Goal: Task Accomplishment & Management: Manage account settings

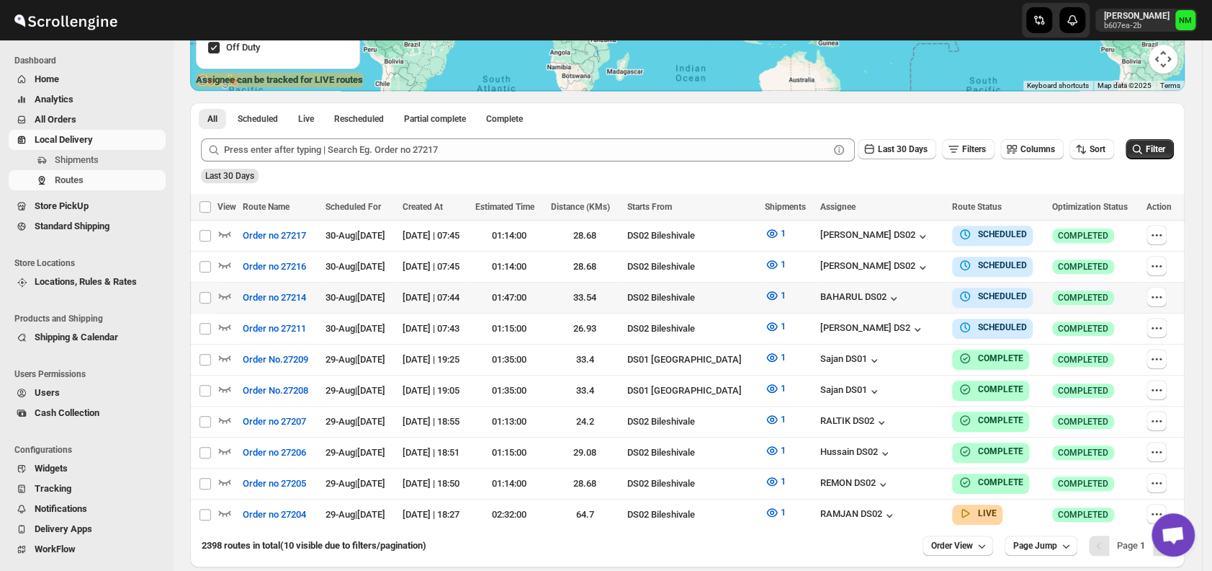
scroll to position [336, 0]
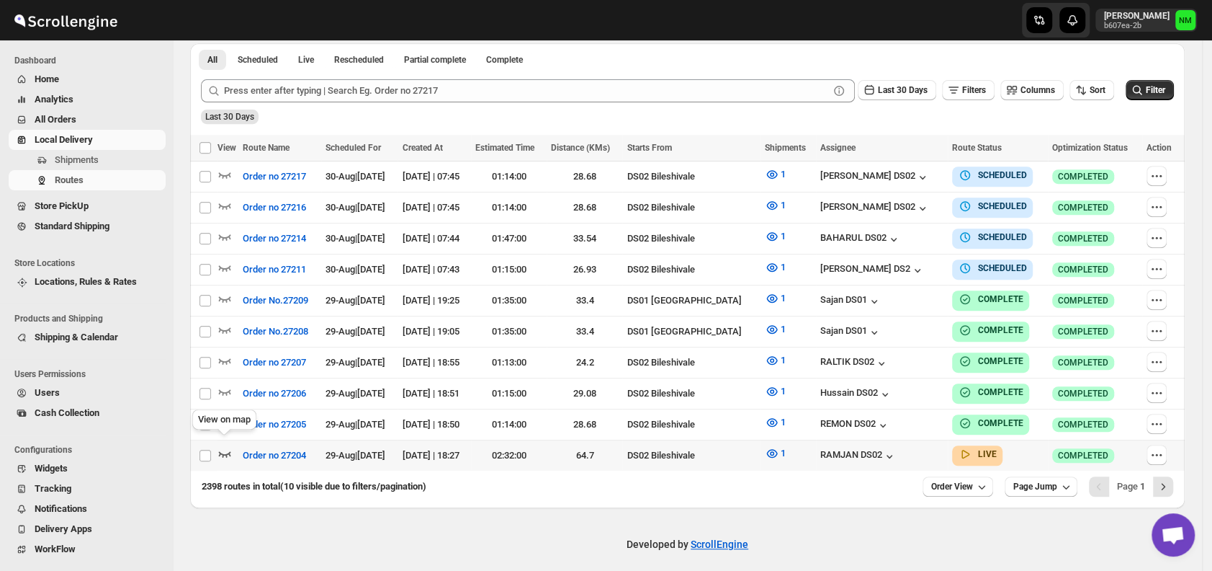
click at [224, 446] on icon "button" at bounding box center [225, 453] width 14 height 14
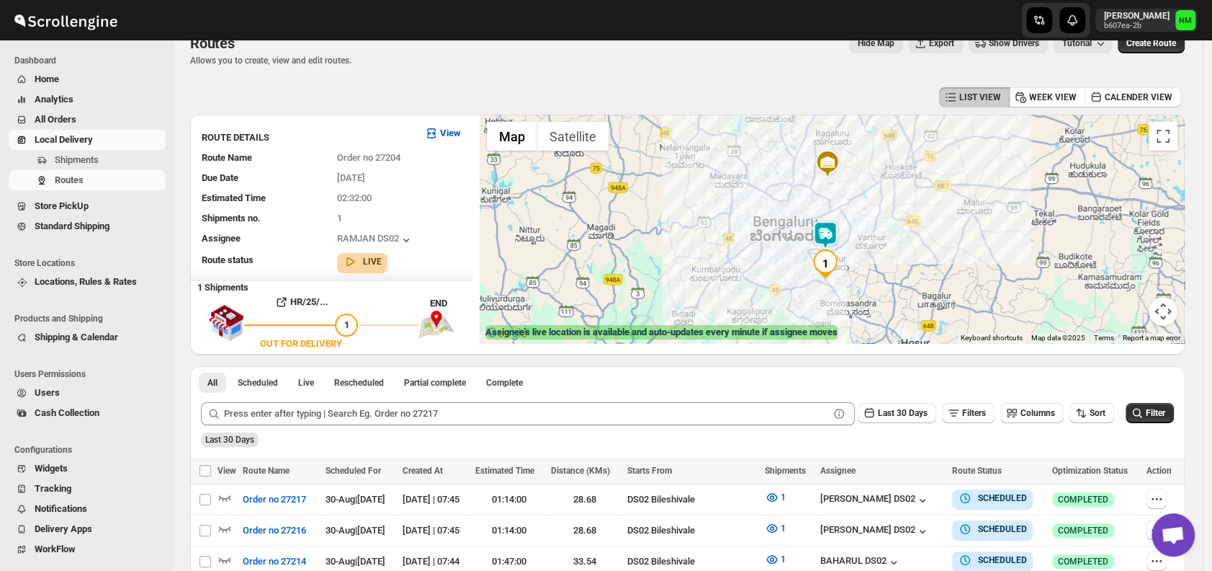
scroll to position [0, 0]
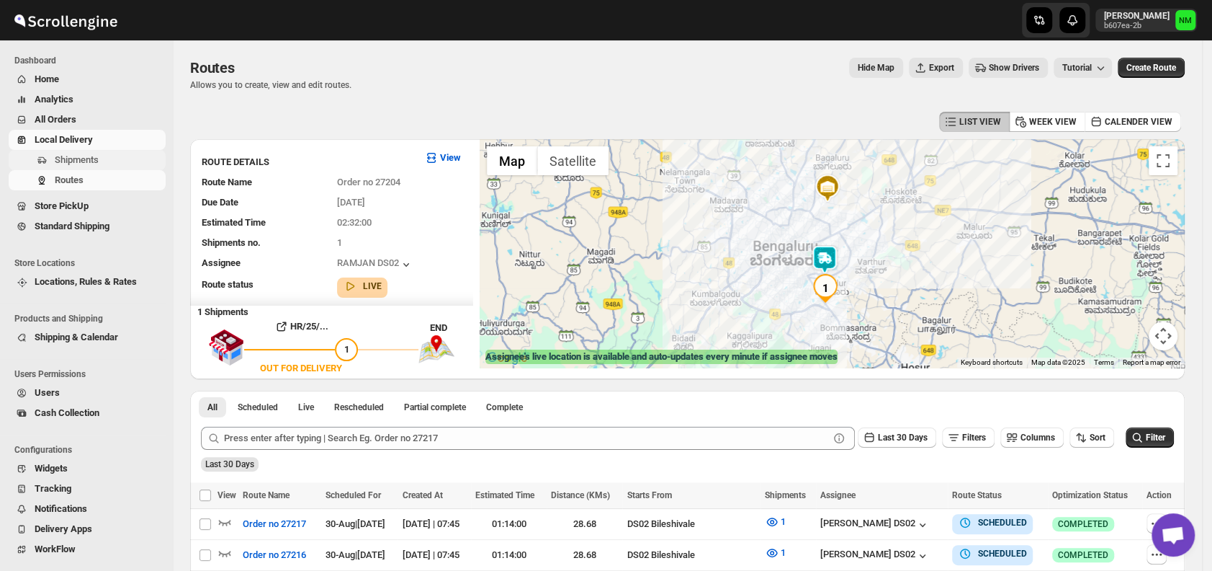
click at [55, 165] on span "Shipments" at bounding box center [77, 159] width 44 height 11
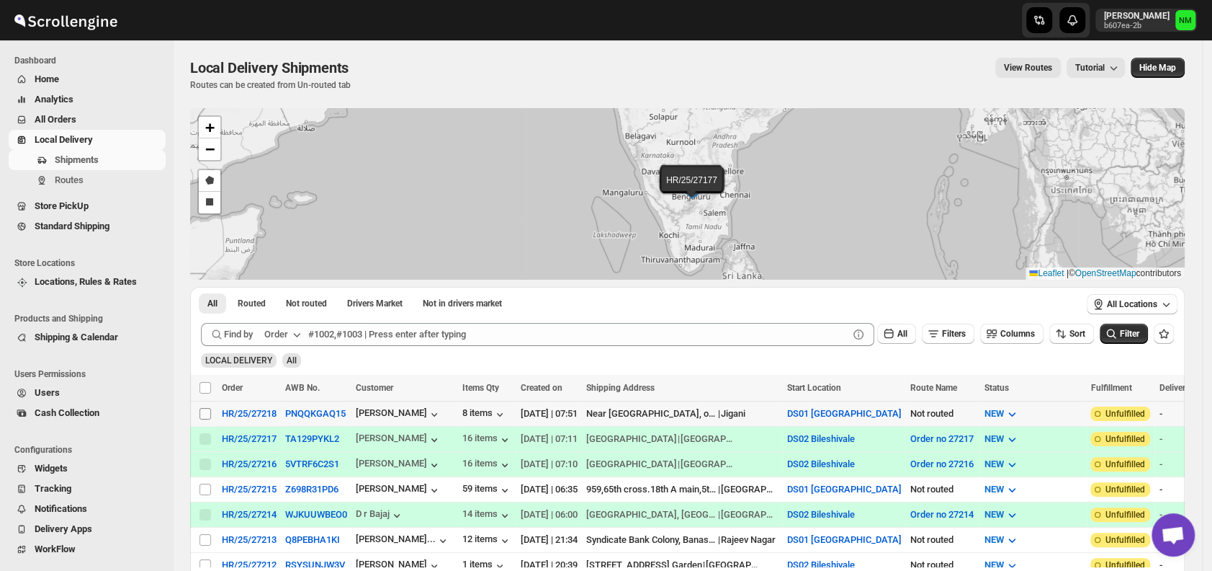
click at [202, 409] on input "Select shipment" at bounding box center [206, 414] width 12 height 12
checkbox input "true"
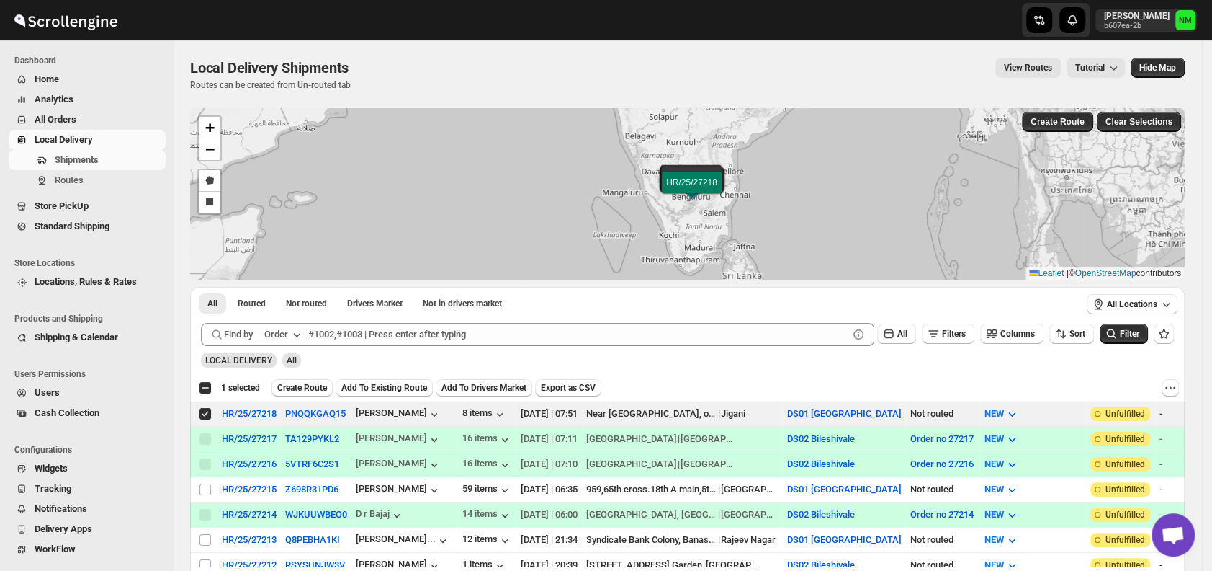
click at [295, 395] on div "Select all 12 shipments 1 selected Create Route Add To Existing Route Add To Dr…" at bounding box center [687, 388] width 995 height 26
click at [299, 388] on span "Create Route" at bounding box center [302, 388] width 50 height 12
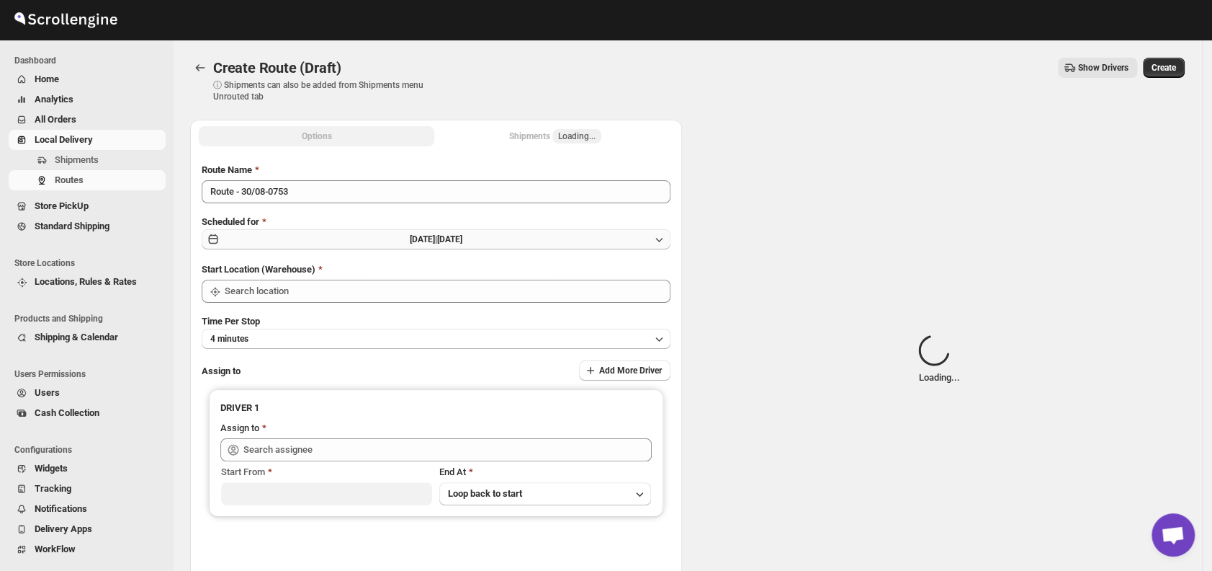
type input "DS01 [GEOGRAPHIC_DATA]"
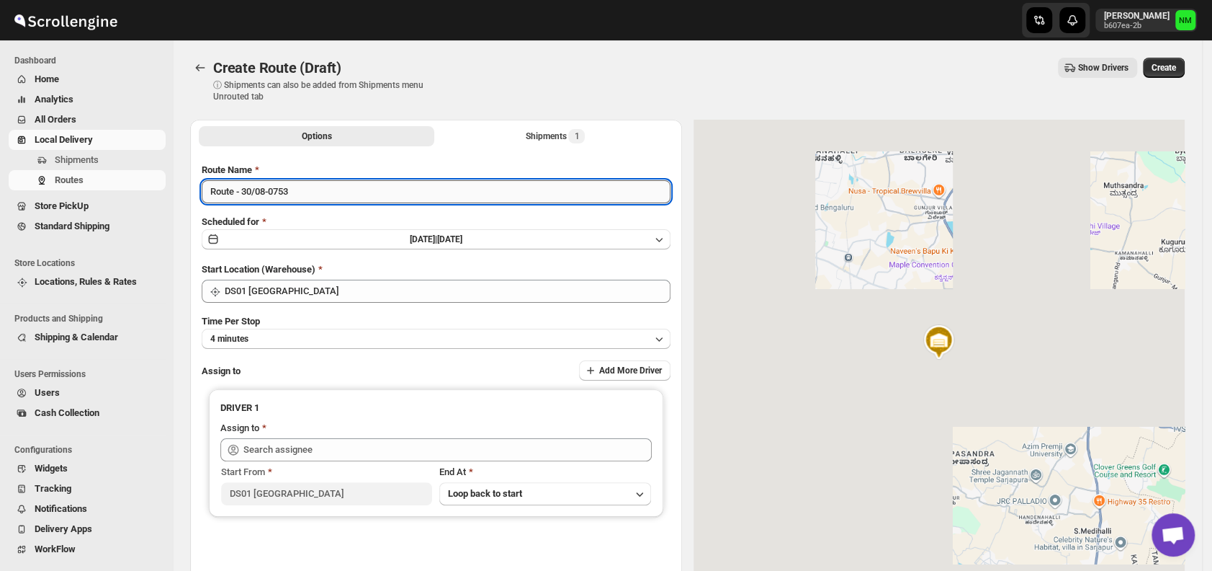
click at [323, 198] on input "Route - 30/08-0753" at bounding box center [436, 191] width 469 height 23
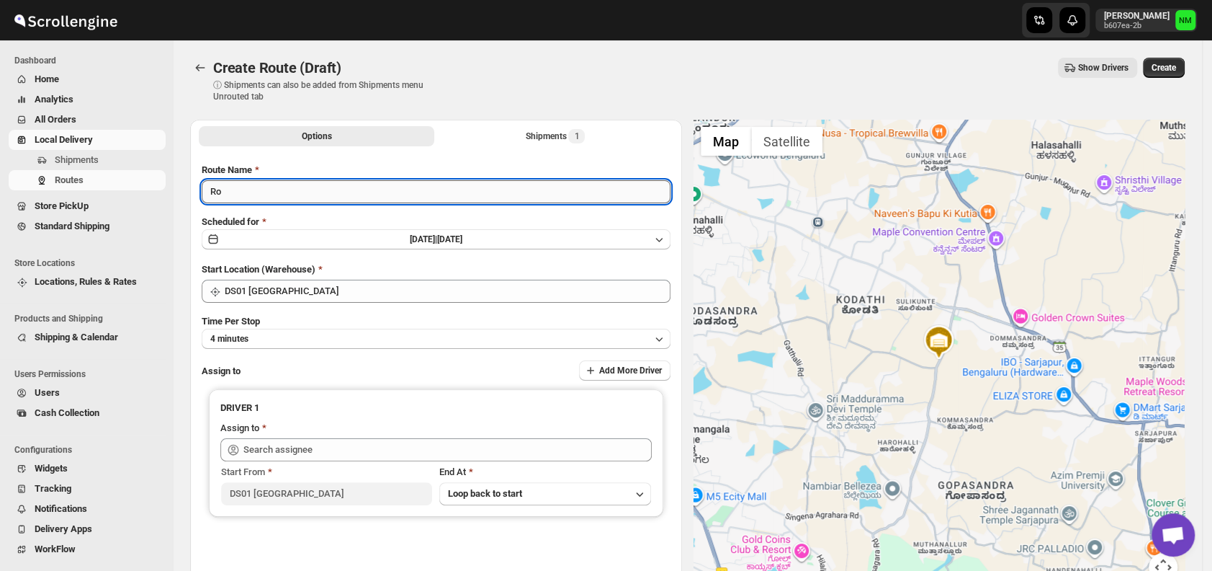
type input "R"
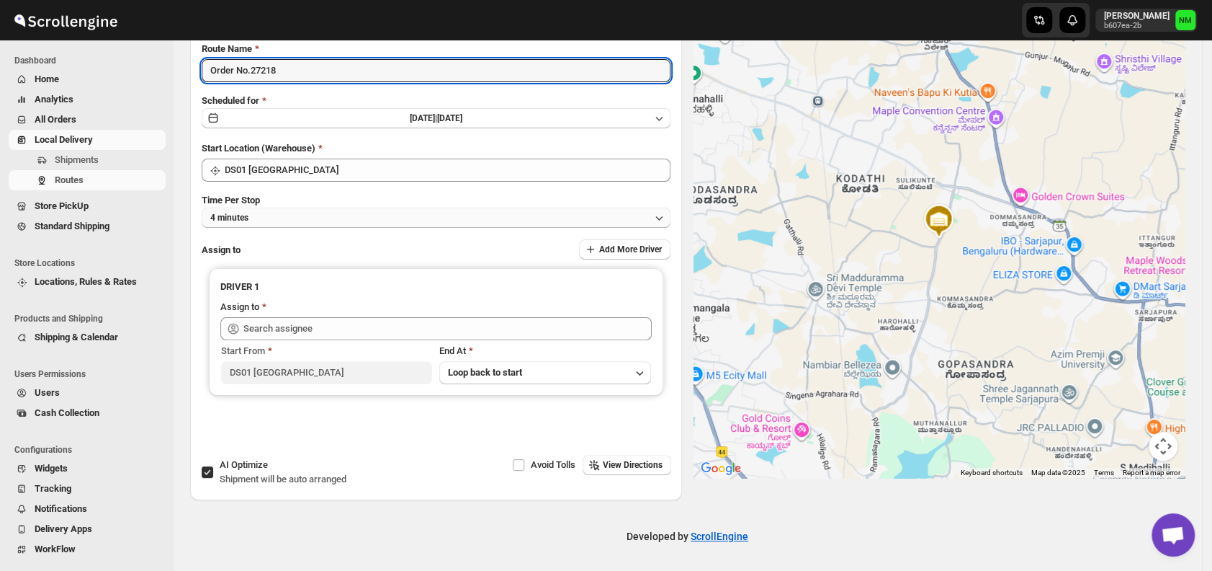
type input "Order No.27218"
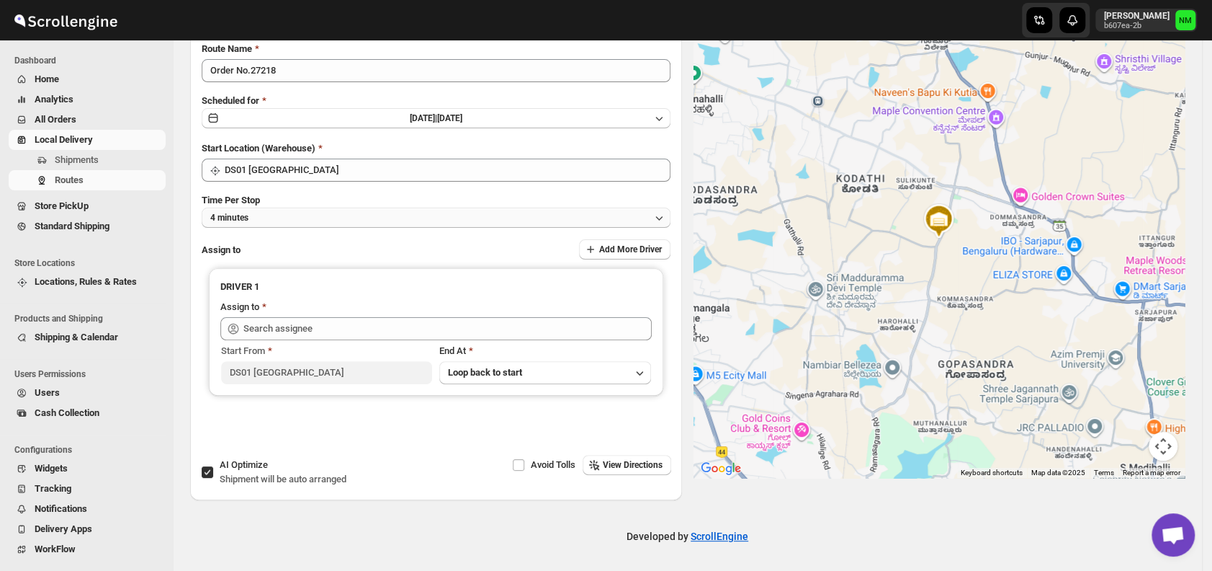
click at [295, 215] on button "4 minutes" at bounding box center [436, 217] width 469 height 20
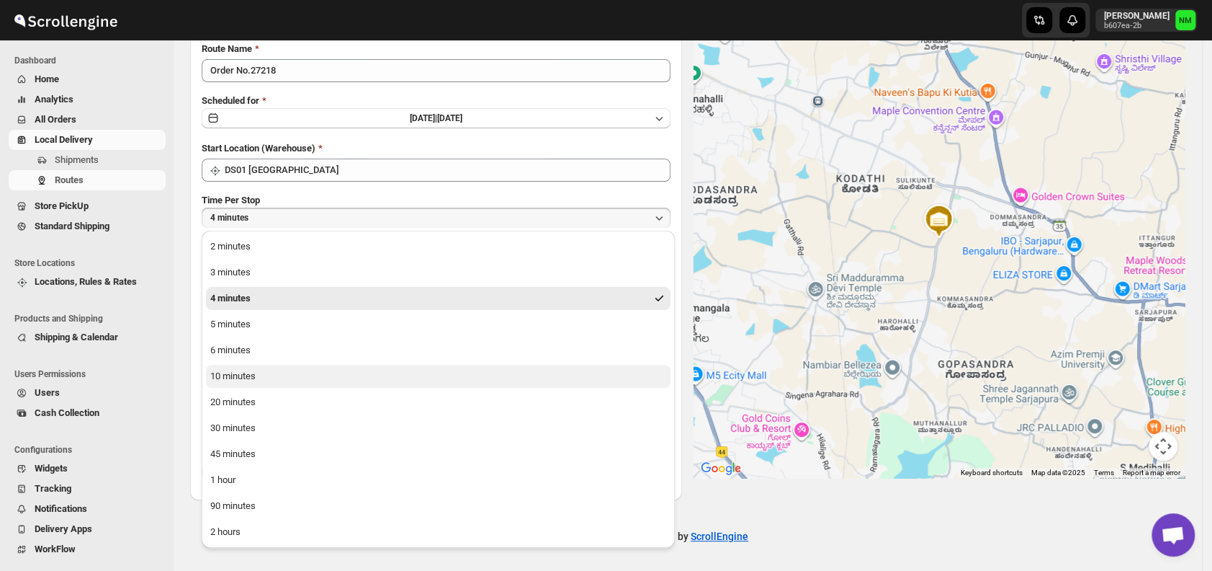
click at [231, 375] on div "10 minutes" at bounding box center [232, 376] width 45 height 14
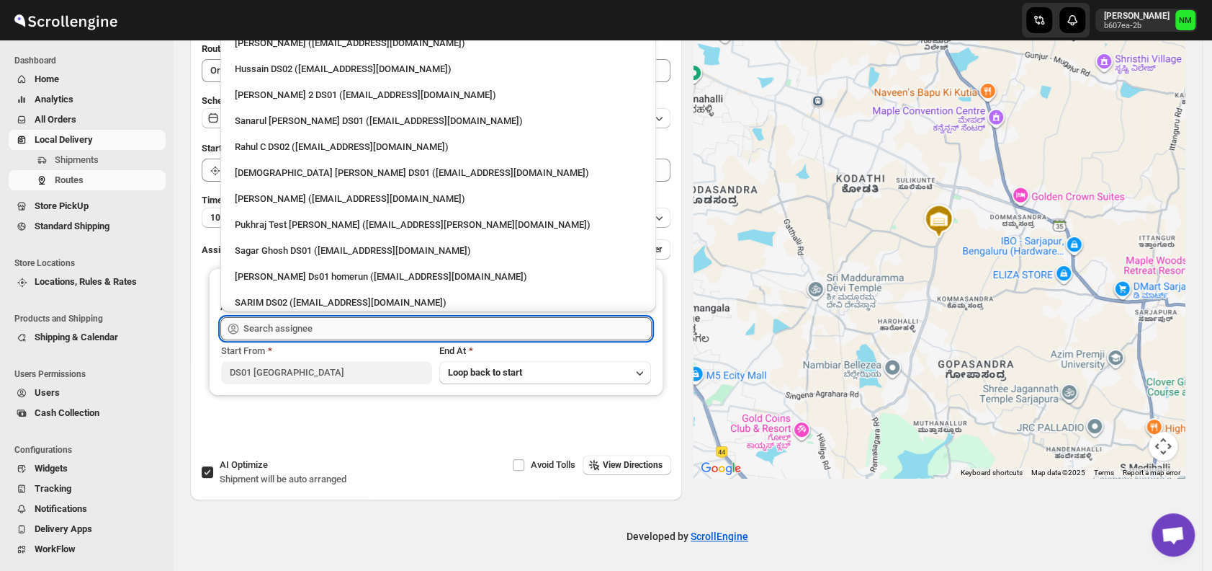
click at [285, 334] on input "text" at bounding box center [447, 328] width 408 height 23
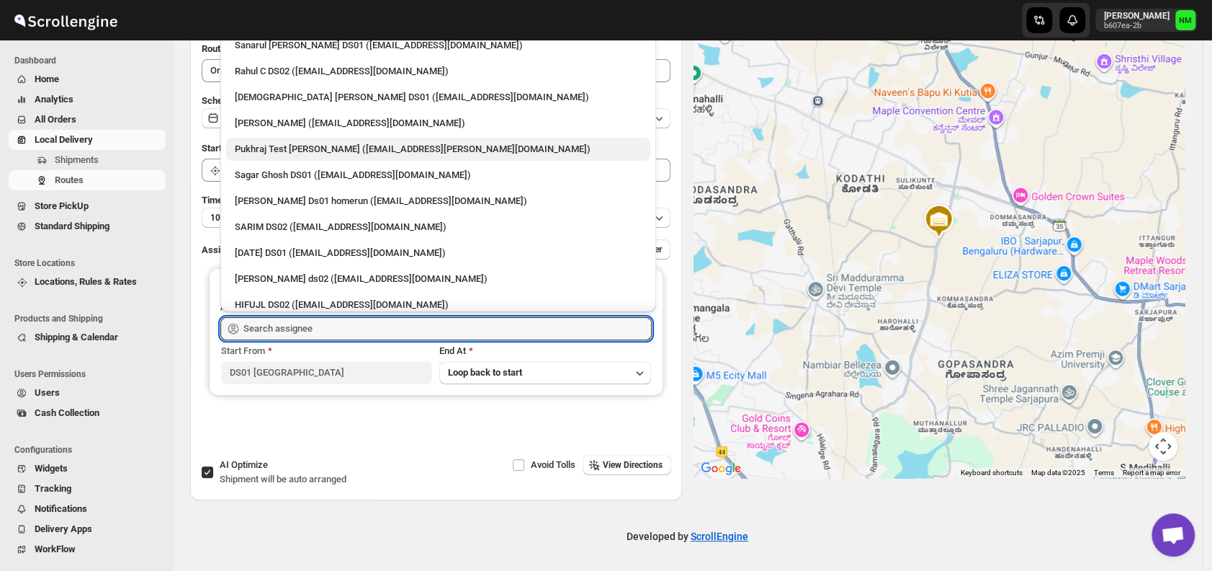
scroll to position [89, 0]
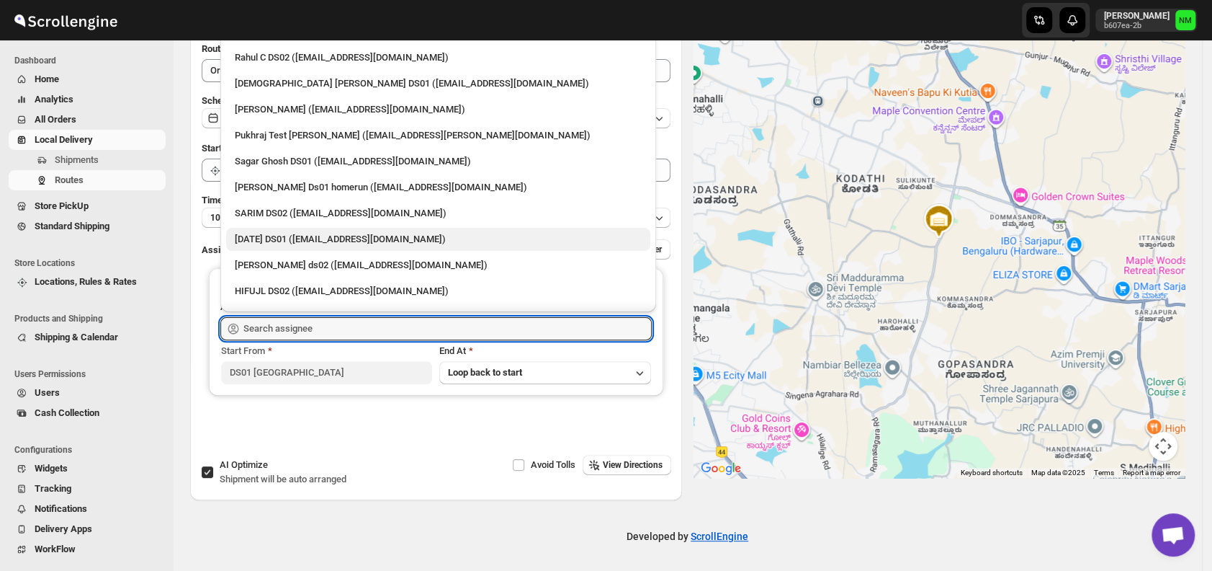
click at [281, 232] on div "[DATE] DS01 ([EMAIL_ADDRESS][DOMAIN_NAME])" at bounding box center [438, 239] width 407 height 14
type input "[DATE] DS01 ([EMAIL_ADDRESS][DOMAIN_NAME])"
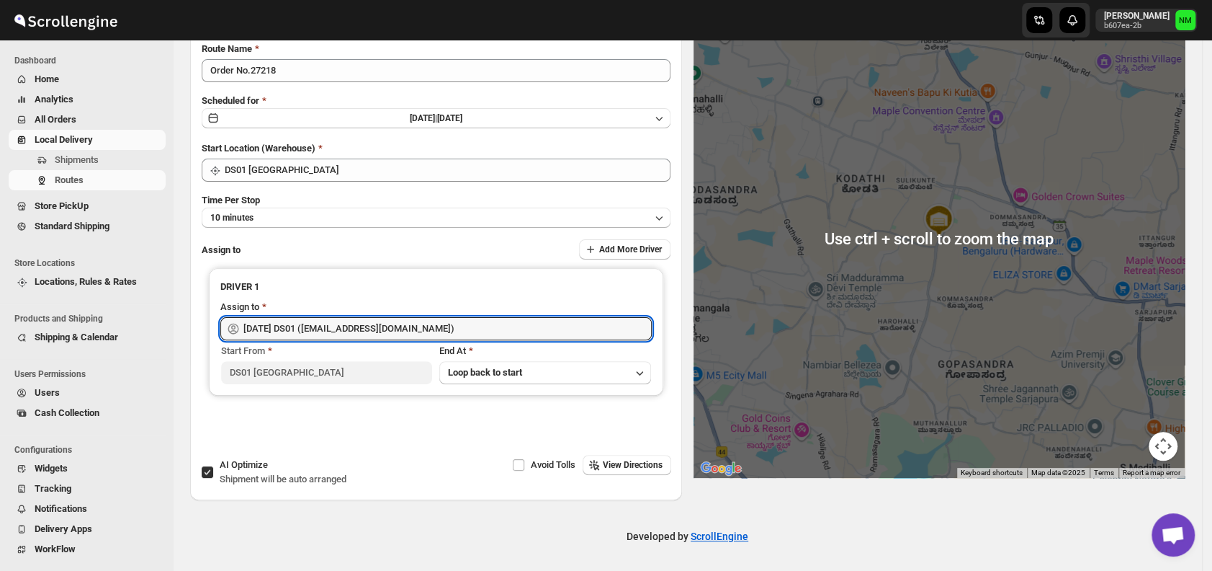
scroll to position [0, 0]
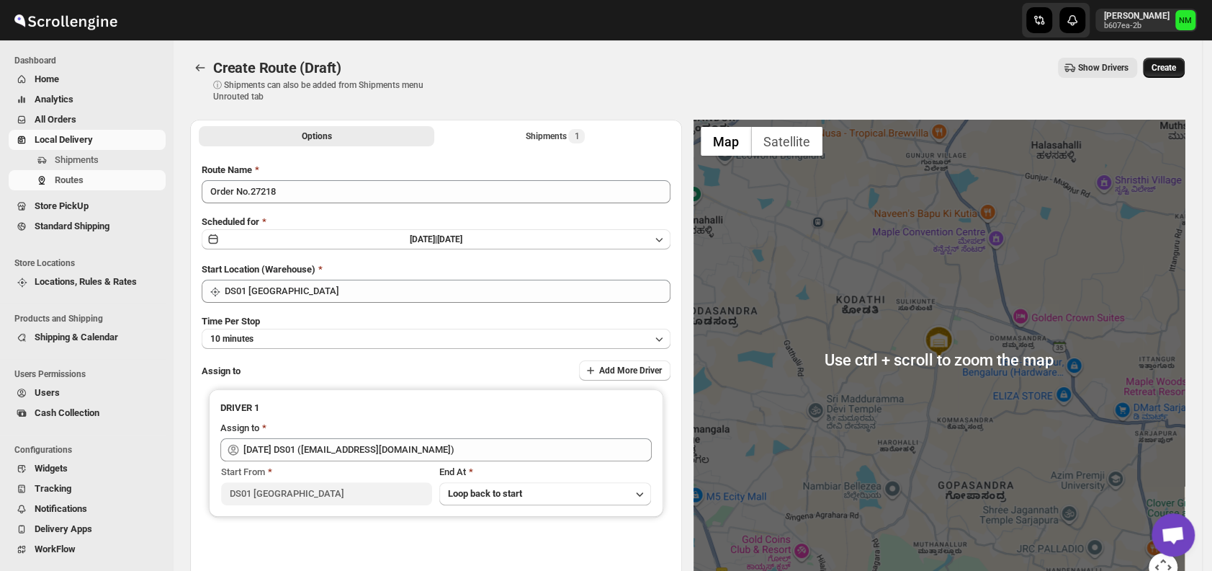
click at [1173, 70] on span "Create" at bounding box center [1164, 68] width 24 height 12
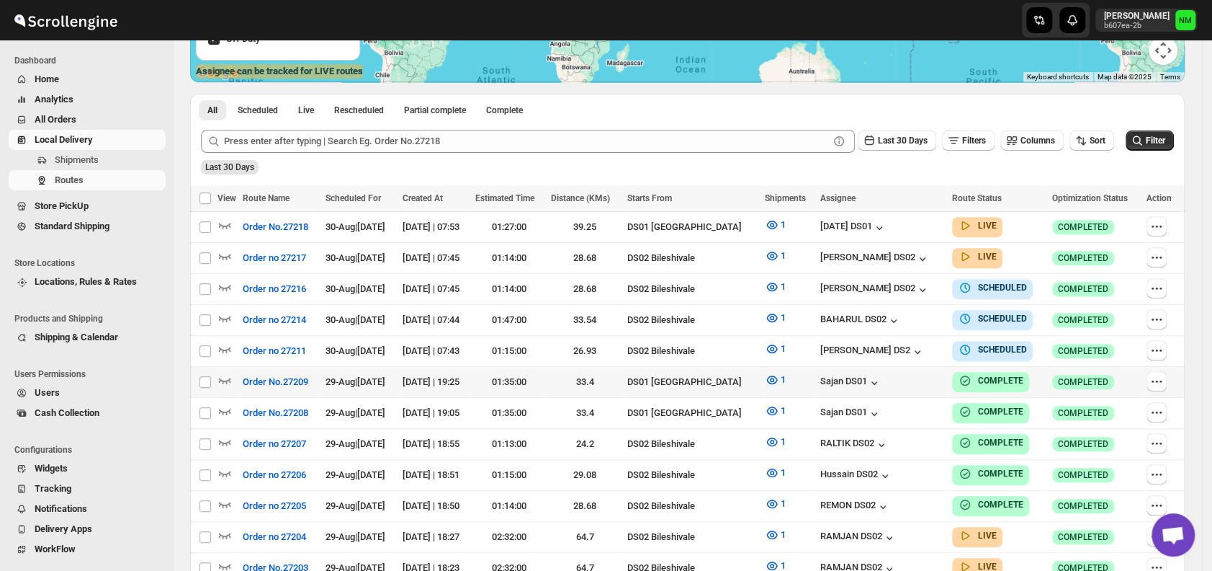
scroll to position [286, 0]
click at [219, 223] on icon "button" at bounding box center [225, 225] width 12 height 6
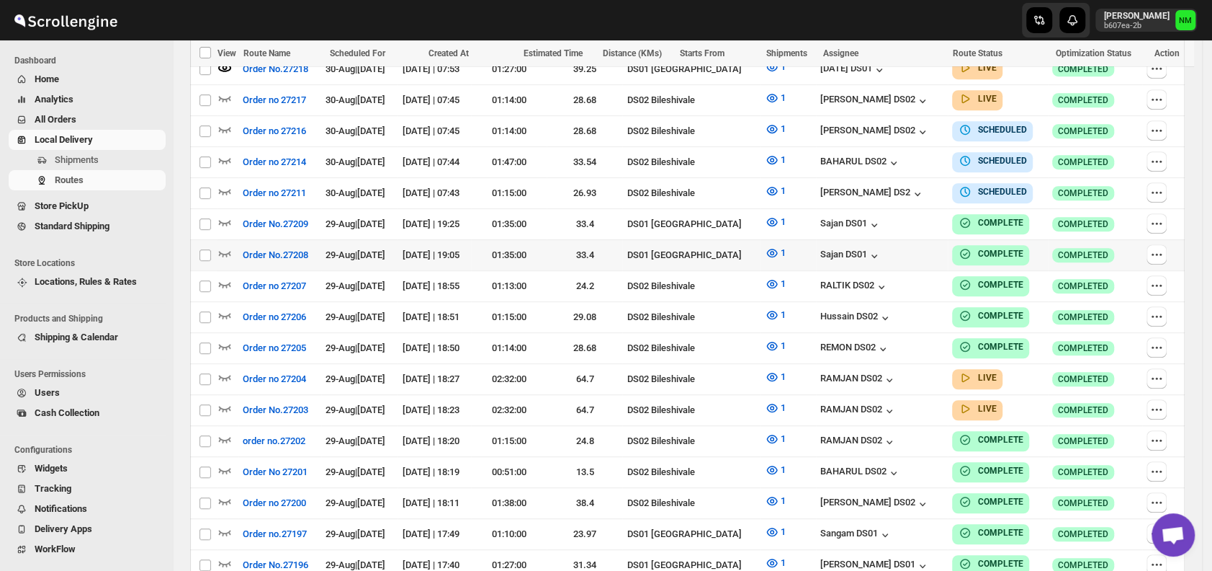
scroll to position [455, 0]
click at [223, 405] on icon "button" at bounding box center [225, 408] width 12 height 6
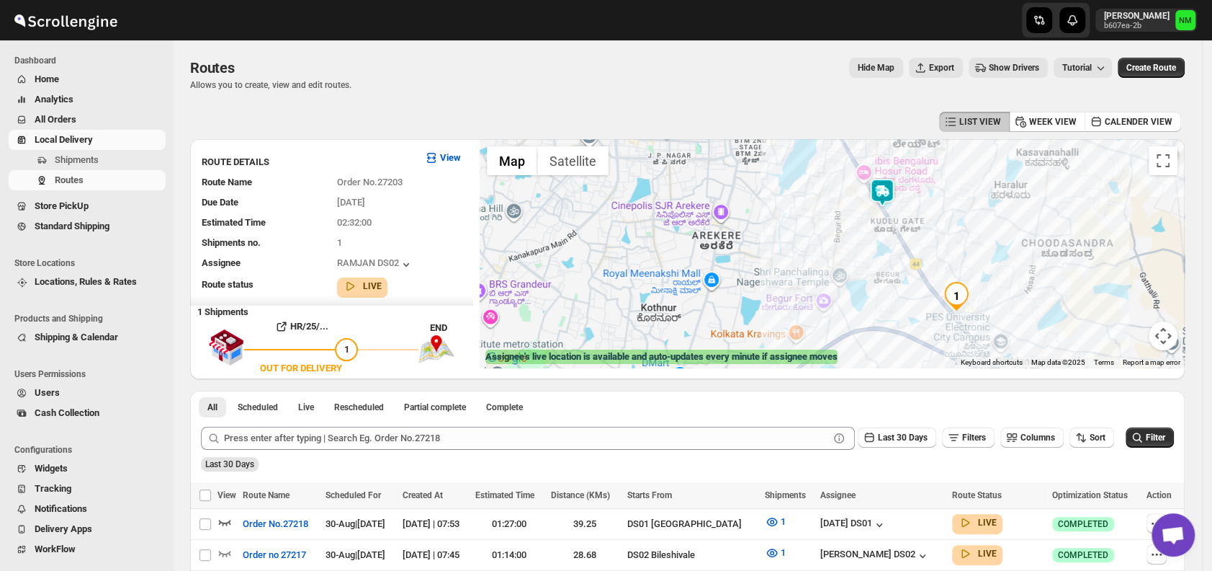
click at [886, 185] on img at bounding box center [882, 192] width 29 height 29
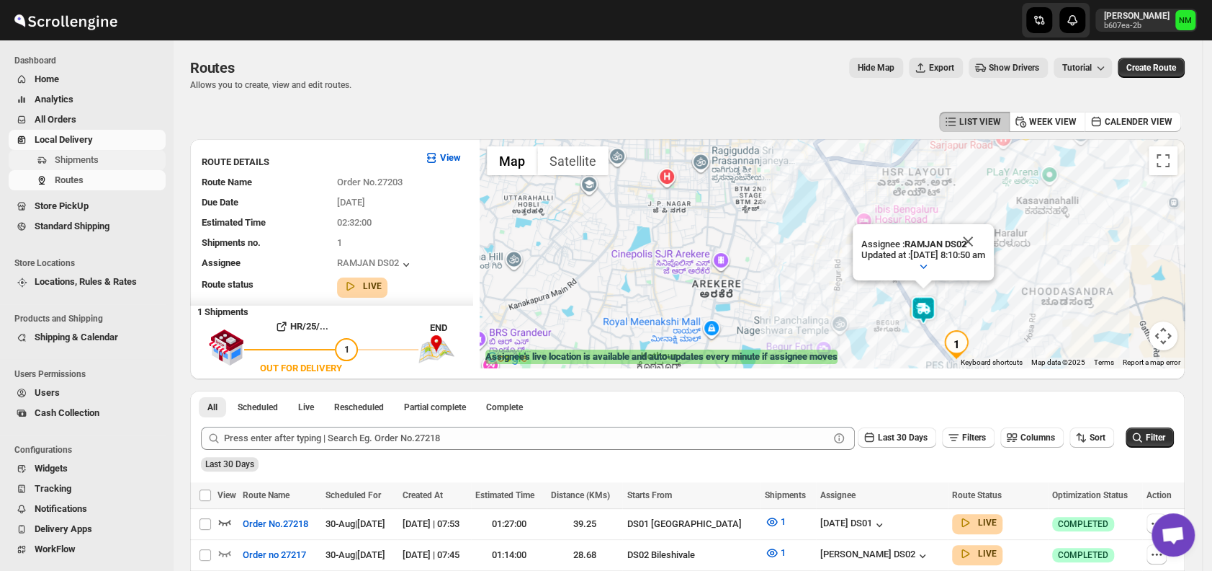
click at [114, 159] on span "Shipments" at bounding box center [109, 160] width 108 height 14
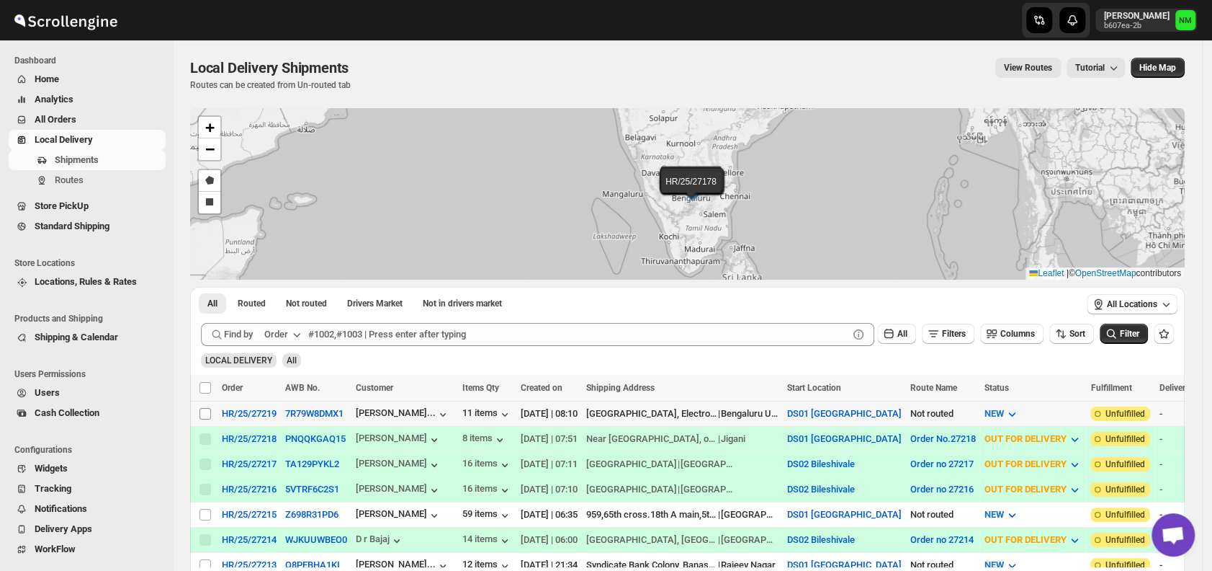
click at [203, 411] on input "Select shipment" at bounding box center [206, 414] width 12 height 12
checkbox input "true"
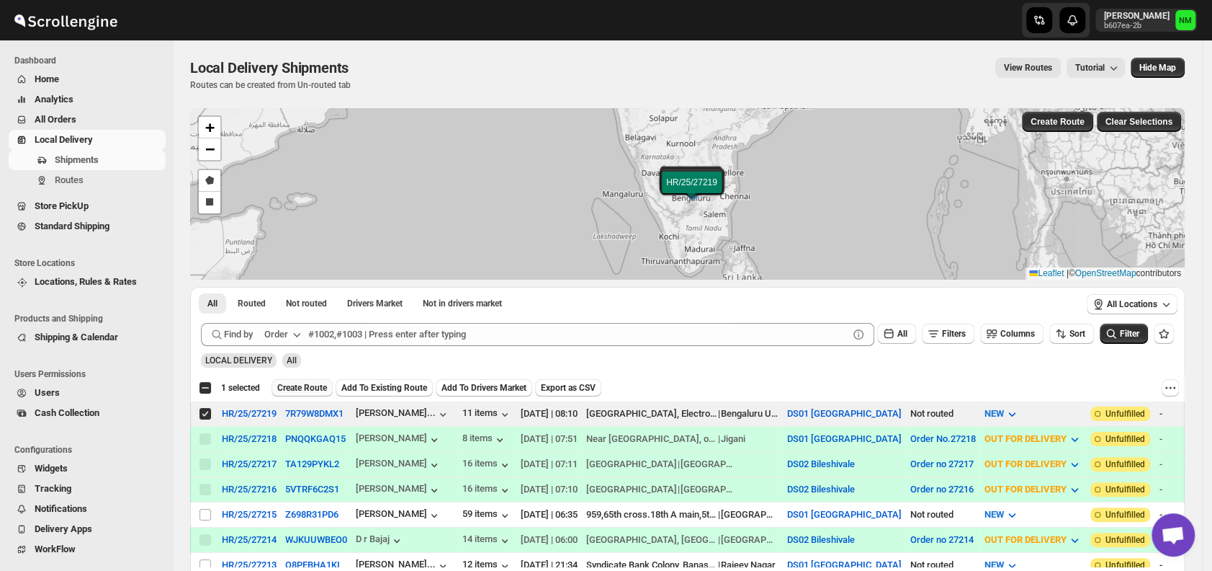
click at [293, 383] on span "Create Route" at bounding box center [302, 388] width 50 height 12
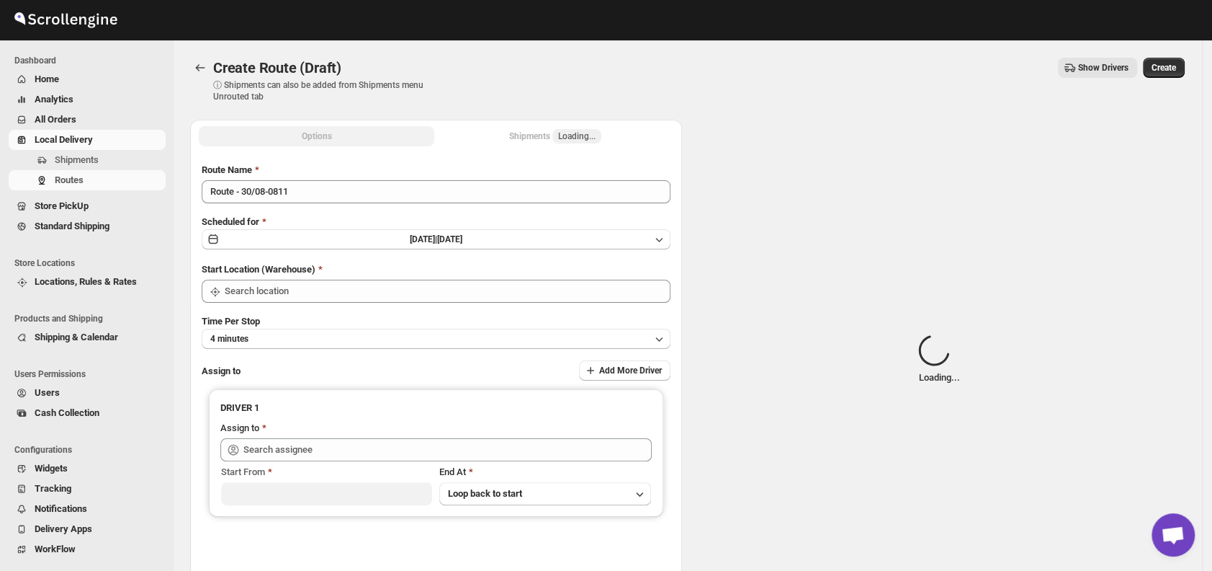
type input "DS01 [GEOGRAPHIC_DATA]"
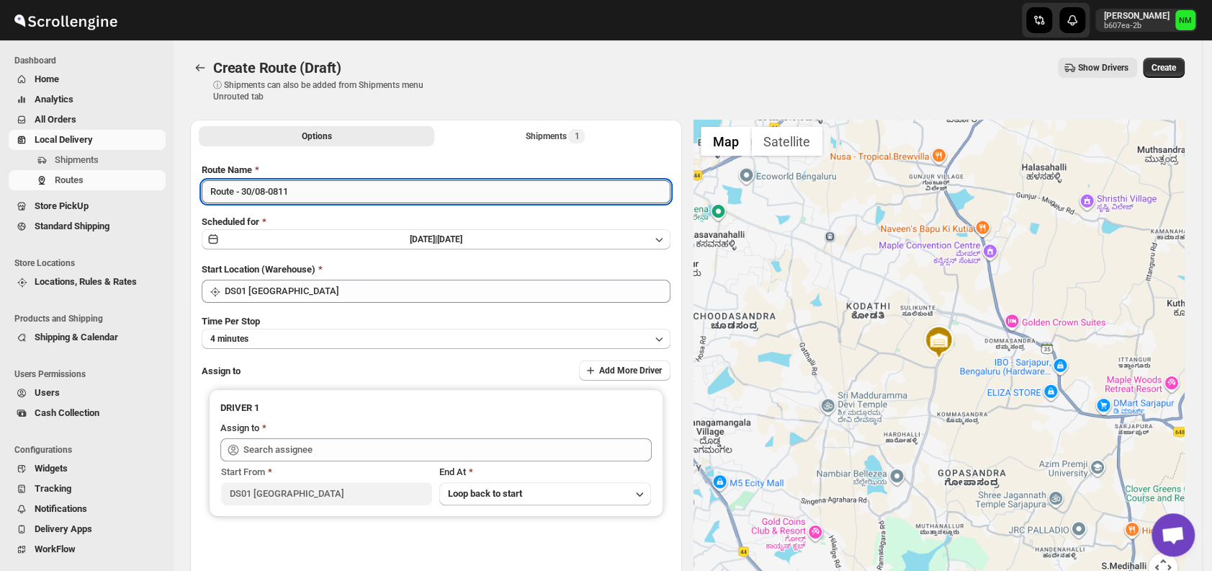
click at [328, 187] on input "Route - 30/08-0811" at bounding box center [436, 191] width 469 height 23
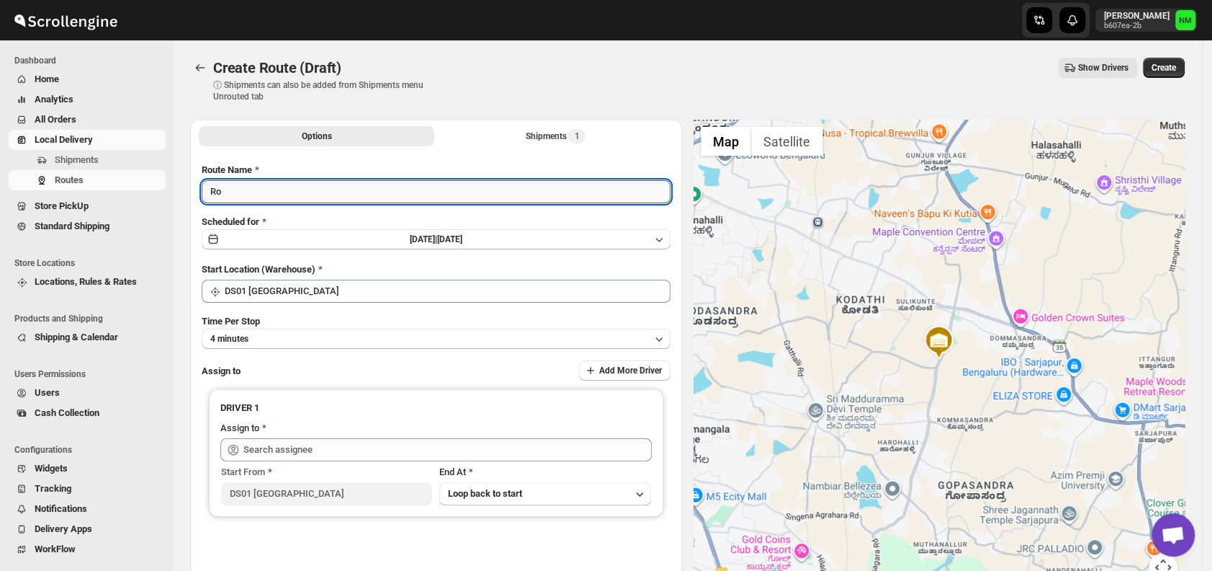
type input "R"
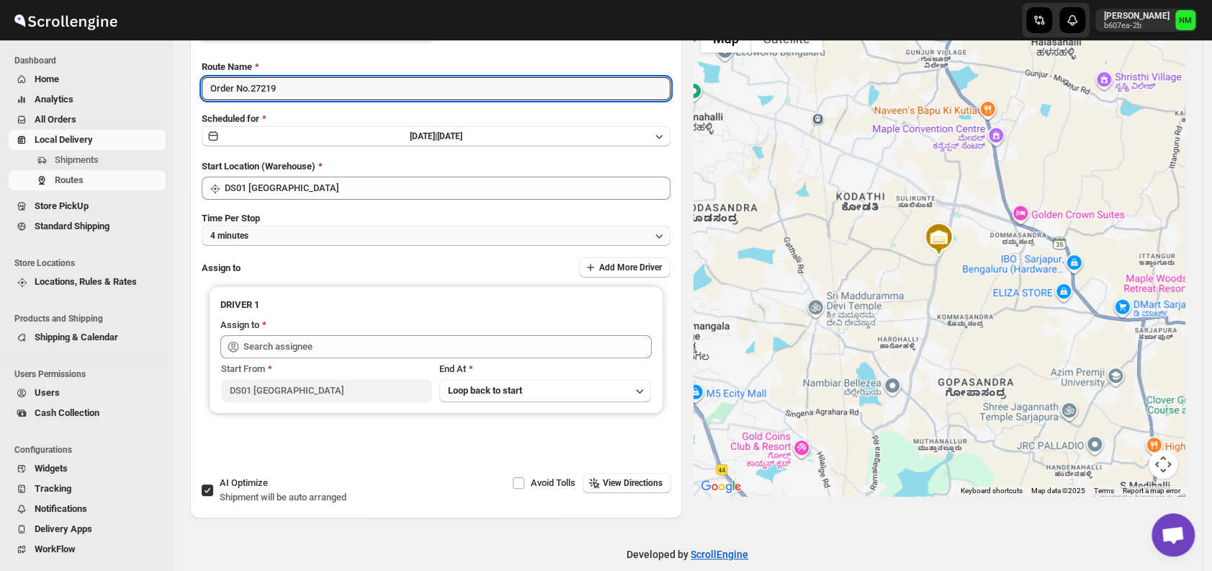
type input "Order No.27219"
click at [243, 241] on button "4 minutes" at bounding box center [436, 235] width 469 height 20
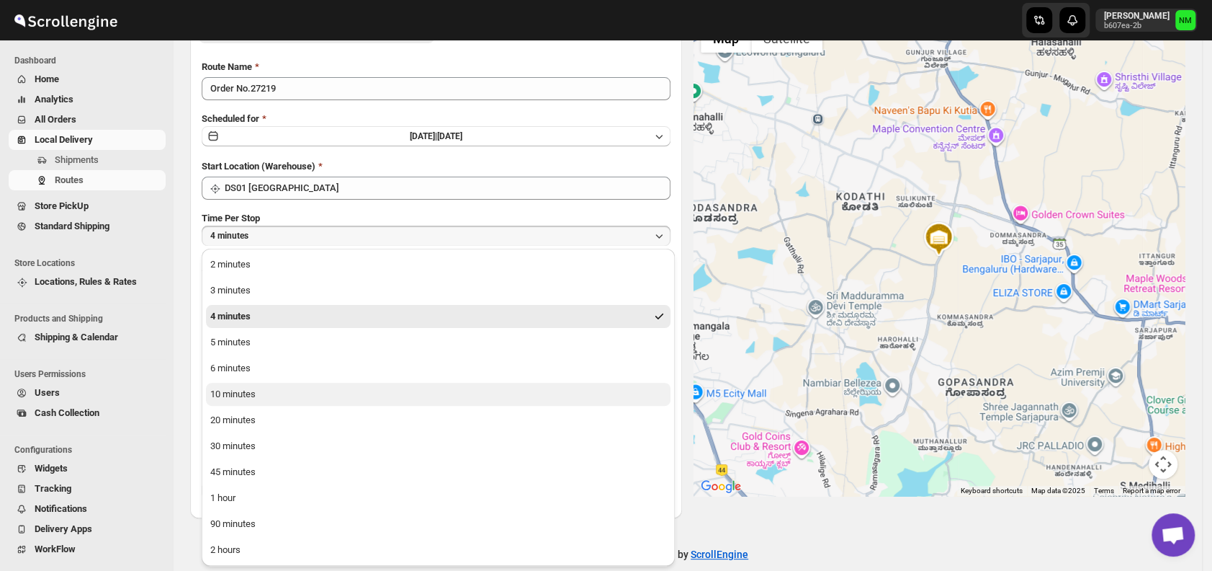
click at [270, 399] on button "10 minutes" at bounding box center [438, 394] width 465 height 23
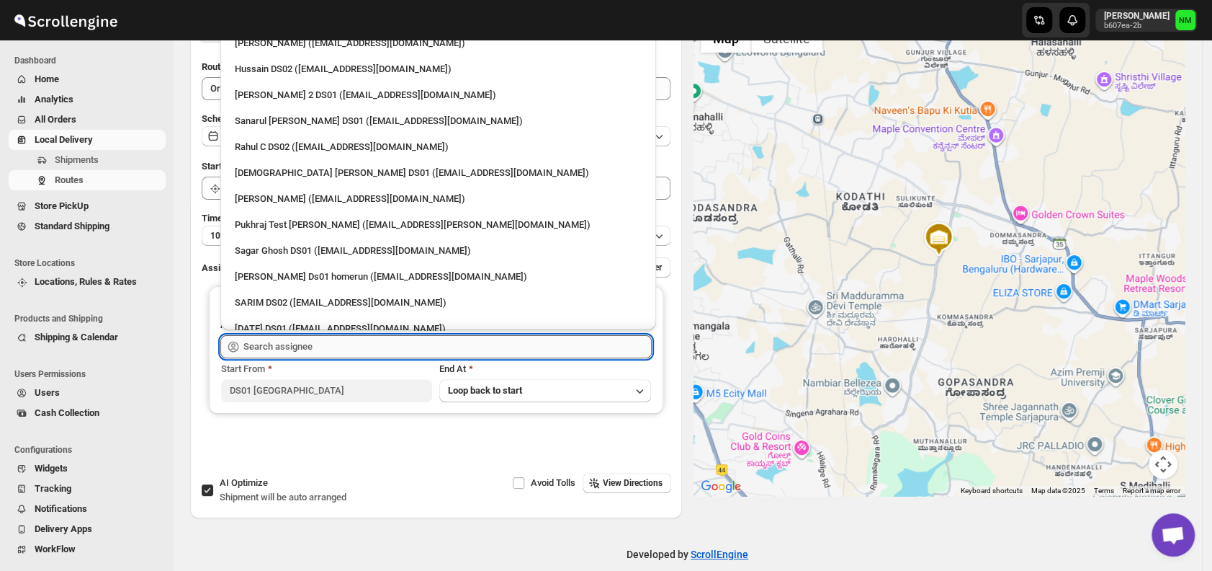
click at [312, 354] on input "text" at bounding box center [447, 346] width 408 height 23
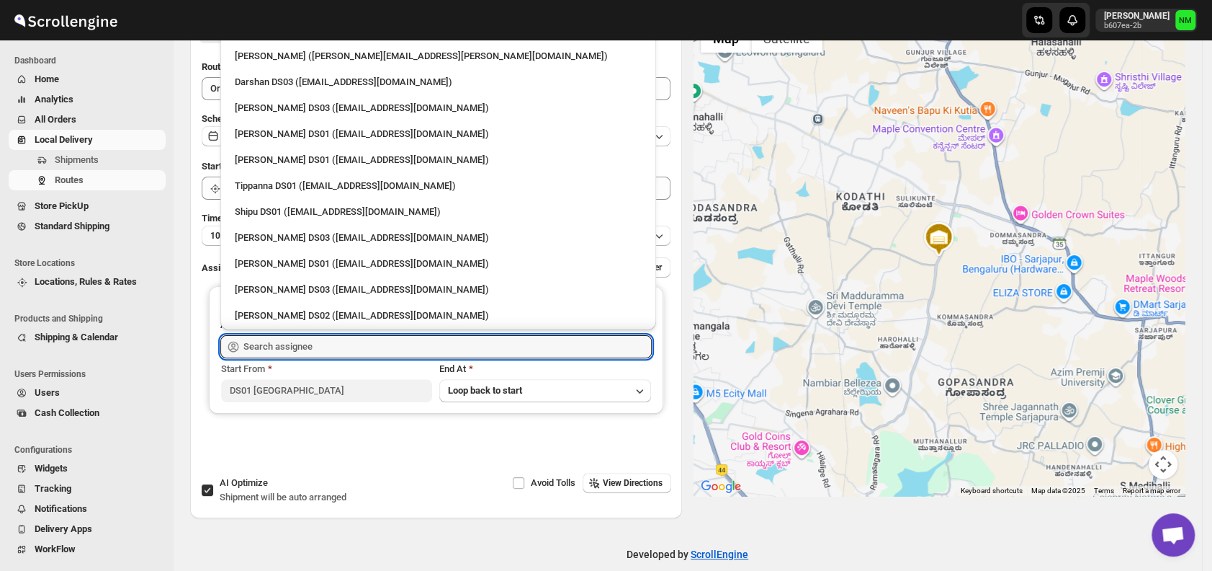
scroll to position [1235, 0]
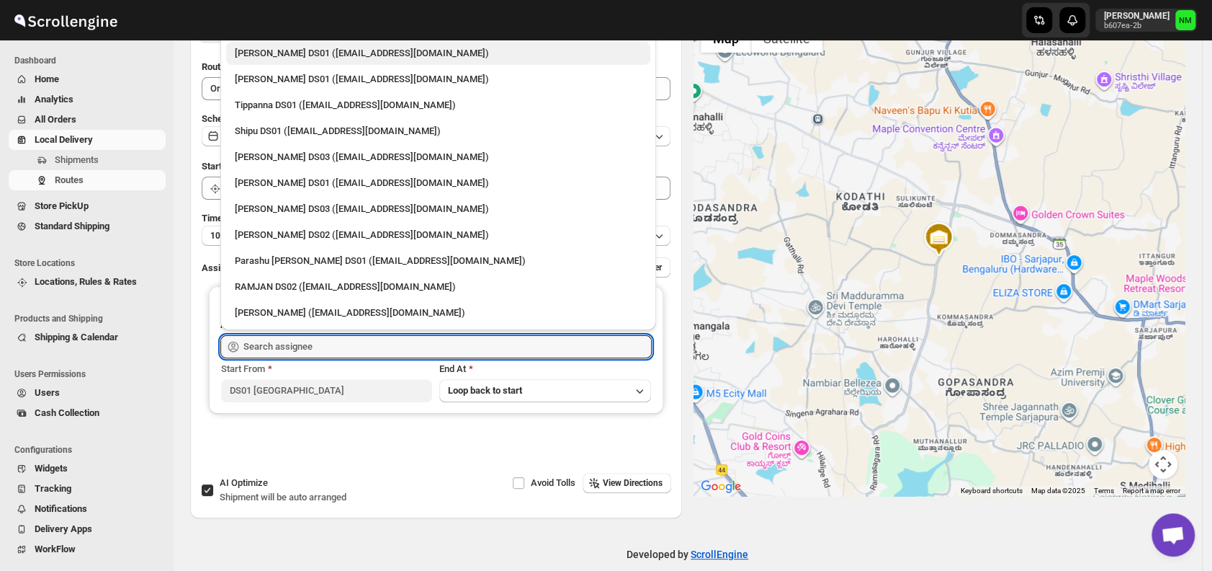
click at [256, 50] on div "[PERSON_NAME] DS01 ([EMAIL_ADDRESS][DOMAIN_NAME])" at bounding box center [438, 53] width 407 height 14
type input "[PERSON_NAME] DS01 ([EMAIL_ADDRESS][DOMAIN_NAME])"
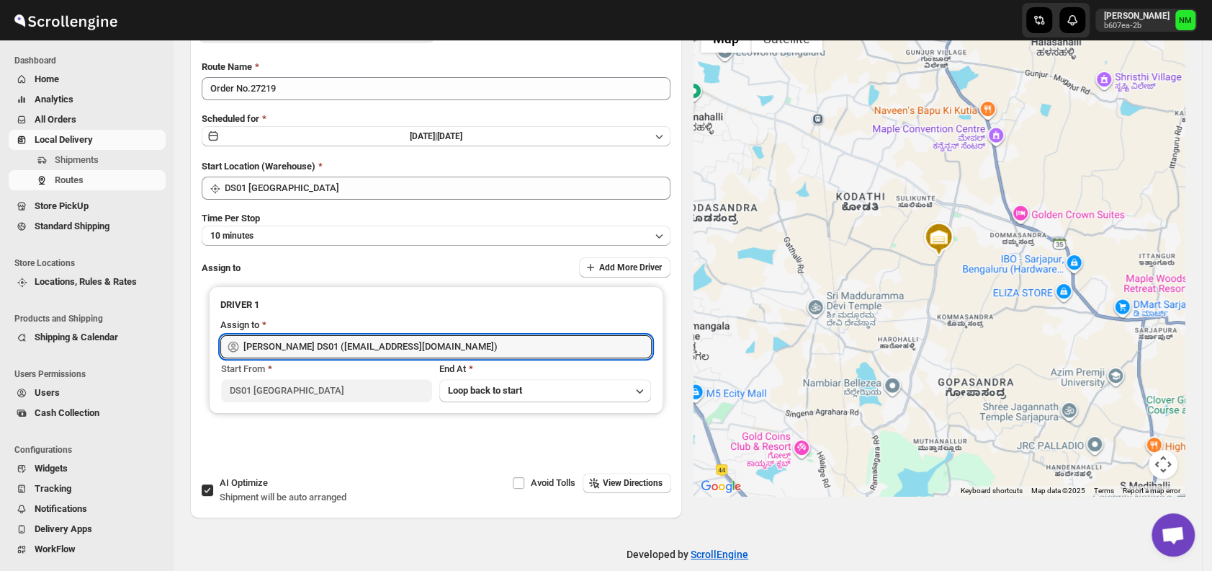
scroll to position [0, 0]
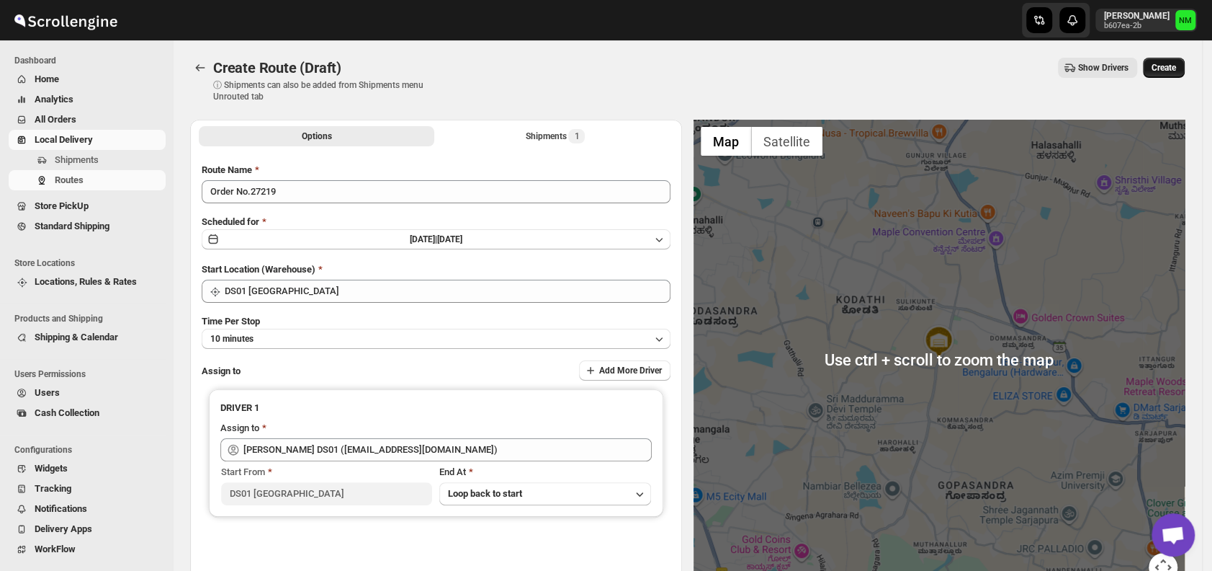
click at [1159, 64] on button "Create" at bounding box center [1164, 68] width 42 height 20
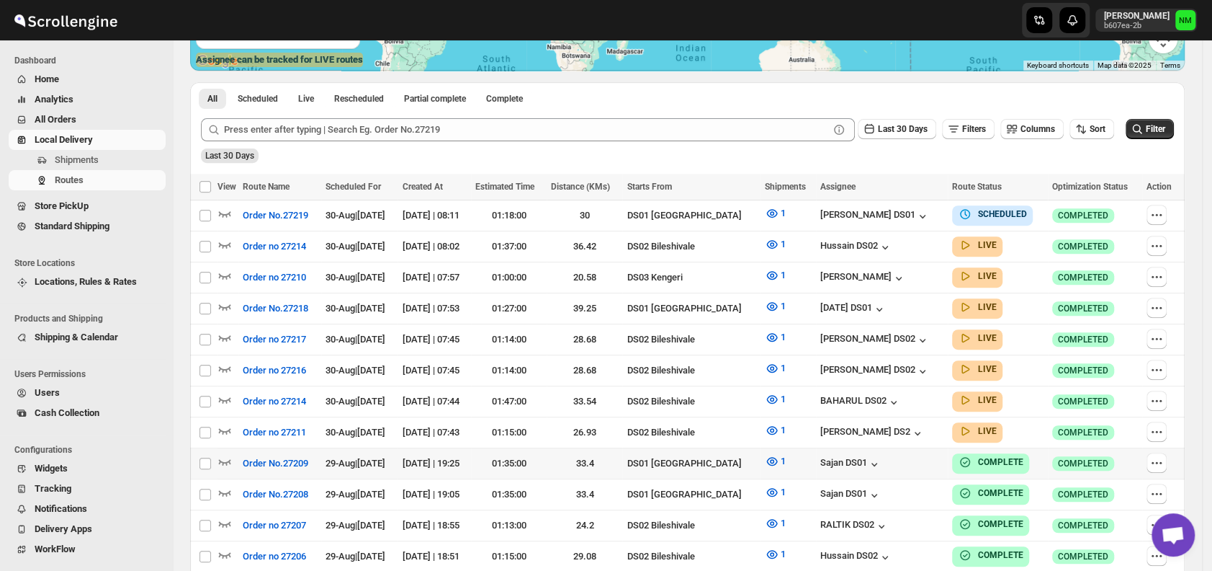
scroll to position [369, 0]
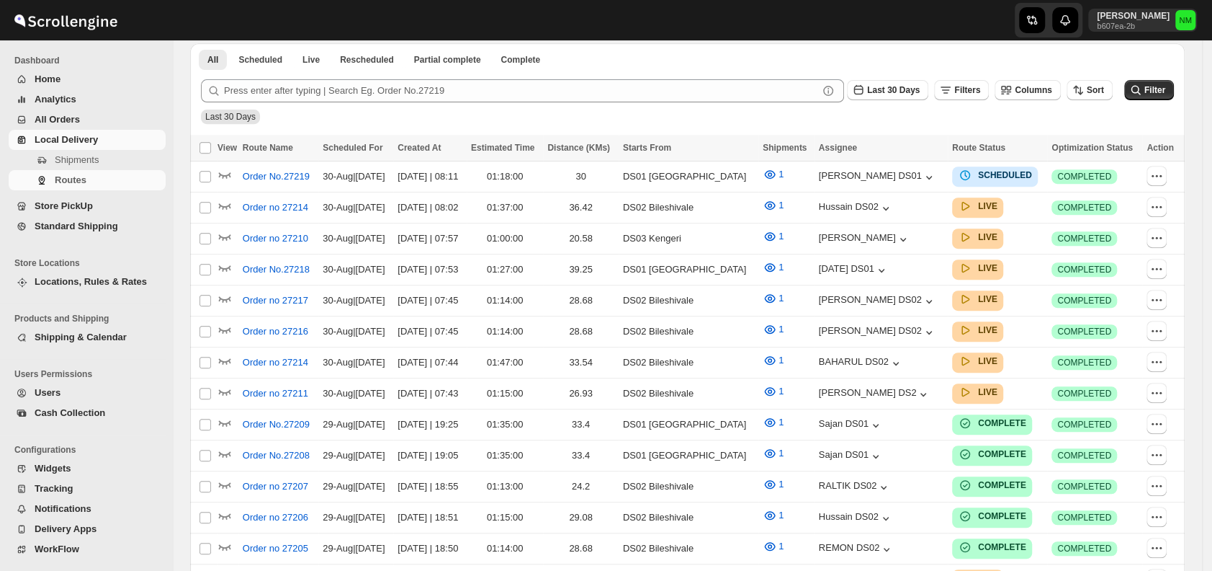
scroll to position [369, 0]
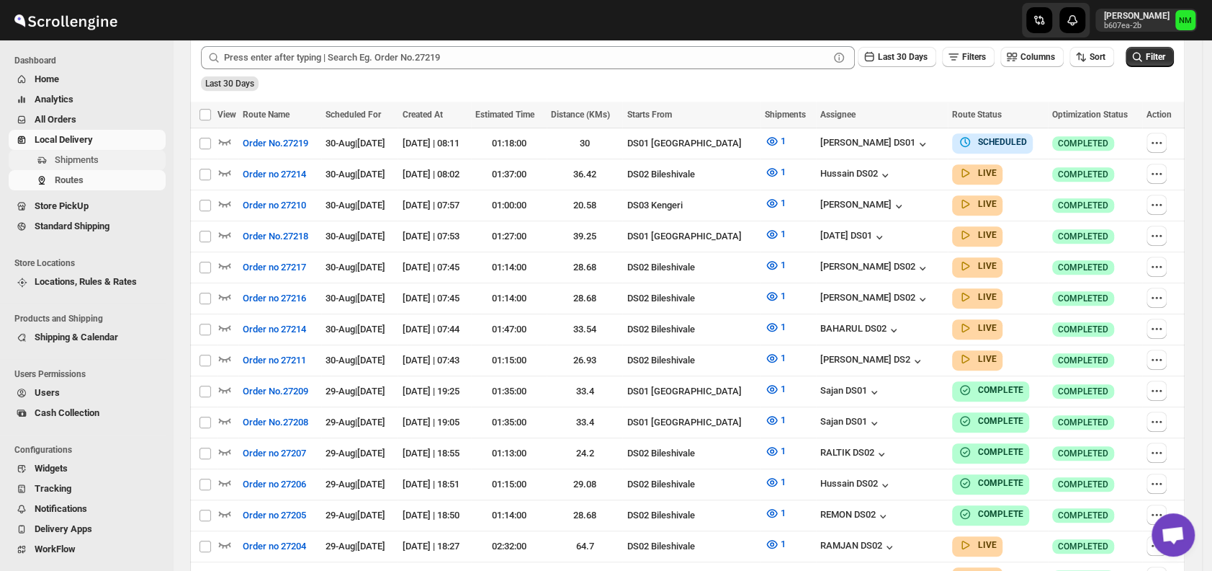
click at [92, 157] on span "Shipments" at bounding box center [77, 159] width 44 height 11
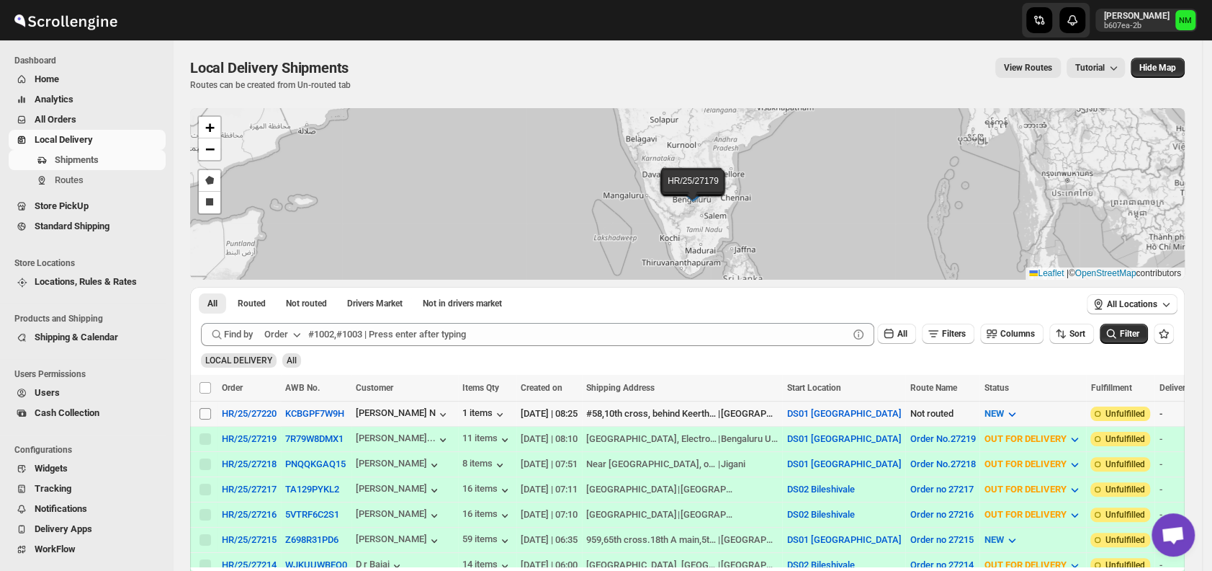
click at [206, 413] on input "Select shipment" at bounding box center [206, 414] width 12 height 12
checkbox input "true"
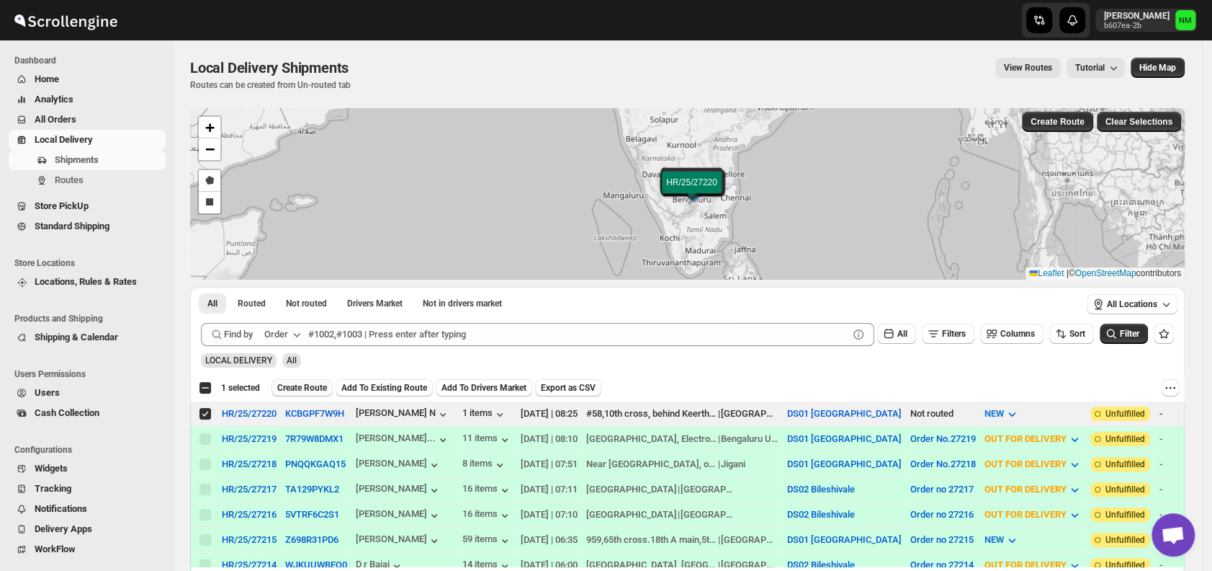
click at [288, 385] on span "Create Route" at bounding box center [302, 388] width 50 height 12
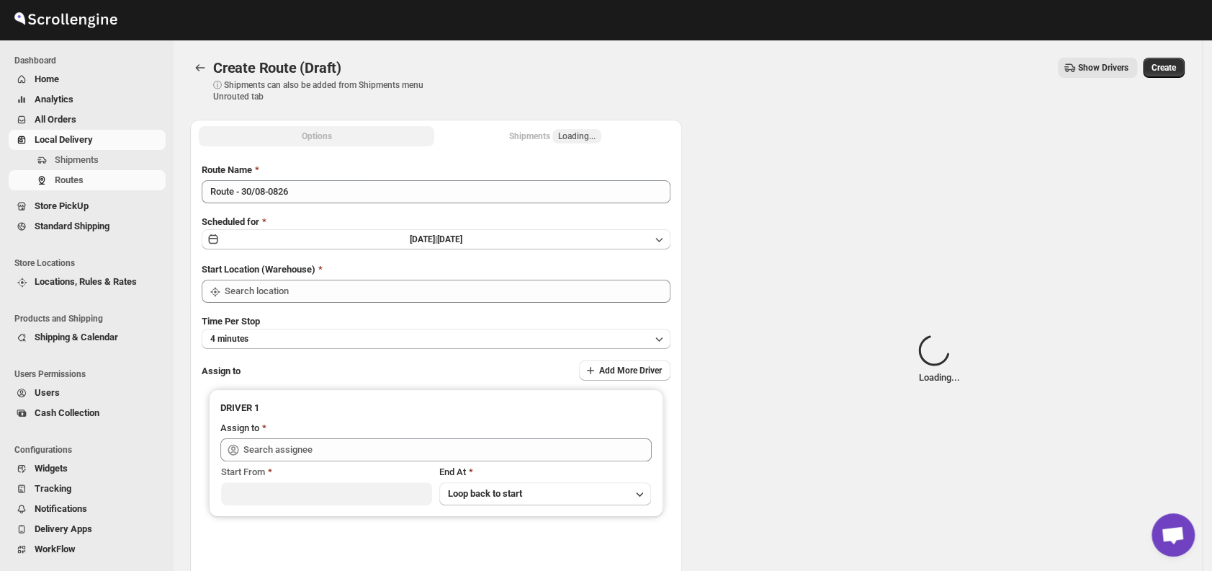
type input "DS01 [GEOGRAPHIC_DATA]"
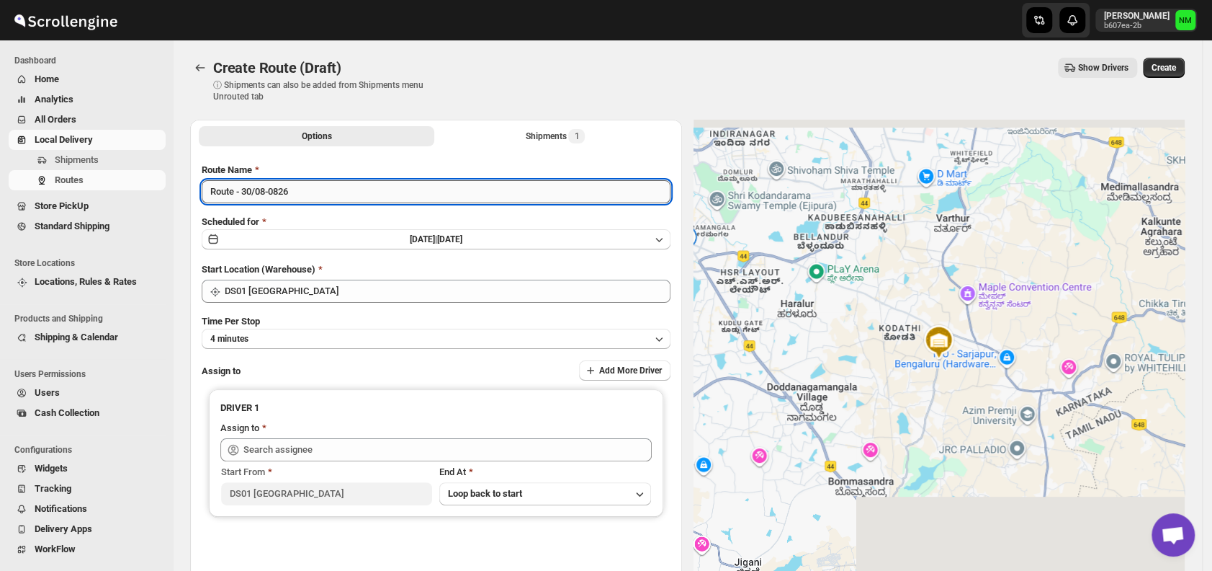
click at [318, 194] on input "Route - 30/08-0826" at bounding box center [436, 191] width 469 height 23
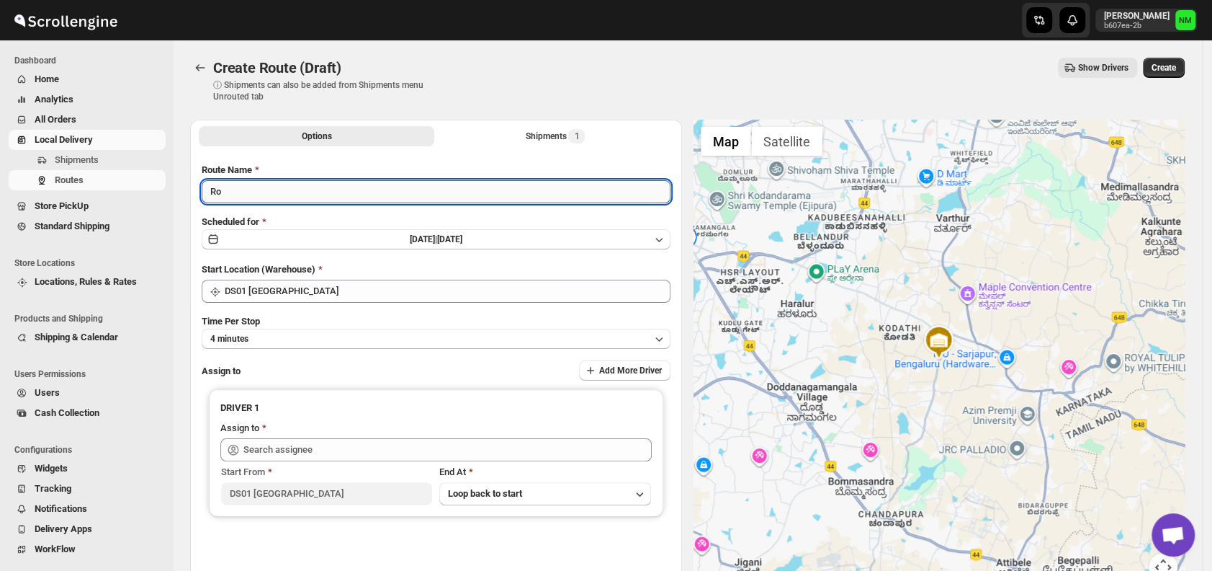
type input "R"
click at [249, 190] on input "Order No27220" at bounding box center [436, 191] width 469 height 23
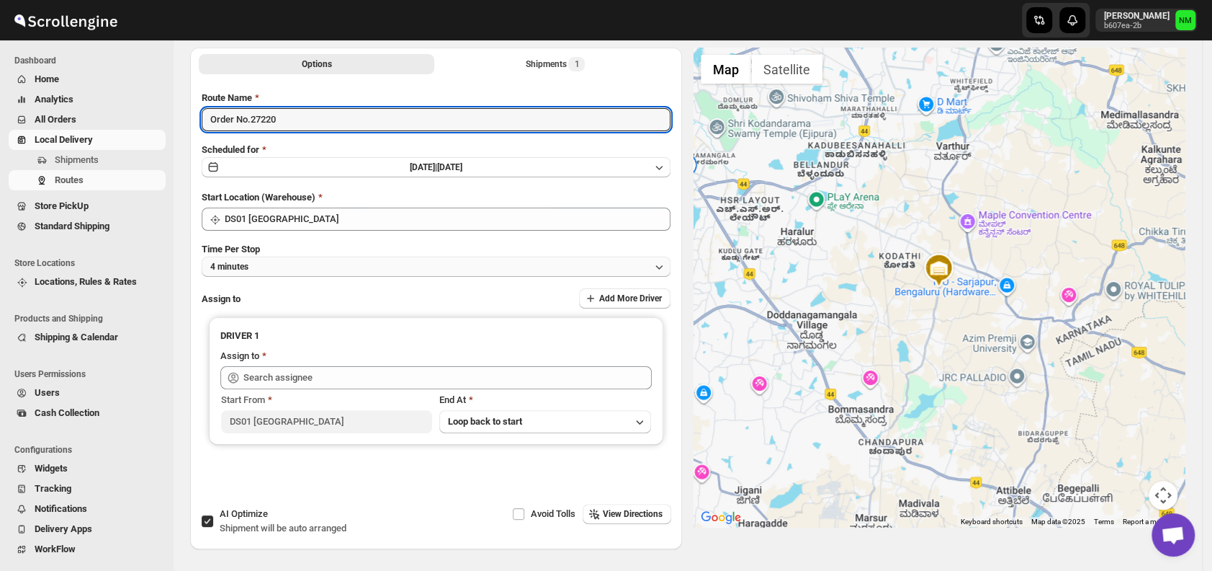
type input "Order No.27220"
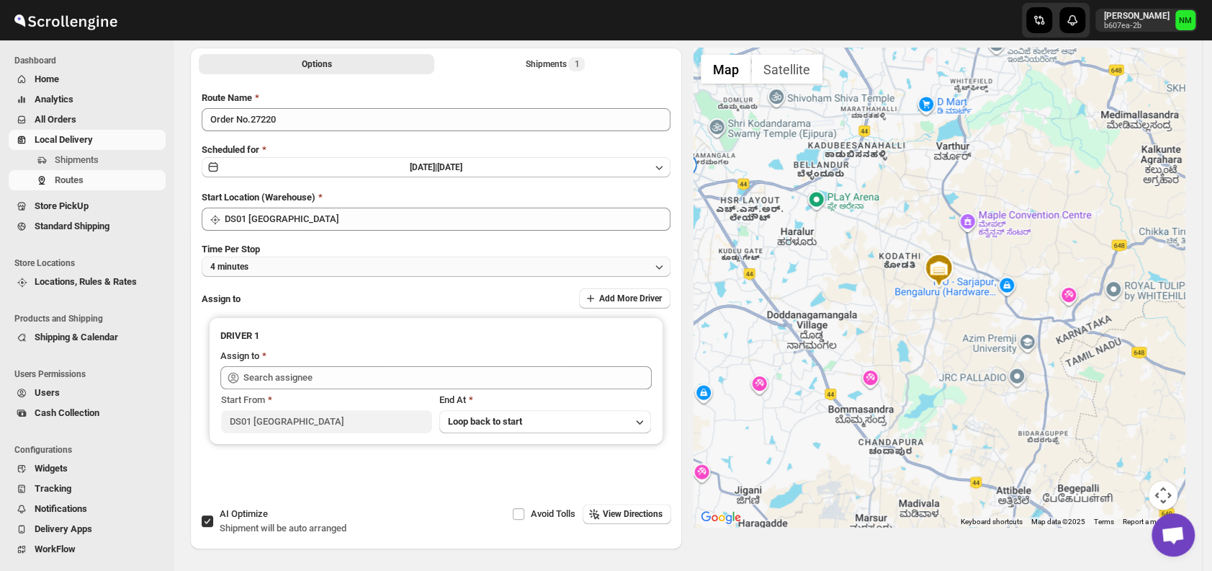
click at [309, 271] on button "4 minutes" at bounding box center [436, 266] width 469 height 20
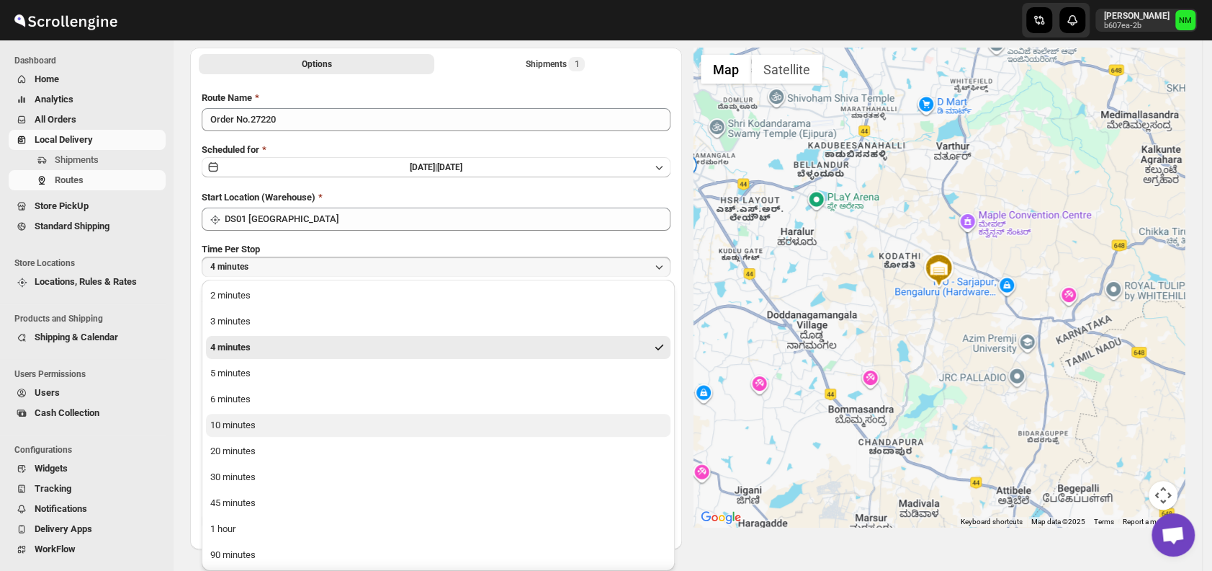
click at [323, 426] on button "10 minutes" at bounding box center [438, 424] width 465 height 23
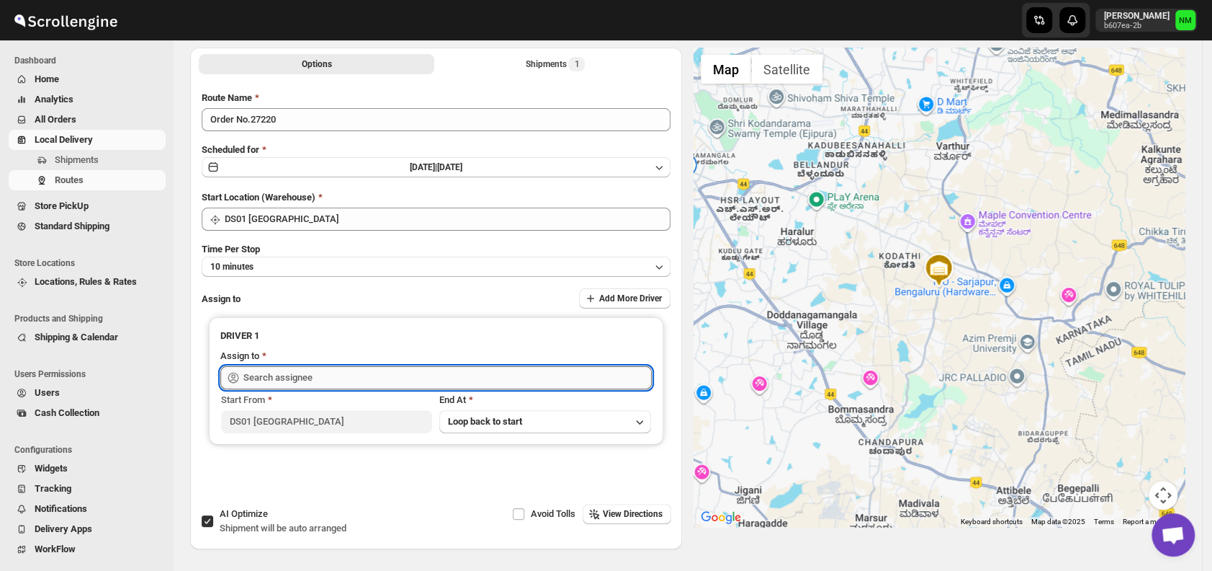
click at [322, 374] on input "text" at bounding box center [447, 377] width 408 height 23
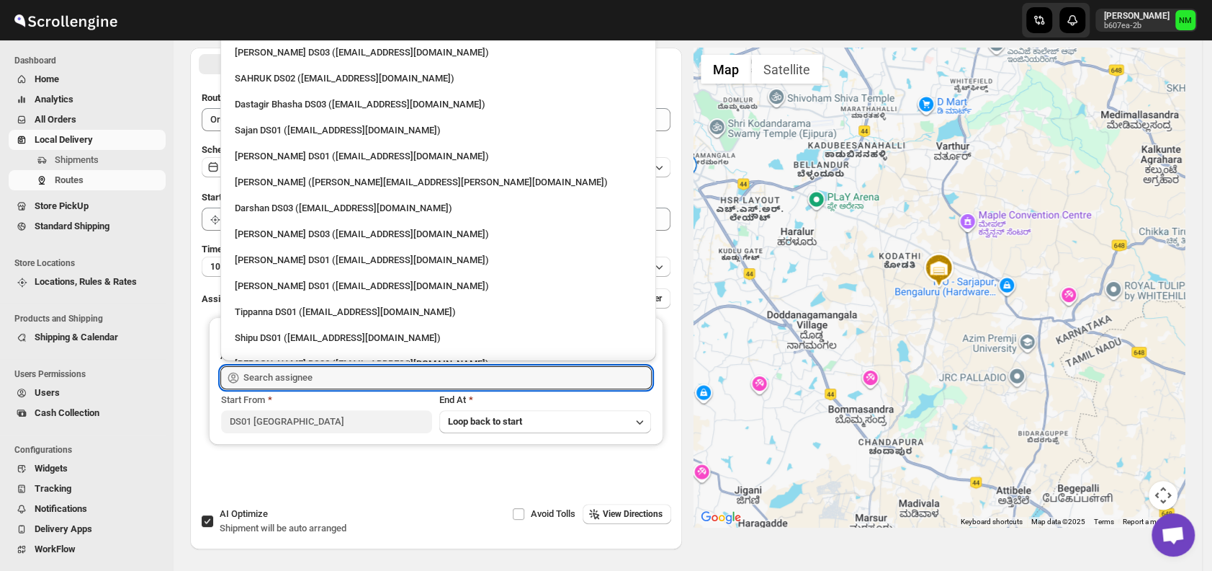
scroll to position [1027, 0]
click at [281, 135] on div "Sajan DS01 ([EMAIL_ADDRESS][DOMAIN_NAME])" at bounding box center [438, 132] width 407 height 14
type input "Sajan DS01 ([EMAIL_ADDRESS][DOMAIN_NAME])"
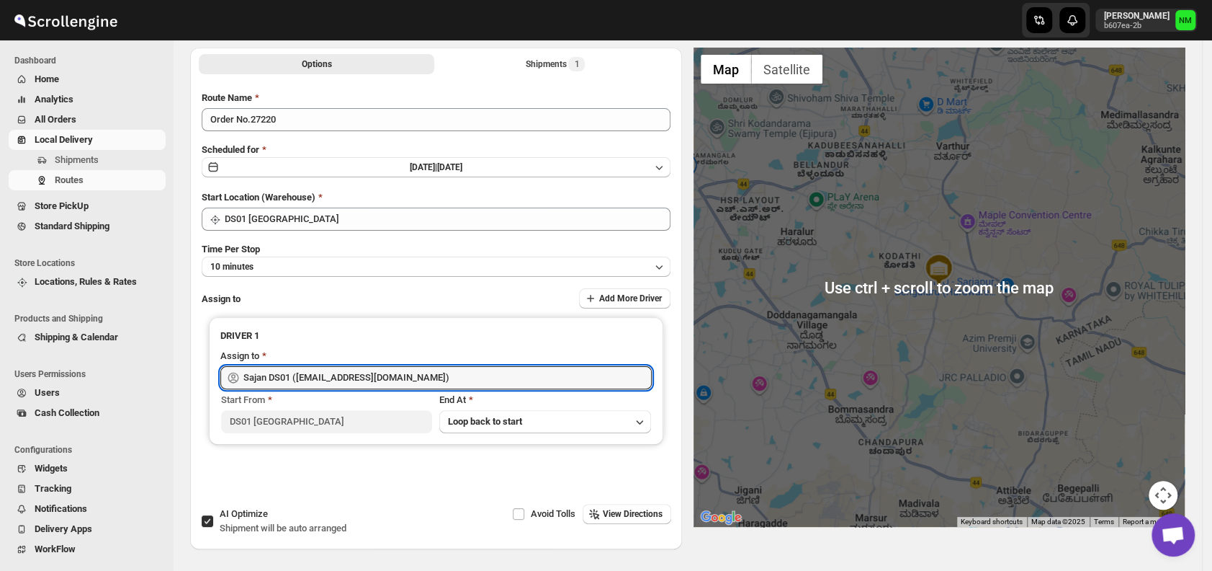
scroll to position [0, 0]
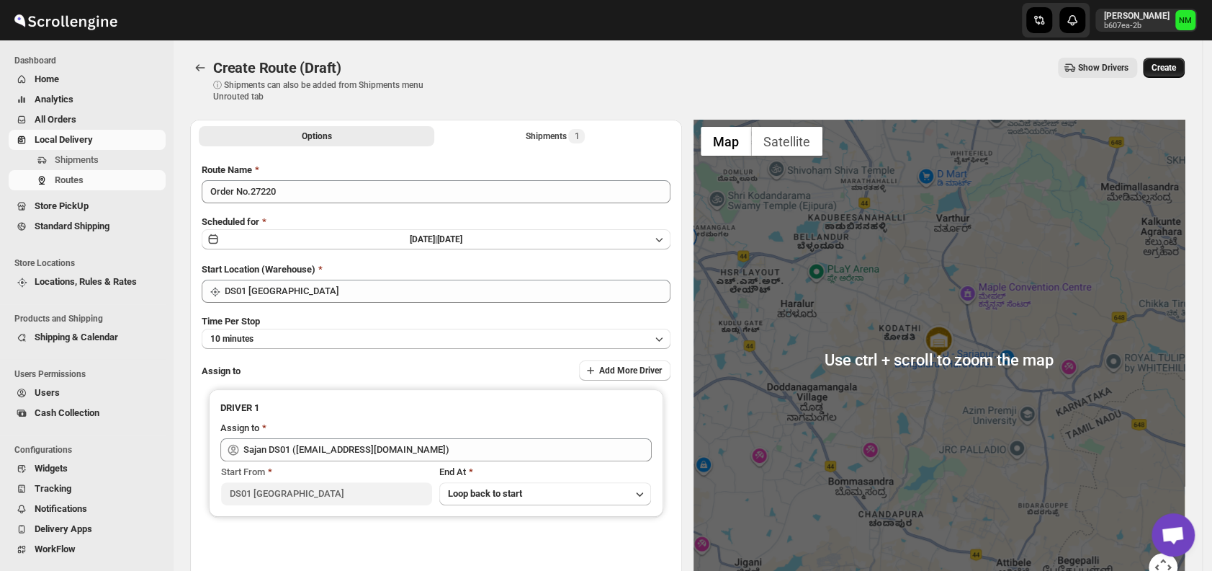
click at [1167, 72] on span "Create" at bounding box center [1164, 68] width 24 height 12
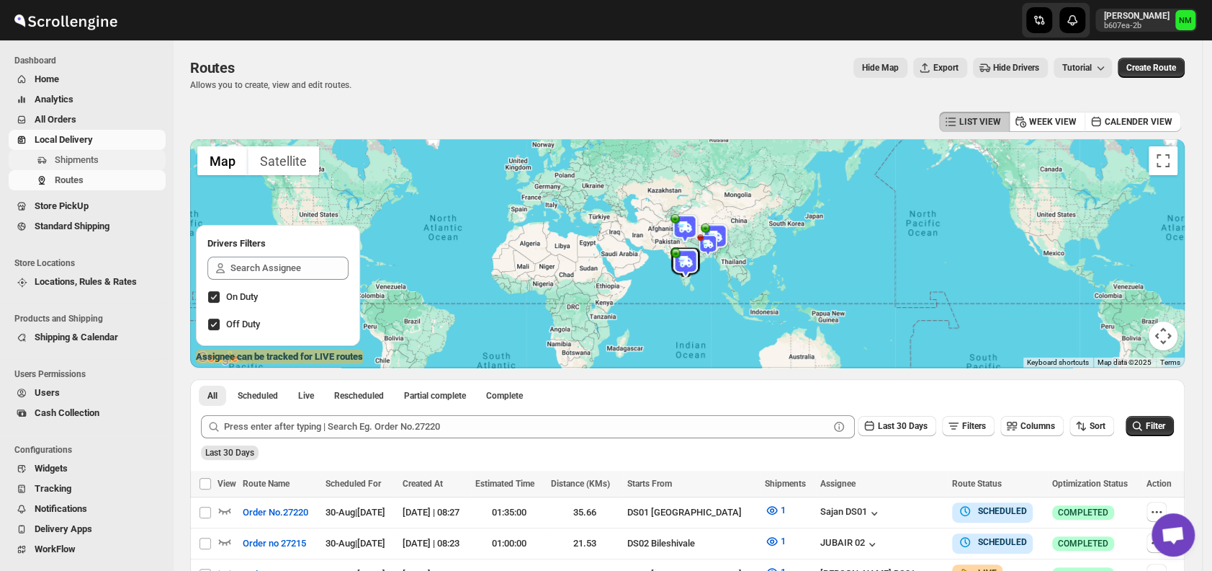
click at [107, 158] on span "Shipments" at bounding box center [109, 160] width 108 height 14
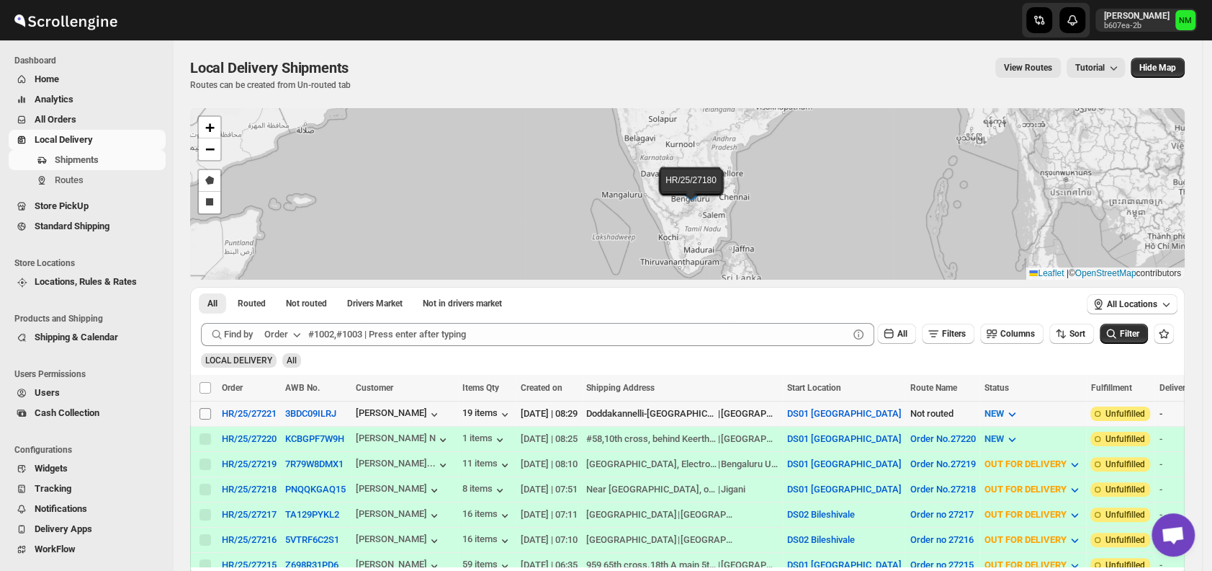
click at [207, 415] on input "Select shipment" at bounding box center [206, 414] width 12 height 12
checkbox input "true"
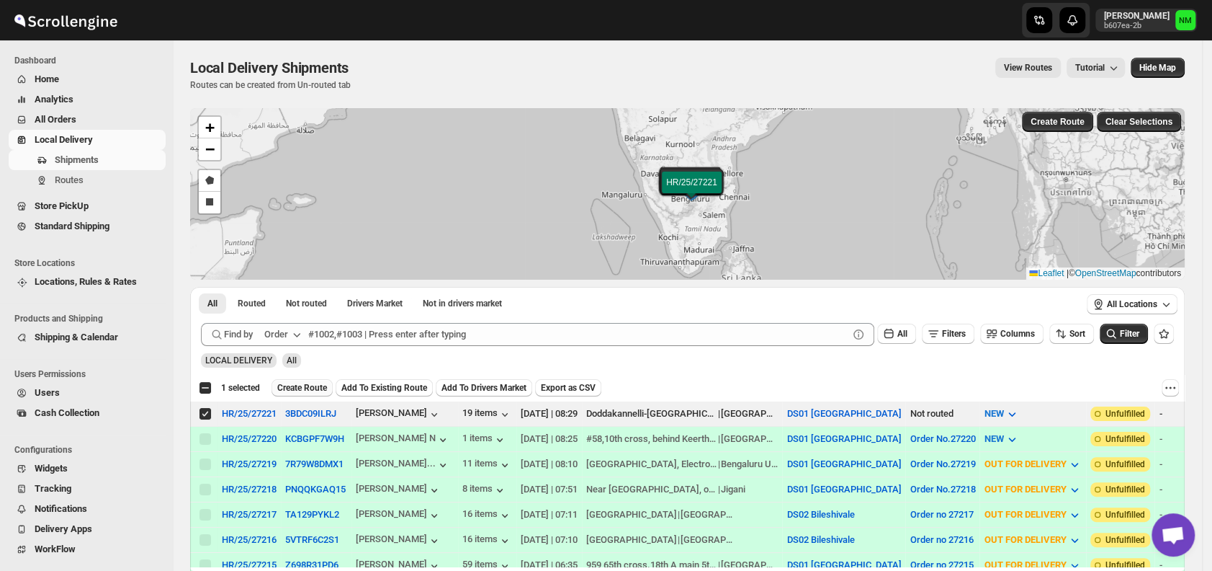
click at [298, 387] on span "Create Route" at bounding box center [302, 388] width 50 height 12
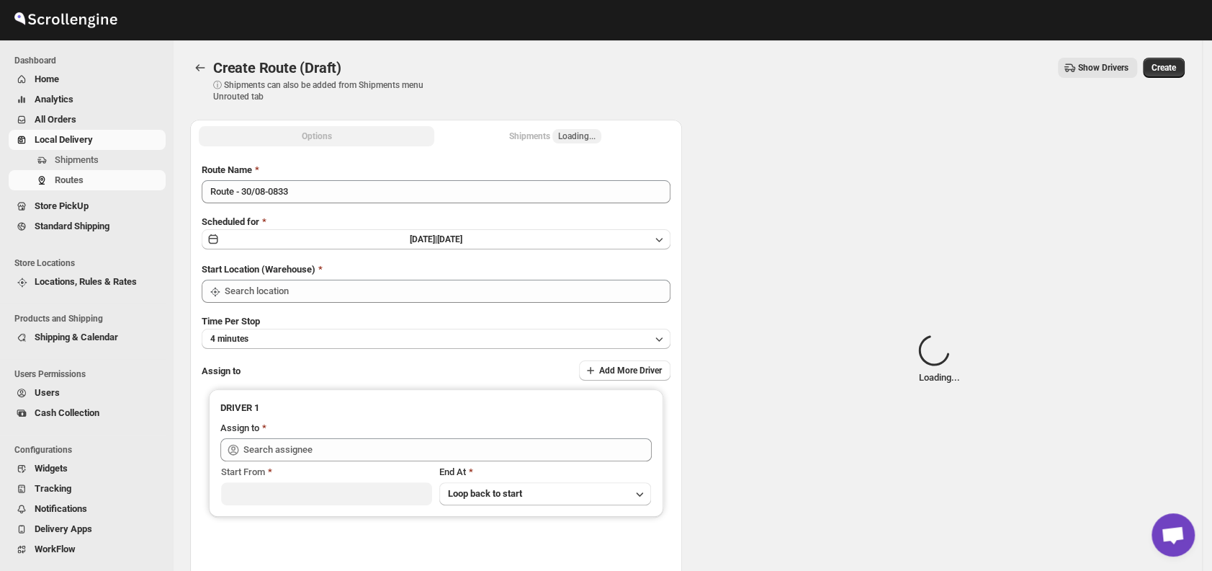
type input "DS01 [GEOGRAPHIC_DATA]"
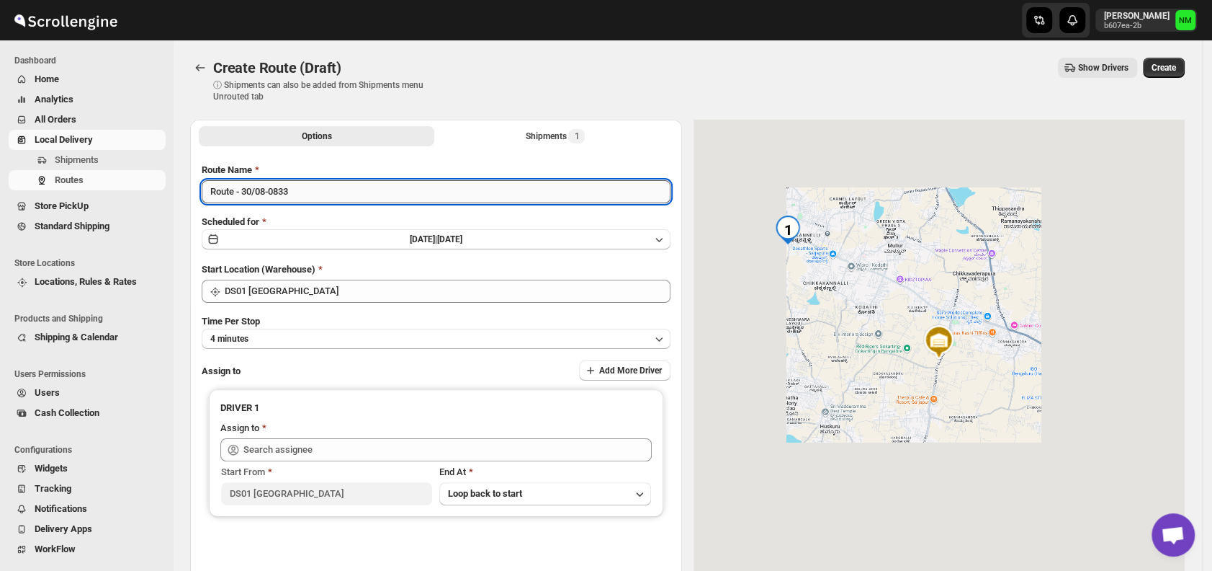
click at [323, 201] on input "Route - 30/08-0833" at bounding box center [436, 191] width 469 height 23
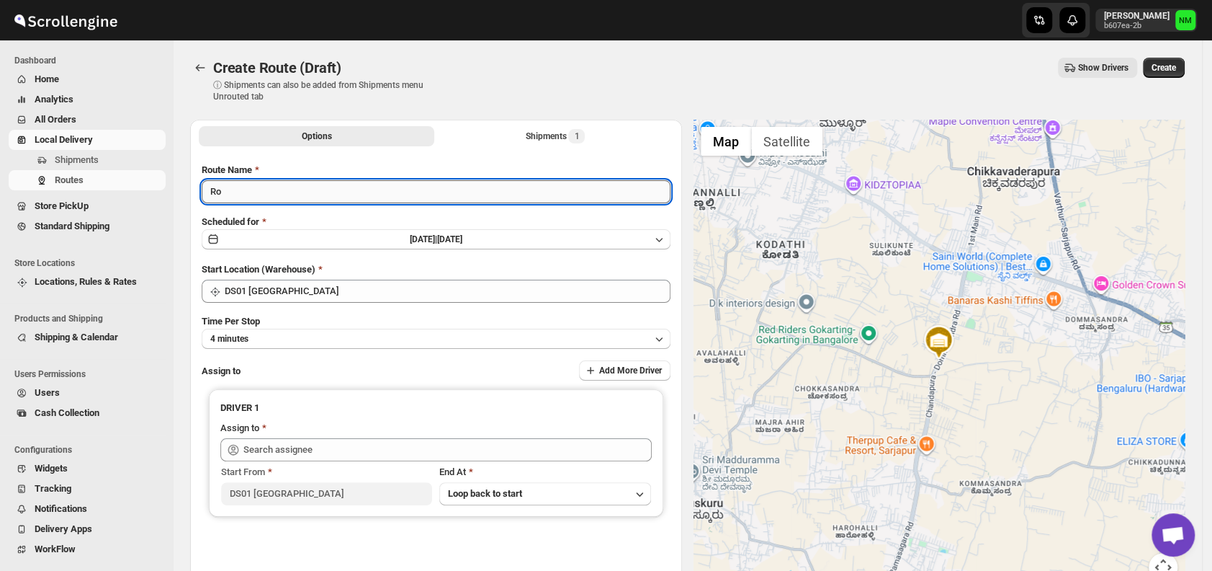
type input "R"
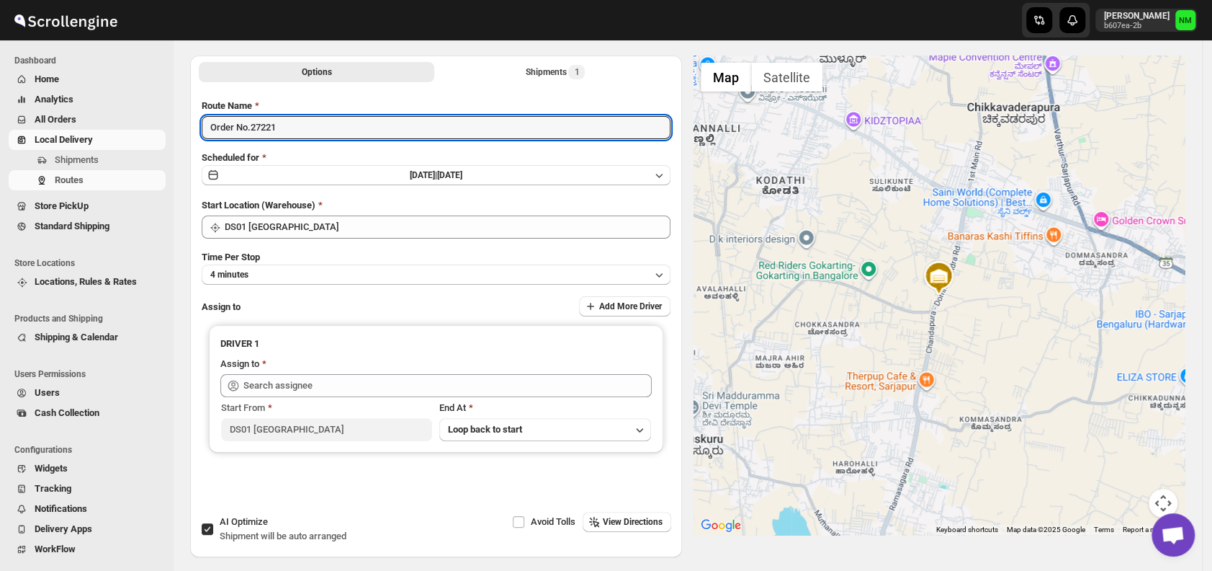
scroll to position [78, 0]
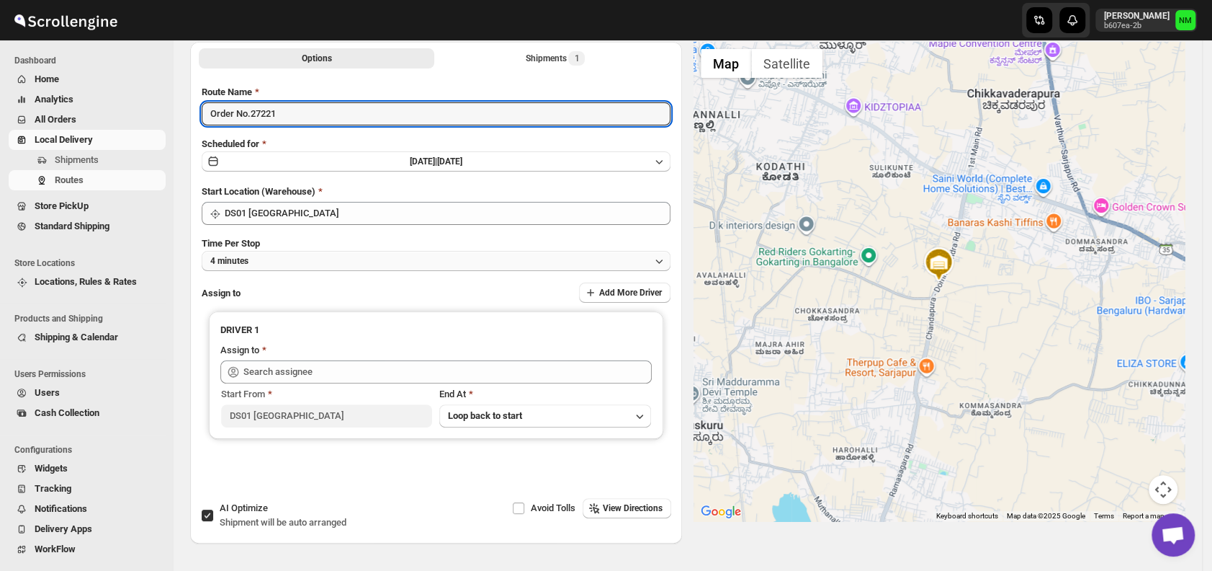
type input "Order No.27221"
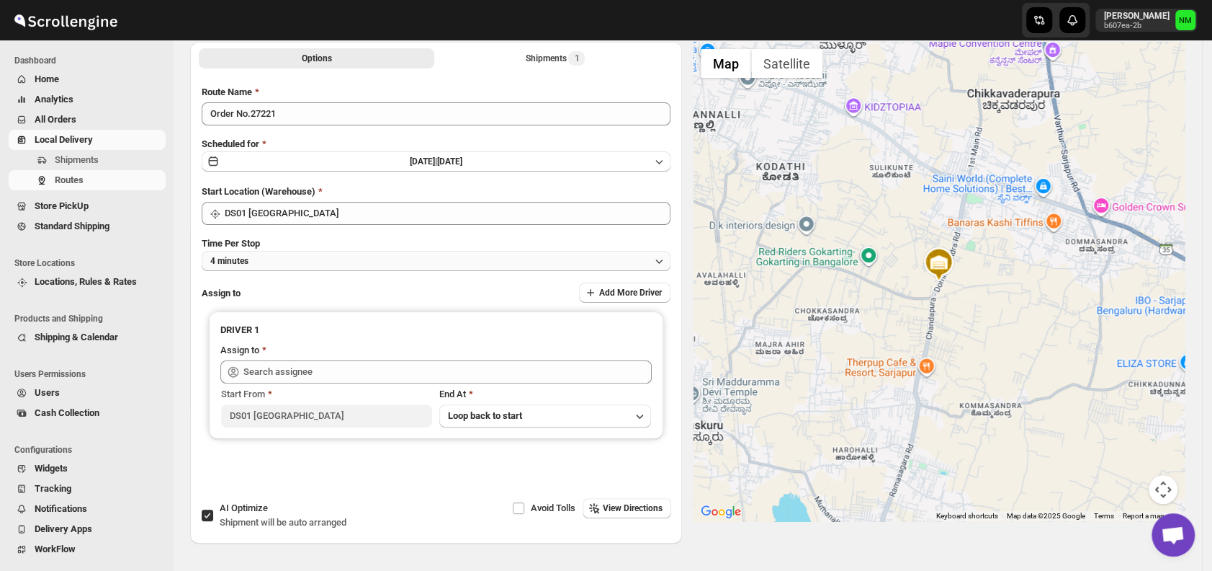
click at [293, 265] on button "4 minutes" at bounding box center [436, 261] width 469 height 20
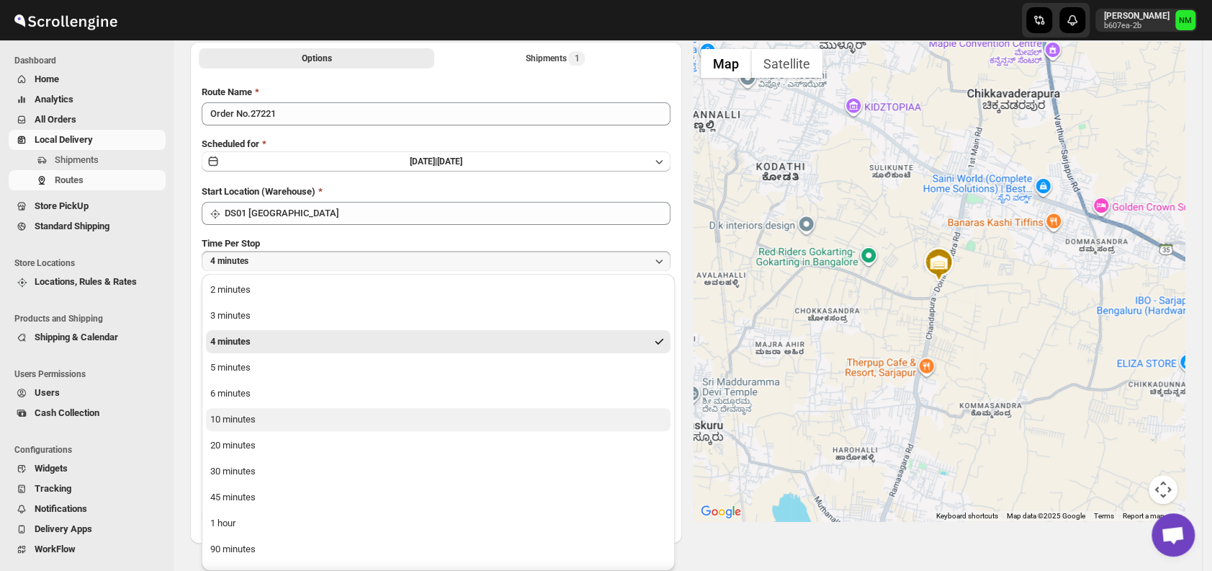
click at [249, 419] on div "10 minutes" at bounding box center [232, 419] width 45 height 14
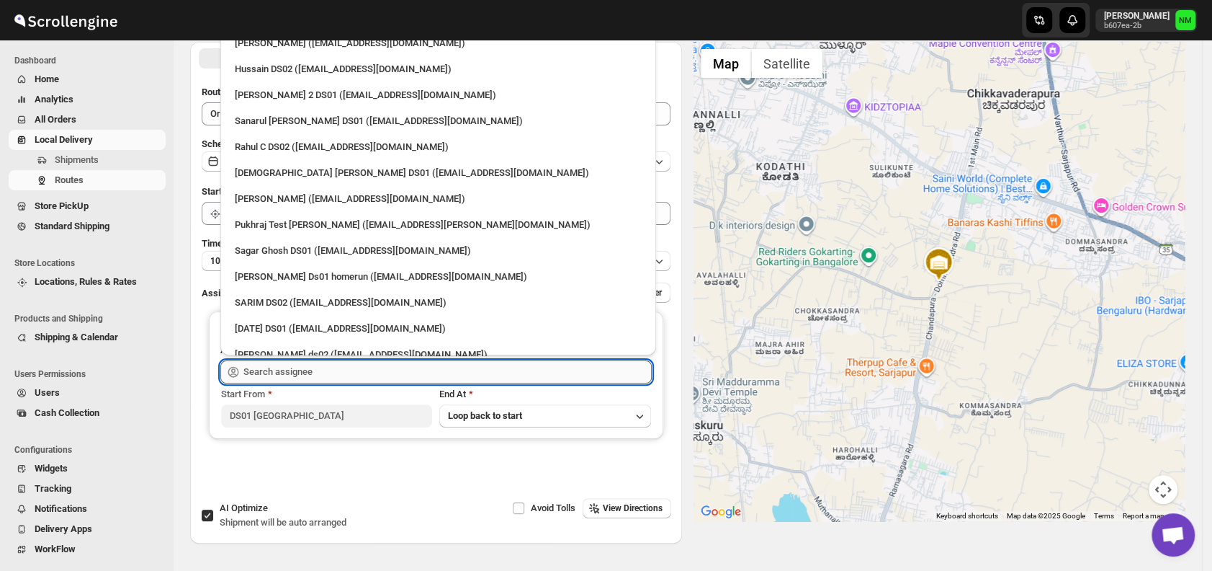
click at [298, 377] on input "text" at bounding box center [447, 371] width 408 height 23
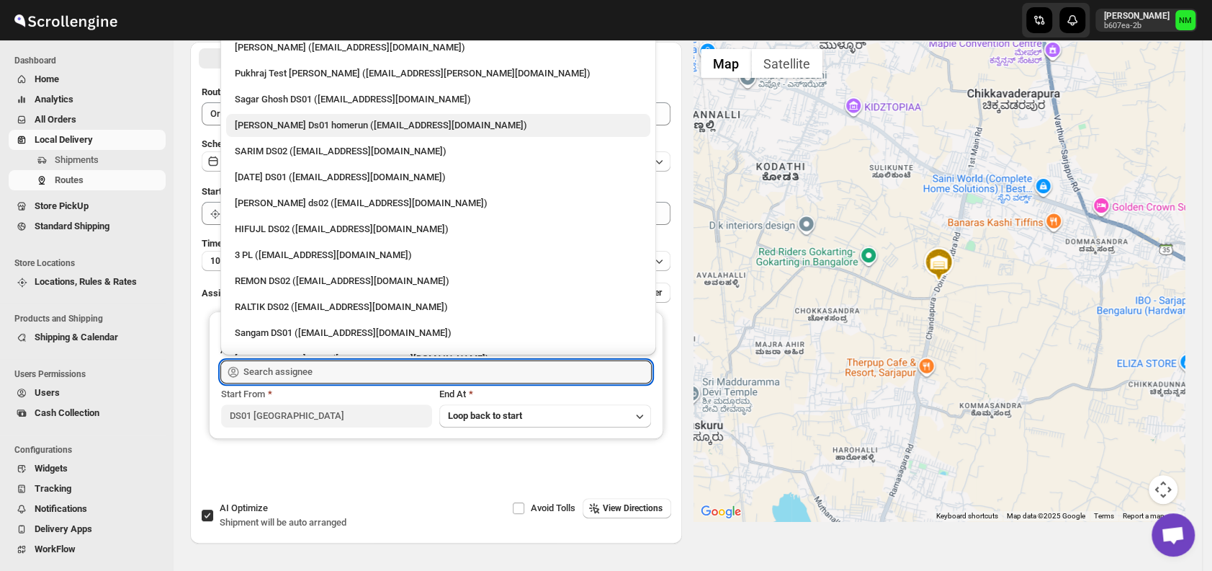
scroll to position [0, 0]
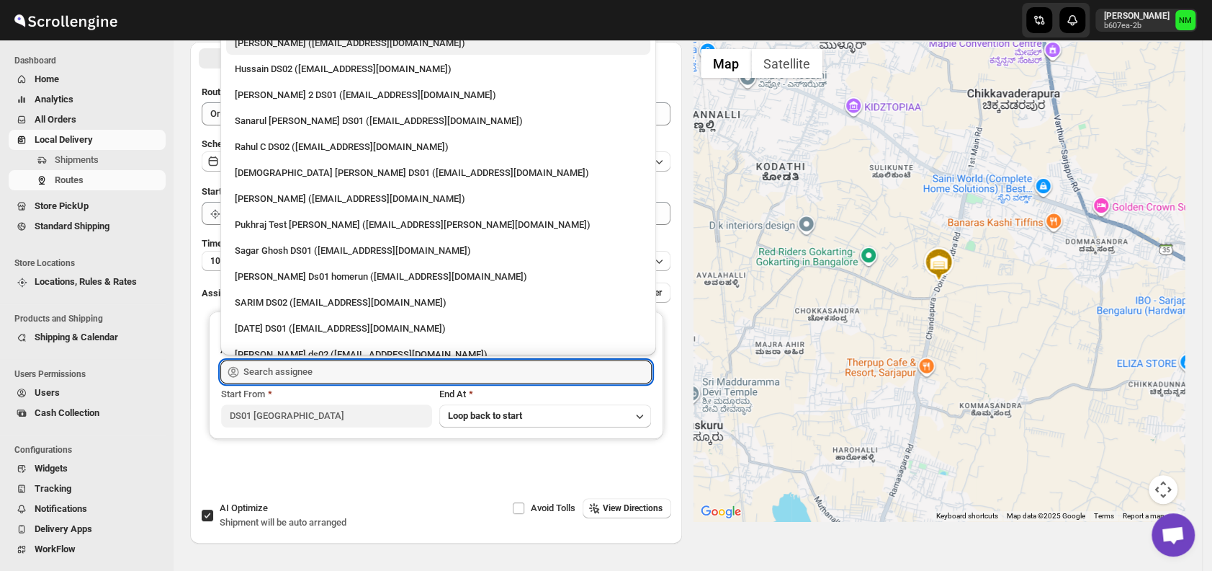
click at [271, 46] on div "Mujakkir Benguli (voweh79617@daypey.com)" at bounding box center [438, 43] width 407 height 14
type input "Mujakkir Benguli (voweh79617@daypey.com)"
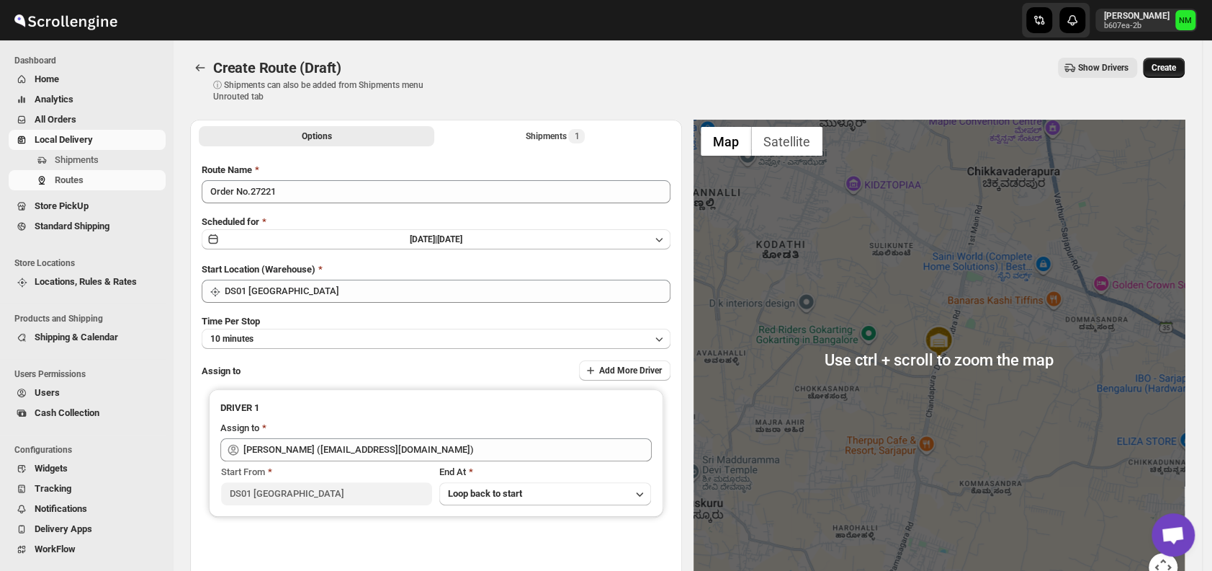
click at [1176, 69] on span "Create" at bounding box center [1164, 68] width 24 height 12
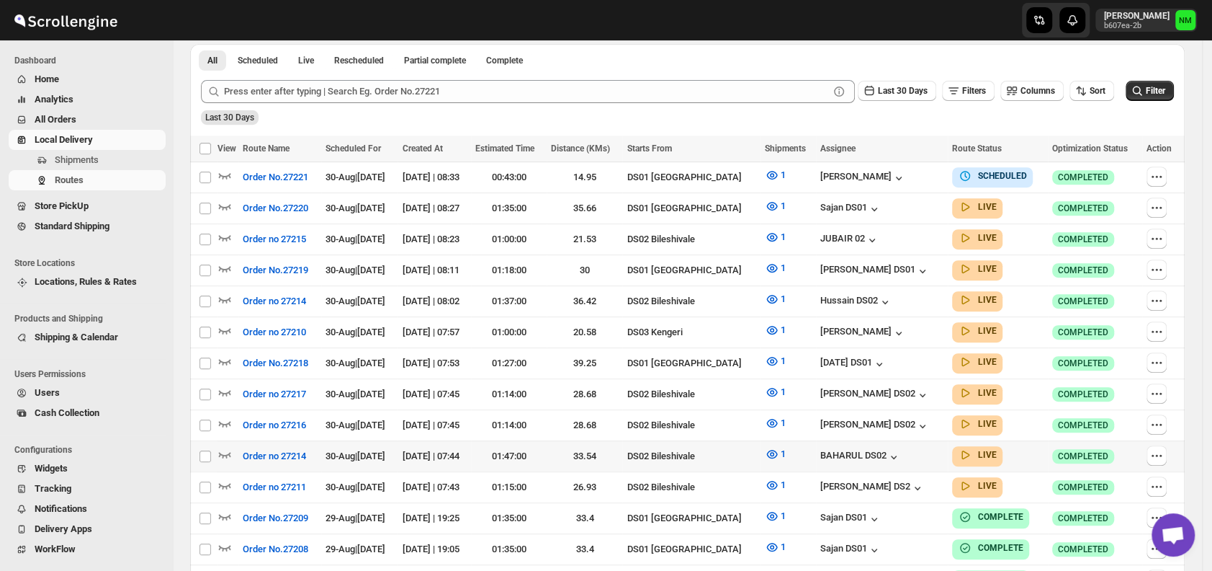
scroll to position [336, 0]
click at [224, 264] on icon "button" at bounding box center [225, 267] width 14 height 14
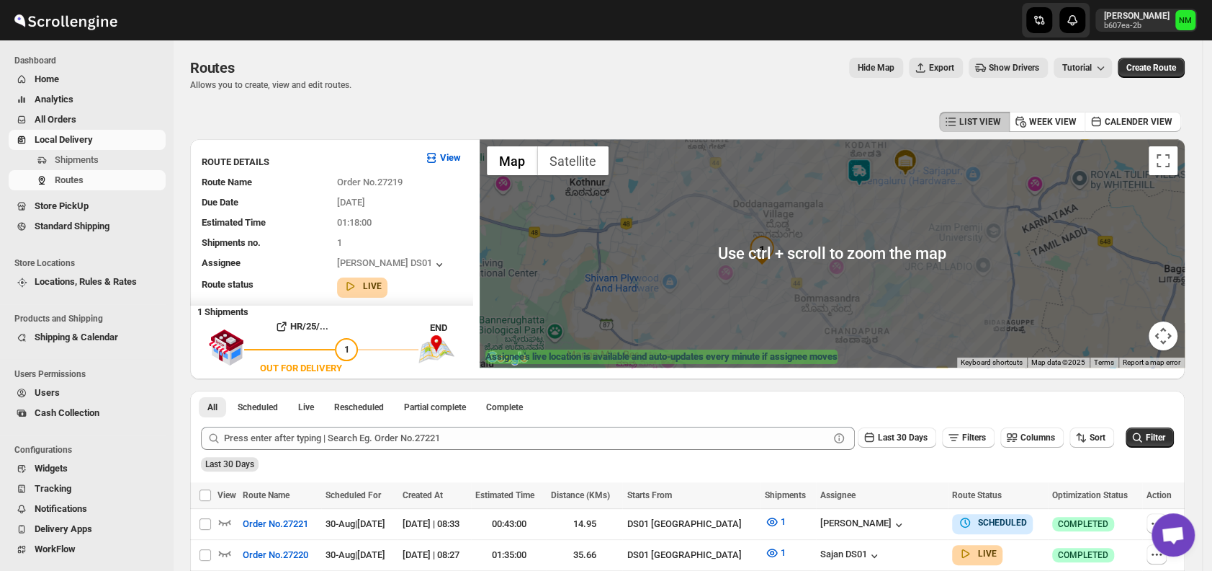
scroll to position [161, 0]
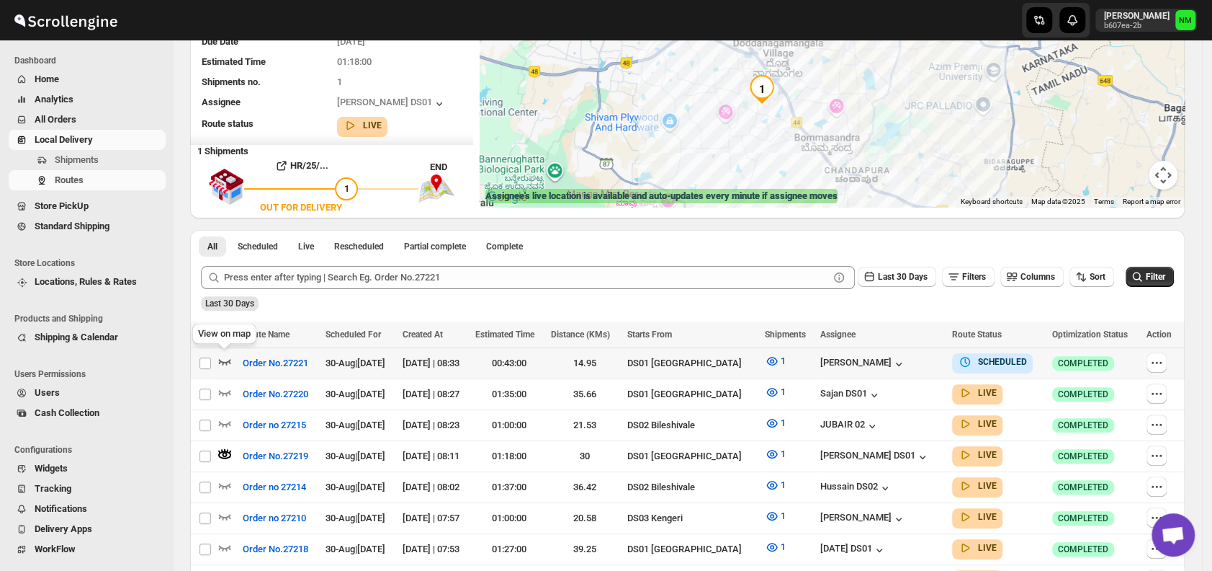
click at [228, 363] on icon "button" at bounding box center [225, 361] width 14 height 14
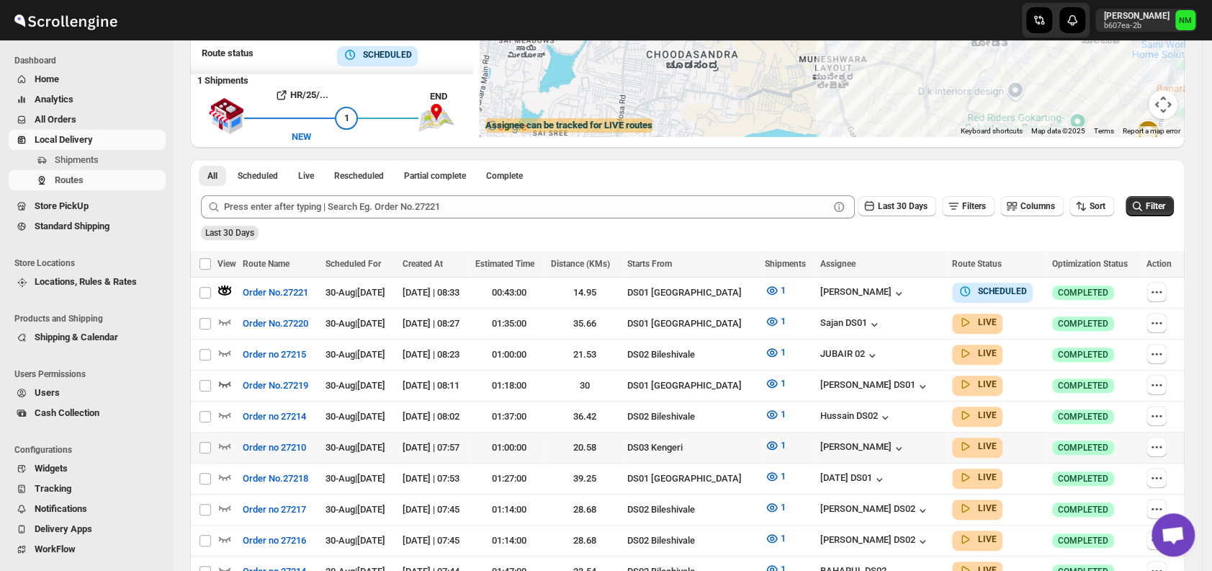
scroll to position [232, 0]
click at [226, 316] on icon "button" at bounding box center [225, 320] width 14 height 14
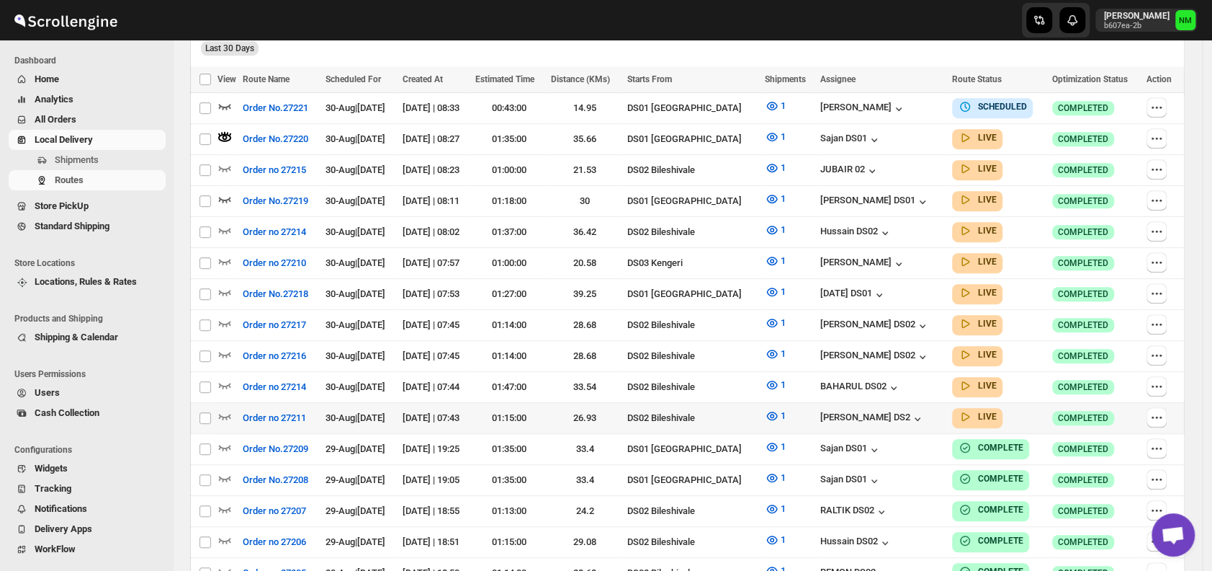
scroll to position [416, 0]
click at [84, 163] on span "Shipments" at bounding box center [77, 159] width 44 height 11
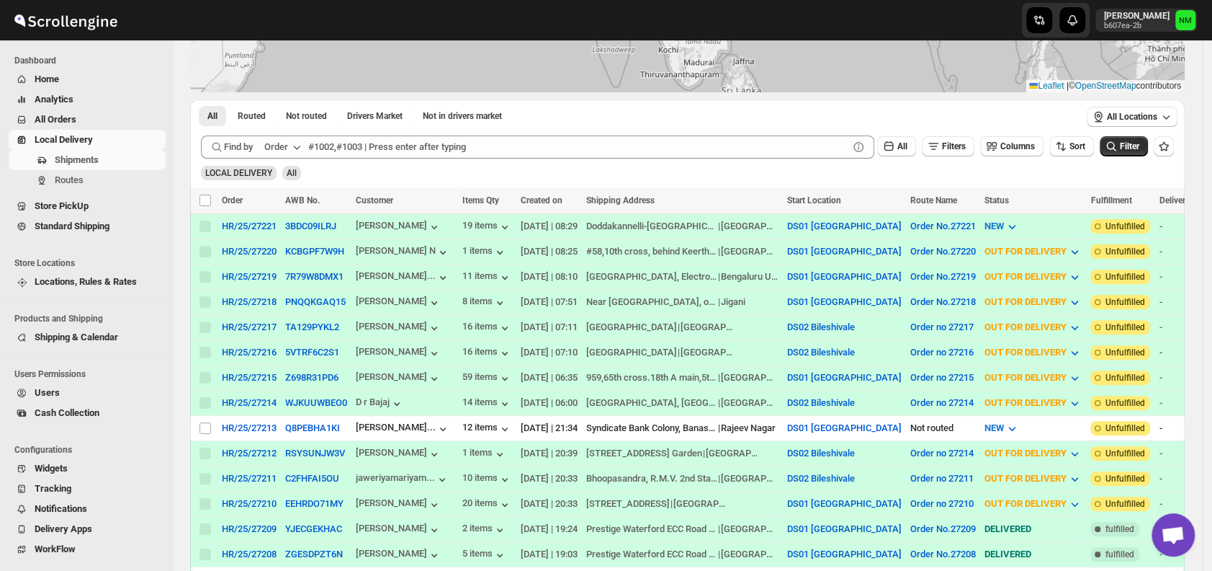
scroll to position [189, 0]
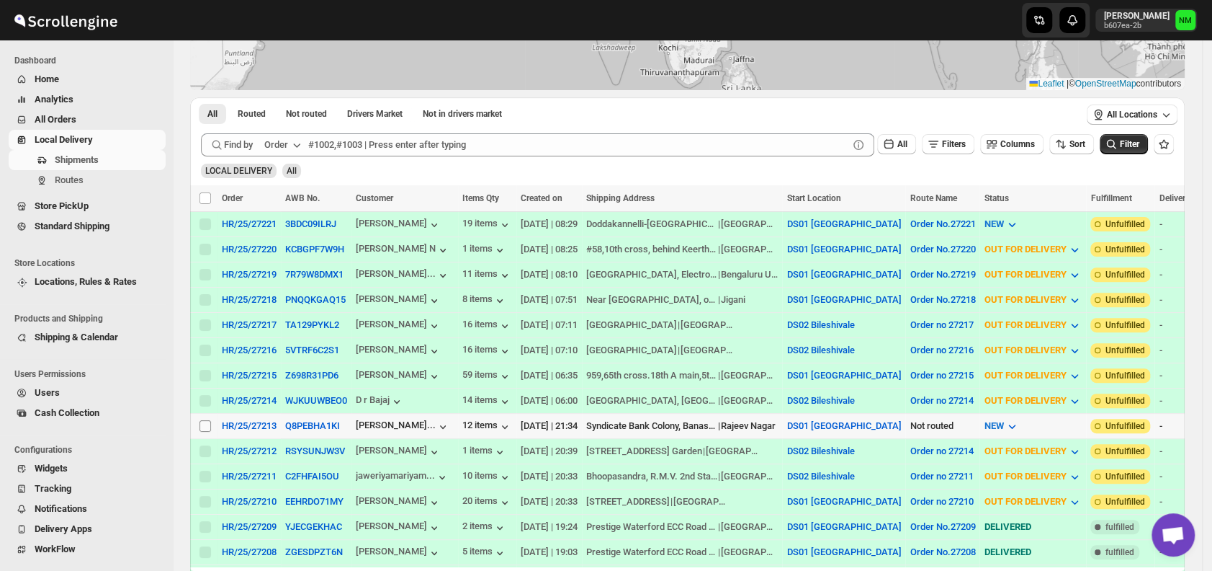
click at [207, 420] on input "Select shipment" at bounding box center [206, 426] width 12 height 12
checkbox input "true"
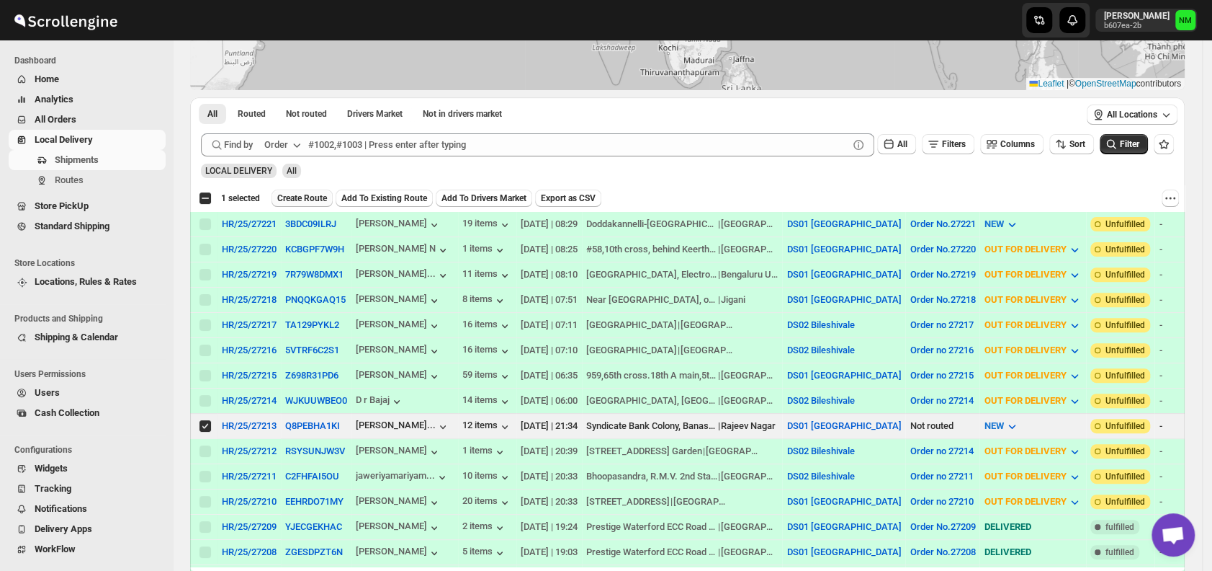
click at [308, 198] on span "Create Route" at bounding box center [302, 198] width 50 height 12
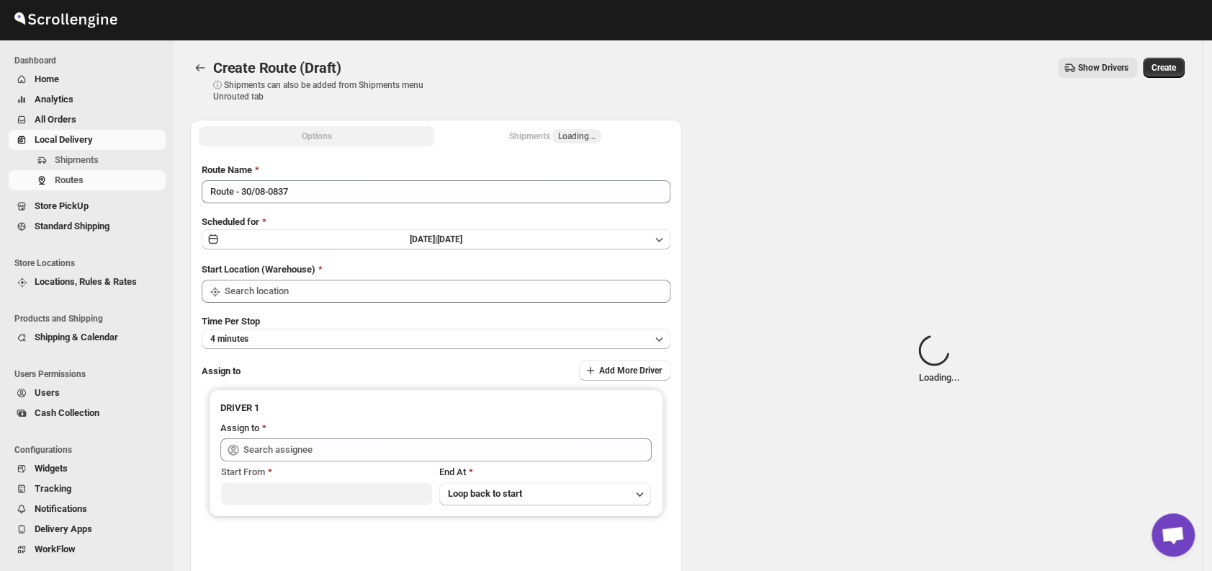
type input "DS01 [GEOGRAPHIC_DATA]"
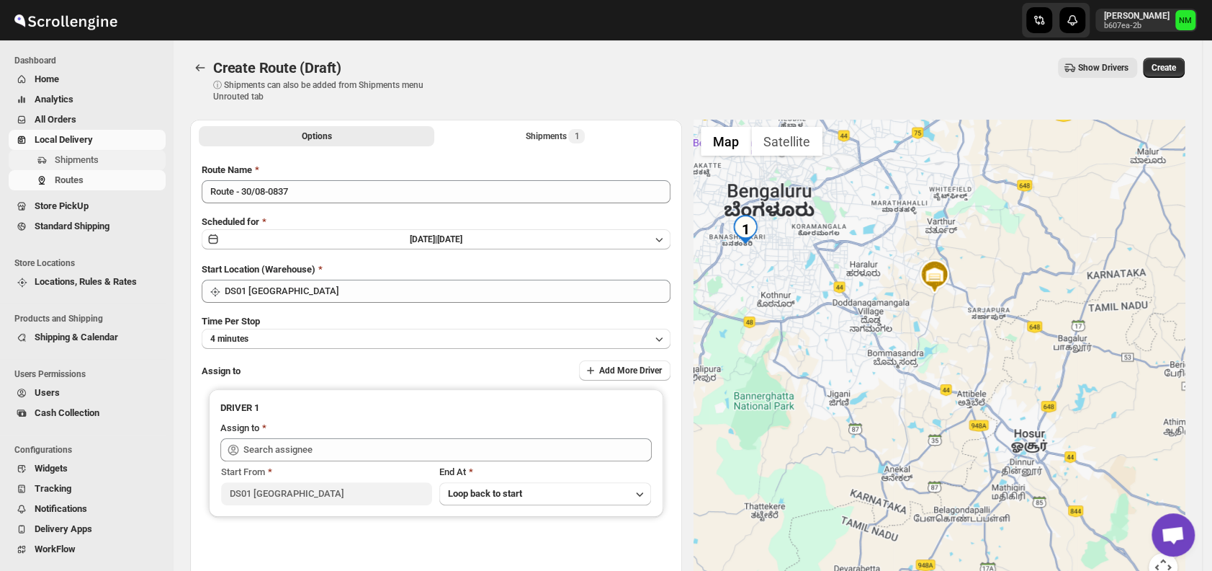
click at [51, 158] on button "Shipments" at bounding box center [87, 160] width 157 height 20
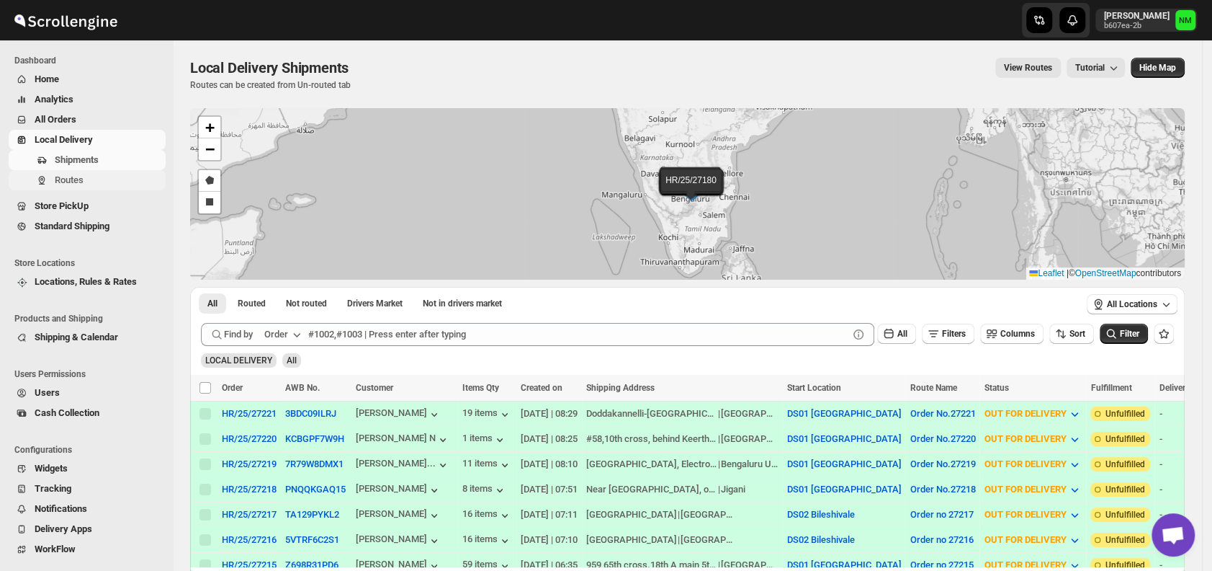
click at [62, 175] on span "Routes" at bounding box center [69, 179] width 29 height 11
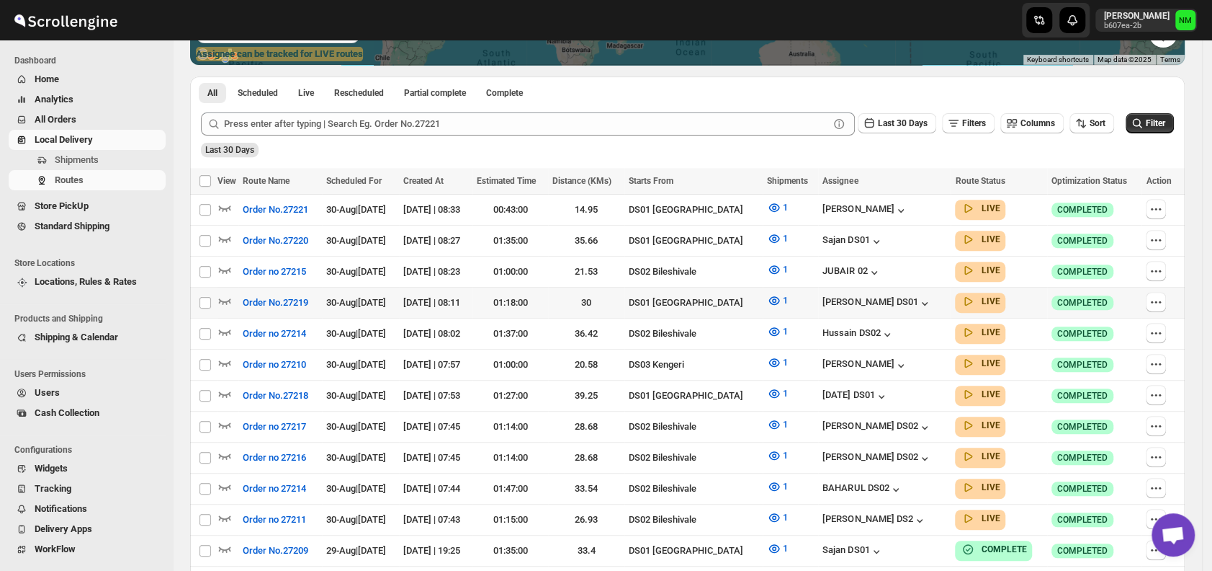
scroll to position [303, 0]
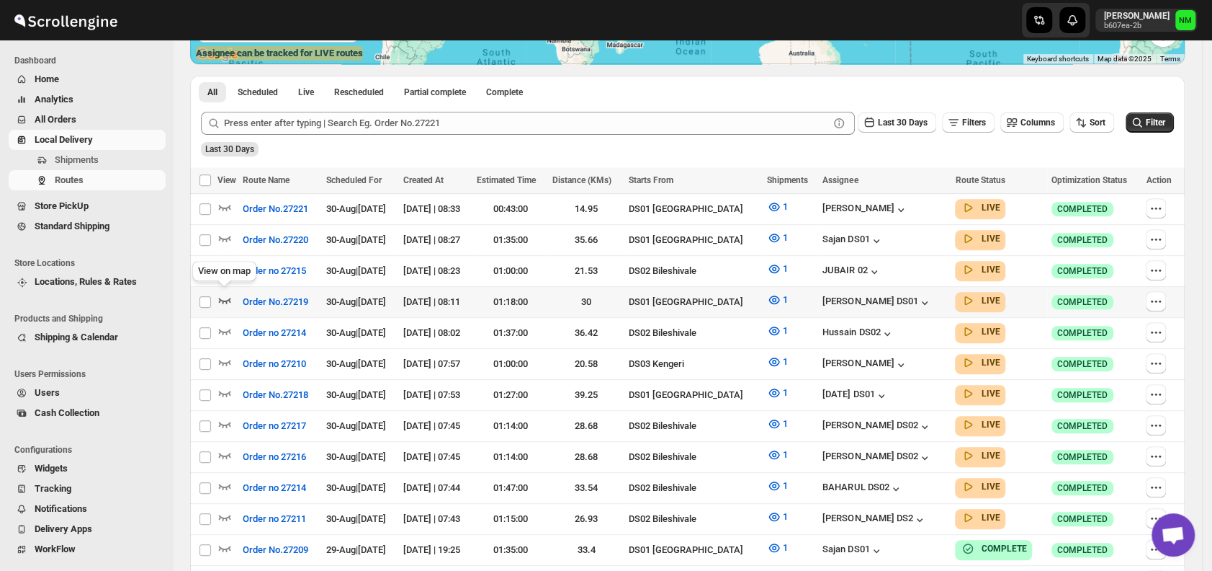
click at [223, 296] on icon "button" at bounding box center [225, 299] width 14 height 14
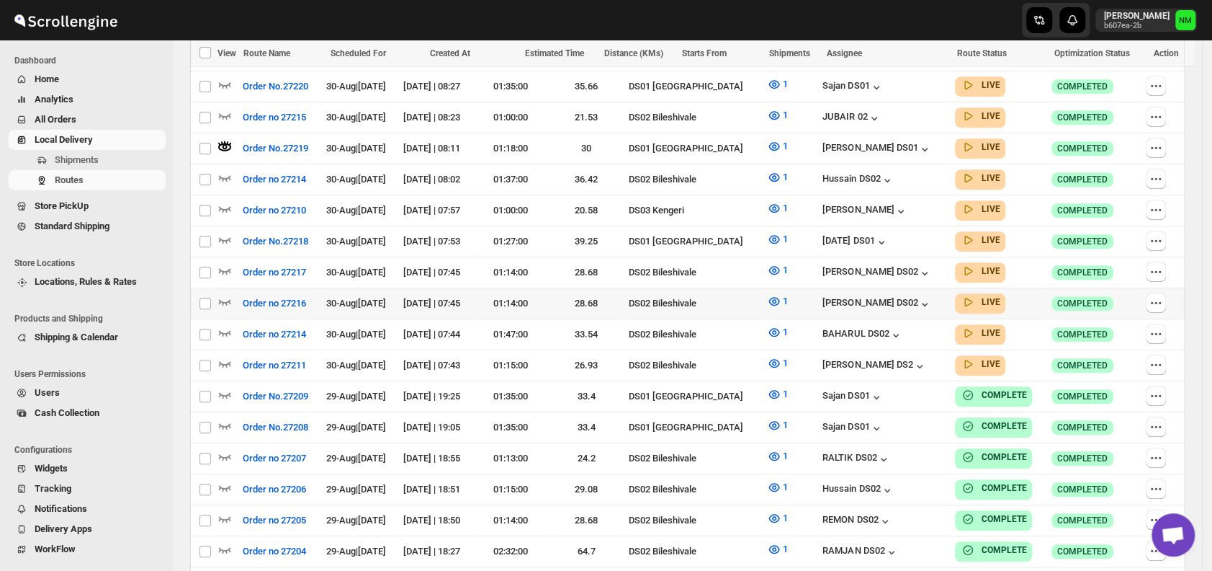
scroll to position [473, 0]
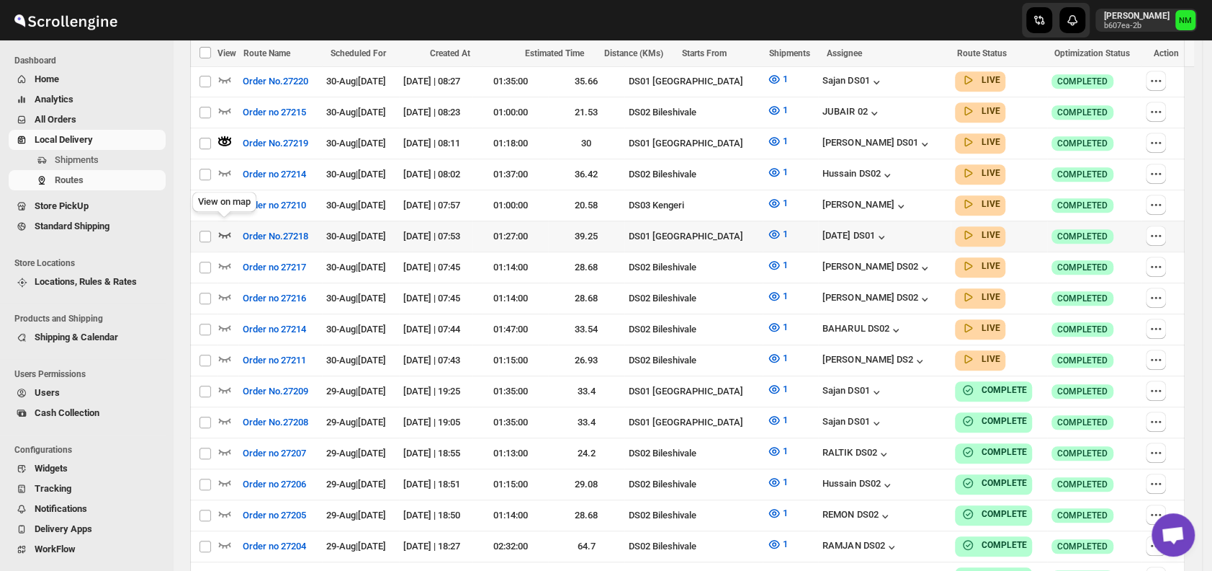
click at [227, 227] on icon "button" at bounding box center [225, 234] width 14 height 14
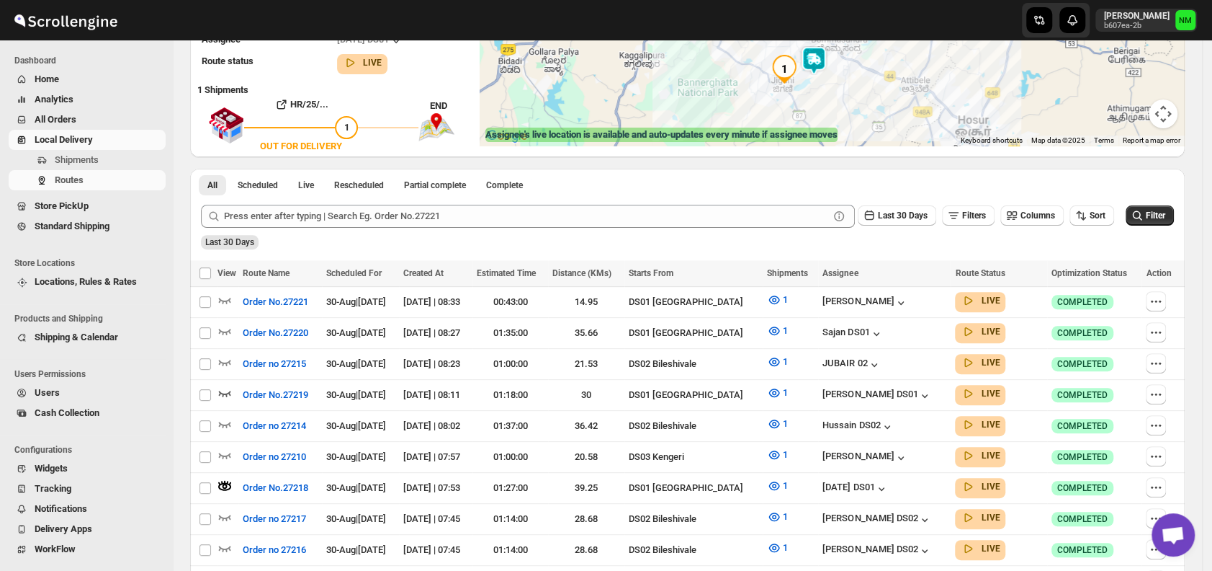
scroll to position [223, 0]
click at [228, 328] on icon "button" at bounding box center [225, 331] width 12 height 6
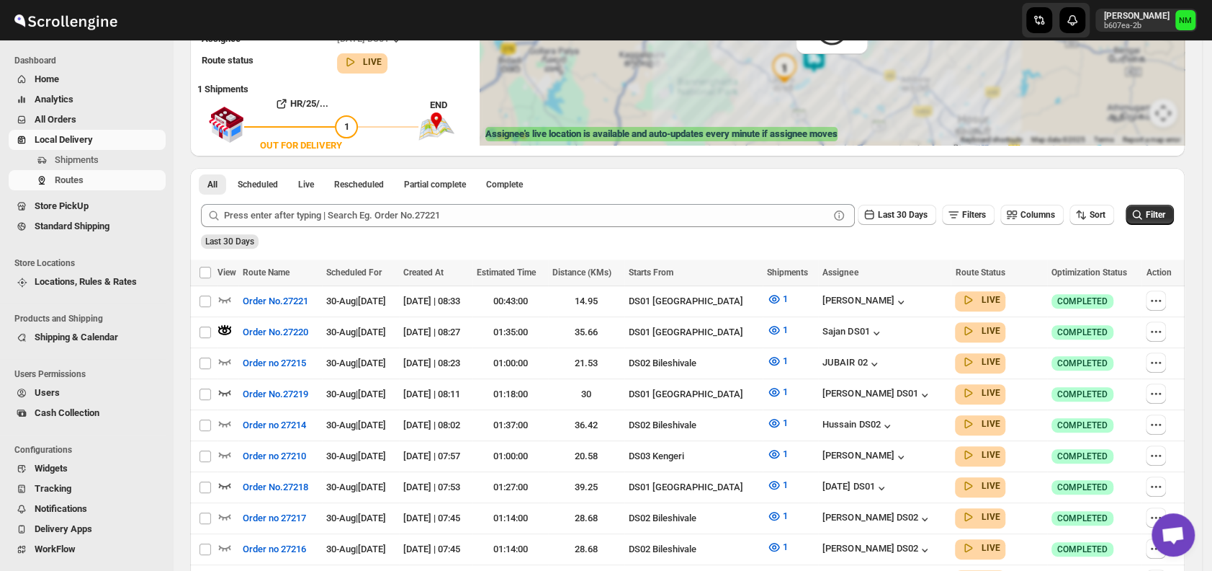
scroll to position [0, 0]
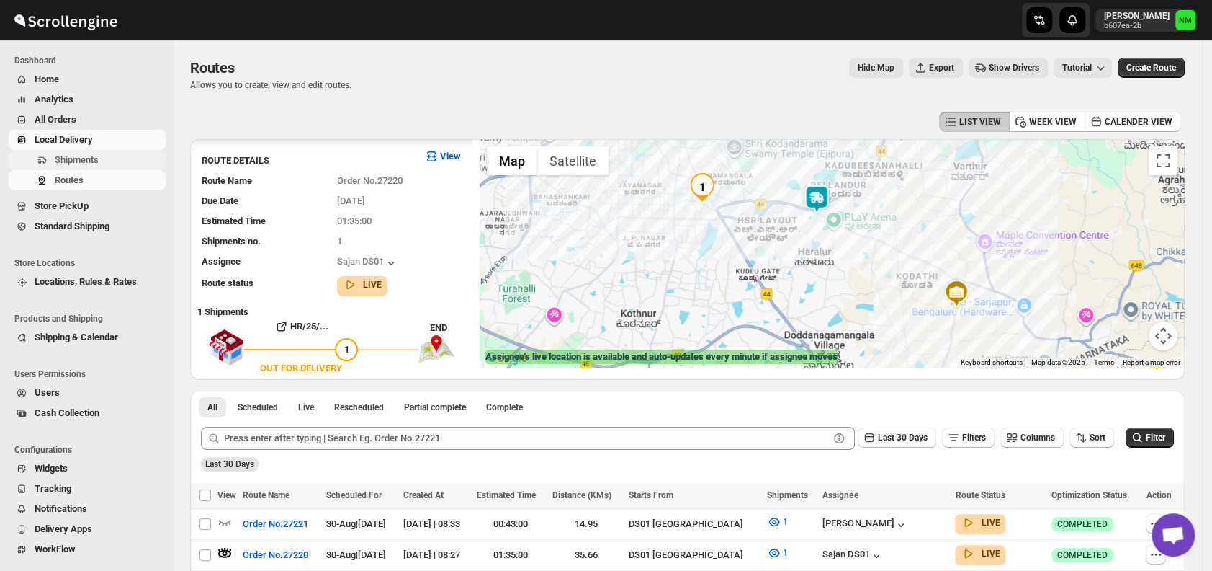
click at [84, 158] on span "Shipments" at bounding box center [77, 159] width 44 height 11
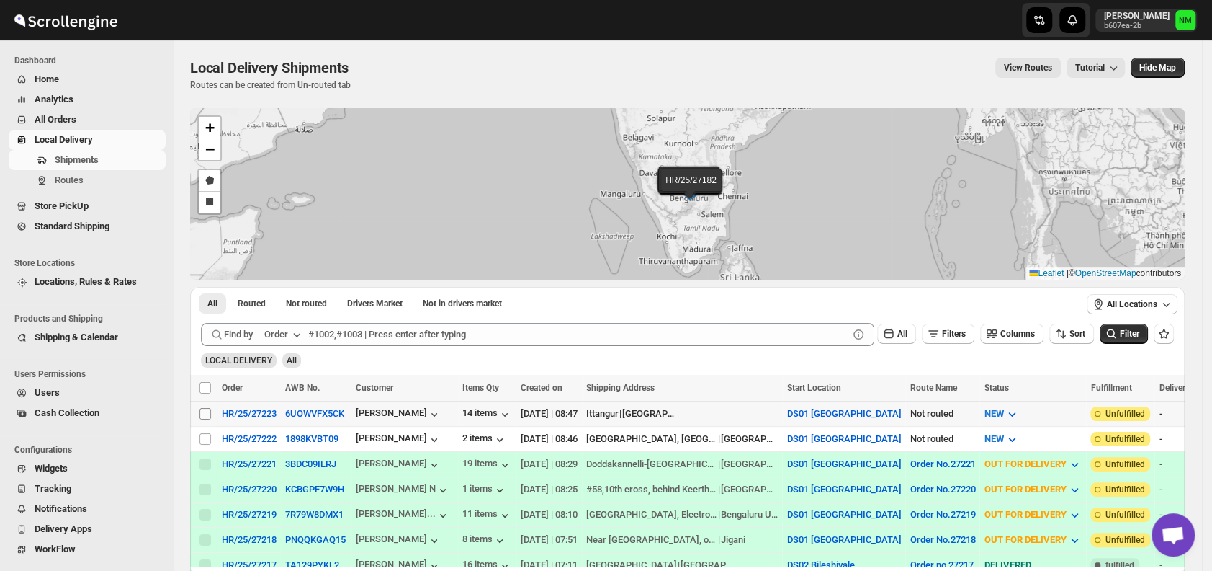
click at [203, 412] on input "Select shipment" at bounding box center [206, 414] width 12 height 12
checkbox input "true"
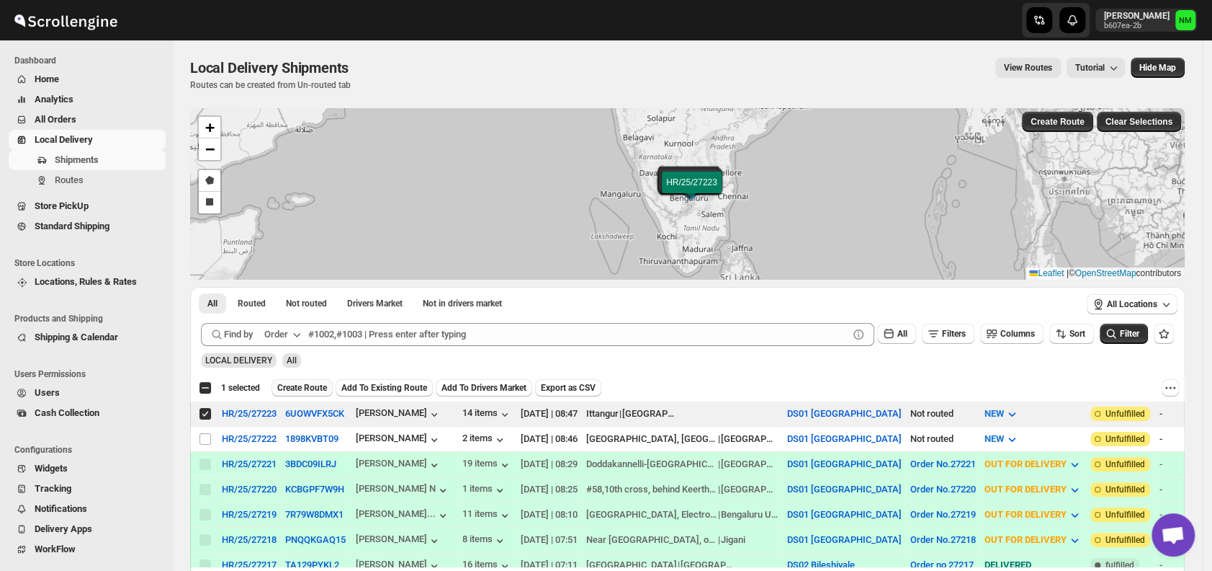
click at [290, 394] on button "Create Route" at bounding box center [302, 387] width 61 height 17
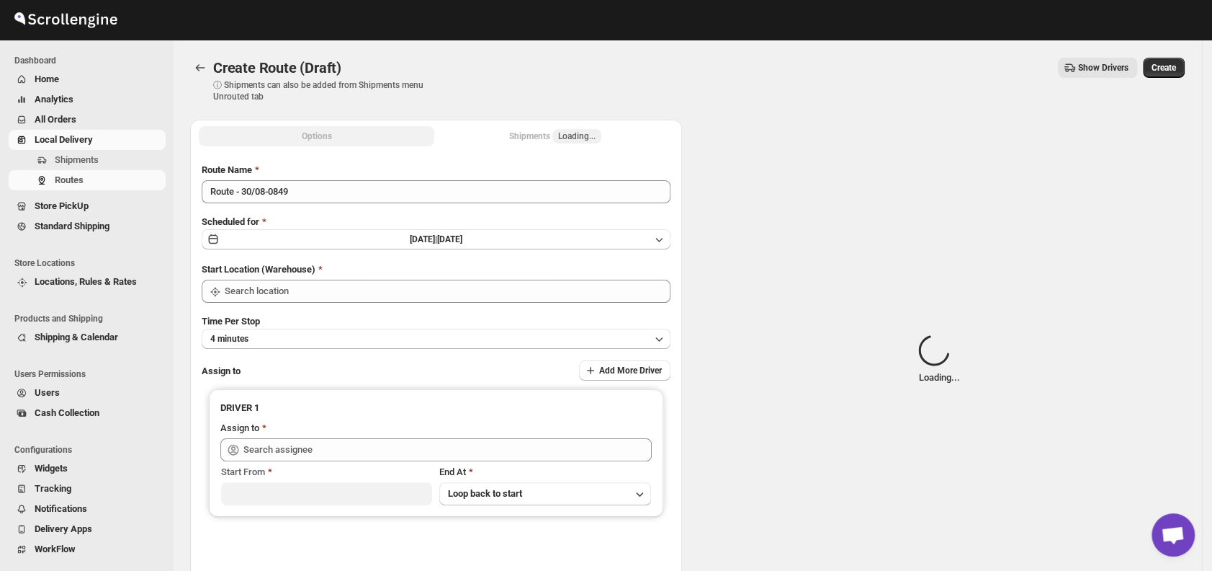
type input "DS01 [GEOGRAPHIC_DATA]"
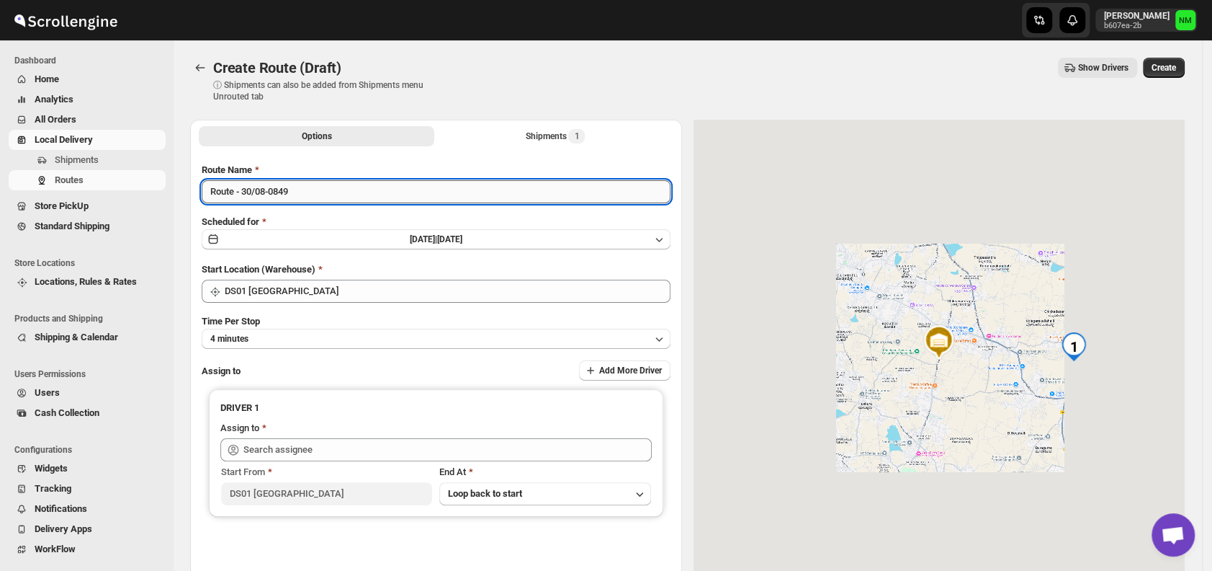
click at [331, 192] on input "Route - 30/08-0849" at bounding box center [436, 191] width 469 height 23
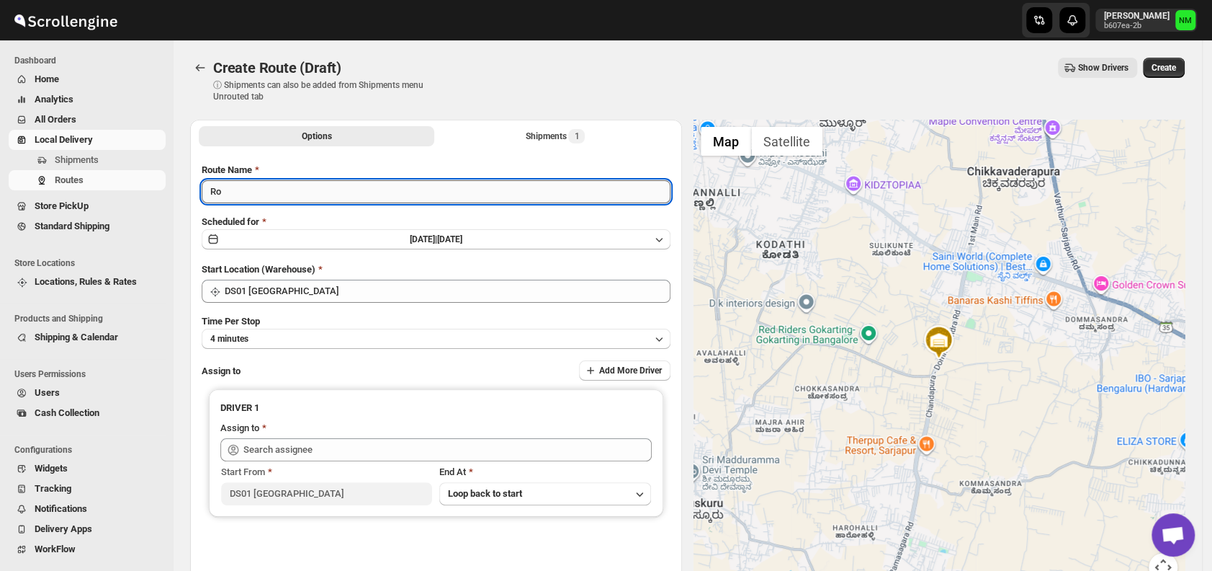
type input "R"
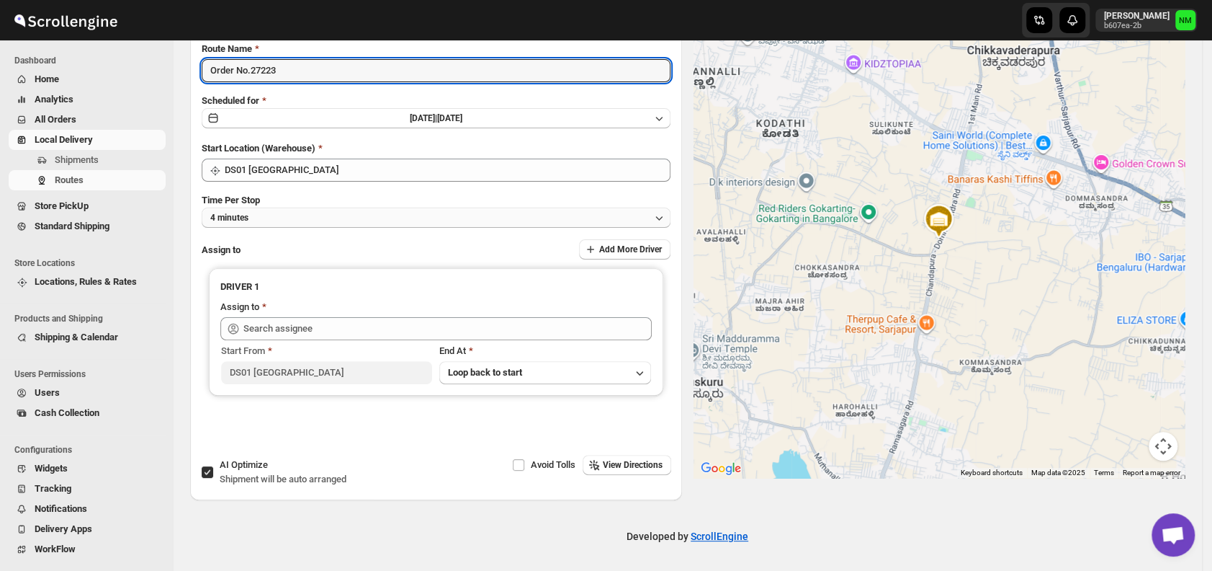
type input "Order No.27223"
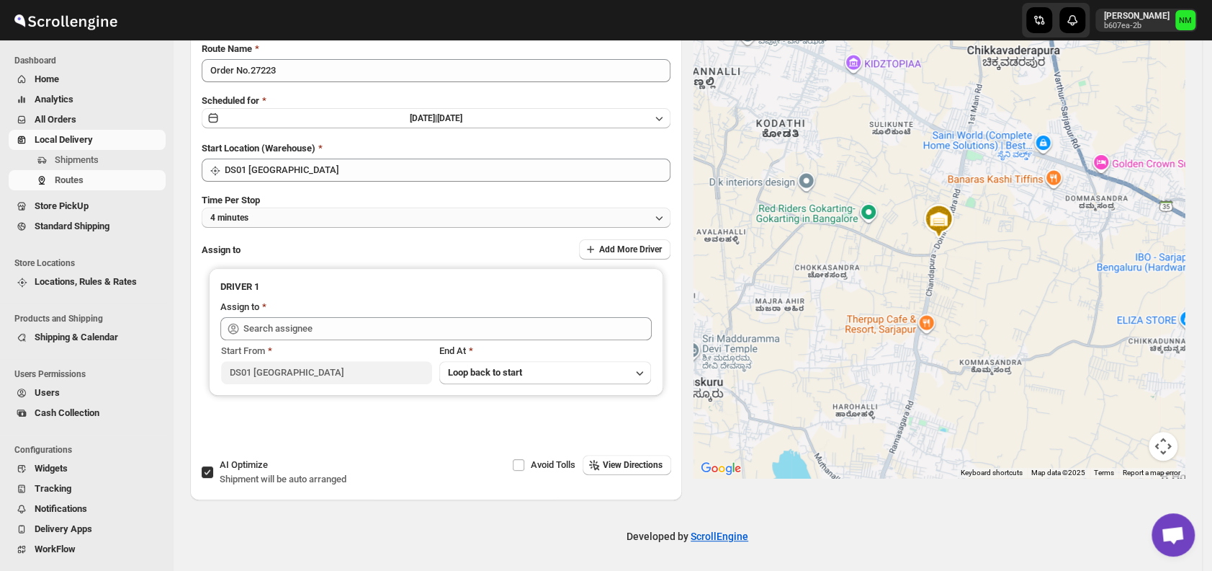
click at [285, 216] on button "4 minutes" at bounding box center [436, 217] width 469 height 20
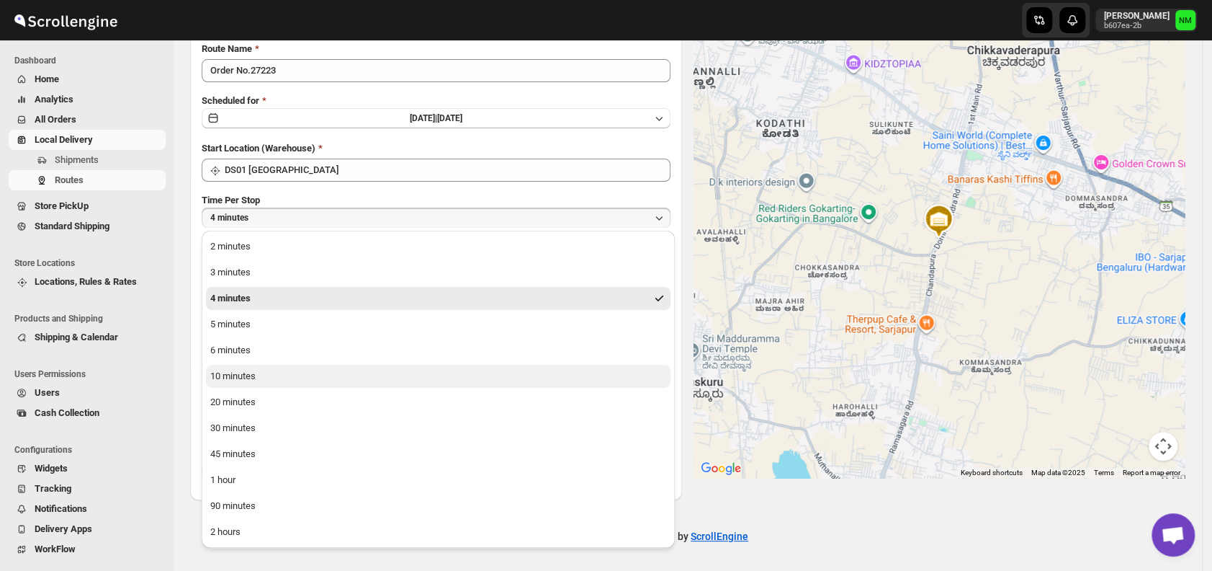
click at [284, 373] on button "10 minutes" at bounding box center [438, 376] width 465 height 23
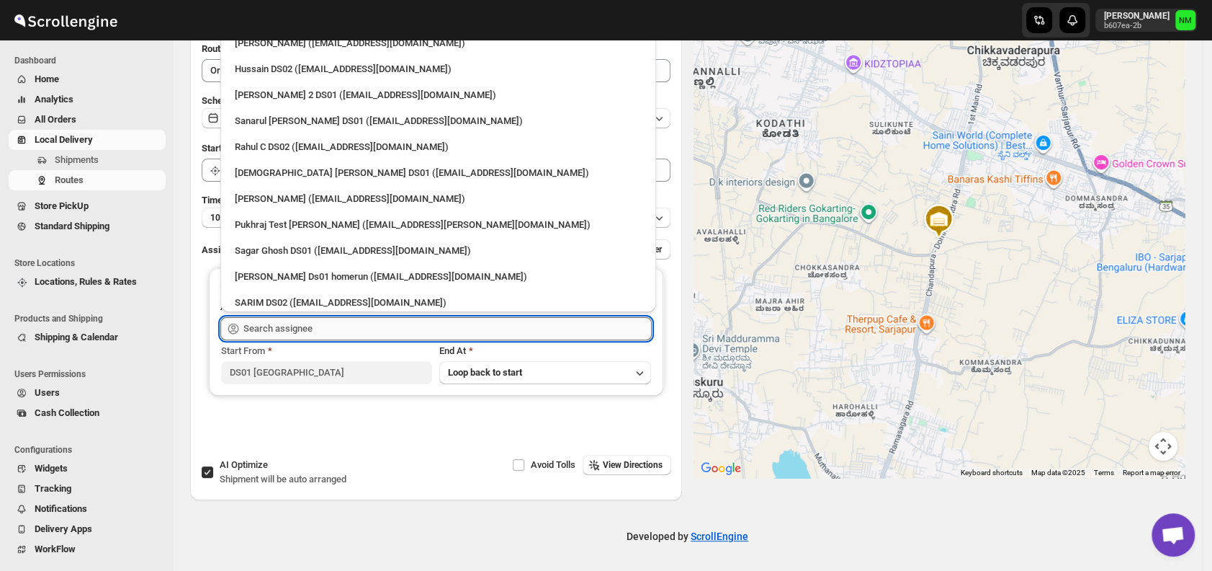
click at [323, 331] on input "text" at bounding box center [447, 328] width 408 height 23
click at [266, 121] on div "Sanarul Haque DS01 (fefifag638@adosnan.com)" at bounding box center [438, 121] width 407 height 14
type input "Sanarul Haque DS01 (fefifag638@adosnan.com)"
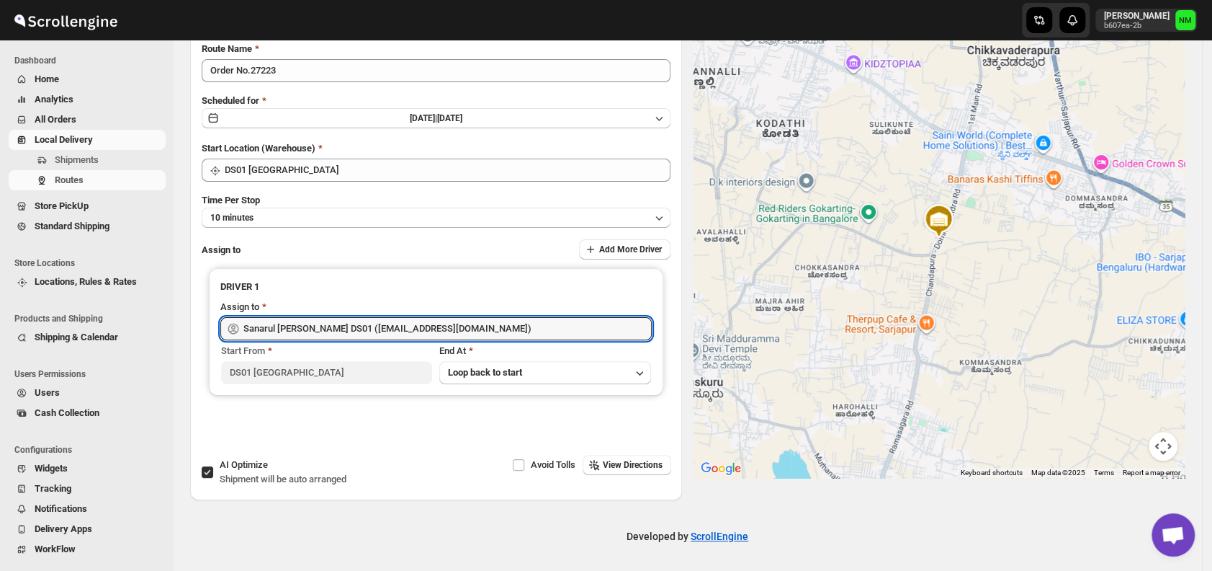
scroll to position [0, 0]
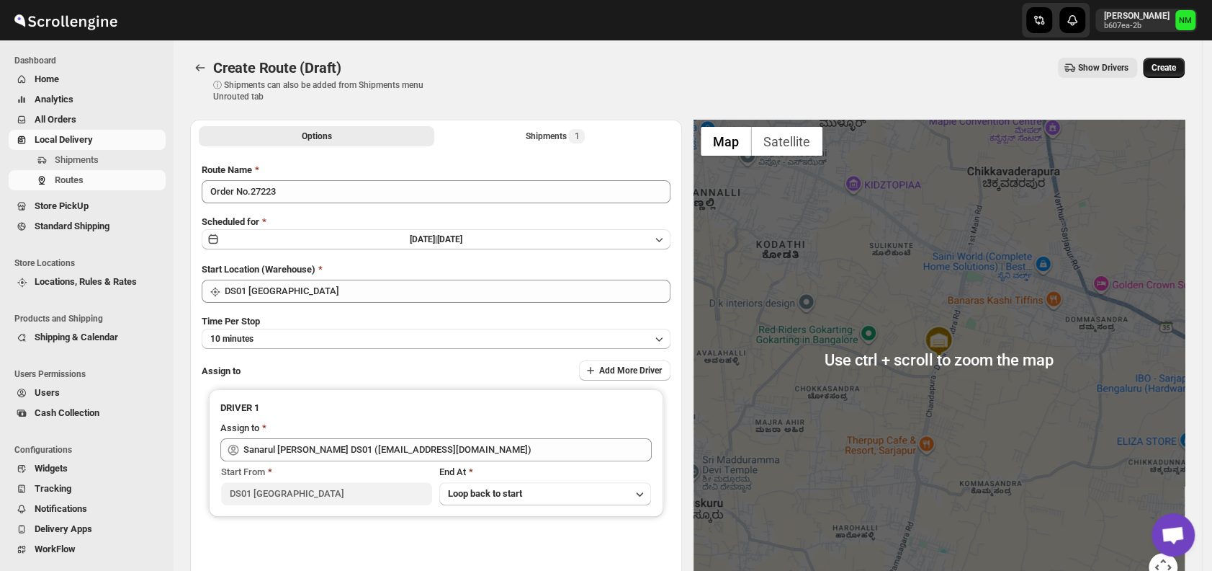
click at [1166, 73] on span "Create" at bounding box center [1164, 68] width 24 height 12
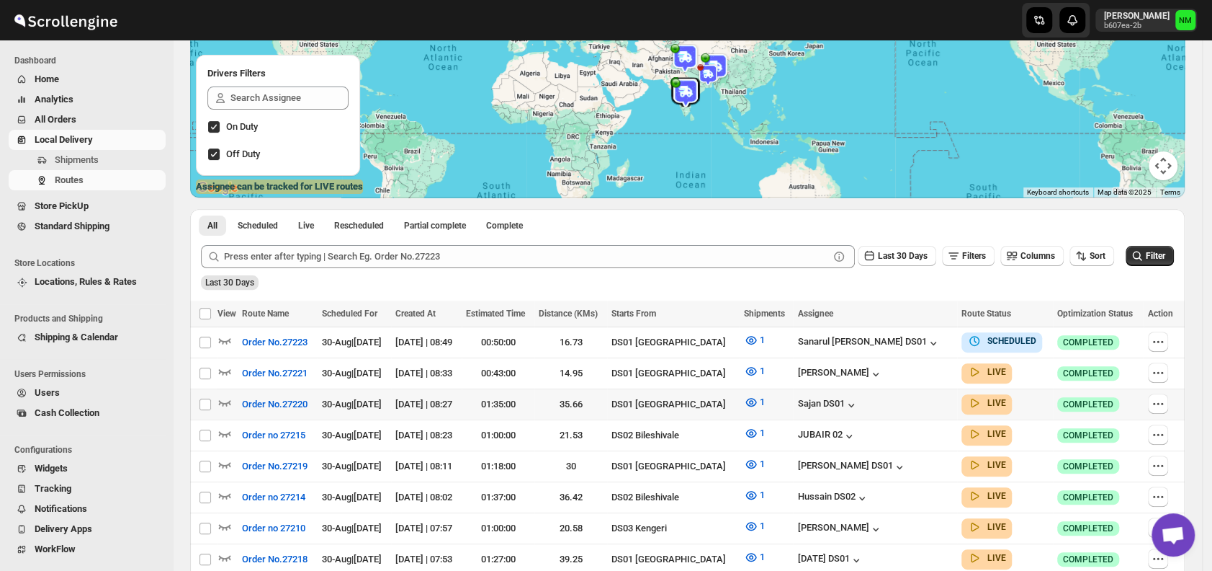
scroll to position [171, 0]
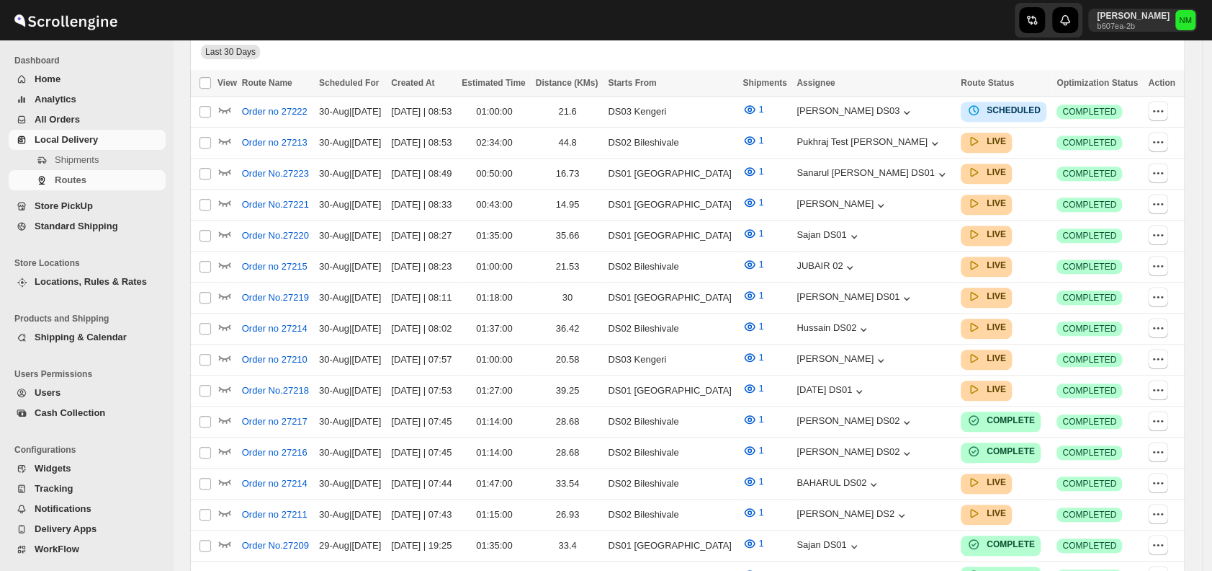
scroll to position [171, 0]
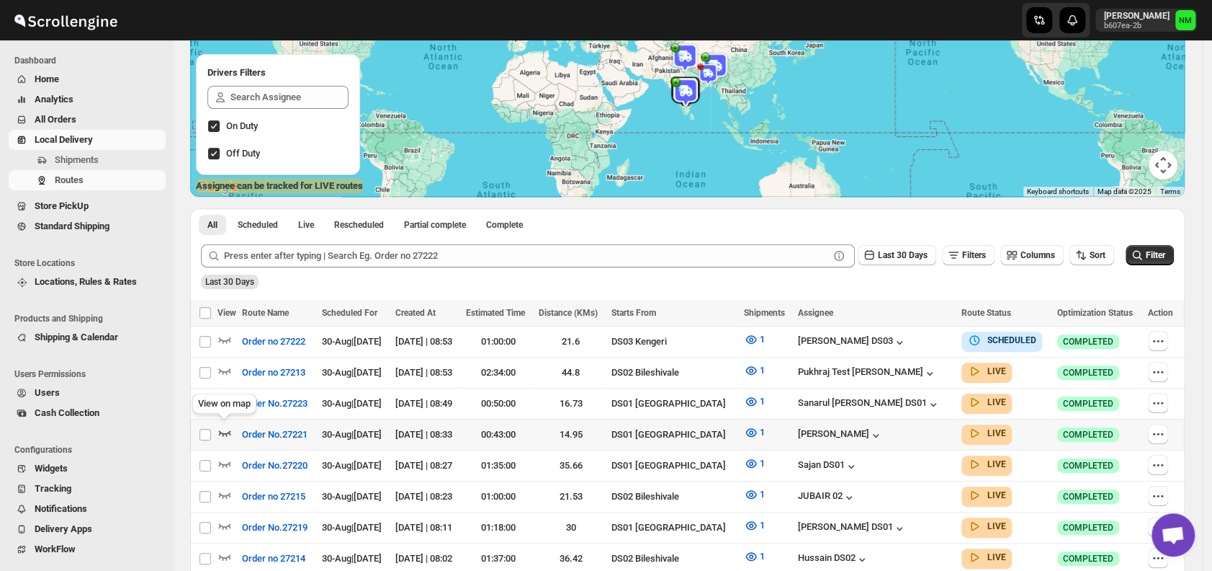
click at [225, 430] on icon "button" at bounding box center [225, 433] width 12 height 6
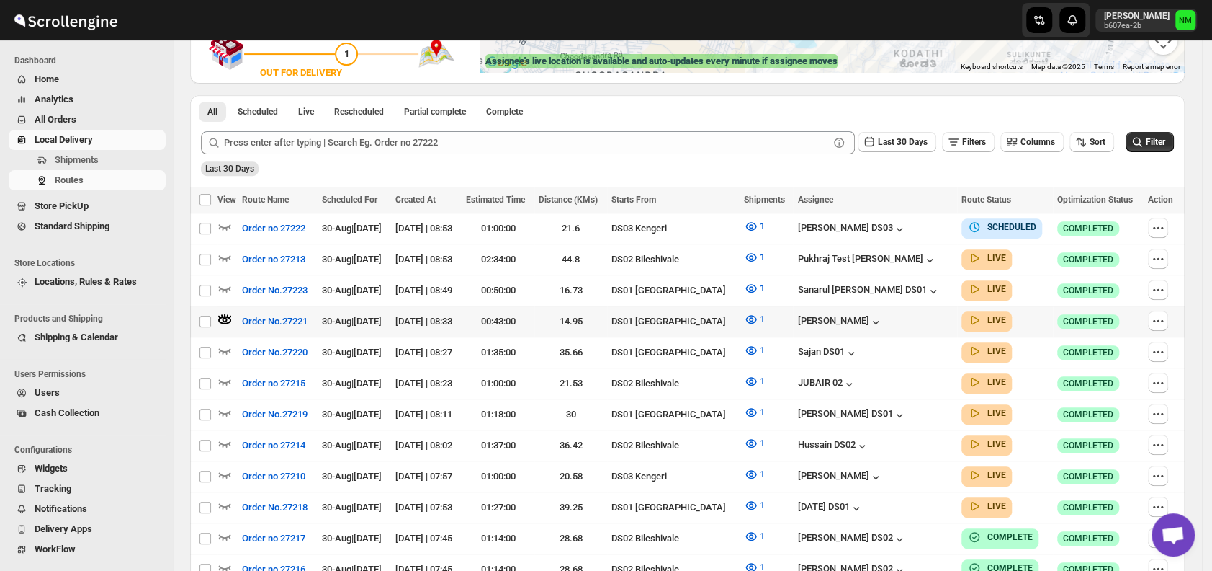
scroll to position [300, 0]
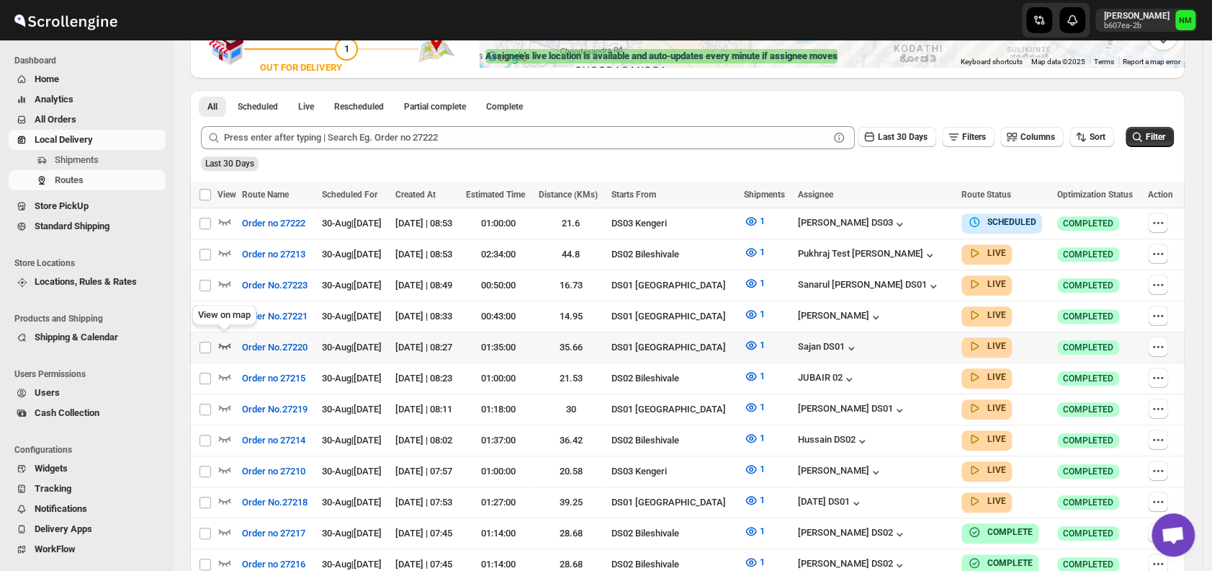
click at [228, 338] on icon "button" at bounding box center [225, 345] width 14 height 14
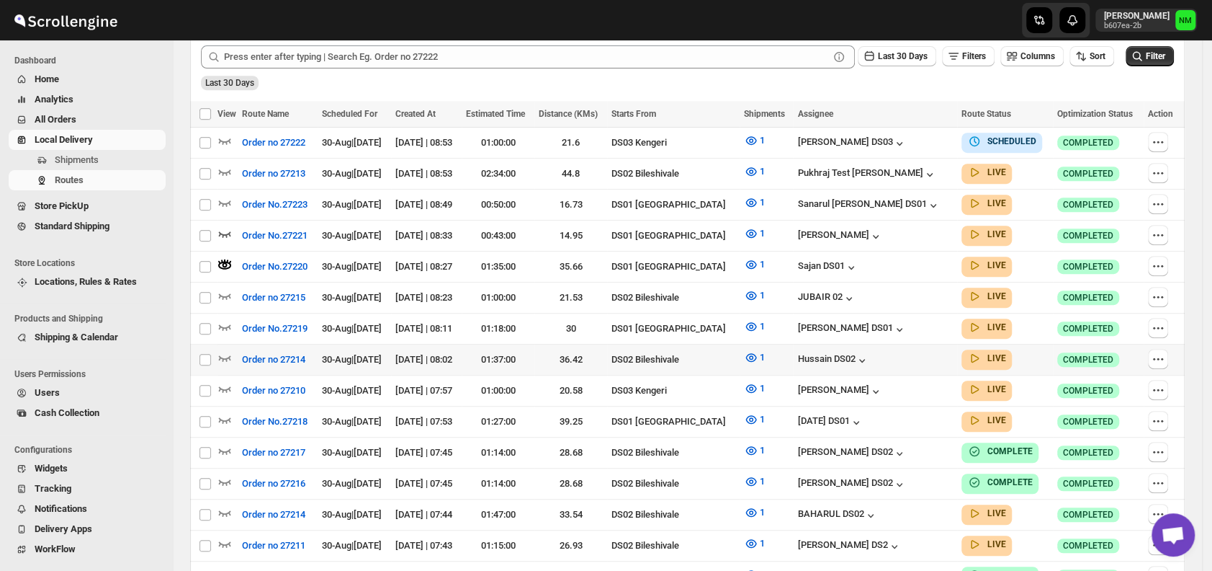
scroll to position [382, 0]
click at [228, 411] on icon "button" at bounding box center [225, 418] width 14 height 14
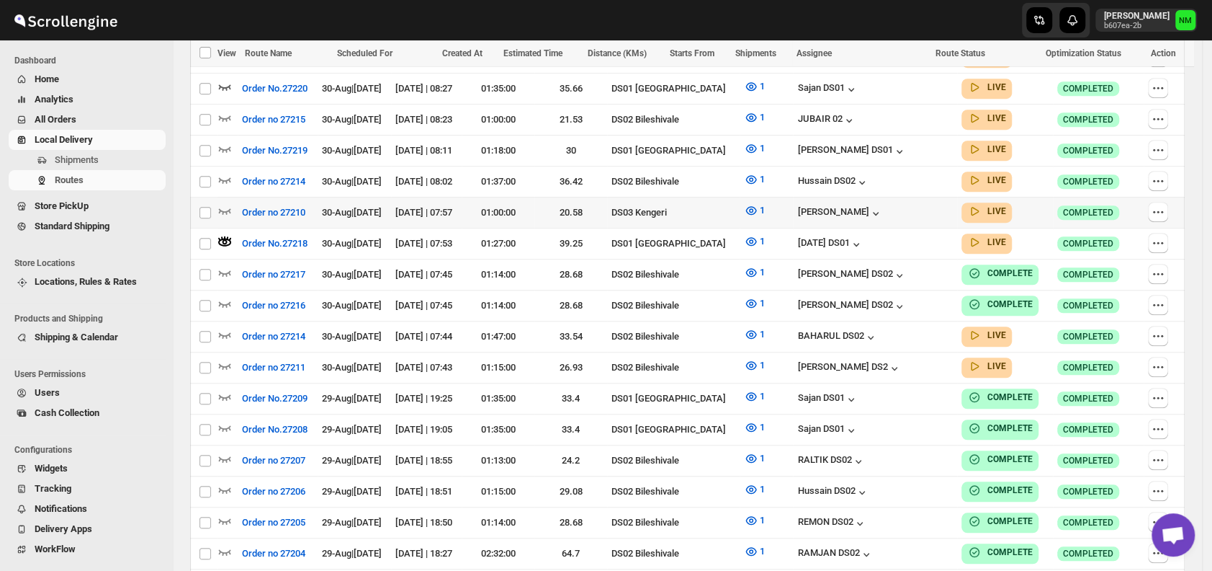
scroll to position [545, 0]
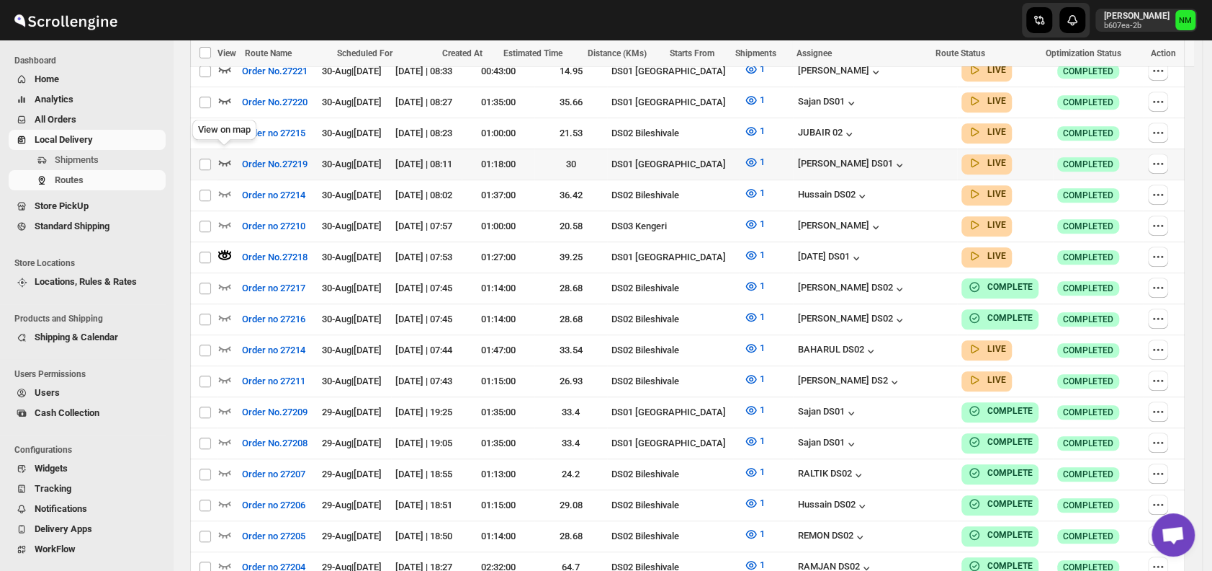
click at [224, 155] on icon "button" at bounding box center [225, 162] width 14 height 14
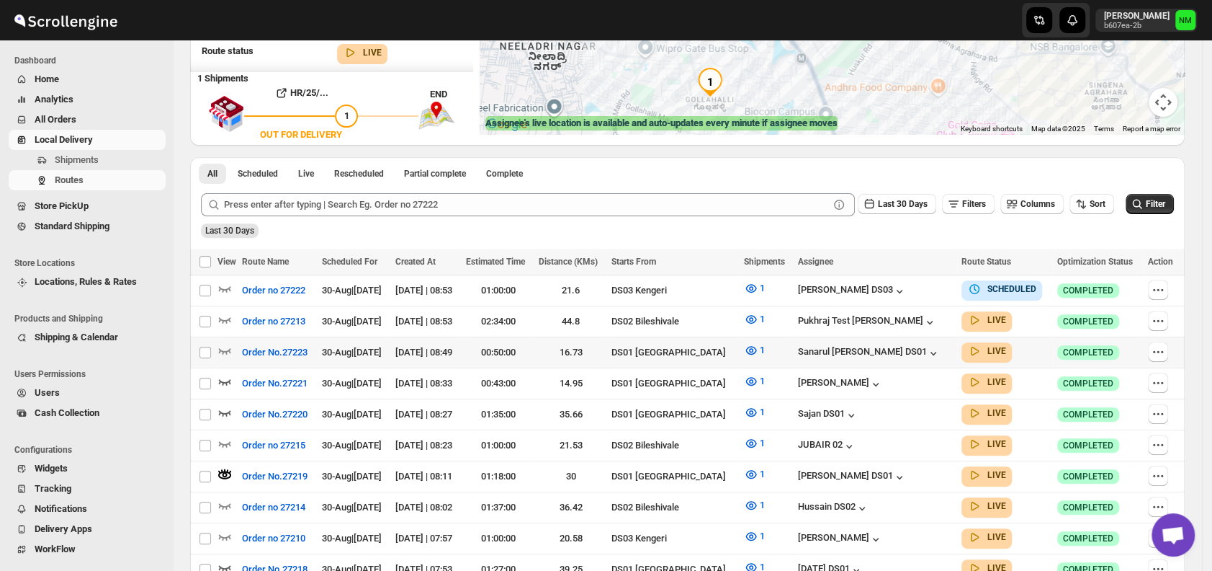
scroll to position [236, 0]
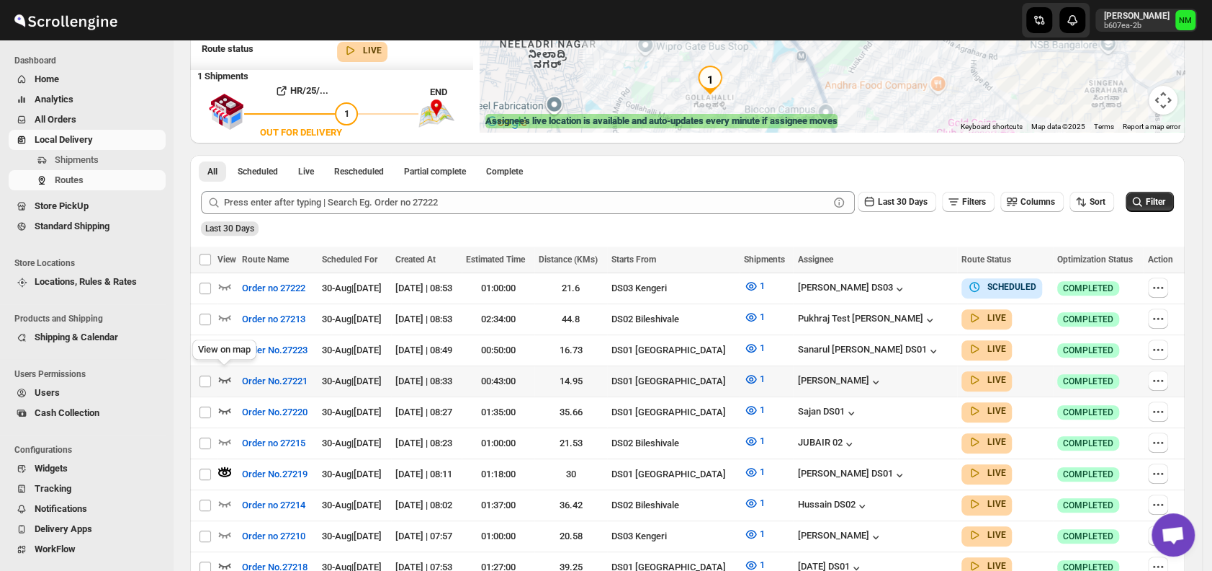
click at [229, 377] on icon "button" at bounding box center [225, 380] width 12 height 6
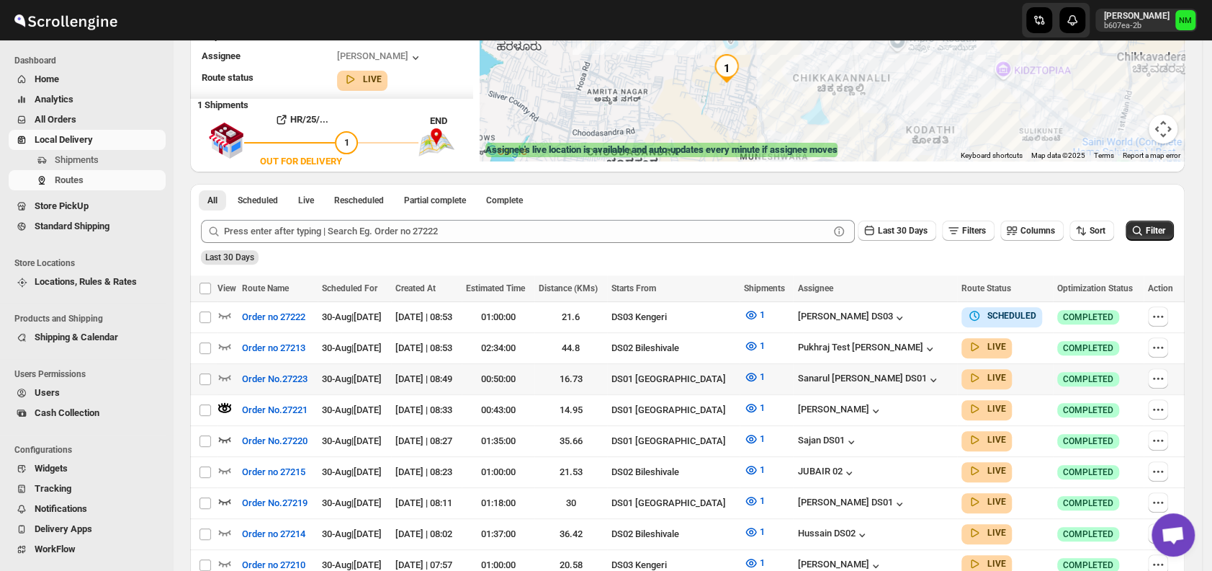
scroll to position [207, 0]
click at [225, 375] on icon "button" at bounding box center [225, 377] width 12 height 6
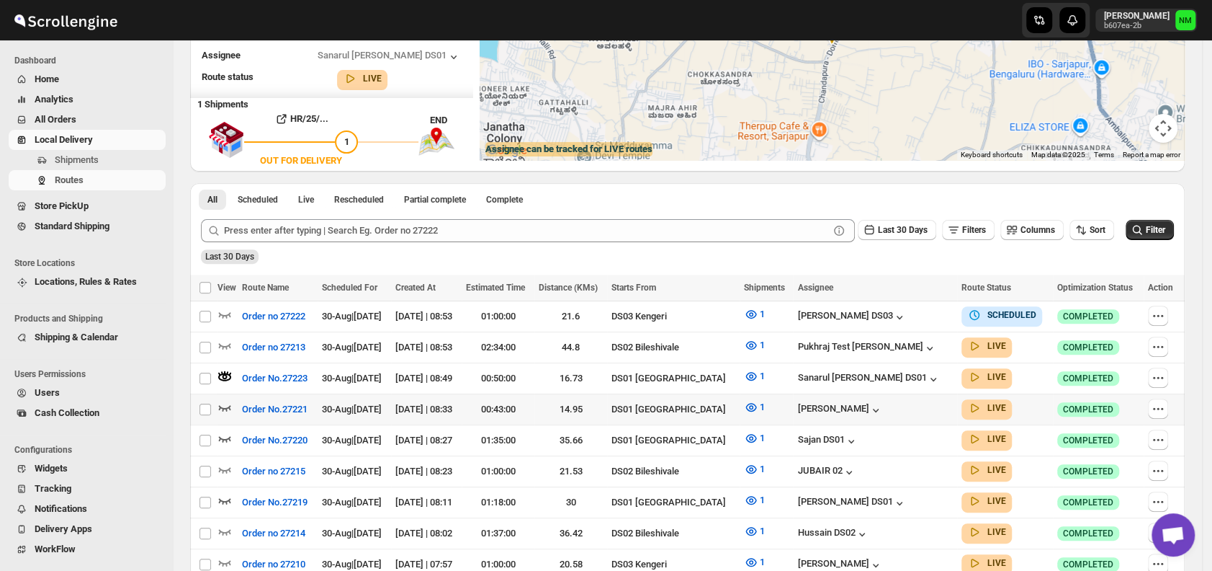
scroll to position [0, 0]
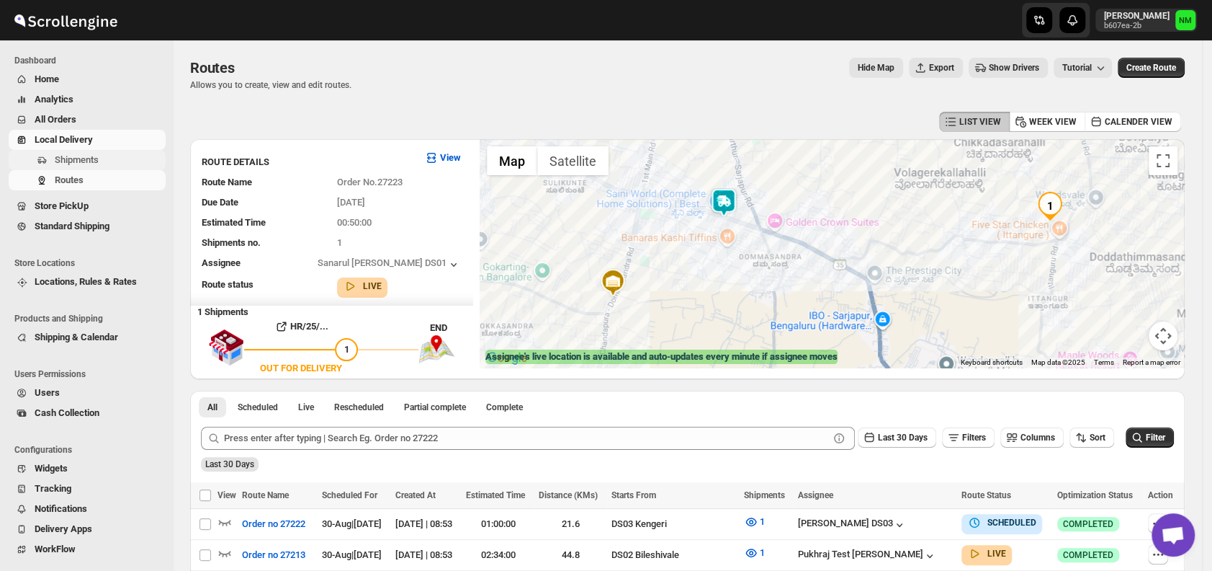
click at [107, 158] on span "Shipments" at bounding box center [109, 160] width 108 height 14
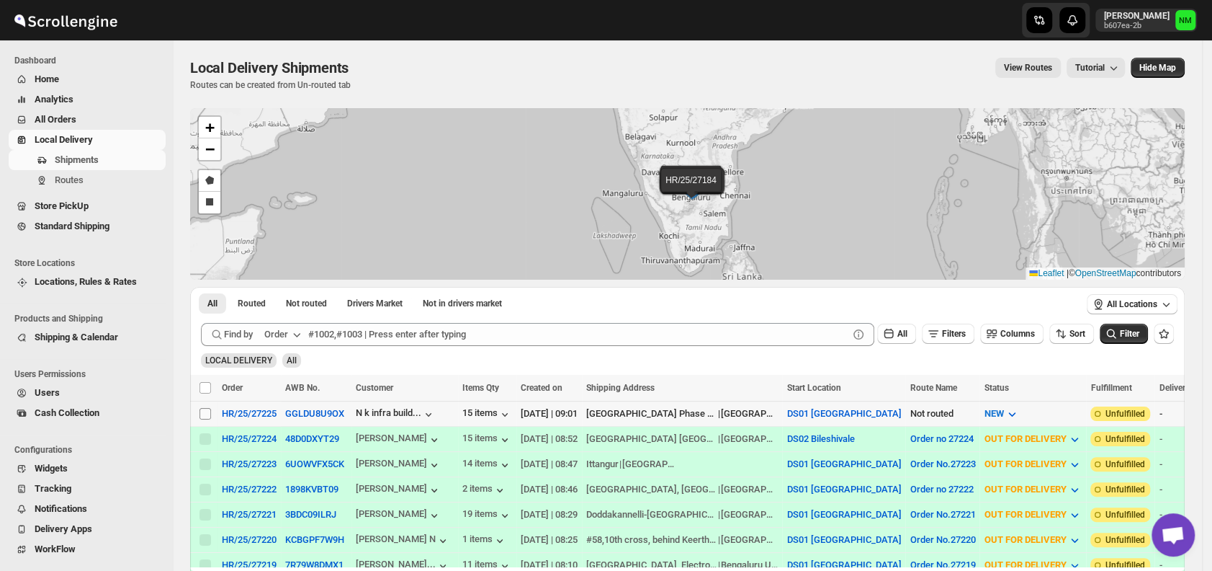
click at [201, 415] on input "Select shipment" at bounding box center [206, 414] width 12 height 12
checkbox input "true"
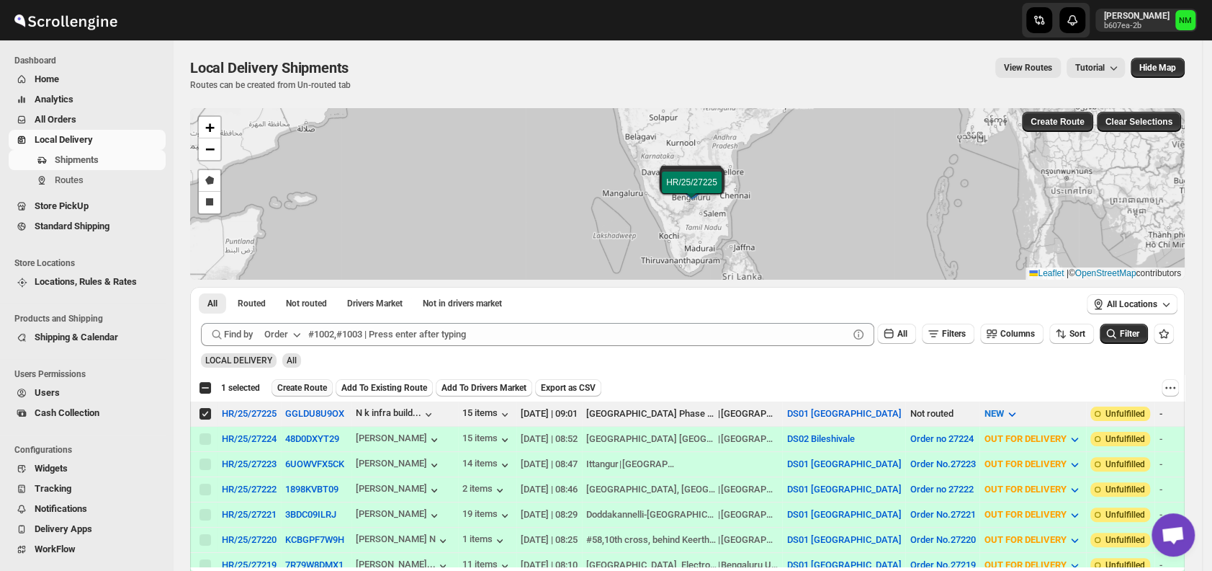
click at [292, 389] on span "Create Route" at bounding box center [302, 388] width 50 height 12
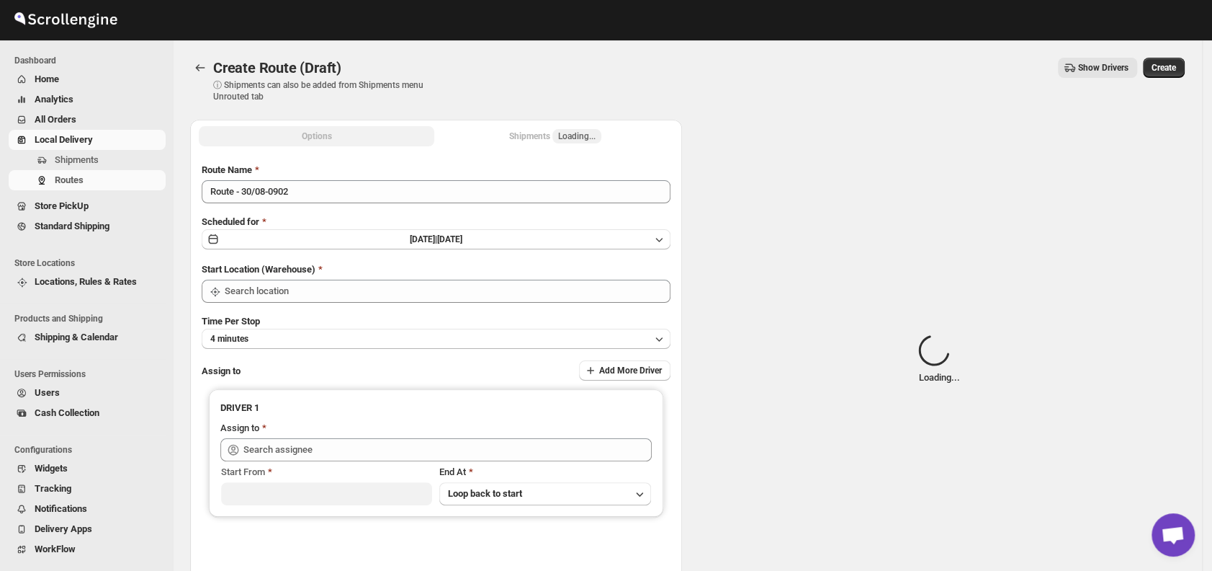
type input "DS01 [GEOGRAPHIC_DATA]"
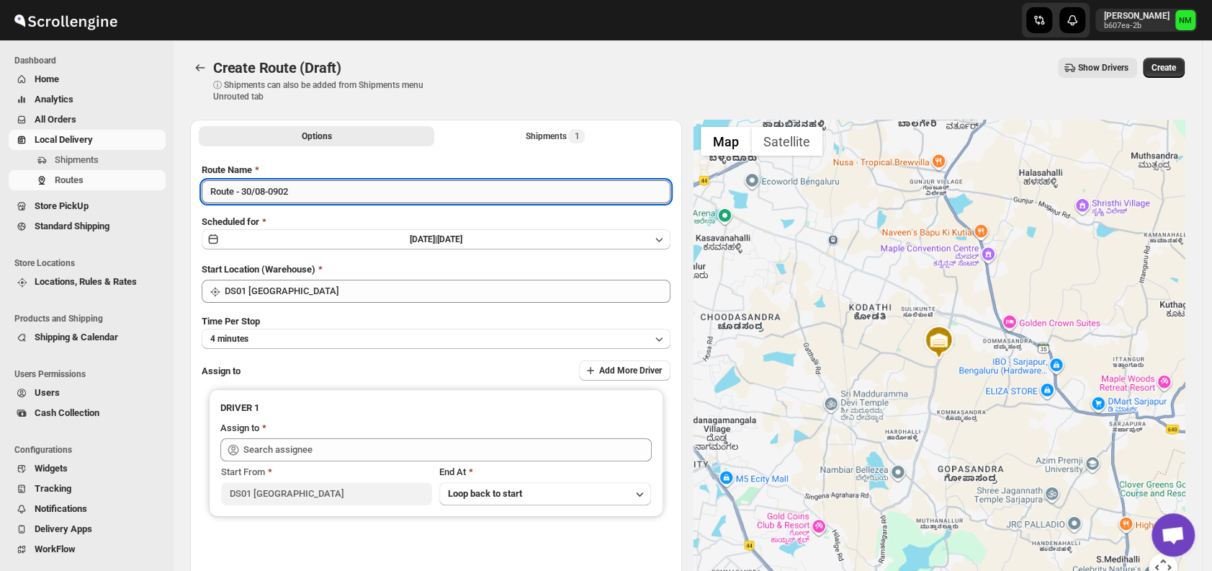
click at [338, 197] on input "Route - 30/08-0902" at bounding box center [436, 191] width 469 height 23
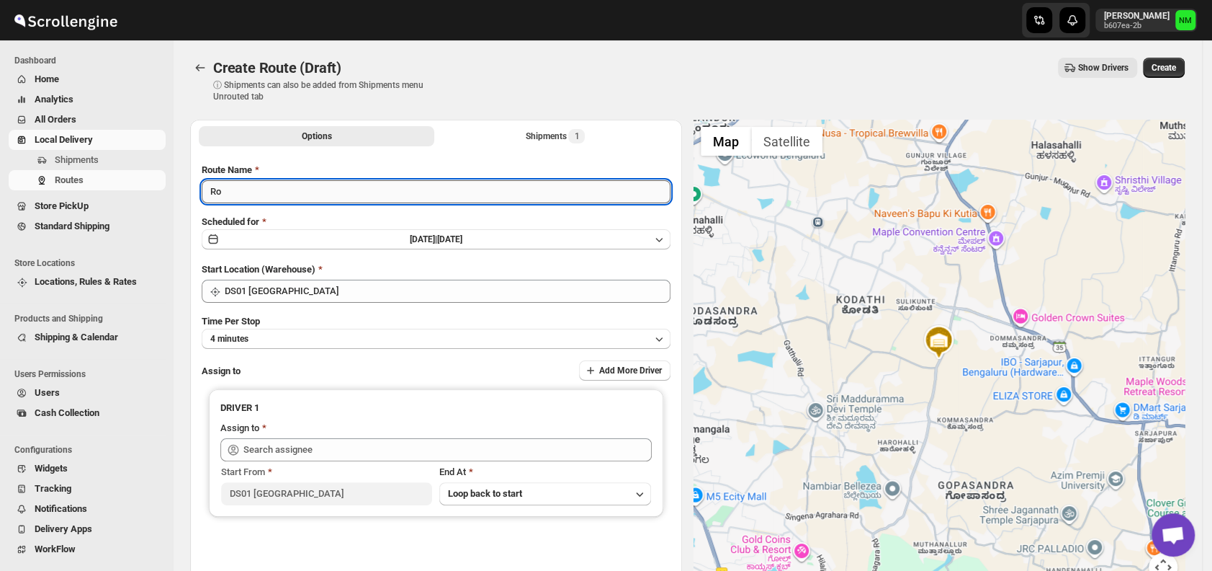
type input "R"
click at [251, 190] on input "Order No27225" at bounding box center [436, 191] width 469 height 23
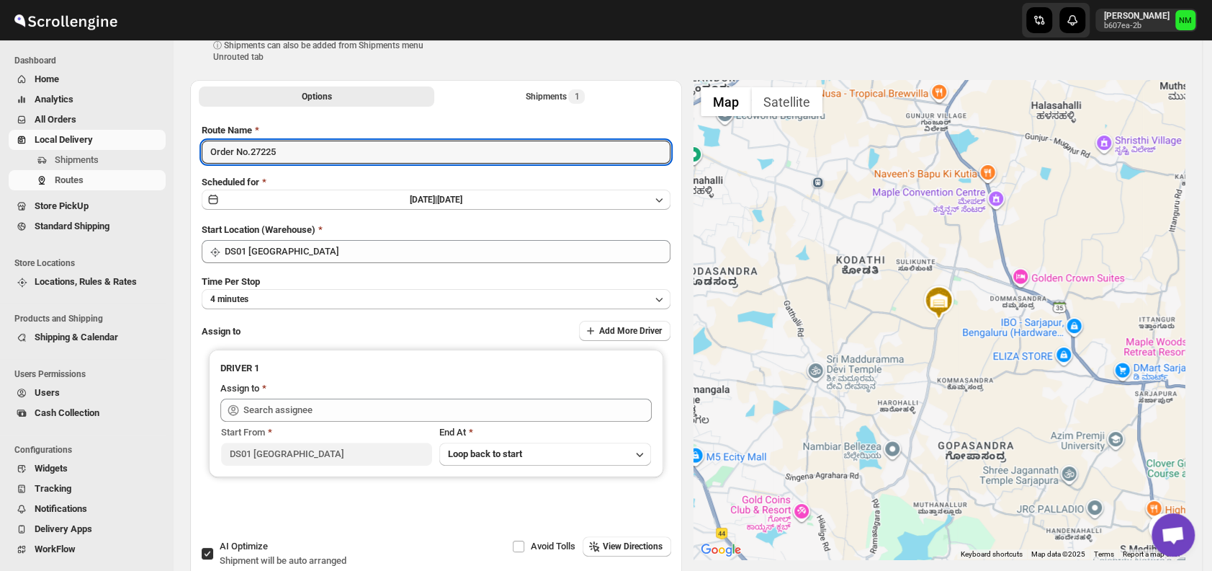
scroll to position [46, 0]
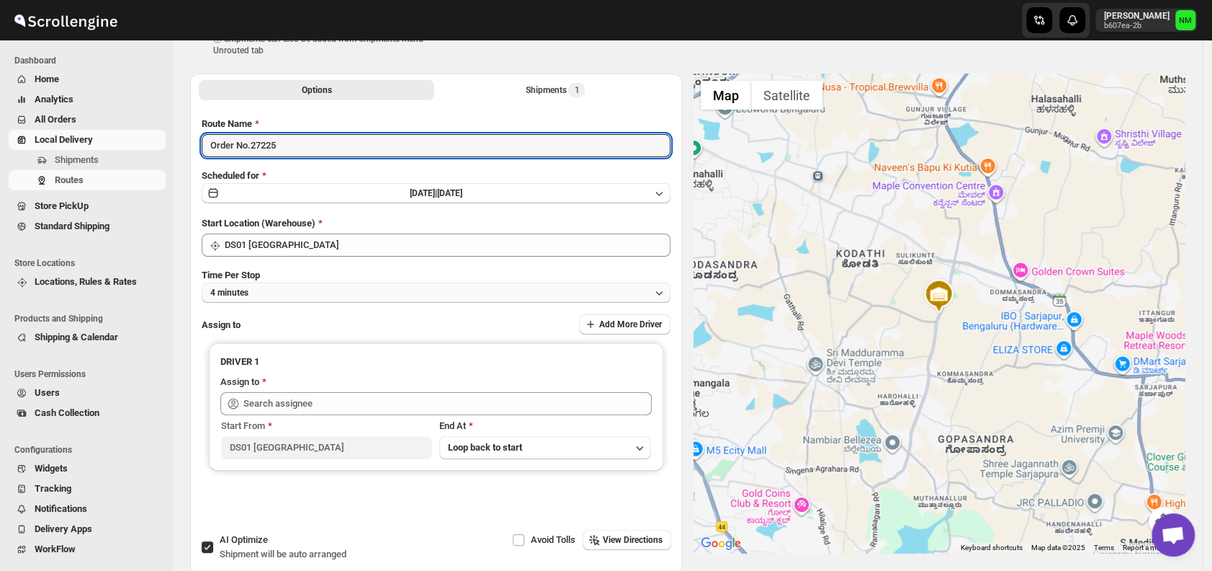
type input "Order No.27225"
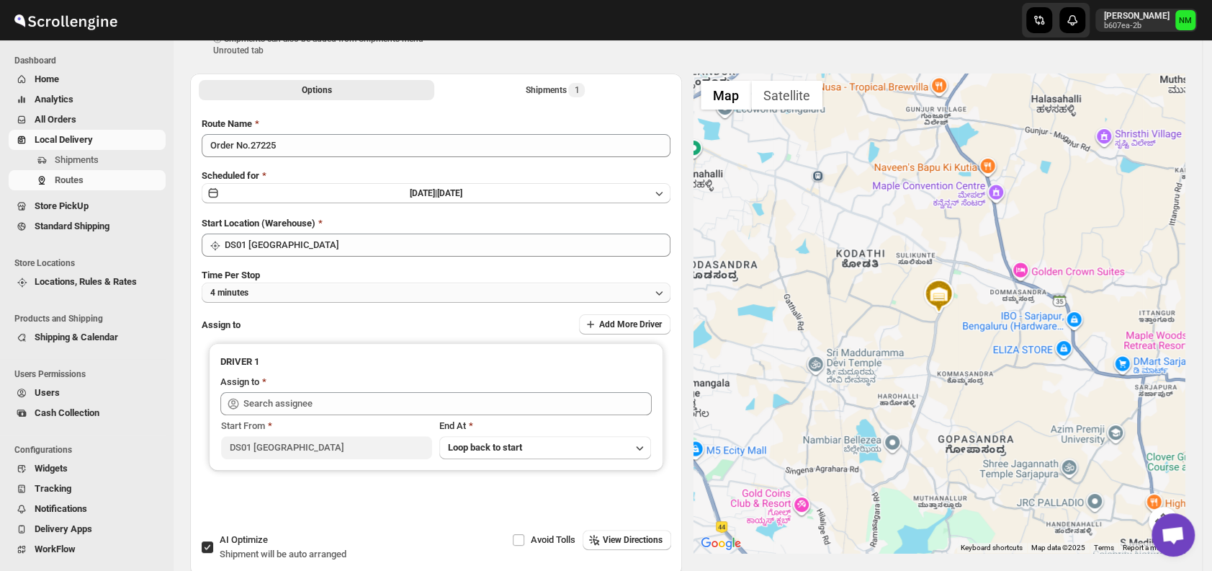
click at [269, 298] on button "4 minutes" at bounding box center [436, 292] width 469 height 20
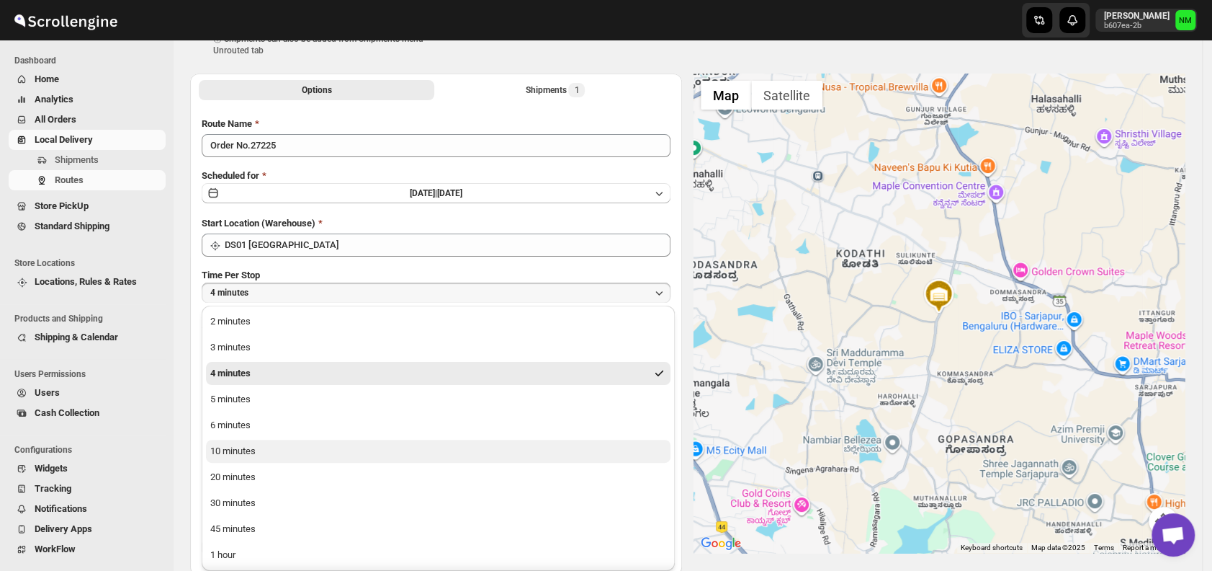
click at [288, 448] on button "10 minutes" at bounding box center [438, 450] width 465 height 23
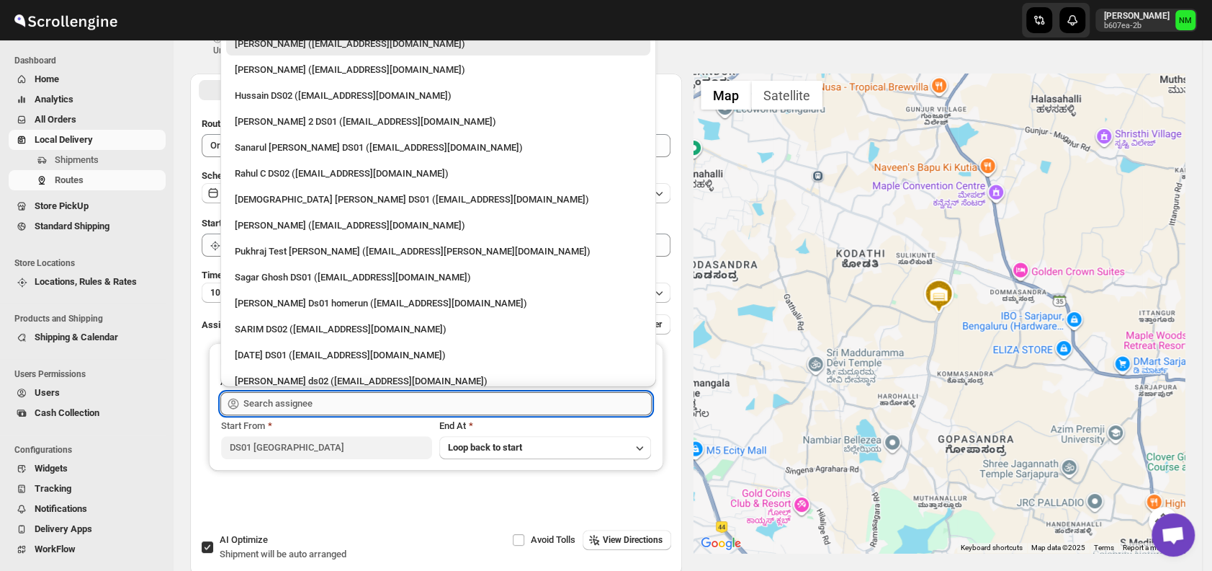
click at [348, 399] on input "text" at bounding box center [447, 403] width 408 height 23
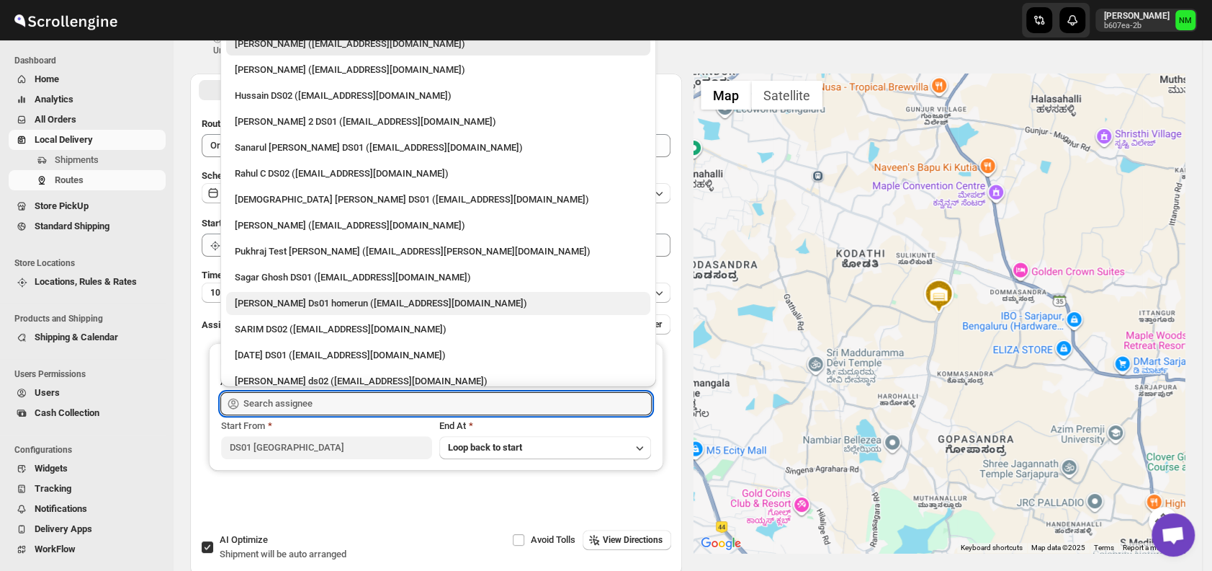
scroll to position [87, 0]
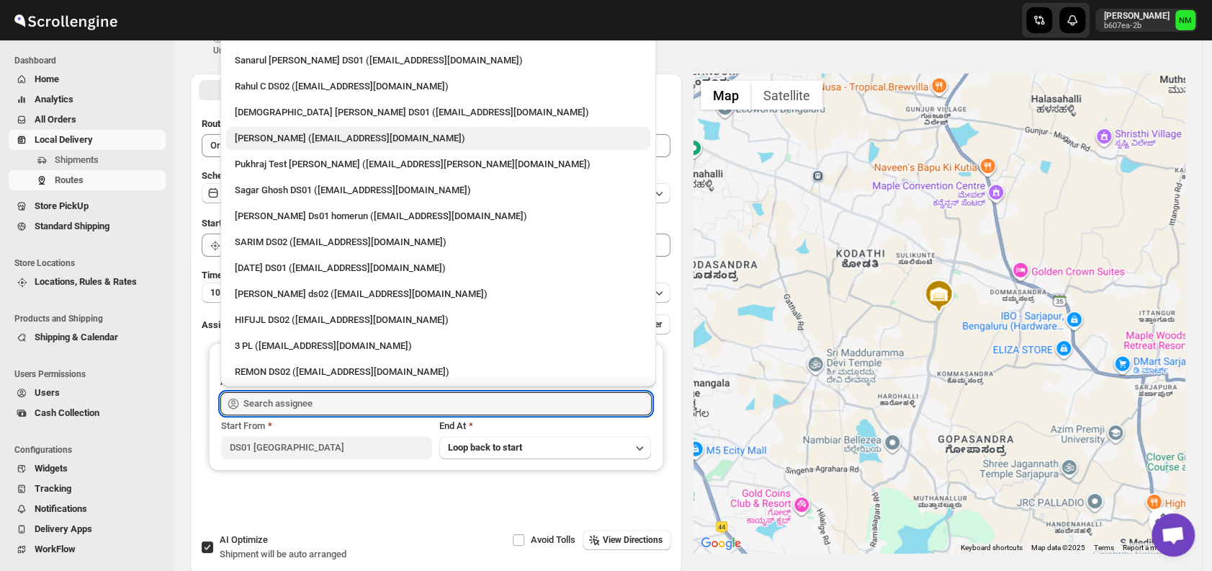
click at [253, 146] on div "[PERSON_NAME] ([EMAIL_ADDRESS][DOMAIN_NAME])" at bounding box center [438, 138] width 424 height 23
type input "[PERSON_NAME] ([EMAIL_ADDRESS][DOMAIN_NAME])"
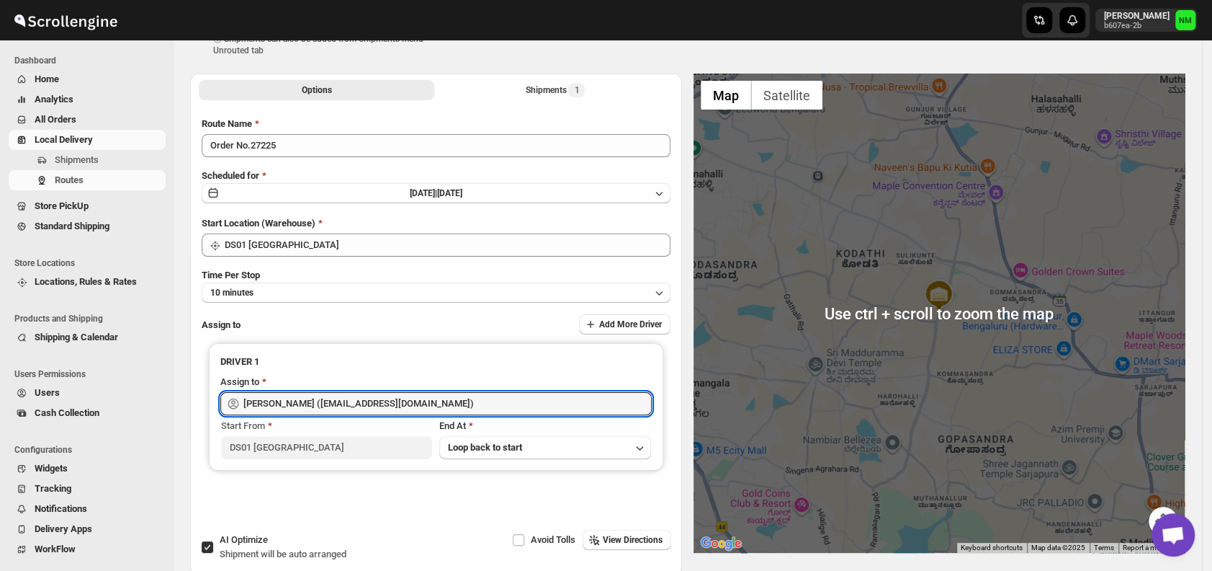
scroll to position [0, 0]
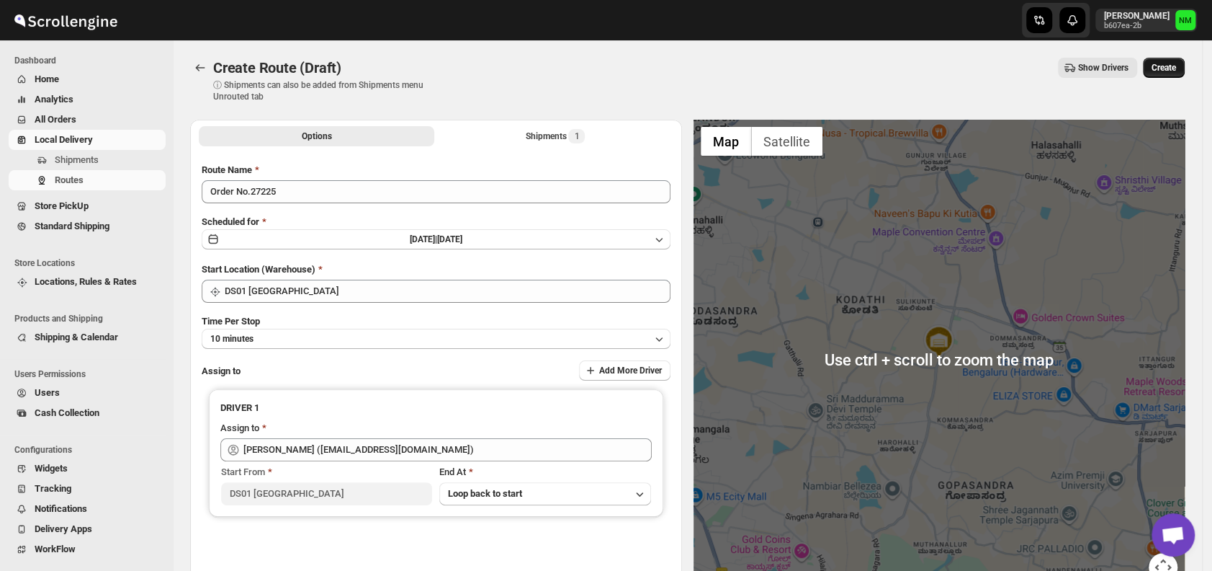
click at [1172, 69] on span "Create" at bounding box center [1164, 68] width 24 height 12
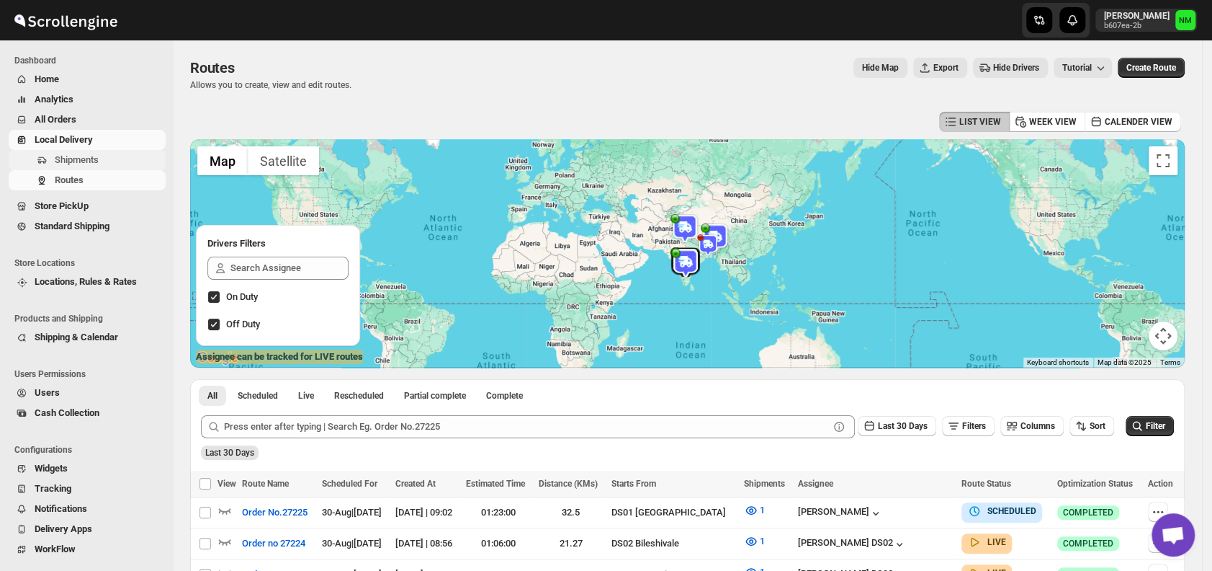
click at [84, 161] on span "Shipments" at bounding box center [77, 159] width 44 height 11
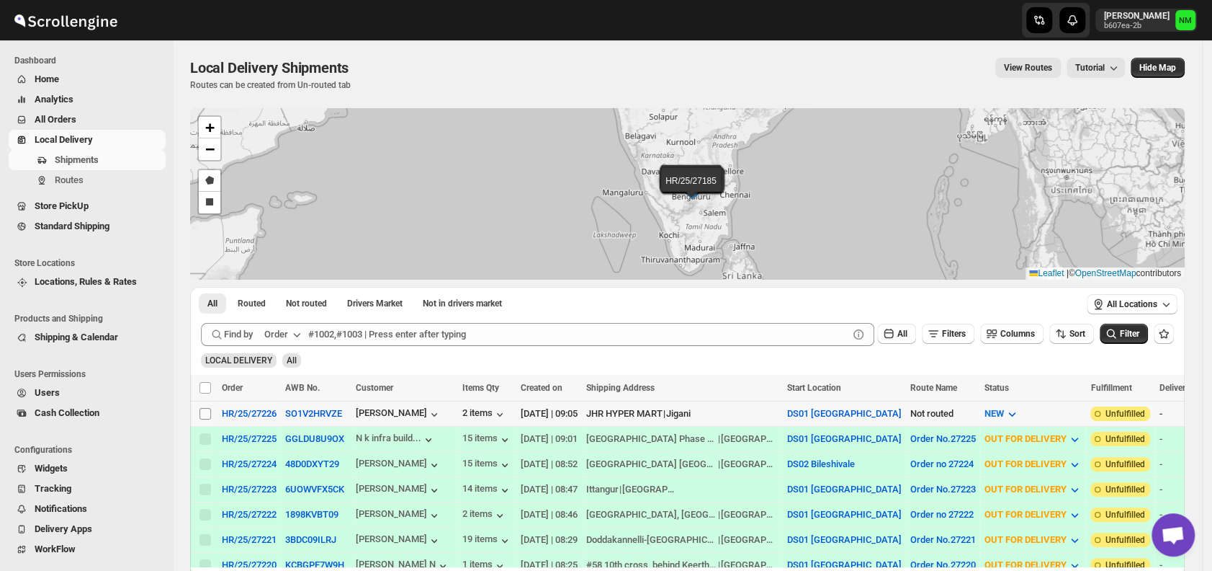
click at [207, 413] on input "Select shipment" at bounding box center [206, 414] width 12 height 12
checkbox input "true"
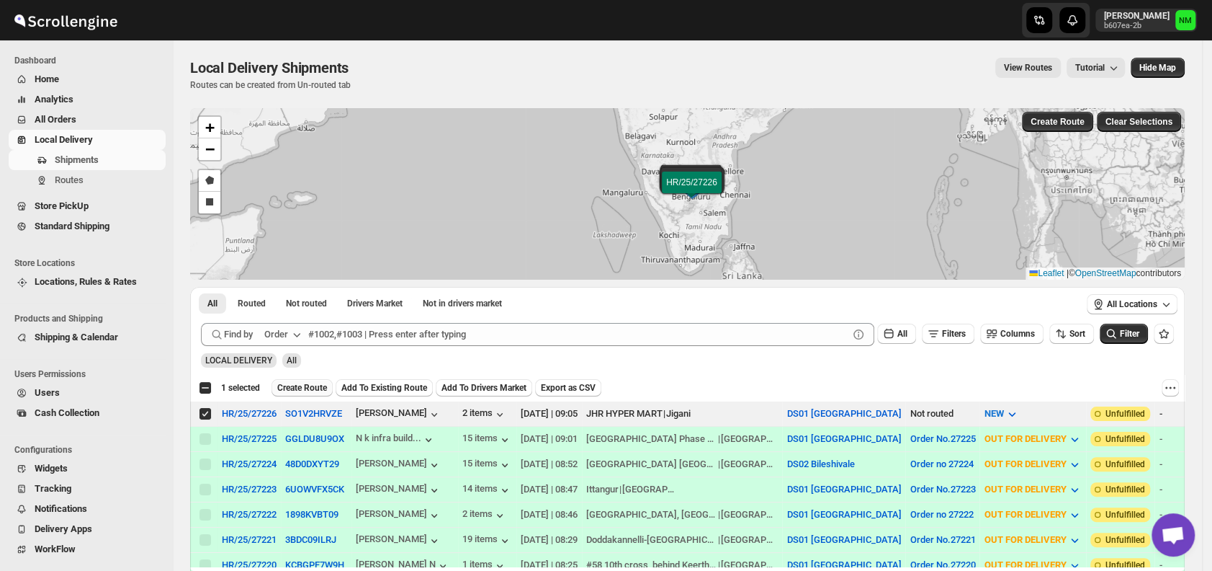
click at [298, 386] on span "Create Route" at bounding box center [302, 388] width 50 height 12
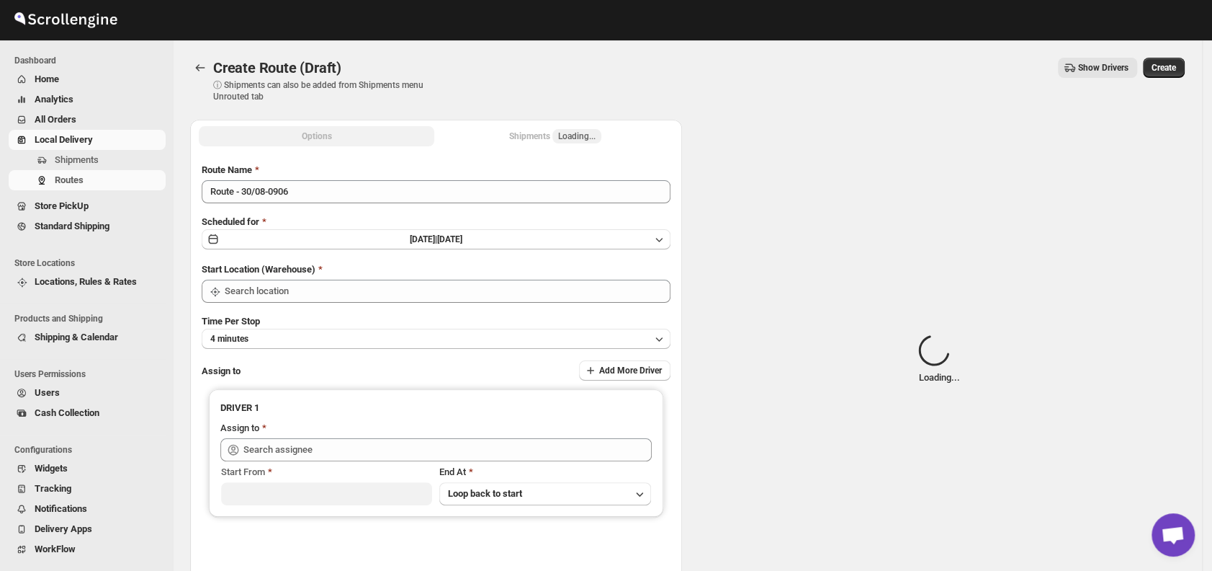
type input "DS01 [GEOGRAPHIC_DATA]"
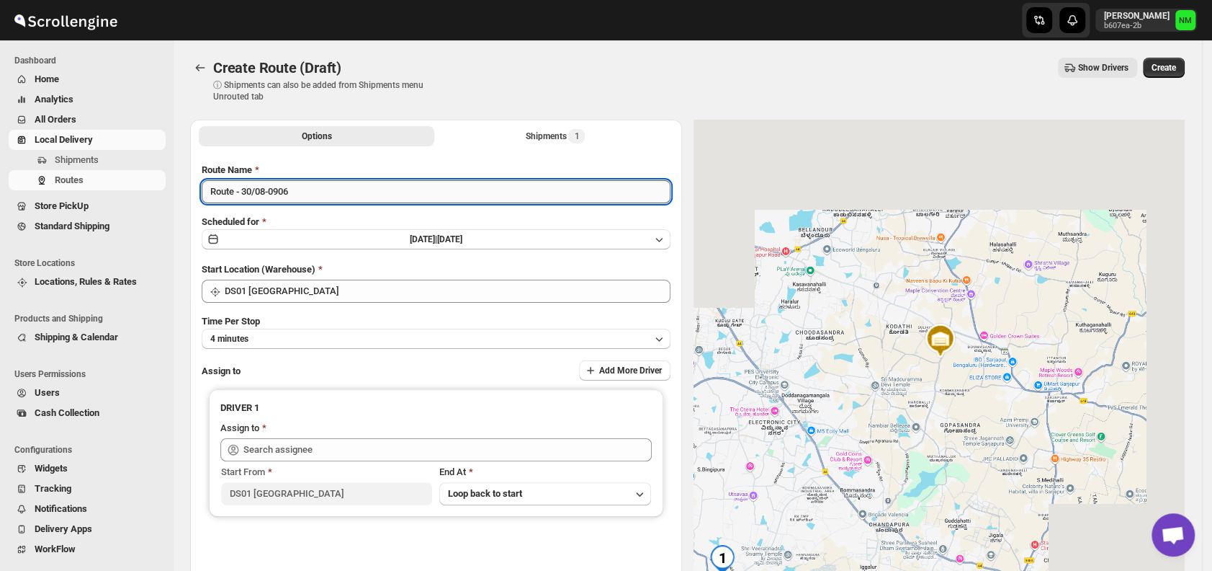
click at [320, 194] on input "Route - 30/08-0906" at bounding box center [436, 191] width 469 height 23
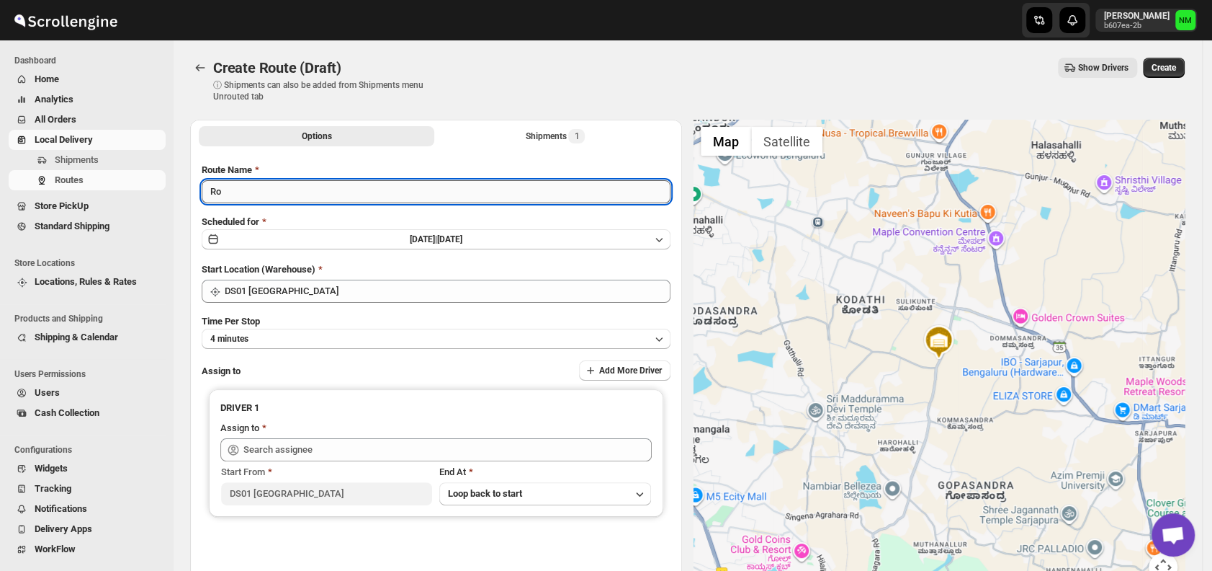
type input "R"
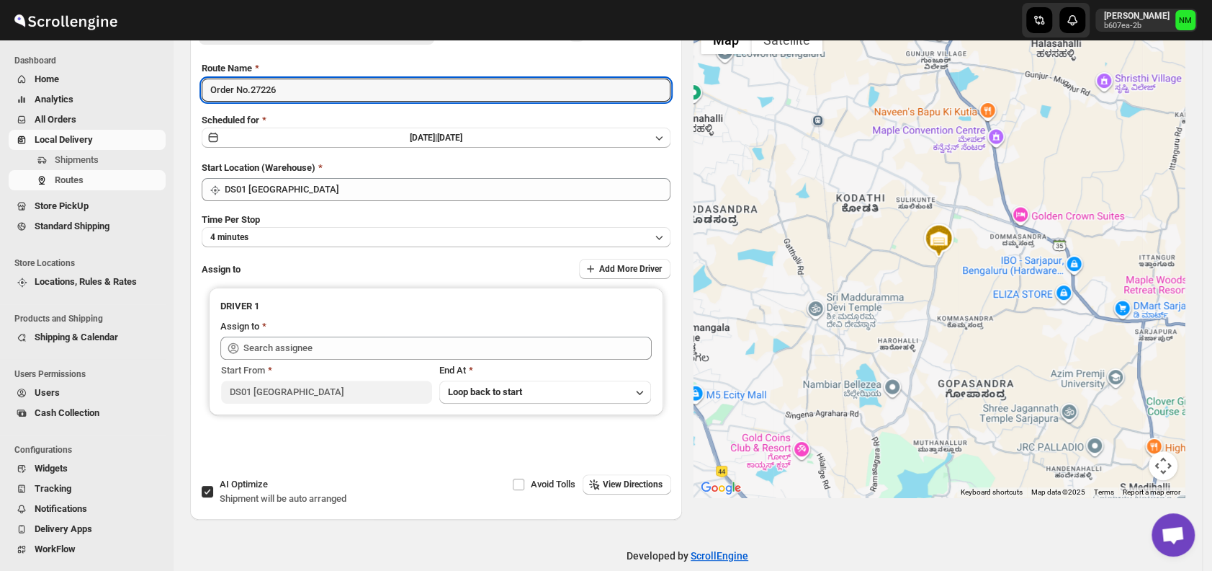
scroll to position [121, 0]
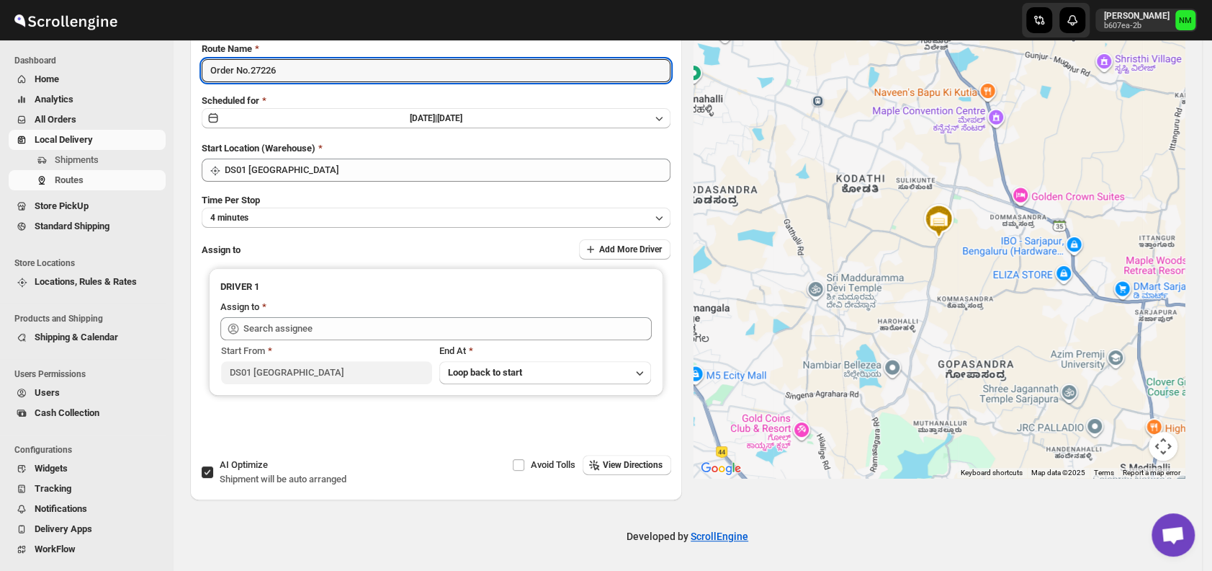
type input "Order No.27226"
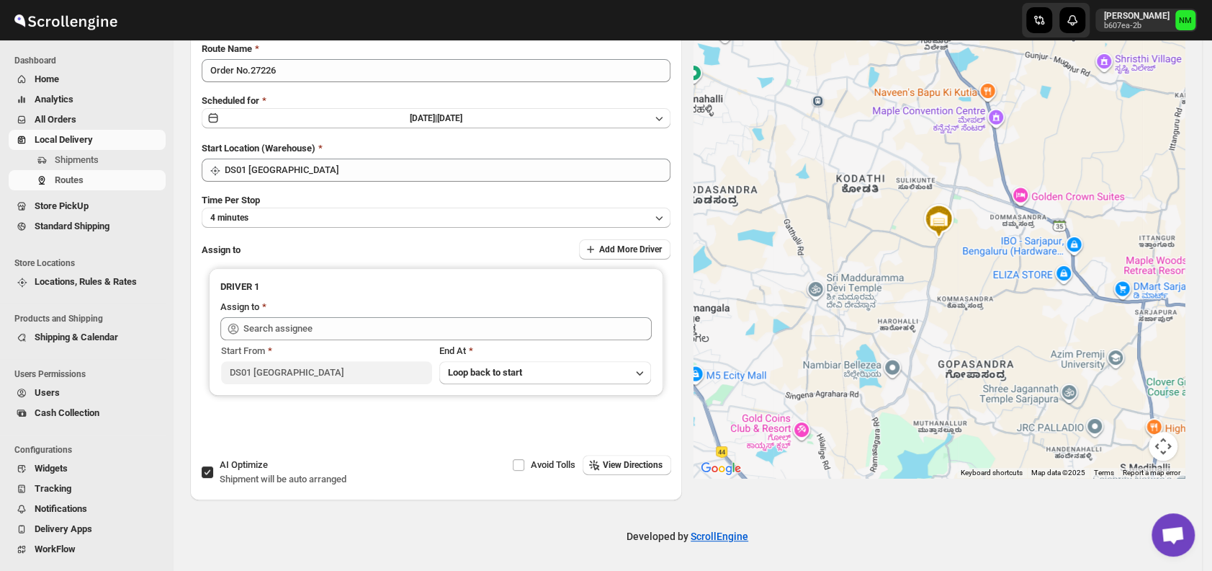
click at [299, 229] on div "Route Name Order No.27226 Scheduled for Sat Aug 30 2025 | Today Start Location …" at bounding box center [436, 245] width 469 height 407
click at [295, 227] on div "Route Name Order No.27226 Scheduled for Sat Aug 30 2025 | Today Start Location …" at bounding box center [436, 245] width 469 height 407
click at [294, 219] on button "4 minutes" at bounding box center [436, 217] width 469 height 20
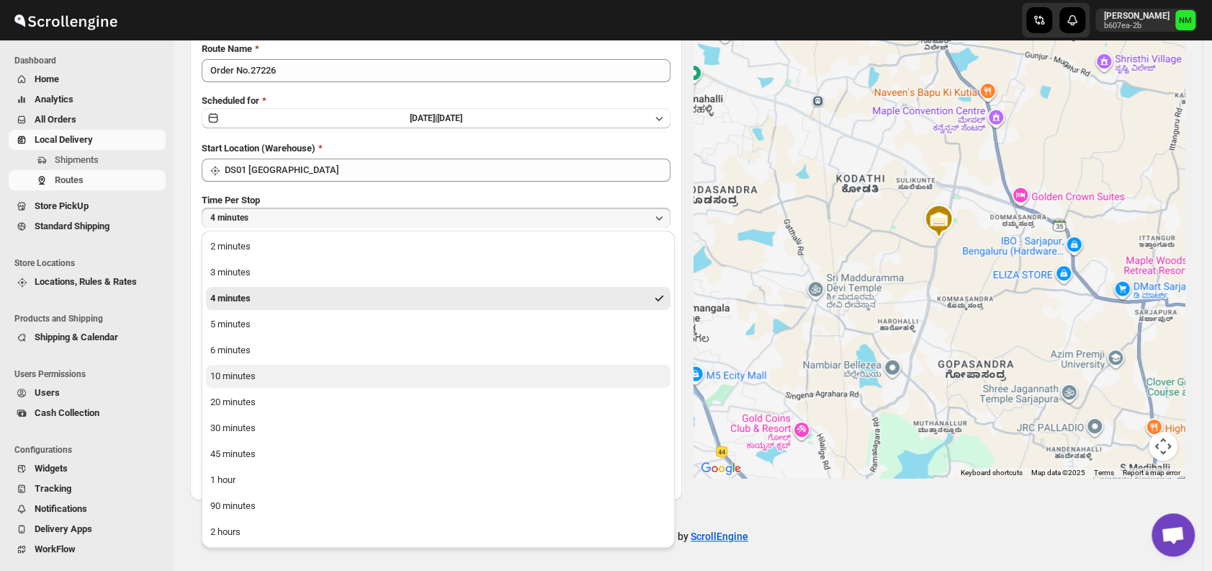
click at [288, 375] on button "10 minutes" at bounding box center [438, 376] width 465 height 23
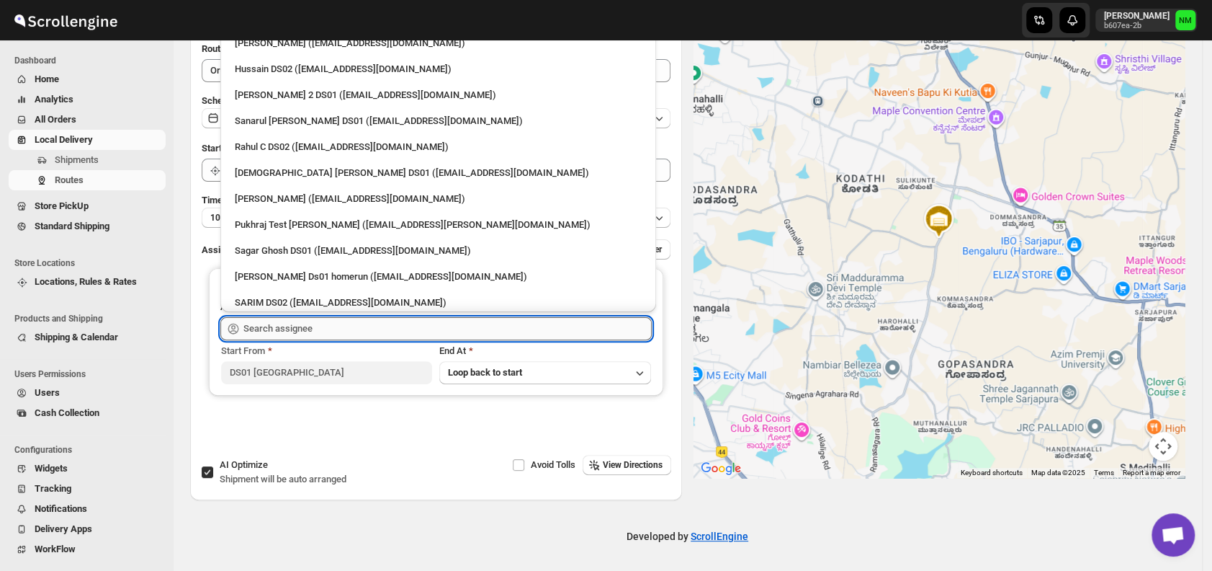
click at [346, 332] on input "text" at bounding box center [447, 328] width 408 height 23
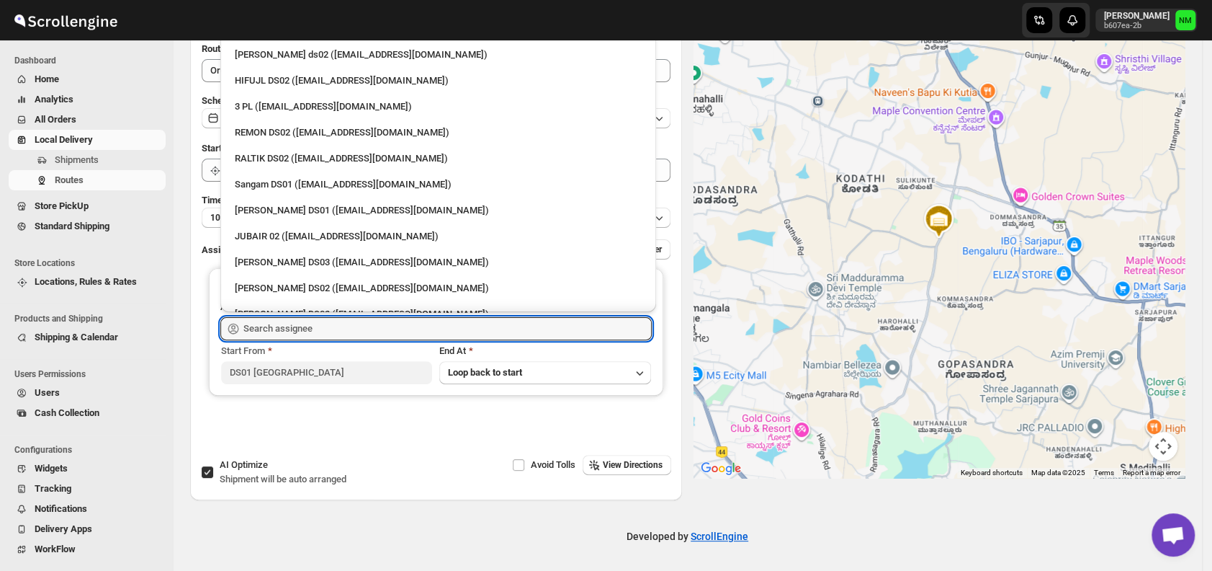
scroll to position [309, 0]
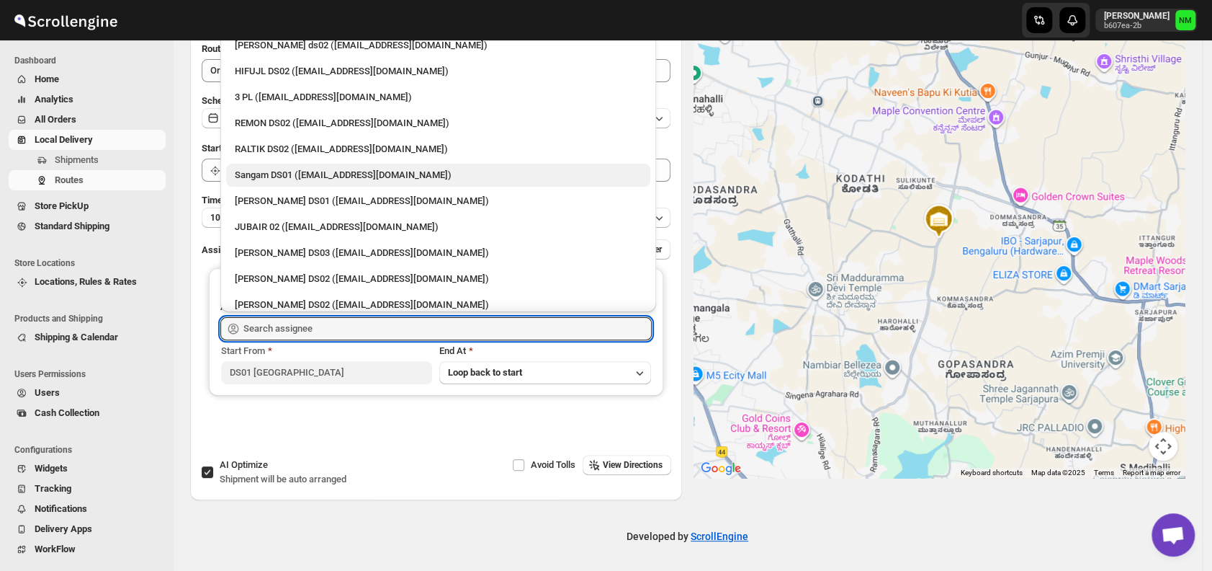
click at [293, 176] on div "Sangam DS01 ([EMAIL_ADDRESS][DOMAIN_NAME])" at bounding box center [438, 175] width 407 height 14
type input "Sangam DS01 ([EMAIL_ADDRESS][DOMAIN_NAME])"
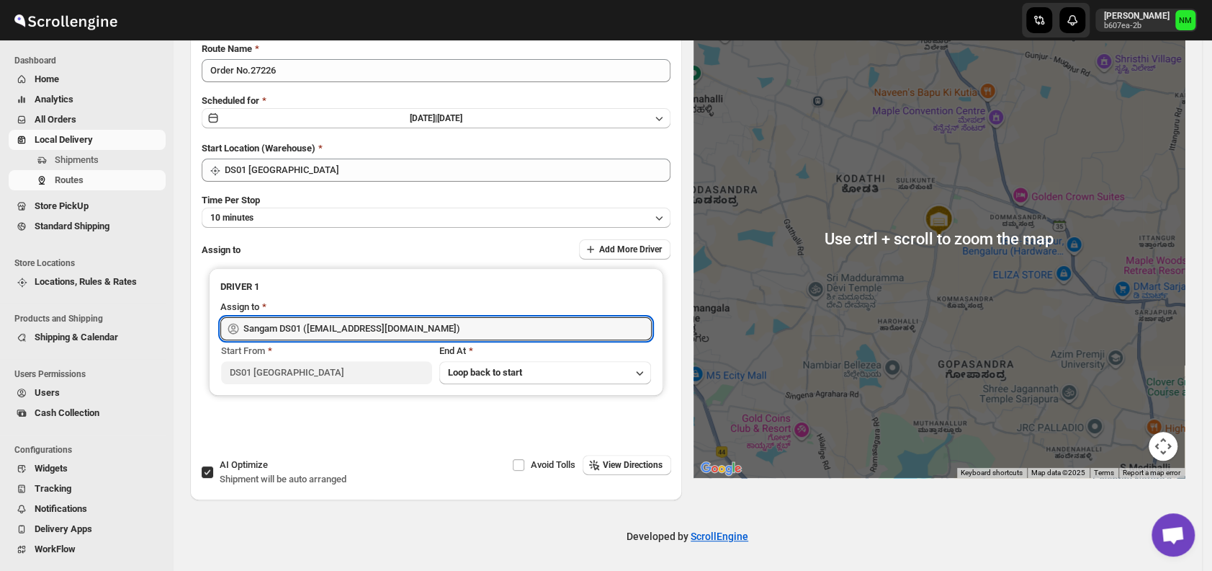
scroll to position [0, 0]
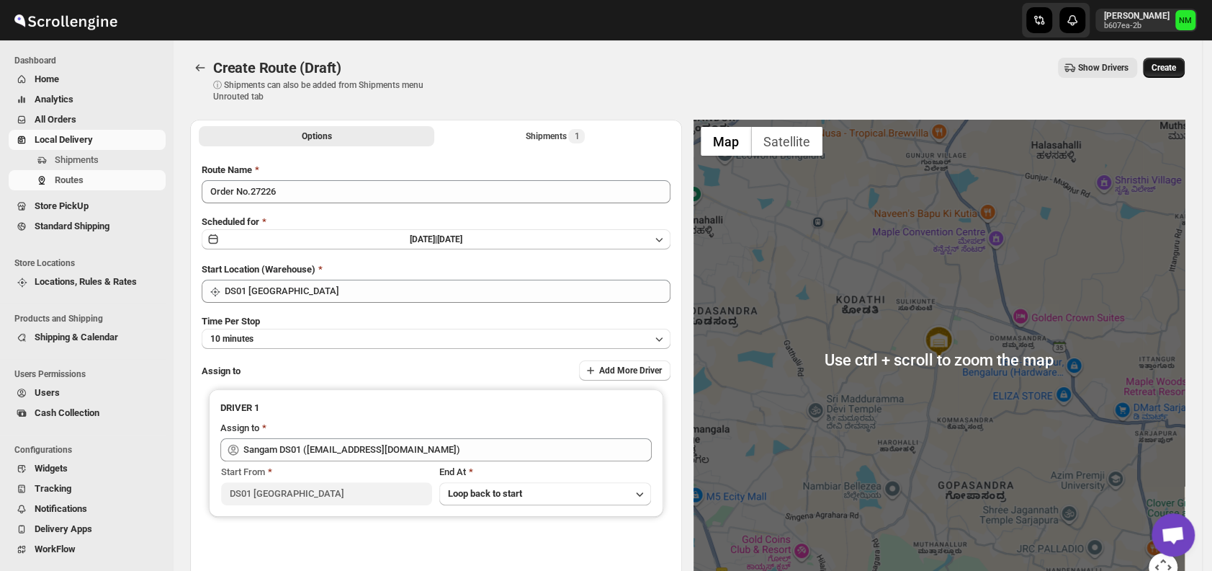
click at [1176, 68] on span "Create" at bounding box center [1164, 68] width 24 height 12
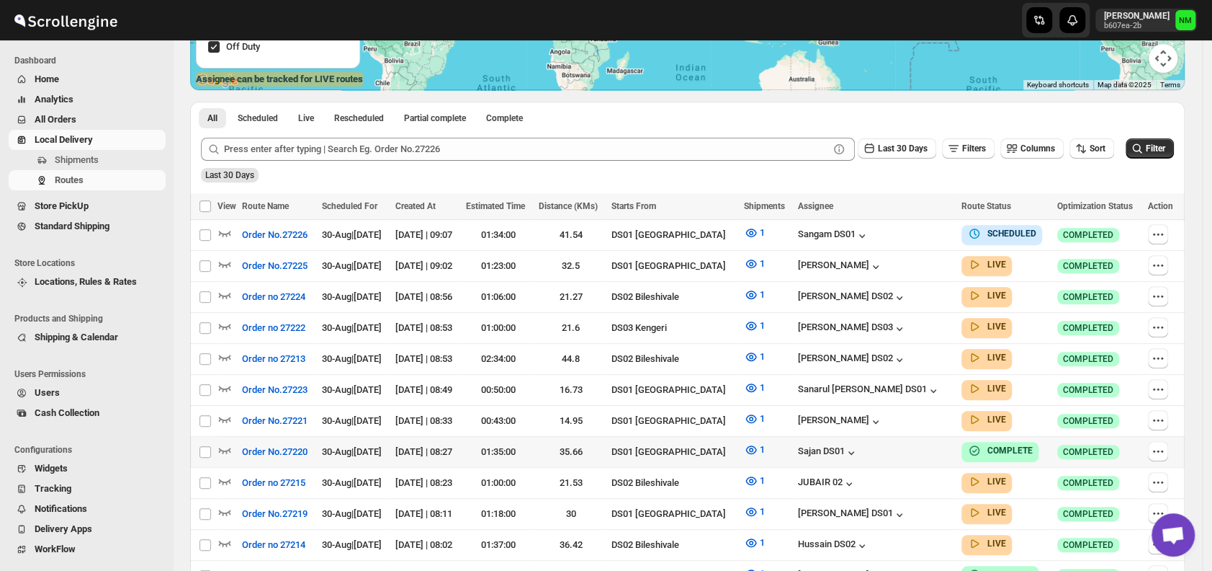
scroll to position [279, 0]
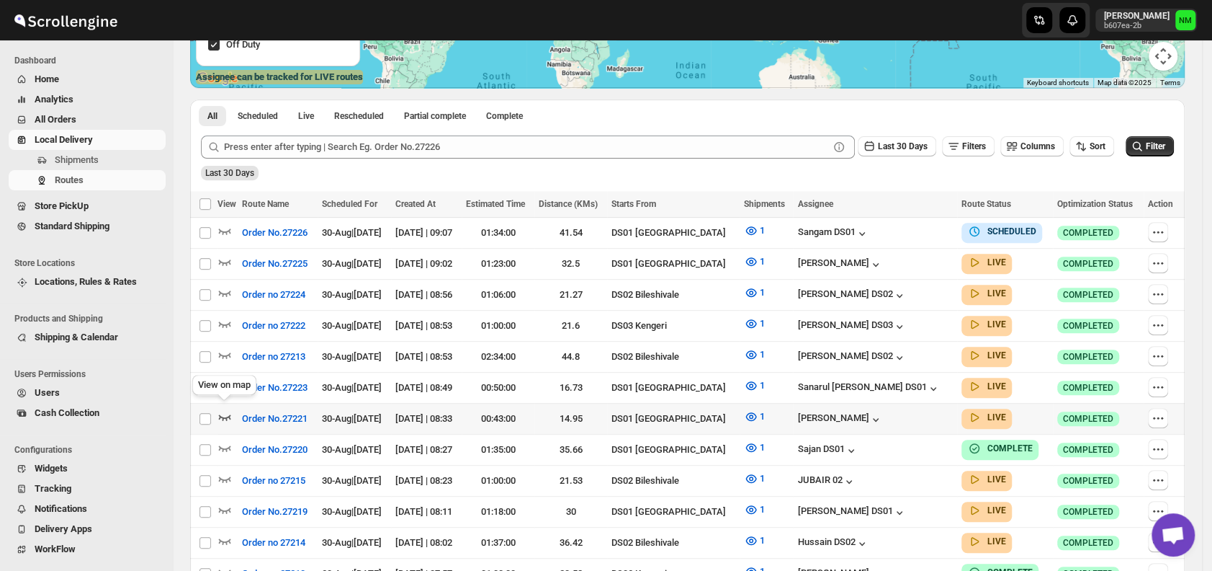
click at [227, 415] on icon "button" at bounding box center [225, 416] width 14 height 14
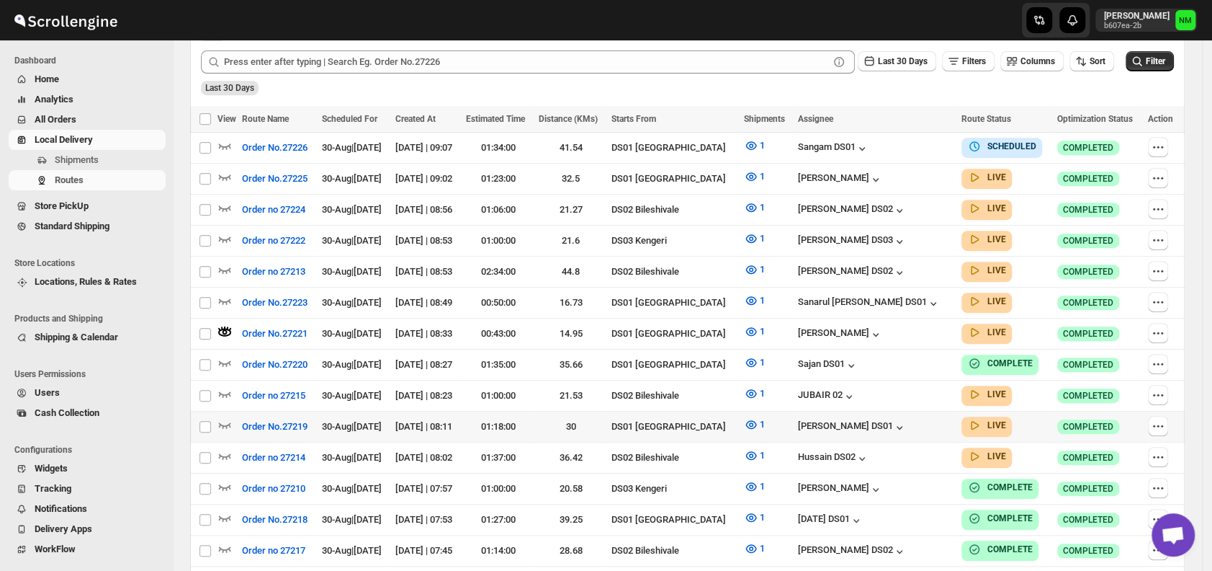
scroll to position [381, 0]
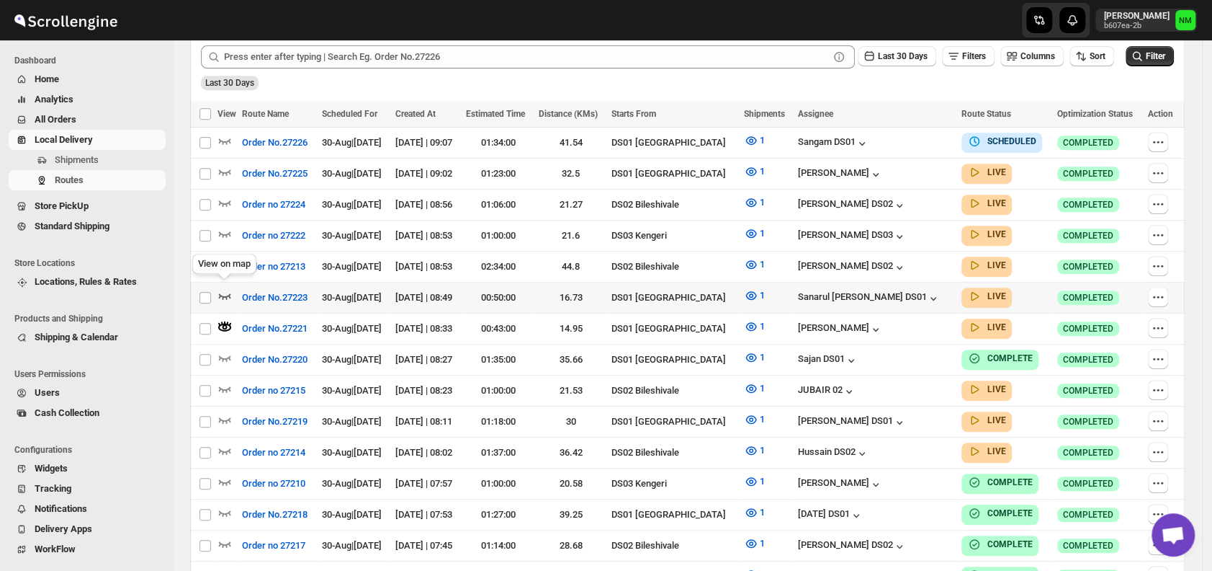
click at [225, 288] on icon "button" at bounding box center [225, 295] width 14 height 14
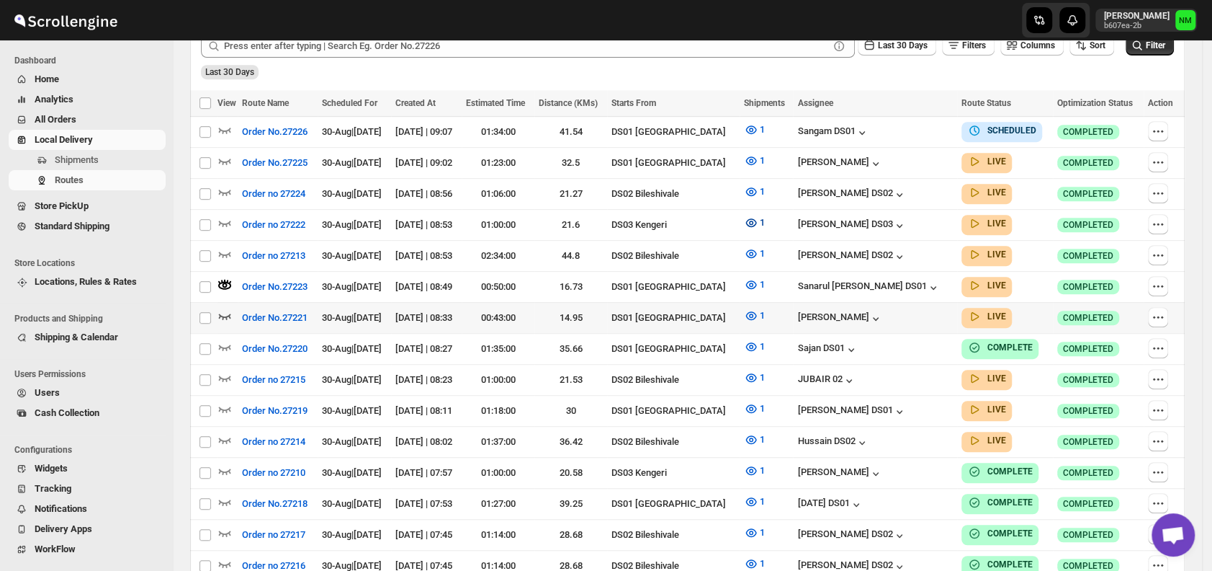
scroll to position [393, 0]
click at [220, 406] on icon "button" at bounding box center [225, 409] width 12 height 6
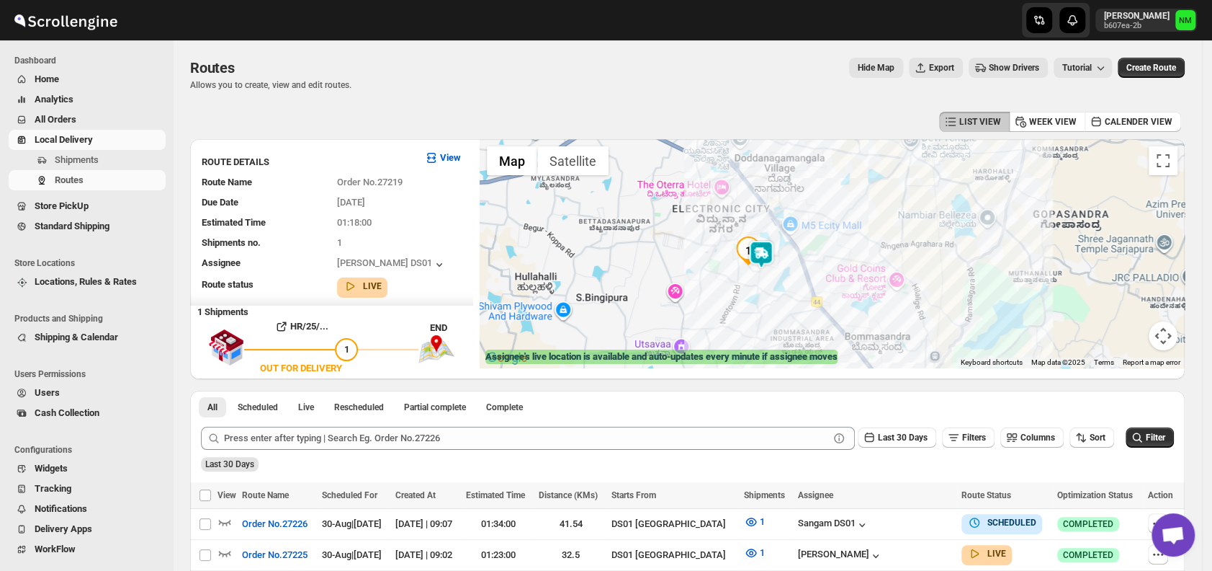
click at [776, 264] on img at bounding box center [761, 254] width 29 height 29
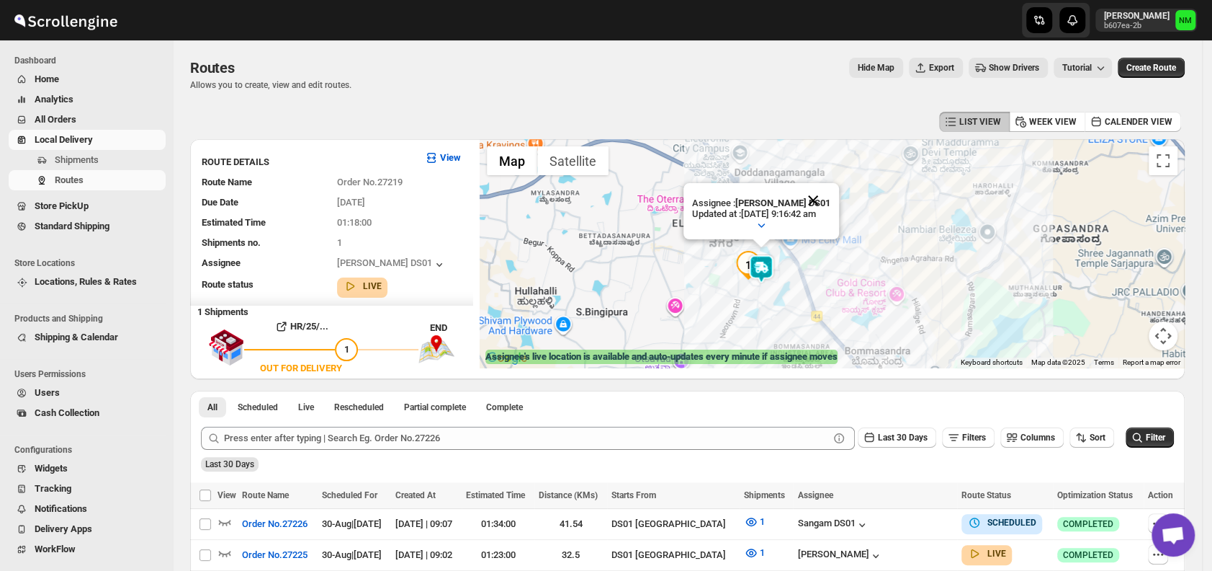
click at [831, 205] on button "Close" at bounding box center [813, 200] width 35 height 35
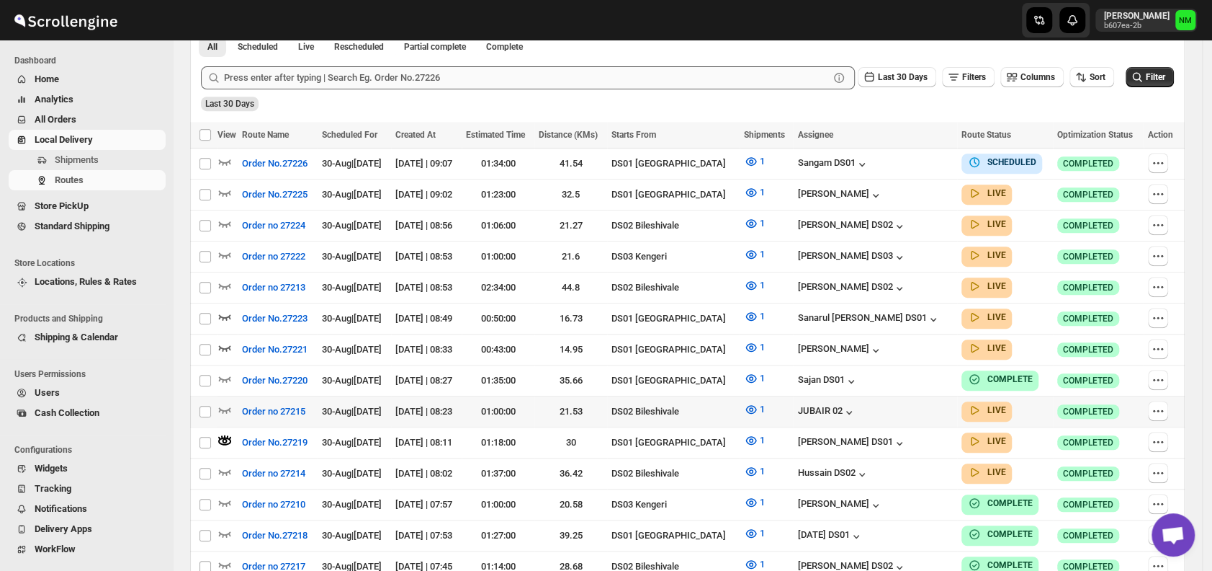
scroll to position [369, 0]
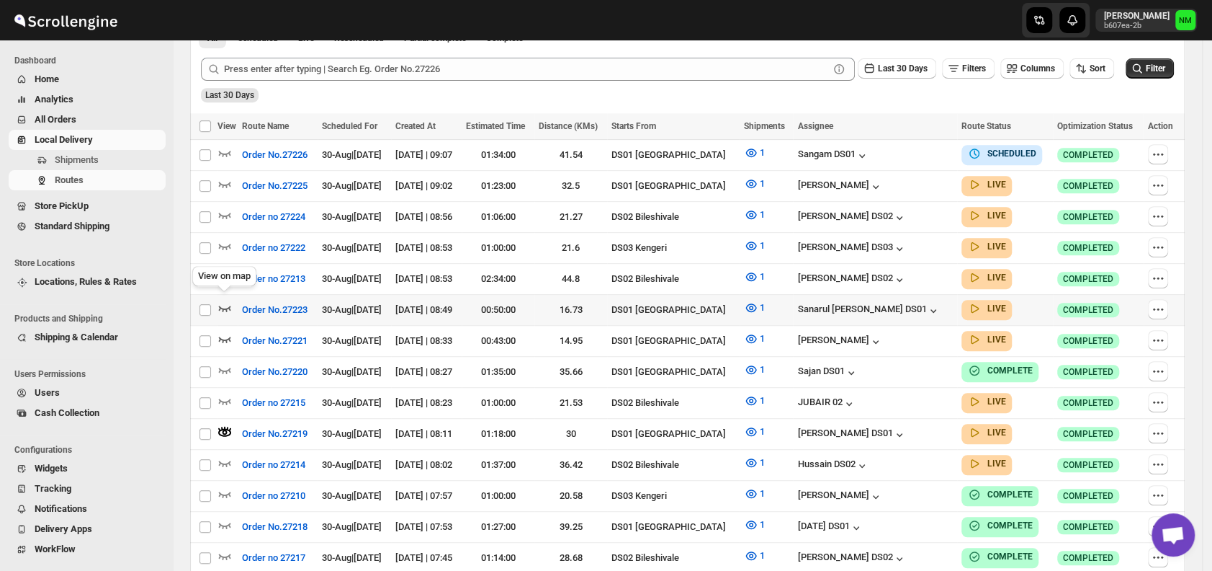
click at [222, 300] on icon "button" at bounding box center [225, 307] width 14 height 14
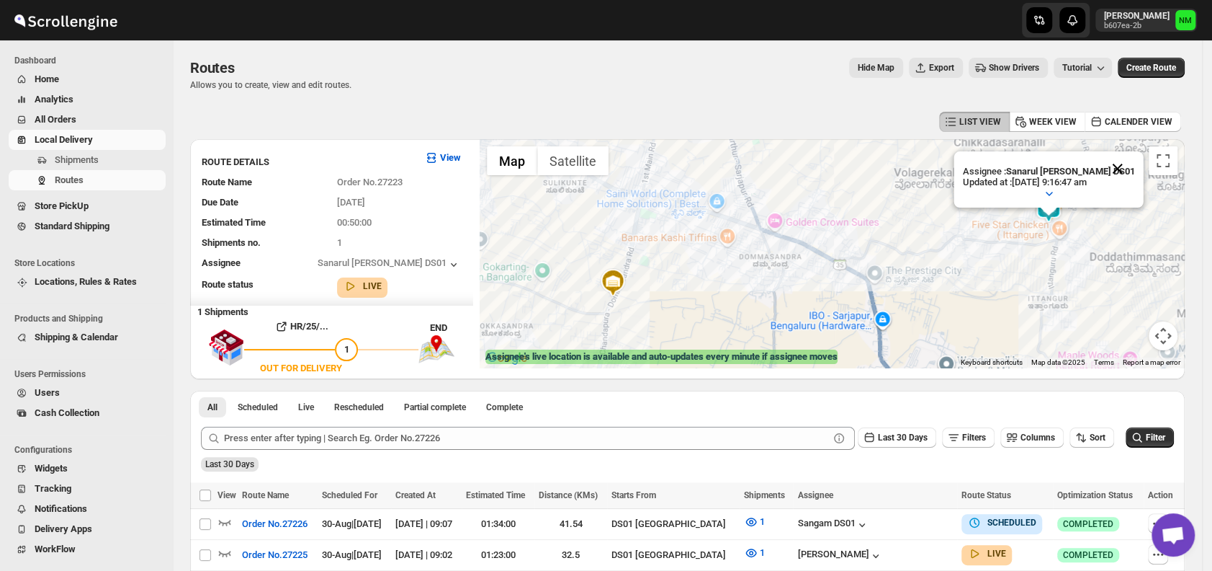
click at [1115, 162] on button "Close" at bounding box center [1118, 168] width 35 height 35
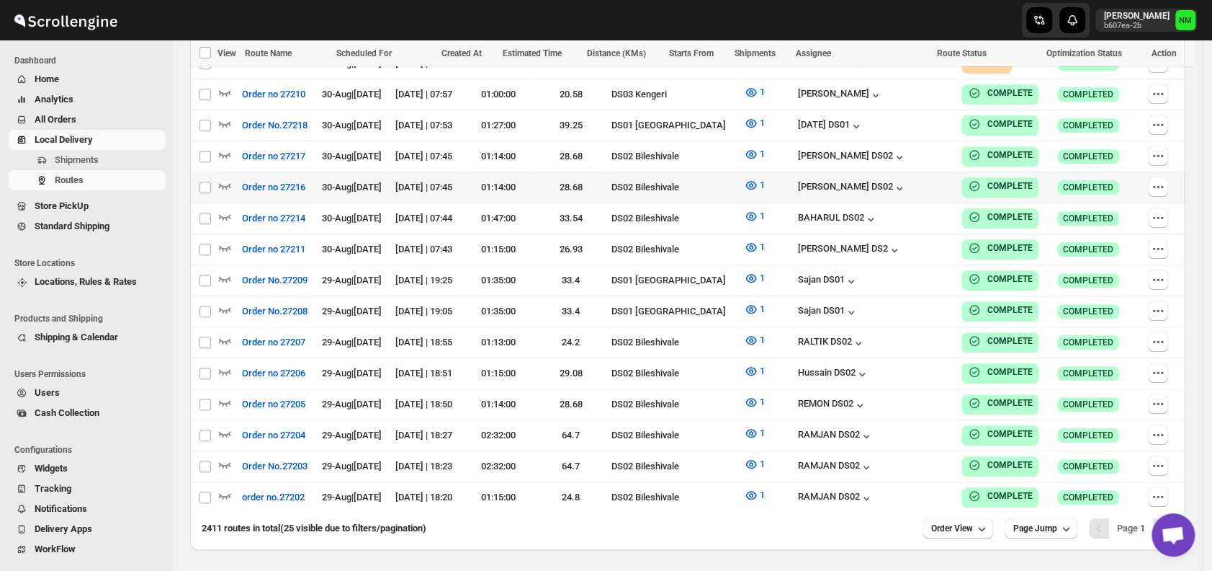
scroll to position [772, 0]
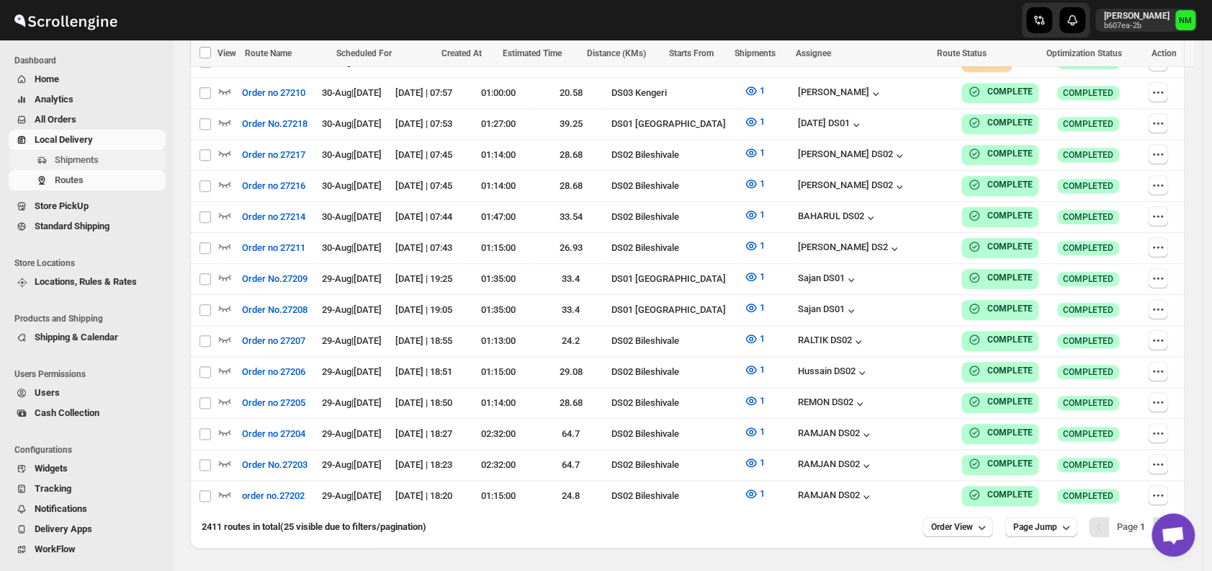
click at [112, 161] on span "Shipments" at bounding box center [109, 160] width 108 height 14
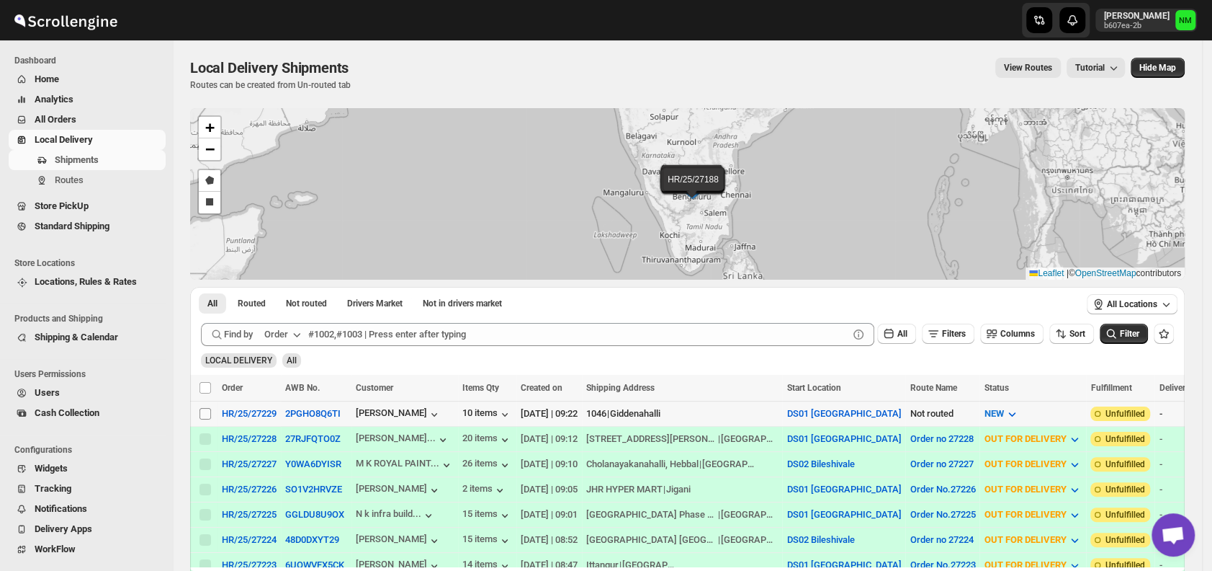
click at [210, 413] on input "Select shipment" at bounding box center [206, 414] width 12 height 12
checkbox input "true"
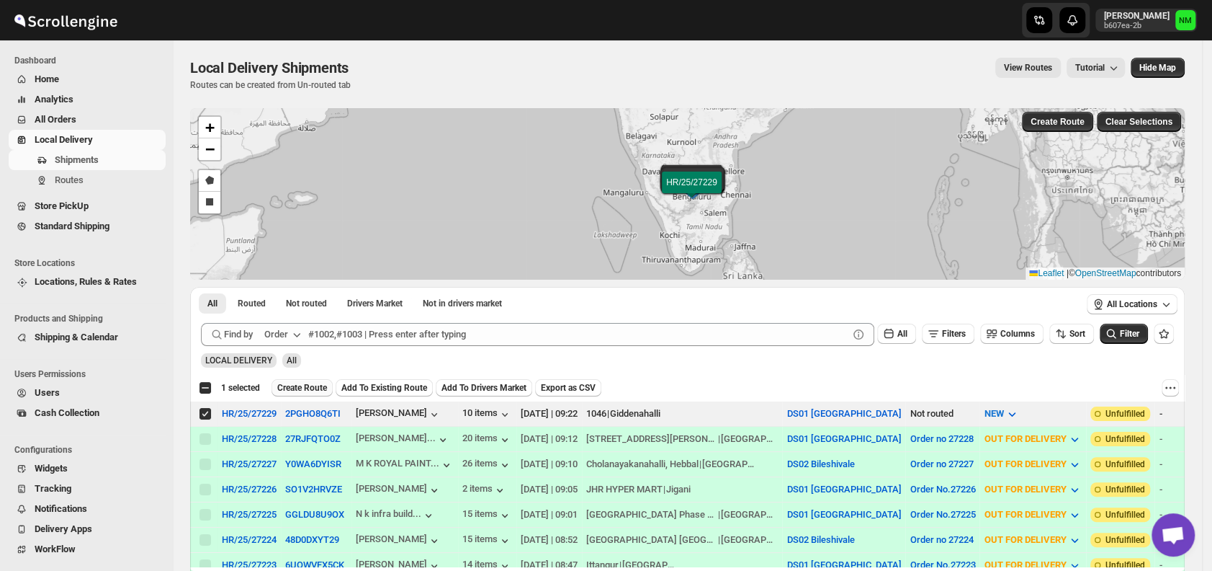
click at [303, 389] on span "Create Route" at bounding box center [302, 388] width 50 height 12
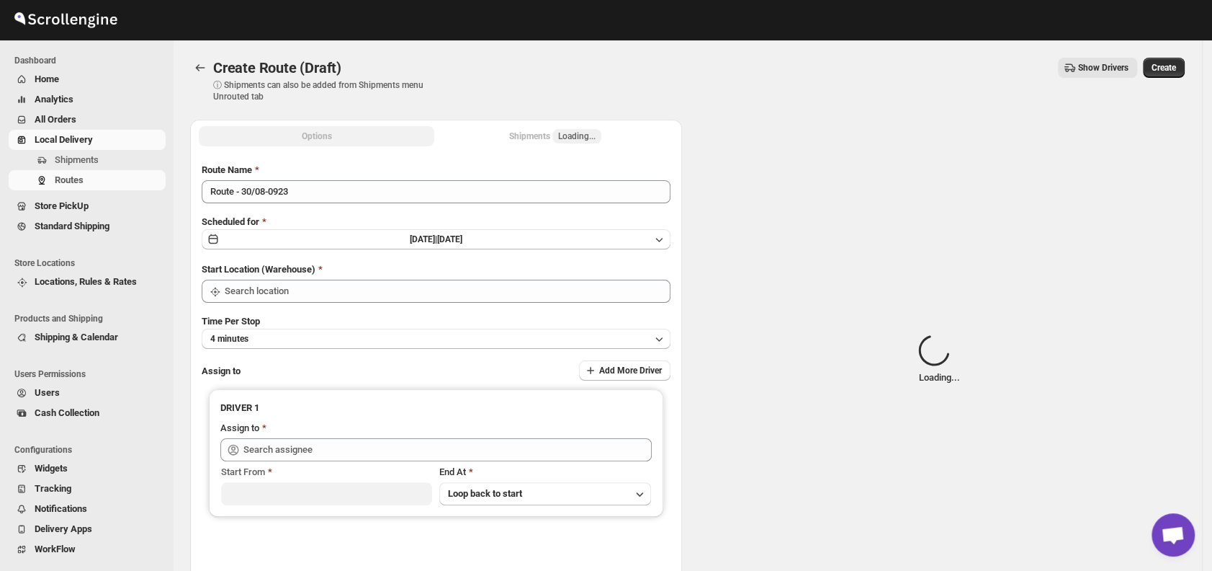
type input "DS01 [GEOGRAPHIC_DATA]"
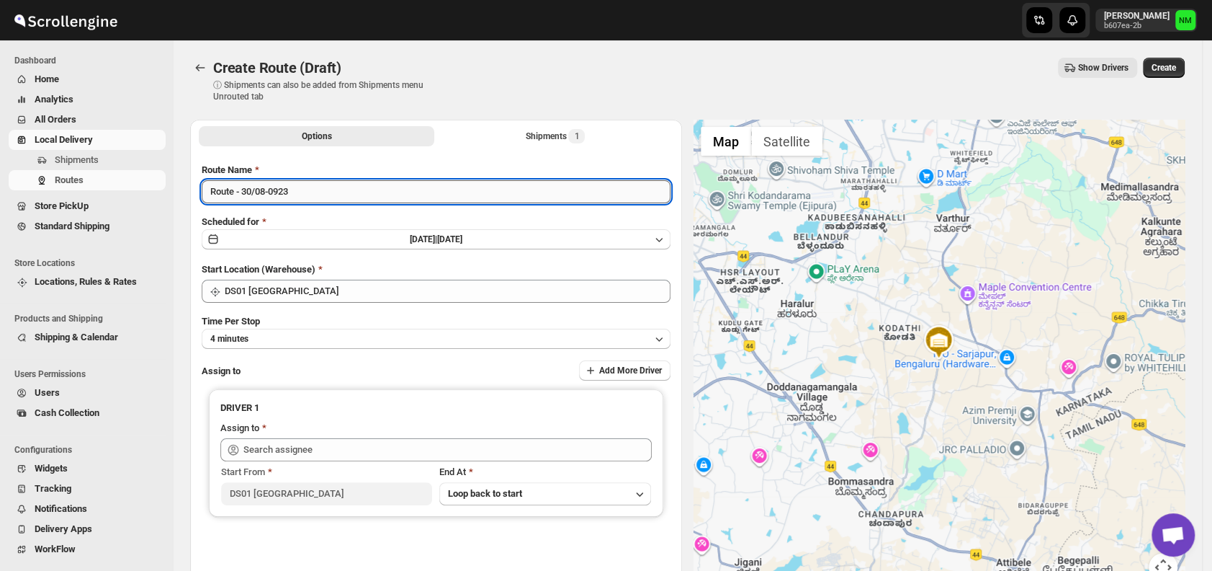
click at [322, 191] on input "Route - 30/08-0923" at bounding box center [436, 191] width 469 height 23
type input "R"
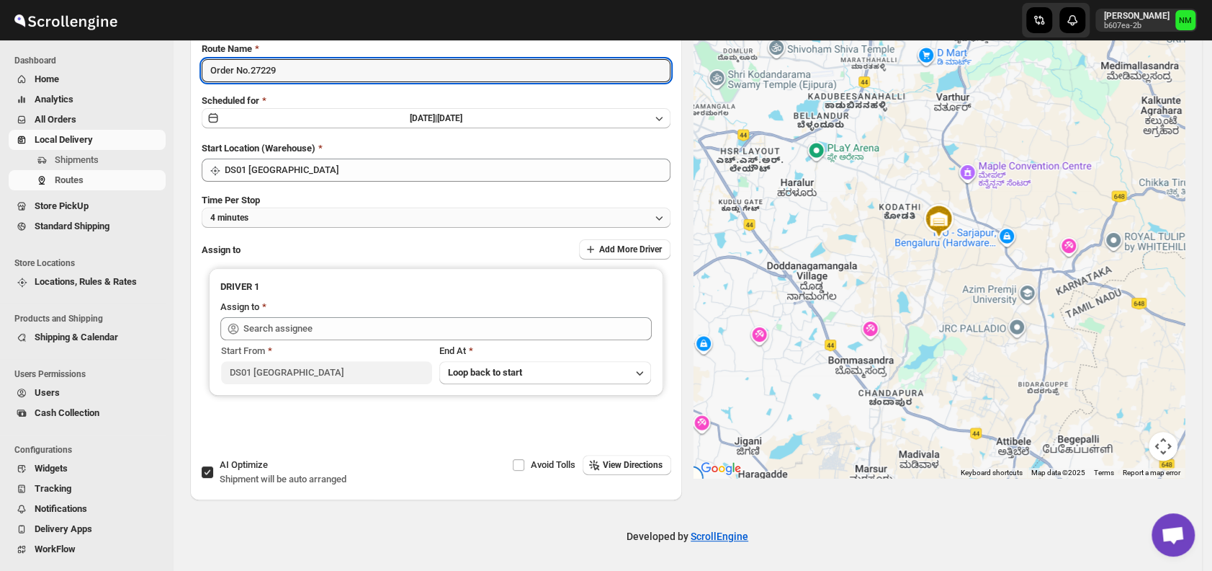
type input "Order No.27229"
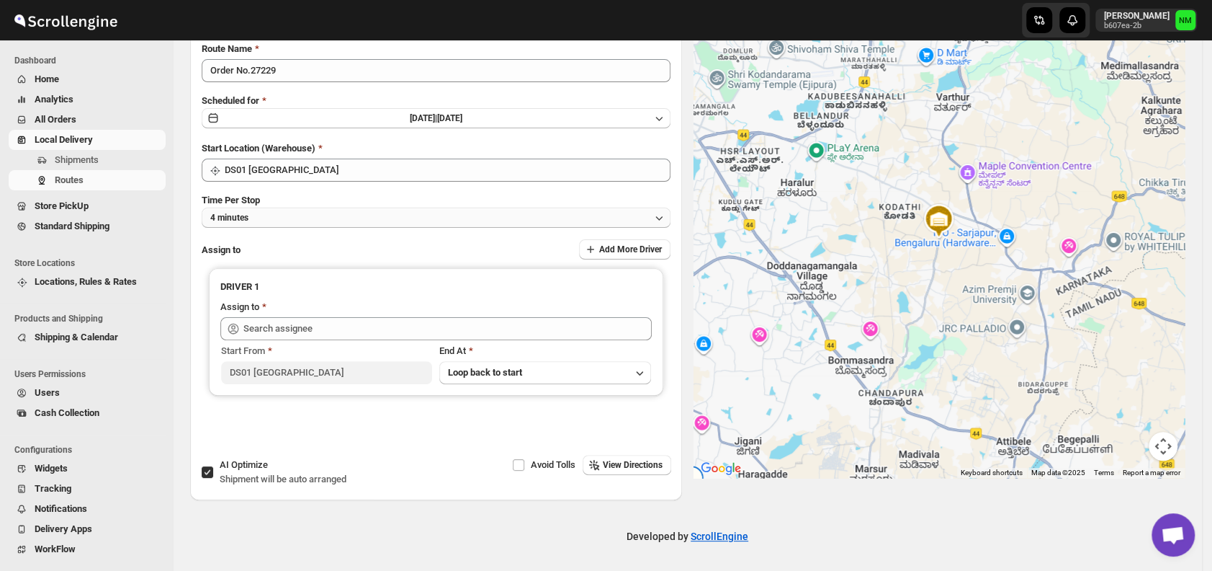
click at [298, 218] on button "4 minutes" at bounding box center [436, 217] width 469 height 20
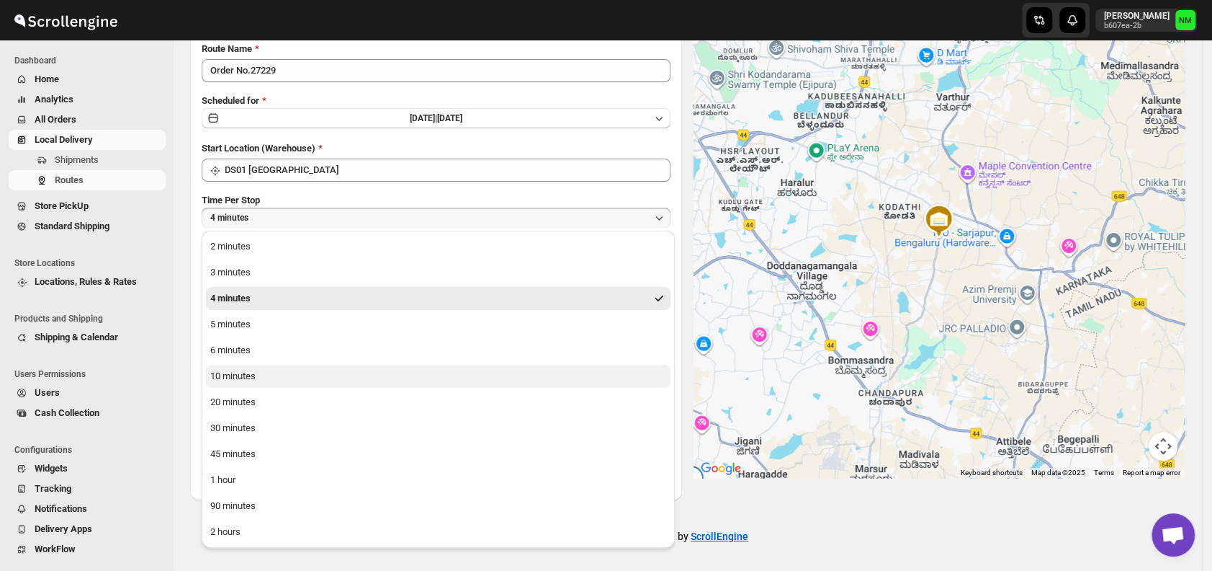
click at [242, 378] on div "10 minutes" at bounding box center [232, 376] width 45 height 14
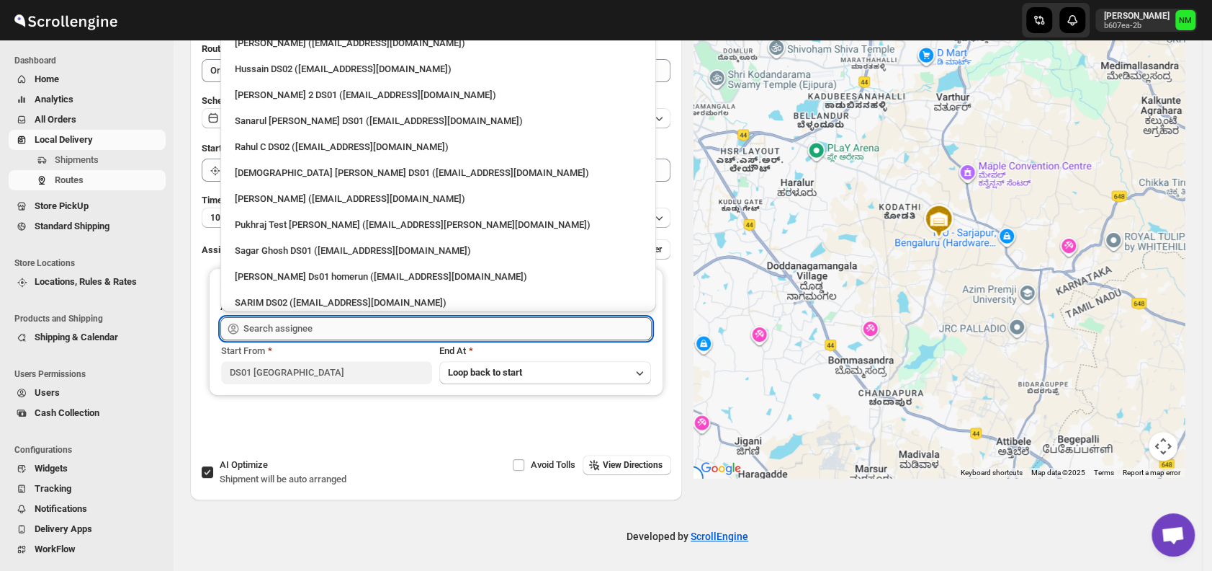
click at [380, 325] on input "text" at bounding box center [447, 328] width 408 height 23
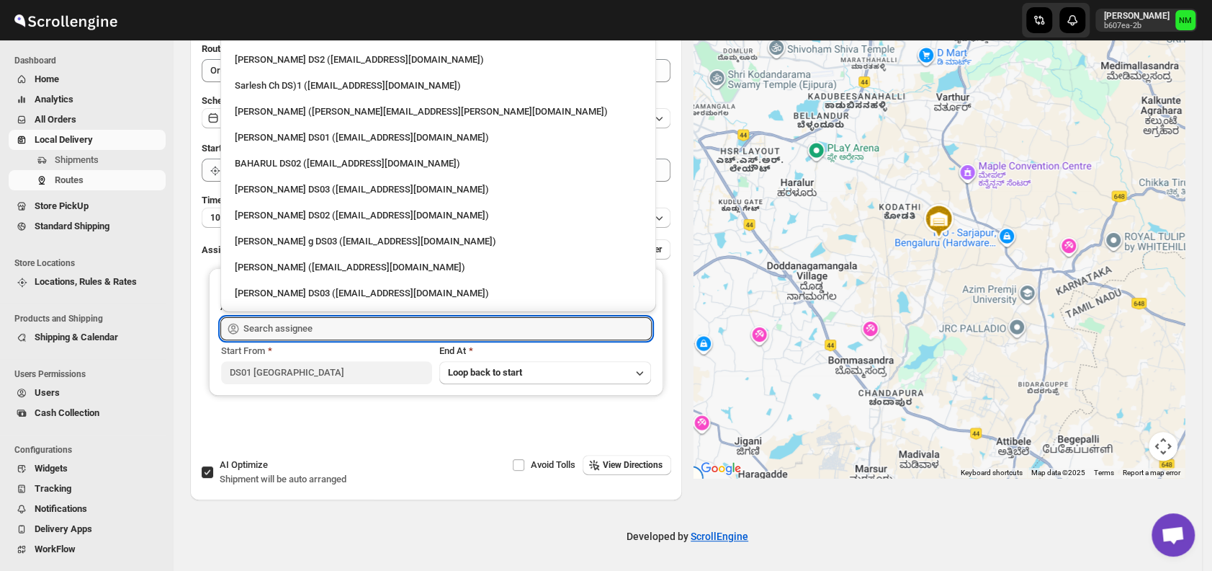
scroll to position [578, 0]
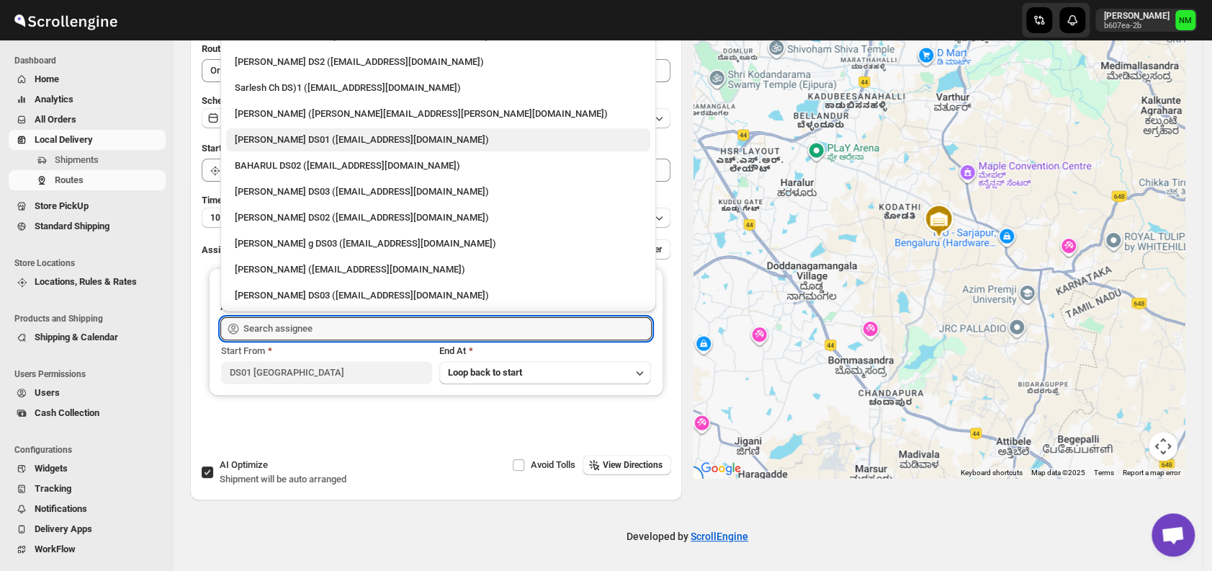
click at [277, 140] on div "[PERSON_NAME] DS01 ([EMAIL_ADDRESS][DOMAIN_NAME])" at bounding box center [438, 140] width 407 height 14
type input "[PERSON_NAME] DS01 ([EMAIL_ADDRESS][DOMAIN_NAME])"
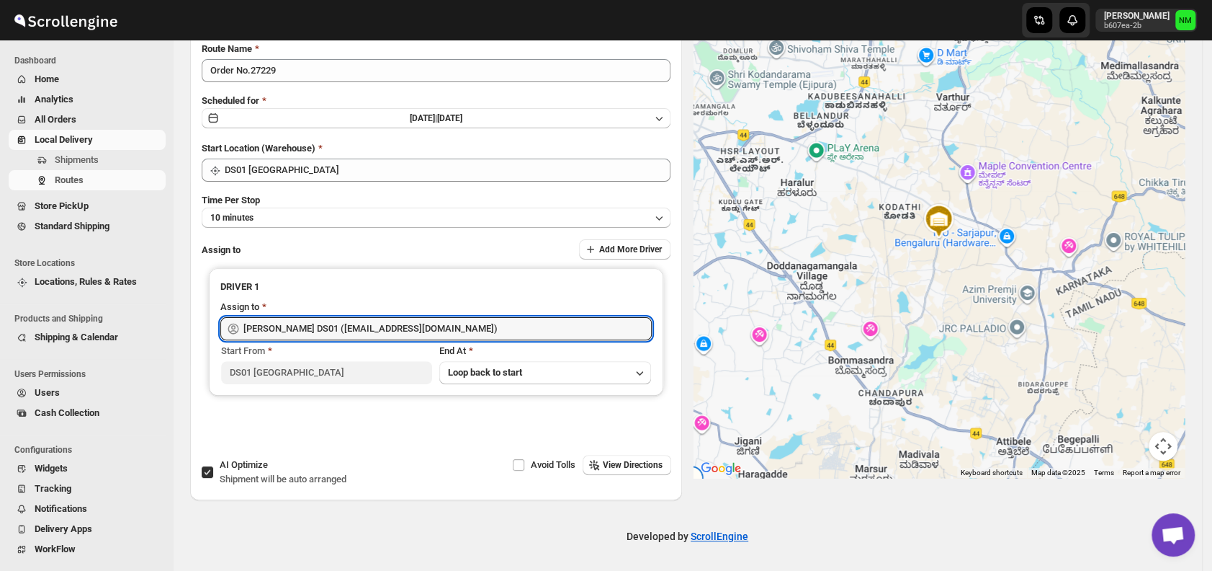
scroll to position [0, 0]
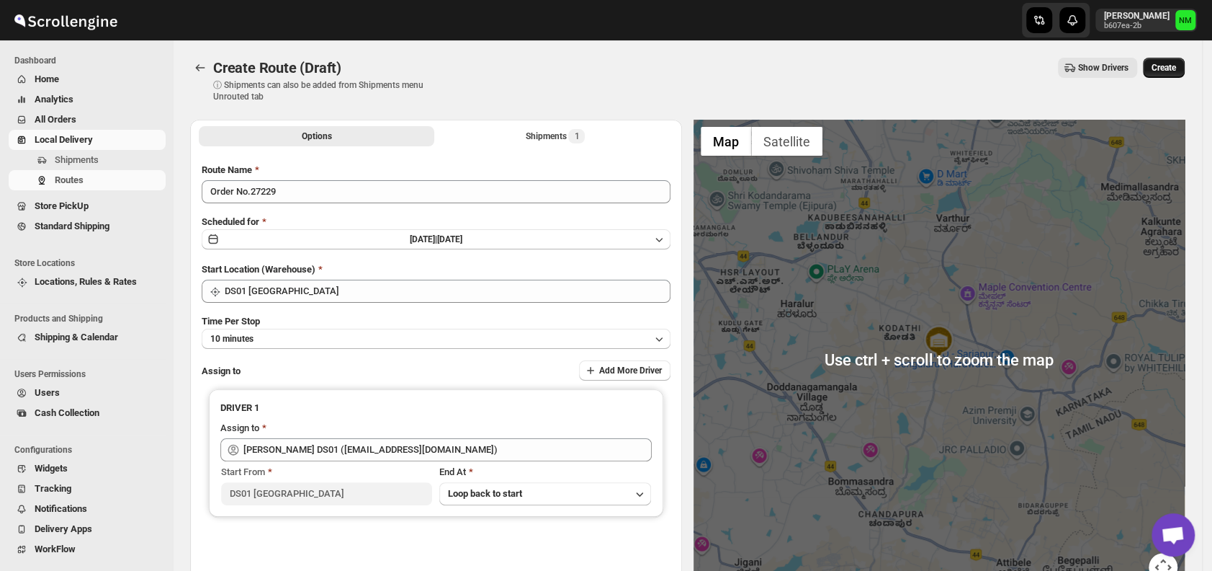
click at [1171, 68] on span "Create" at bounding box center [1164, 68] width 24 height 12
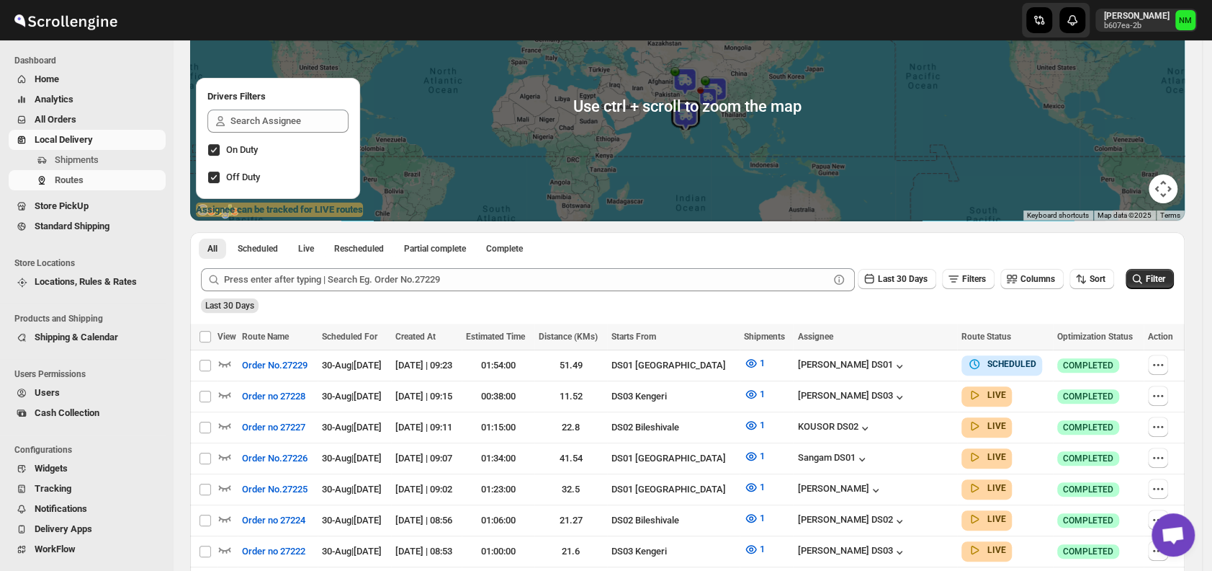
scroll to position [150, 0]
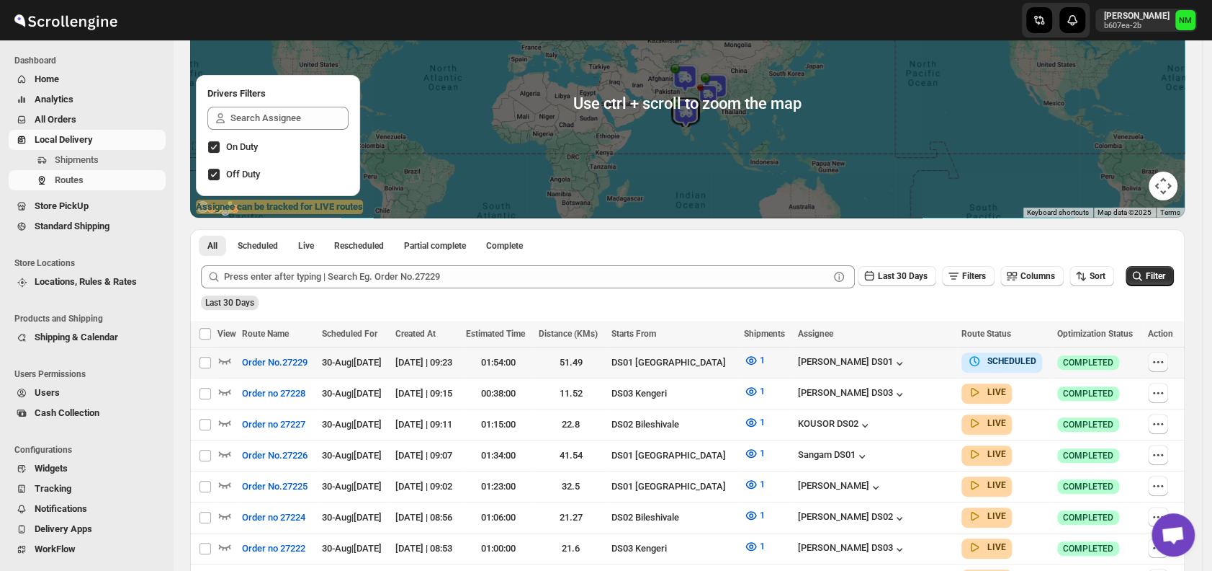
click at [1166, 357] on icon "button" at bounding box center [1158, 361] width 14 height 14
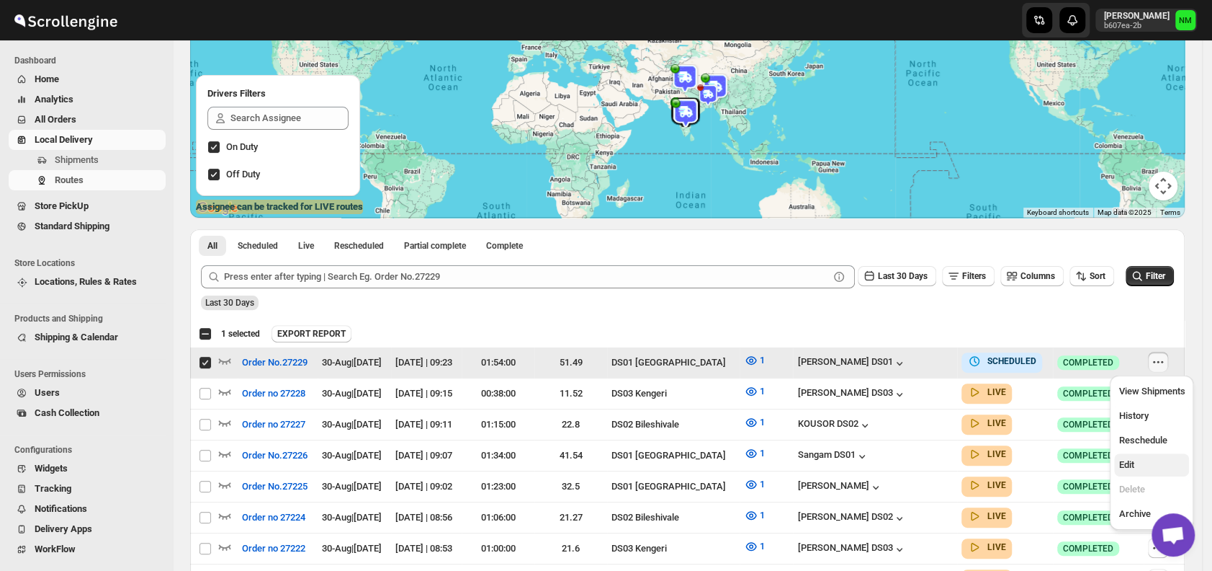
click at [1142, 462] on span "Edit" at bounding box center [1152, 464] width 66 height 14
checkbox input "false"
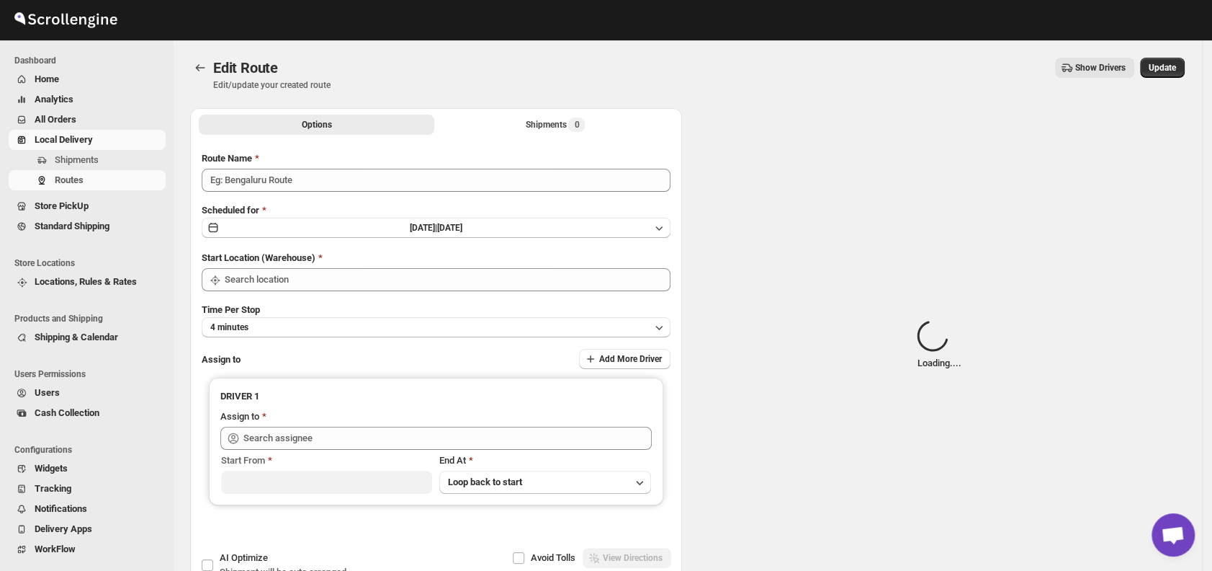
type input "Order No.27229"
type input "DS01 [GEOGRAPHIC_DATA]"
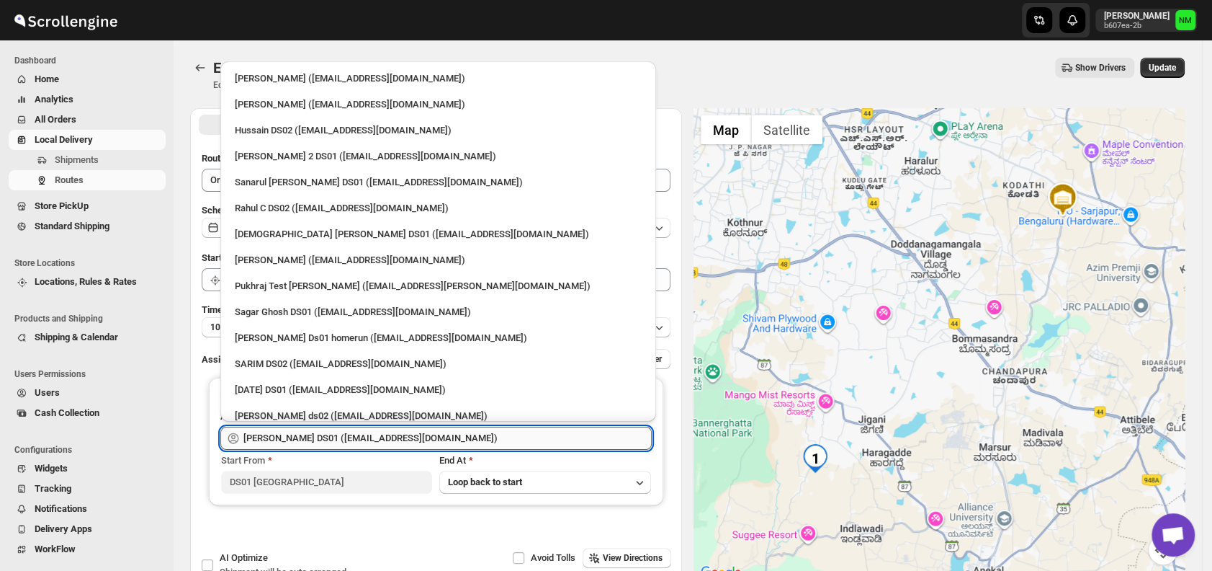
click at [472, 432] on input "Siraj Uddin DS01 (sopom53870@leabro.com)" at bounding box center [447, 437] width 408 height 23
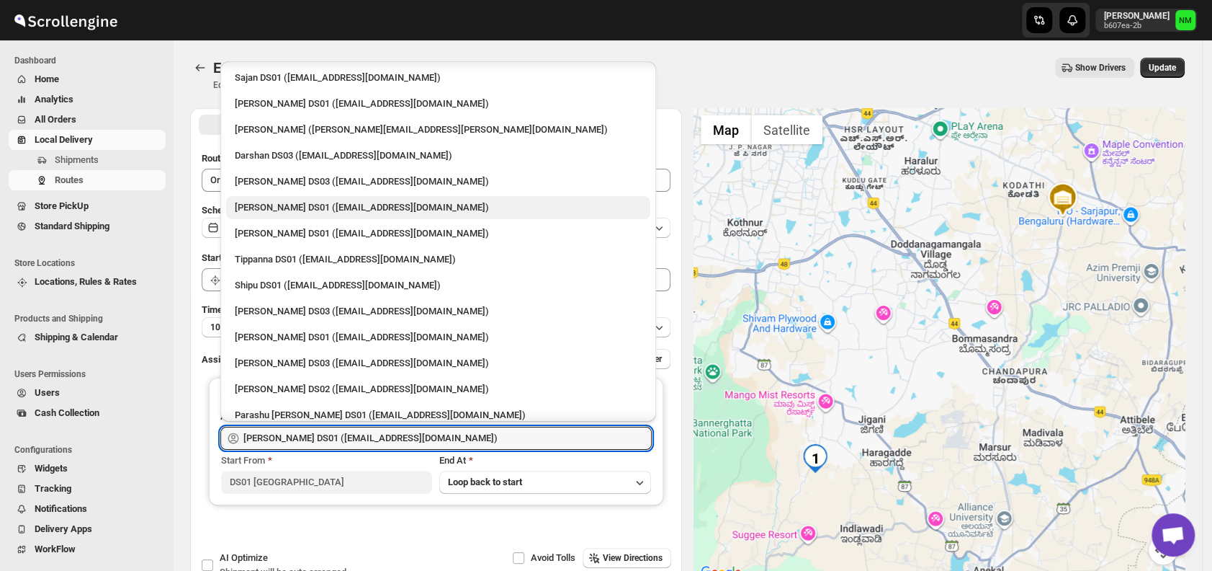
scroll to position [1141, 0]
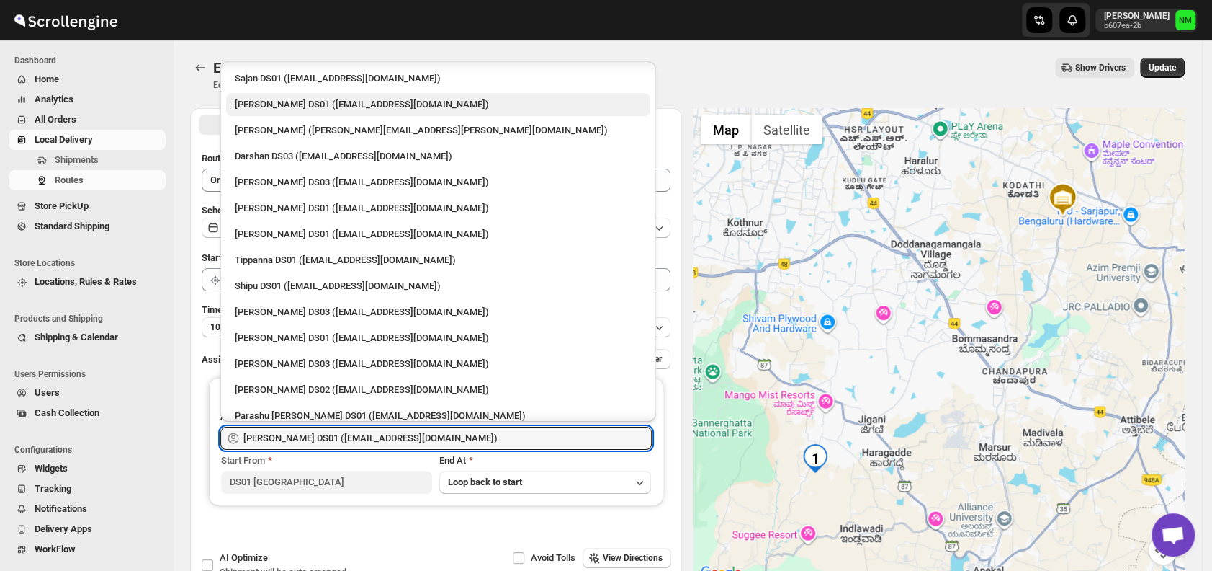
click at [269, 107] on div "Jubed DS01 (gedoc78193@dariolo.com)" at bounding box center [438, 104] width 407 height 14
type input "Jubed DS01 (gedoc78193@dariolo.com)"
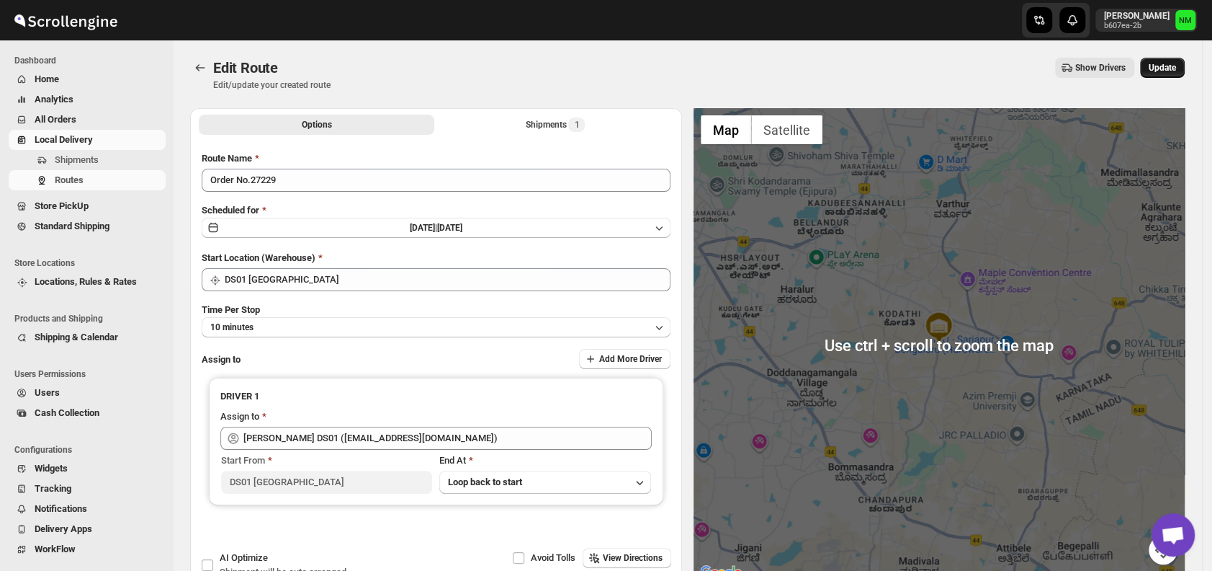
click at [1176, 69] on span "Update" at bounding box center [1162, 68] width 27 height 12
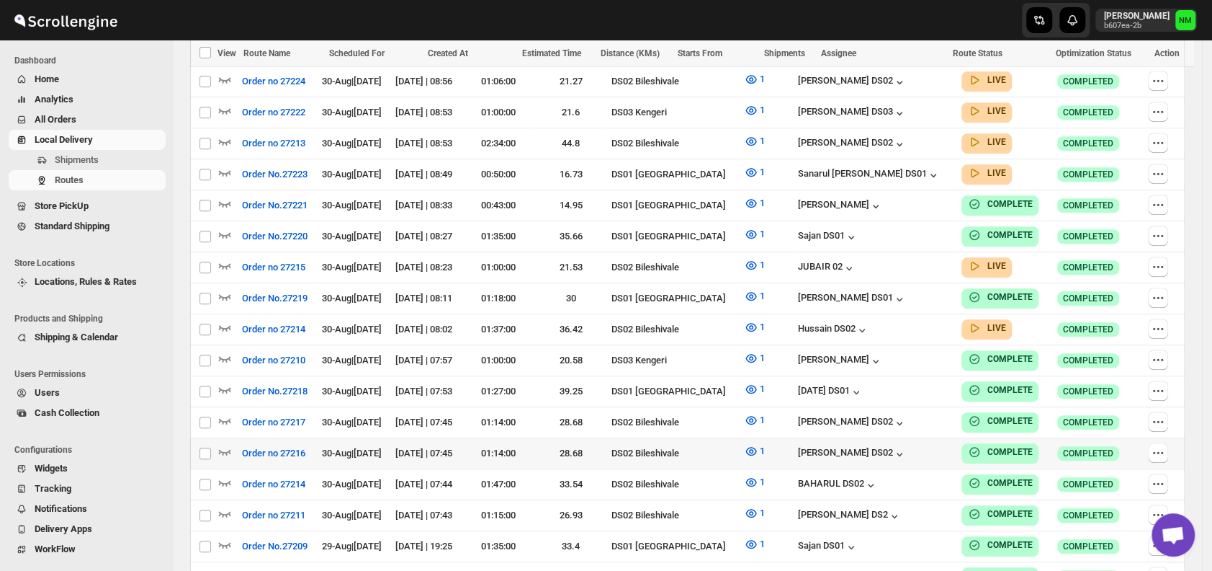
scroll to position [556, 0]
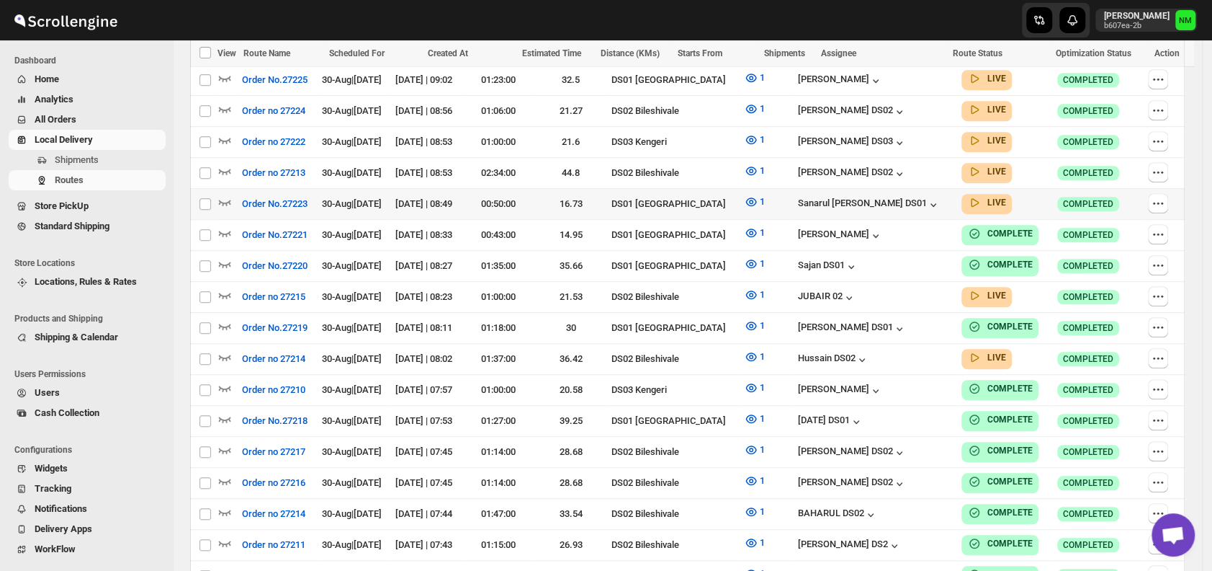
click at [233, 194] on div at bounding box center [228, 203] width 20 height 19
click at [224, 194] on icon "button" at bounding box center [225, 201] width 14 height 14
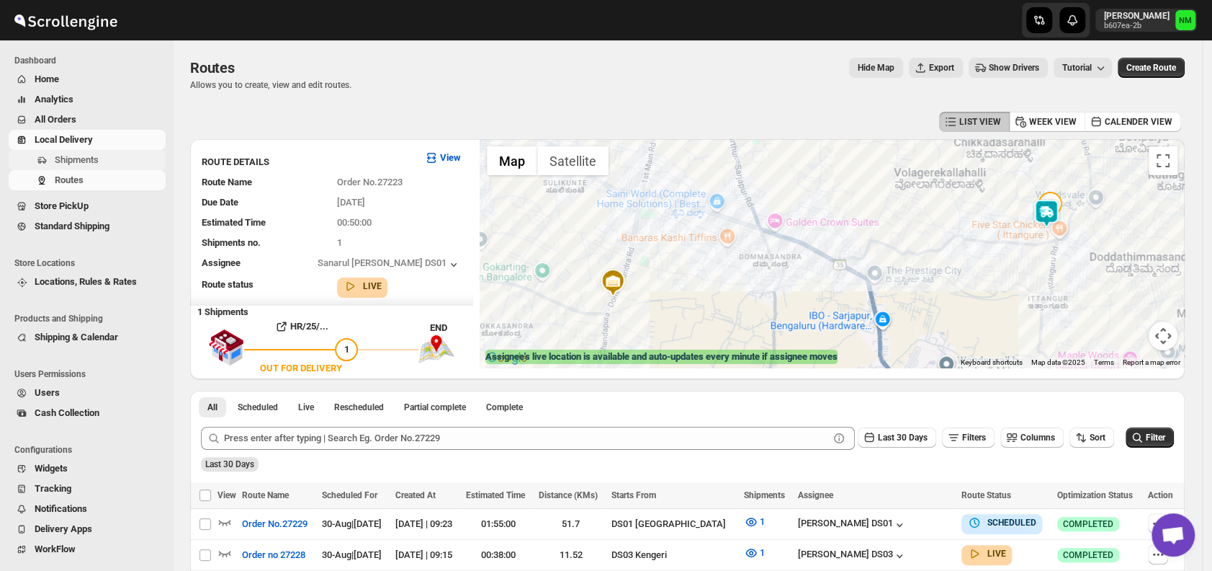
click at [81, 163] on span "Shipments" at bounding box center [77, 159] width 44 height 11
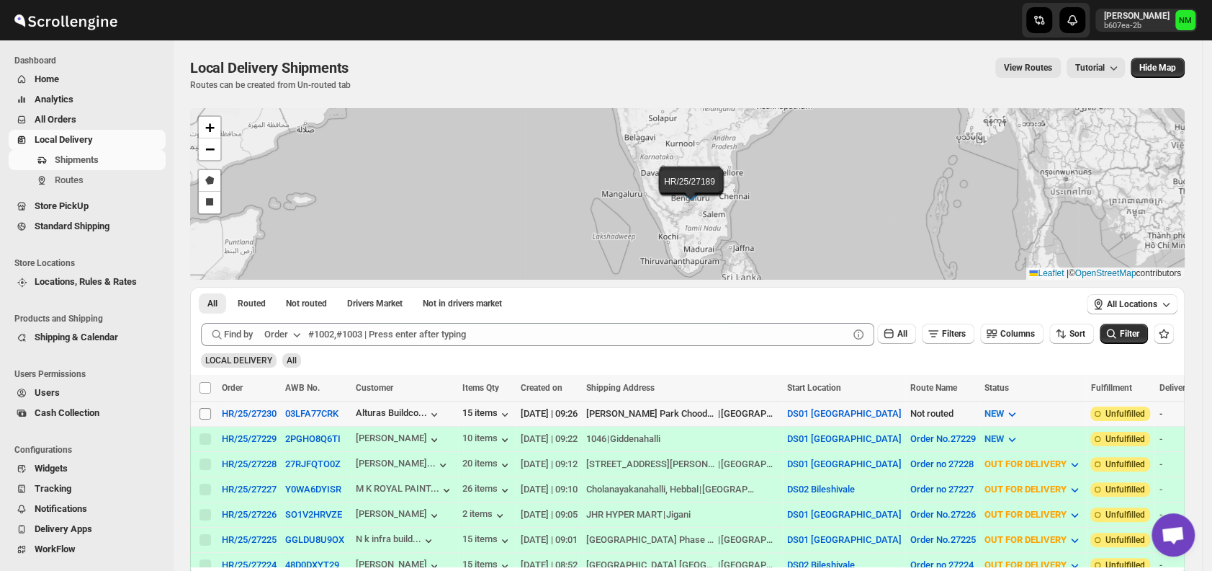
click at [208, 410] on input "Select shipment" at bounding box center [206, 414] width 12 height 12
checkbox input "true"
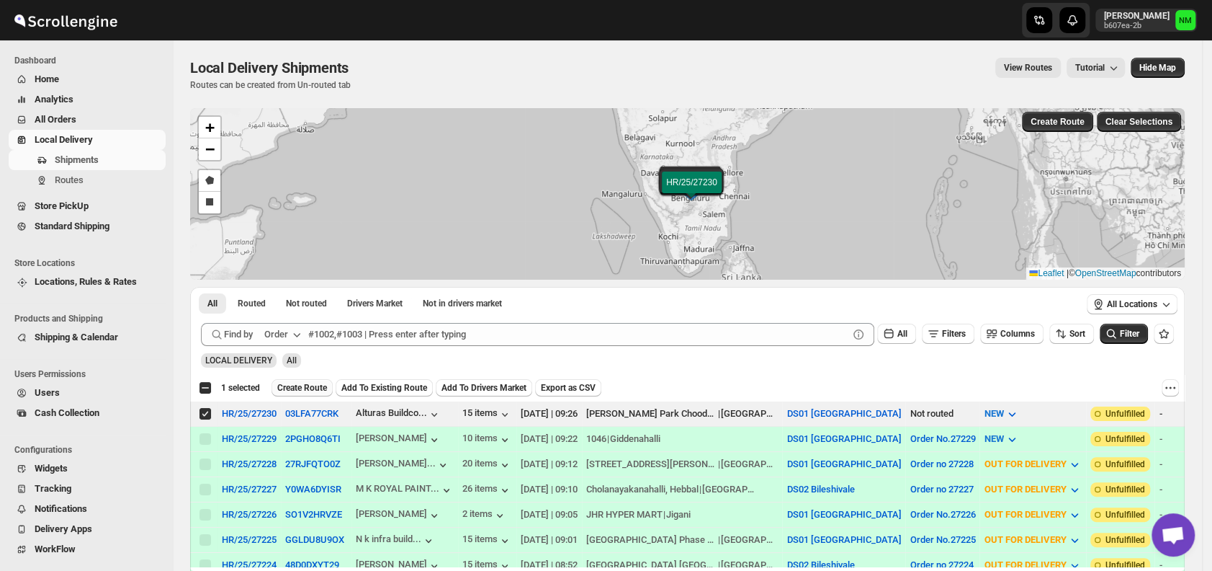
click at [298, 388] on span "Create Route" at bounding box center [302, 388] width 50 height 12
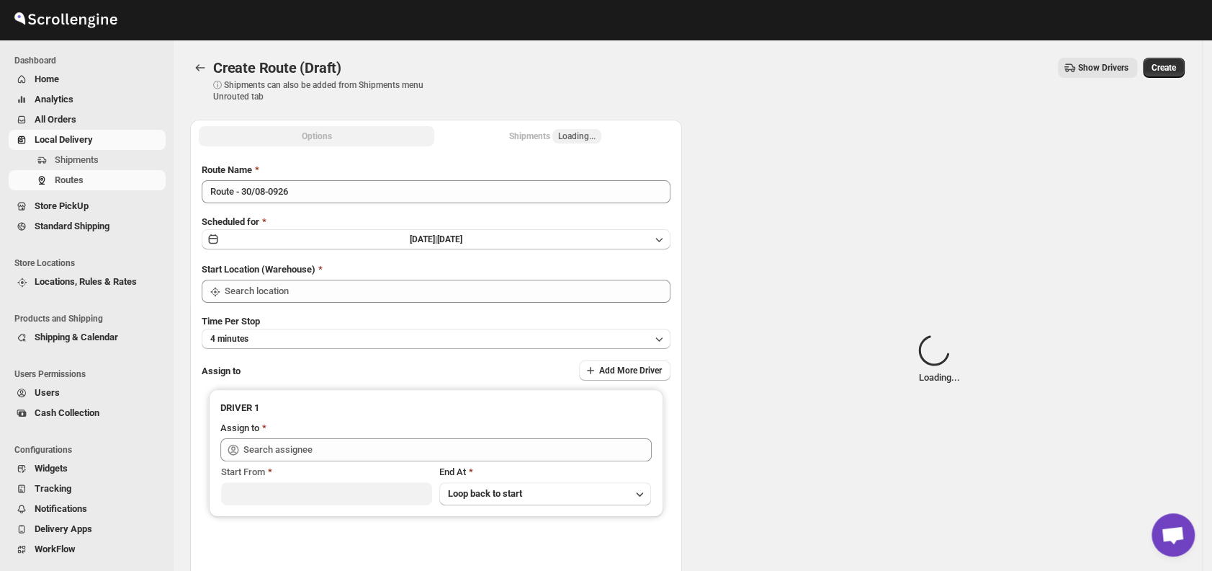
type input "DS01 [GEOGRAPHIC_DATA]"
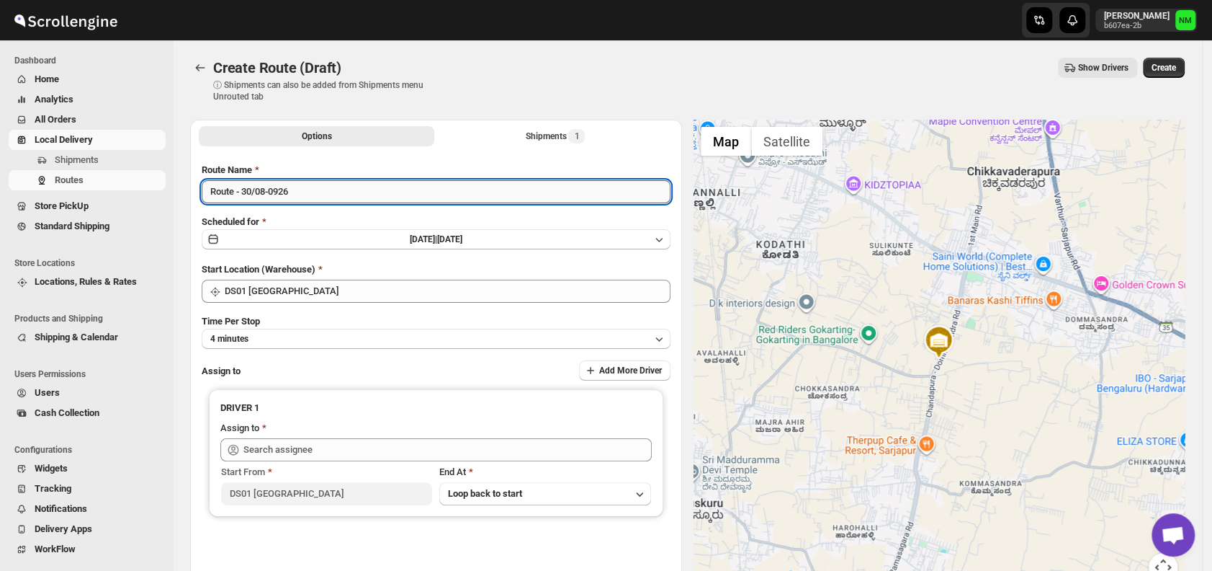
click at [300, 193] on input "Route - 30/08-0926" at bounding box center [436, 191] width 469 height 23
type input "R"
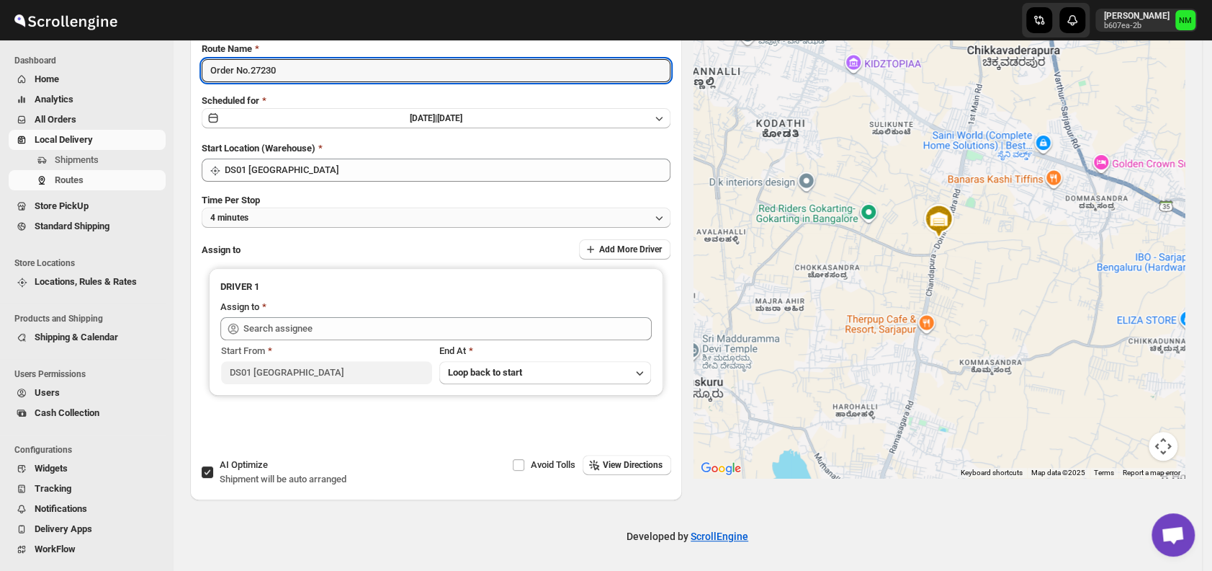
type input "Order No.27230"
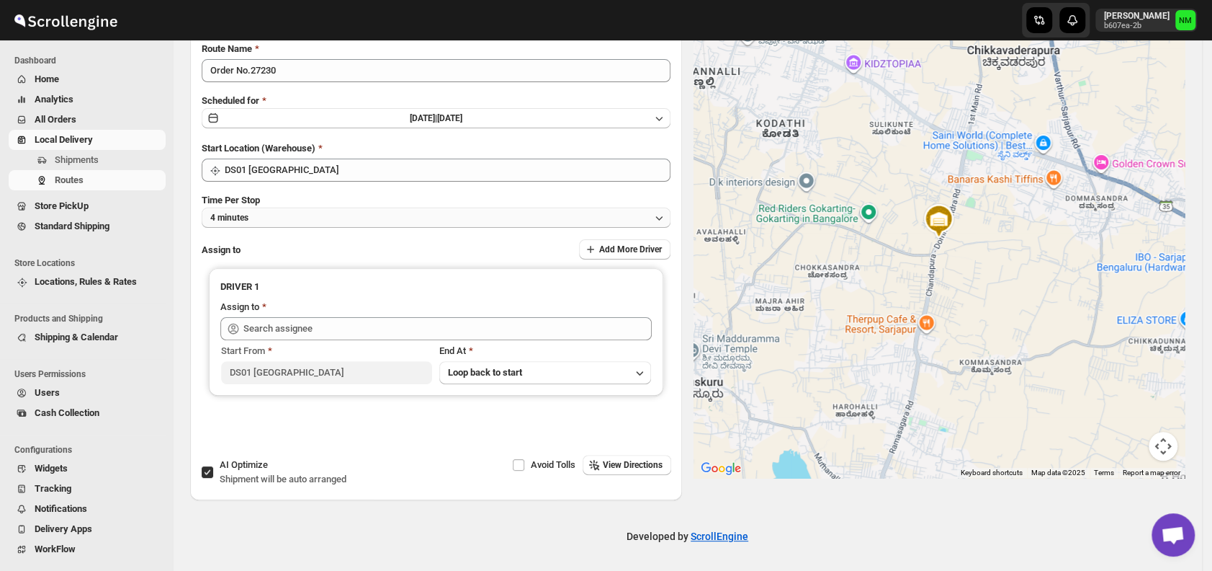
click at [308, 221] on button "4 minutes" at bounding box center [436, 217] width 469 height 20
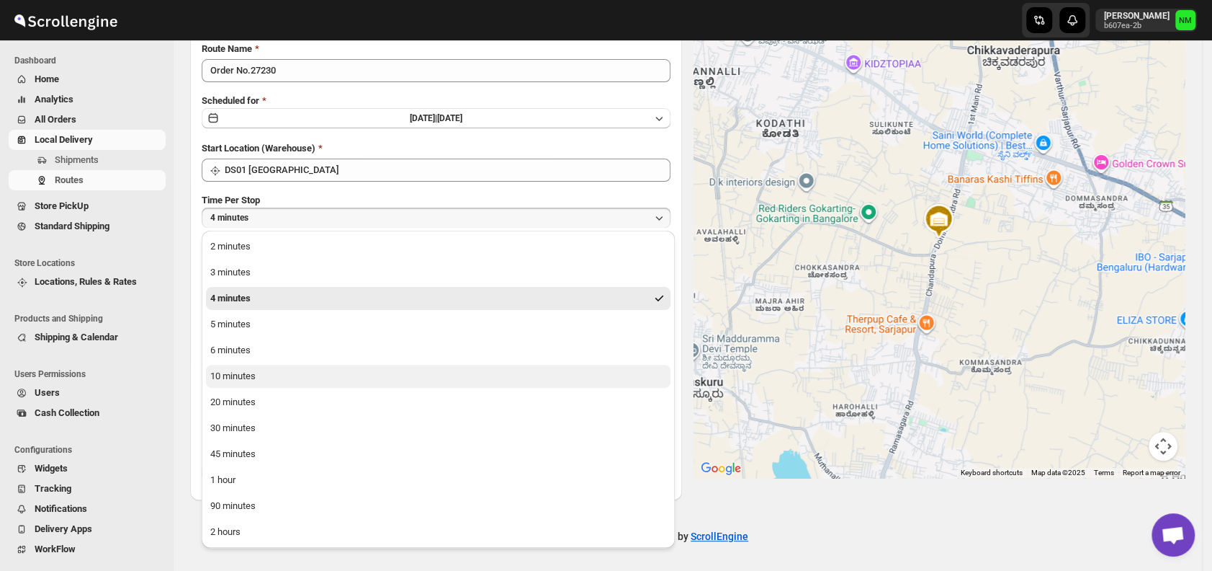
click at [254, 375] on div "10 minutes" at bounding box center [232, 376] width 45 height 14
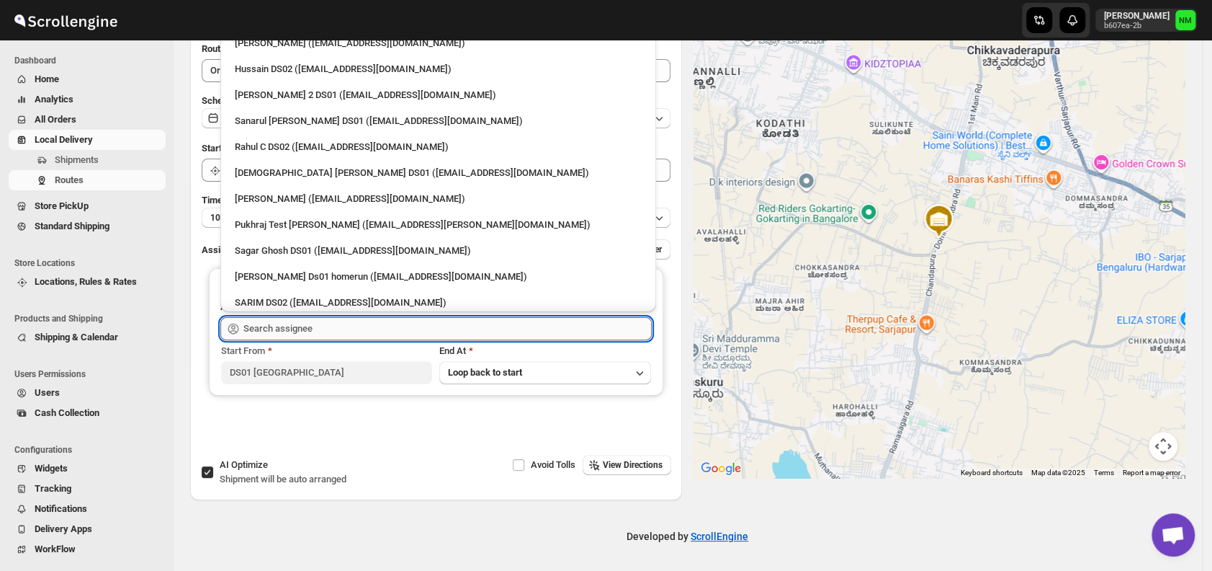
click at [322, 329] on input "text" at bounding box center [447, 328] width 408 height 23
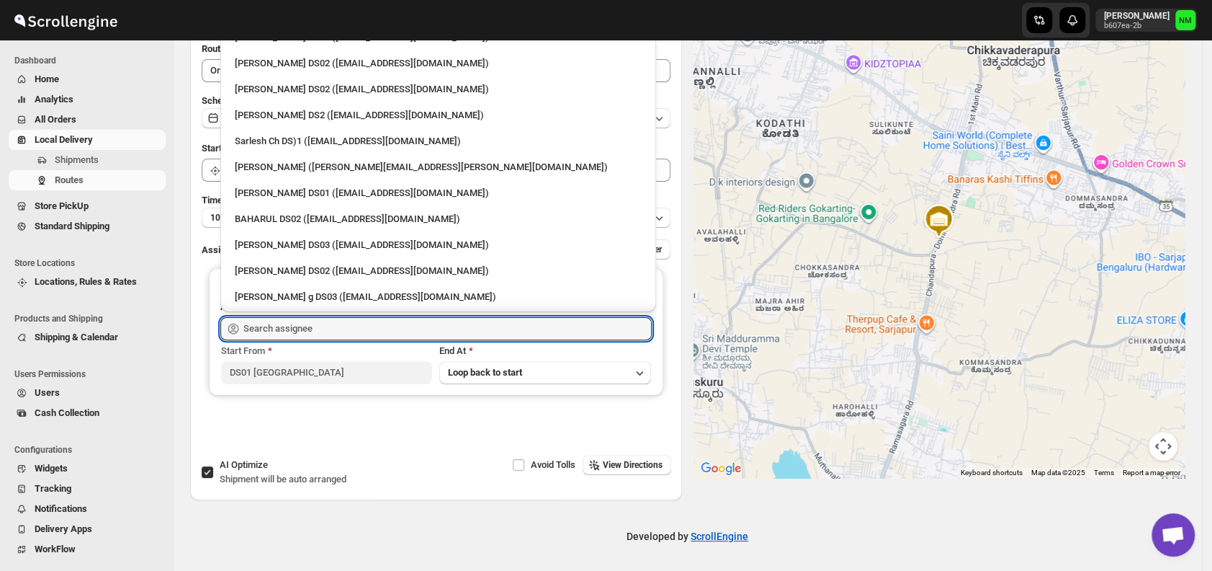
scroll to position [519, 0]
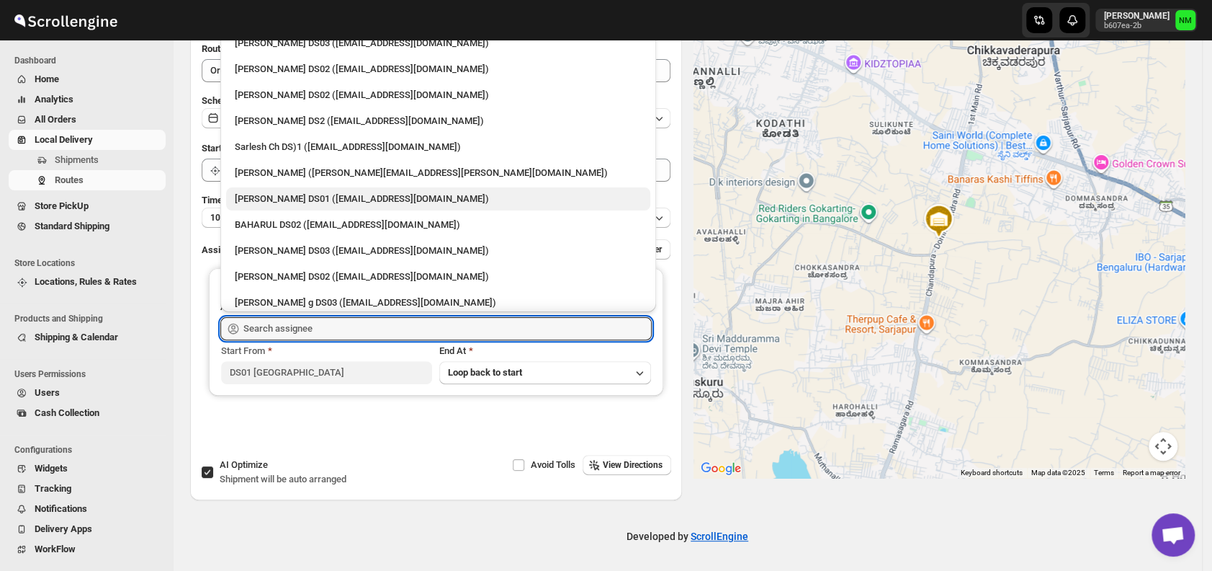
click at [285, 194] on div "Siraj Uddin DS01 (sopom53870@leabro.com)" at bounding box center [438, 199] width 407 height 14
type input "Siraj Uddin DS01 (sopom53870@leabro.com)"
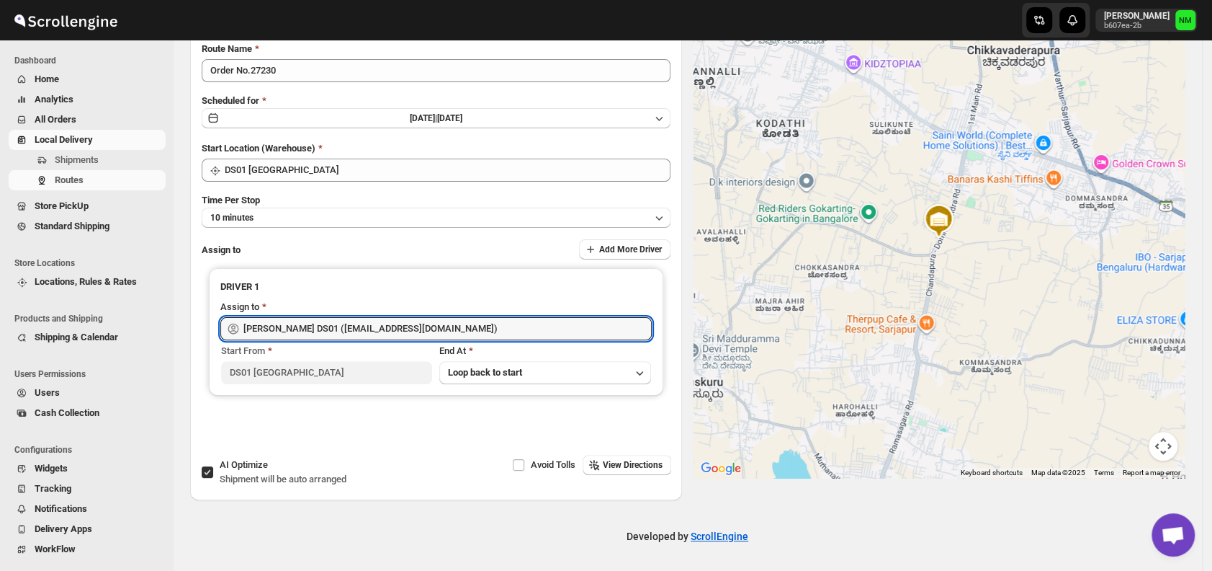
scroll to position [0, 0]
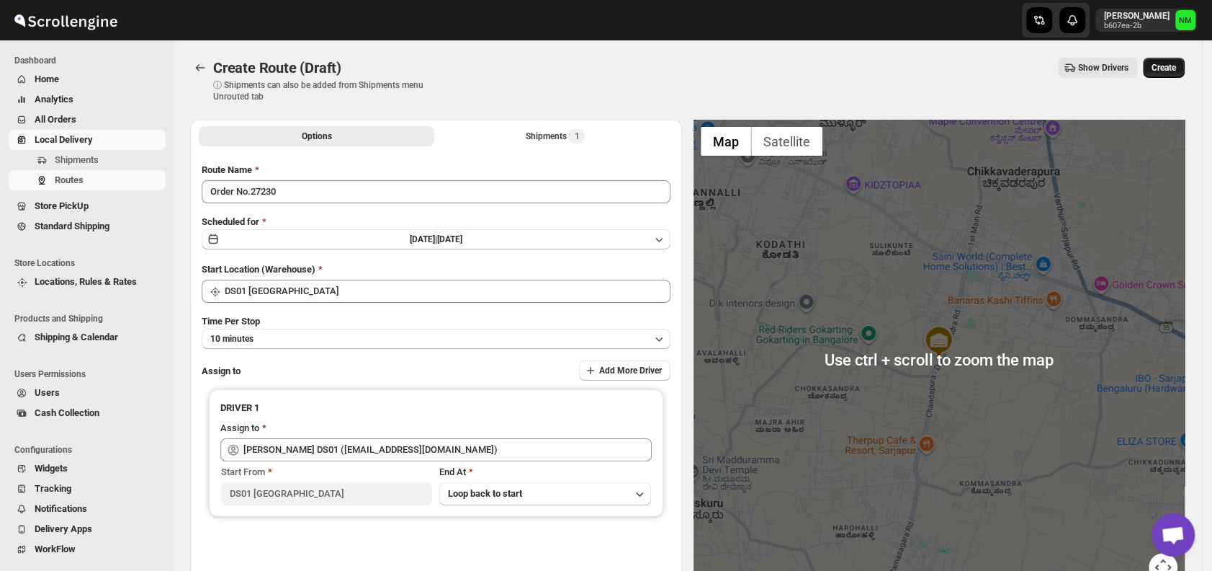
click at [1171, 74] on button "Create" at bounding box center [1164, 68] width 42 height 20
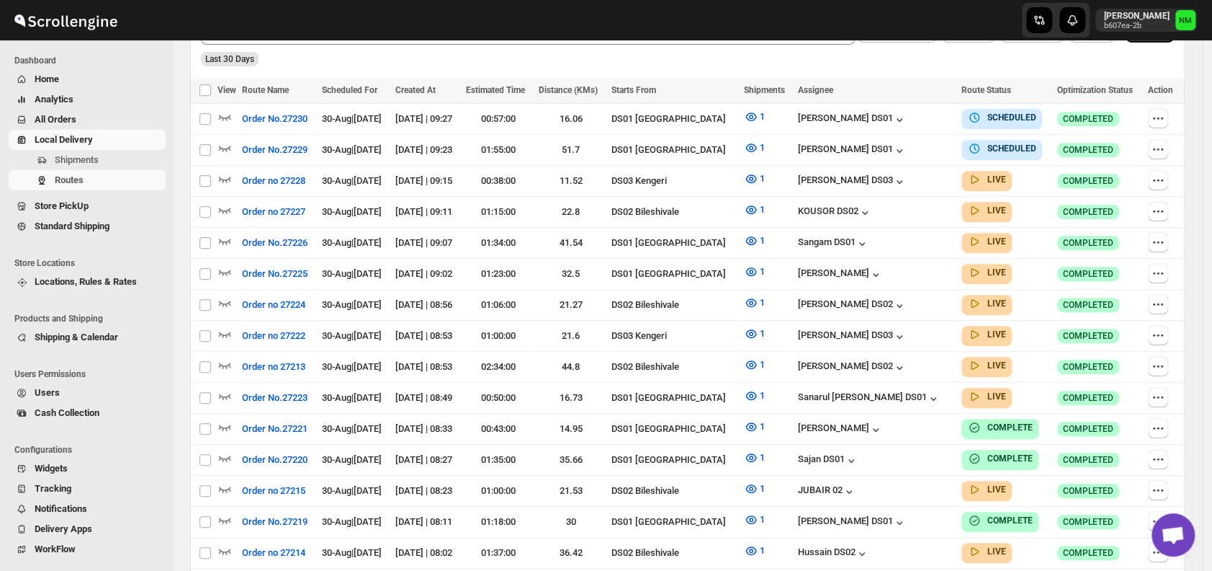
scroll to position [395, 0]
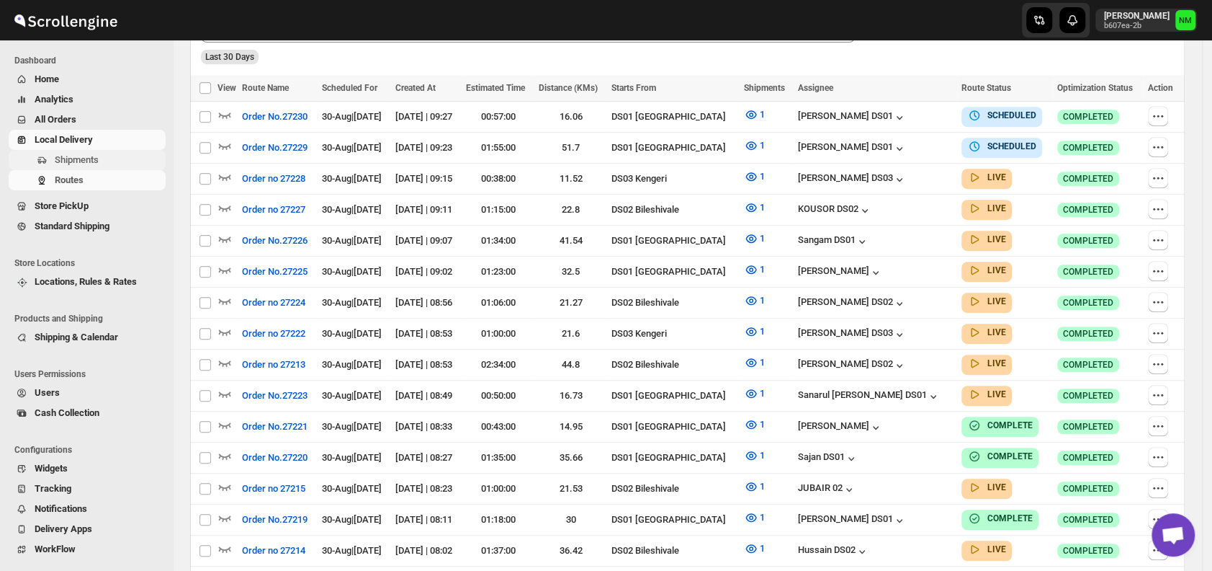
click at [108, 150] on button "Shipments" at bounding box center [87, 160] width 157 height 20
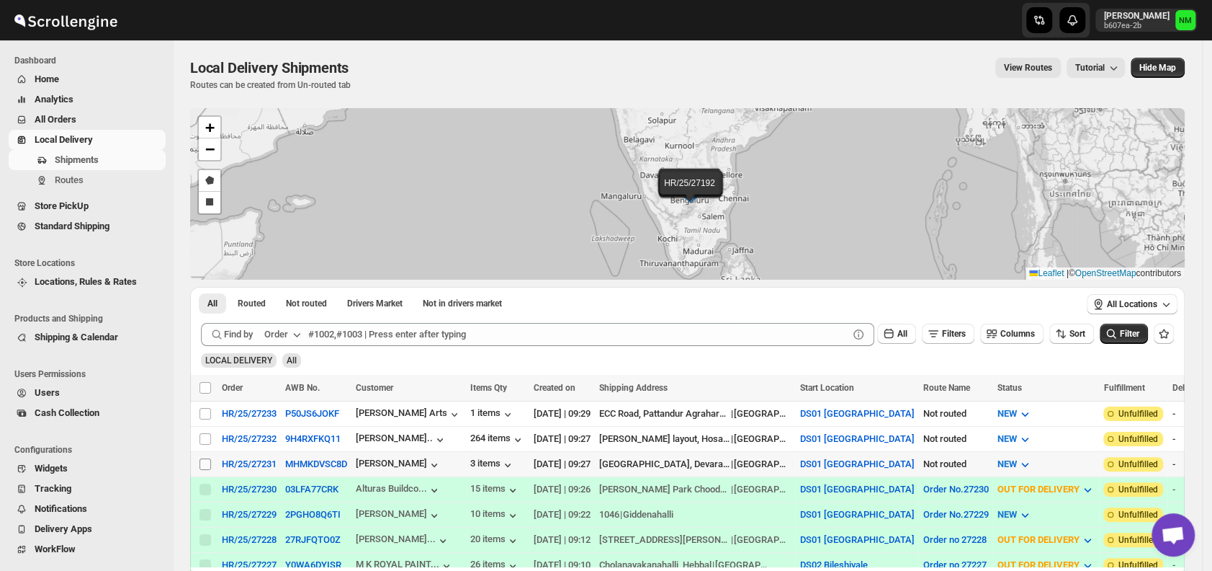
click at [210, 458] on input "Select shipment" at bounding box center [206, 464] width 12 height 12
checkbox input "true"
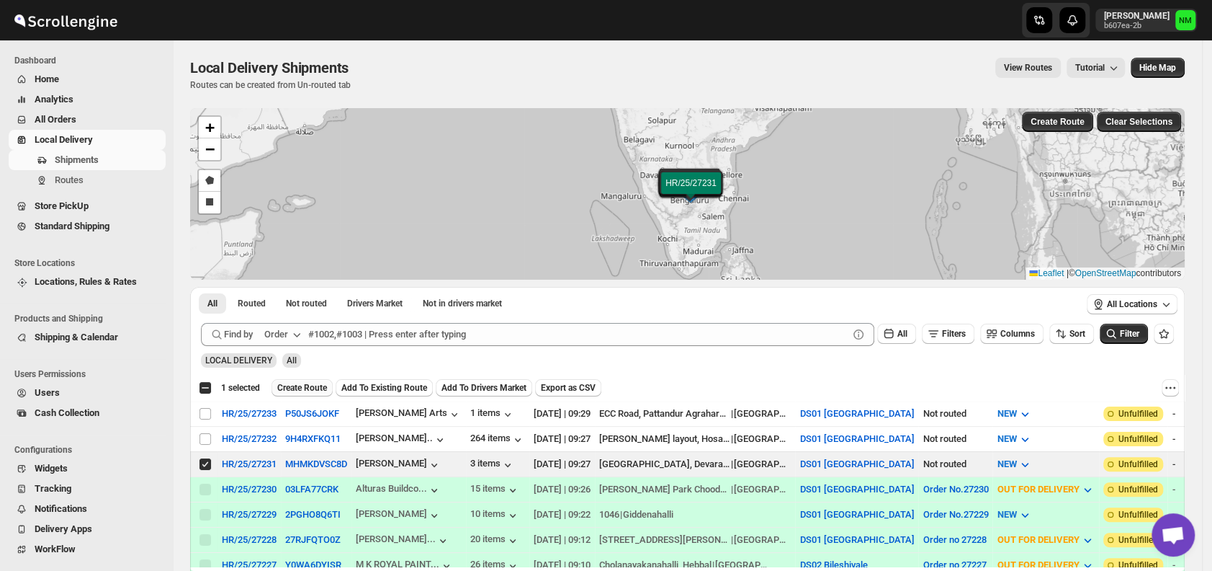
click at [285, 388] on span "Create Route" at bounding box center [302, 388] width 50 height 12
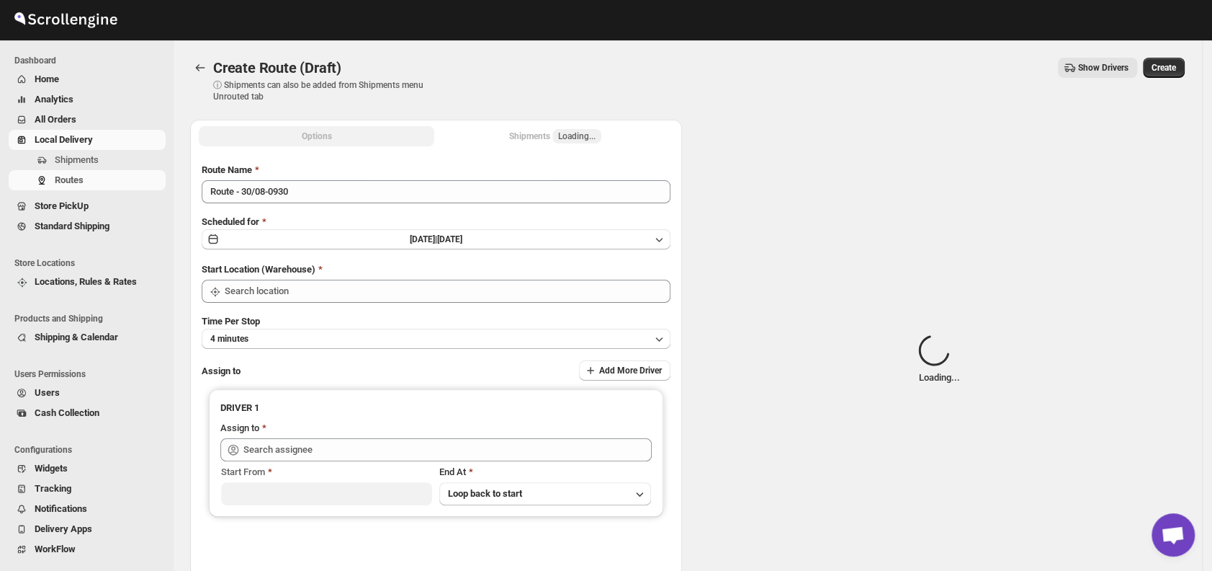
type input "DS01 [GEOGRAPHIC_DATA]"
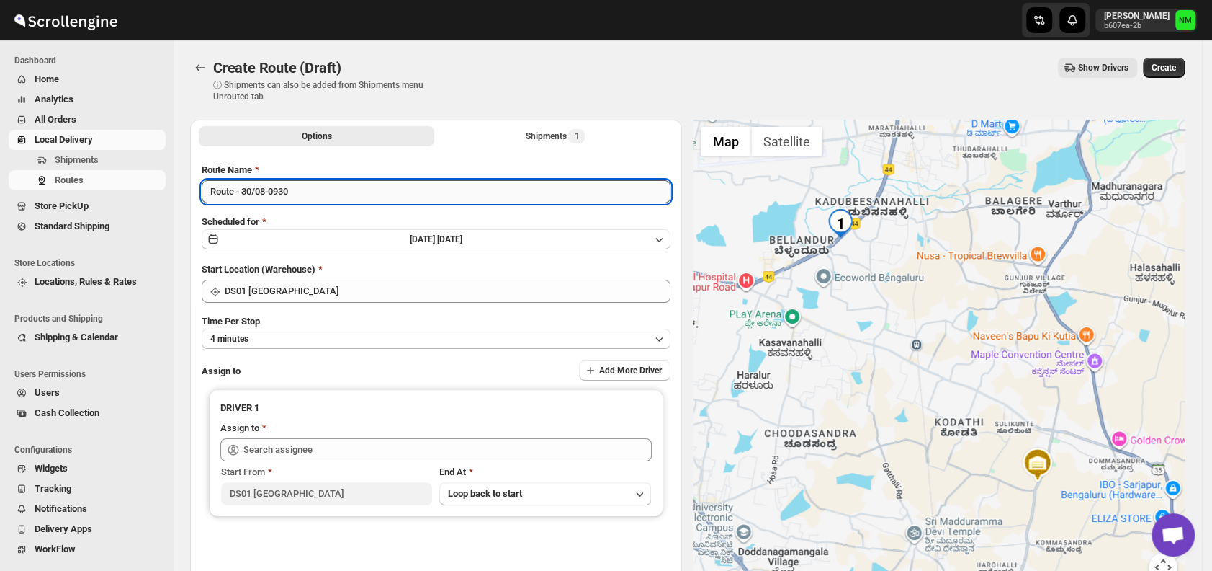
click at [328, 194] on input "Route - 30/08-0930" at bounding box center [436, 191] width 469 height 23
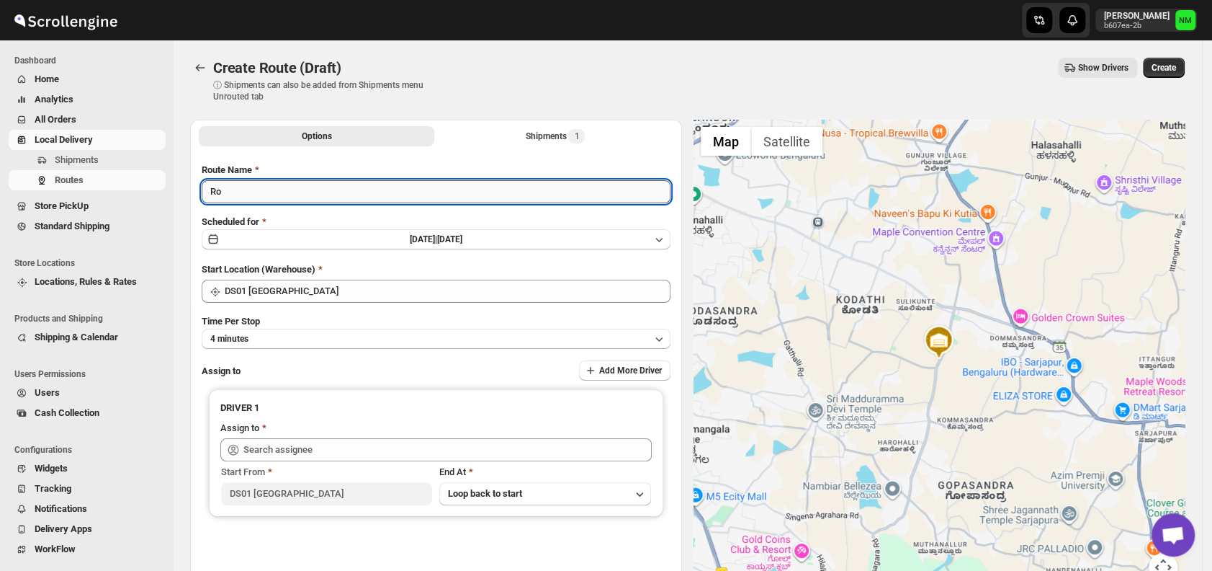
type input "R"
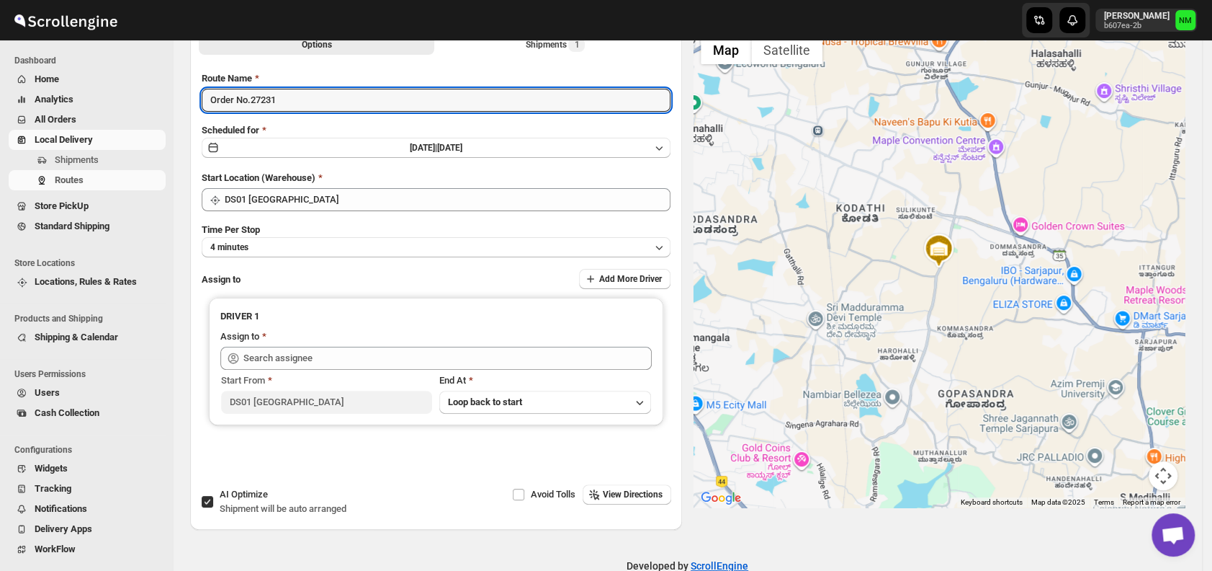
scroll to position [121, 0]
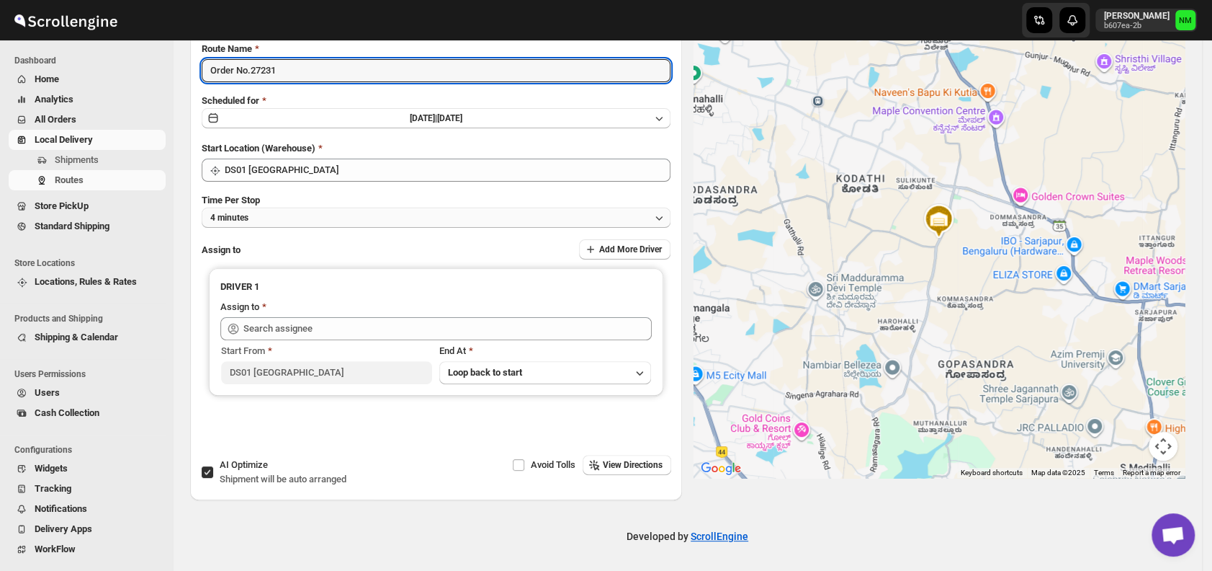
type input "Order No.27231"
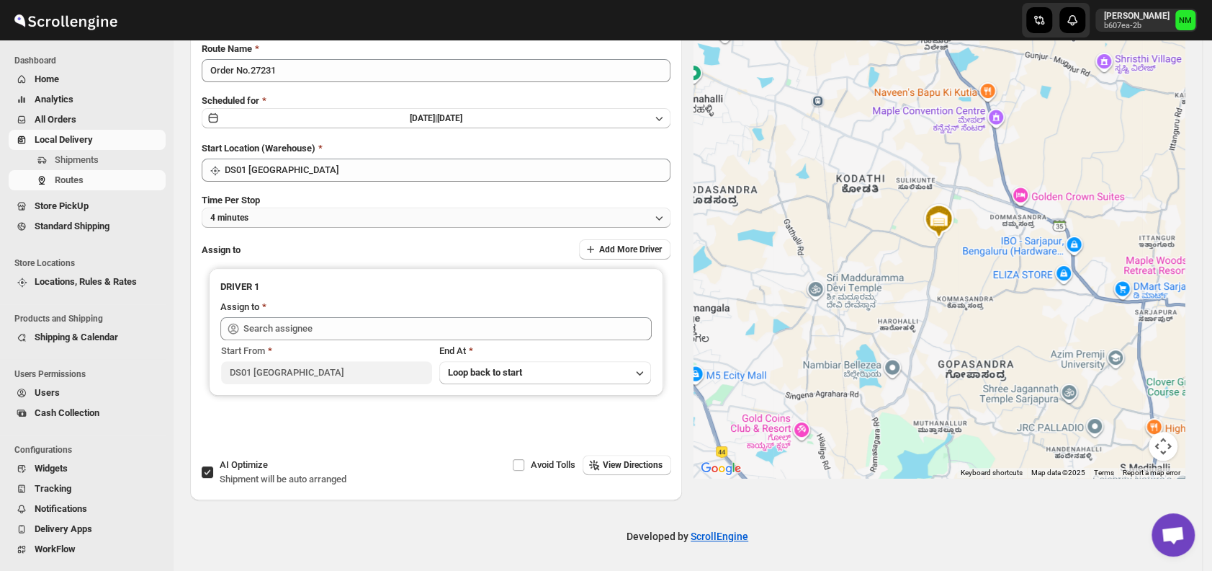
click at [269, 224] on button "4 minutes" at bounding box center [436, 217] width 469 height 20
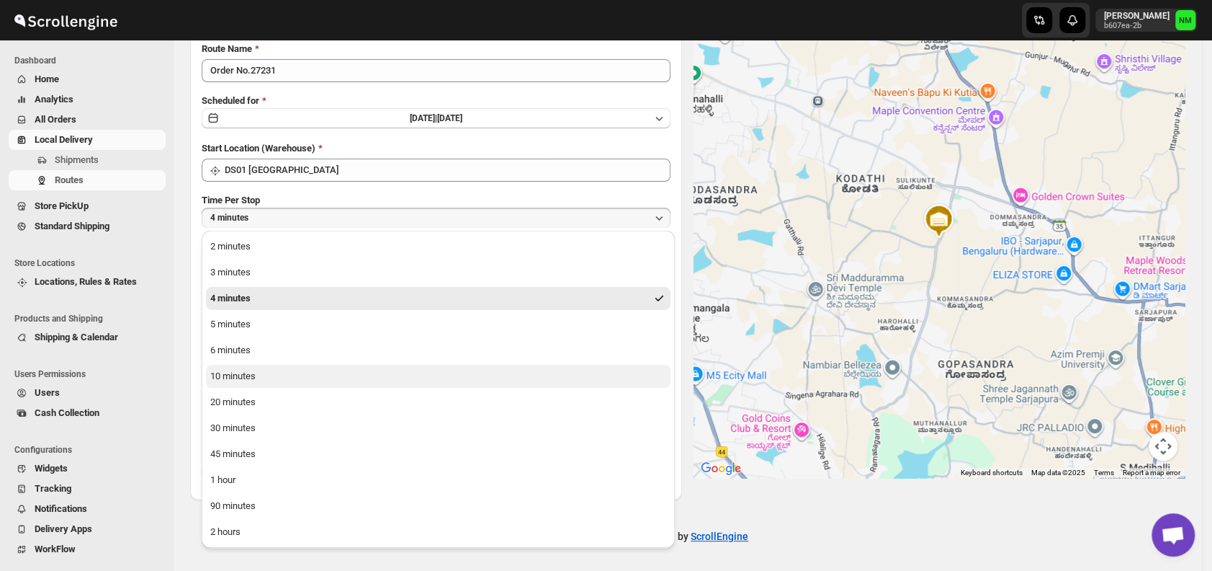
click at [249, 376] on div "10 minutes" at bounding box center [232, 376] width 45 height 14
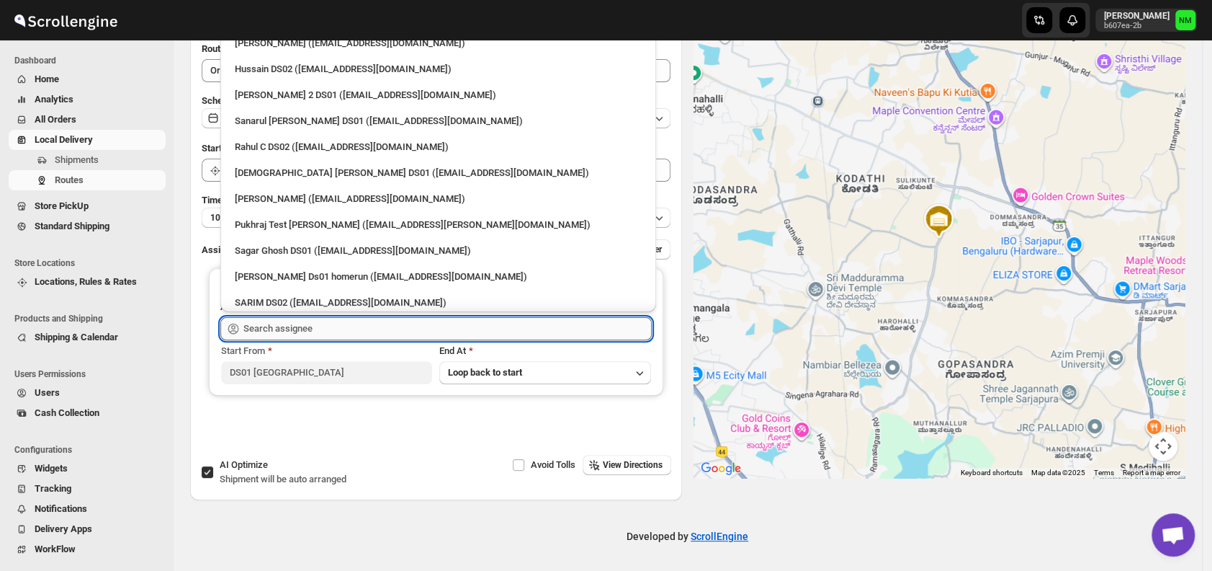
click at [361, 317] on input "text" at bounding box center [447, 328] width 408 height 23
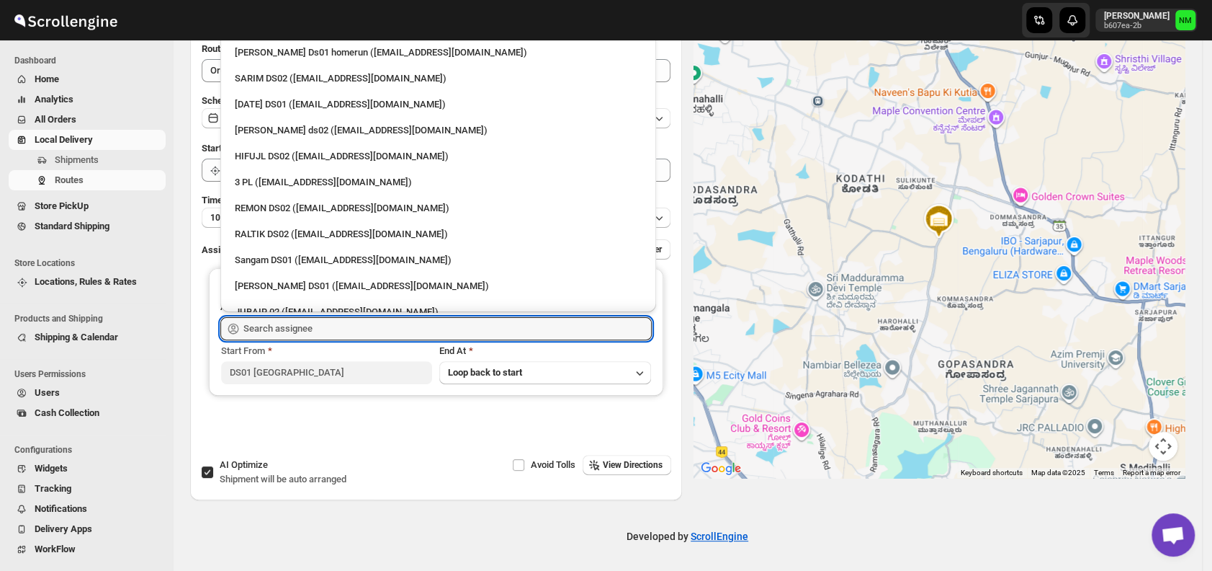
scroll to position [233, 0]
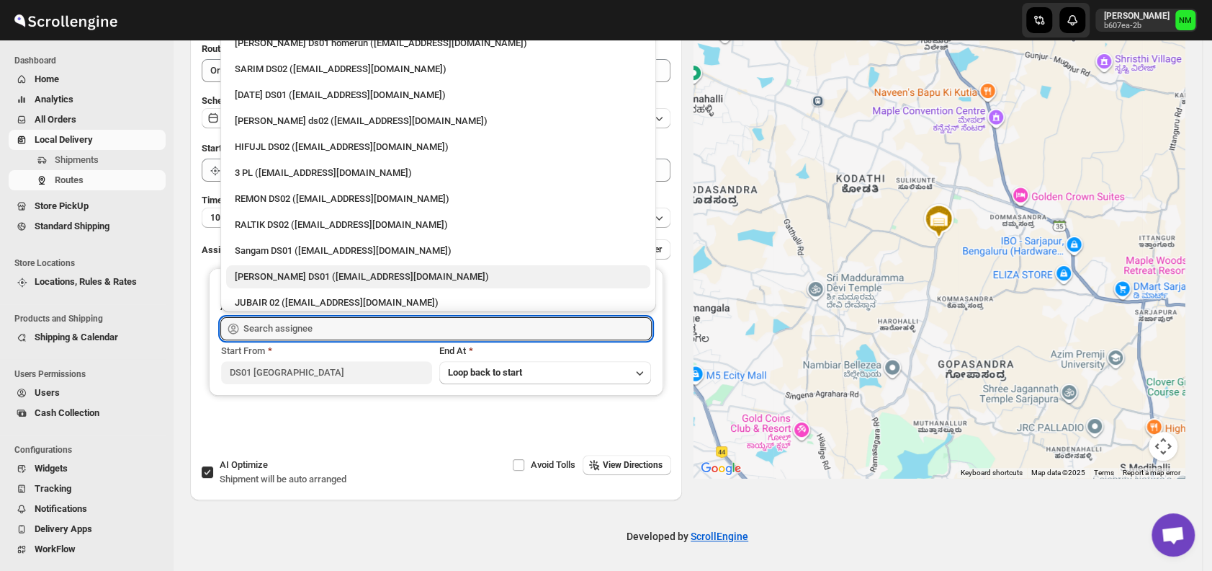
click at [318, 269] on div "[PERSON_NAME] DS01 ([EMAIL_ADDRESS][DOMAIN_NAME])" at bounding box center [438, 276] width 407 height 14
type input "[PERSON_NAME] DS01 ([EMAIL_ADDRESS][DOMAIN_NAME])"
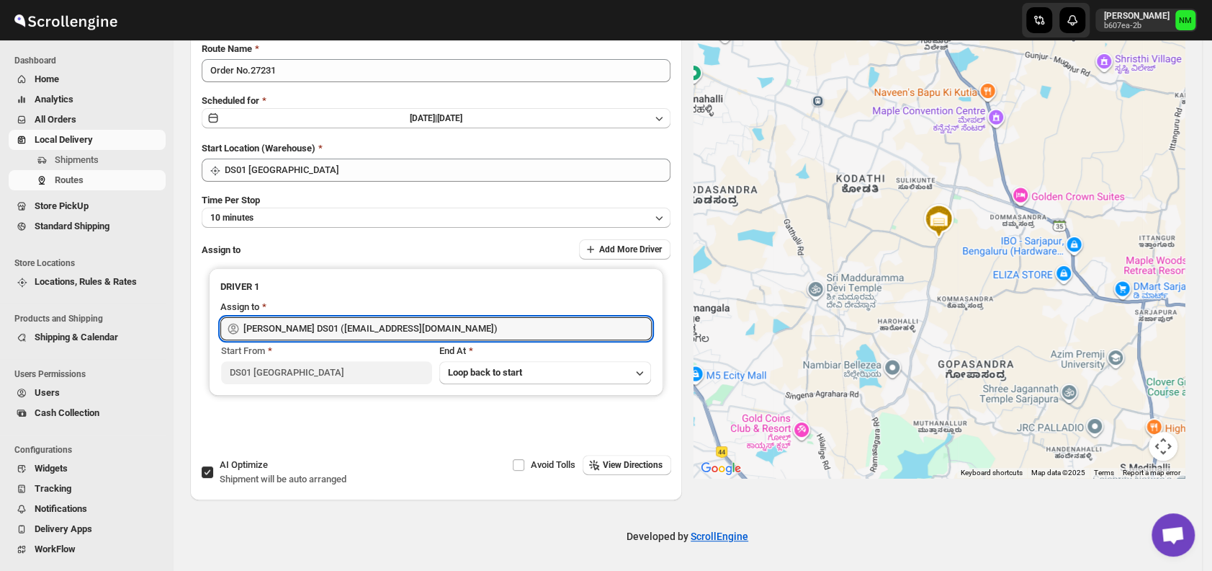
scroll to position [0, 0]
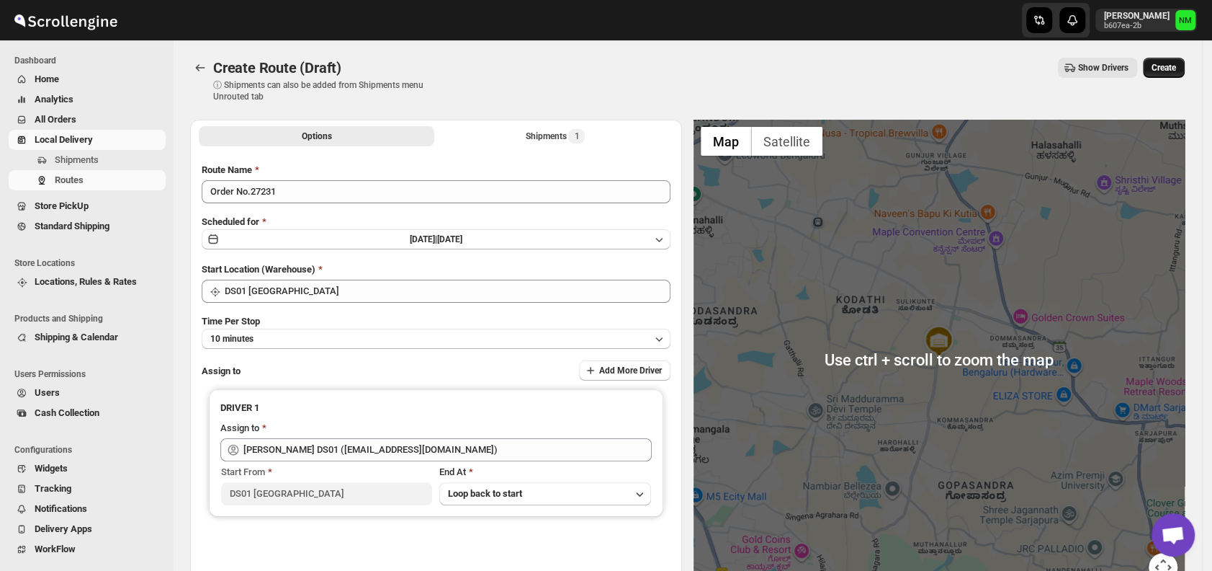
click at [1173, 63] on span "Create" at bounding box center [1164, 68] width 24 height 12
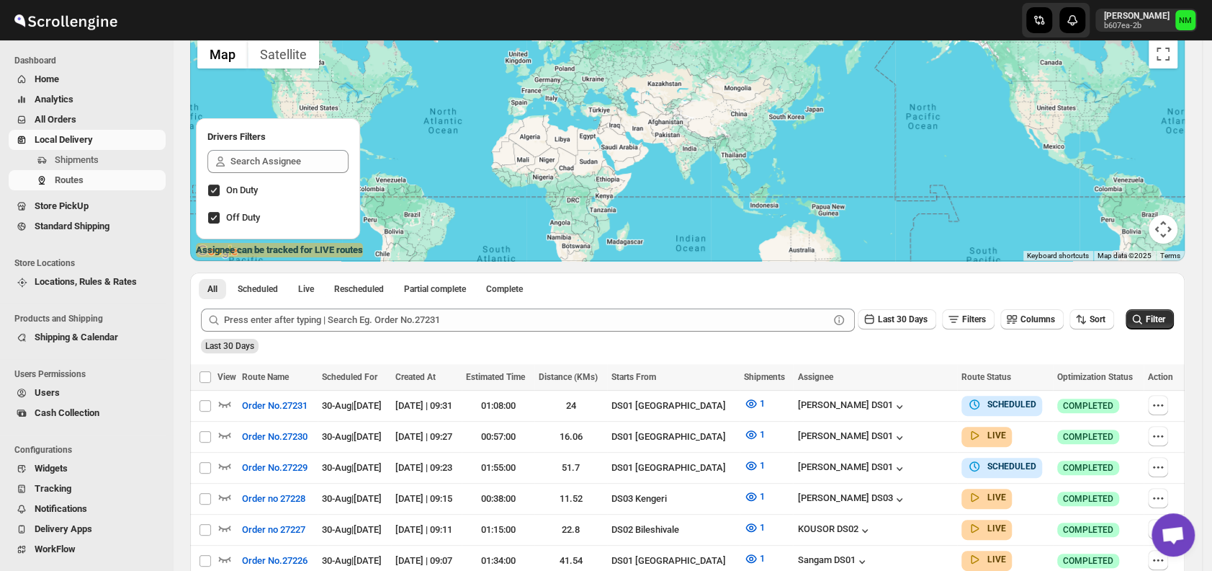
scroll to position [115, 0]
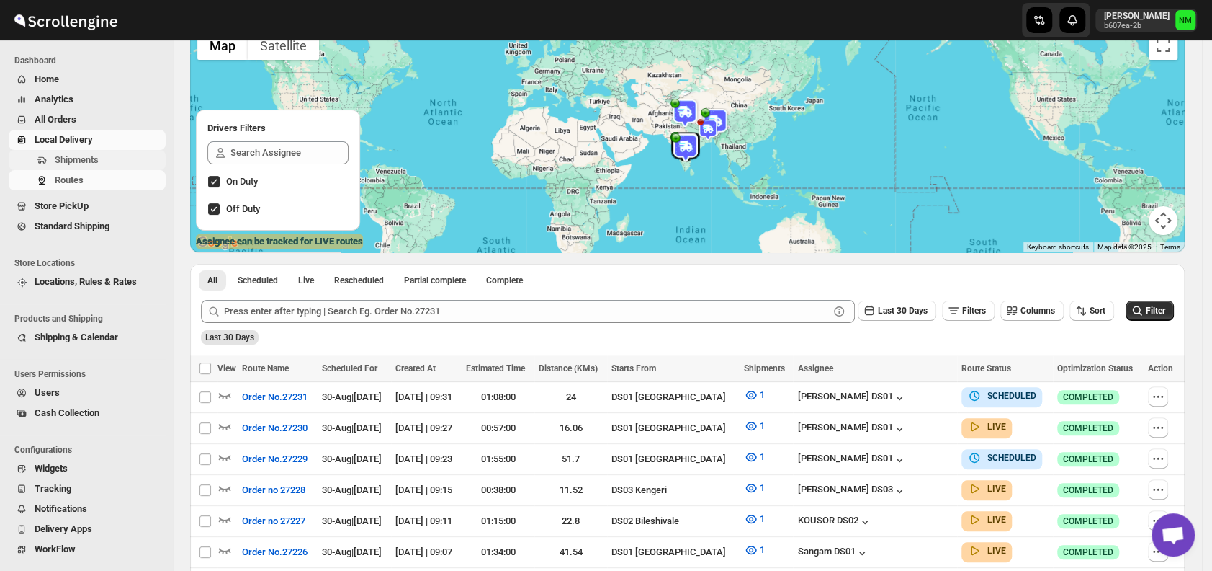
click at [50, 161] on button "Shipments" at bounding box center [87, 160] width 157 height 20
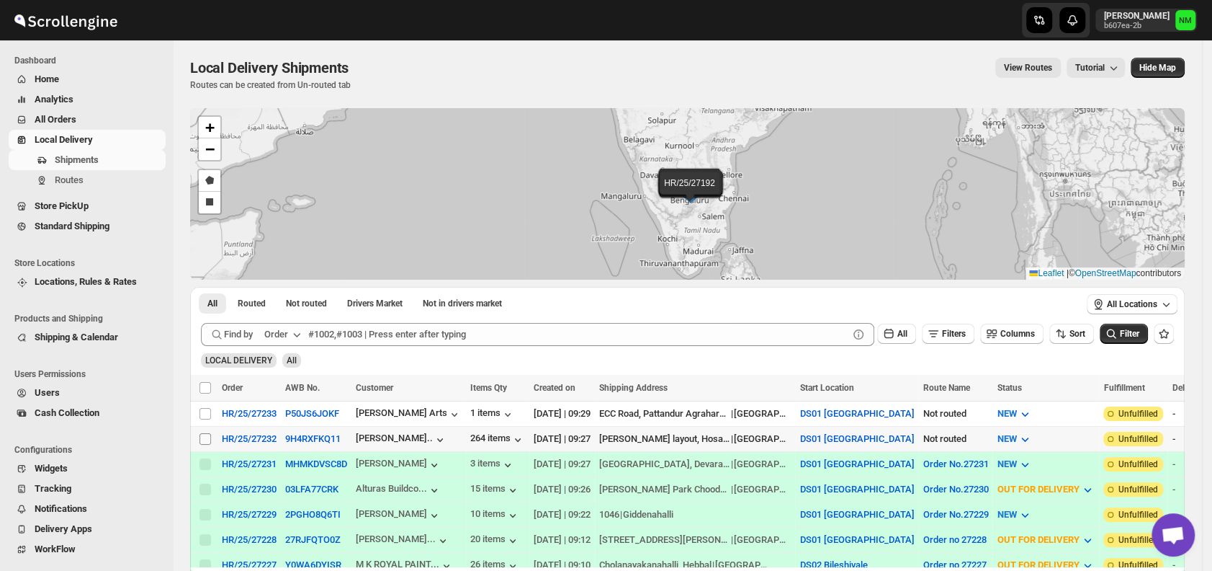
click at [205, 436] on input "Select shipment" at bounding box center [206, 439] width 12 height 12
checkbox input "true"
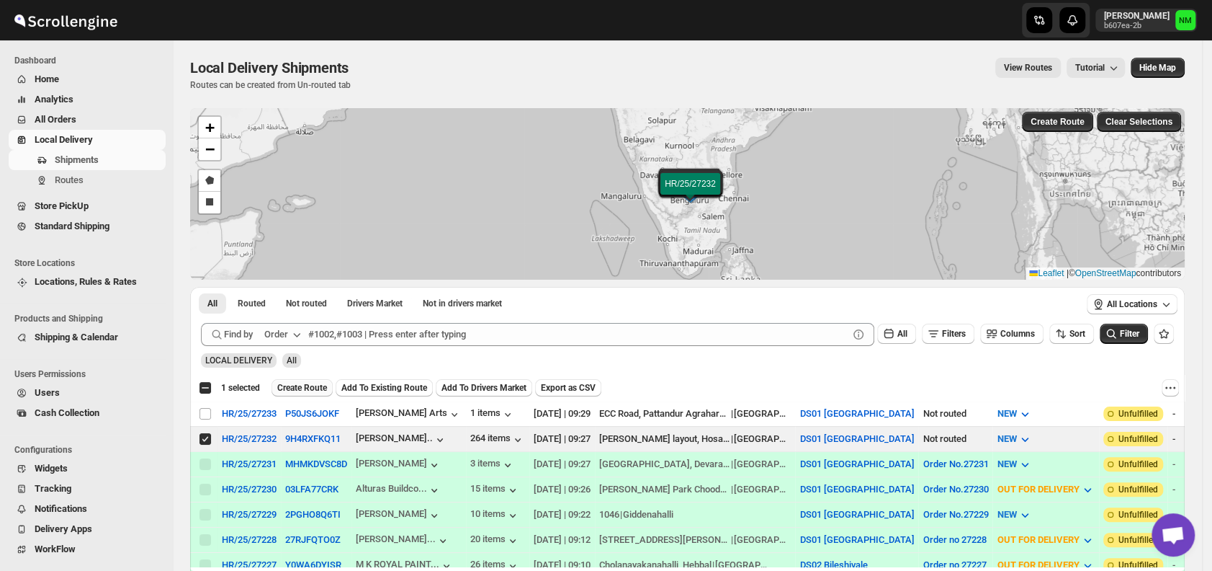
click at [305, 383] on span "Create Route" at bounding box center [302, 388] width 50 height 12
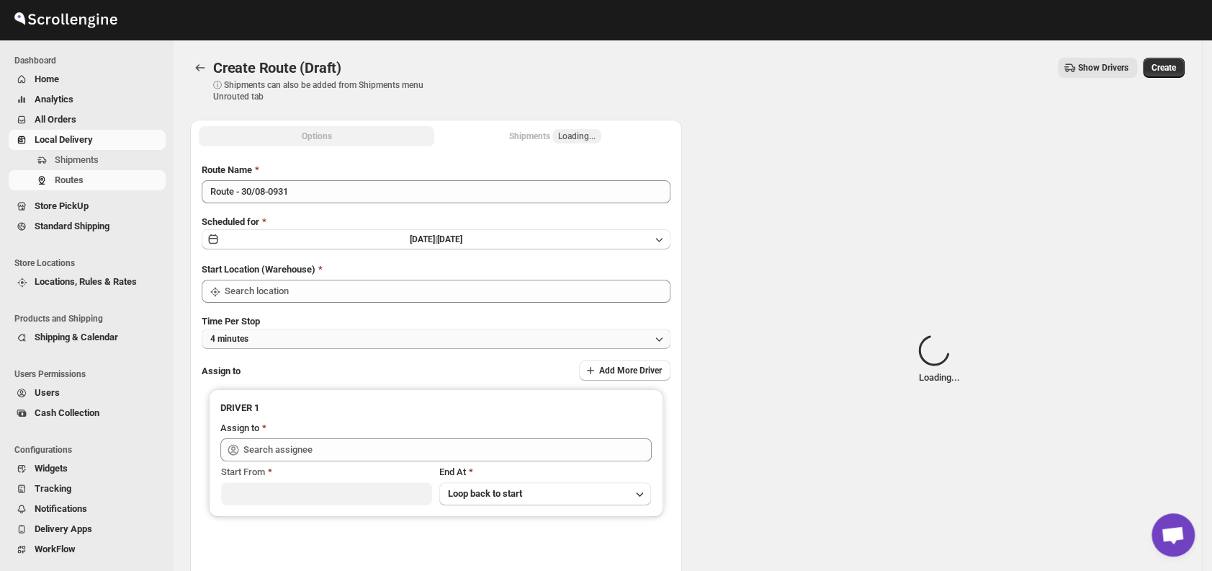
type input "DS01 [GEOGRAPHIC_DATA]"
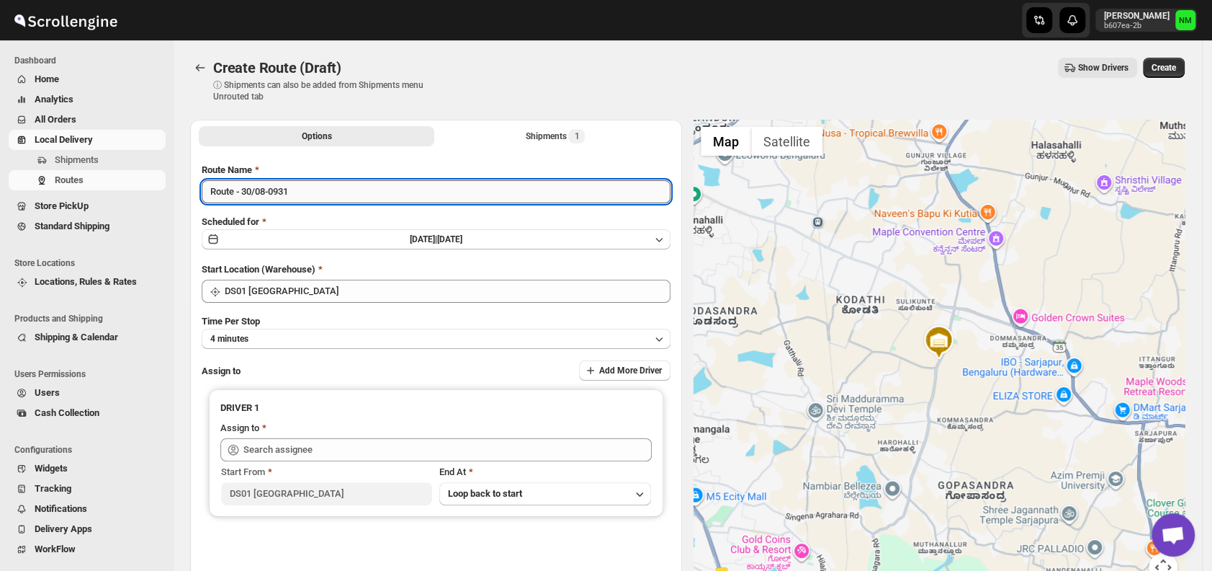
click at [357, 194] on input "Route - 30/08-0931" at bounding box center [436, 191] width 469 height 23
type input "R"
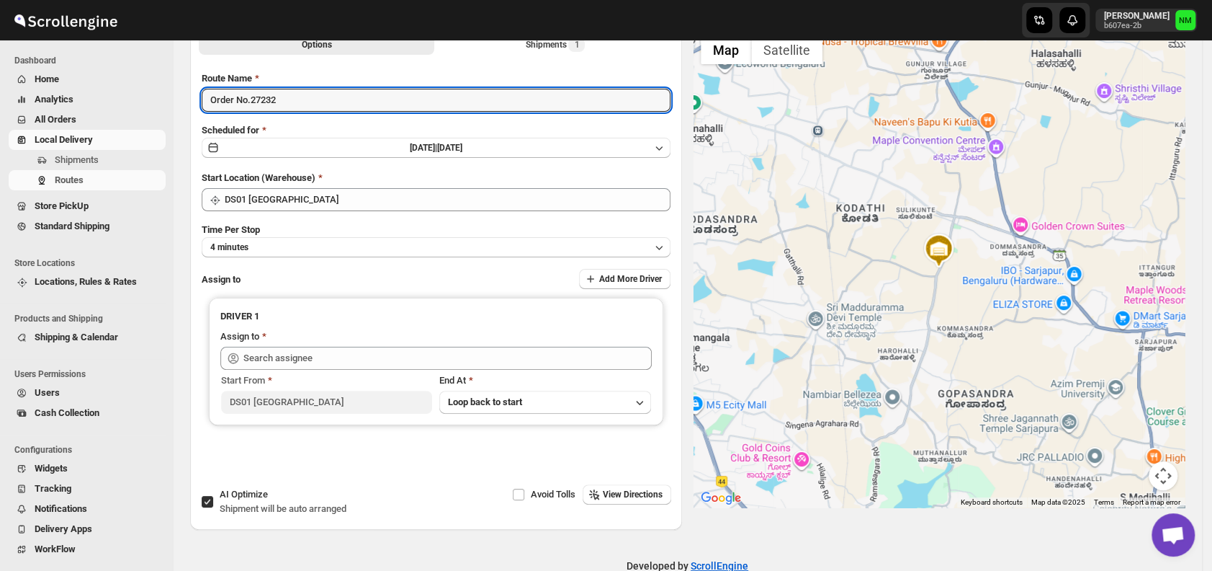
scroll to position [121, 0]
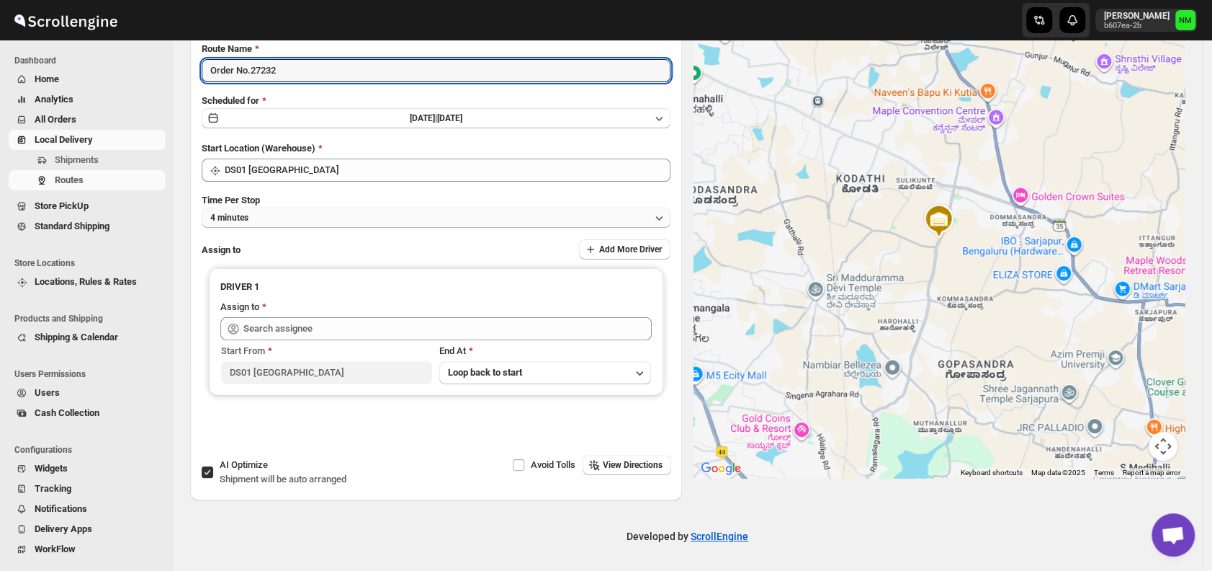
type input "Order No.27232"
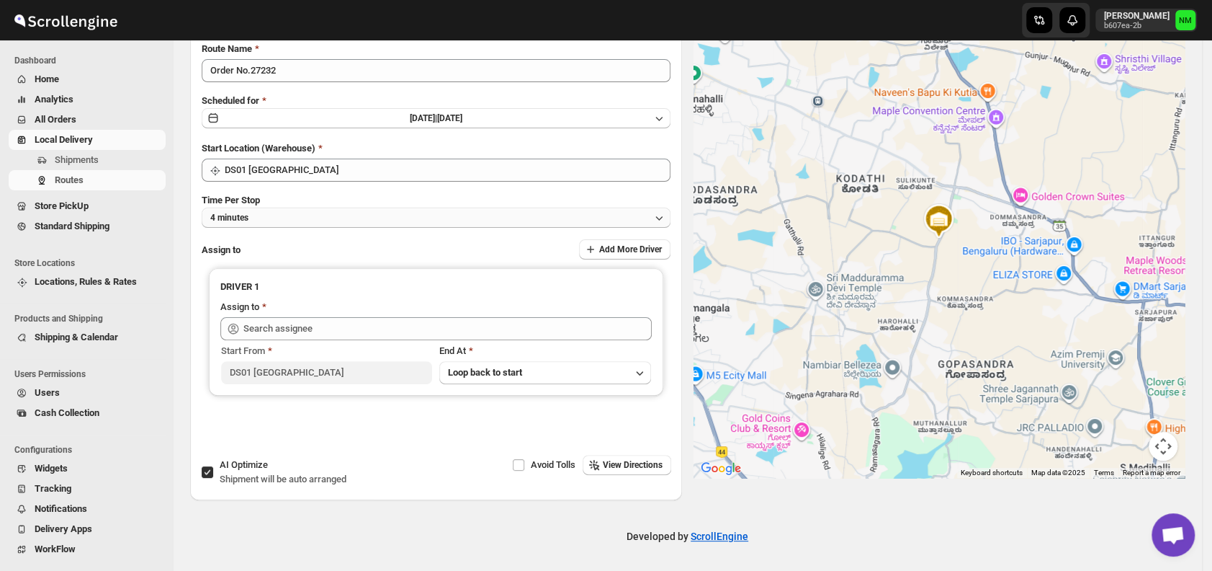
click at [262, 220] on button "4 minutes" at bounding box center [436, 217] width 469 height 20
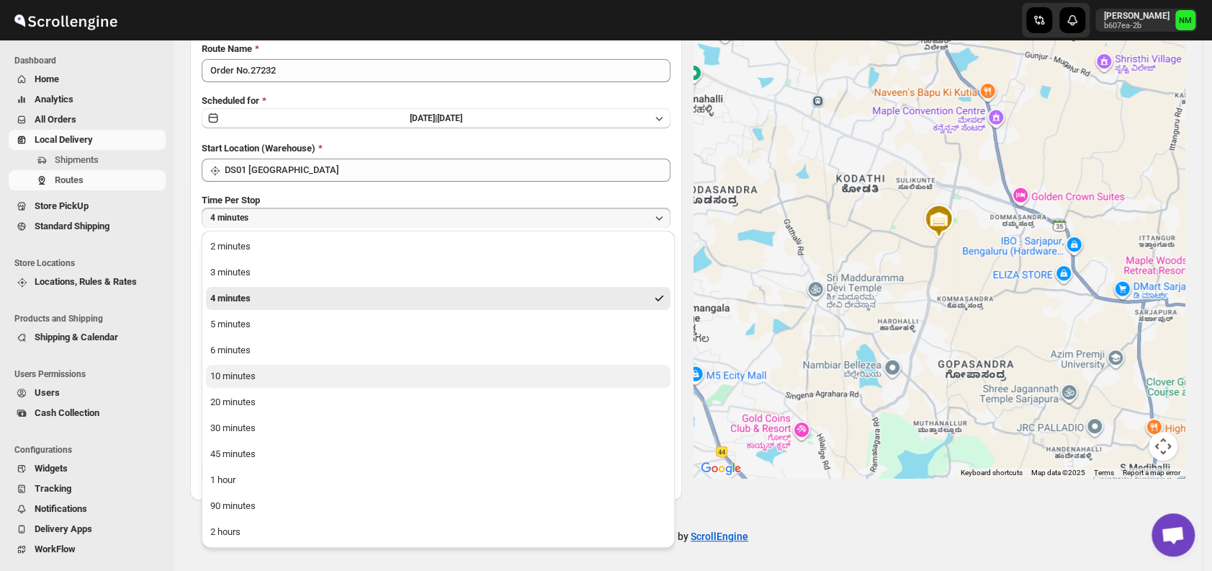
click at [262, 374] on button "10 minutes" at bounding box center [438, 376] width 465 height 23
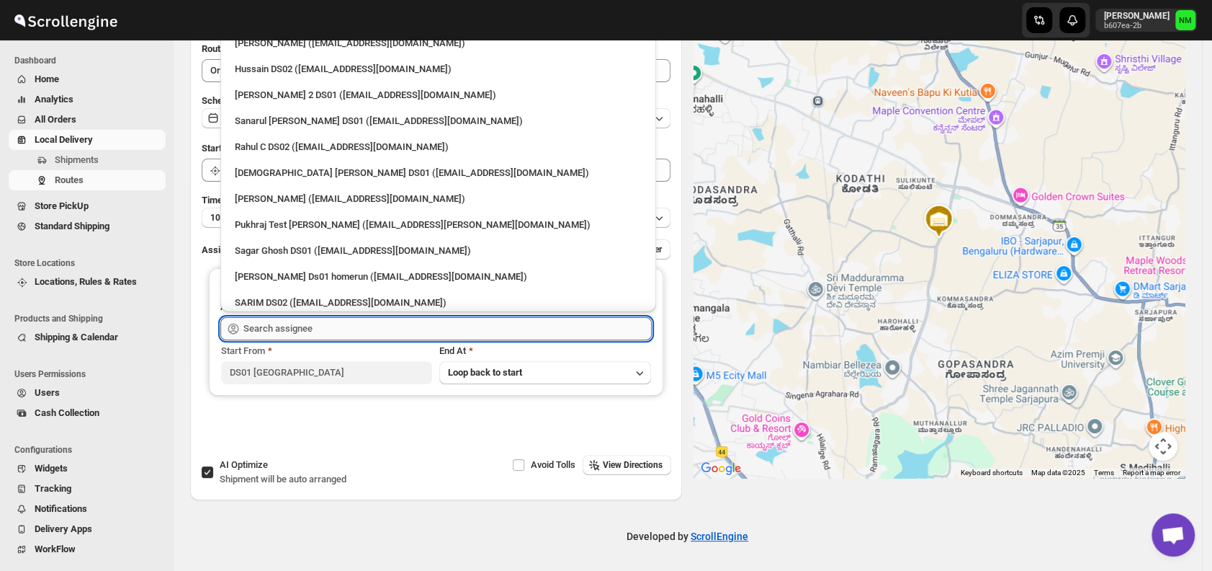
click at [349, 330] on input "text" at bounding box center [447, 328] width 408 height 23
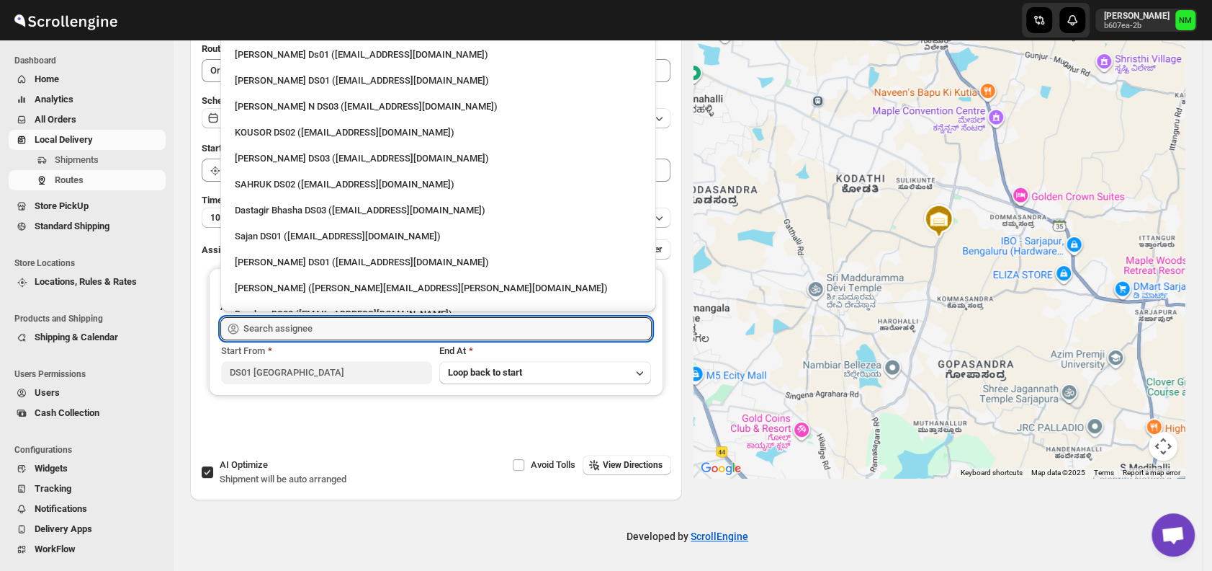
scroll to position [924, 0]
click at [280, 232] on div "Sajan DS01 (lofadat883@coderdir.com)" at bounding box center [438, 235] width 407 height 14
type input "Sajan DS01 (lofadat883@coderdir.com)"
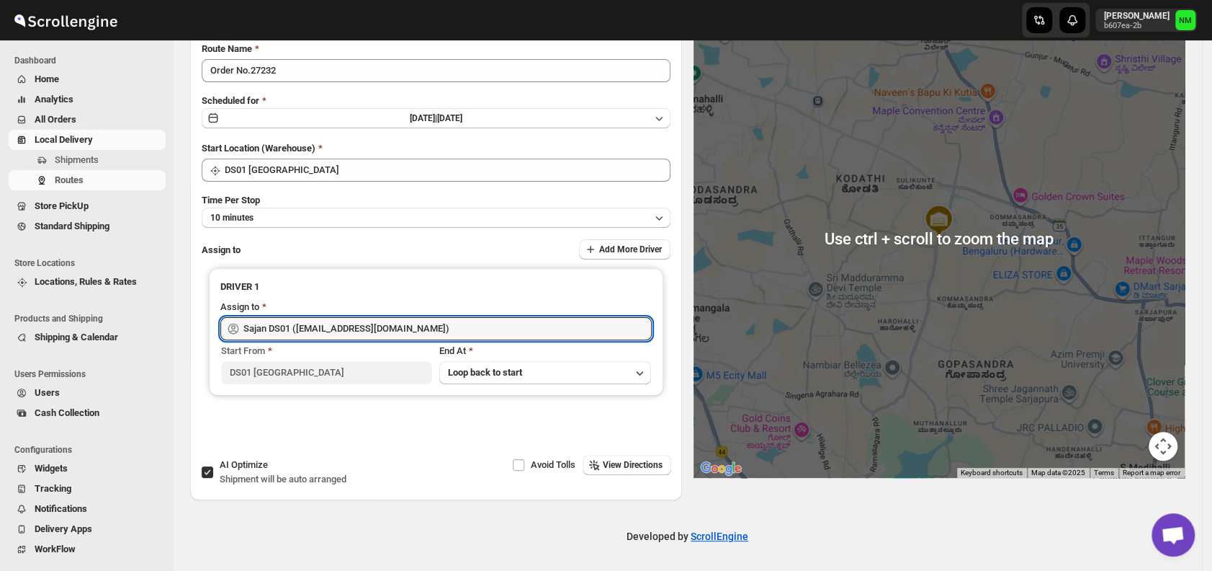
scroll to position [0, 0]
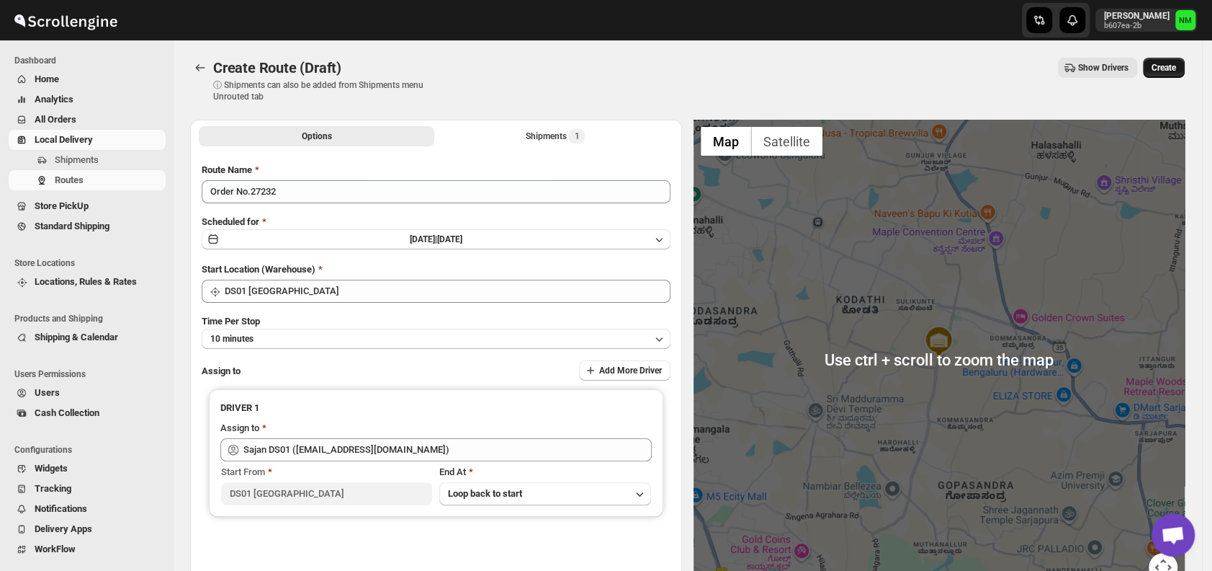
click at [1176, 69] on span "Create" at bounding box center [1164, 68] width 24 height 12
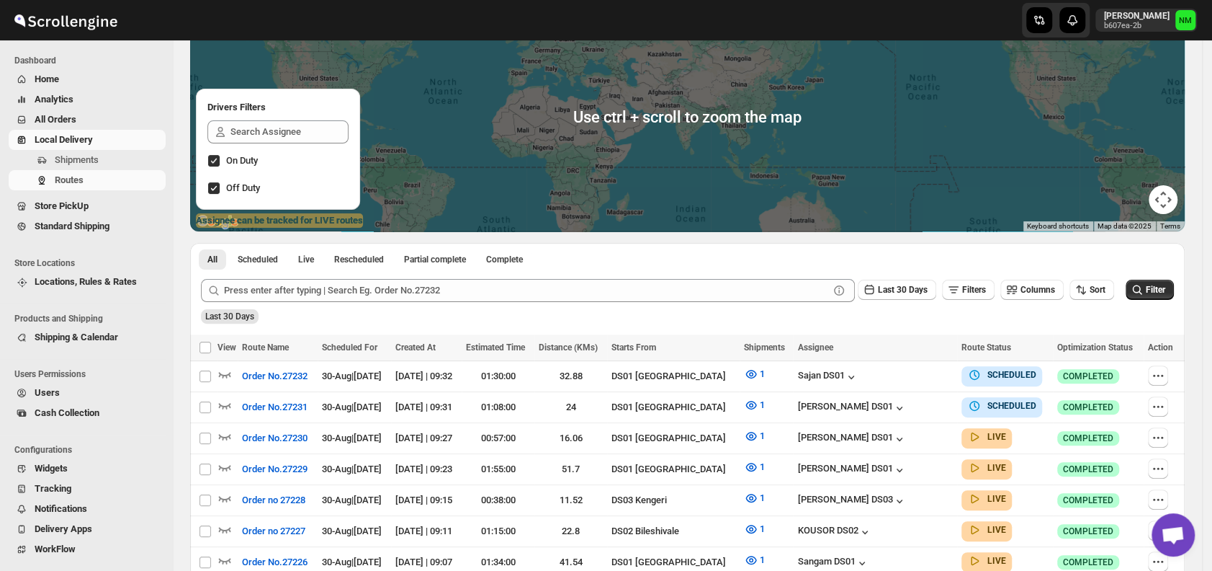
scroll to position [149, 0]
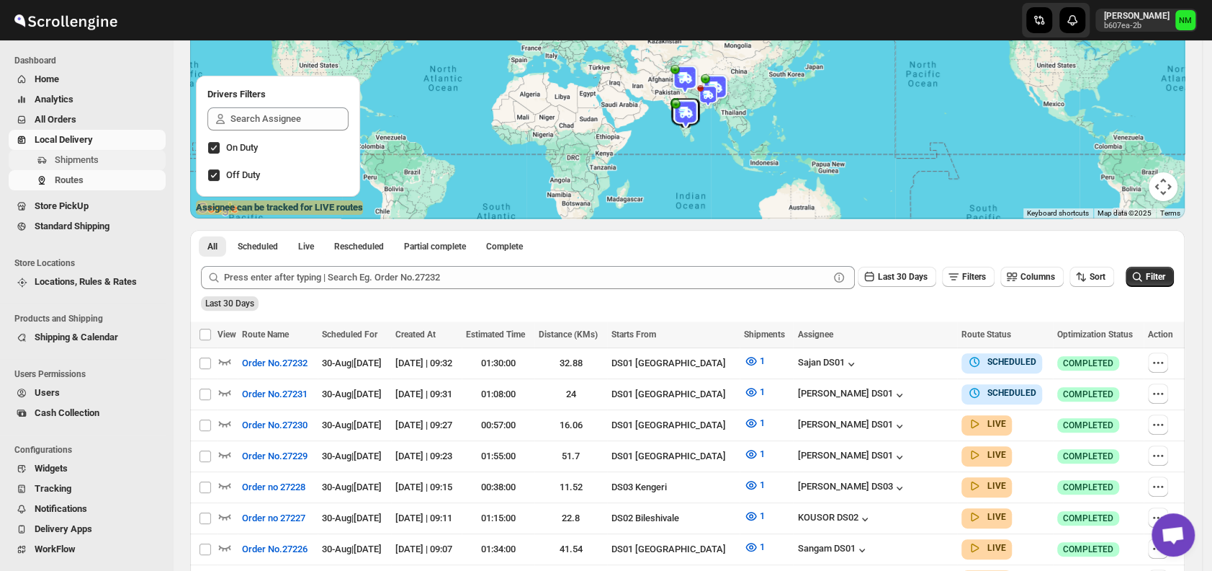
click at [111, 158] on span "Shipments" at bounding box center [109, 160] width 108 height 14
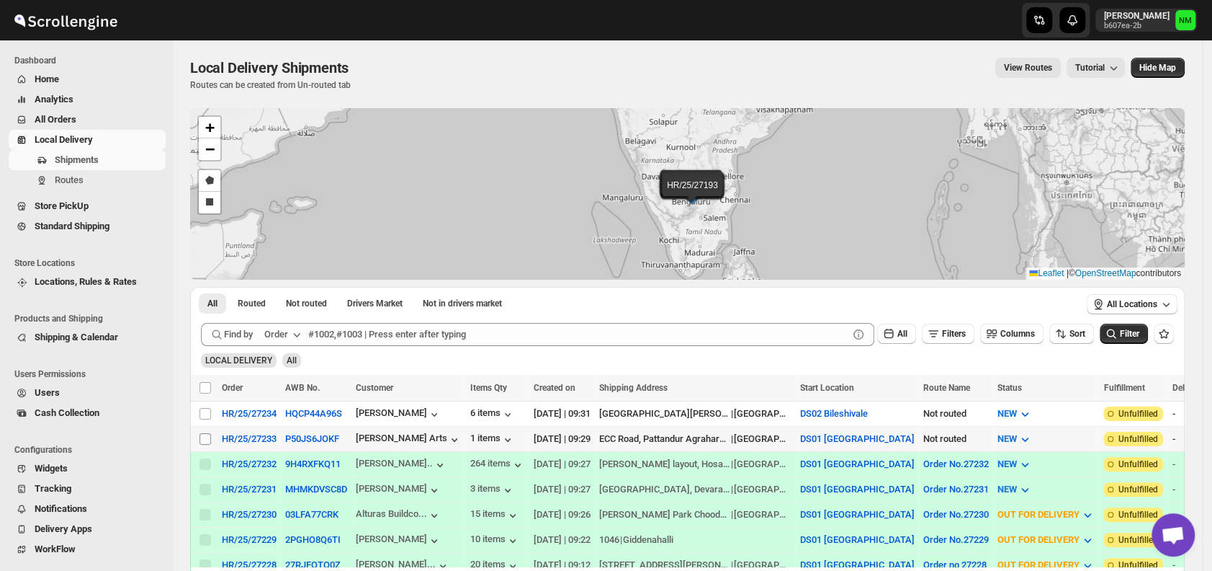
click at [207, 435] on input "Select shipment" at bounding box center [206, 439] width 12 height 12
checkbox input "true"
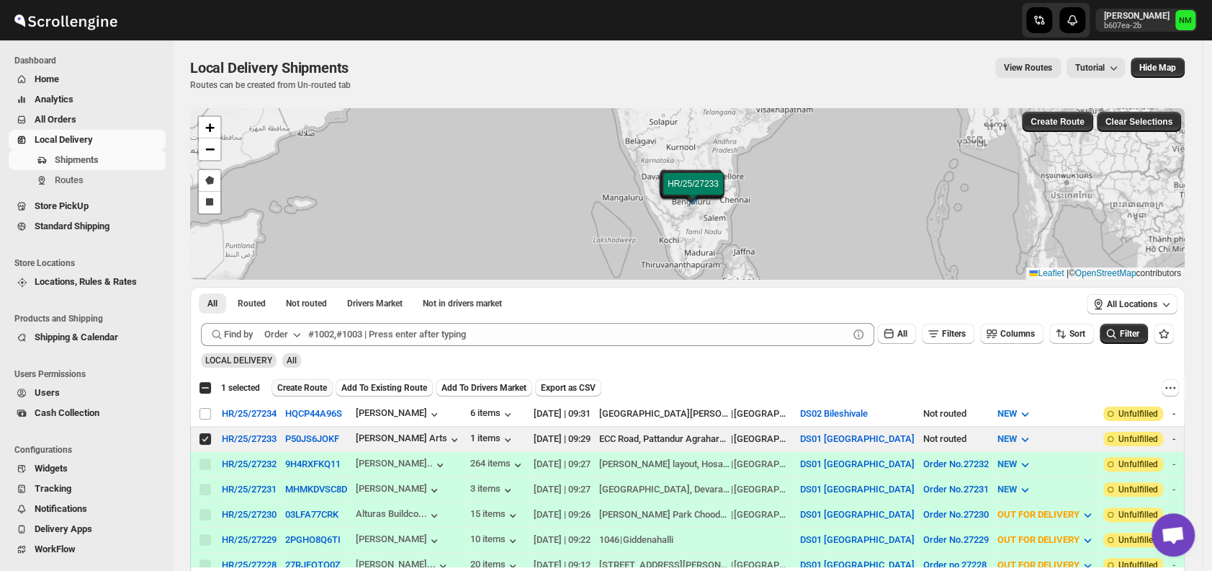
click at [302, 389] on span "Create Route" at bounding box center [302, 388] width 50 height 12
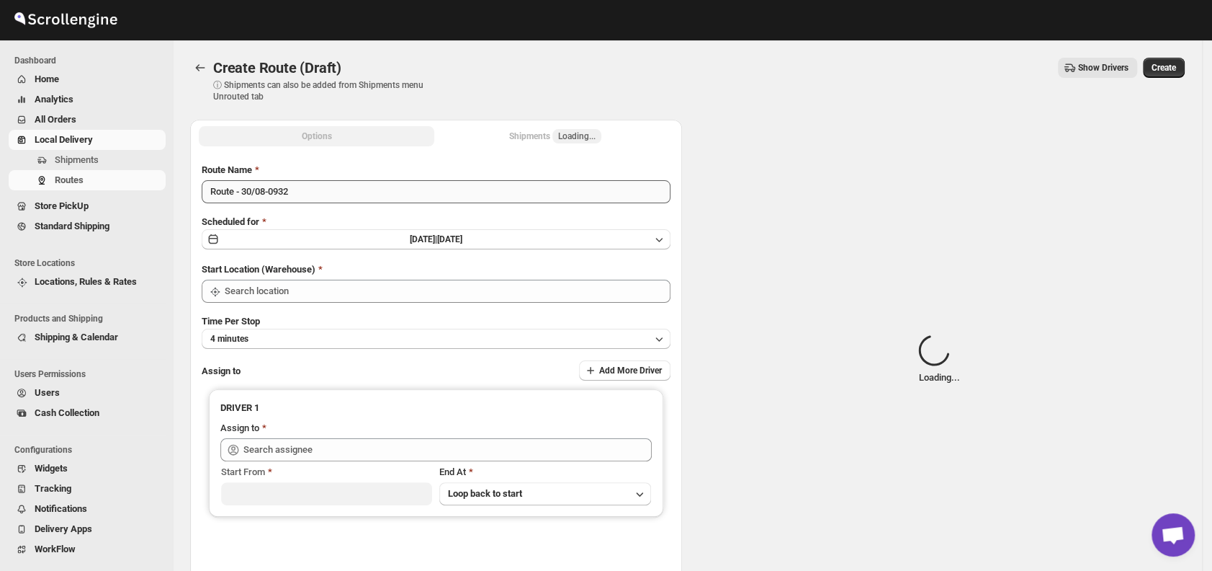
type input "DS01 [GEOGRAPHIC_DATA]"
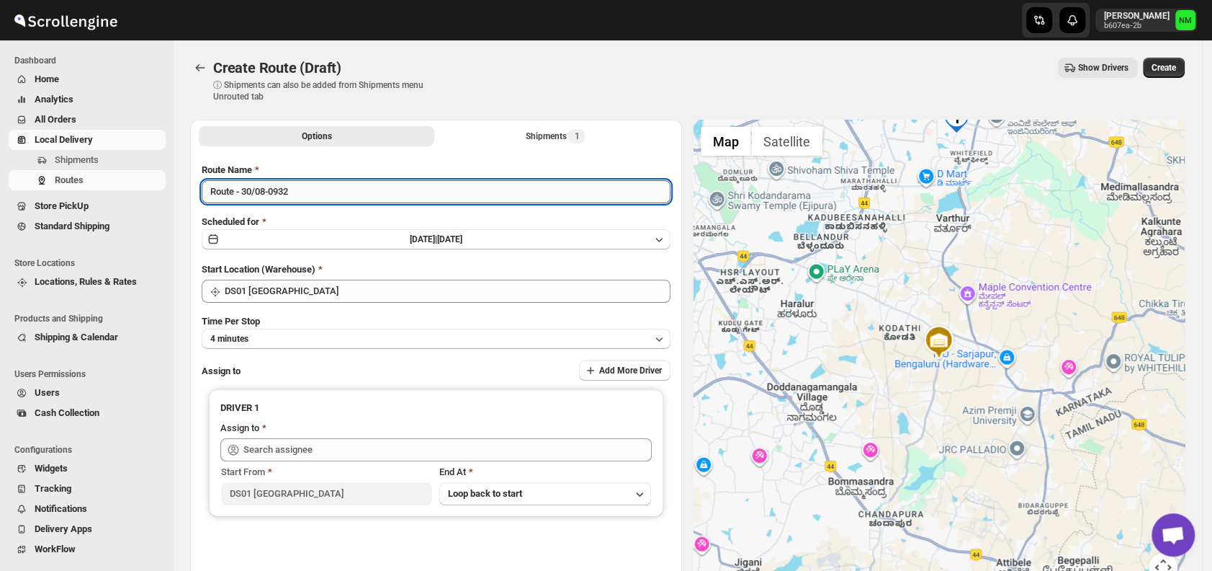
click at [343, 193] on input "Route - 30/08-0932" at bounding box center [436, 191] width 469 height 23
type input "R"
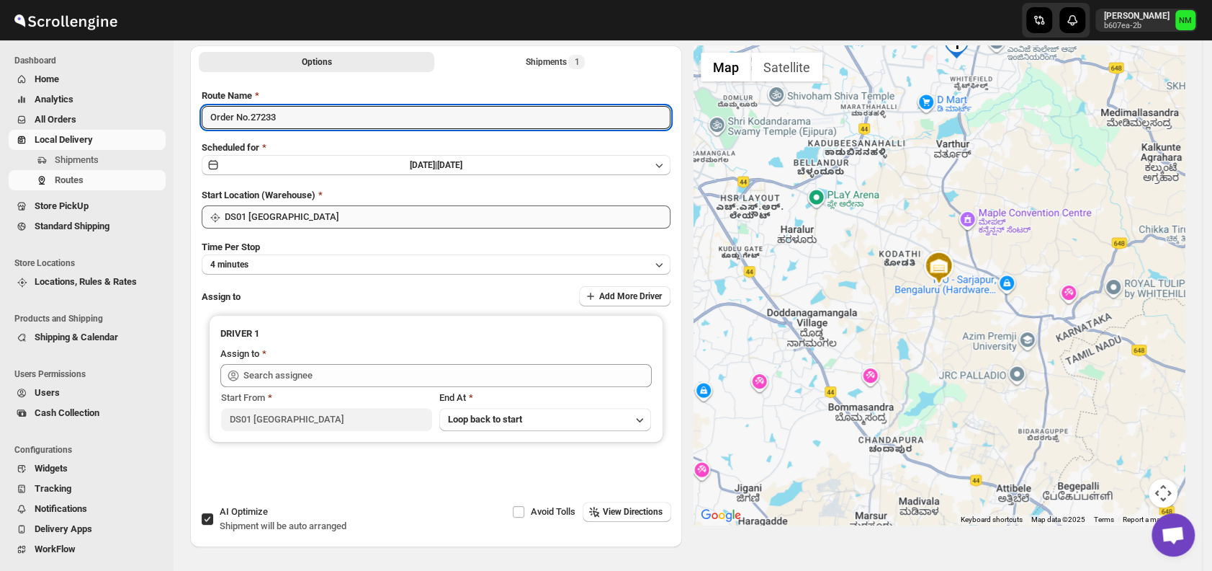
scroll to position [81, 0]
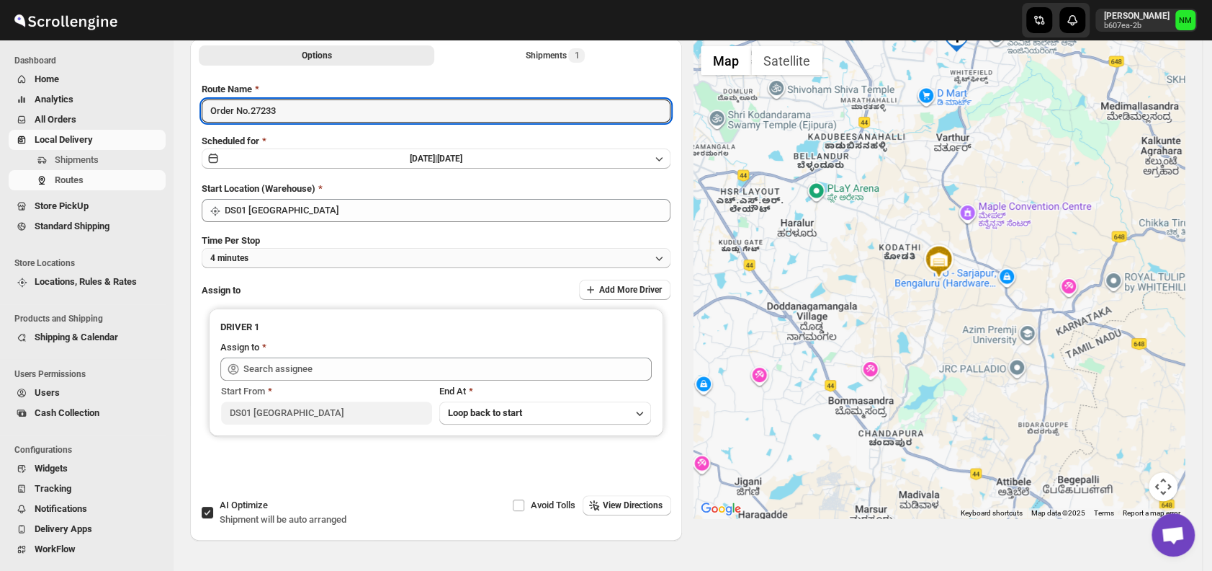
type input "Order No.27233"
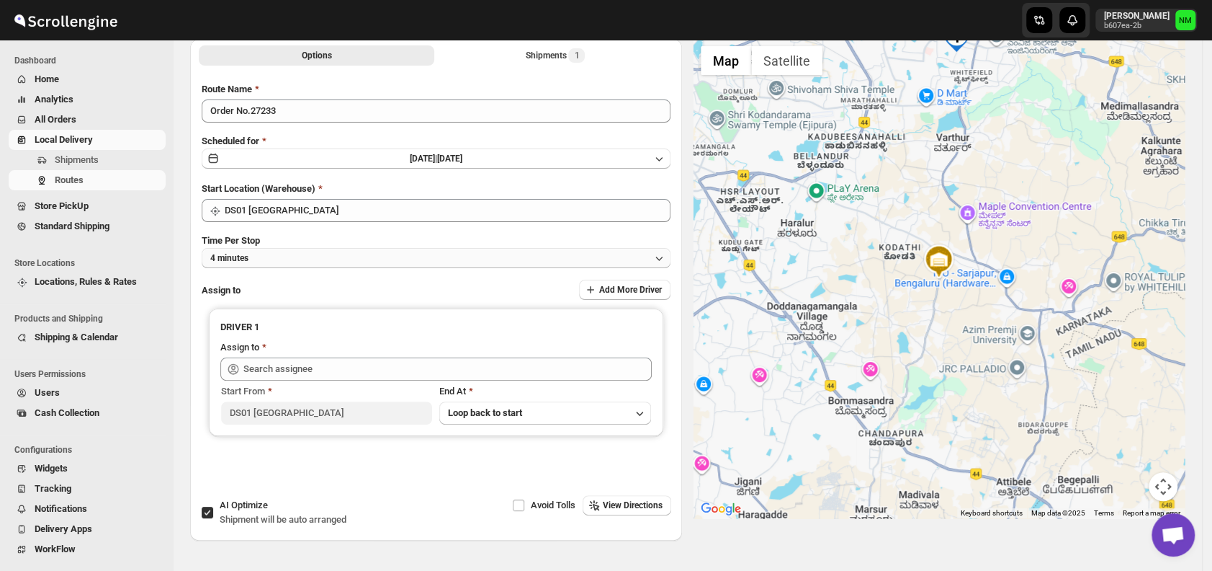
click at [267, 250] on button "4 minutes" at bounding box center [436, 258] width 469 height 20
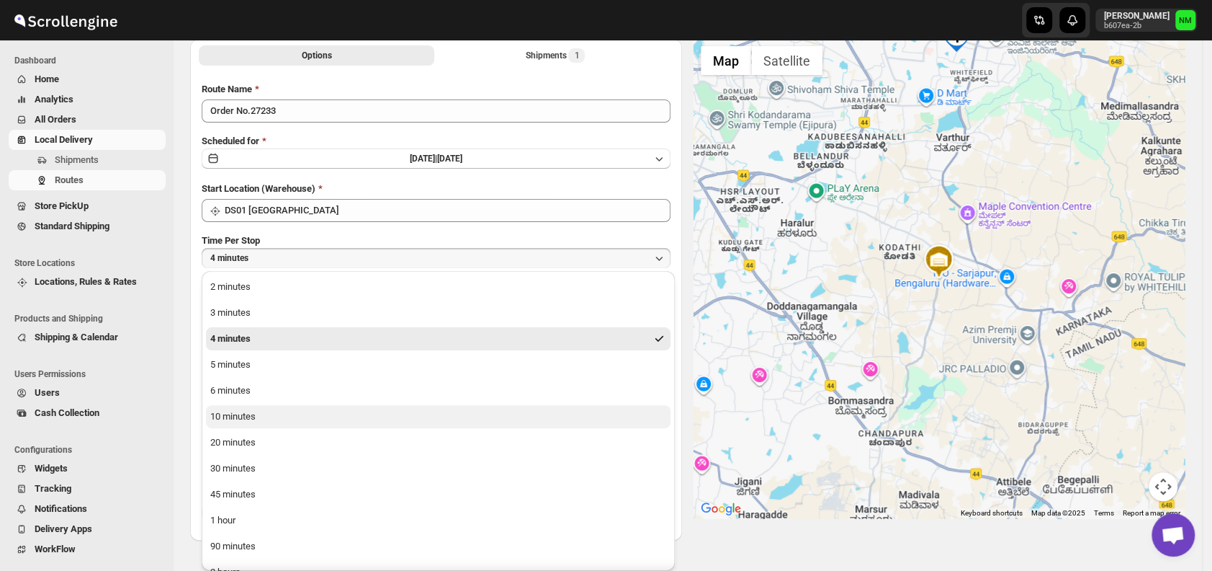
click at [276, 417] on button "10 minutes" at bounding box center [438, 416] width 465 height 23
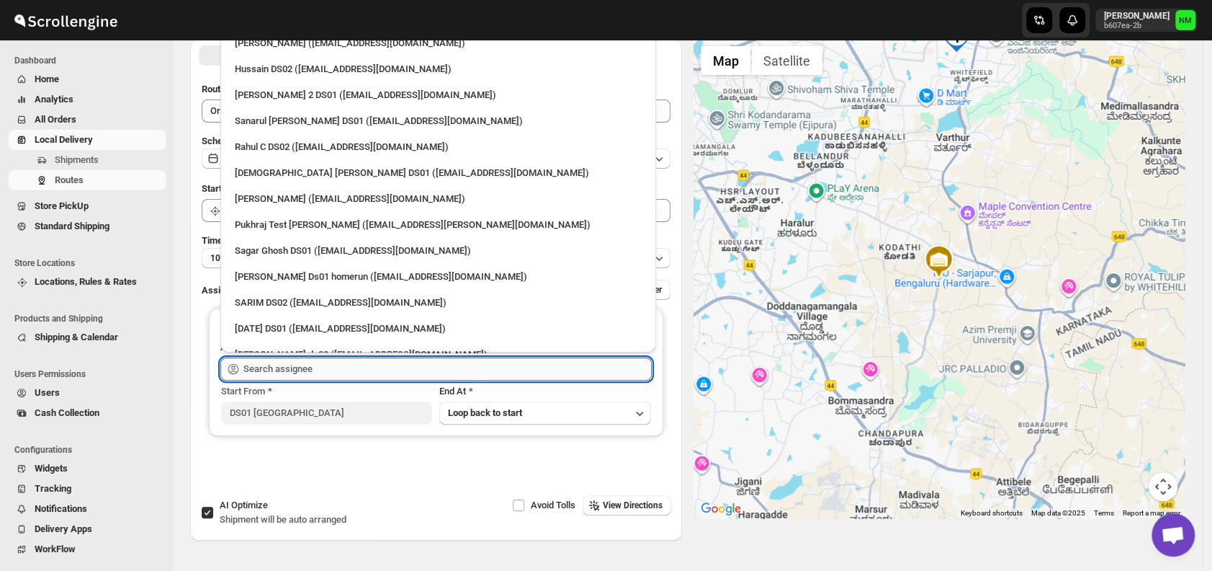
click at [353, 365] on input "text" at bounding box center [447, 368] width 408 height 23
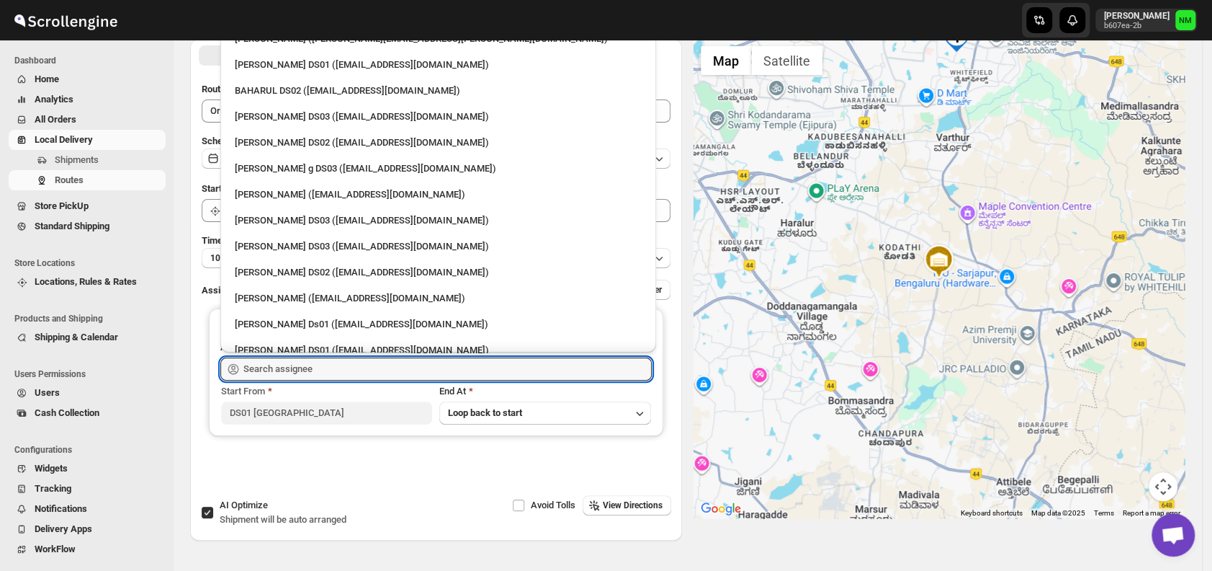
scroll to position [606, 0]
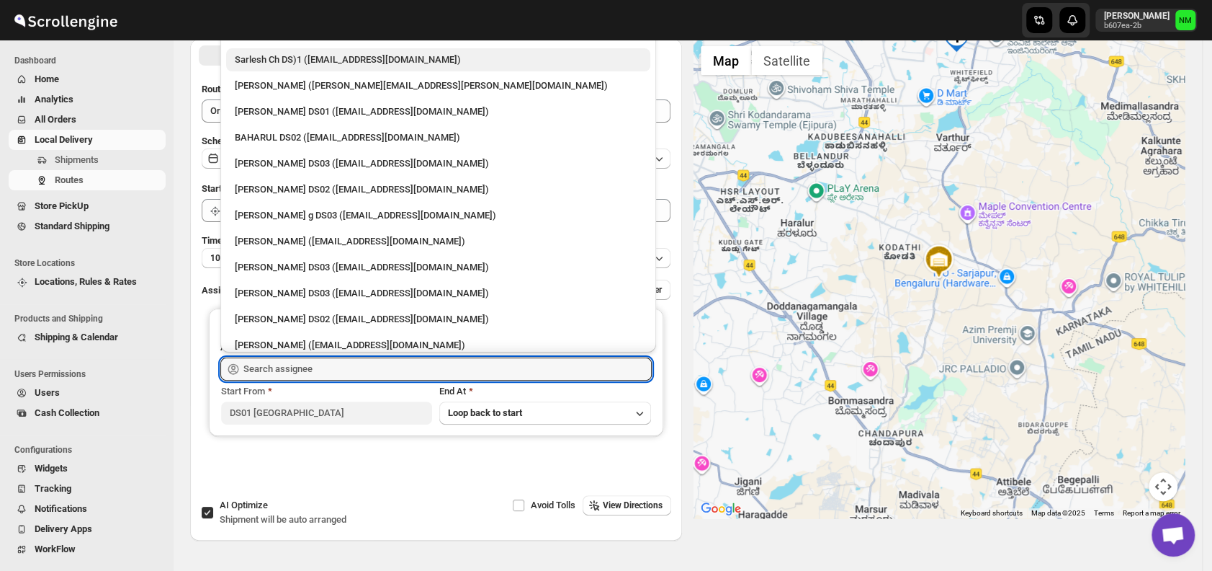
click at [288, 67] on div "Sarlesh Ch DS)1 ([EMAIL_ADDRESS][DOMAIN_NAME])" at bounding box center [438, 59] width 424 height 23
type input "Sarlesh Ch DS)1 ([EMAIL_ADDRESS][DOMAIN_NAME])"
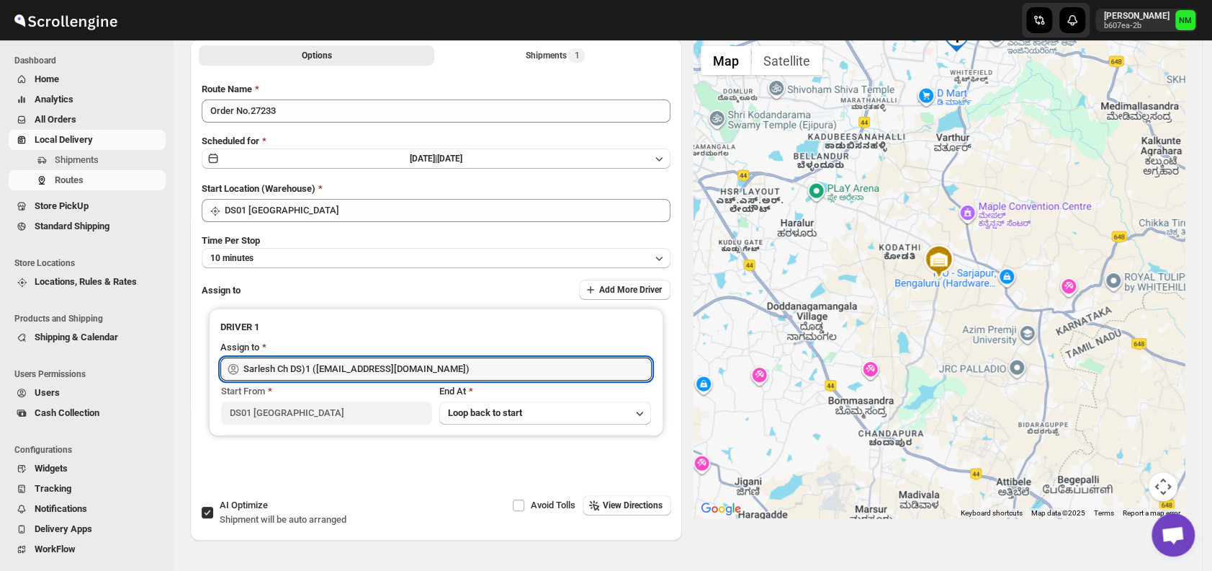
scroll to position [0, 0]
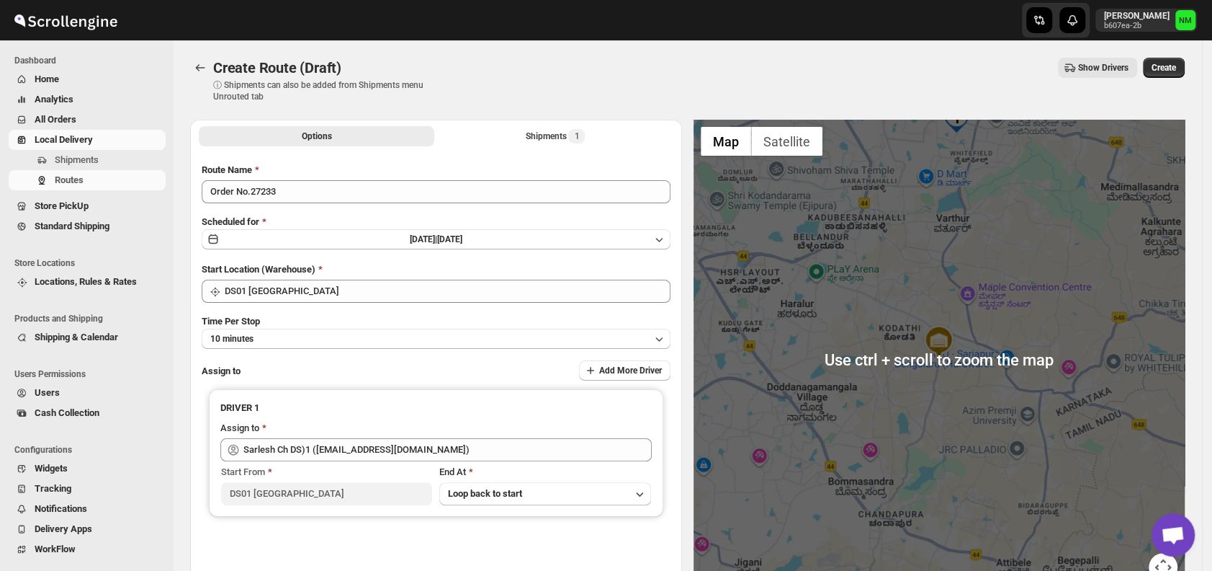
click at [1179, 56] on div "Create Route (Draft). This page is ready Create Route (Draft) ⓘ Shipments can a…" at bounding box center [687, 79] width 995 height 79
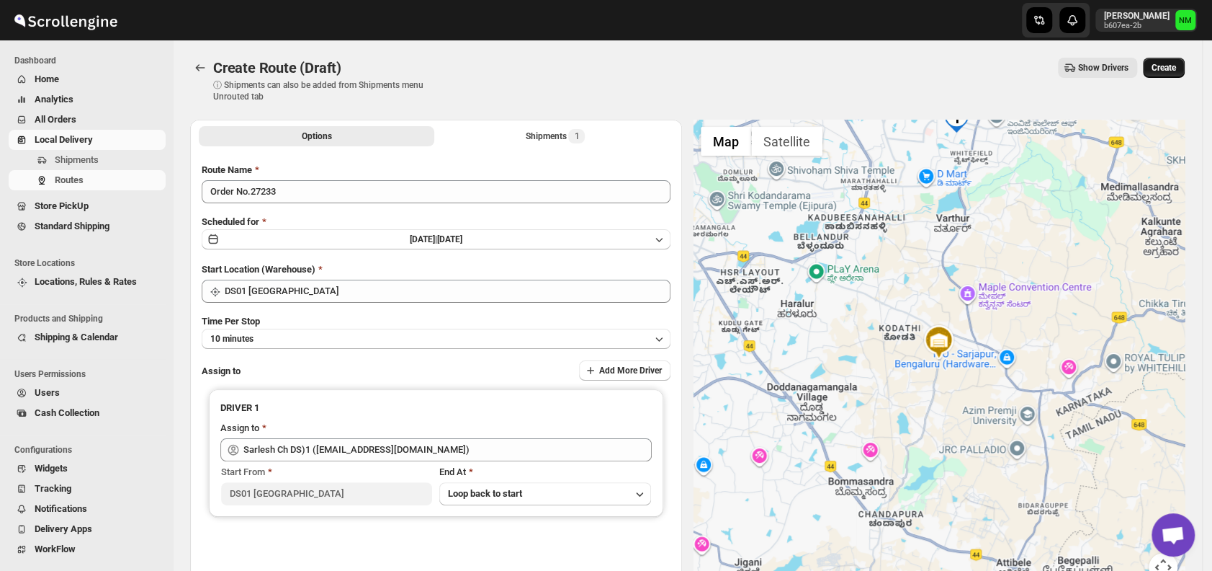
click at [1176, 63] on span "Create" at bounding box center [1164, 68] width 24 height 12
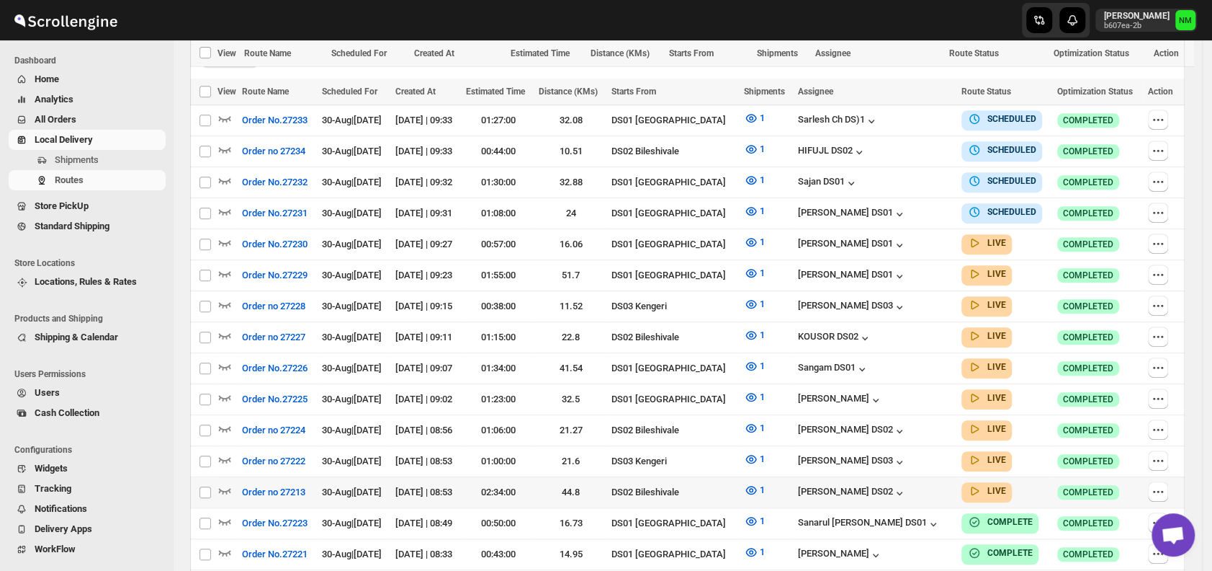
scroll to position [525, 0]
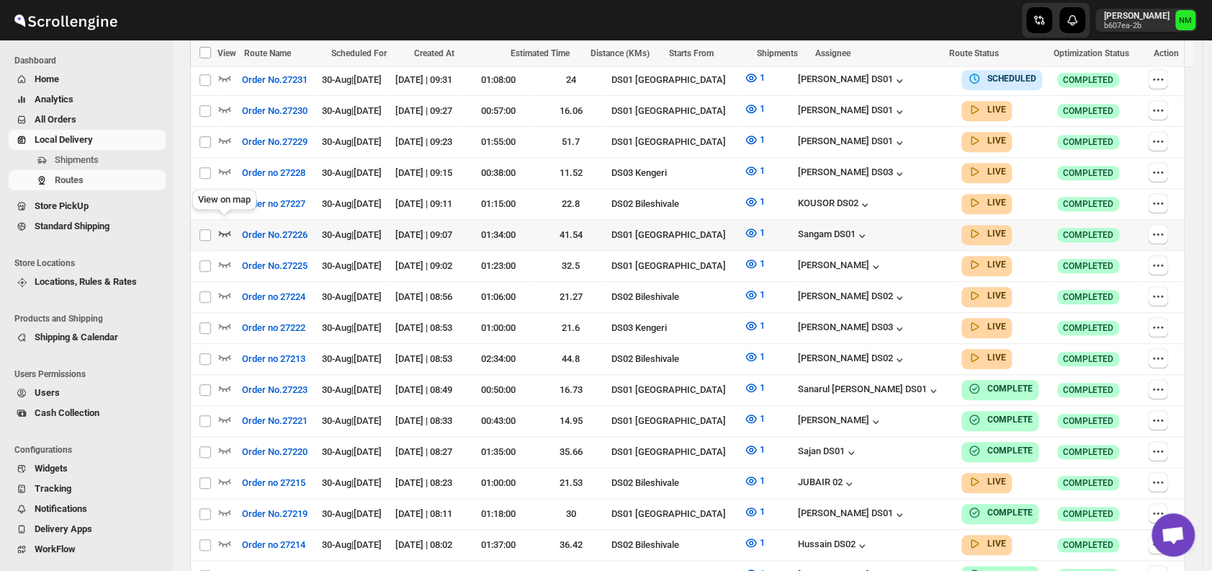
click at [230, 231] on icon "button" at bounding box center [225, 234] width 12 height 6
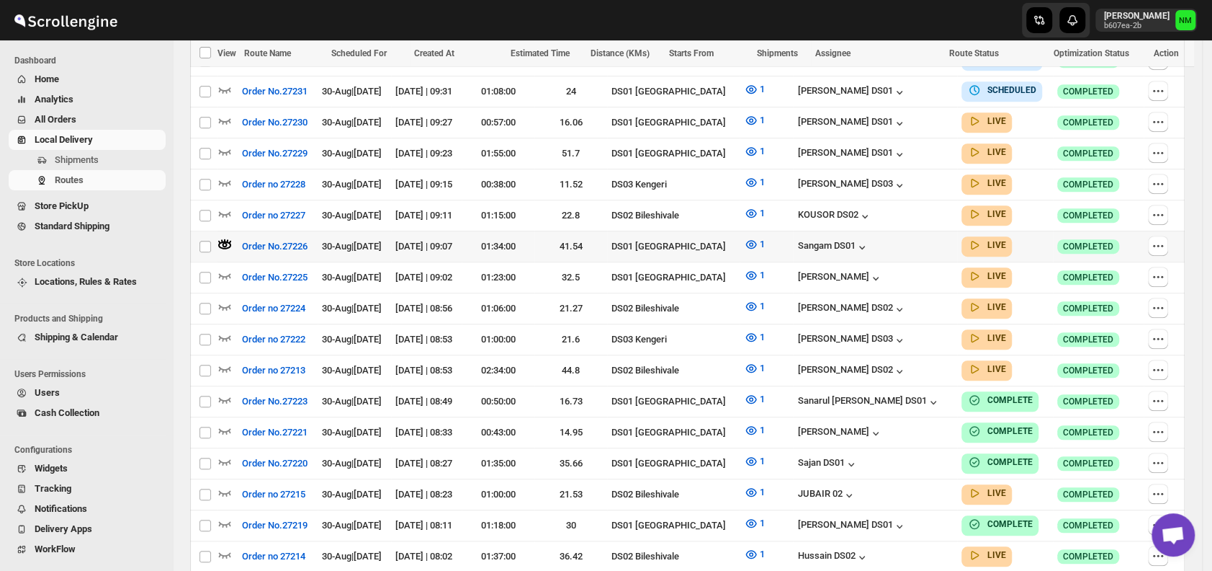
scroll to position [0, 0]
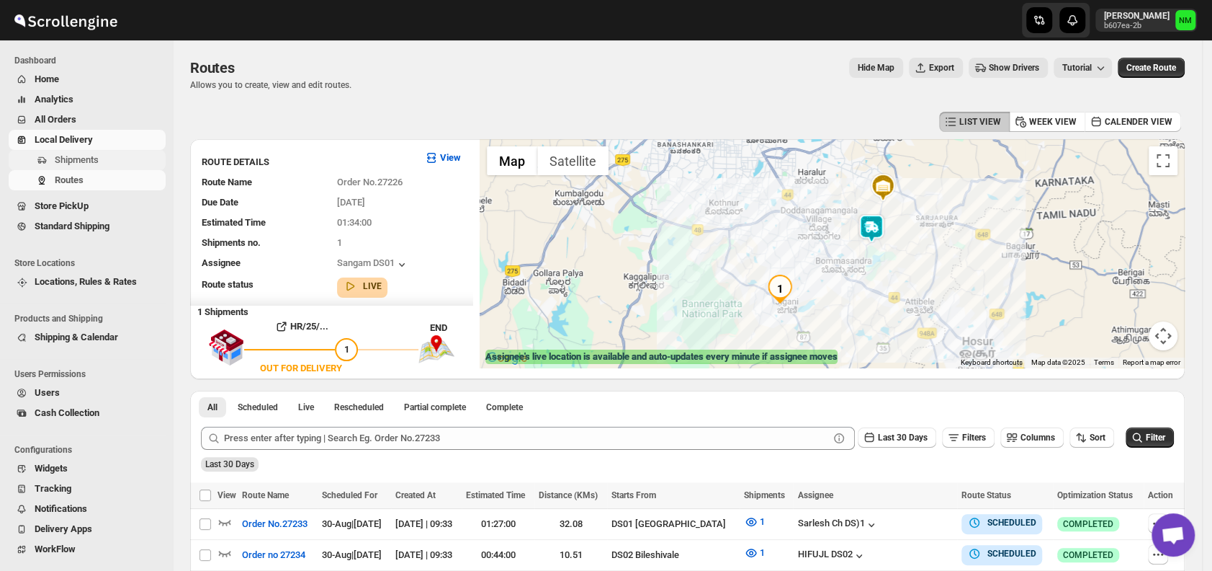
click at [102, 160] on span "Shipments" at bounding box center [109, 160] width 108 height 14
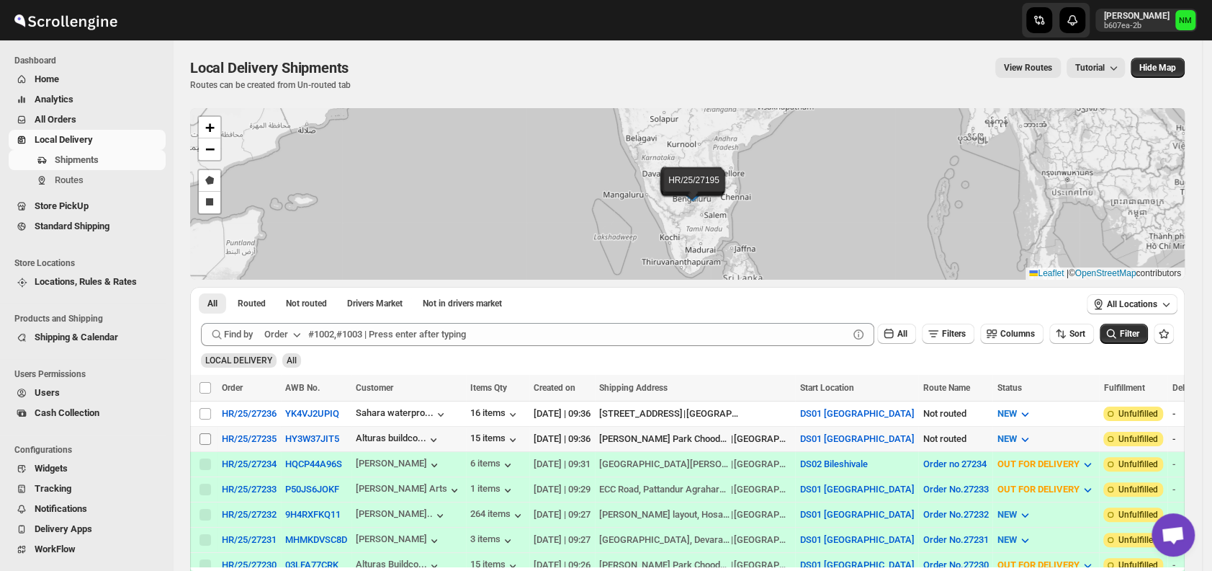
click at [207, 438] on input "Select shipment" at bounding box center [206, 439] width 12 height 12
checkbox input "true"
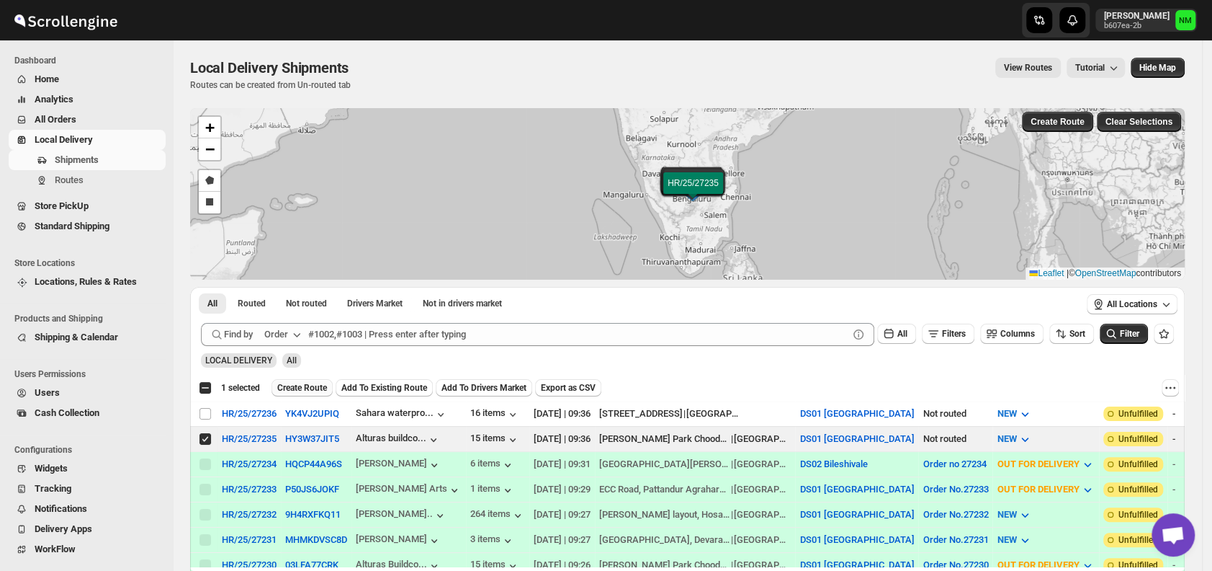
click at [296, 393] on button "Create Route" at bounding box center [302, 387] width 61 height 17
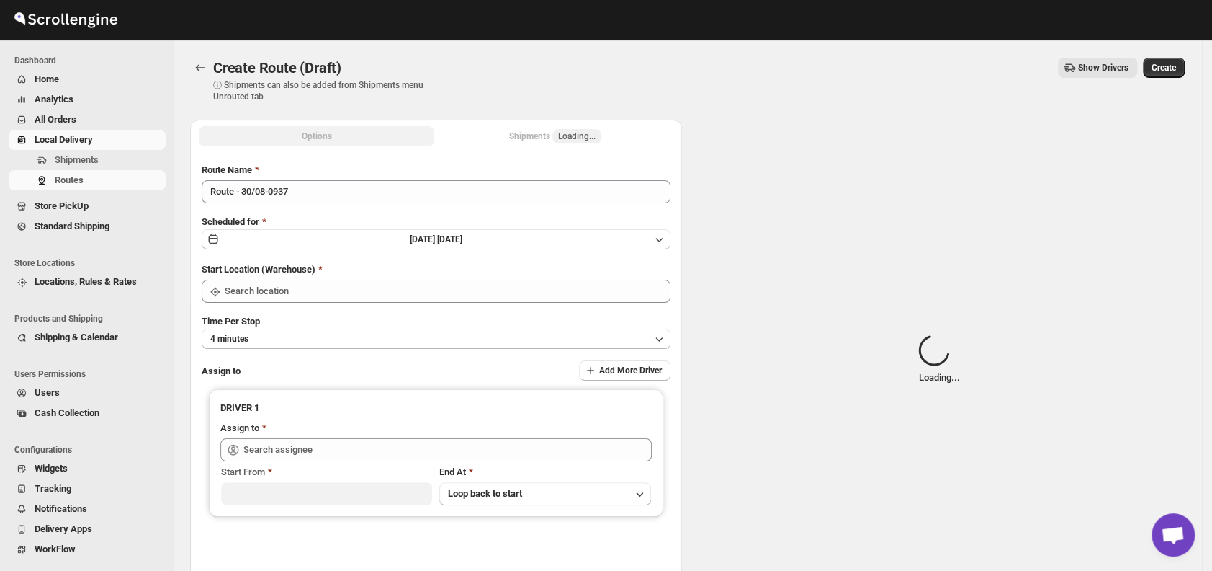
type input "DS01 [GEOGRAPHIC_DATA]"
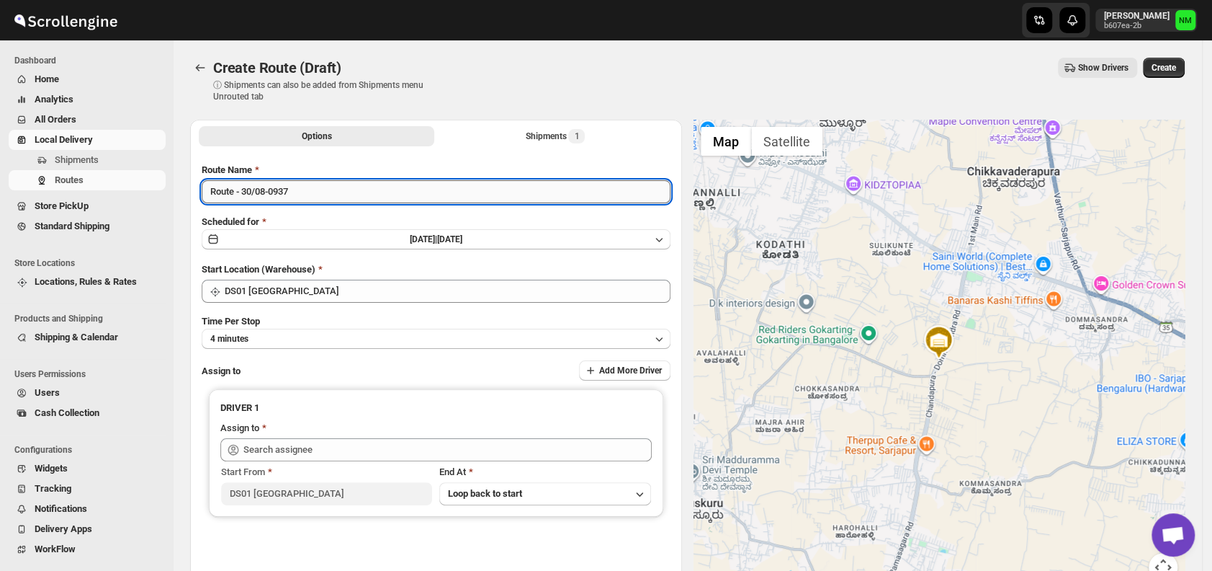
click at [328, 196] on input "Route - 30/08-0937" at bounding box center [436, 191] width 469 height 23
type input "R"
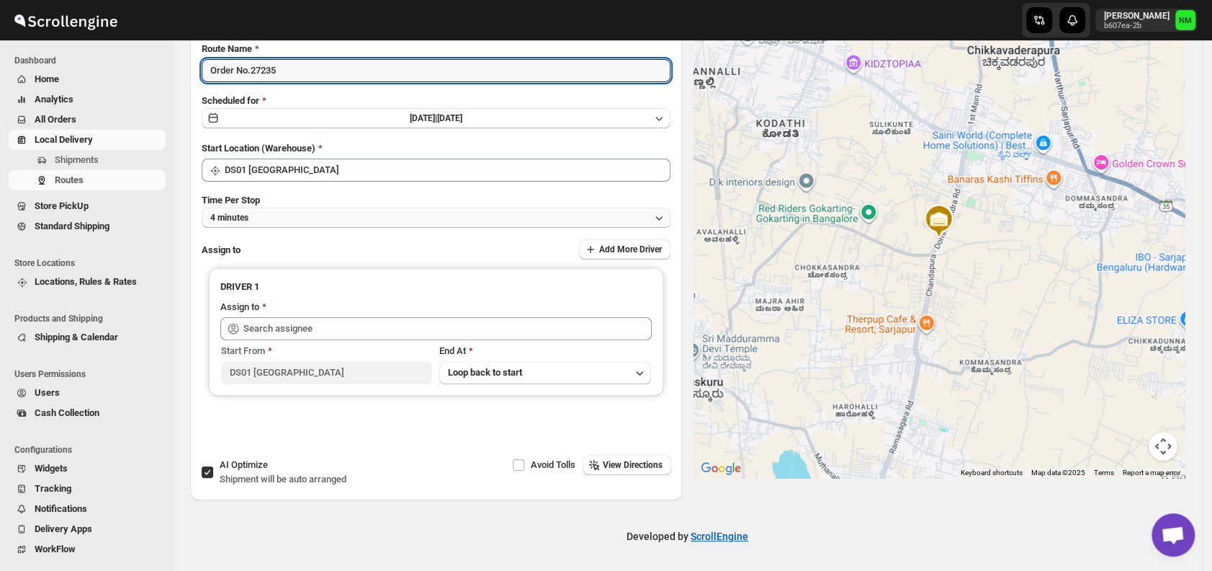
type input "Order No.27235"
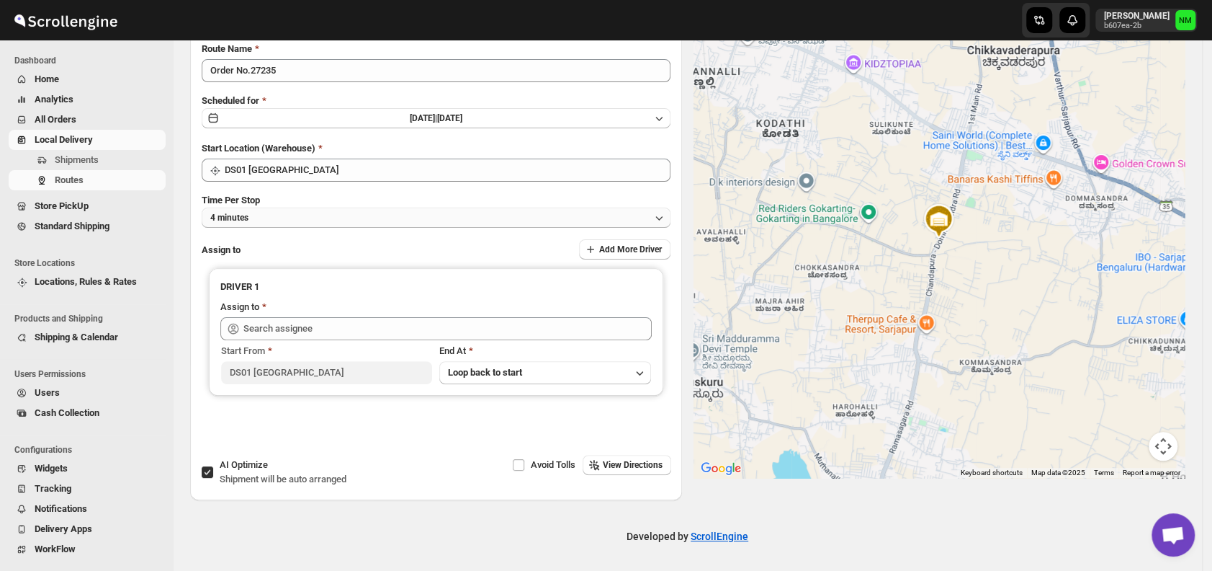
click at [290, 221] on button "4 minutes" at bounding box center [436, 217] width 469 height 20
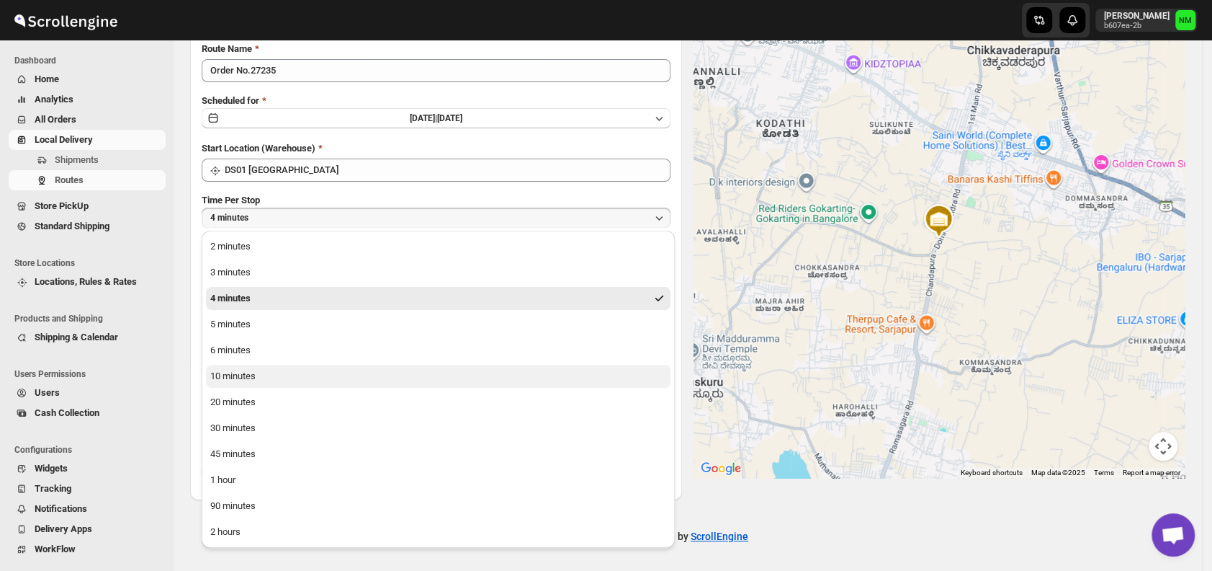
click at [261, 375] on button "10 minutes" at bounding box center [438, 376] width 465 height 23
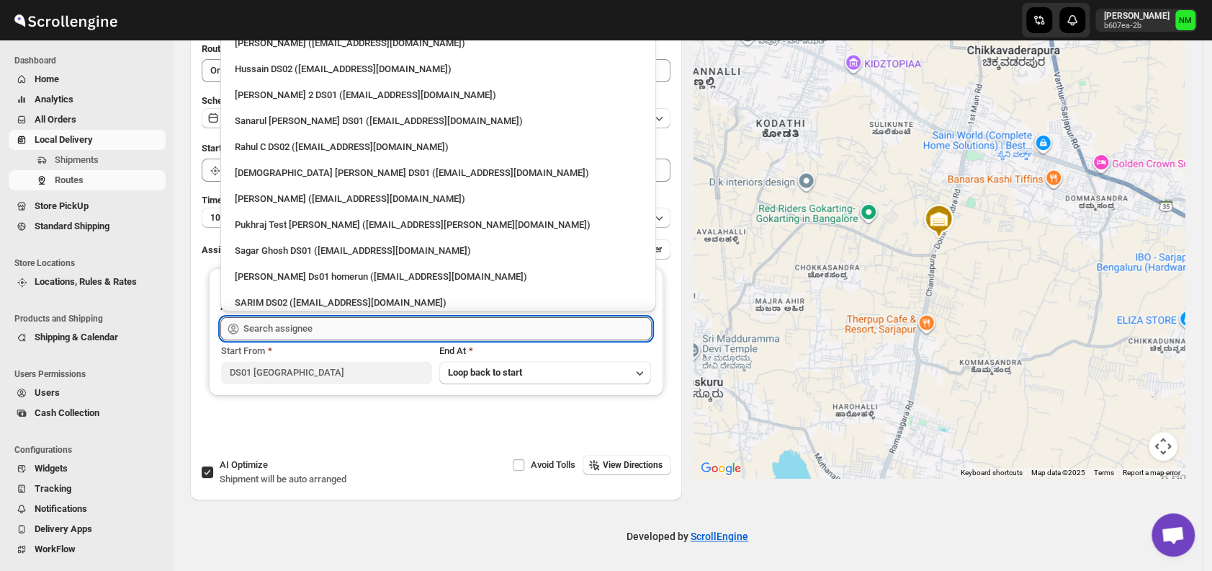
click at [344, 323] on input "text" at bounding box center [447, 328] width 408 height 23
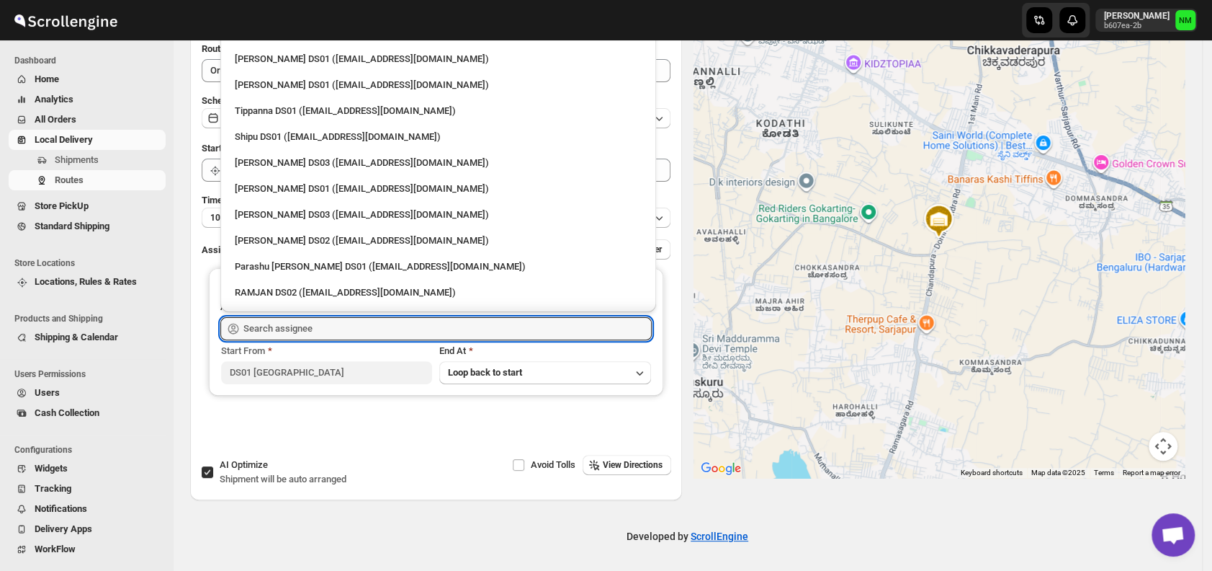
scroll to position [1238, 0]
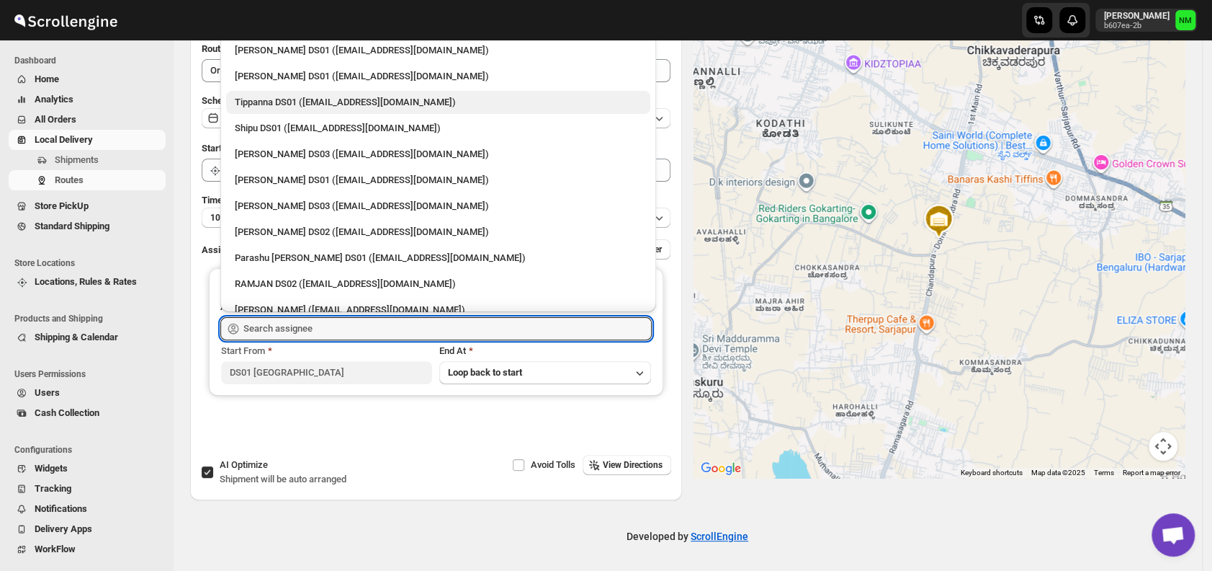
click at [252, 109] on div "Tippanna DS01 (mecamin182@foboxs.com)" at bounding box center [438, 102] width 407 height 14
type input "Tippanna DS01 (mecamin182@foboxs.com)"
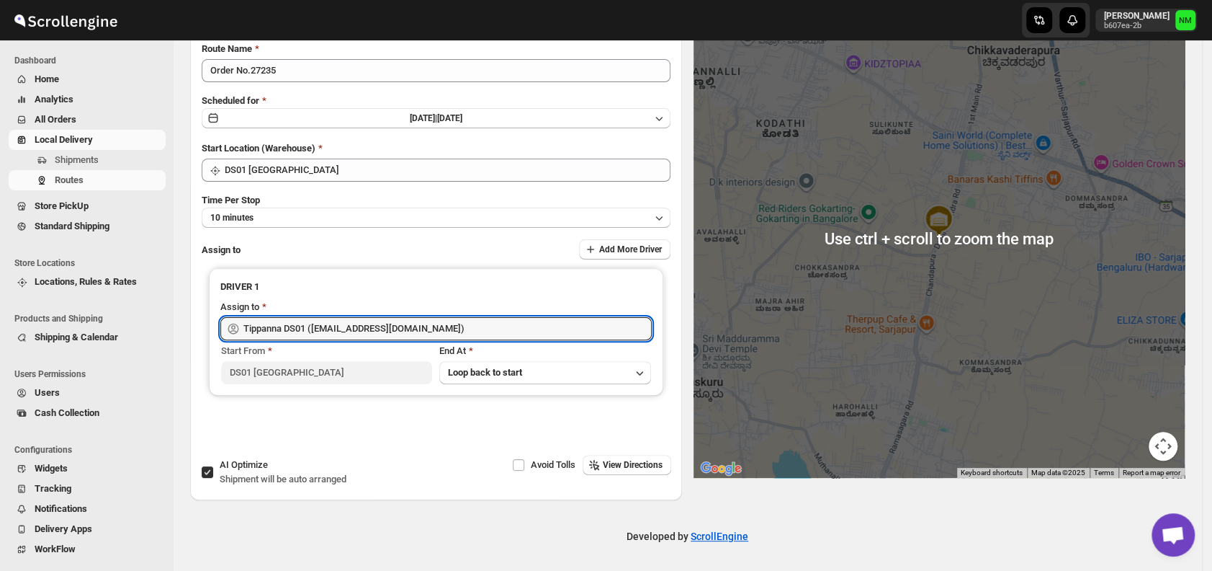
scroll to position [0, 0]
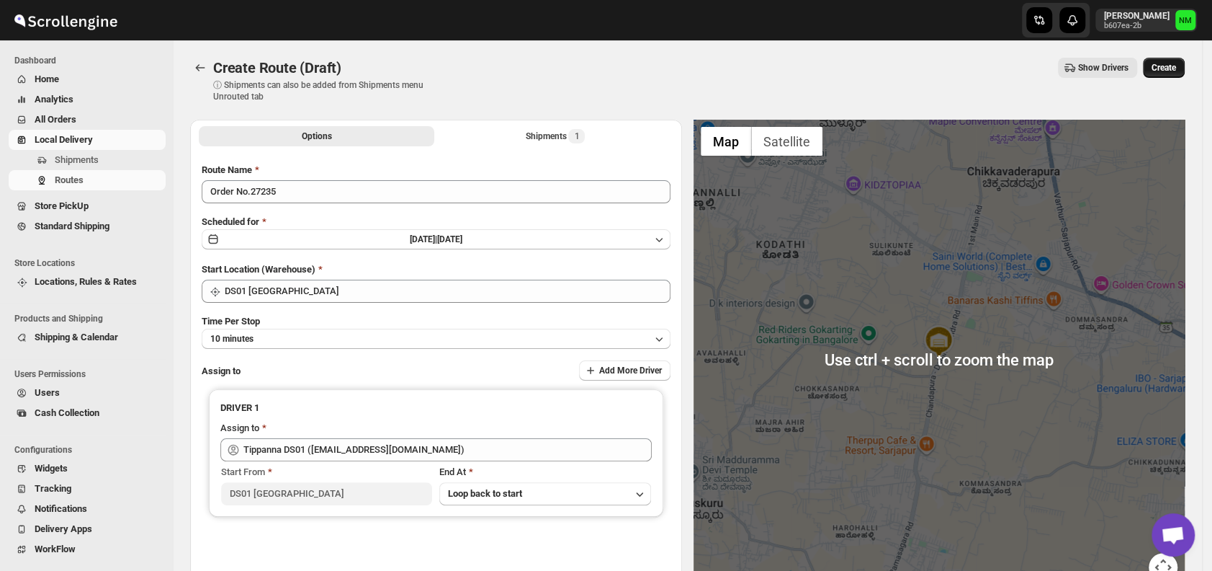
click at [1176, 63] on span "Create" at bounding box center [1164, 68] width 24 height 12
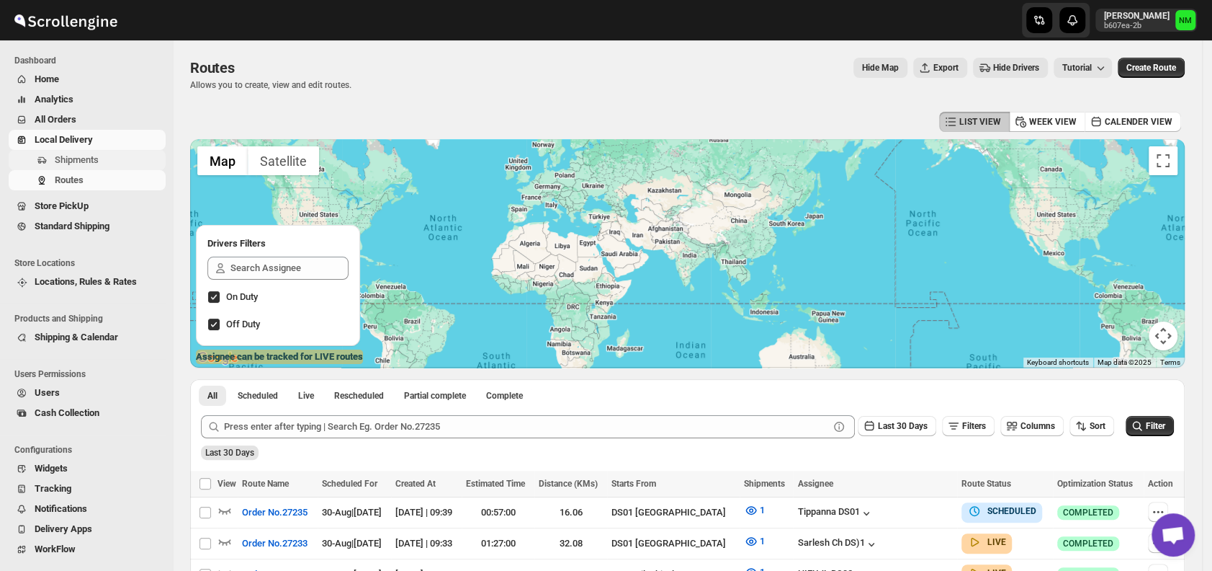
click at [106, 166] on span "Shipments" at bounding box center [109, 160] width 108 height 14
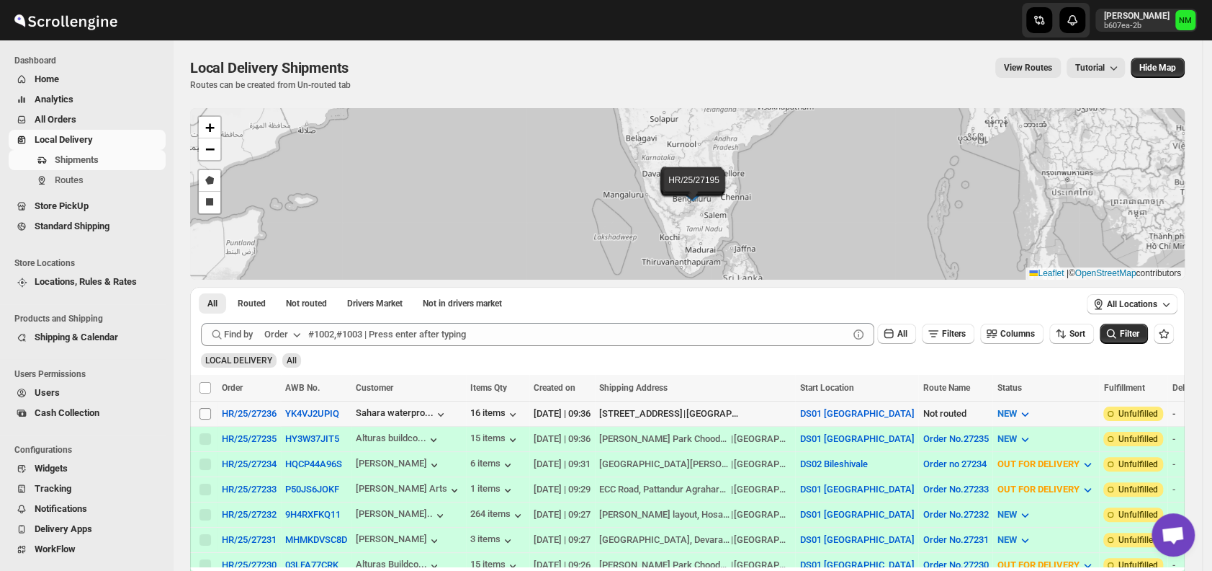
click at [202, 408] on input "Select shipment" at bounding box center [206, 414] width 12 height 12
checkbox input "true"
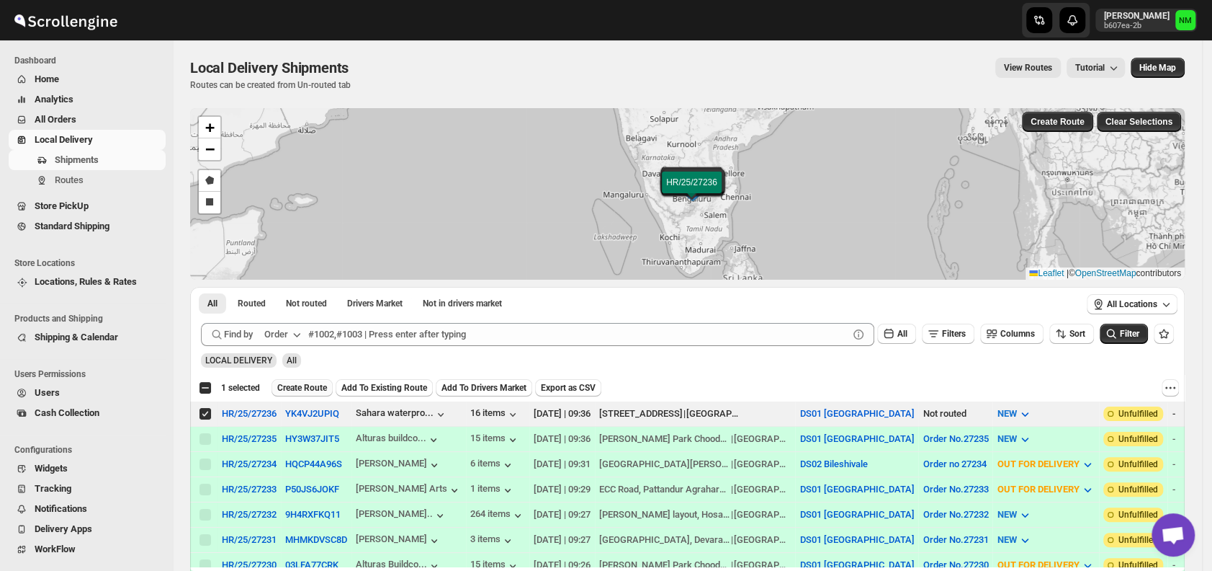
click at [288, 390] on span "Create Route" at bounding box center [302, 388] width 50 height 12
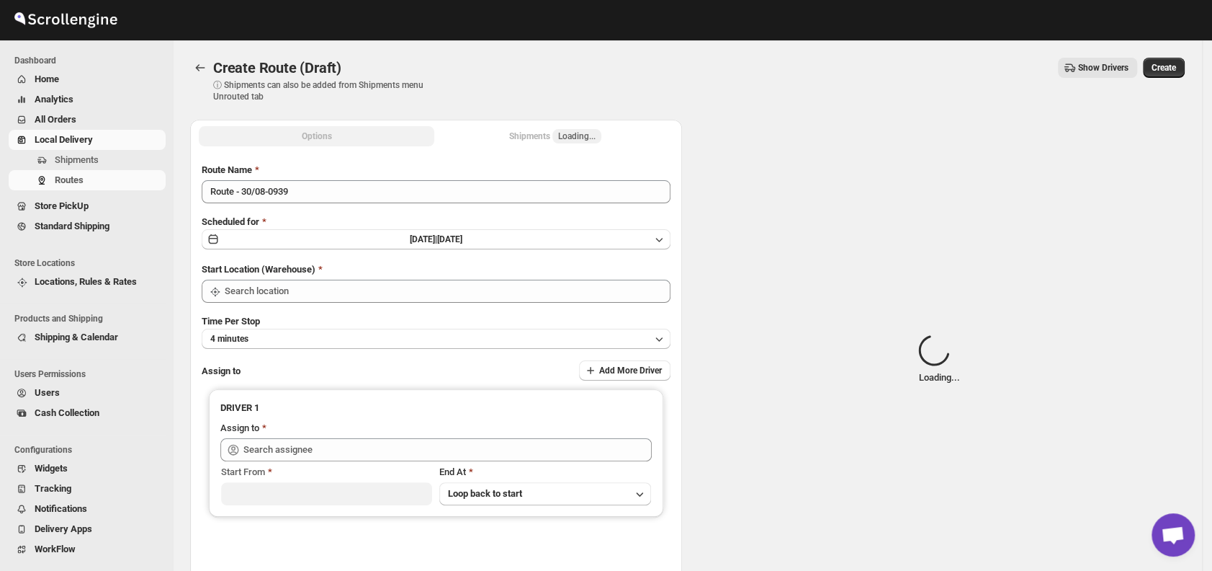
type input "DS01 [GEOGRAPHIC_DATA]"
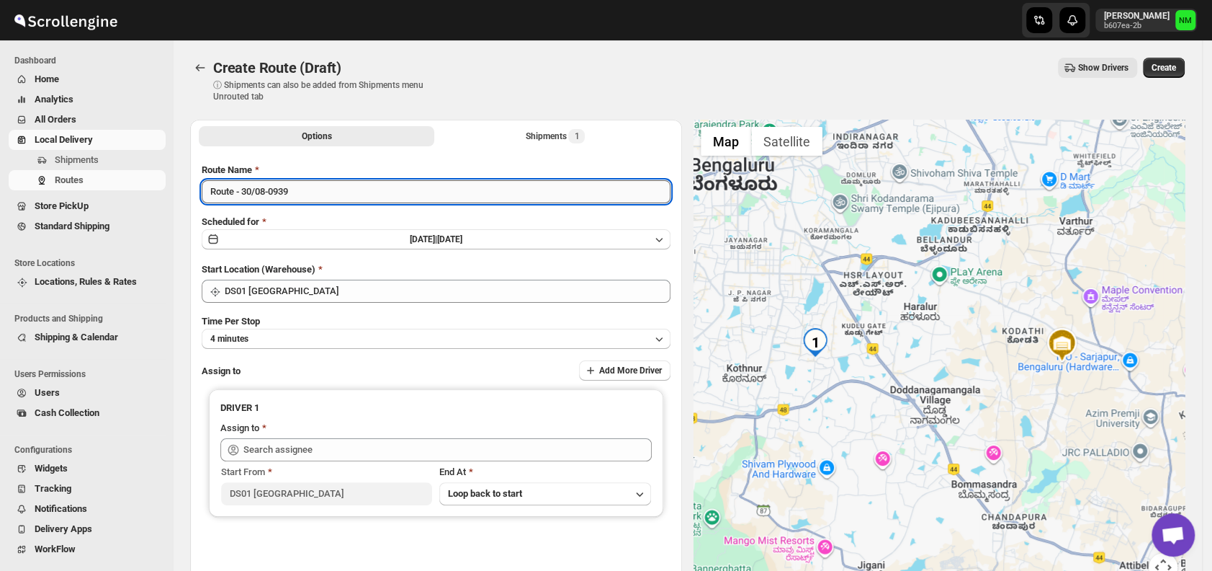
click at [340, 191] on input "Route - 30/08-0939" at bounding box center [436, 191] width 469 height 23
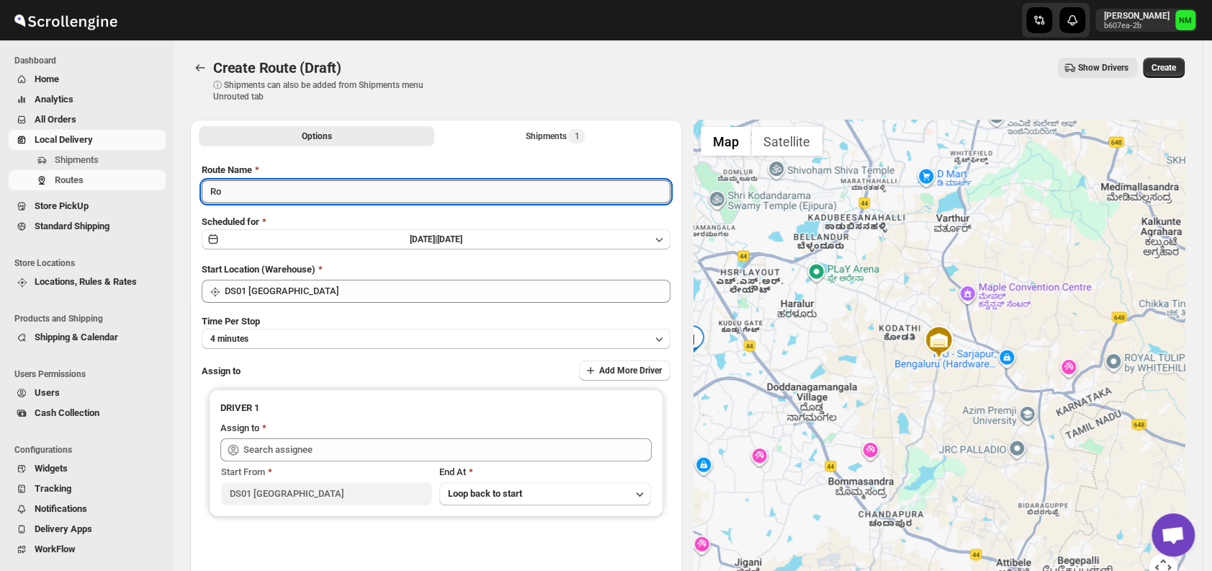
type input "R"
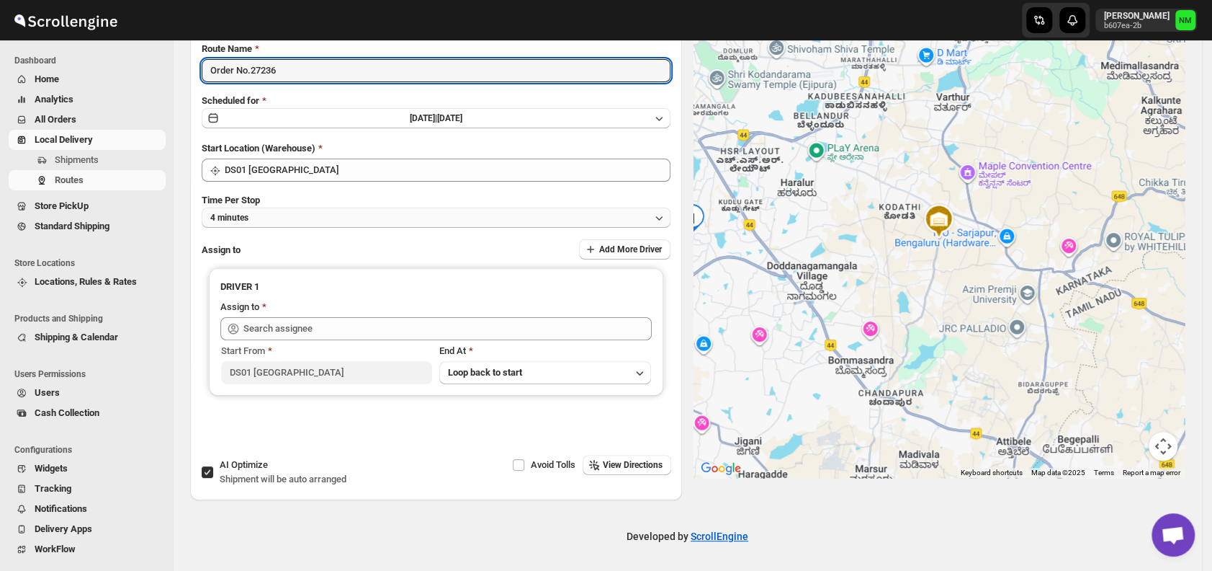
type input "Order No.27236"
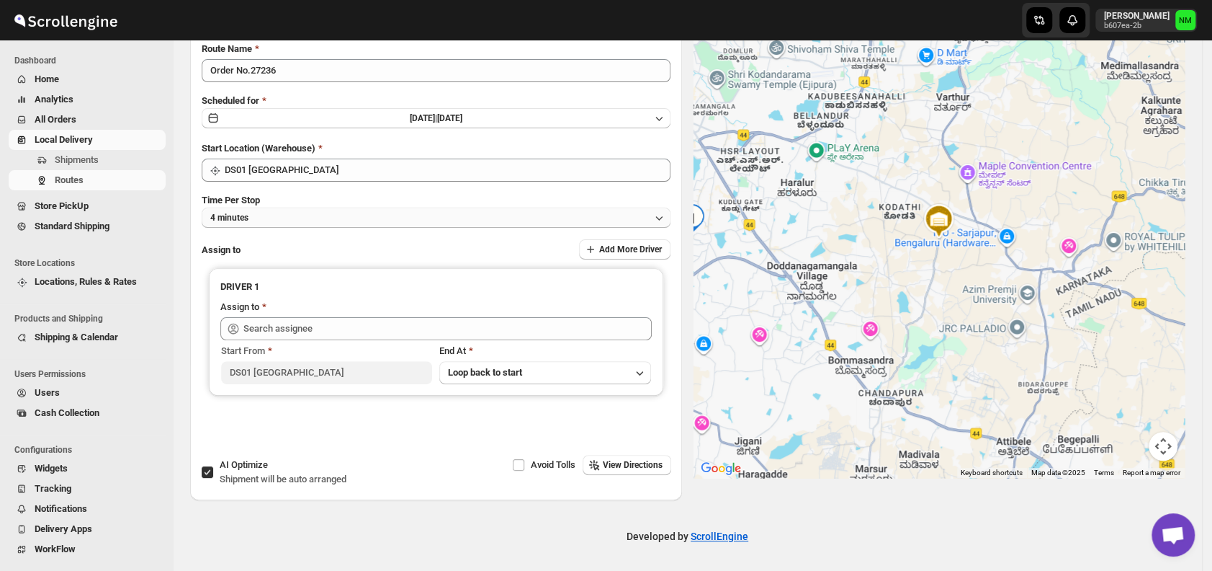
click at [297, 215] on button "4 minutes" at bounding box center [436, 217] width 469 height 20
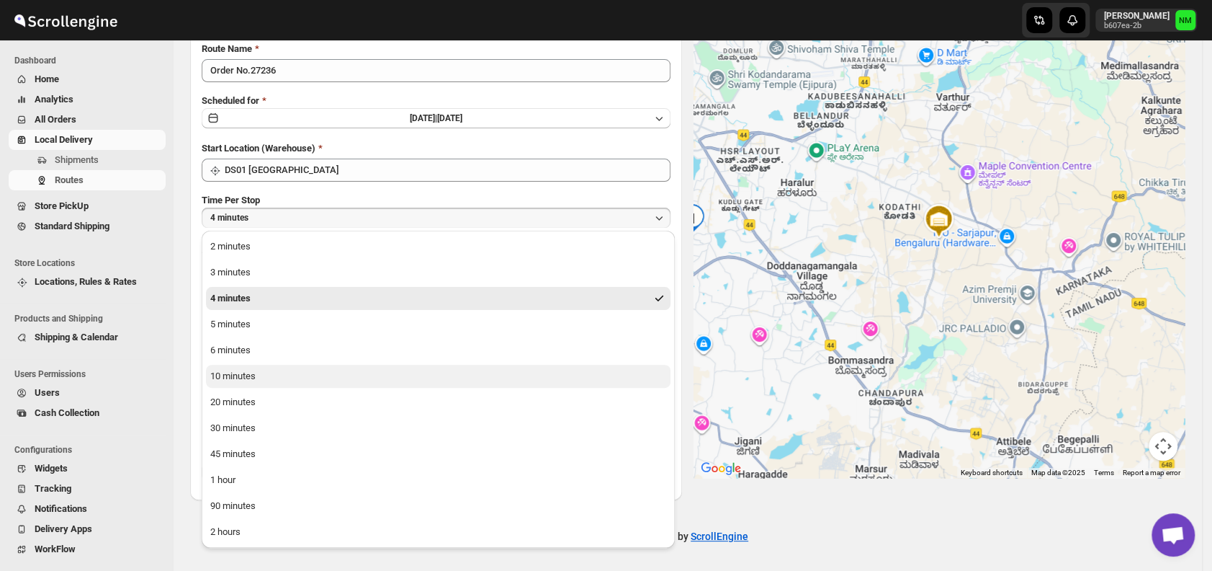
click at [248, 383] on div "10 minutes" at bounding box center [232, 376] width 45 height 14
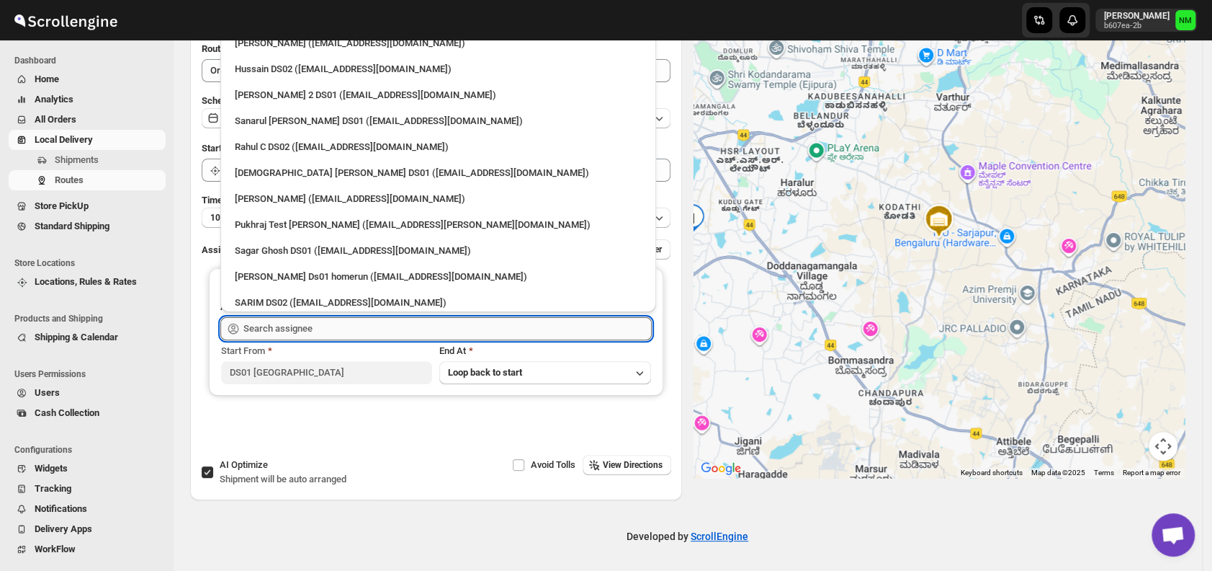
click at [331, 321] on input "text" at bounding box center [447, 328] width 408 height 23
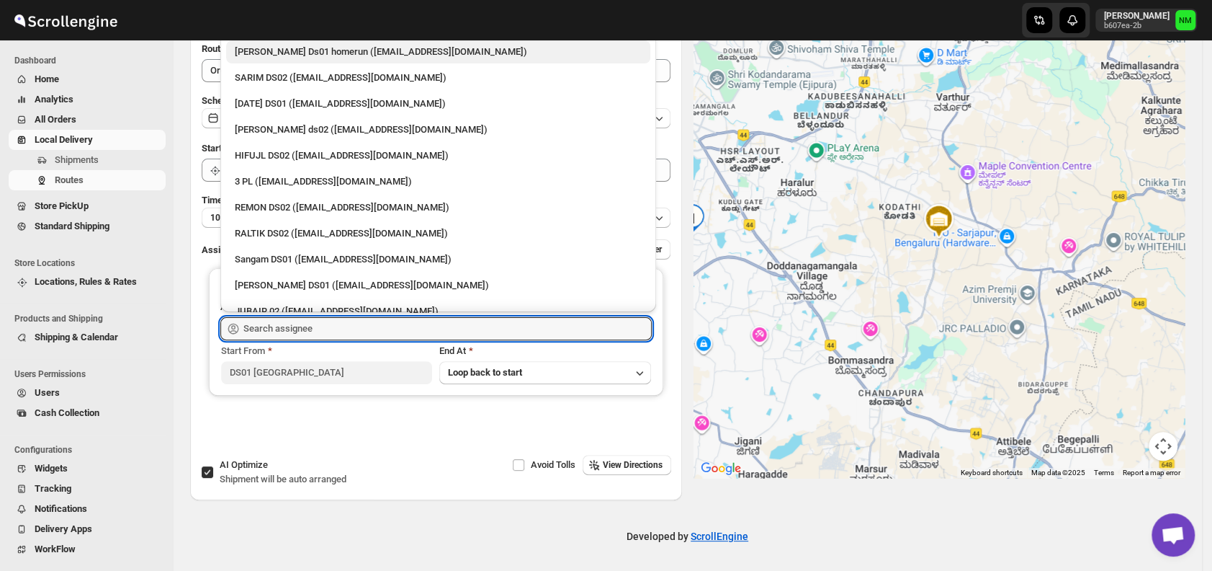
scroll to position [0, 0]
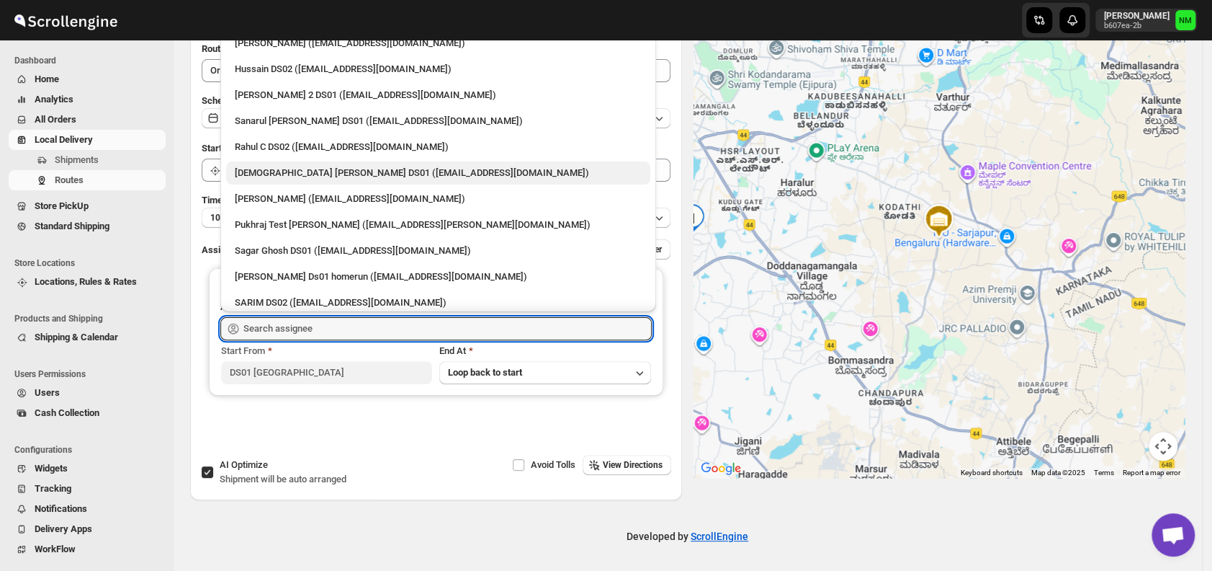
click at [296, 167] on div "Islam Laskar DS01 (vixib74172@ikowat.com)" at bounding box center [438, 173] width 407 height 14
type input "Islam Laskar DS01 (vixib74172@ikowat.com)"
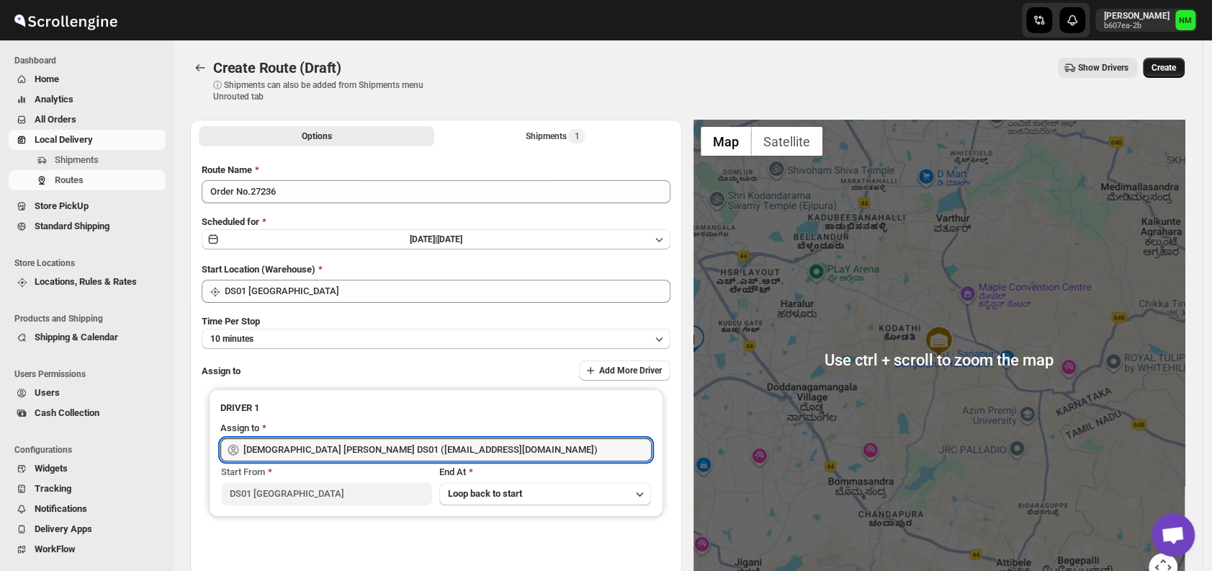
click at [1176, 73] on button "Create" at bounding box center [1164, 68] width 42 height 20
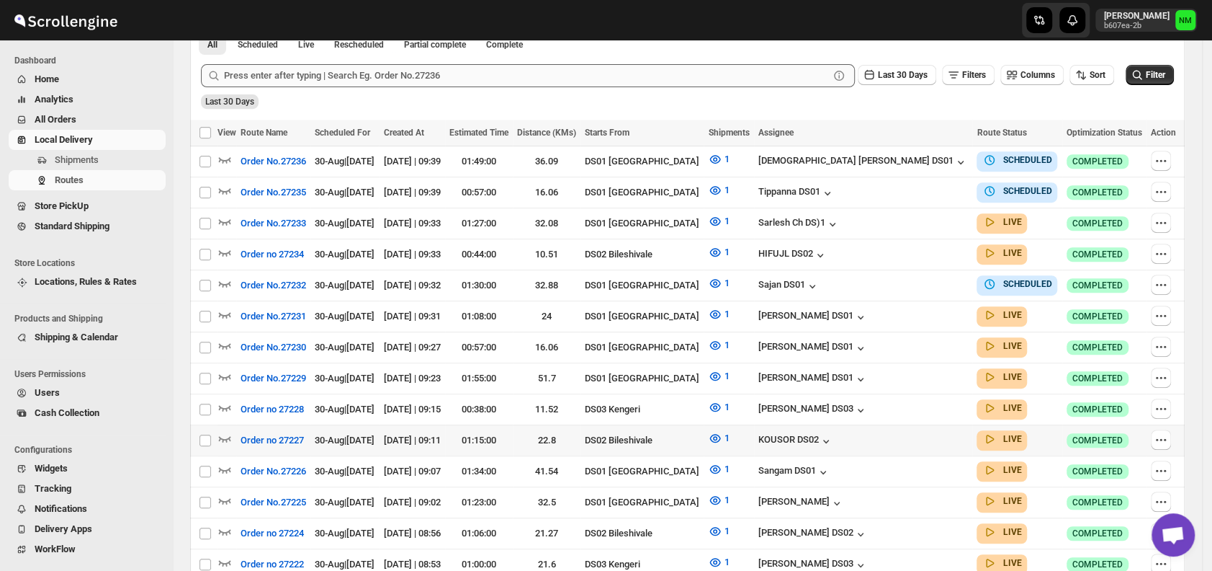
scroll to position [357, 0]
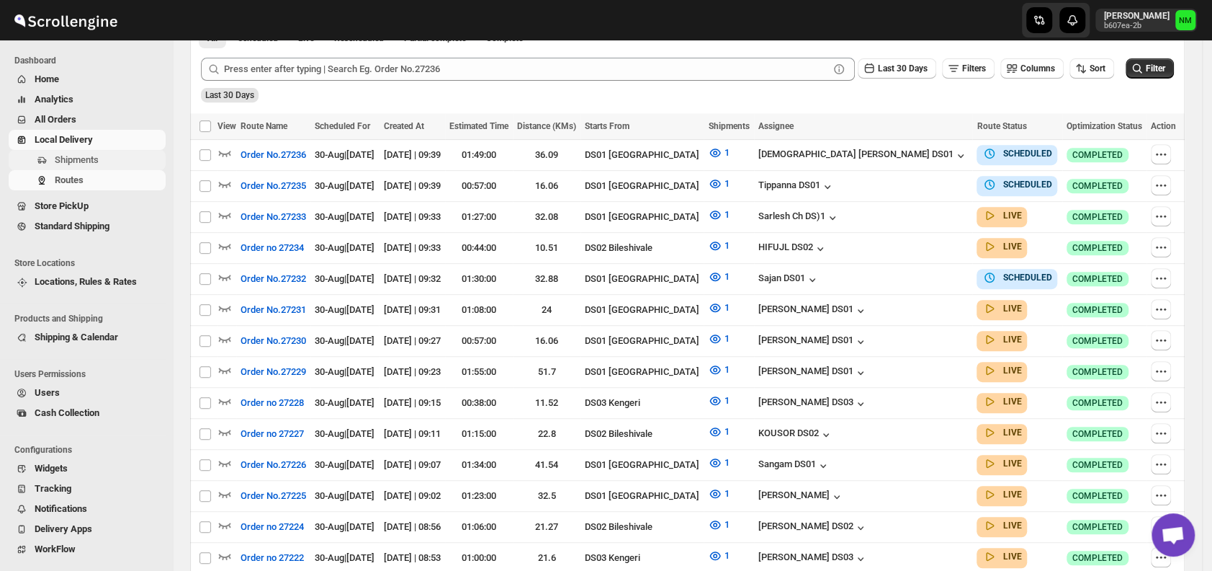
click at [131, 156] on span "Shipments" at bounding box center [109, 160] width 108 height 14
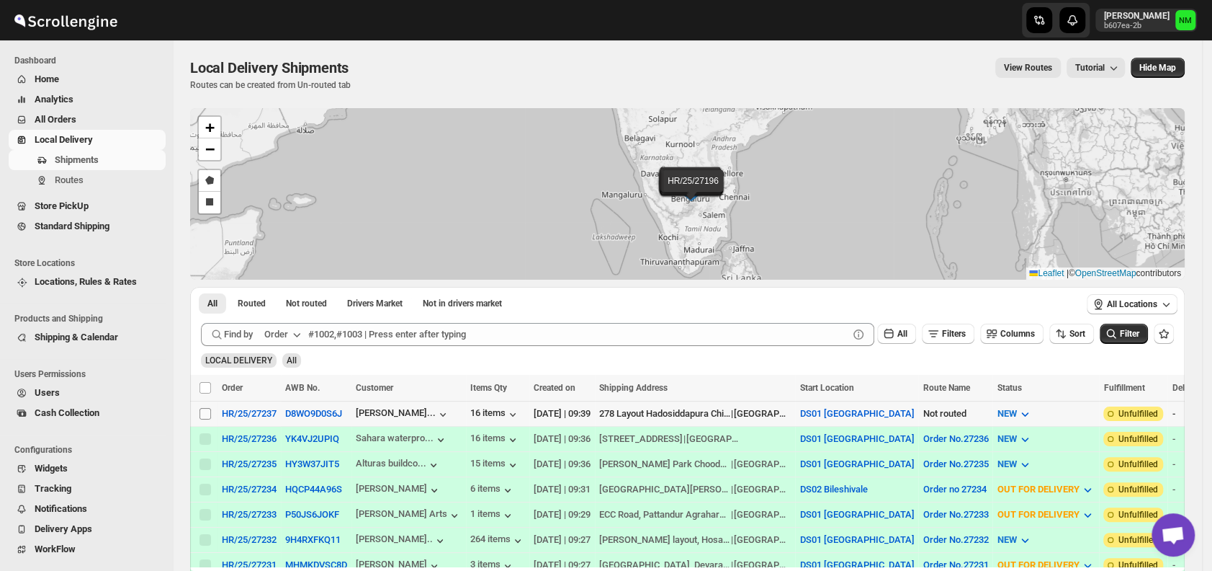
click at [203, 411] on input "Select shipment" at bounding box center [206, 414] width 12 height 12
checkbox input "true"
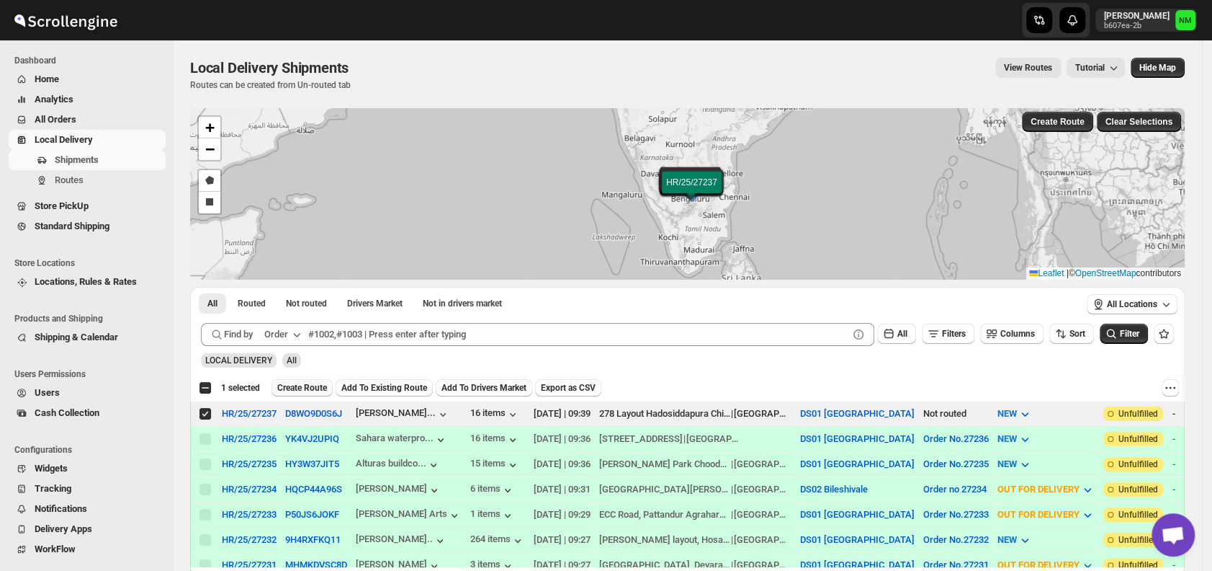
click at [290, 386] on span "Create Route" at bounding box center [302, 388] width 50 height 12
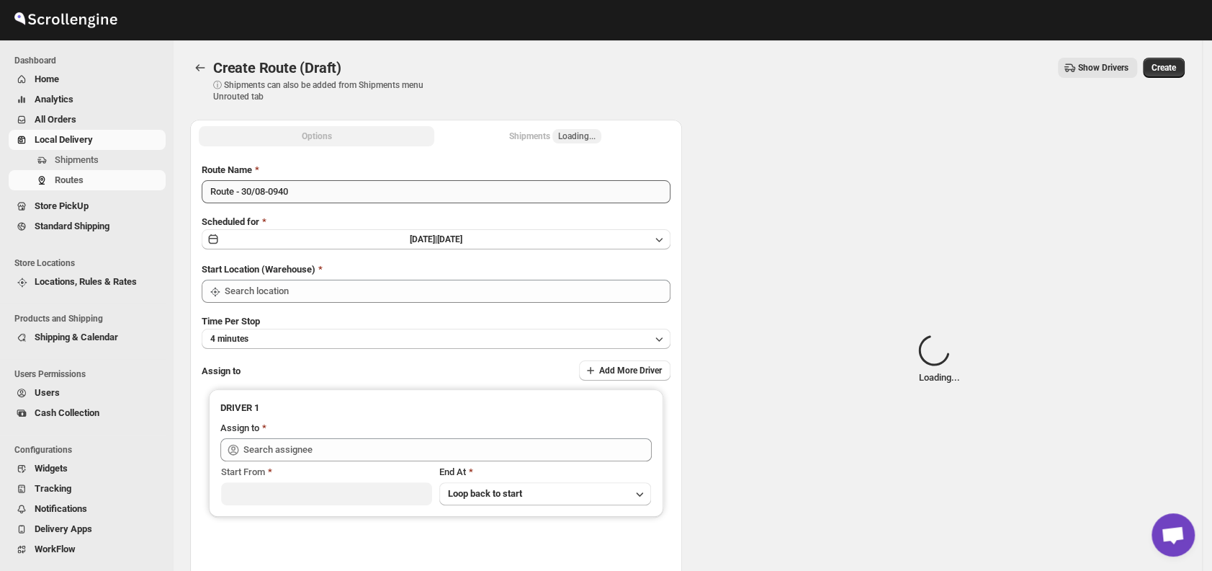
type input "DS01 [GEOGRAPHIC_DATA]"
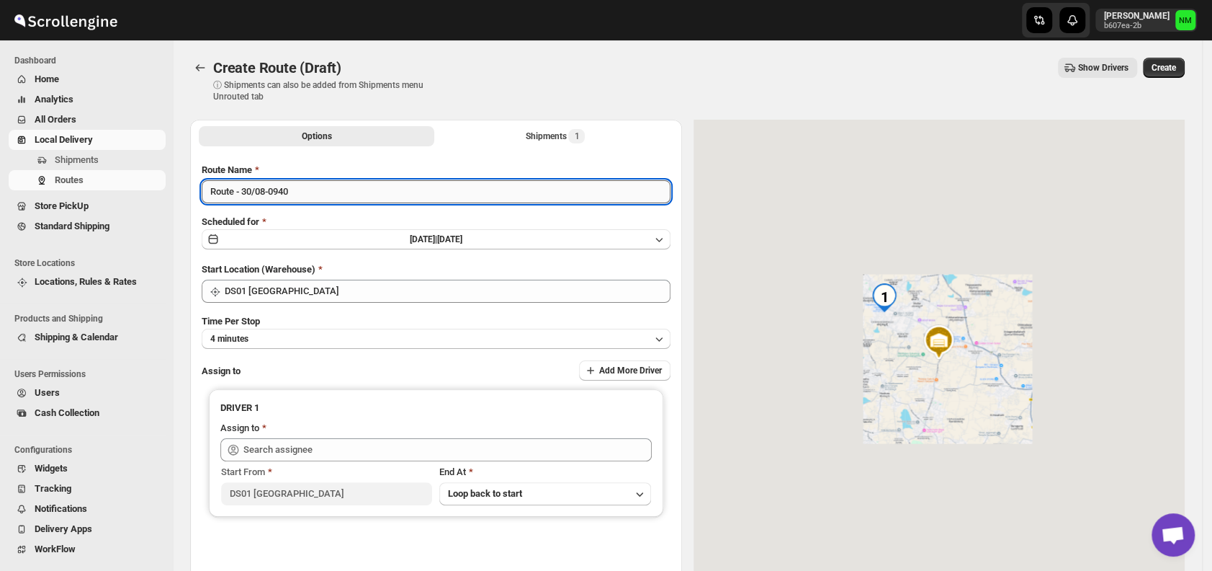
click at [341, 197] on input "Route - 30/08-0940" at bounding box center [436, 191] width 469 height 23
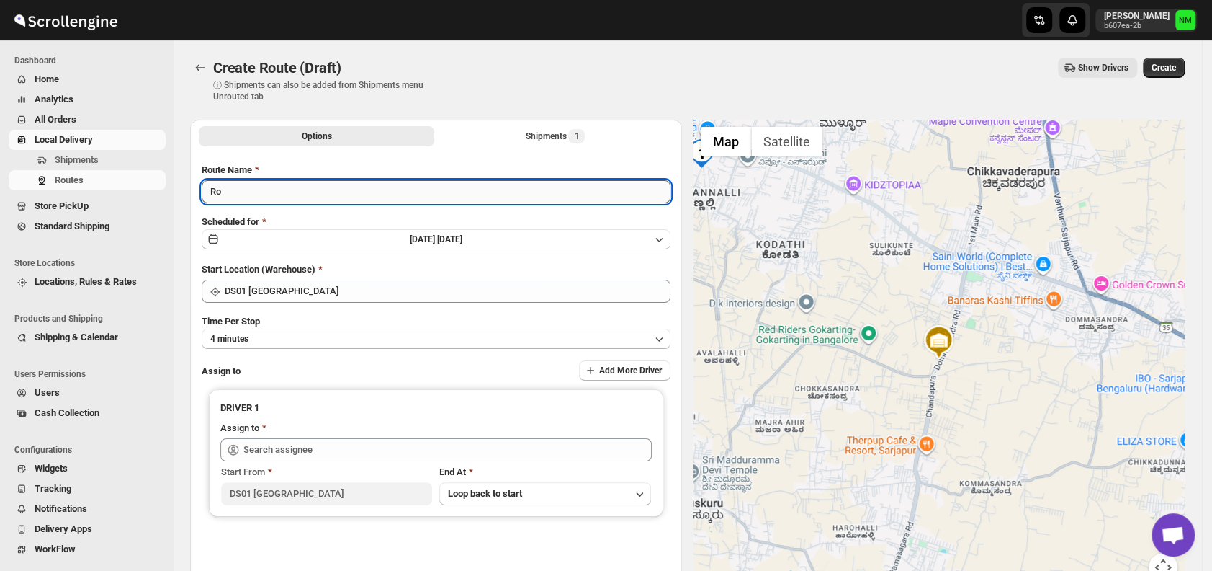
type input "R"
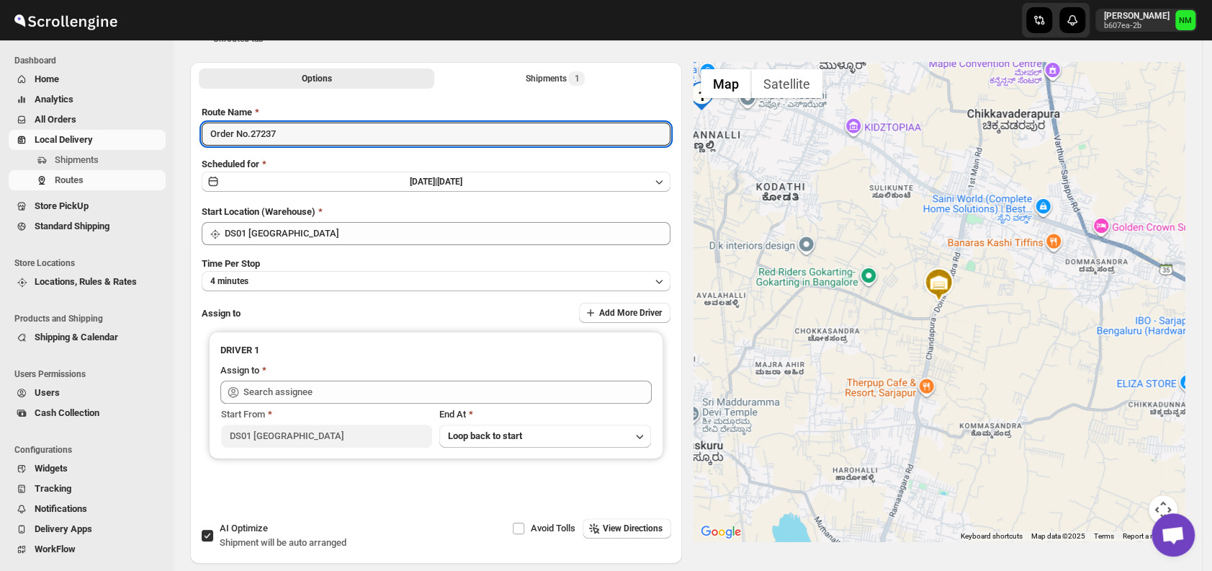
type input "Order No.27237"
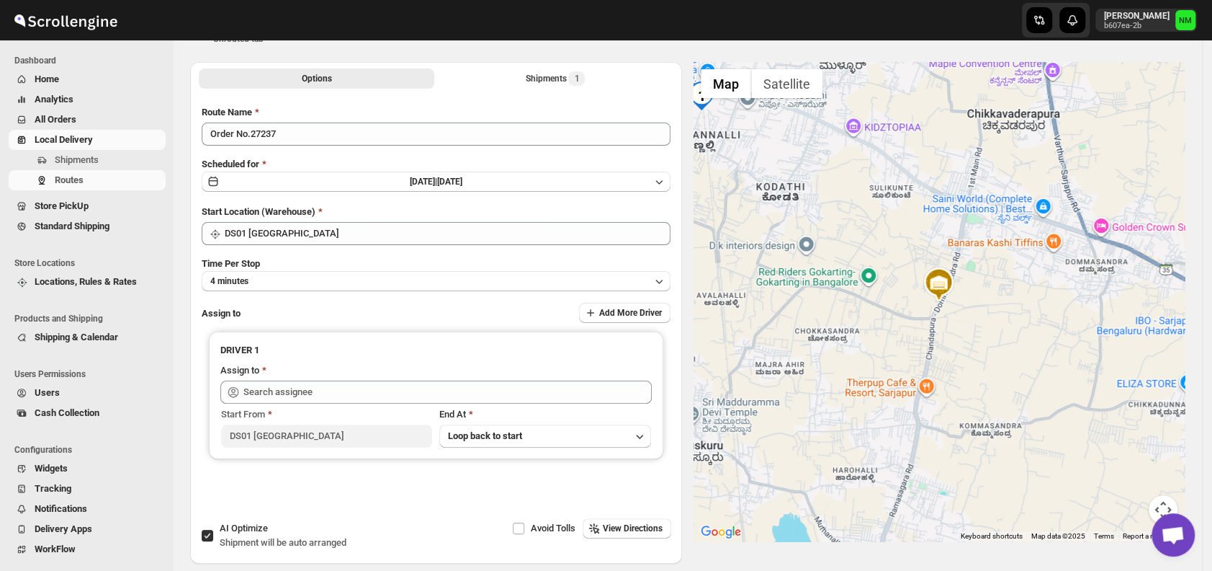
click at [311, 292] on div "Route Name Order No.27237 Scheduled for Sat Aug 30 2025 | Today Start Location …" at bounding box center [436, 308] width 469 height 407
click at [306, 284] on button "4 minutes" at bounding box center [436, 281] width 469 height 20
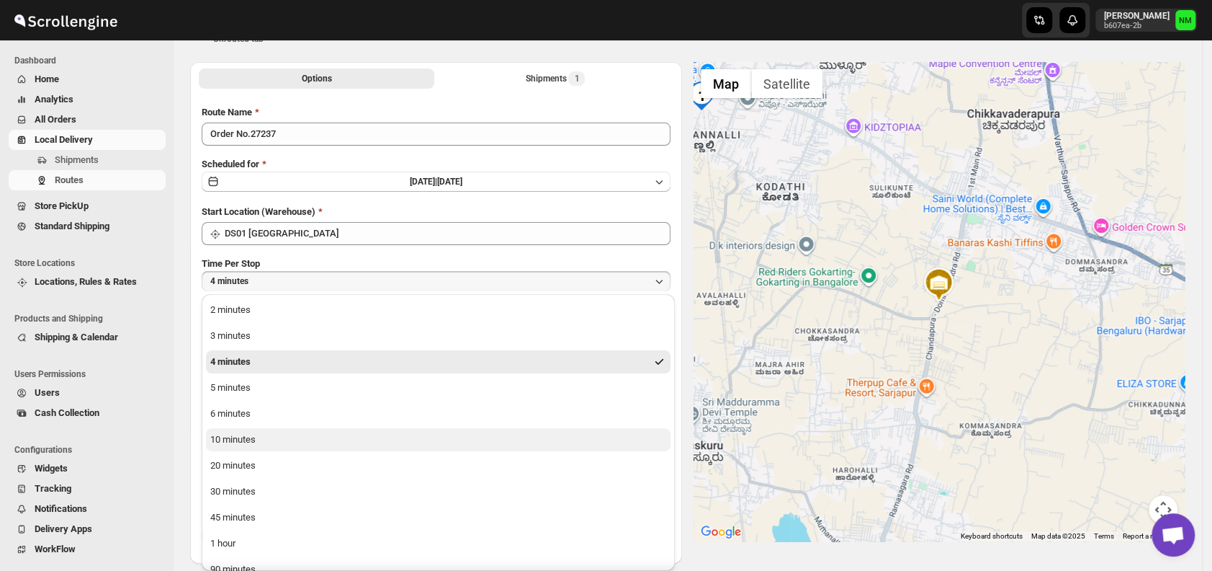
click at [301, 434] on button "10 minutes" at bounding box center [438, 439] width 465 height 23
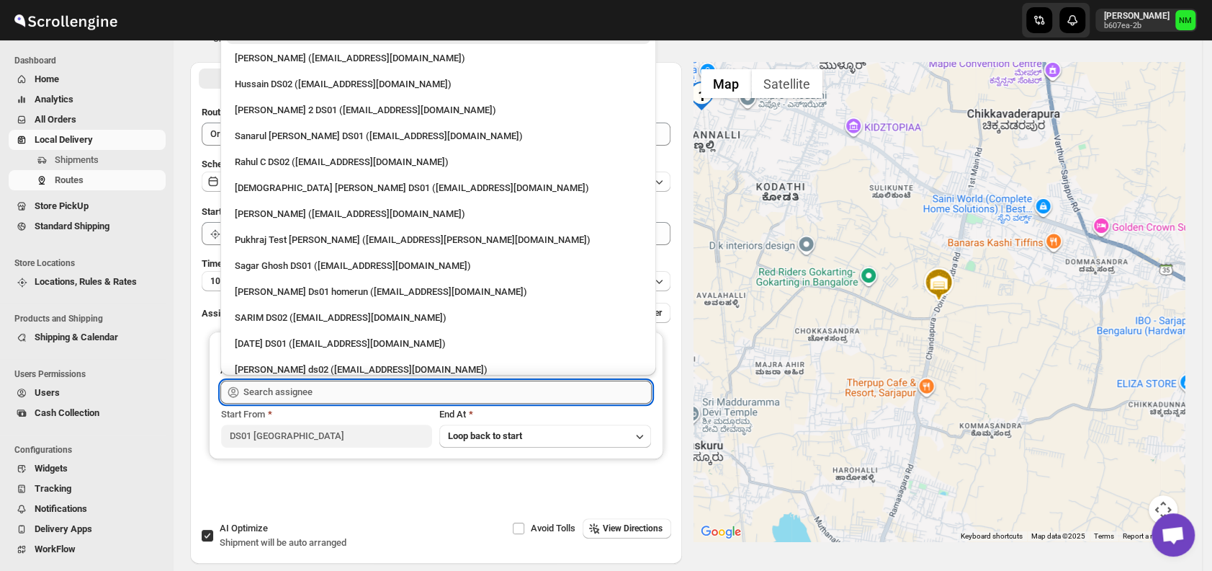
click at [317, 389] on input "text" at bounding box center [447, 391] width 408 height 23
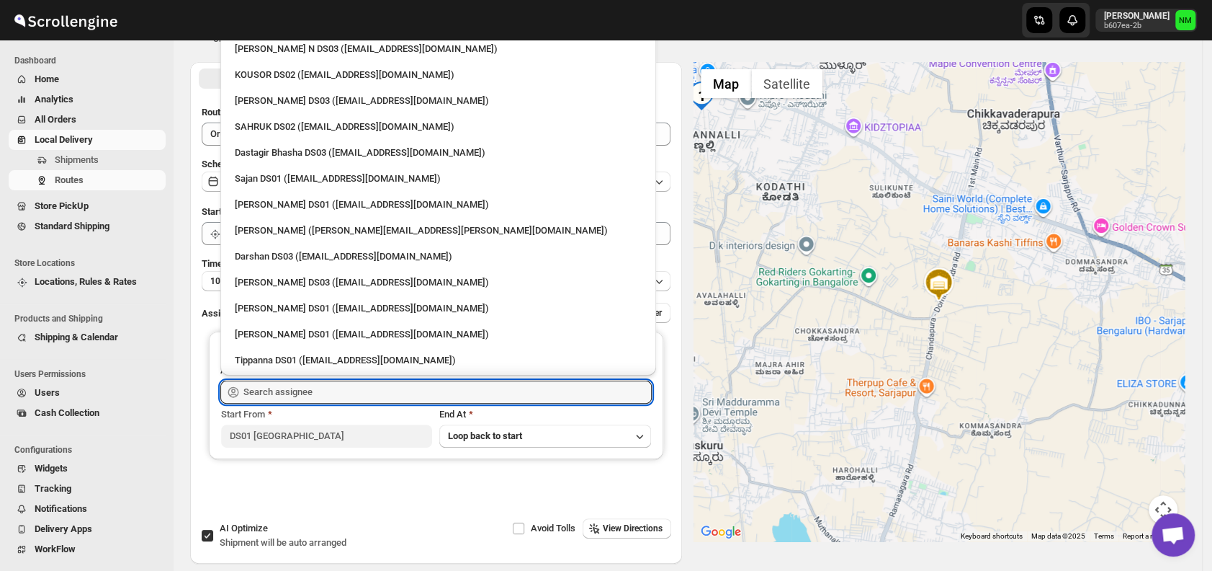
scroll to position [1204, 0]
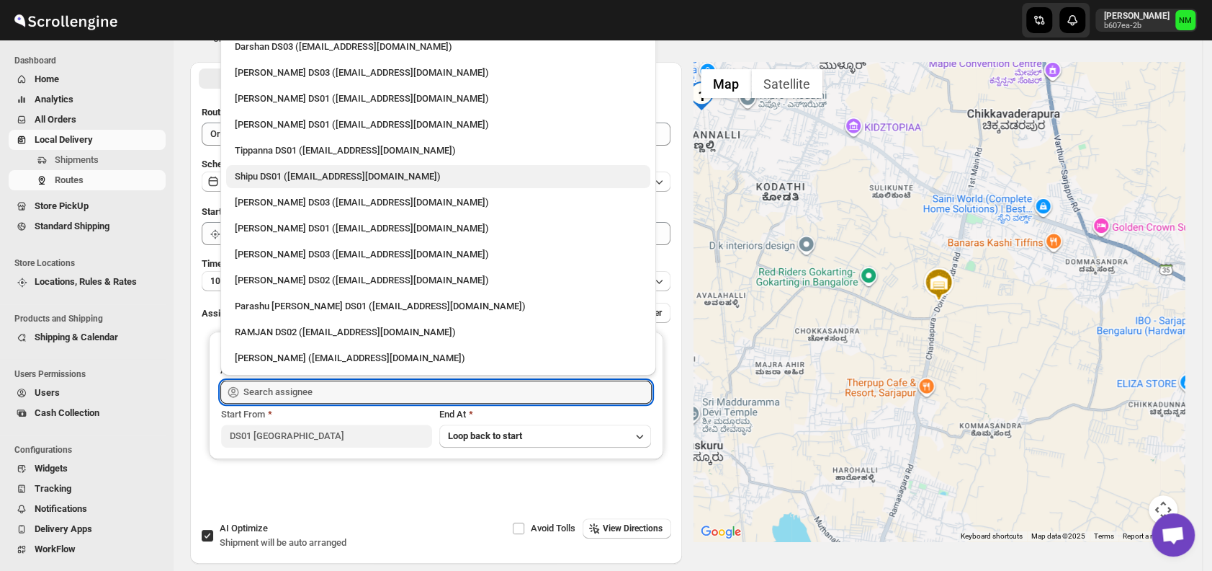
click at [288, 169] on div "Shipu DS01 ([EMAIL_ADDRESS][DOMAIN_NAME])" at bounding box center [438, 176] width 407 height 14
type input "Shipu DS01 ([EMAIL_ADDRESS][DOMAIN_NAME])"
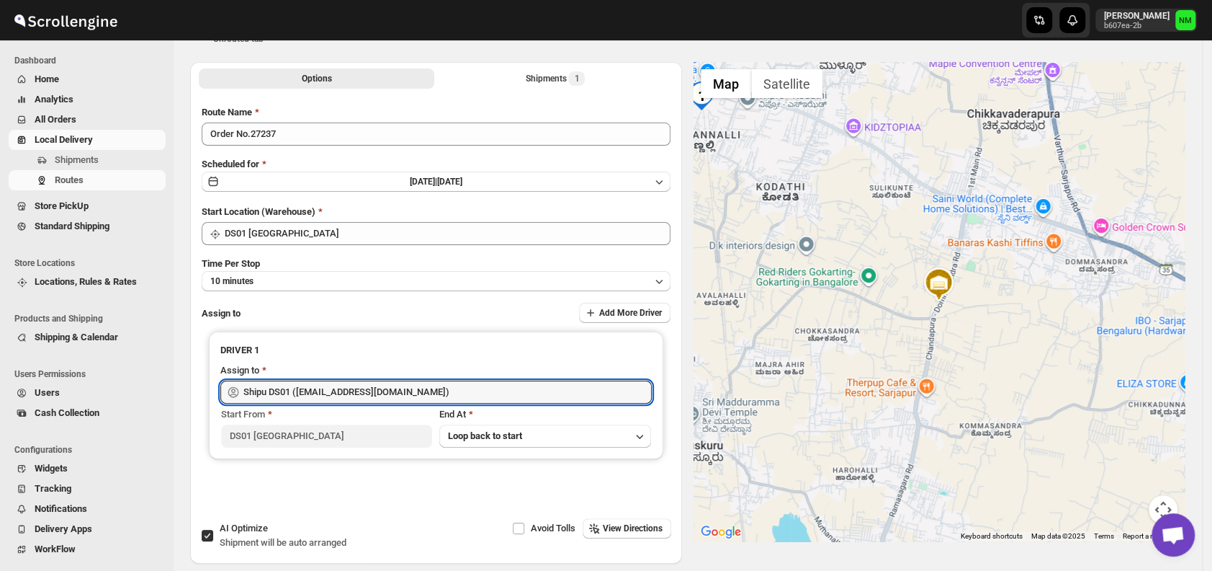
scroll to position [0, 0]
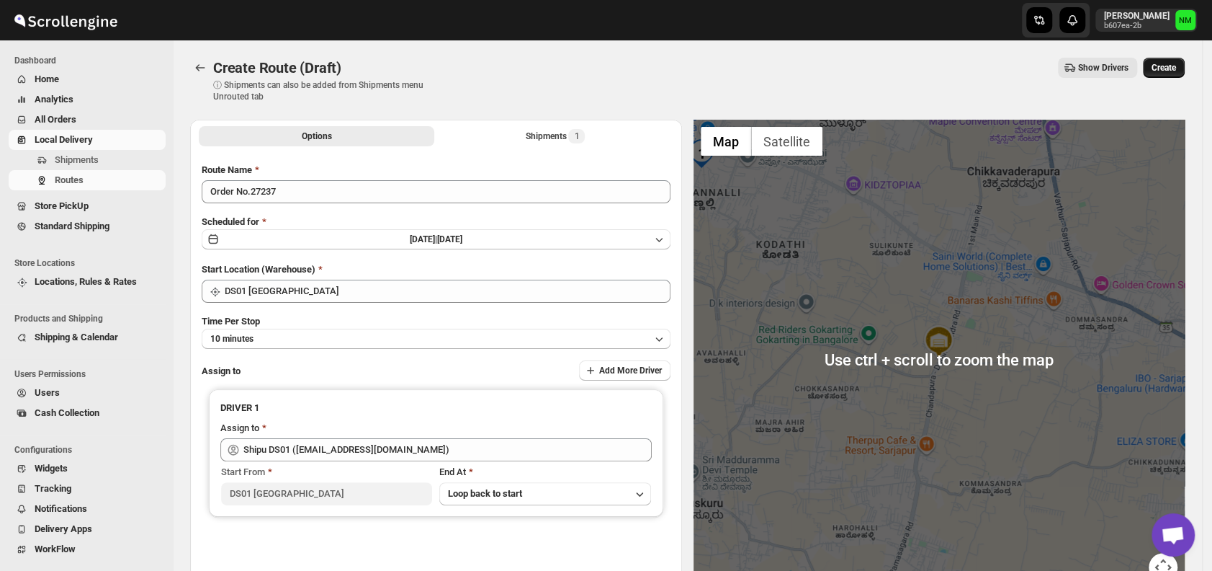
click at [1176, 63] on span "Create" at bounding box center [1164, 68] width 24 height 12
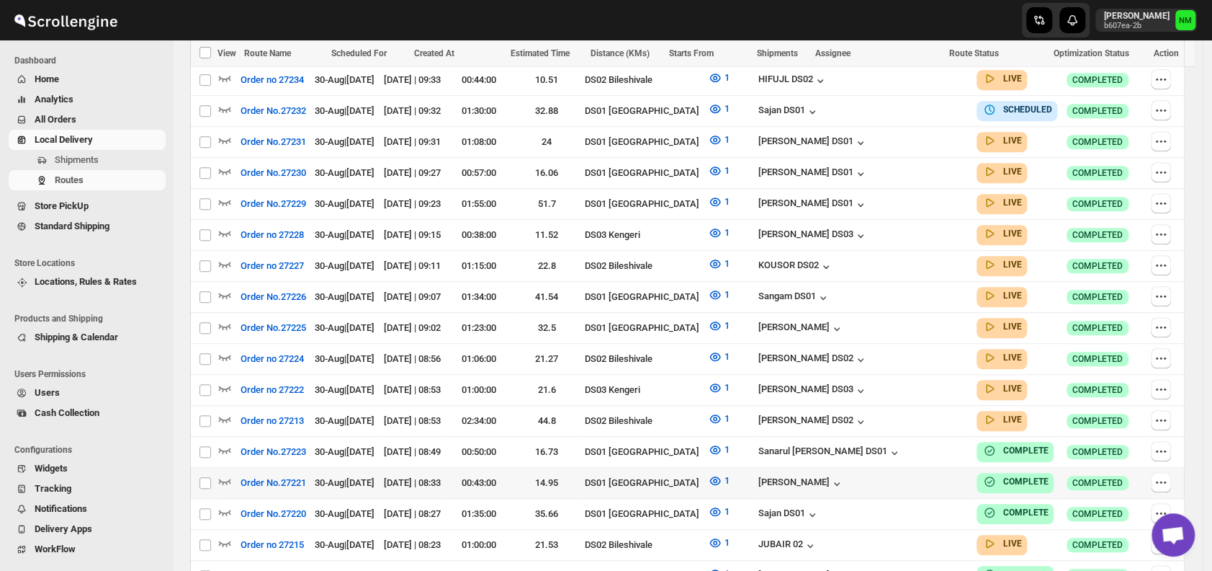
scroll to position [593, 0]
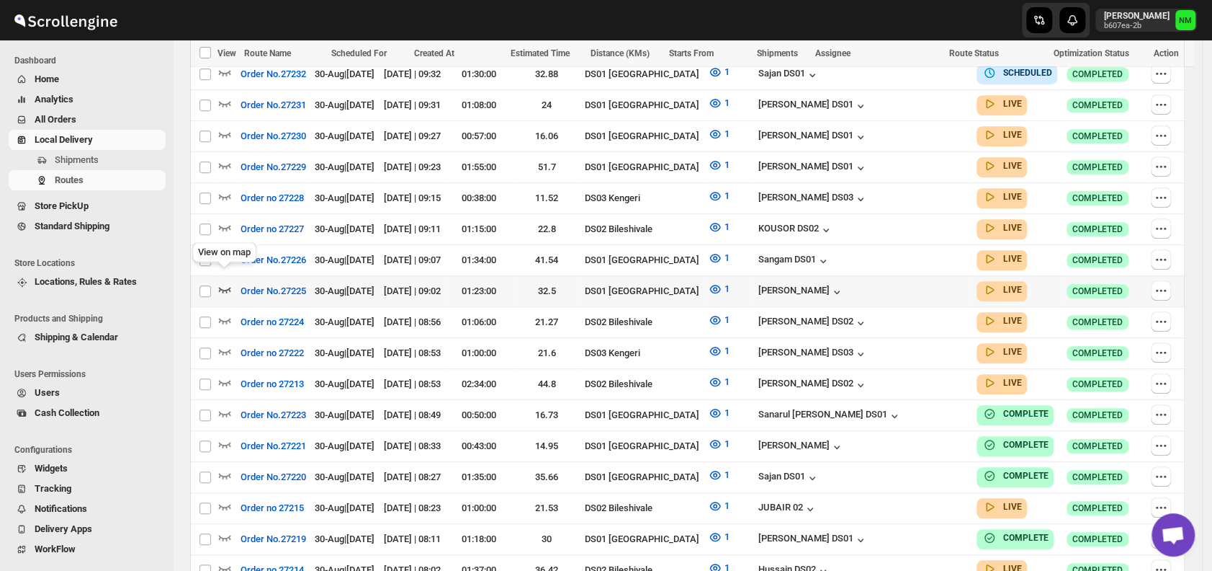
click at [228, 282] on icon "button" at bounding box center [225, 289] width 14 height 14
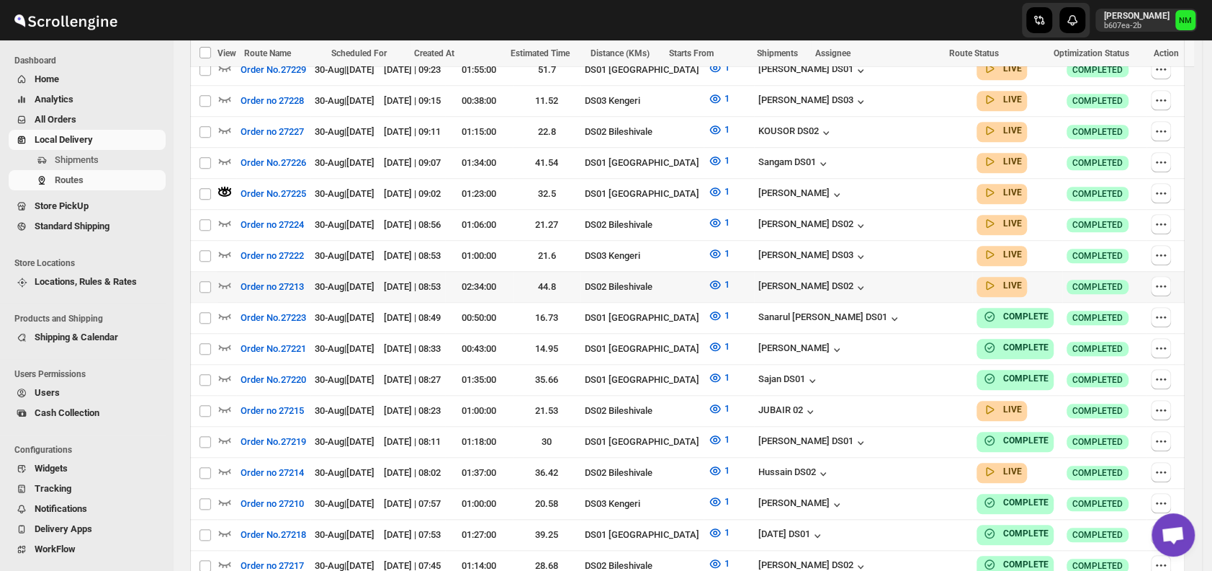
scroll to position [703, 0]
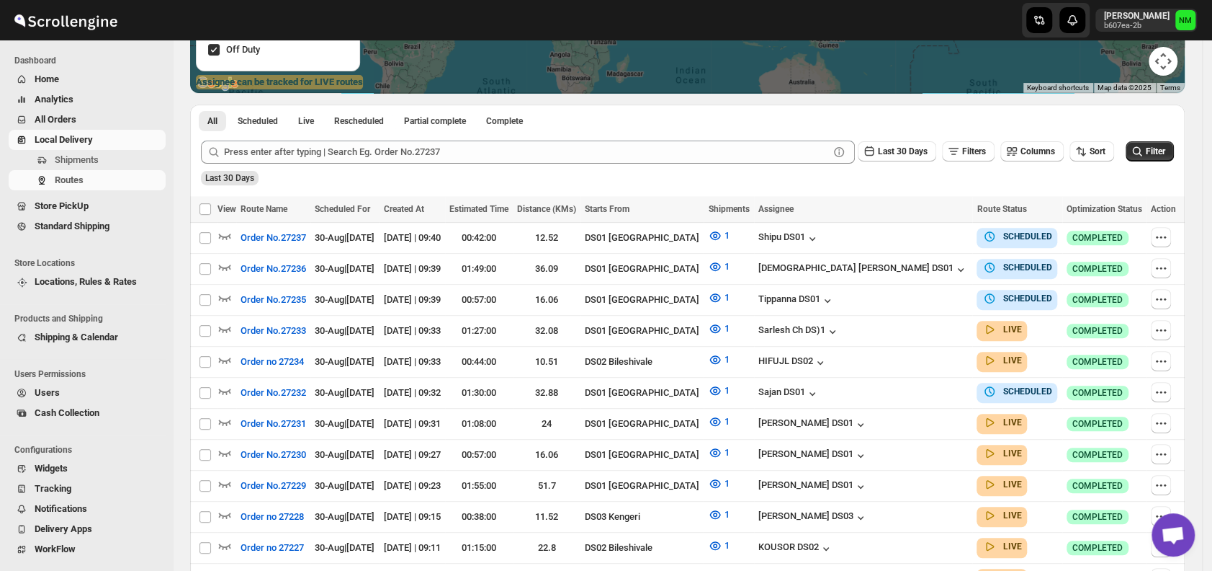
scroll to position [276, 0]
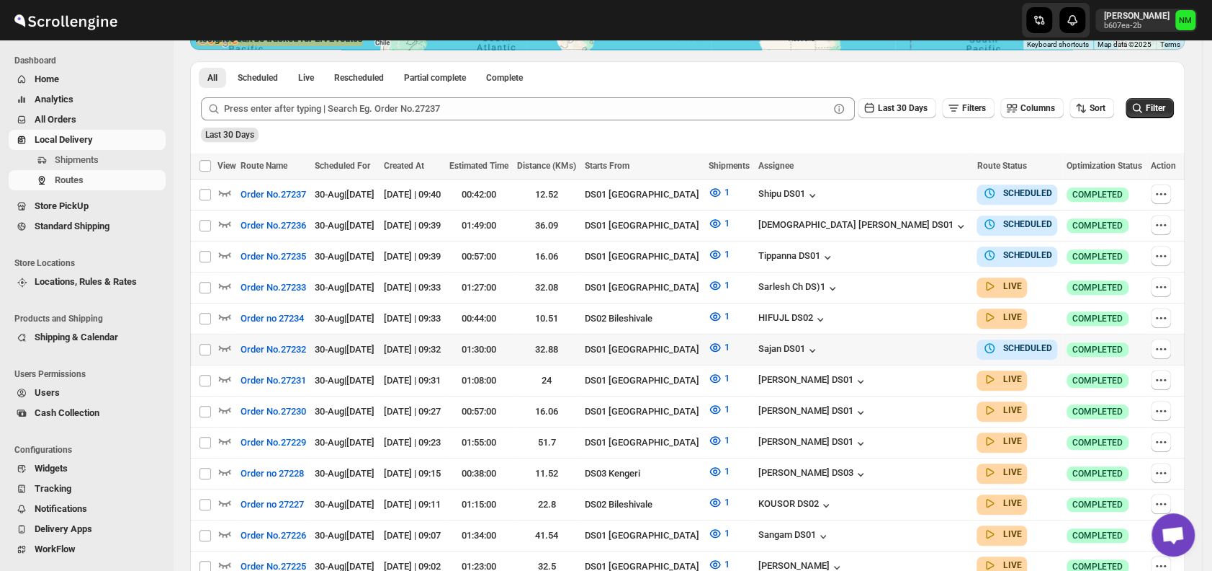
scroll to position [380, 0]
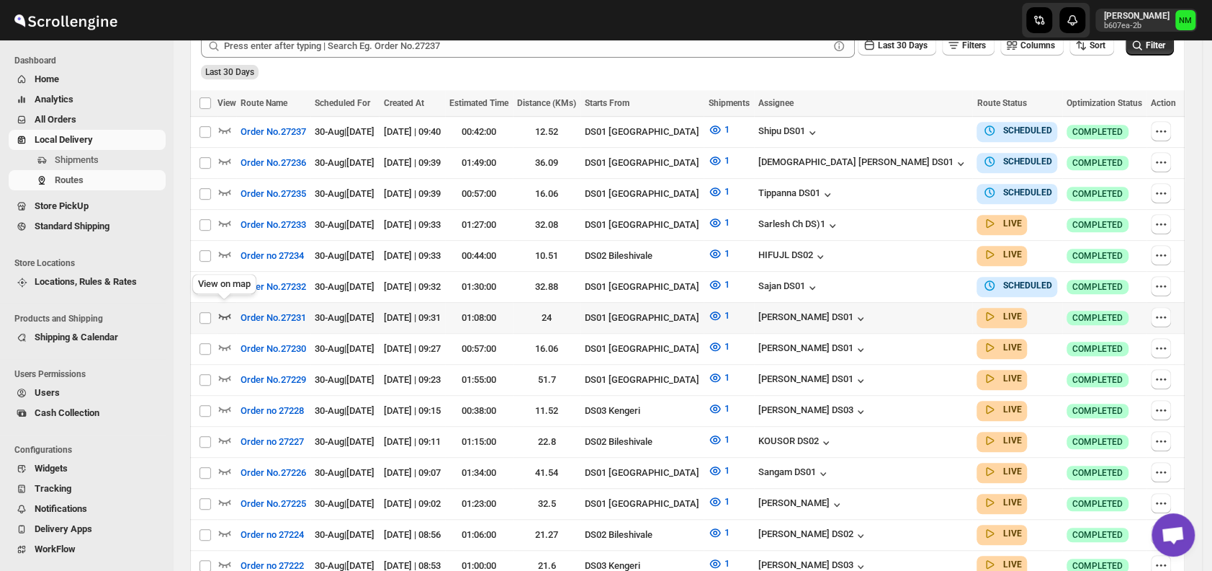
click at [228, 308] on icon "button" at bounding box center [225, 315] width 14 height 14
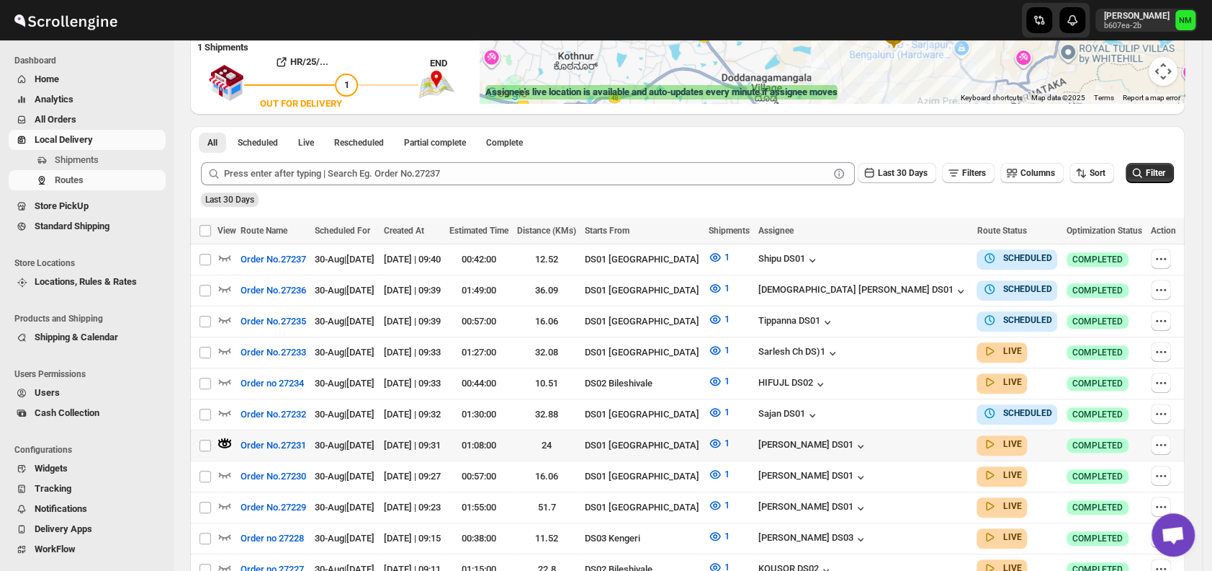
scroll to position [401, 0]
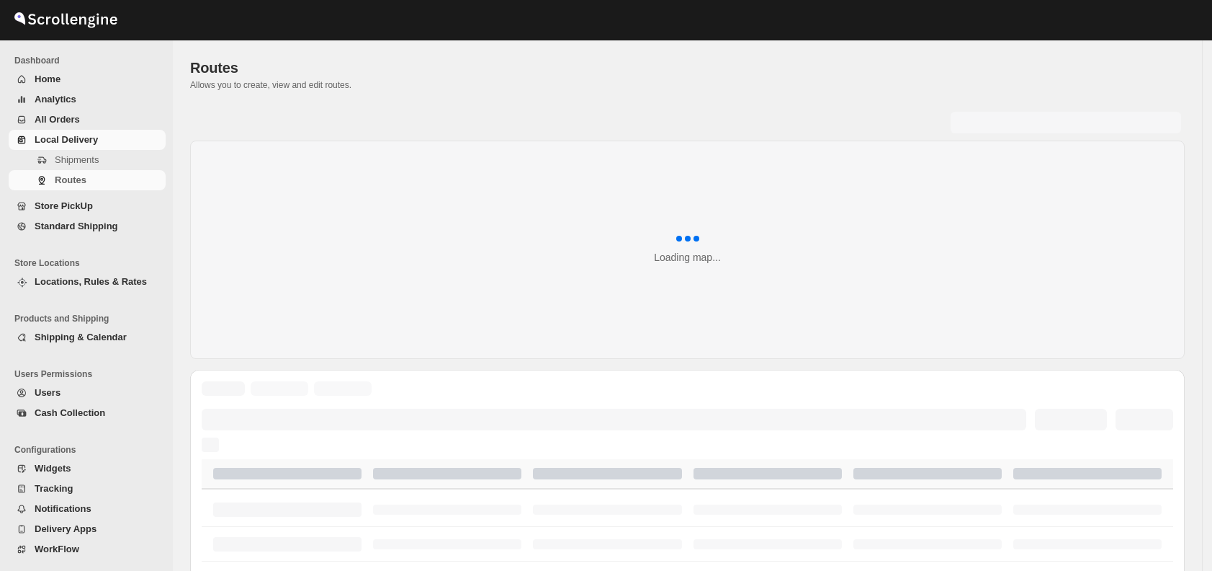
scroll to position [401, 0]
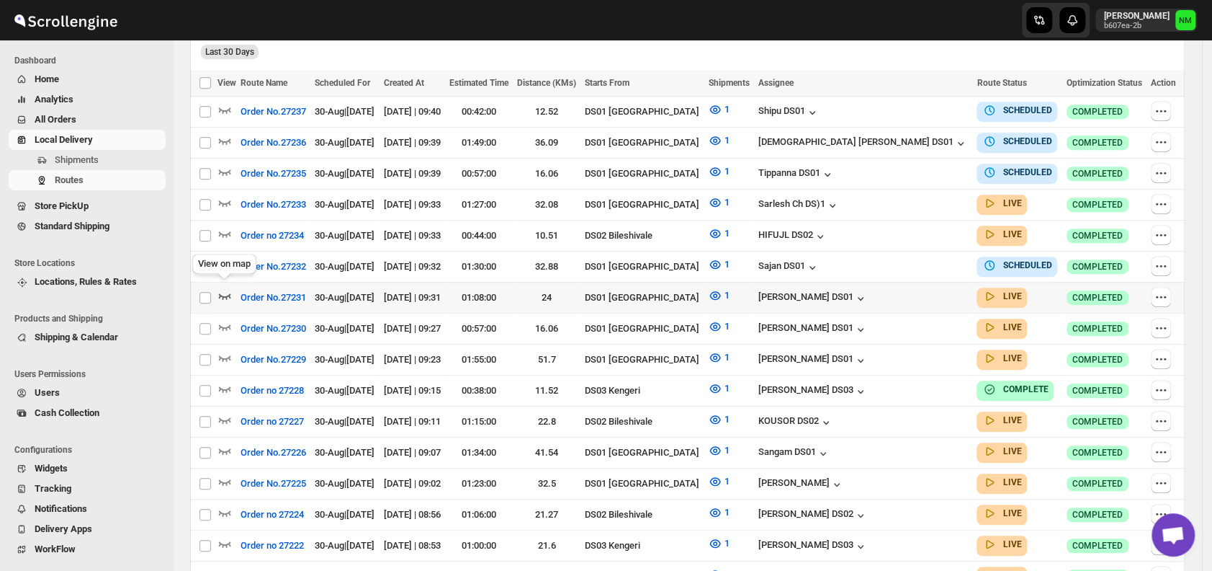
click at [220, 288] on icon "button" at bounding box center [225, 295] width 14 height 14
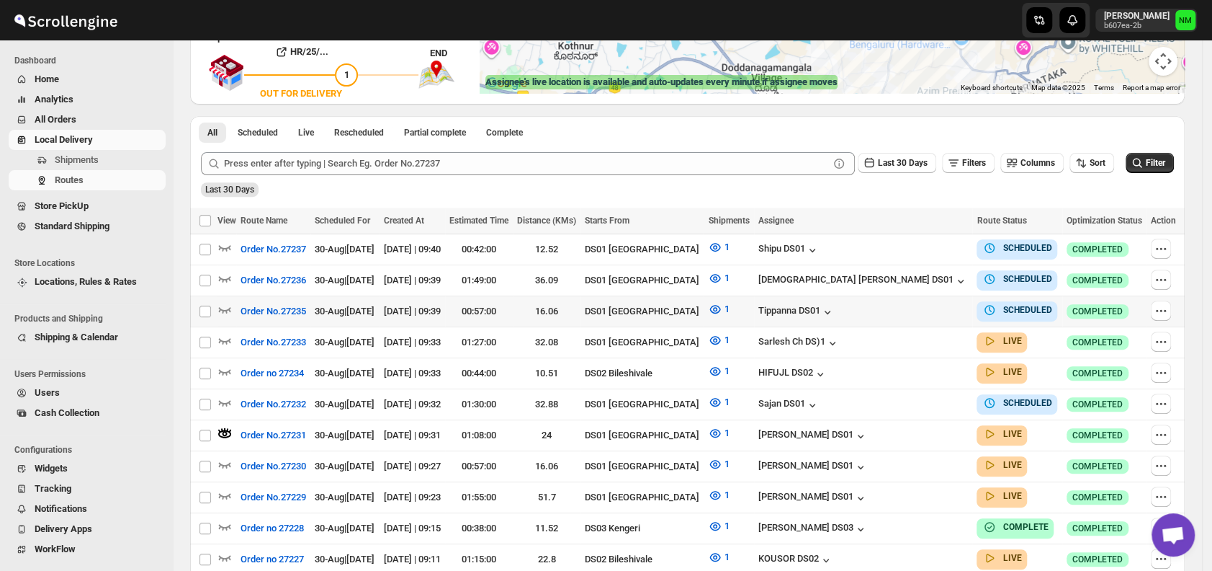
scroll to position [276, 0]
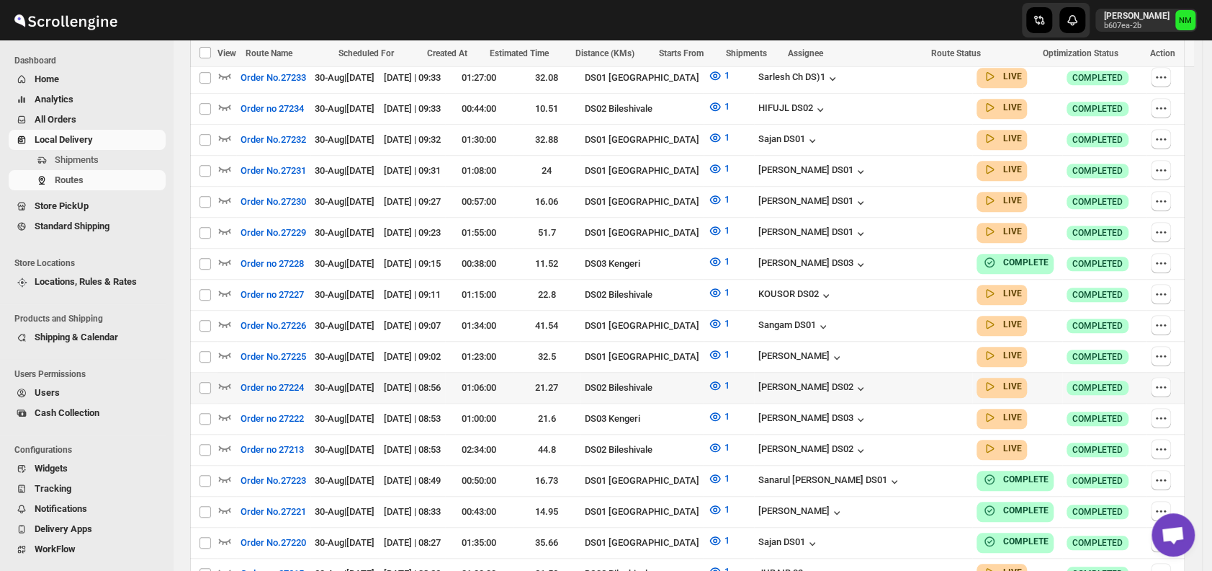
scroll to position [517, 0]
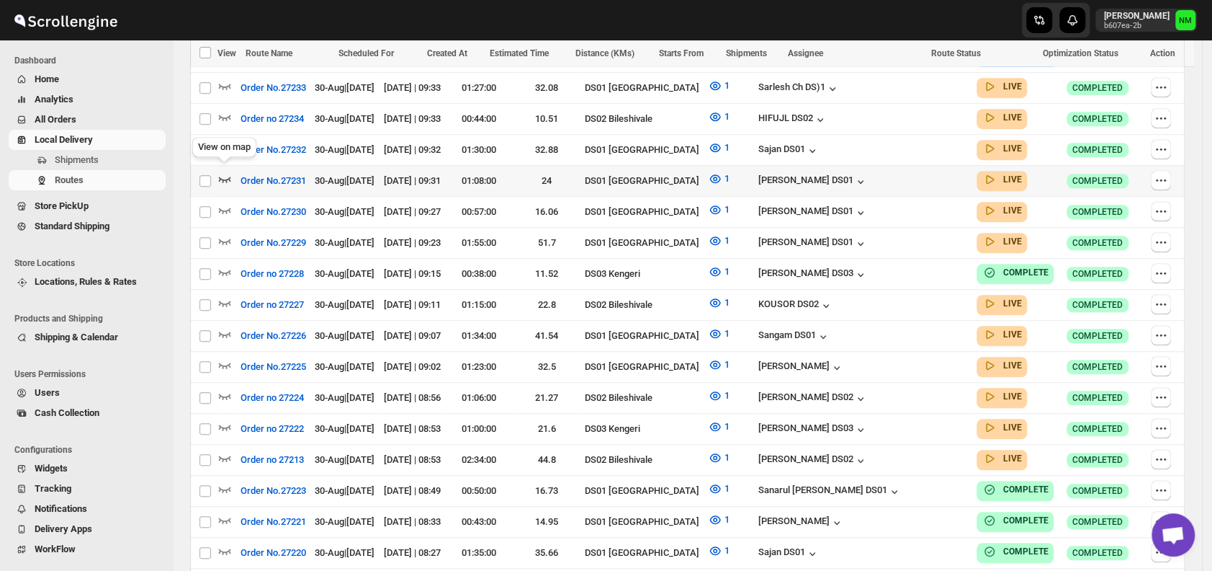
click at [225, 176] on icon "button" at bounding box center [225, 179] width 12 height 6
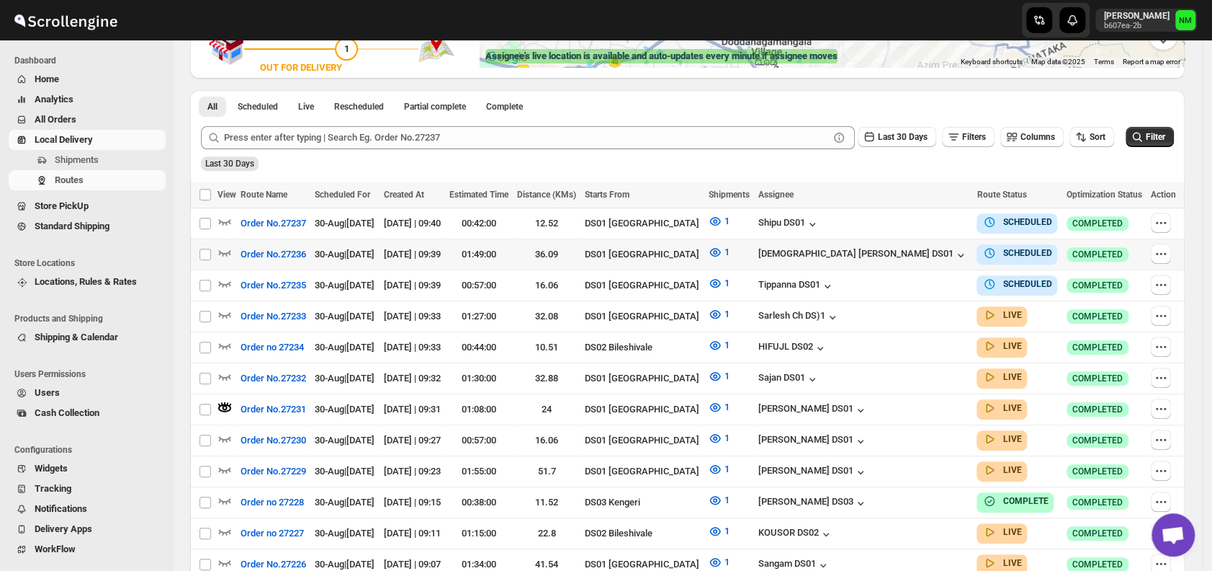
scroll to position [305, 0]
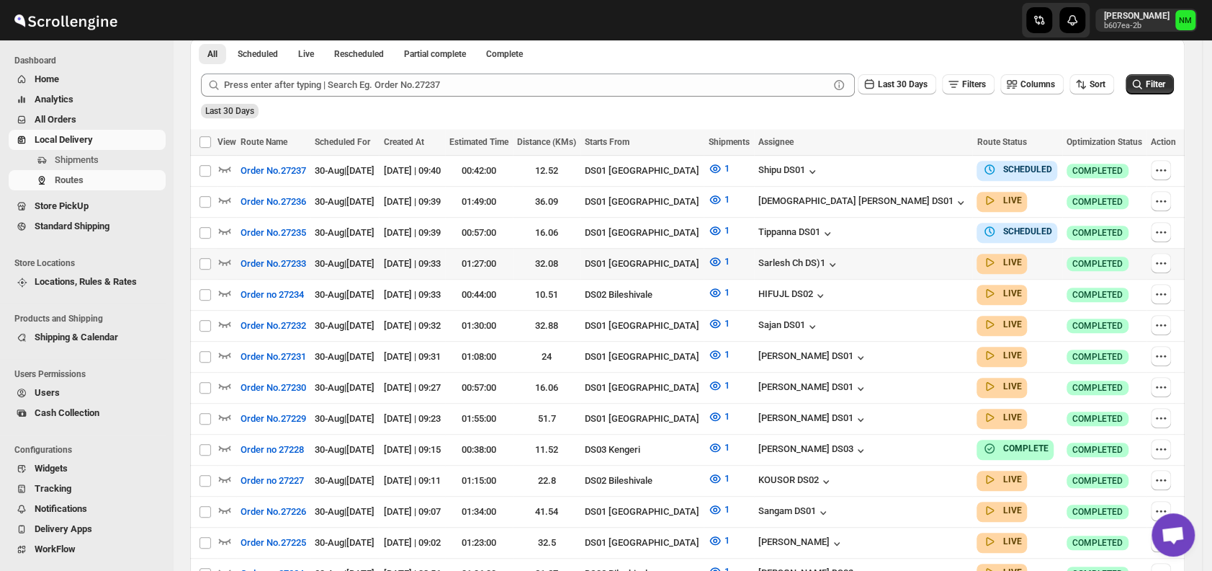
scroll to position [432, 0]
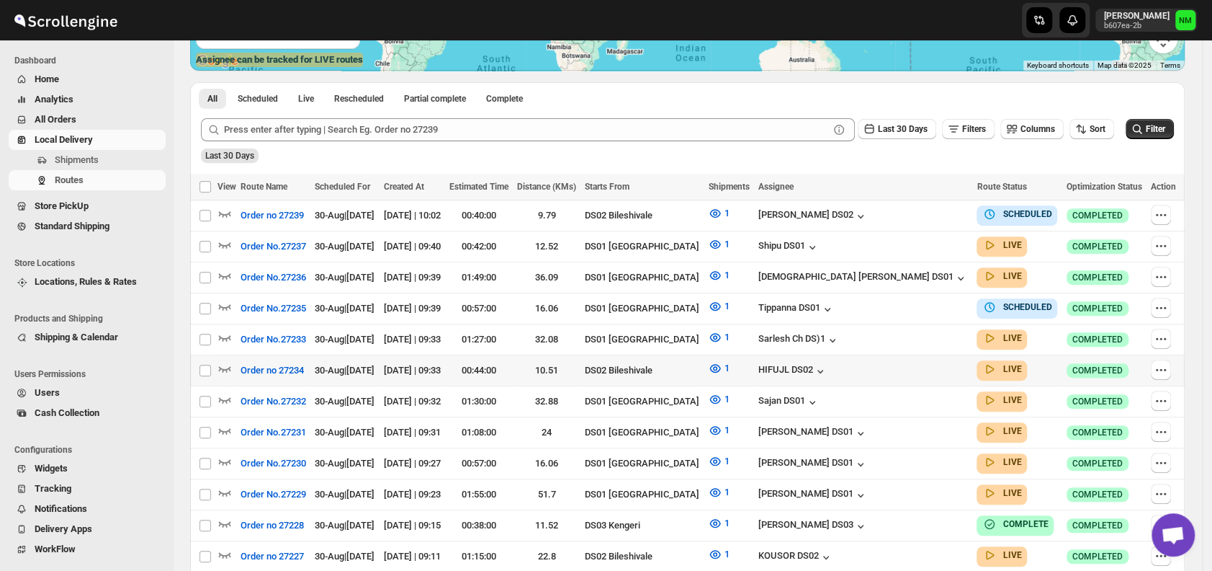
scroll to position [401, 0]
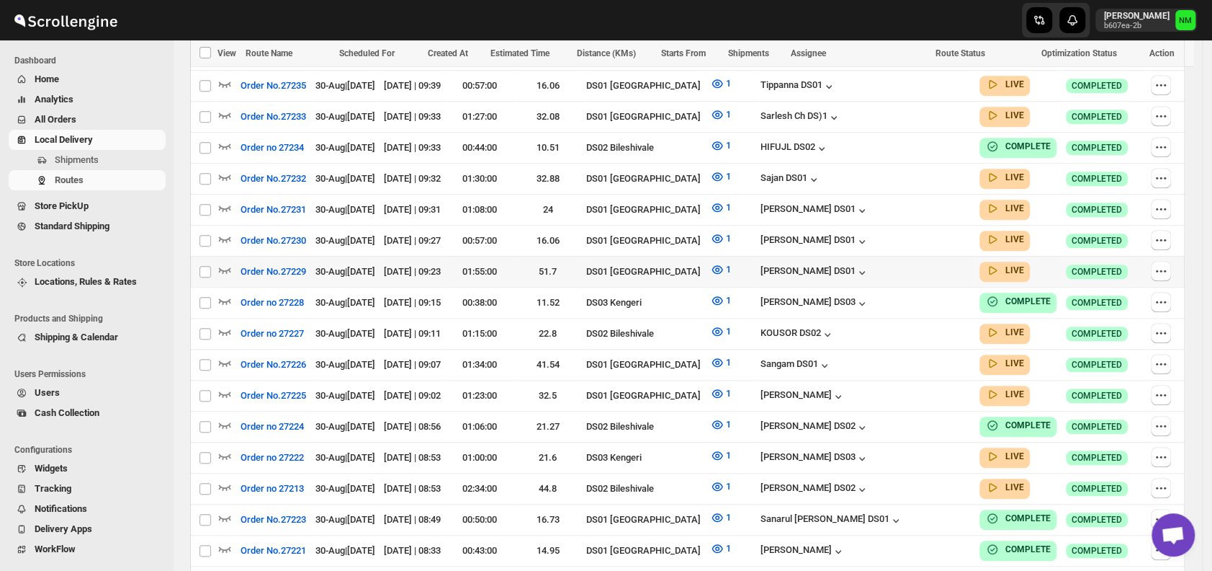
scroll to position [617, 0]
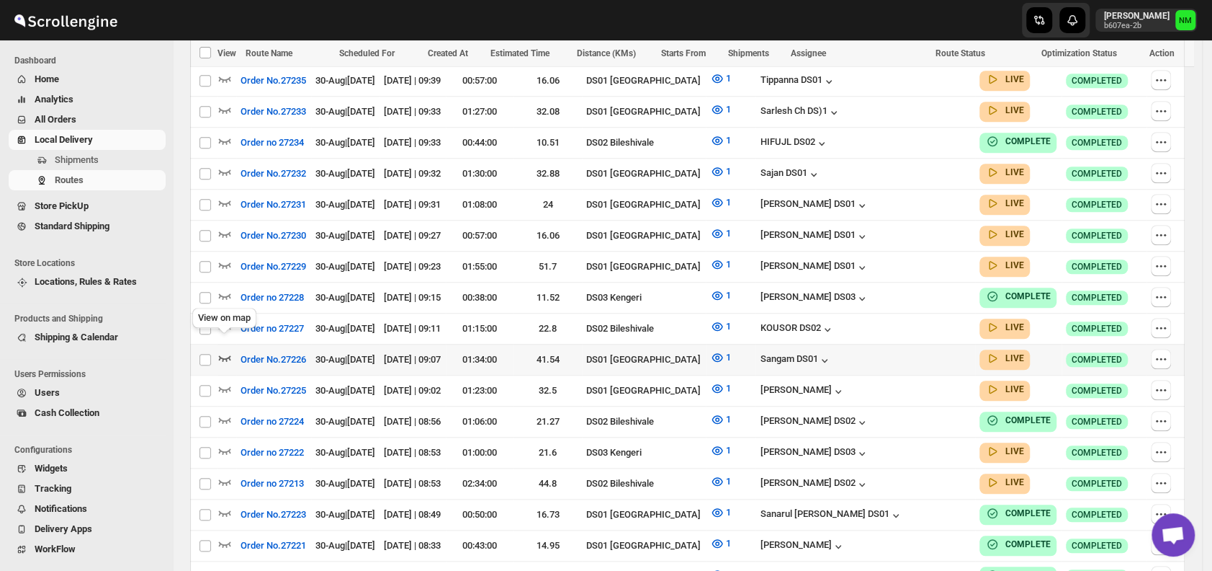
click at [229, 350] on icon "button" at bounding box center [225, 357] width 14 height 14
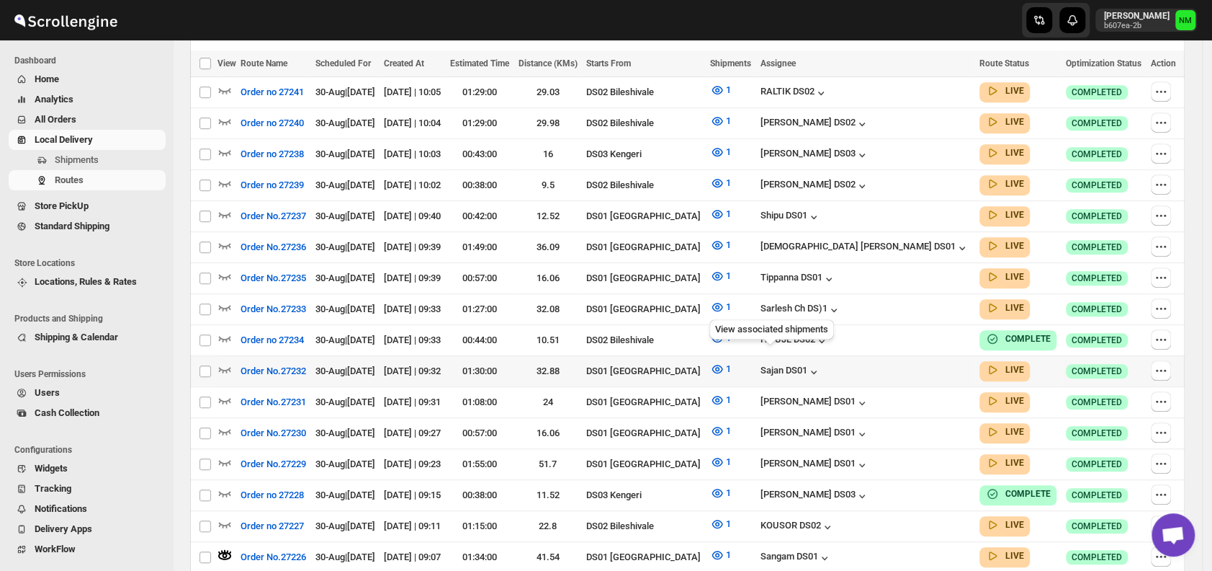
scroll to position [432, 0]
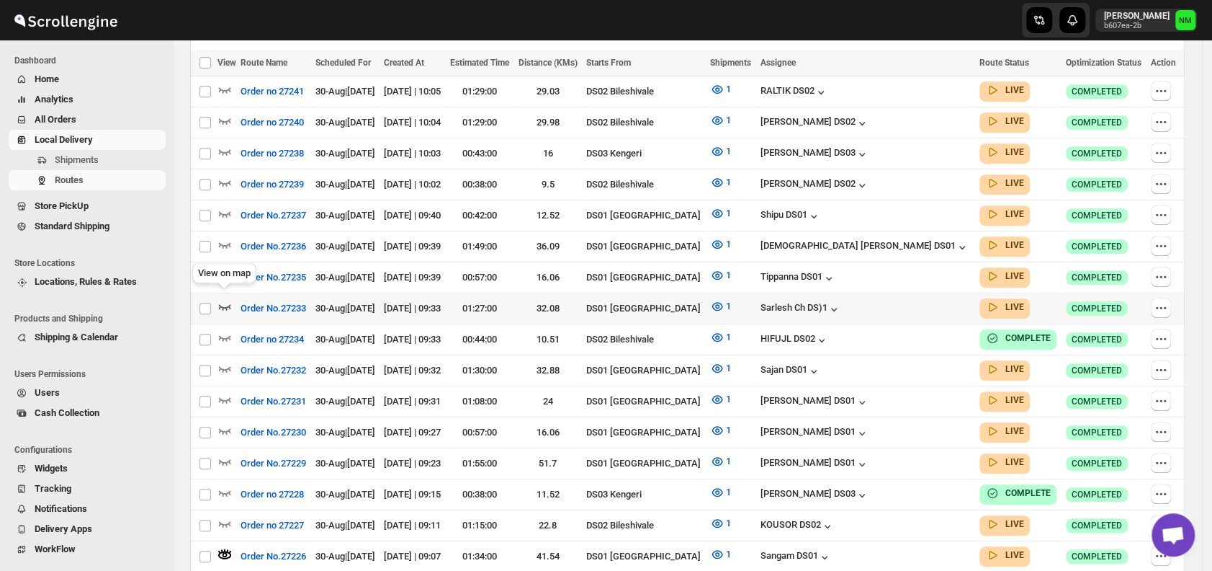
click at [225, 304] on icon "button" at bounding box center [225, 307] width 12 height 6
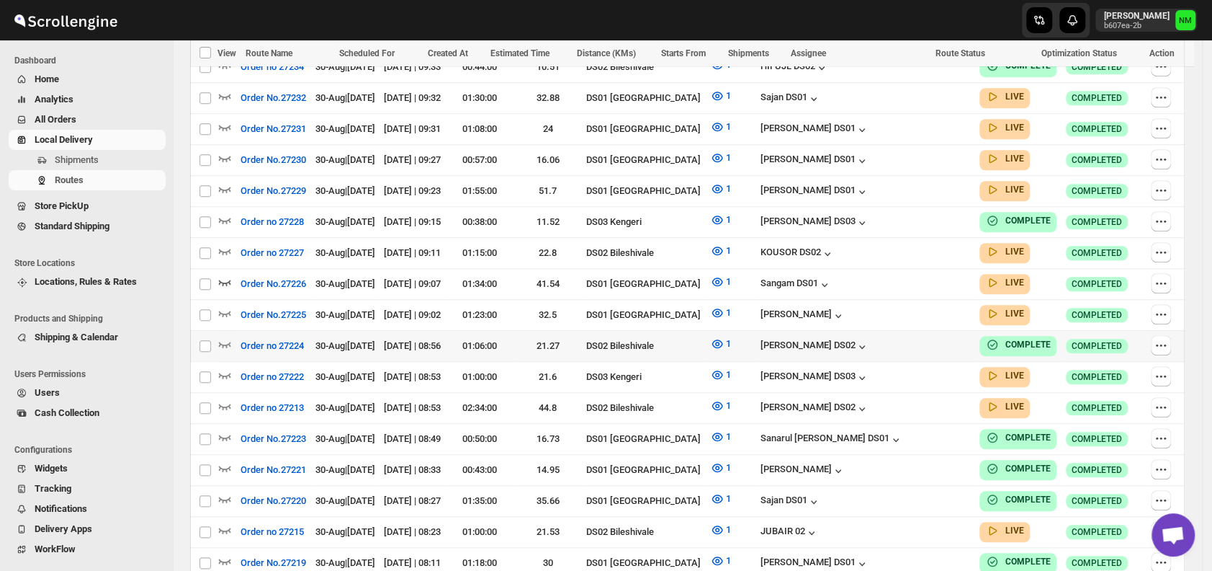
scroll to position [709, 0]
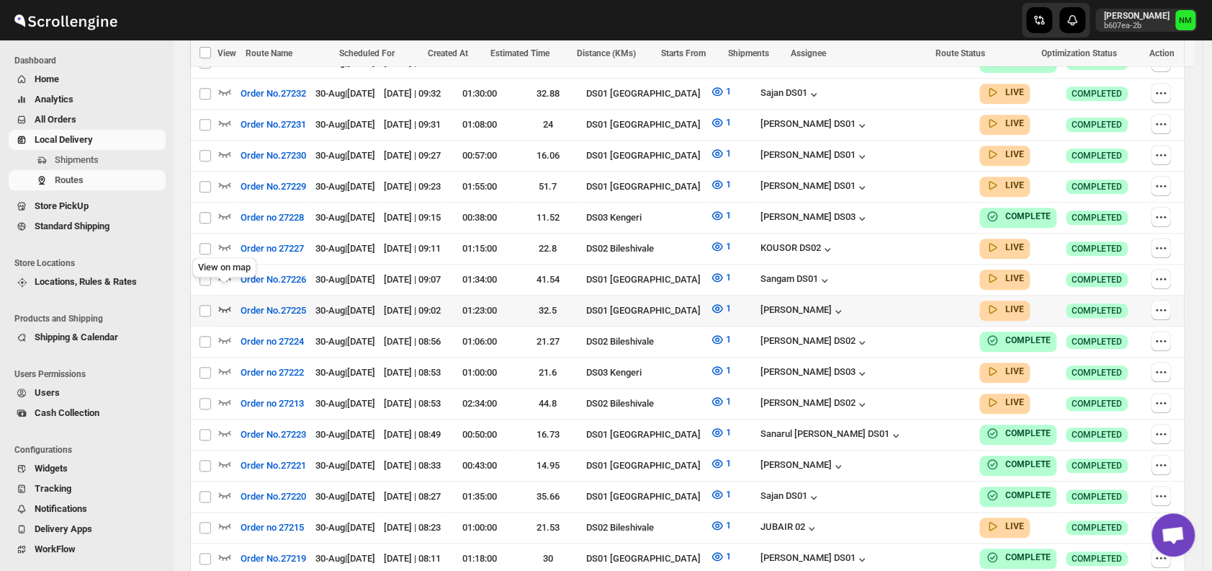
click at [223, 301] on icon "button" at bounding box center [225, 308] width 14 height 14
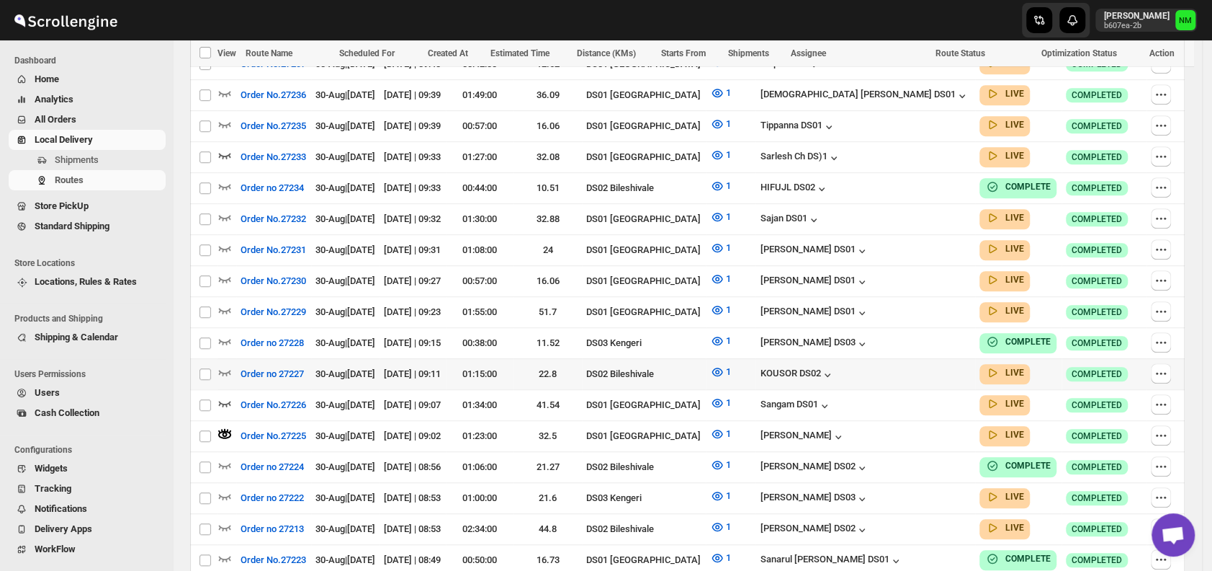
scroll to position [594, 0]
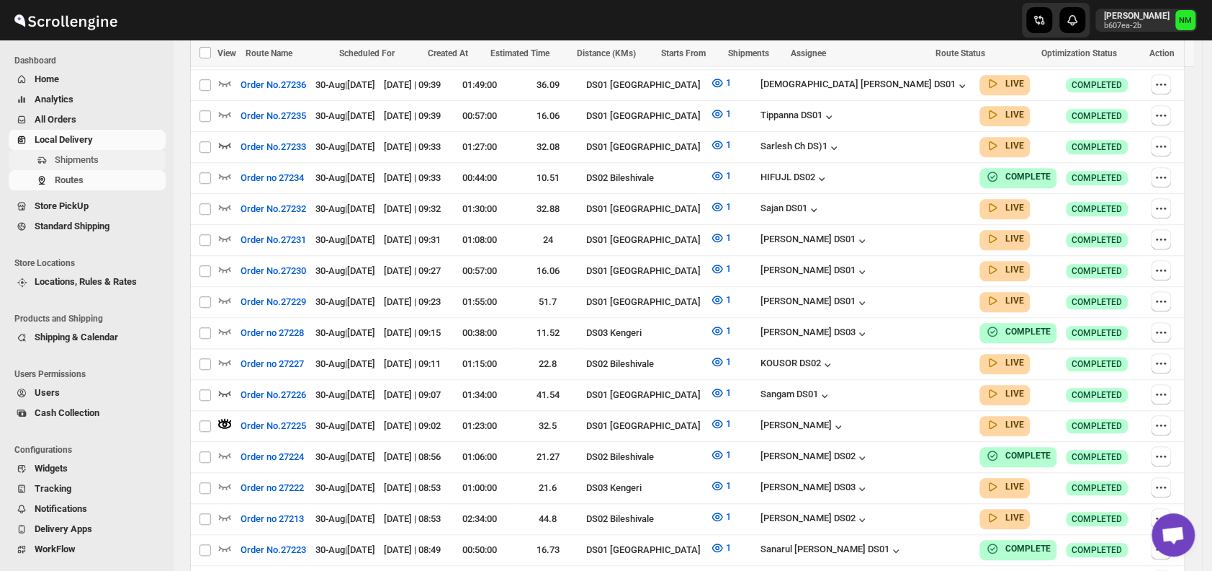
click at [81, 158] on span "Shipments" at bounding box center [77, 159] width 44 height 11
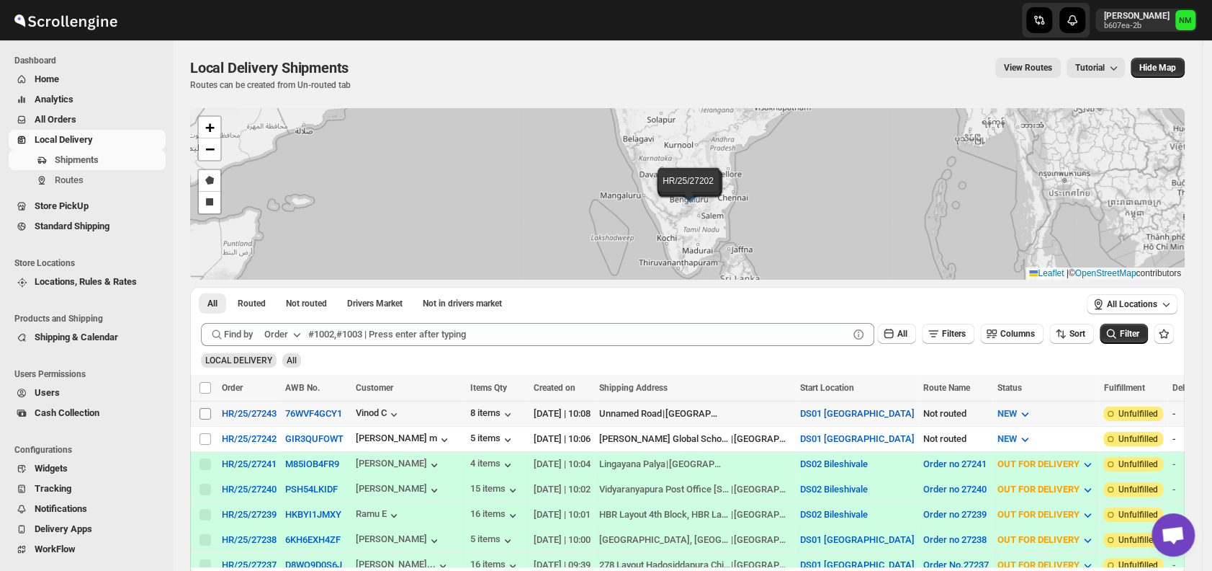
click at [207, 410] on input "Select shipment" at bounding box center [206, 414] width 12 height 12
checkbox input "true"
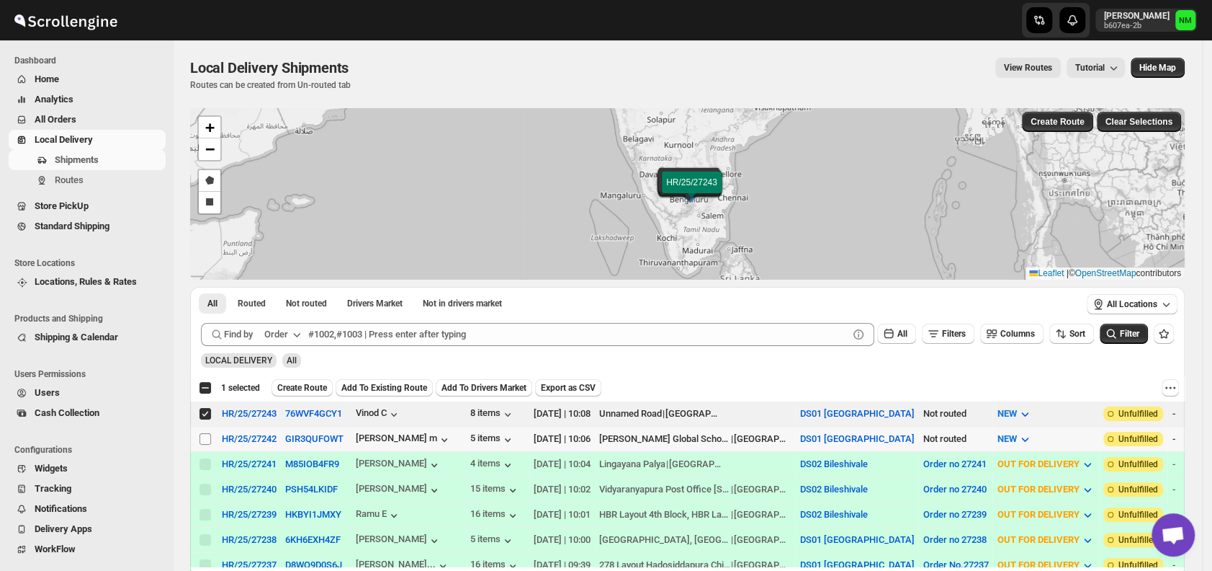
click at [207, 439] on input "Select shipment" at bounding box center [206, 439] width 12 height 12
checkbox input "true"
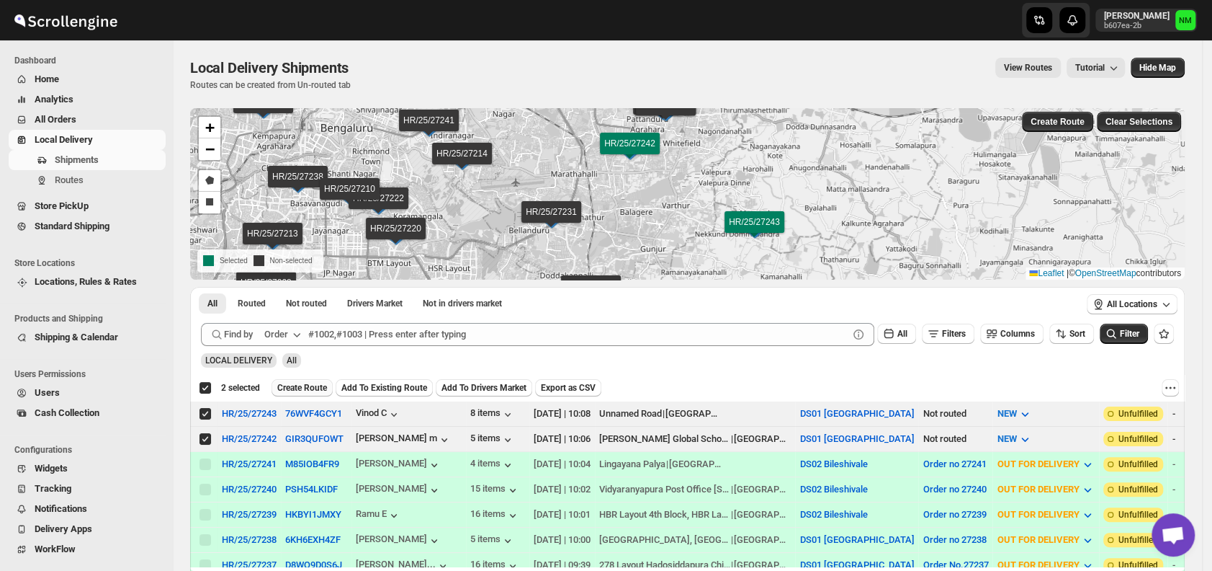
click at [289, 386] on span "Create Route" at bounding box center [302, 388] width 50 height 12
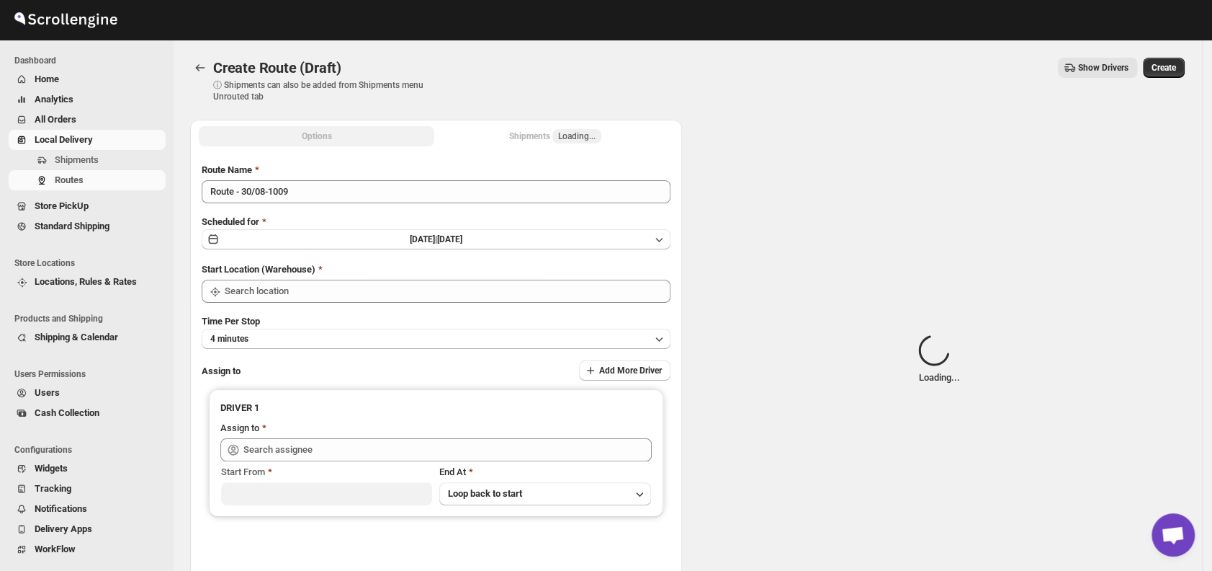
type input "DS01 [GEOGRAPHIC_DATA]"
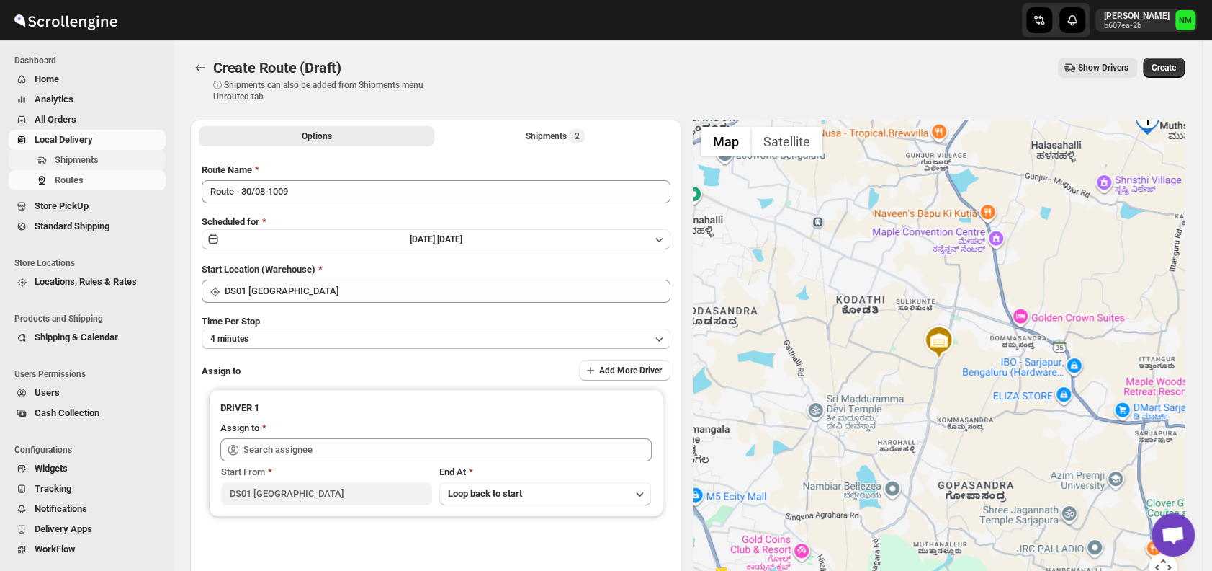
click at [125, 159] on span "Shipments" at bounding box center [109, 160] width 108 height 14
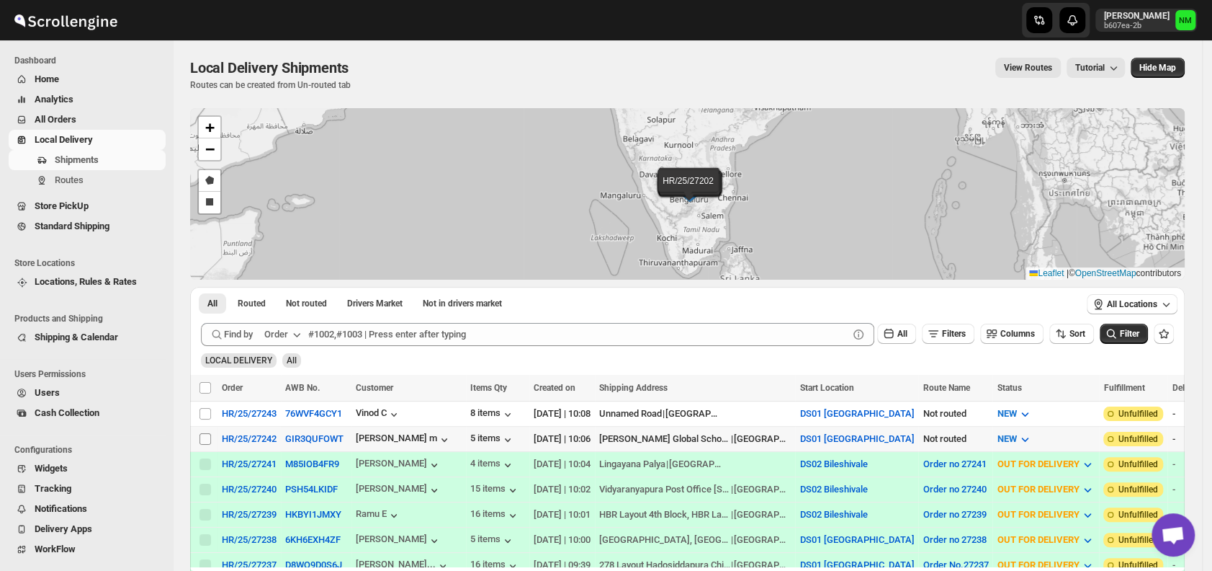
click at [209, 439] on input "Select shipment" at bounding box center [206, 439] width 12 height 12
checkbox input "true"
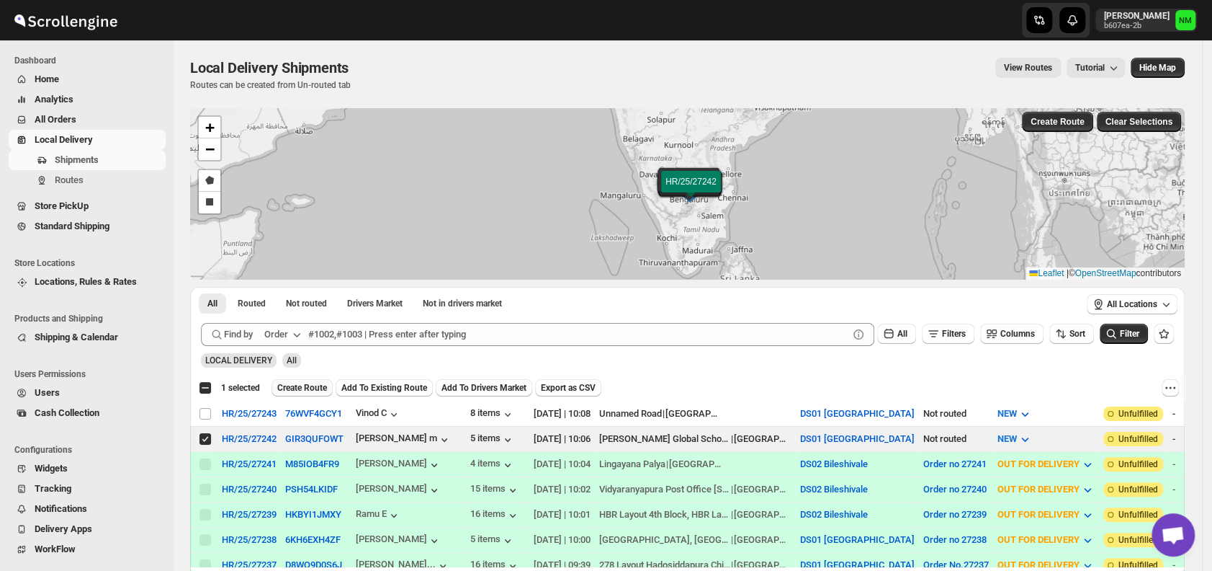
click at [310, 385] on span "Create Route" at bounding box center [302, 388] width 50 height 12
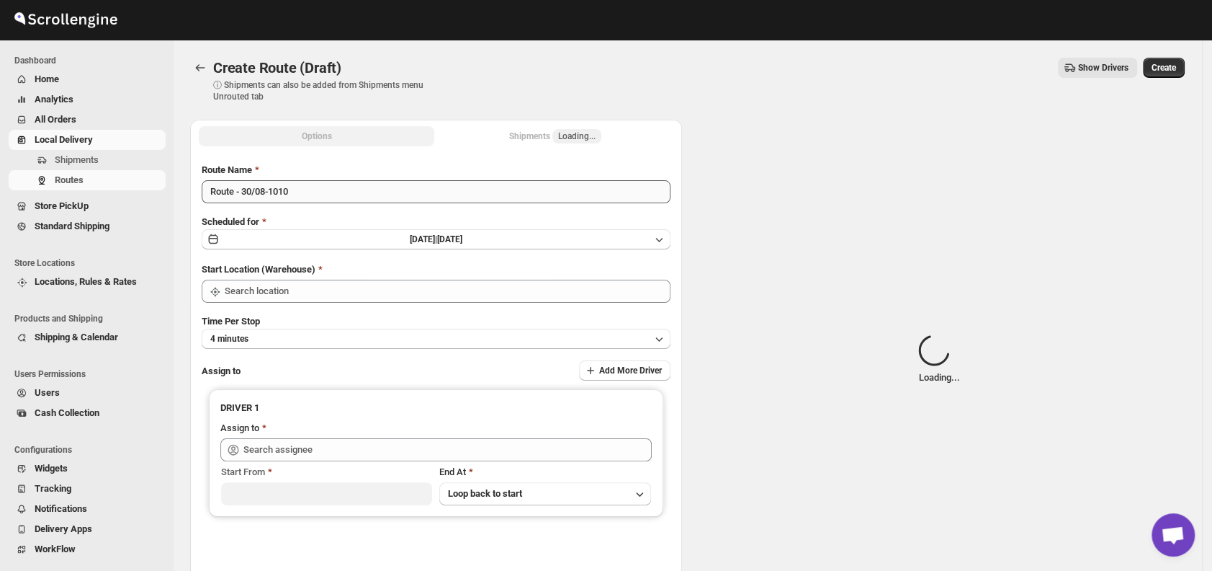
type input "DS01 [GEOGRAPHIC_DATA]"
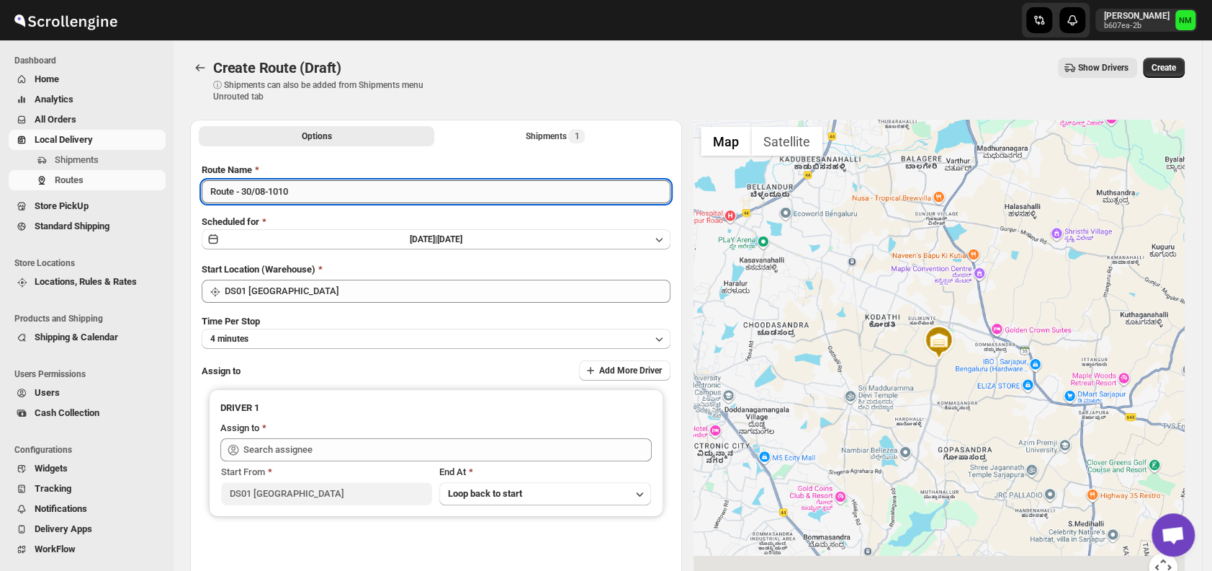
click at [310, 194] on input "Route - 30/08-1010" at bounding box center [436, 191] width 469 height 23
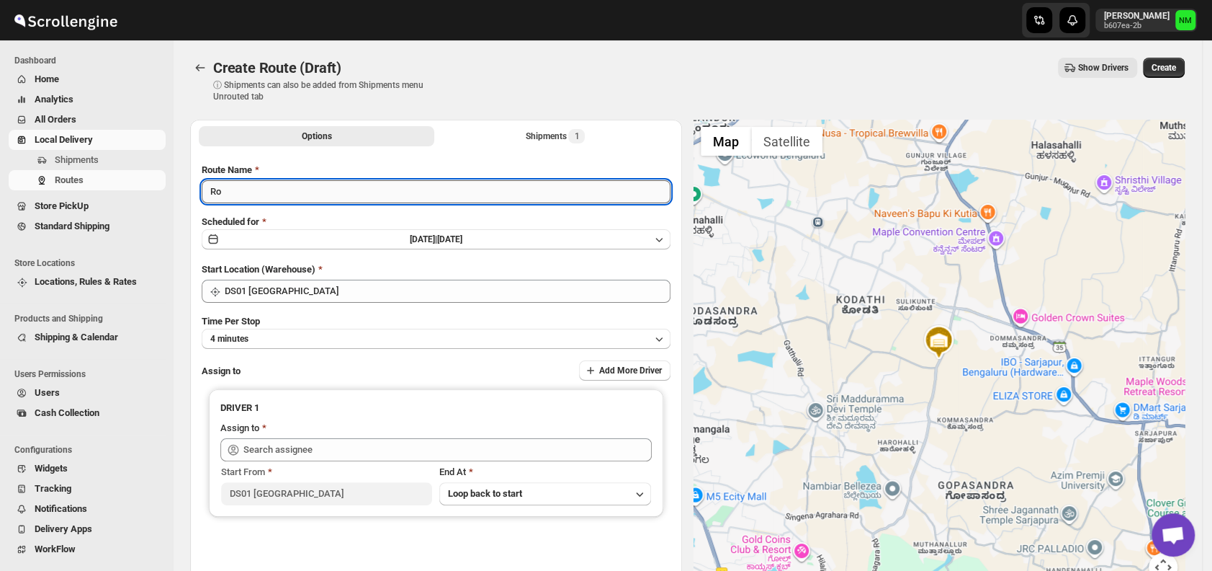
type input "R"
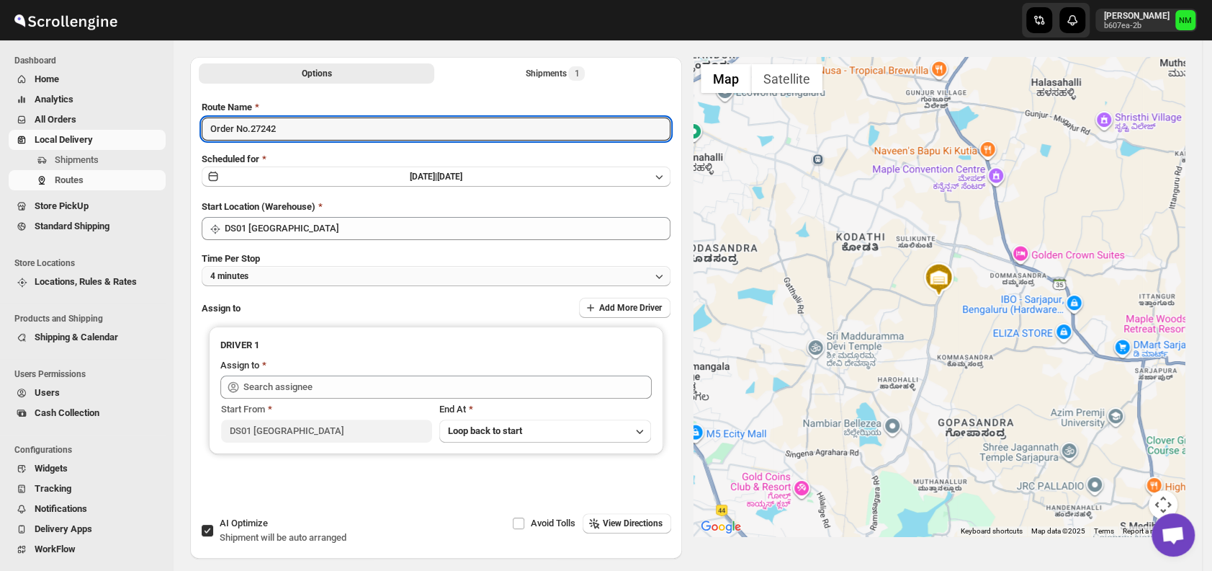
type input "Order No.27242"
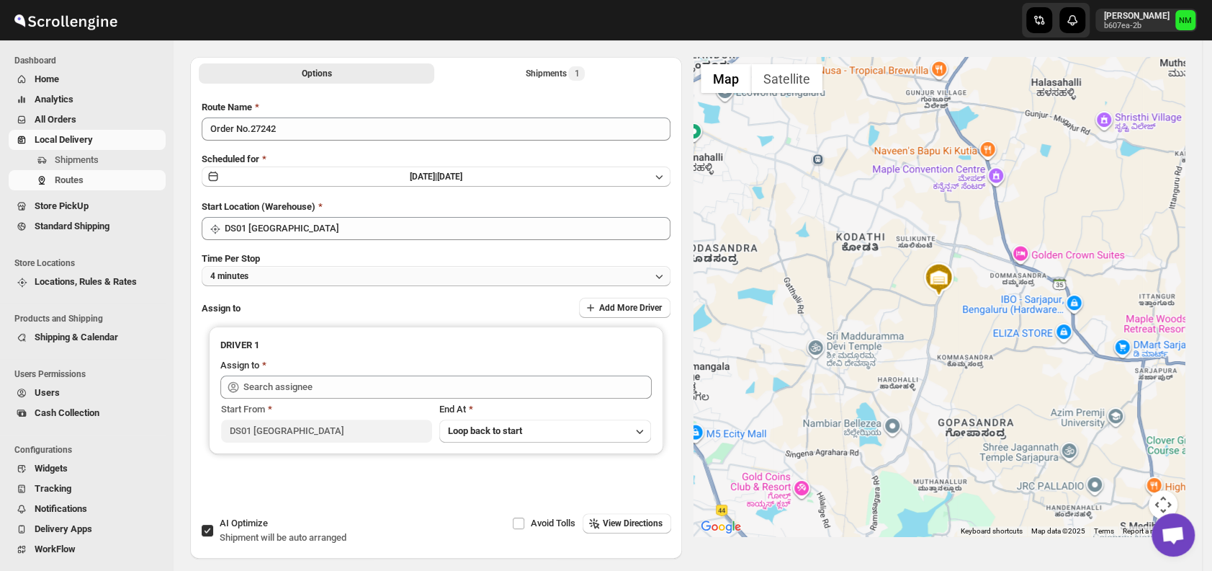
click at [294, 277] on button "4 minutes" at bounding box center [436, 276] width 469 height 20
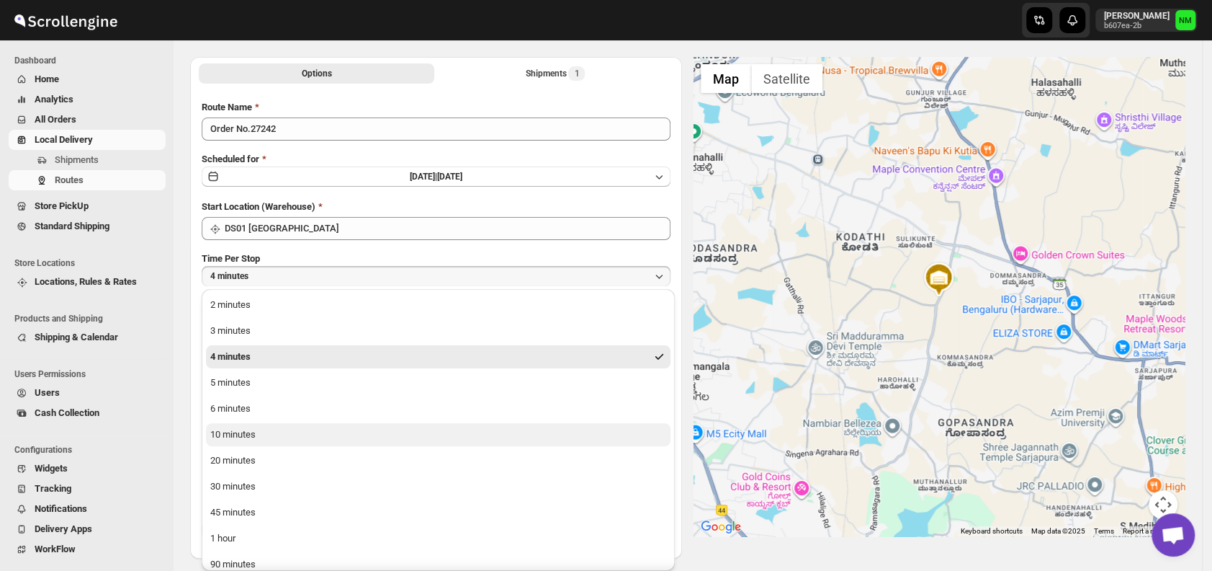
click at [220, 432] on div "10 minutes" at bounding box center [232, 434] width 45 height 14
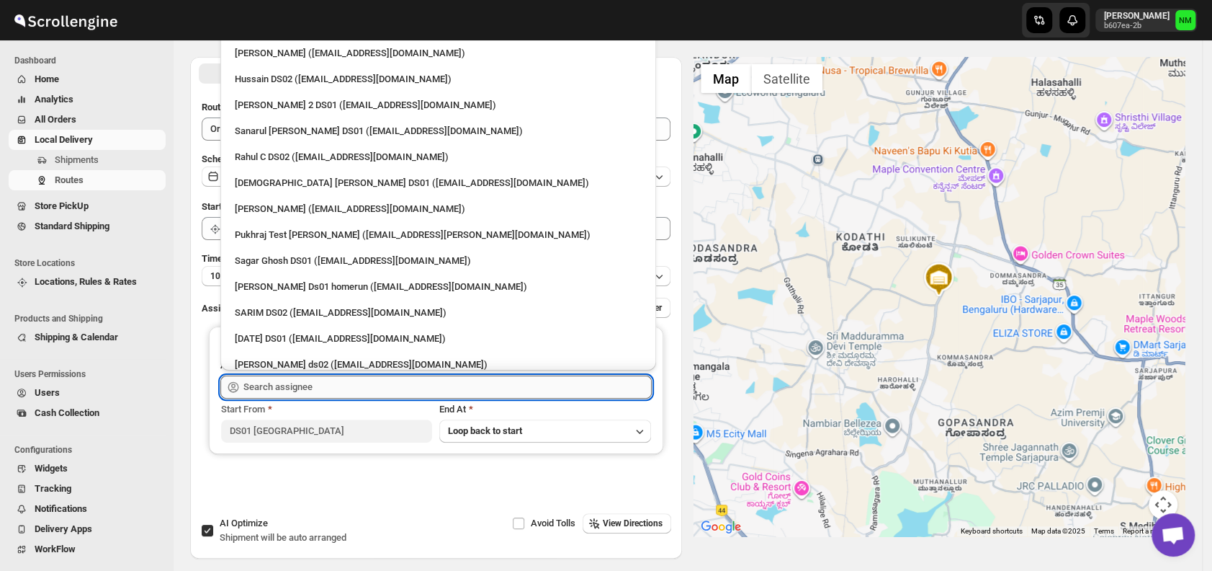
click at [317, 384] on input "text" at bounding box center [447, 386] width 408 height 23
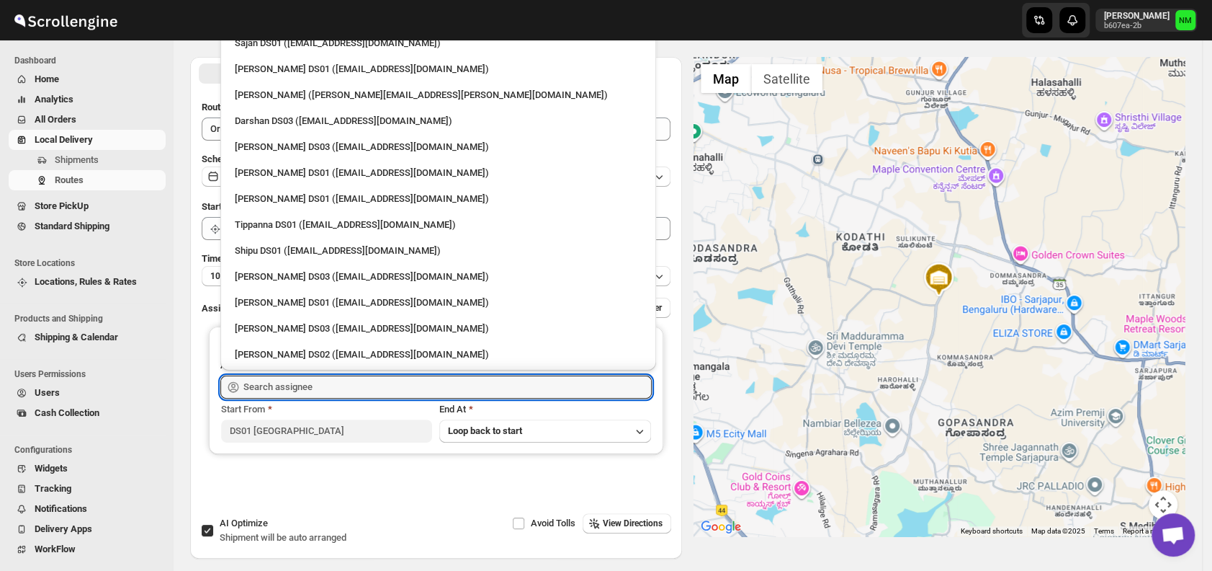
scroll to position [1204, 0]
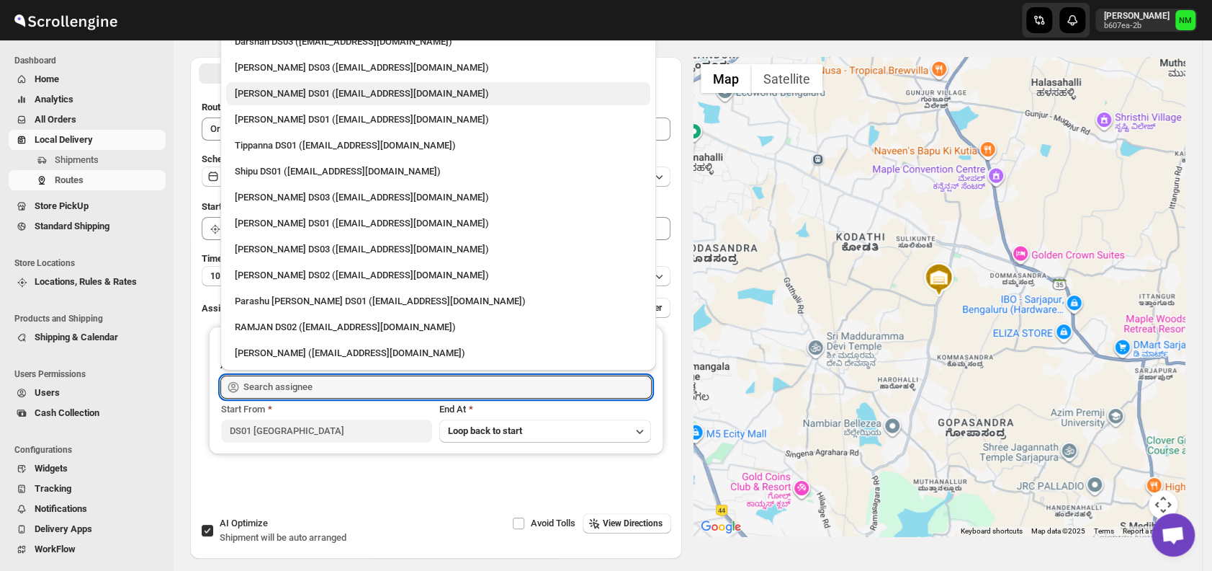
click at [280, 91] on div "Ashraf Ali DS01 (yoyovey222@0tires.com)" at bounding box center [438, 93] width 407 height 14
type input "Ashraf Ali DS01 (yoyovey222@0tires.com)"
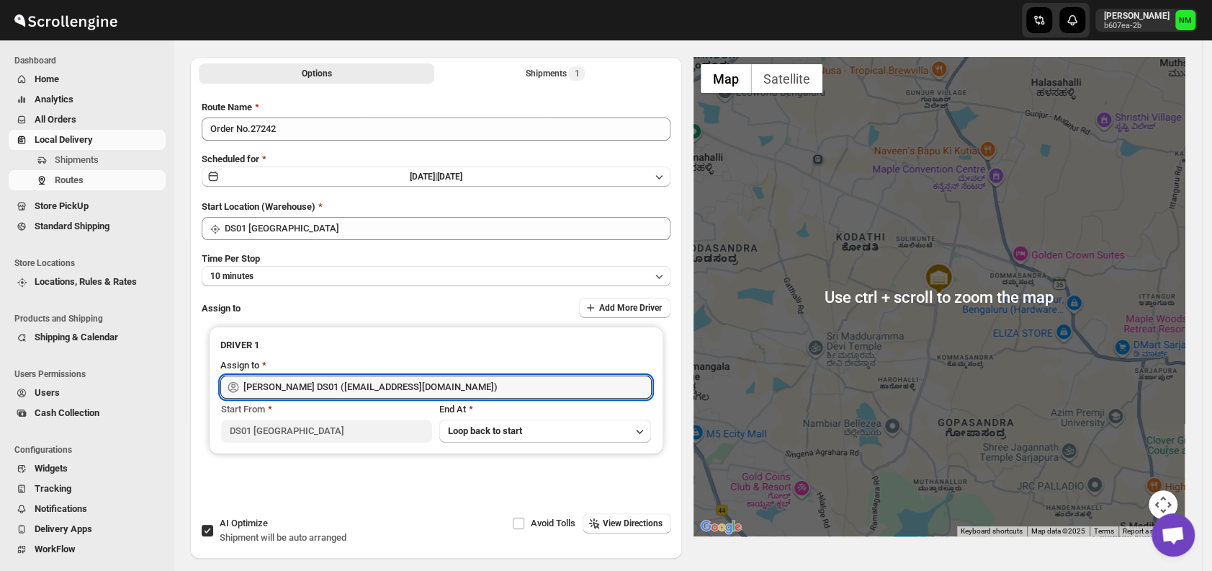
scroll to position [0, 0]
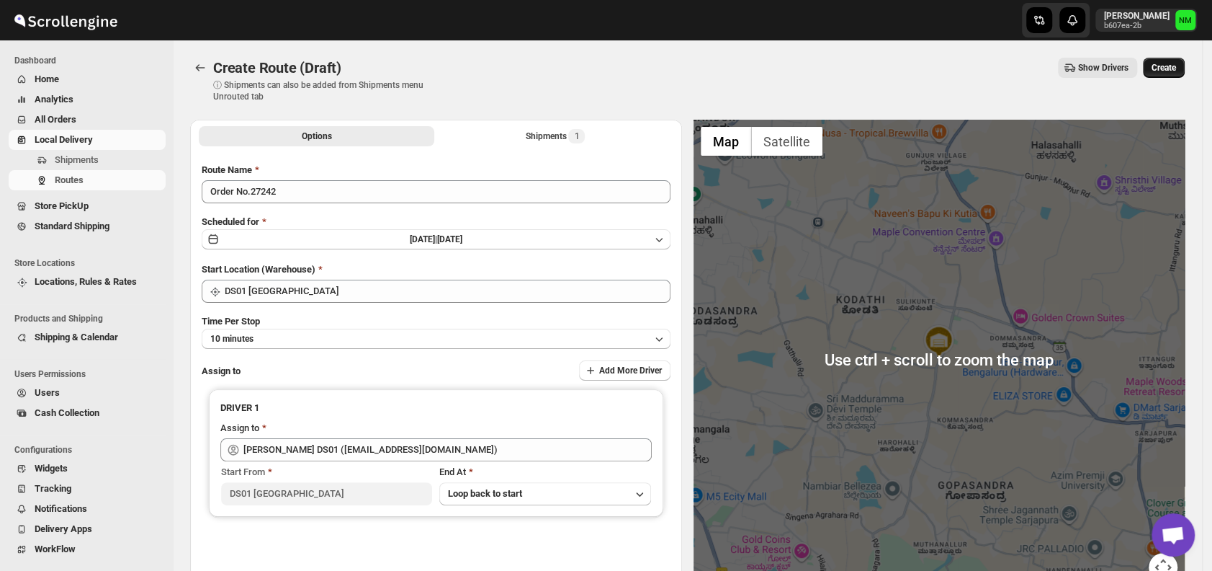
click at [1176, 68] on span "Create" at bounding box center [1164, 68] width 24 height 12
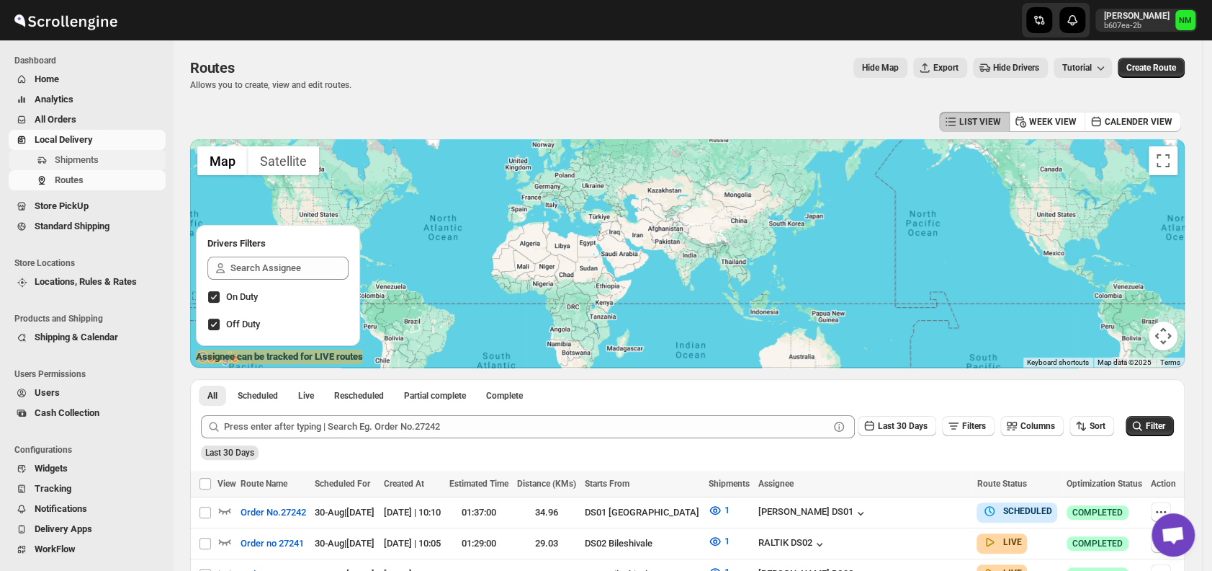
click at [55, 157] on span "Shipments" at bounding box center [77, 159] width 44 height 11
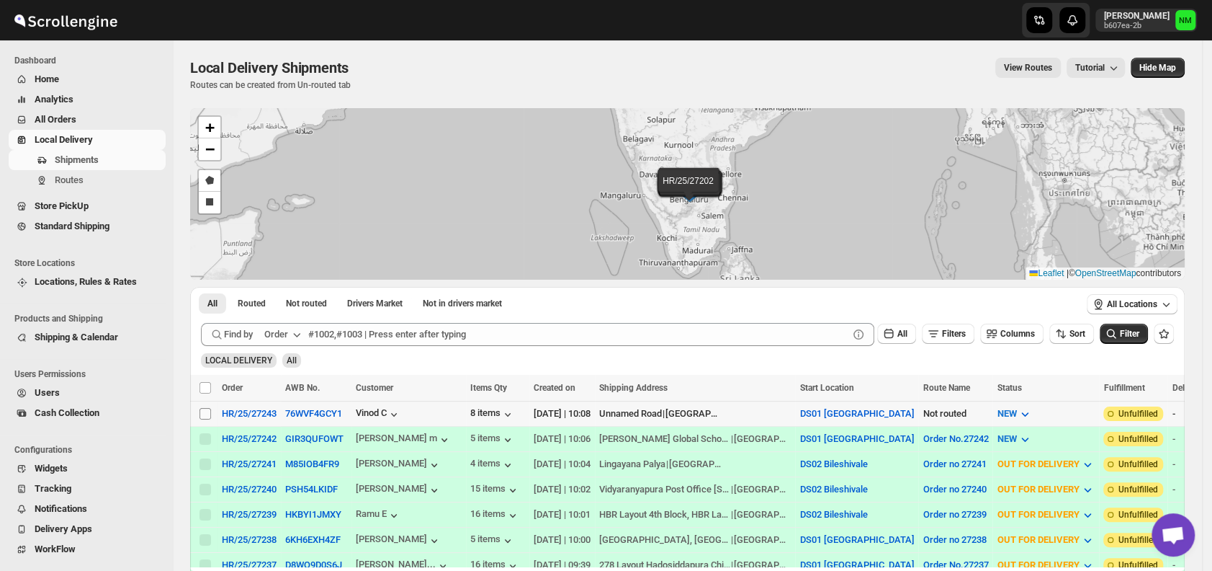
click at [207, 409] on input "Select shipment" at bounding box center [206, 414] width 12 height 12
checkbox input "true"
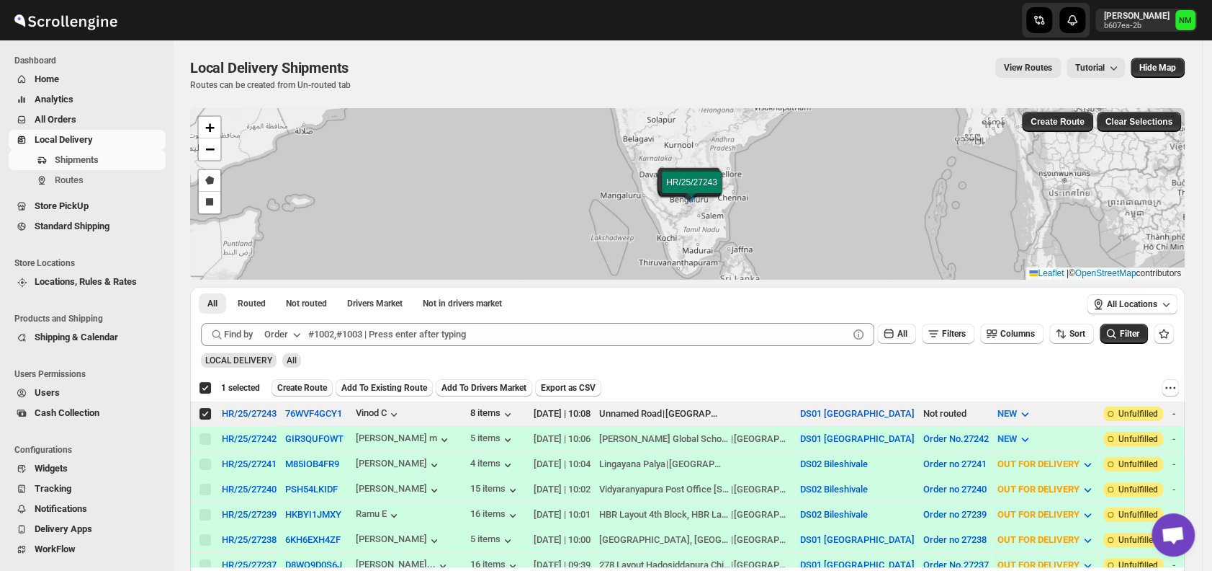
click at [310, 389] on span "Create Route" at bounding box center [302, 388] width 50 height 12
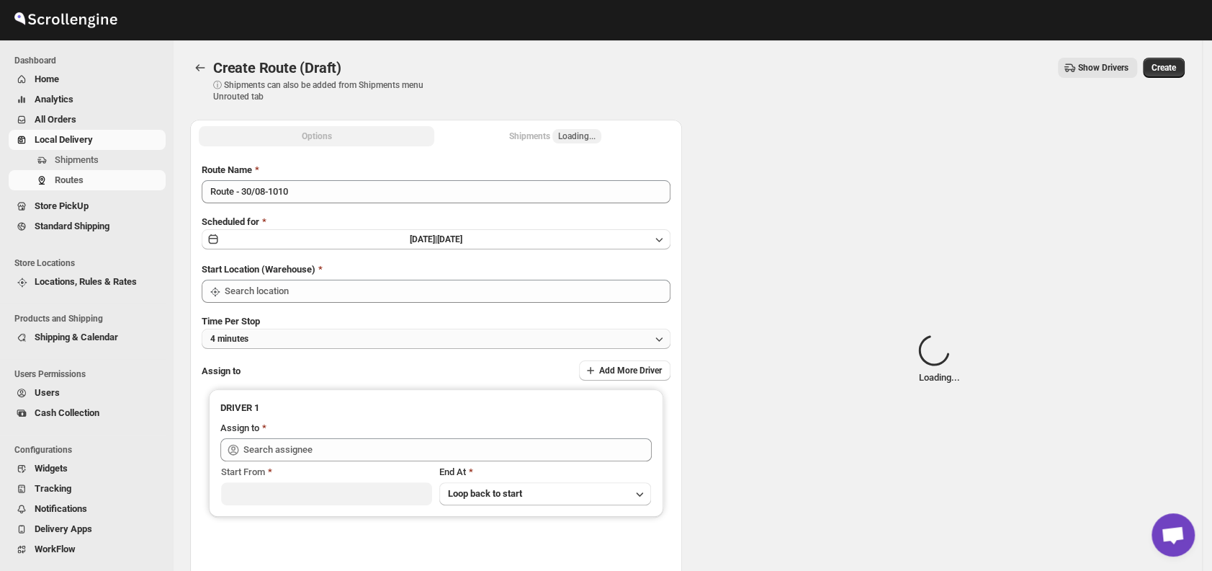
type input "DS01 [GEOGRAPHIC_DATA]"
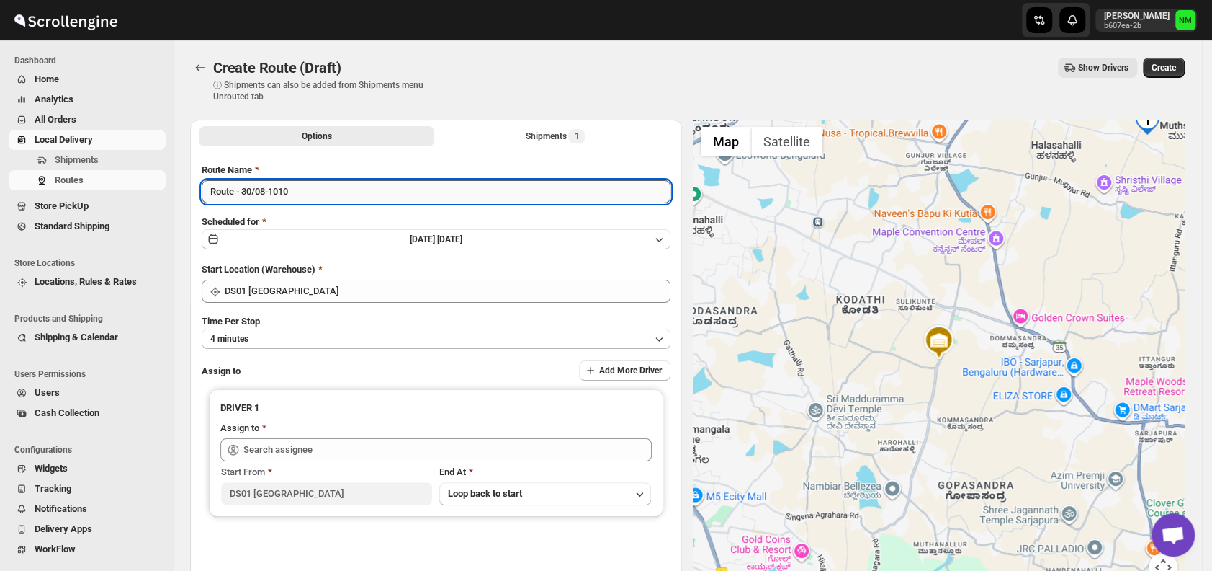
click at [337, 190] on input "Route - 30/08-1010" at bounding box center [436, 191] width 469 height 23
type input "R"
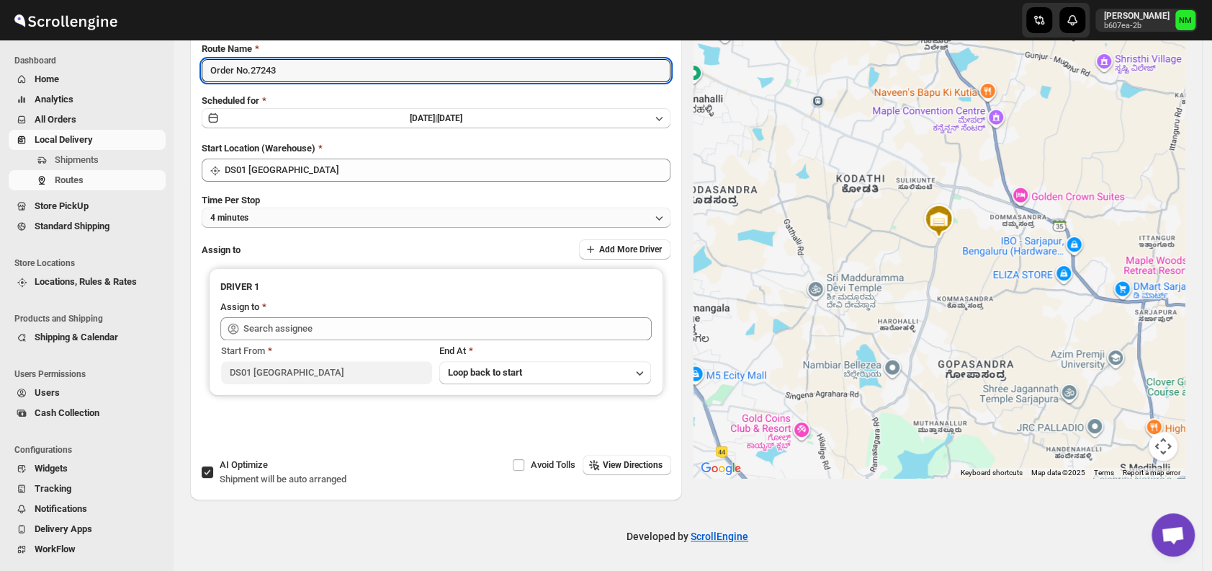
type input "Order No.27243"
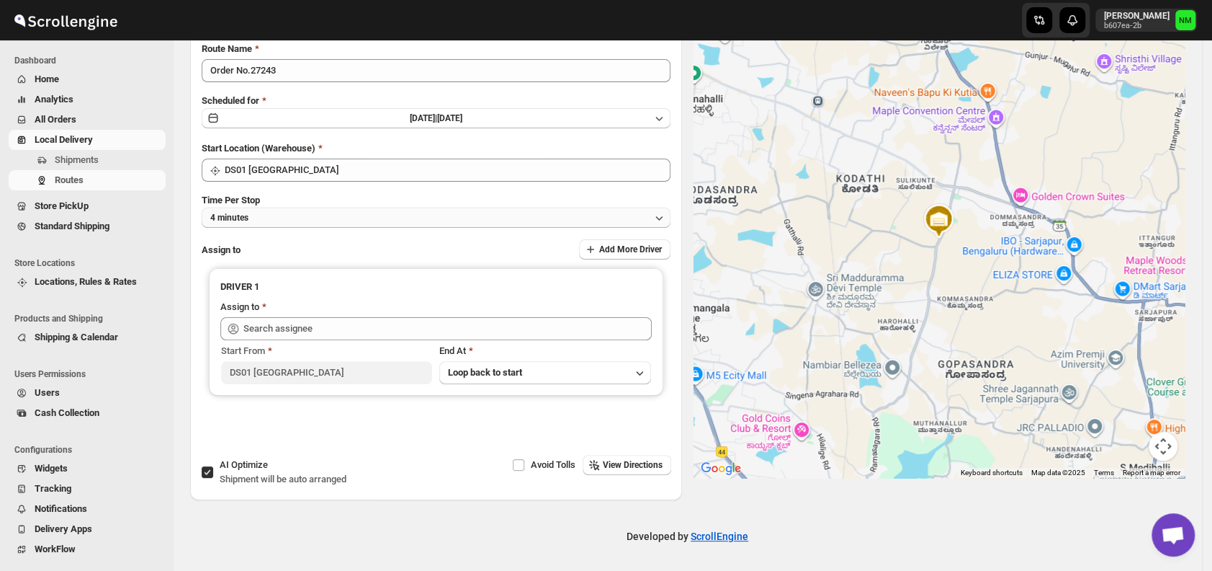
click at [290, 207] on button "4 minutes" at bounding box center [436, 217] width 469 height 20
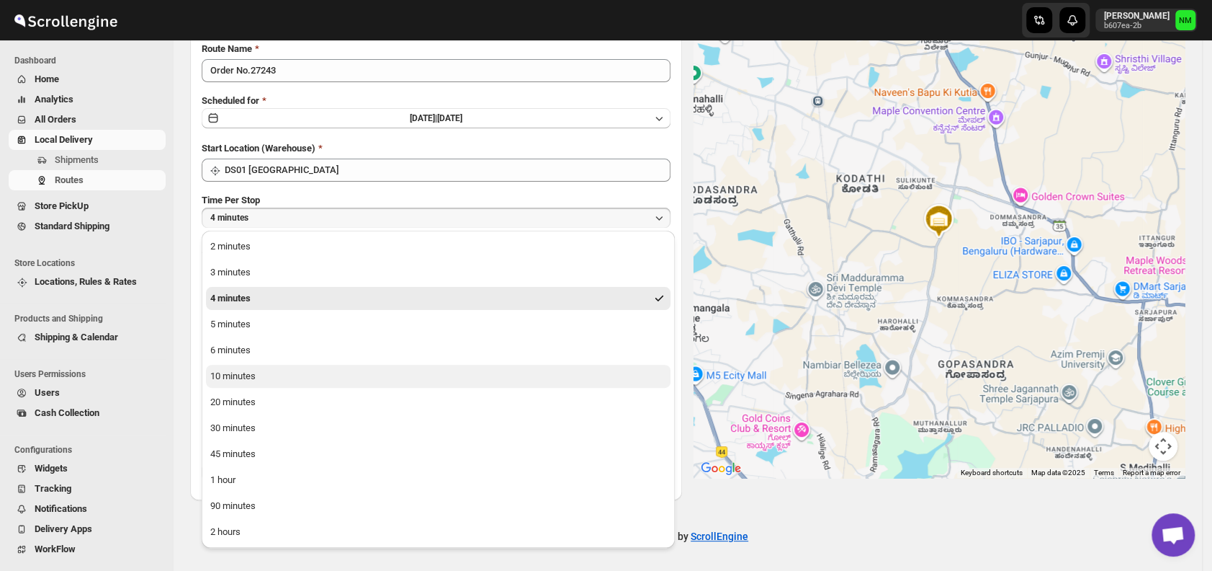
click at [259, 375] on button "10 minutes" at bounding box center [438, 376] width 465 height 23
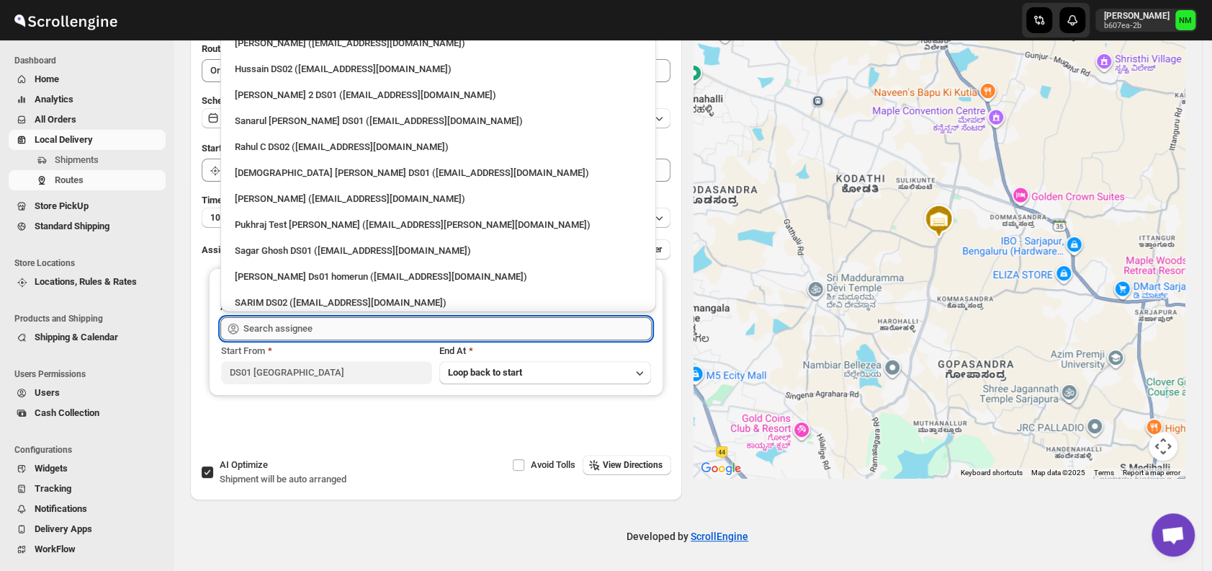
click at [326, 325] on input "text" at bounding box center [447, 328] width 408 height 23
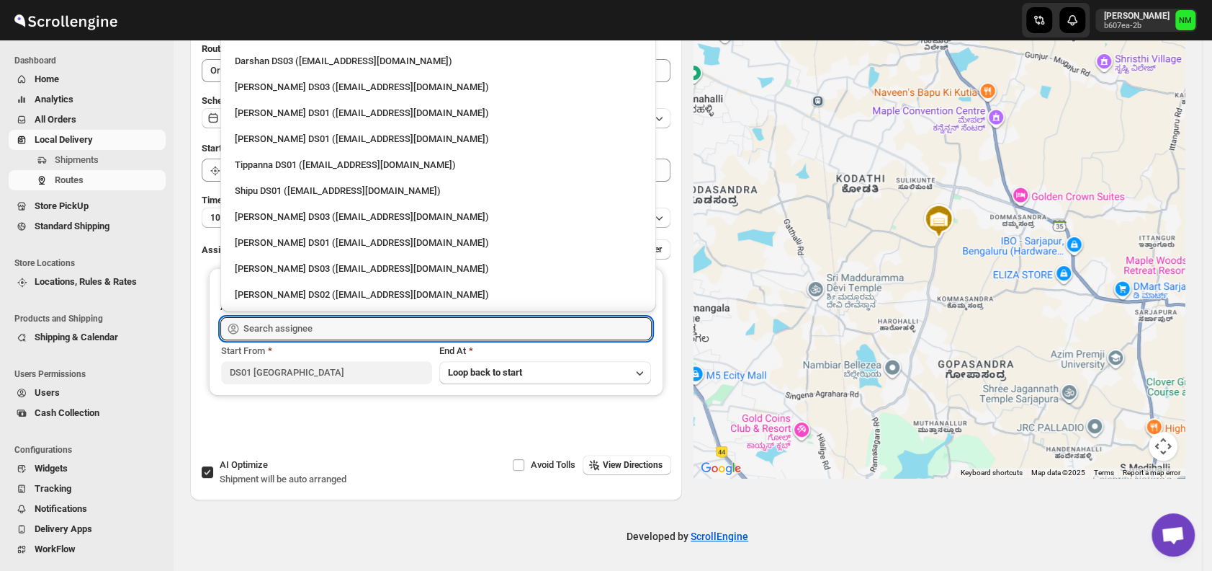
scroll to position [1253, 0]
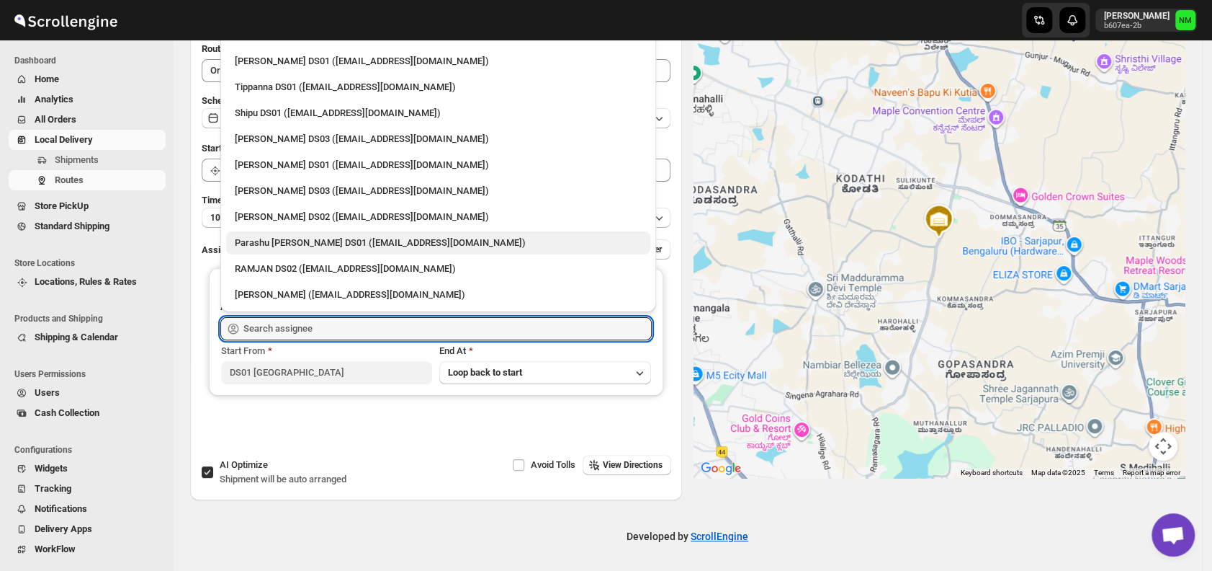
click at [328, 248] on div "Parashu Veera Kesavan DS01 (biwenel172@amcret.com)" at bounding box center [438, 243] width 407 height 14
type input "Parashu Veera Kesavan DS01 (biwenel172@amcret.com)"
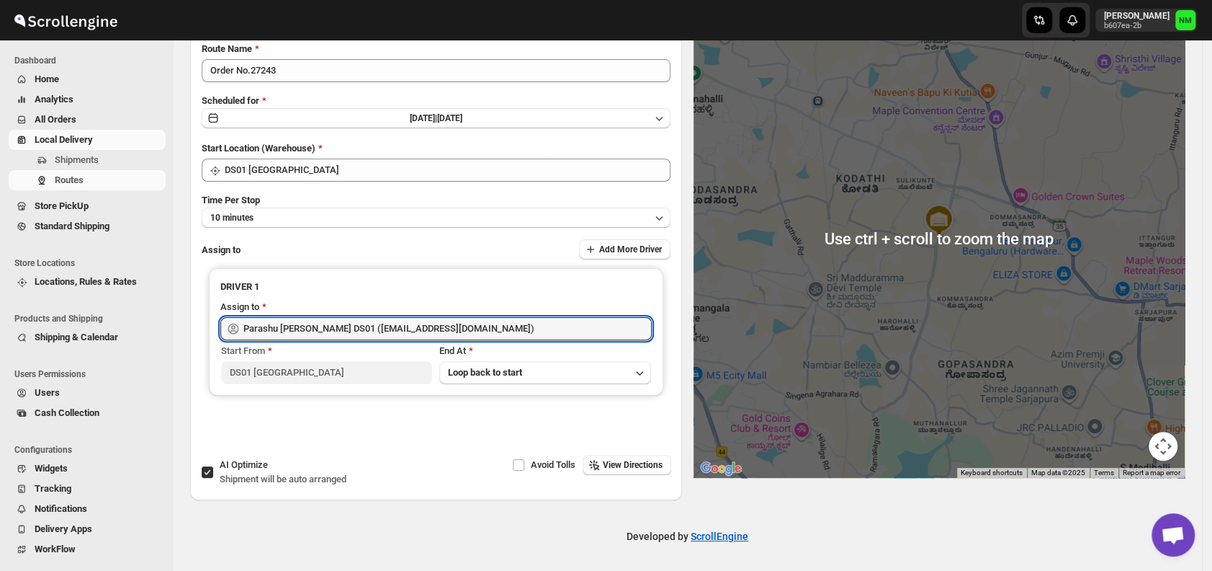
scroll to position [0, 0]
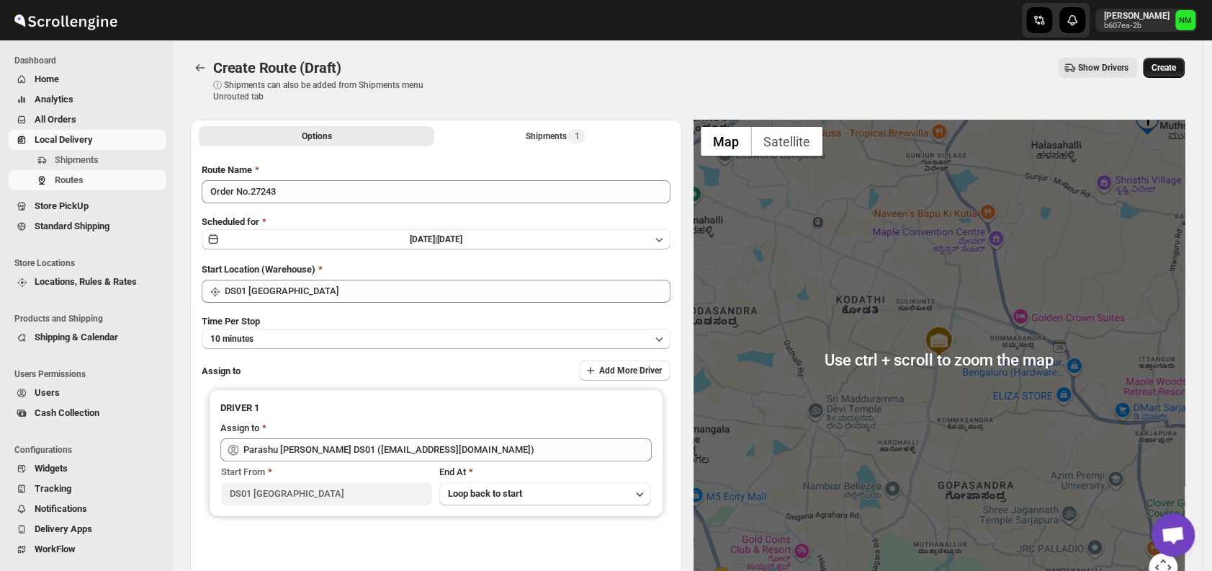
click at [1173, 68] on span "Create" at bounding box center [1164, 68] width 24 height 12
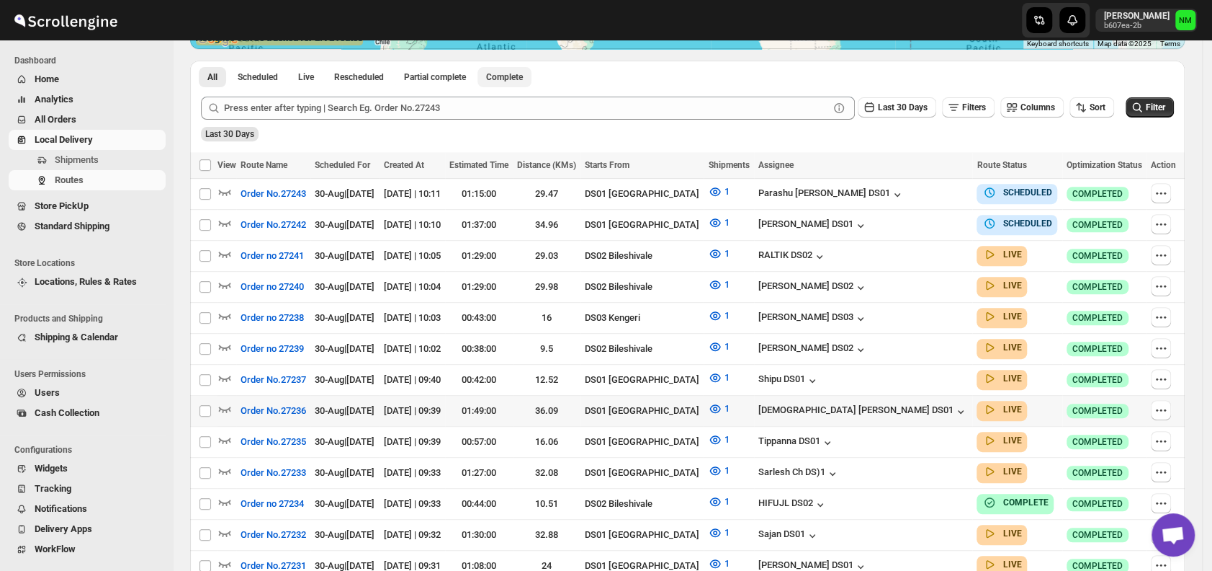
scroll to position [326, 0]
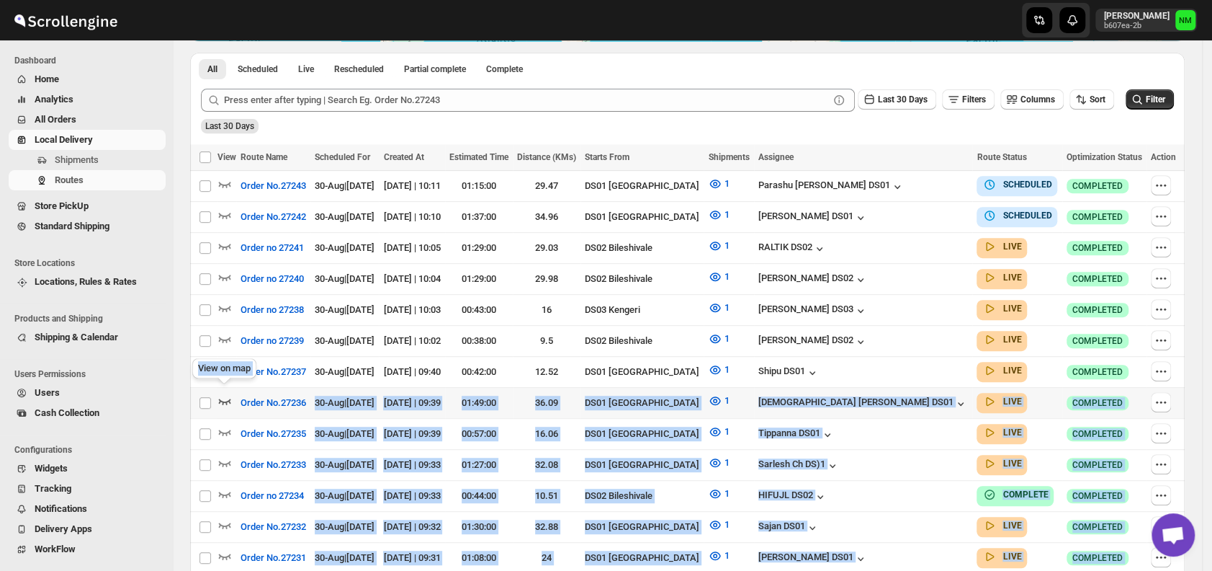
click at [220, 393] on icon "button" at bounding box center [225, 400] width 14 height 14
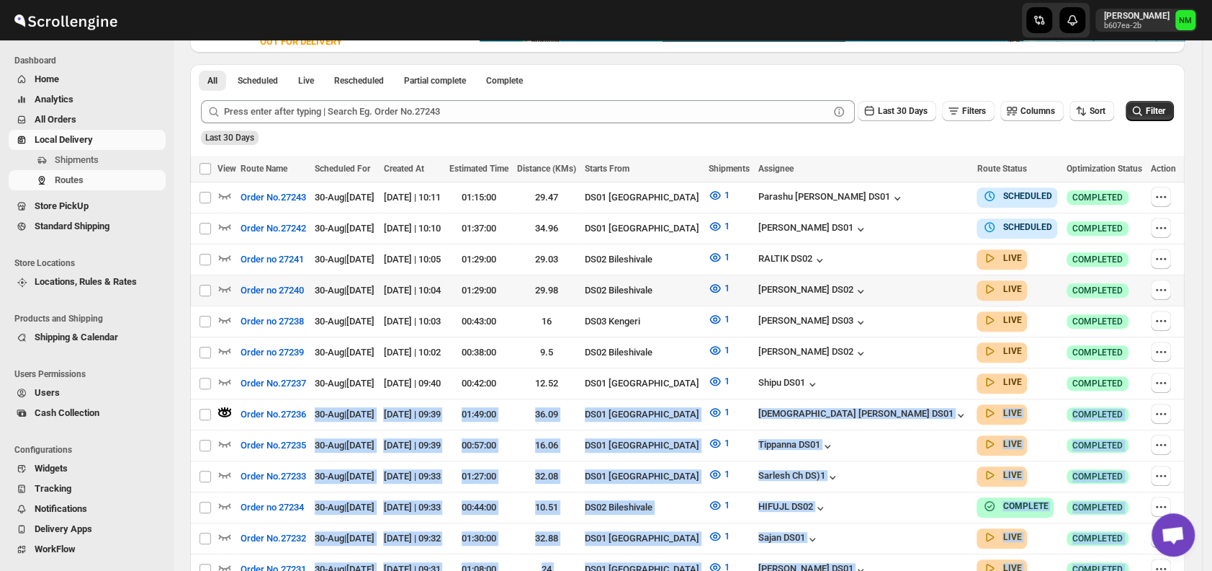
scroll to position [0, 0]
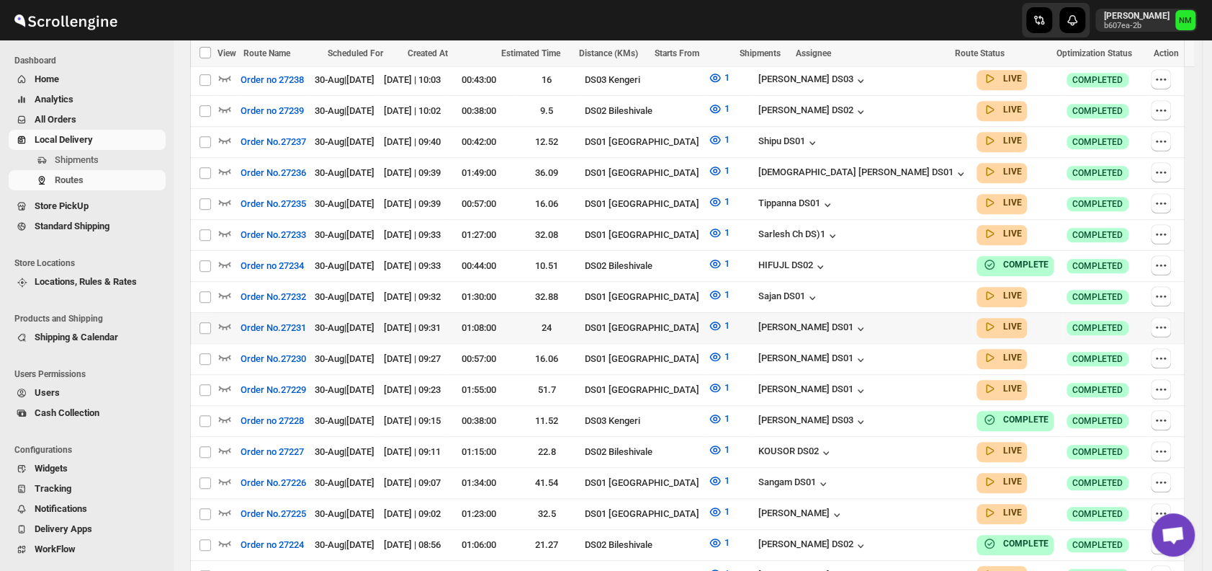
scroll to position [557, 0]
click at [230, 349] on icon "button" at bounding box center [225, 356] width 14 height 14
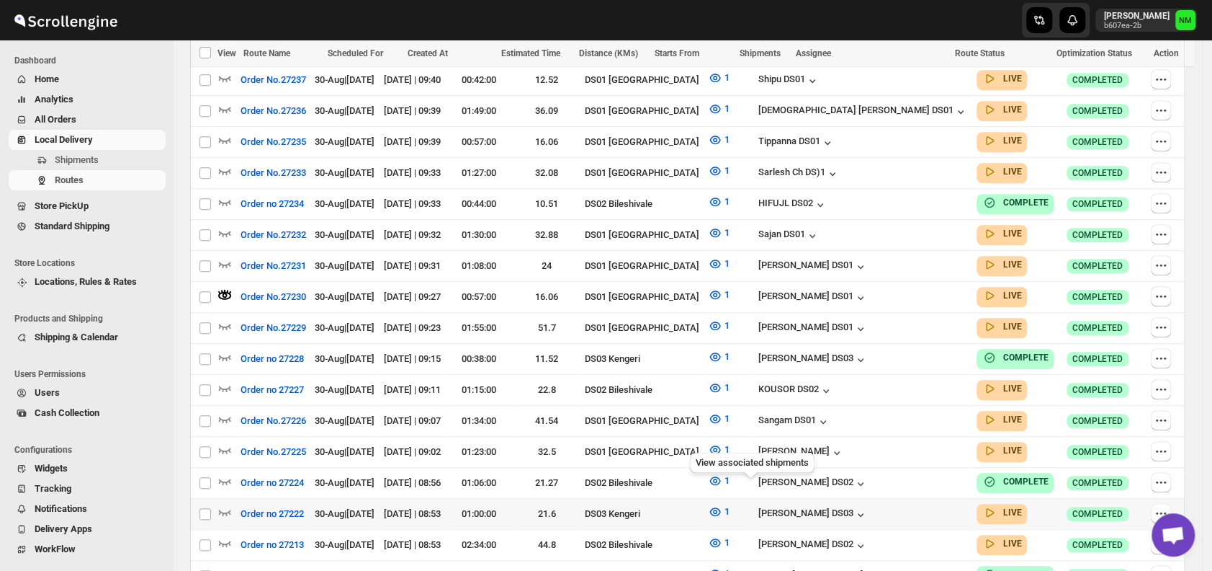
scroll to position [791, 0]
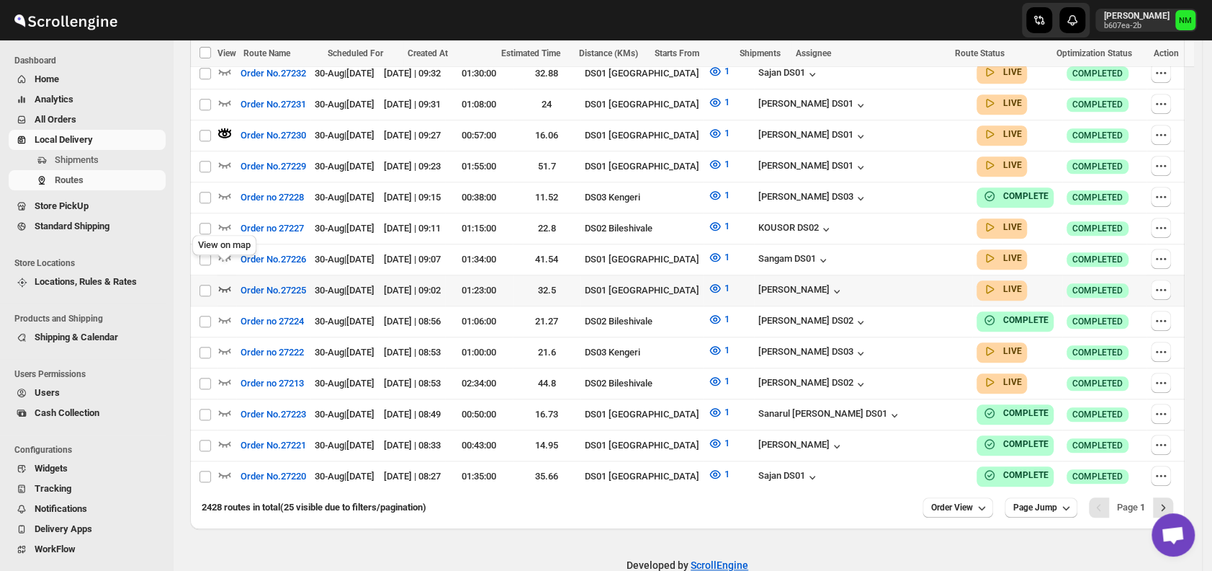
click at [225, 281] on icon "button" at bounding box center [225, 288] width 14 height 14
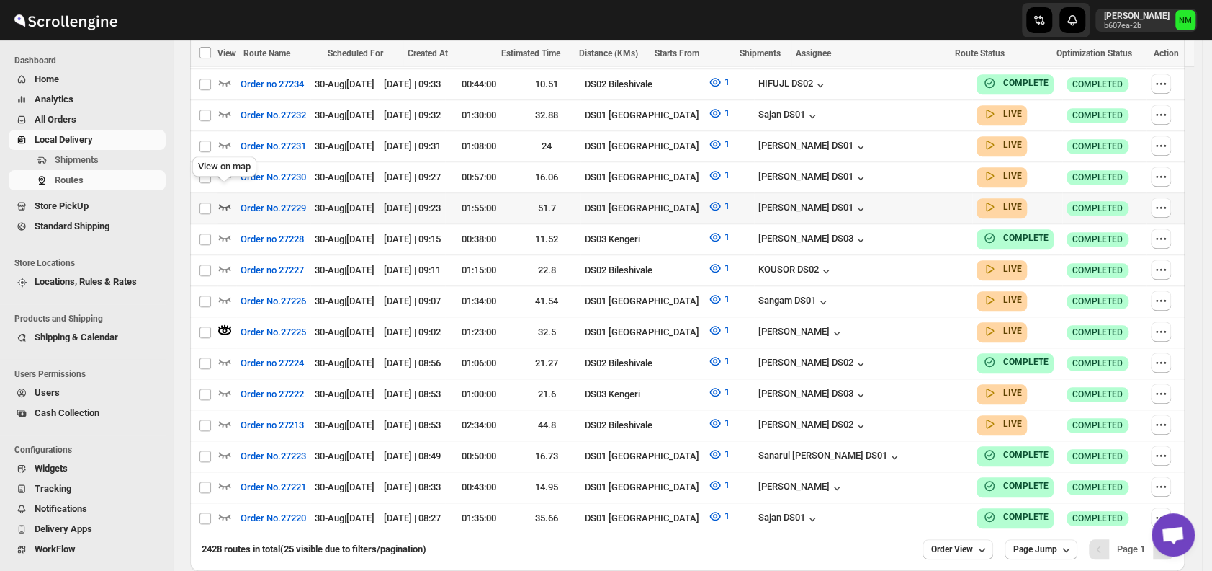
click at [228, 204] on icon "button" at bounding box center [225, 207] width 12 height 6
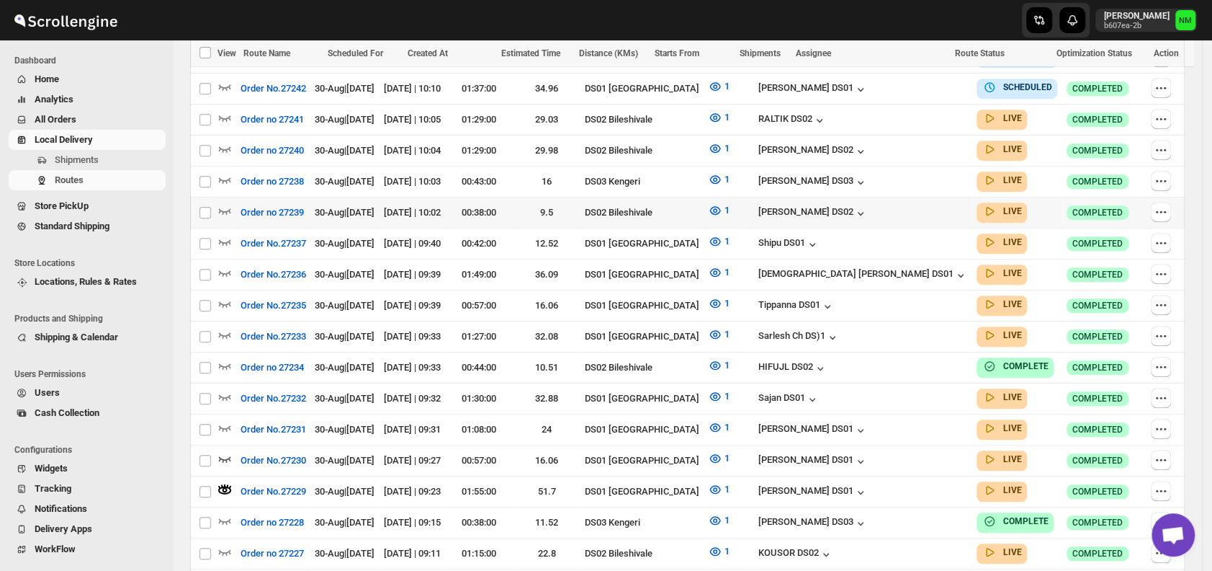
scroll to position [451, 0]
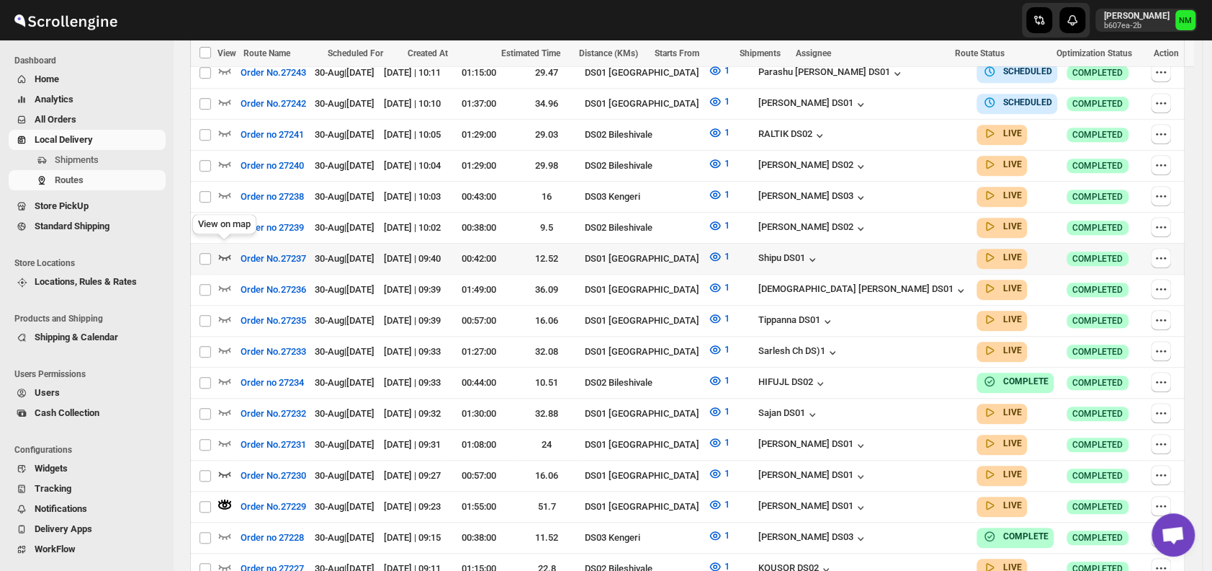
click at [226, 254] on icon "button" at bounding box center [225, 257] width 12 height 6
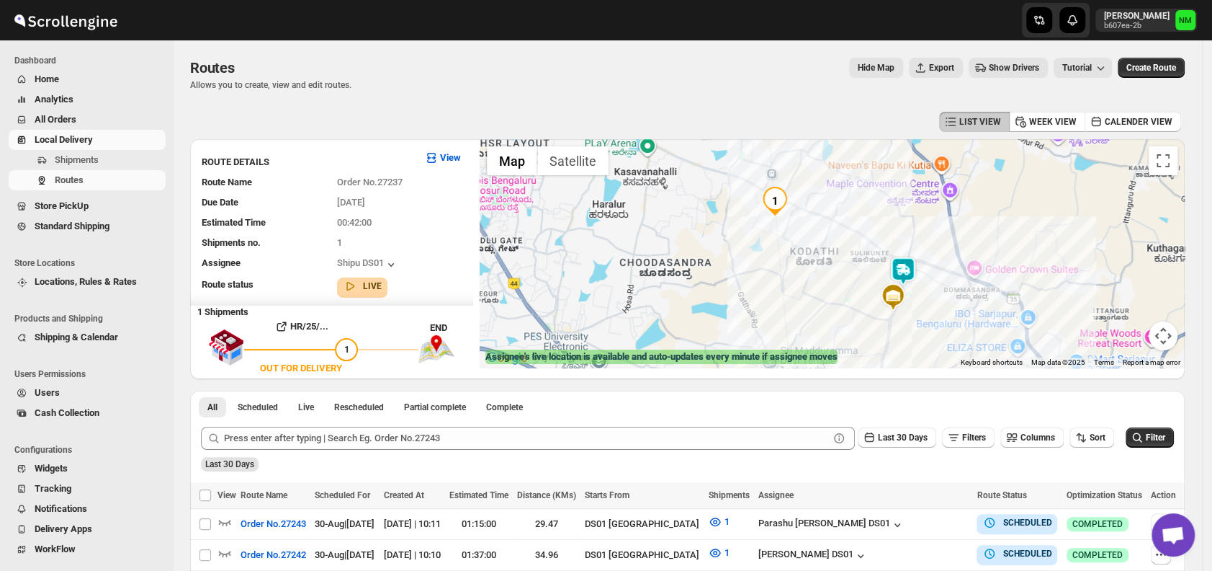
click at [924, 270] on div at bounding box center [832, 253] width 705 height 228
click at [916, 277] on img at bounding box center [903, 270] width 29 height 29
click at [969, 197] on button "Close" at bounding box center [951, 201] width 35 height 35
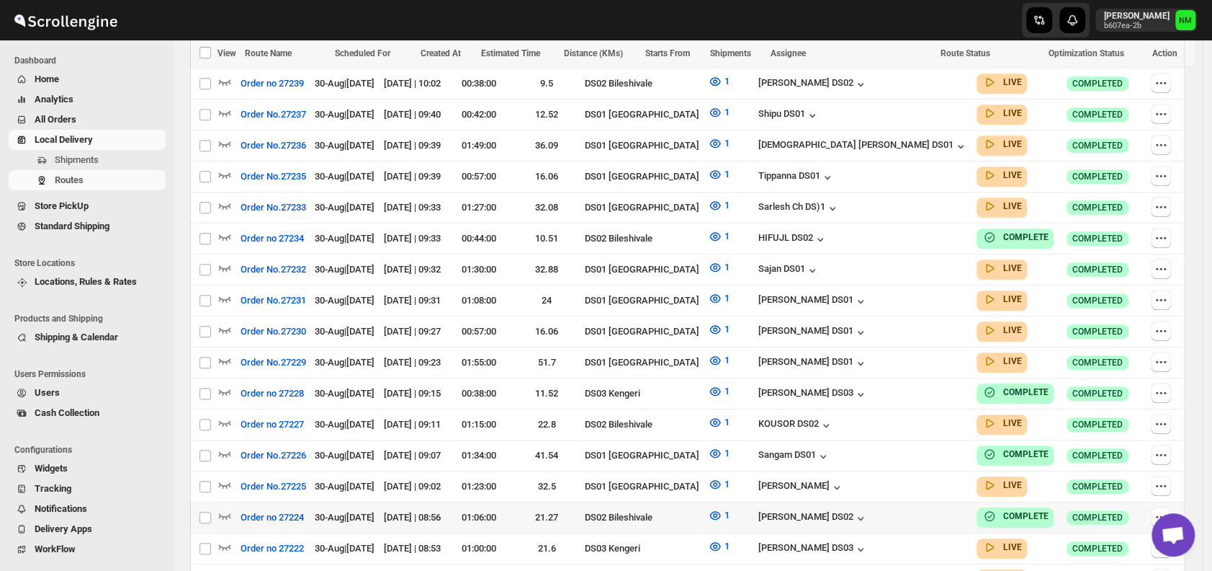
scroll to position [668, 0]
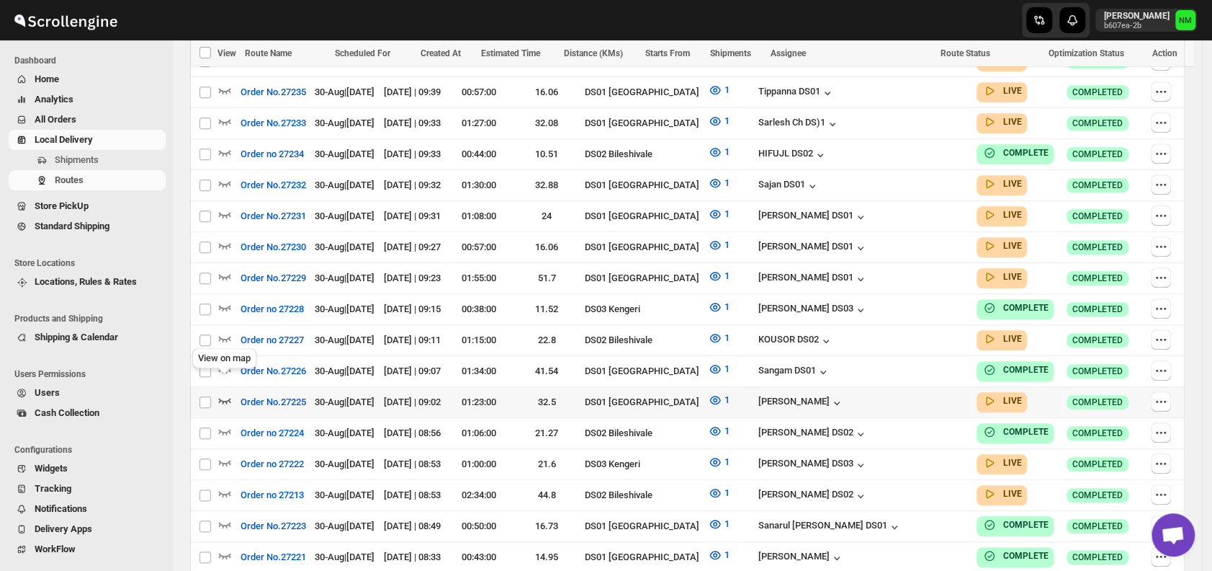
click at [225, 398] on icon "button" at bounding box center [225, 401] width 12 height 6
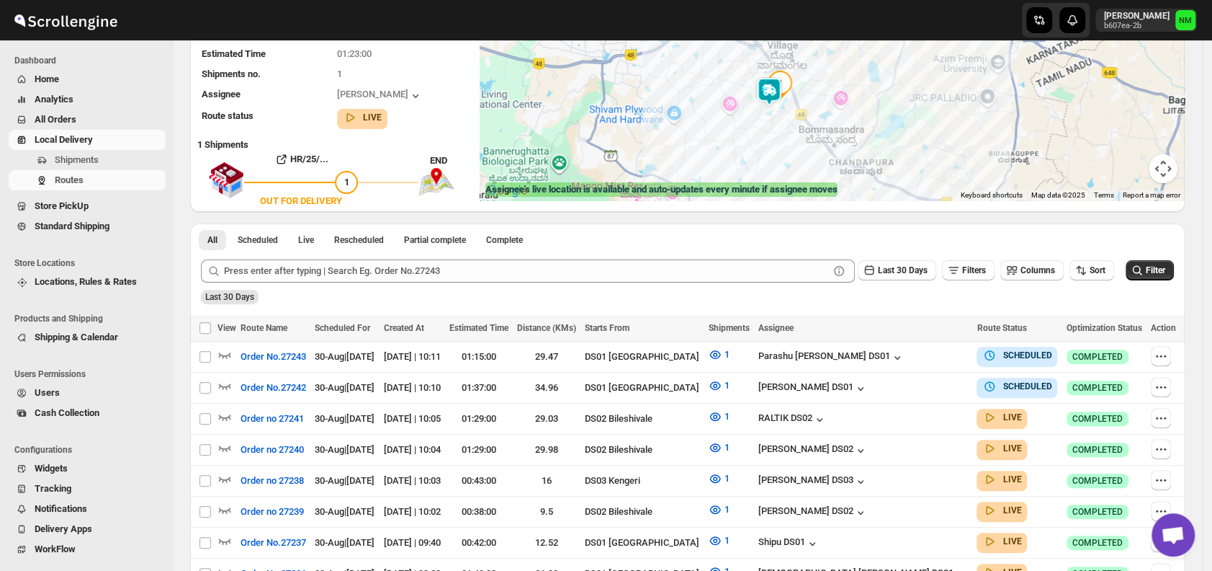
scroll to position [170, 0]
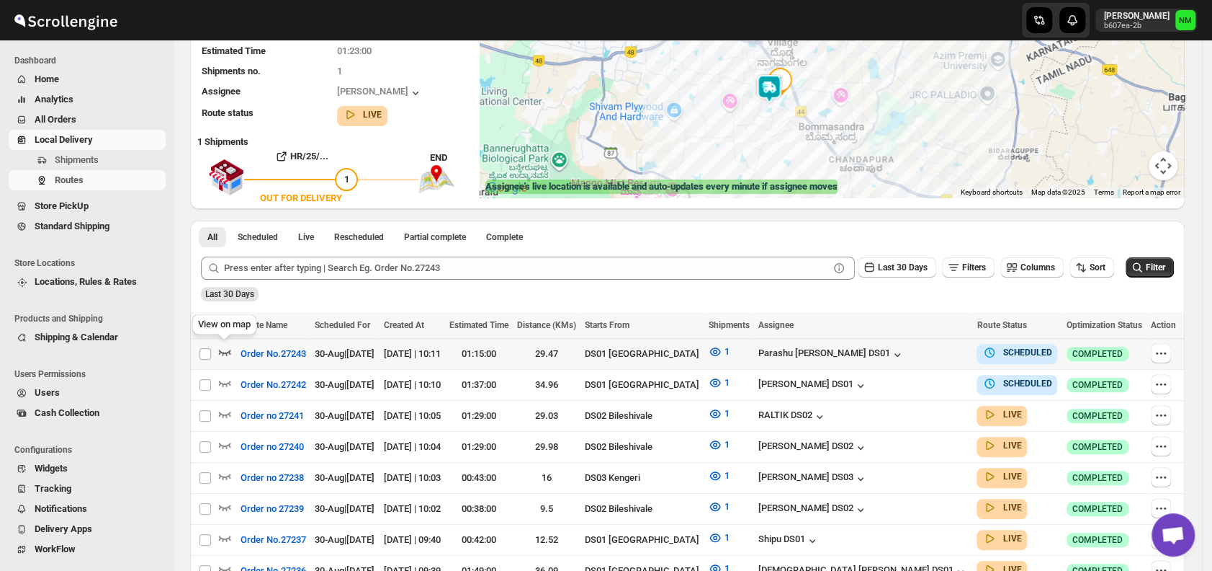
click at [228, 354] on icon "button" at bounding box center [225, 351] width 14 height 14
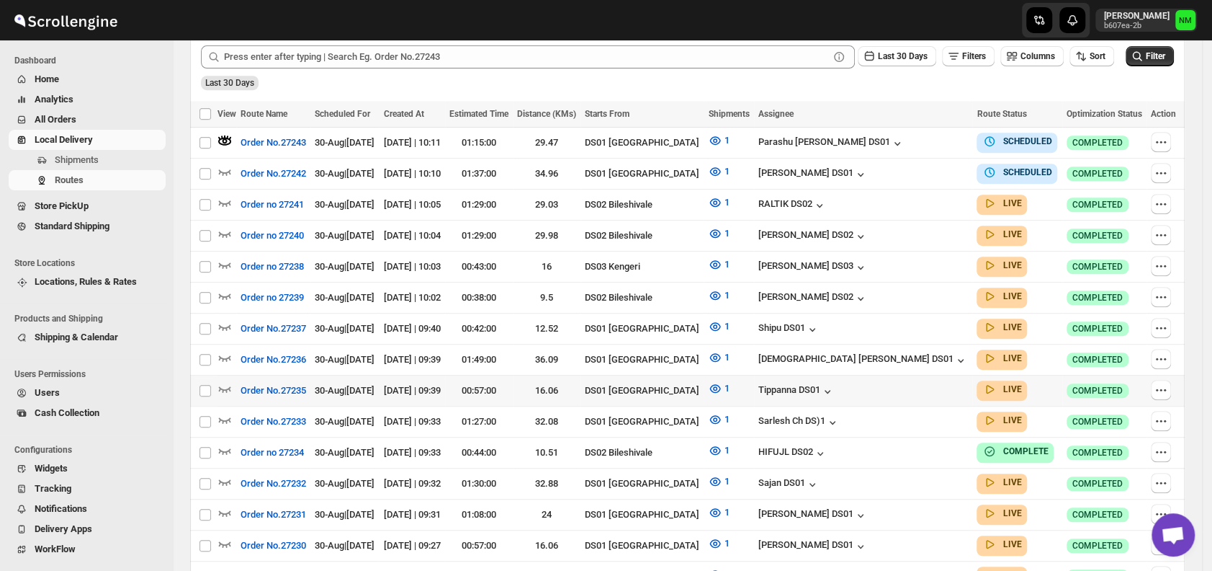
scroll to position [382, 0]
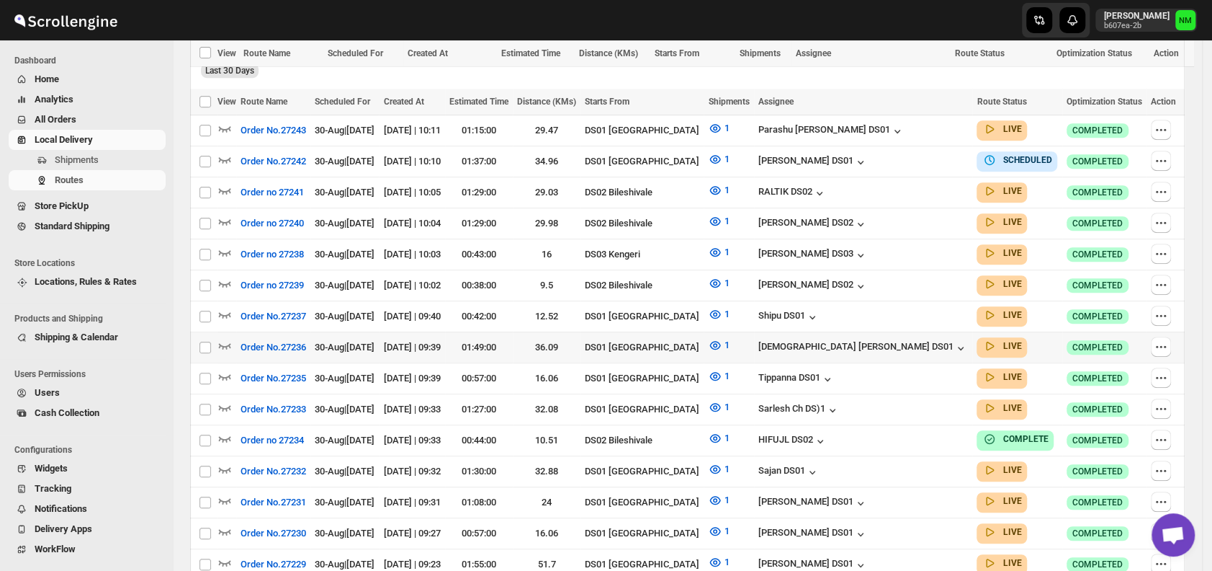
scroll to position [456, 0]
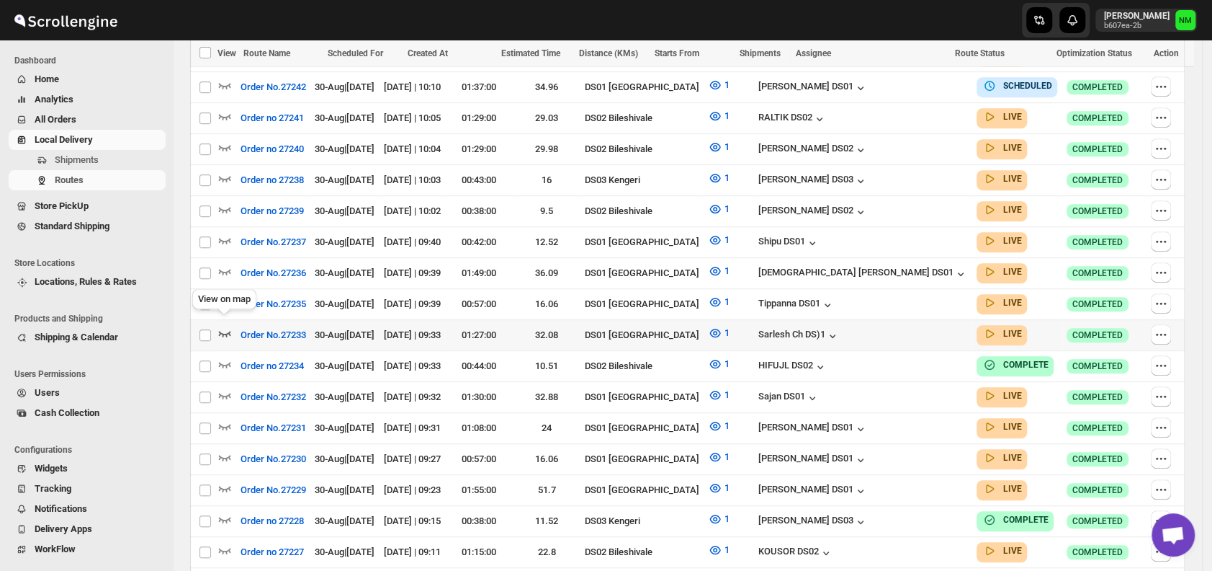
click at [225, 326] on icon "button" at bounding box center [225, 333] width 14 height 14
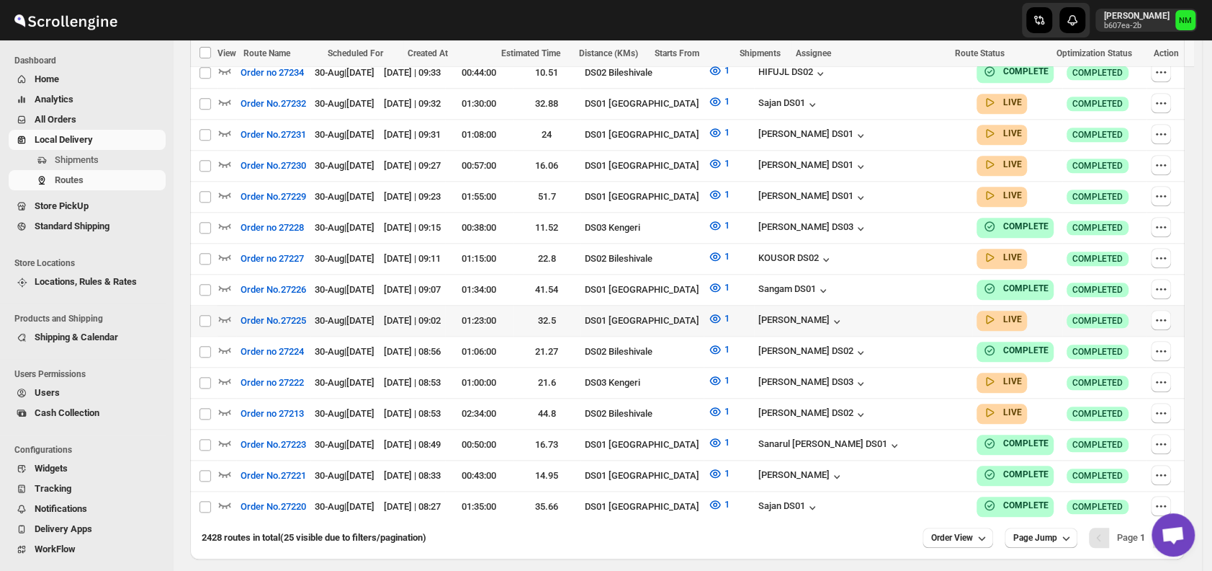
scroll to position [761, 0]
click at [227, 187] on icon "button" at bounding box center [225, 194] width 14 height 14
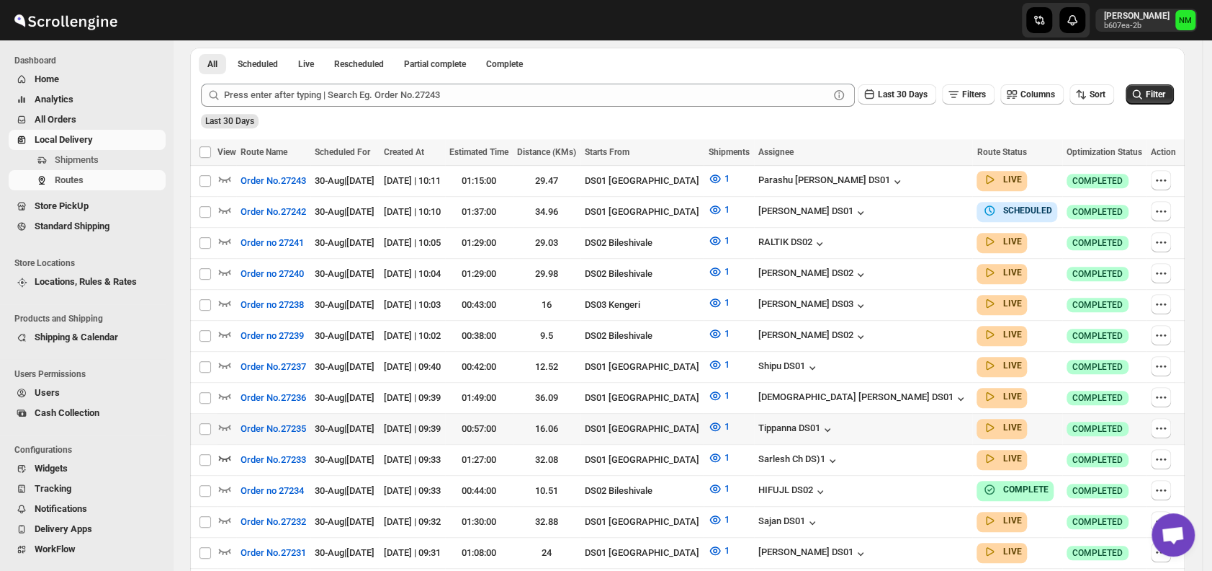
scroll to position [344, 0]
click at [223, 357] on icon "button" at bounding box center [225, 364] width 14 height 14
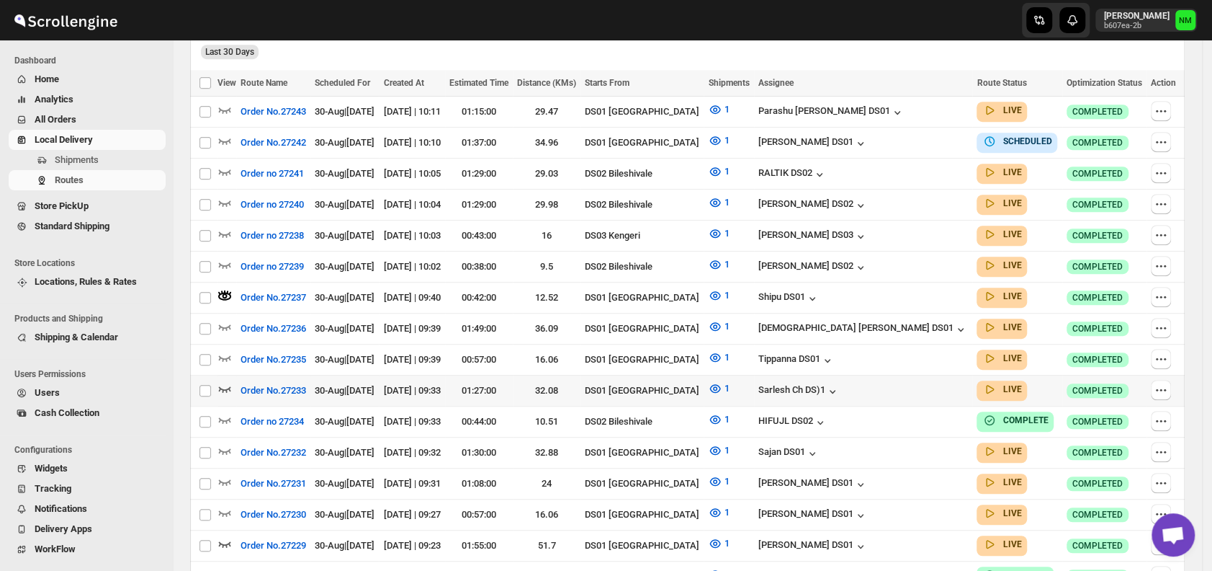
scroll to position [413, 0]
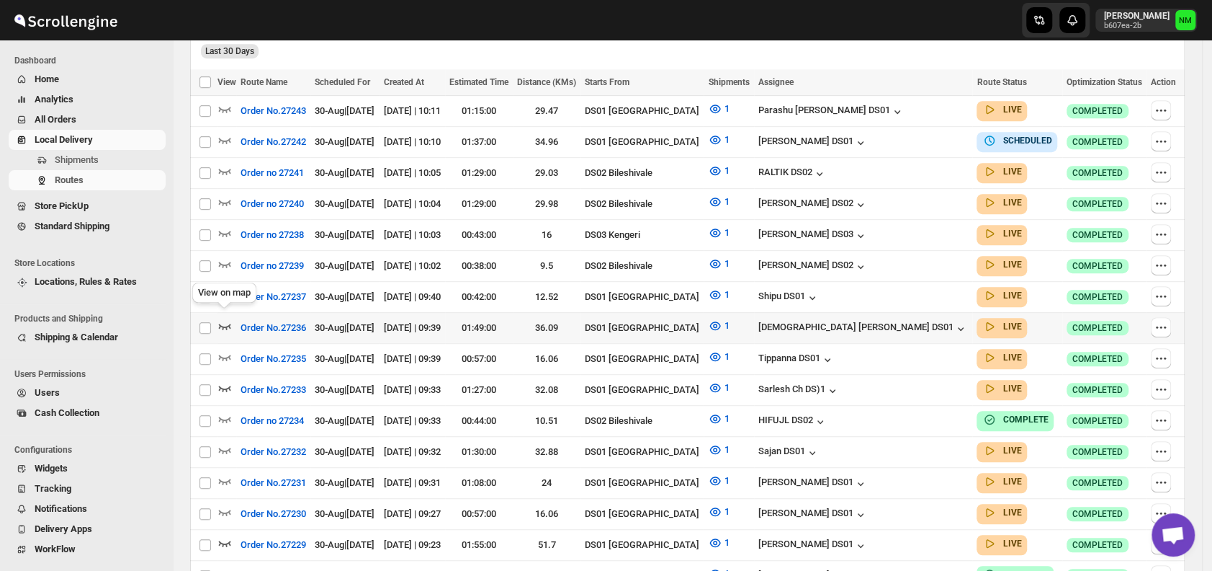
click at [229, 320] on icon "button" at bounding box center [225, 325] width 14 height 14
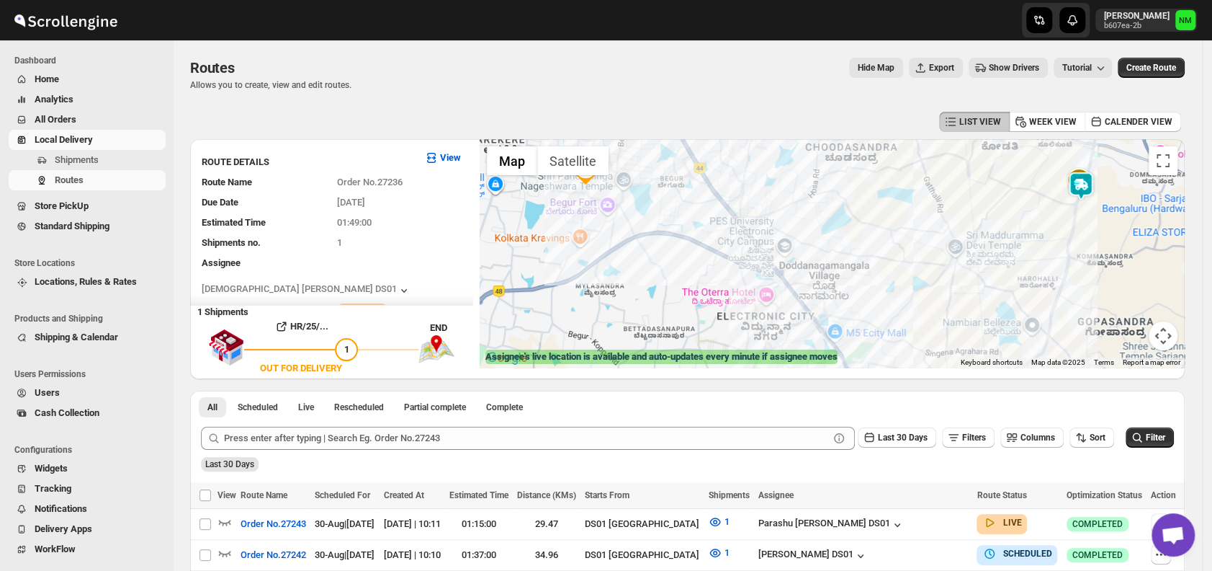
click at [1086, 188] on img at bounding box center [1081, 185] width 29 height 29
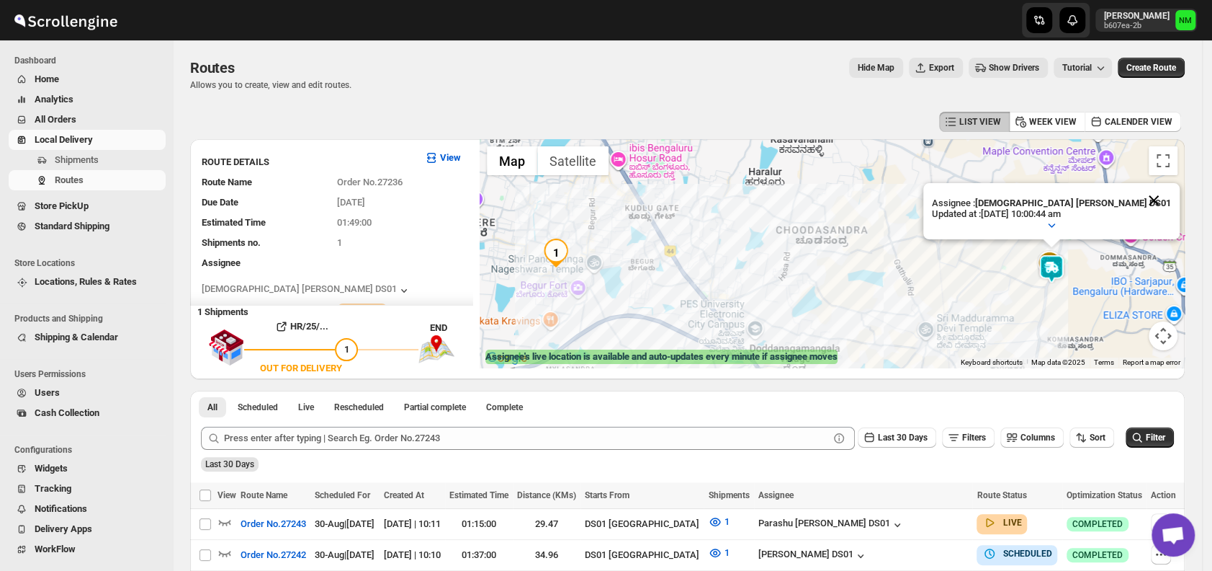
click at [1137, 195] on button "Close" at bounding box center [1154, 200] width 35 height 35
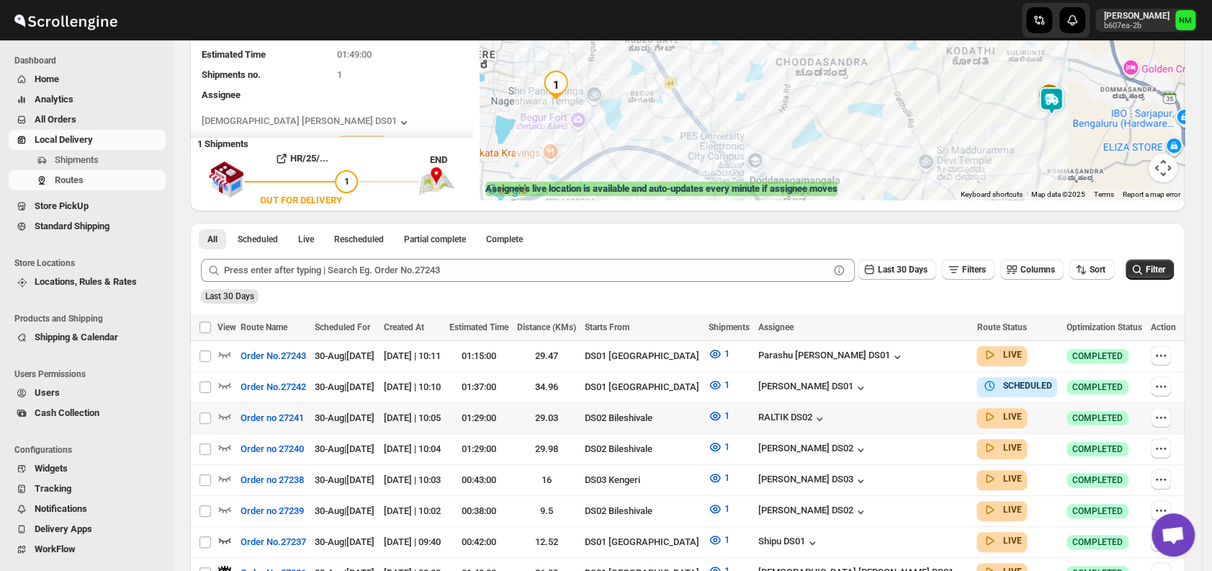
scroll to position [173, 0]
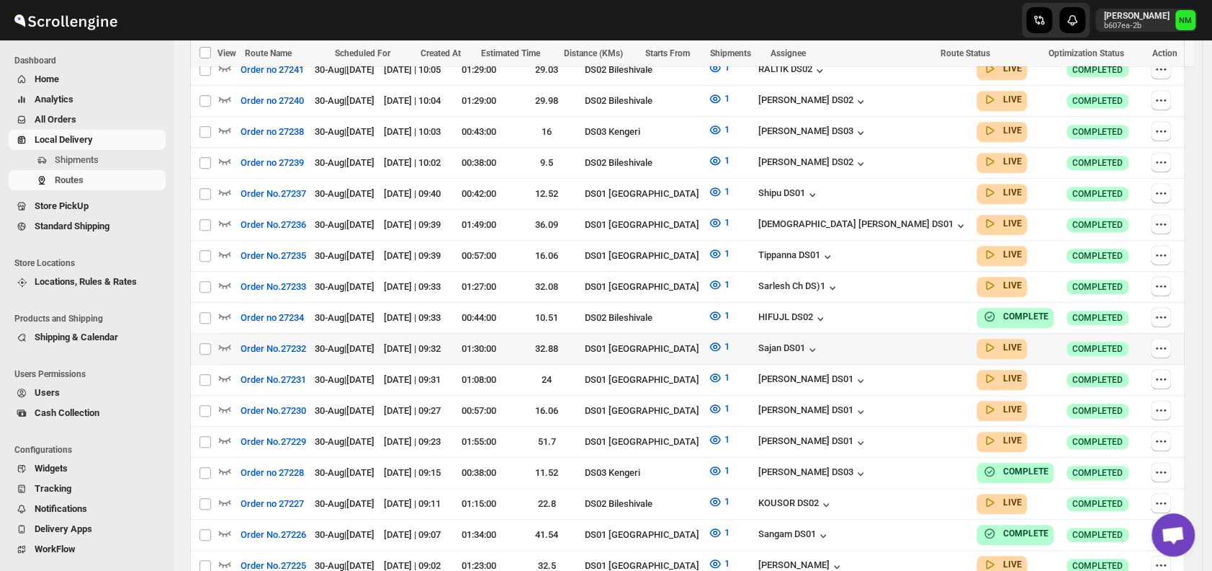
scroll to position [505, 0]
click at [228, 370] on icon "button" at bounding box center [225, 377] width 14 height 14
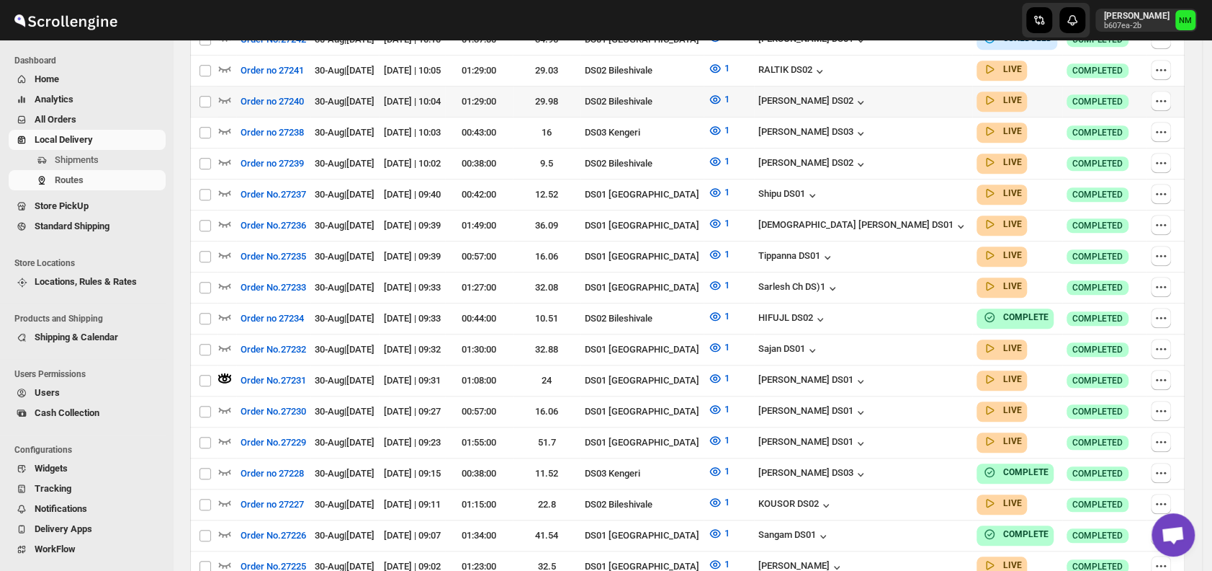
scroll to position [0, 0]
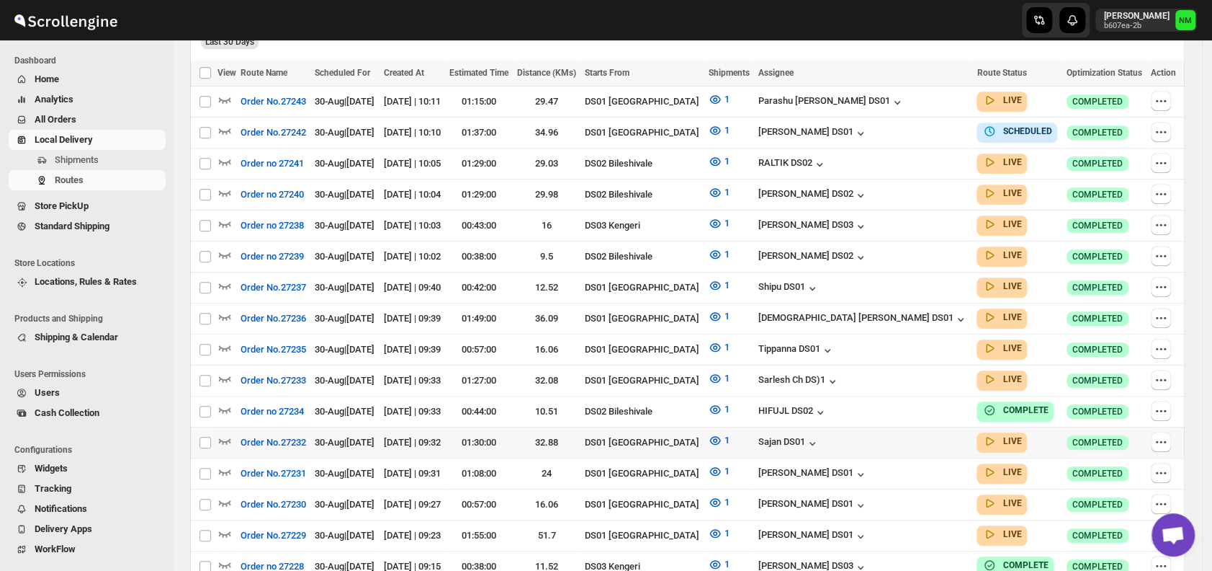
scroll to position [412, 0]
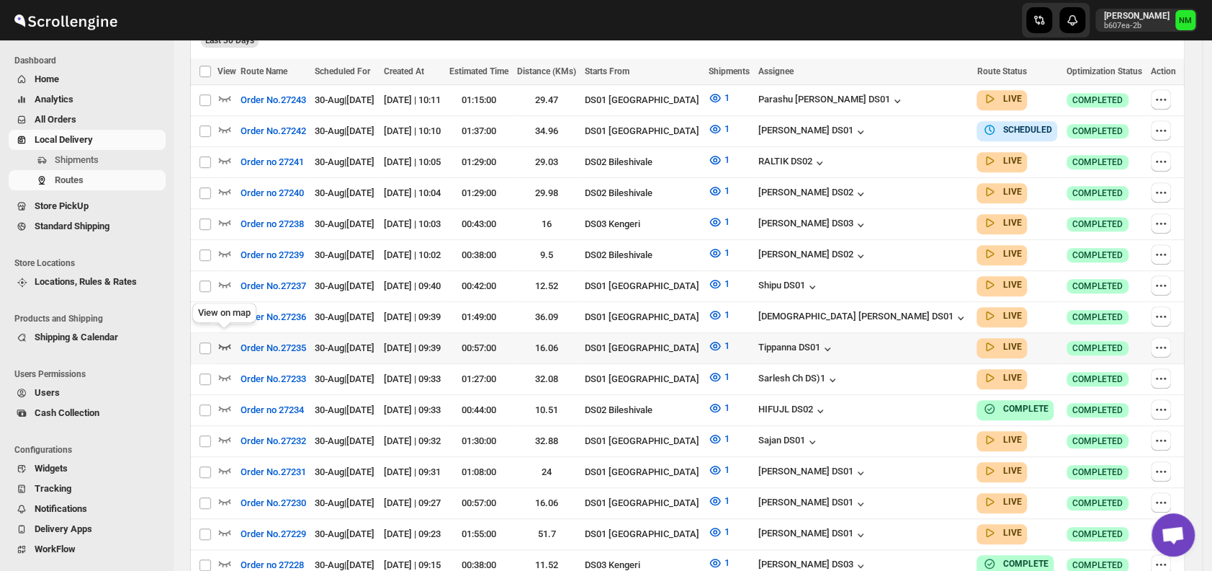
click at [229, 344] on icon "button" at bounding box center [225, 347] width 12 height 6
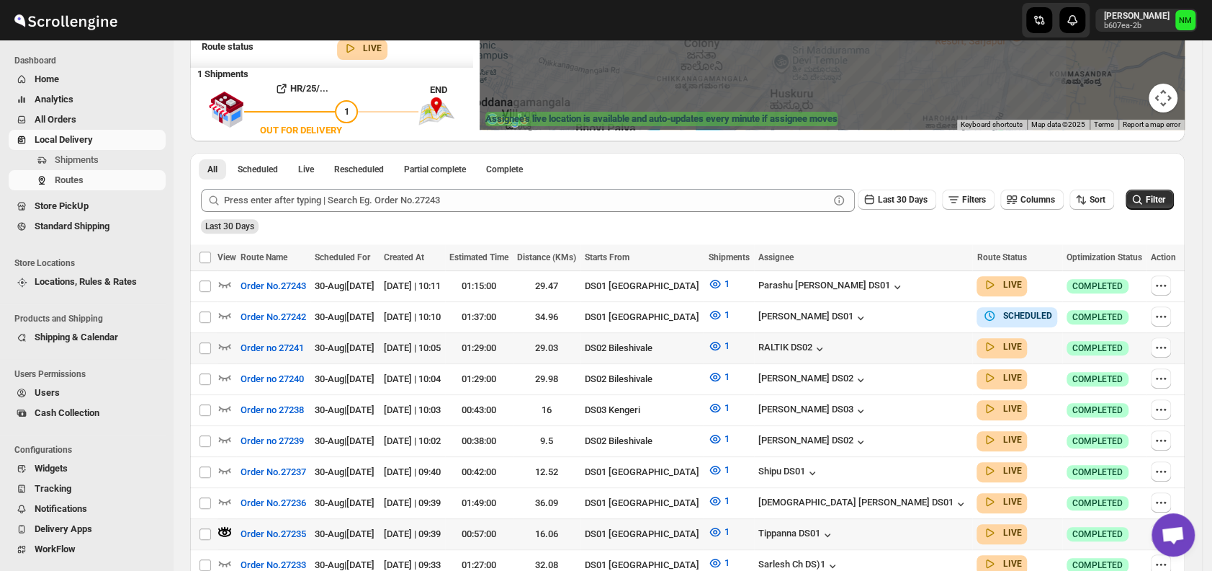
scroll to position [242, 0]
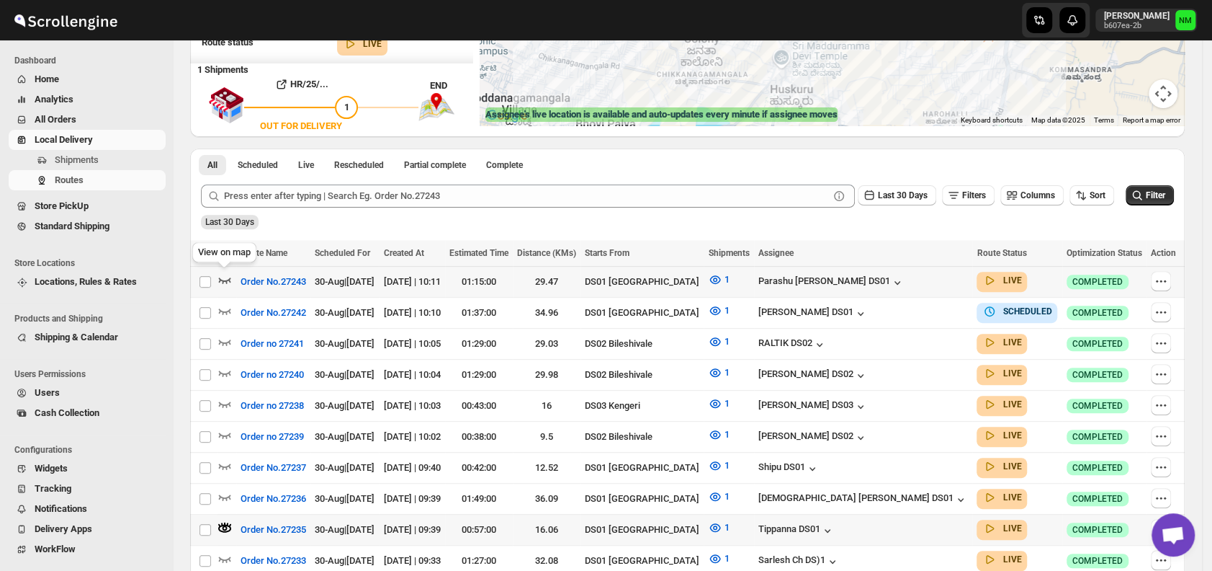
click at [227, 276] on icon "button" at bounding box center [225, 279] width 14 height 14
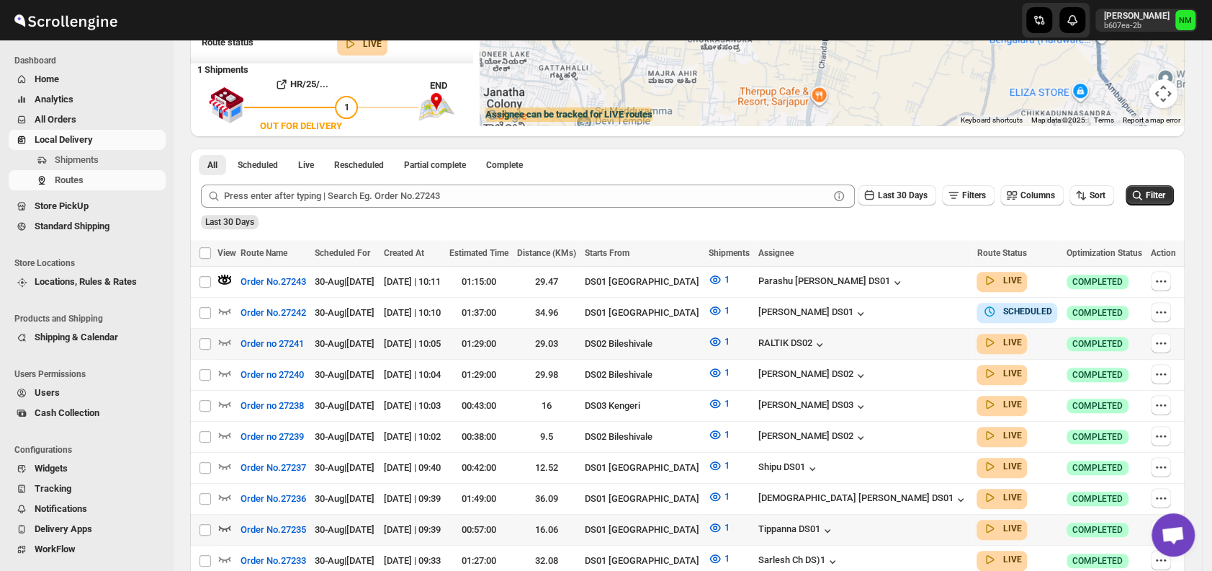
scroll to position [0, 0]
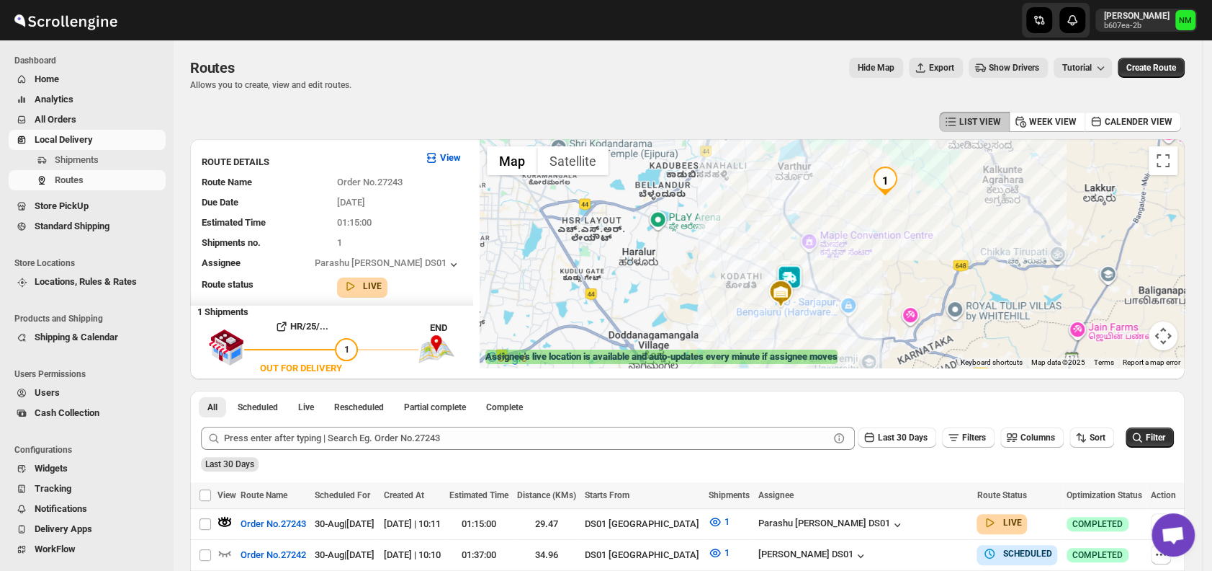
click at [800, 274] on img at bounding box center [789, 278] width 29 height 29
click at [870, 207] on button "Close" at bounding box center [860, 210] width 35 height 35
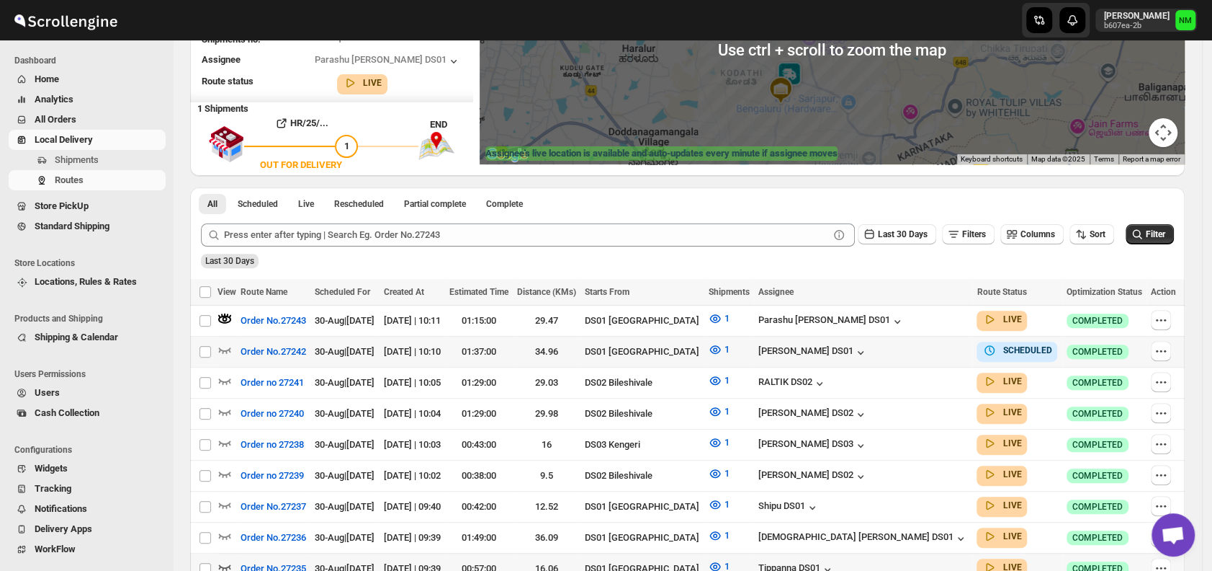
scroll to position [205, 0]
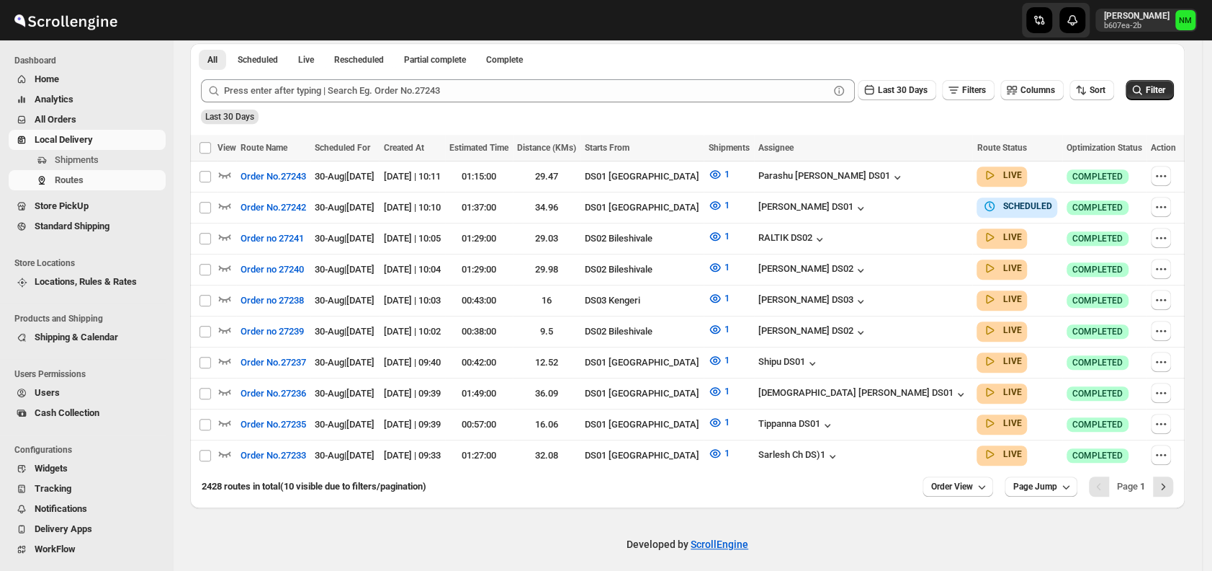
scroll to position [205, 0]
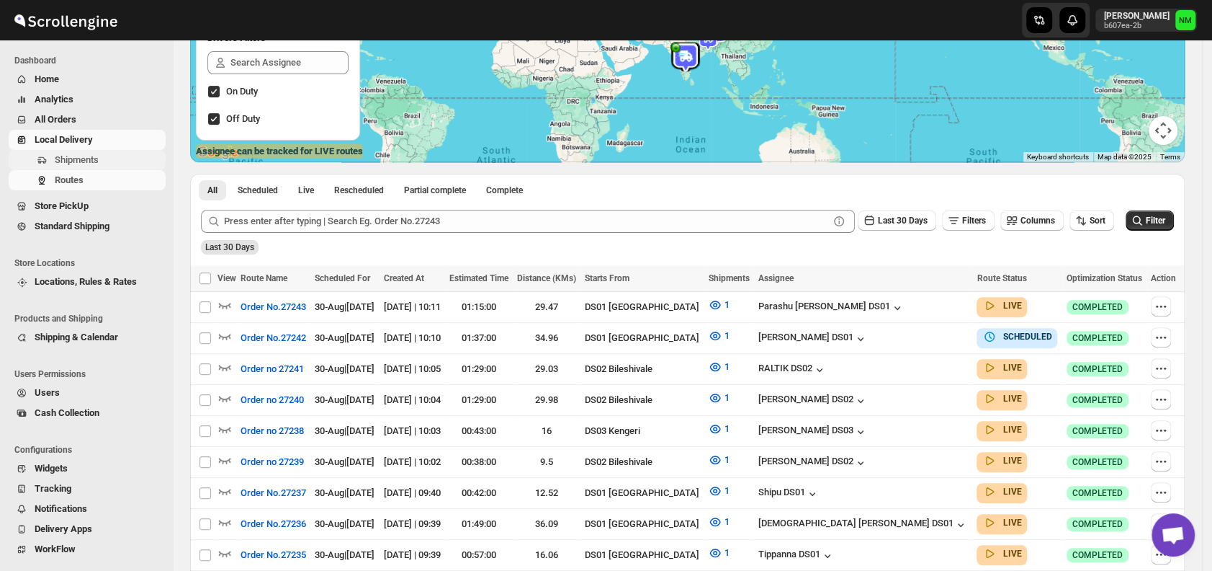
click at [64, 165] on span "Shipments" at bounding box center [77, 159] width 44 height 11
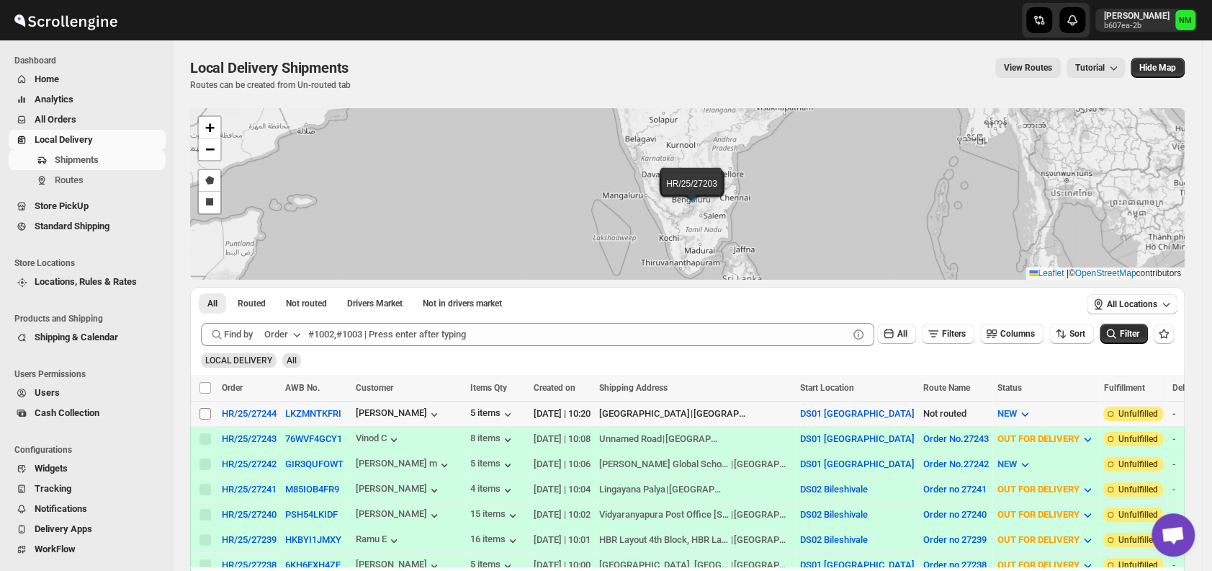
click at [206, 411] on input "Select shipment" at bounding box center [206, 414] width 12 height 12
checkbox input "true"
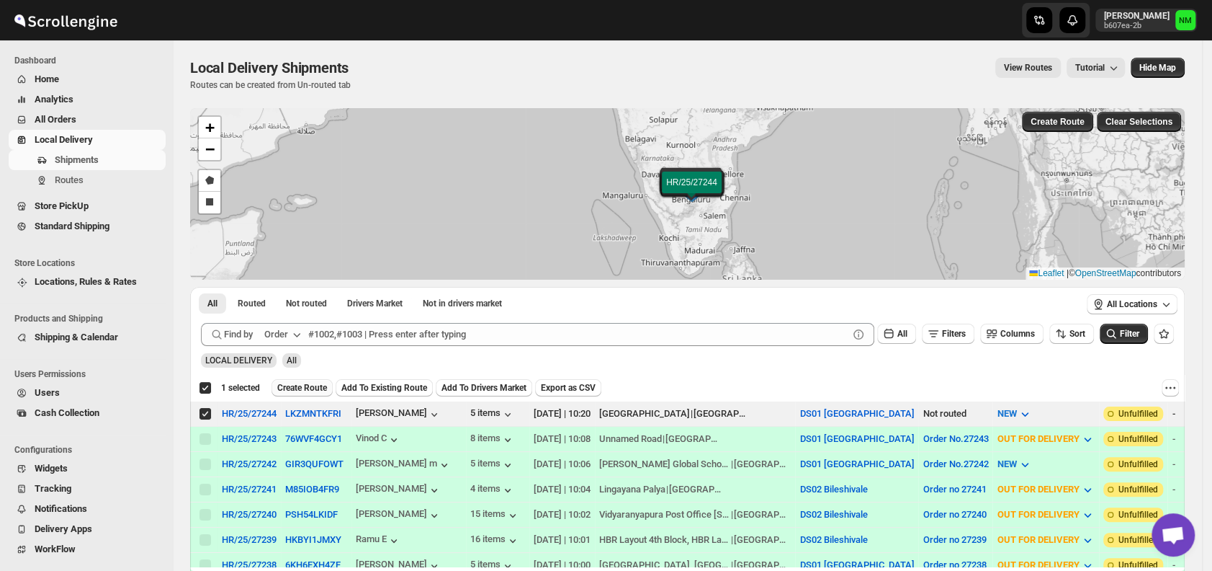
click at [305, 385] on span "Create Route" at bounding box center [302, 388] width 50 height 12
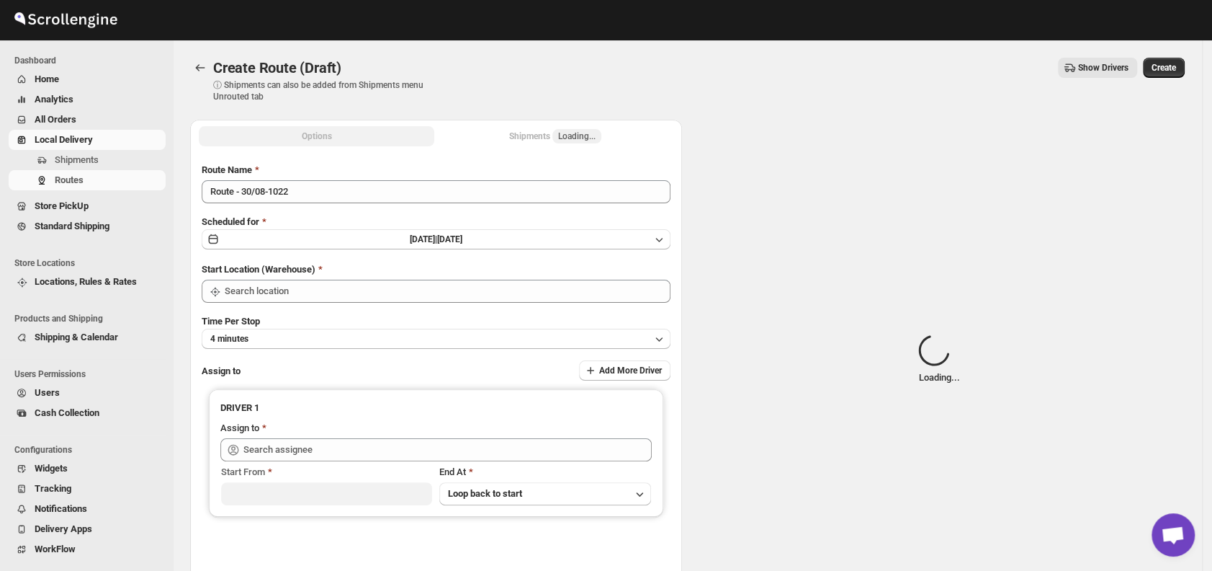
type input "DS01 [GEOGRAPHIC_DATA]"
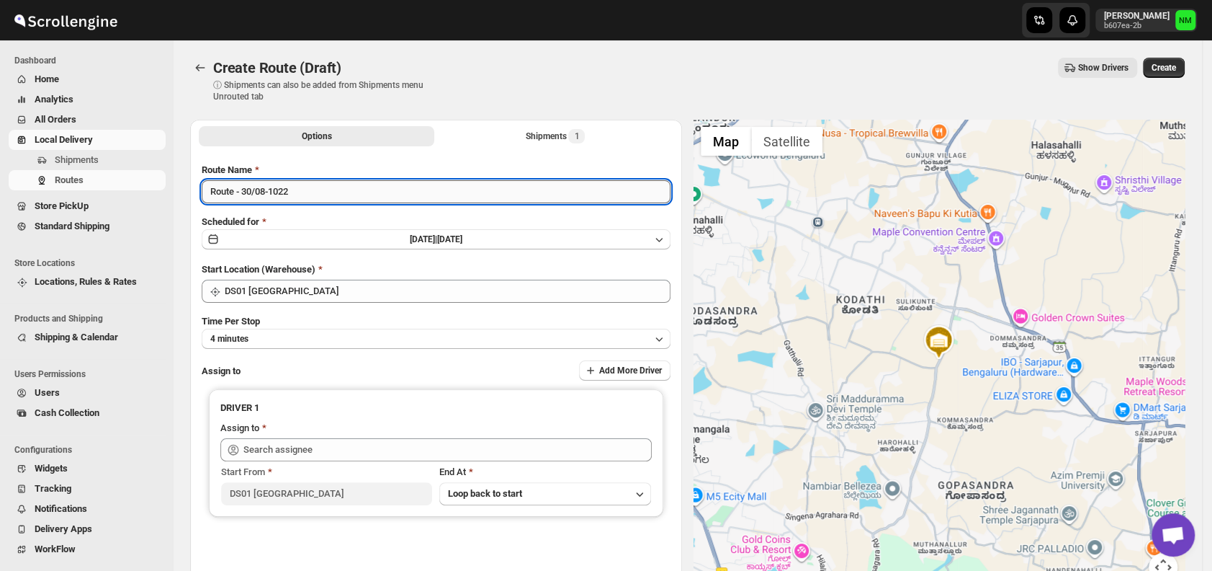
click at [328, 193] on input "Route - 30/08-1022" at bounding box center [436, 191] width 469 height 23
type input "R"
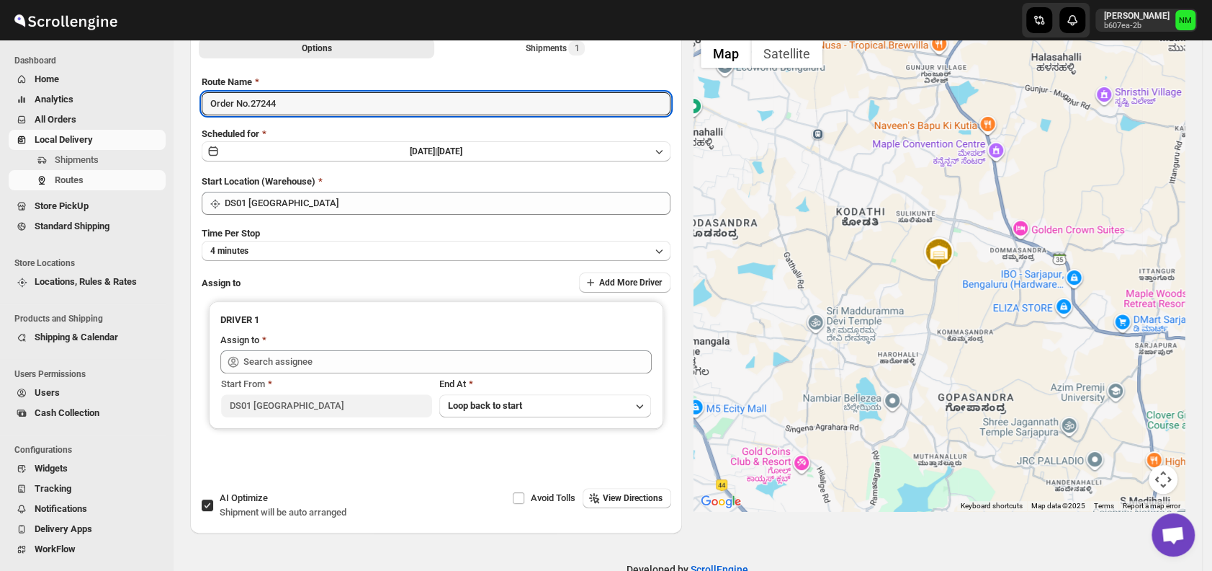
scroll to position [103, 0]
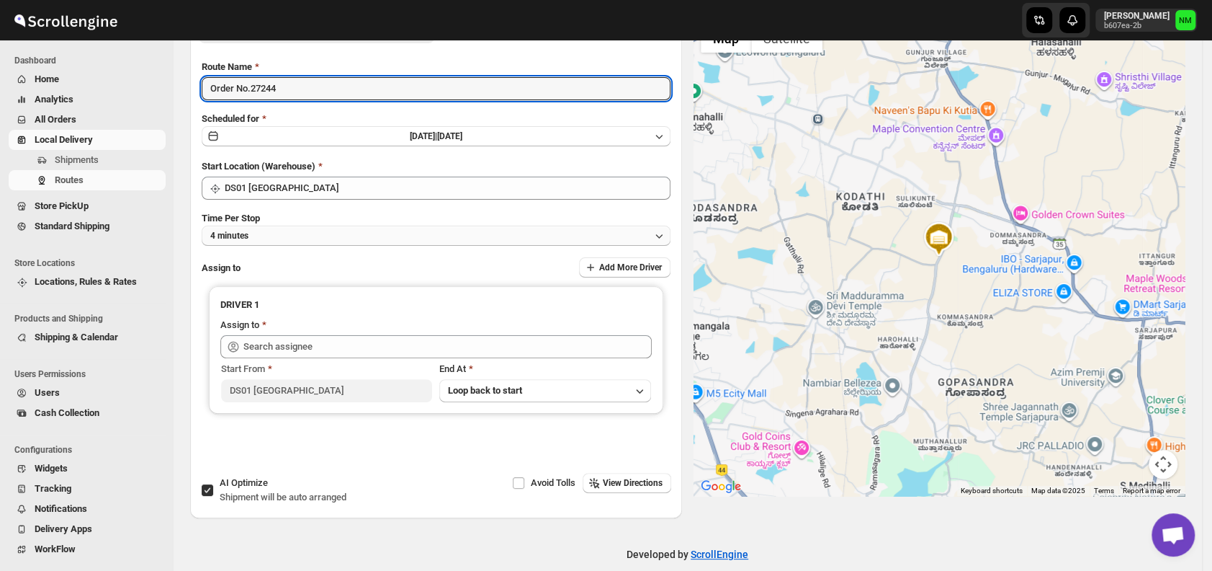
type input "Order No.27244"
click at [279, 238] on button "4 minutes" at bounding box center [436, 235] width 469 height 20
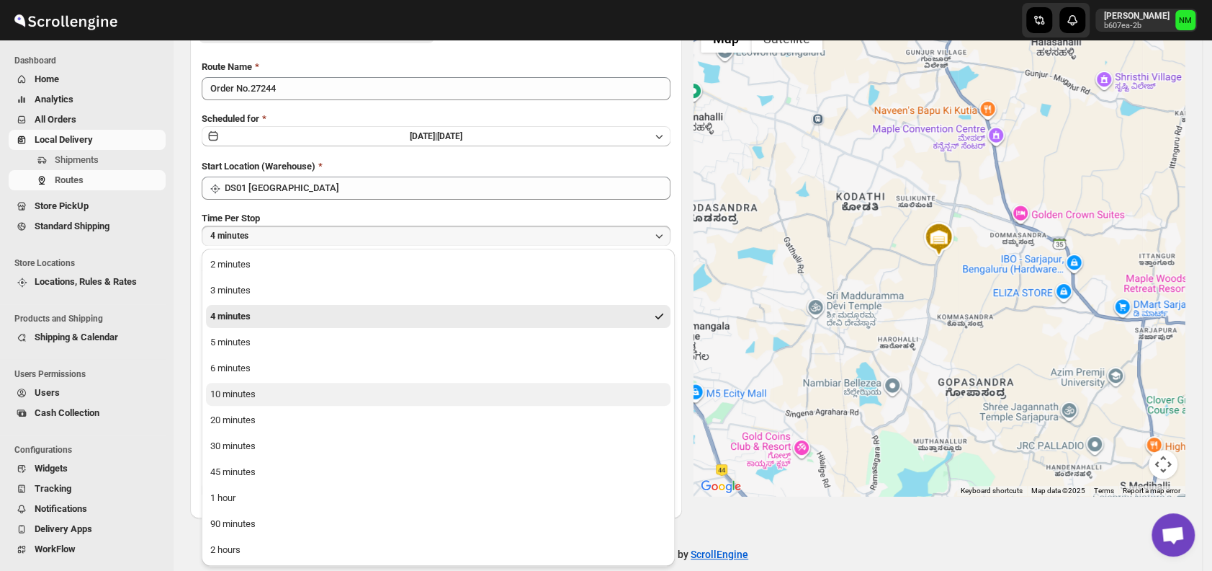
click at [279, 392] on button "10 minutes" at bounding box center [438, 394] width 465 height 23
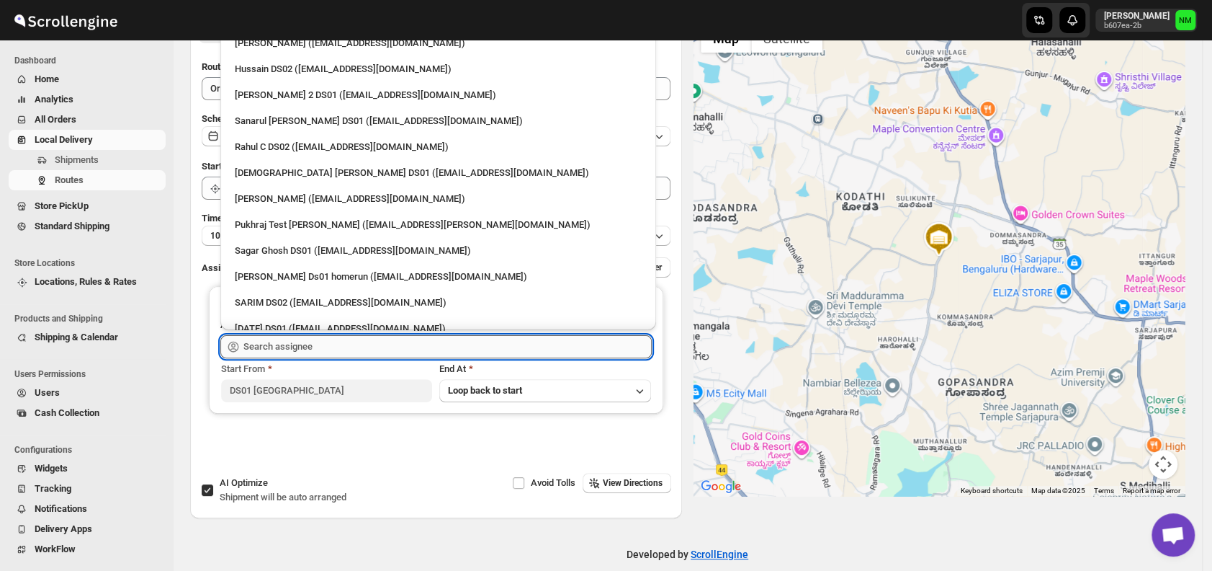
click at [336, 340] on input "text" at bounding box center [447, 346] width 408 height 23
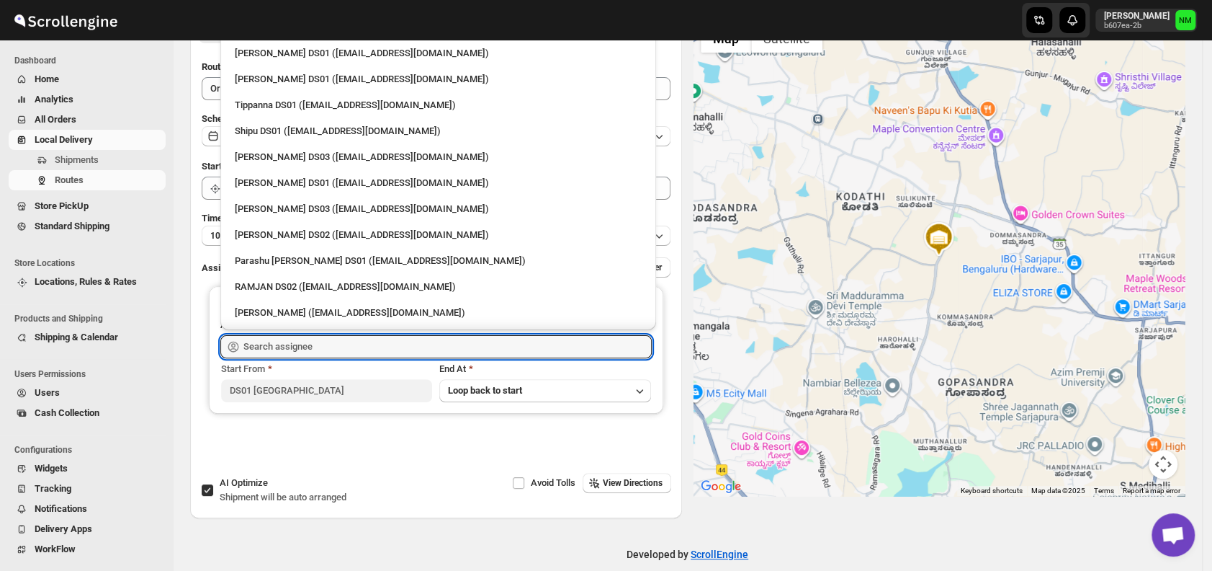
scroll to position [1175, 0]
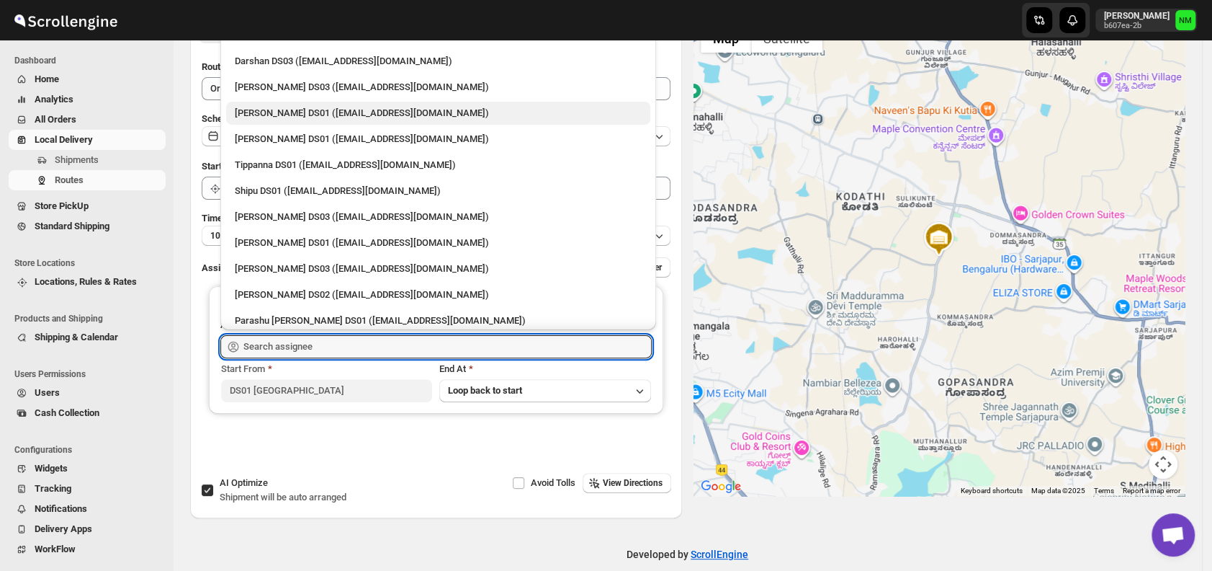
click at [276, 121] on div "[PERSON_NAME] DS01 ([EMAIL_ADDRESS][DOMAIN_NAME])" at bounding box center [438, 113] width 424 height 23
type input "[PERSON_NAME] DS01 ([EMAIL_ADDRESS][DOMAIN_NAME])"
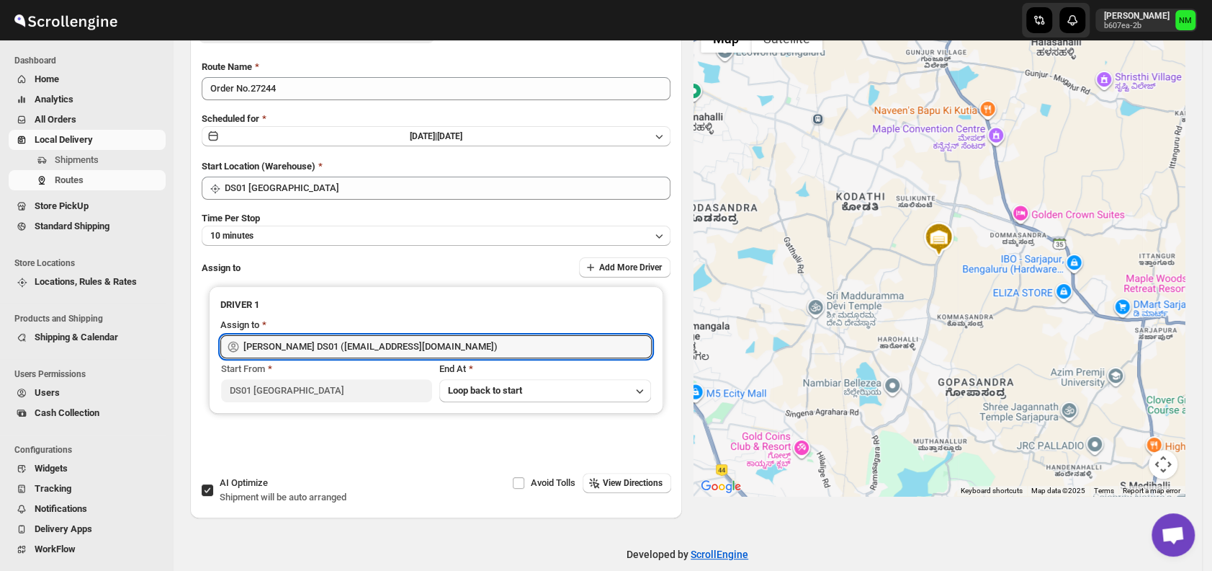
scroll to position [0, 0]
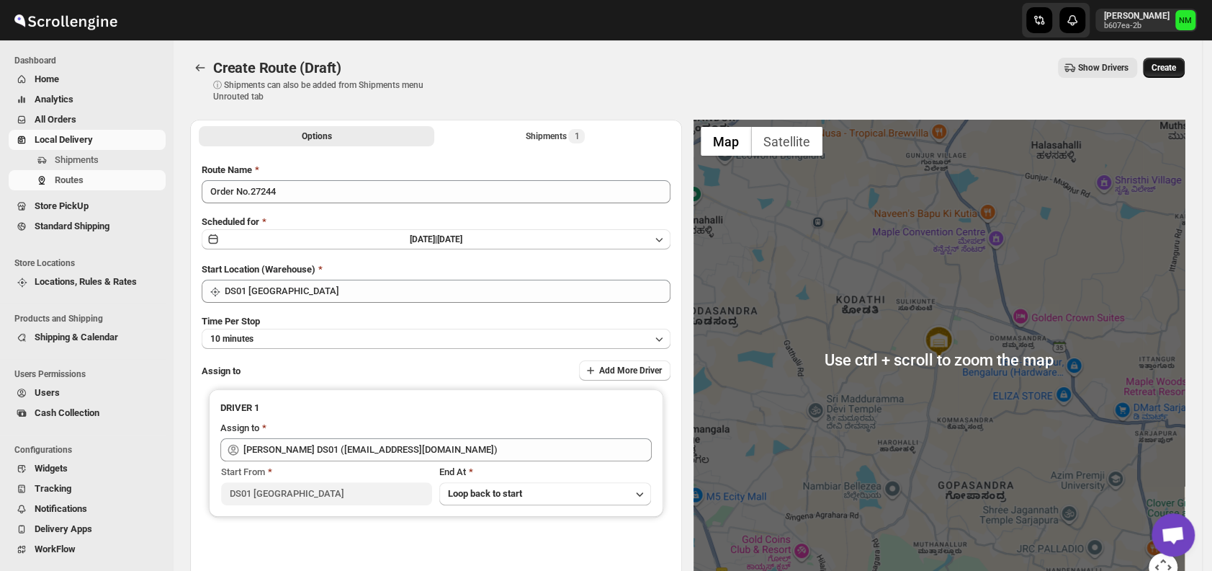
click at [1171, 74] on button "Create" at bounding box center [1164, 68] width 42 height 20
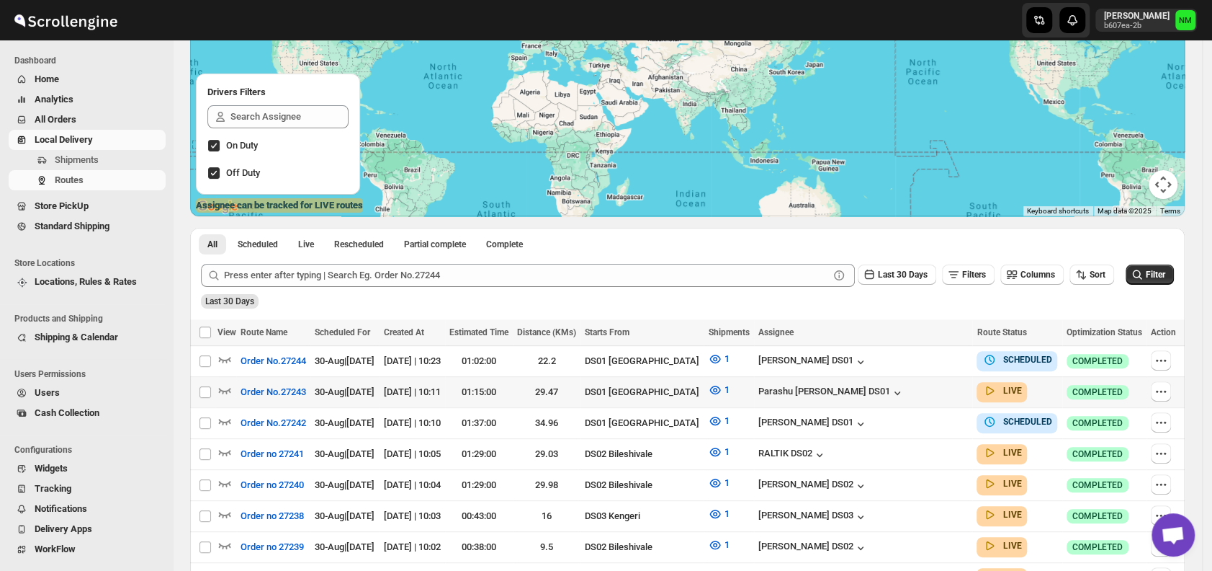
scroll to position [153, 0]
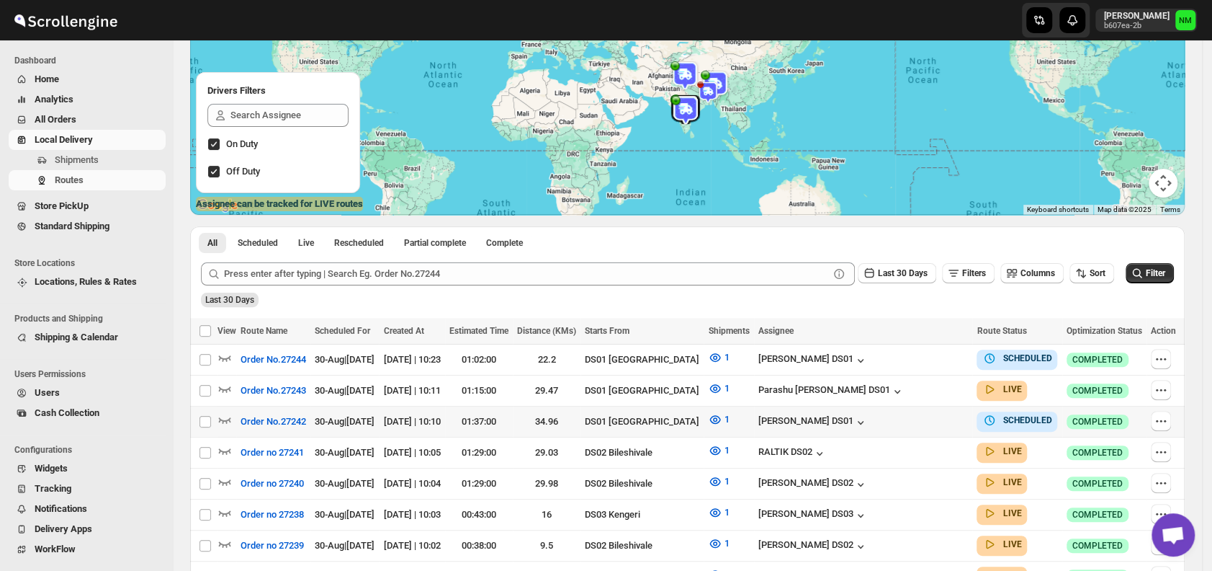
click at [212, 424] on div "Select route" at bounding box center [206, 421] width 14 height 13
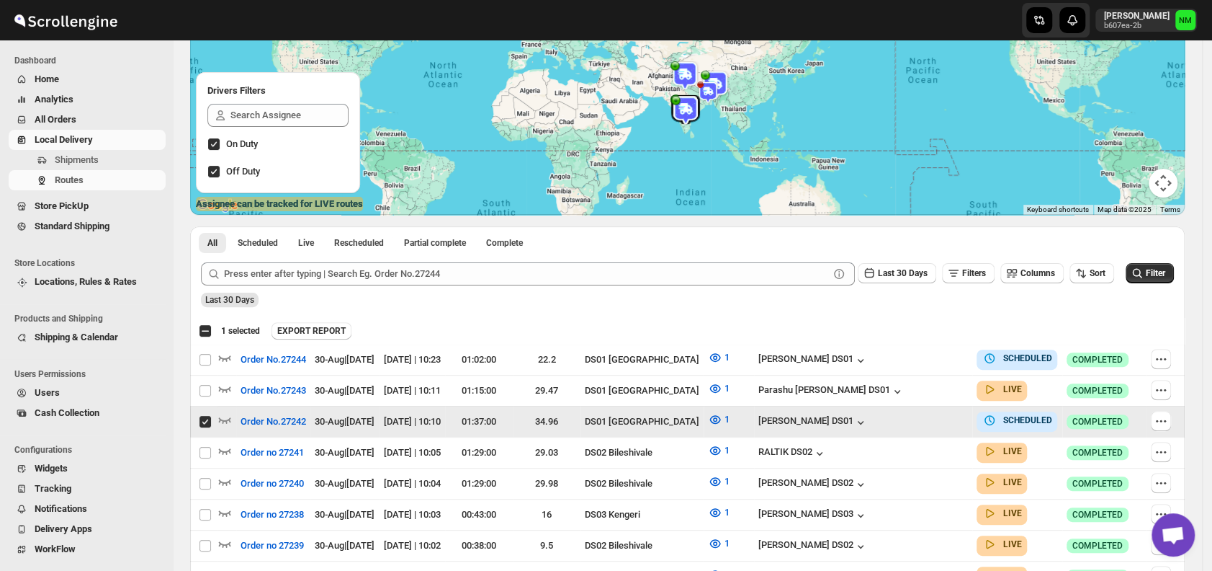
click at [203, 416] on input "Select route" at bounding box center [206, 422] width 12 height 12
checkbox input "false"
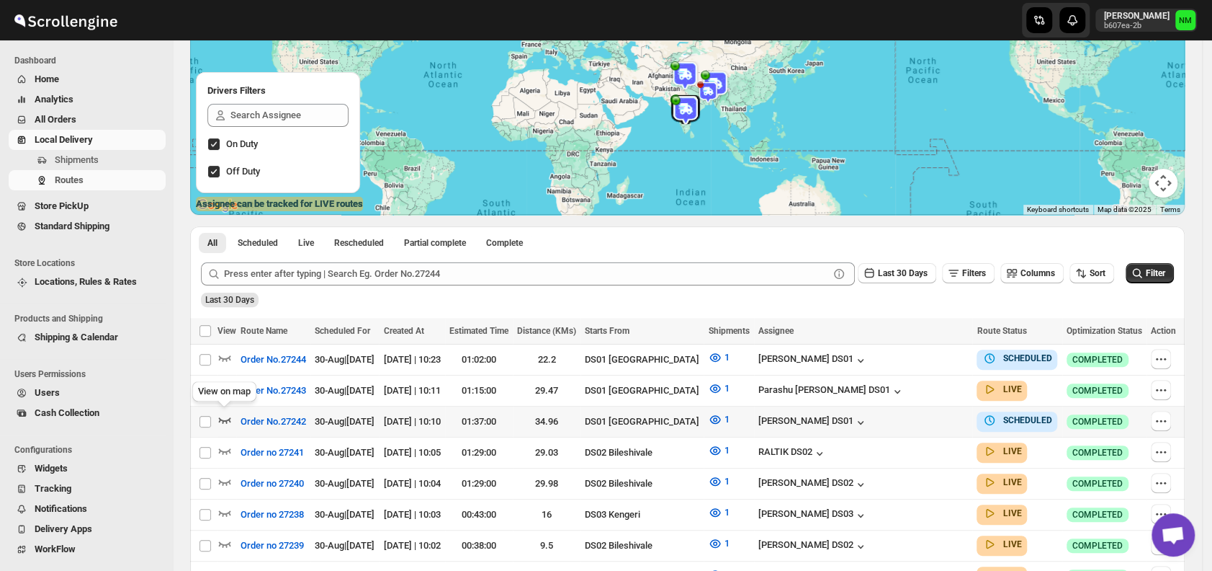
click at [223, 419] on icon "button" at bounding box center [225, 420] width 12 height 6
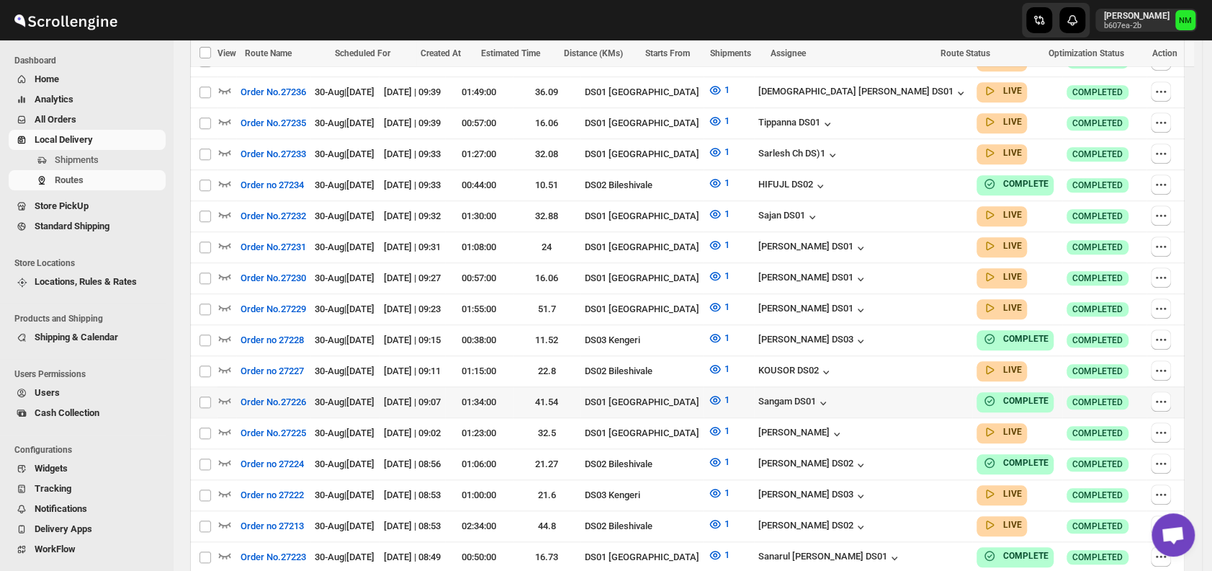
scroll to position [680, 0]
click at [225, 392] on icon "button" at bounding box center [225, 399] width 14 height 14
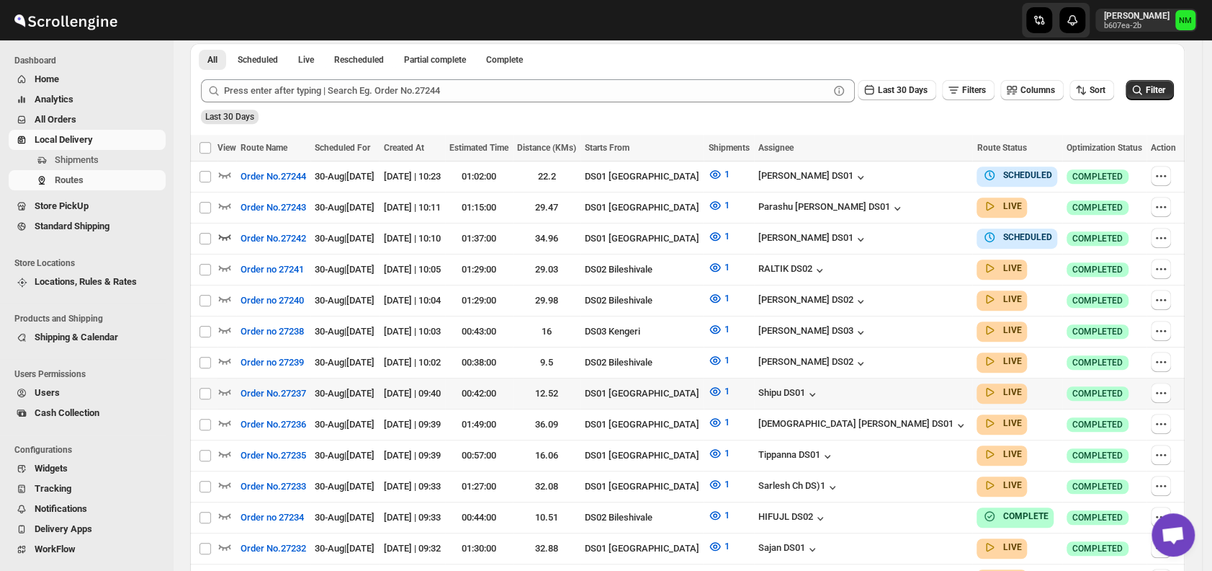
scroll to position [566, 0]
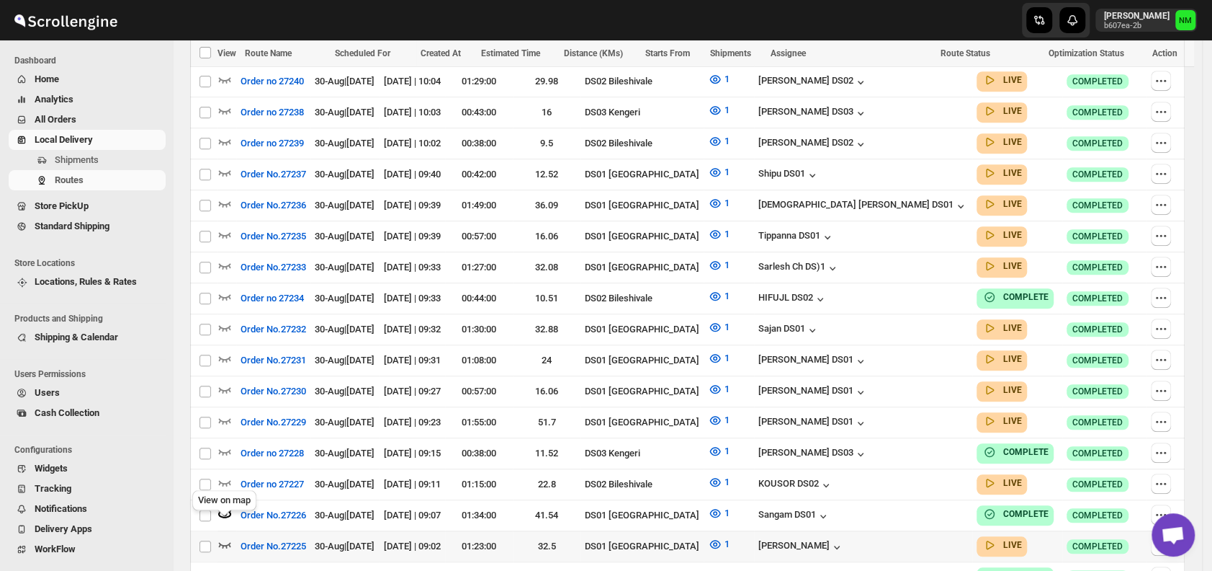
click at [223, 542] on icon "button" at bounding box center [225, 545] width 12 height 6
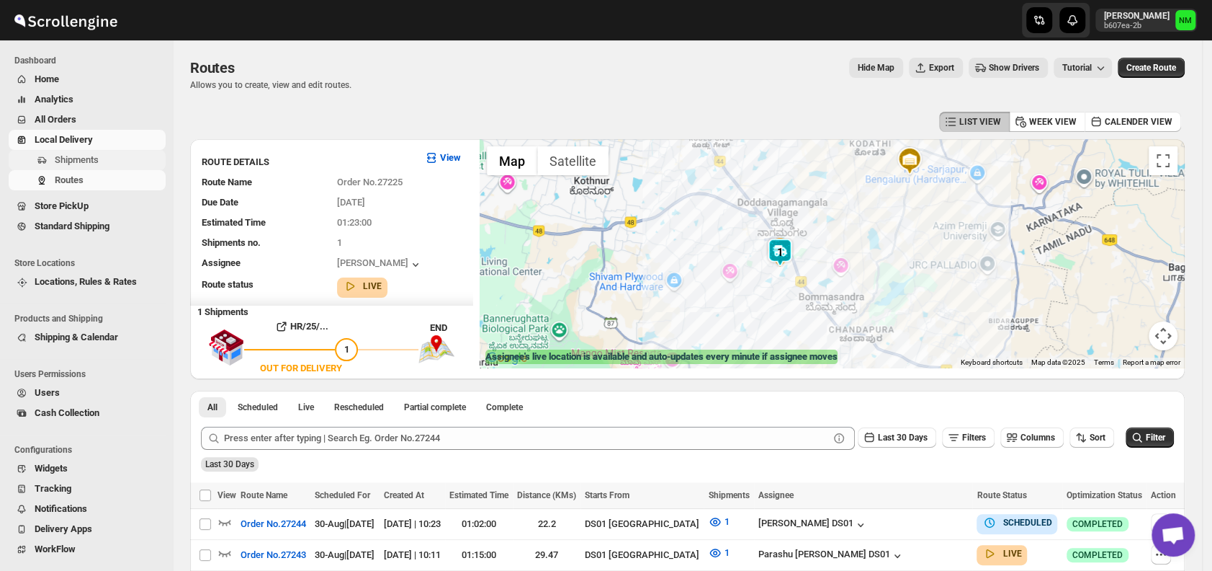
click at [115, 156] on span "Shipments" at bounding box center [109, 160] width 108 height 14
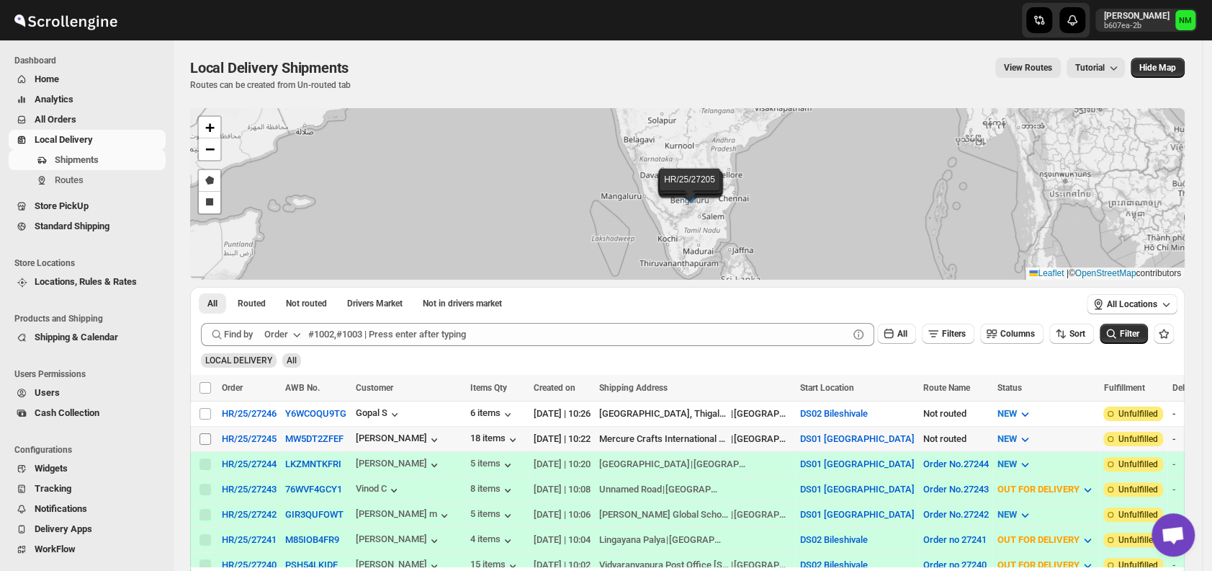
click at [211, 437] on span at bounding box center [205, 438] width 13 height 13
click at [211, 437] on input "Select shipment" at bounding box center [206, 439] width 12 height 12
click at [202, 439] on input "Select shipment" at bounding box center [206, 439] width 12 height 12
checkbox input "true"
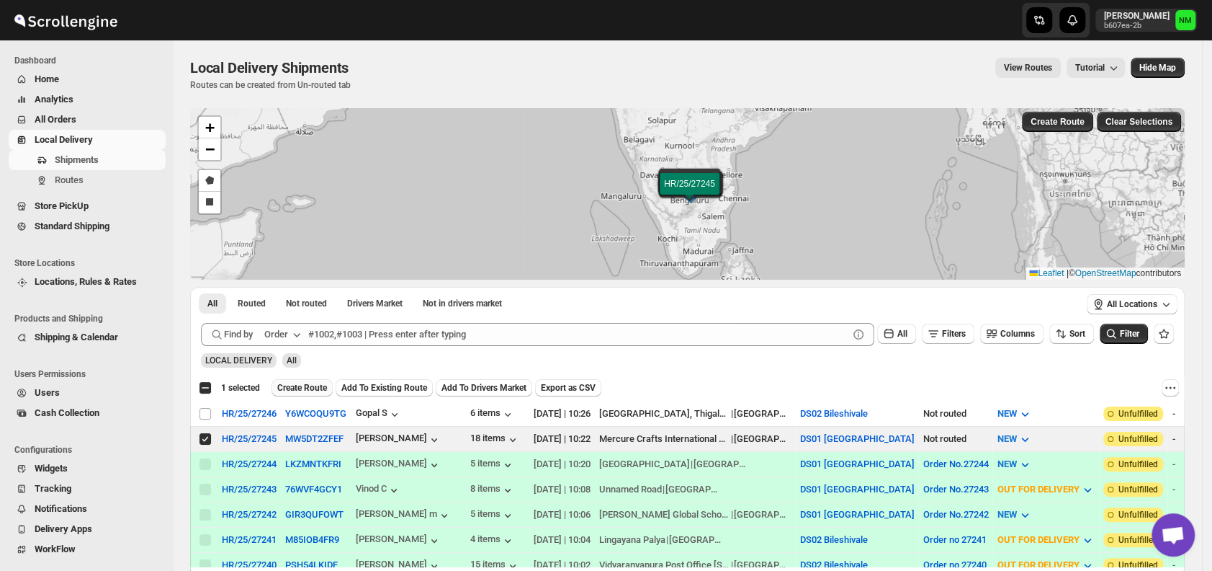
click at [285, 386] on span "Create Route" at bounding box center [302, 388] width 50 height 12
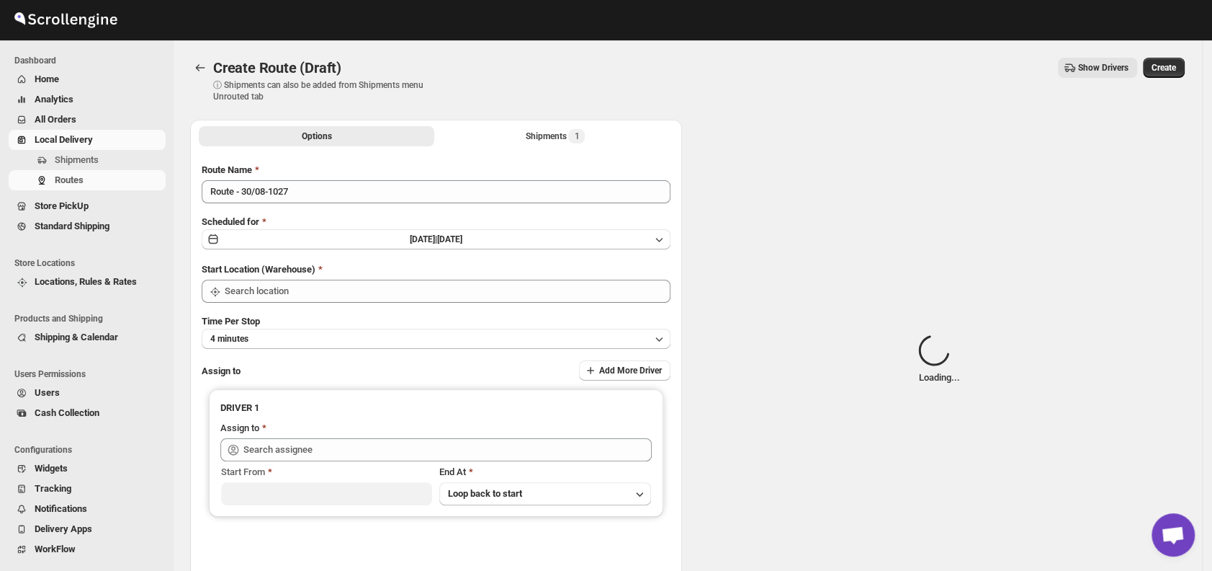
type input "DS01 [GEOGRAPHIC_DATA]"
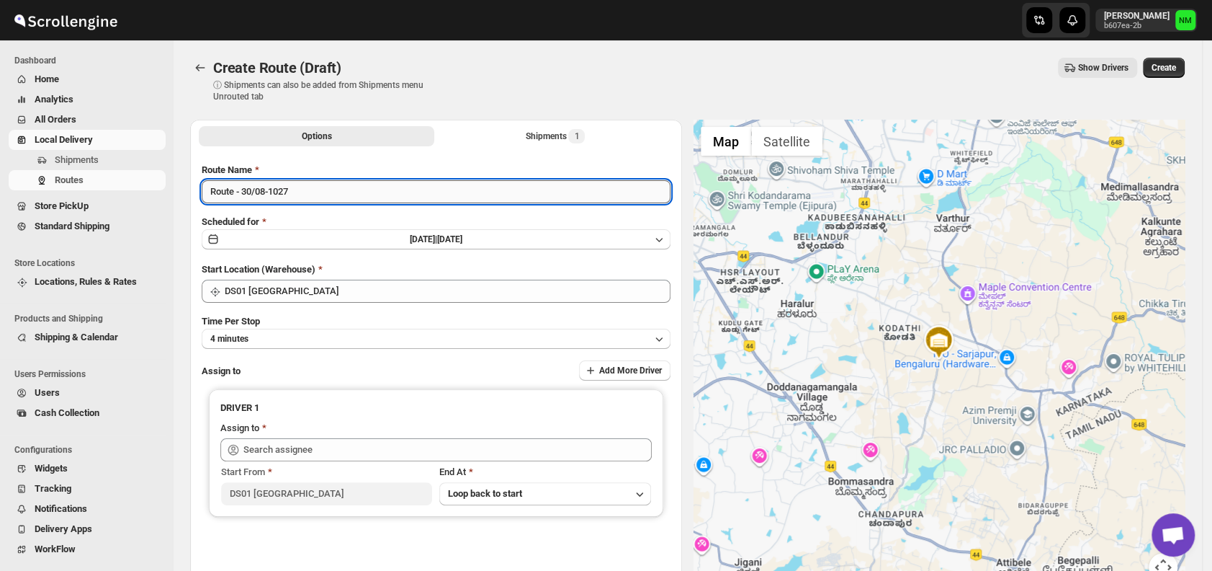
click at [328, 195] on input "Route - 30/08-1027" at bounding box center [436, 191] width 469 height 23
type input "R"
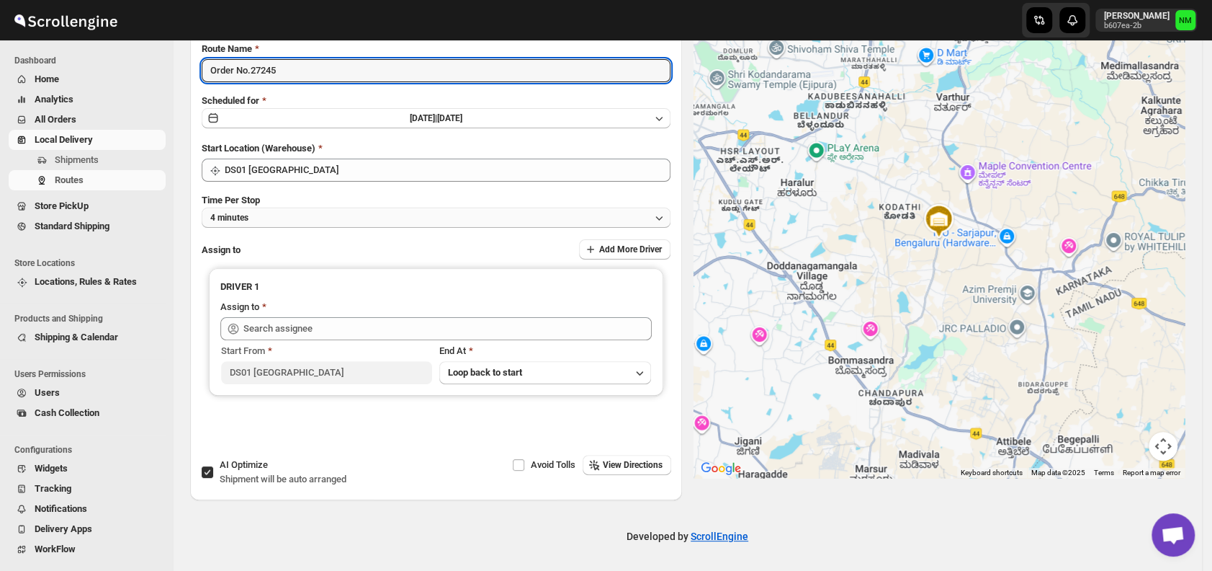
type input "Order No.27245"
click at [305, 223] on button "4 minutes" at bounding box center [436, 217] width 469 height 20
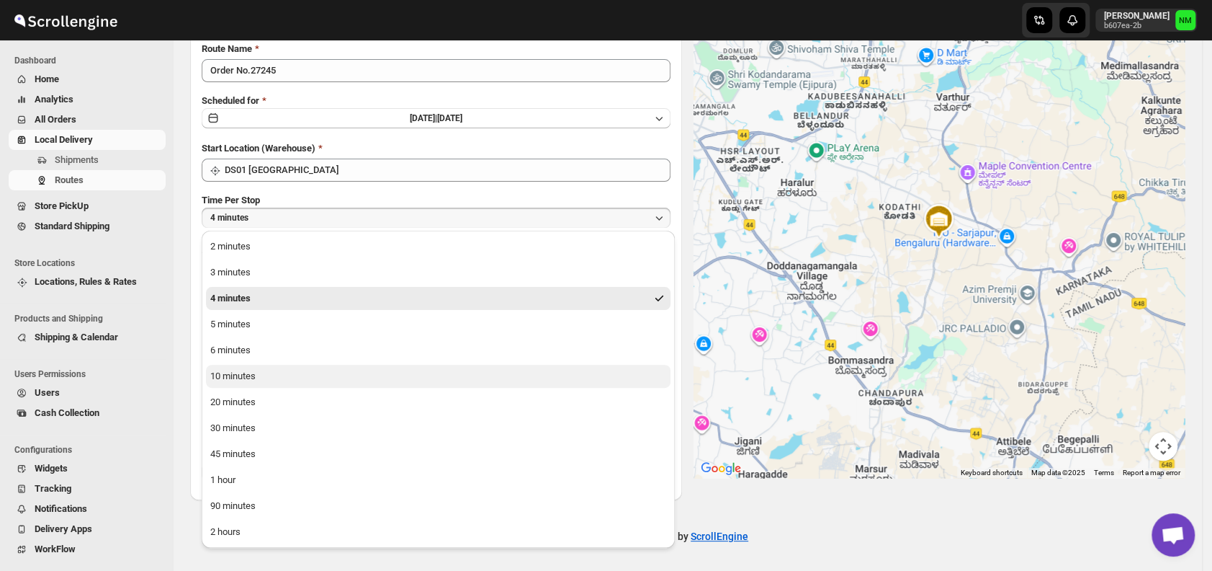
click at [248, 375] on div "10 minutes" at bounding box center [232, 376] width 45 height 14
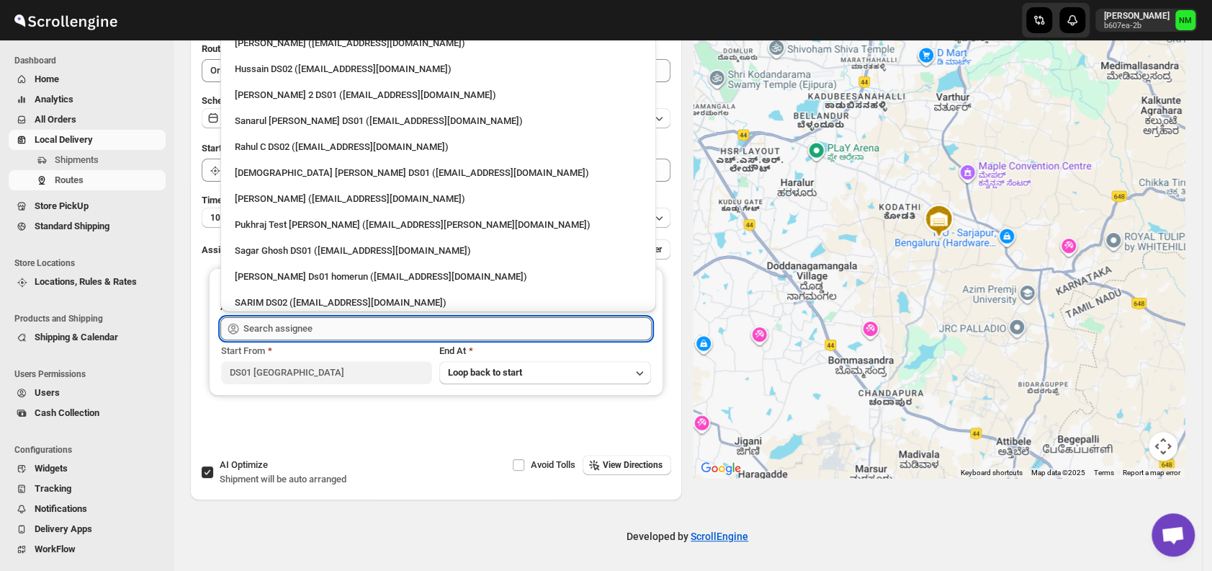
click at [306, 331] on input "text" at bounding box center [447, 328] width 408 height 23
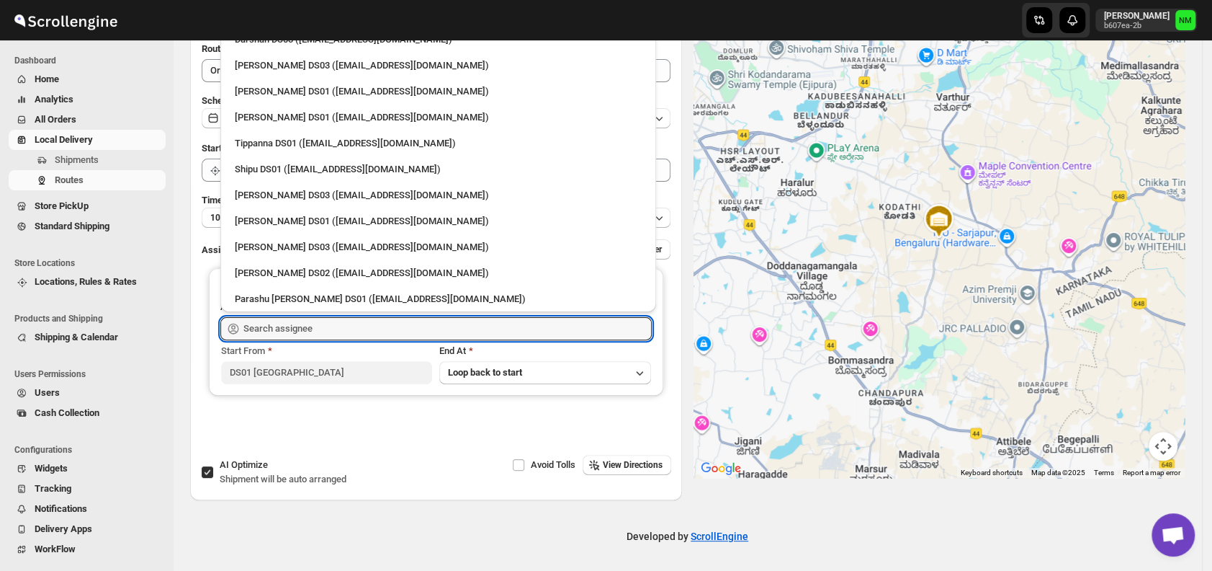
scroll to position [1253, 0]
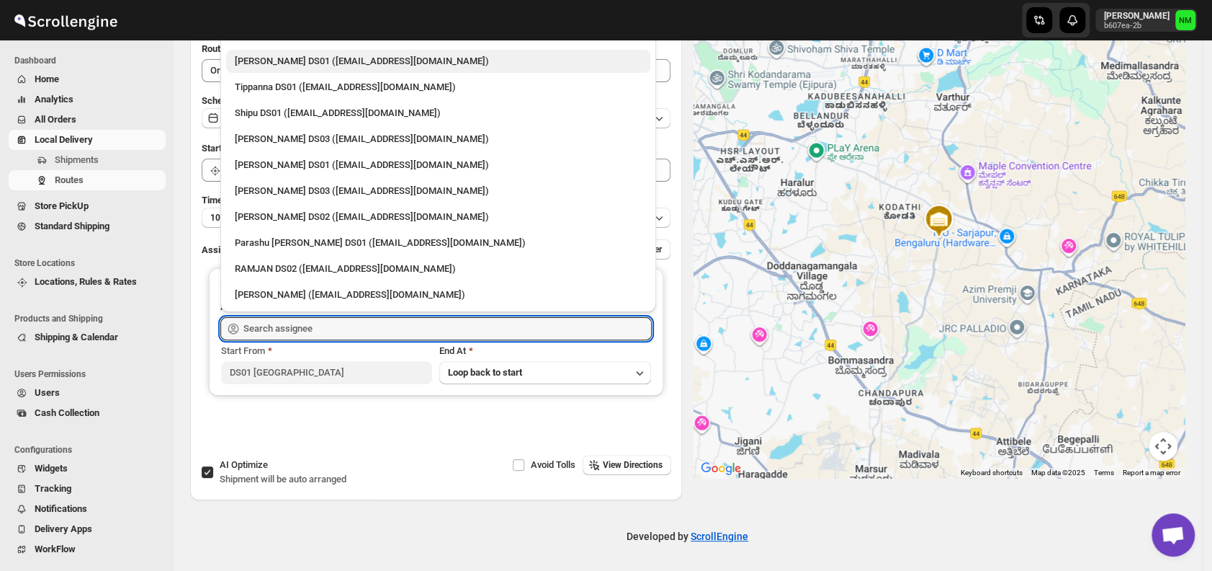
click at [264, 70] on div "Abdul Basir DS01 (xaley98767@7tul.com)" at bounding box center [438, 61] width 424 height 23
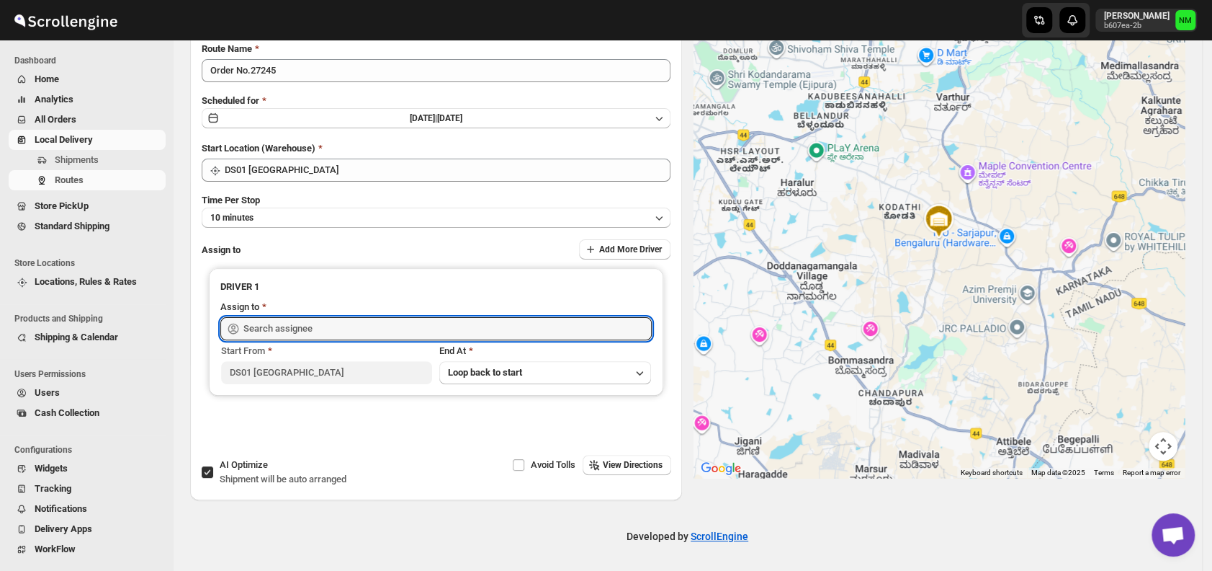
type input "Abdul Basir DS01 (xaley98767@7tul.com)"
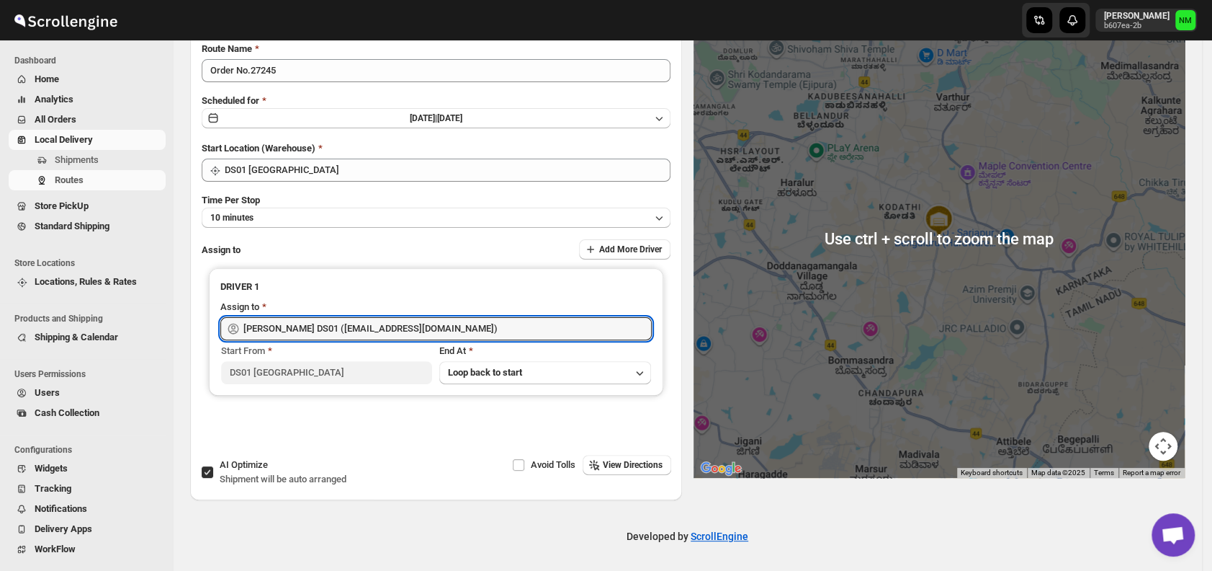
scroll to position [0, 0]
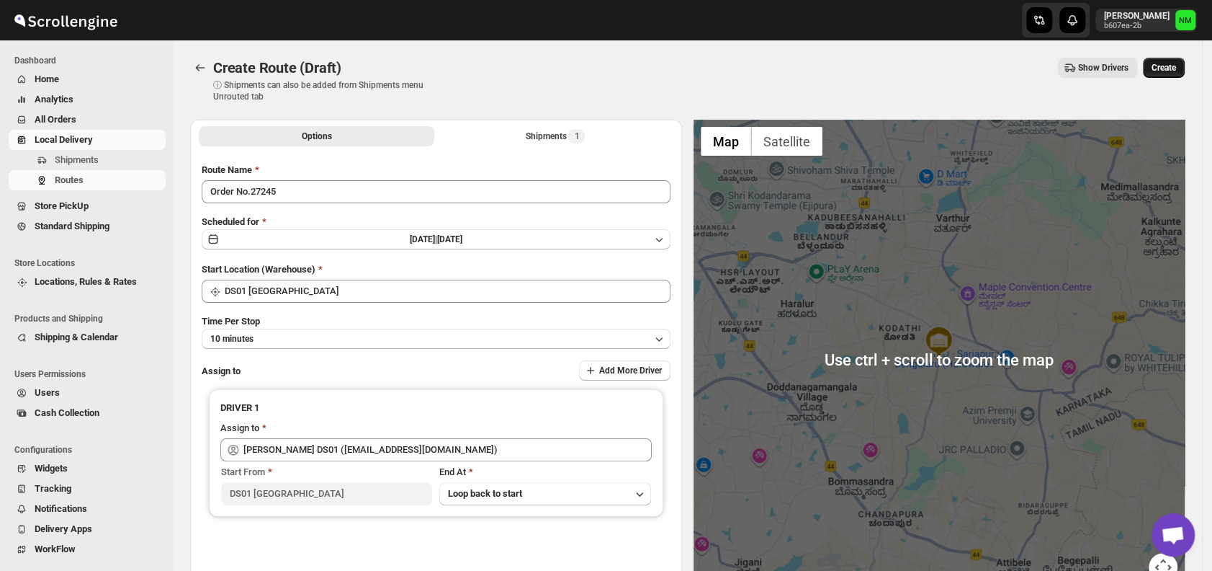
click at [1177, 61] on button "Create" at bounding box center [1164, 68] width 42 height 20
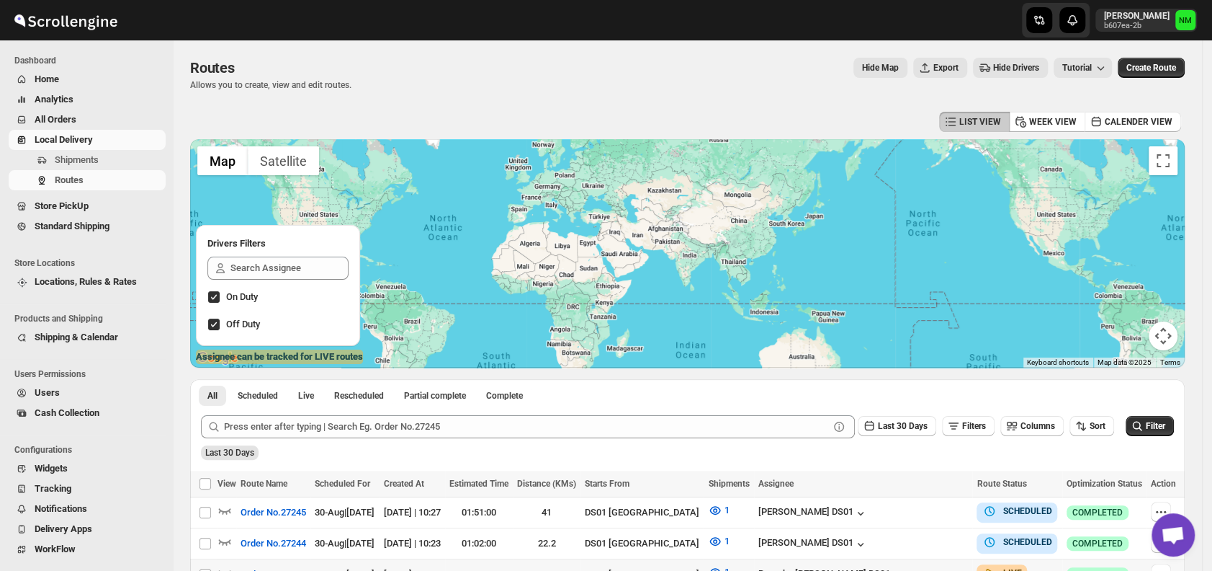
scroll to position [148, 0]
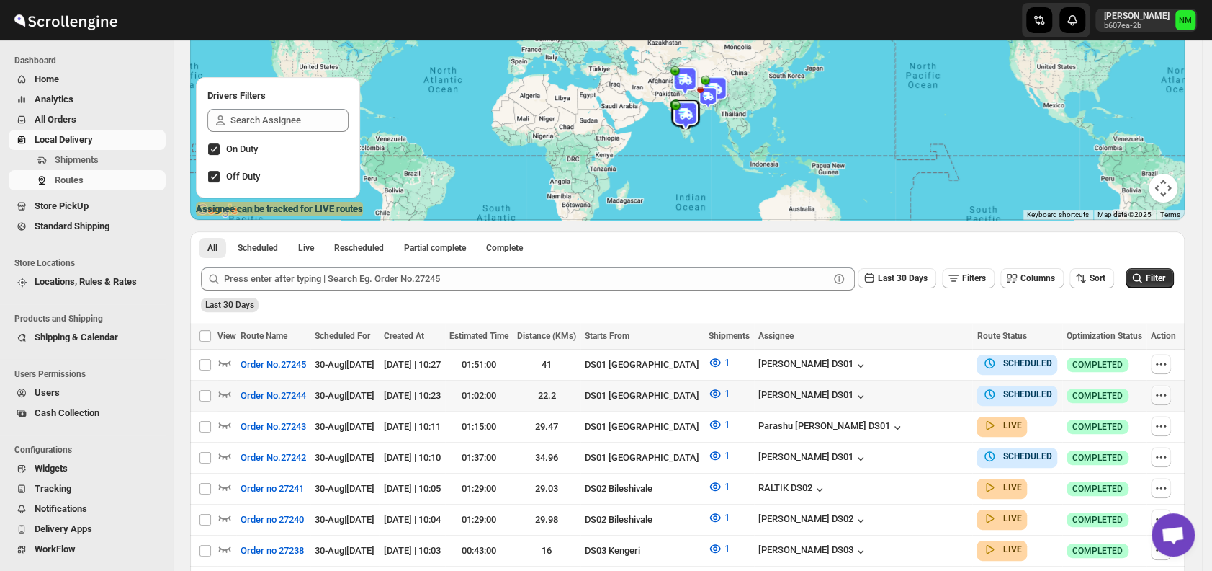
click at [1168, 394] on icon "button" at bounding box center [1161, 395] width 14 height 14
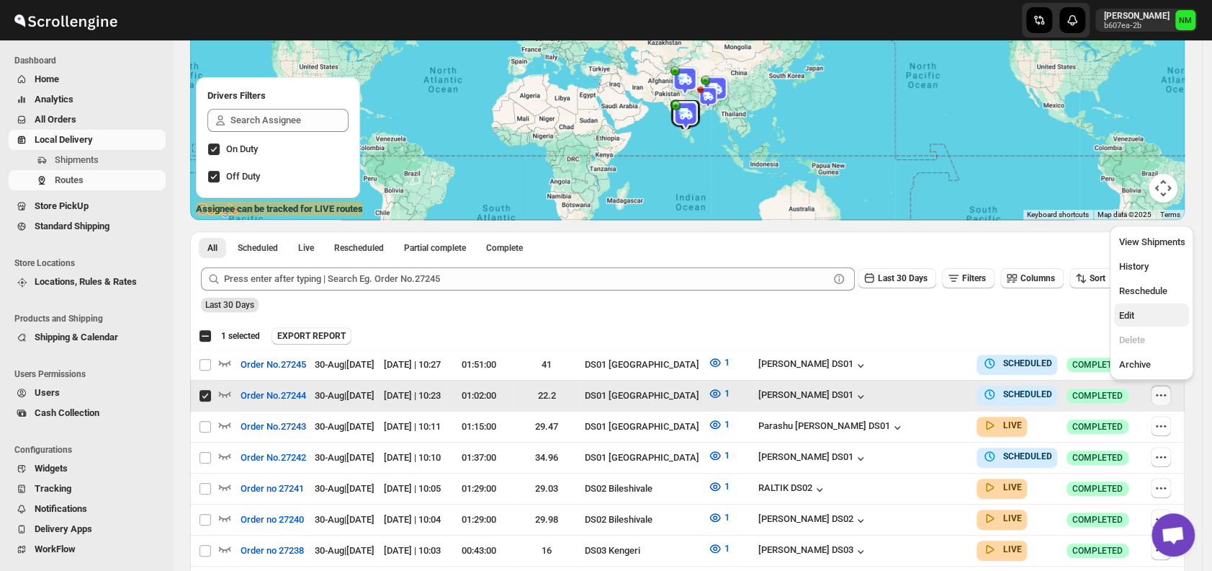
click at [1135, 315] on span "Edit" at bounding box center [1152, 315] width 66 height 14
checkbox input "false"
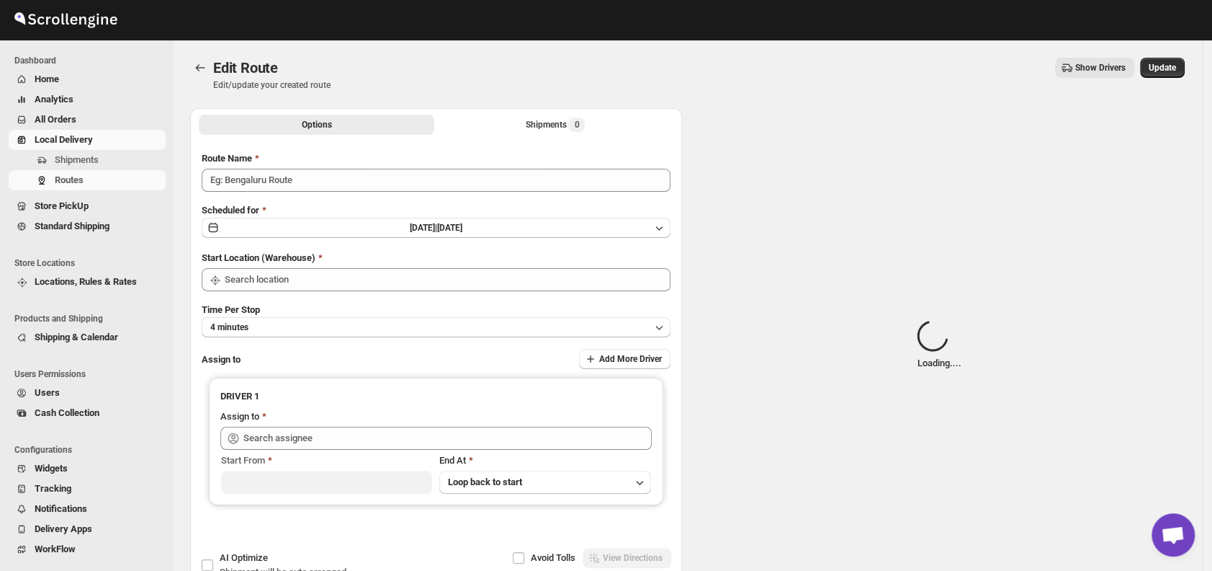
type input "Order No.27244"
type input "DS01 [GEOGRAPHIC_DATA]"
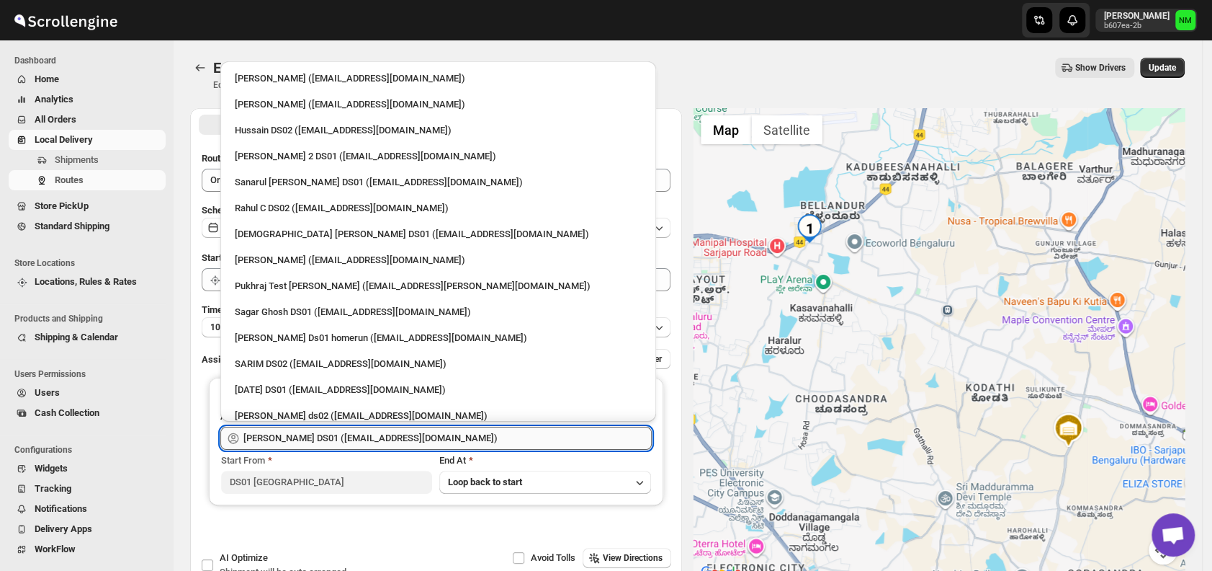
click at [519, 433] on input "[PERSON_NAME] DS01 ([EMAIL_ADDRESS][DOMAIN_NAME])" at bounding box center [447, 437] width 408 height 23
click at [326, 175] on div "Sanarul [PERSON_NAME] DS01 ([EMAIL_ADDRESS][DOMAIN_NAME])" at bounding box center [438, 182] width 407 height 14
type input "Sanarul [PERSON_NAME] DS01 ([EMAIL_ADDRESS][DOMAIN_NAME])"
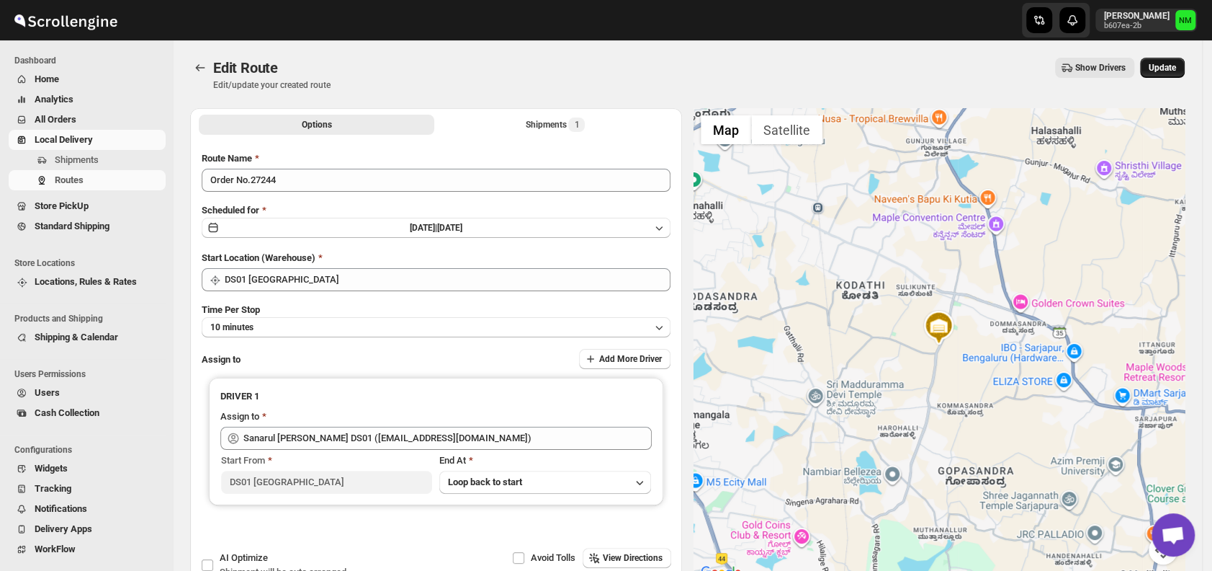
click at [1176, 66] on span "Update" at bounding box center [1162, 68] width 27 height 12
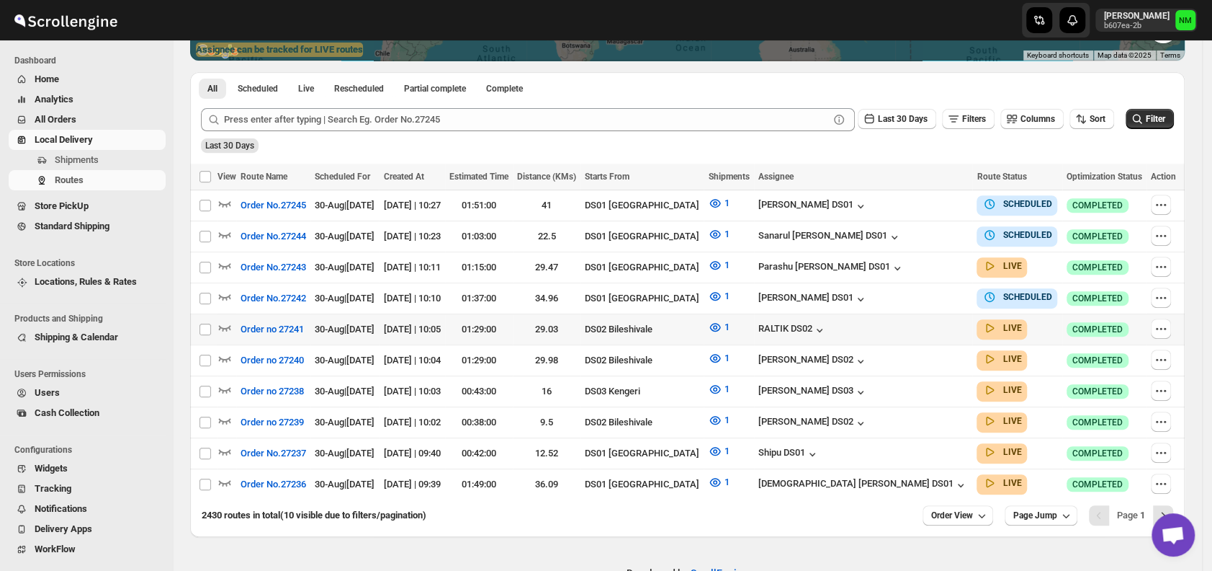
scroll to position [308, 0]
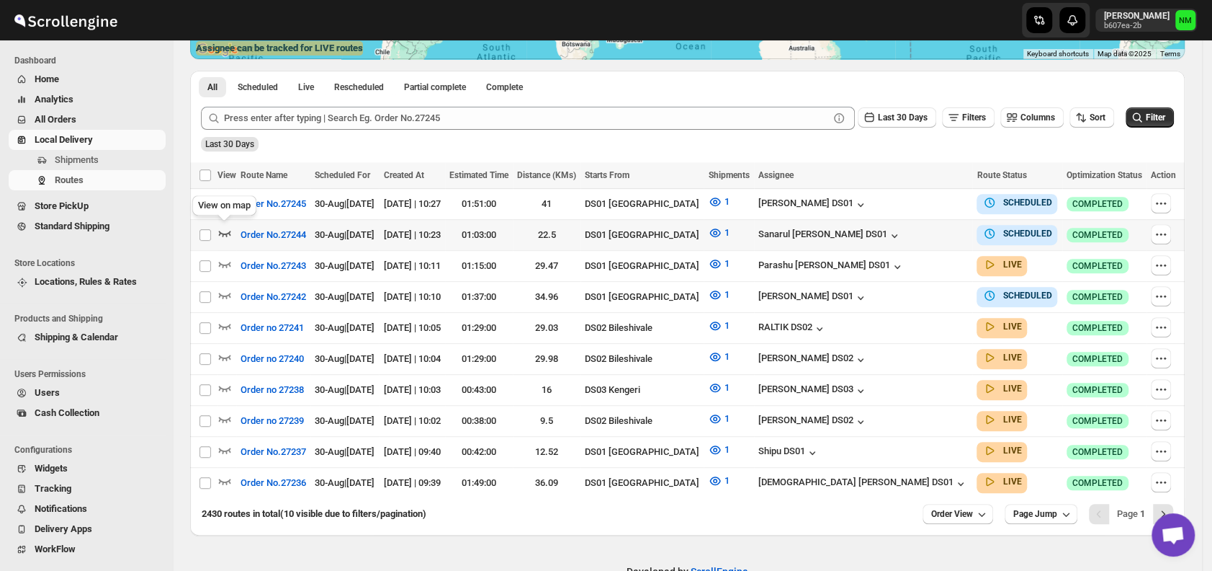
click at [228, 235] on icon "button" at bounding box center [225, 232] width 14 height 14
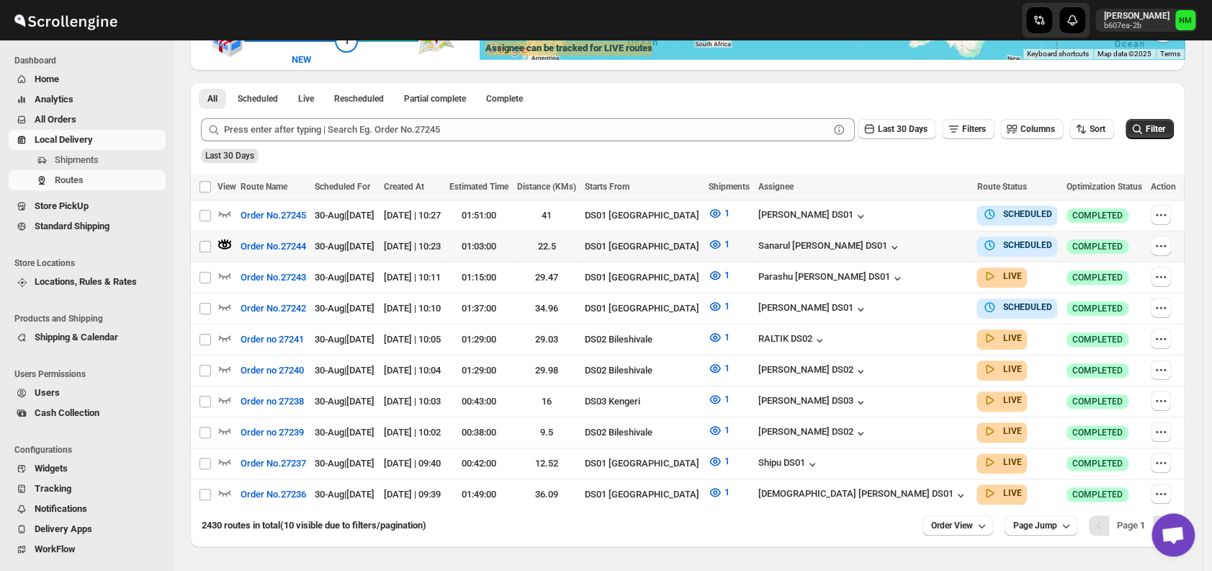
scroll to position [0, 0]
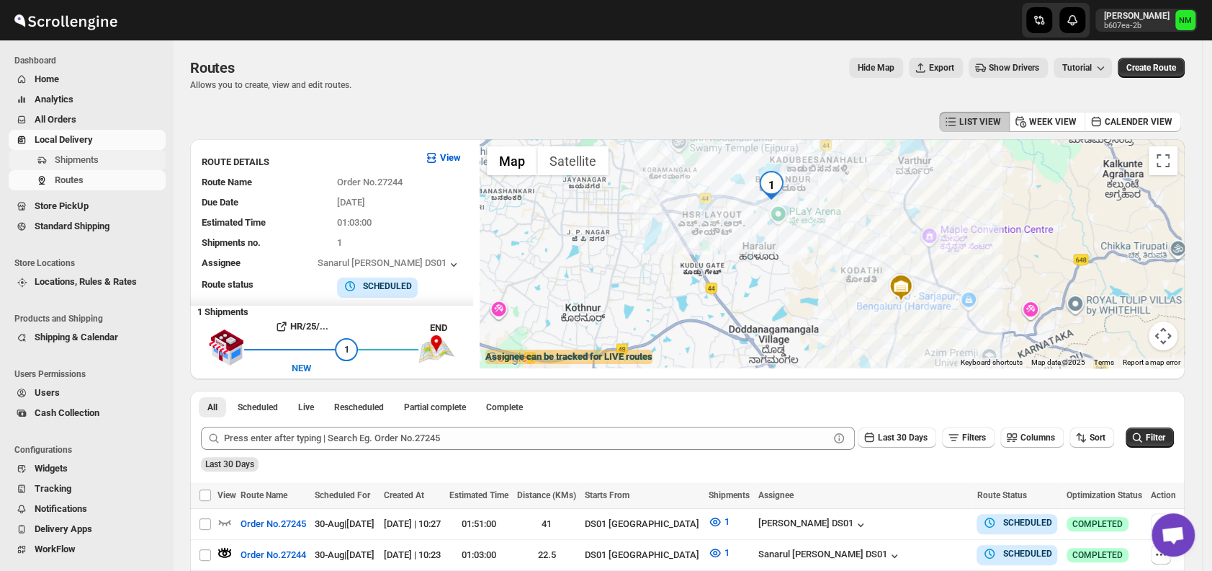
click at [85, 161] on span "Shipments" at bounding box center [77, 159] width 44 height 11
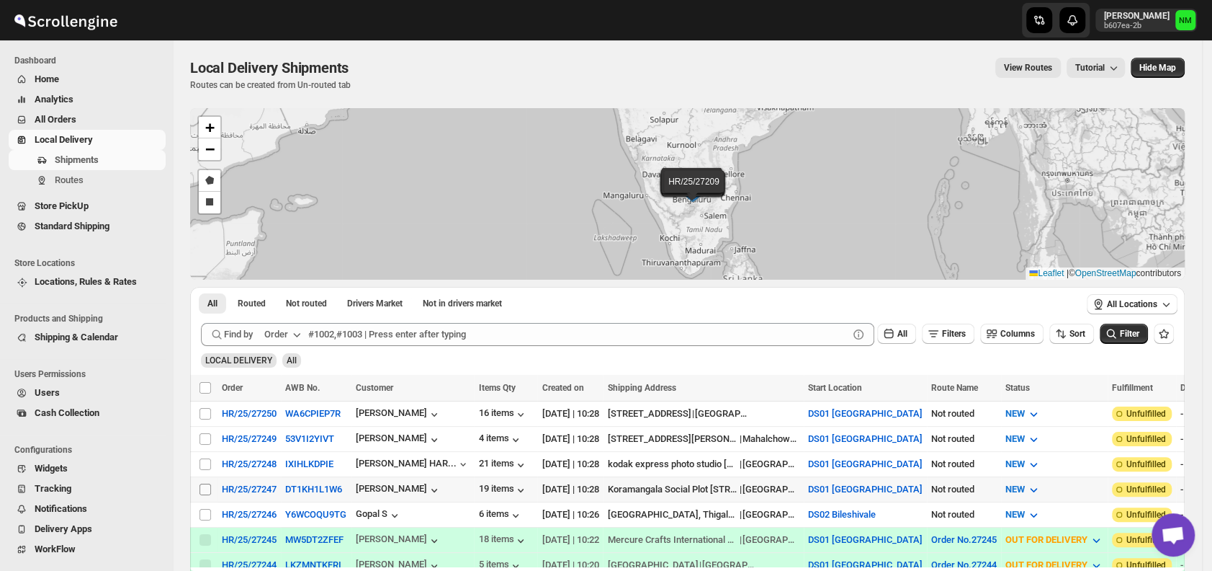
click at [207, 483] on input "Select shipment" at bounding box center [206, 489] width 12 height 12
checkbox input "true"
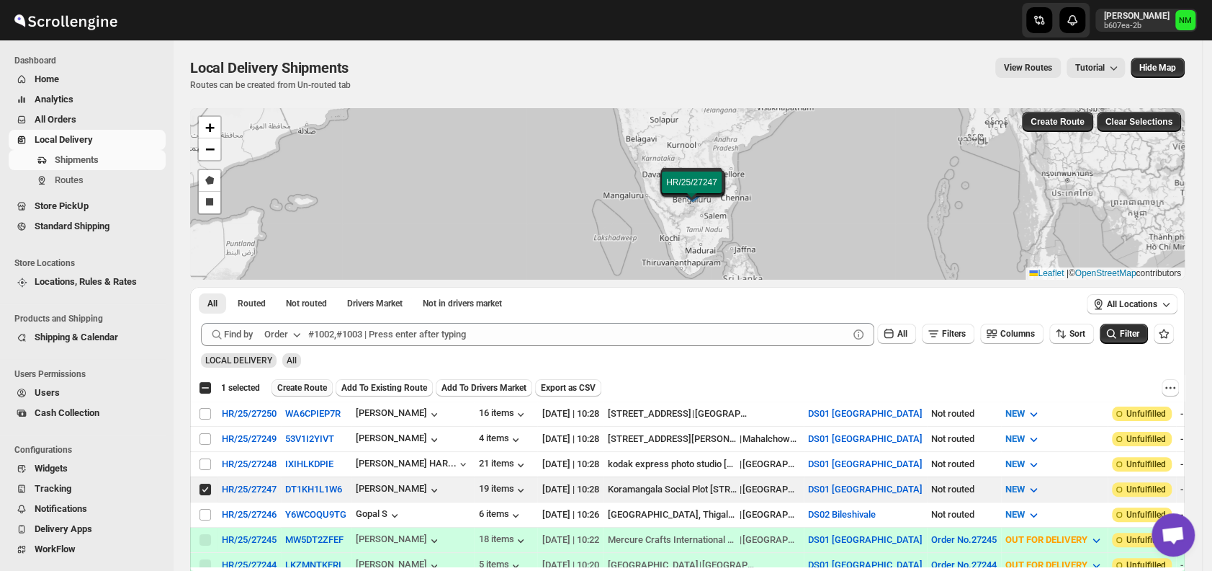
click at [296, 382] on span "Create Route" at bounding box center [302, 388] width 50 height 12
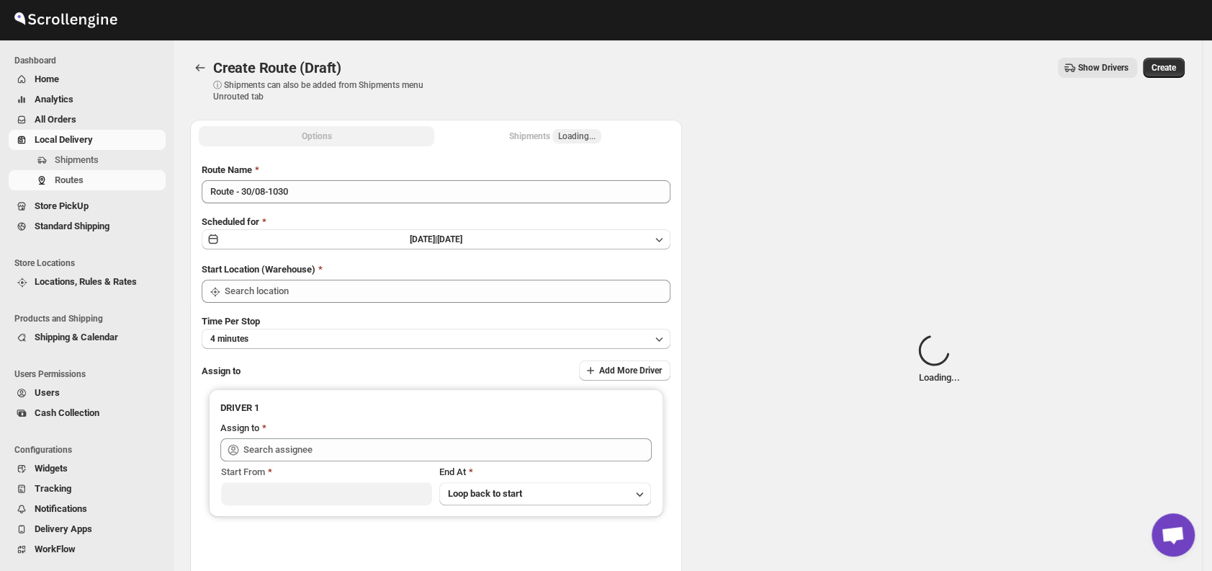
type input "DS01 [GEOGRAPHIC_DATA]"
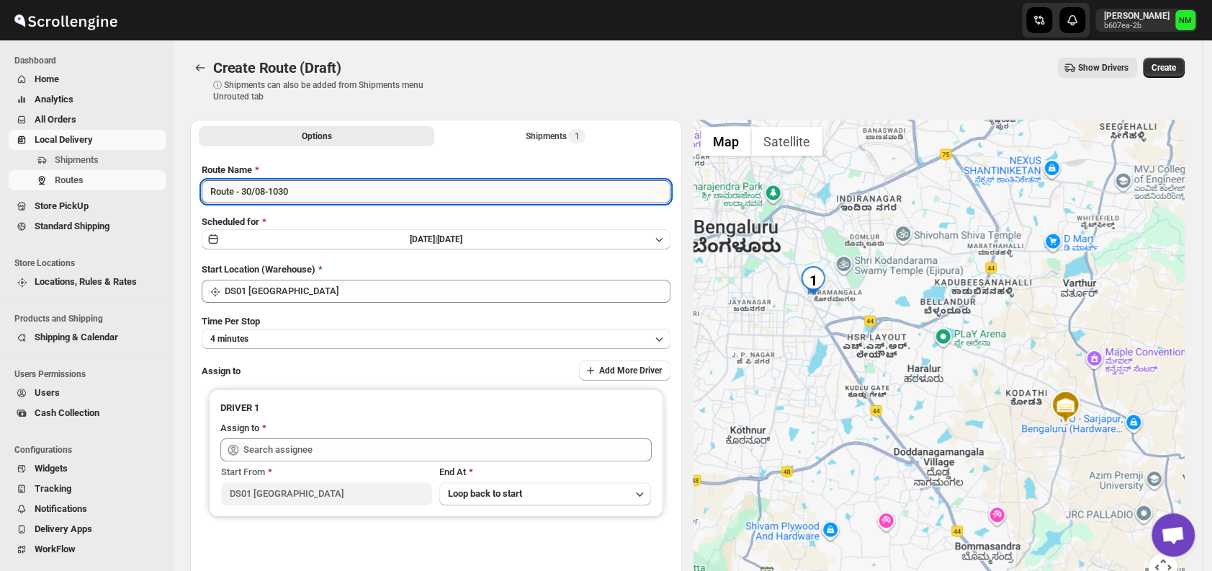
click at [346, 201] on input "Route - 30/08-1030" at bounding box center [436, 191] width 469 height 23
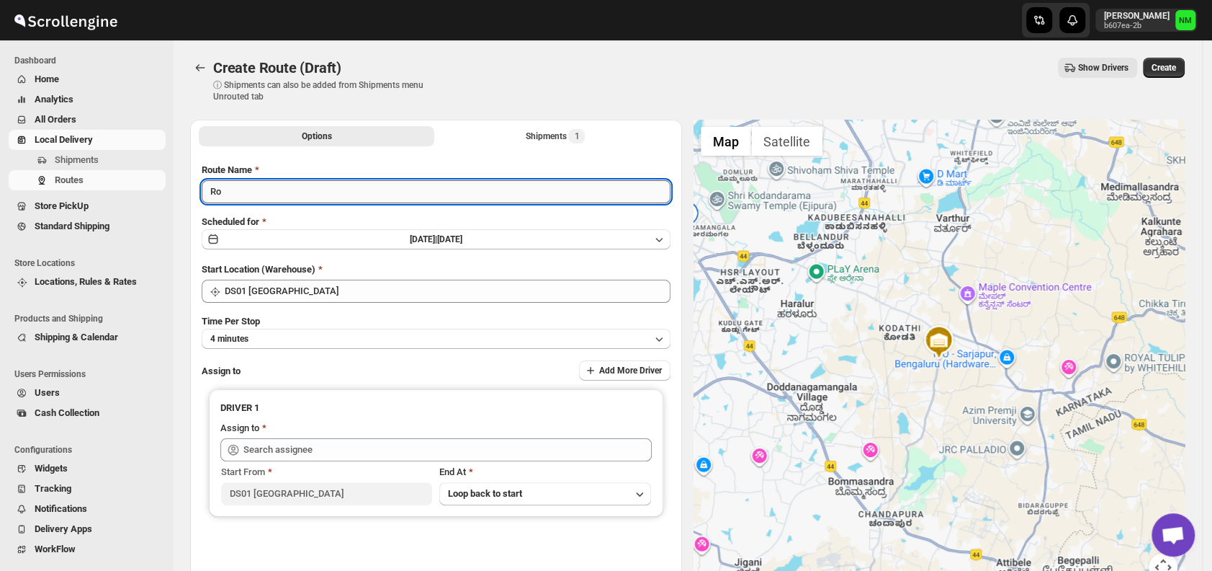
type input "R"
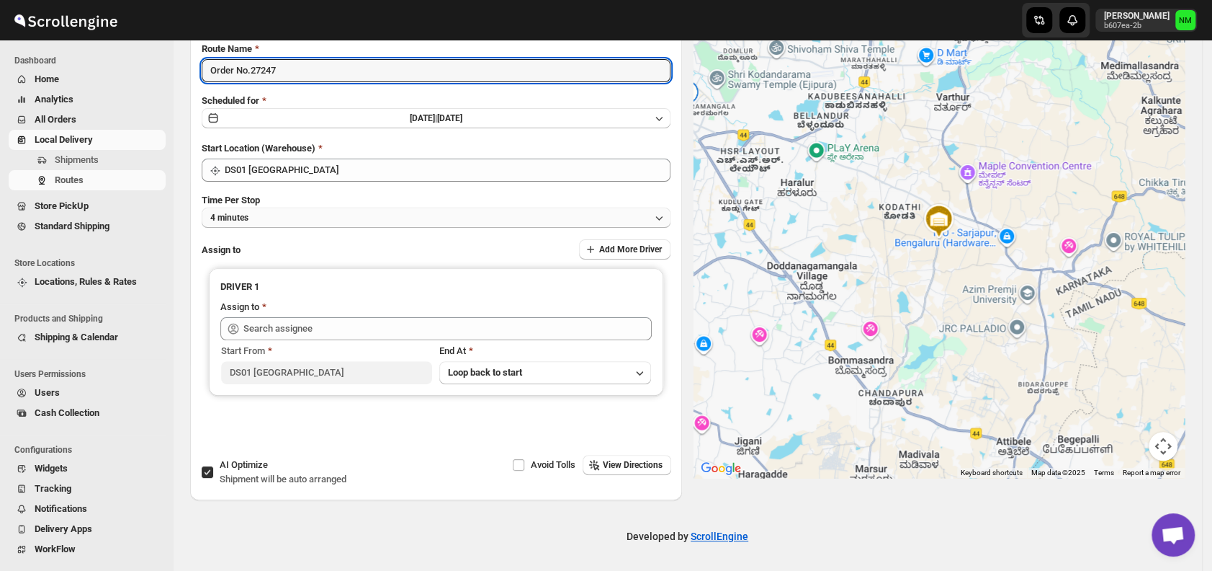
type input "Order No.27247"
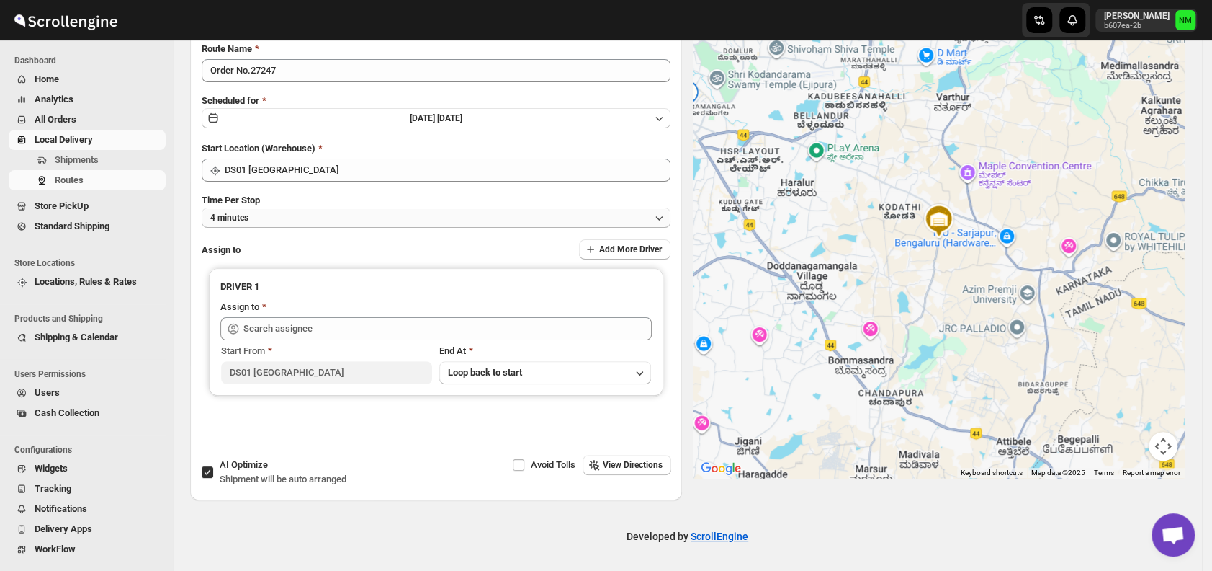
click at [325, 218] on button "4 minutes" at bounding box center [436, 217] width 469 height 20
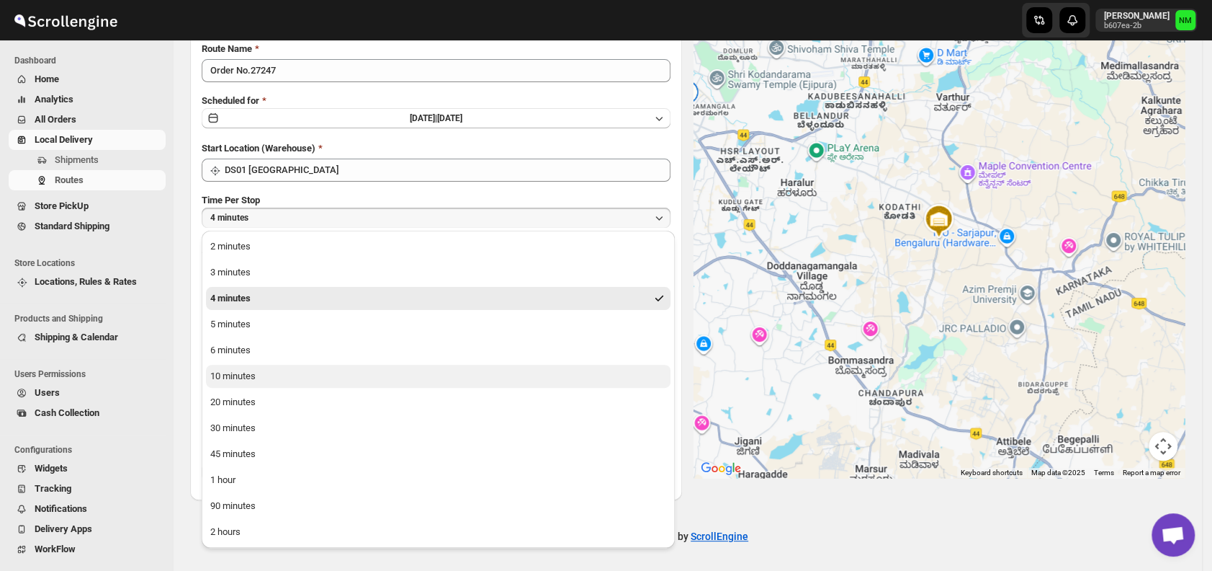
click at [235, 380] on div "10 minutes" at bounding box center [232, 376] width 45 height 14
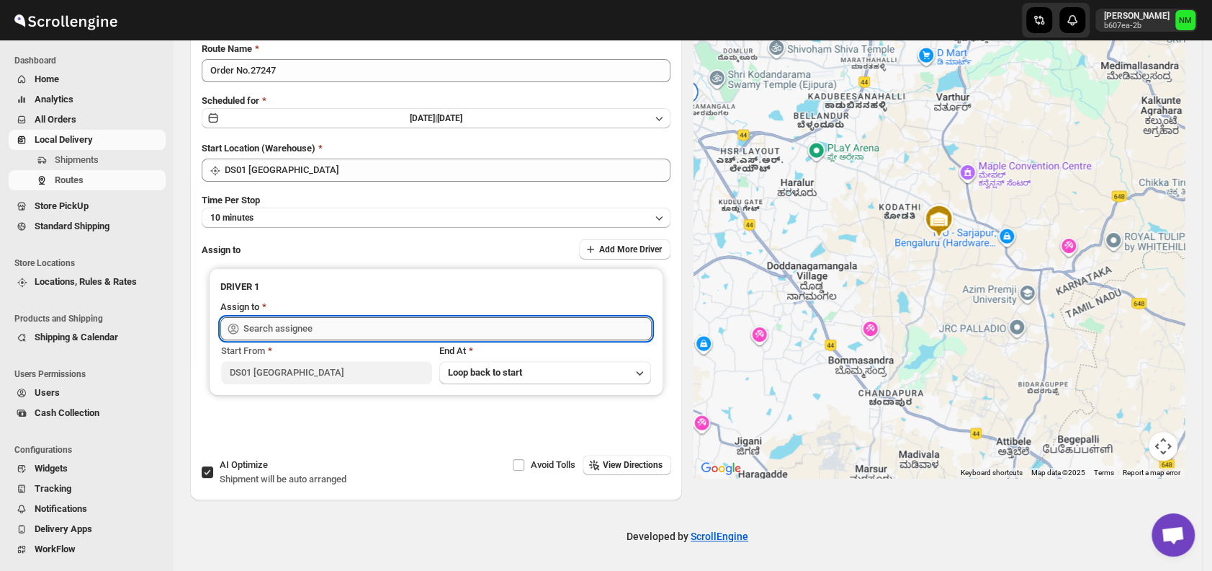
click at [310, 330] on input "text" at bounding box center [447, 328] width 408 height 23
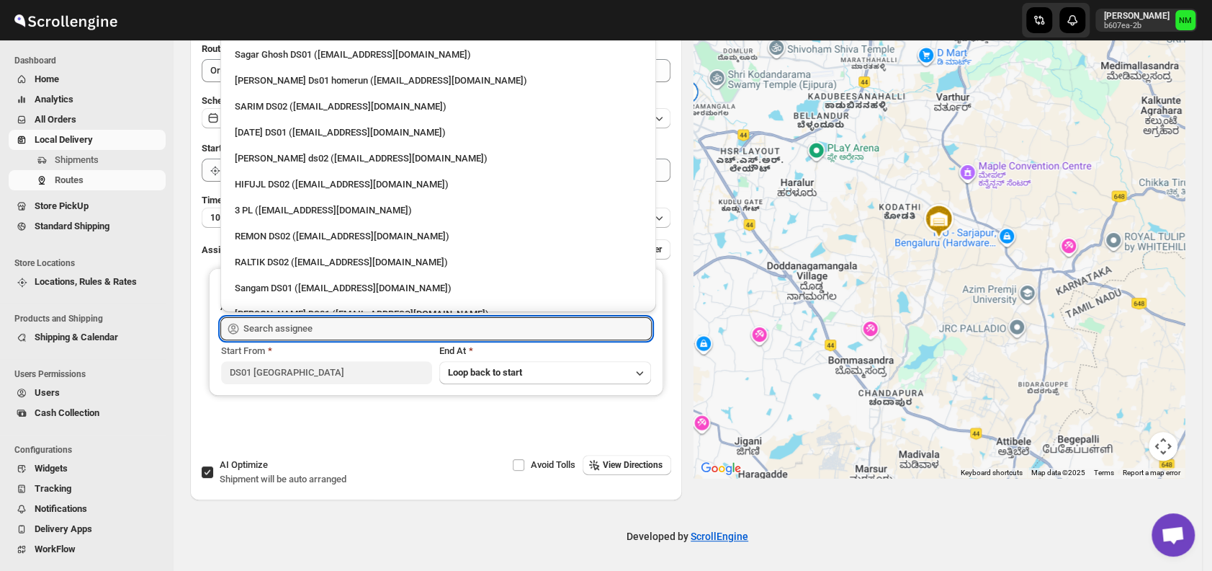
scroll to position [0, 0]
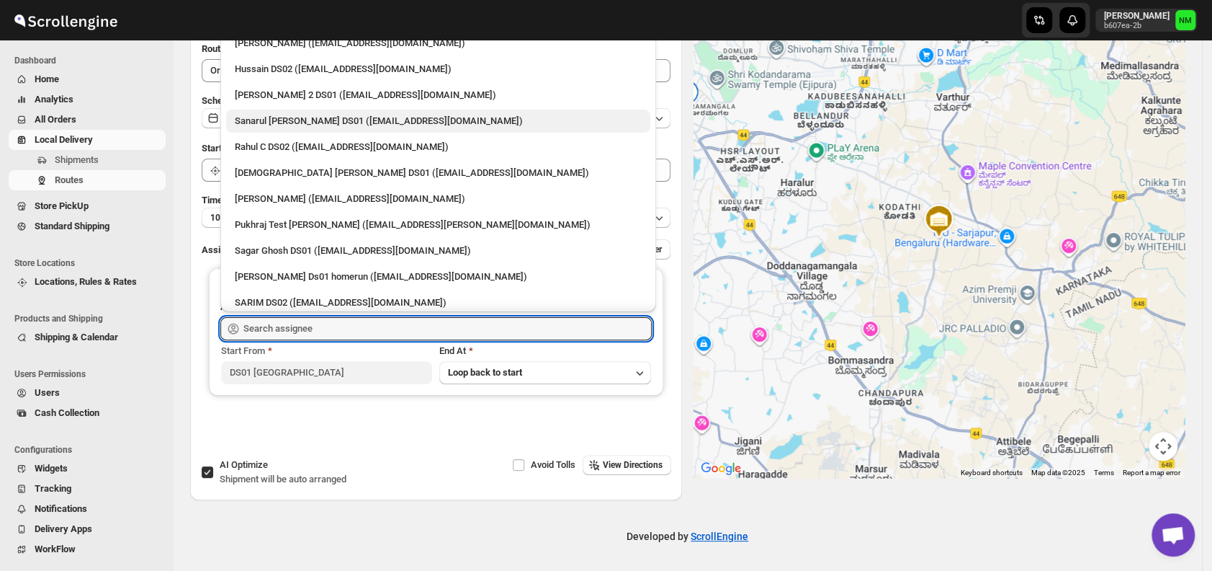
click at [282, 122] on div "Sanarul [PERSON_NAME] DS01 ([EMAIL_ADDRESS][DOMAIN_NAME])" at bounding box center [438, 121] width 407 height 14
type input "Sanarul [PERSON_NAME] DS01 ([EMAIL_ADDRESS][DOMAIN_NAME])"
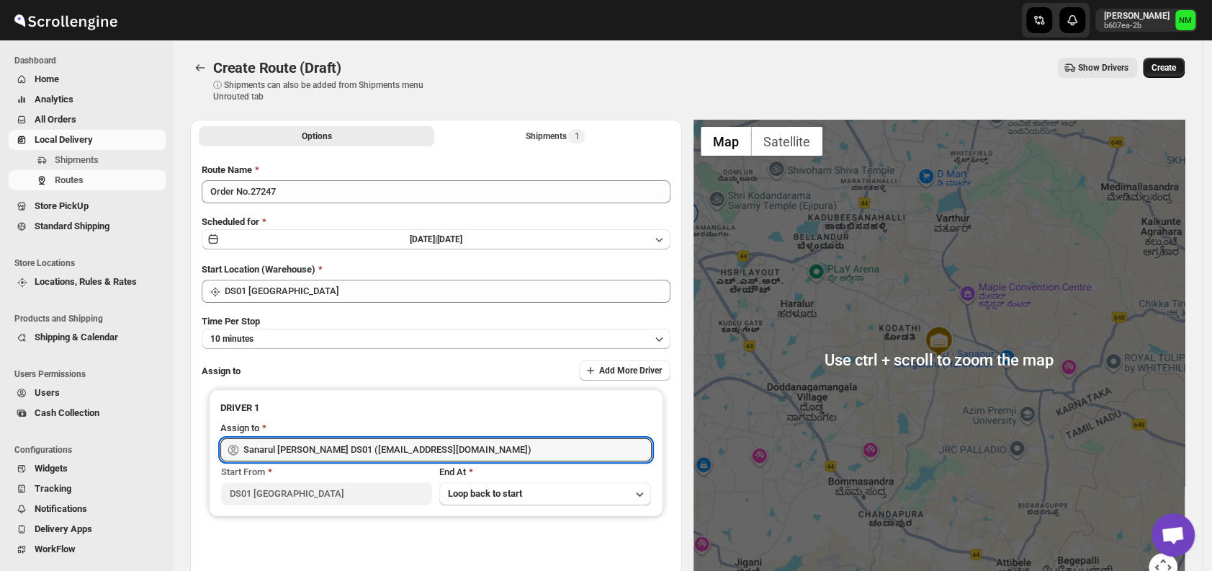
click at [1176, 67] on span "Create" at bounding box center [1164, 68] width 24 height 12
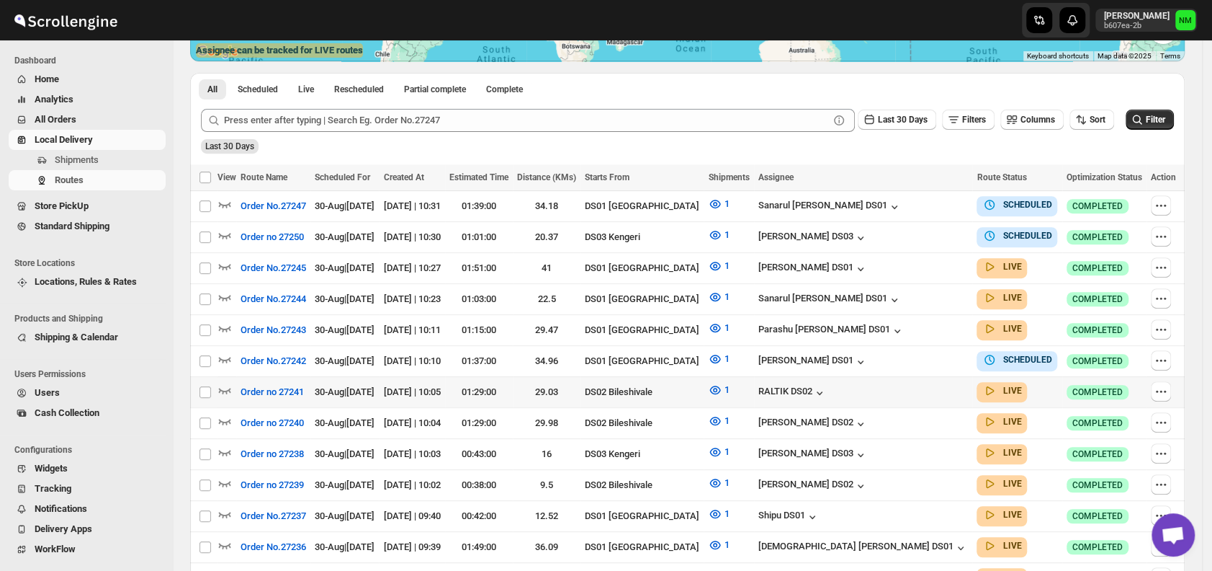
scroll to position [307, 0]
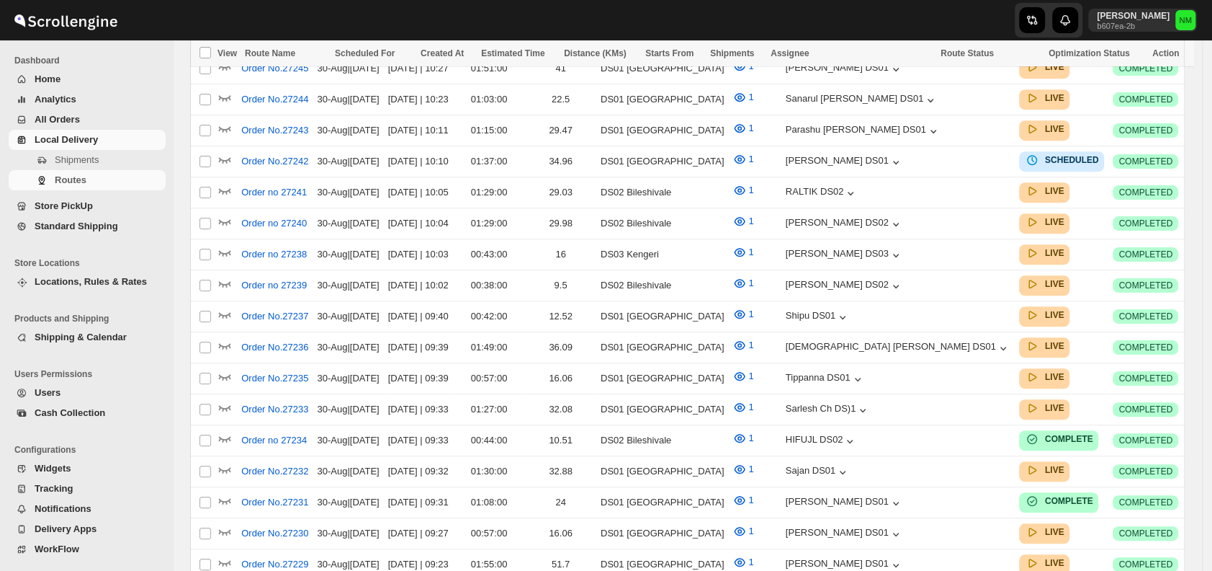
scroll to position [307, 0]
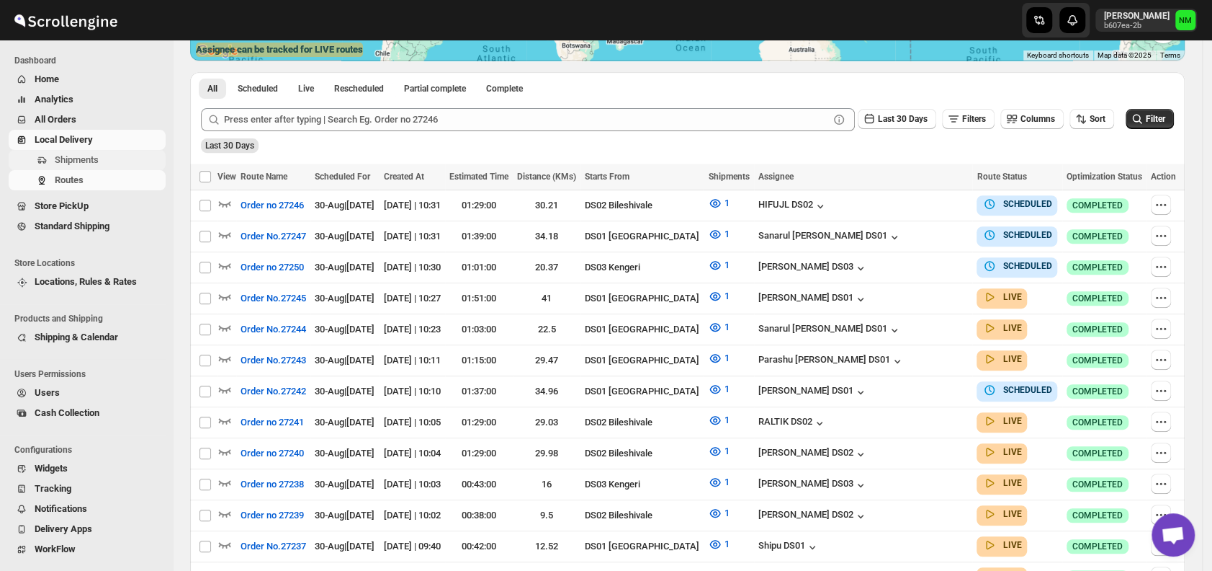
click at [94, 164] on span "Shipments" at bounding box center [77, 159] width 44 height 11
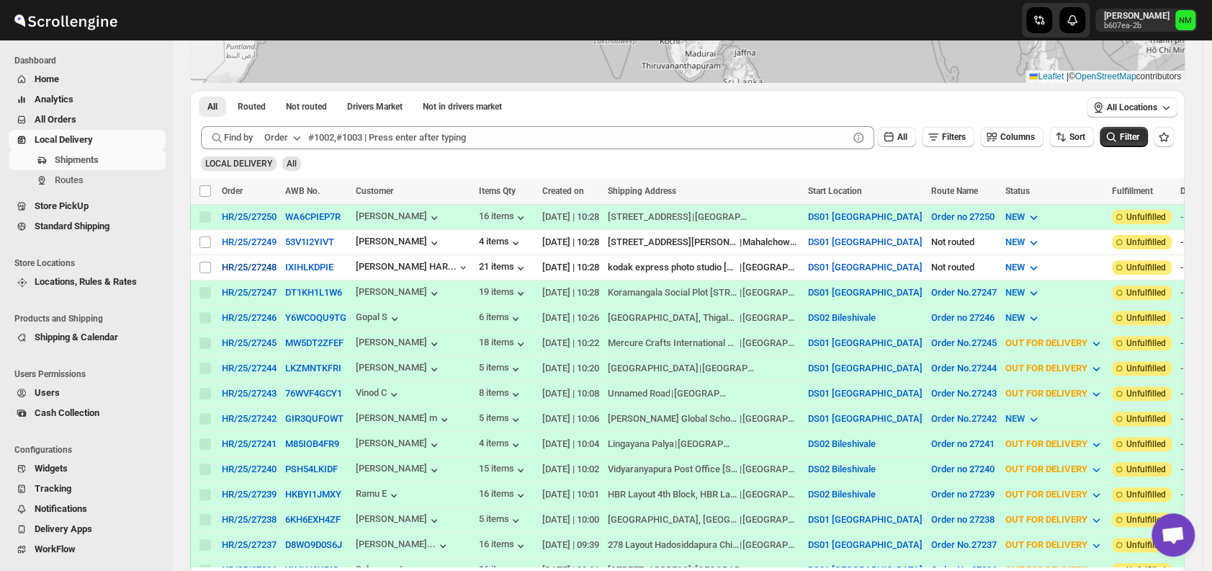
scroll to position [199, 0]
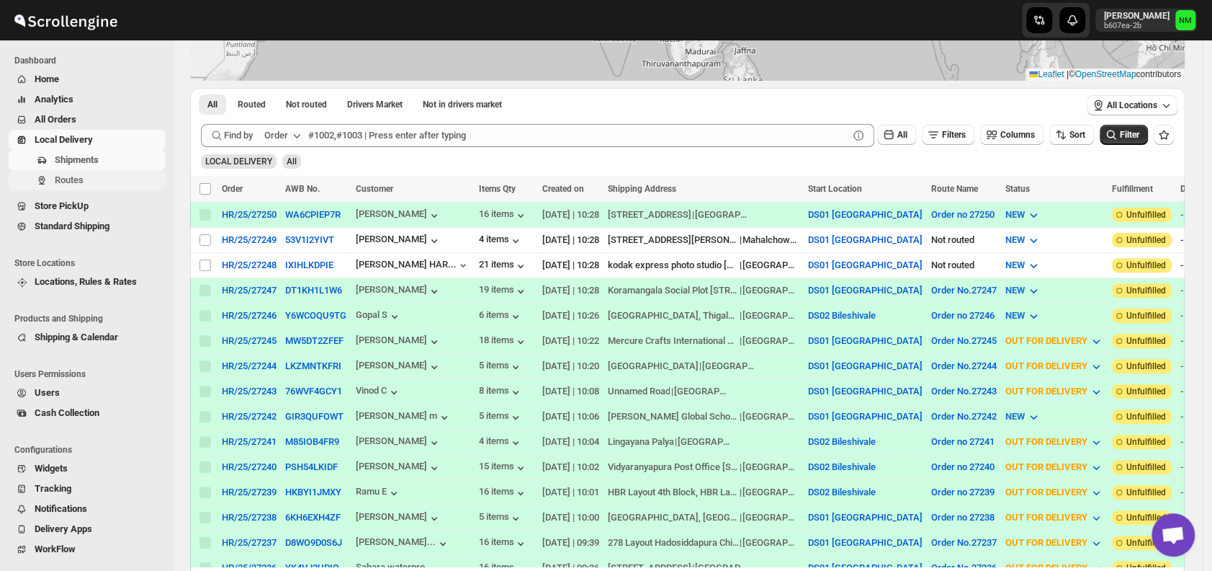
click at [80, 178] on span "Routes" at bounding box center [69, 179] width 29 height 11
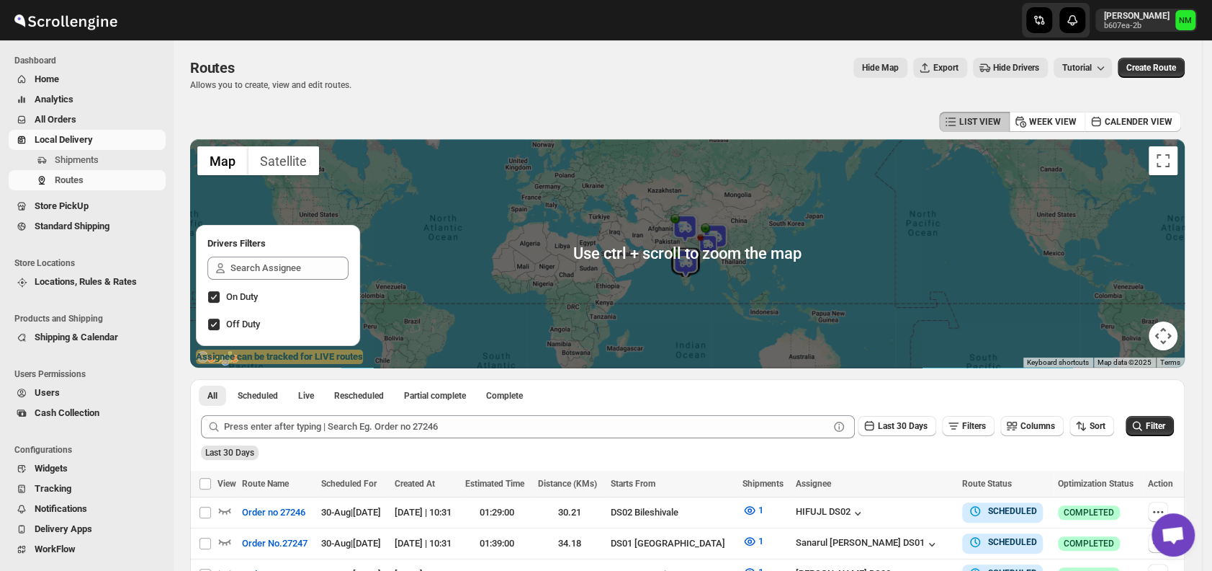
scroll to position [197, 0]
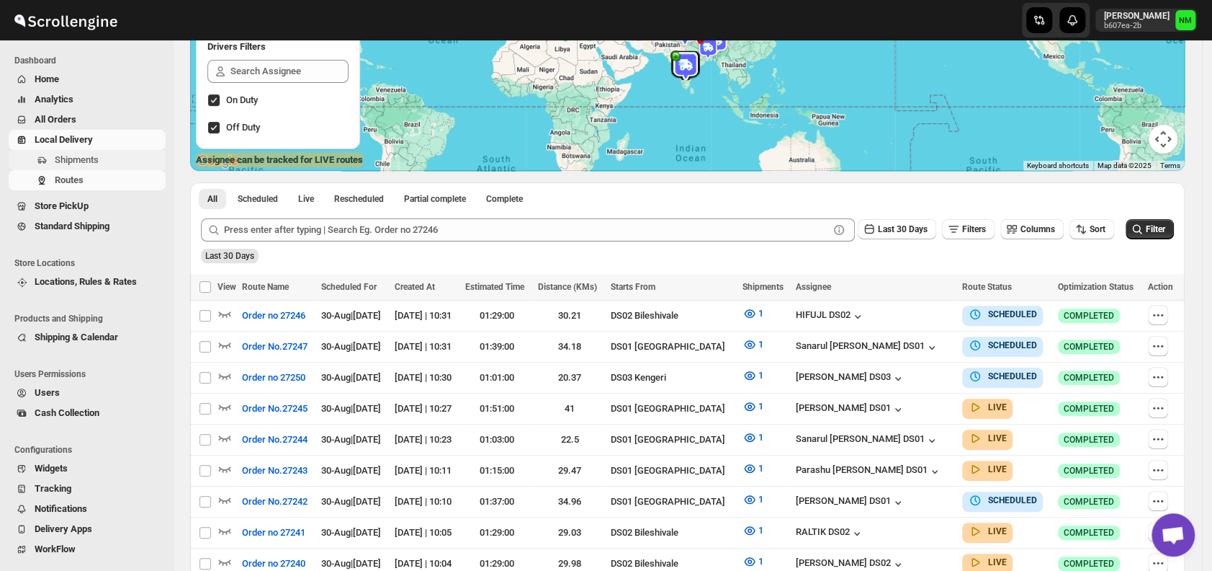
click at [79, 162] on span "Shipments" at bounding box center [77, 159] width 44 height 11
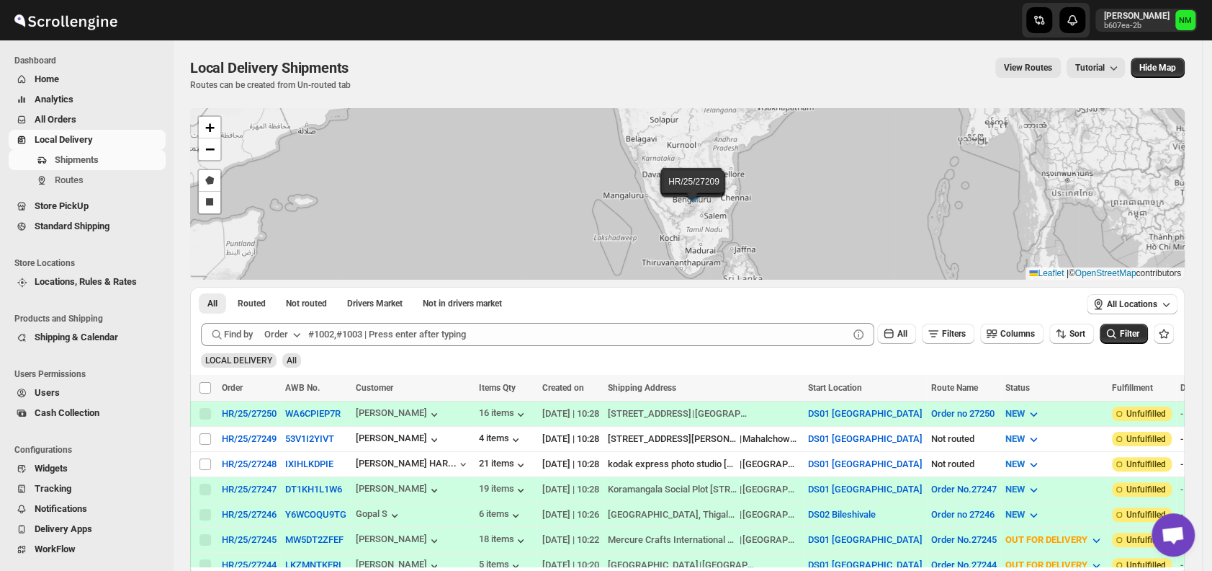
scroll to position [86, 0]
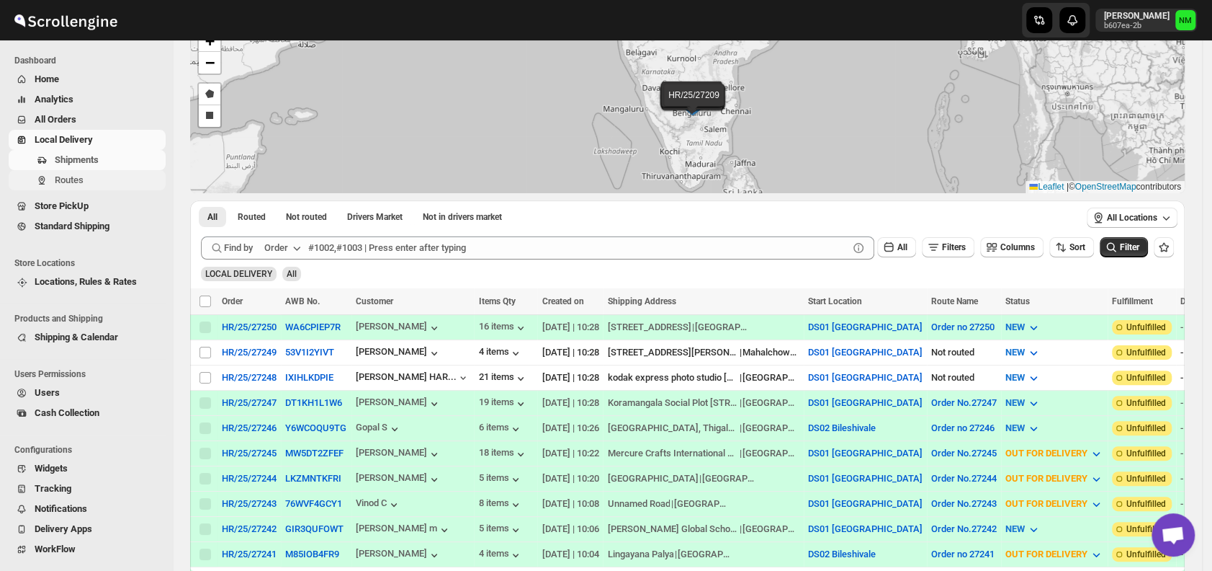
click at [82, 174] on span "Routes" at bounding box center [69, 179] width 29 height 11
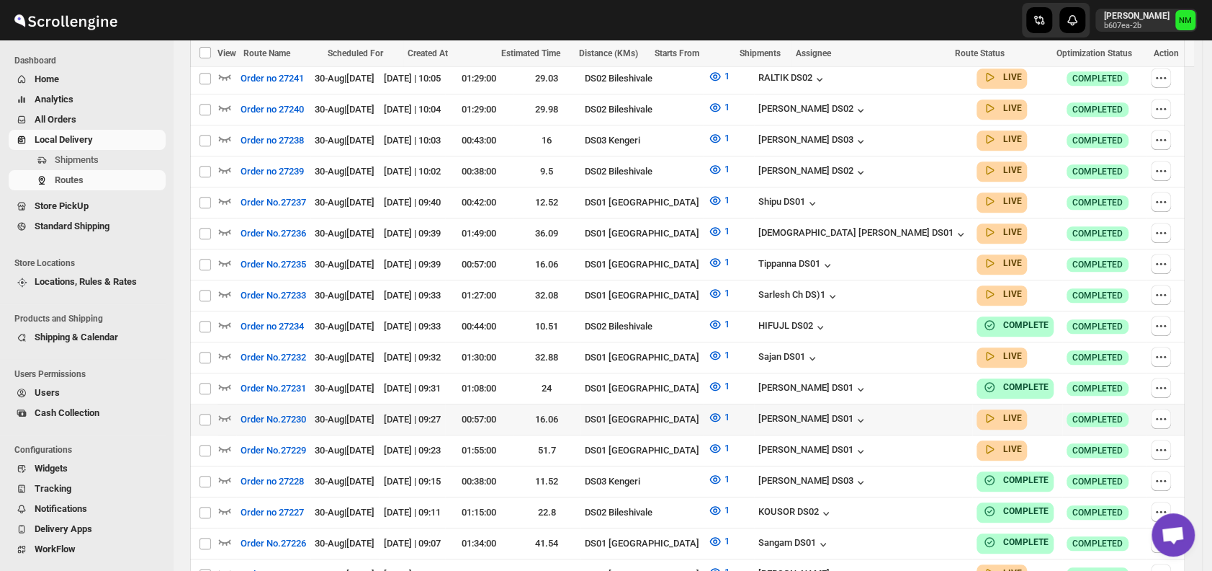
scroll to position [654, 0]
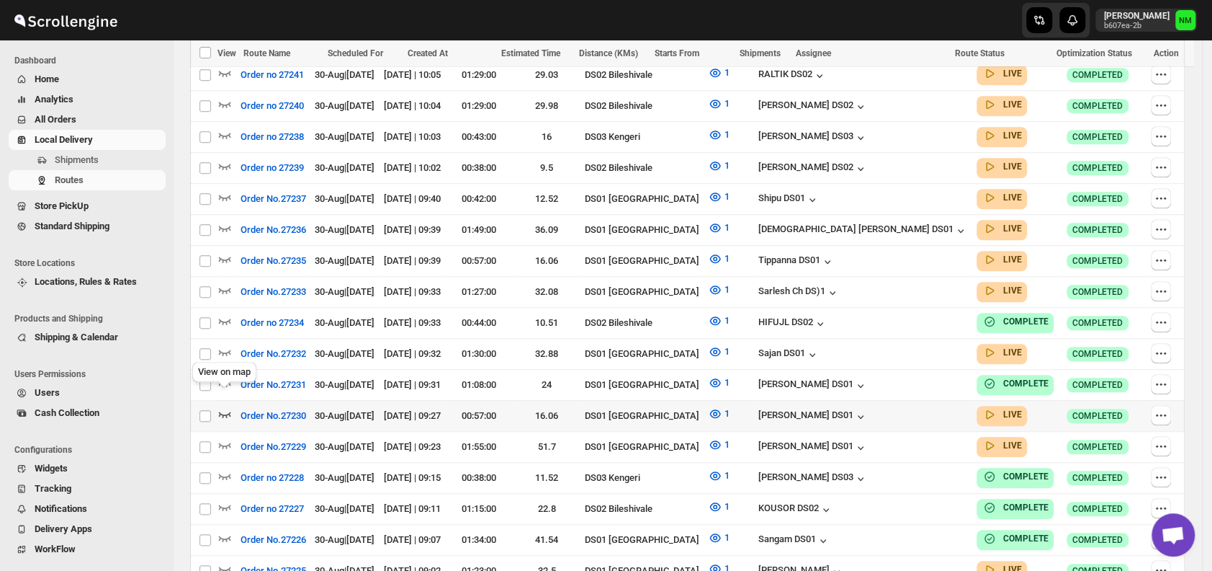
click at [226, 406] on icon "button" at bounding box center [225, 413] width 14 height 14
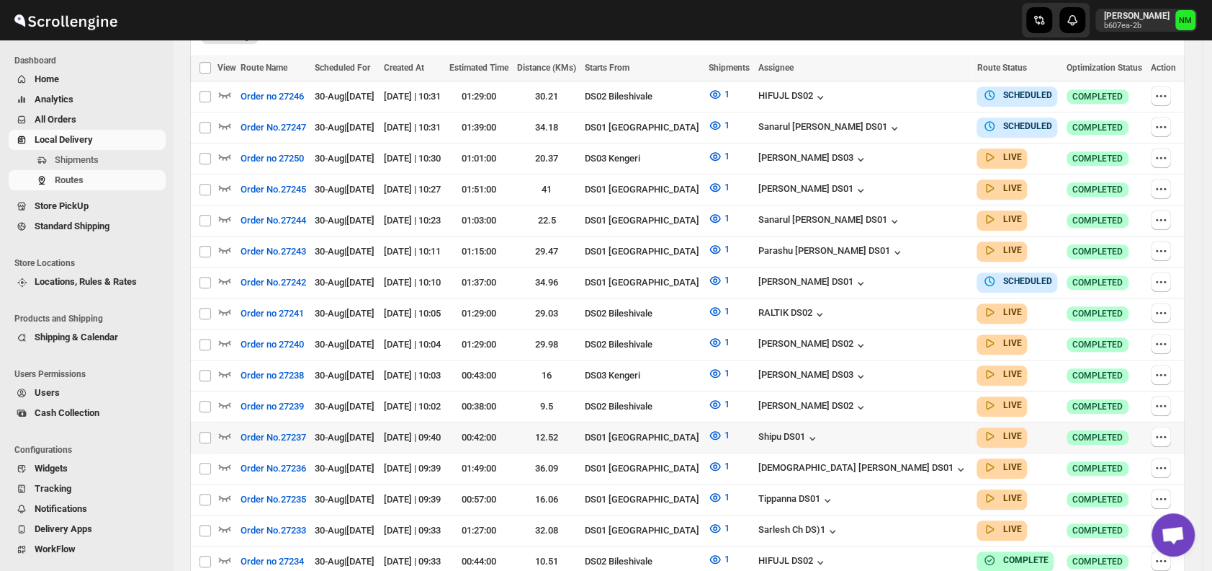
scroll to position [445, 0]
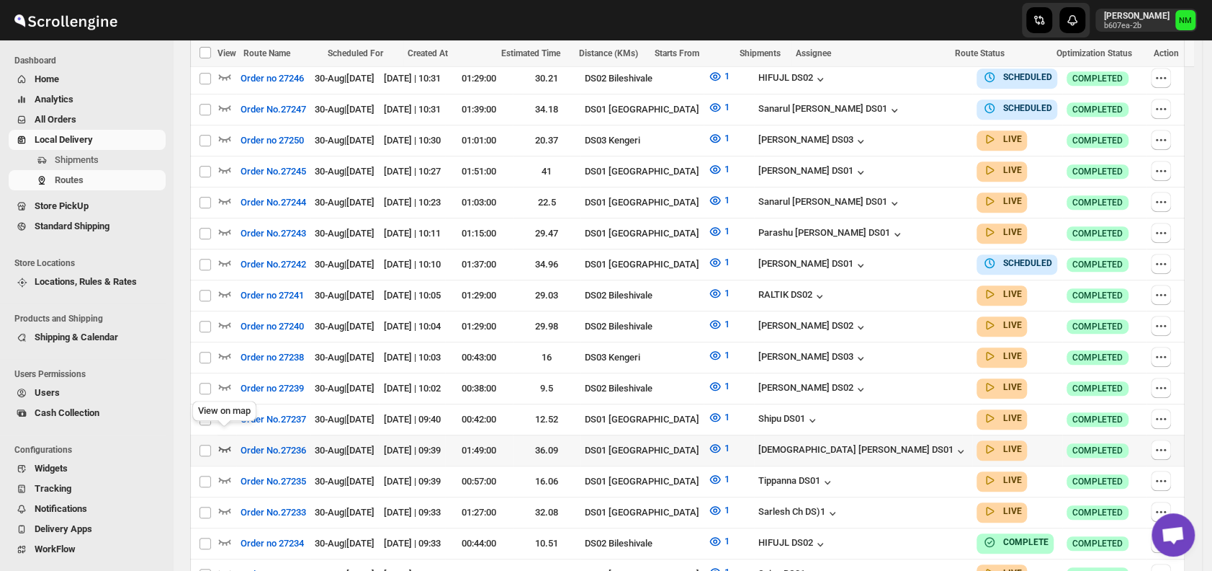
click at [225, 446] on icon "button" at bounding box center [225, 449] width 12 height 6
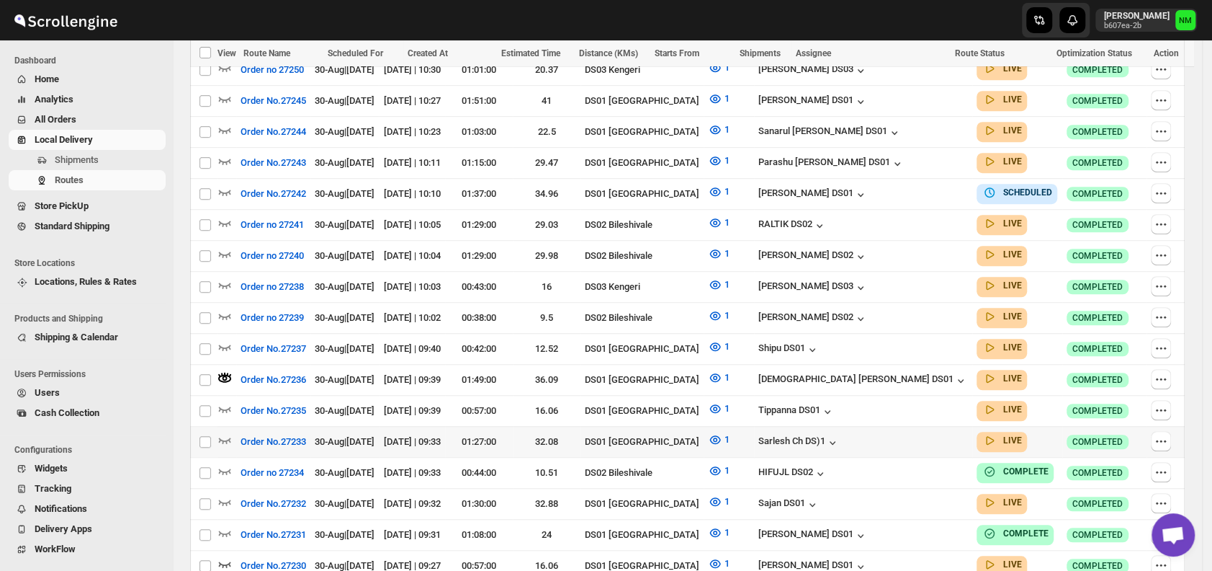
scroll to position [548, 0]
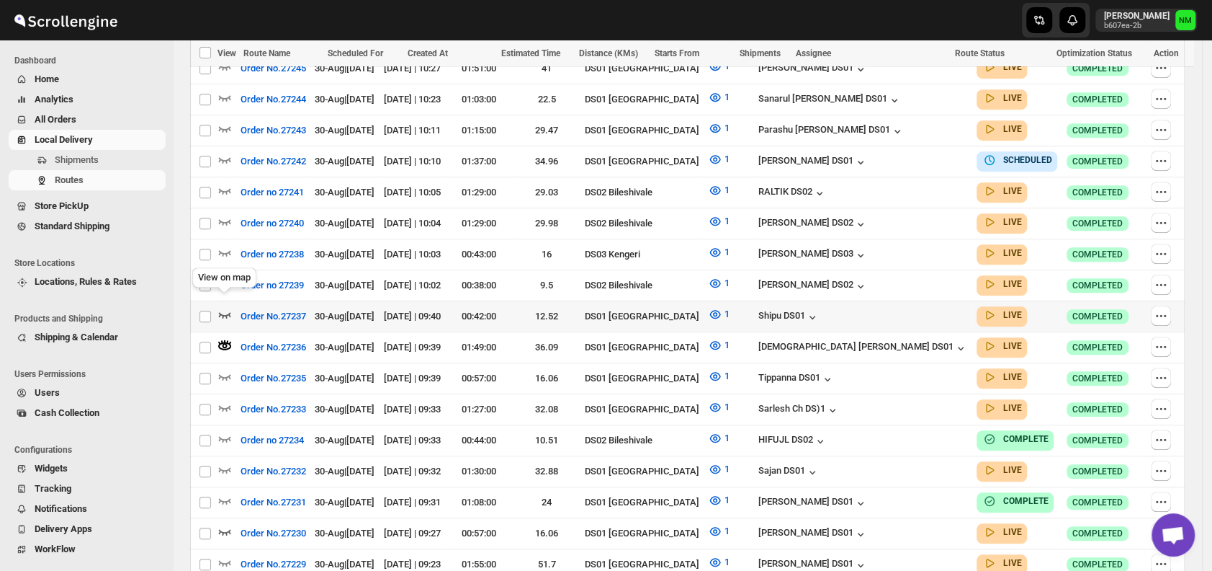
click at [220, 312] on icon "button" at bounding box center [225, 315] width 12 height 6
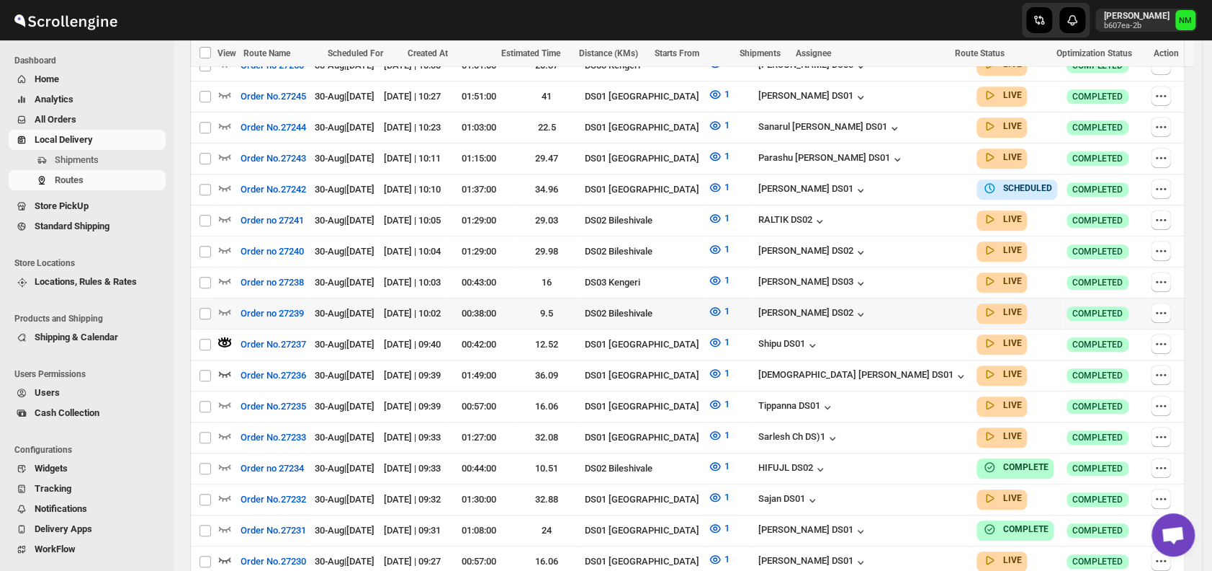
scroll to position [522, 0]
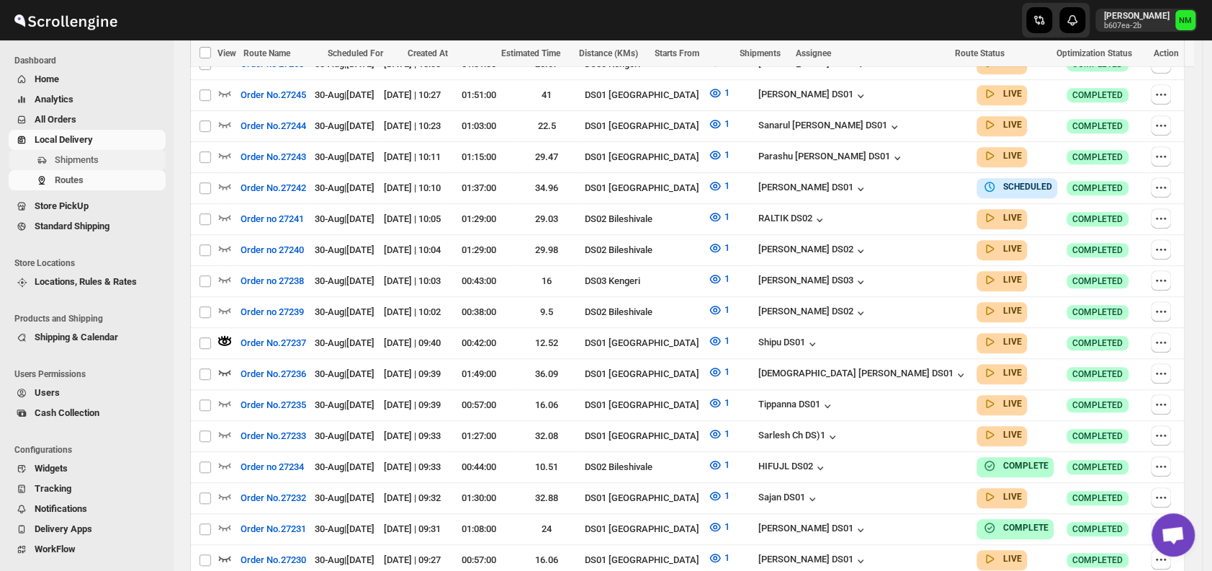
click at [101, 154] on span "Shipments" at bounding box center [109, 160] width 108 height 14
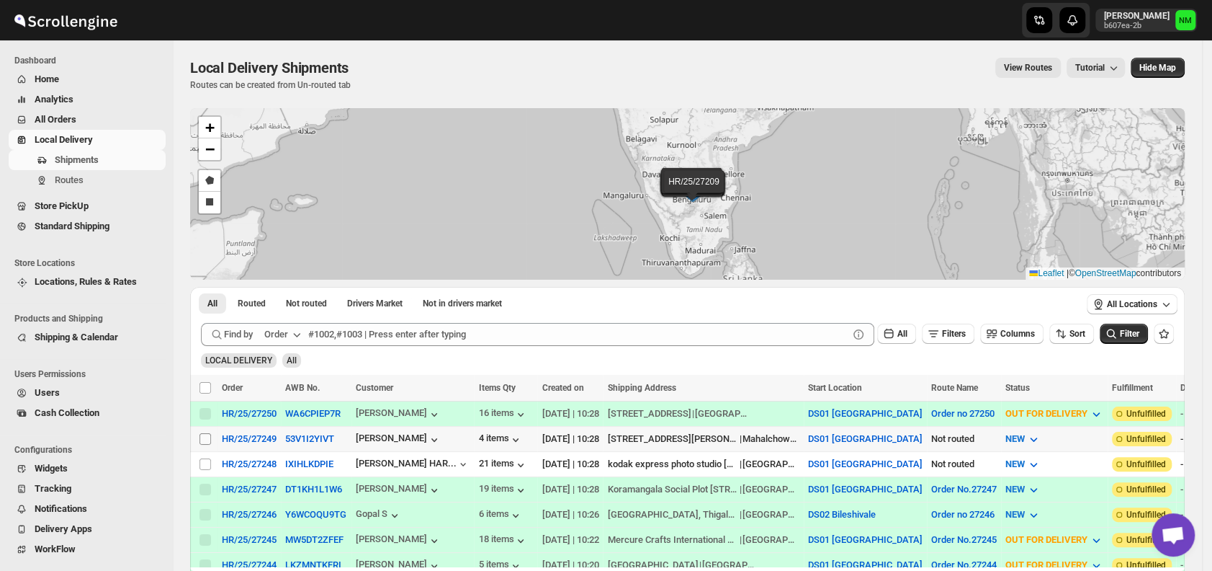
click at [205, 437] on input "Select shipment" at bounding box center [206, 439] width 12 height 12
checkbox input "true"
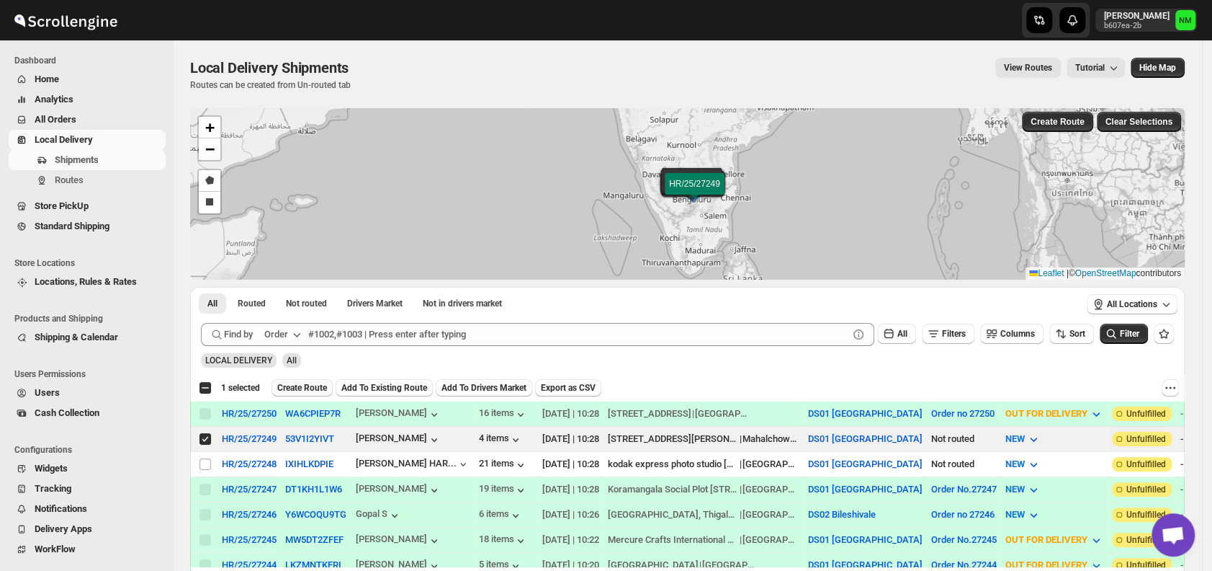
click at [298, 390] on span "Create Route" at bounding box center [302, 388] width 50 height 12
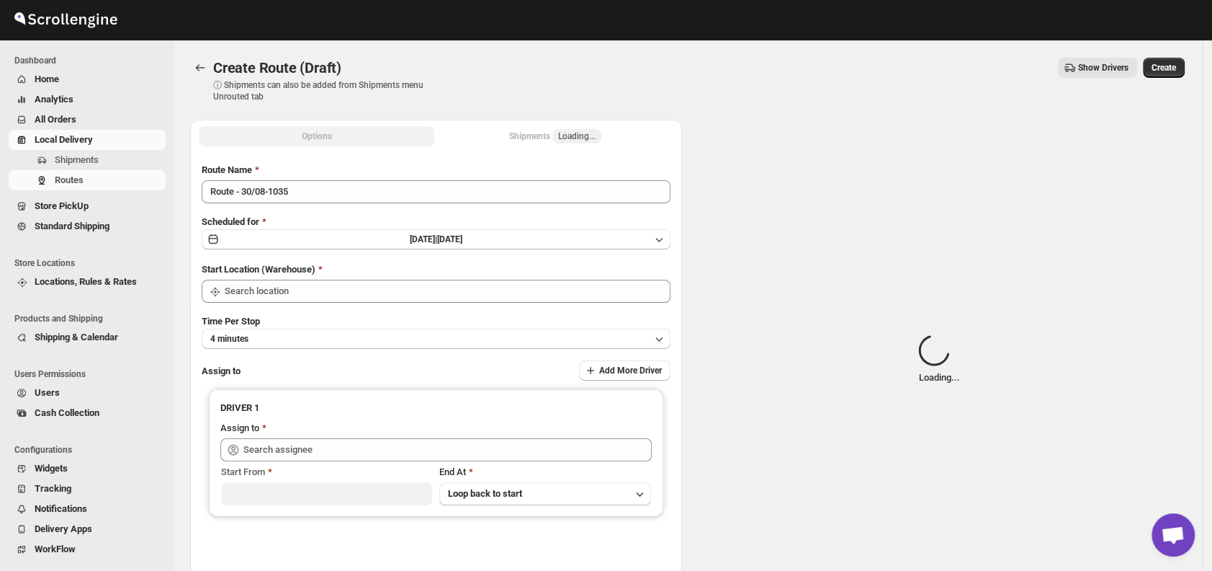
type input "DS01 [GEOGRAPHIC_DATA]"
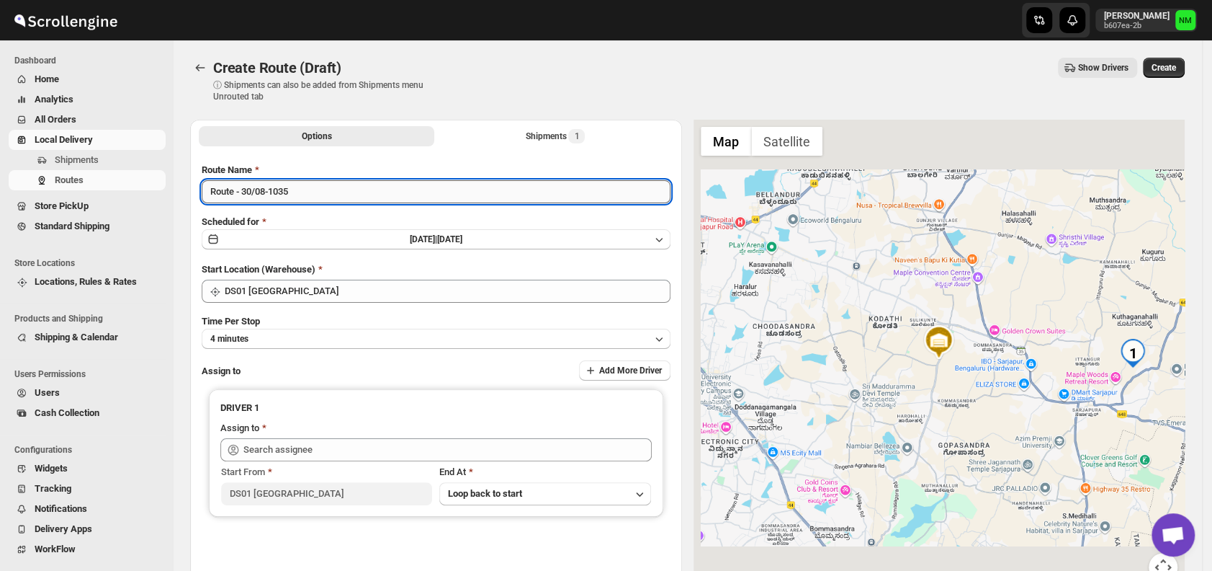
click at [328, 196] on input "Route - 30/08-1035" at bounding box center [436, 191] width 469 height 23
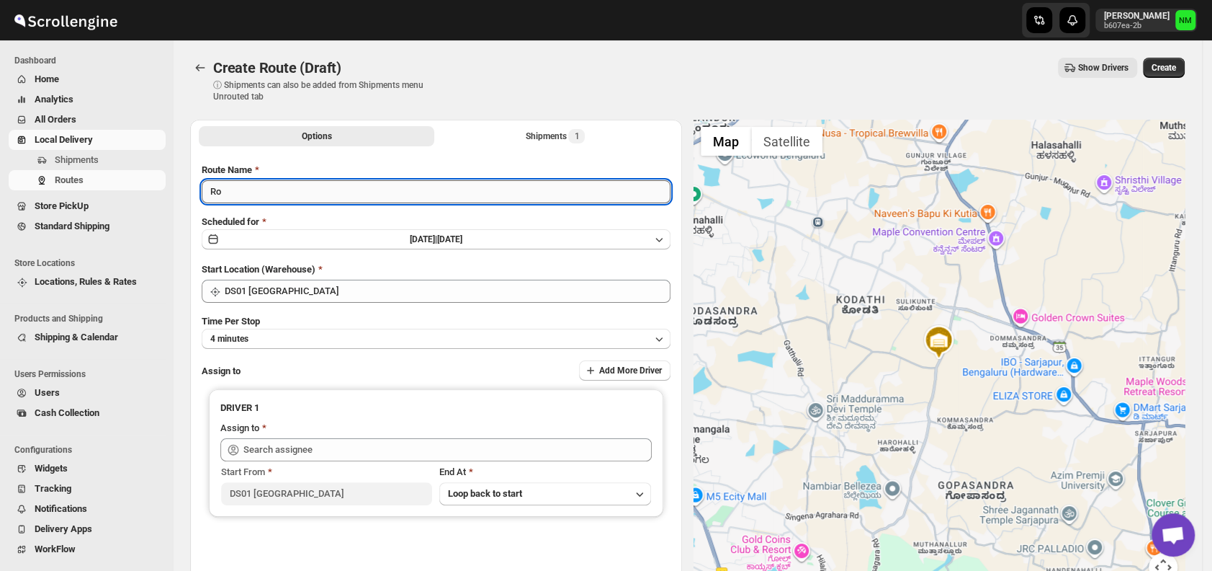
type input "R"
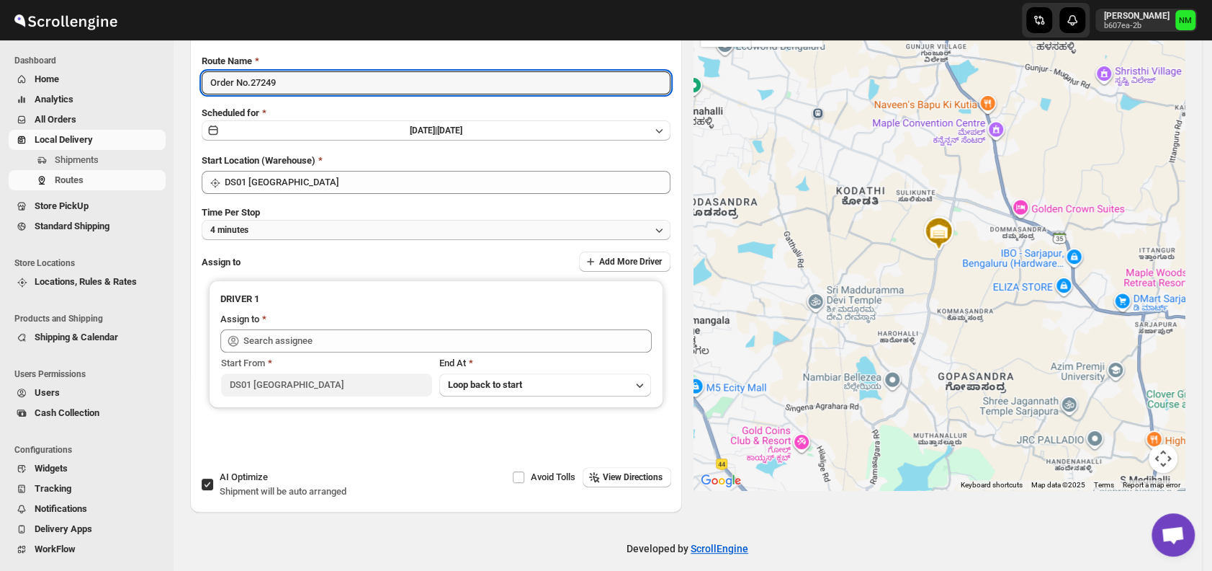
scroll to position [121, 0]
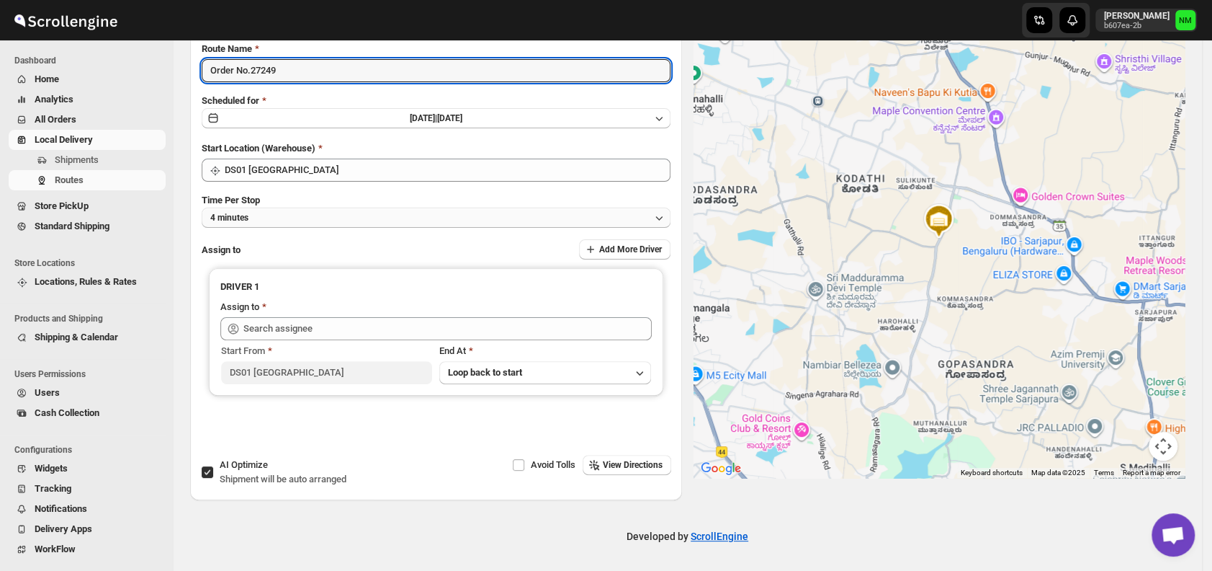
type input "Order No.27249"
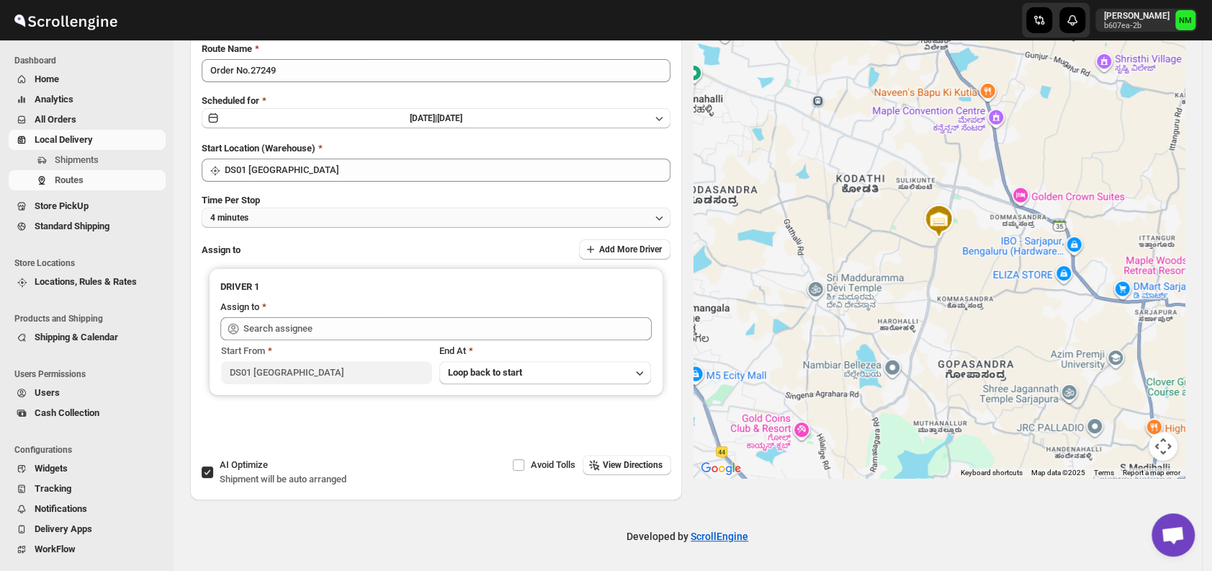
click at [315, 213] on button "4 minutes" at bounding box center [436, 217] width 469 height 20
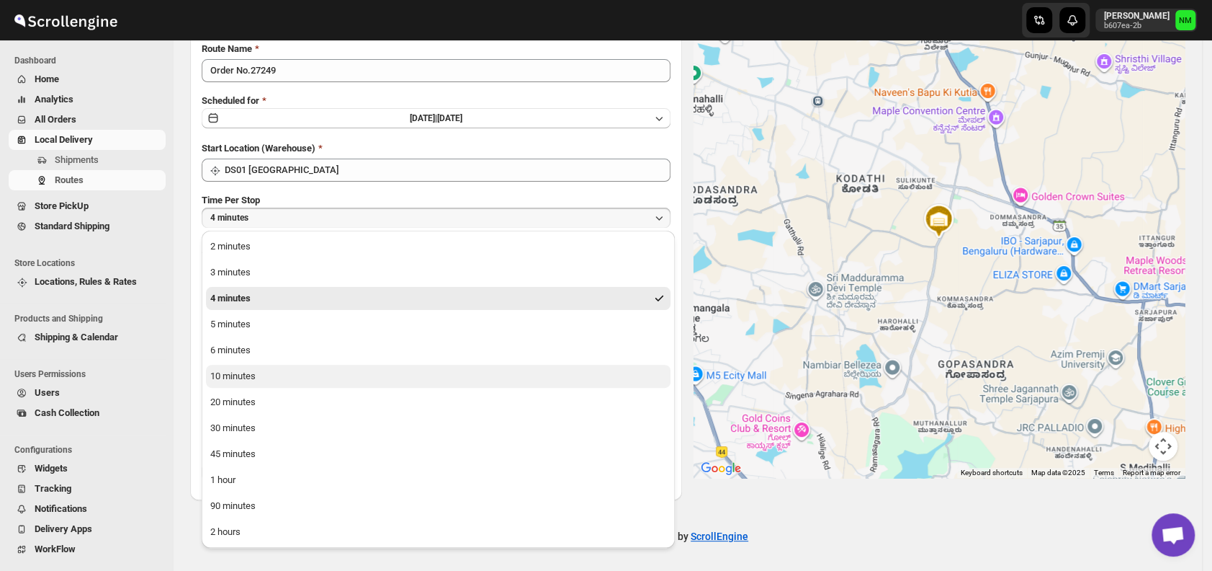
click at [232, 375] on div "10 minutes" at bounding box center [232, 376] width 45 height 14
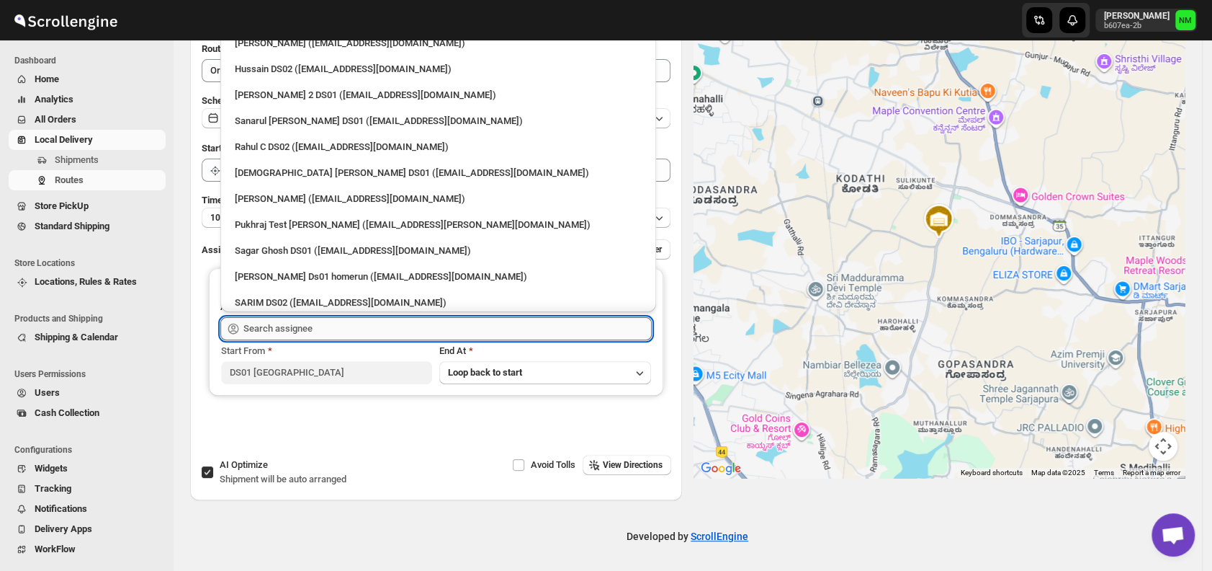
click at [290, 327] on input "text" at bounding box center [447, 328] width 408 height 23
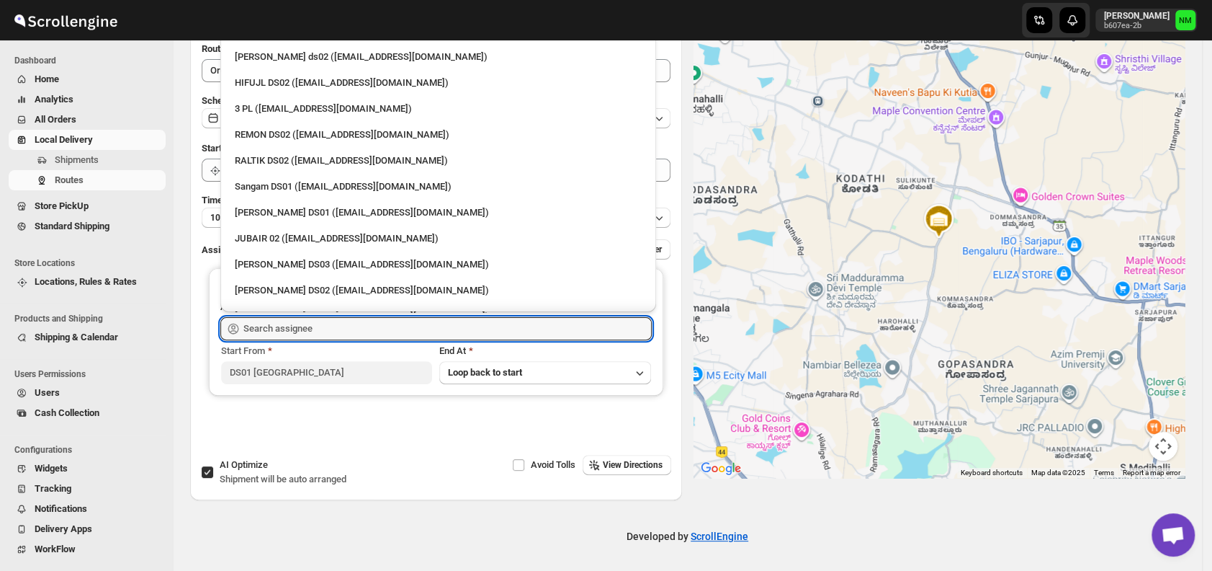
scroll to position [299, 0]
click at [264, 184] on div "Sangam DS01 (relov34542@lassora.com)" at bounding box center [438, 185] width 407 height 14
type input "Sangam DS01 ([EMAIL_ADDRESS][DOMAIN_NAME])"
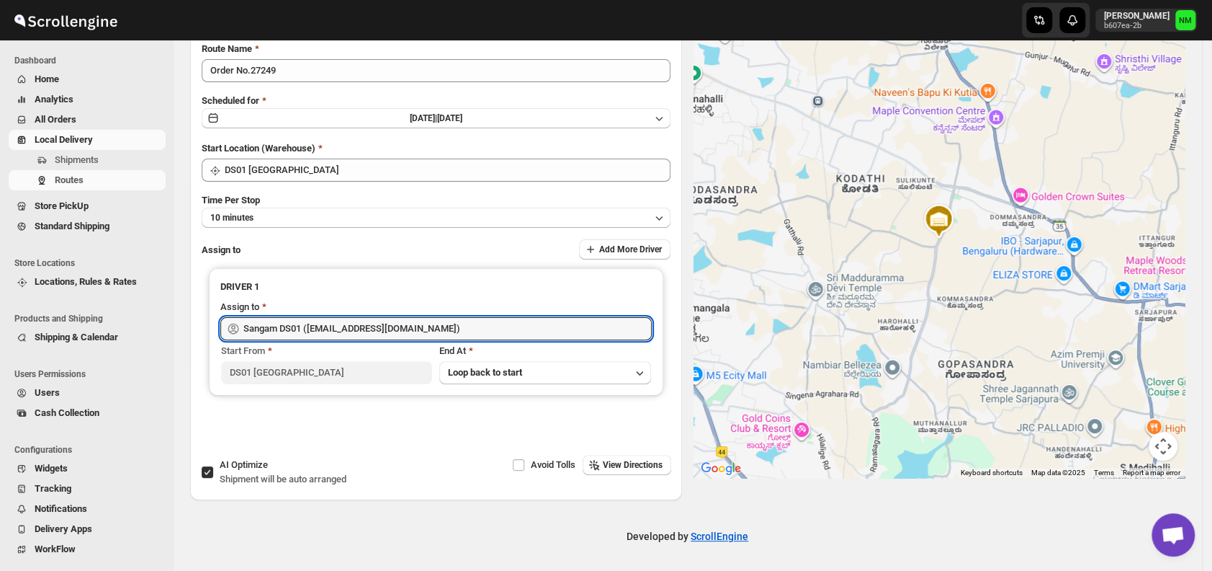
scroll to position [0, 0]
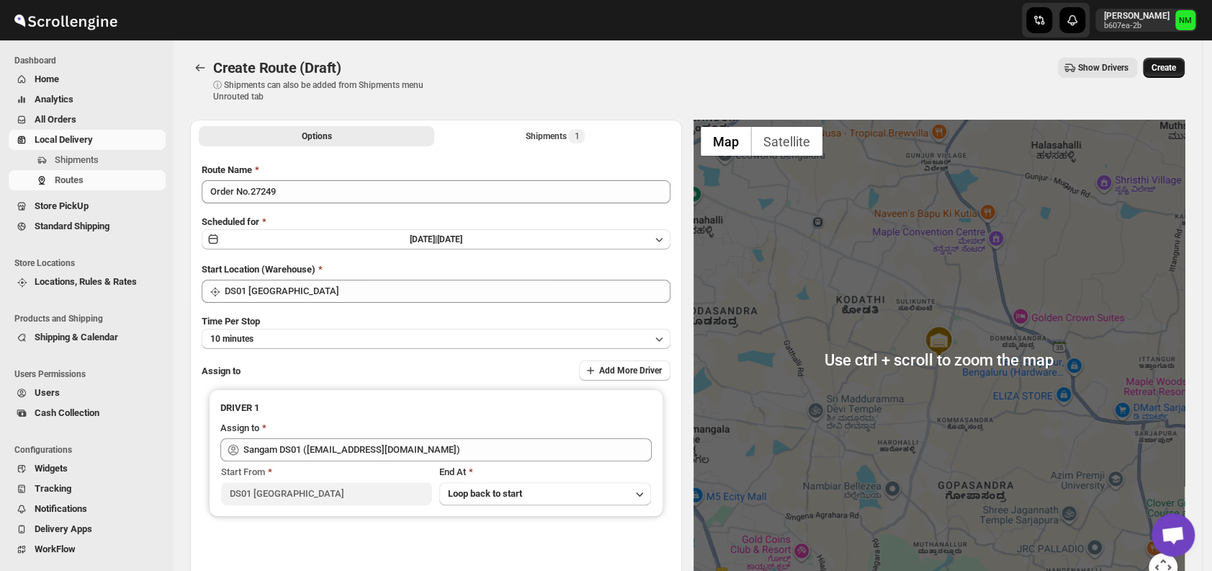
click at [1166, 67] on span "Create" at bounding box center [1164, 68] width 24 height 12
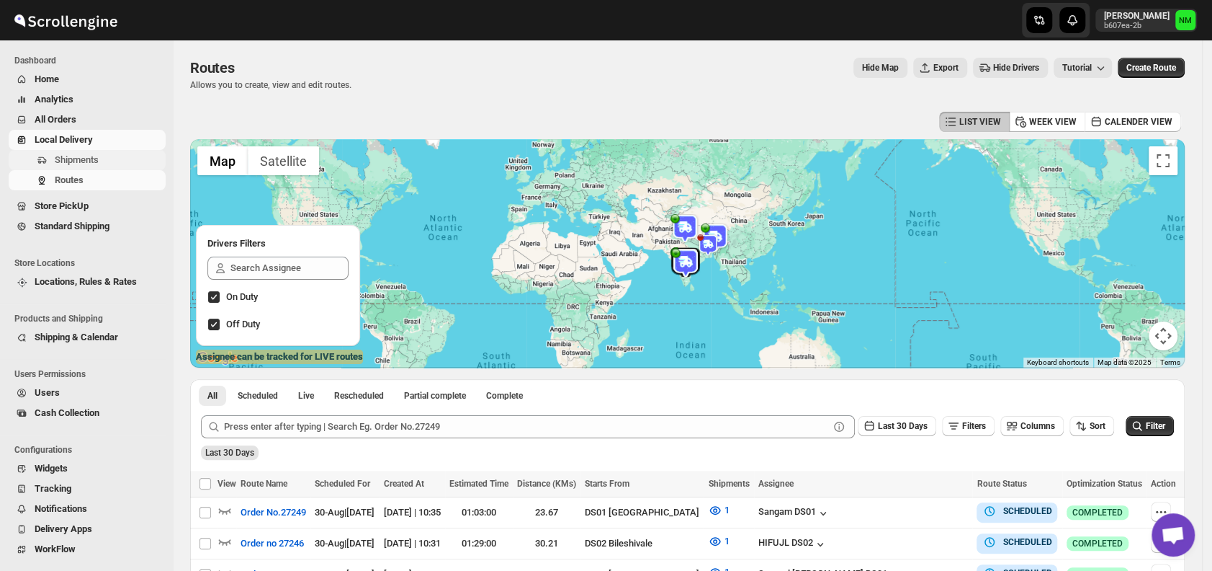
click at [109, 161] on span "Shipments" at bounding box center [109, 160] width 108 height 14
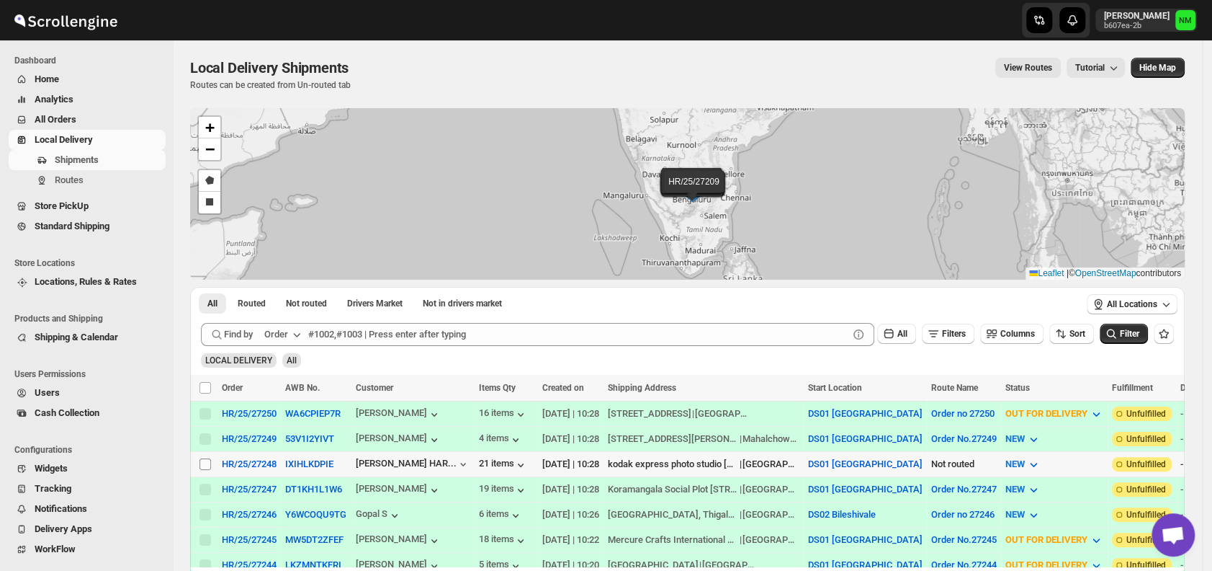
click at [202, 458] on input "Select shipment" at bounding box center [206, 464] width 12 height 12
checkbox input "true"
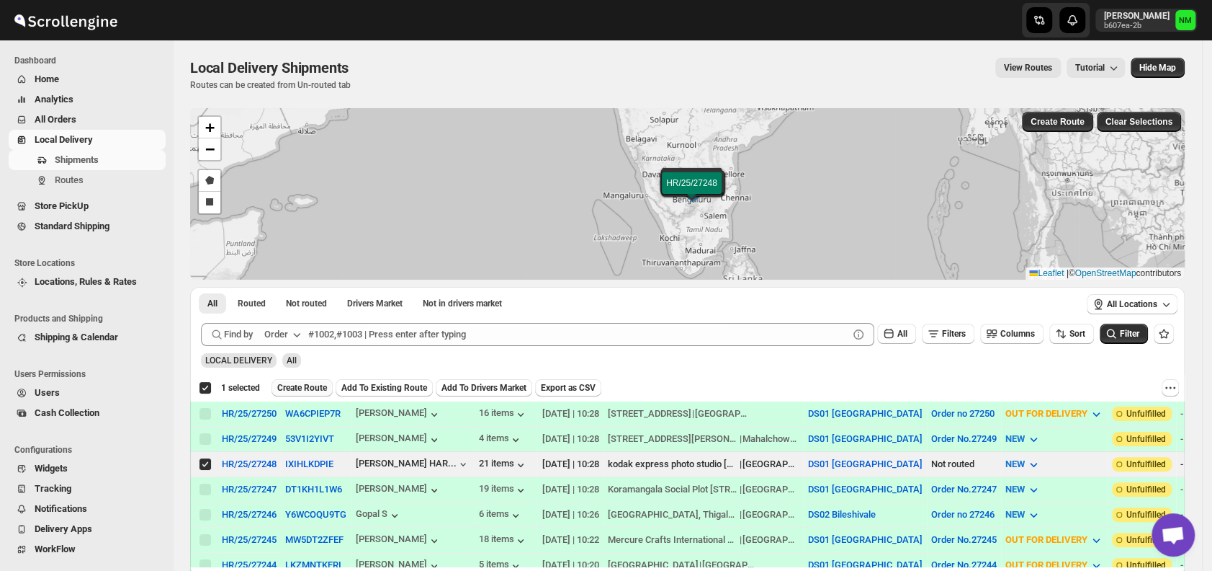
click at [303, 380] on button "Create Route" at bounding box center [302, 387] width 61 height 17
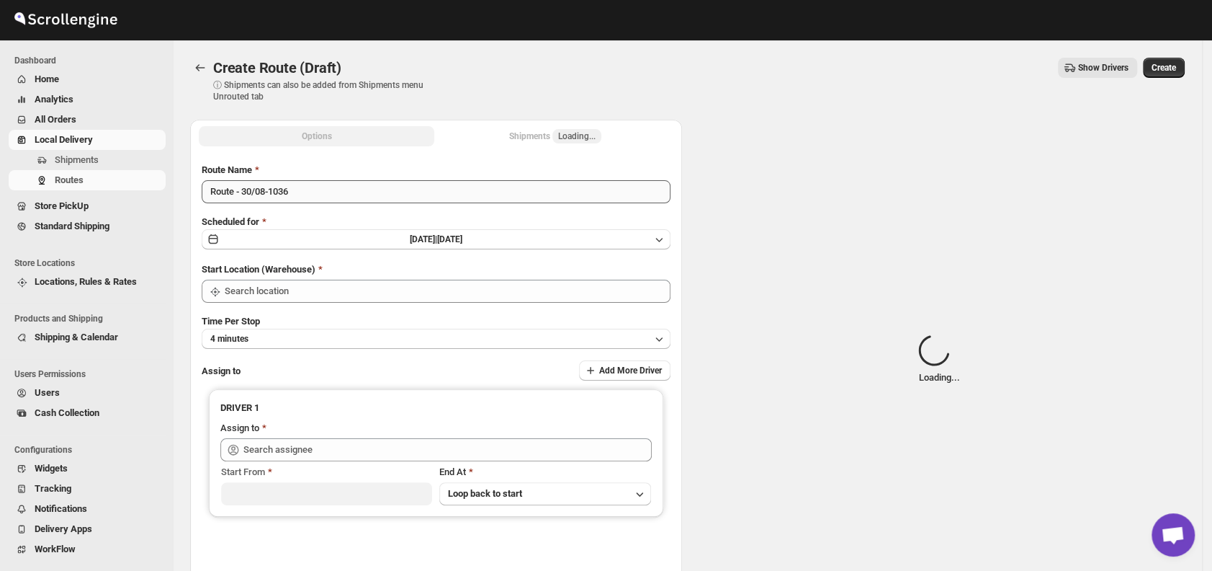
type input "DS01 [GEOGRAPHIC_DATA]"
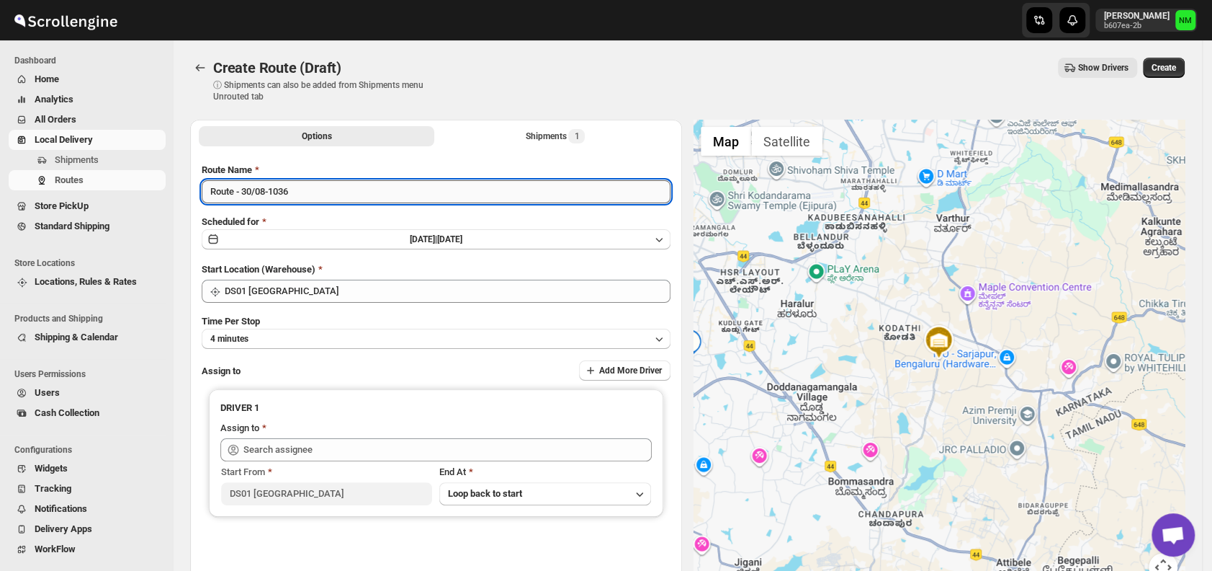
click at [331, 196] on input "Route - 30/08-1036" at bounding box center [436, 191] width 469 height 23
type input "R"
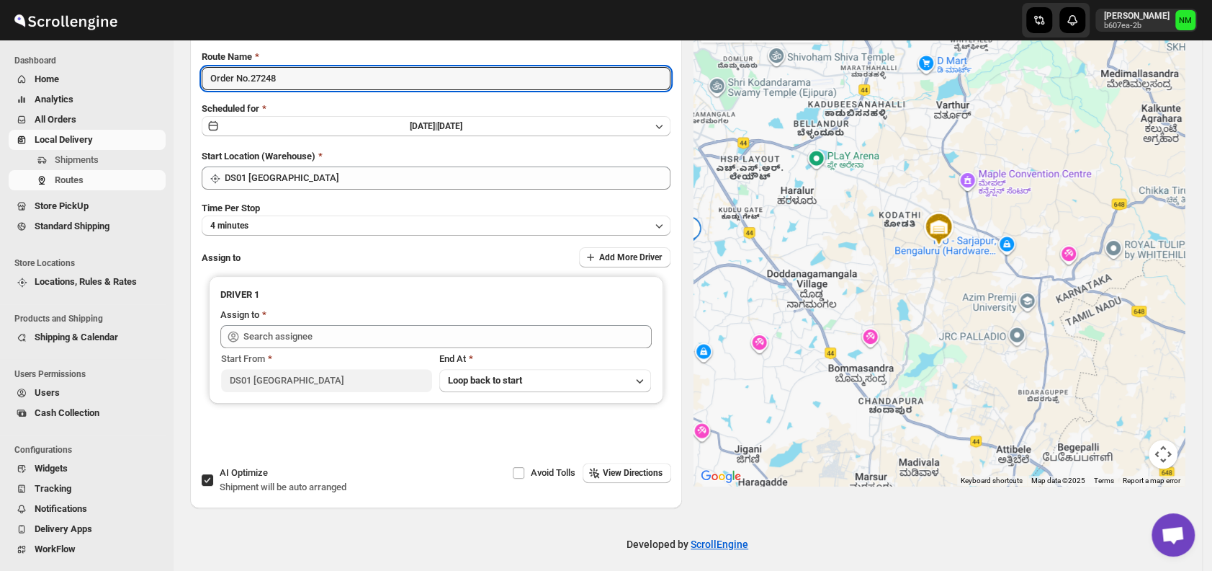
scroll to position [115, 0]
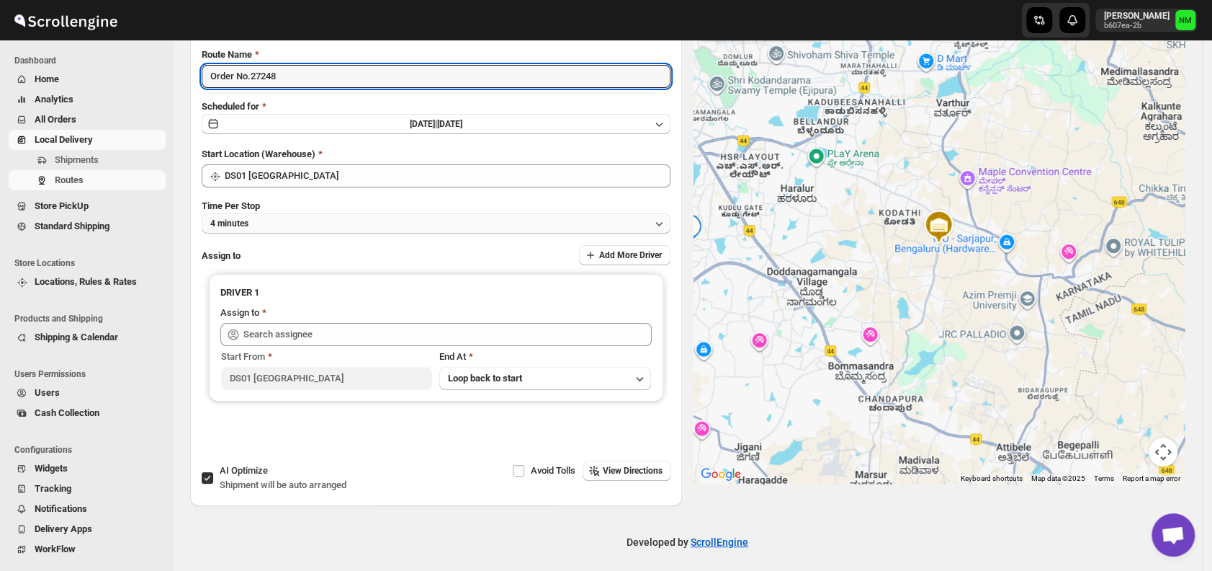
type input "Order No.27248"
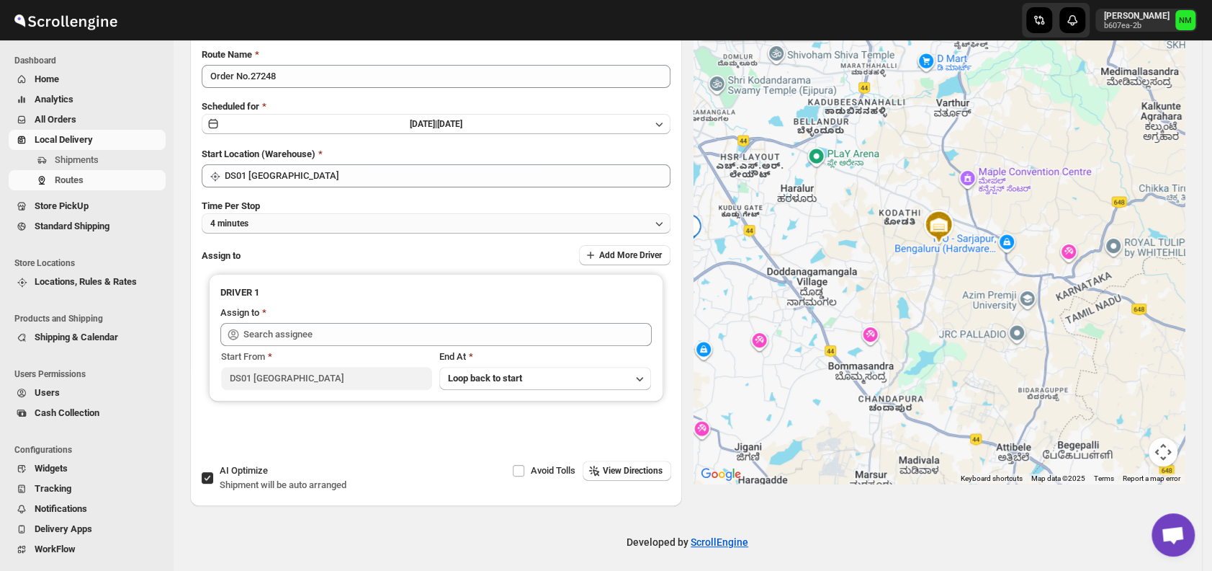
click at [279, 229] on button "4 minutes" at bounding box center [436, 223] width 469 height 20
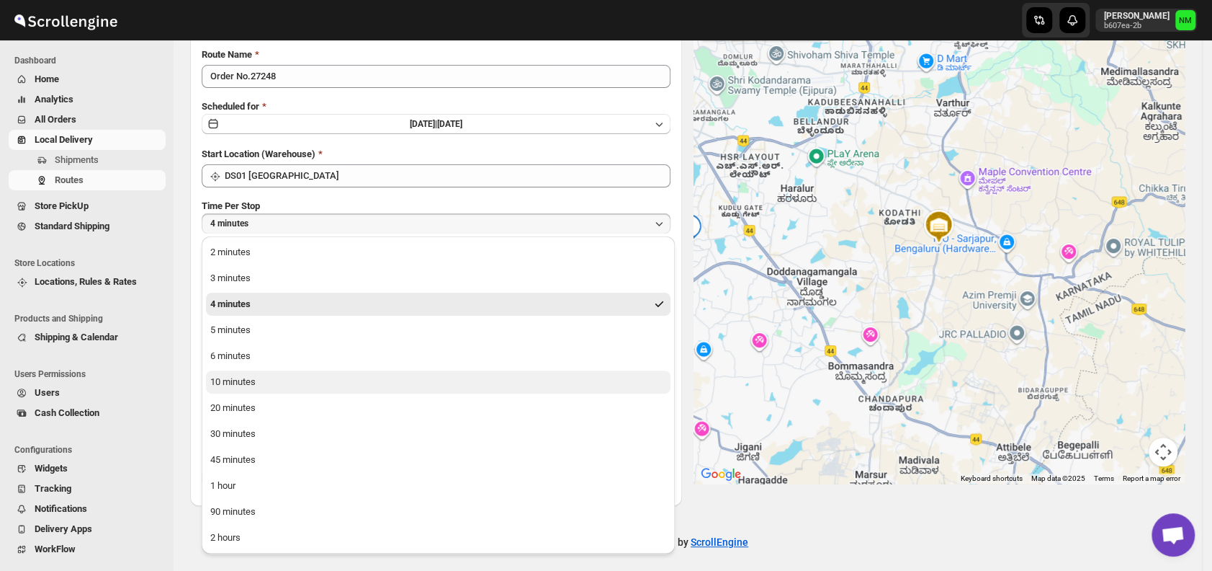
click at [269, 388] on button "10 minutes" at bounding box center [438, 381] width 465 height 23
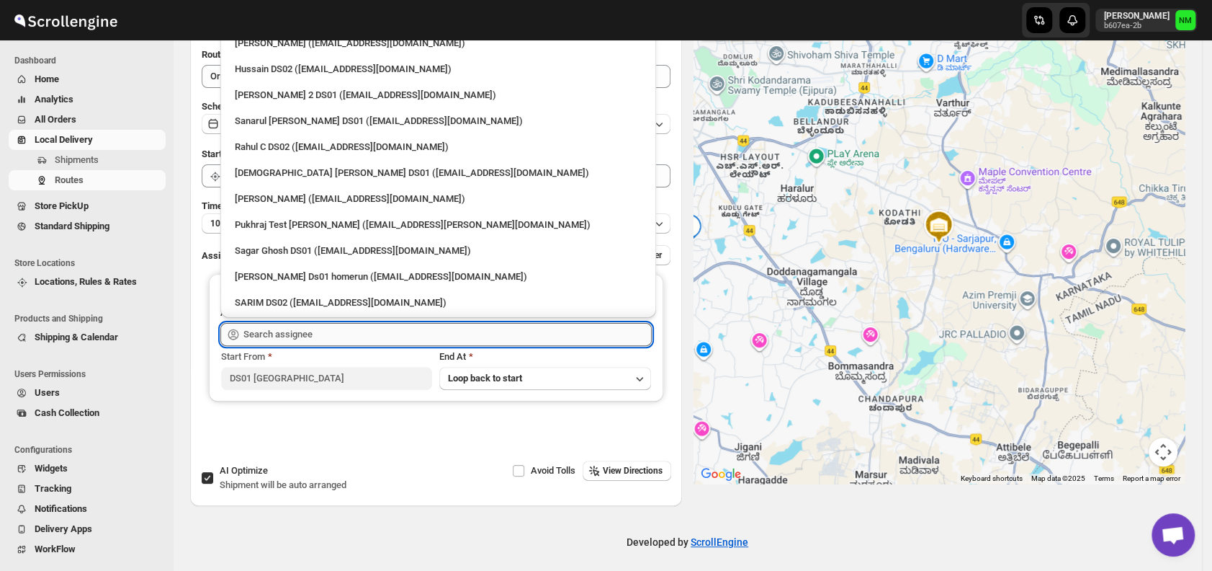
click at [323, 340] on input "text" at bounding box center [447, 334] width 408 height 23
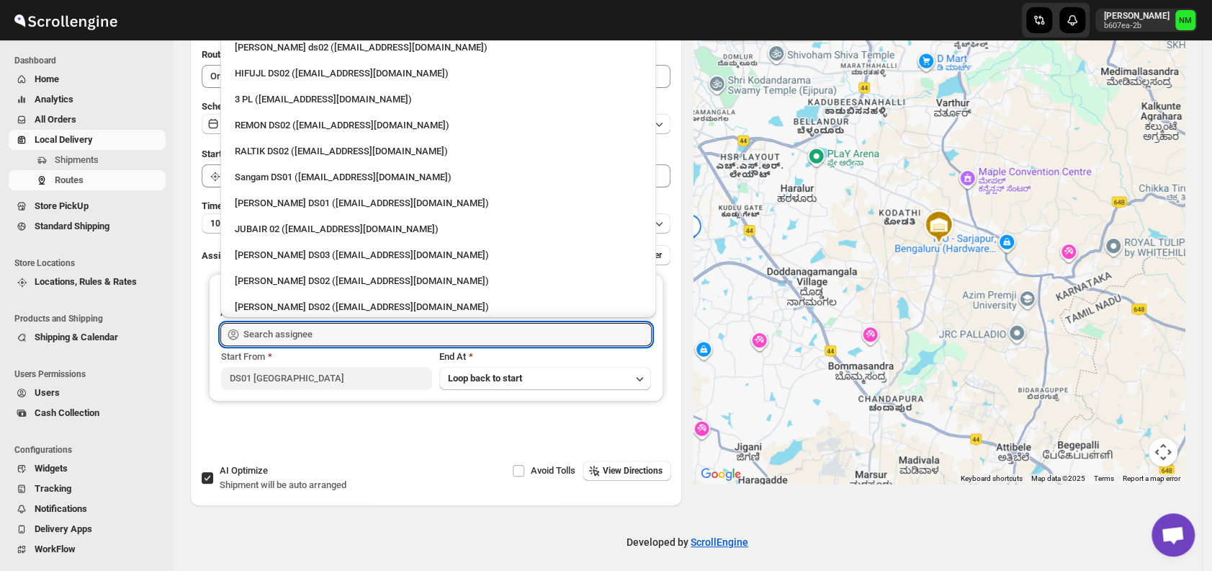
scroll to position [308, 0]
click at [288, 208] on div "[PERSON_NAME] DS01 ([EMAIL_ADDRESS][DOMAIN_NAME])" at bounding box center [438, 201] width 424 height 23
type input "[PERSON_NAME] DS01 ([EMAIL_ADDRESS][DOMAIN_NAME])"
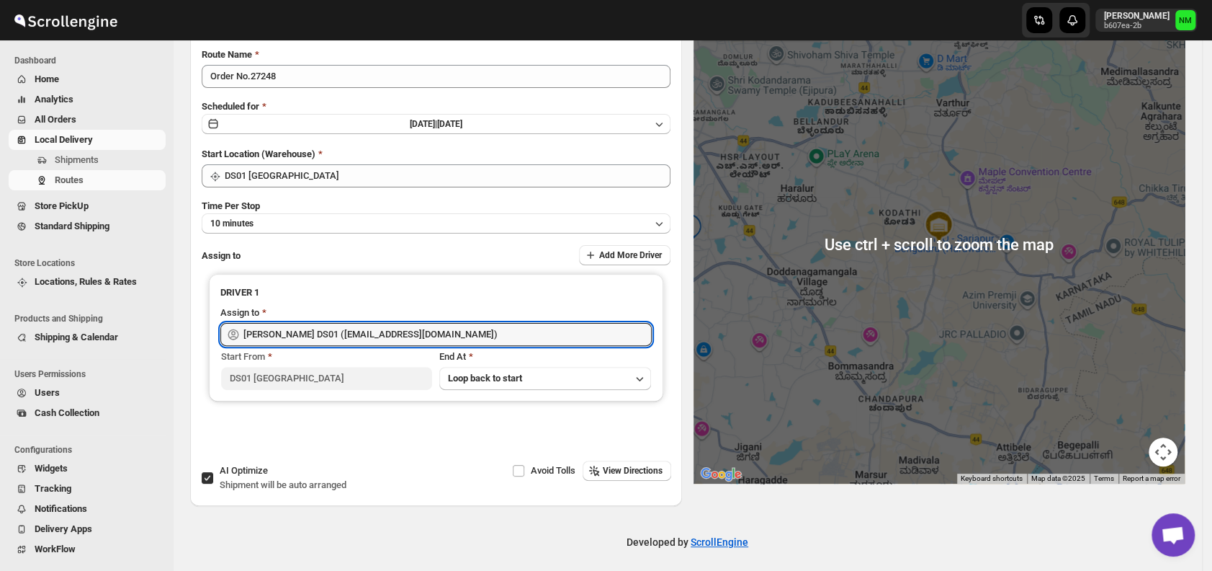
scroll to position [0, 0]
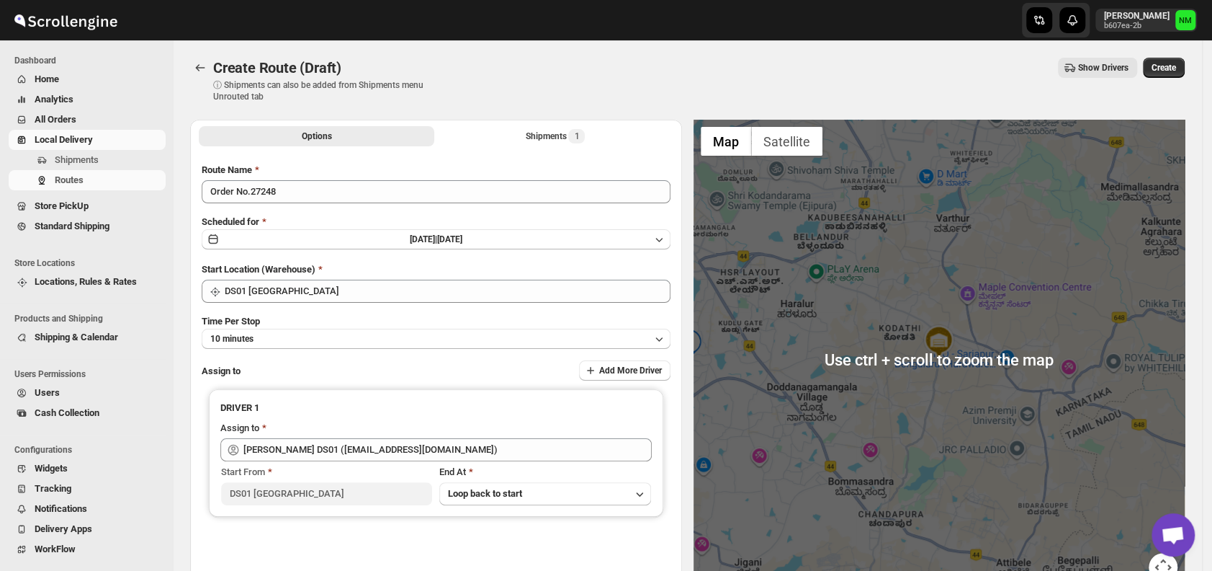
click at [1179, 56] on div "Create Route (Draft). This page is ready Create Route (Draft) ⓘ Shipments can a…" at bounding box center [687, 79] width 995 height 79
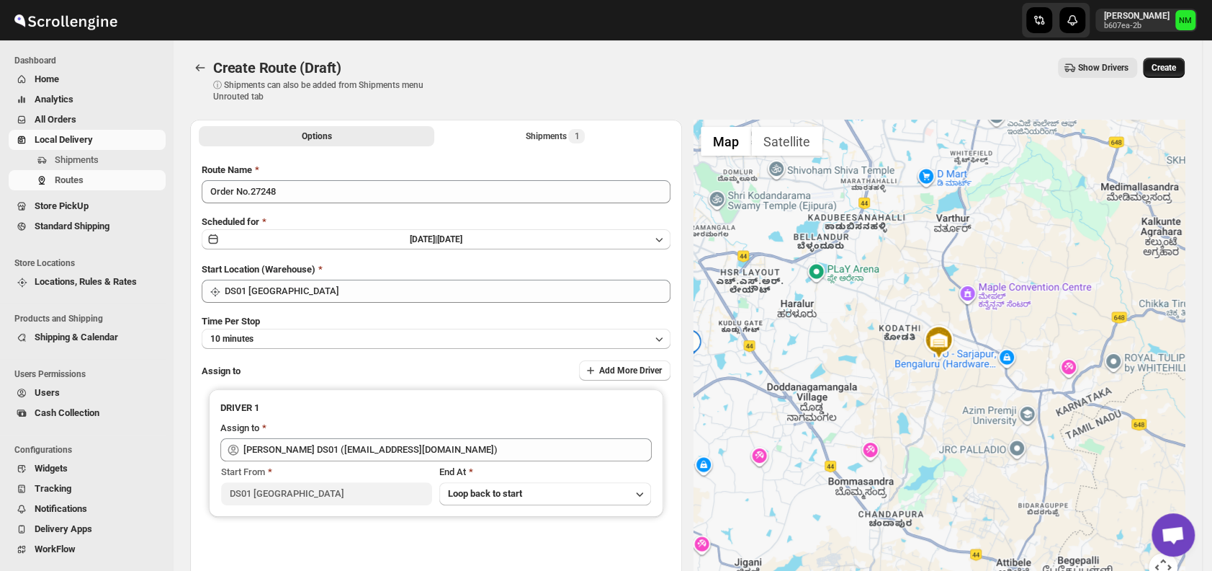
click at [1176, 70] on span "Create" at bounding box center [1164, 68] width 24 height 12
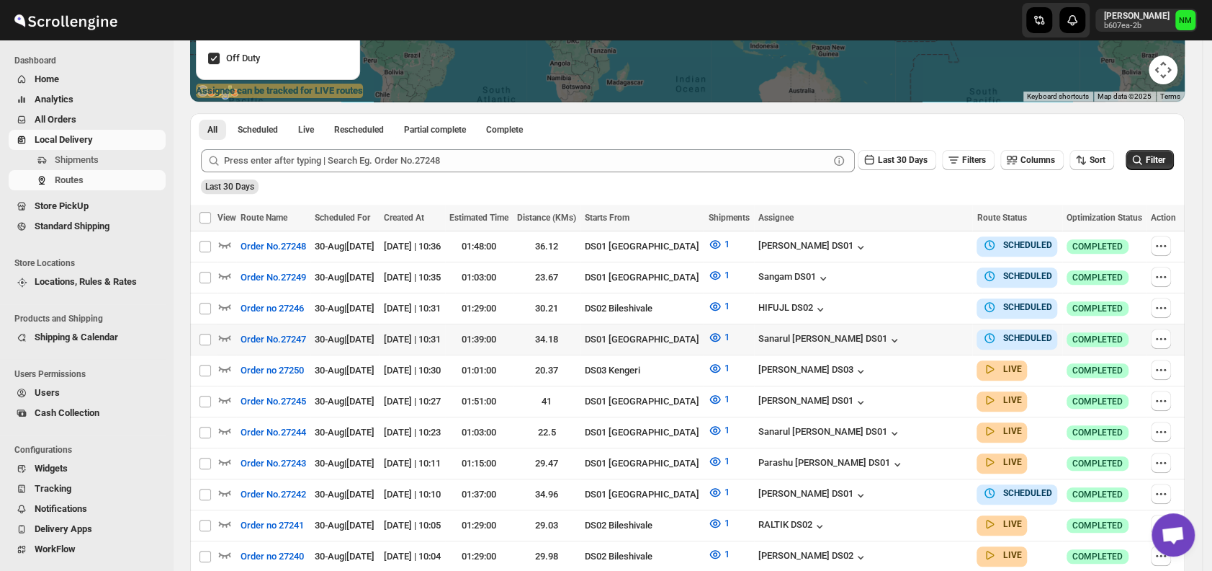
scroll to position [267, 0]
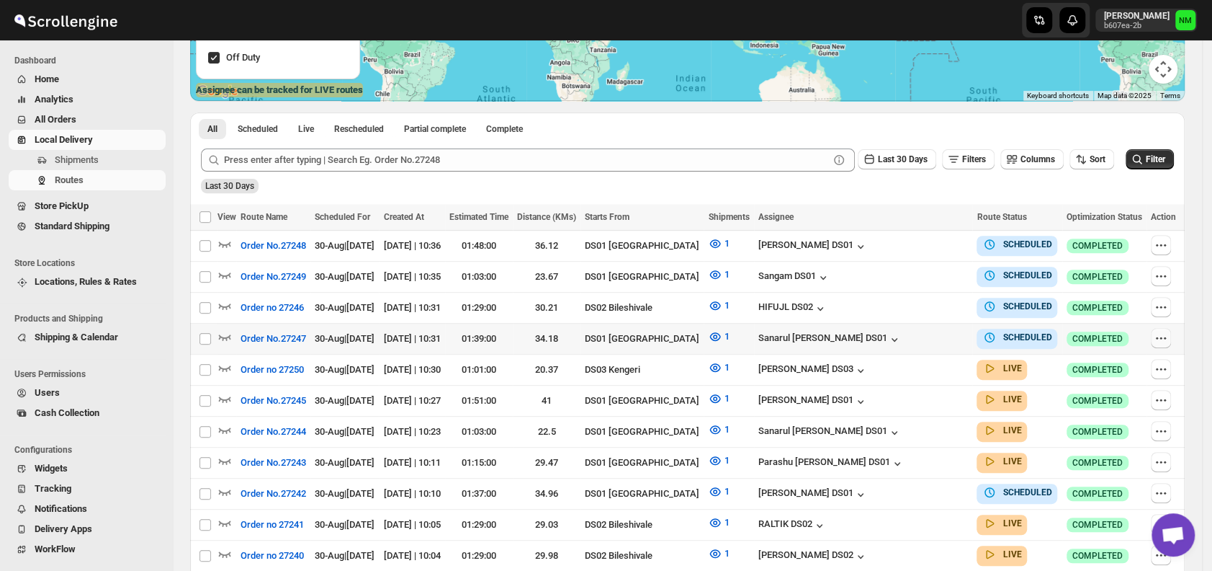
click at [1164, 332] on icon "button" at bounding box center [1161, 338] width 14 height 14
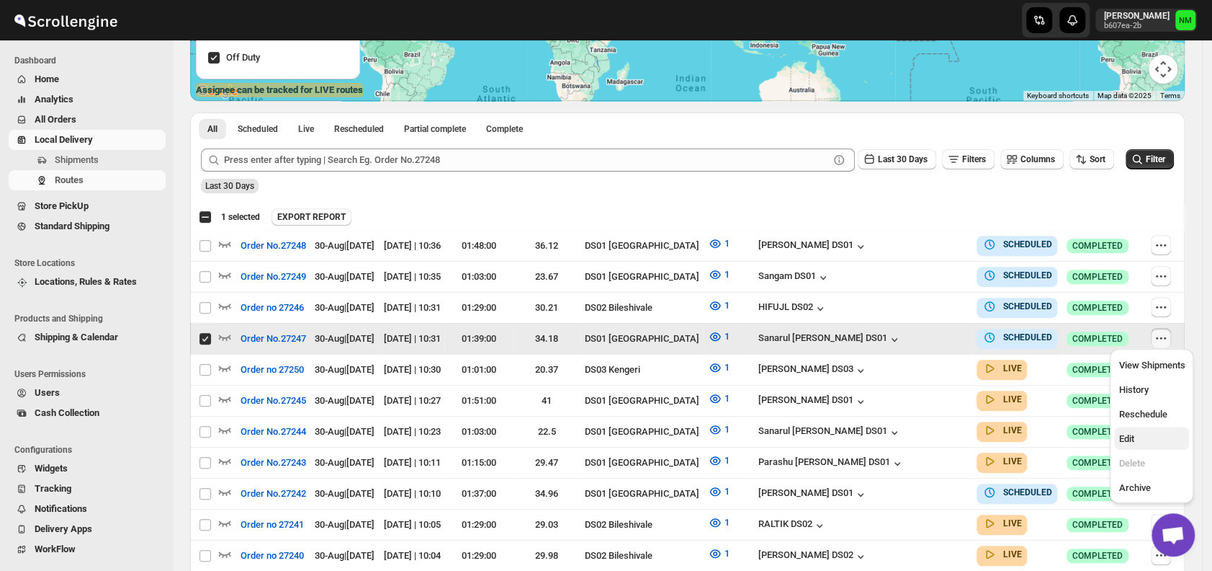
click at [1126, 436] on span "Edit" at bounding box center [1126, 438] width 15 height 11
checkbox input "false"
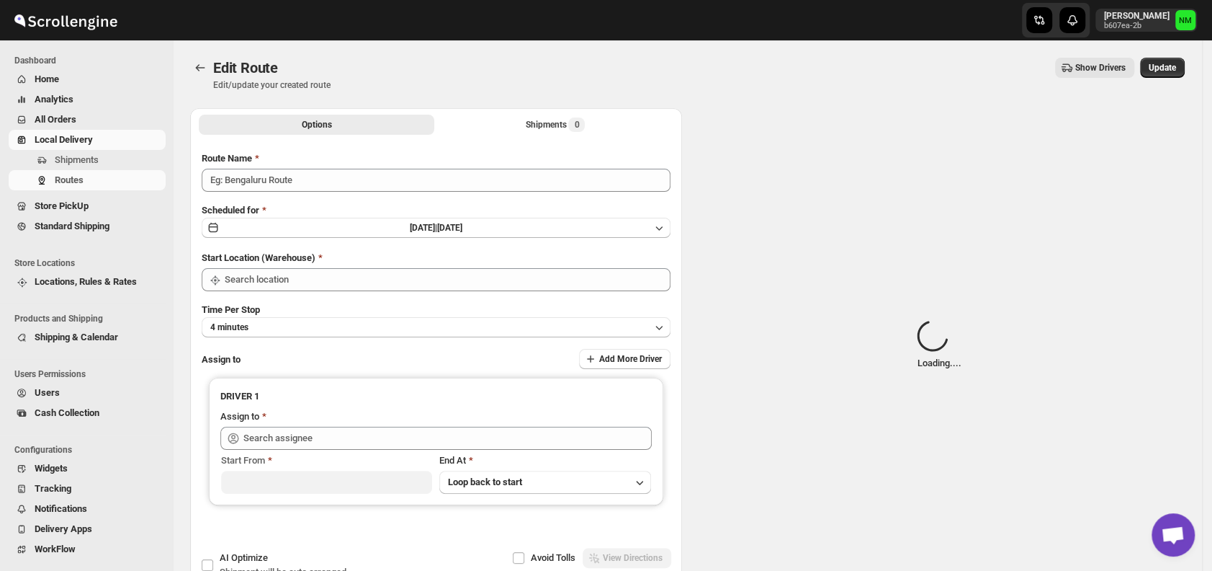
type input "Order No.27247"
type input "DS01 [GEOGRAPHIC_DATA]"
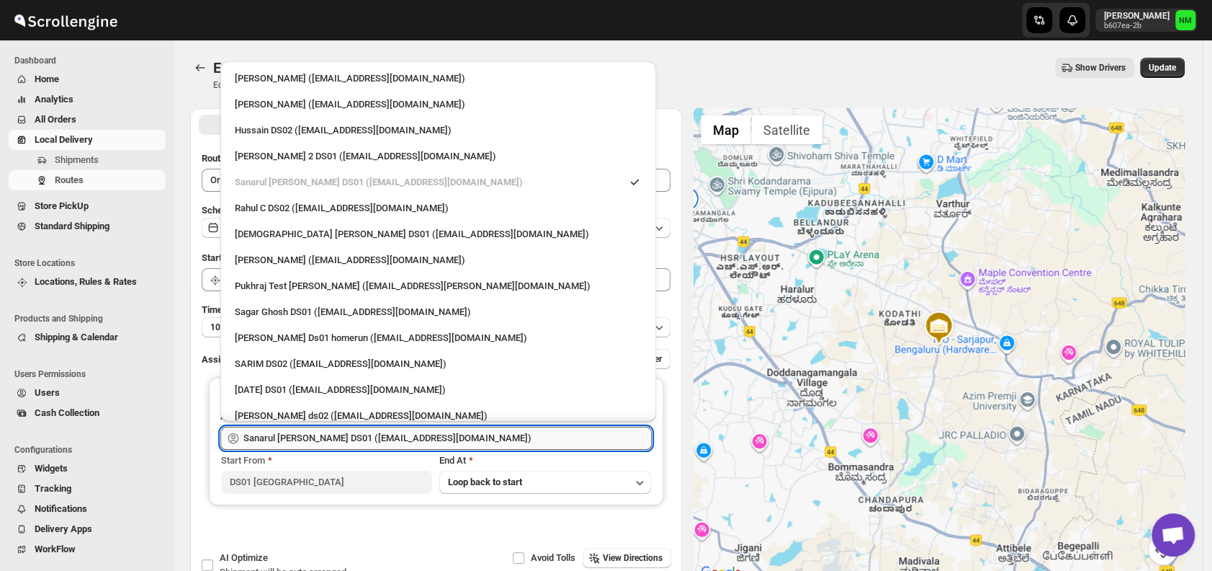
click at [500, 436] on input "Sanarul [PERSON_NAME] DS01 ([EMAIL_ADDRESS][DOMAIN_NAME])" at bounding box center [447, 437] width 408 height 23
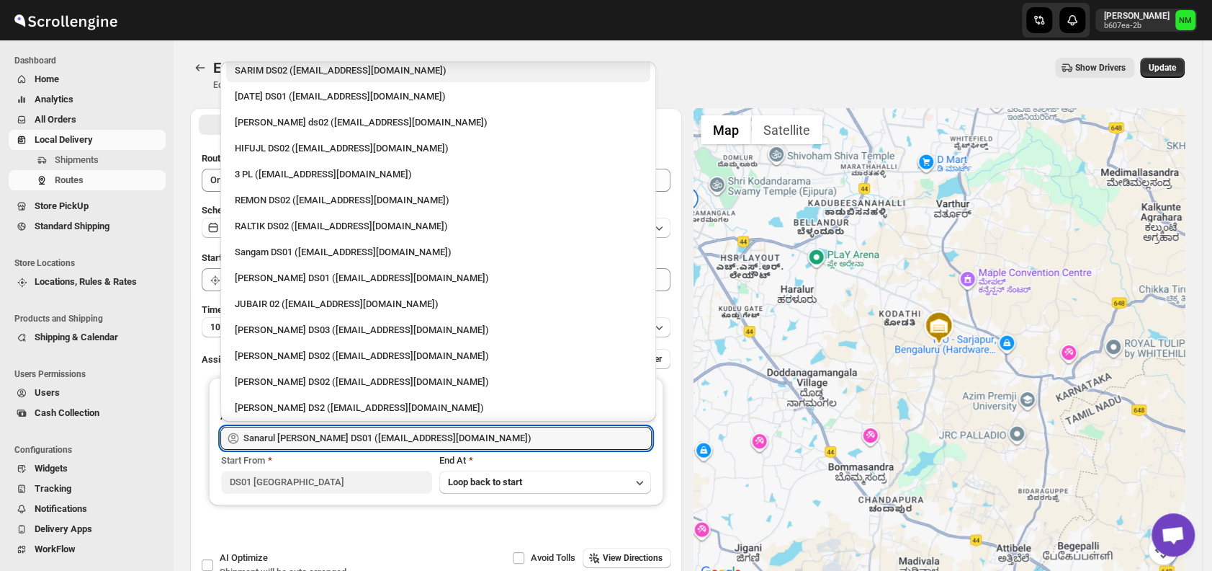
scroll to position [297, 0]
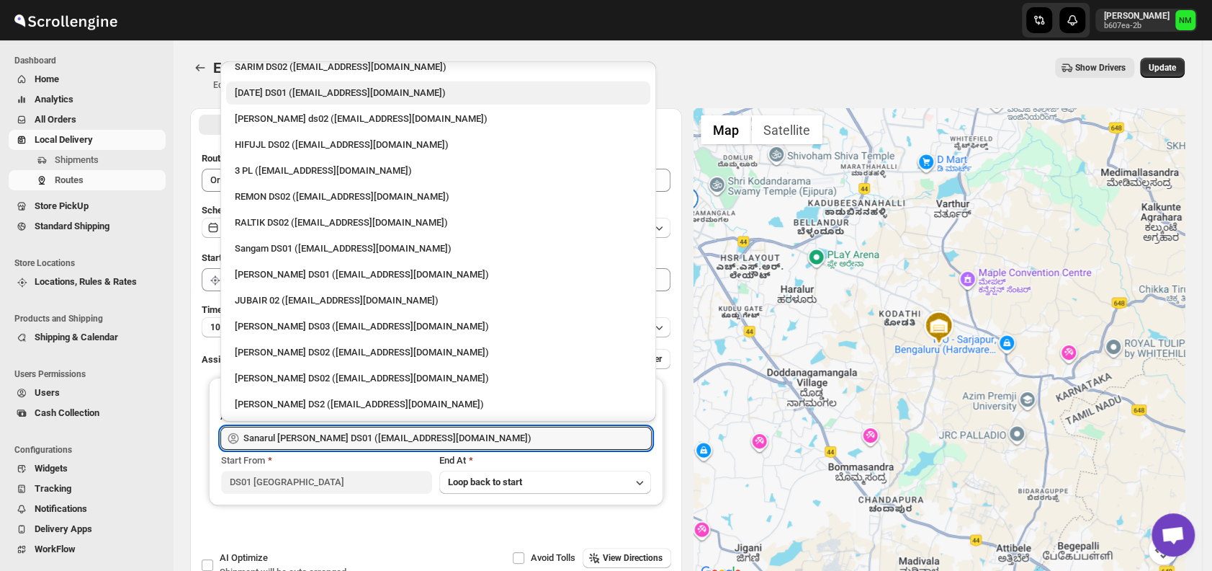
click at [248, 86] on div "[DATE] DS01 ([EMAIL_ADDRESS][DOMAIN_NAME])" at bounding box center [438, 93] width 407 height 14
type input "[DATE] DS01 ([EMAIL_ADDRESS][DOMAIN_NAME])"
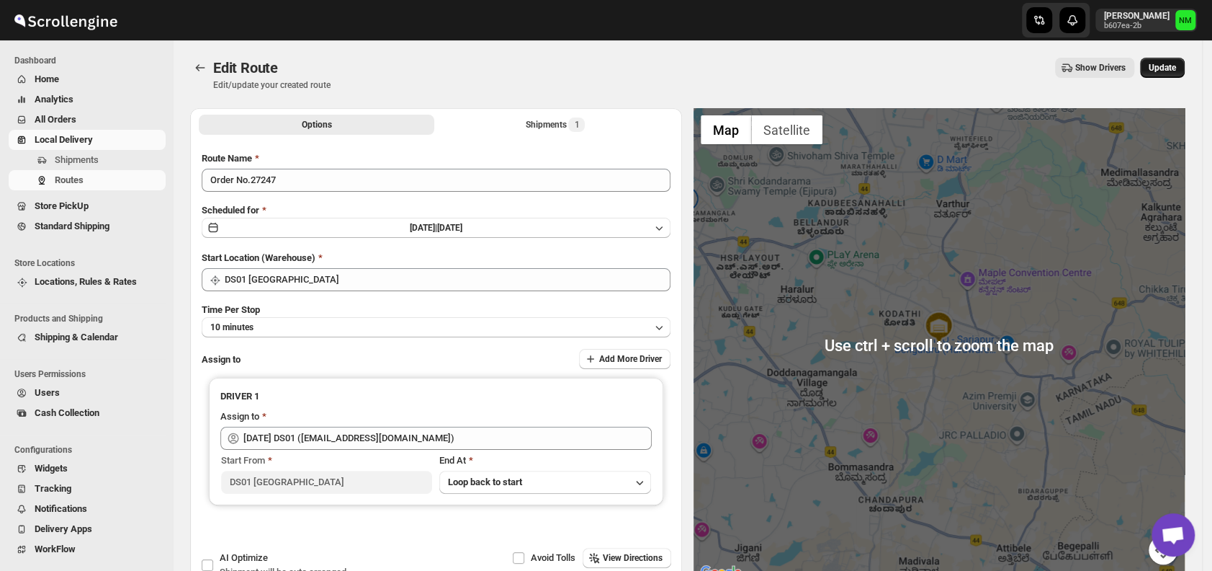
click at [1165, 67] on span "Update" at bounding box center [1162, 68] width 27 height 12
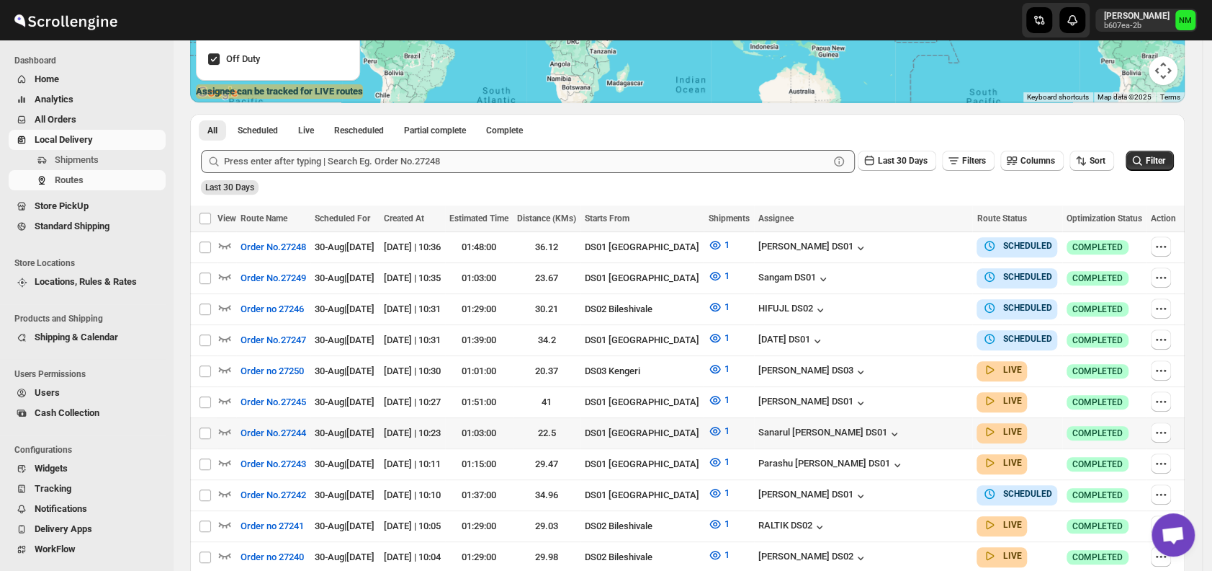
scroll to position [267, 0]
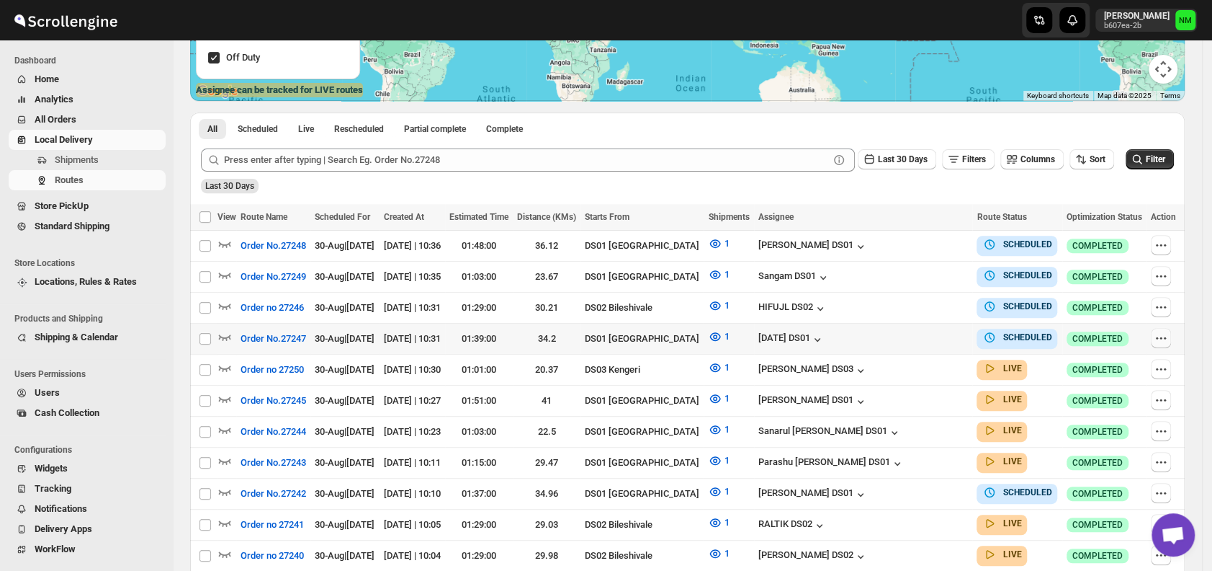
click at [1162, 334] on icon "button" at bounding box center [1161, 338] width 14 height 14
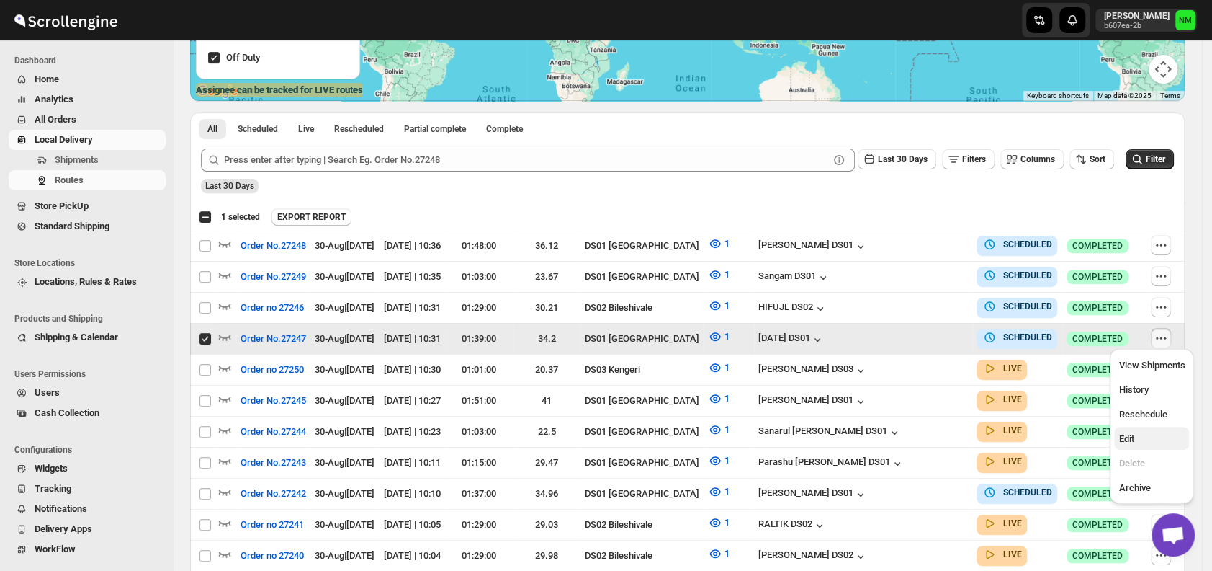
click at [1145, 439] on span "Edit" at bounding box center [1152, 438] width 66 height 14
checkbox input "false"
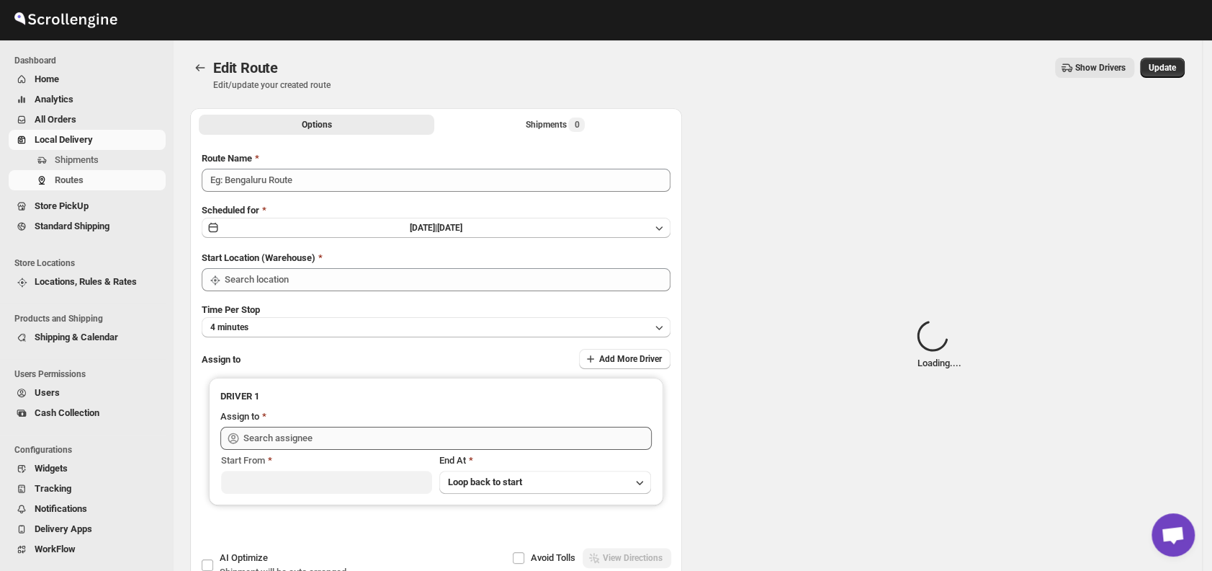
type input "Order No.27247"
type input "DS01 [GEOGRAPHIC_DATA]"
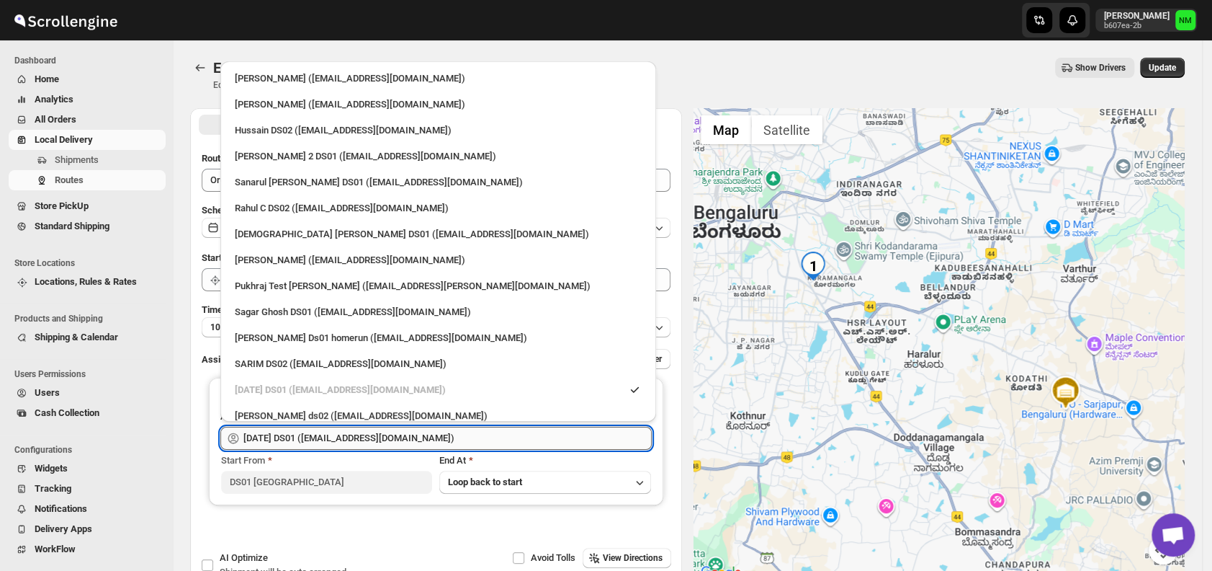
click at [414, 438] on input "Raja DS01 (gasecig398@owlny.com)" at bounding box center [447, 437] width 408 height 23
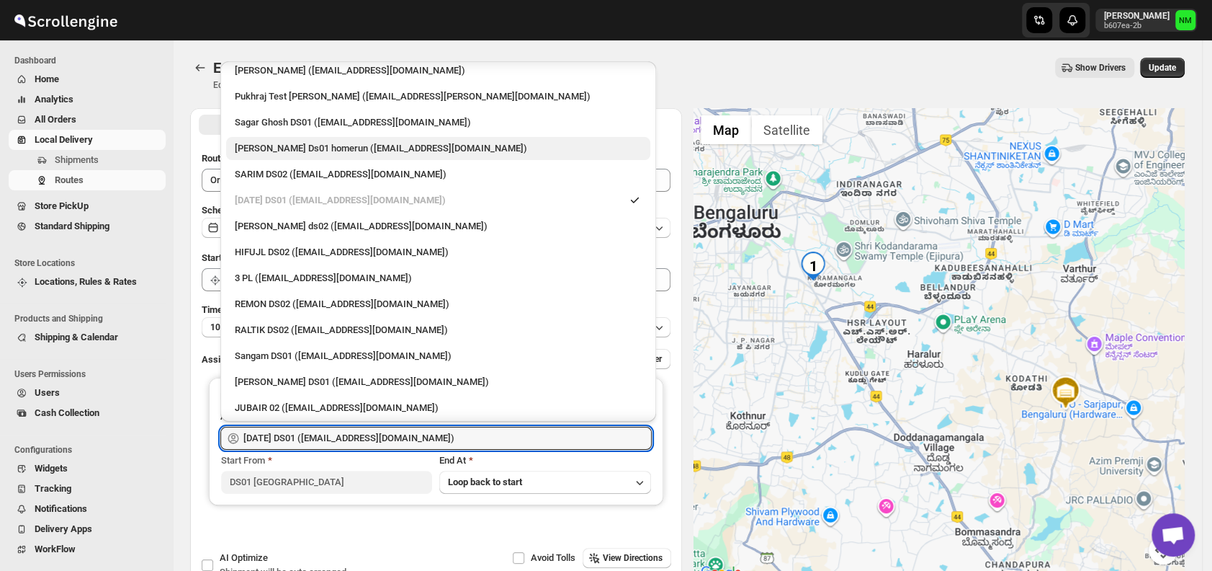
scroll to position [305, 0]
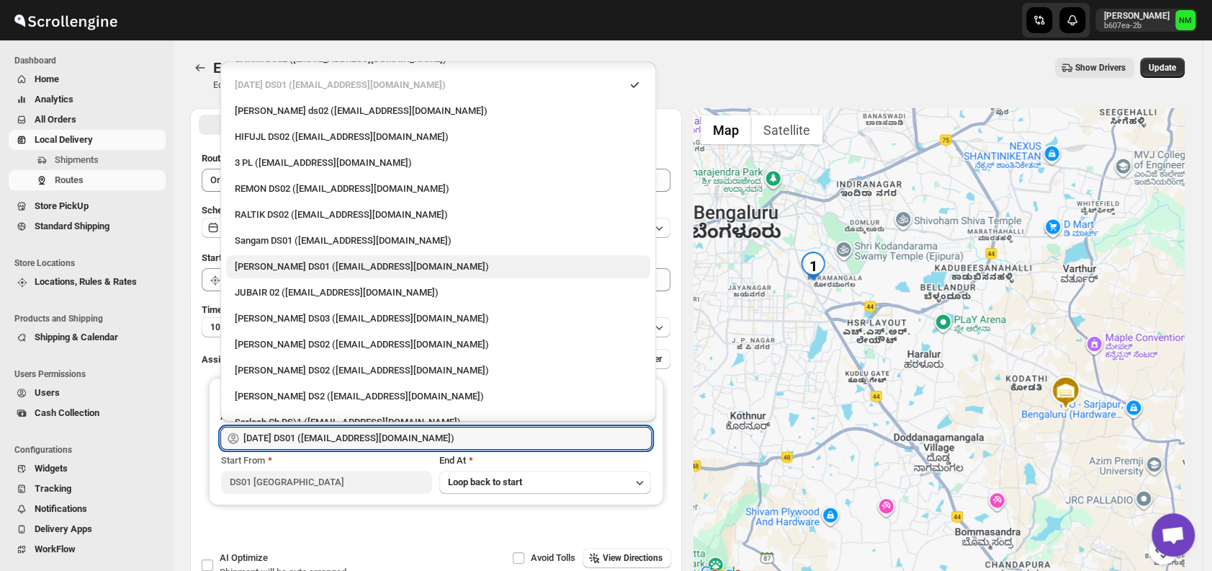
click at [313, 264] on div "Jahir Hussain DS01 (pegaya8076@excederm.com)" at bounding box center [438, 266] width 407 height 14
type input "Jahir Hussain DS01 (pegaya8076@excederm.com)"
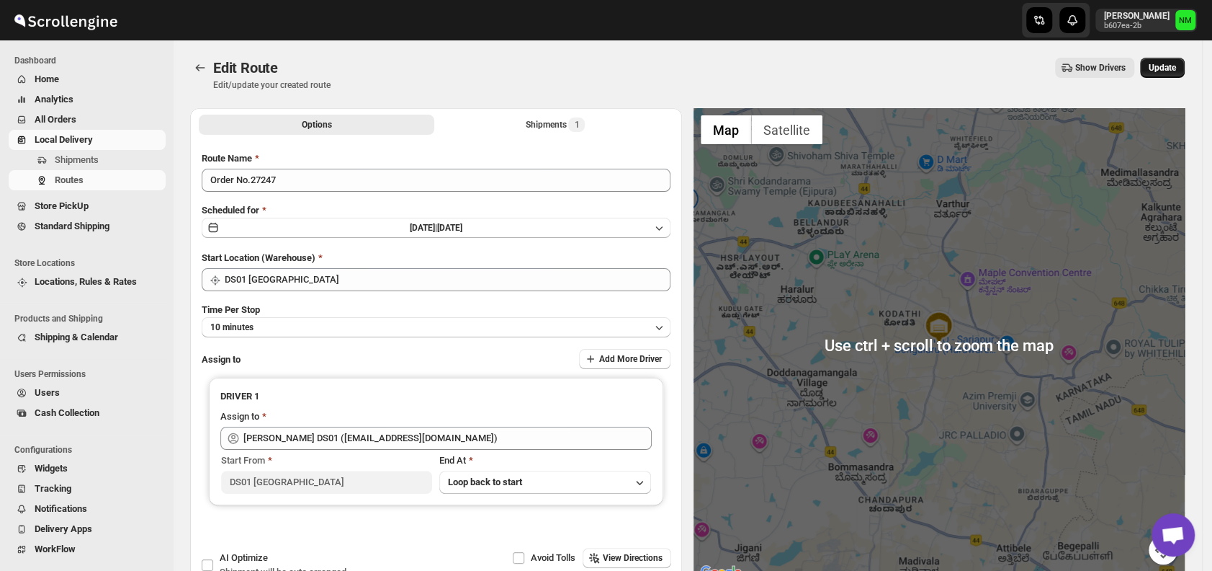
click at [1171, 66] on span "Update" at bounding box center [1162, 68] width 27 height 12
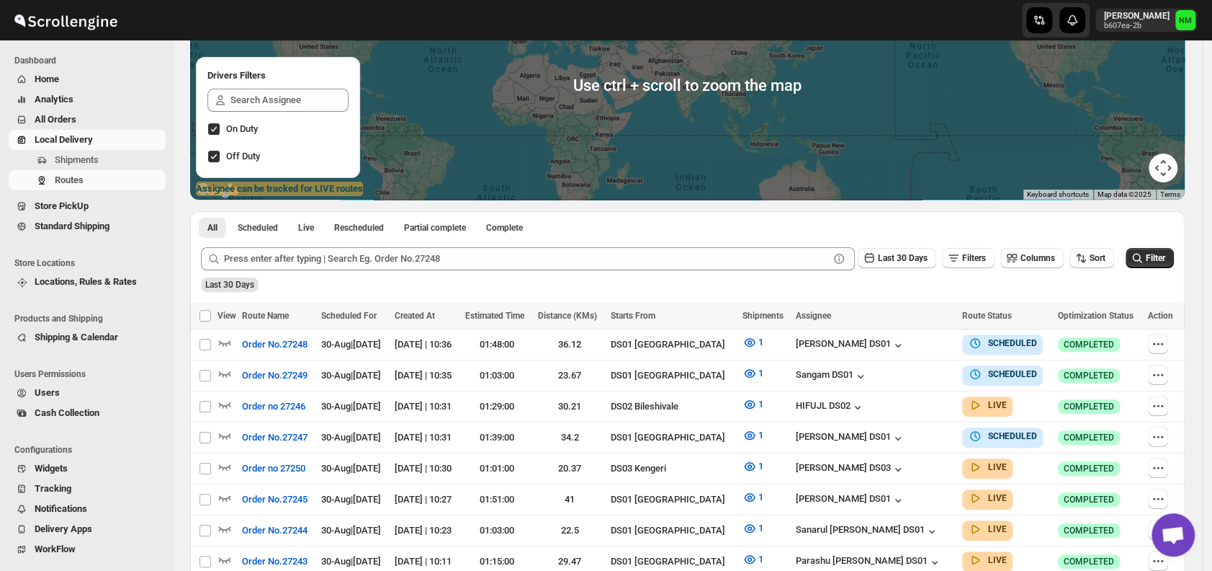
scroll to position [169, 0]
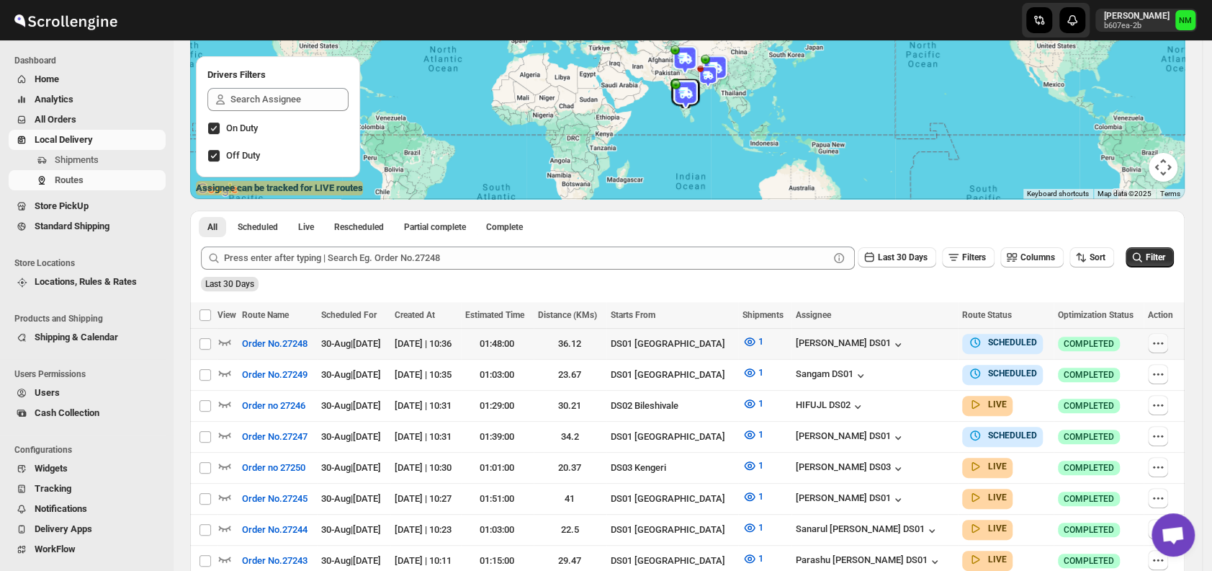
click at [1159, 337] on icon "button" at bounding box center [1158, 343] width 14 height 14
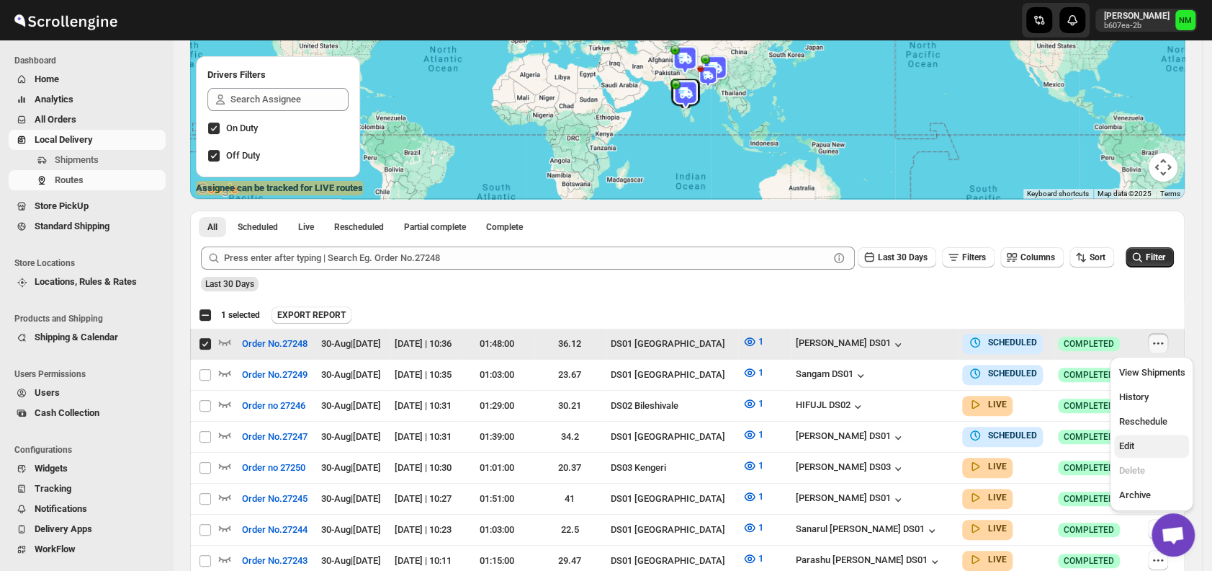
click at [1140, 441] on span "Edit" at bounding box center [1152, 446] width 66 height 14
checkbox input "false"
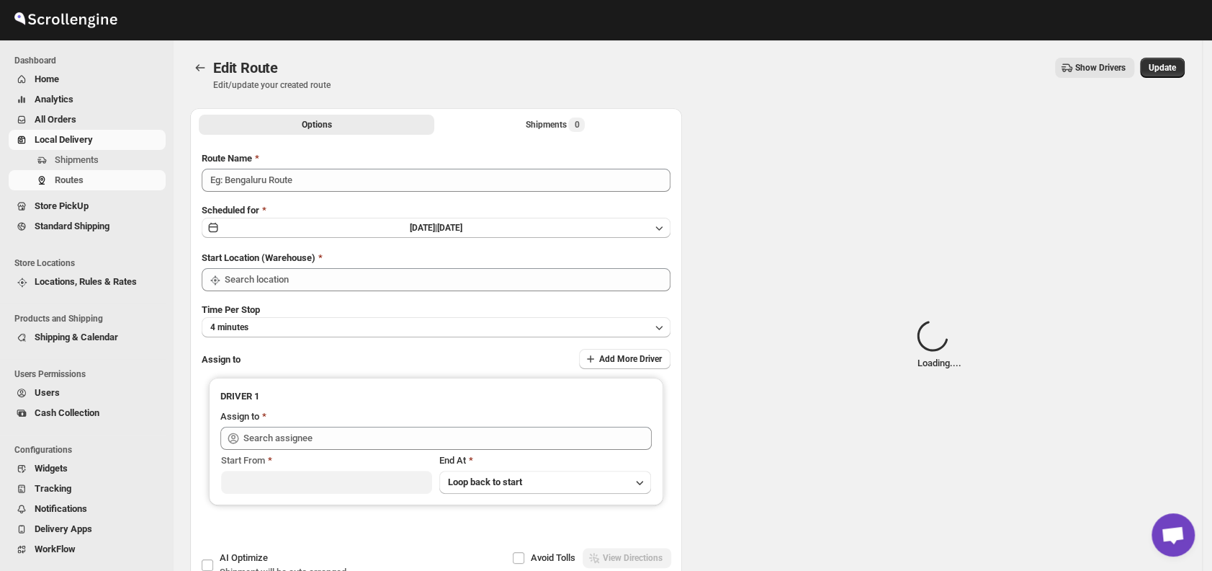
type input "Order No.27248"
type input "DS01 [GEOGRAPHIC_DATA]"
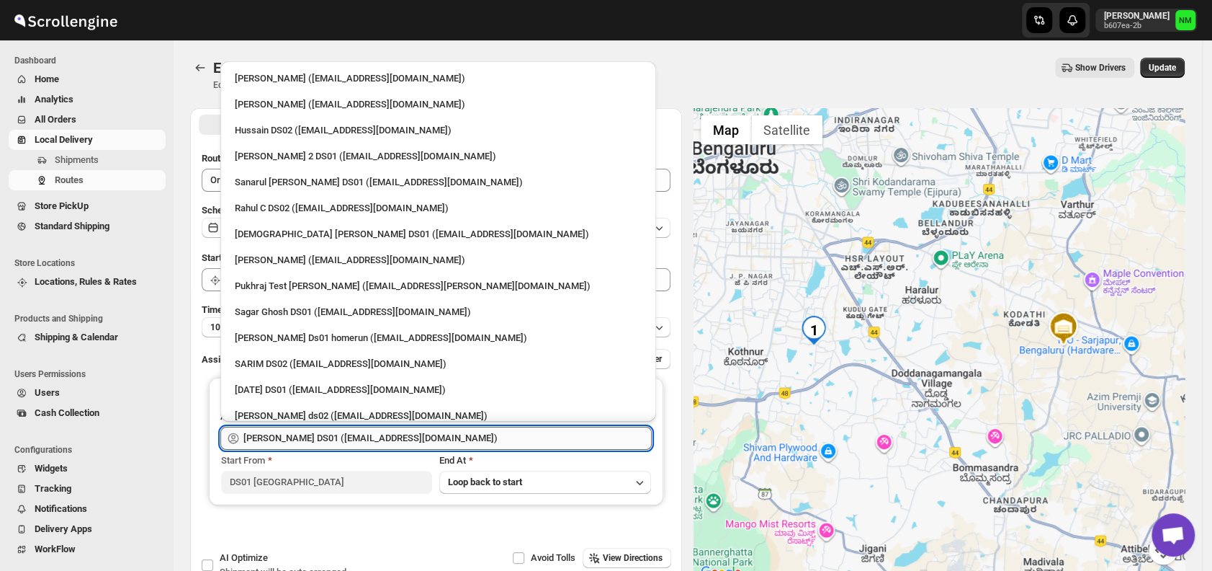
click at [496, 434] on input "Jahir Hussain DS01 (pegaya8076@excederm.com)" at bounding box center [447, 437] width 408 height 23
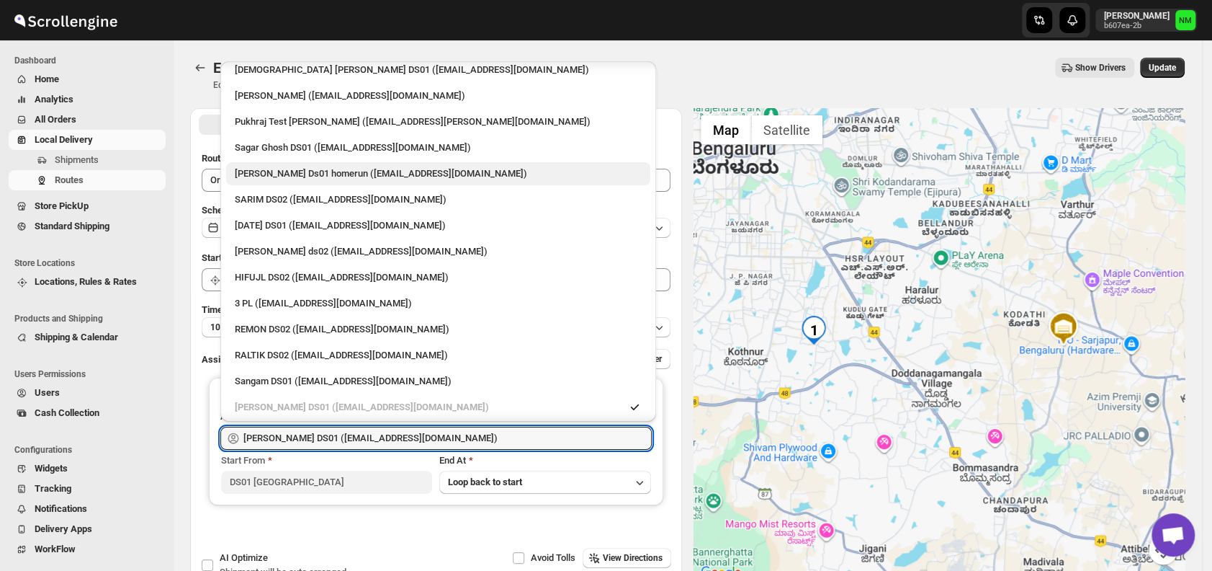
scroll to position [172, 0]
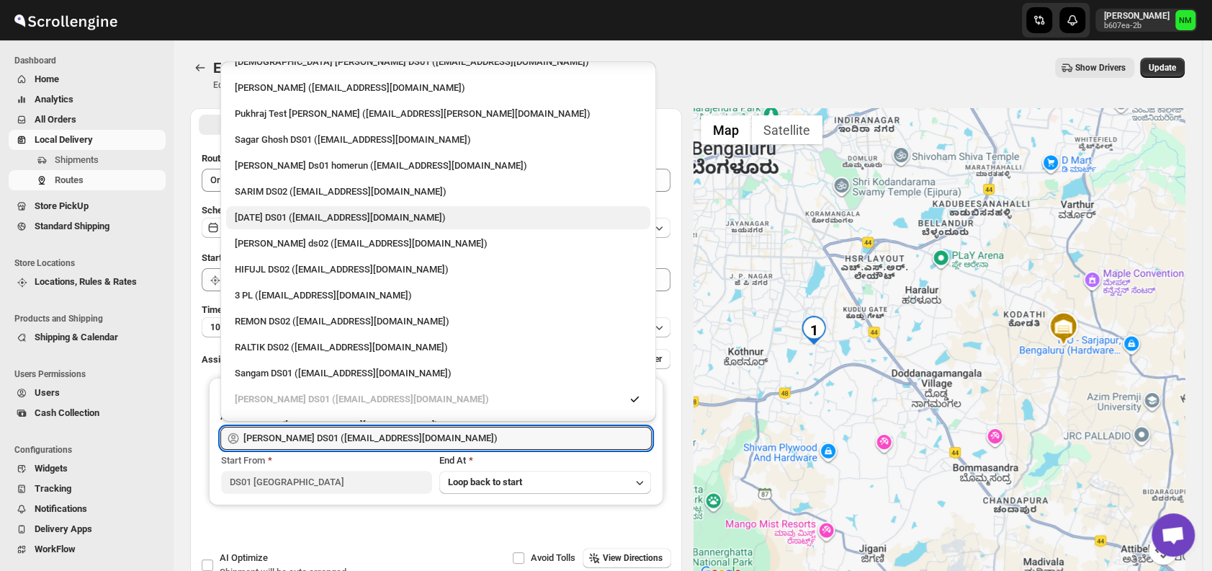
click at [282, 208] on div "Raja DS01 (gasecig398@owlny.com)" at bounding box center [438, 217] width 424 height 23
type input "Raja DS01 (gasecig398@owlny.com)"
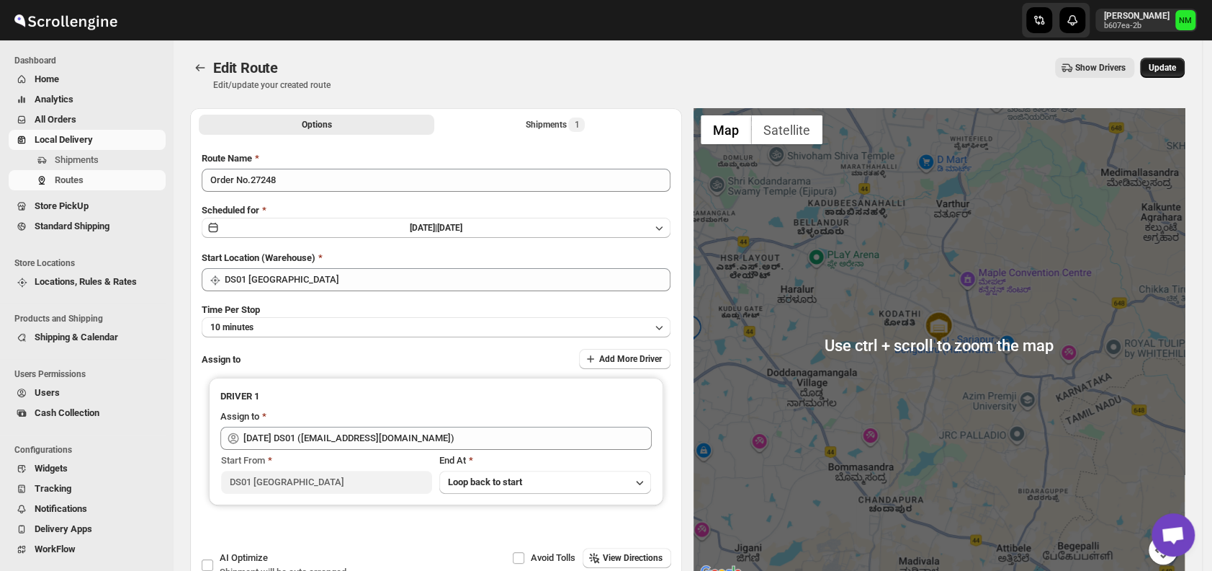
click at [1176, 65] on span "Update" at bounding box center [1162, 68] width 27 height 12
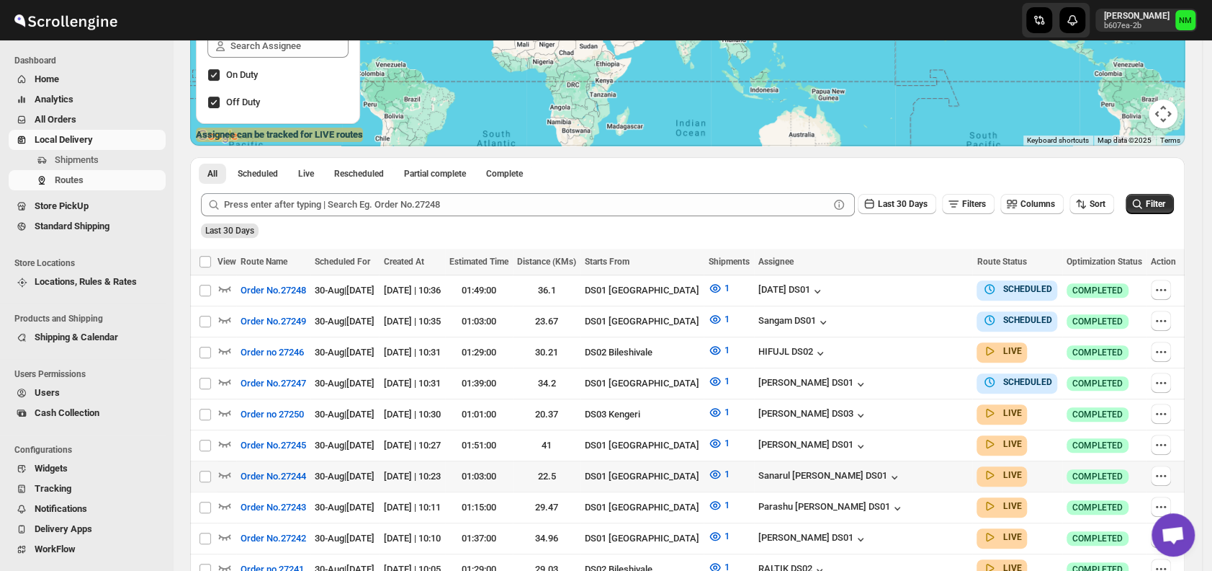
scroll to position [225, 0]
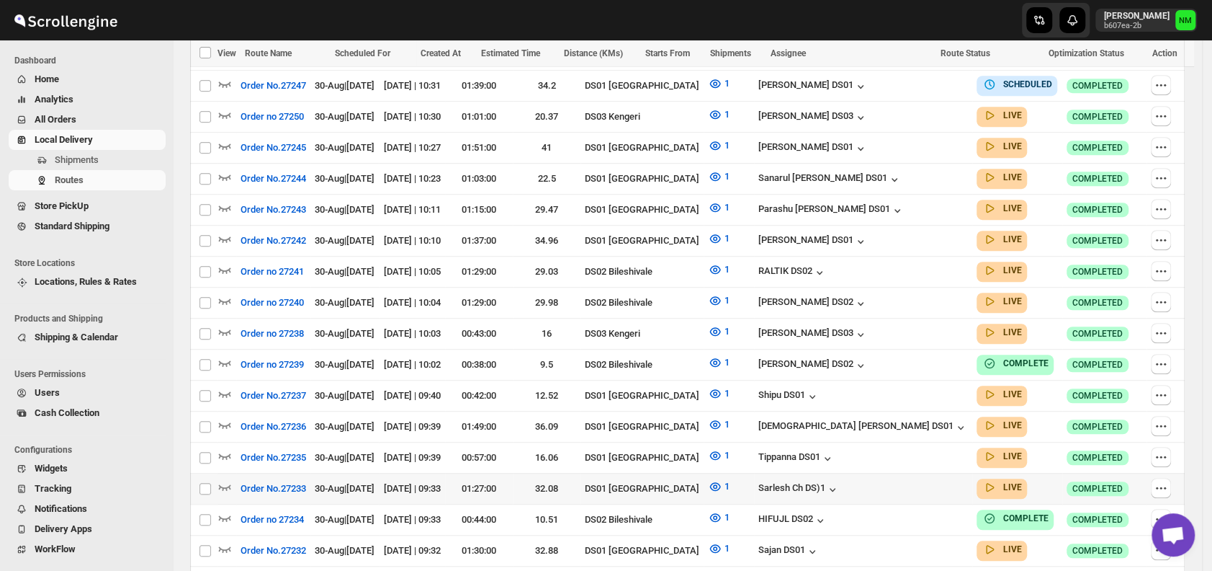
scroll to position [563, 0]
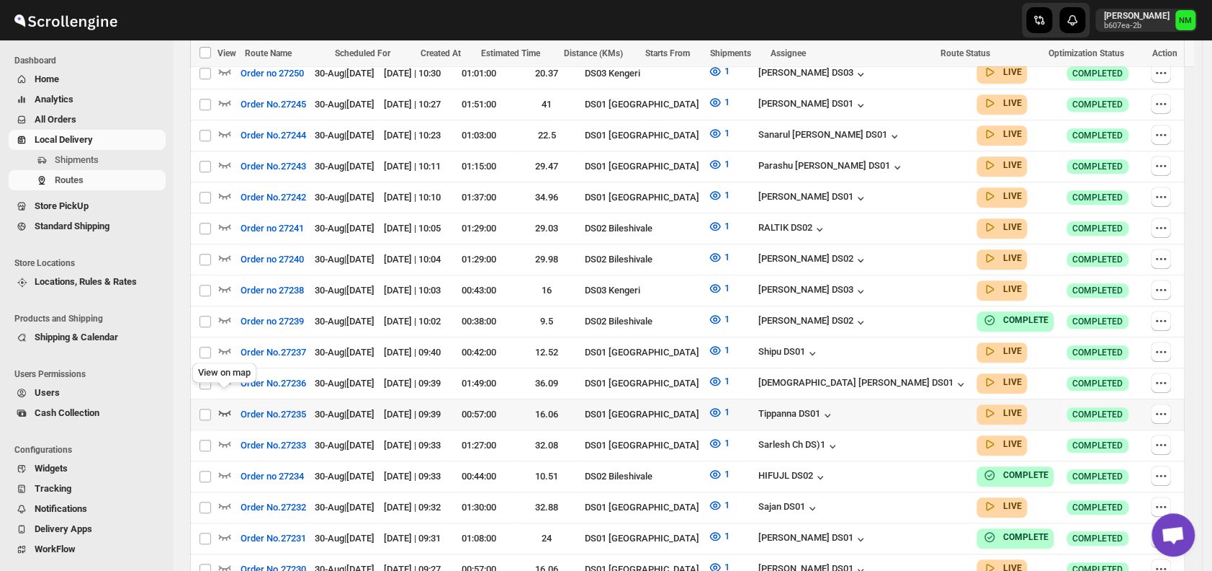
click at [223, 405] on icon "button" at bounding box center [225, 412] width 14 height 14
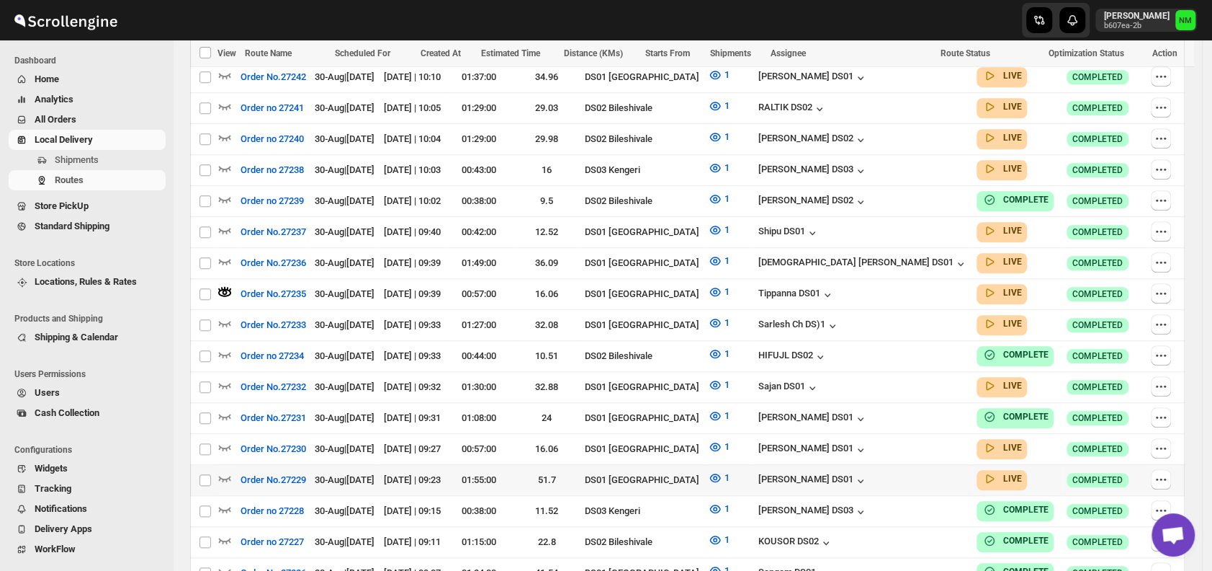
scroll to position [798, 0]
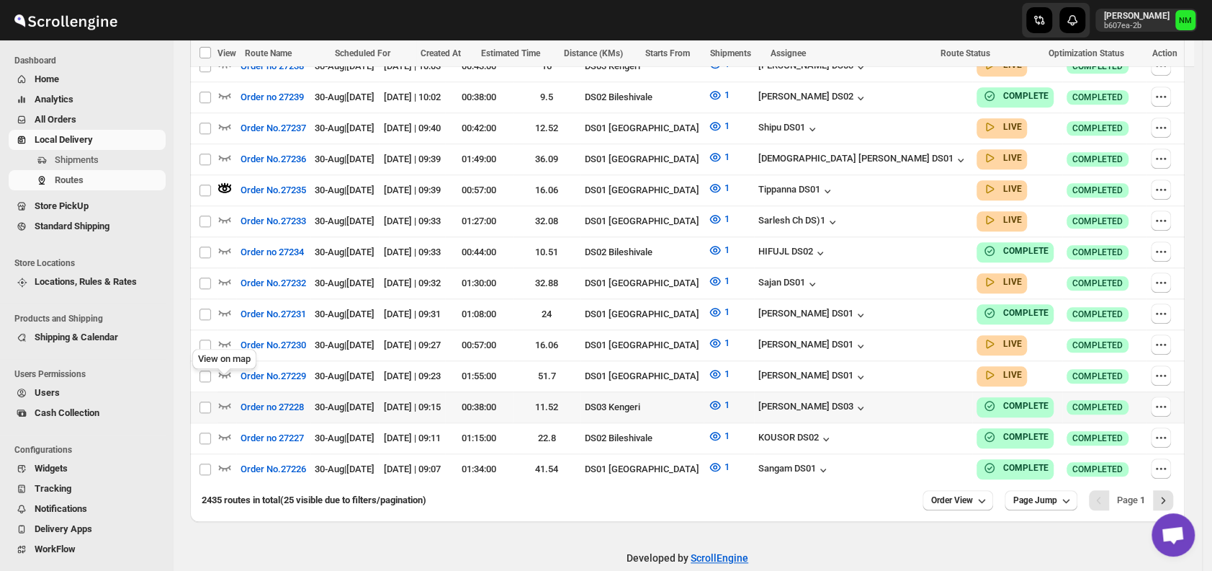
click at [220, 358] on div "View on map" at bounding box center [224, 362] width 70 height 32
click at [224, 367] on icon "button" at bounding box center [225, 374] width 14 height 14
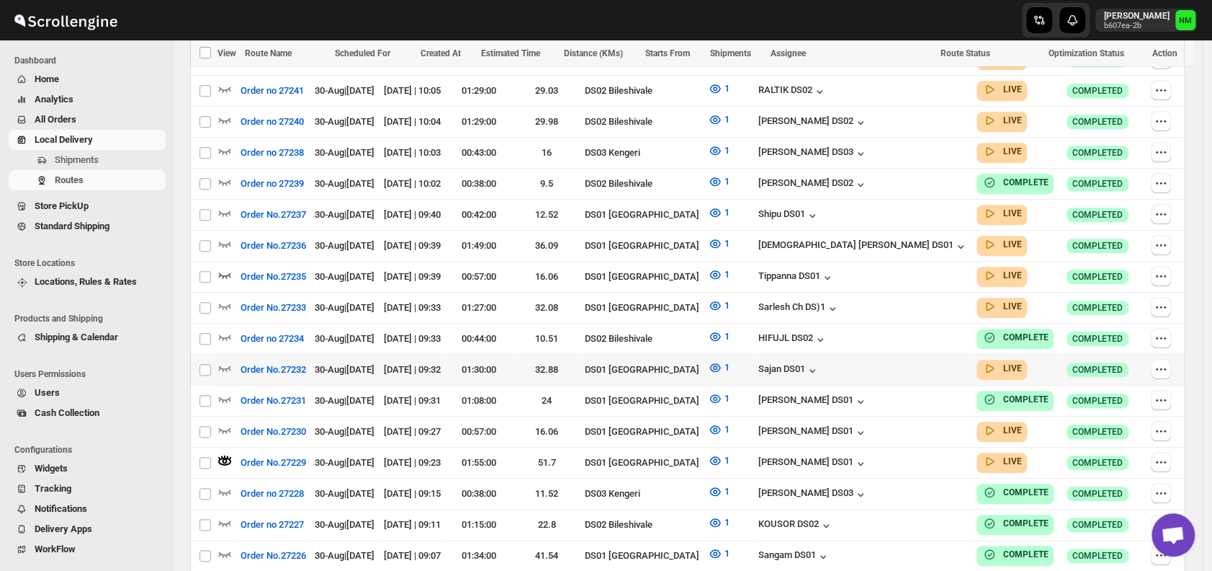
scroll to position [746, 0]
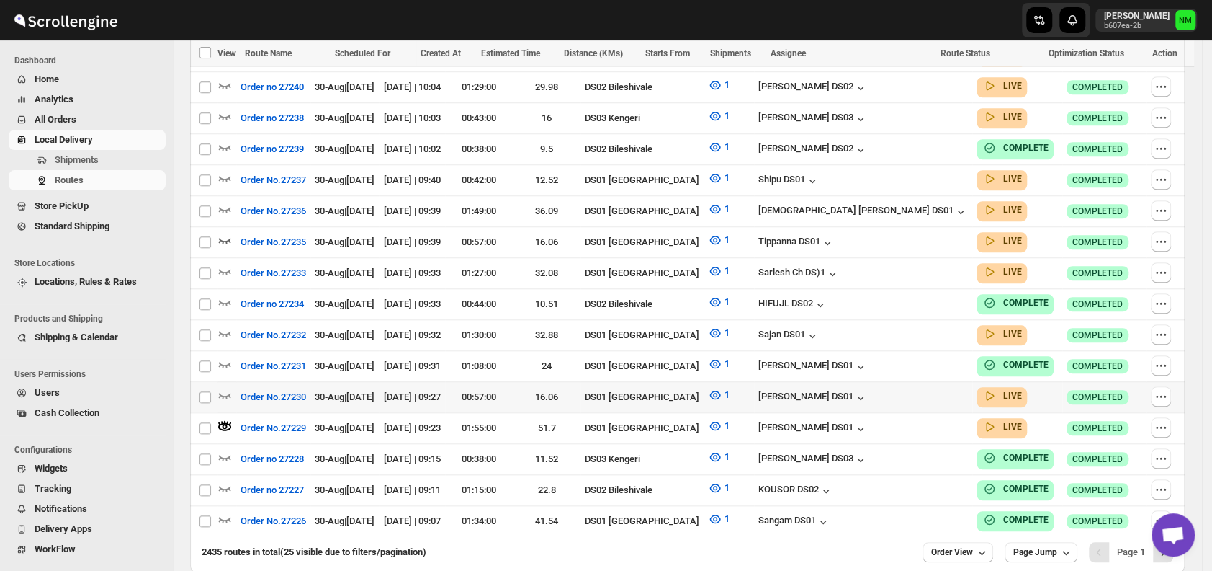
click at [232, 388] on div at bounding box center [227, 397] width 19 height 19
click at [226, 388] on icon "button" at bounding box center [225, 395] width 14 height 14
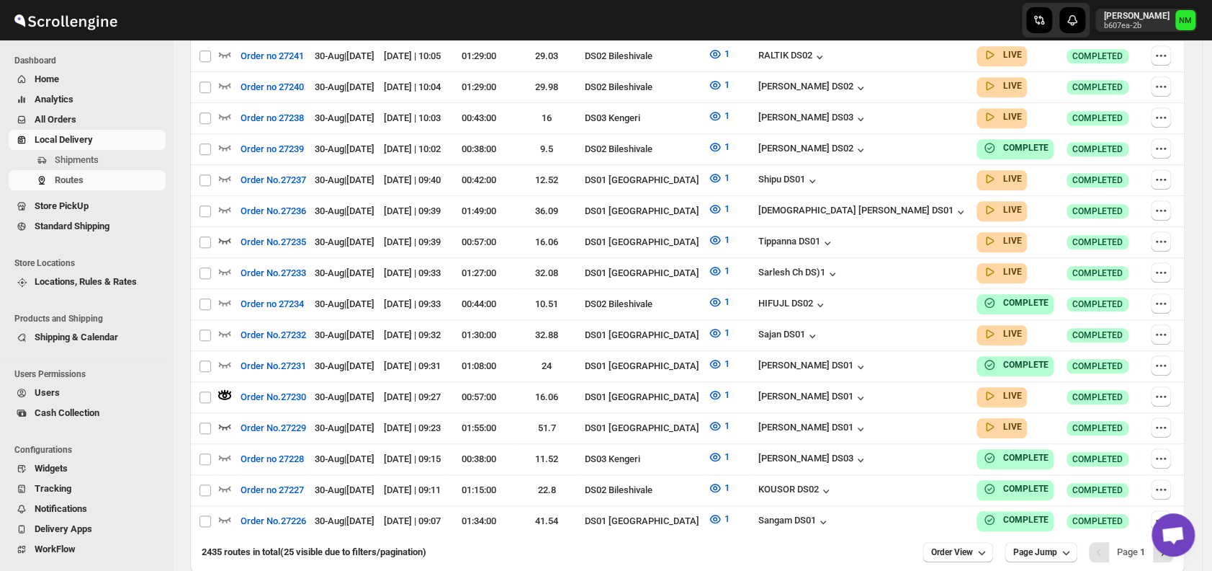
scroll to position [0, 0]
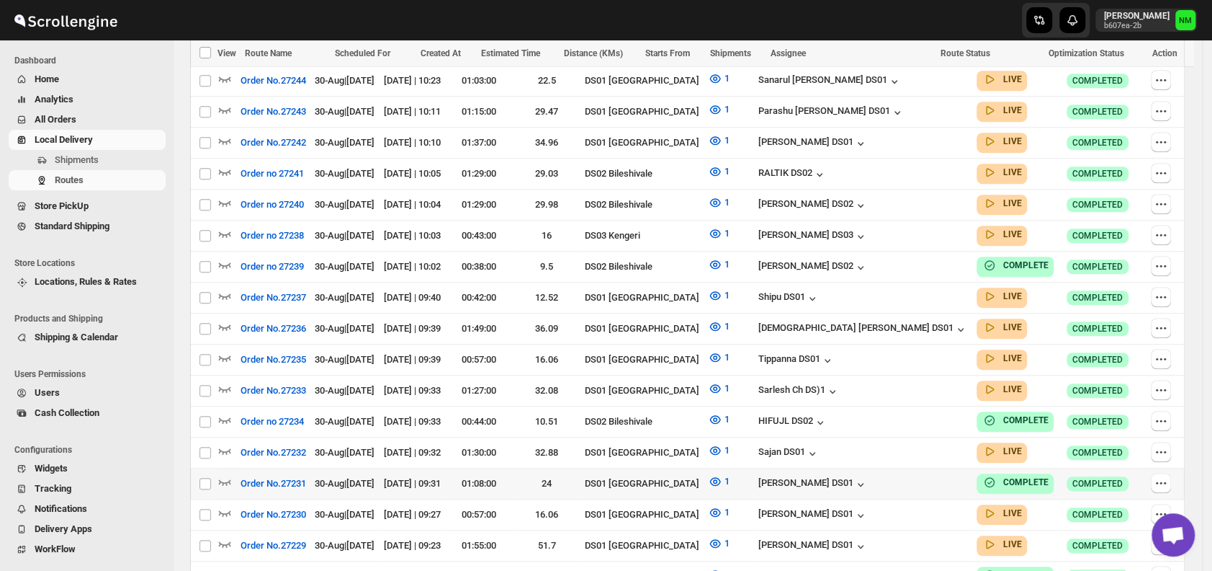
scroll to position [618, 0]
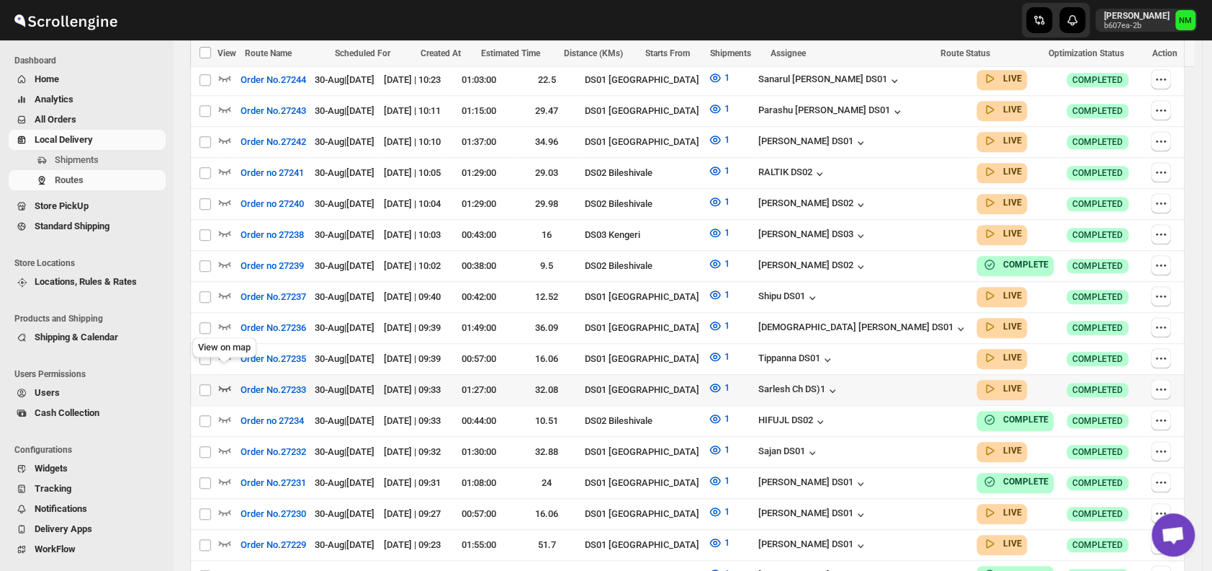
click at [225, 380] on icon "button" at bounding box center [225, 387] width 14 height 14
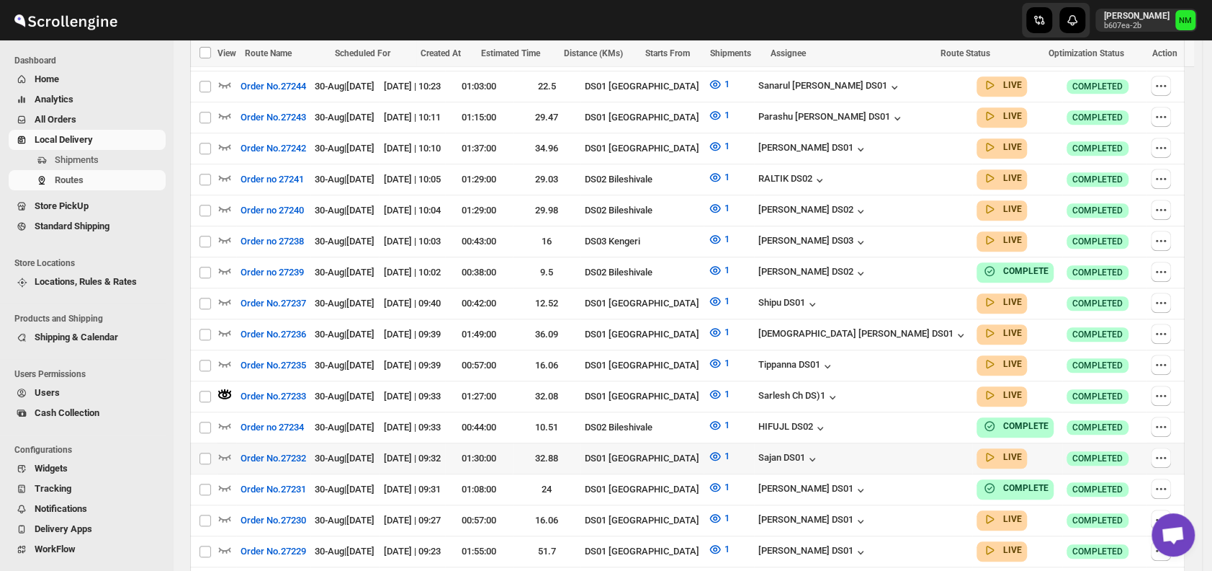
scroll to position [692, 0]
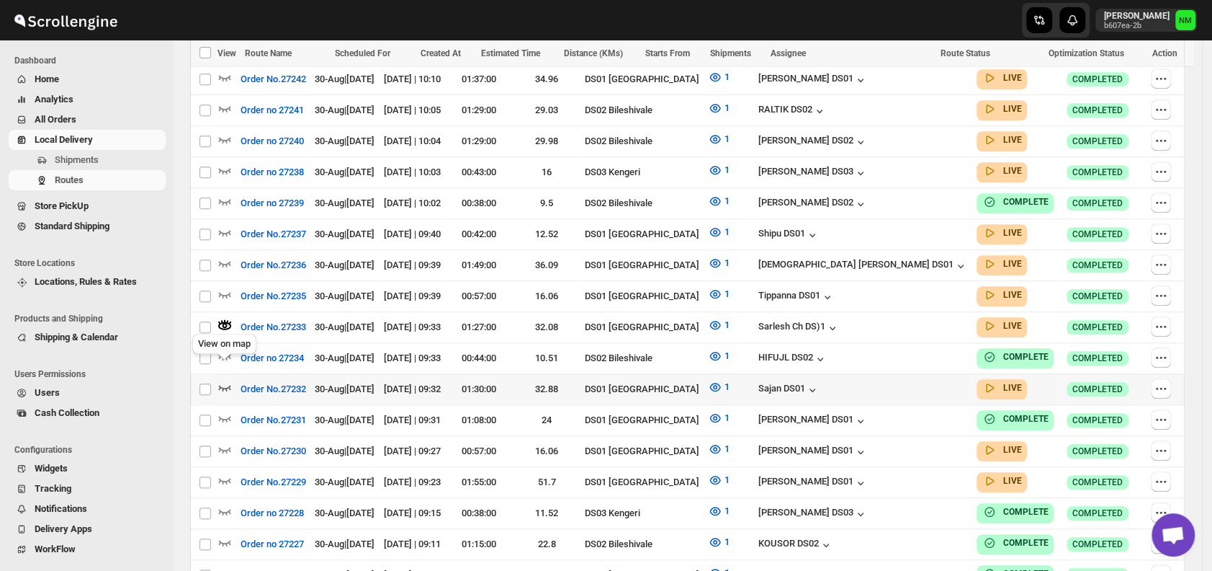
click at [229, 385] on icon "button" at bounding box center [225, 388] width 12 height 6
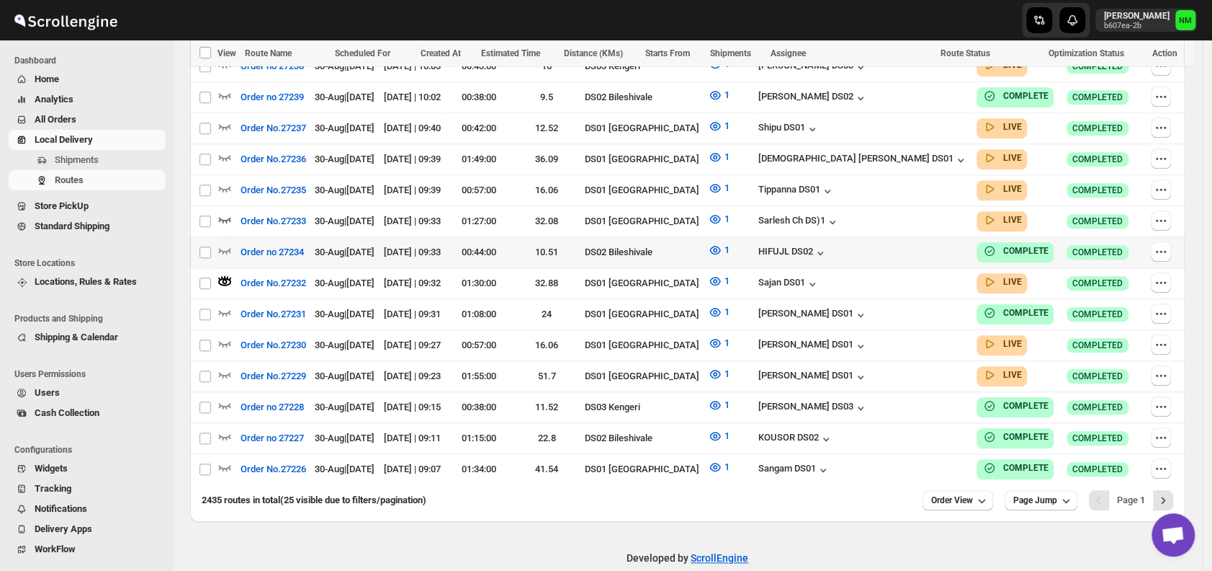
scroll to position [0, 0]
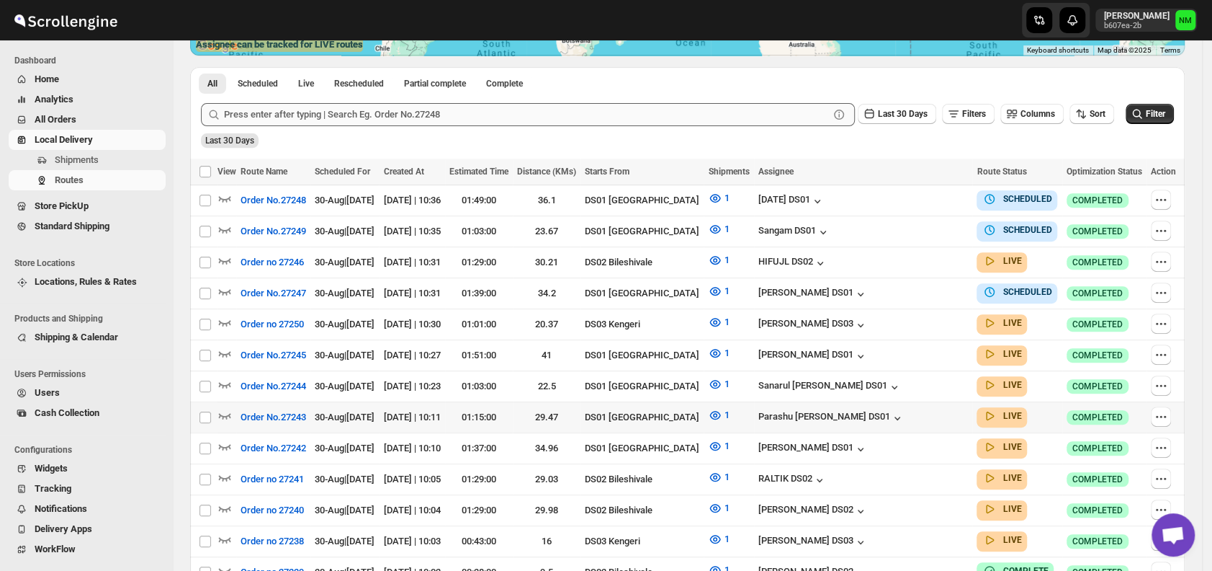
scroll to position [313, 0]
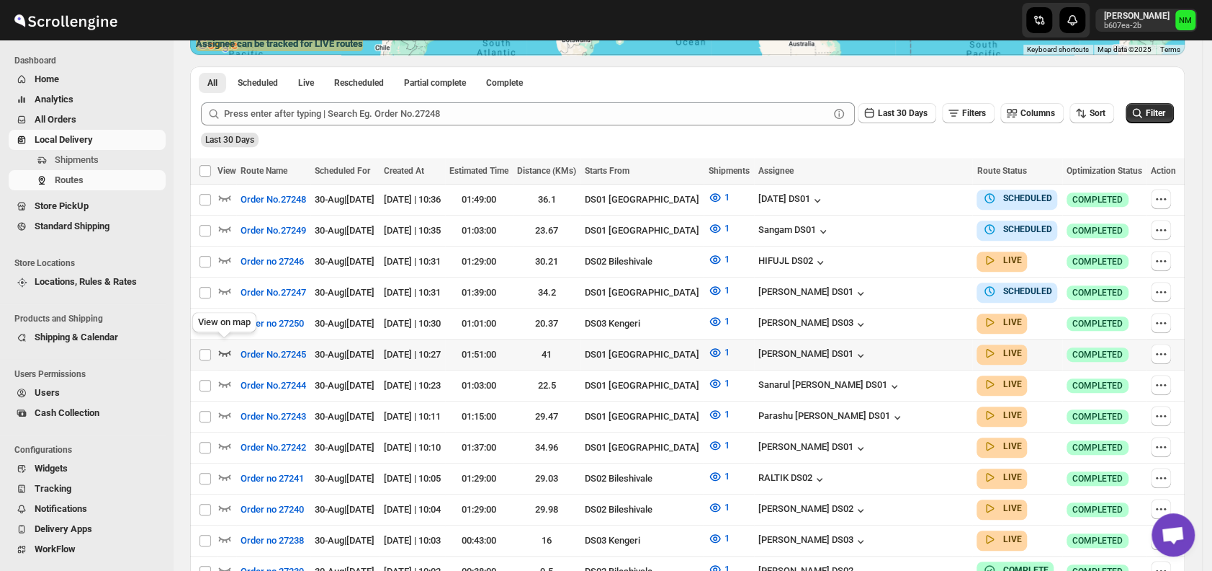
click at [228, 345] on icon "button" at bounding box center [225, 352] width 14 height 14
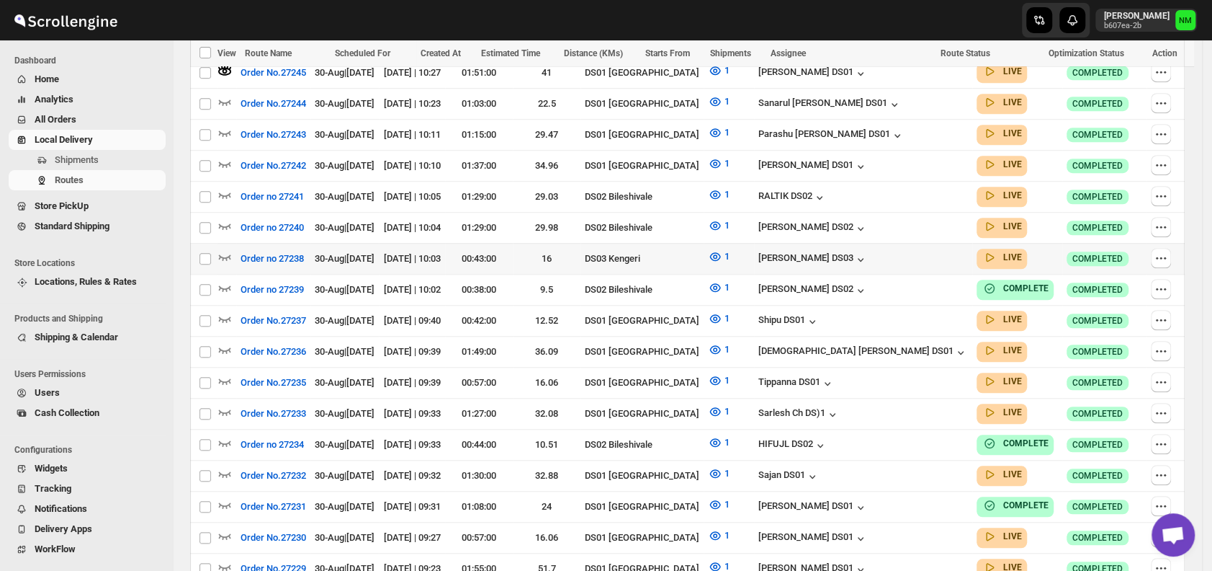
scroll to position [507, 0]
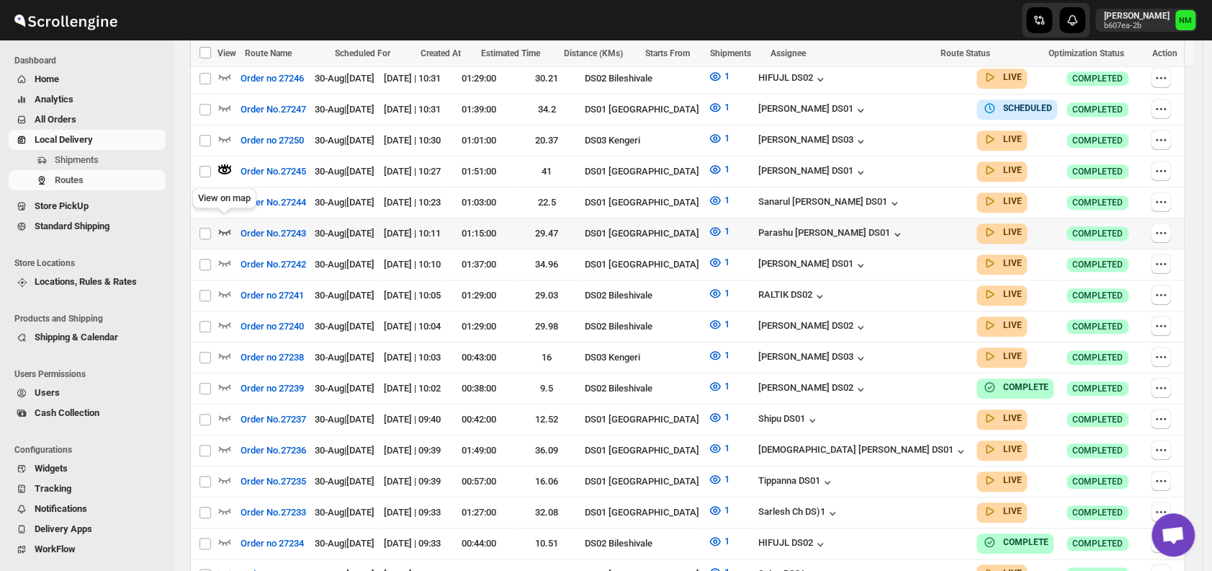
click at [227, 229] on icon "button" at bounding box center [225, 232] width 12 height 6
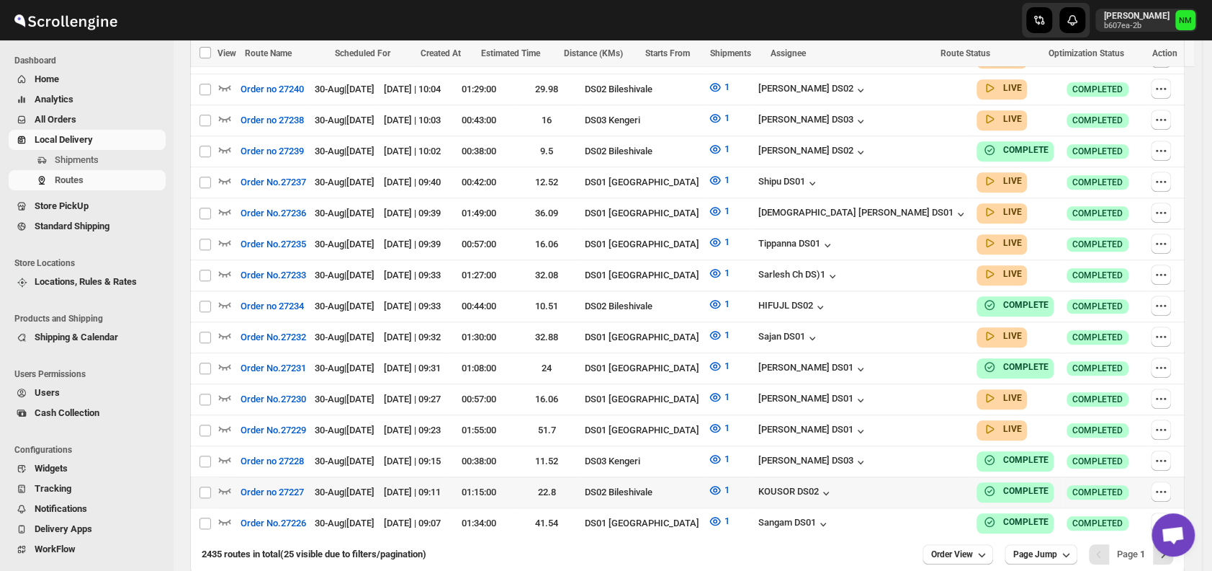
scroll to position [754, 0]
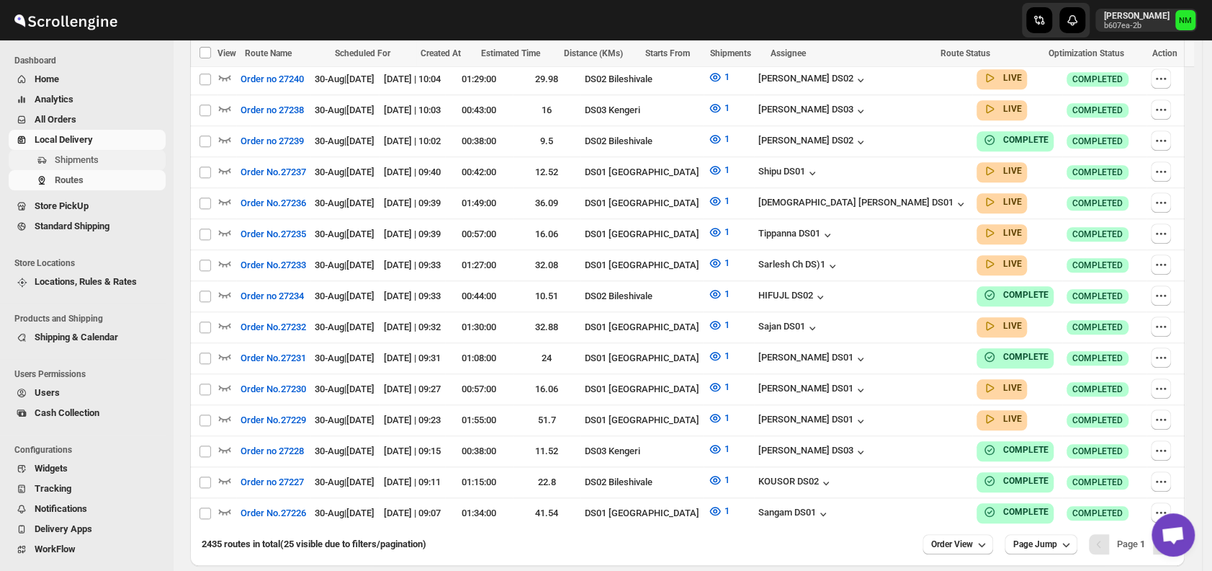
click at [109, 155] on span "Shipments" at bounding box center [109, 160] width 108 height 14
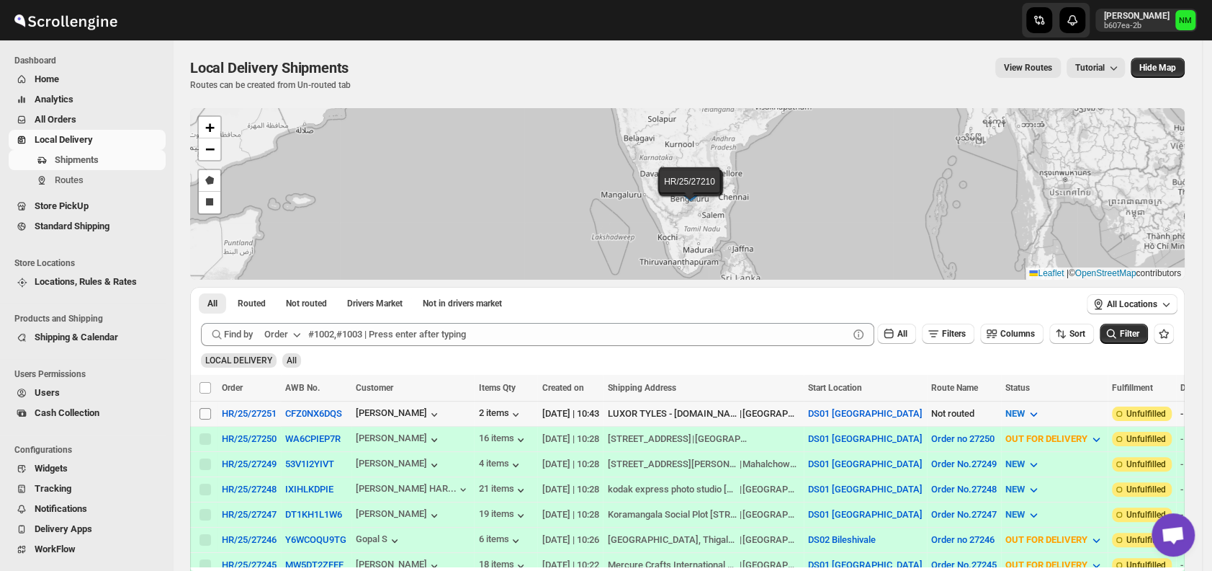
click at [208, 408] on input "Select shipment" at bounding box center [206, 414] width 12 height 12
checkbox input "true"
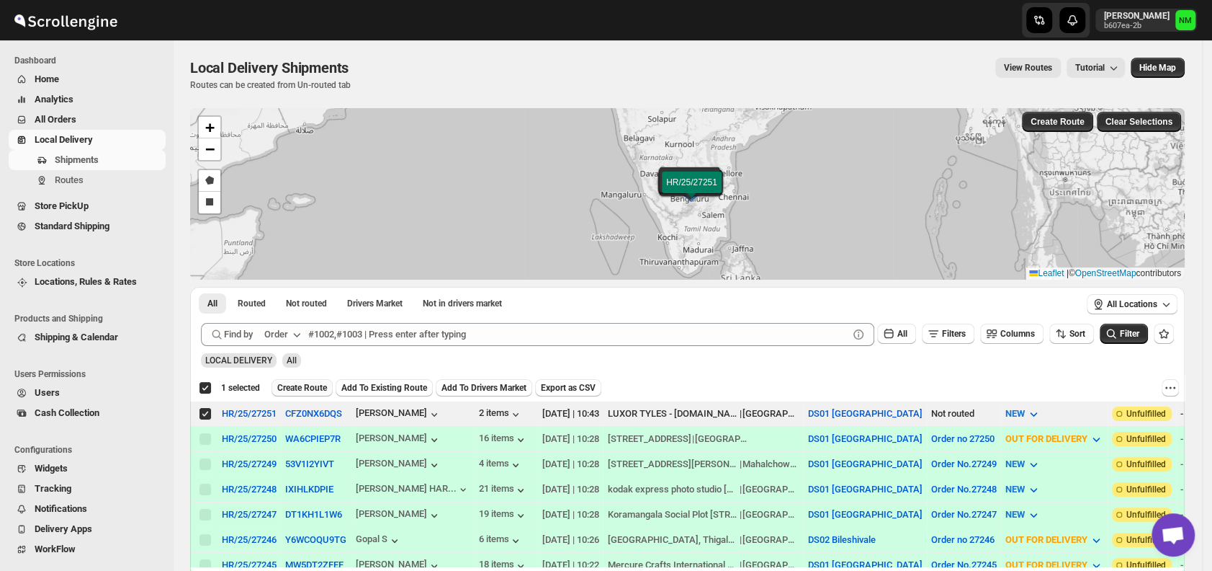
click at [287, 385] on span "Create Route" at bounding box center [302, 388] width 50 height 12
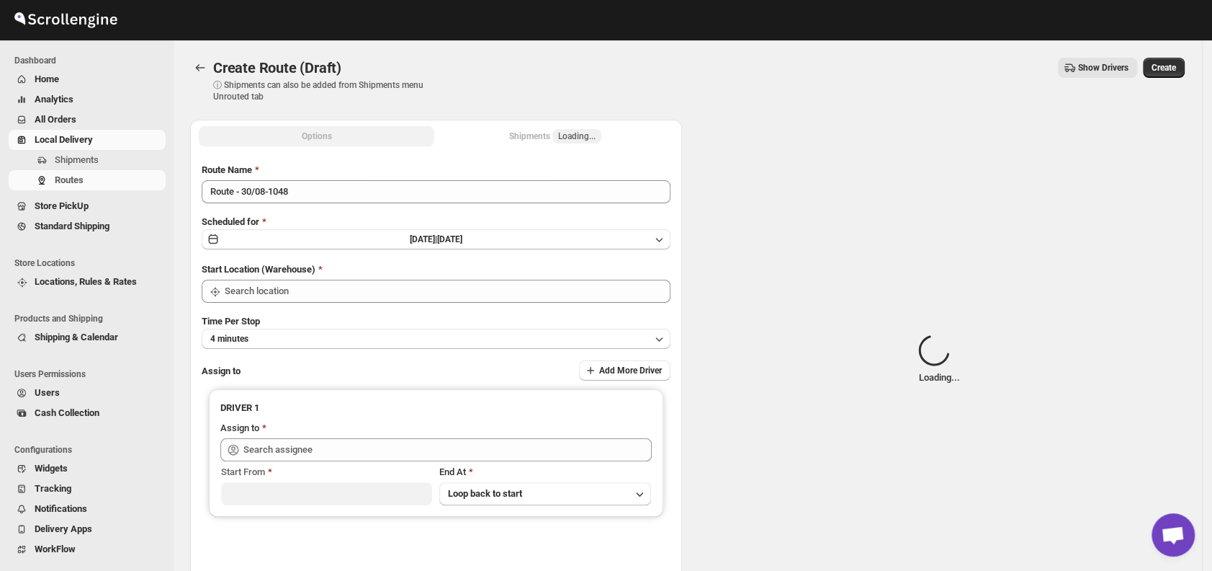
type input "DS01 [GEOGRAPHIC_DATA]"
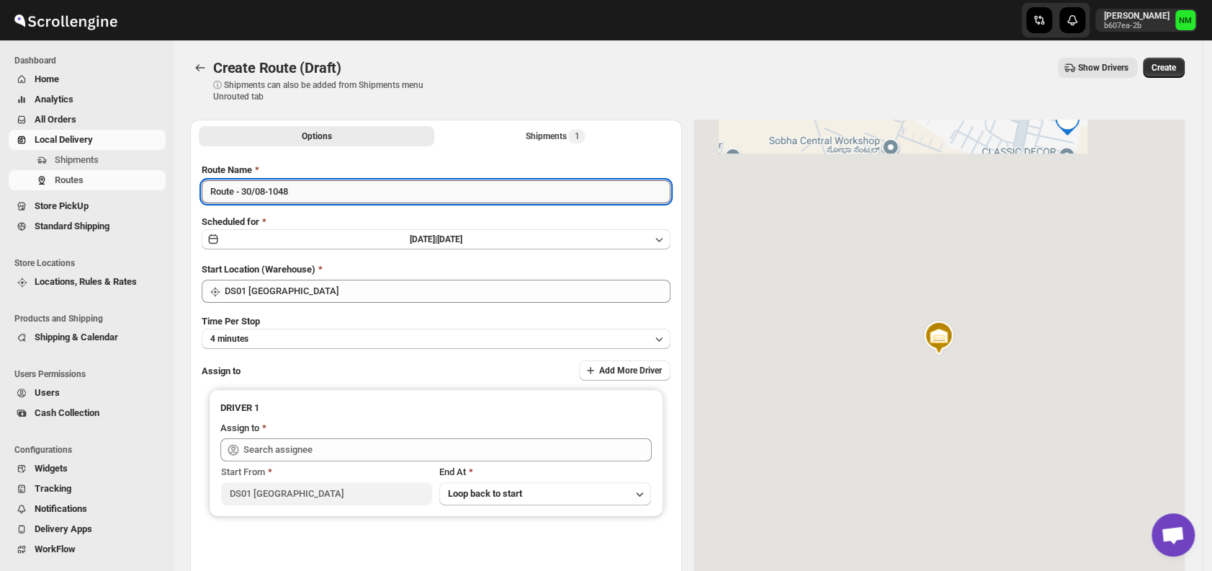
click at [321, 190] on input "Route - 30/08-1048" at bounding box center [436, 191] width 469 height 23
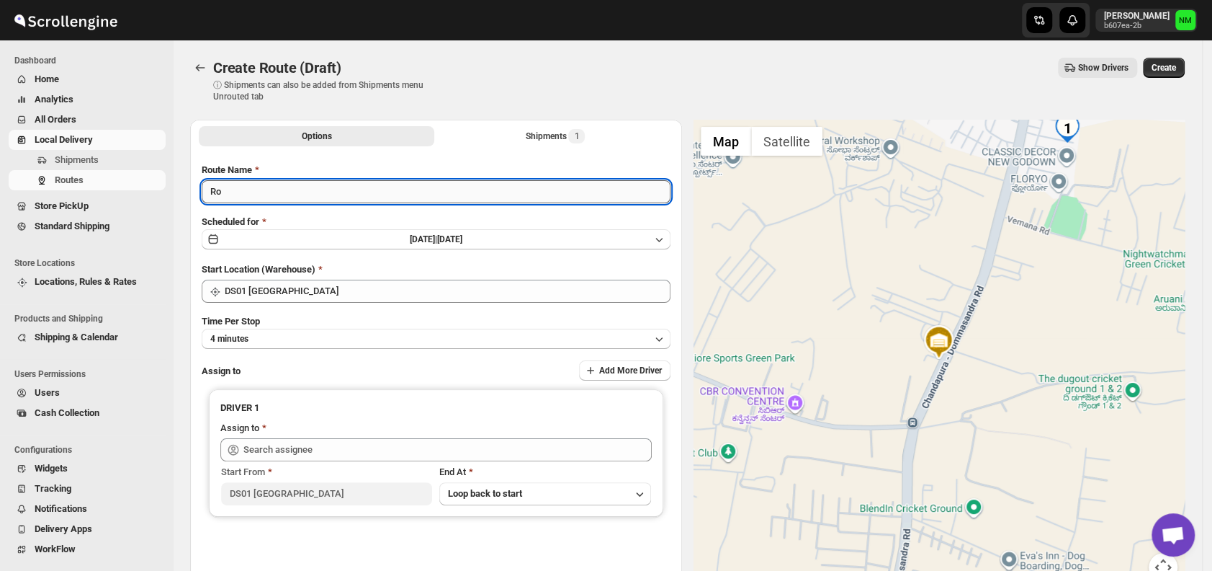
type input "R"
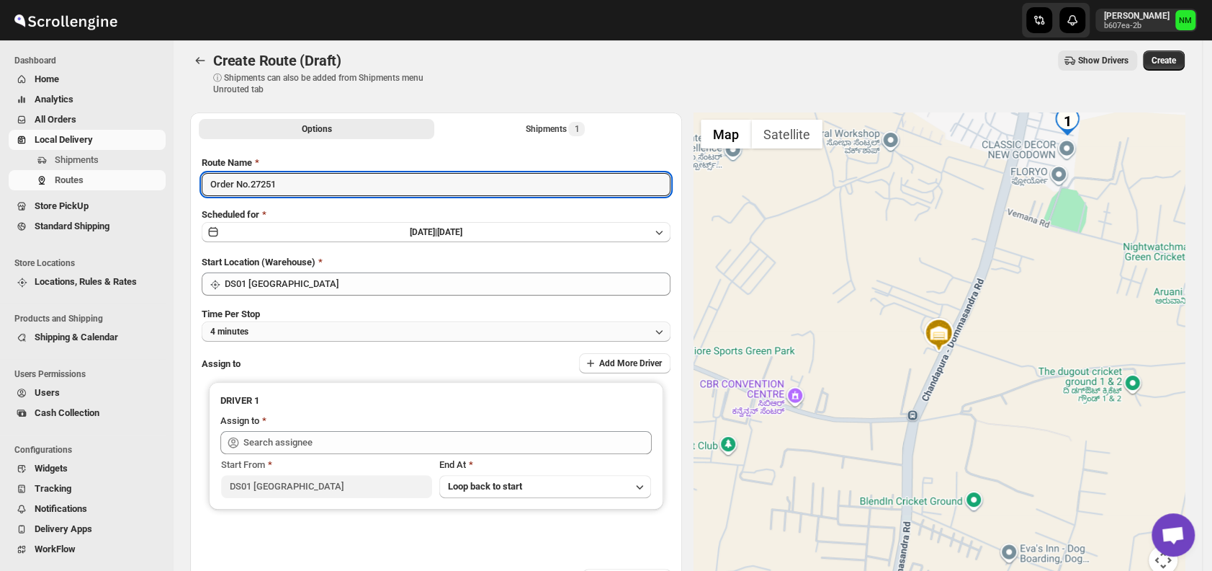
type input "Order No.27251"
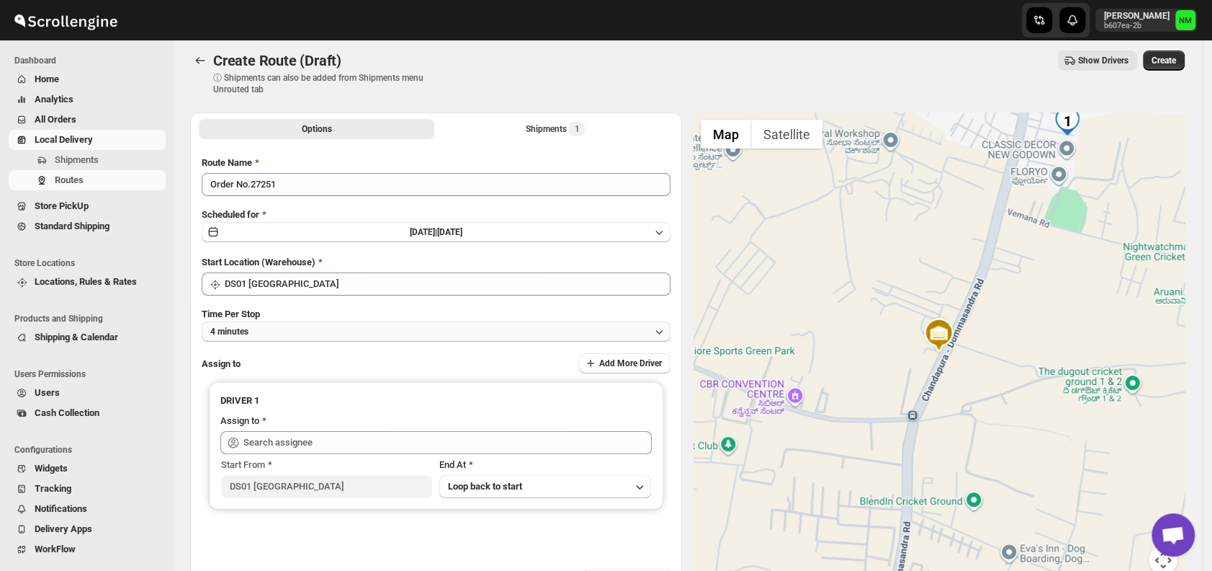
click at [281, 326] on button "4 minutes" at bounding box center [436, 331] width 469 height 20
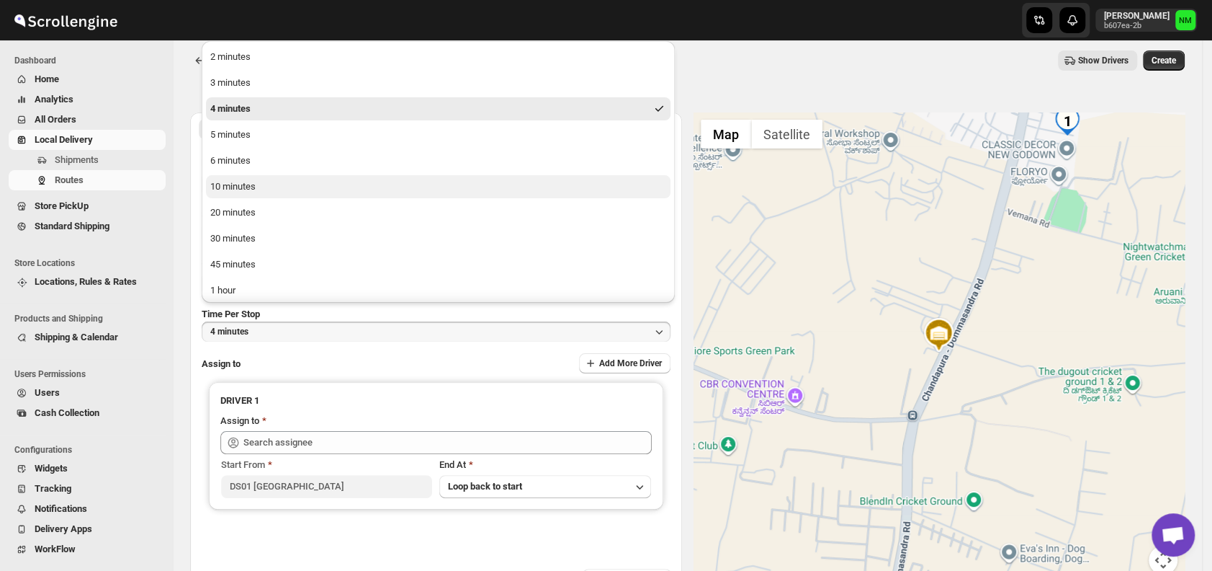
click at [239, 184] on div "10 minutes" at bounding box center [232, 186] width 45 height 14
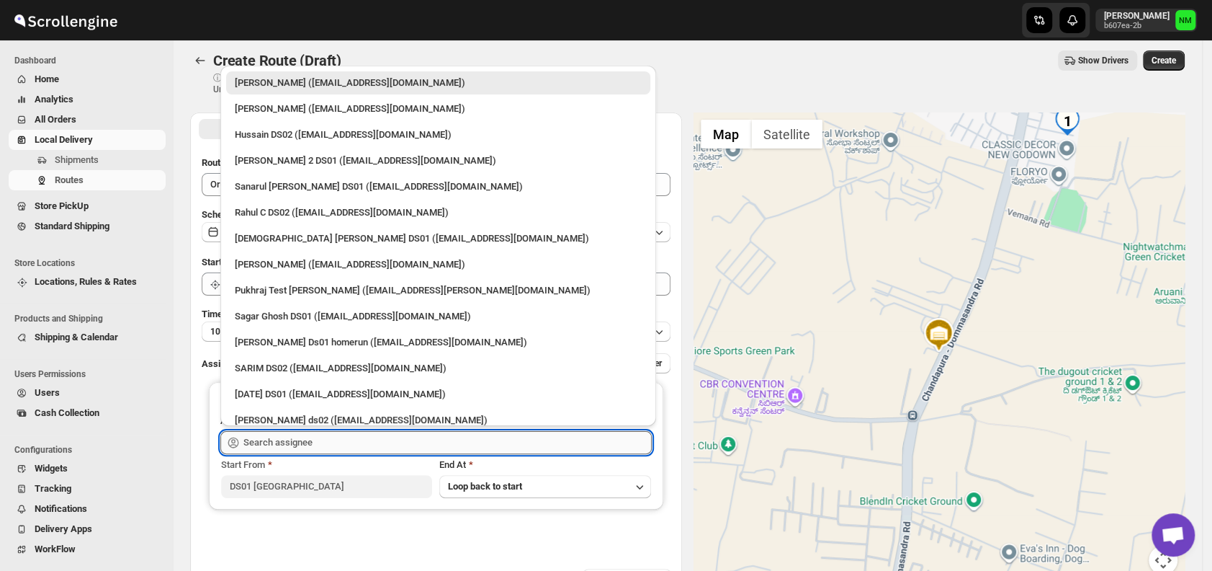
click at [361, 446] on input "text" at bounding box center [447, 442] width 408 height 23
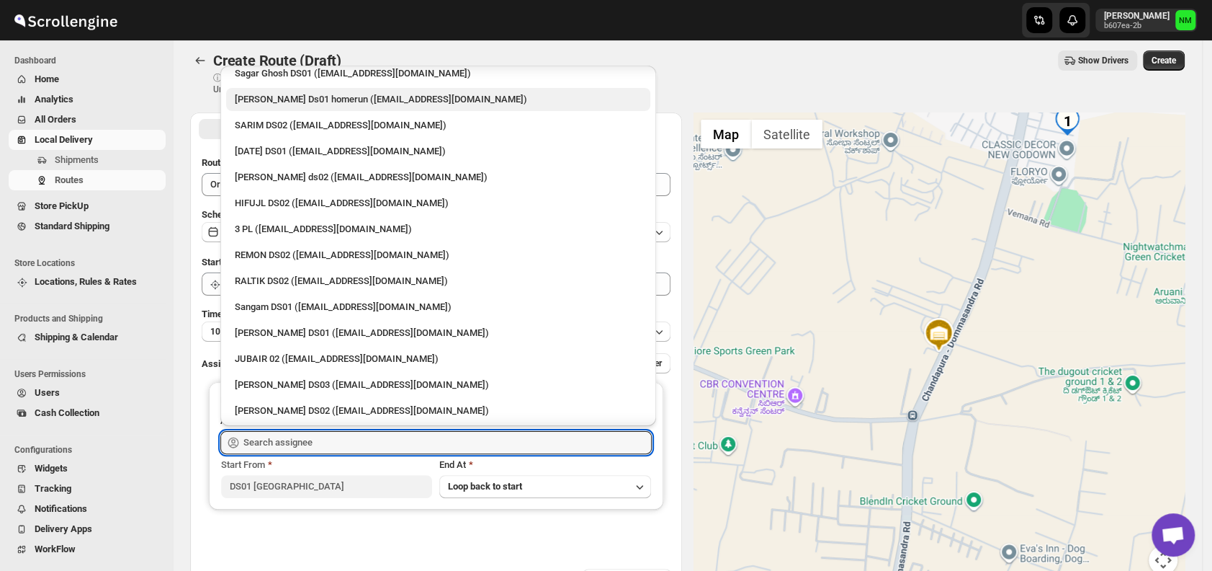
scroll to position [242, 0]
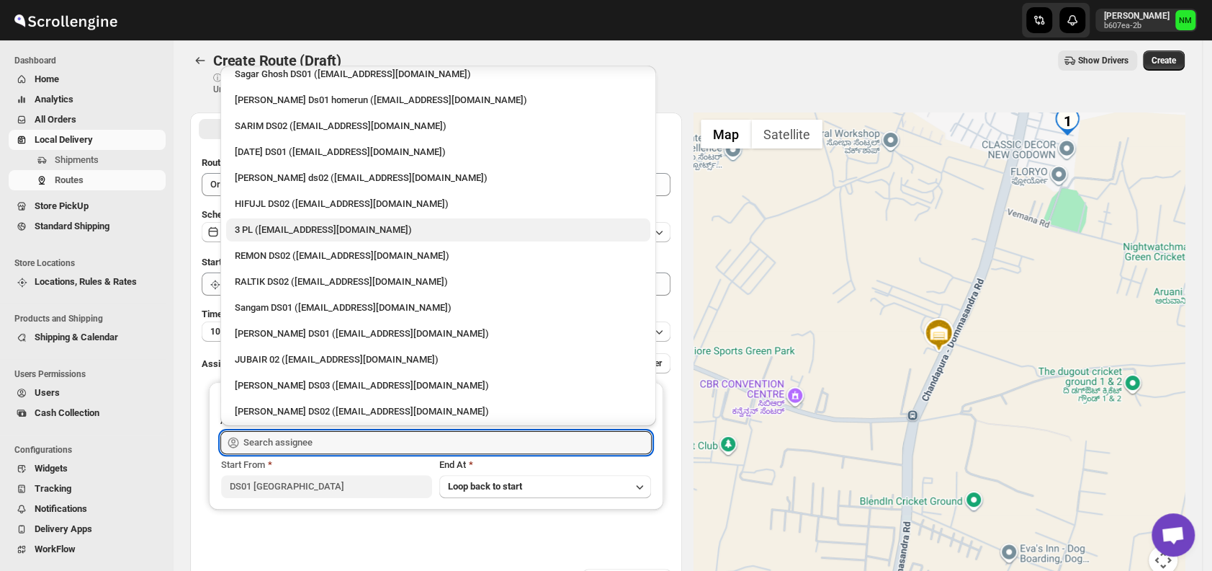
click at [273, 232] on div "3 PL ([EMAIL_ADDRESS][DOMAIN_NAME])" at bounding box center [438, 230] width 407 height 14
type input "3 PL ([EMAIL_ADDRESS][DOMAIN_NAME])"
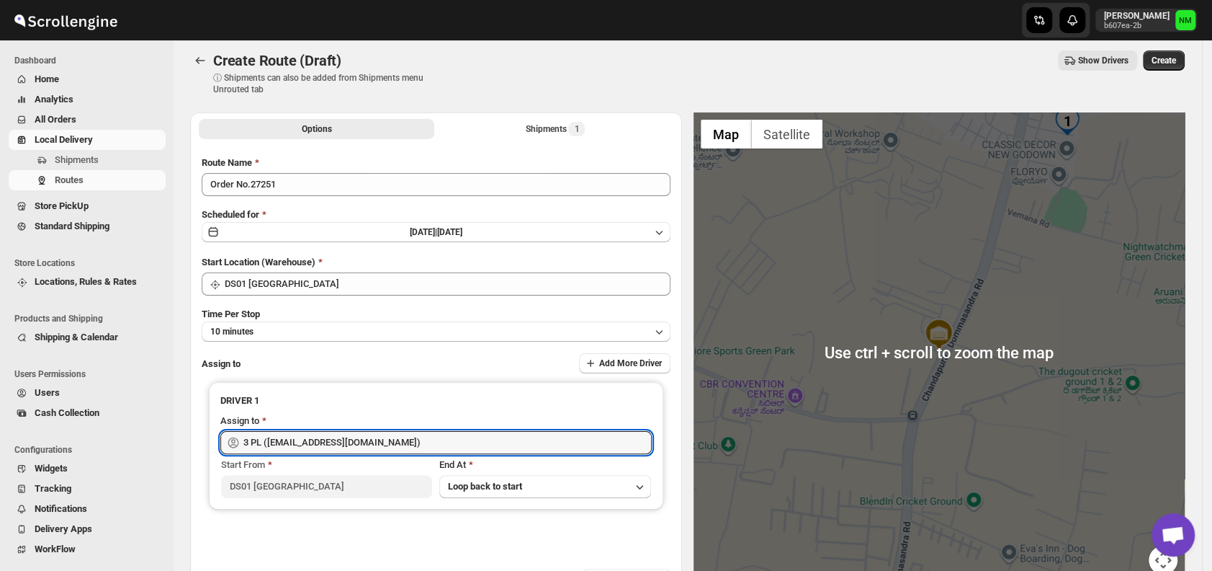
scroll to position [0, 0]
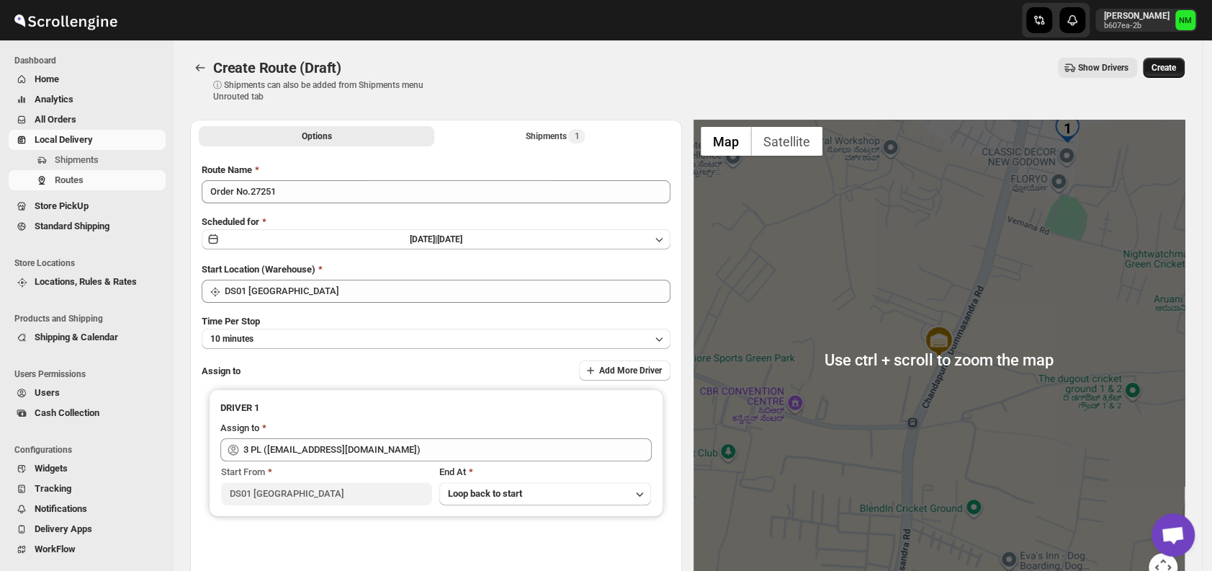
click at [1165, 68] on span "Create" at bounding box center [1164, 68] width 24 height 12
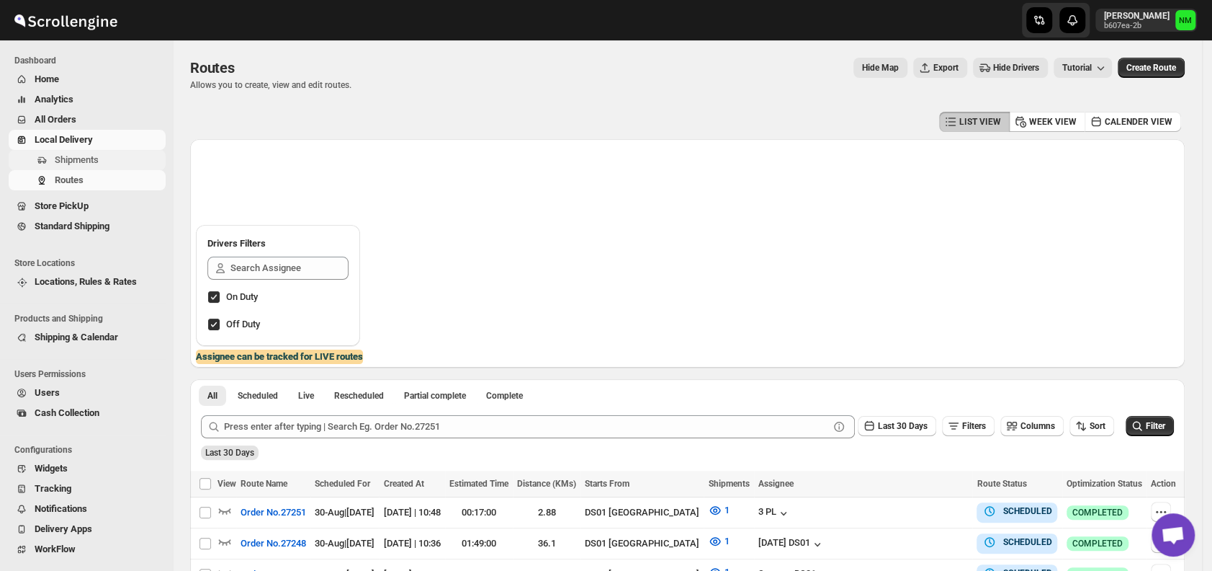
click at [90, 161] on span "Shipments" at bounding box center [77, 159] width 44 height 11
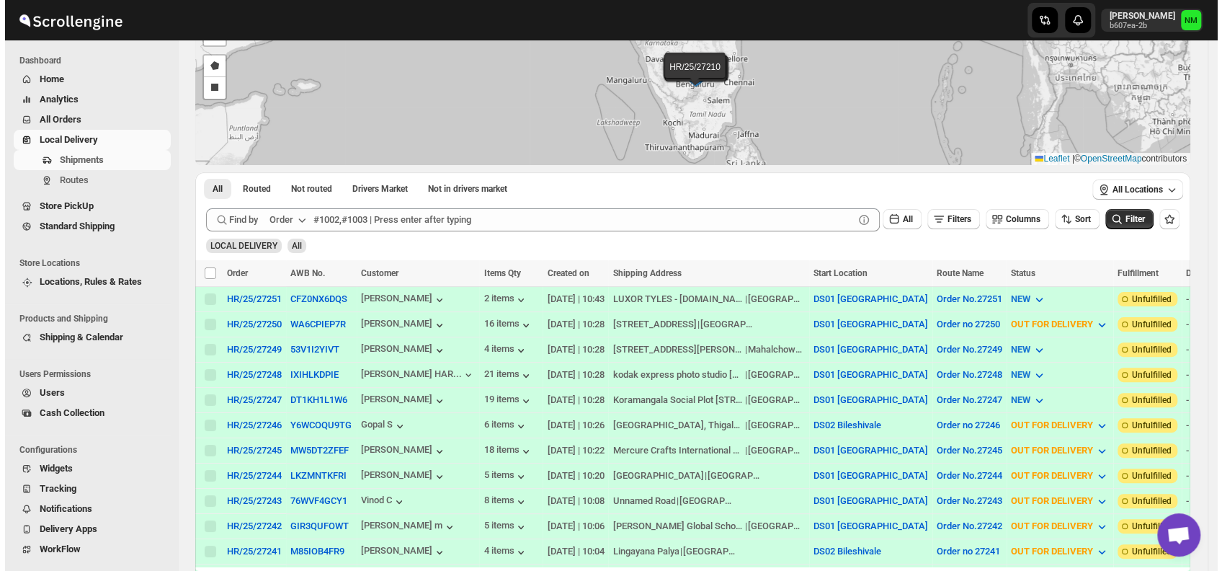
scroll to position [125, 0]
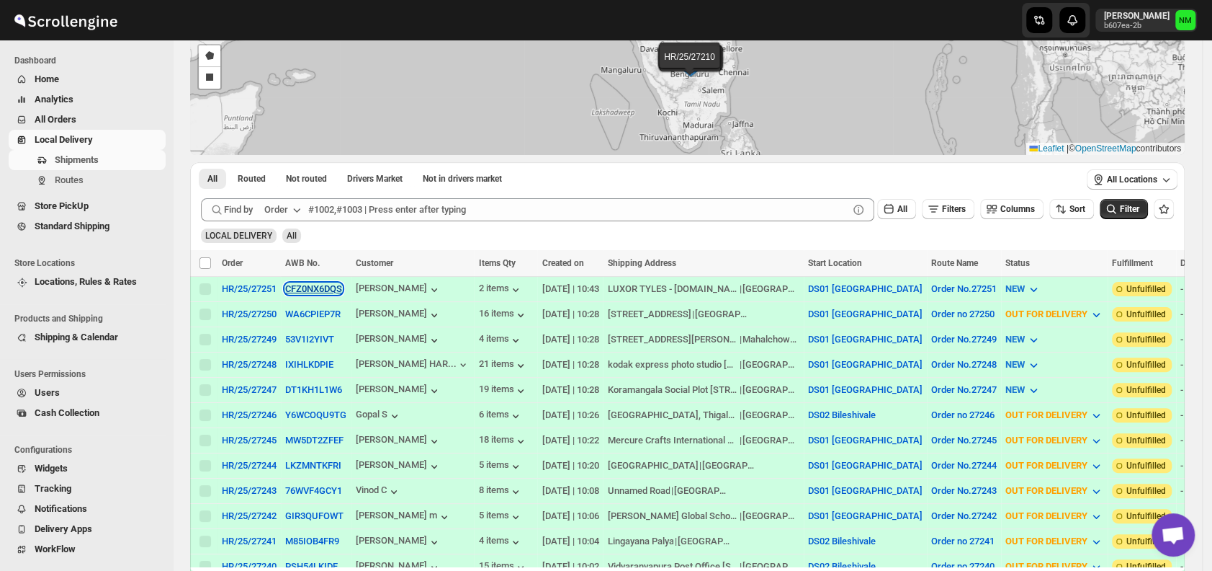
click at [290, 283] on button "CFZ0NX6DQS" at bounding box center [313, 288] width 57 height 11
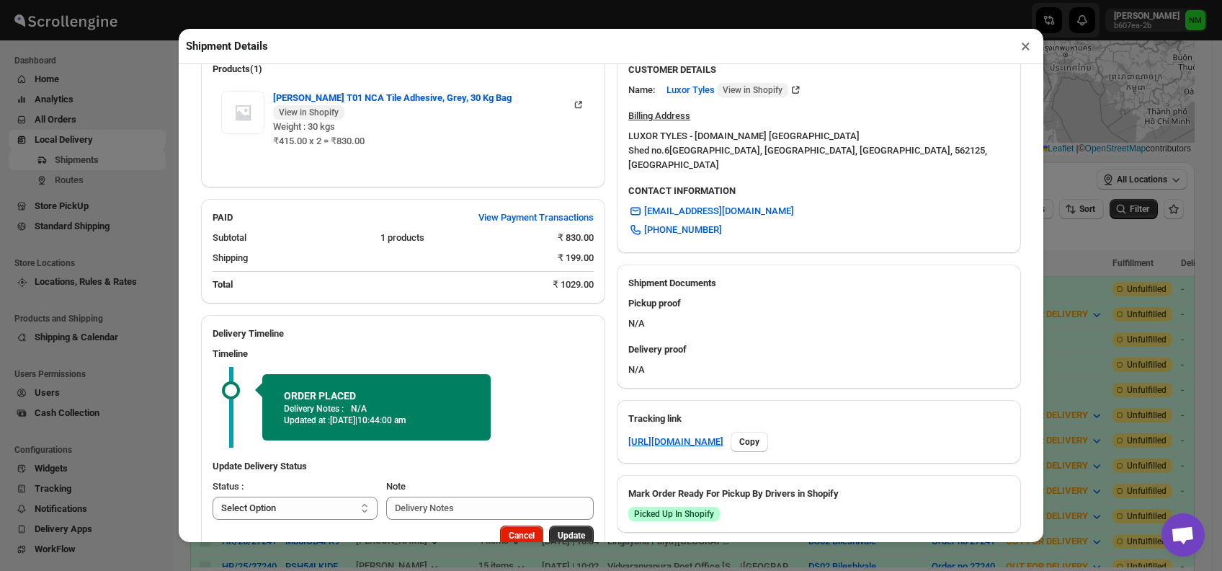
scroll to position [452, 0]
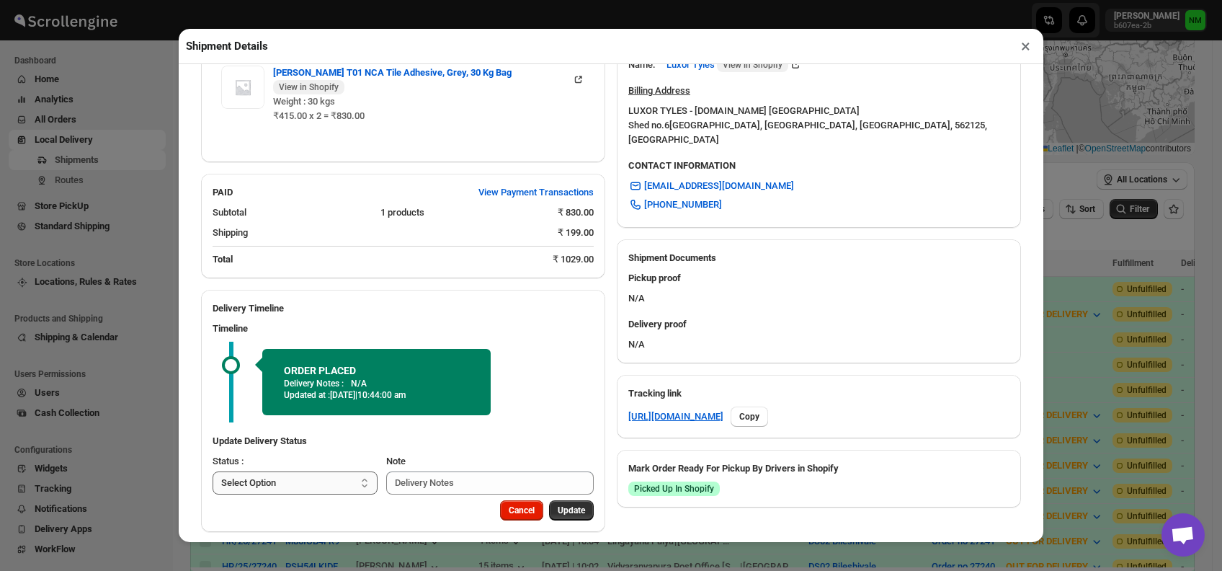
click at [334, 471] on select "Select Option PICKED UP OUT FOR DELIVERY RESCHEDULE DELIVERED CANCELLED" at bounding box center [295, 482] width 165 height 23
select select "PICKED_UP"
click at [213, 471] on select "Select Option PICKED UP OUT FOR DELIVERY RESCHEDULE DELIVERED CANCELLED" at bounding box center [295, 482] width 165 height 23
click at [559, 504] on span "Pick Products" at bounding box center [558, 510] width 54 height 12
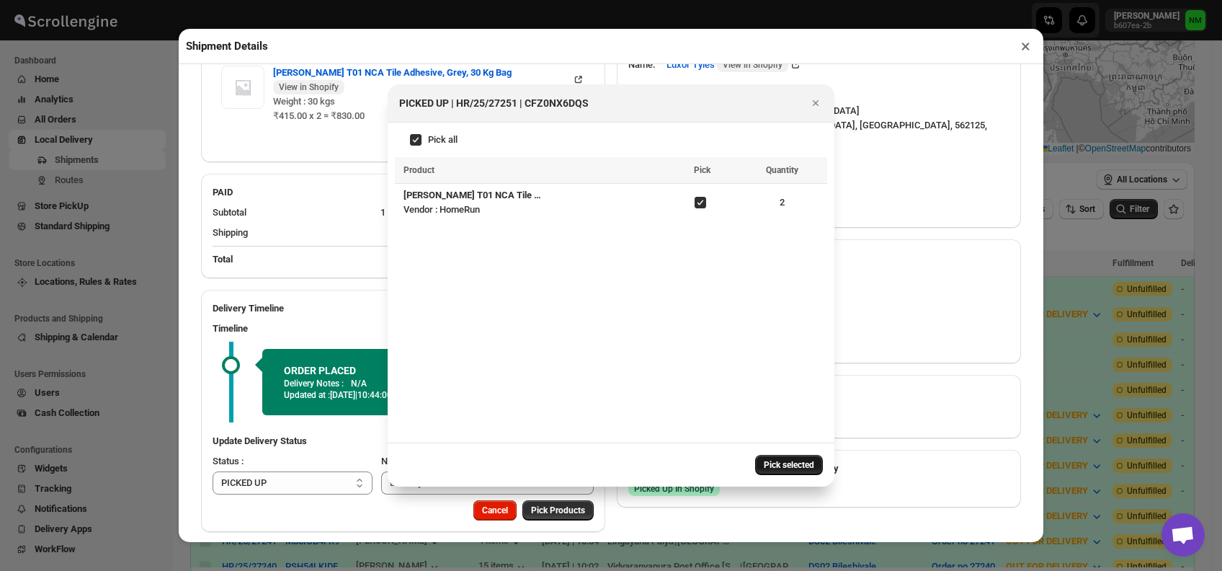
click at [769, 468] on span "Pick selected" at bounding box center [789, 465] width 50 height 12
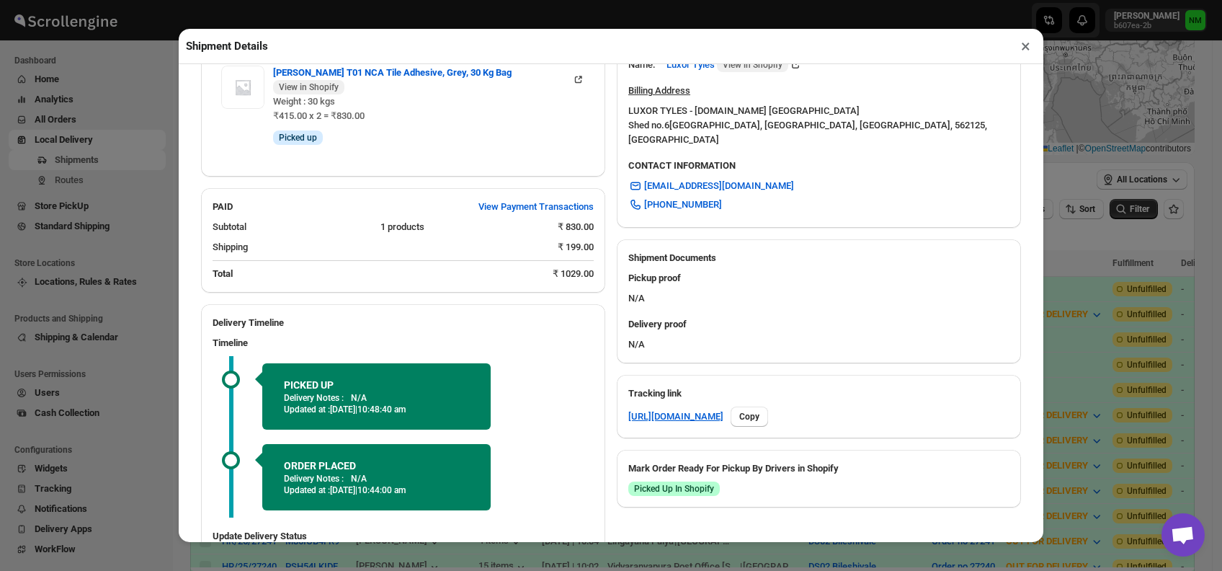
scroll to position [547, 0]
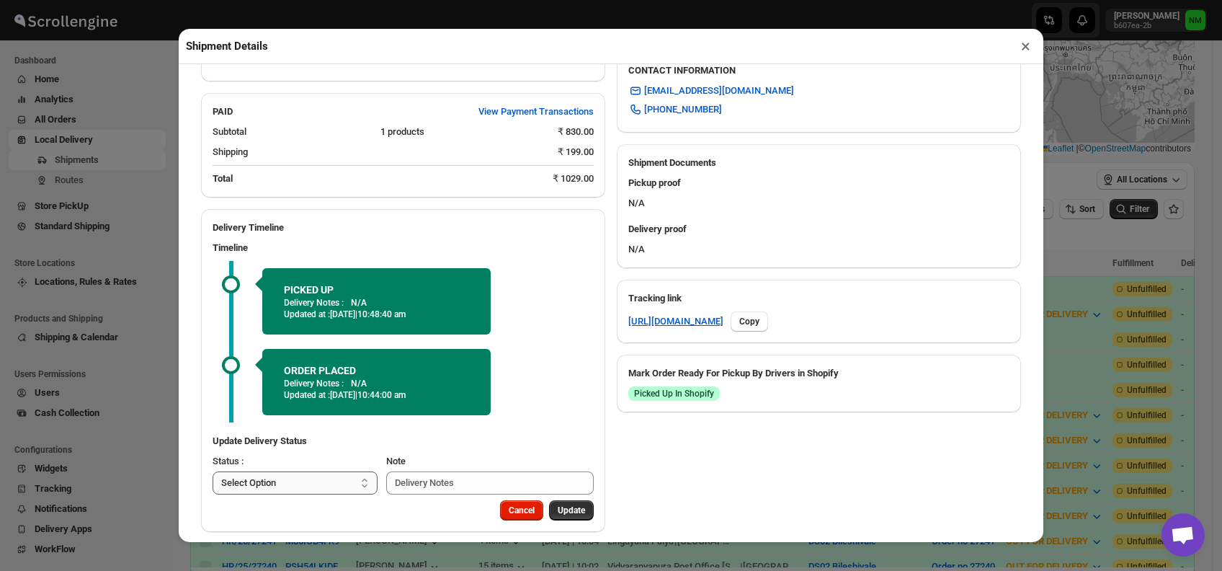
click at [311, 471] on select "Select Option PICKED UP OUT FOR DELIVERY RESCHEDULE DELIVERED CANCELLED" at bounding box center [295, 482] width 165 height 23
select select "OUT_FOR_DELIVERY"
click at [213, 471] on select "Select Option PICKED UP OUT FOR DELIVERY RESCHEDULE DELIVERED CANCELLED" at bounding box center [295, 482] width 165 height 23
click at [559, 504] on span "Update" at bounding box center [571, 510] width 27 height 12
select select
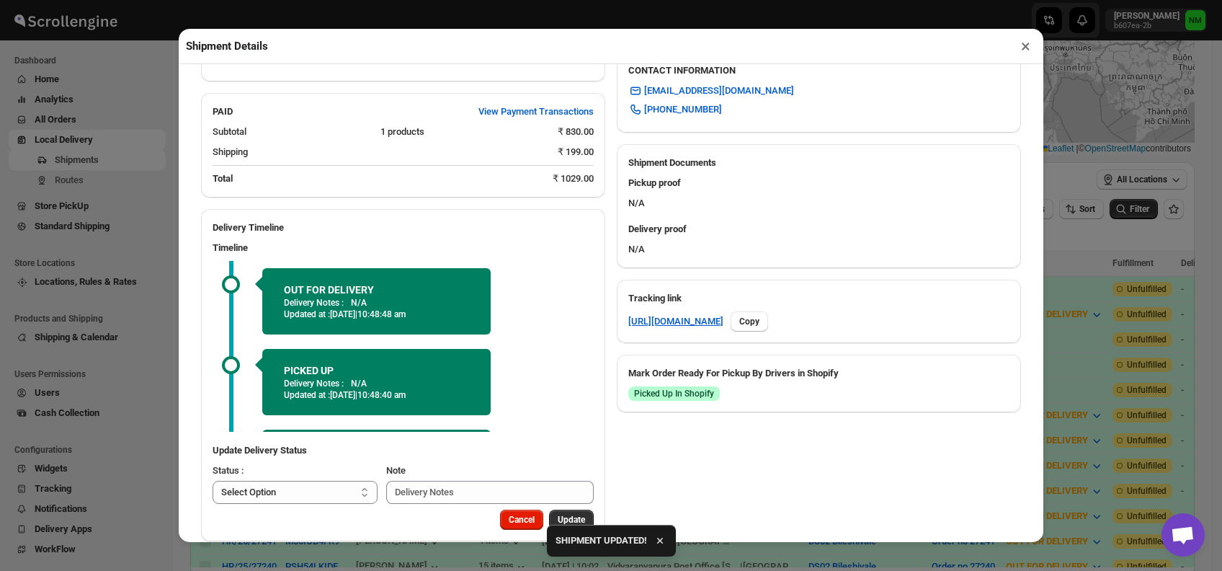
click at [1031, 47] on button "×" at bounding box center [1025, 46] width 21 height 20
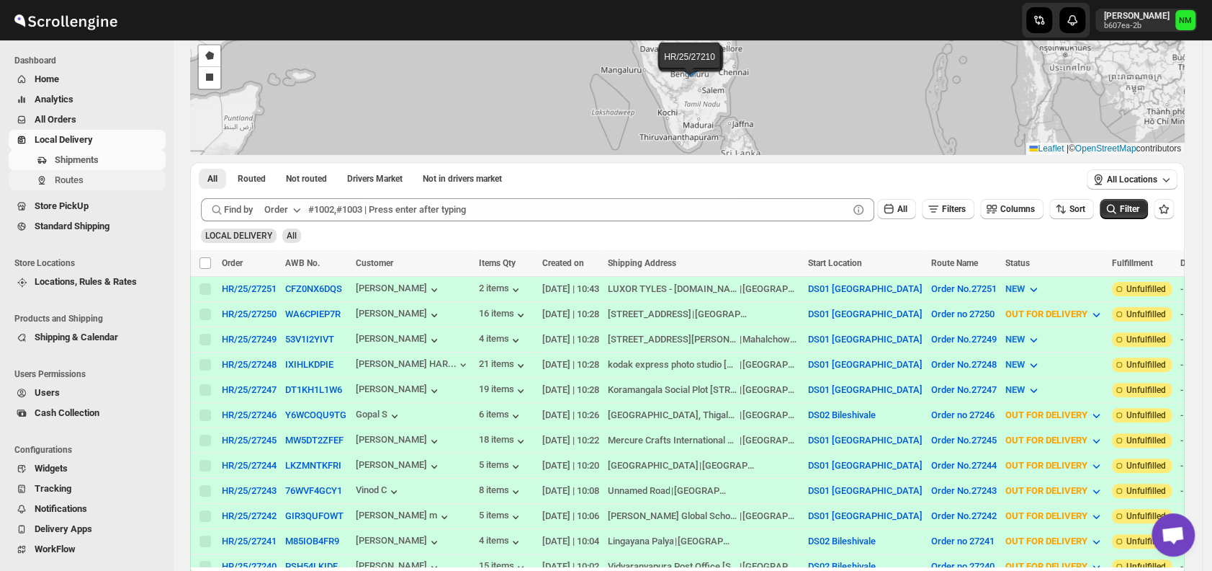
click at [71, 182] on span "Routes" at bounding box center [69, 179] width 29 height 11
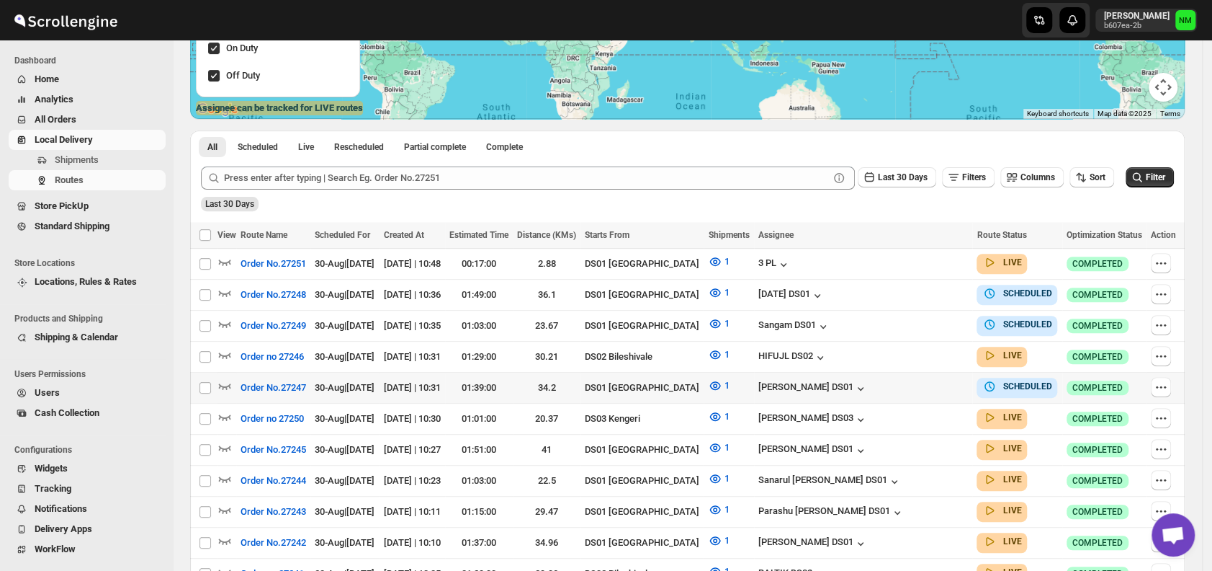
scroll to position [249, 0]
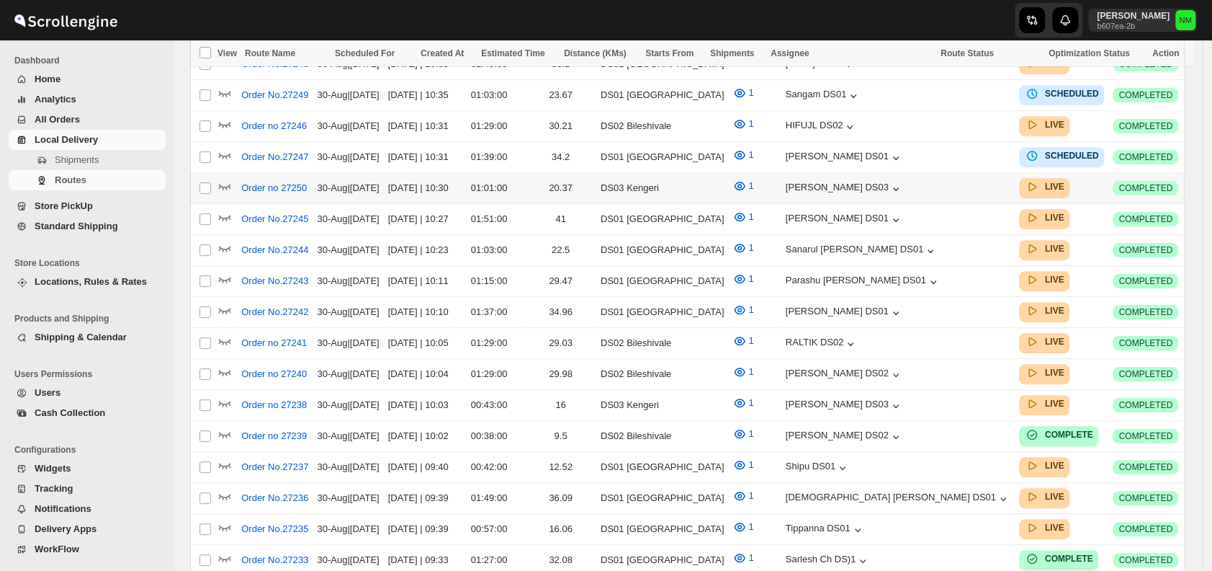
scroll to position [249, 0]
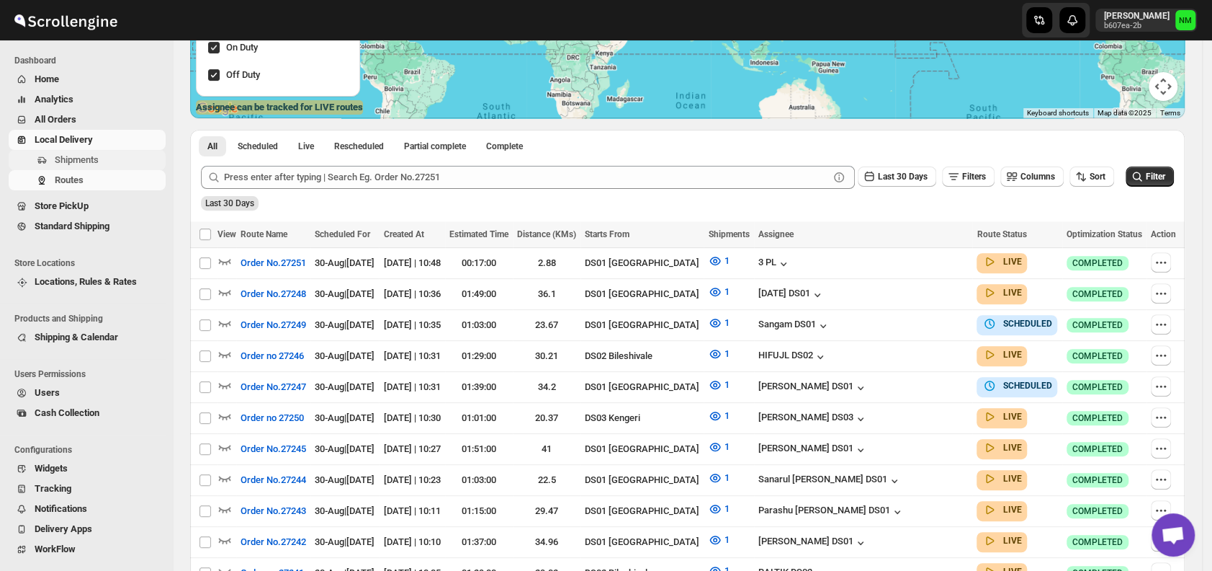
click at [86, 161] on span "Shipments" at bounding box center [77, 159] width 44 height 11
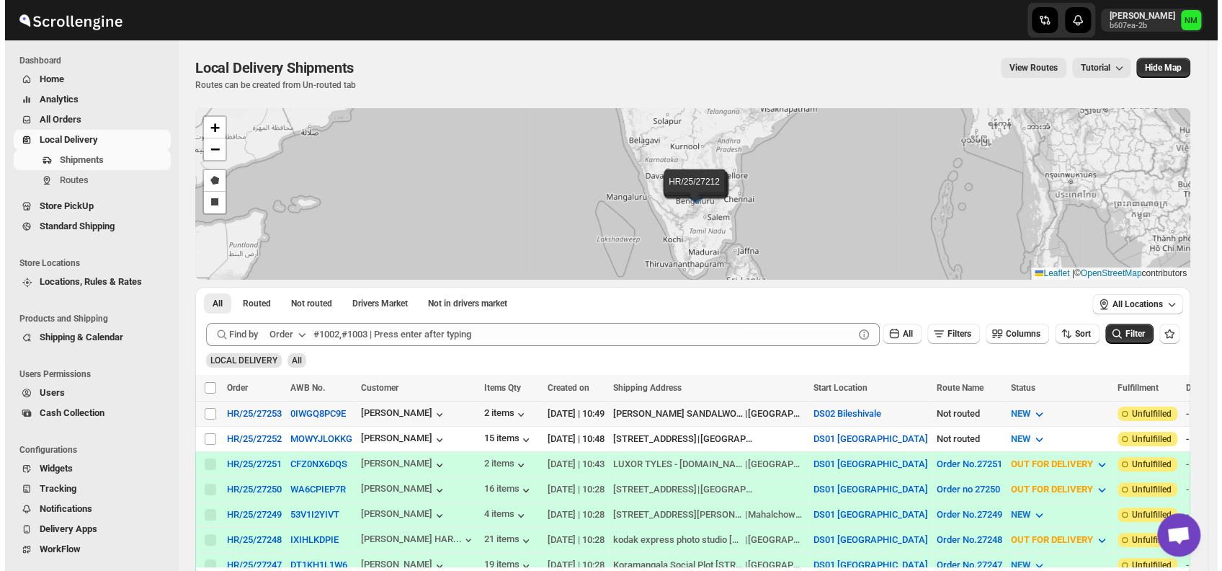
scroll to position [47, 0]
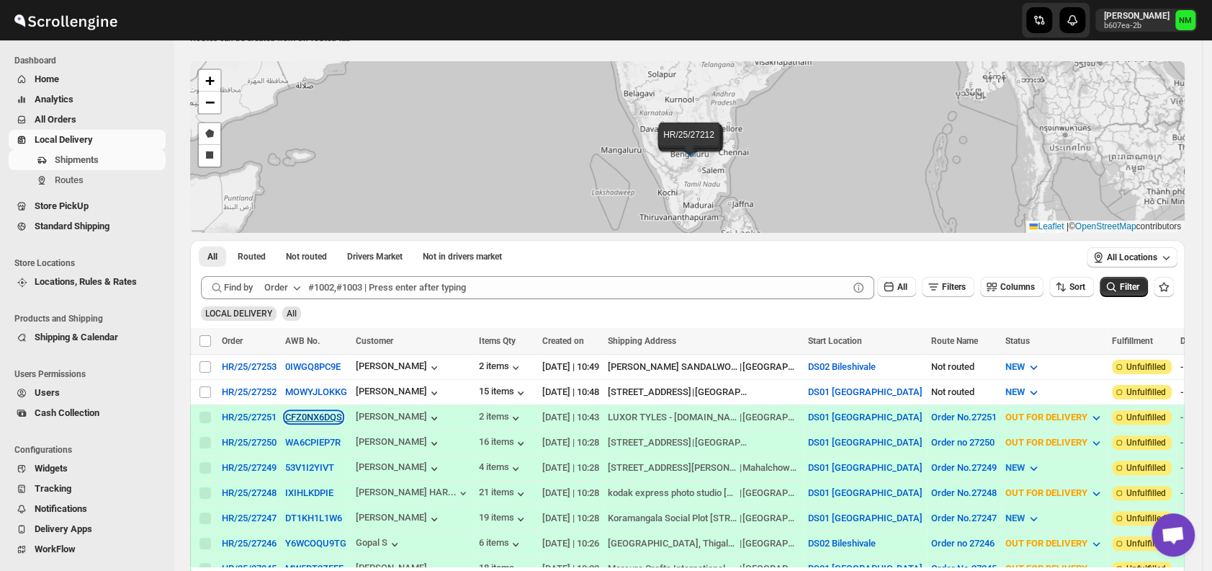
click at [300, 418] on button "CFZ0NX6DQS" at bounding box center [313, 416] width 57 height 11
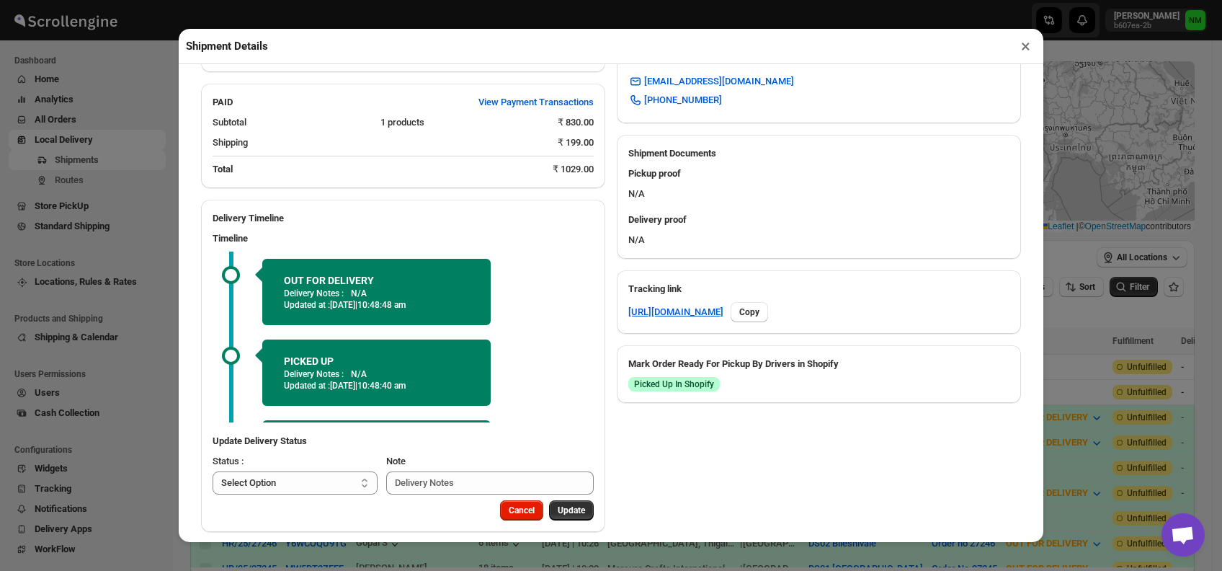
scroll to position [71, 0]
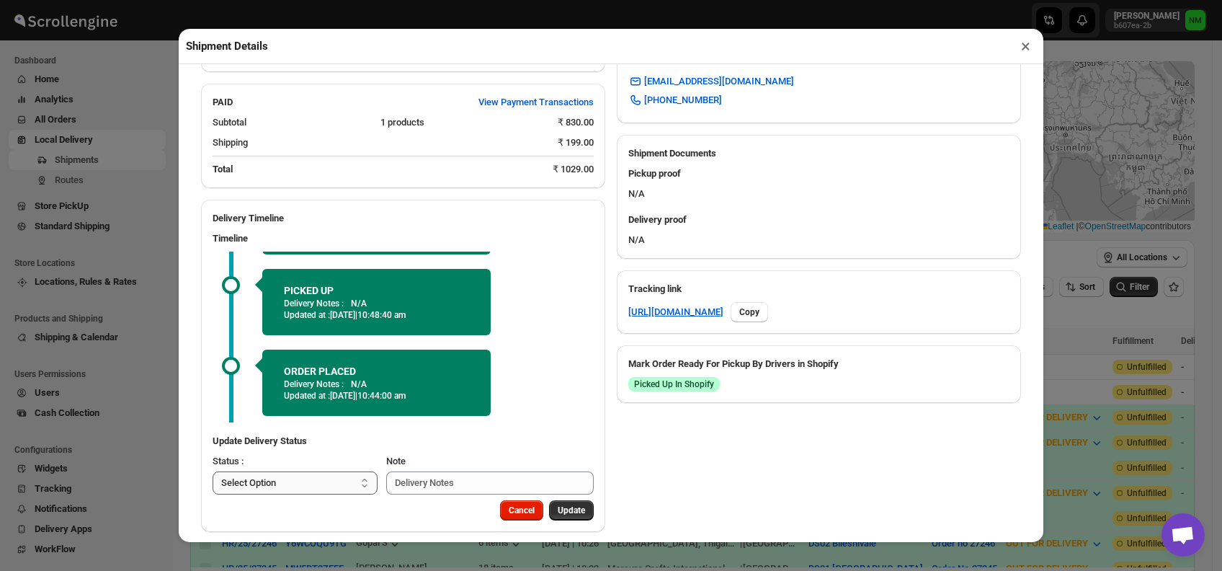
click at [352, 473] on select "Select Option PICKED UP OUT FOR DELIVERY RESCHEDULE DELIVERED CANCELLED" at bounding box center [295, 482] width 165 height 23
select select "DELIVERED"
click at [213, 471] on select "Select Option PICKED UP OUT FOR DELIVERY RESCHEDULE DELIVERED CANCELLED" at bounding box center [295, 482] width 165 height 23
click at [559, 500] on button "Update" at bounding box center [571, 510] width 45 height 20
select select
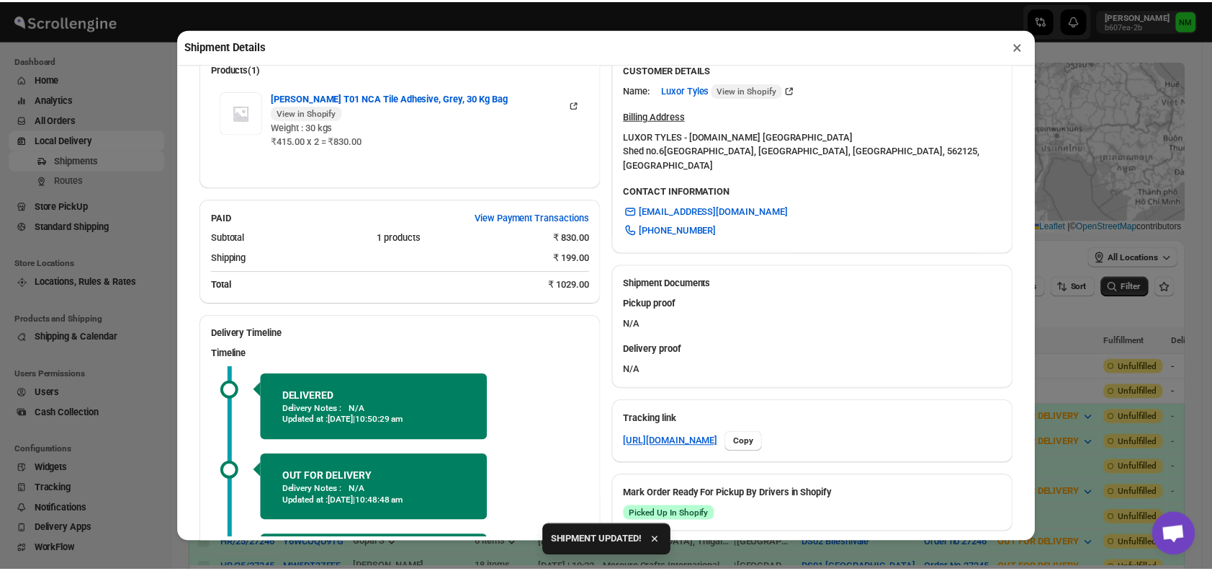
scroll to position [542, 0]
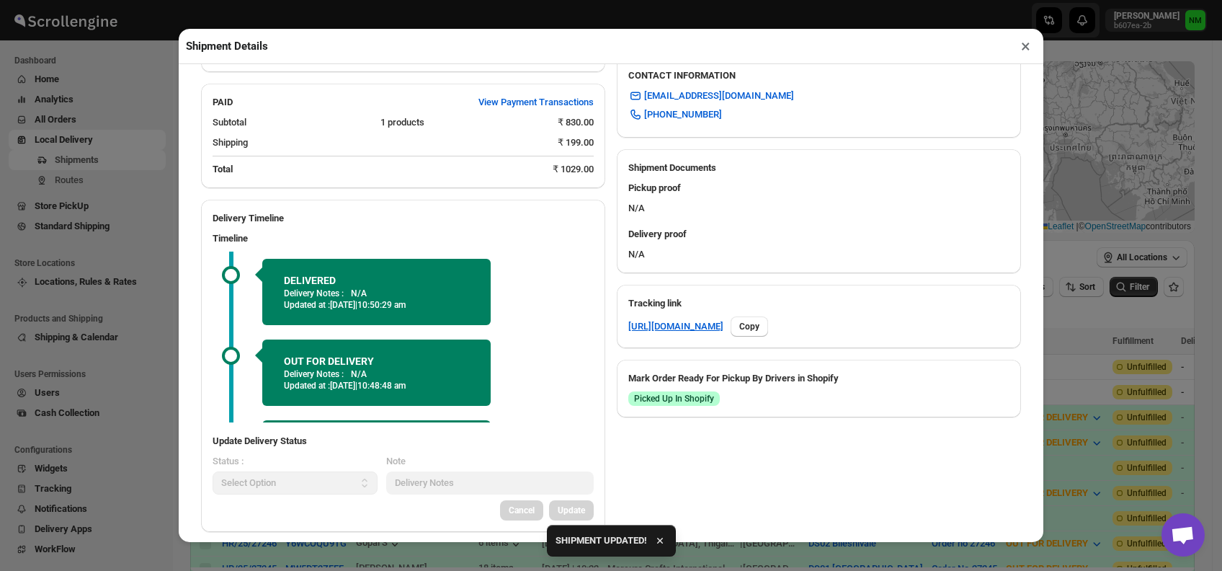
click at [1026, 50] on button "×" at bounding box center [1025, 46] width 21 height 20
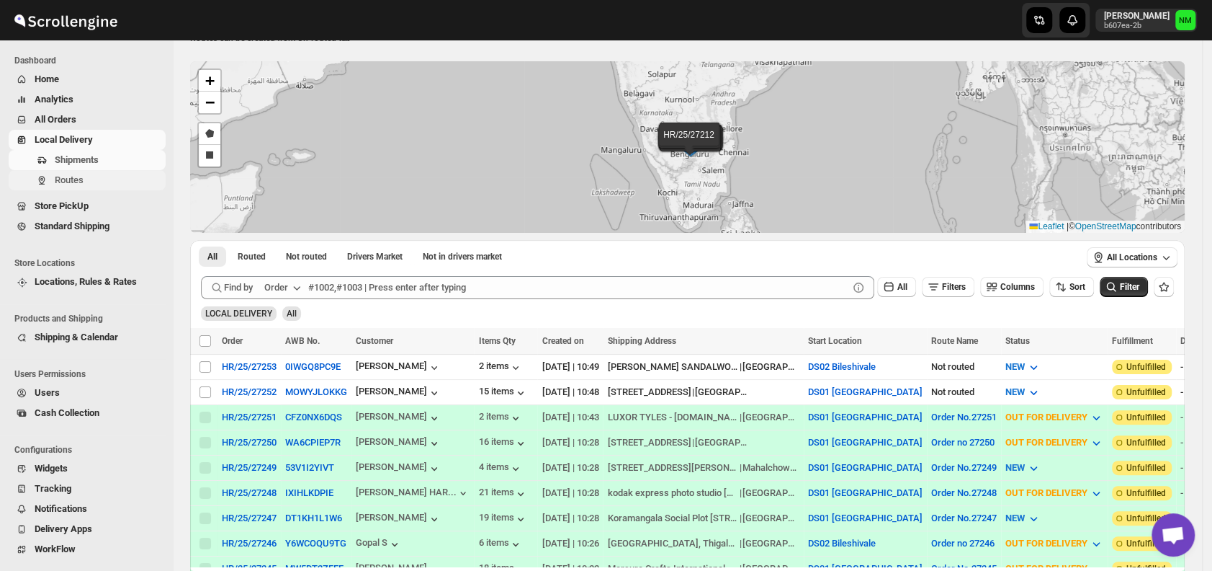
click at [109, 184] on span "Routes" at bounding box center [109, 180] width 108 height 14
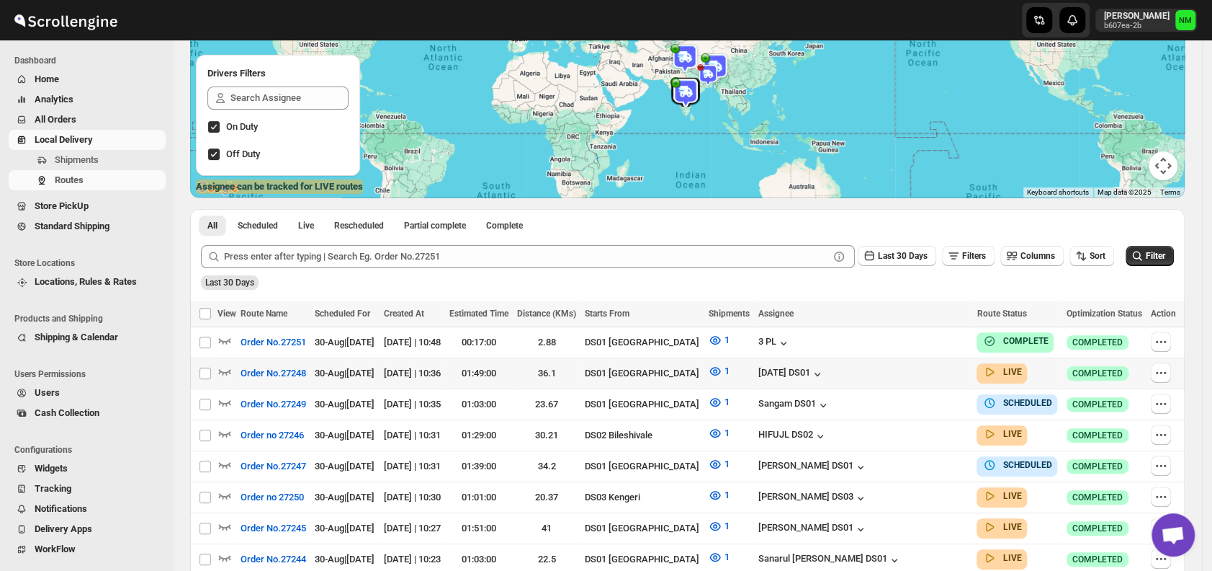
scroll to position [174, 0]
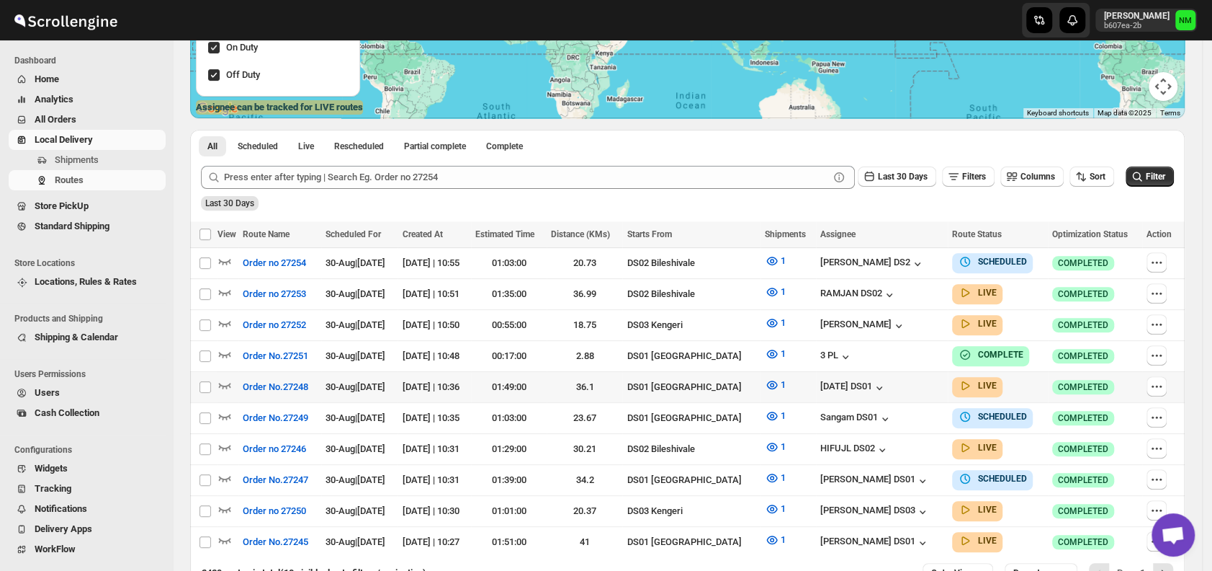
scroll to position [336, 0]
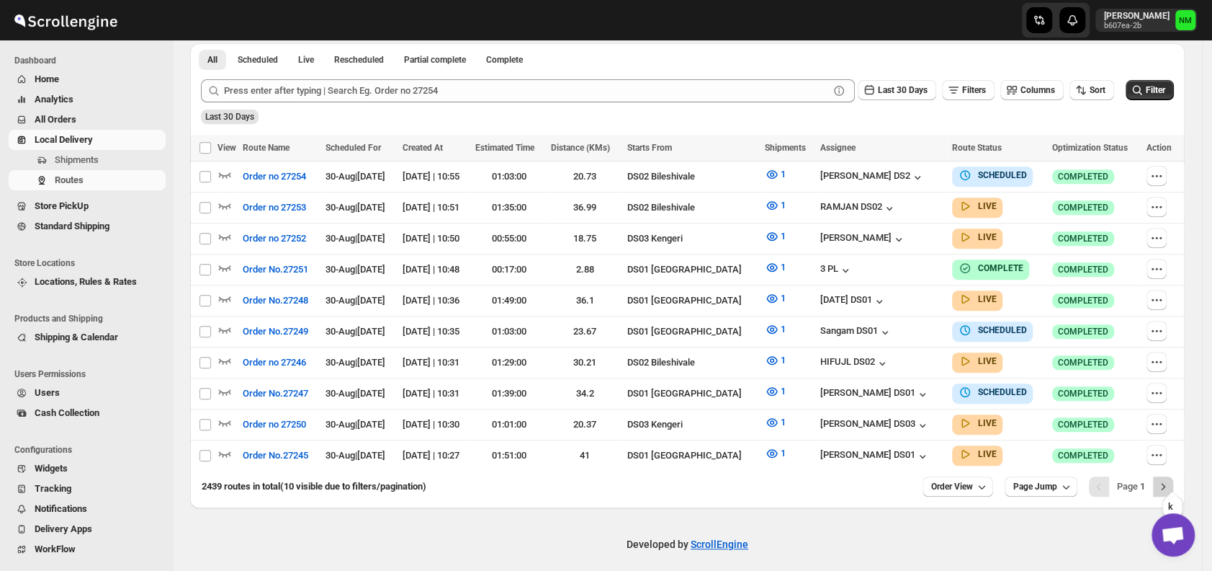
click at [1169, 479] on icon "Next" at bounding box center [1163, 486] width 14 height 14
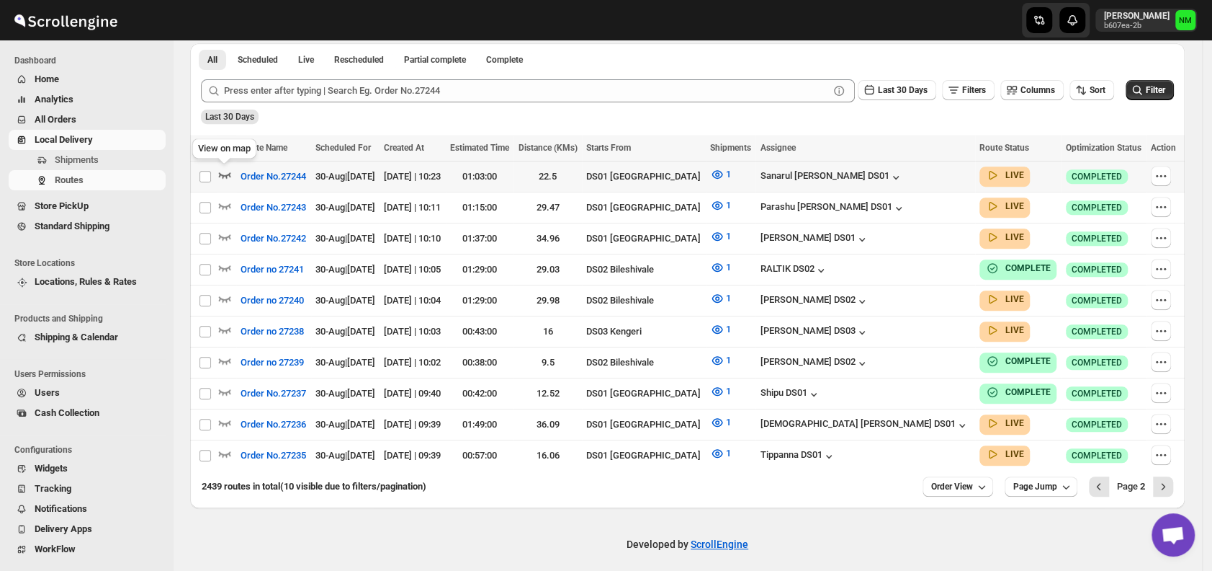
click at [229, 175] on icon "button" at bounding box center [225, 175] width 12 height 6
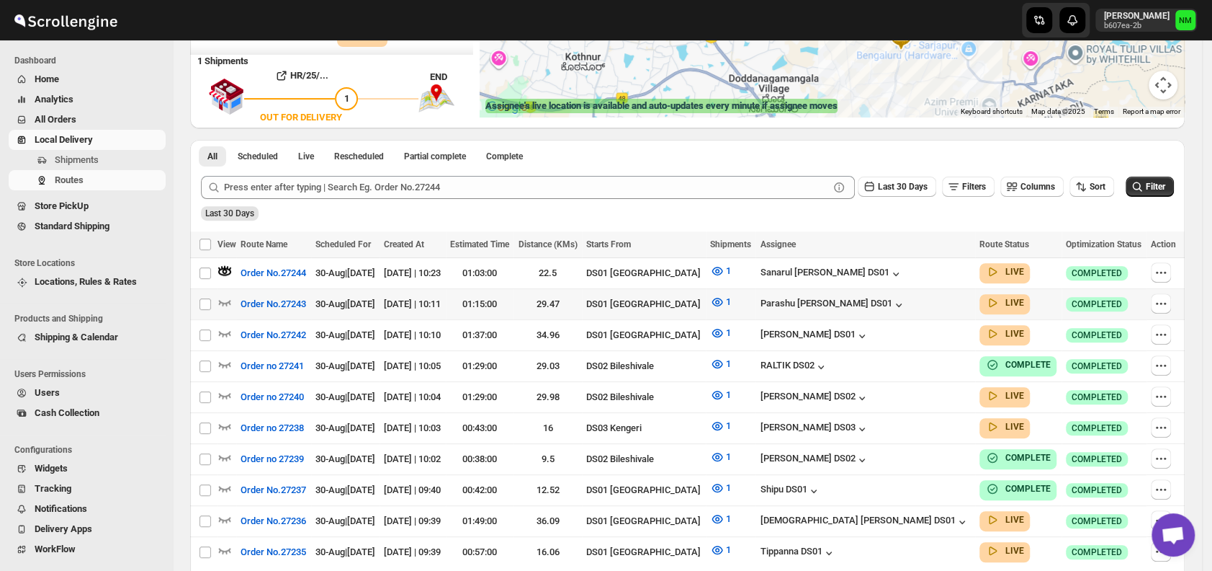
scroll to position [346, 0]
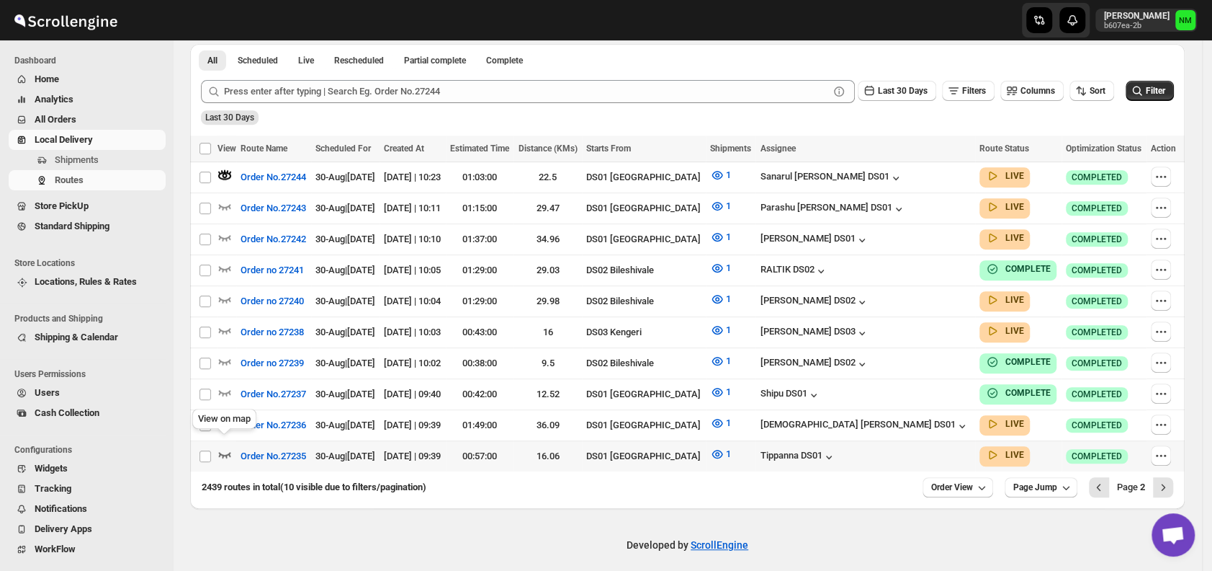
click at [226, 447] on icon "button" at bounding box center [225, 454] width 14 height 14
click at [1170, 480] on icon "Next" at bounding box center [1163, 487] width 14 height 14
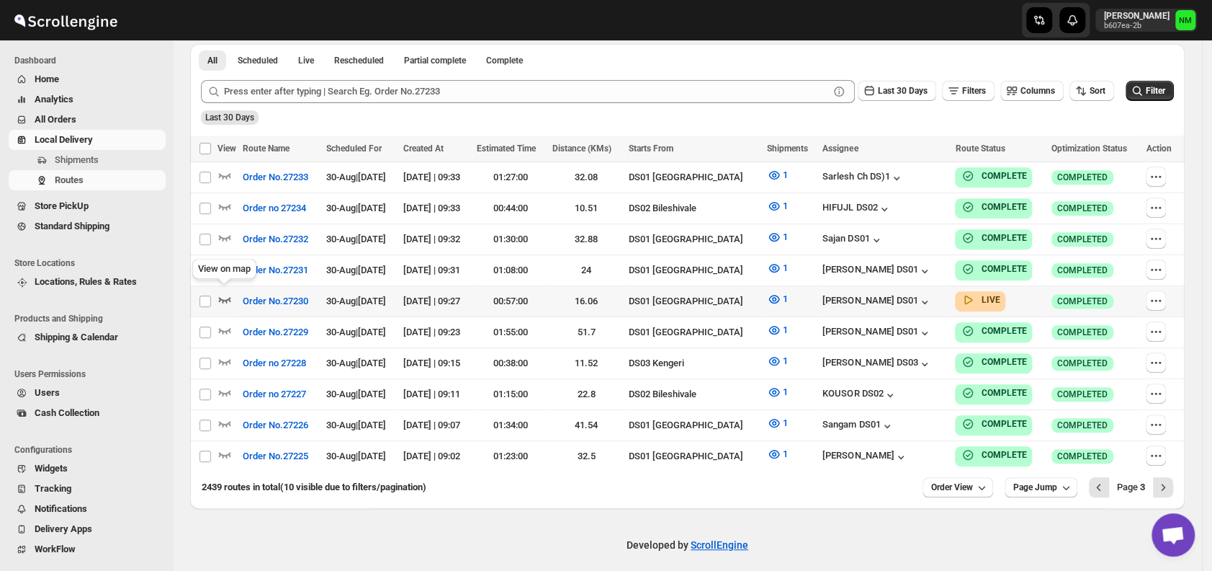
click at [220, 295] on icon "button" at bounding box center [225, 299] width 14 height 14
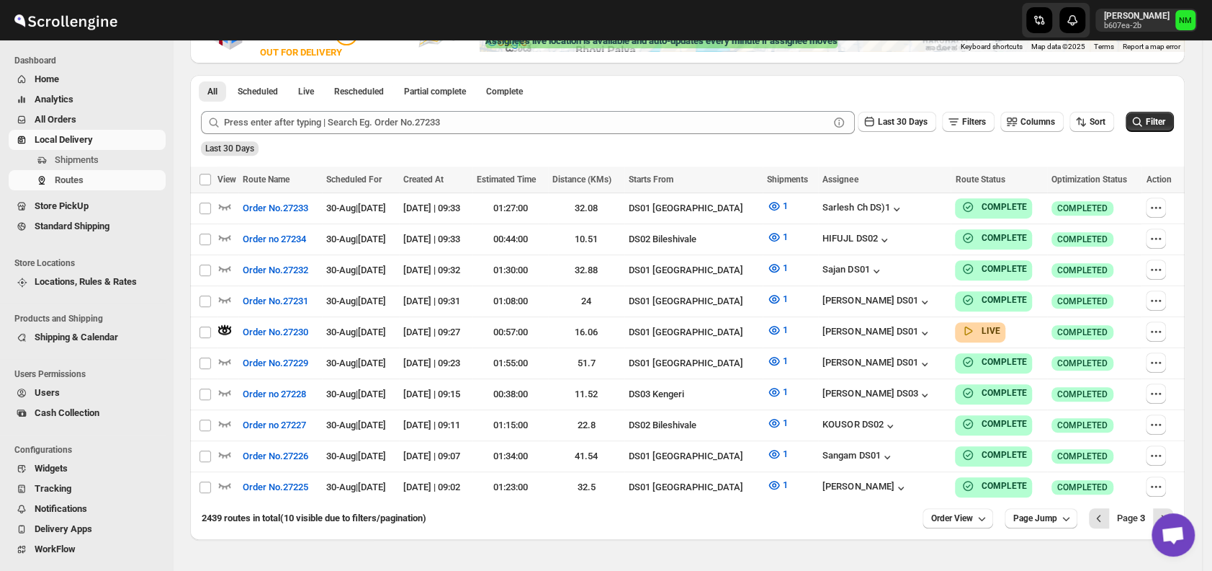
scroll to position [0, 0]
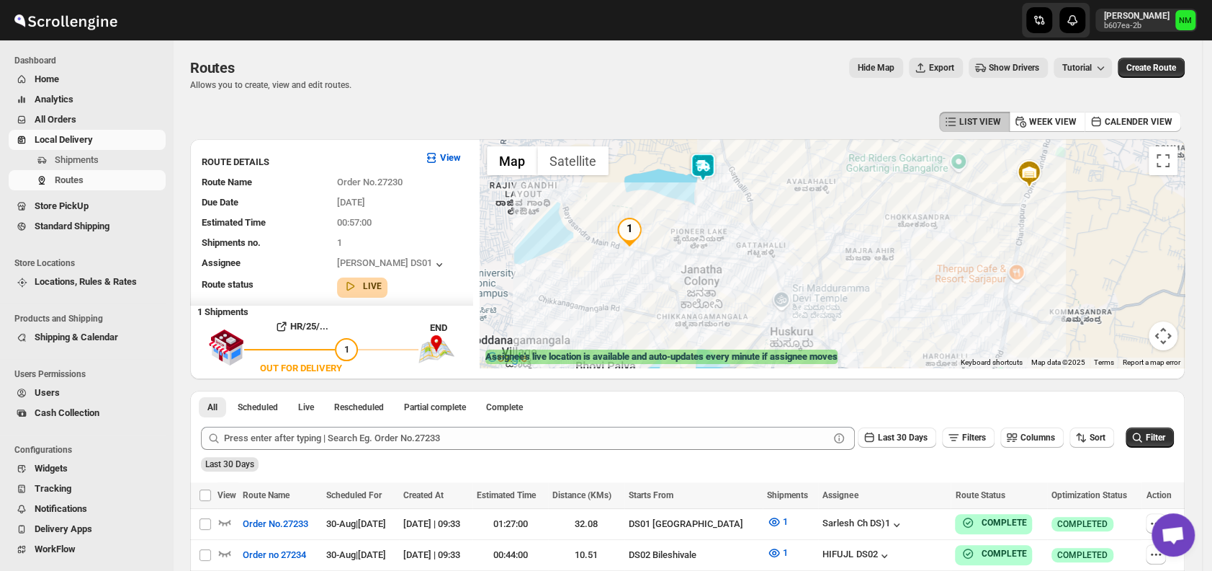
click at [709, 171] on img at bounding box center [703, 167] width 29 height 29
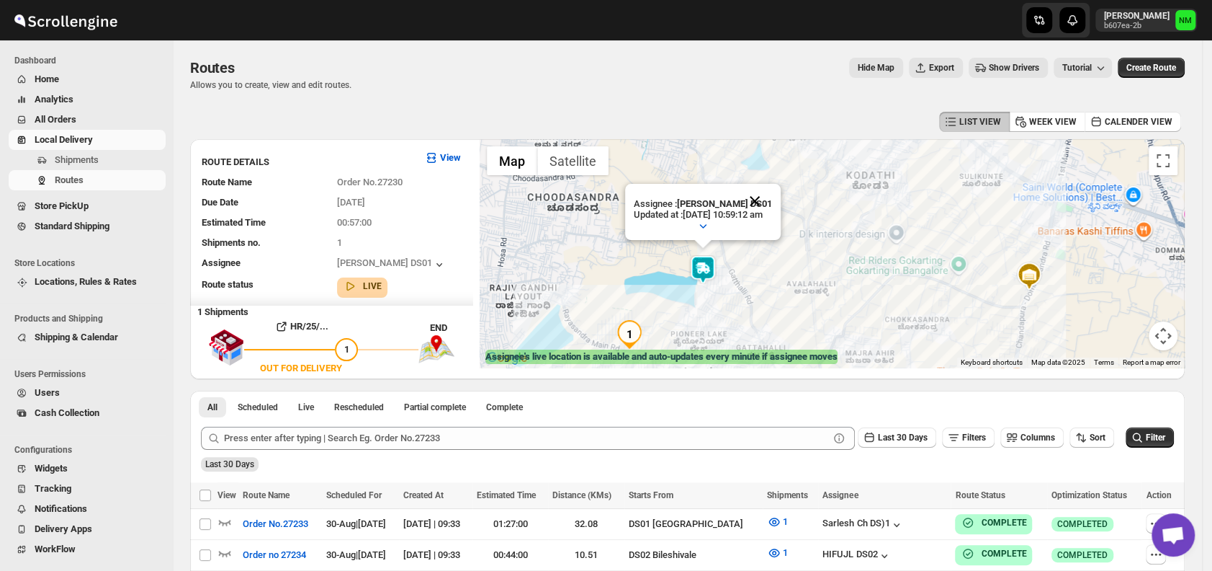
click at [772, 197] on button "Close" at bounding box center [755, 201] width 35 height 35
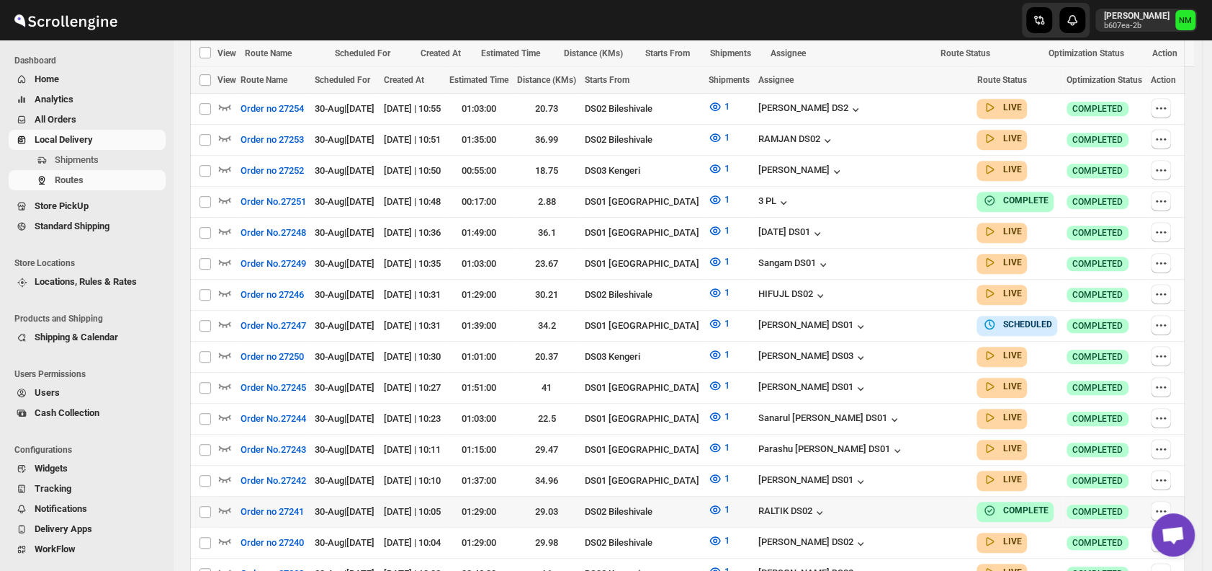
scroll to position [520, 0]
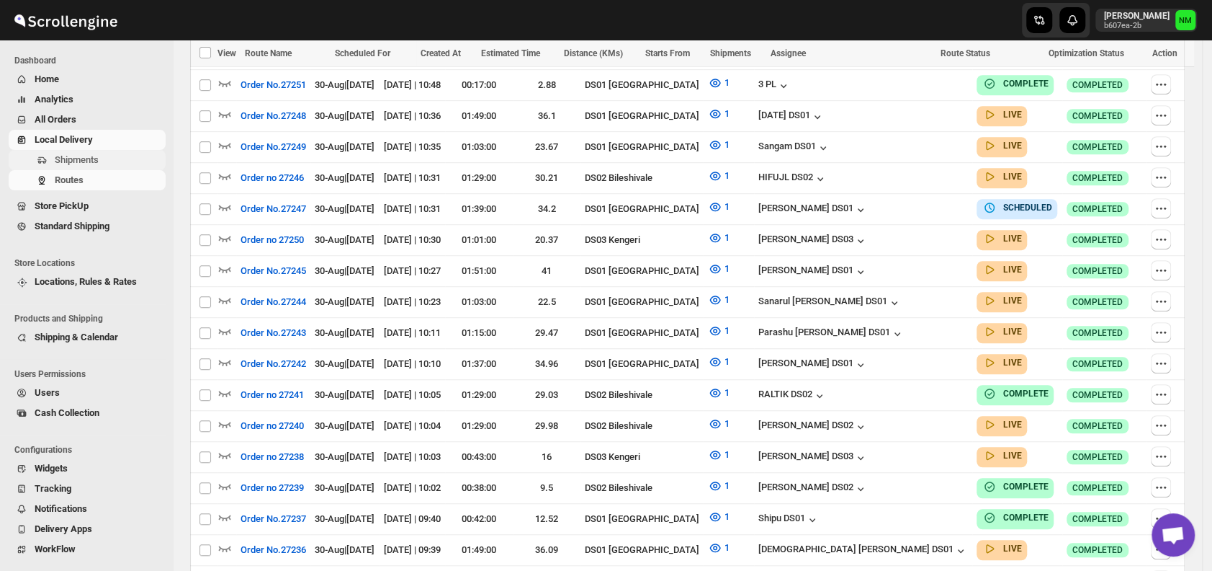
click at [123, 162] on span "Shipments" at bounding box center [109, 160] width 108 height 14
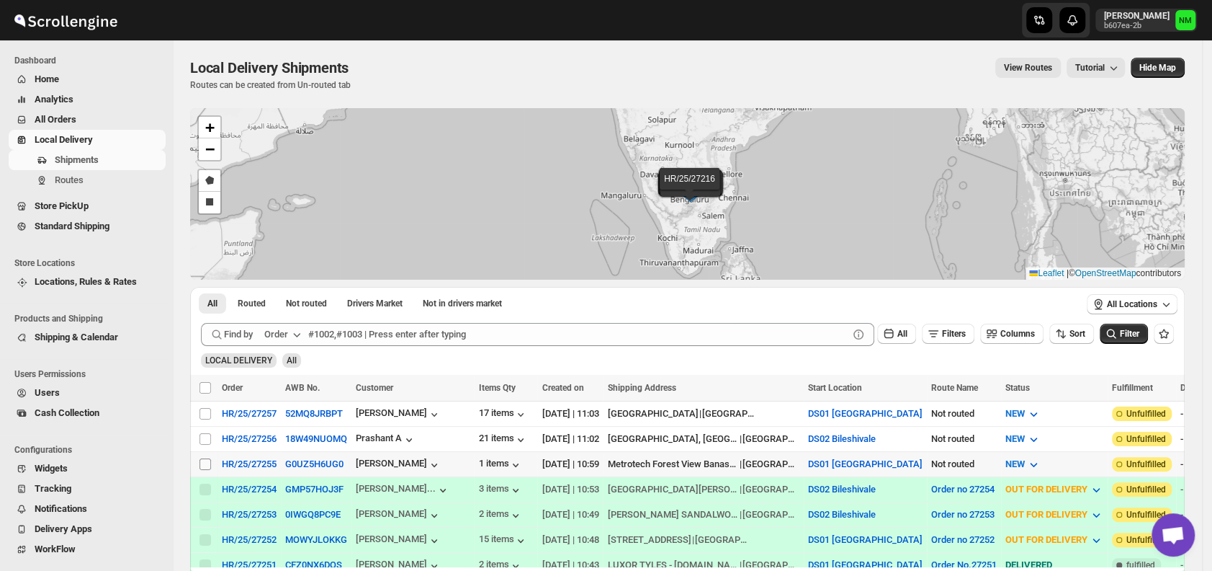
click at [203, 461] on input "Select shipment" at bounding box center [206, 464] width 12 height 12
checkbox input "true"
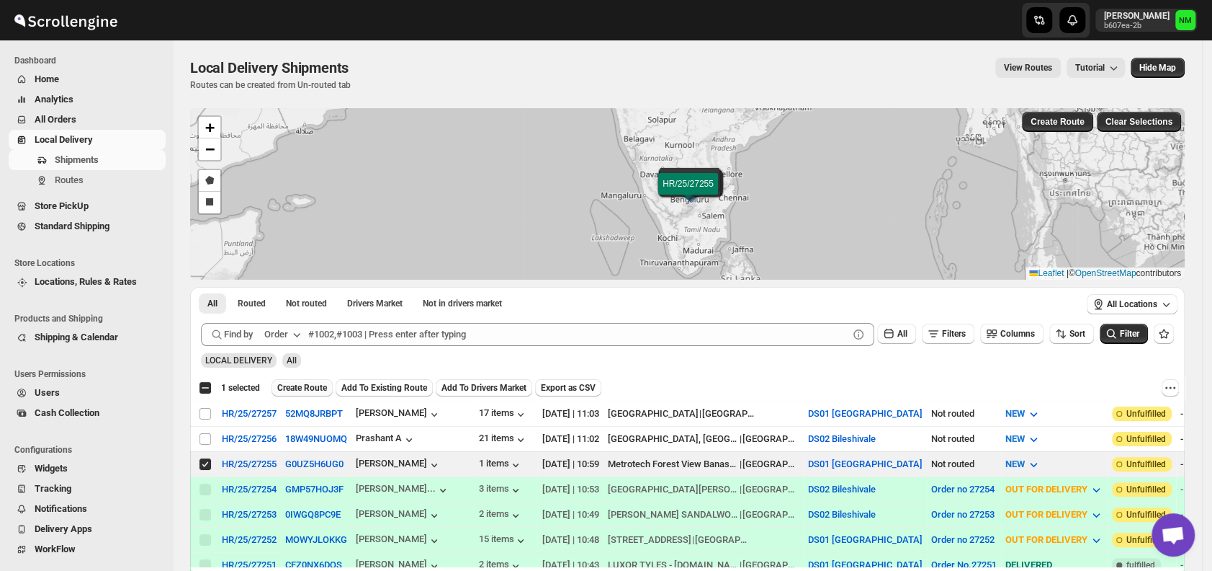
click at [303, 388] on span "Create Route" at bounding box center [302, 388] width 50 height 12
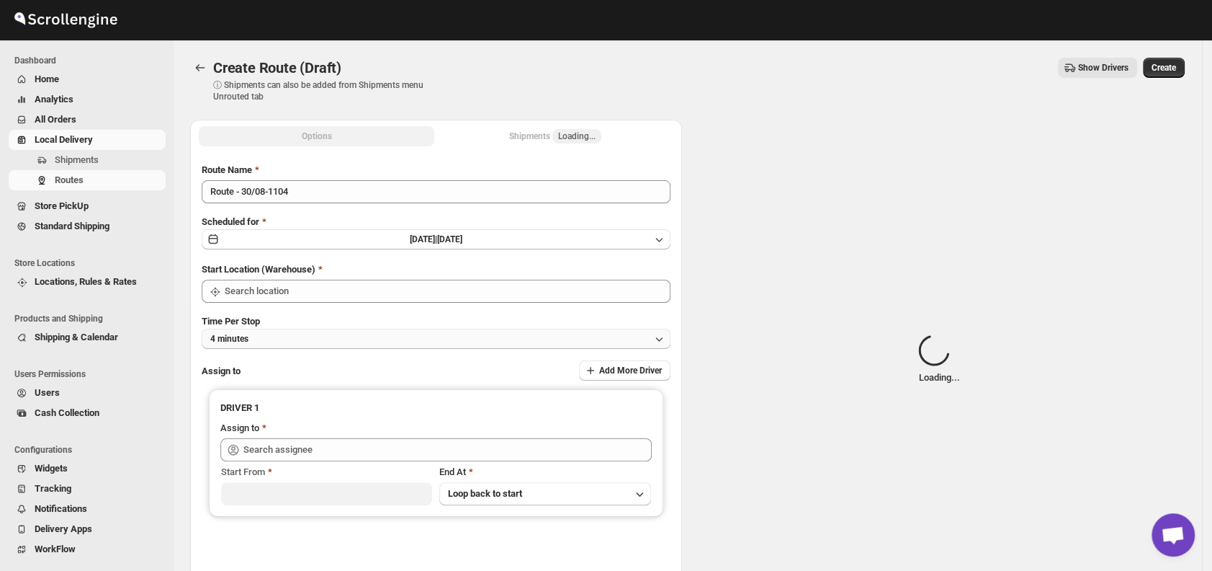
type input "DS01 [GEOGRAPHIC_DATA]"
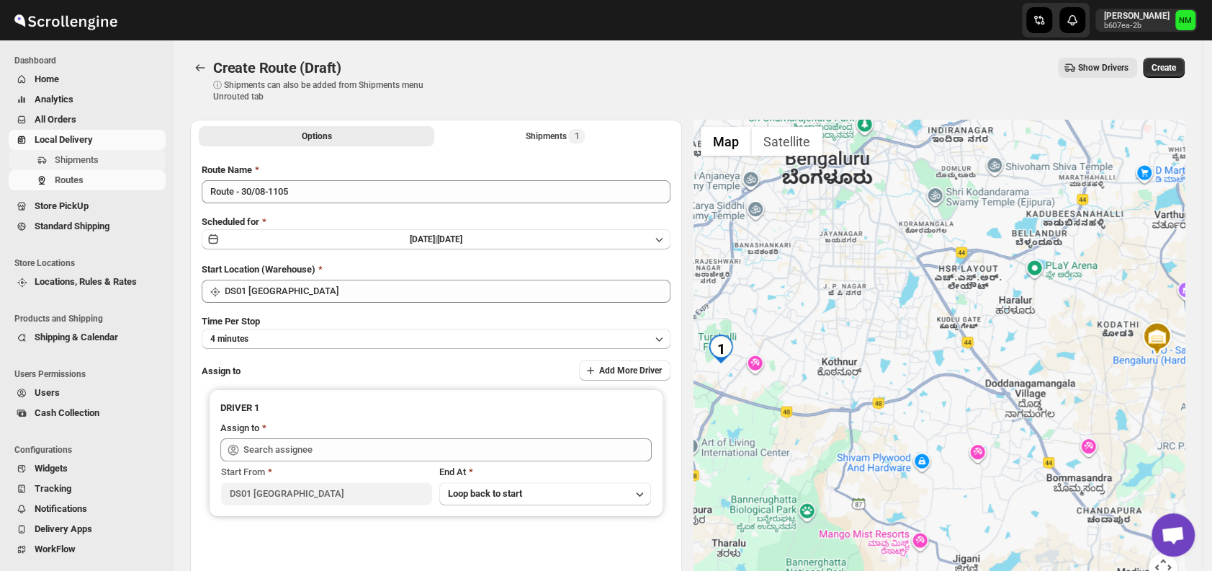
click at [106, 166] on span "Shipments" at bounding box center [109, 160] width 108 height 14
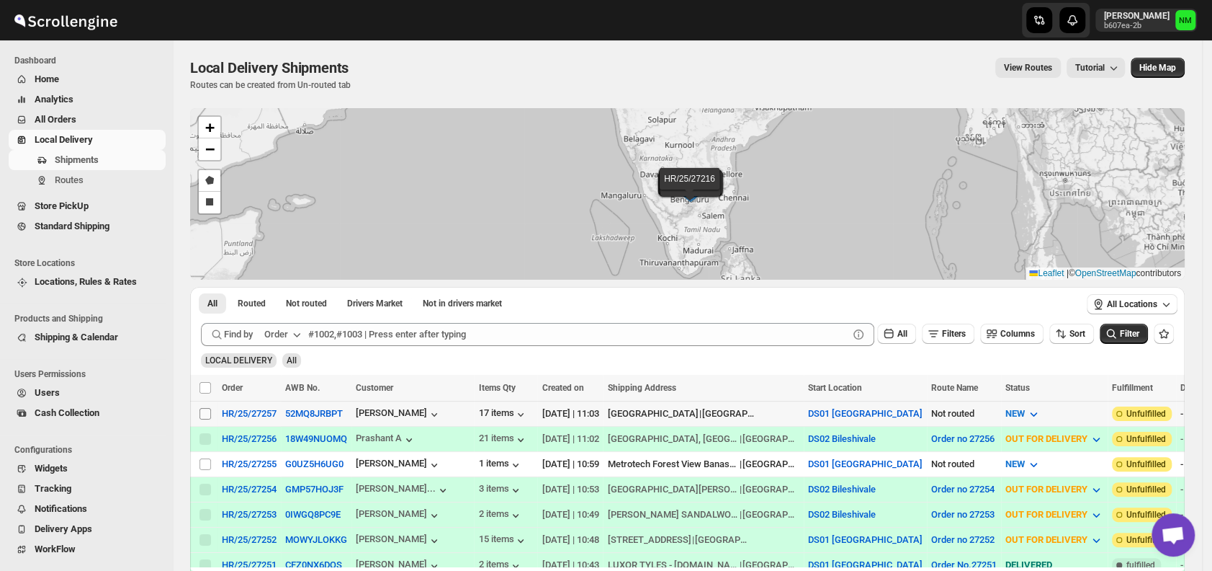
click at [202, 408] on input "Select shipment" at bounding box center [206, 414] width 12 height 12
checkbox input "true"
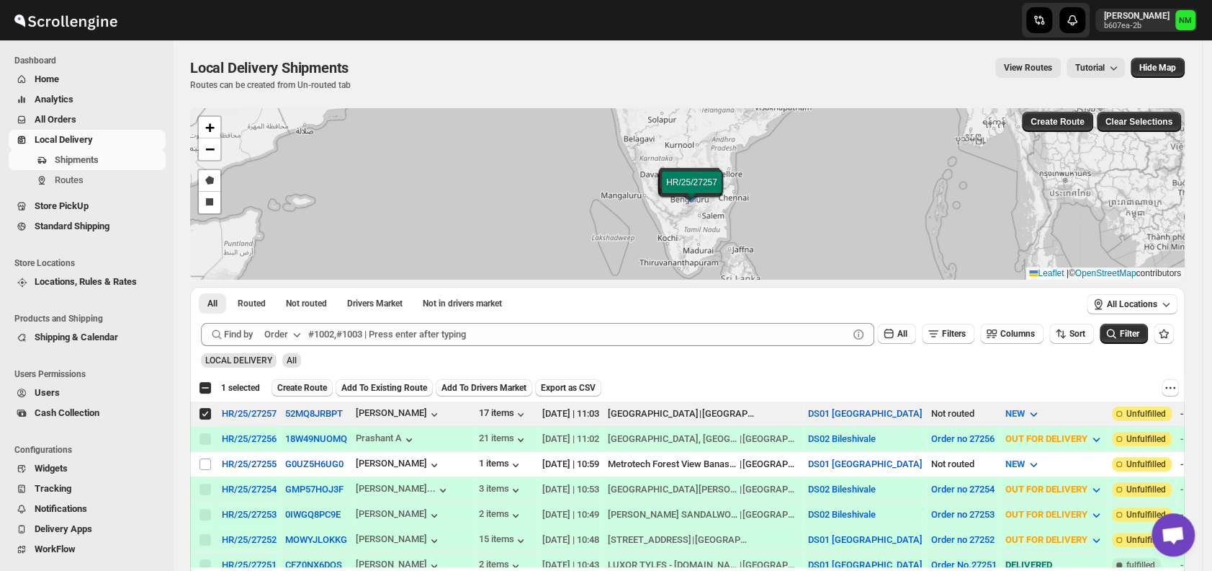
click at [302, 388] on span "Create Route" at bounding box center [302, 388] width 50 height 12
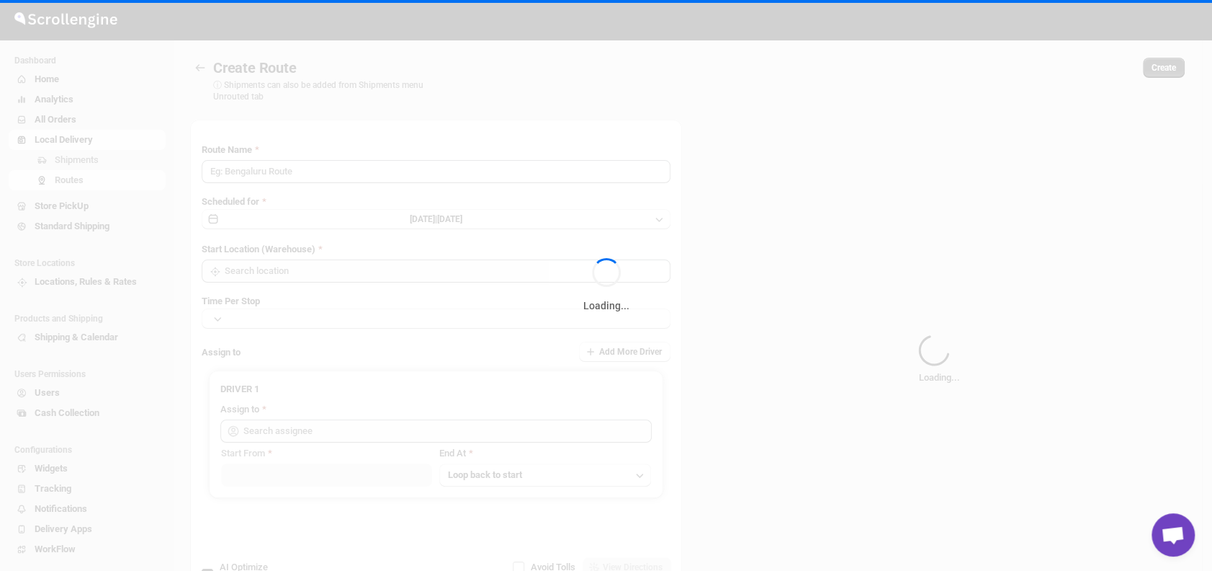
type input "Route - 30/08-1106"
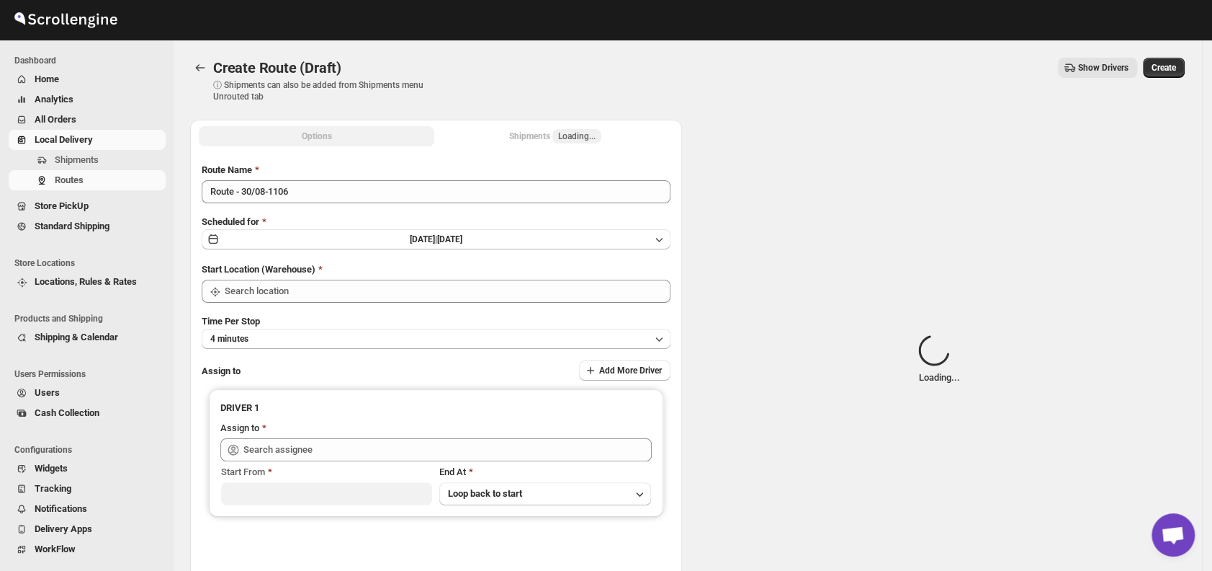
type input "DS01 [GEOGRAPHIC_DATA]"
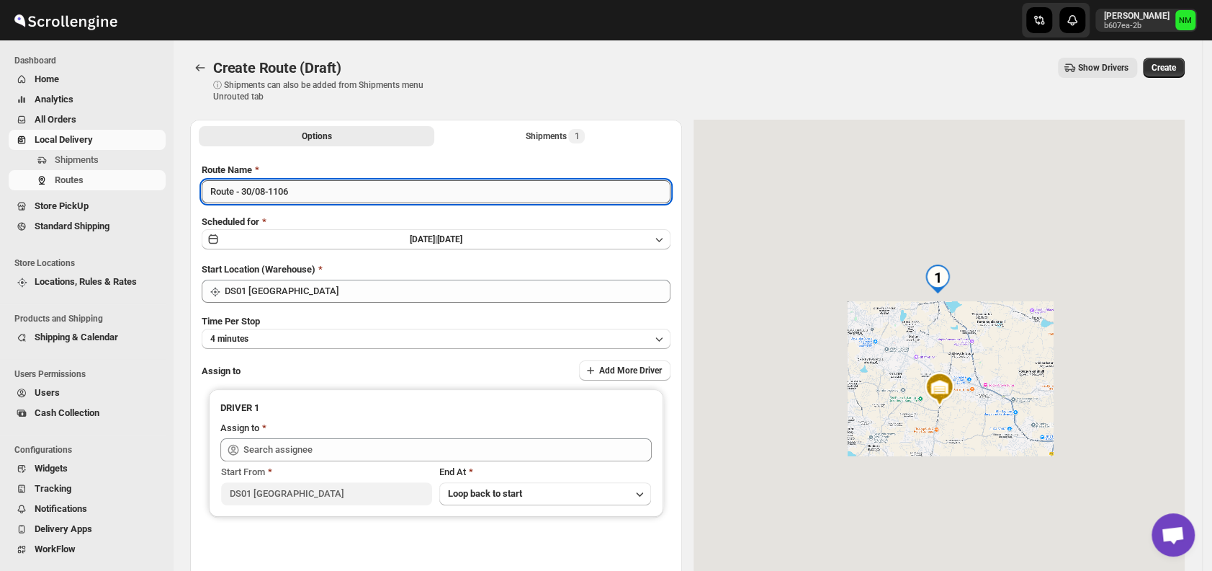
click at [316, 195] on input "Route - 30/08-1106" at bounding box center [436, 191] width 469 height 23
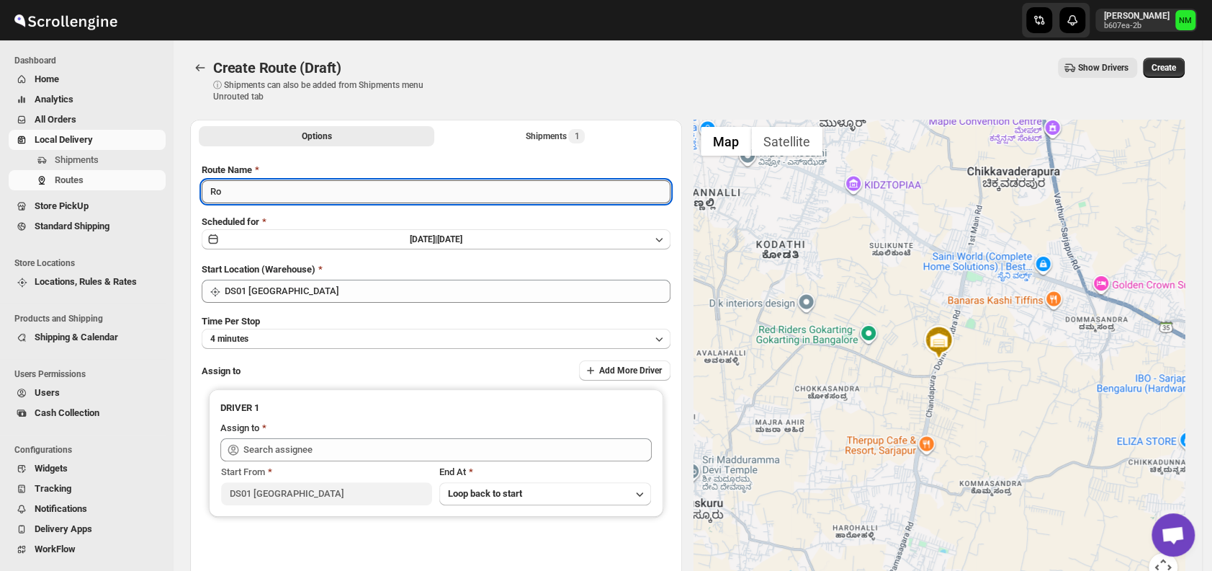
type input "R"
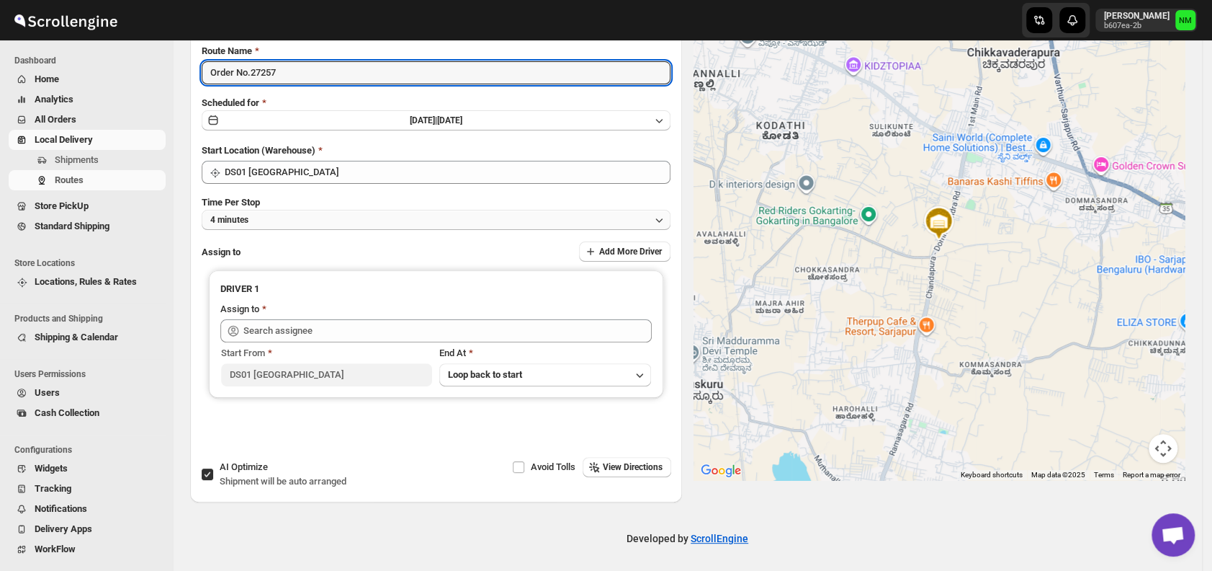
type input "Order No.27257"
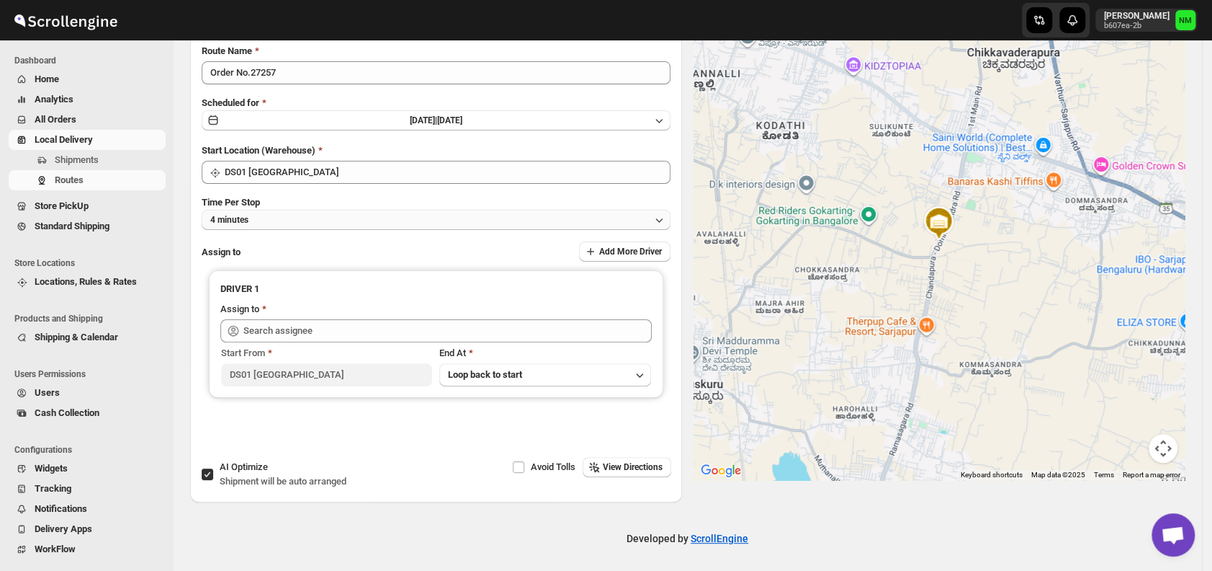
click at [288, 222] on button "4 minutes" at bounding box center [436, 220] width 469 height 20
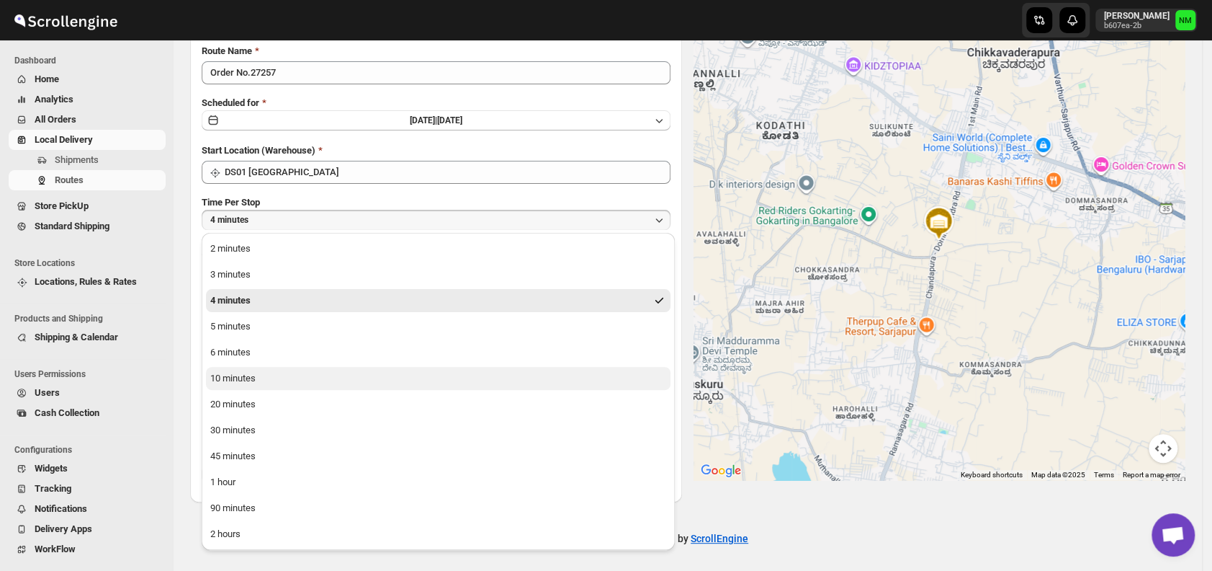
click at [239, 377] on div "10 minutes" at bounding box center [232, 378] width 45 height 14
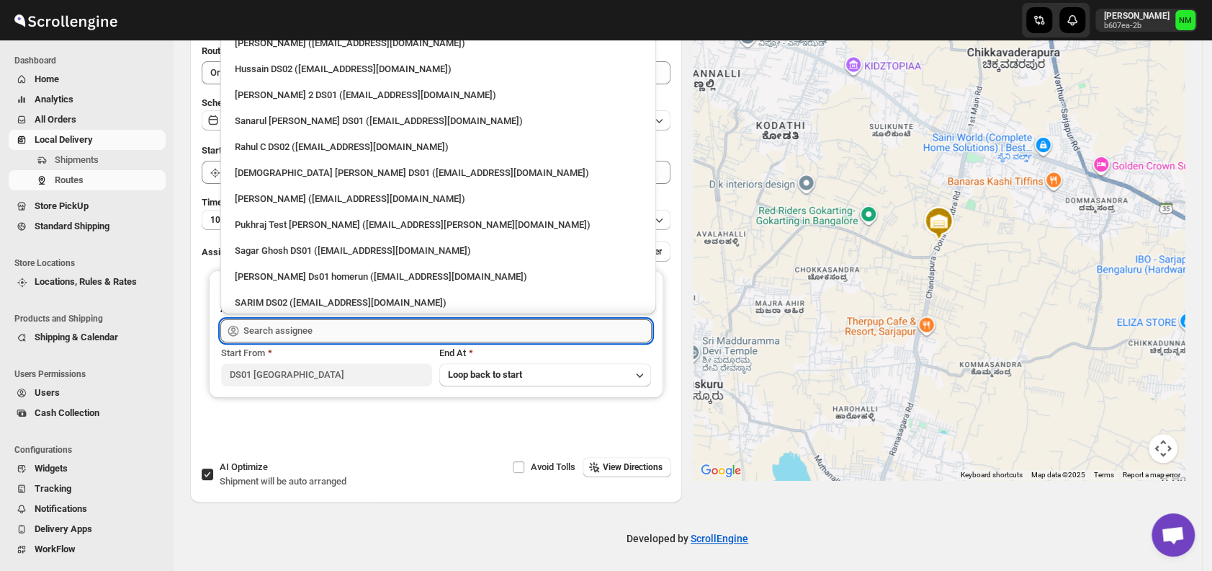
click at [312, 331] on input "text" at bounding box center [447, 330] width 408 height 23
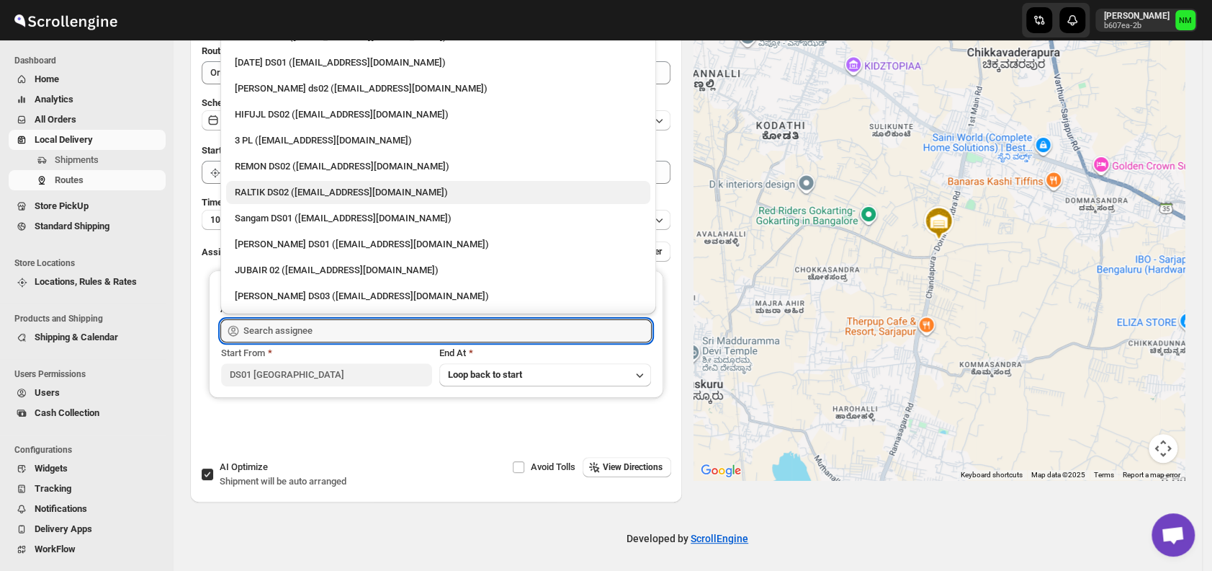
scroll to position [267, 0]
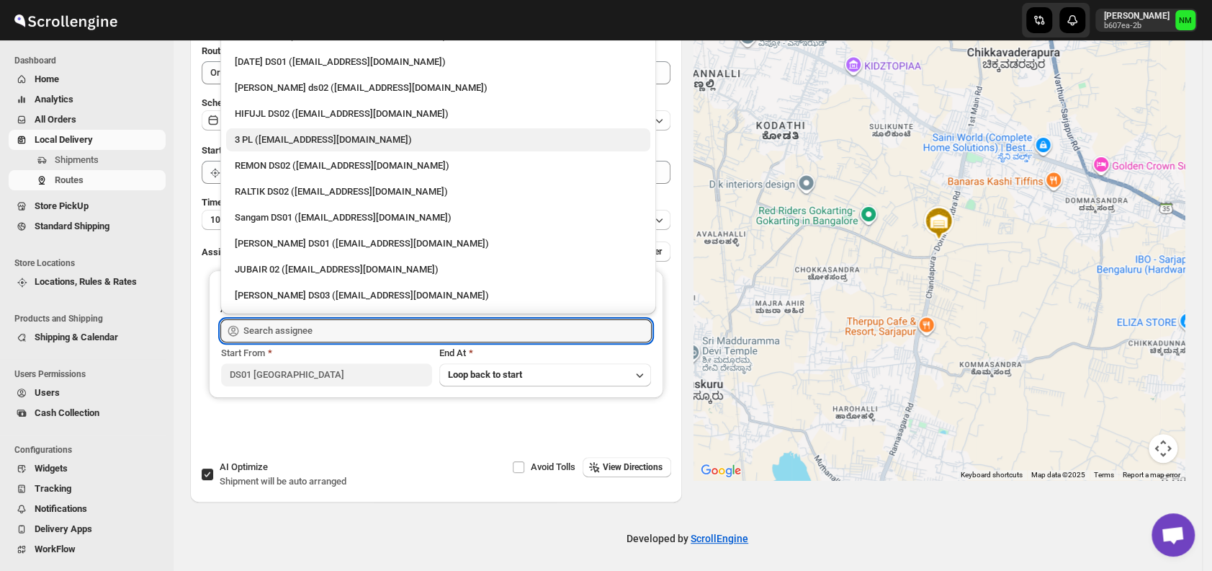
click at [298, 141] on div "3 PL ([EMAIL_ADDRESS][DOMAIN_NAME])" at bounding box center [438, 140] width 407 height 14
type input "3 PL ([EMAIL_ADDRESS][DOMAIN_NAME])"
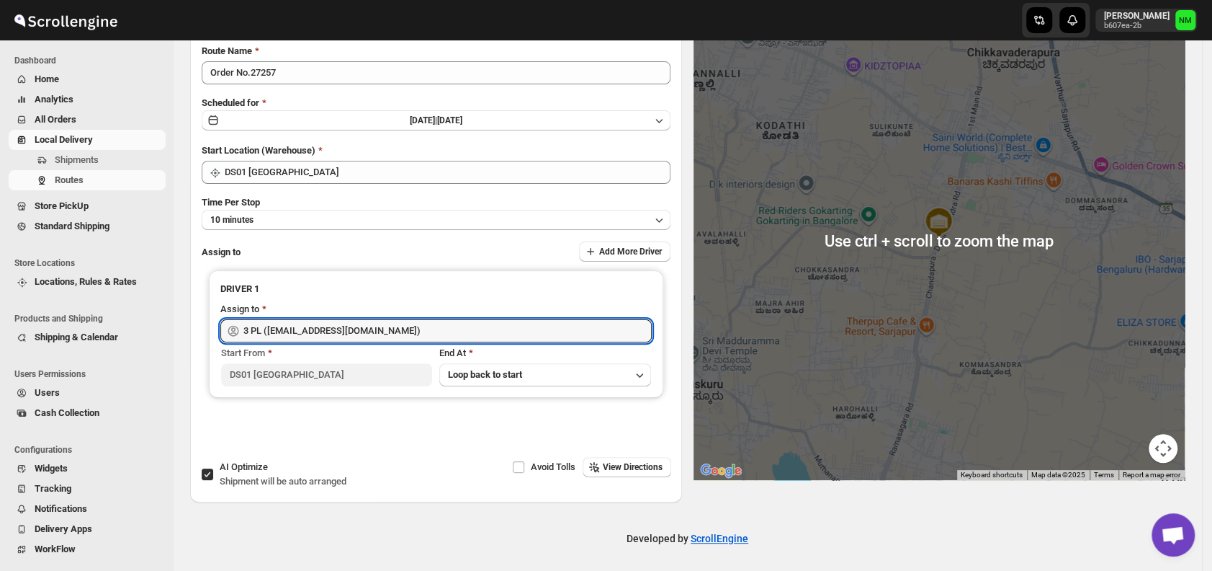
scroll to position [0, 0]
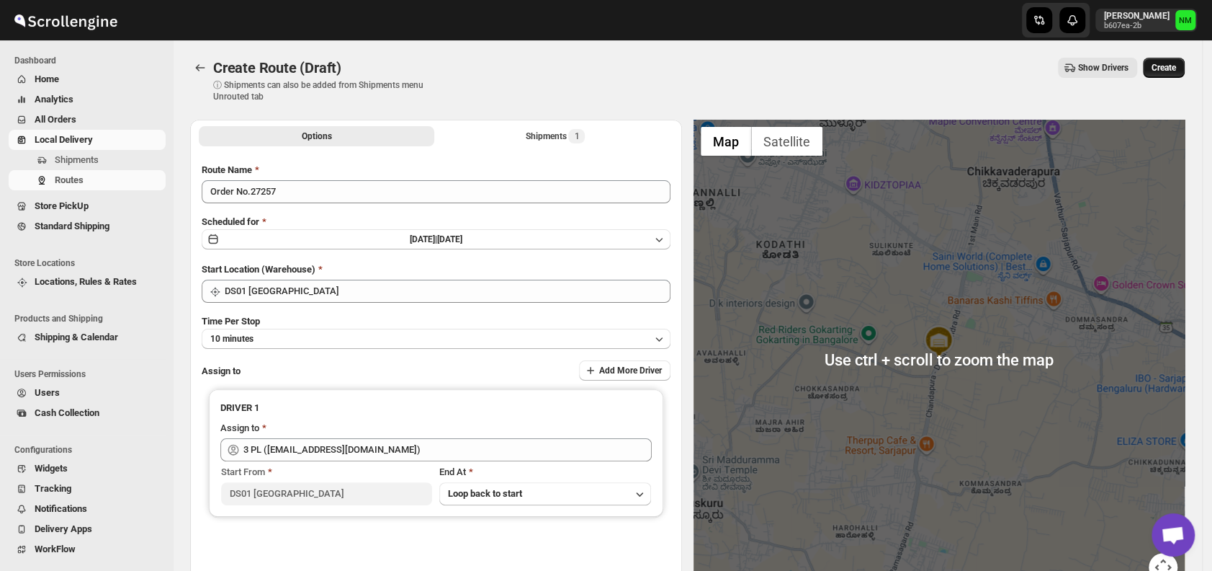
click at [1163, 68] on span "Create" at bounding box center [1164, 68] width 24 height 12
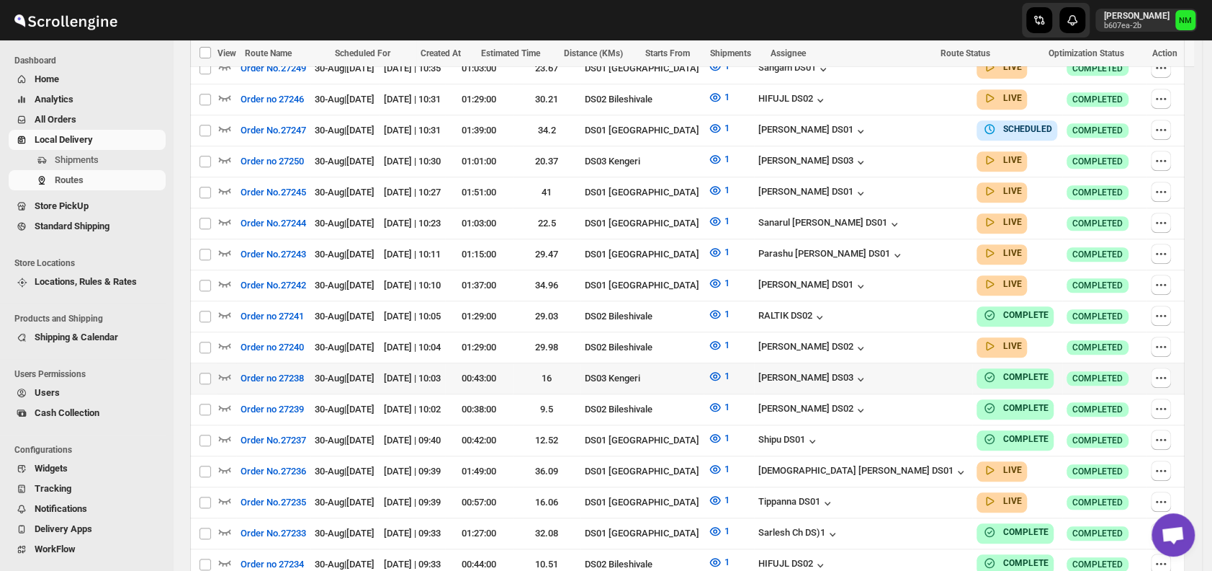
scroll to position [668, 0]
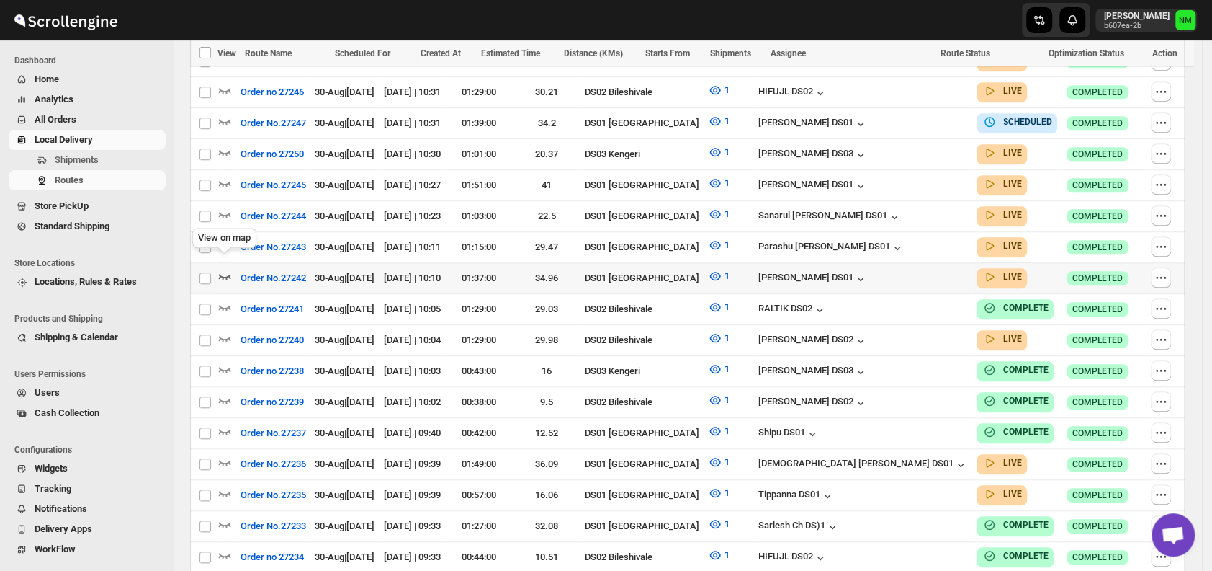
click at [225, 269] on icon "button" at bounding box center [225, 276] width 14 height 14
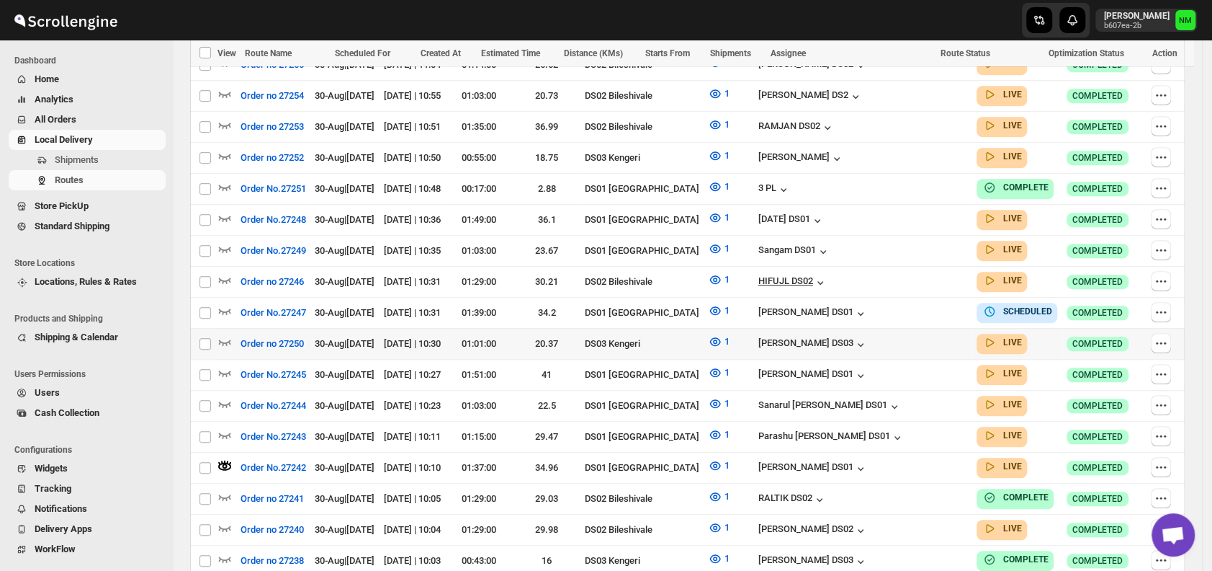
scroll to position [491, 0]
click at [225, 370] on icon "button" at bounding box center [225, 373] width 12 height 6
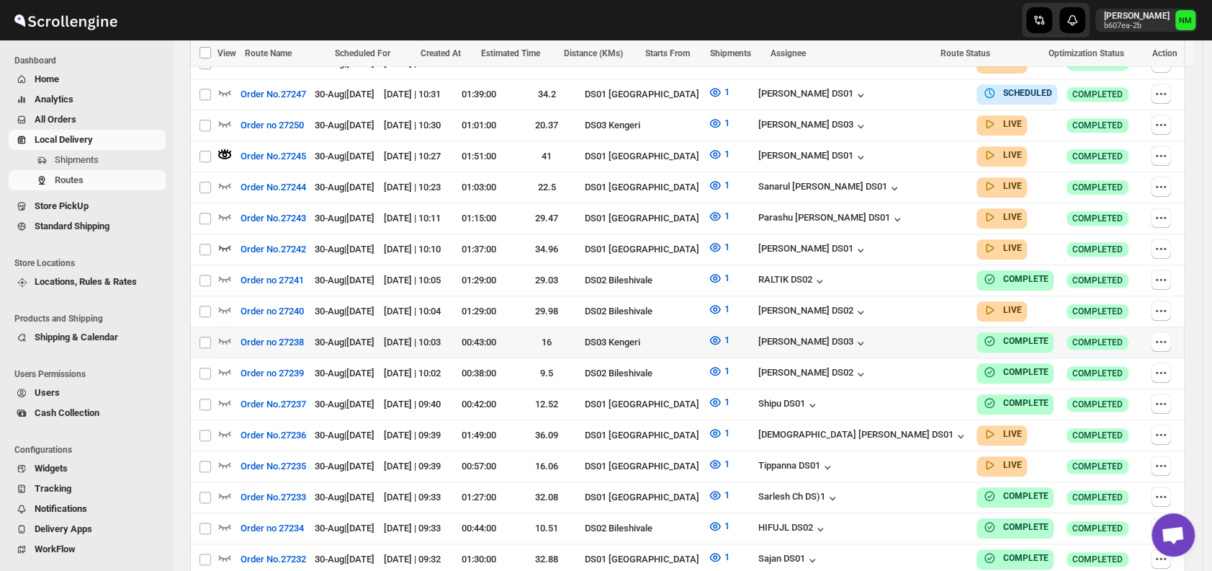
scroll to position [712, 0]
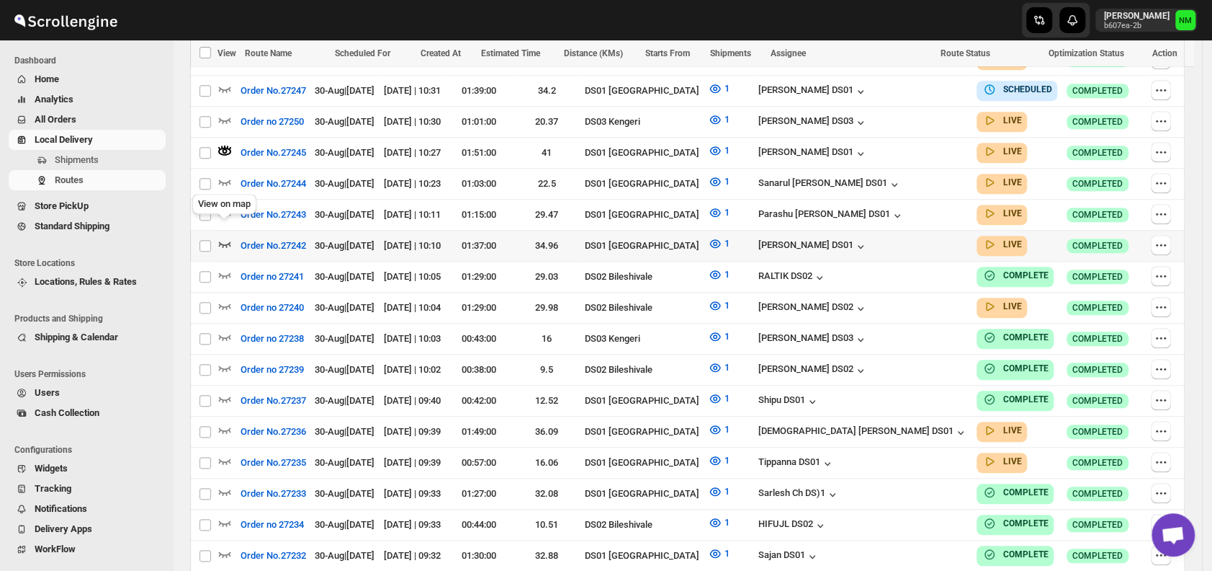
click at [224, 236] on icon "button" at bounding box center [225, 243] width 14 height 14
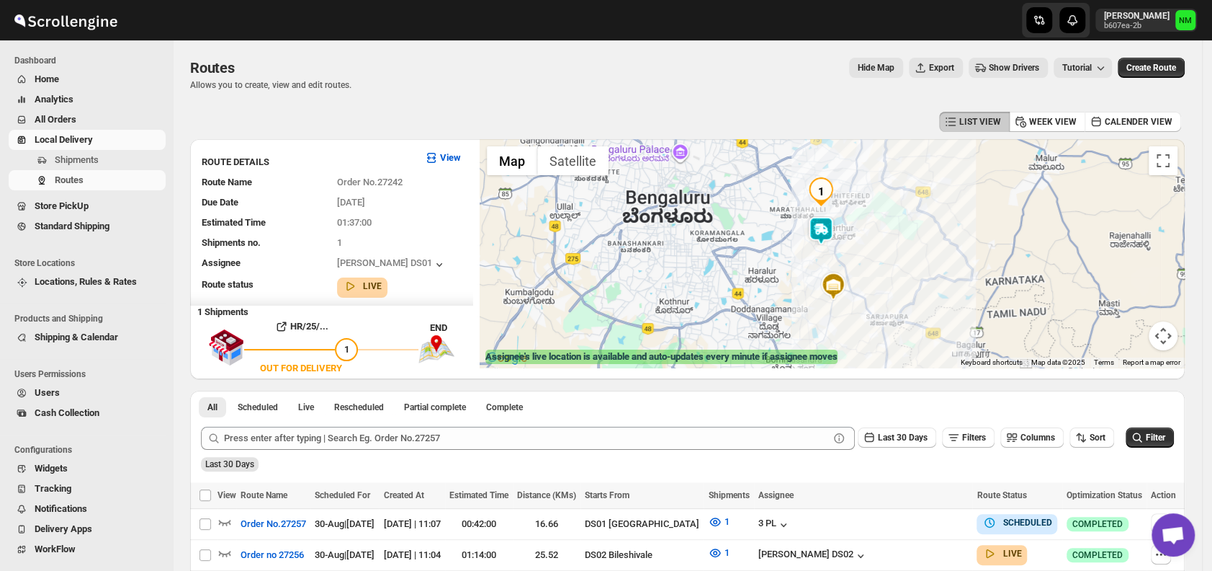
click at [823, 237] on img at bounding box center [821, 230] width 29 height 29
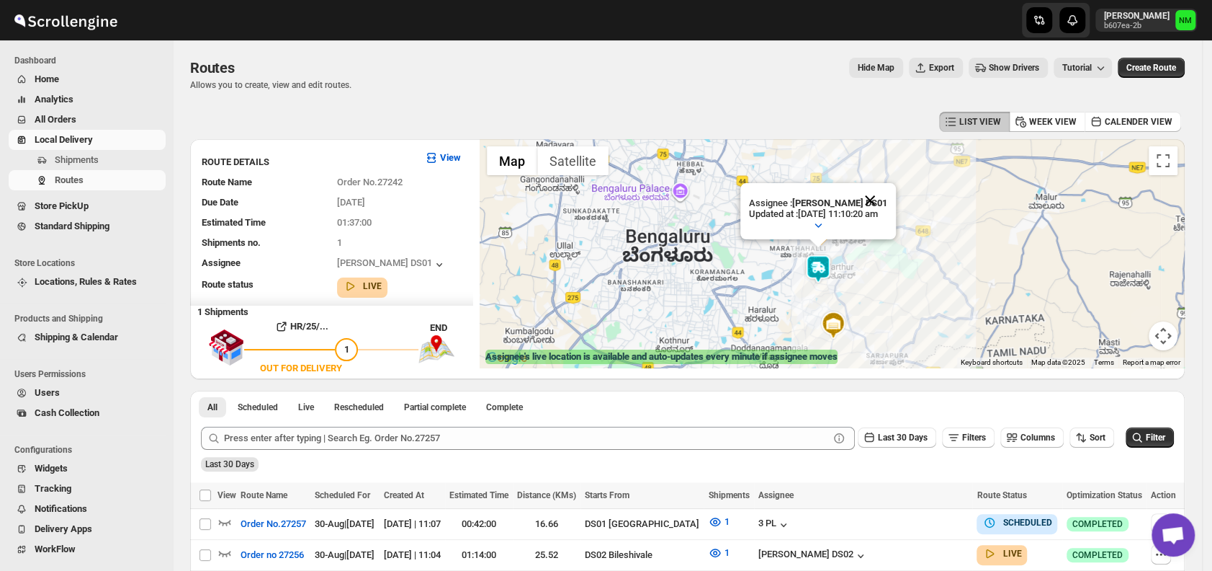
click at [887, 201] on button "Close" at bounding box center [870, 200] width 35 height 35
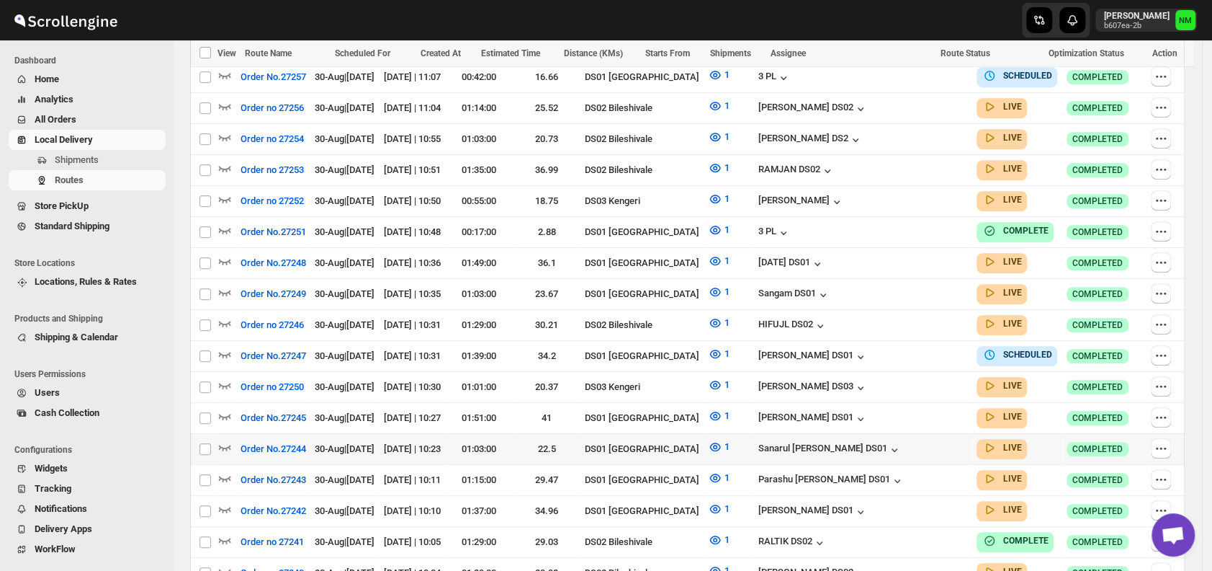
scroll to position [562, 0]
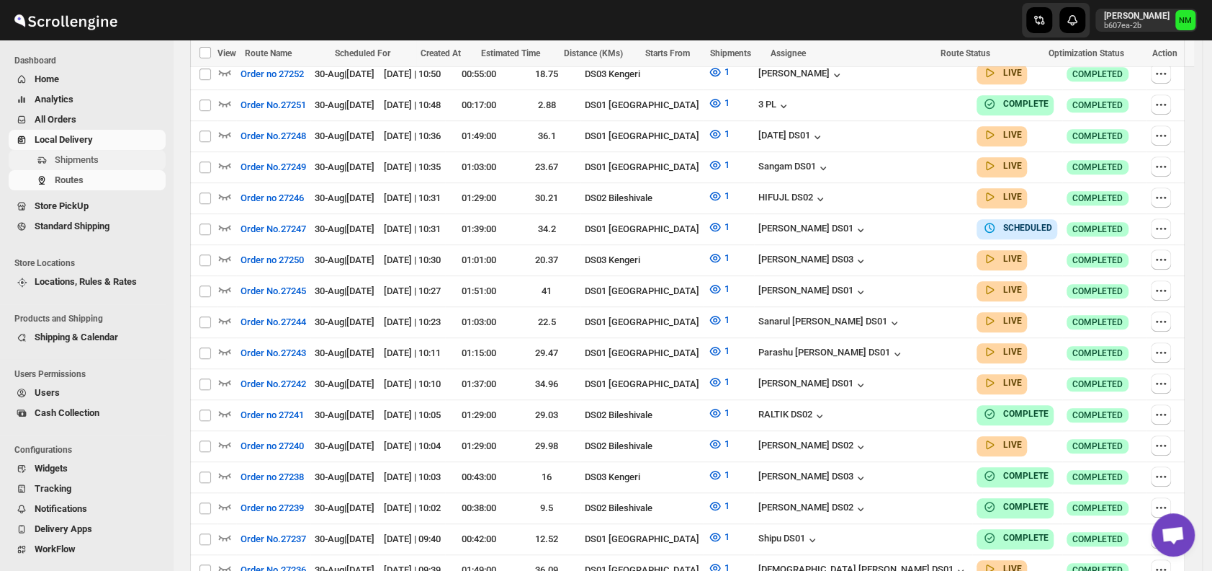
click at [99, 164] on span "Shipments" at bounding box center [109, 160] width 108 height 14
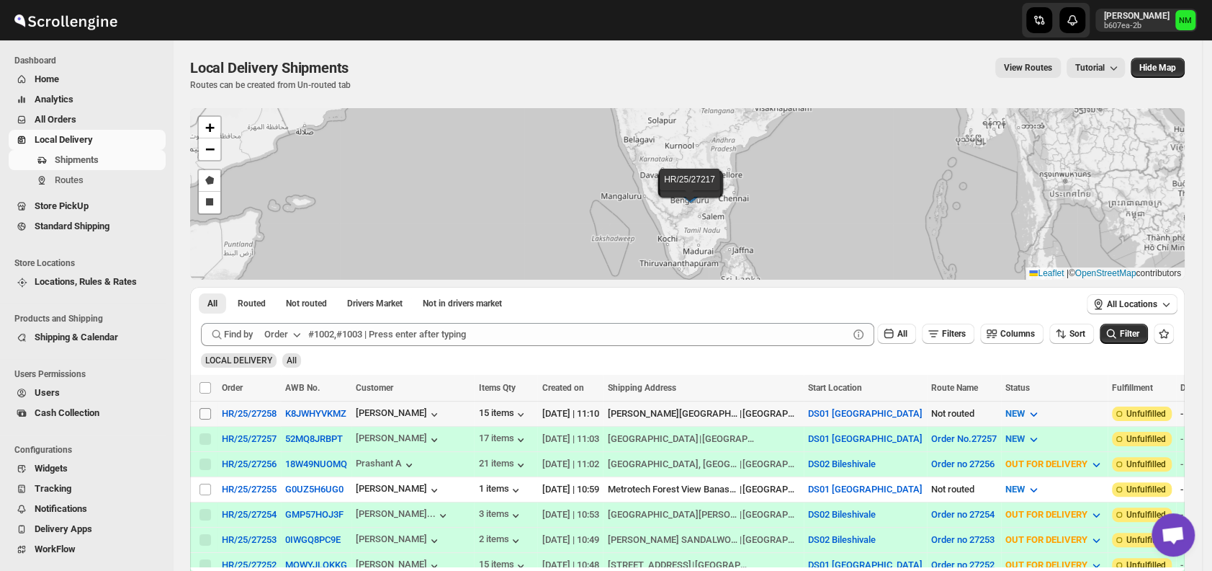
click at [208, 408] on input "Select shipment" at bounding box center [206, 414] width 12 height 12
checkbox input "true"
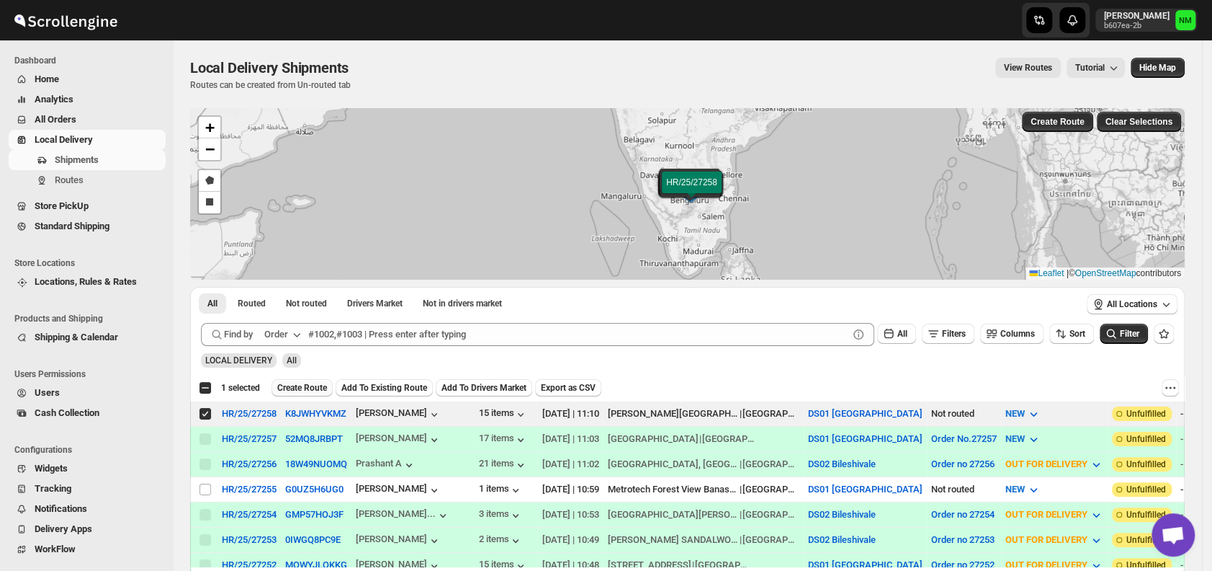
click at [299, 385] on span "Create Route" at bounding box center [302, 388] width 50 height 12
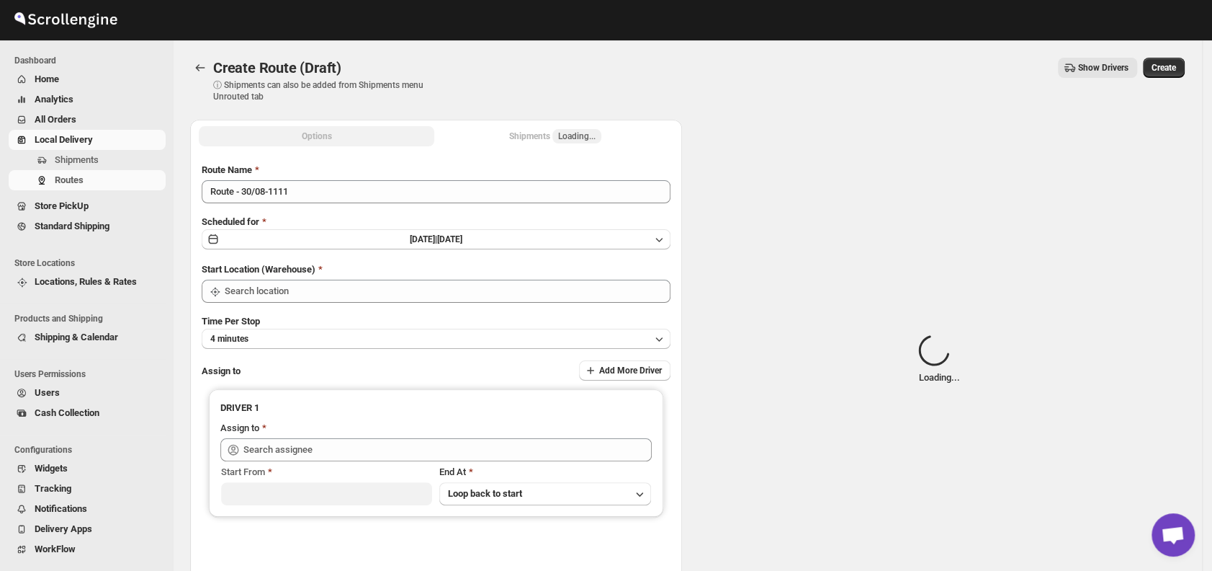
type input "DS01 [GEOGRAPHIC_DATA]"
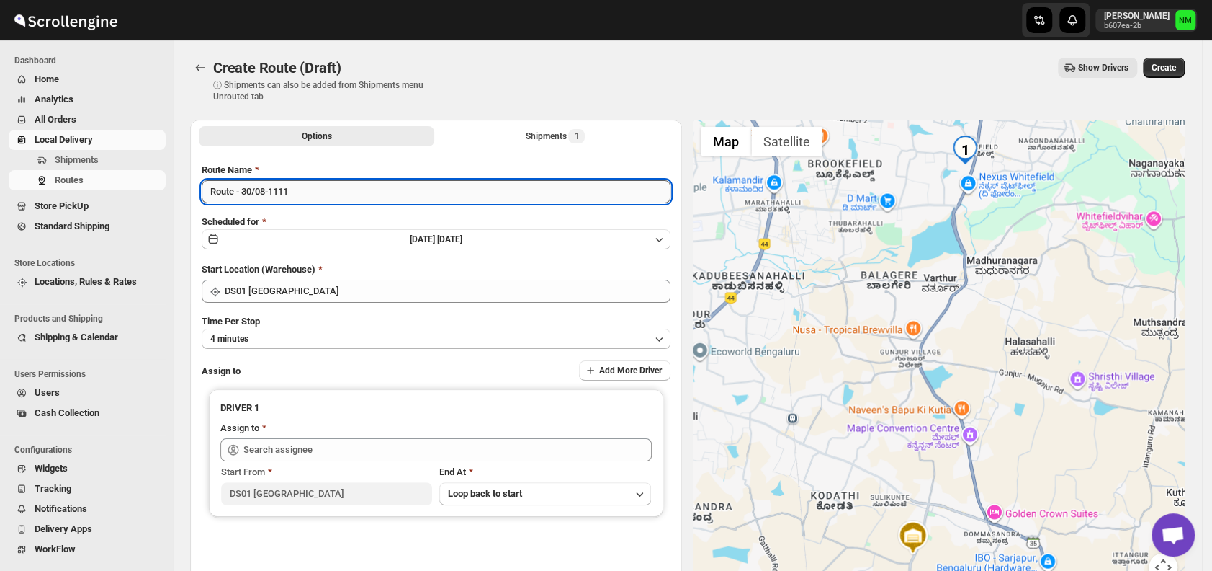
click at [316, 191] on input "Route - 30/08-1111" at bounding box center [436, 191] width 469 height 23
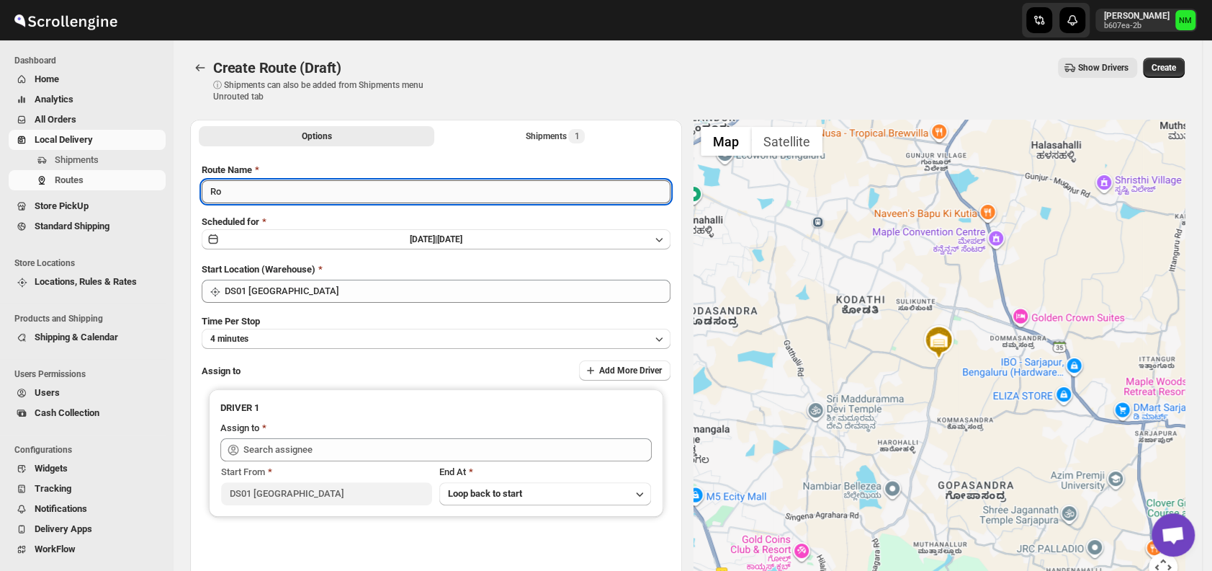
type input "R"
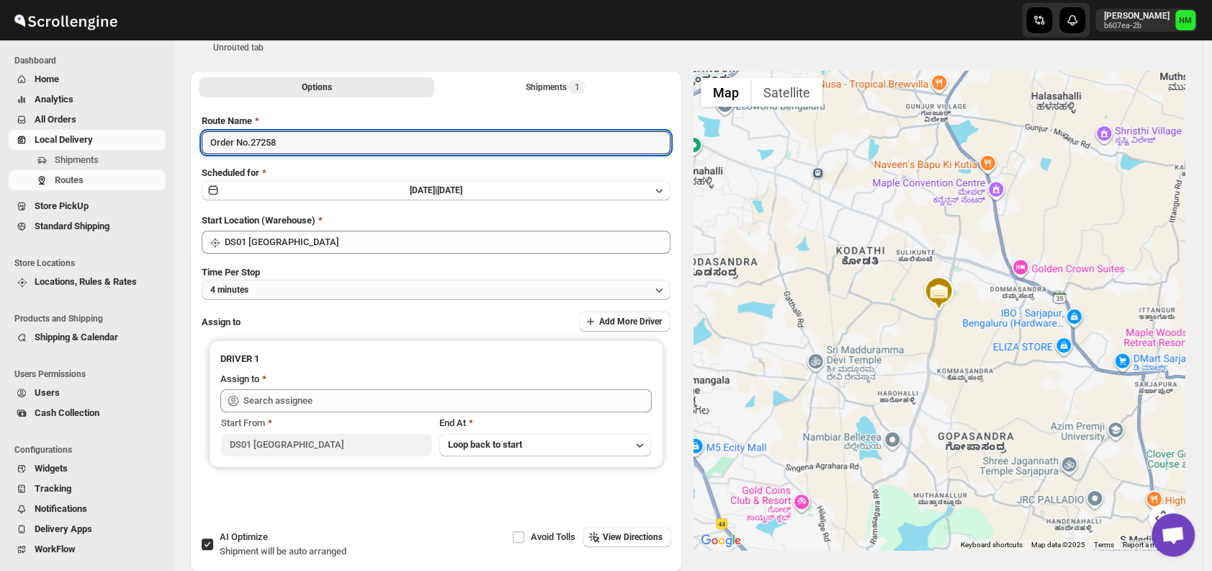
type input "Order No.27258"
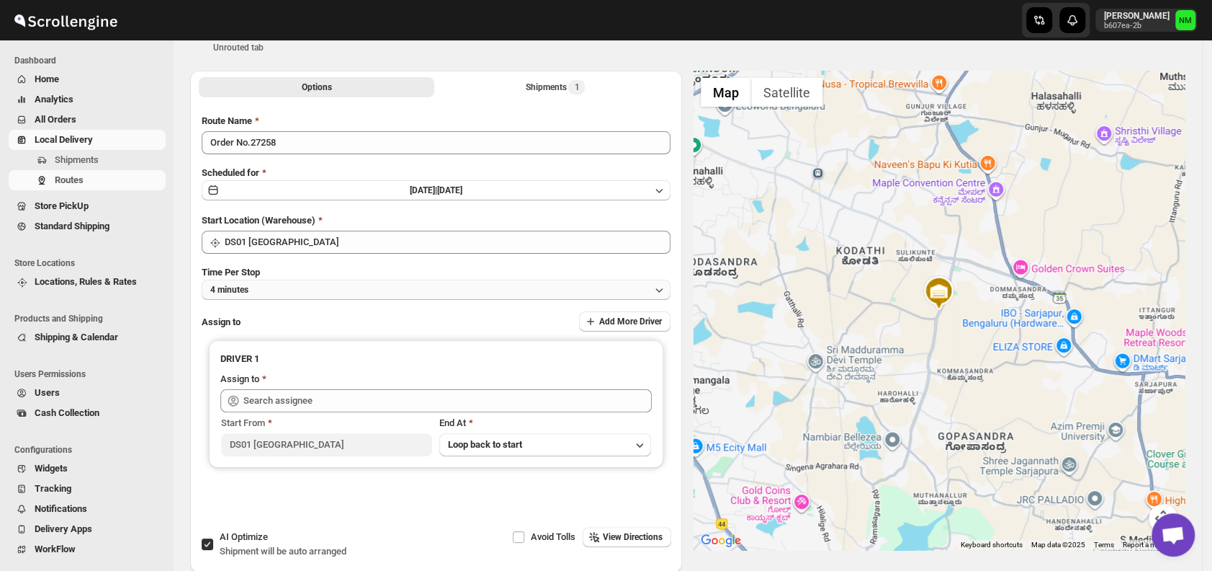
click at [321, 294] on button "4 minutes" at bounding box center [436, 289] width 469 height 20
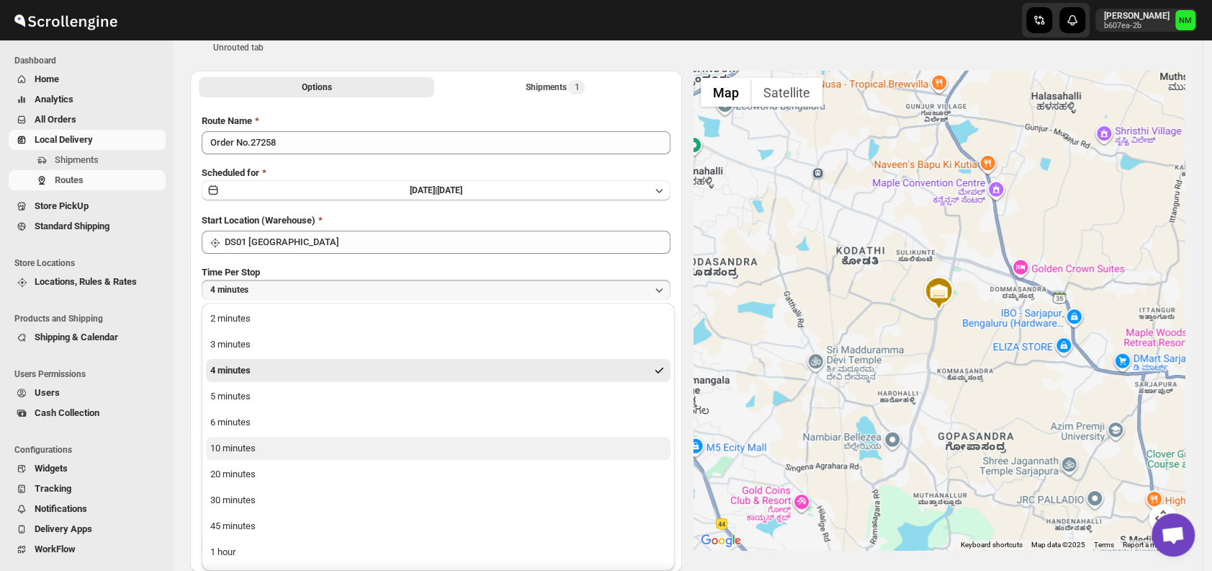
click at [225, 450] on div "10 minutes" at bounding box center [232, 448] width 45 height 14
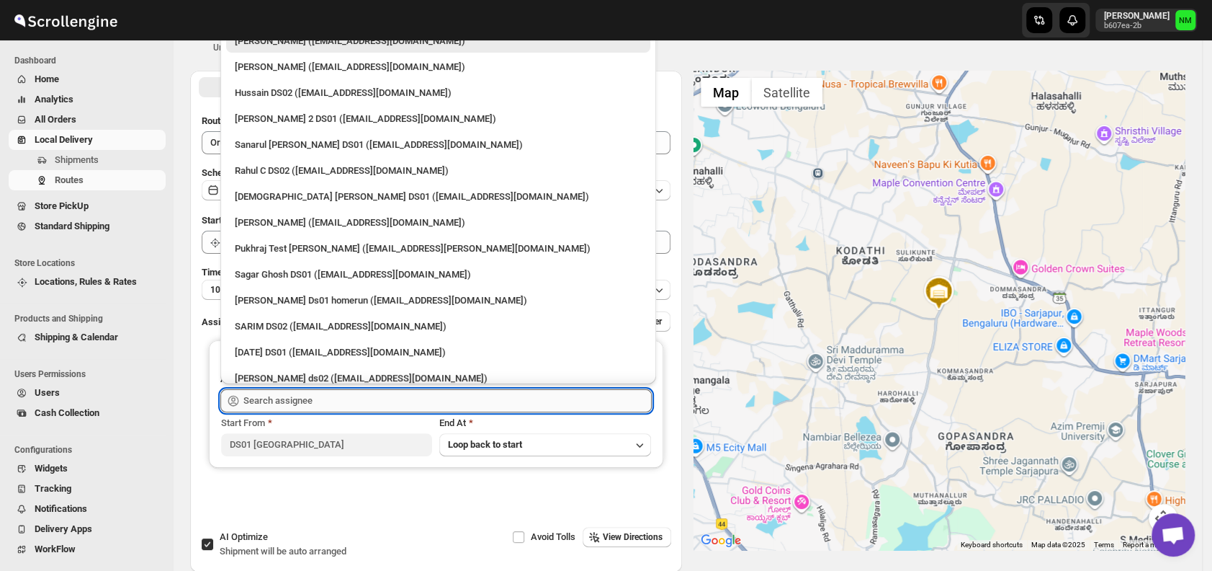
click at [312, 403] on input "text" at bounding box center [447, 400] width 408 height 23
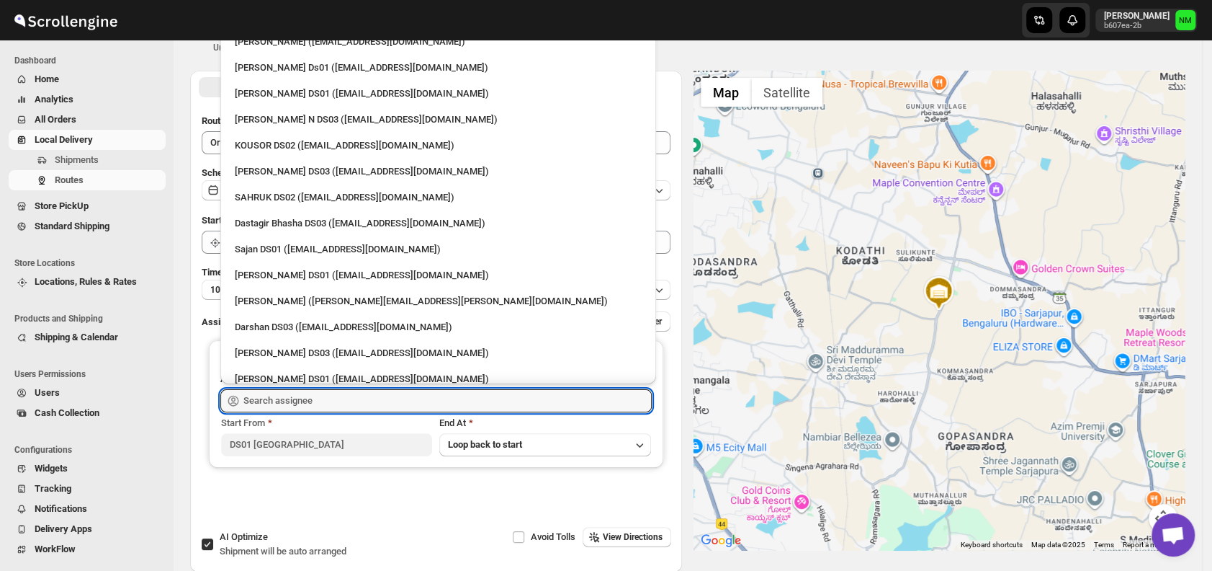
scroll to position [1204, 0]
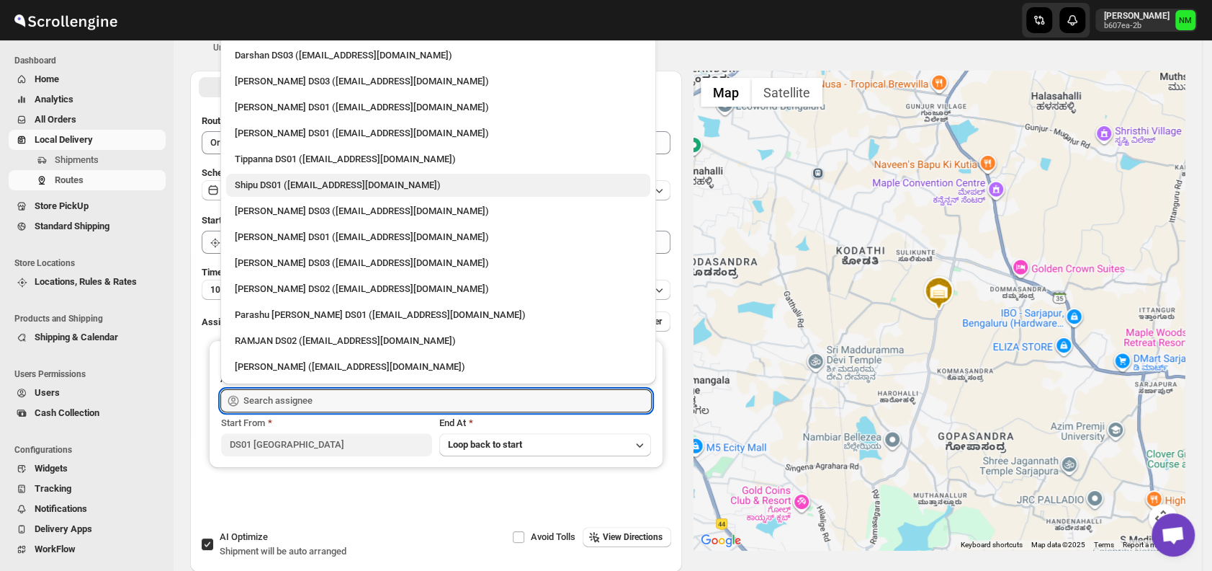
click at [263, 189] on div "Shipu DS01 ([EMAIL_ADDRESS][DOMAIN_NAME])" at bounding box center [438, 185] width 407 height 14
type input "Shipu DS01 ([EMAIL_ADDRESS][DOMAIN_NAME])"
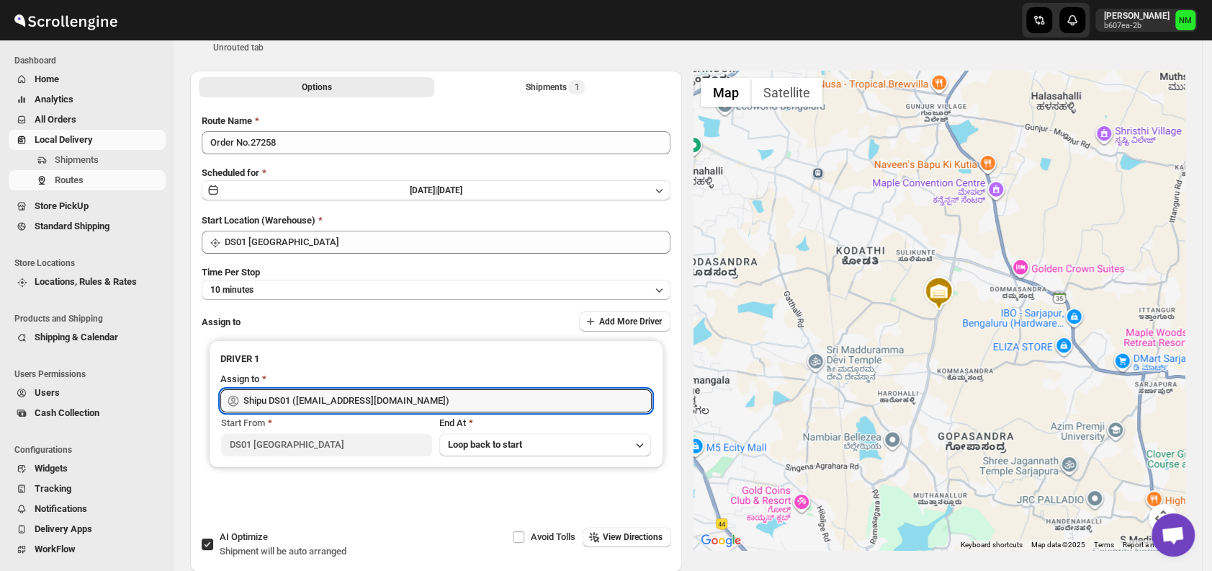
scroll to position [0, 0]
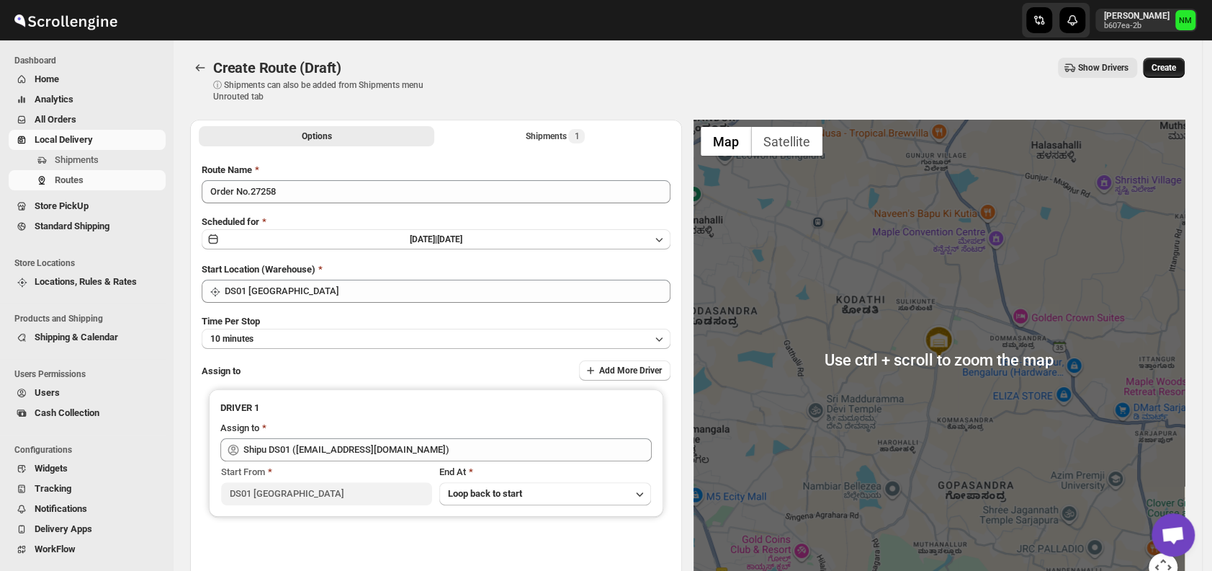
click at [1176, 66] on span "Create" at bounding box center [1164, 68] width 24 height 12
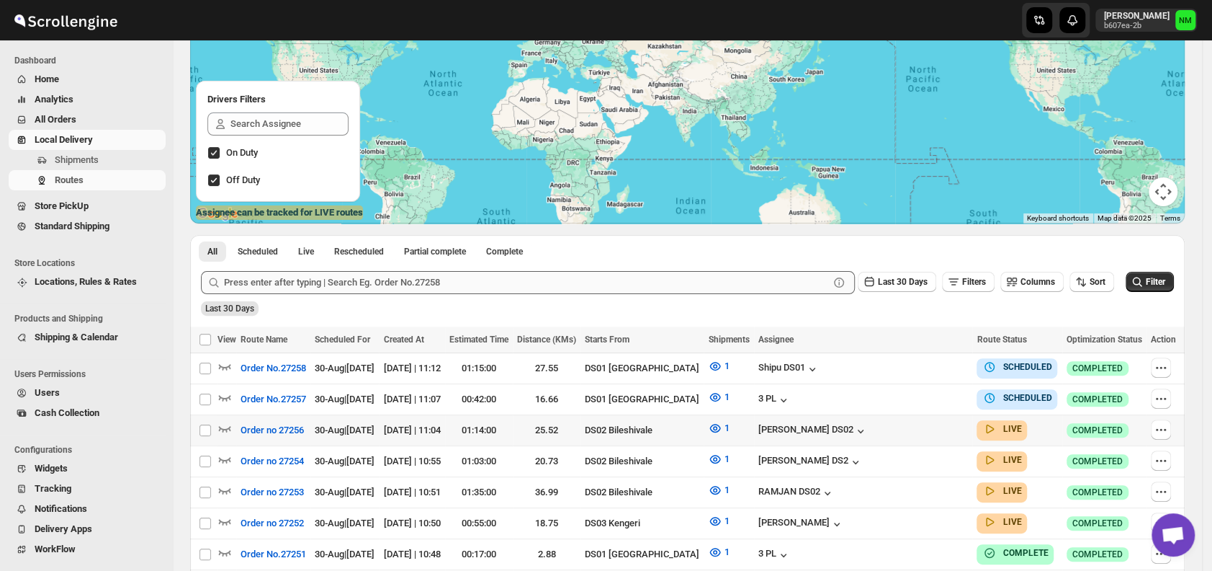
scroll to position [147, 0]
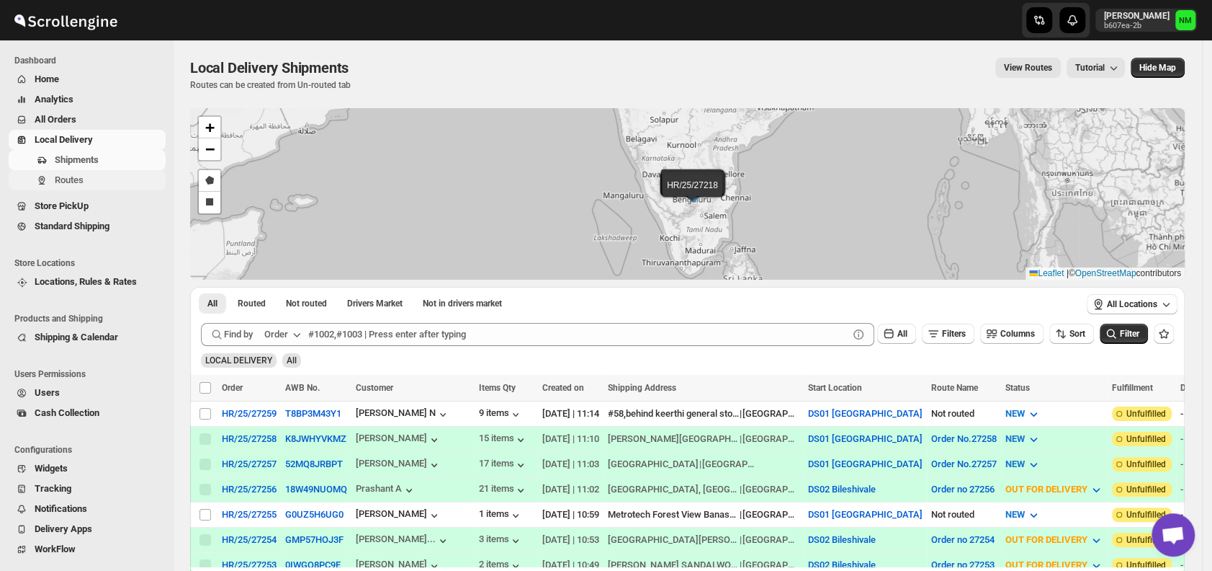
click at [80, 179] on span "Routes" at bounding box center [69, 179] width 29 height 11
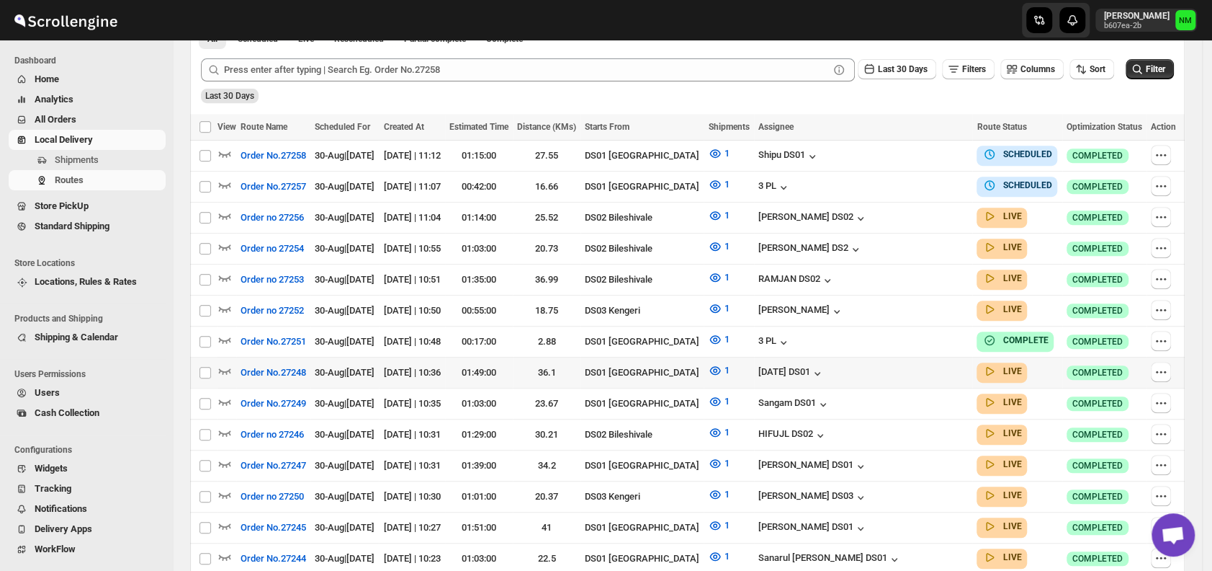
scroll to position [358, 0]
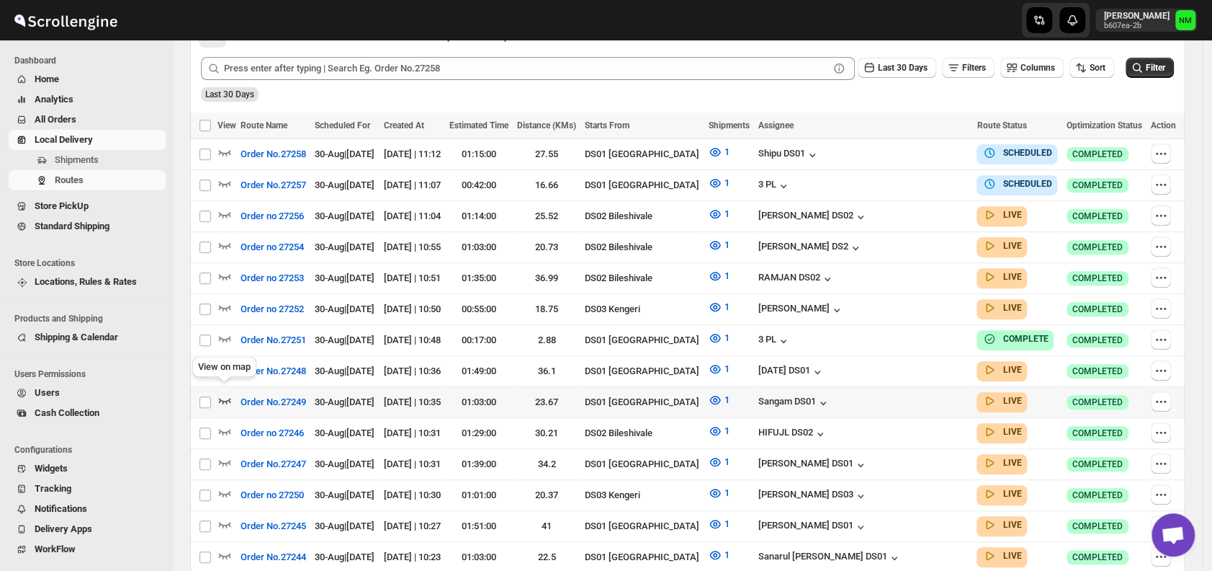
click at [228, 393] on icon "button" at bounding box center [225, 400] width 14 height 14
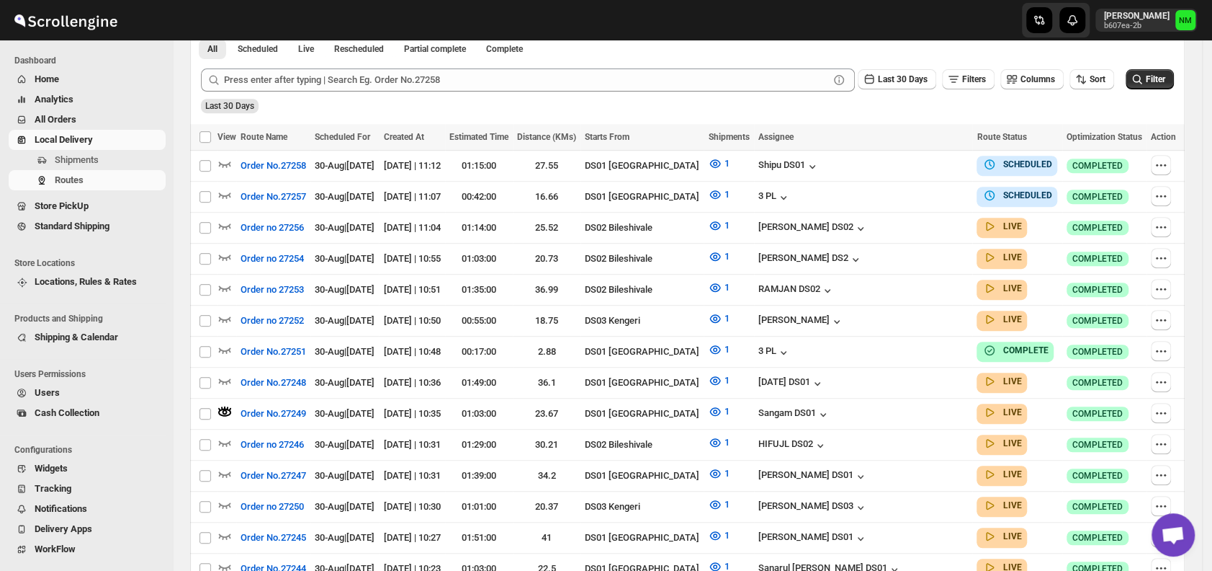
scroll to position [0, 0]
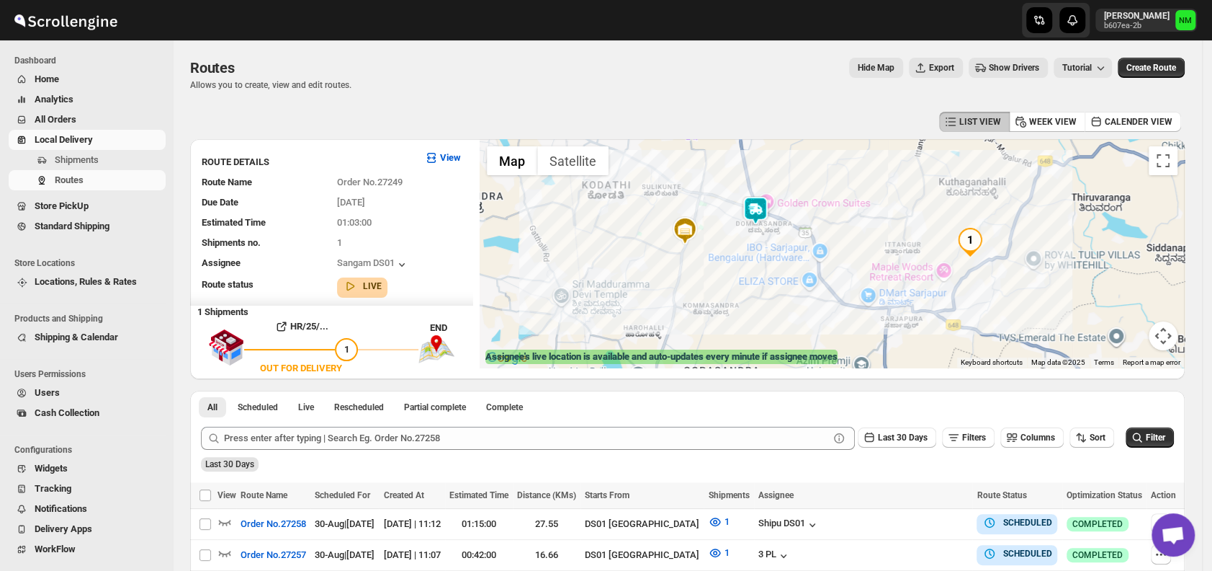
click at [764, 216] on img at bounding box center [755, 210] width 29 height 29
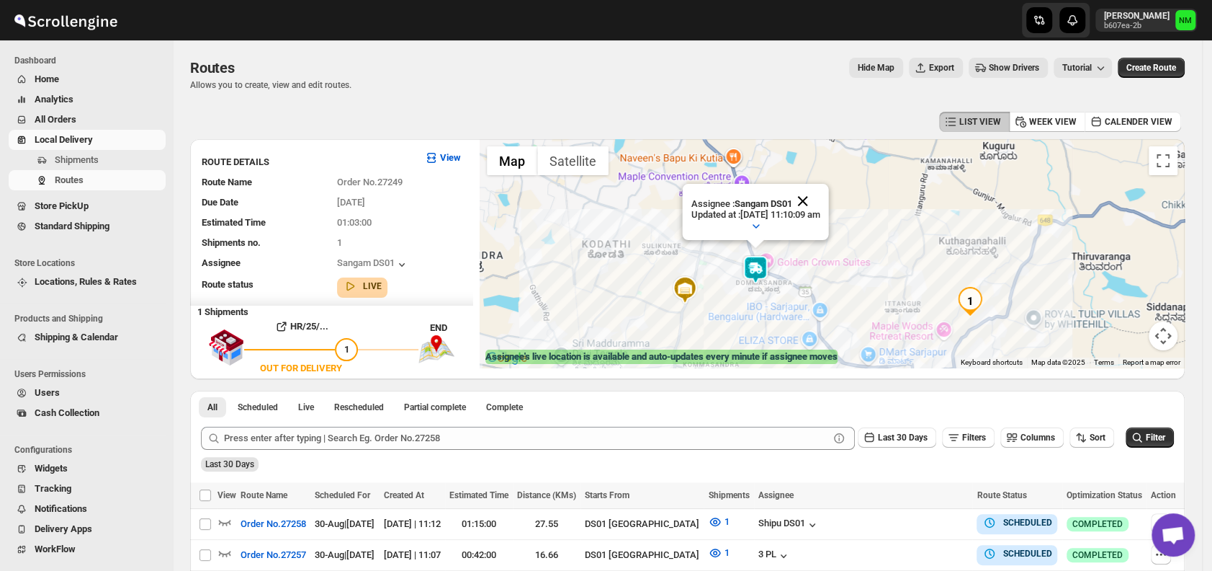
click at [820, 201] on button "Close" at bounding box center [803, 201] width 35 height 35
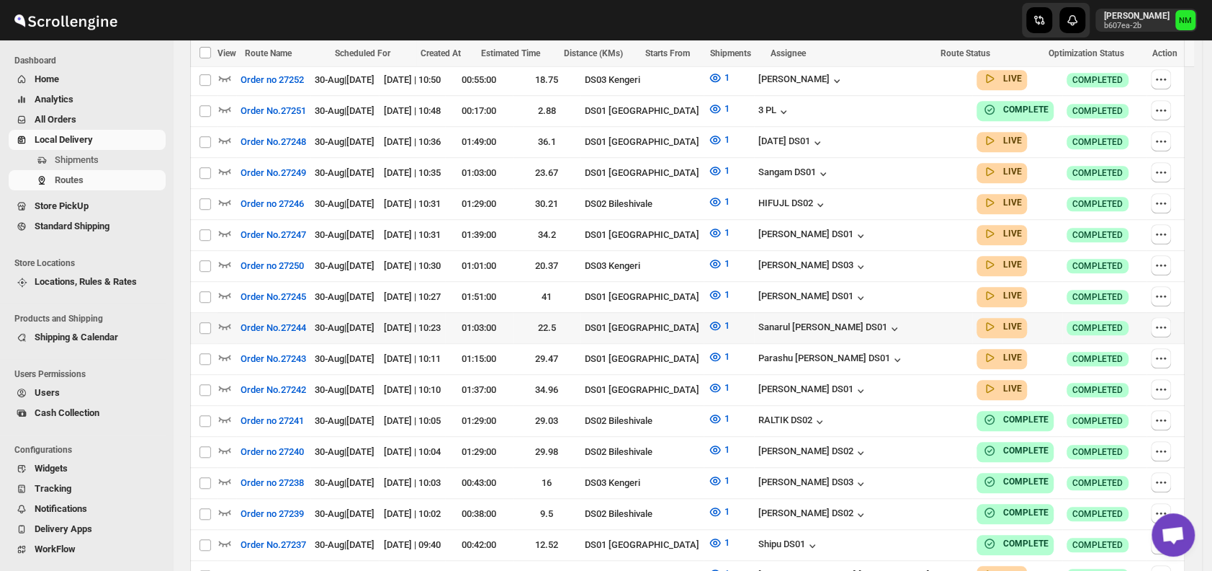
scroll to position [589, 0]
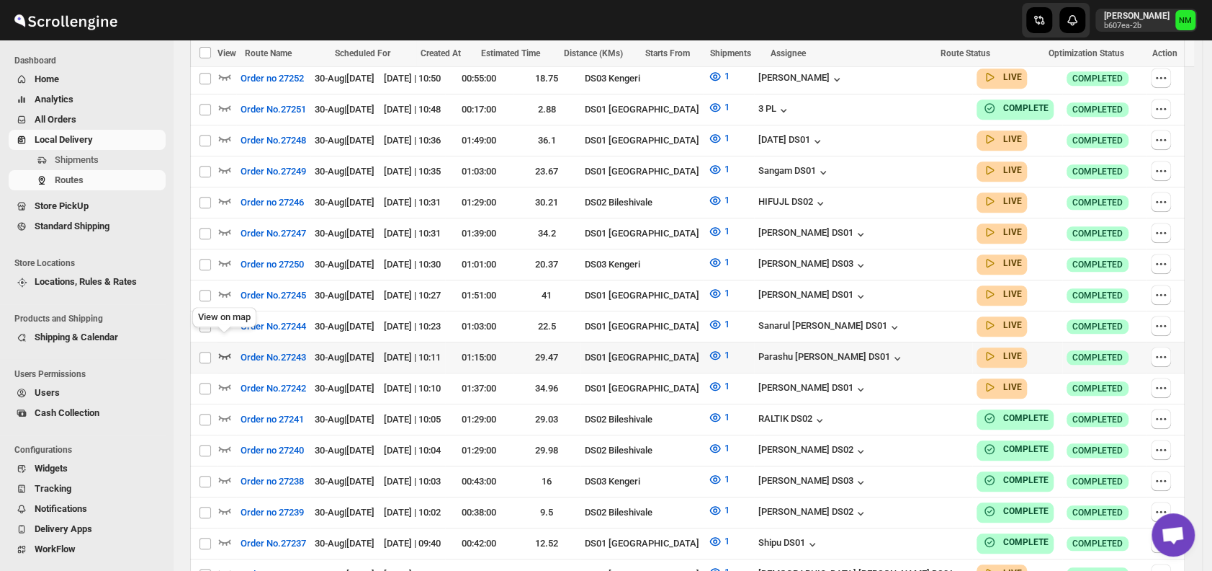
click at [225, 348] on icon "button" at bounding box center [225, 355] width 14 height 14
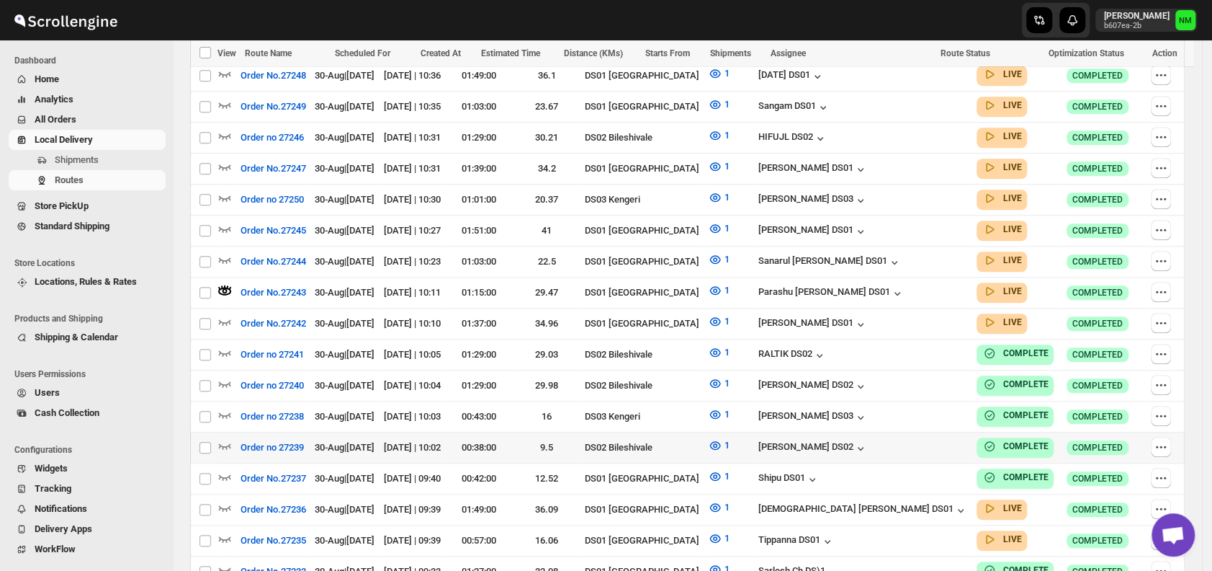
scroll to position [798, 0]
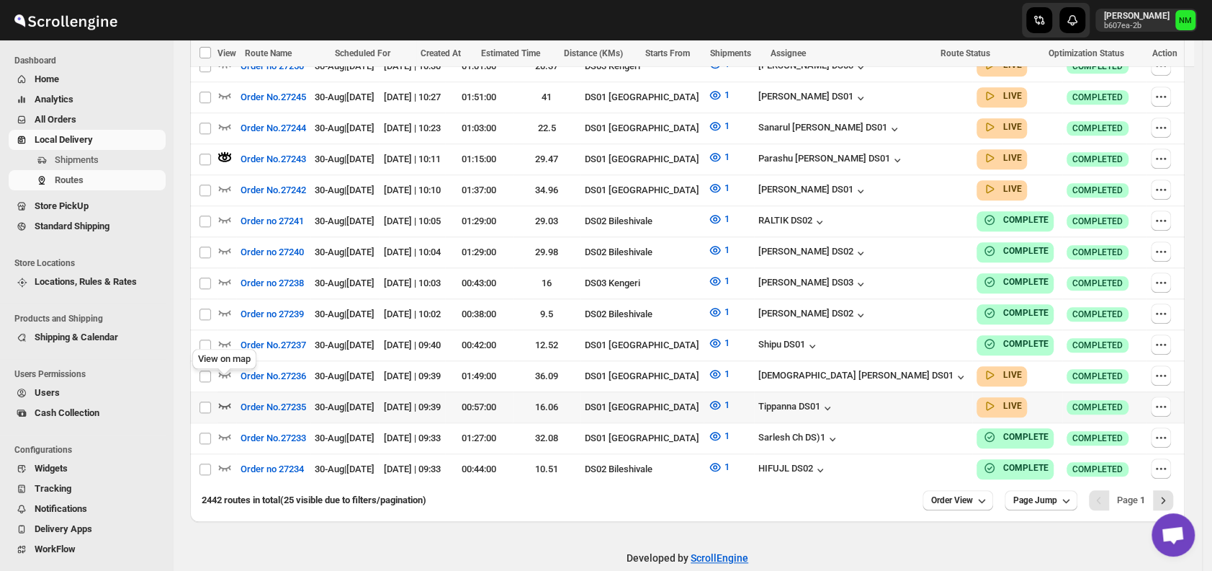
click at [225, 398] on icon "button" at bounding box center [225, 405] width 14 height 14
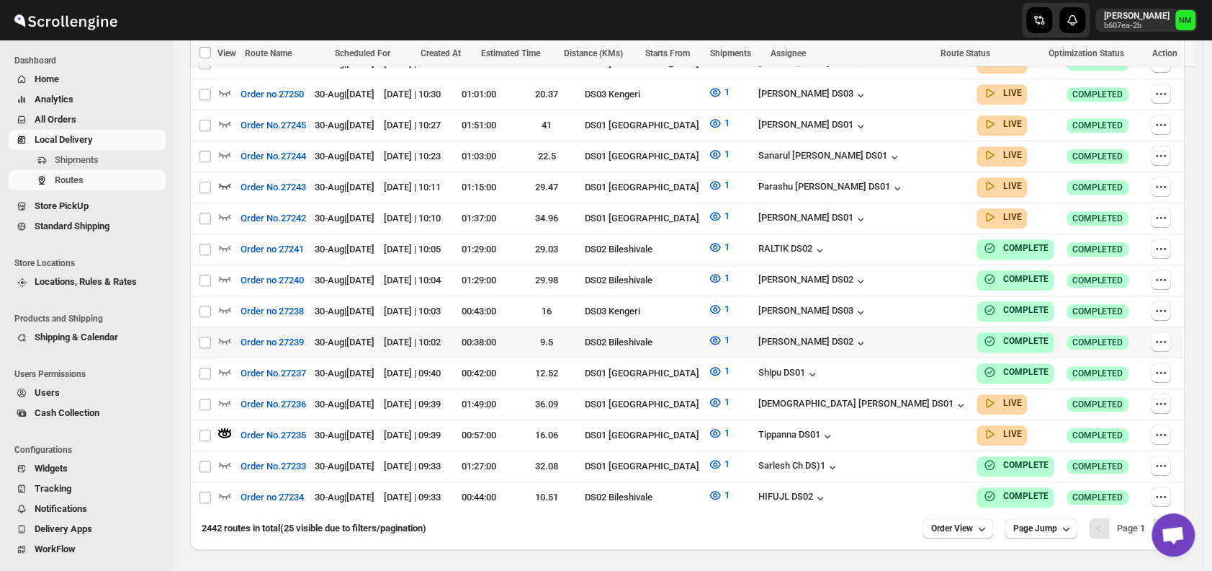
scroll to position [772, 0]
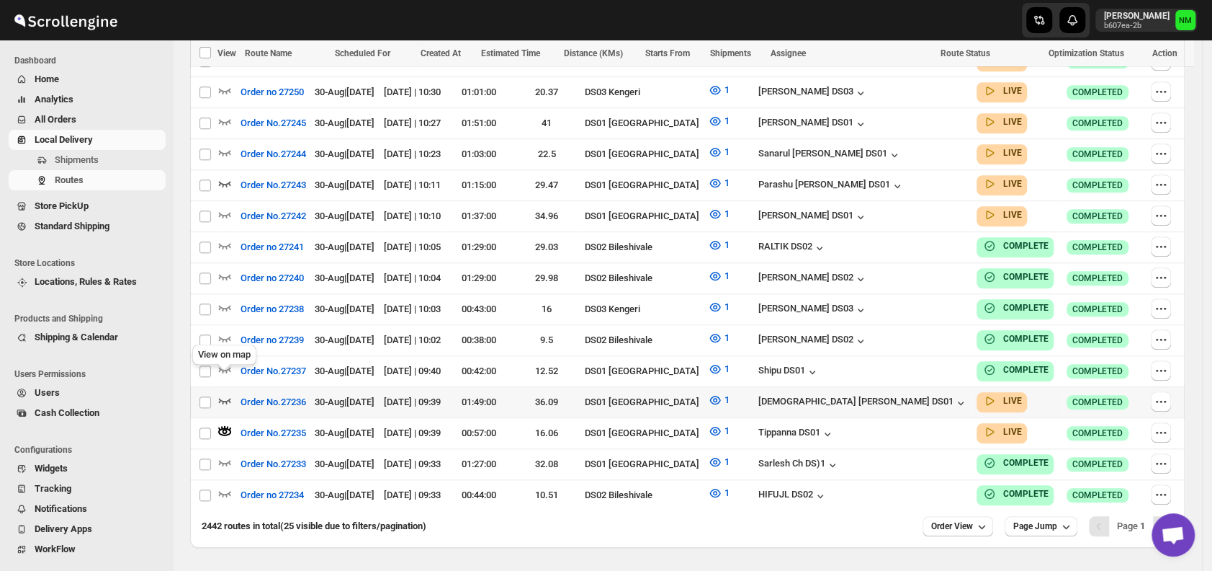
click at [218, 393] on icon "button" at bounding box center [225, 400] width 14 height 14
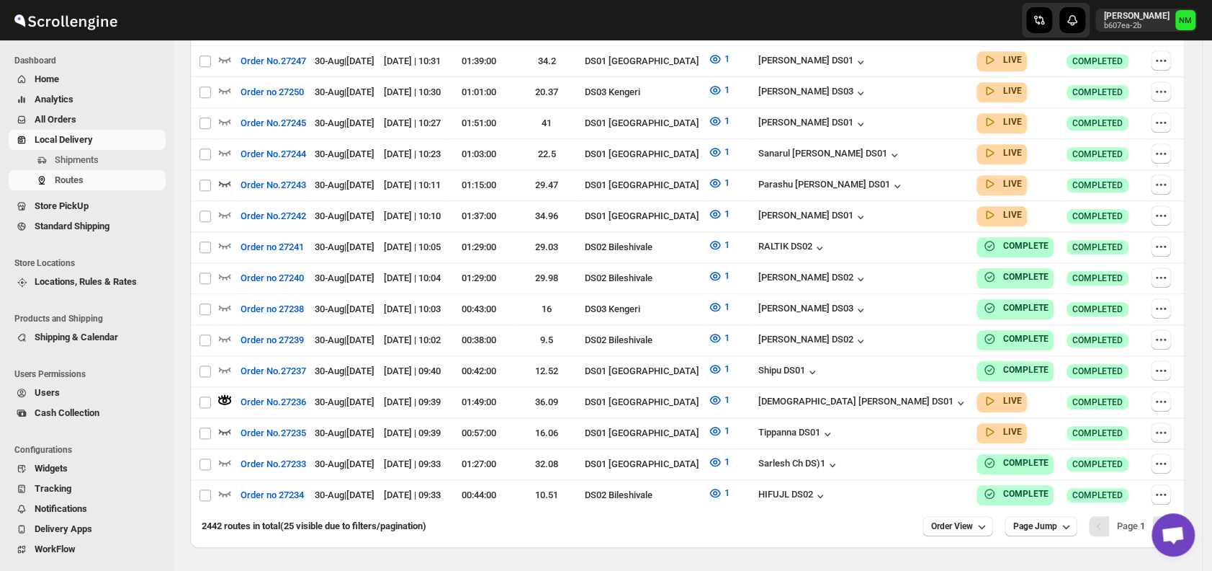
scroll to position [0, 0]
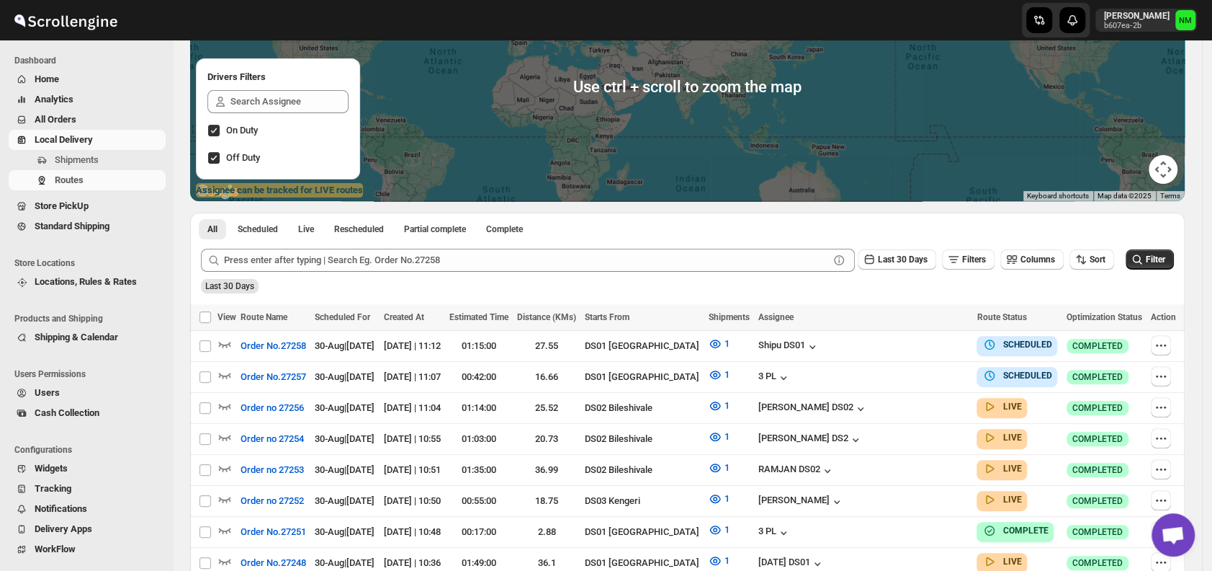
scroll to position [172, 0]
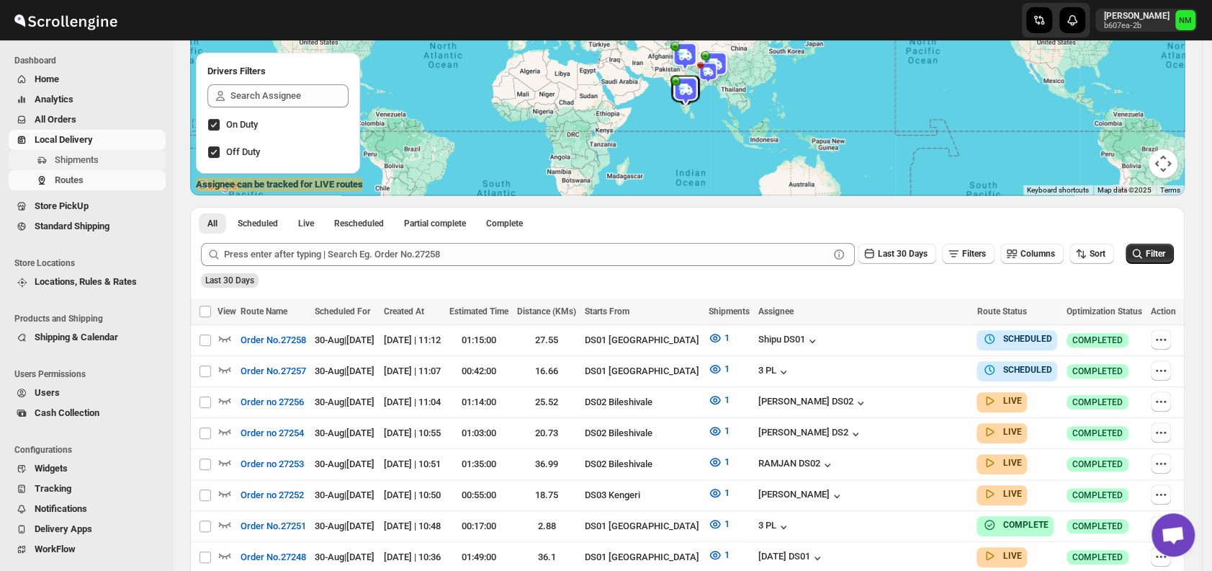
click at [96, 158] on span "Shipments" at bounding box center [77, 159] width 44 height 11
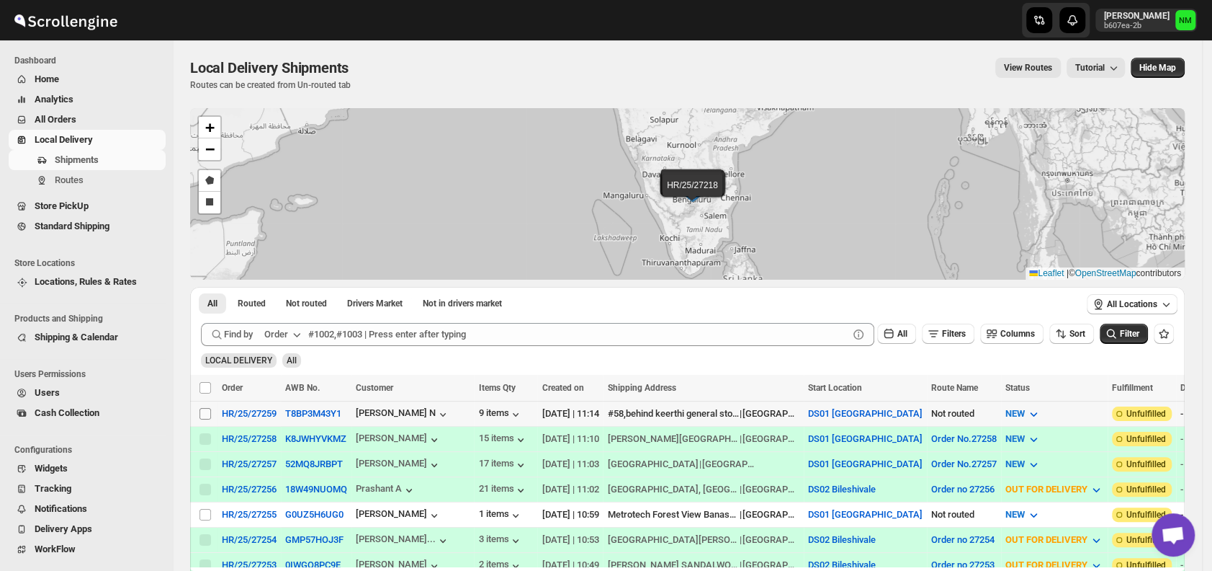
click at [202, 409] on input "Select shipment" at bounding box center [206, 414] width 12 height 12
checkbox input "true"
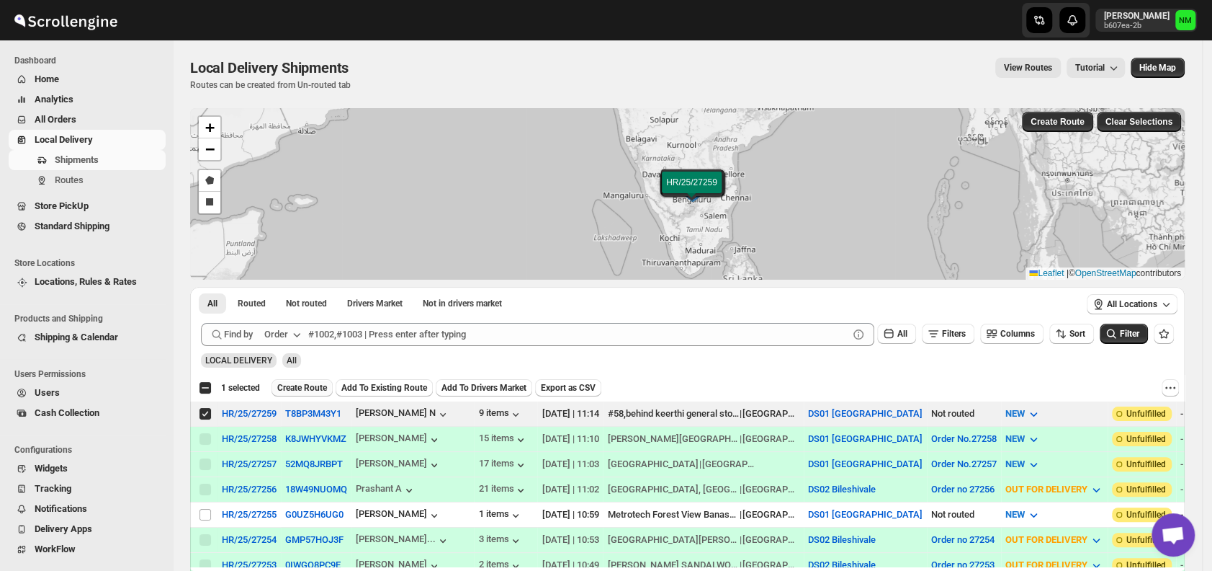
click at [285, 388] on span "Create Route" at bounding box center [302, 388] width 50 height 12
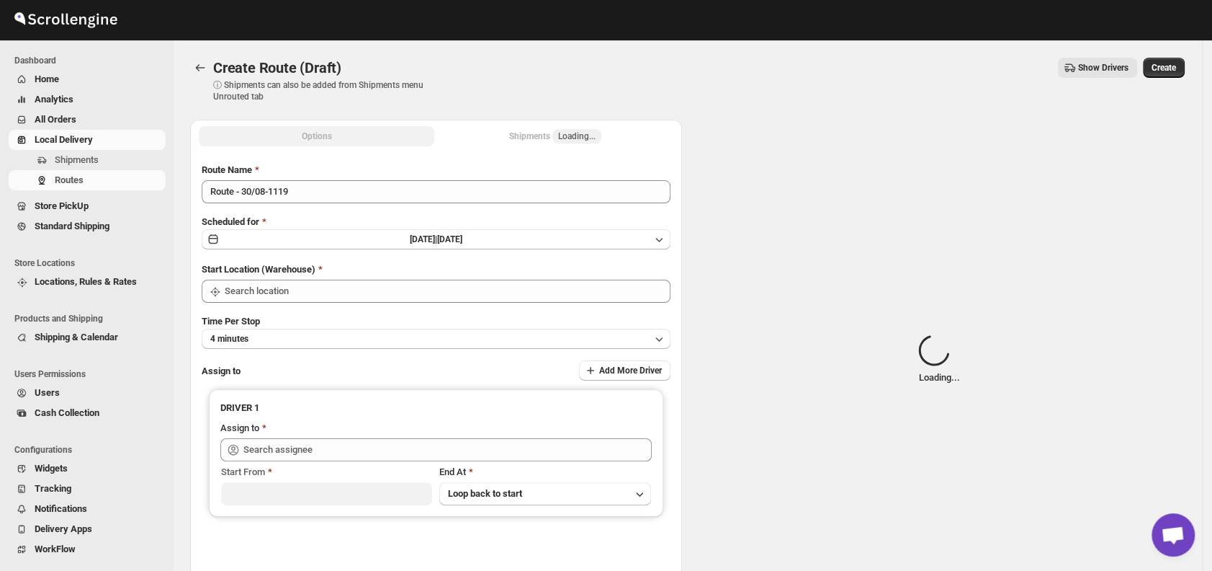
type input "DS01 [GEOGRAPHIC_DATA]"
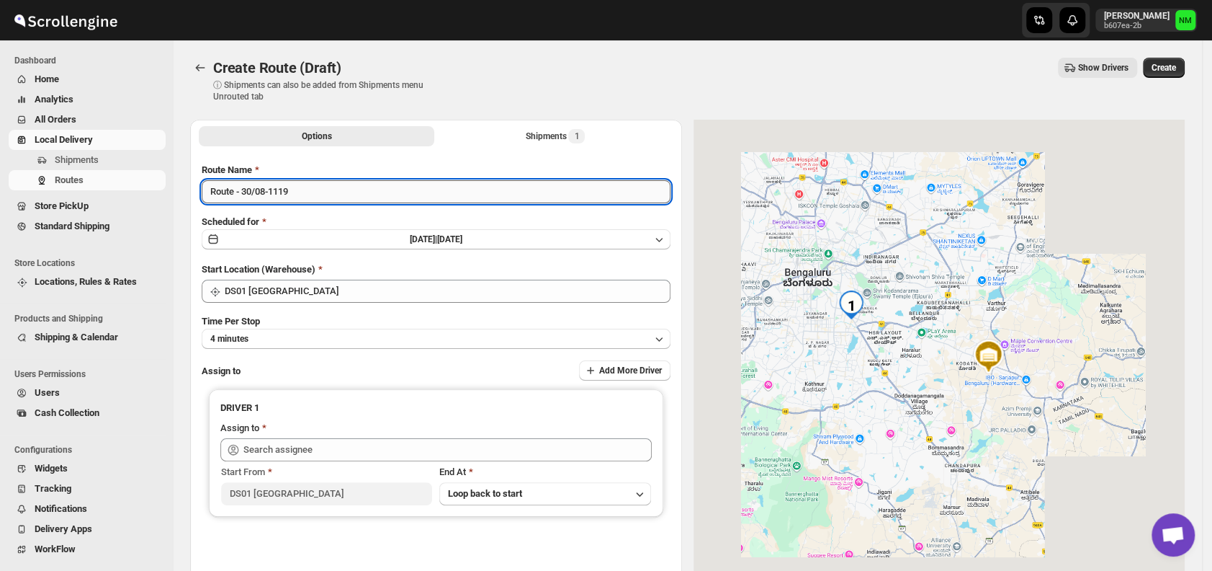
click at [338, 194] on input "Route - 30/08-1119" at bounding box center [436, 191] width 469 height 23
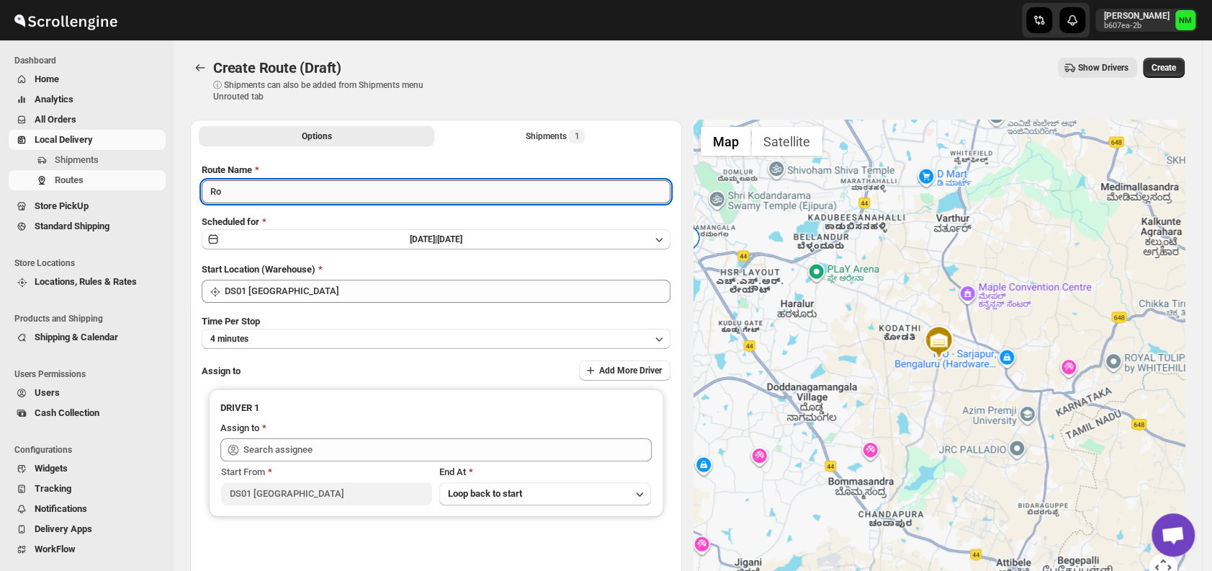
type input "R"
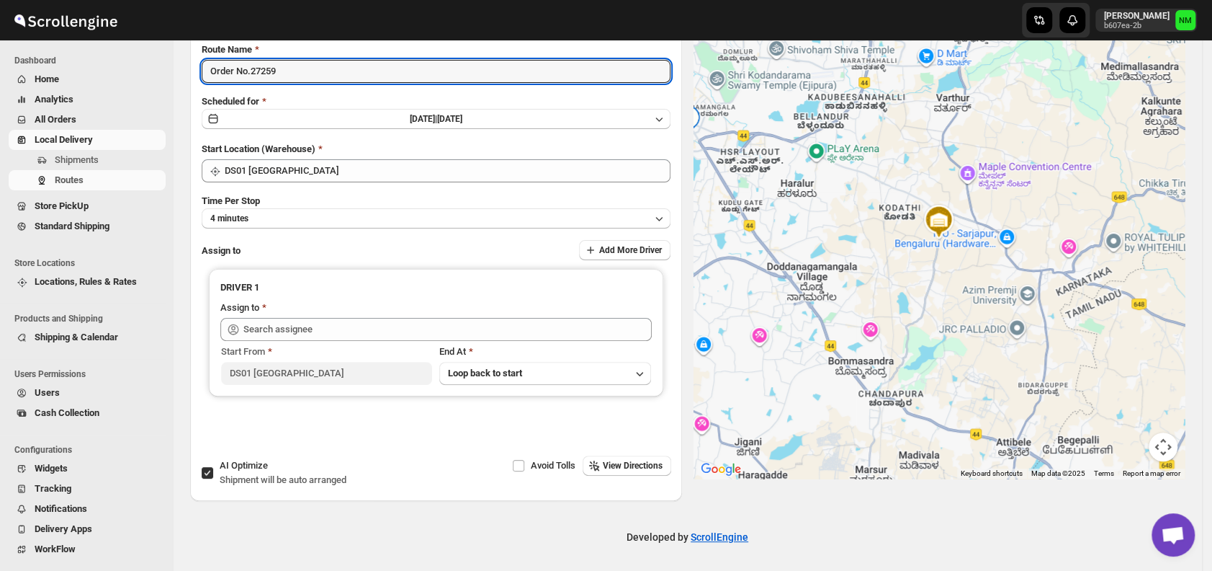
scroll to position [121, 0]
type input "Order No.27259"
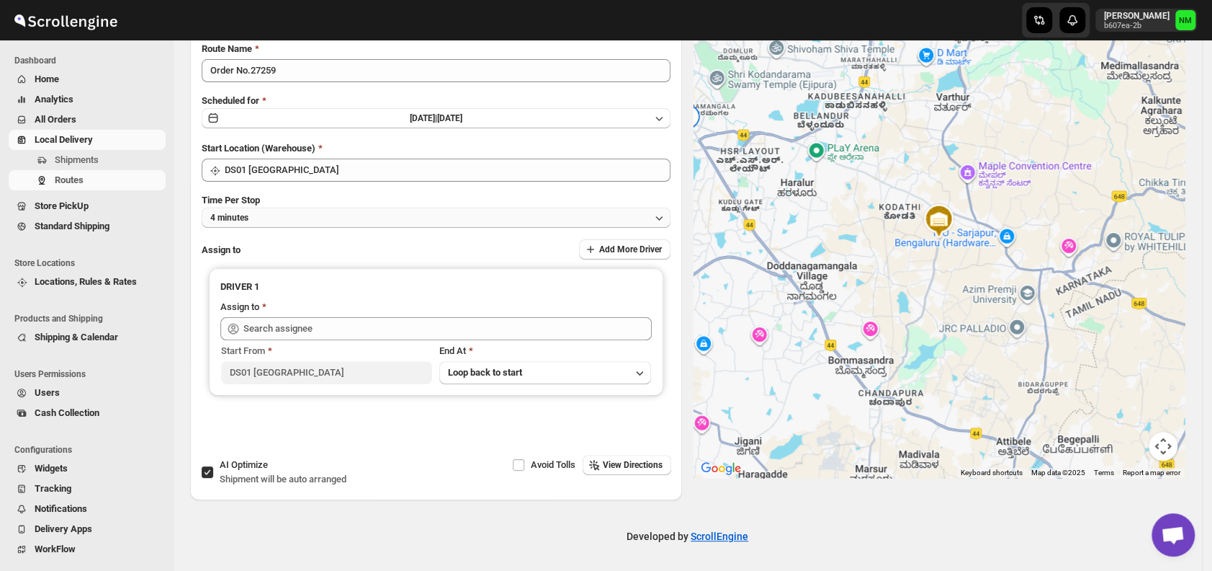
click at [286, 218] on button "4 minutes" at bounding box center [436, 217] width 469 height 20
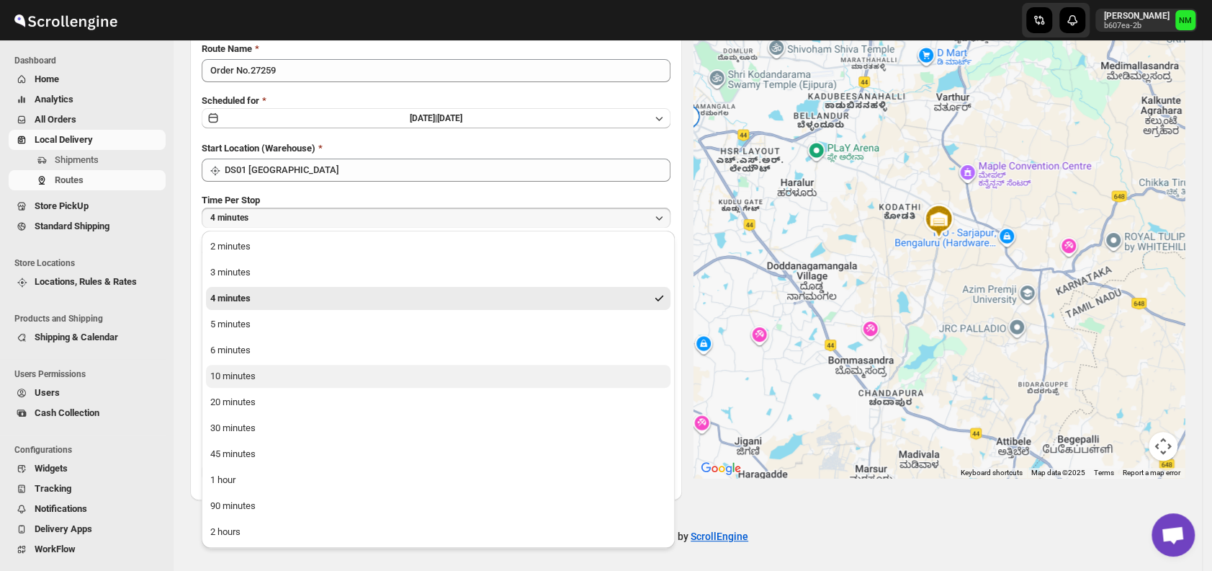
click at [284, 377] on button "10 minutes" at bounding box center [438, 376] width 465 height 23
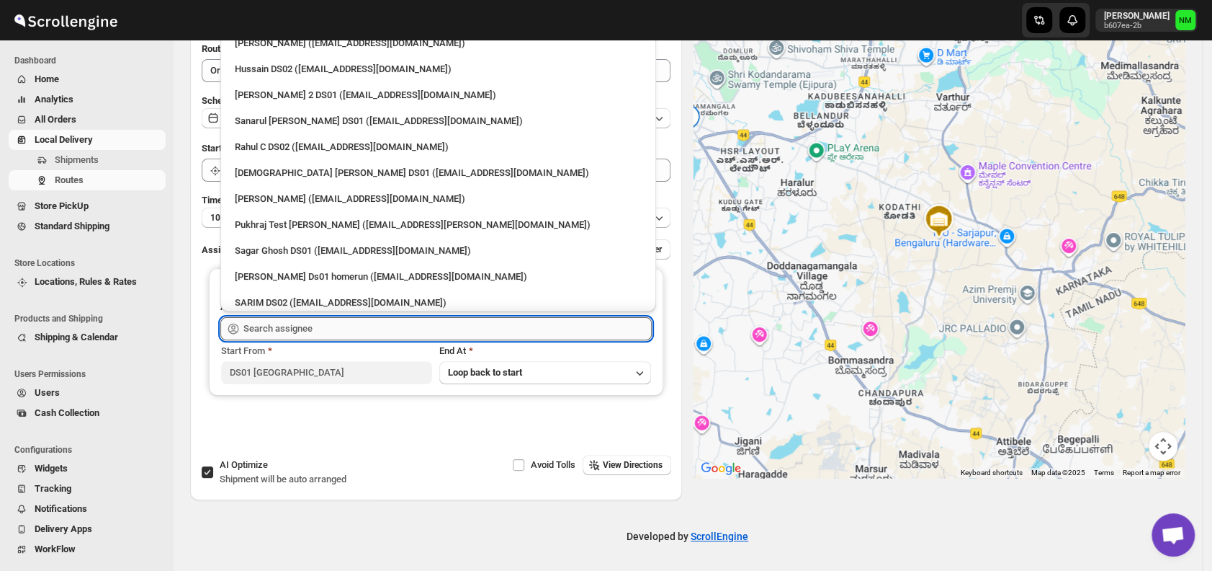
click at [320, 327] on input "text" at bounding box center [447, 328] width 408 height 23
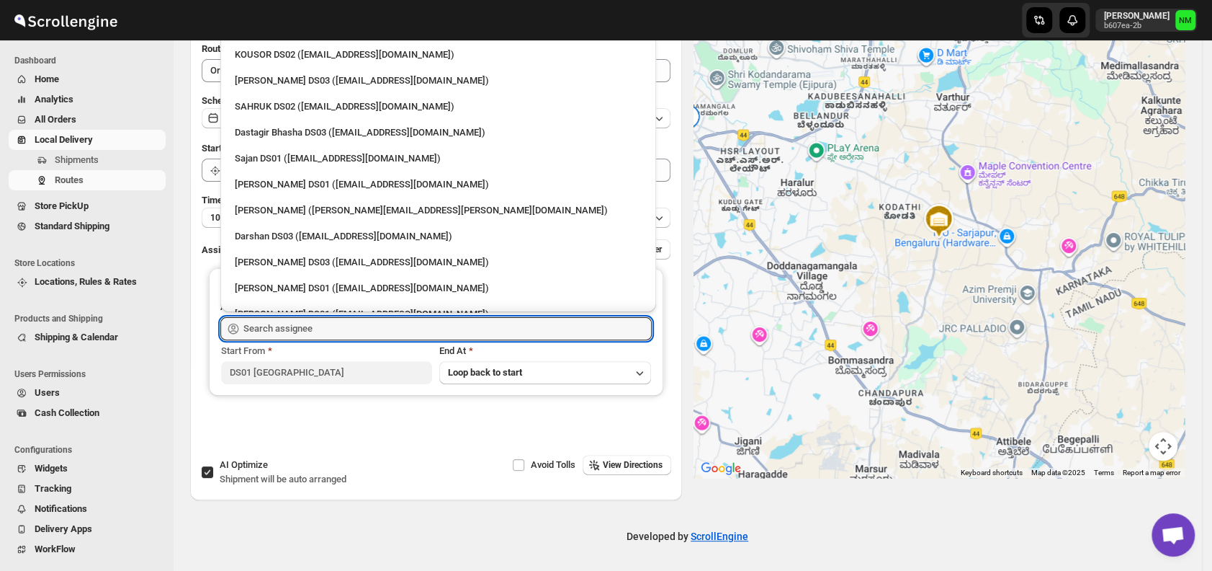
scroll to position [1002, 0]
click at [256, 146] on div "Sajan DS01 ([EMAIL_ADDRESS][DOMAIN_NAME])" at bounding box center [438, 156] width 424 height 23
type input "Sajan DS01 ([EMAIL_ADDRESS][DOMAIN_NAME])"
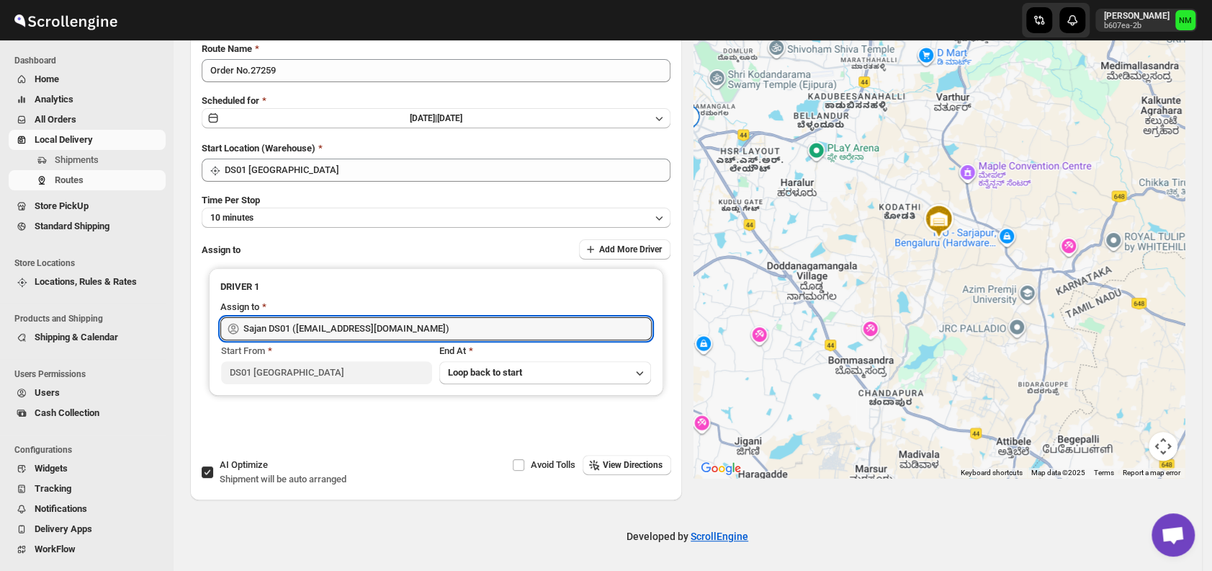
scroll to position [0, 0]
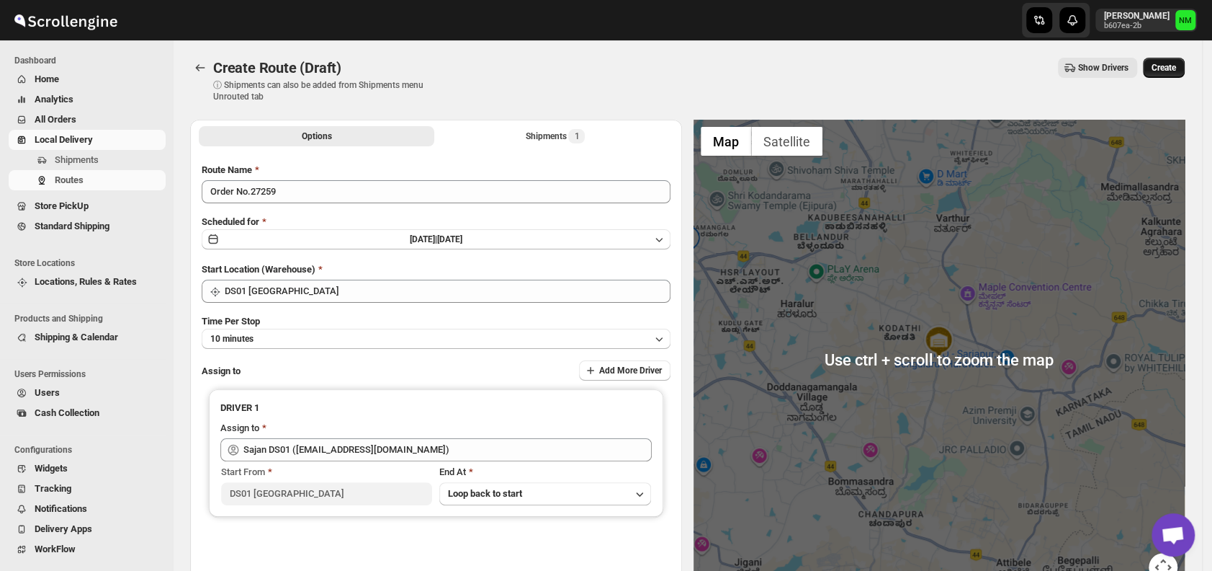
click at [1171, 70] on span "Create" at bounding box center [1164, 68] width 24 height 12
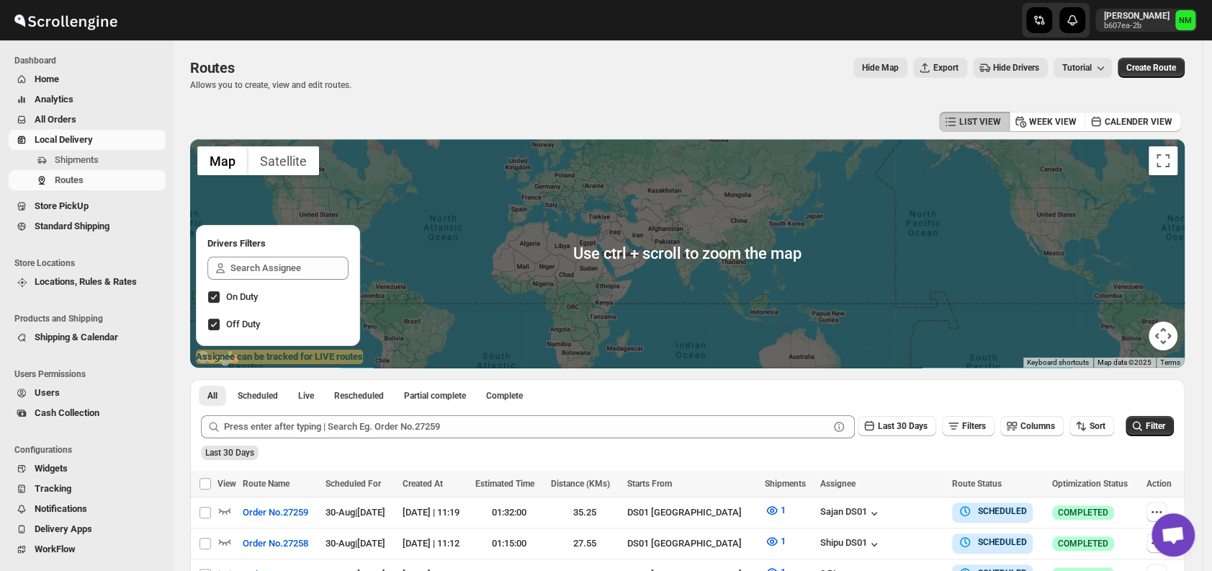
scroll to position [336, 0]
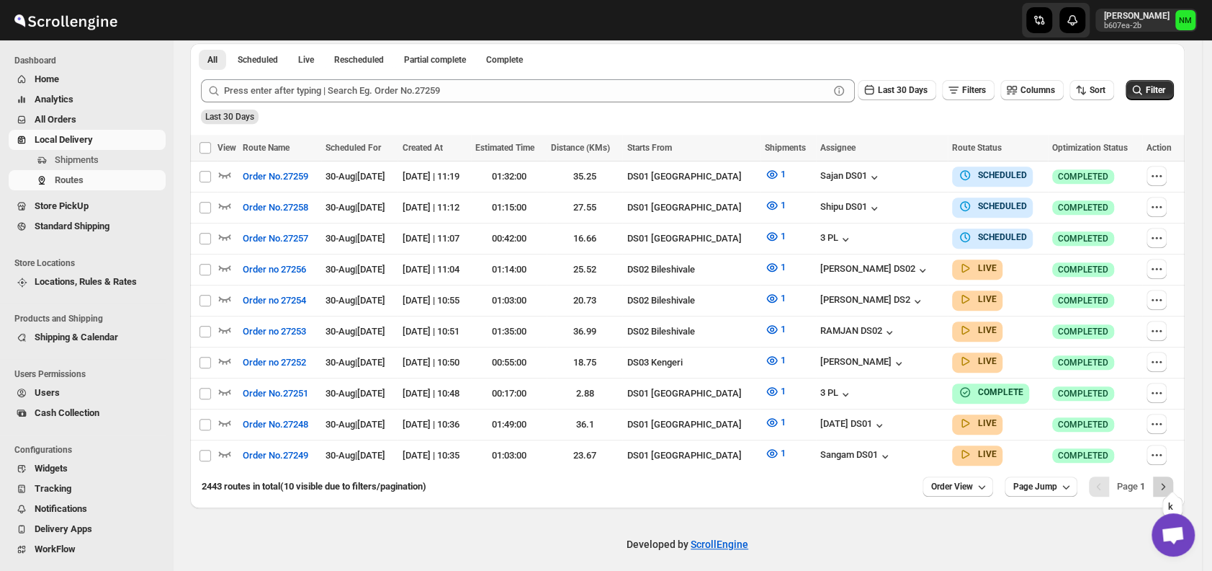
click at [1171, 479] on icon "Next" at bounding box center [1163, 486] width 14 height 14
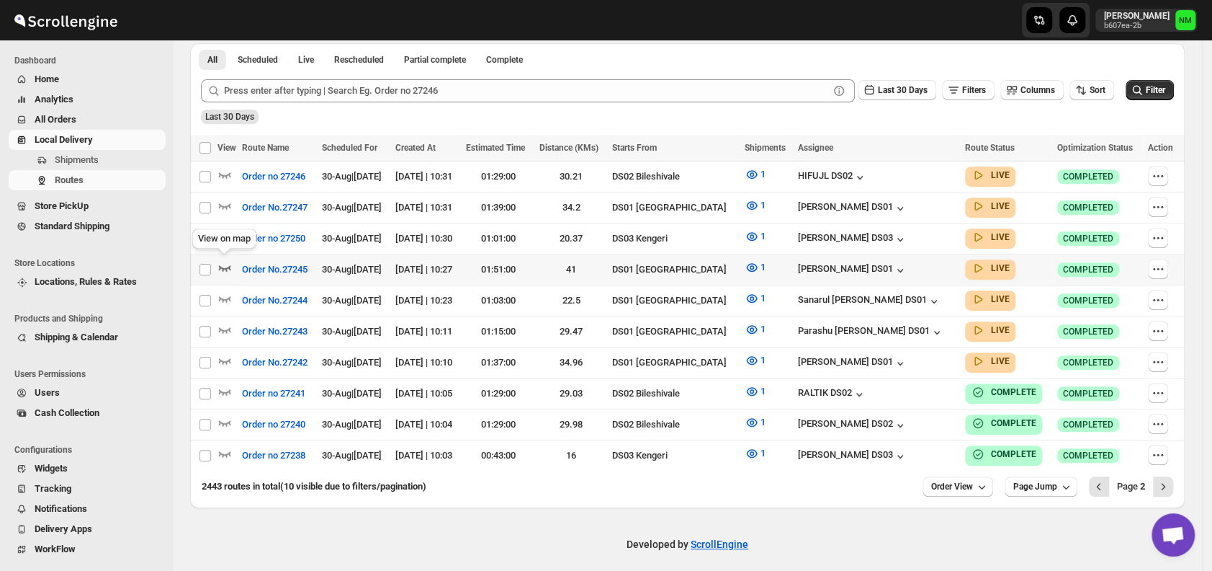
click at [227, 264] on icon "button" at bounding box center [225, 267] width 14 height 14
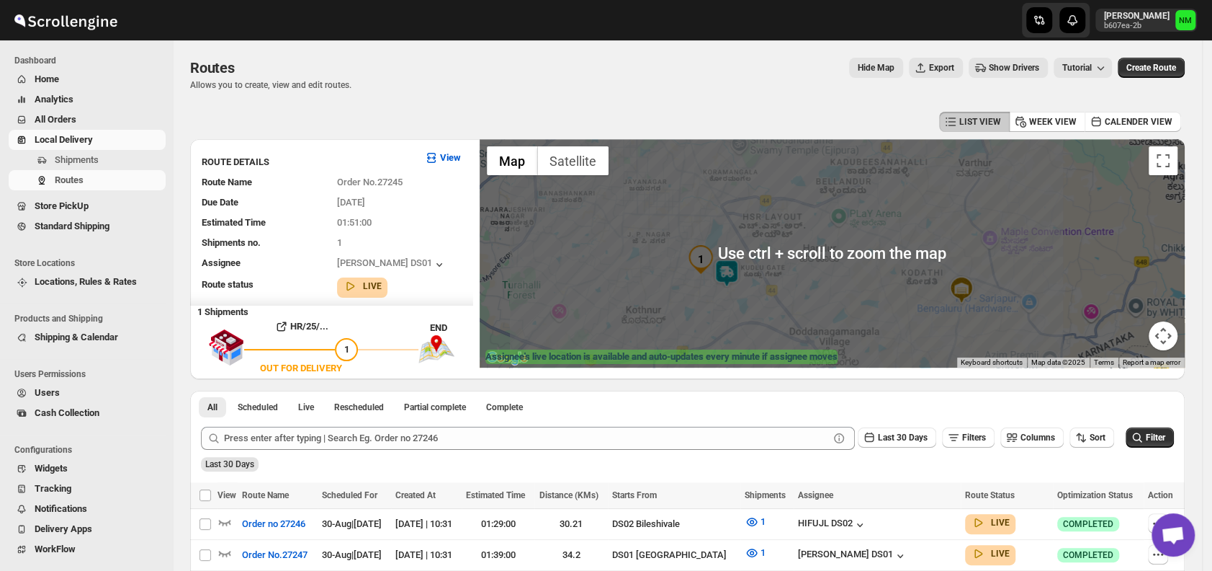
scroll to position [51, 0]
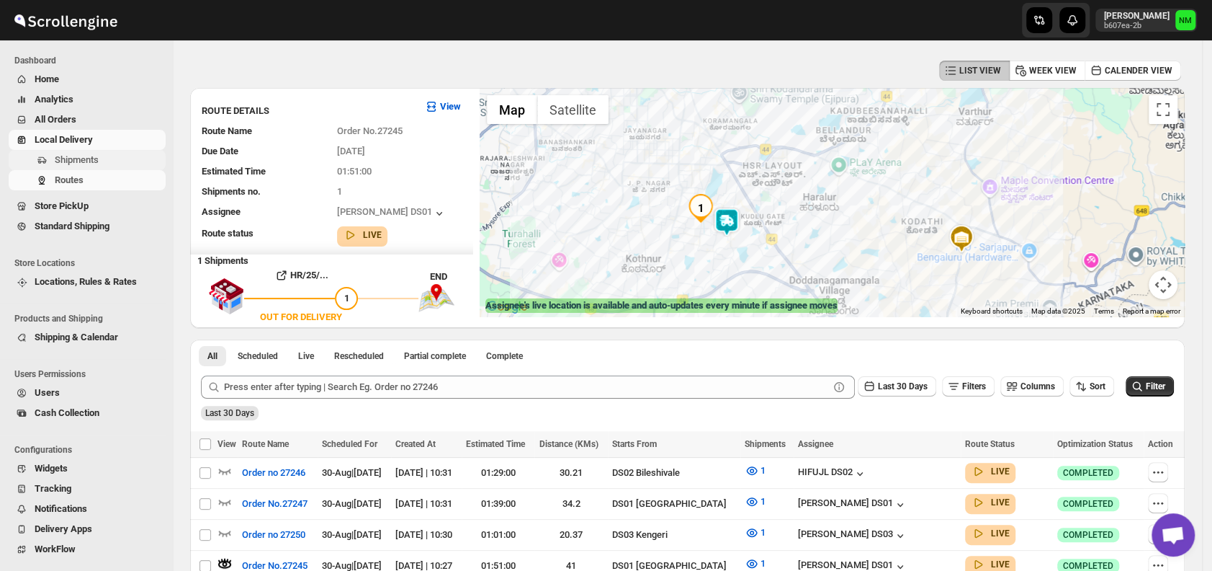
click at [127, 153] on span "Shipments" at bounding box center [109, 160] width 108 height 14
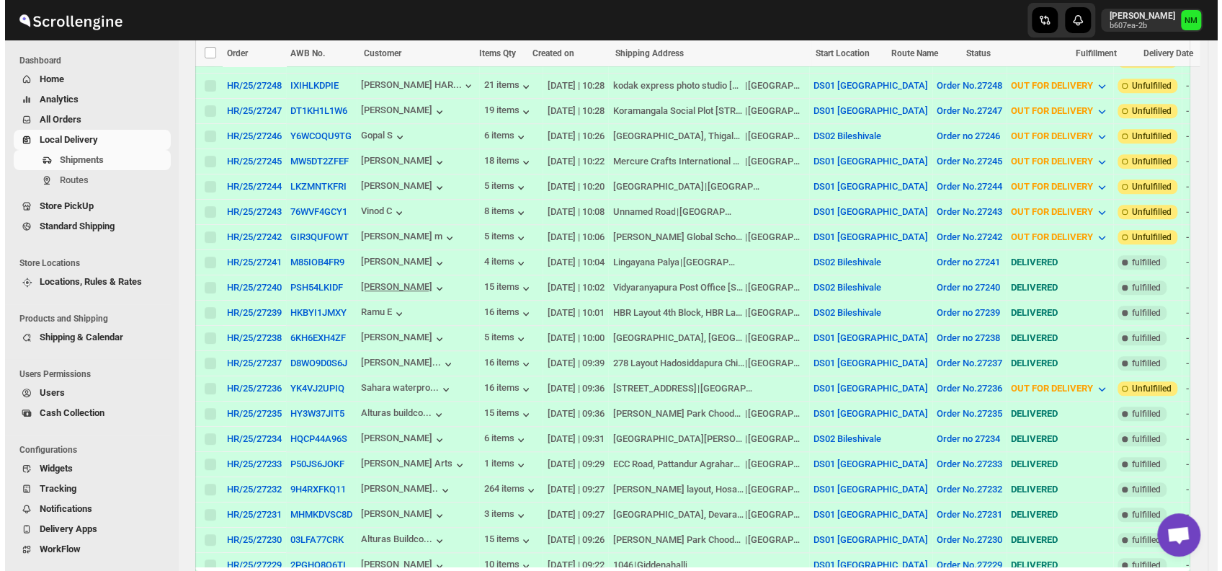
scroll to position [603, 0]
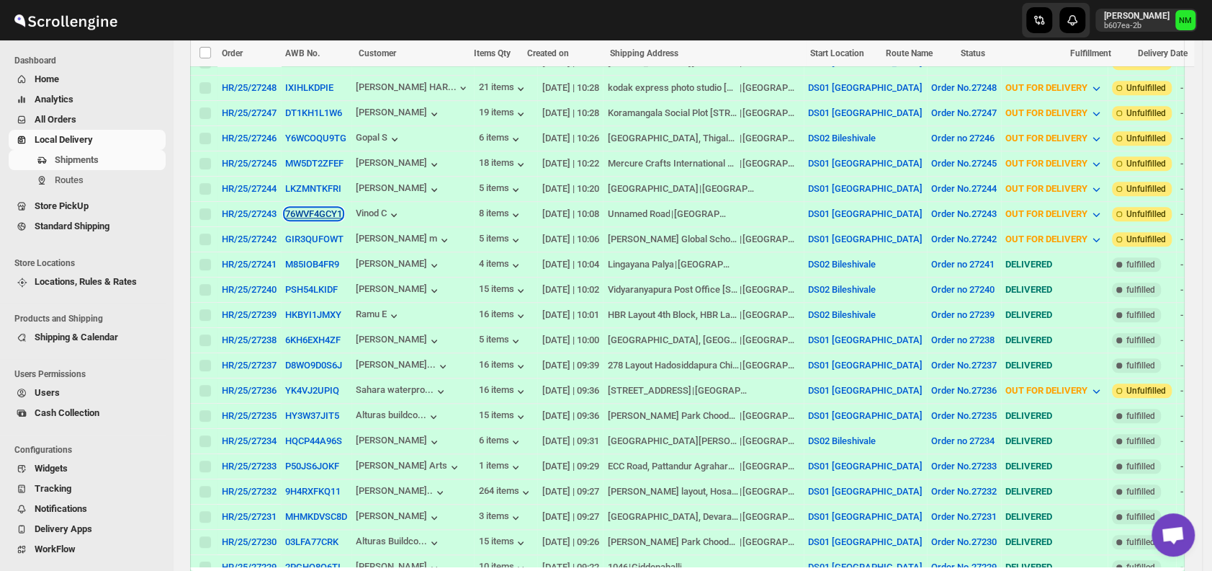
click at [294, 208] on button "76WVF4GCY1" at bounding box center [313, 213] width 57 height 11
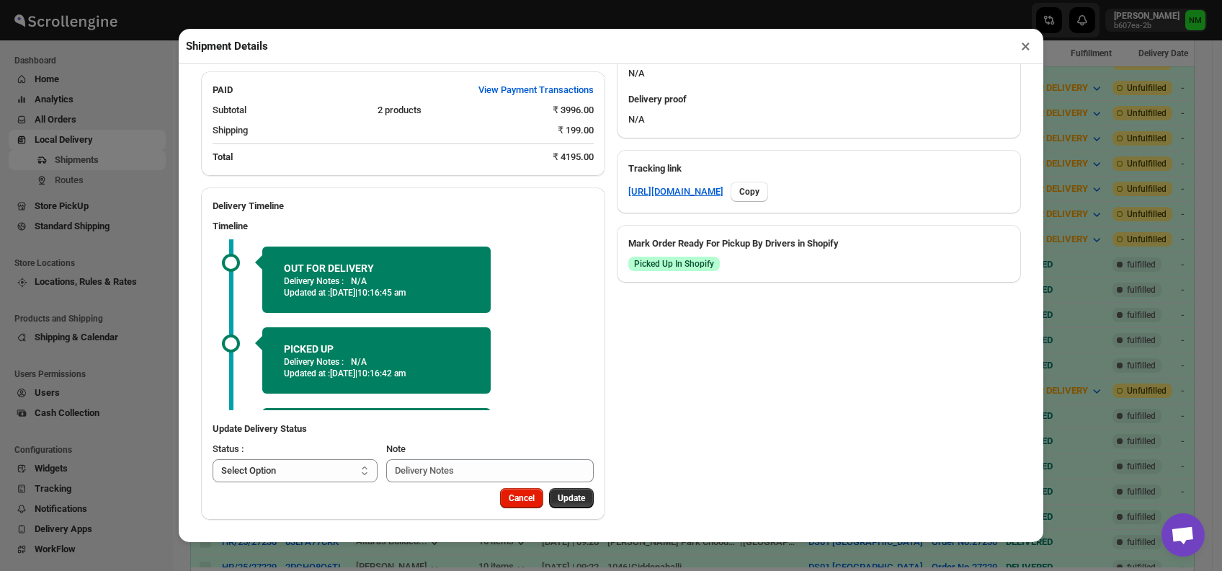
scroll to position [71, 0]
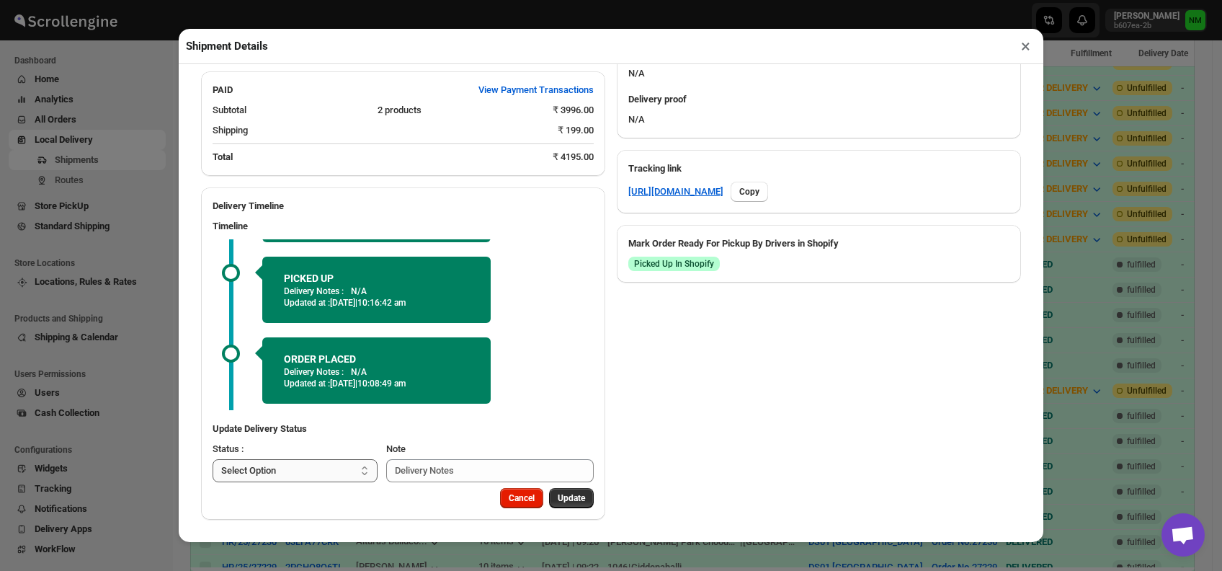
click at [324, 468] on select "Select Option PICKED UP OUT FOR DELIVERY RESCHEDULE DELIVERED CANCELLED" at bounding box center [295, 470] width 165 height 23
select select "DELIVERED"
click at [213, 459] on select "Select Option PICKED UP OUT FOR DELIVERY RESCHEDULE DELIVERED CANCELLED" at bounding box center [295, 470] width 165 height 23
click at [558, 499] on span "Update" at bounding box center [571, 498] width 27 height 12
select select
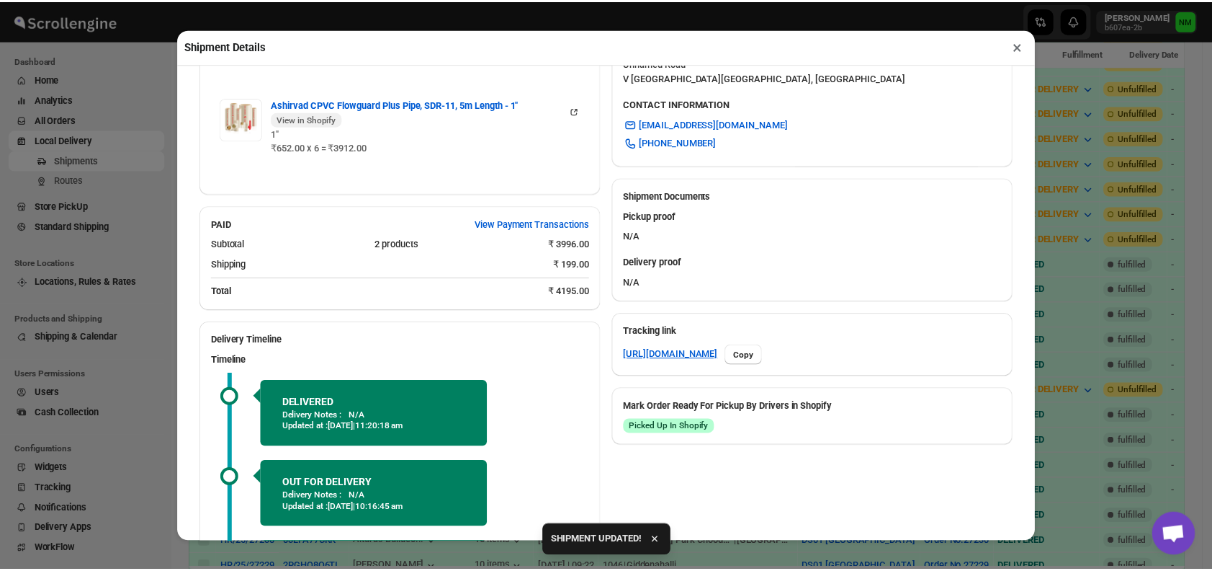
scroll to position [635, 0]
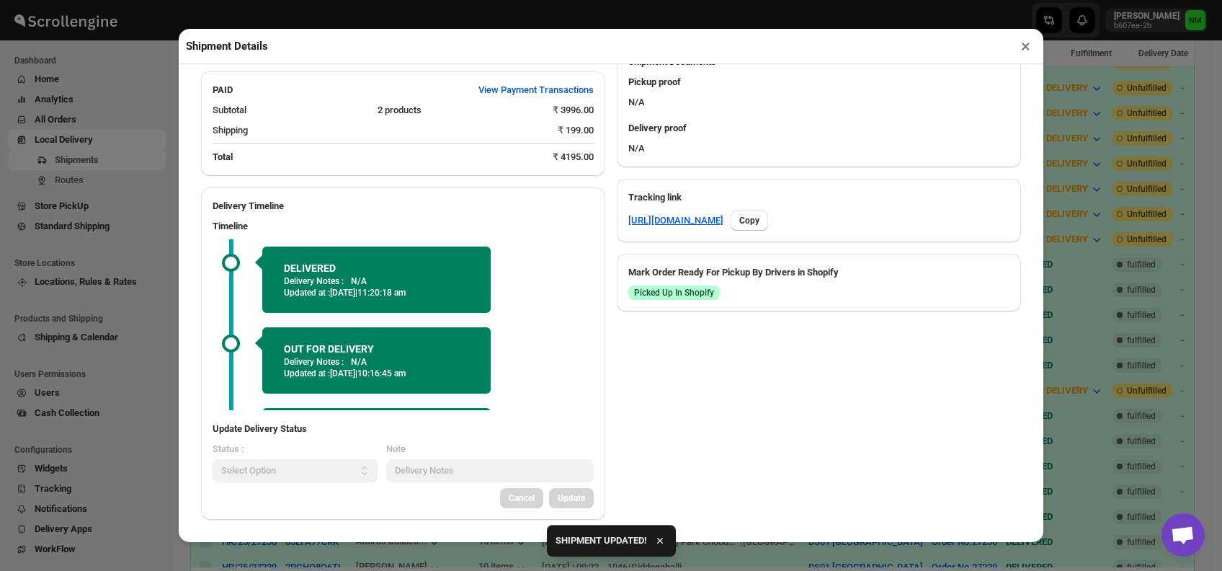
click at [1027, 52] on button "×" at bounding box center [1025, 46] width 21 height 20
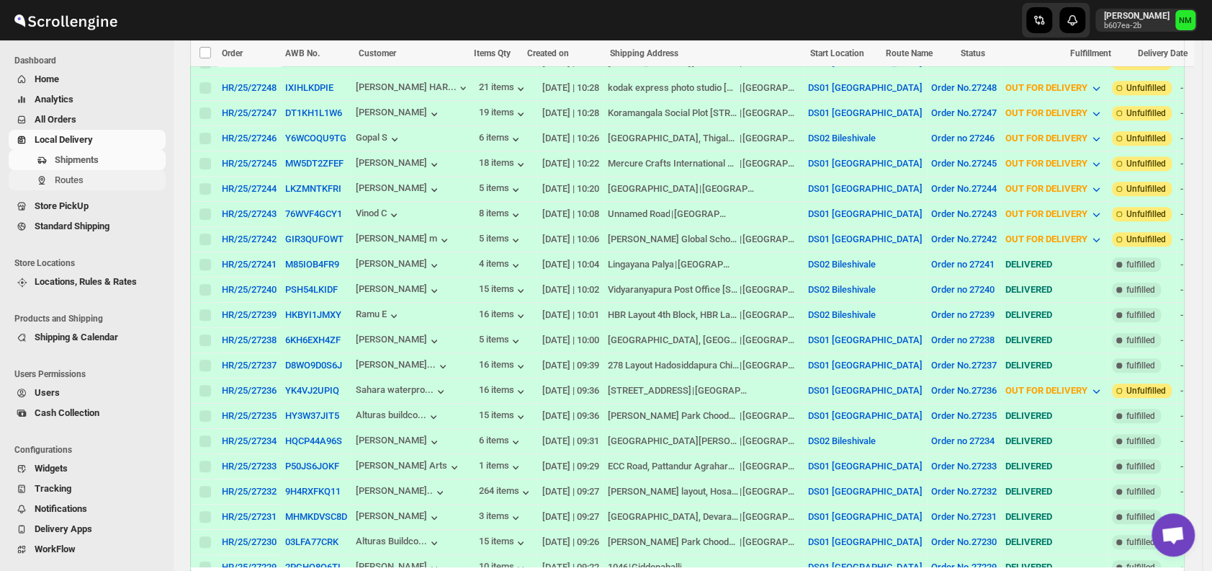
click at [105, 174] on span "Routes" at bounding box center [109, 180] width 108 height 14
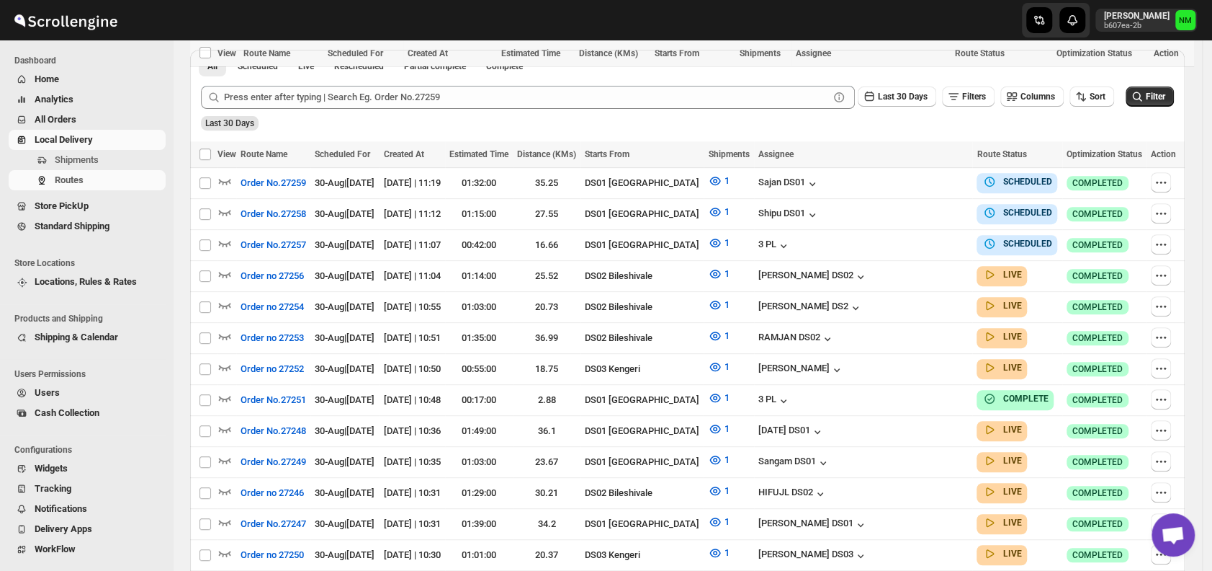
scroll to position [509, 0]
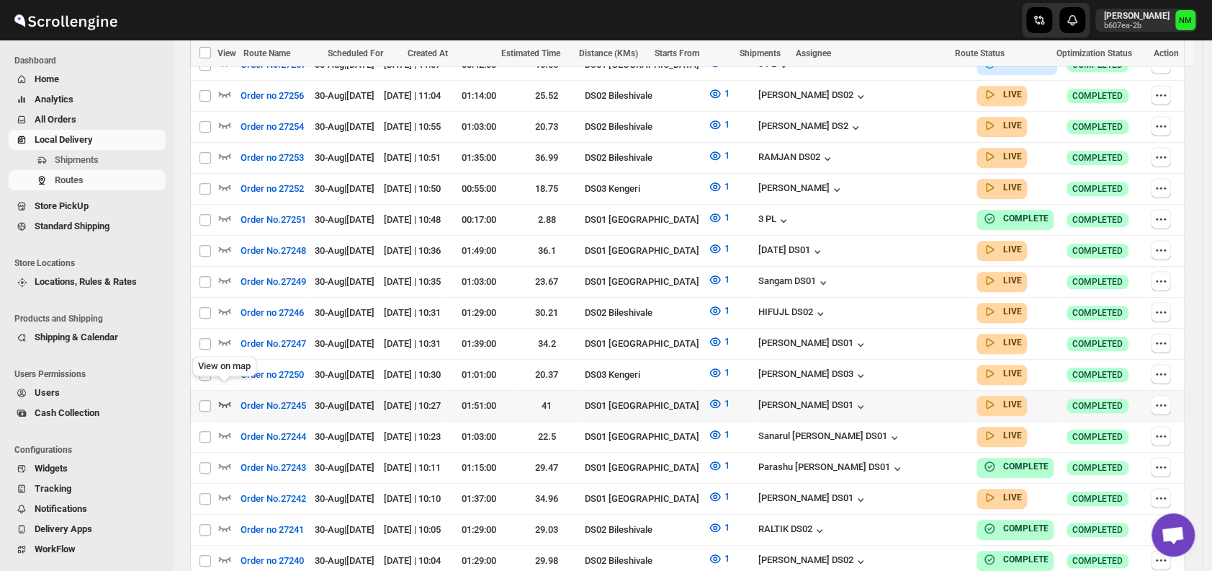
click at [225, 401] on icon "button" at bounding box center [225, 404] width 12 height 6
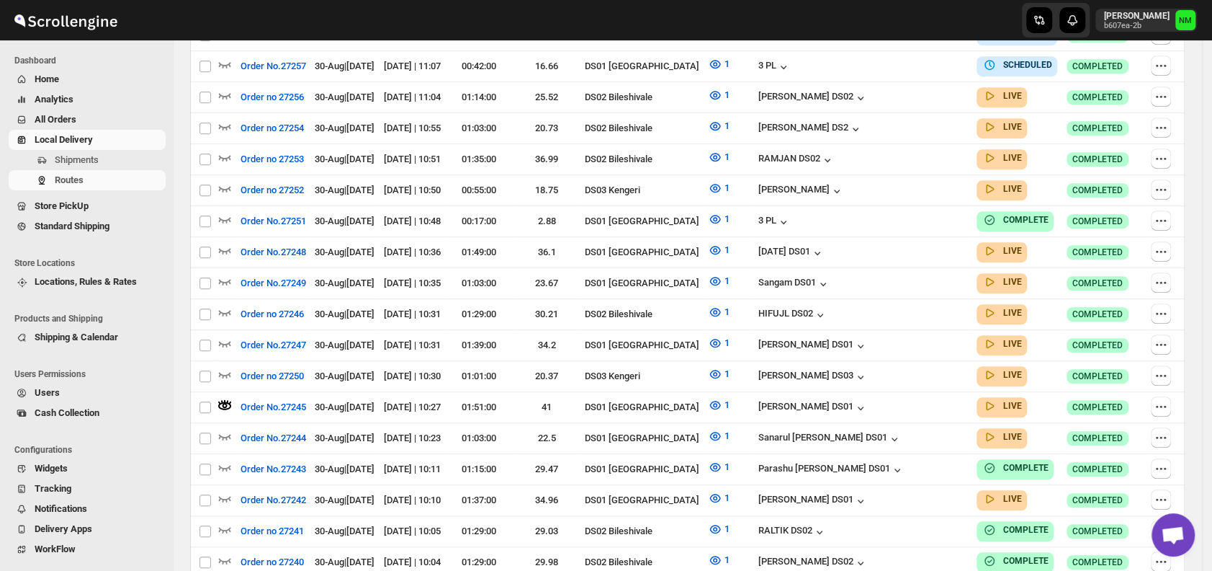
scroll to position [0, 0]
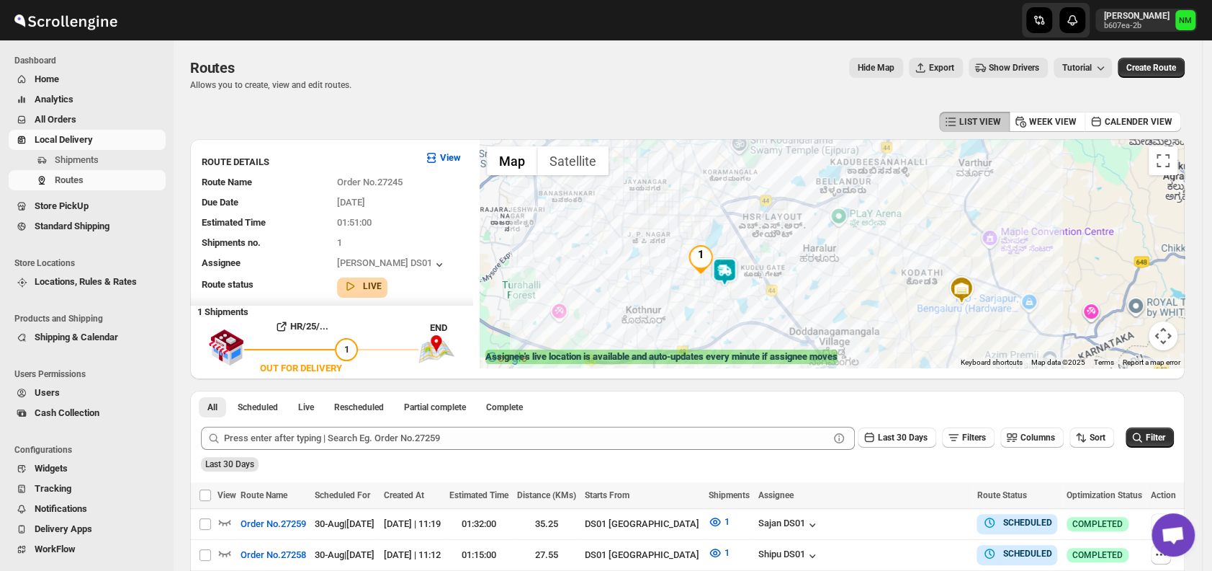
click at [728, 277] on img at bounding box center [724, 271] width 29 height 29
click at [794, 198] on button "Close" at bounding box center [776, 203] width 35 height 35
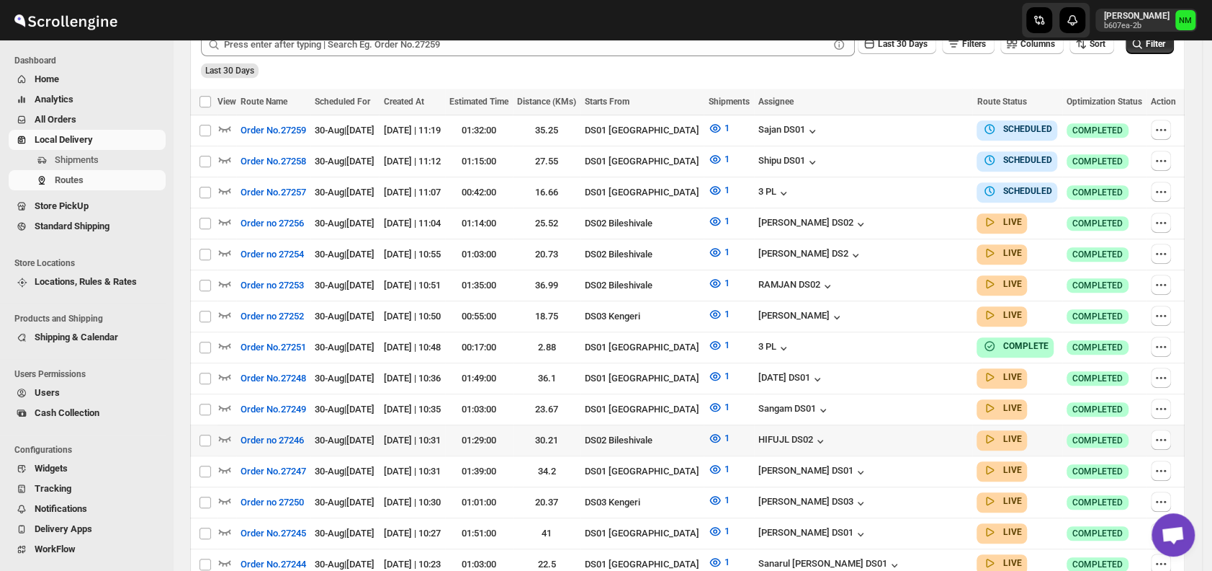
scroll to position [383, 0]
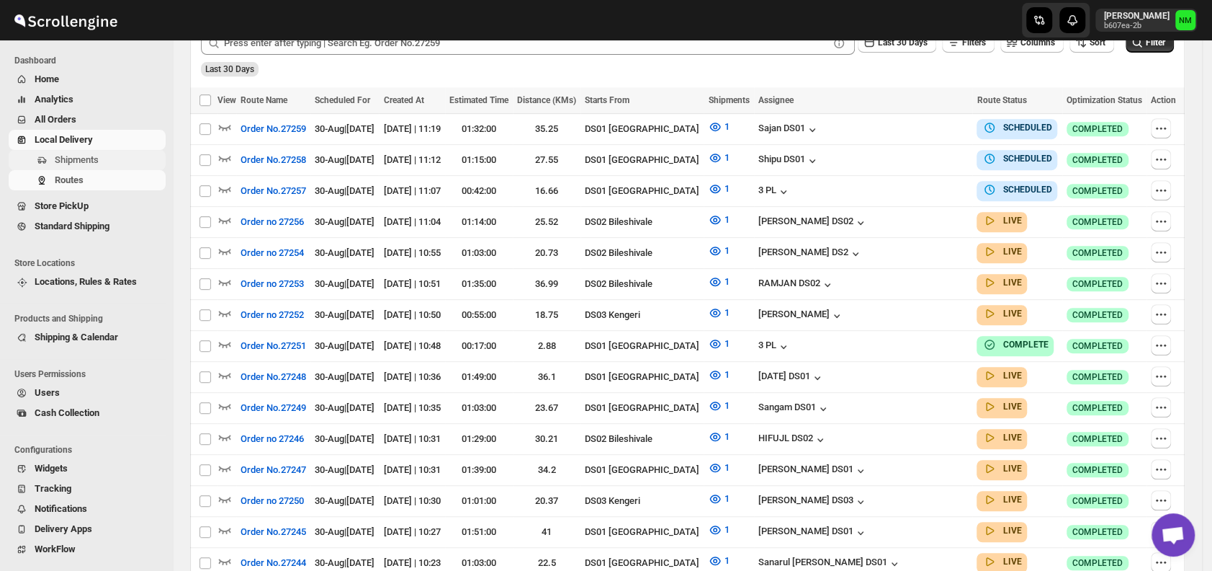
click at [104, 164] on span "Shipments" at bounding box center [109, 160] width 108 height 14
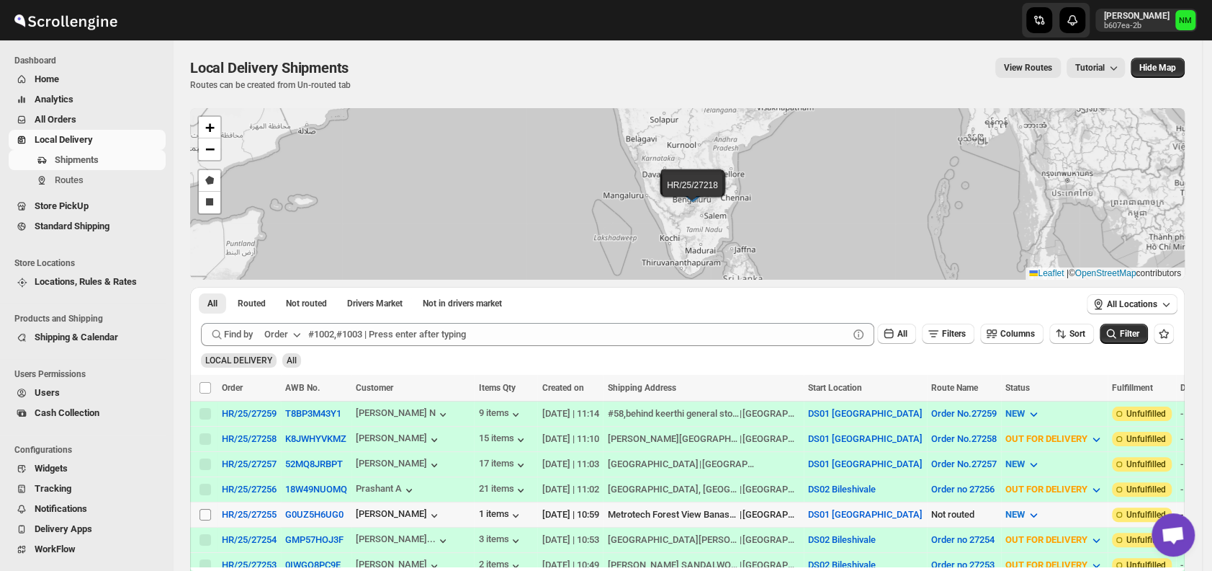
click at [202, 511] on input "Select shipment" at bounding box center [206, 515] width 12 height 12
checkbox input "true"
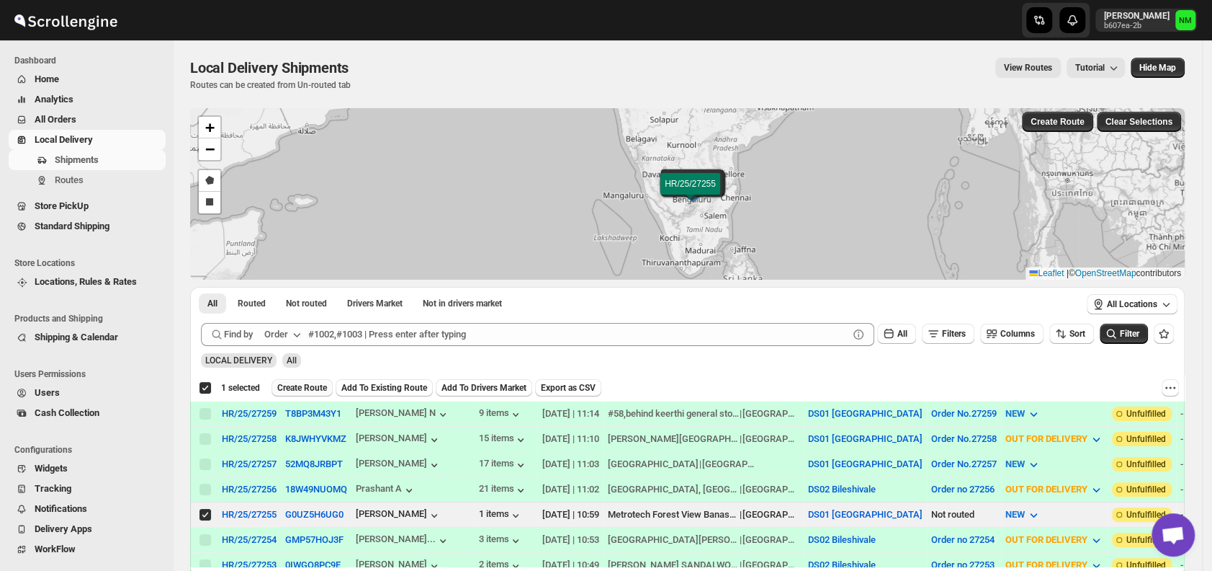
click at [303, 393] on button "Create Route" at bounding box center [302, 387] width 61 height 17
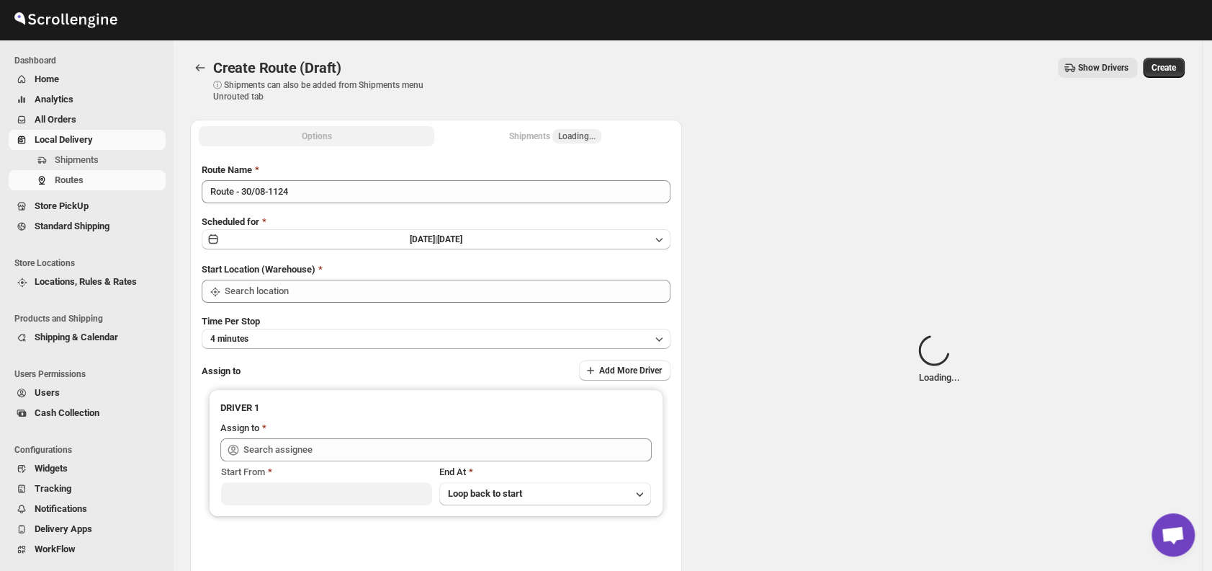
type input "DS01 [GEOGRAPHIC_DATA]"
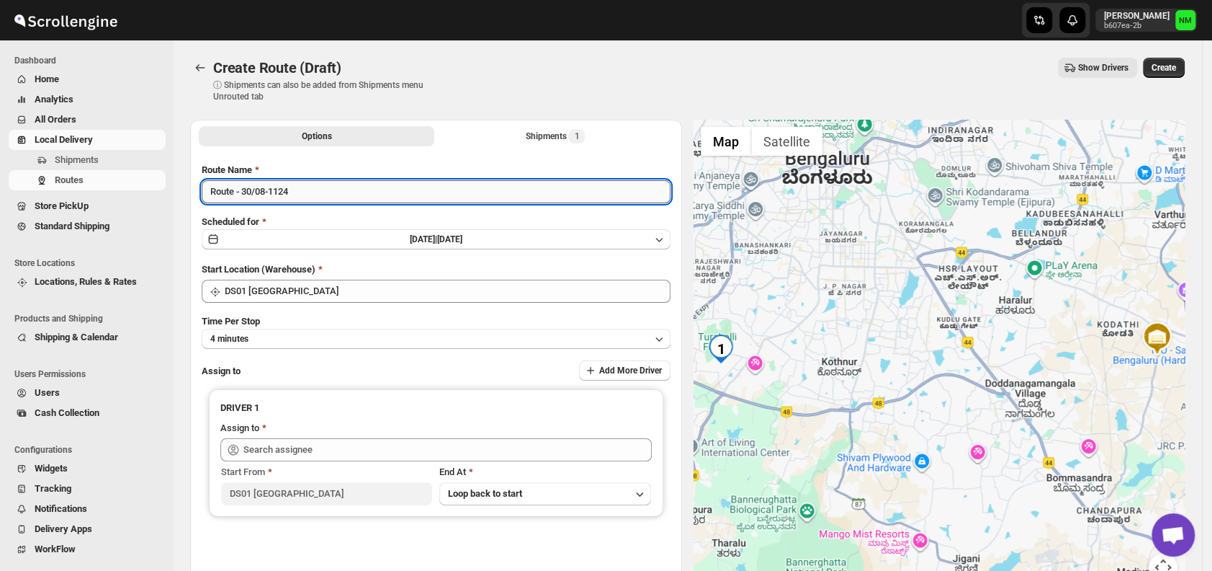
click at [330, 194] on input "Route - 30/08-1124" at bounding box center [436, 191] width 469 height 23
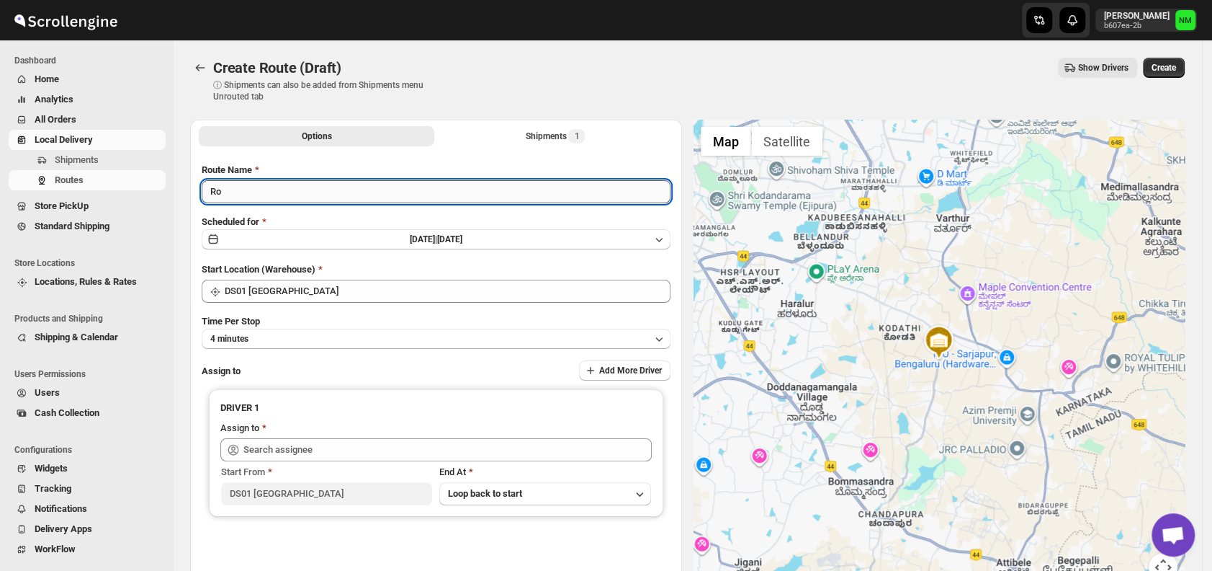
type input "R"
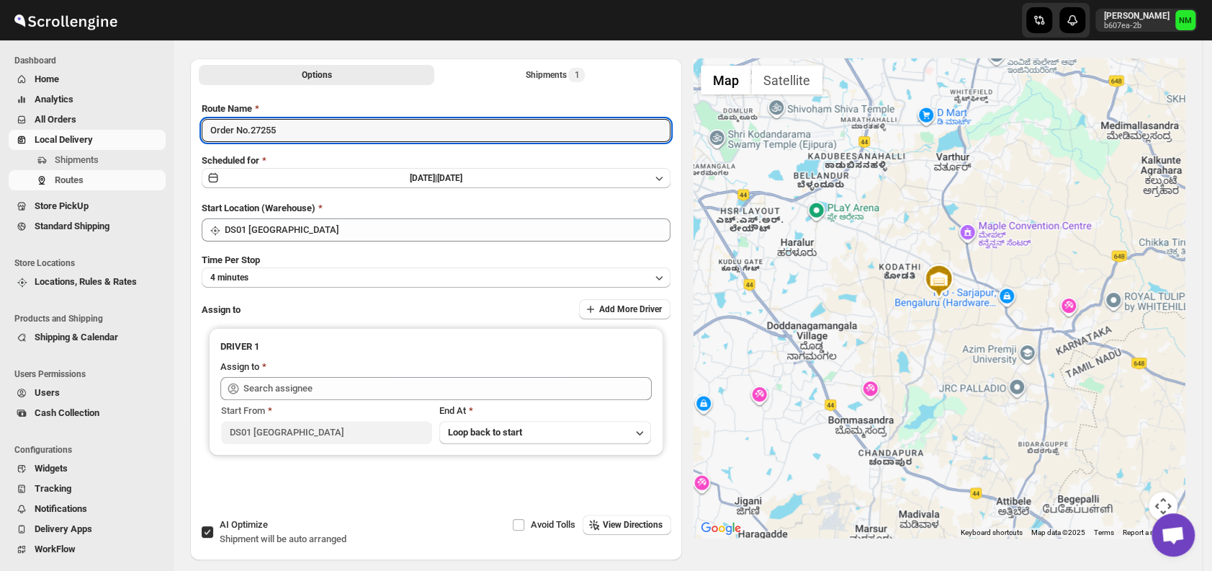
scroll to position [72, 0]
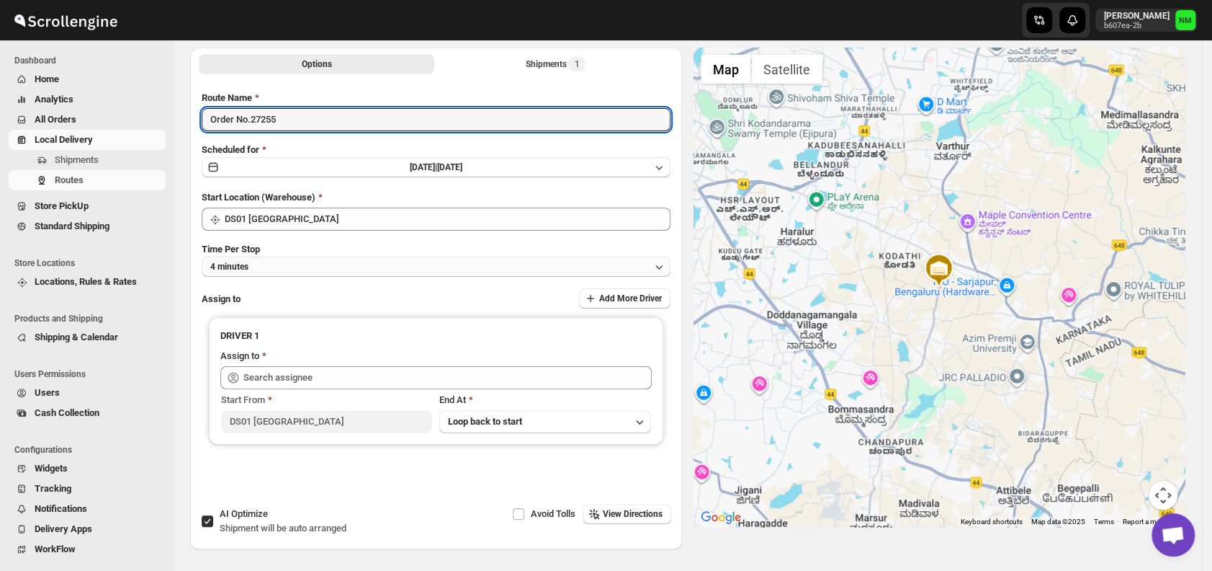
type input "Order No.27255"
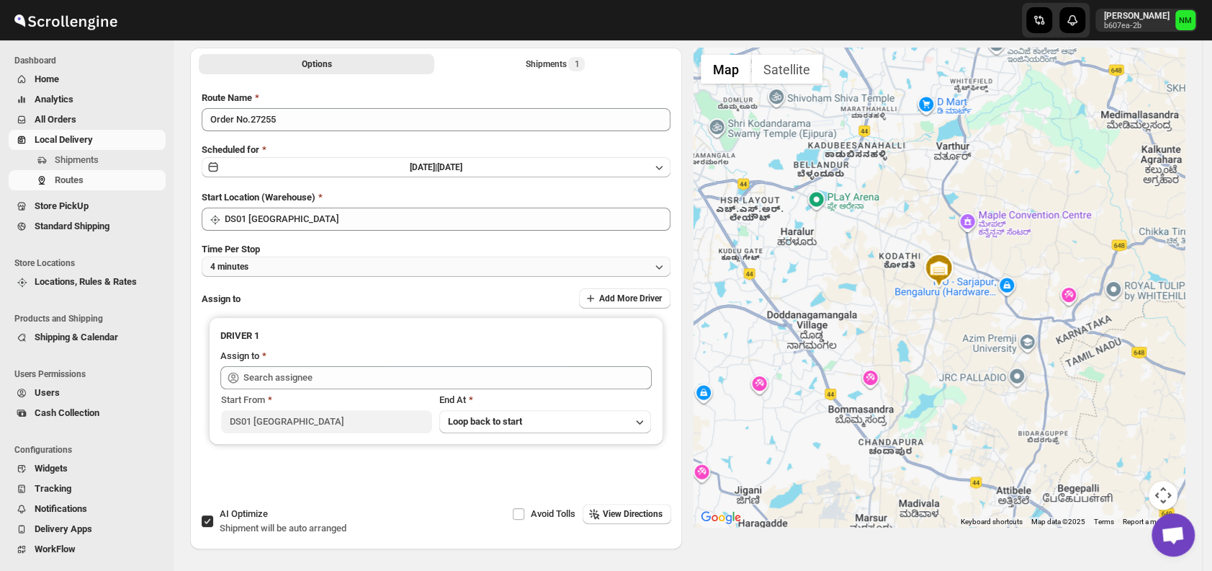
click at [282, 268] on button "4 minutes" at bounding box center [436, 266] width 469 height 20
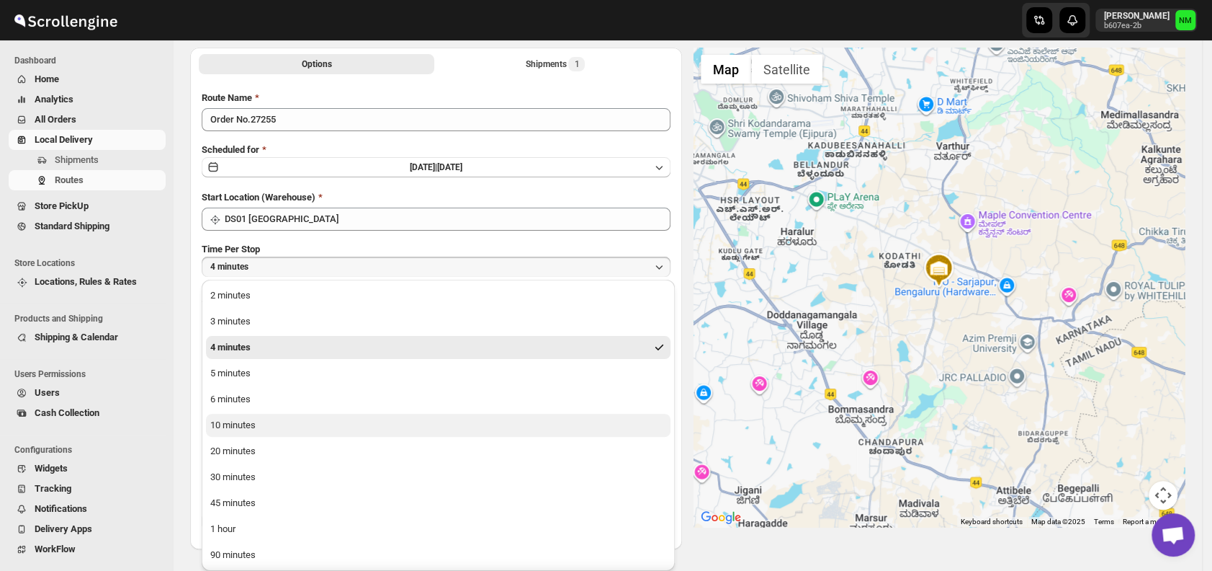
click at [268, 426] on button "10 minutes" at bounding box center [438, 424] width 465 height 23
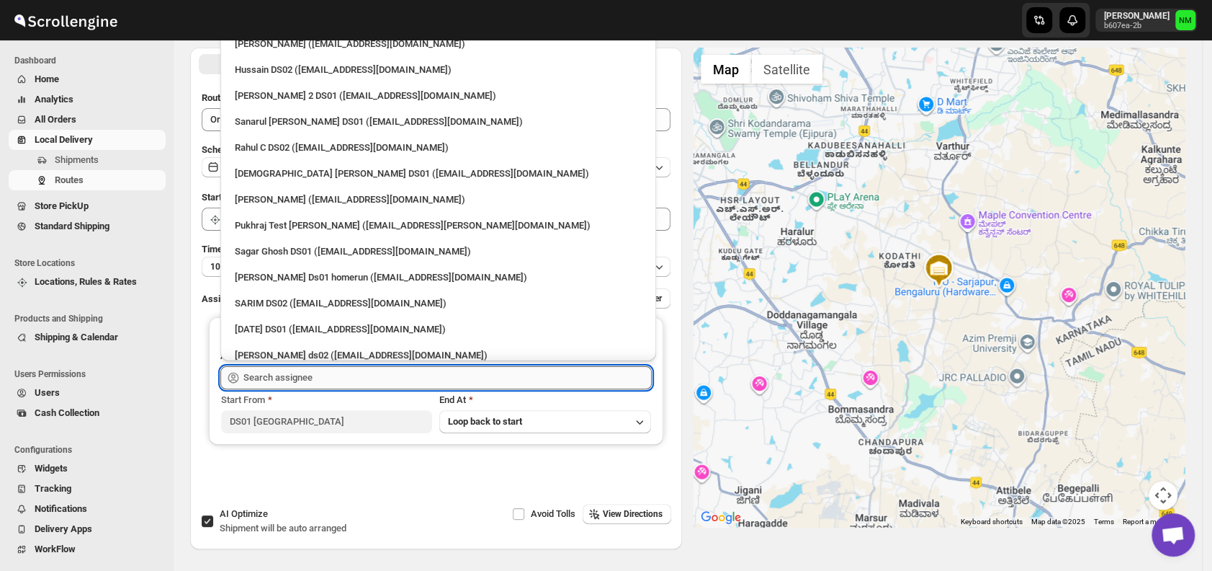
click at [318, 375] on input "text" at bounding box center [447, 377] width 408 height 23
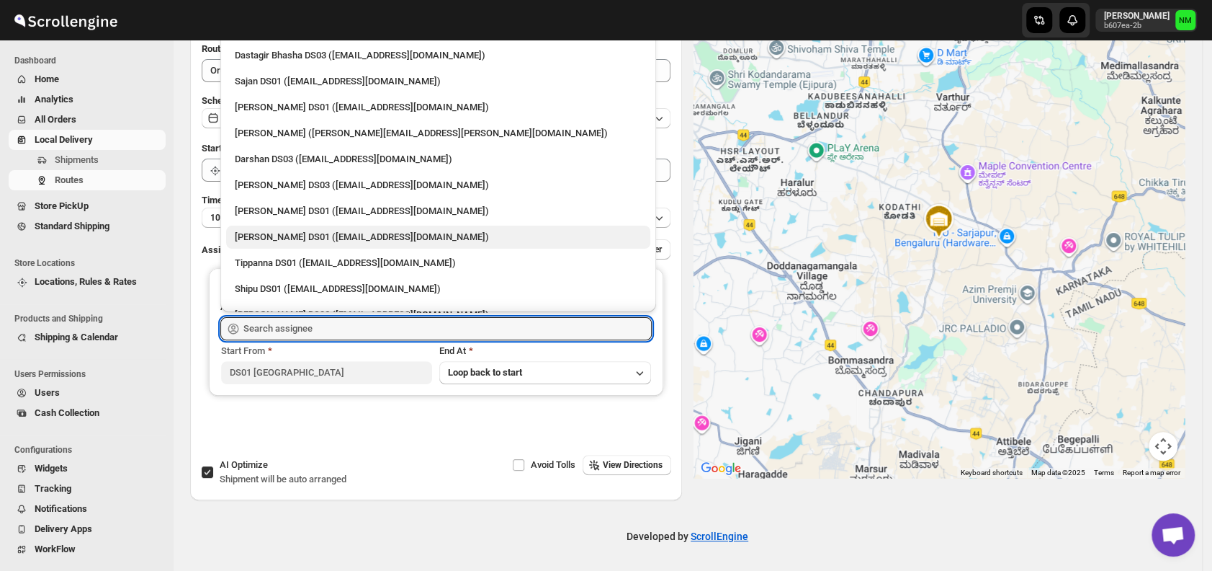
scroll to position [1006, 0]
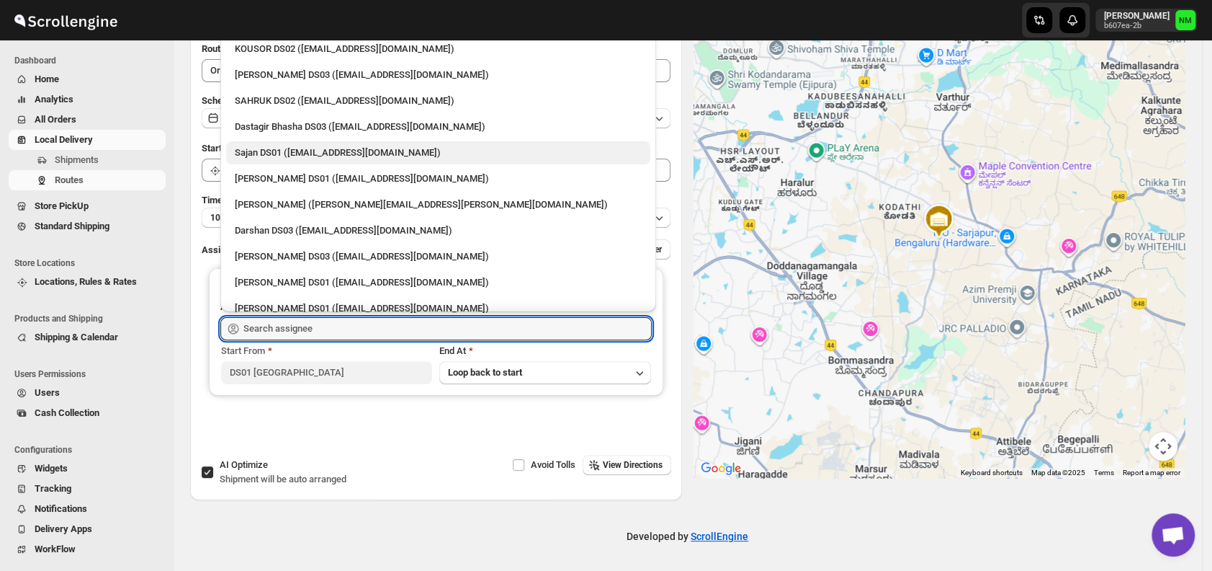
click at [274, 162] on div "Sajan DS01 ([EMAIL_ADDRESS][DOMAIN_NAME])" at bounding box center [438, 152] width 424 height 23
type input "Sajan DS01 (lofadat883@coderdir.com)"
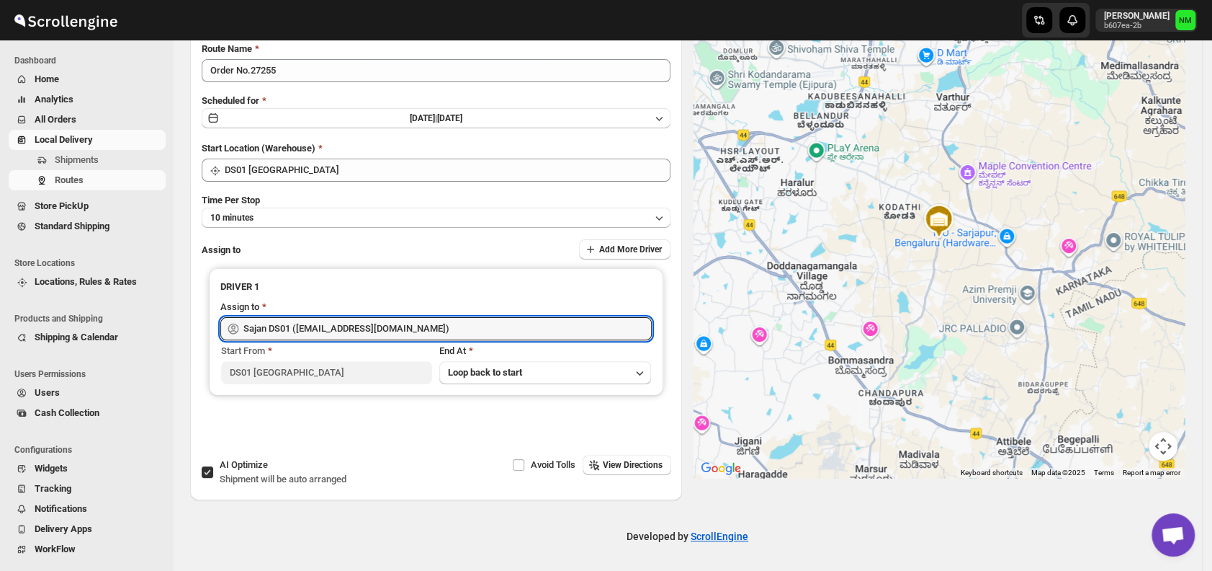
scroll to position [0, 0]
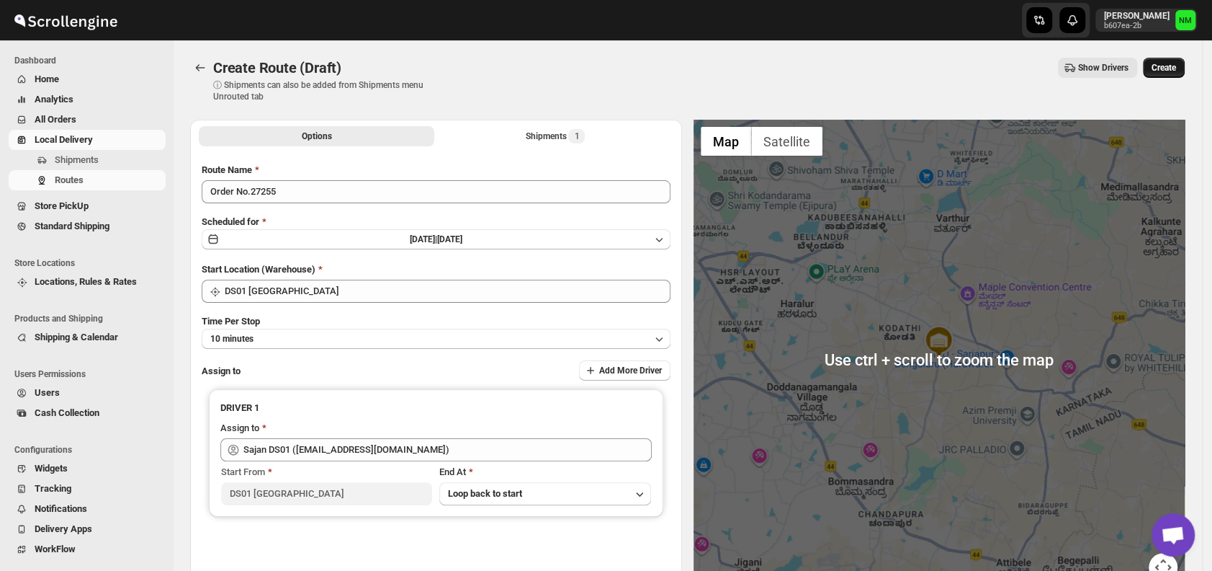
click at [1173, 63] on span "Create" at bounding box center [1164, 68] width 24 height 12
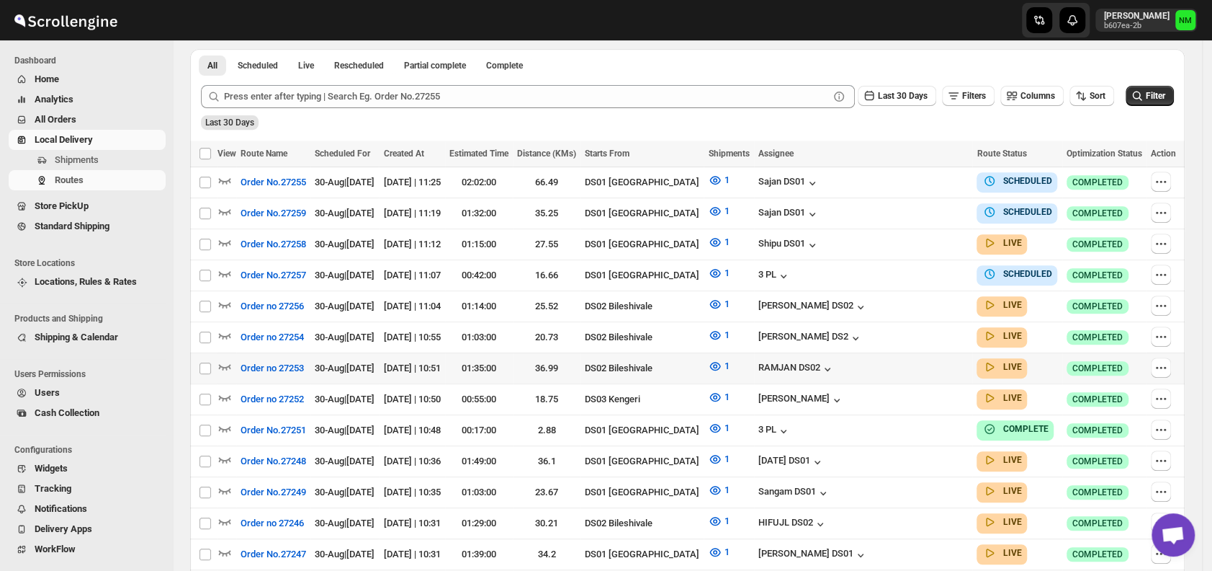
scroll to position [334, 0]
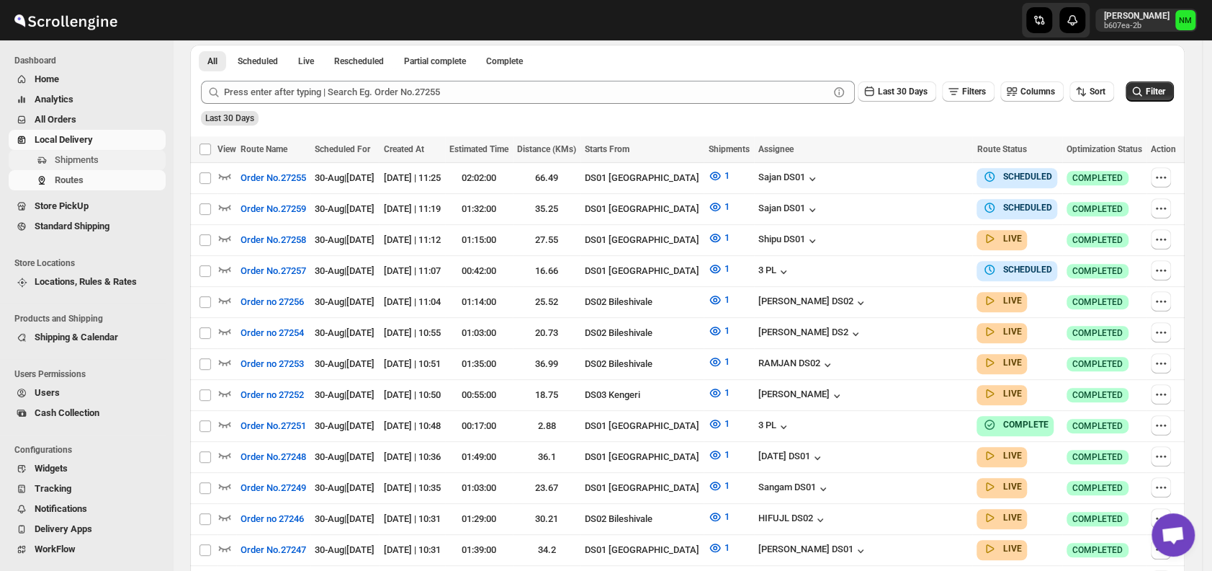
click at [97, 161] on span "Shipments" at bounding box center [77, 159] width 44 height 11
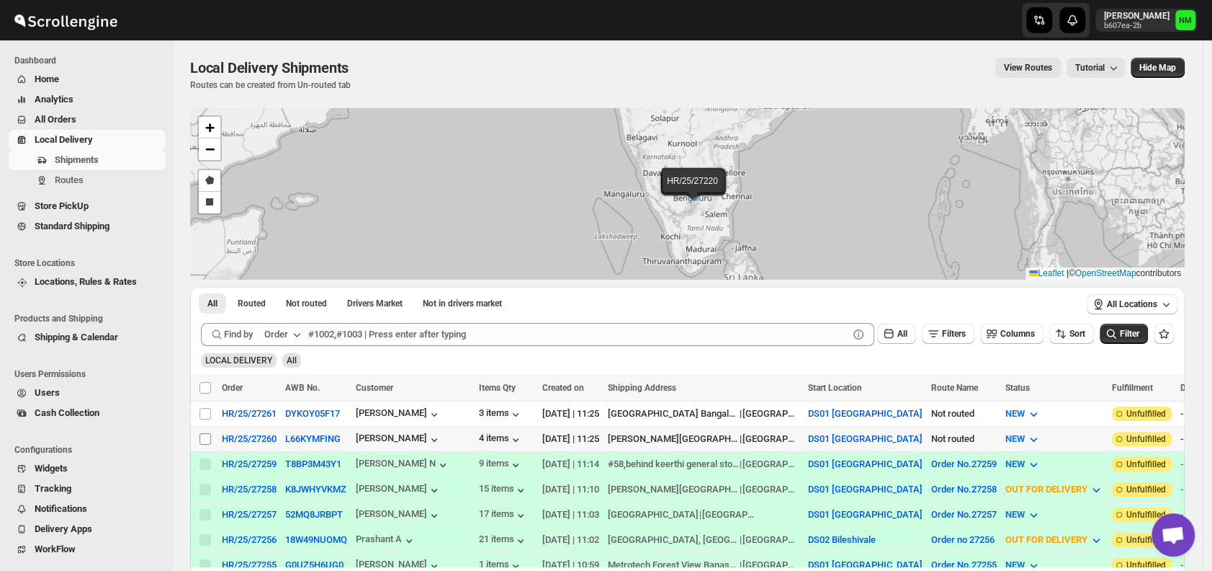
click at [207, 438] on input "Select shipment" at bounding box center [206, 439] width 12 height 12
checkbox input "true"
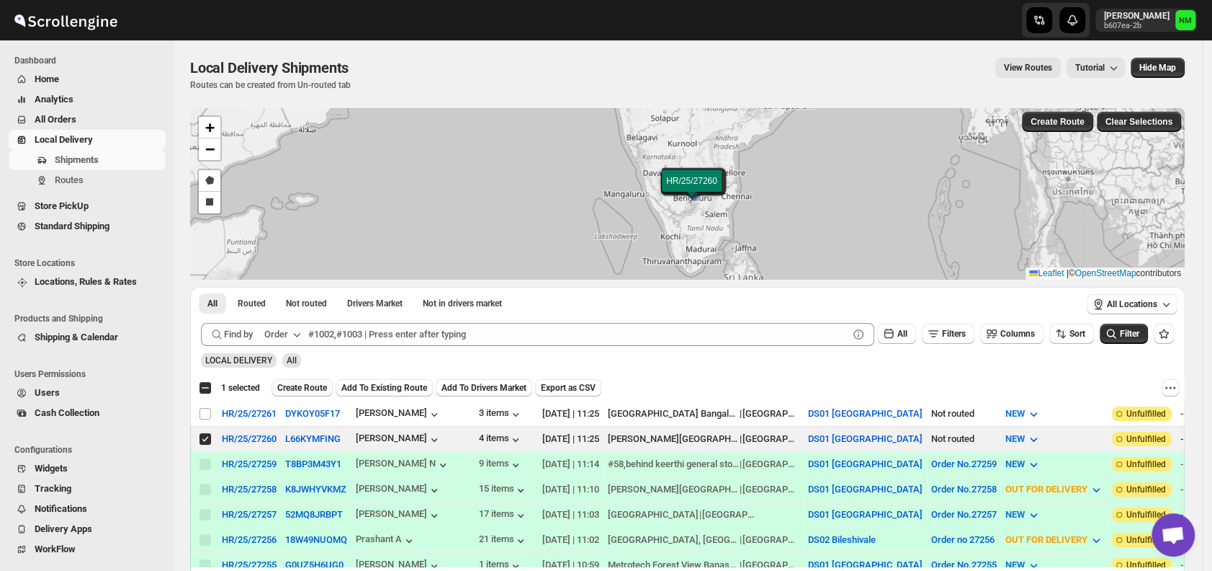
click at [298, 390] on span "Create Route" at bounding box center [302, 388] width 50 height 12
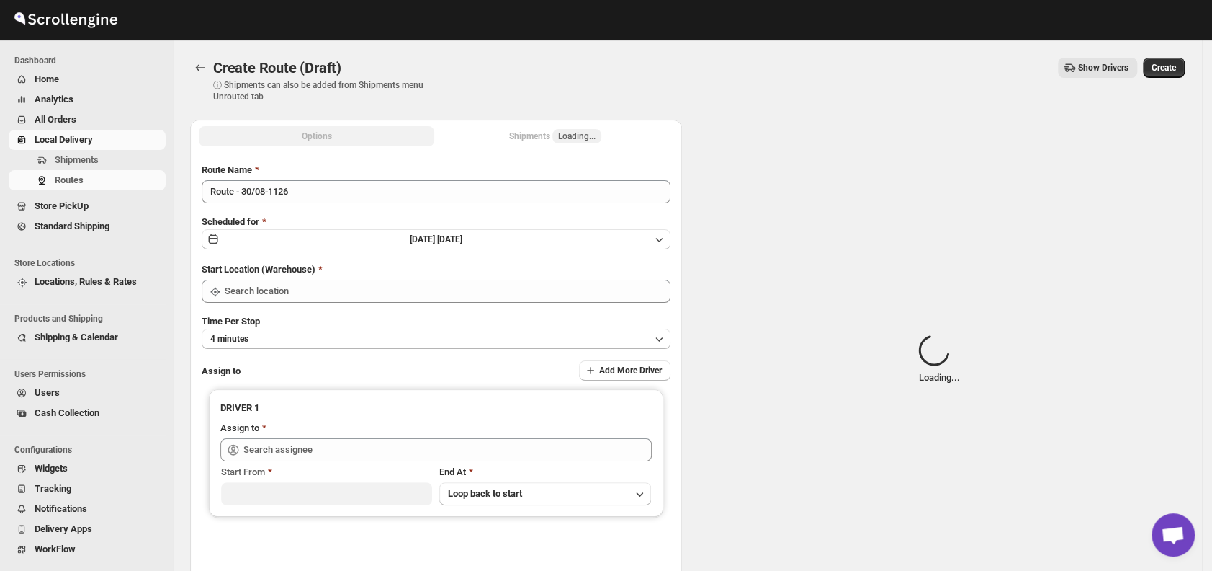
type input "DS01 [GEOGRAPHIC_DATA]"
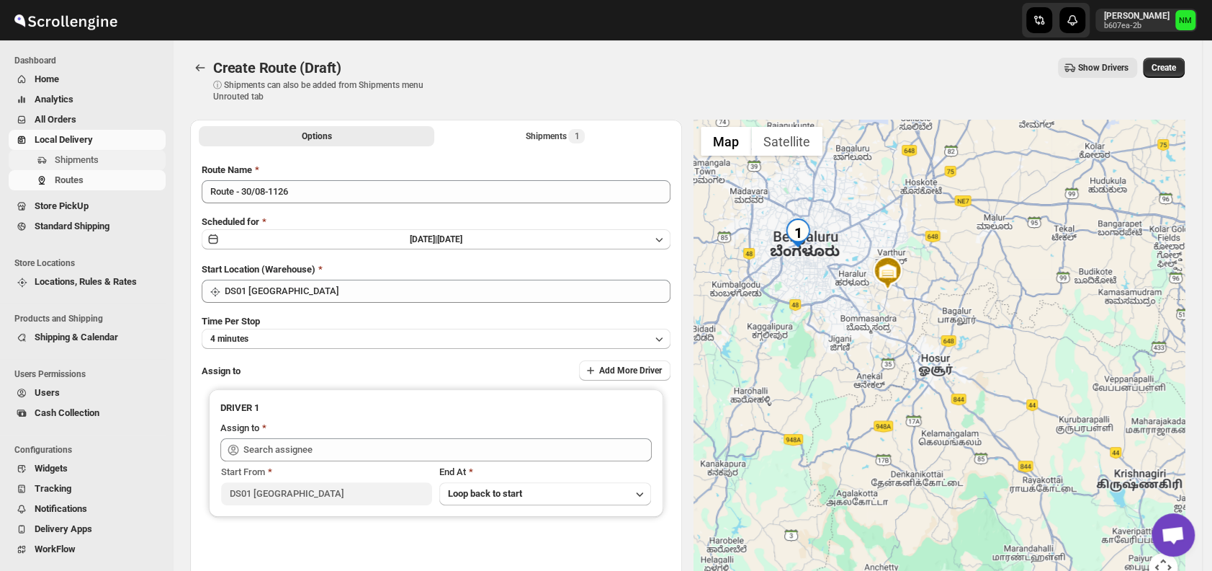
click at [84, 153] on span "Shipments" at bounding box center [109, 160] width 108 height 14
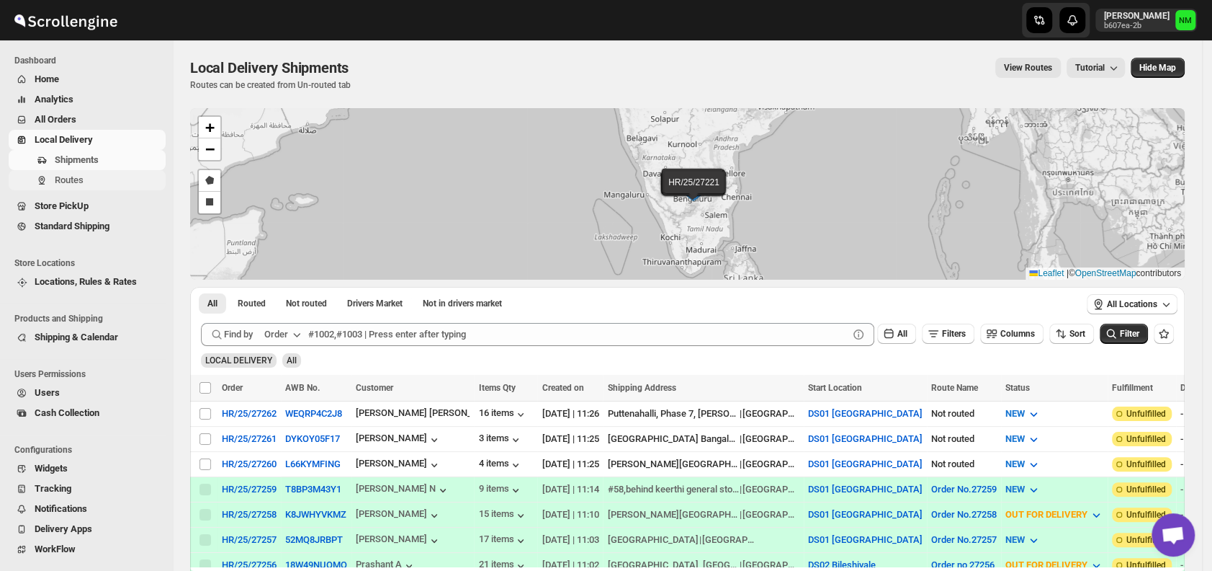
click at [86, 172] on button "Routes" at bounding box center [87, 180] width 157 height 20
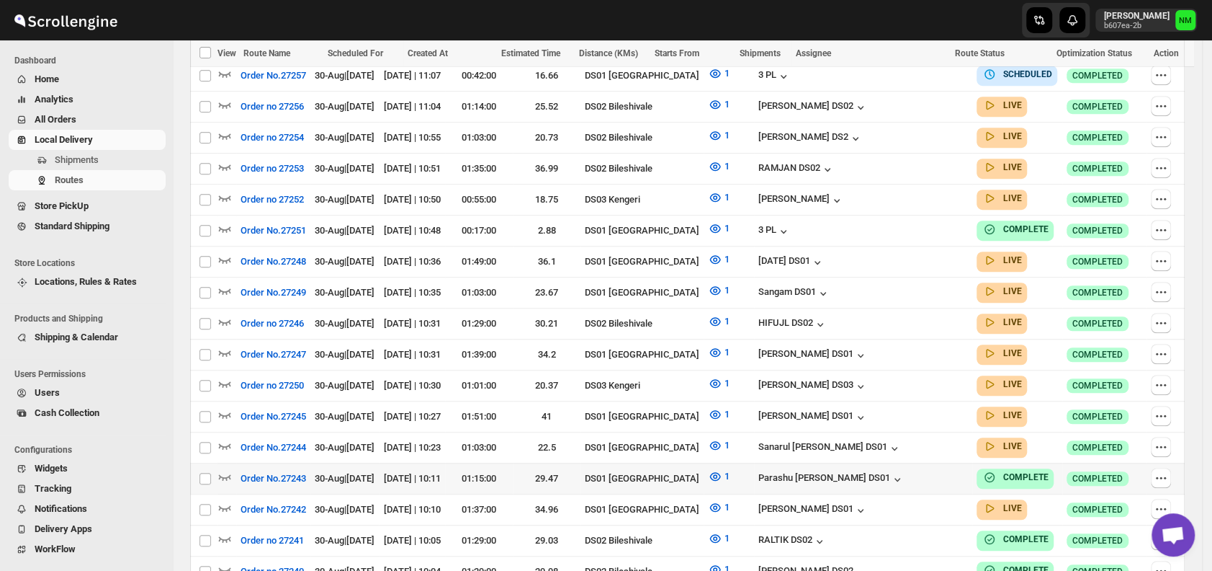
scroll to position [628, 0]
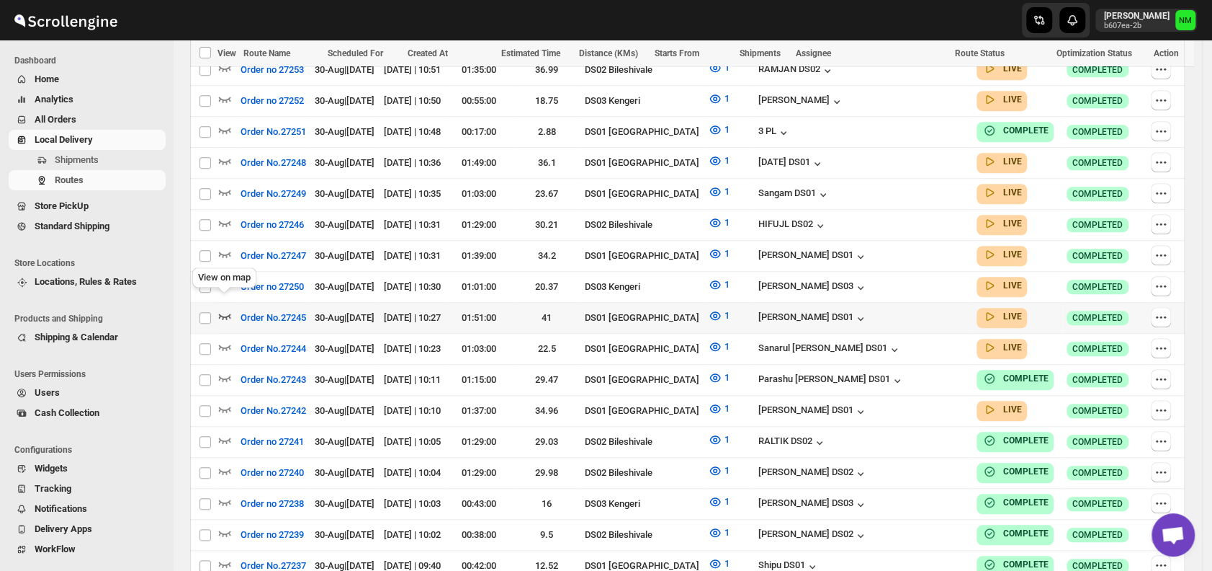
click at [225, 308] on icon "button" at bounding box center [225, 315] width 14 height 14
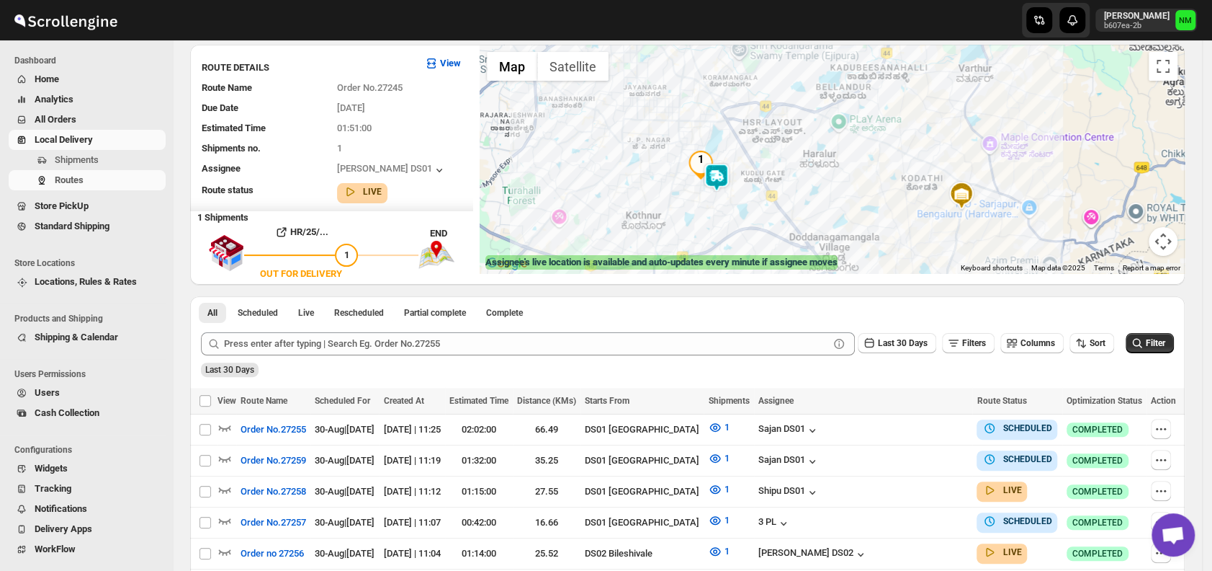
scroll to position [90, 0]
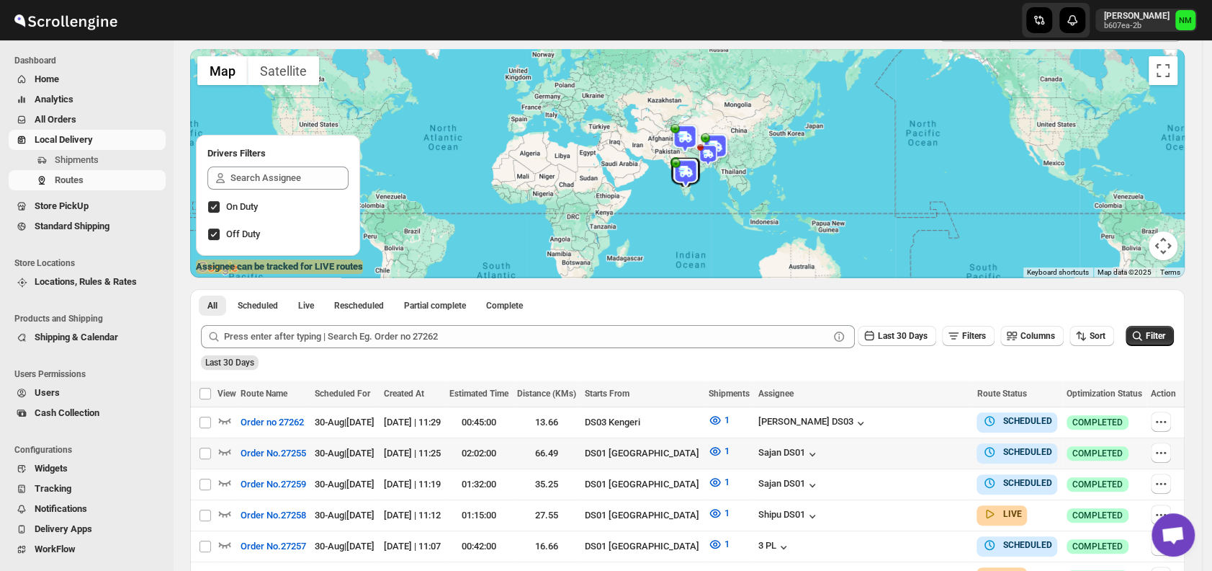
scroll to position [192, 0]
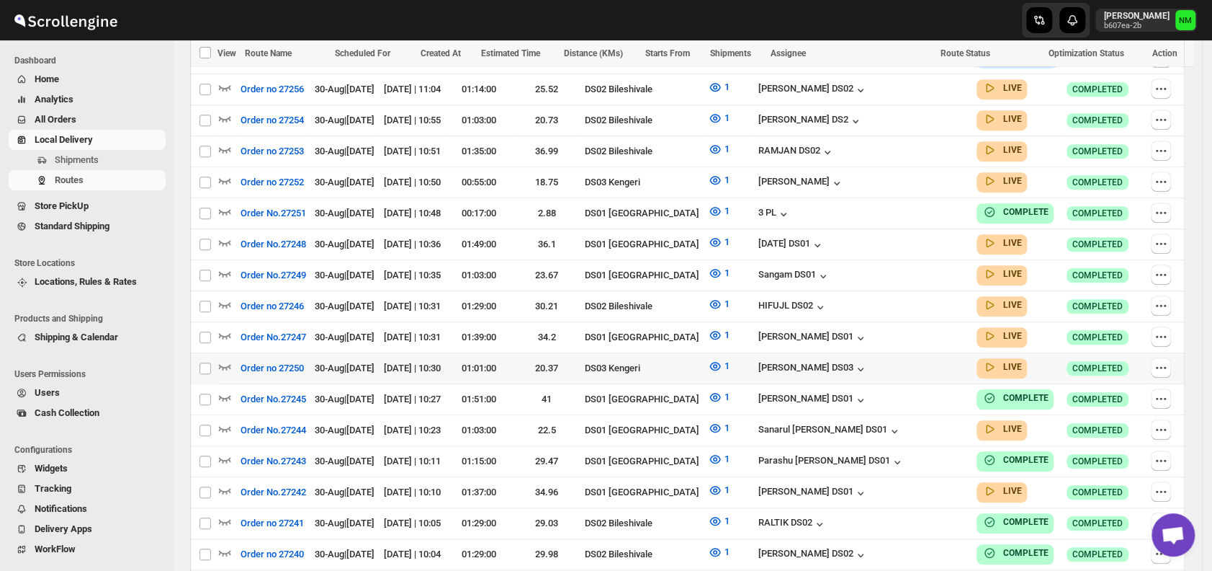
scroll to position [579, 0]
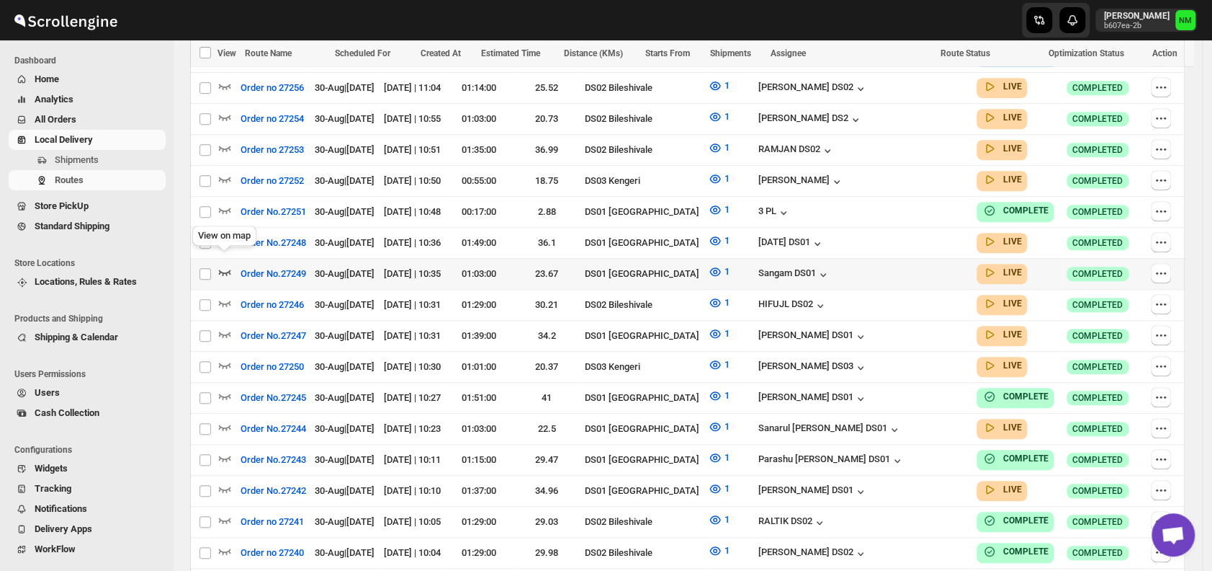
click at [221, 269] on icon "button" at bounding box center [225, 272] width 12 height 6
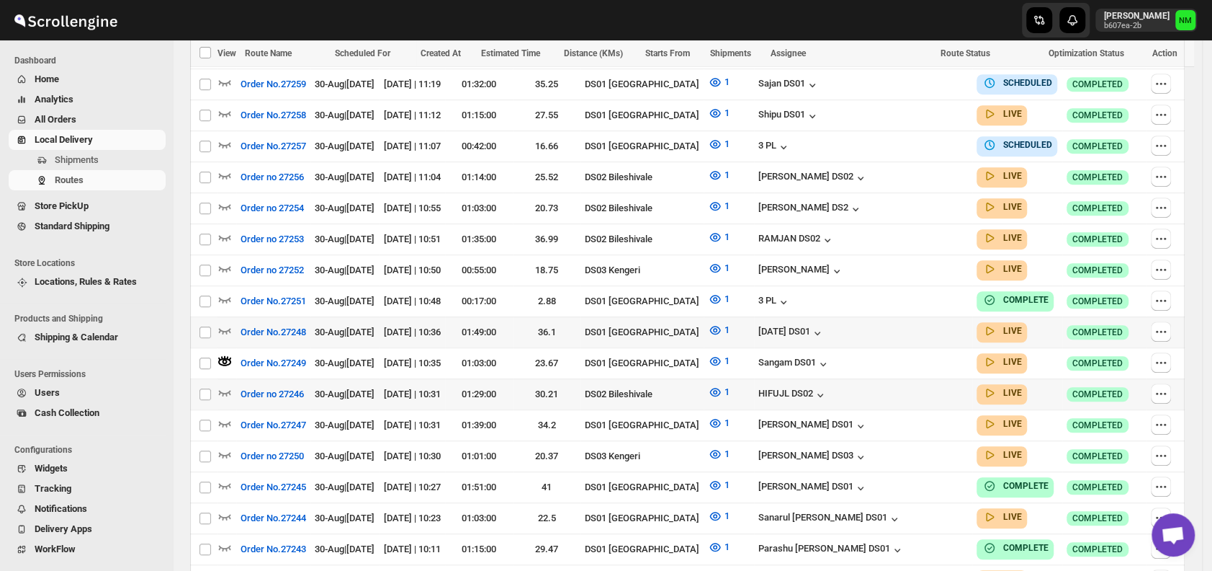
scroll to position [798, 0]
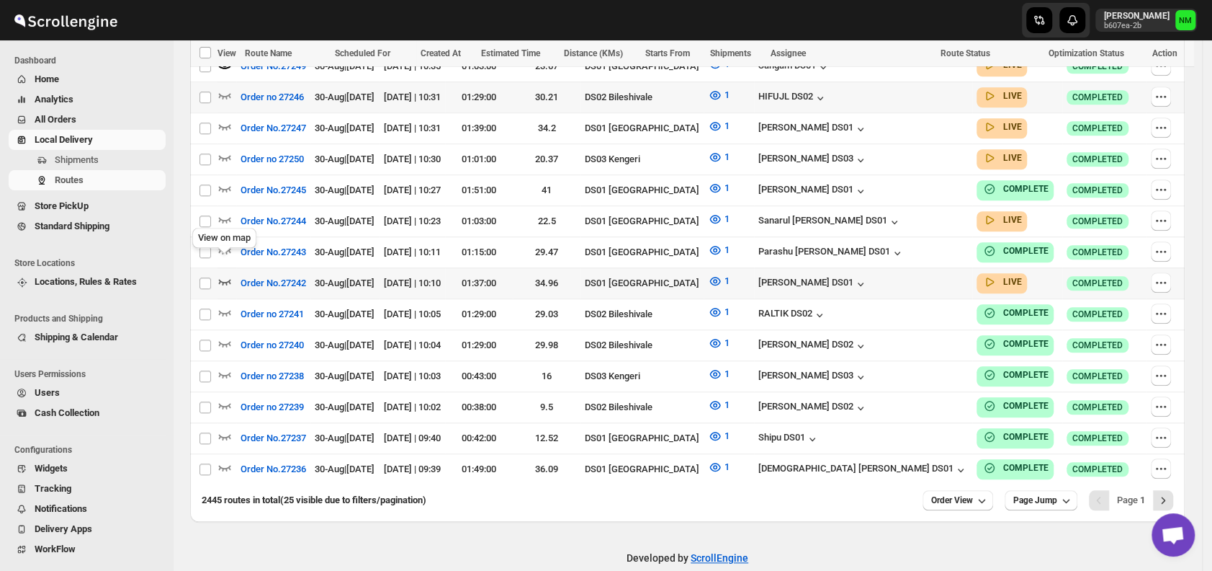
click at [231, 279] on icon "button" at bounding box center [225, 282] width 12 height 6
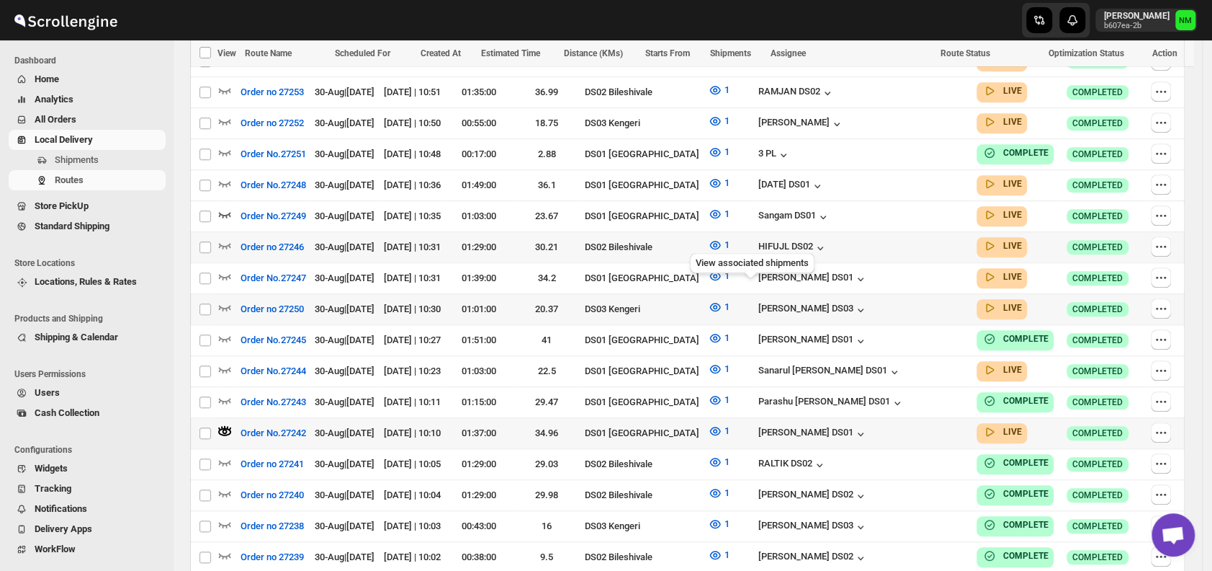
scroll to position [649, 0]
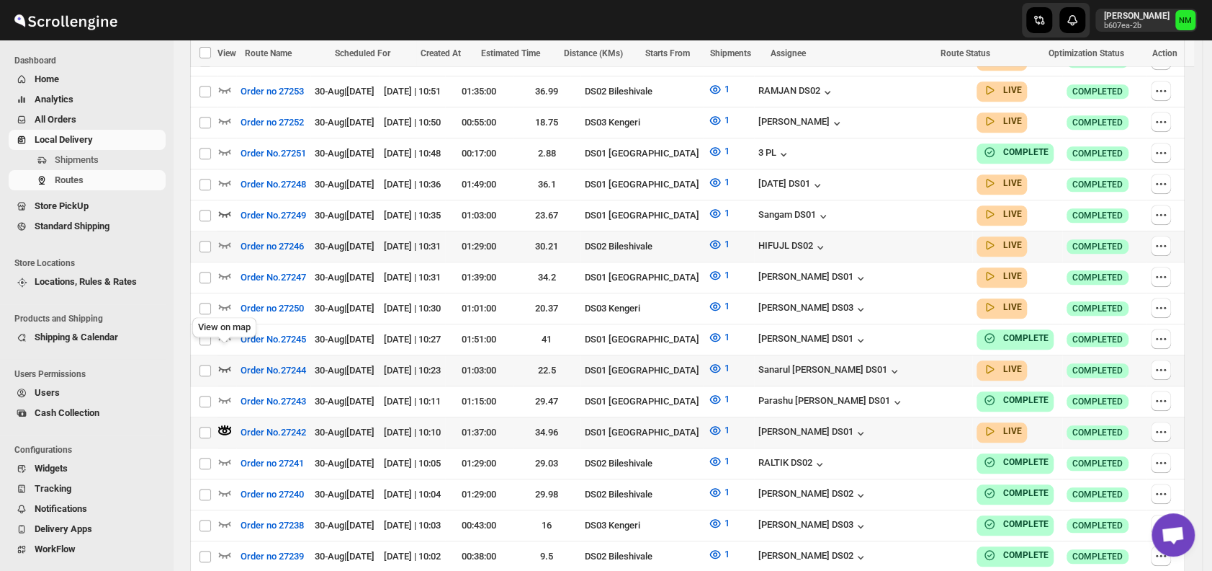
click at [225, 361] on icon "button" at bounding box center [225, 368] width 14 height 14
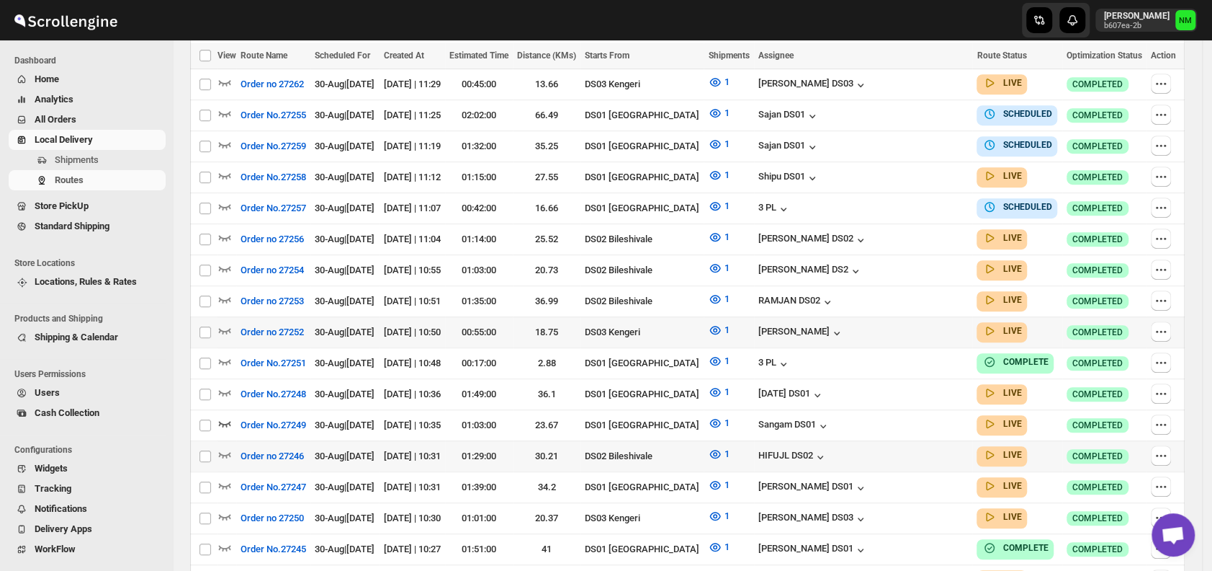
scroll to position [444, 0]
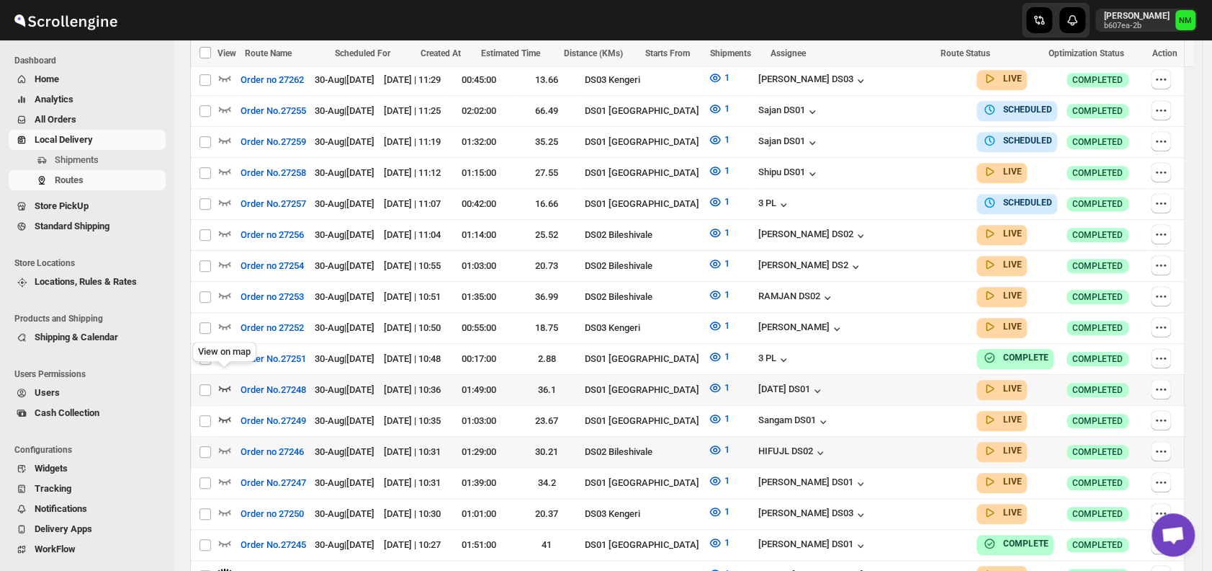
click at [220, 380] on icon "button" at bounding box center [225, 387] width 14 height 14
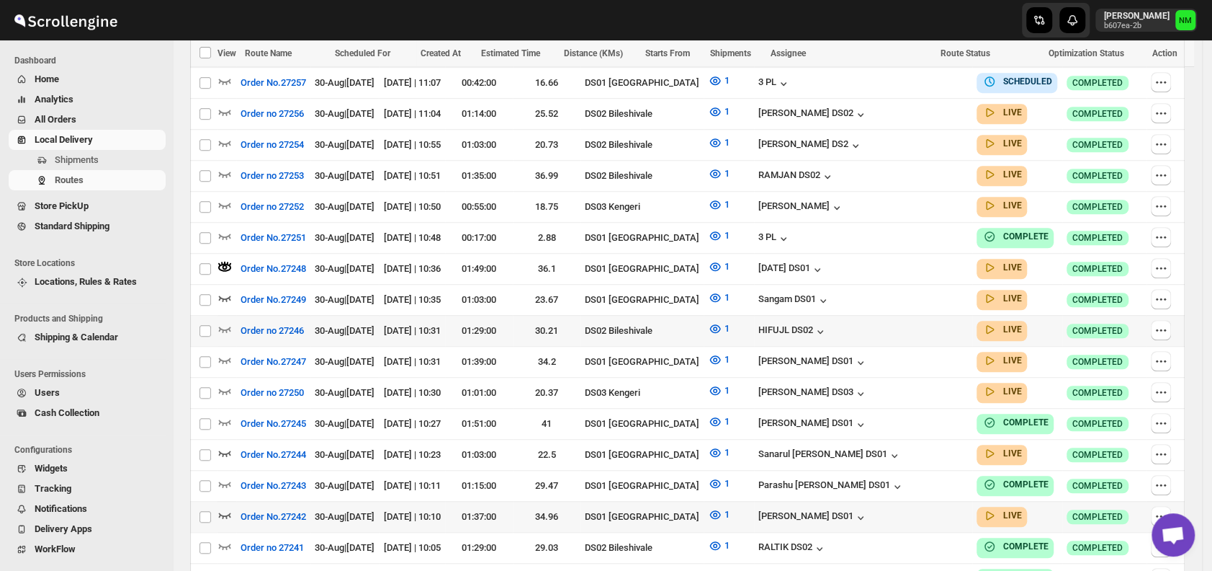
scroll to position [565, 0]
click at [223, 357] on icon "button" at bounding box center [225, 360] width 12 height 6
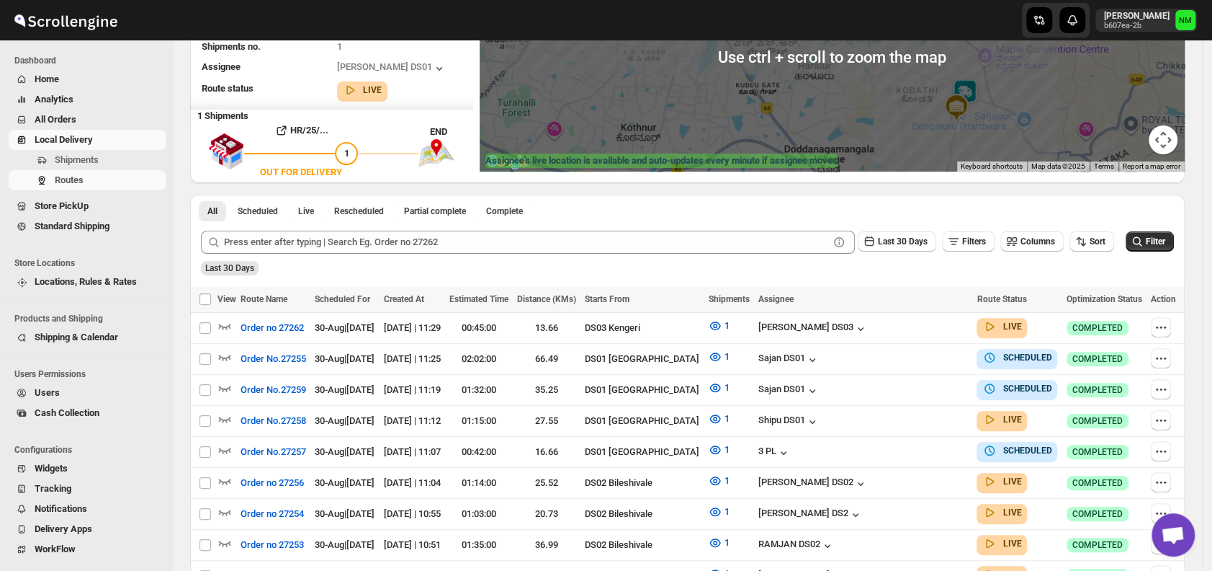
scroll to position [0, 0]
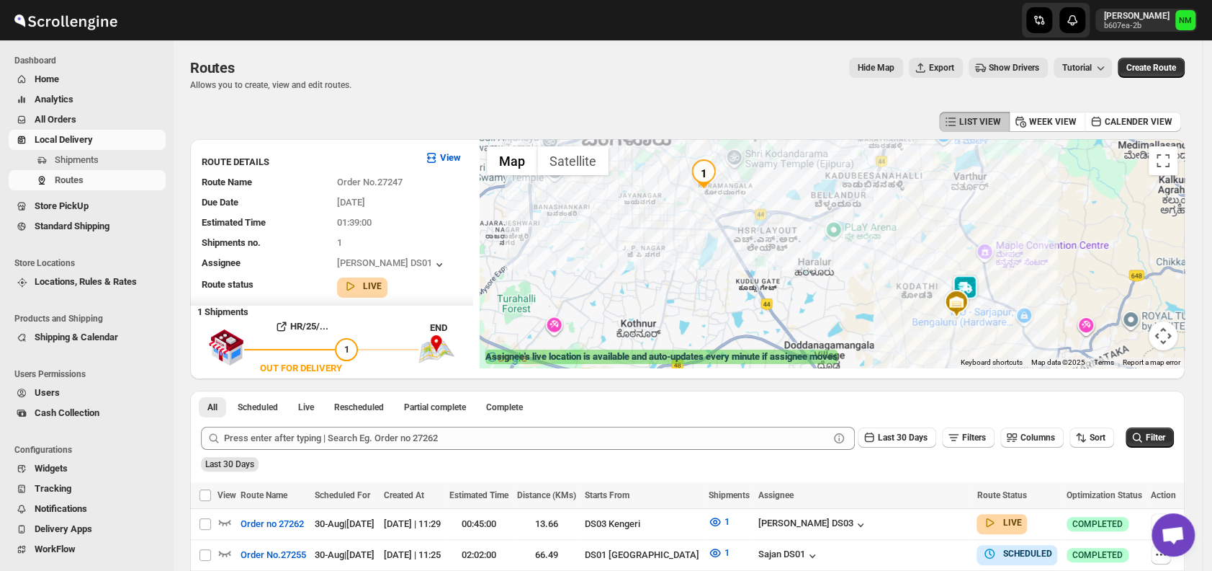
click at [968, 289] on img at bounding box center [956, 303] width 29 height 29
click at [1022, 244] on button "Close" at bounding box center [1005, 246] width 35 height 35
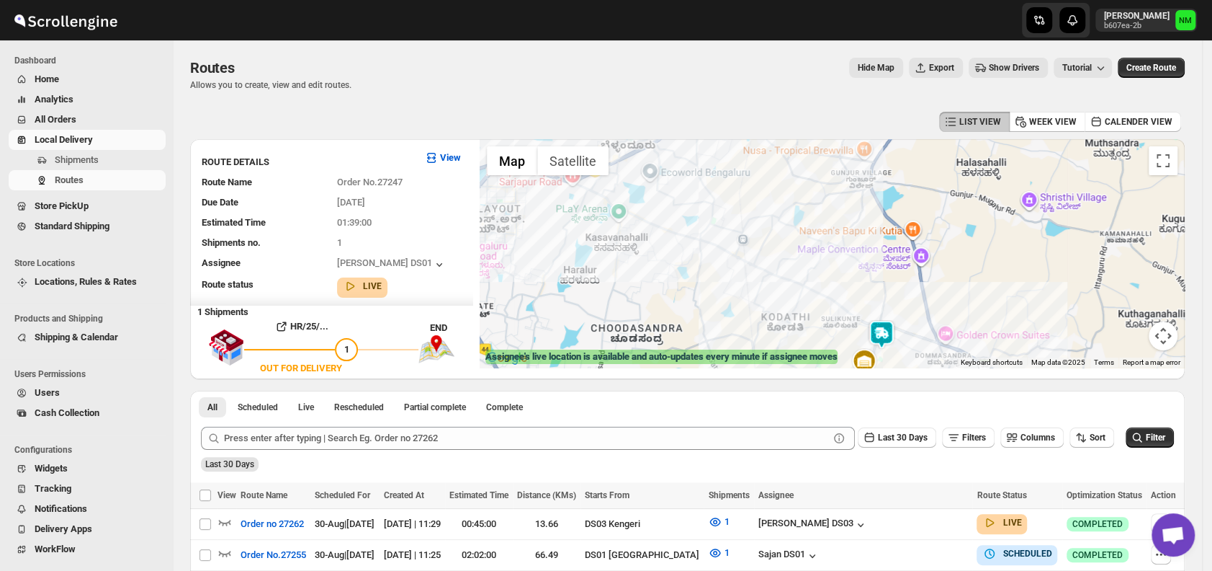
click at [895, 335] on img at bounding box center [881, 334] width 29 height 29
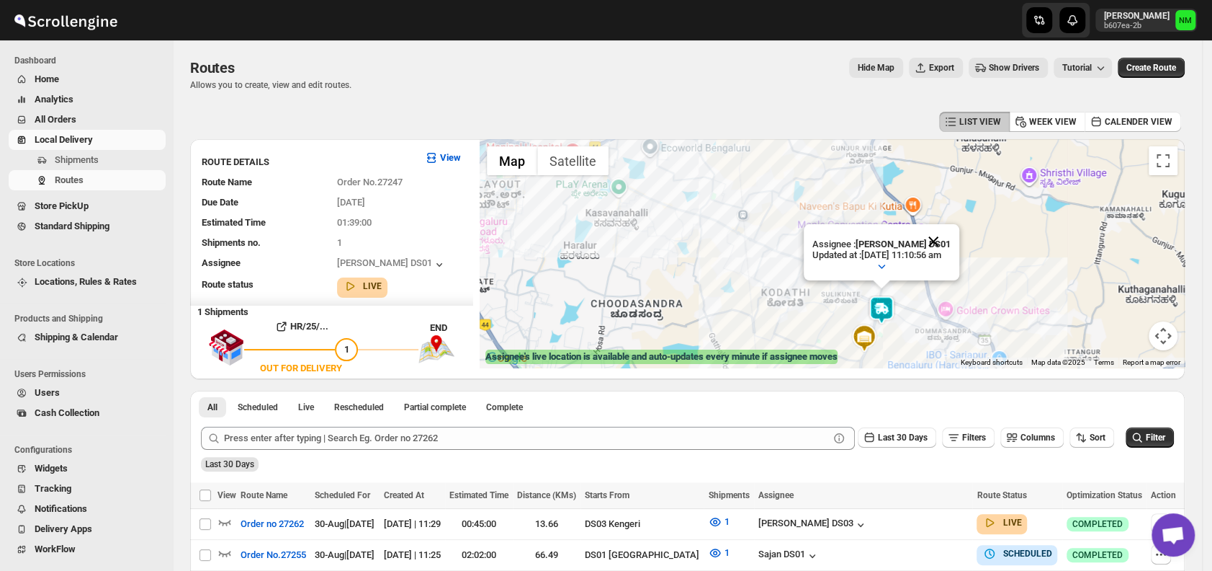
click at [951, 237] on button "Close" at bounding box center [933, 241] width 35 height 35
click at [112, 162] on span "Shipments" at bounding box center [109, 160] width 108 height 14
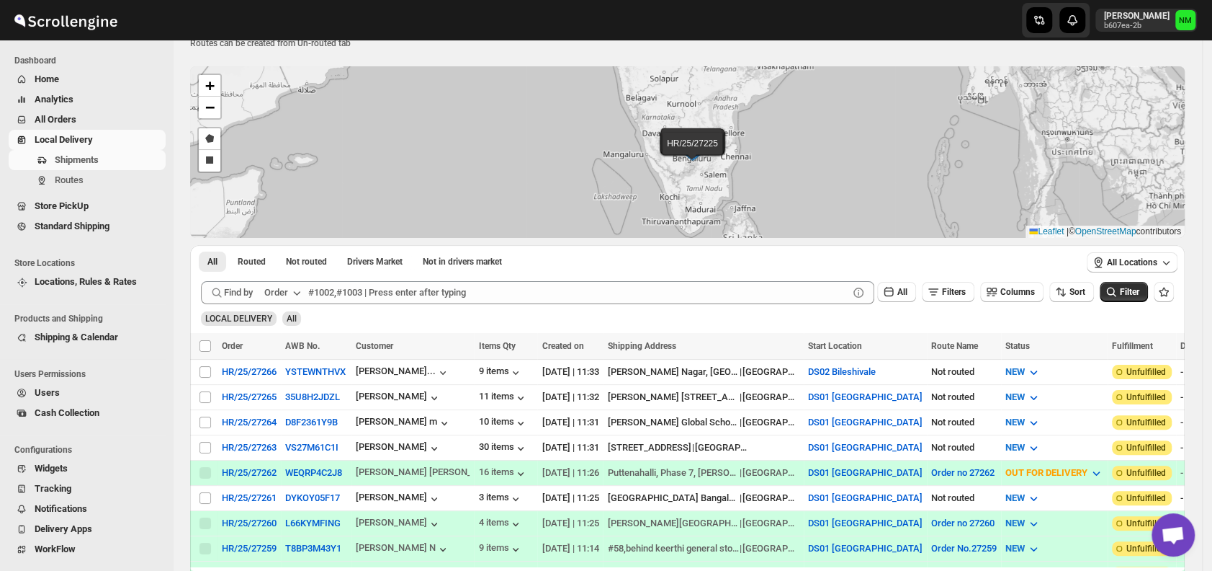
scroll to position [43, 0]
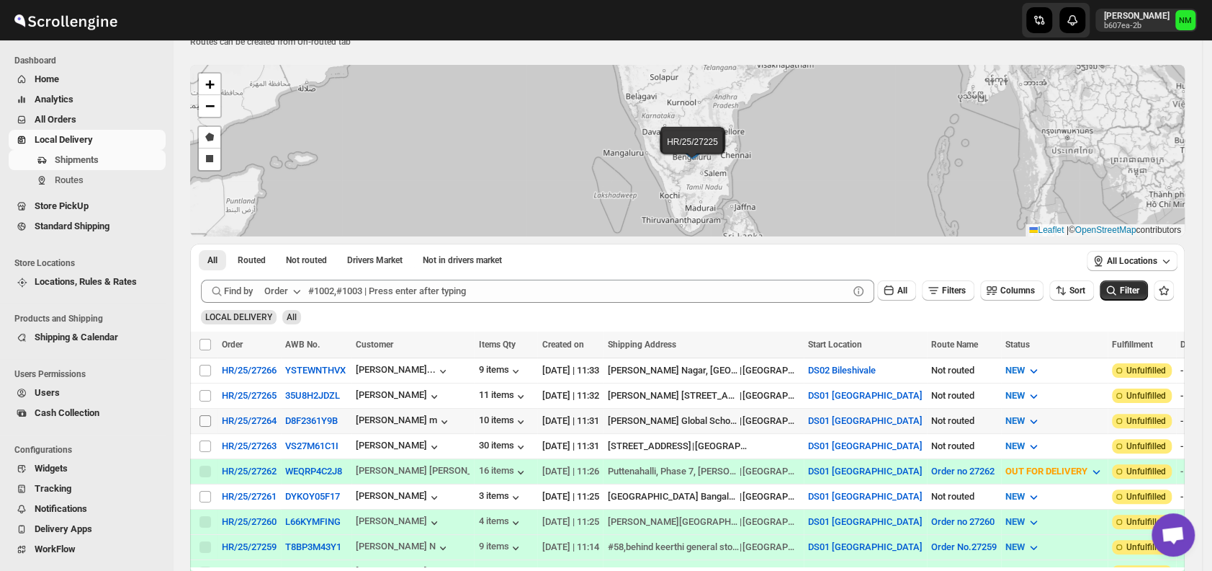
click at [201, 416] on input "Select shipment" at bounding box center [206, 421] width 12 height 12
checkbox input "true"
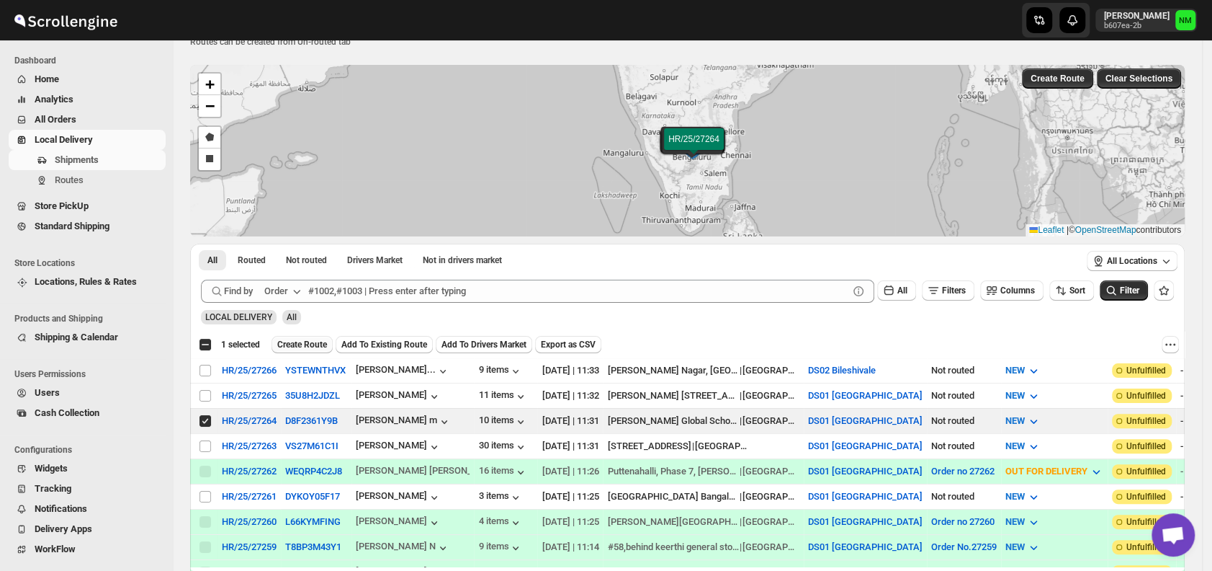
click at [292, 340] on span "Create Route" at bounding box center [302, 345] width 50 height 12
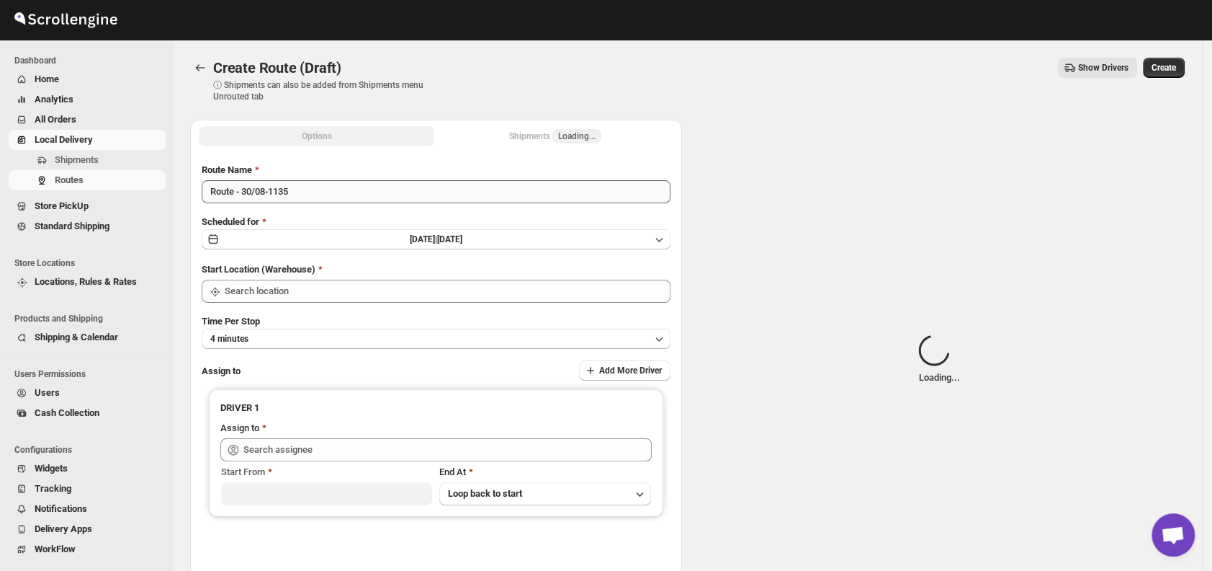
type input "DS01 [GEOGRAPHIC_DATA]"
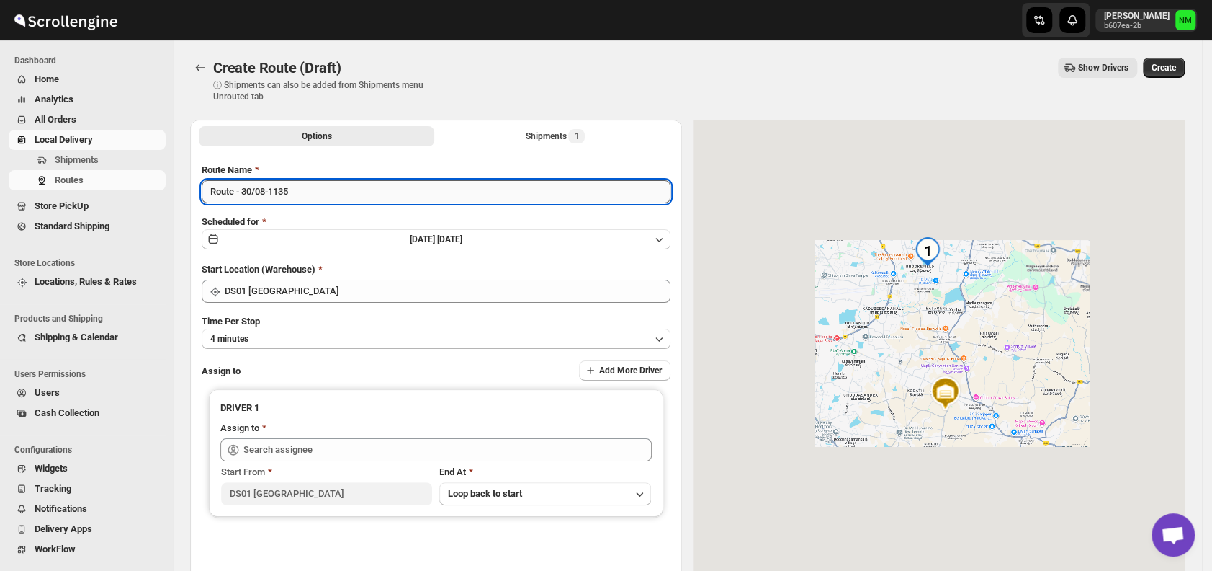
click at [320, 196] on input "Route - 30/08-1135" at bounding box center [436, 191] width 469 height 23
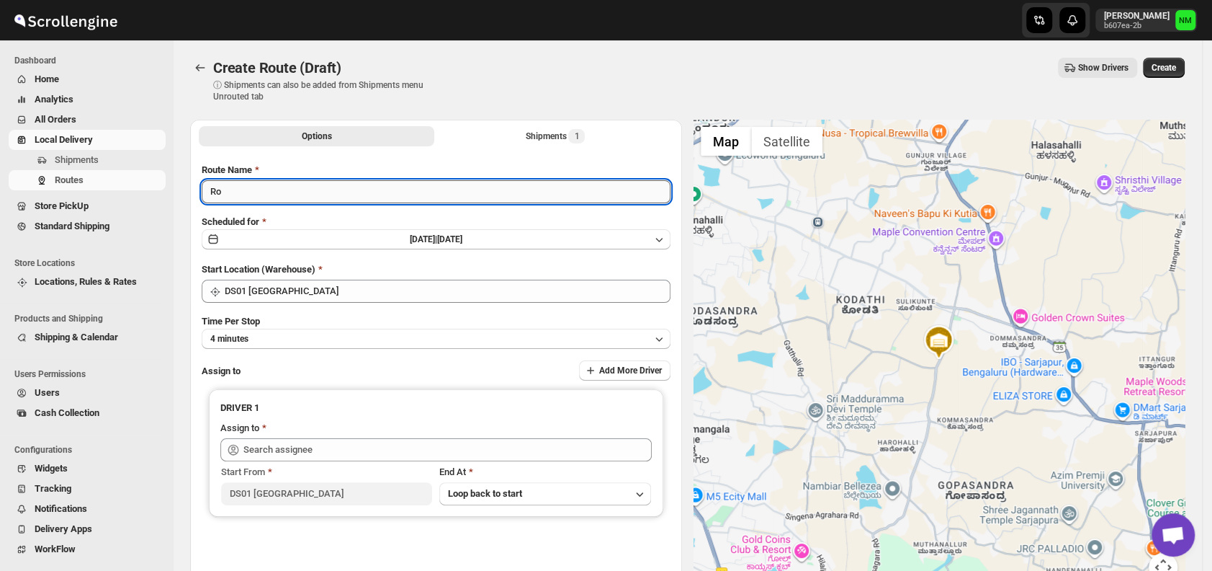
type input "R"
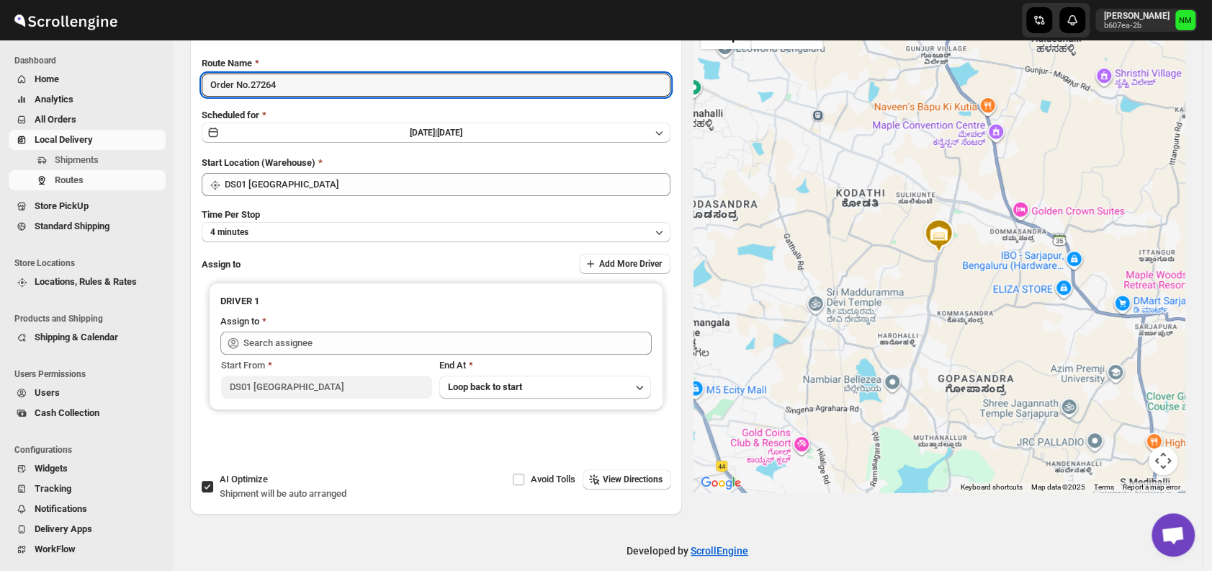
scroll to position [107, 0]
type input "Order No.27264"
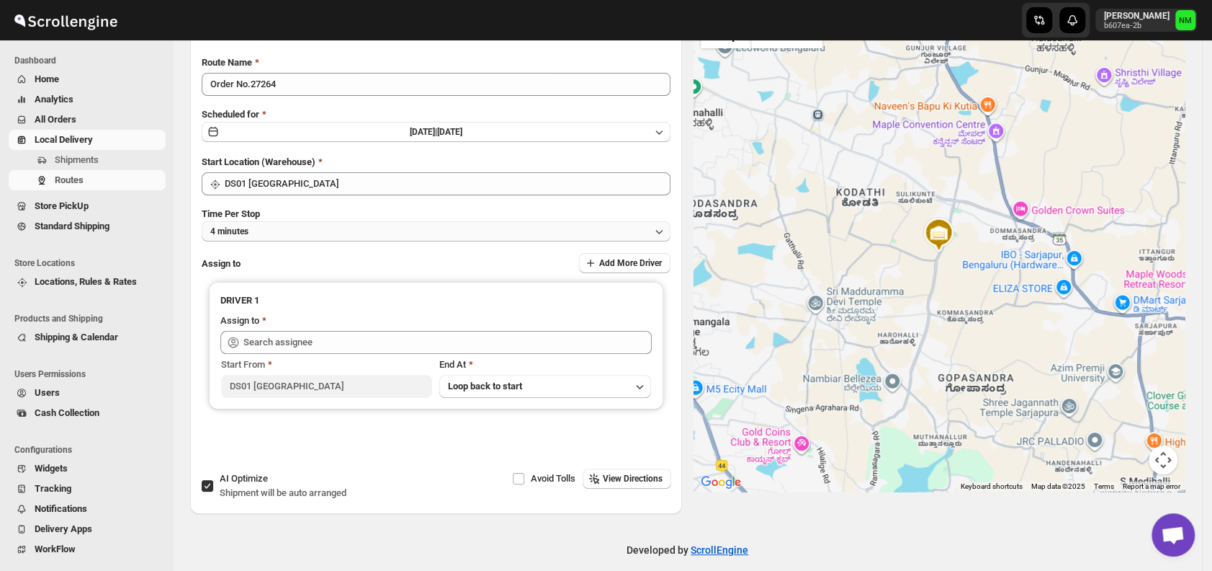
click at [300, 233] on button "4 minutes" at bounding box center [436, 231] width 469 height 20
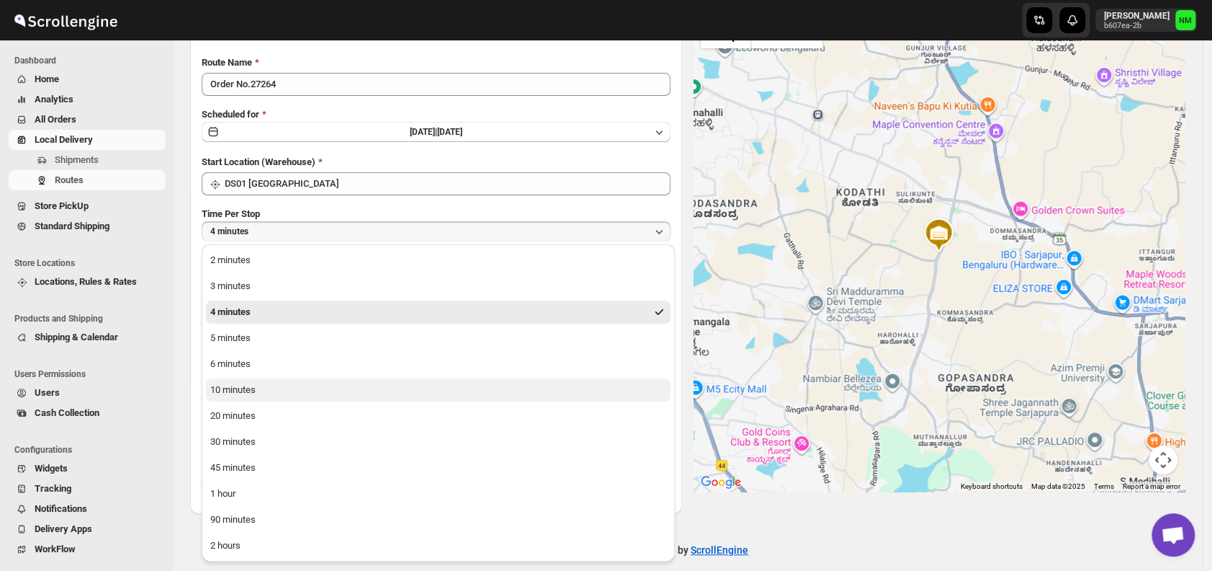
click at [254, 389] on div "10 minutes" at bounding box center [232, 390] width 45 height 14
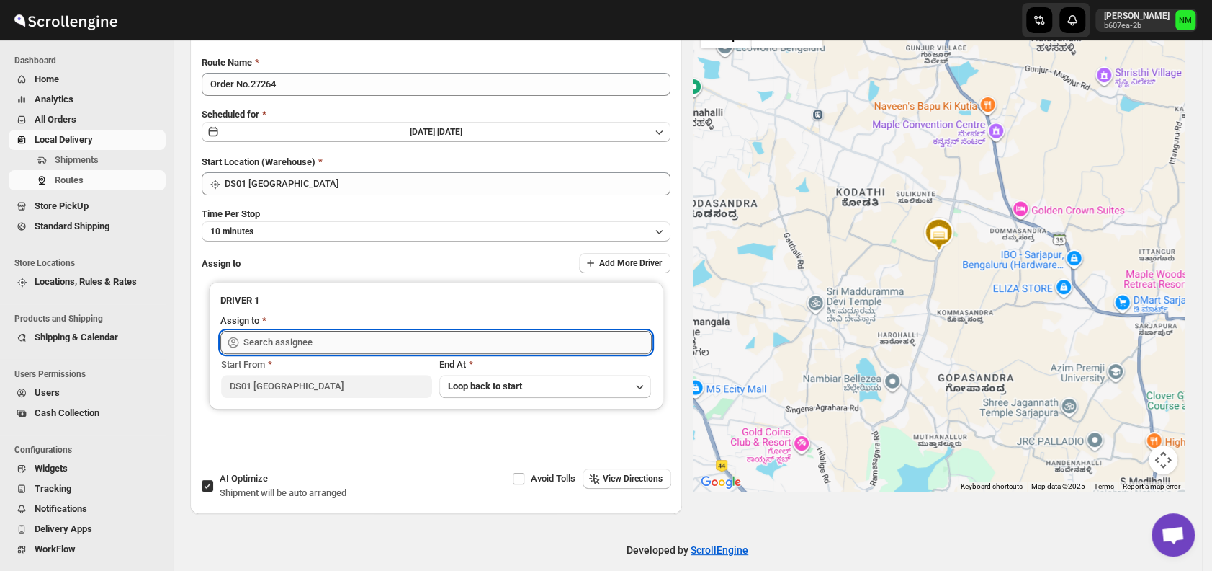
click at [337, 345] on input "text" at bounding box center [447, 342] width 408 height 23
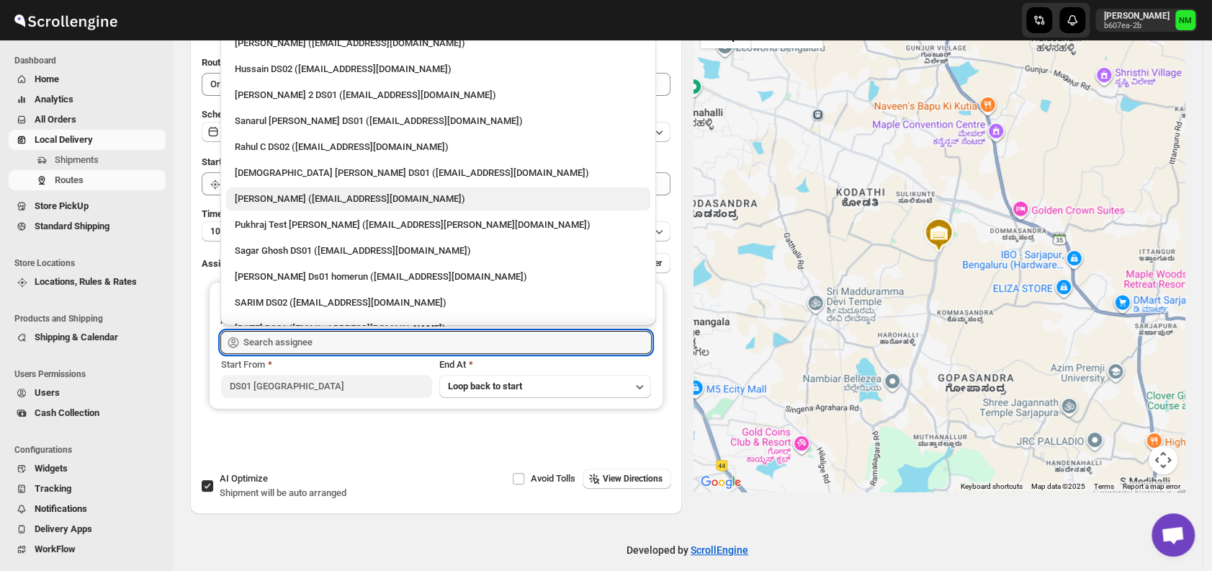
click at [282, 194] on div "[PERSON_NAME] ([EMAIL_ADDRESS][DOMAIN_NAME])" at bounding box center [438, 199] width 407 height 14
type input "[PERSON_NAME] ([EMAIL_ADDRESS][DOMAIN_NAME])"
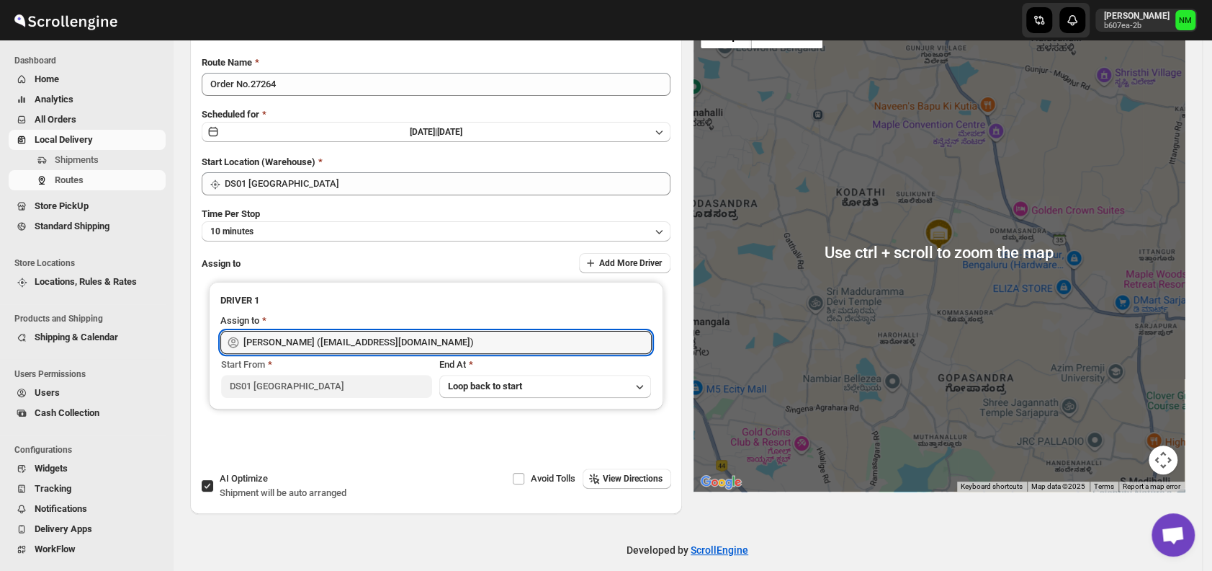
scroll to position [0, 0]
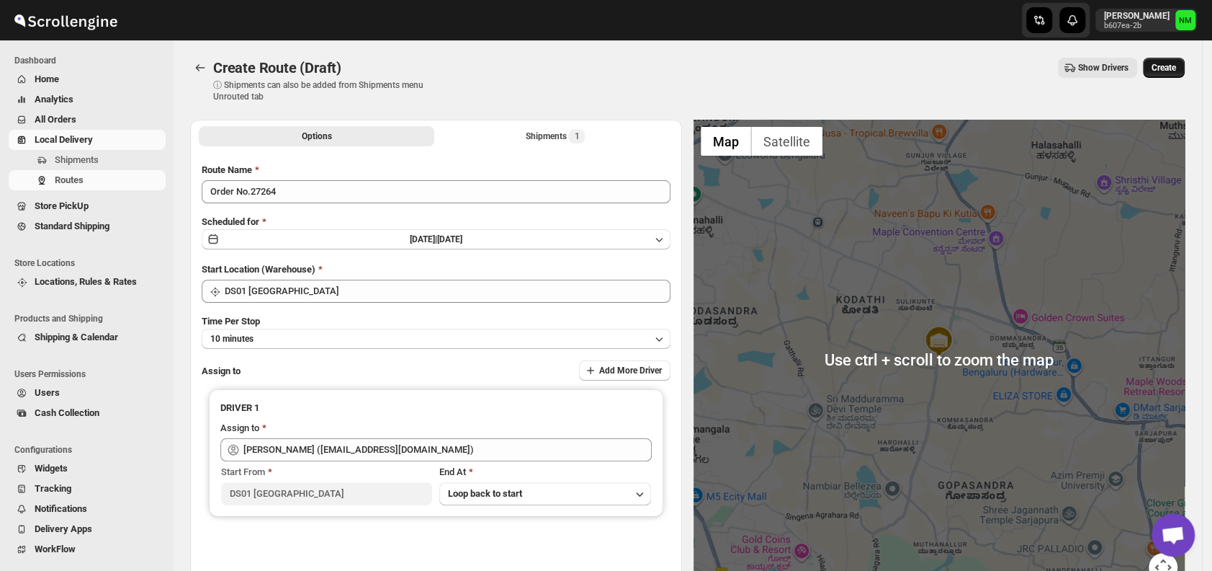
click at [1169, 68] on span "Create" at bounding box center [1164, 68] width 24 height 12
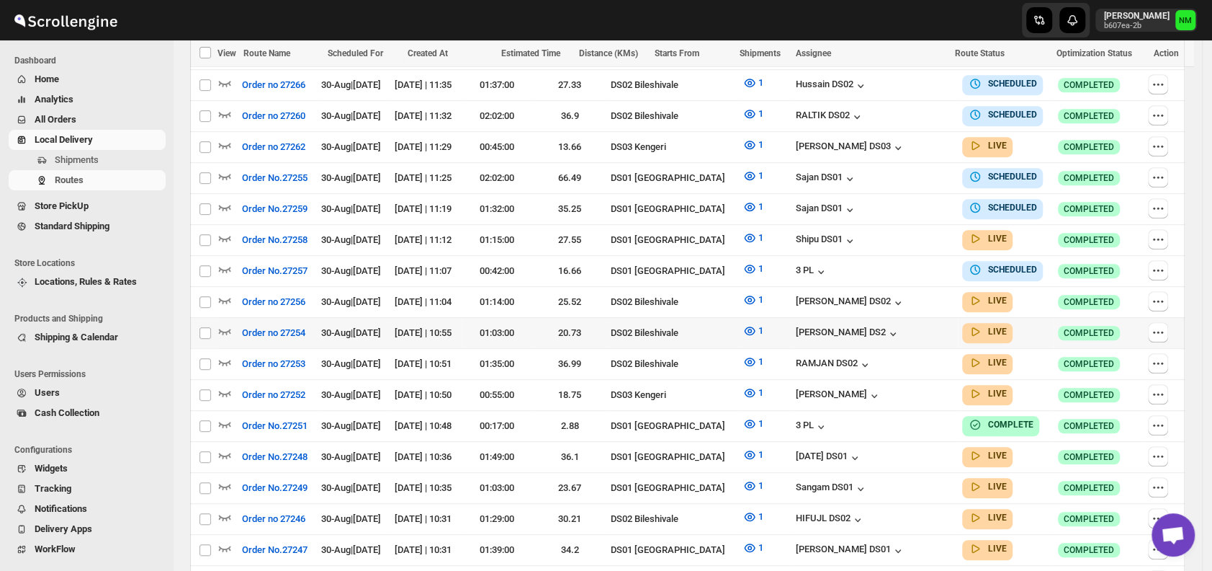
scroll to position [459, 0]
click at [117, 159] on span "Shipments" at bounding box center [109, 160] width 108 height 14
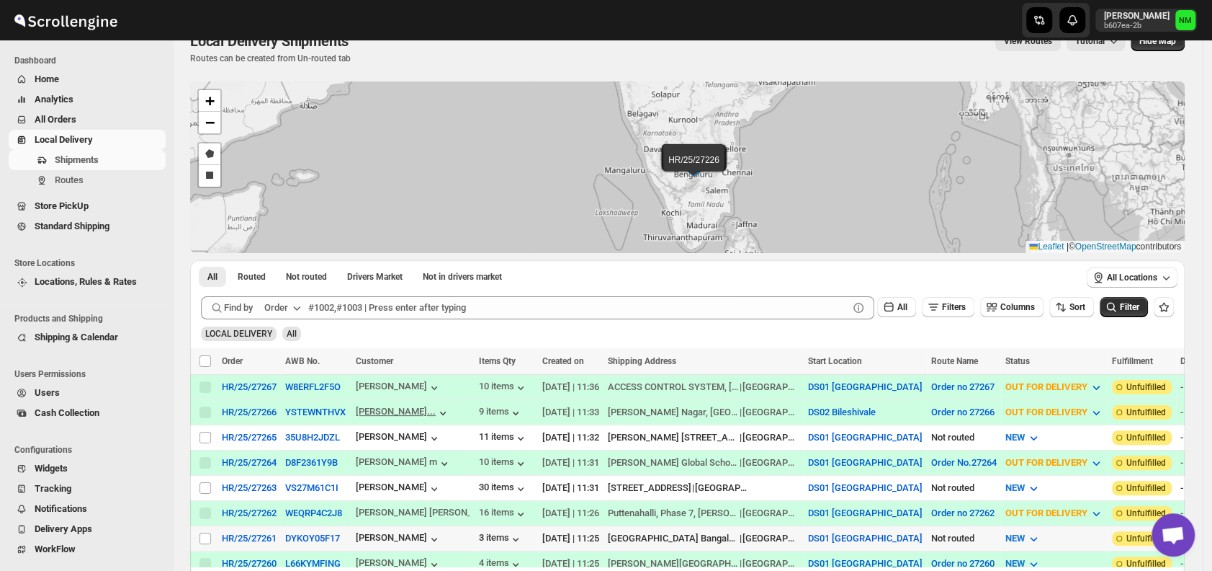
scroll to position [165, 0]
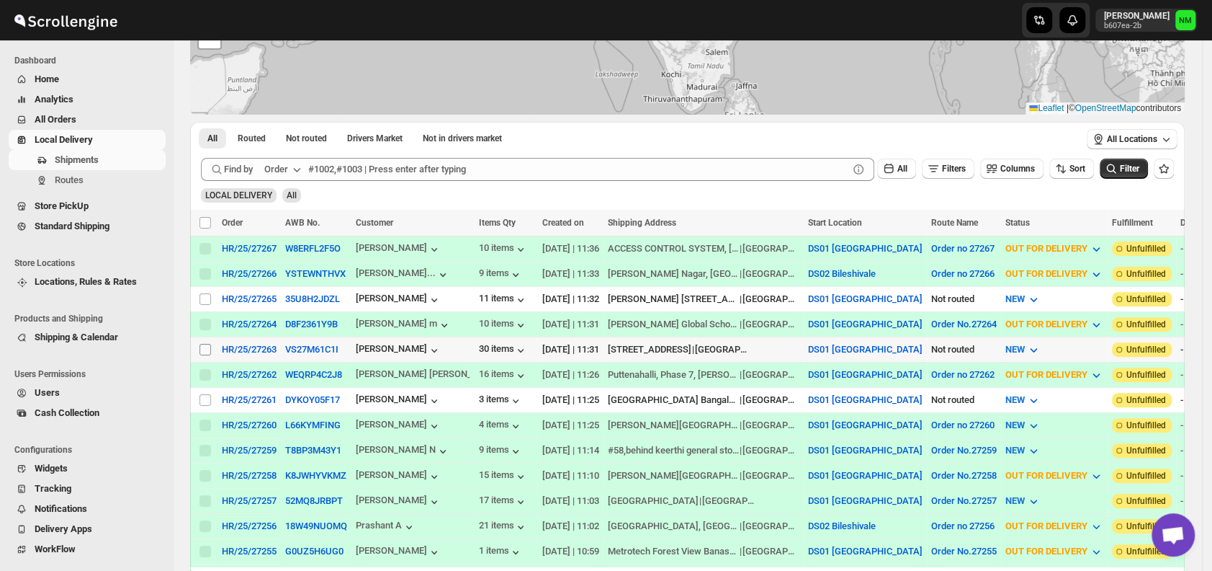
click at [203, 344] on input "Select shipment" at bounding box center [206, 350] width 12 height 12
checkbox input "true"
click at [290, 220] on span "Create Route" at bounding box center [302, 223] width 50 height 12
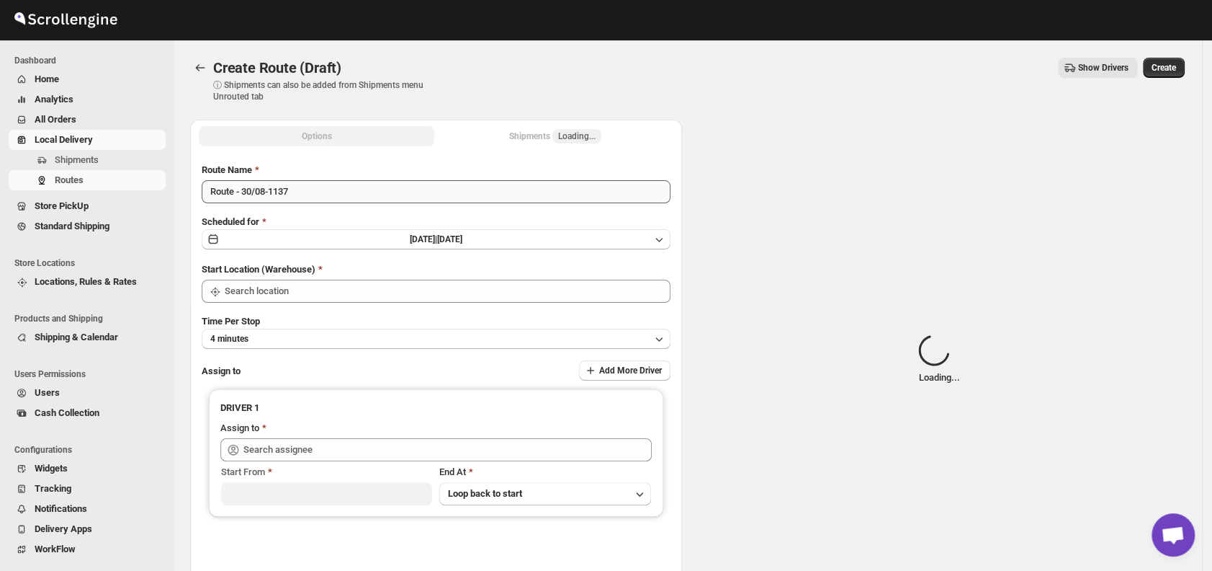
type input "DS01 [GEOGRAPHIC_DATA]"
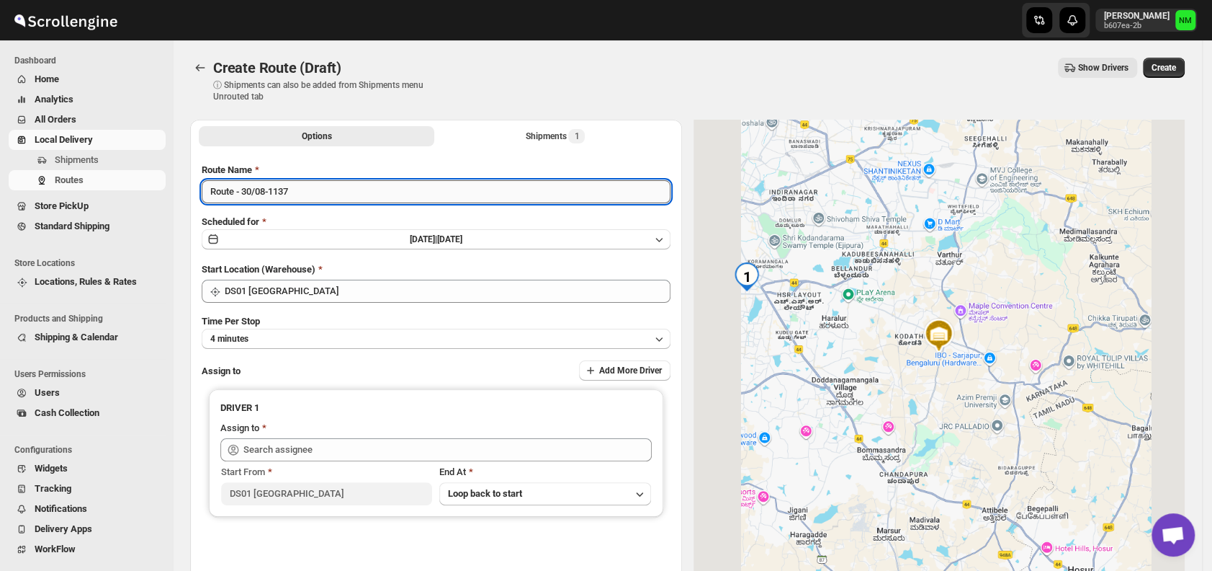
click at [315, 201] on input "Route - 30/08-1137" at bounding box center [436, 191] width 469 height 23
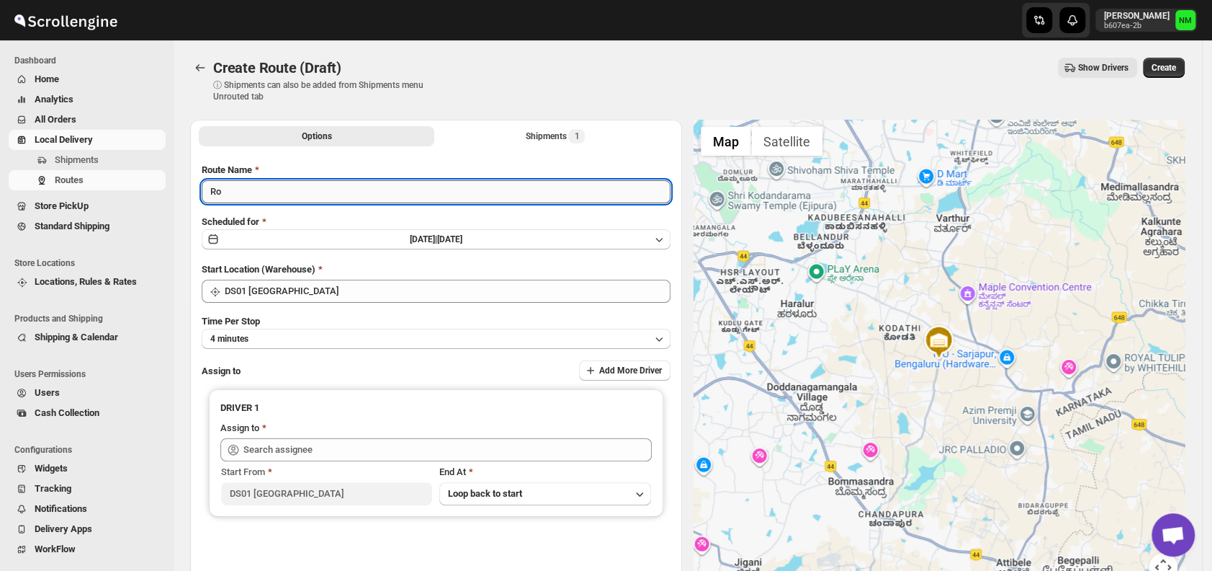
type input "R"
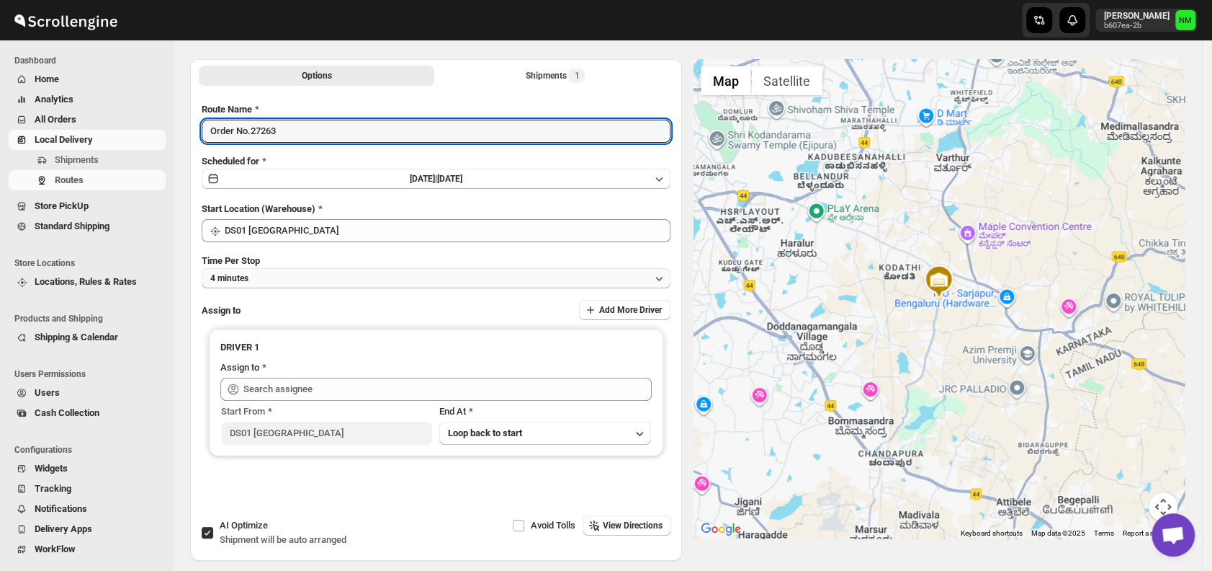
type input "Order No.27263"
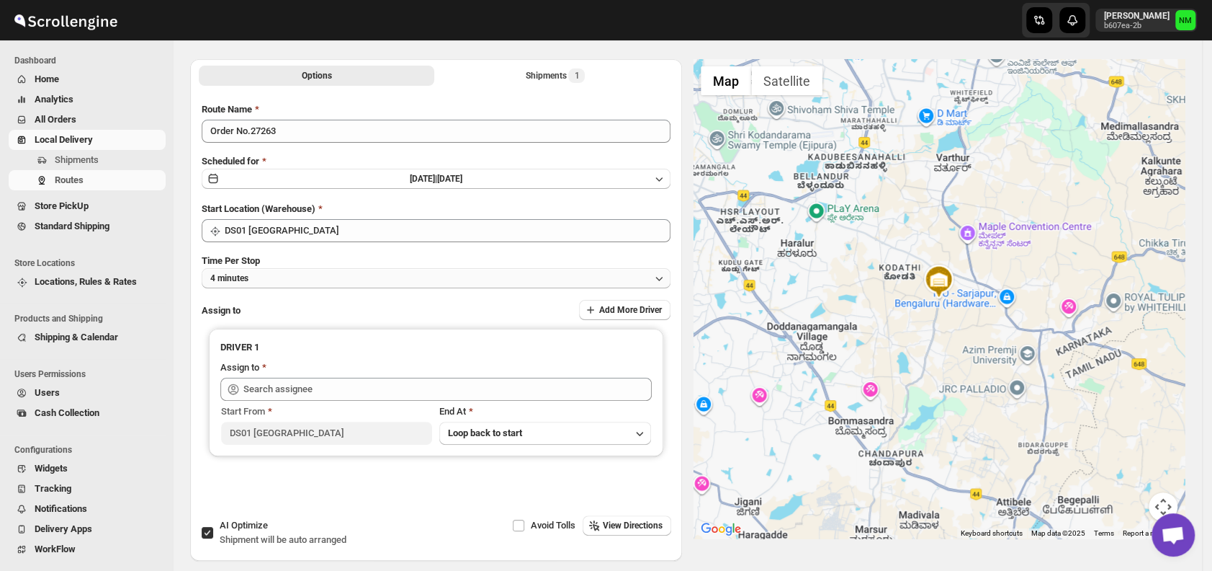
click at [303, 279] on button "4 minutes" at bounding box center [436, 278] width 469 height 20
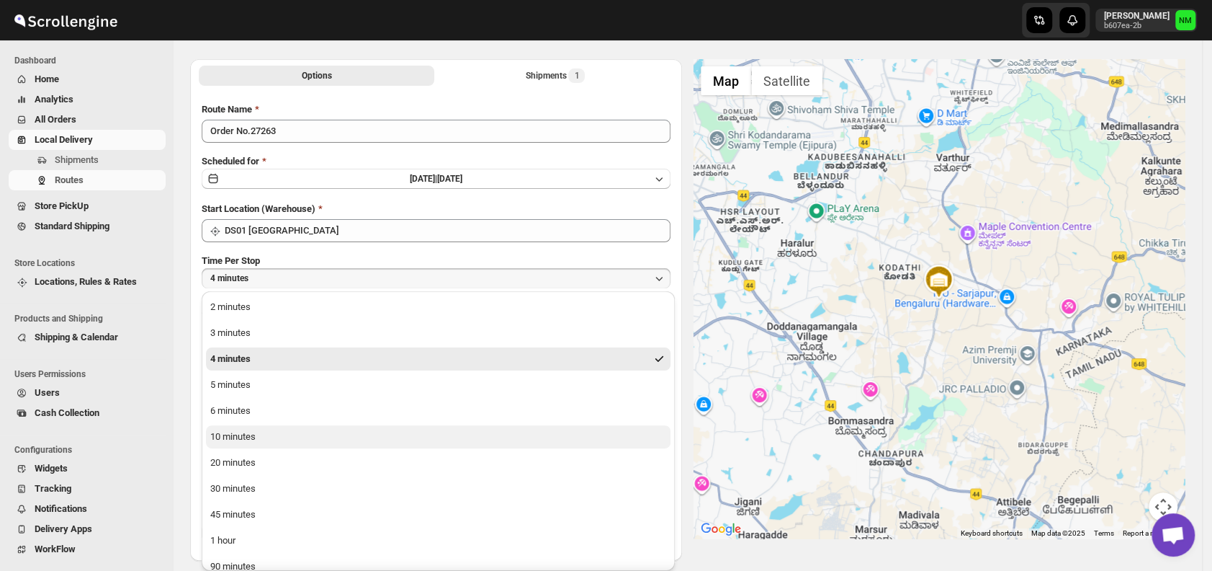
click at [266, 426] on button "10 minutes" at bounding box center [438, 436] width 465 height 23
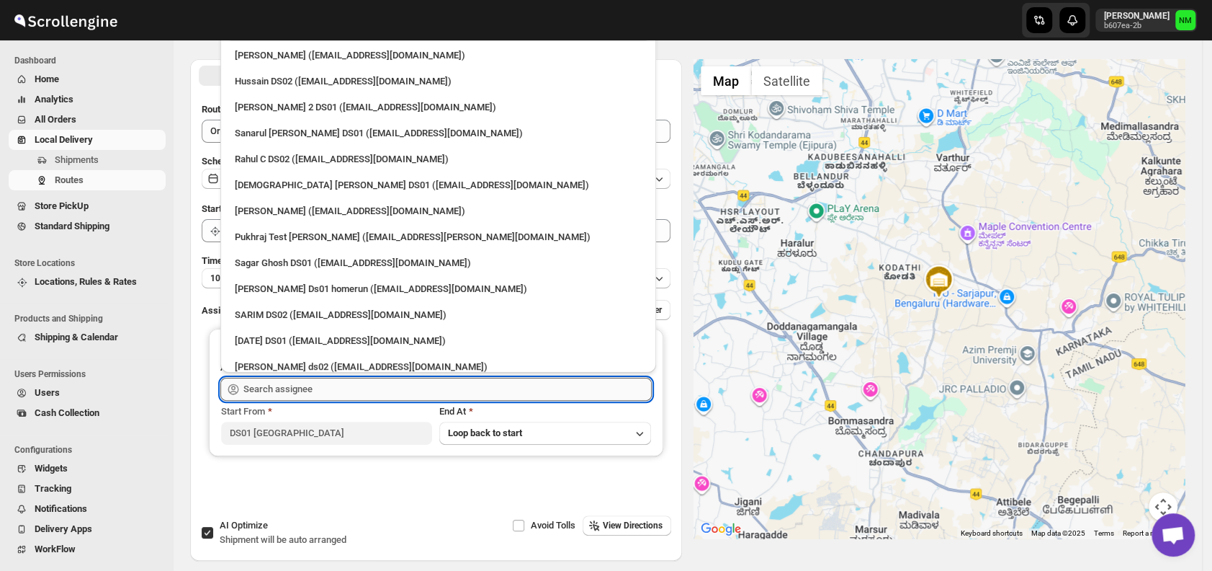
click at [311, 390] on input "text" at bounding box center [447, 388] width 408 height 23
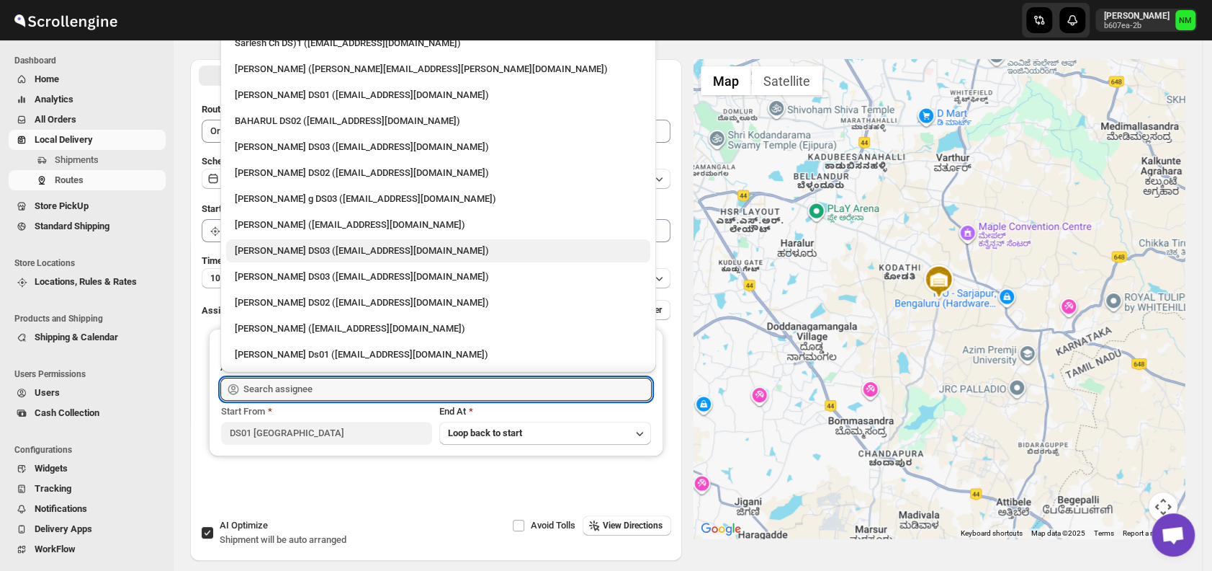
scroll to position [629, 0]
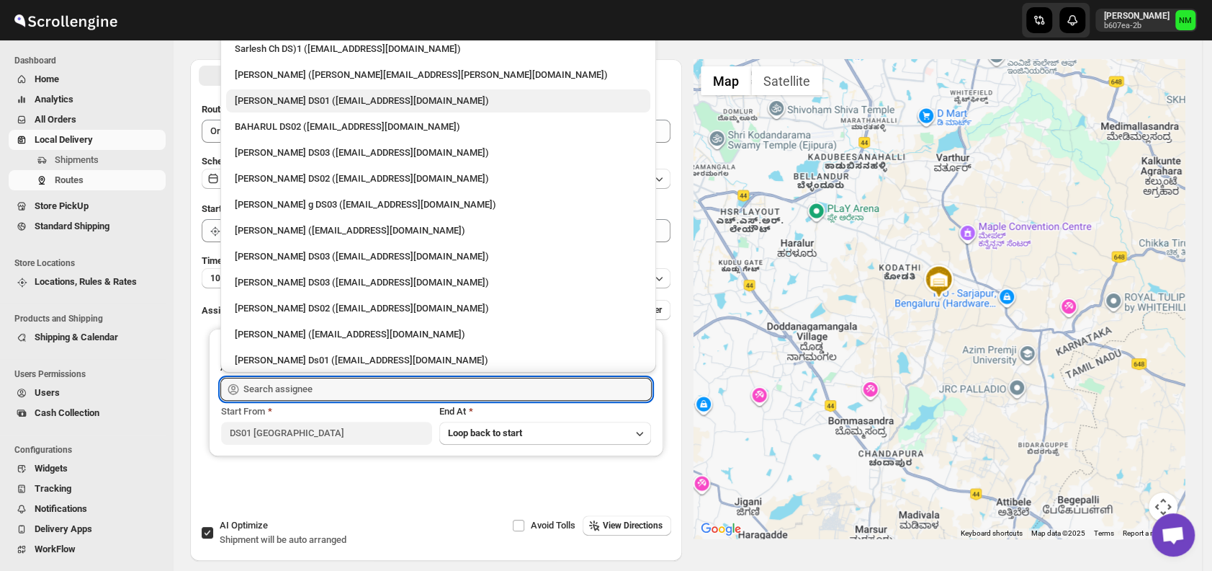
click at [258, 101] on div "[PERSON_NAME] DS01 ([EMAIL_ADDRESS][DOMAIN_NAME])" at bounding box center [438, 101] width 407 height 14
type input "[PERSON_NAME] DS01 ([EMAIL_ADDRESS][DOMAIN_NAME])"
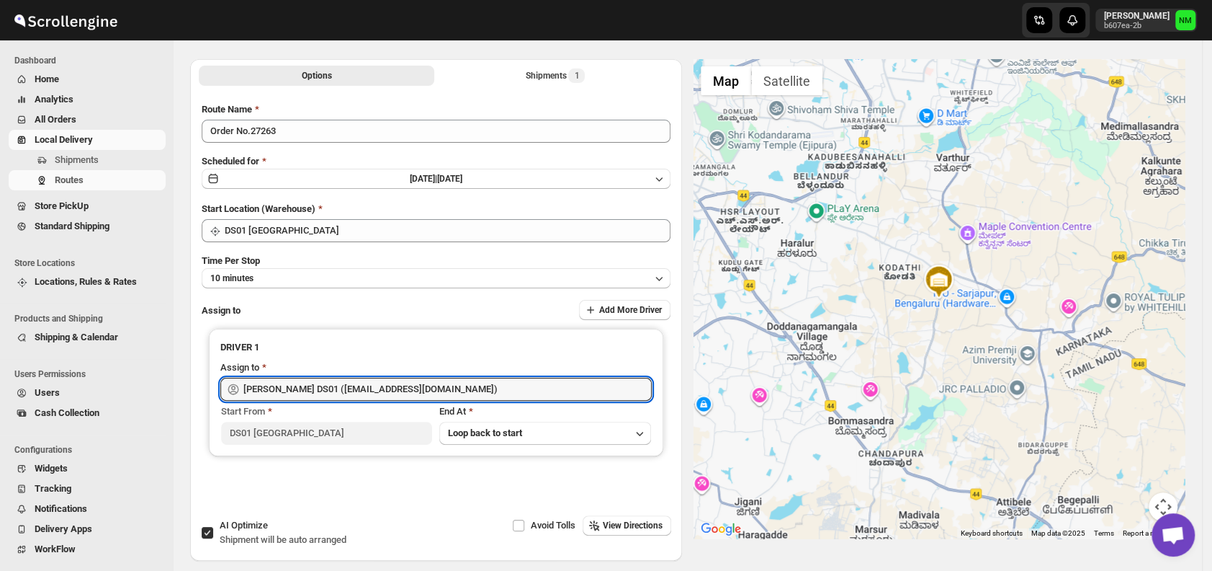
scroll to position [0, 0]
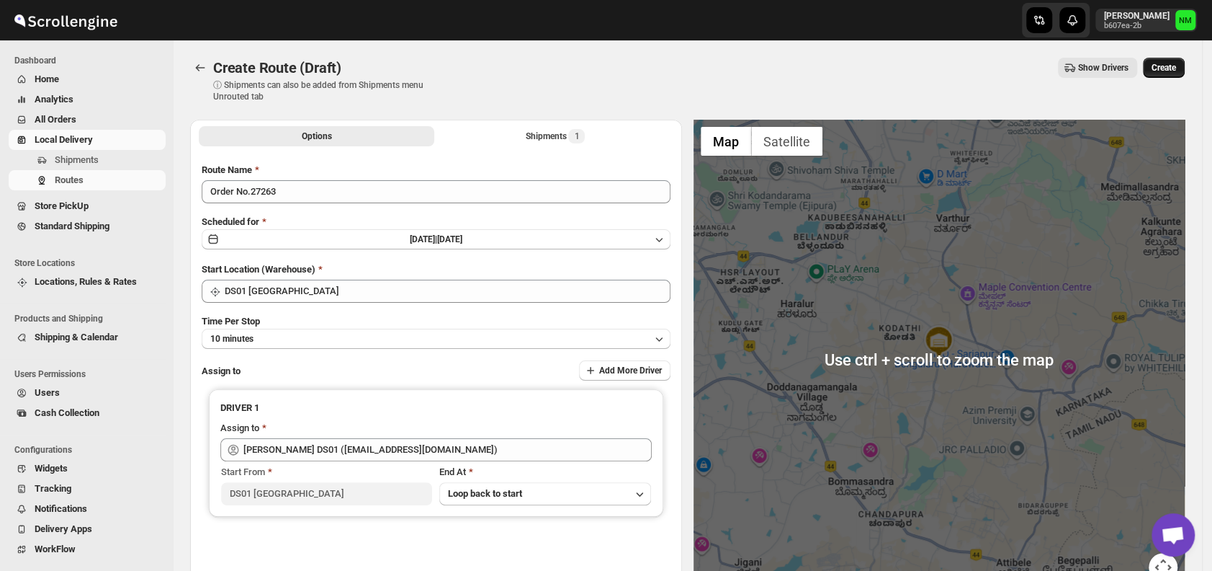
click at [1169, 69] on span "Create" at bounding box center [1164, 68] width 24 height 12
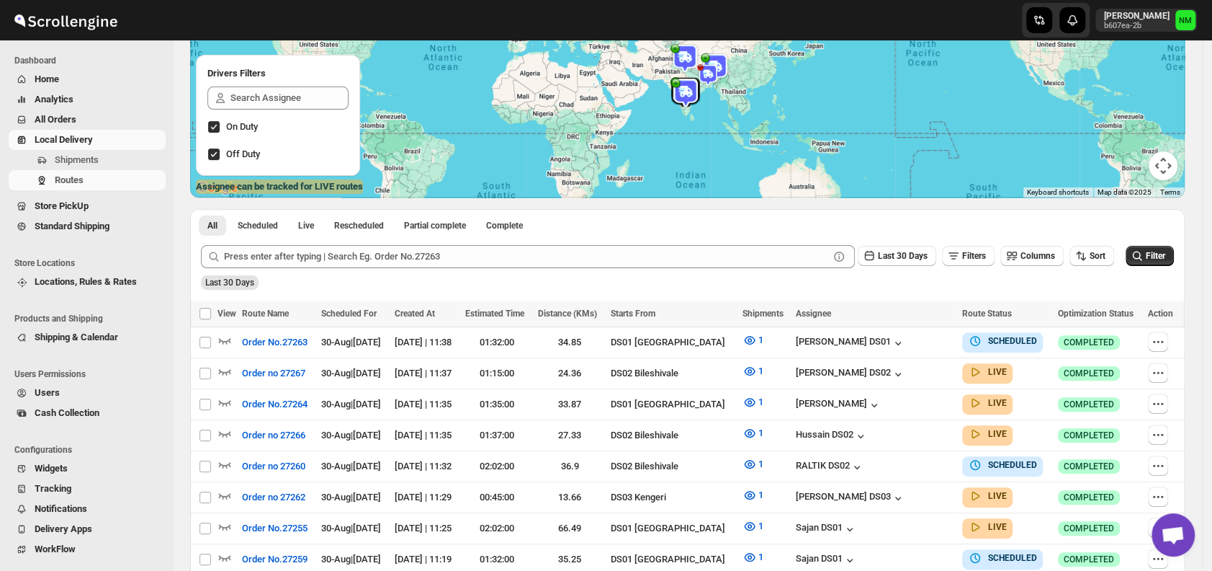
scroll to position [171, 0]
click at [107, 159] on span "Shipments" at bounding box center [109, 160] width 108 height 14
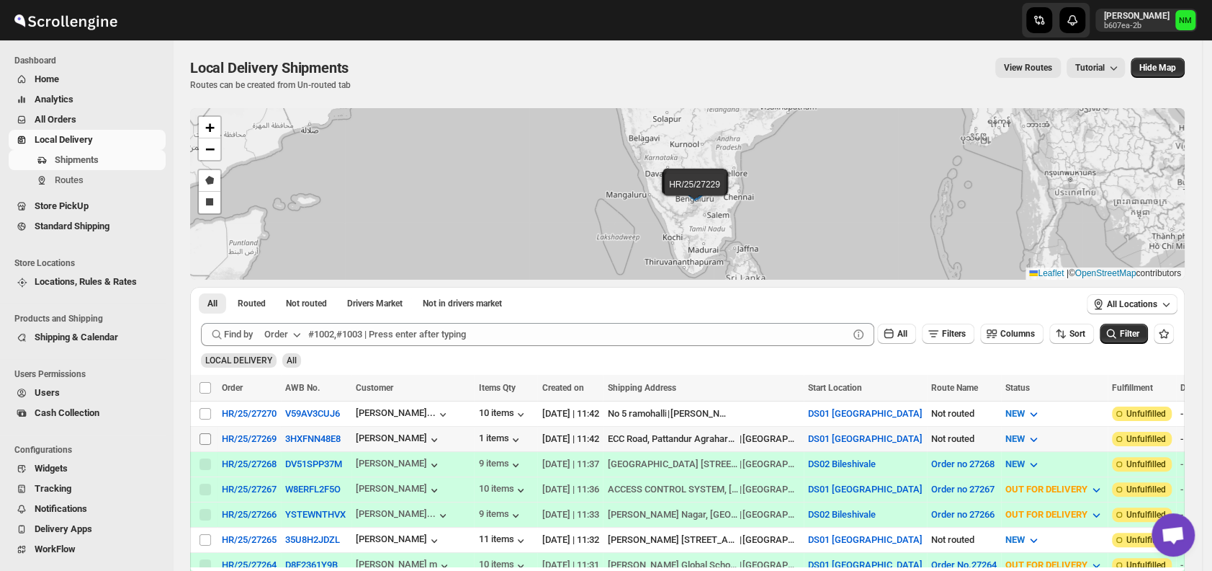
click at [200, 438] on input "Select shipment" at bounding box center [206, 439] width 12 height 12
checkbox input "true"
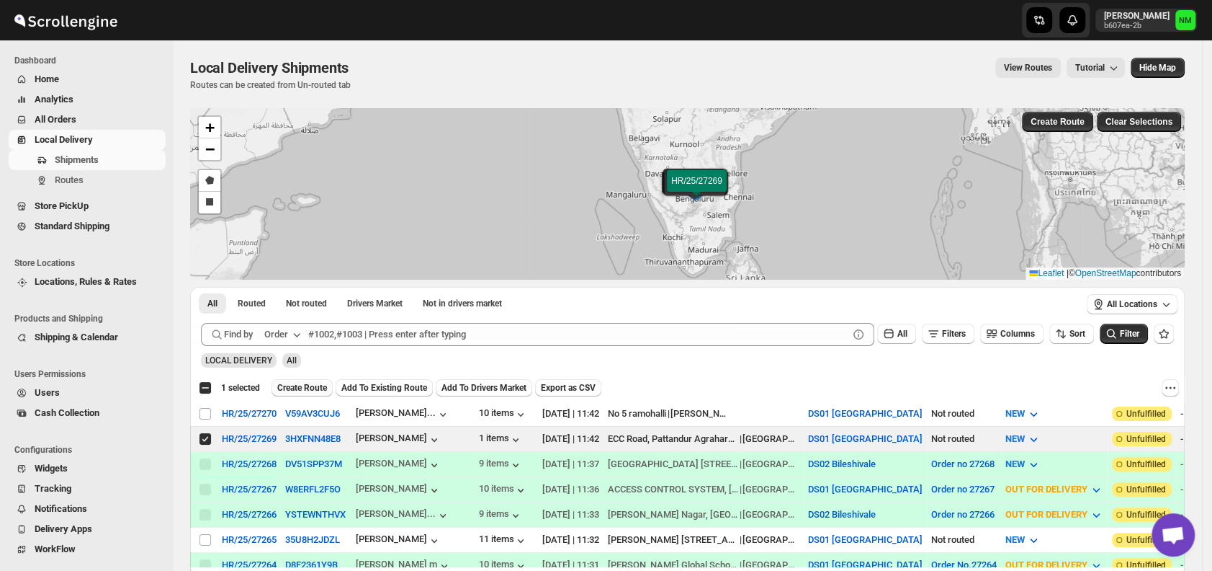
click at [282, 383] on span "Create Route" at bounding box center [302, 388] width 50 height 12
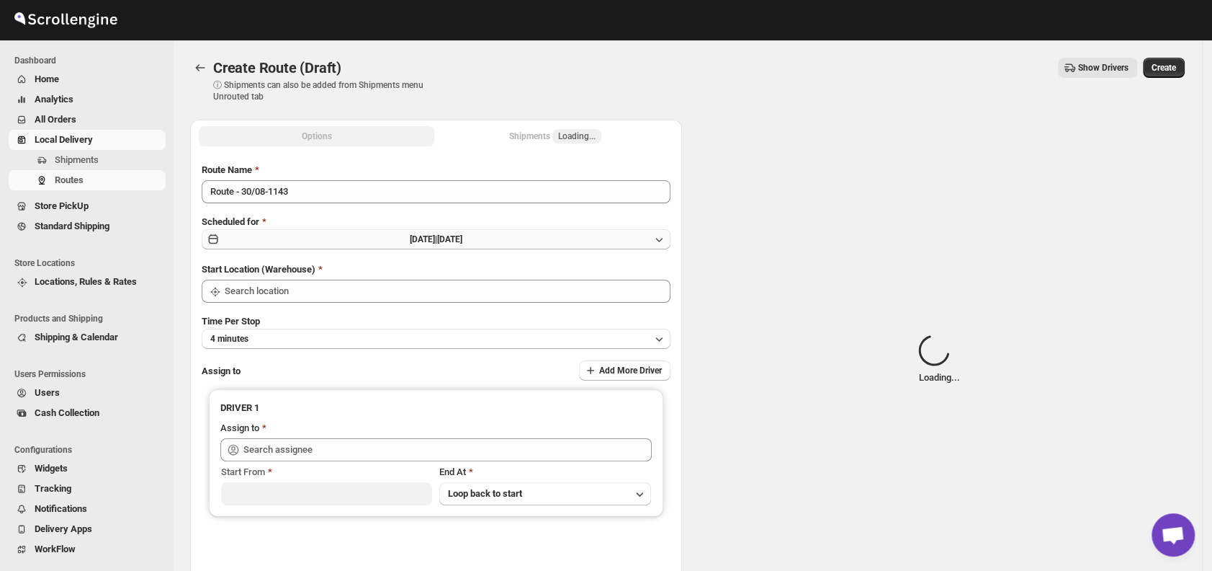
type input "DS01 [GEOGRAPHIC_DATA]"
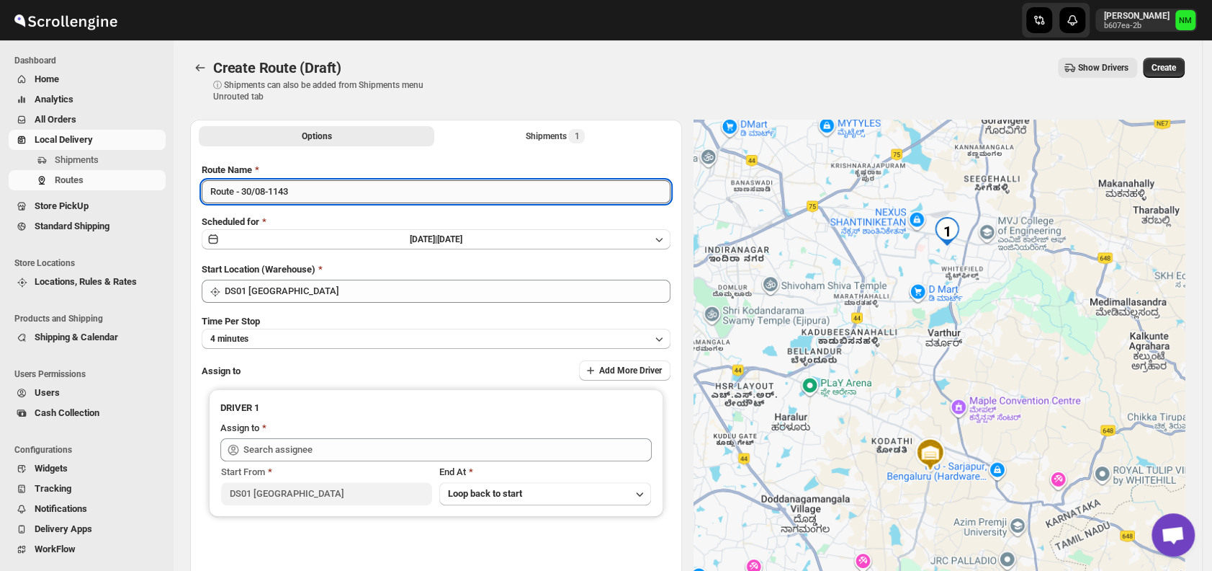
click at [344, 198] on input "Route - 30/08-1143" at bounding box center [436, 191] width 469 height 23
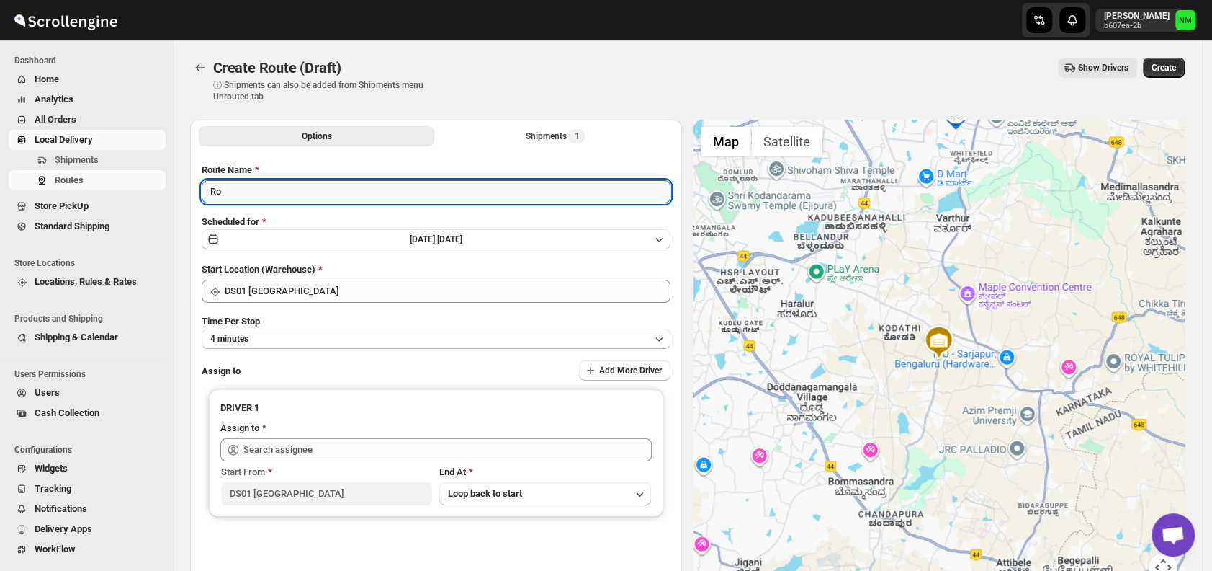
type input "R"
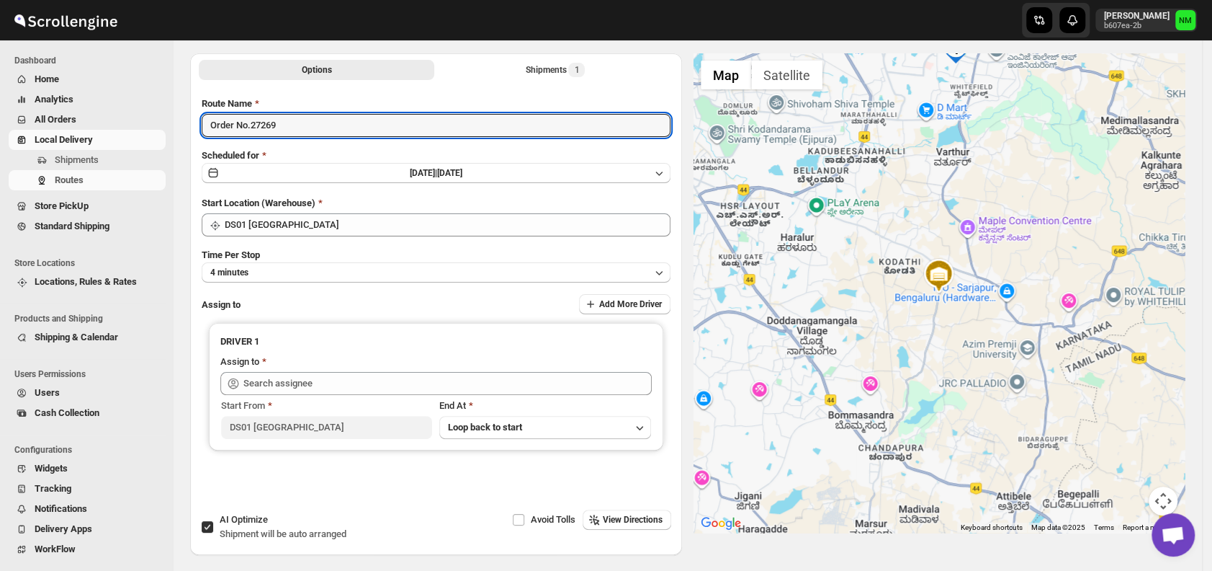
scroll to position [76, 0]
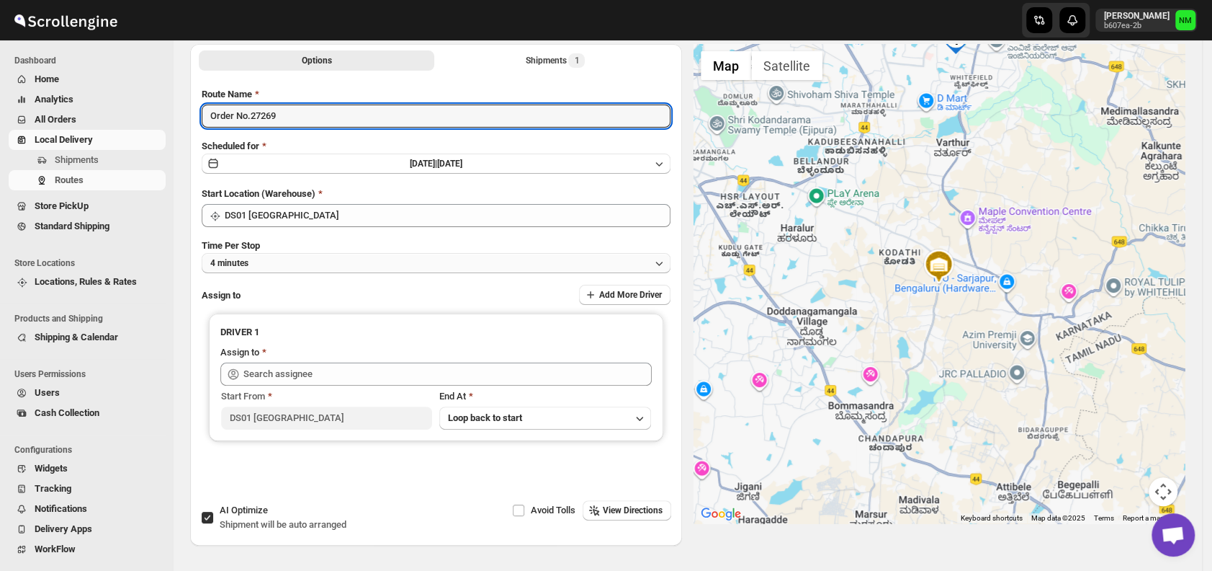
type input "Order No.27269"
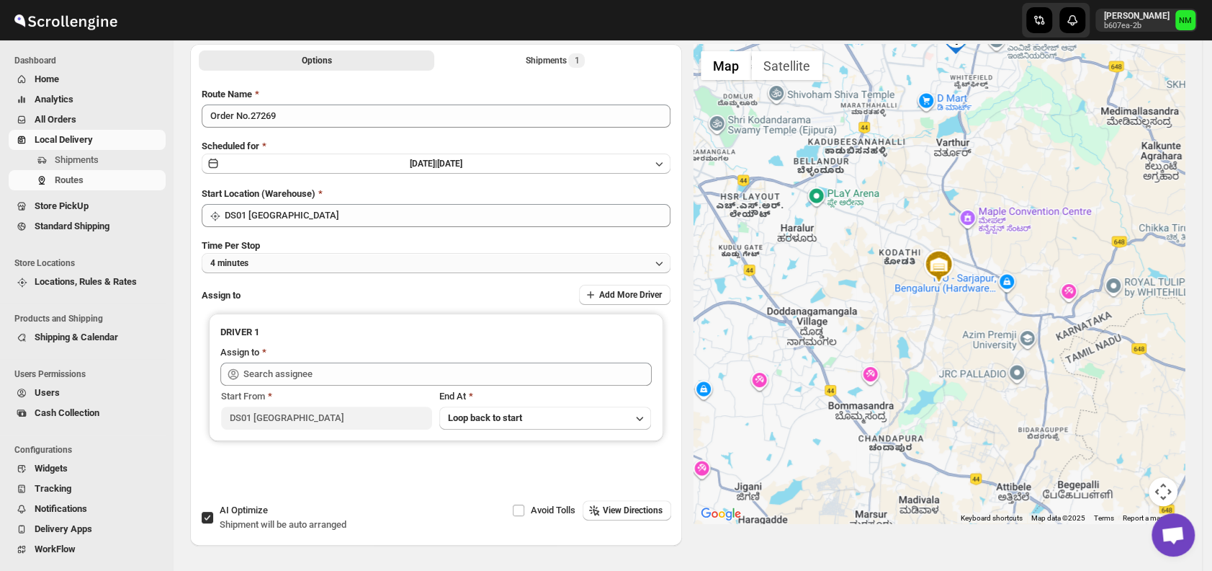
click at [280, 265] on button "4 minutes" at bounding box center [436, 263] width 469 height 20
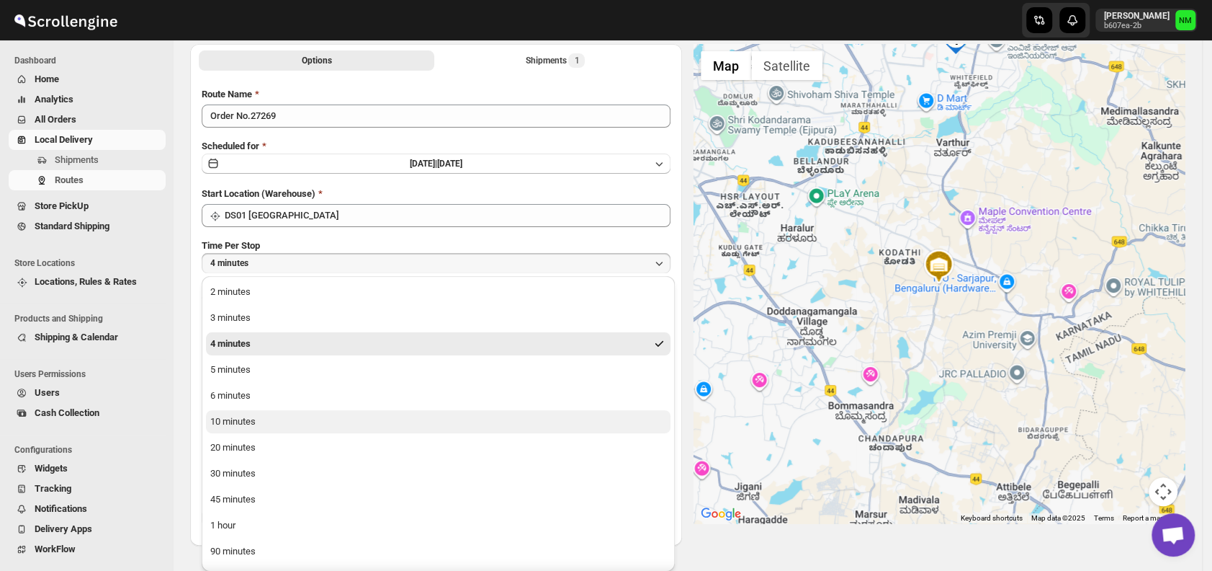
click at [248, 423] on div "10 minutes" at bounding box center [232, 421] width 45 height 14
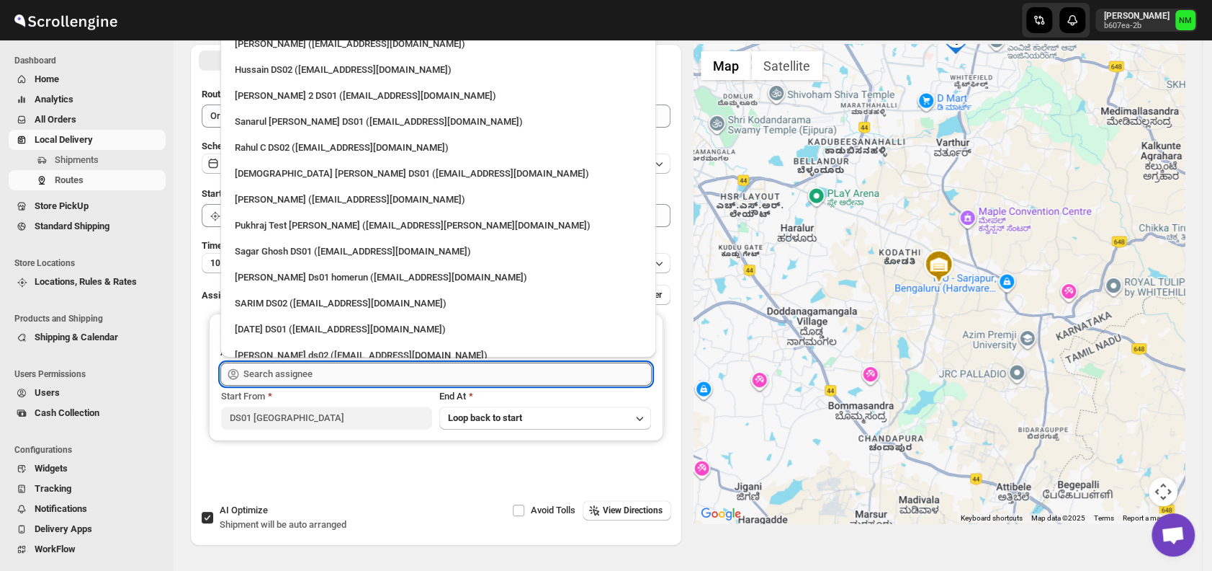
click at [321, 371] on input "text" at bounding box center [447, 373] width 408 height 23
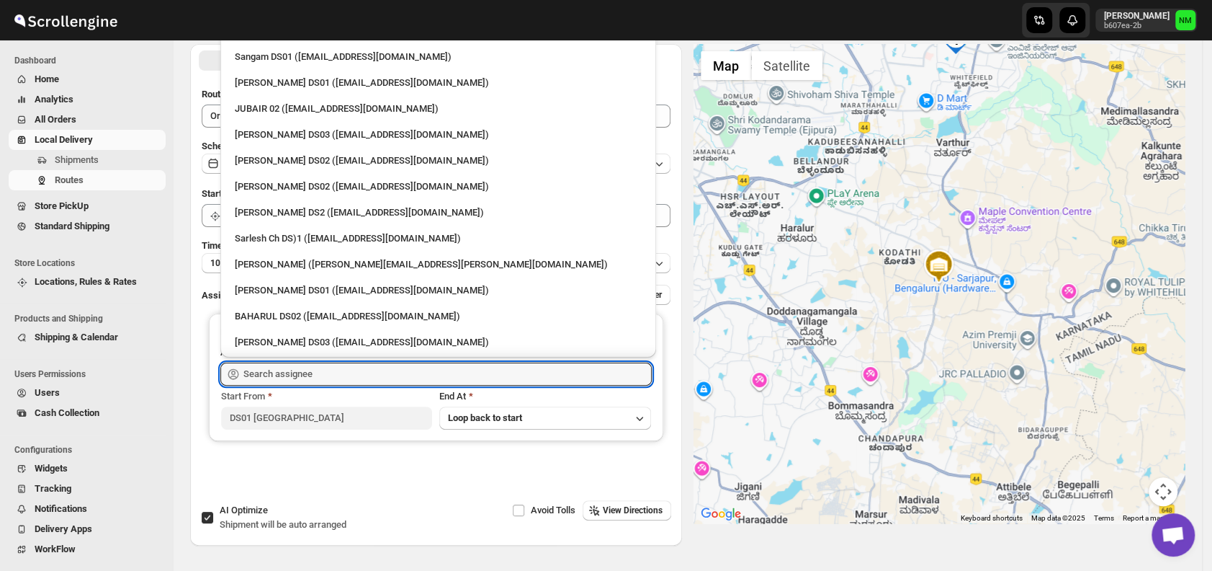
scroll to position [432, 0]
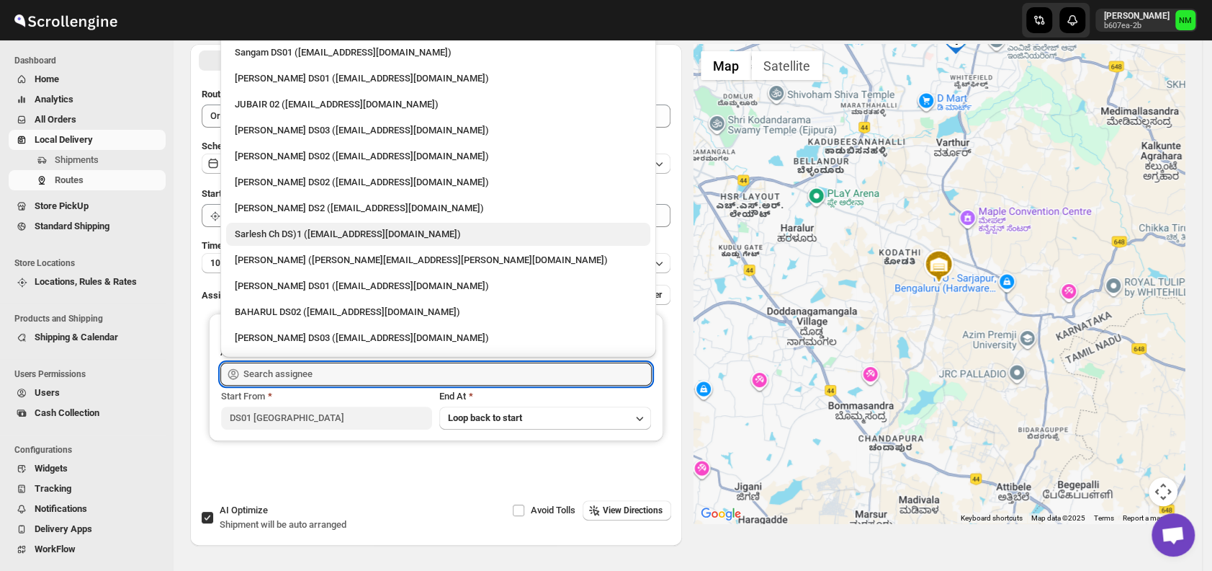
click at [272, 223] on div "Sarlesh Ch DS)1 ([EMAIL_ADDRESS][DOMAIN_NAME])" at bounding box center [438, 234] width 424 height 23
type input "Sarlesh Ch DS)1 ([EMAIL_ADDRESS][DOMAIN_NAME])"
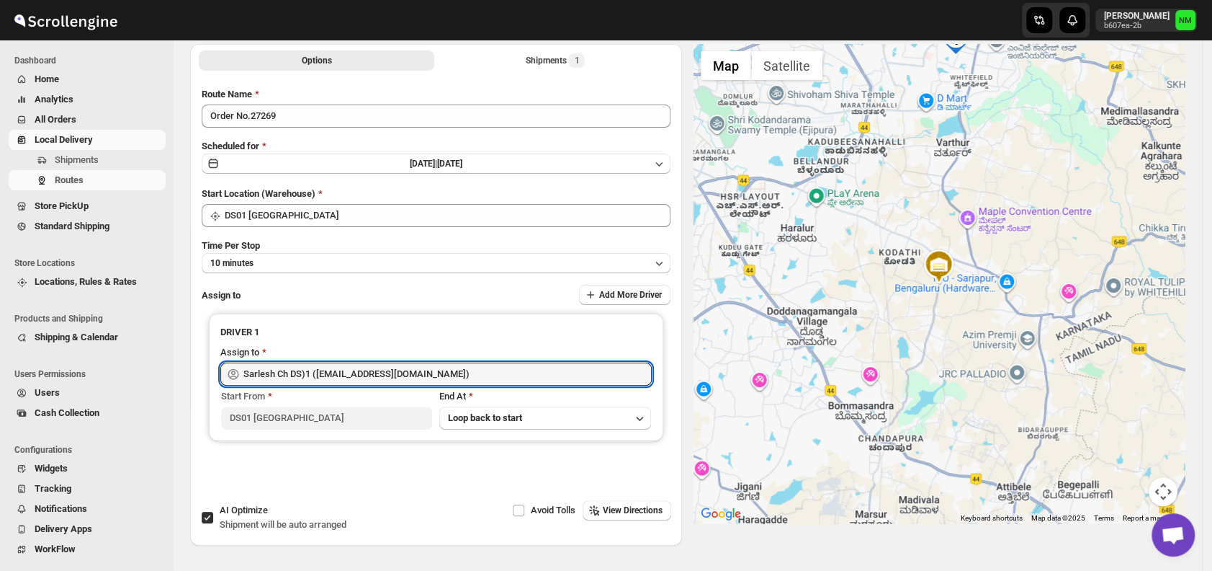
scroll to position [0, 0]
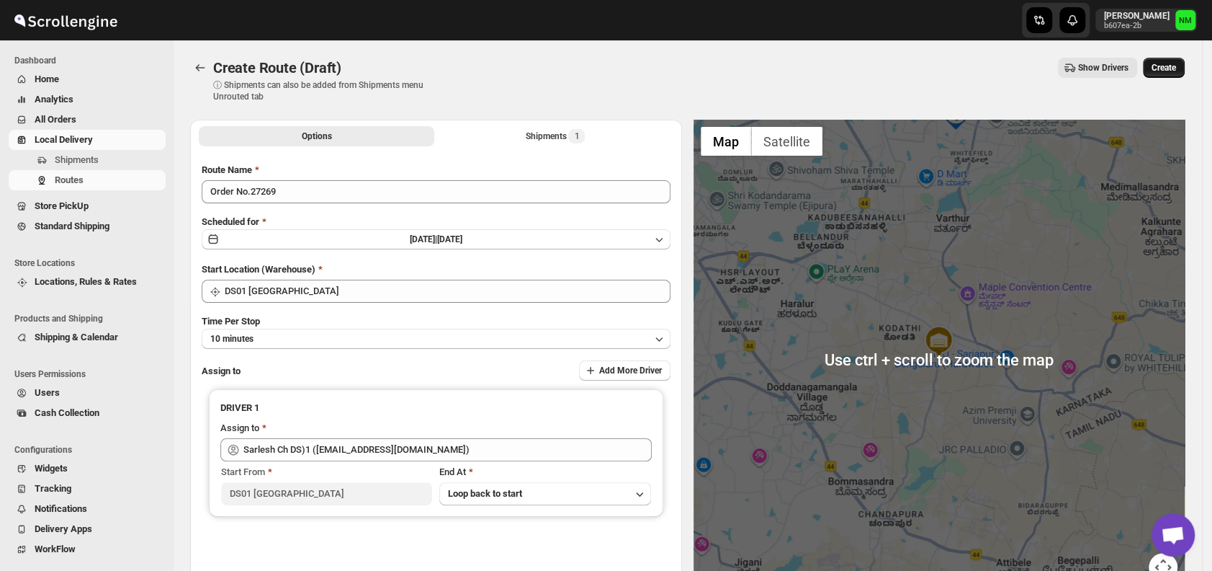
click at [1181, 76] on button "Create" at bounding box center [1164, 68] width 42 height 20
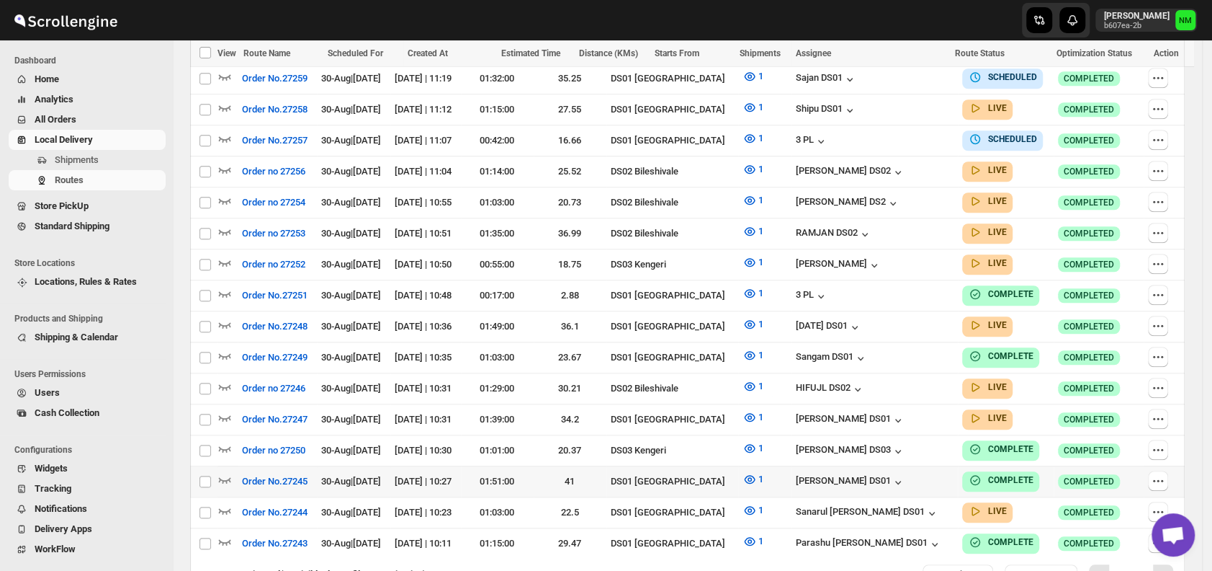
scroll to position [715, 0]
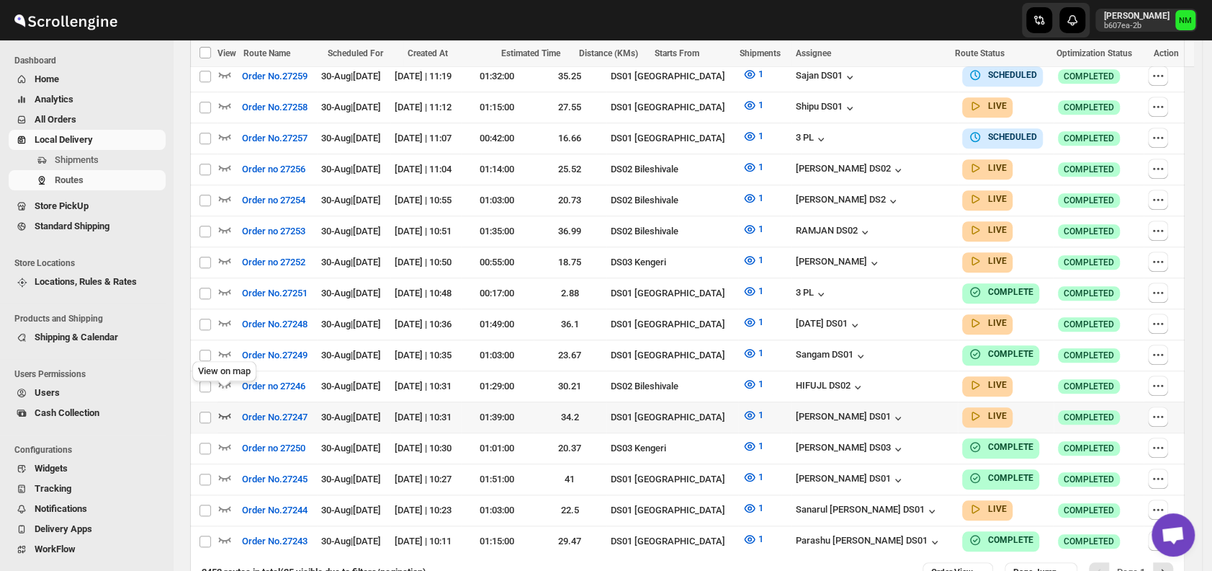
click at [224, 408] on icon "button" at bounding box center [225, 415] width 14 height 14
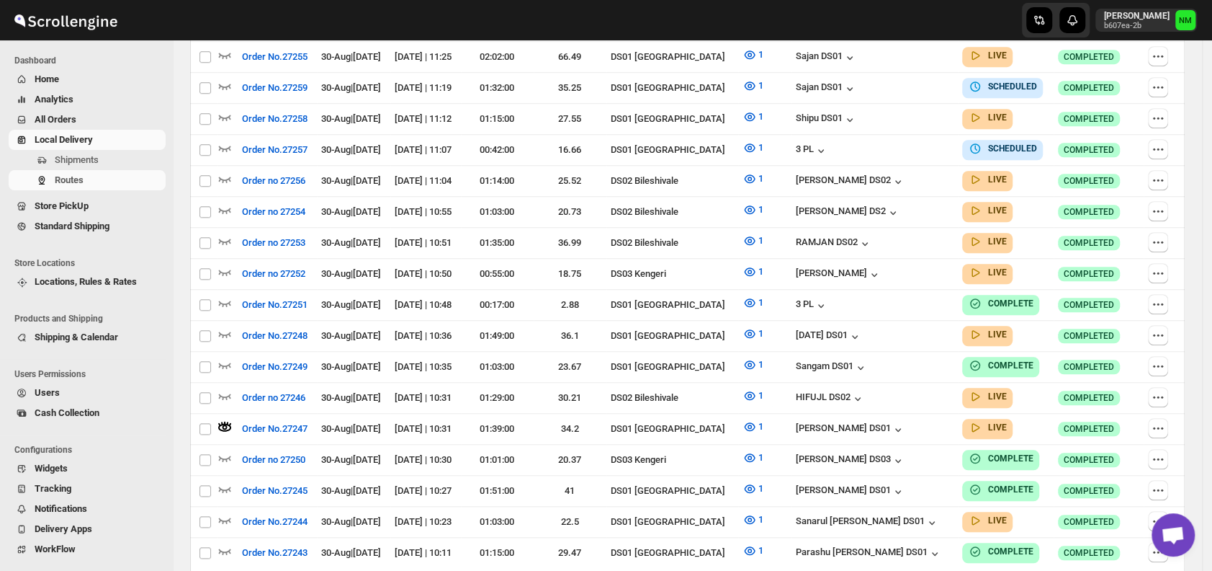
scroll to position [0, 0]
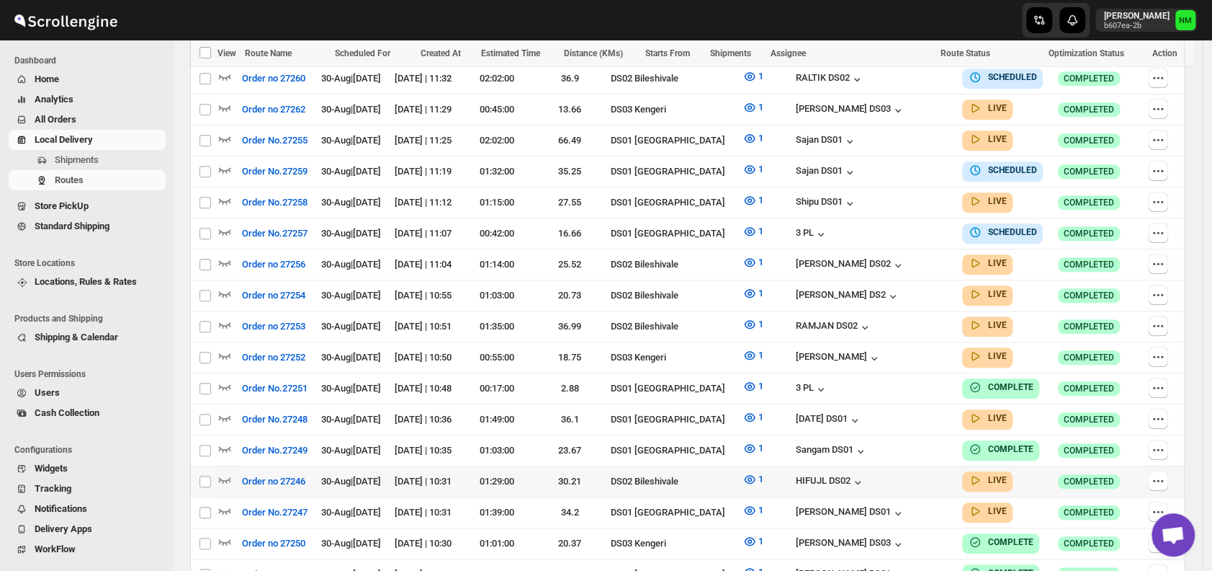
scroll to position [620, 0]
click at [1162, 225] on icon "button" at bounding box center [1158, 232] width 14 height 14
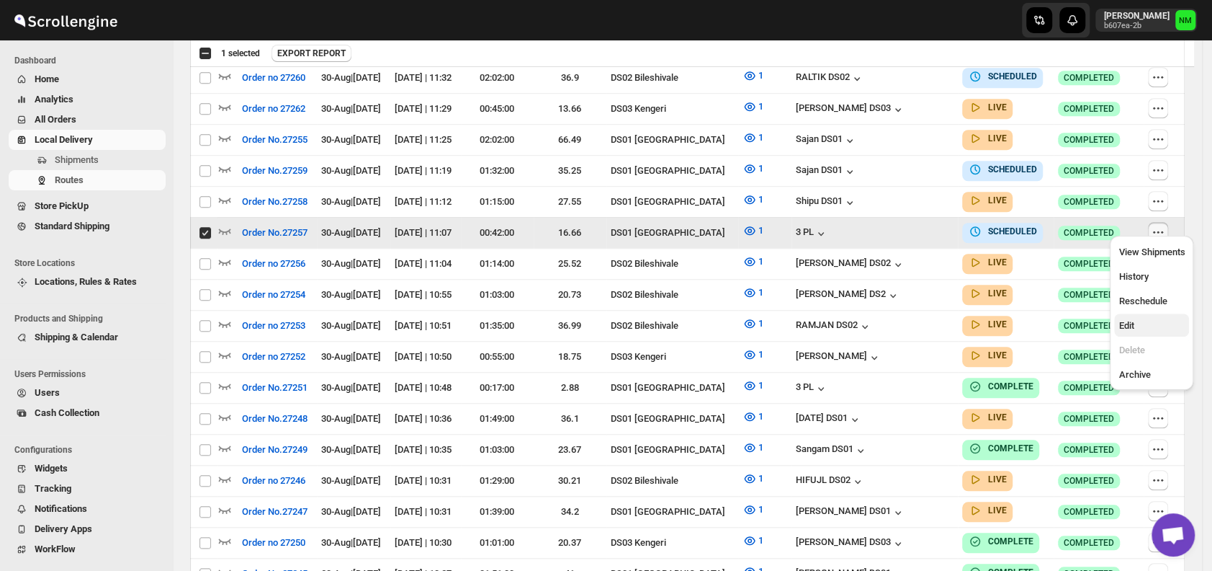
click at [1135, 328] on span "Edit" at bounding box center [1152, 325] width 66 height 14
checkbox input "false"
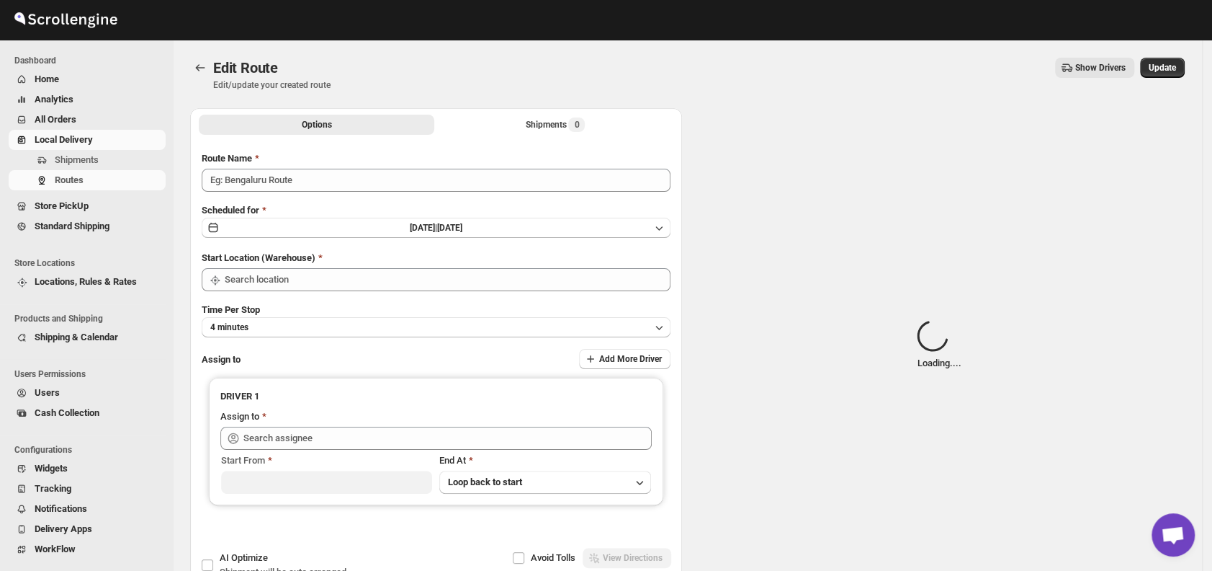
type input "Order No.27257"
type input "DS01 [GEOGRAPHIC_DATA]"
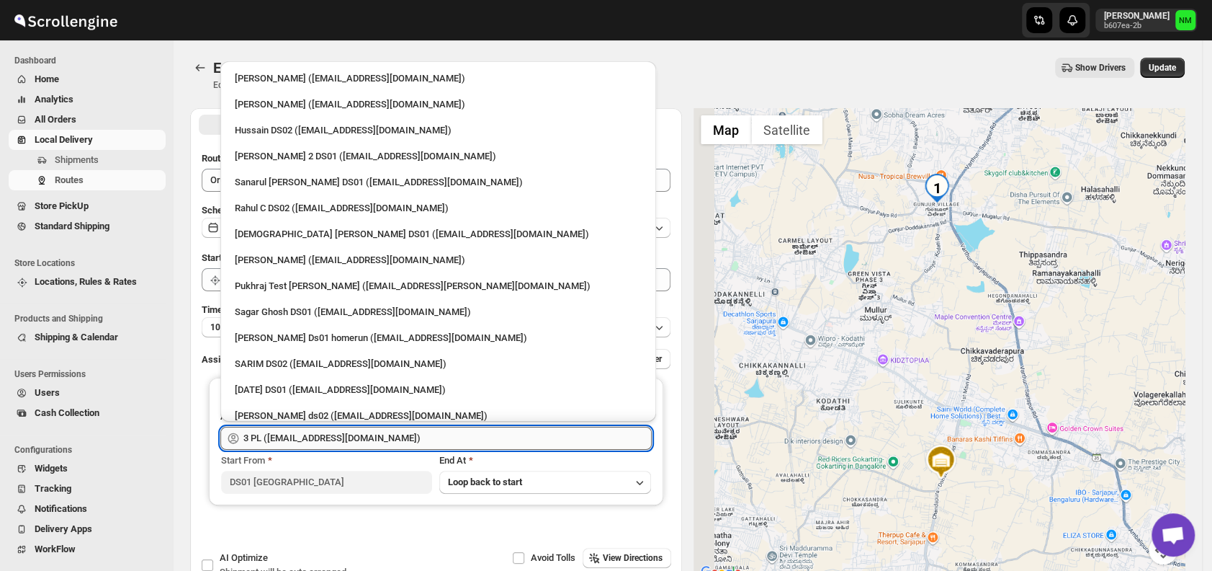
click at [429, 439] on input "3 PL ([EMAIL_ADDRESS][DOMAIN_NAME])" at bounding box center [447, 437] width 408 height 23
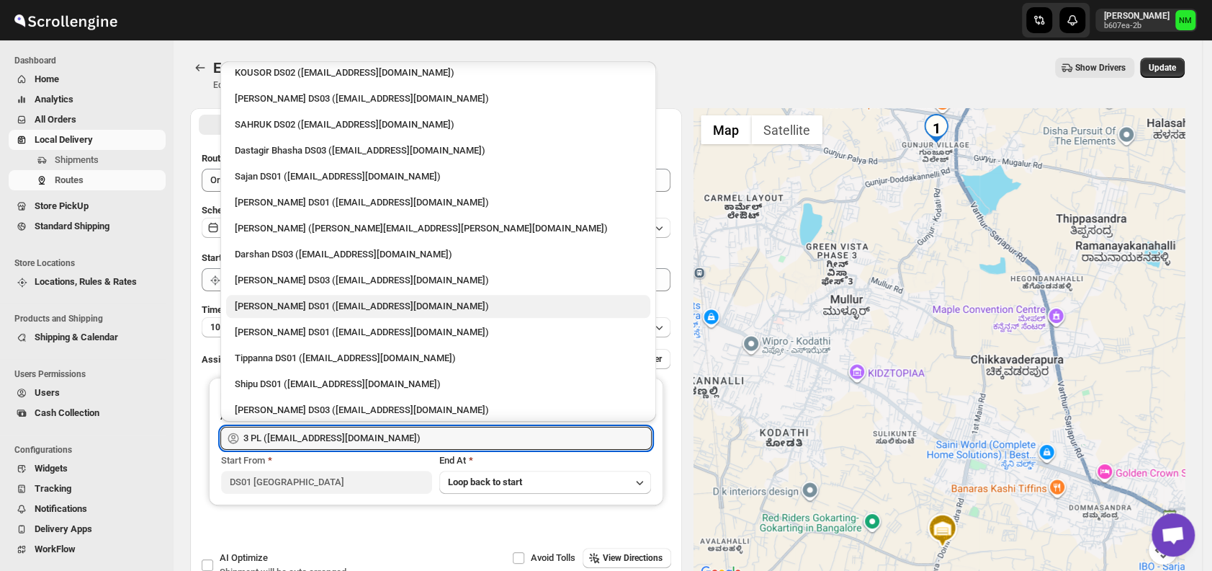
scroll to position [1091, 0]
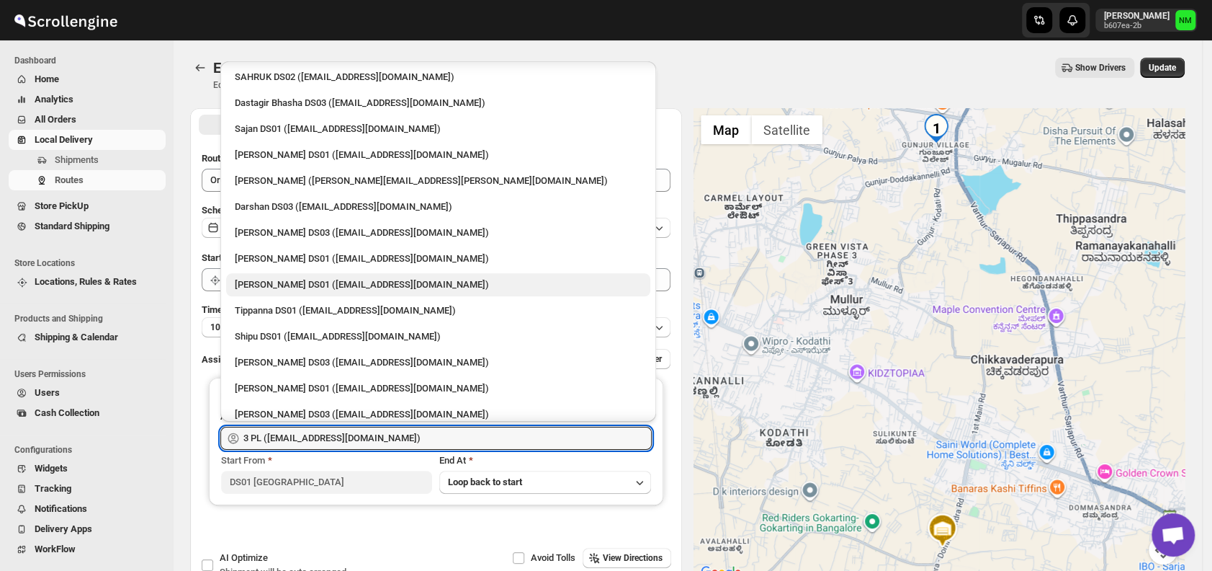
click at [300, 293] on div "[PERSON_NAME] DS01 ([EMAIL_ADDRESS][DOMAIN_NAME])" at bounding box center [438, 284] width 424 height 23
type input "[PERSON_NAME] DS01 ([EMAIL_ADDRESS][DOMAIN_NAME])"
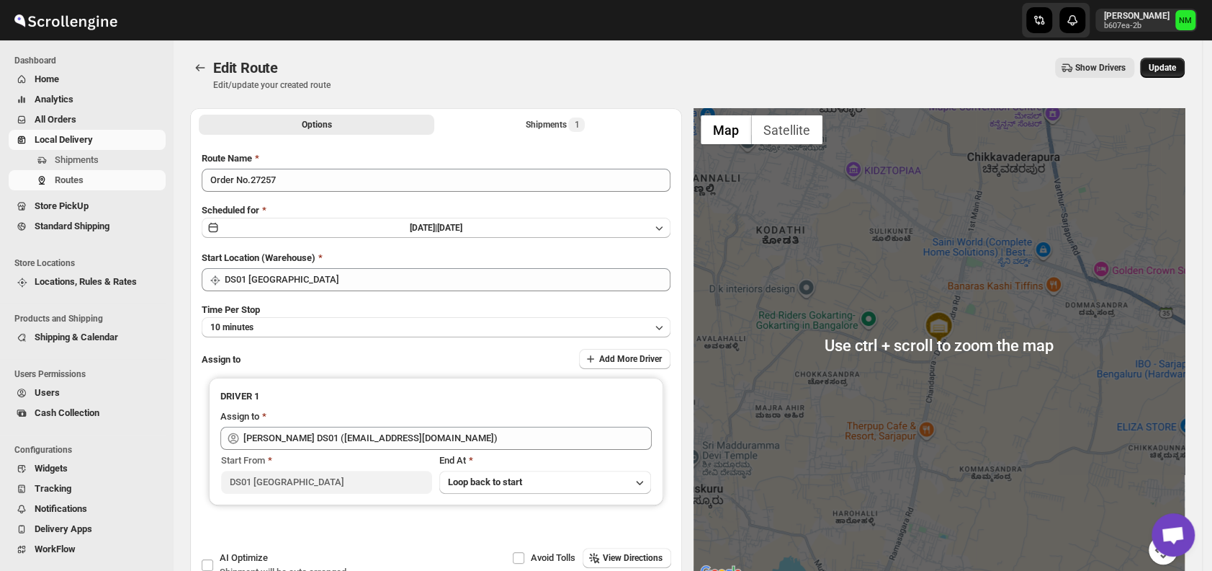
click at [1165, 73] on span "Update" at bounding box center [1162, 68] width 27 height 12
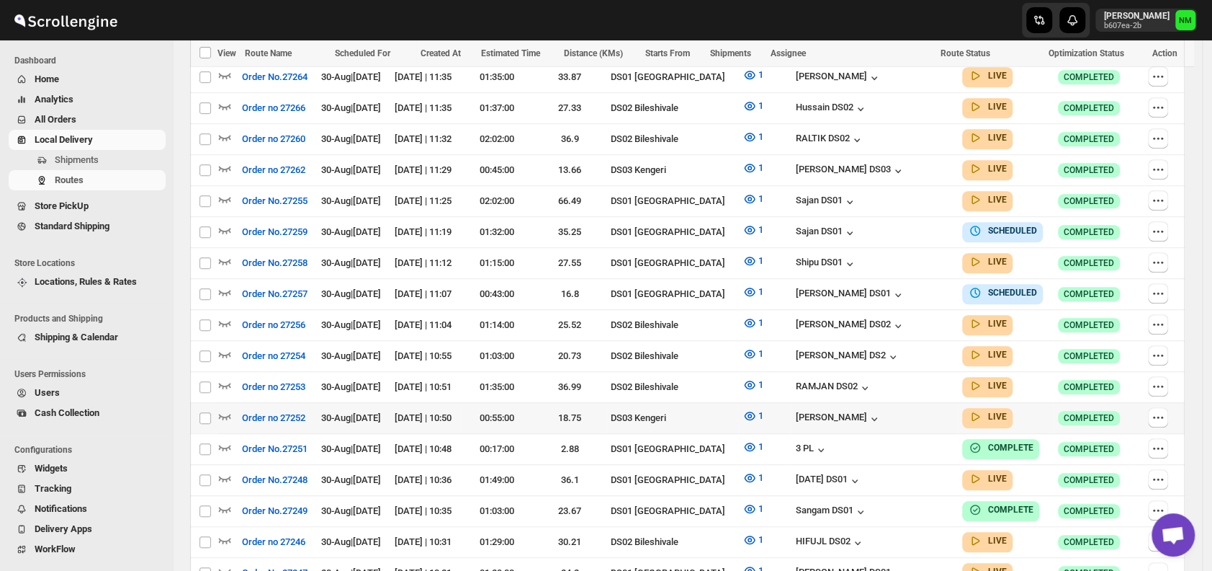
scroll to position [560, 0]
click at [231, 258] on icon "button" at bounding box center [225, 261] width 12 height 6
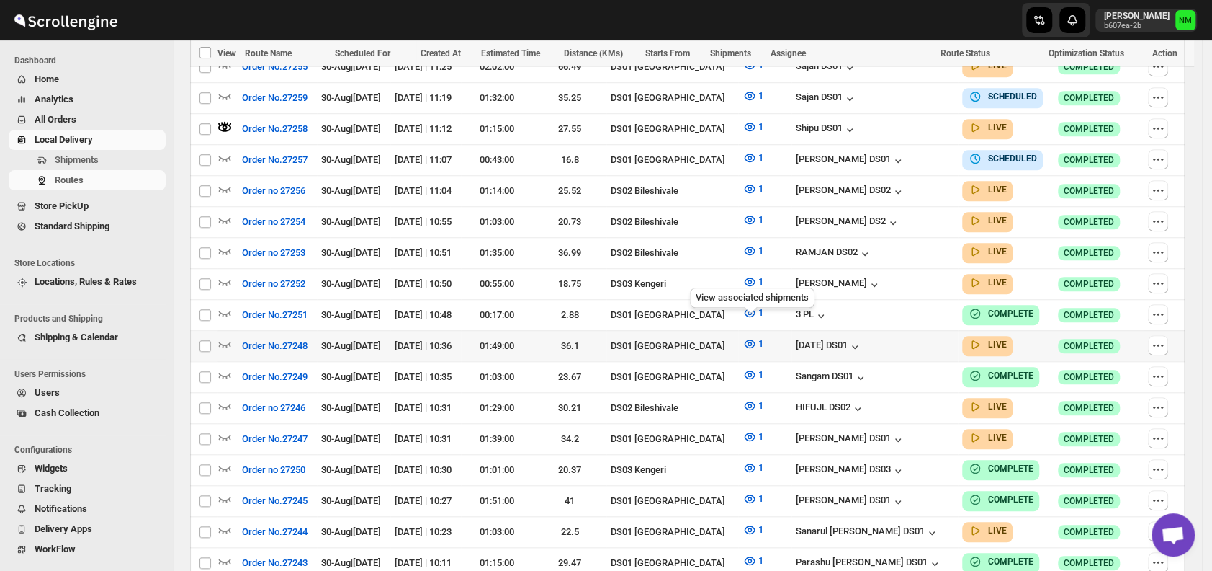
scroll to position [798, 0]
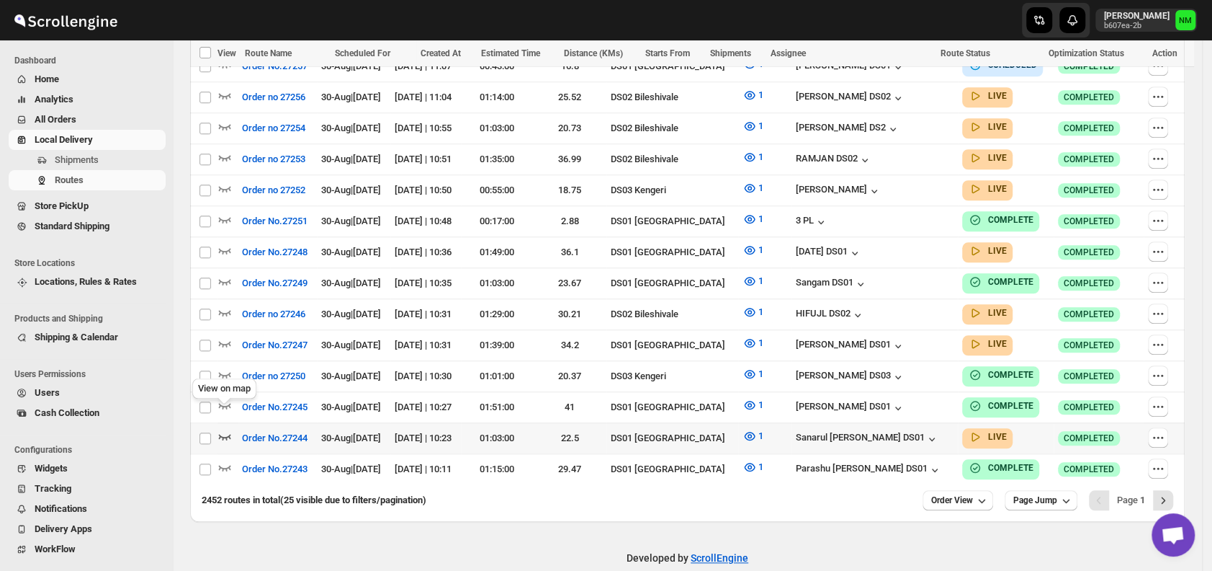
click at [227, 434] on icon "button" at bounding box center [225, 437] width 12 height 6
click at [1171, 493] on icon "Next" at bounding box center [1163, 500] width 14 height 14
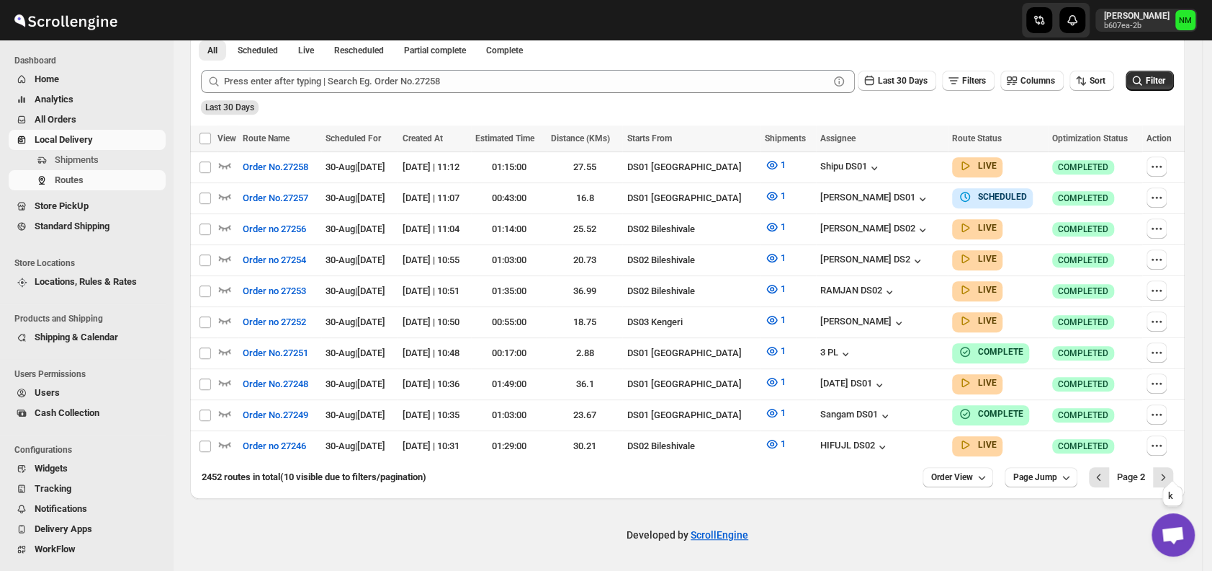
scroll to position [346, 0]
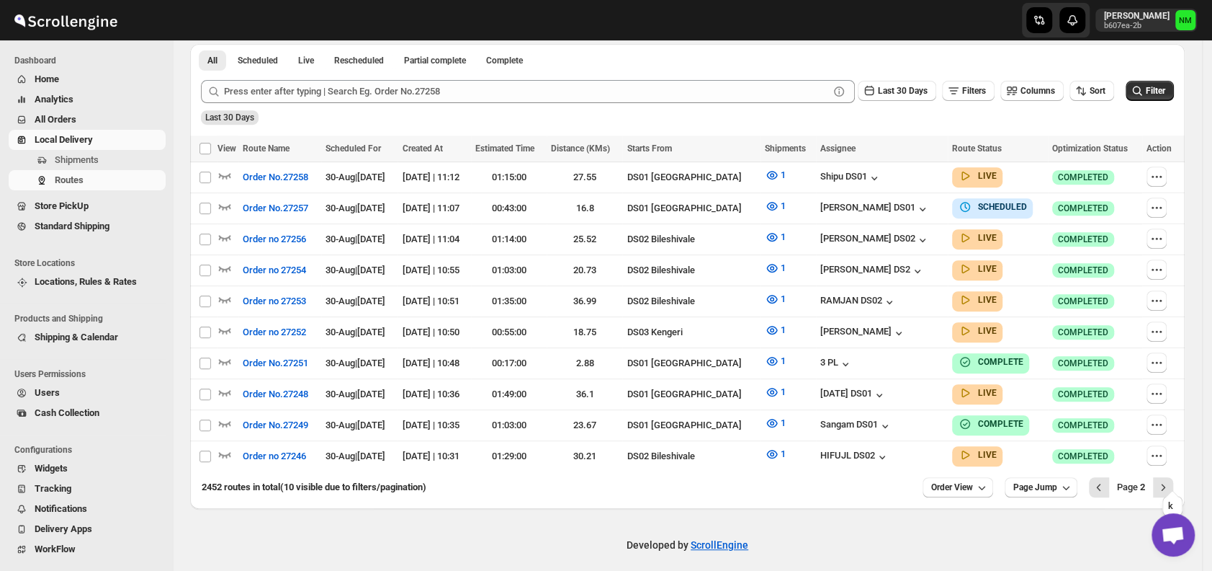
click at [1171, 480] on icon "Next" at bounding box center [1163, 487] width 14 height 14
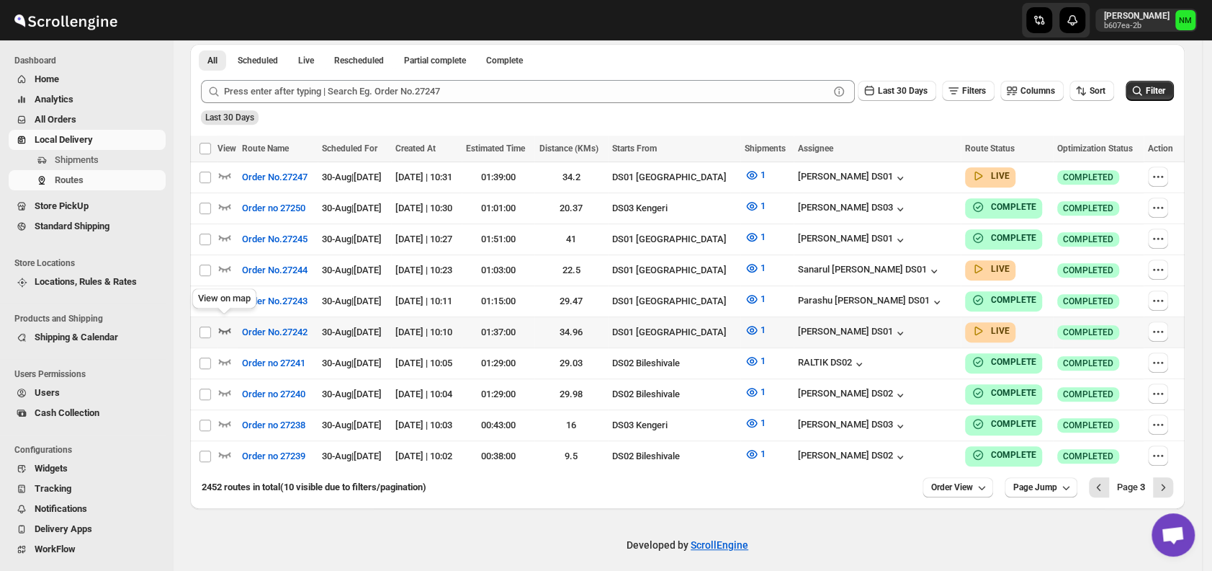
click at [228, 328] on icon "button" at bounding box center [225, 331] width 12 height 6
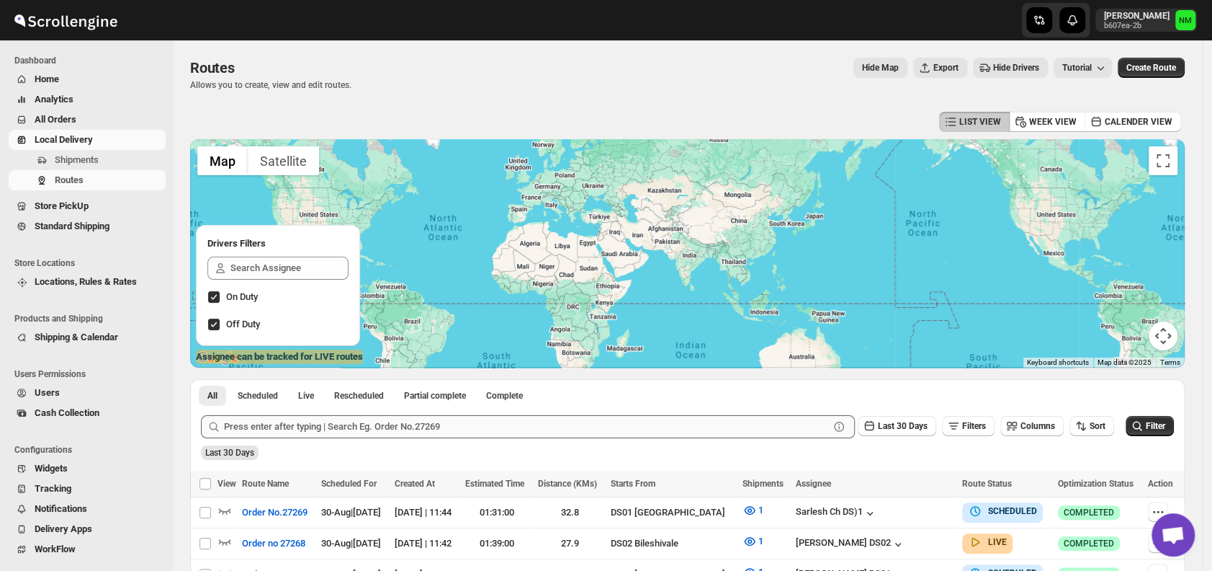
scroll to position [197, 0]
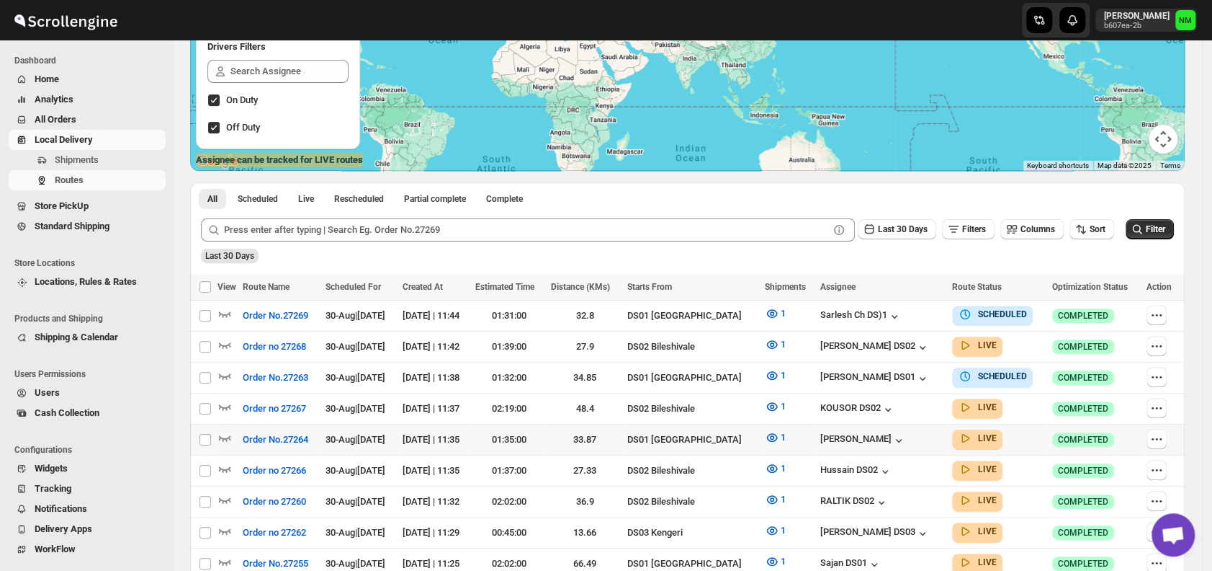
scroll to position [305, 0]
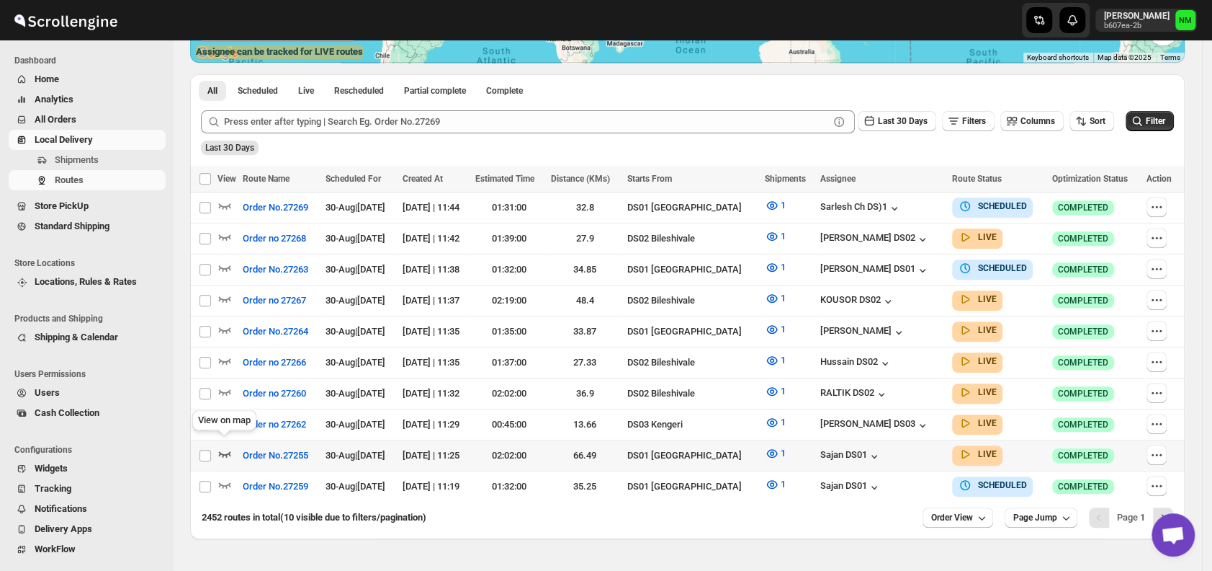
click at [218, 447] on icon "button" at bounding box center [225, 453] width 14 height 14
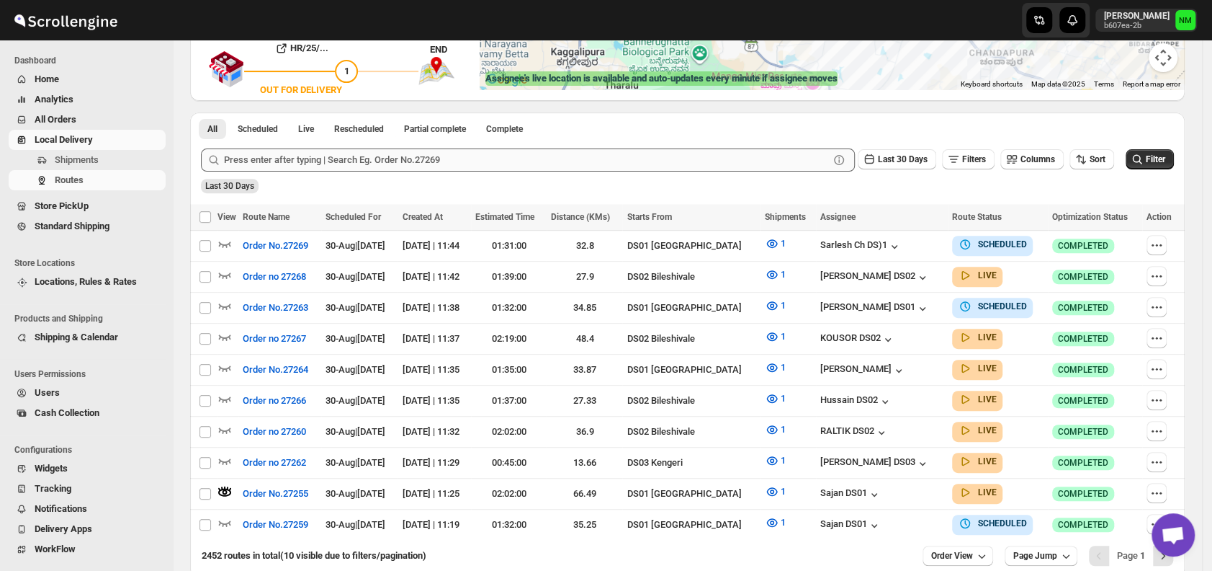
scroll to position [346, 0]
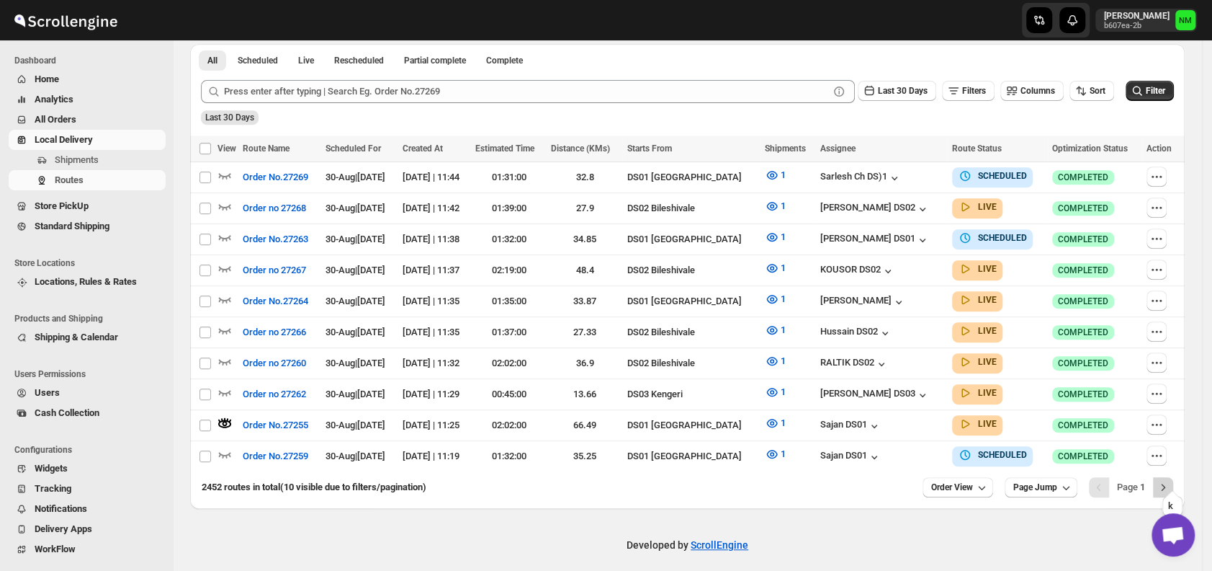
click at [1170, 480] on icon "Next" at bounding box center [1163, 487] width 14 height 14
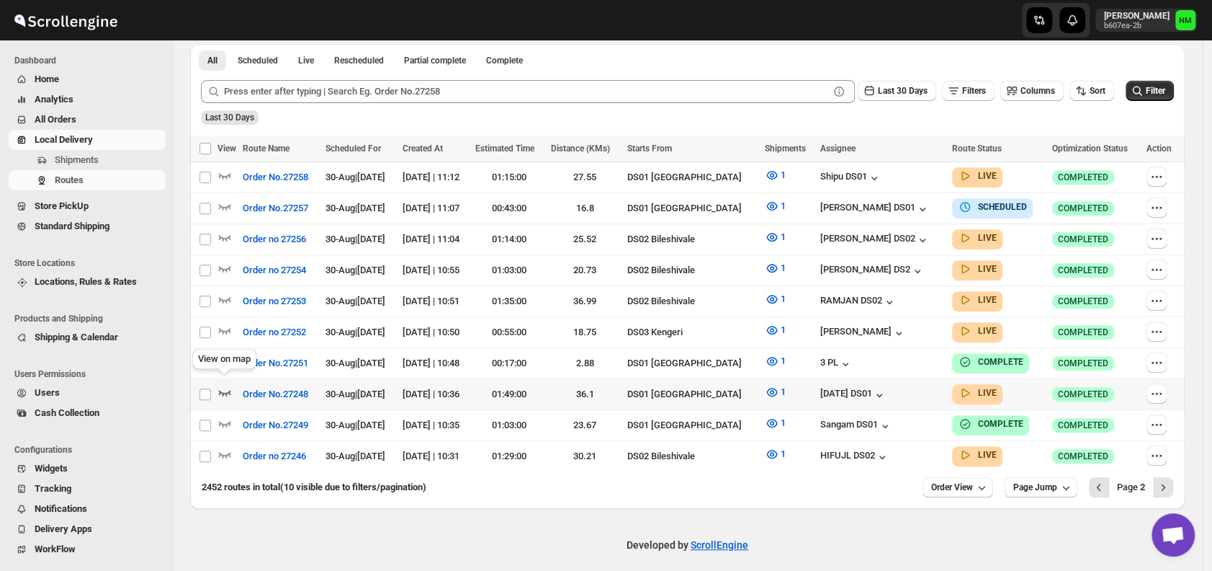
click at [225, 385] on icon "button" at bounding box center [225, 392] width 14 height 14
click at [1170, 480] on icon "Next" at bounding box center [1163, 487] width 14 height 14
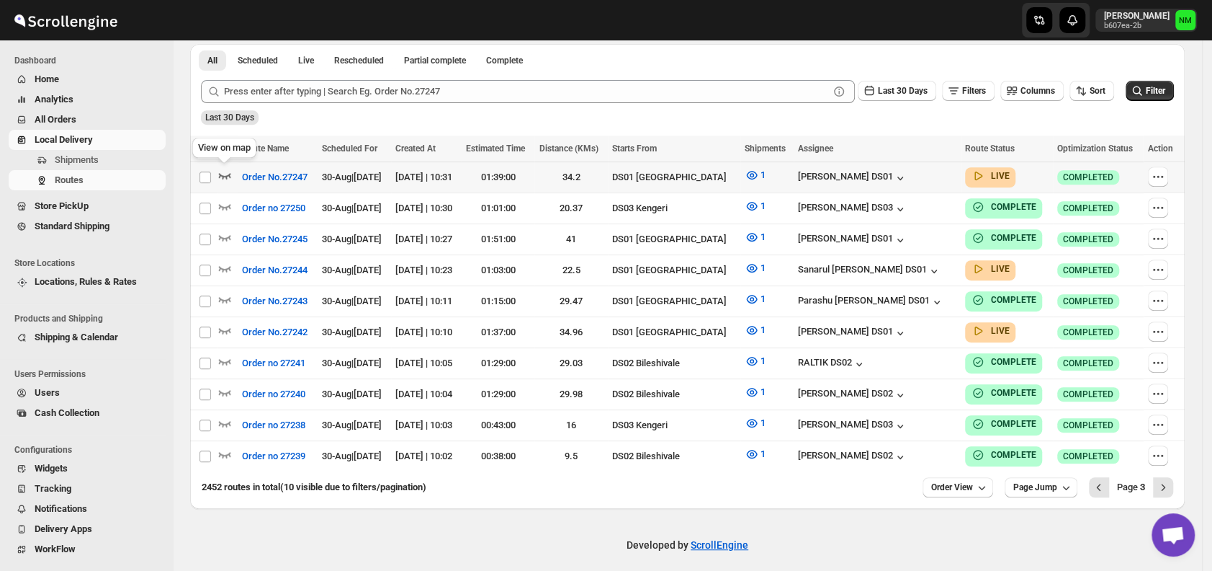
click at [229, 173] on icon "button" at bounding box center [225, 176] width 12 height 6
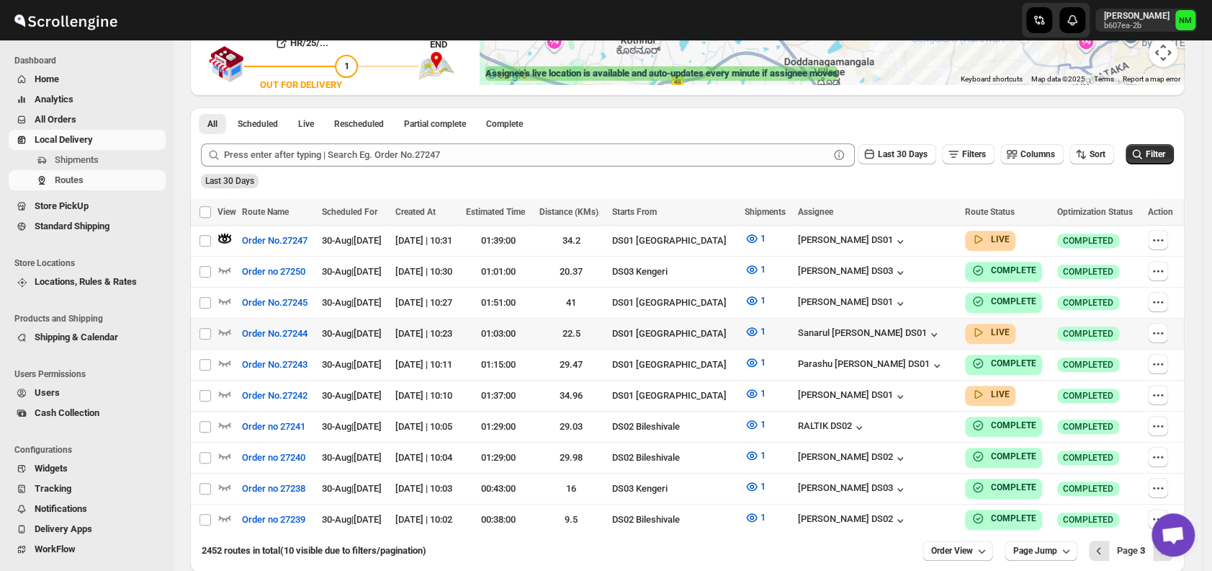
scroll to position [284, 0]
click at [228, 323] on icon "button" at bounding box center [225, 330] width 14 height 14
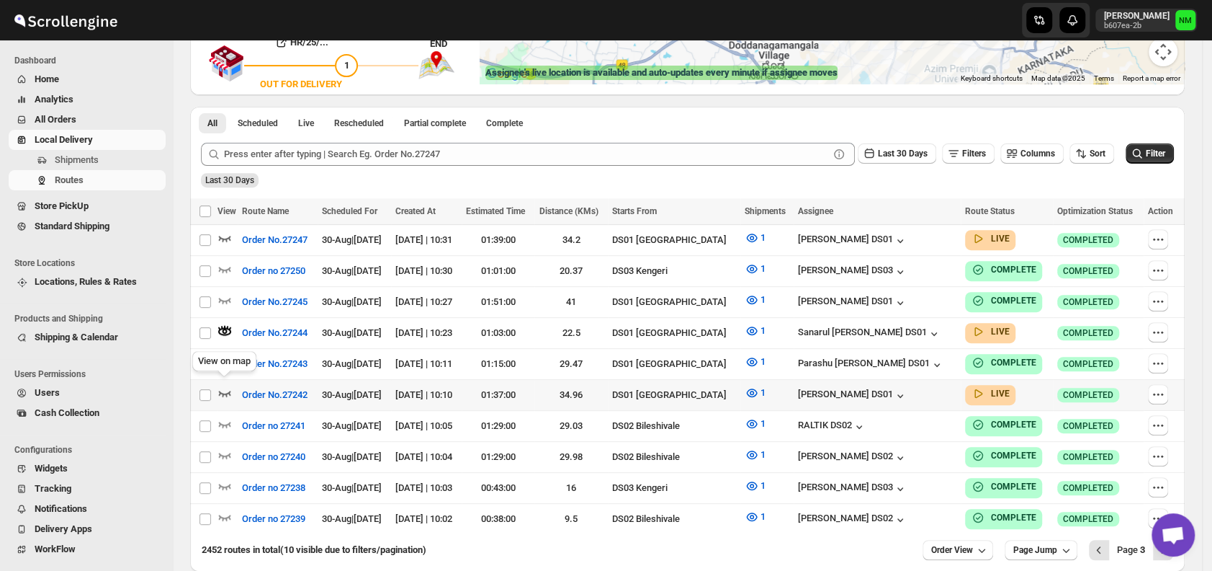
click at [225, 388] on icon "button" at bounding box center [225, 392] width 14 height 14
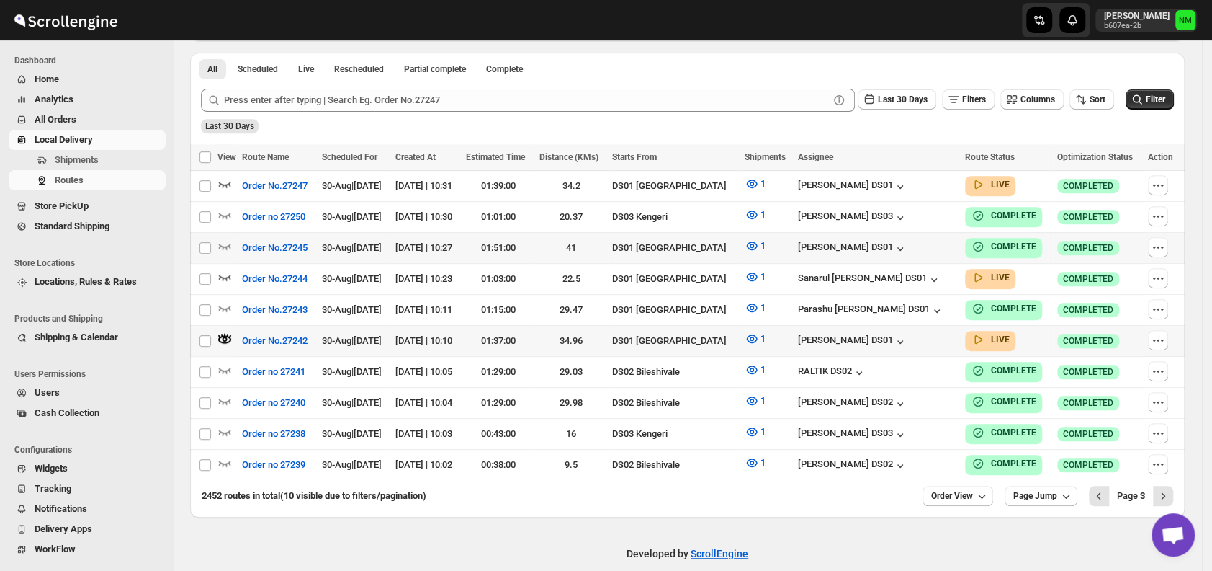
scroll to position [341, 0]
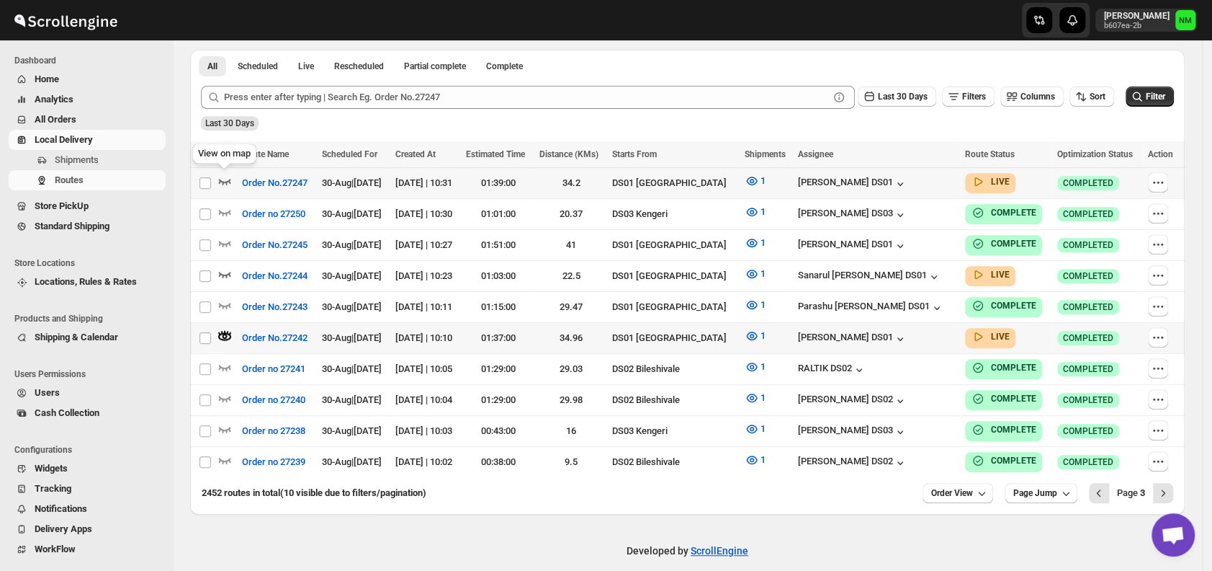
click at [225, 179] on icon "button" at bounding box center [225, 182] width 12 height 6
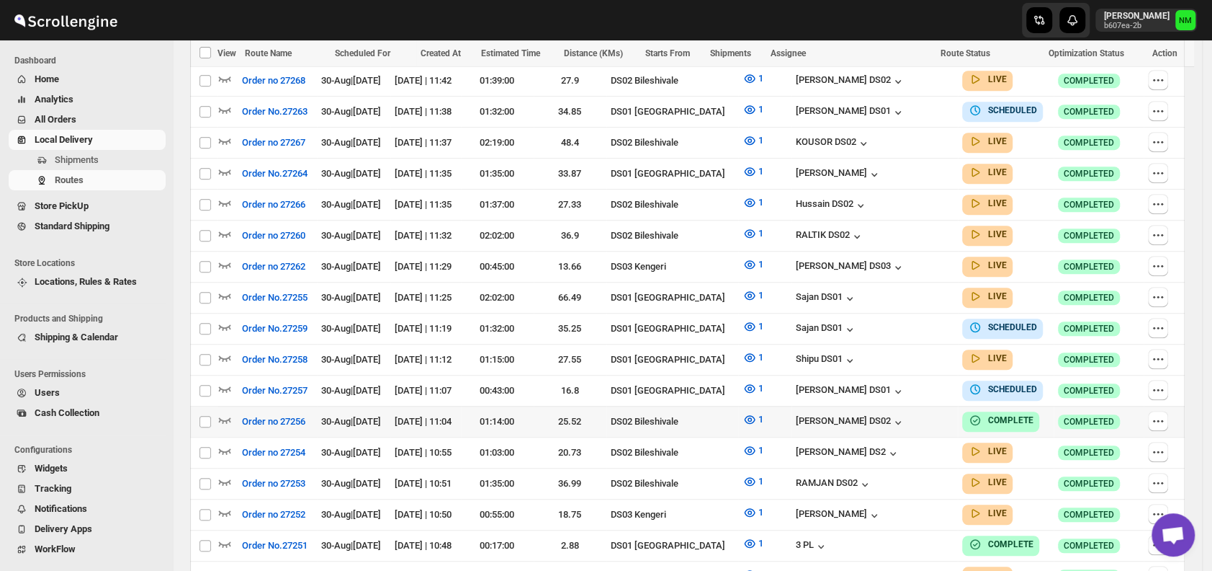
scroll to position [464, 0]
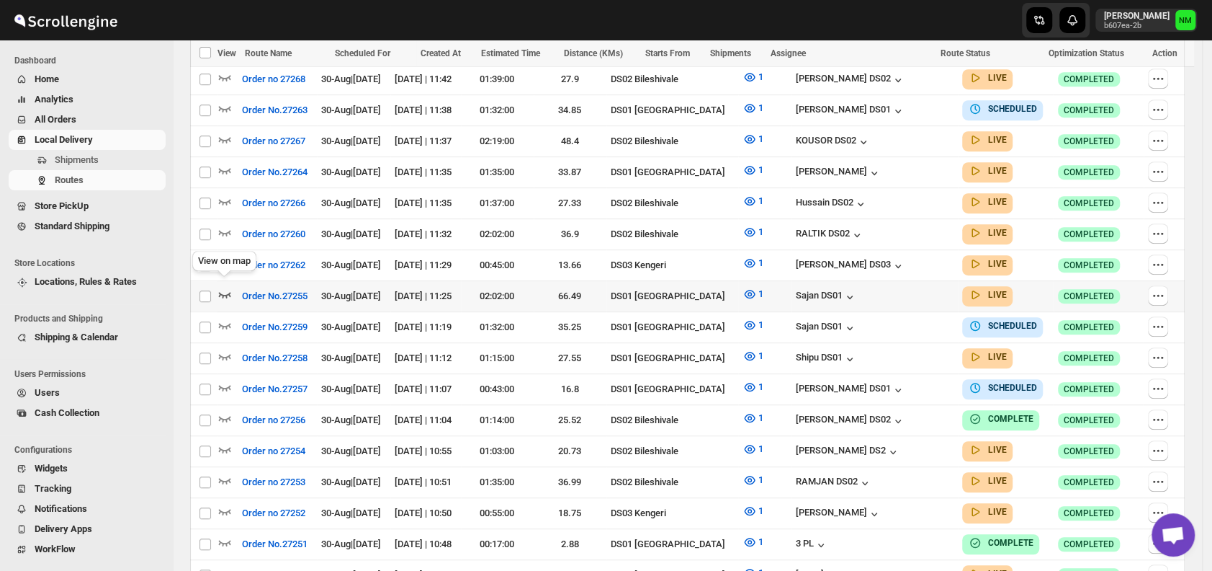
click at [225, 287] on icon "button" at bounding box center [225, 294] width 14 height 14
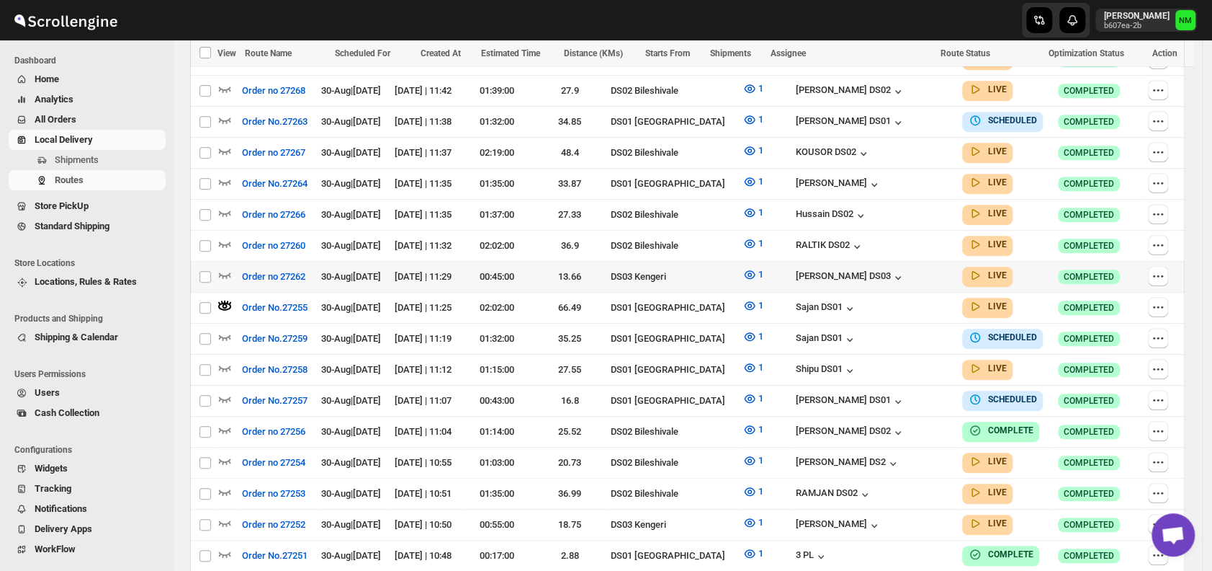
scroll to position [0, 0]
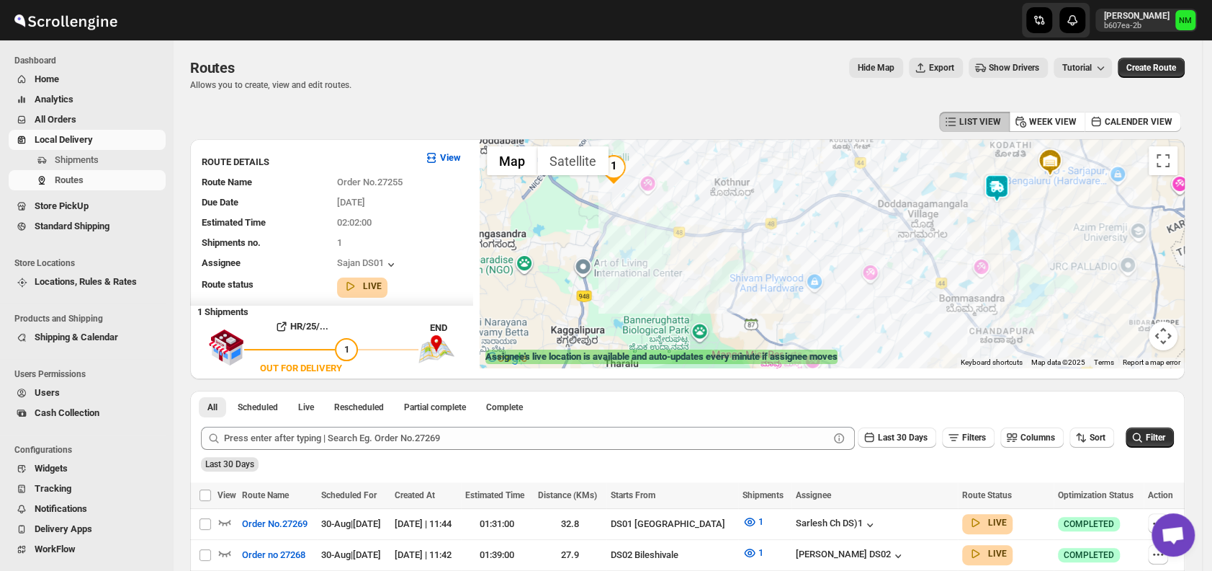
click at [1003, 178] on img at bounding box center [997, 188] width 29 height 29
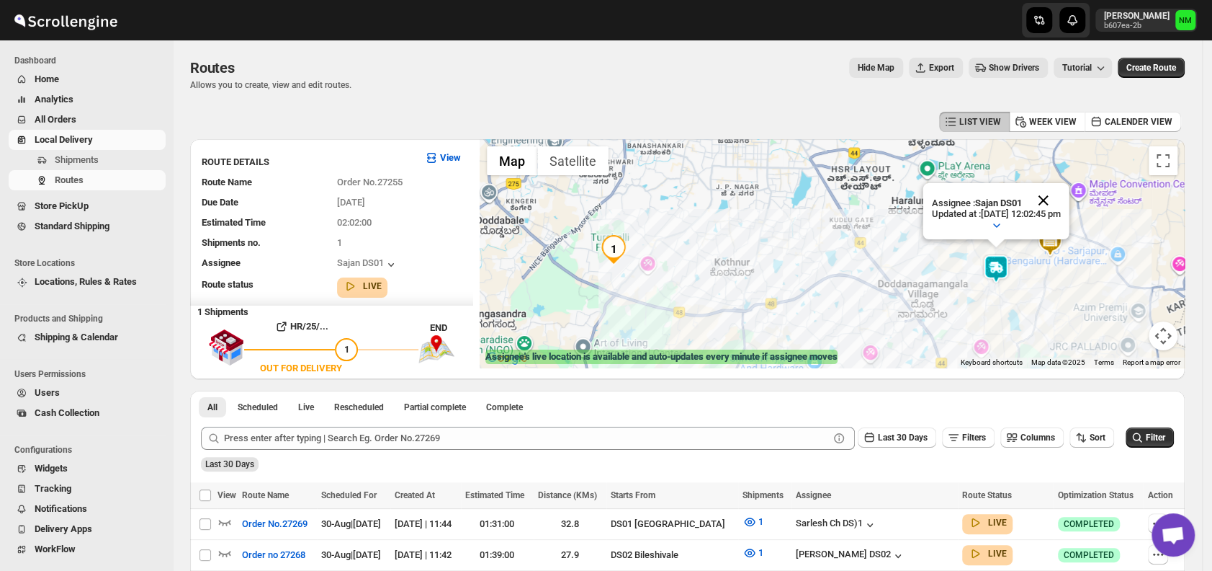
click at [1061, 194] on button "Close" at bounding box center [1044, 200] width 35 height 35
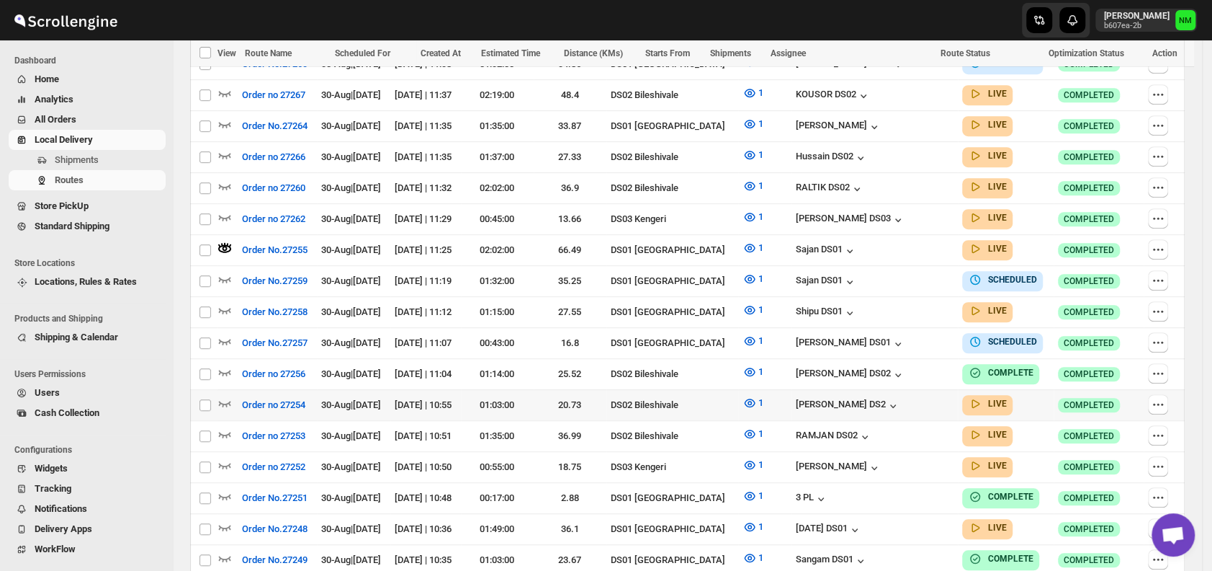
scroll to position [550, 0]
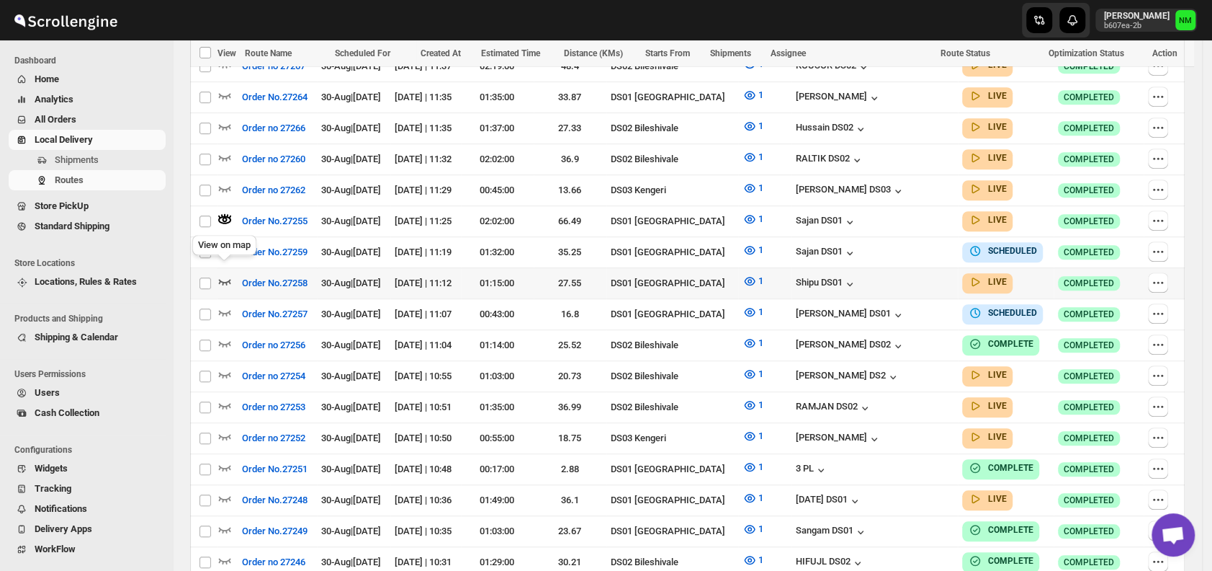
click at [223, 274] on icon "button" at bounding box center [225, 281] width 14 height 14
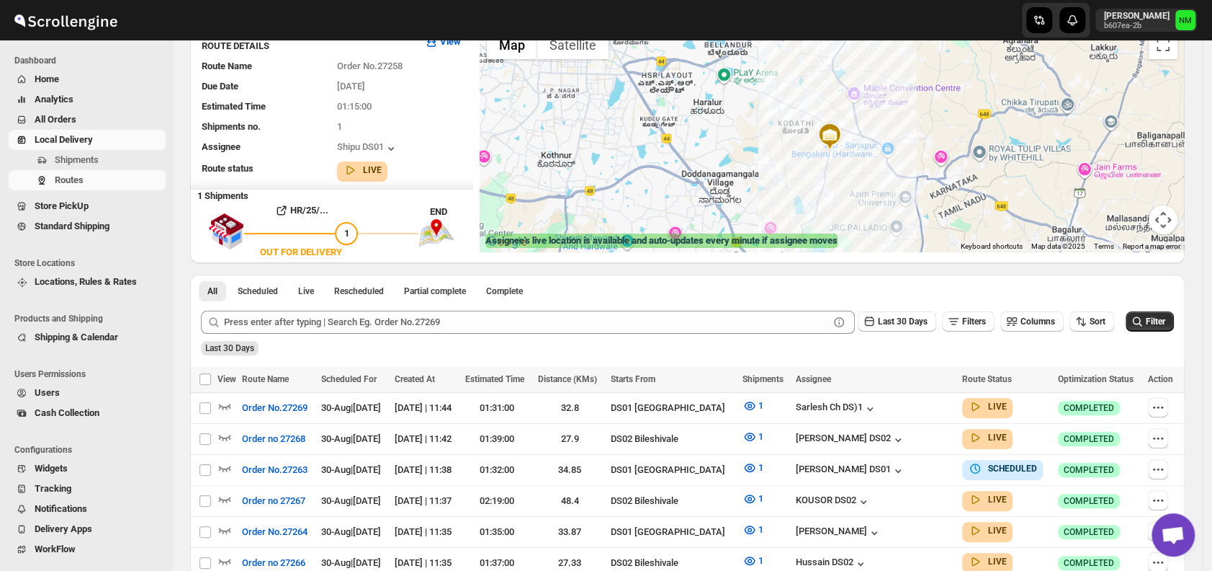
scroll to position [0, 0]
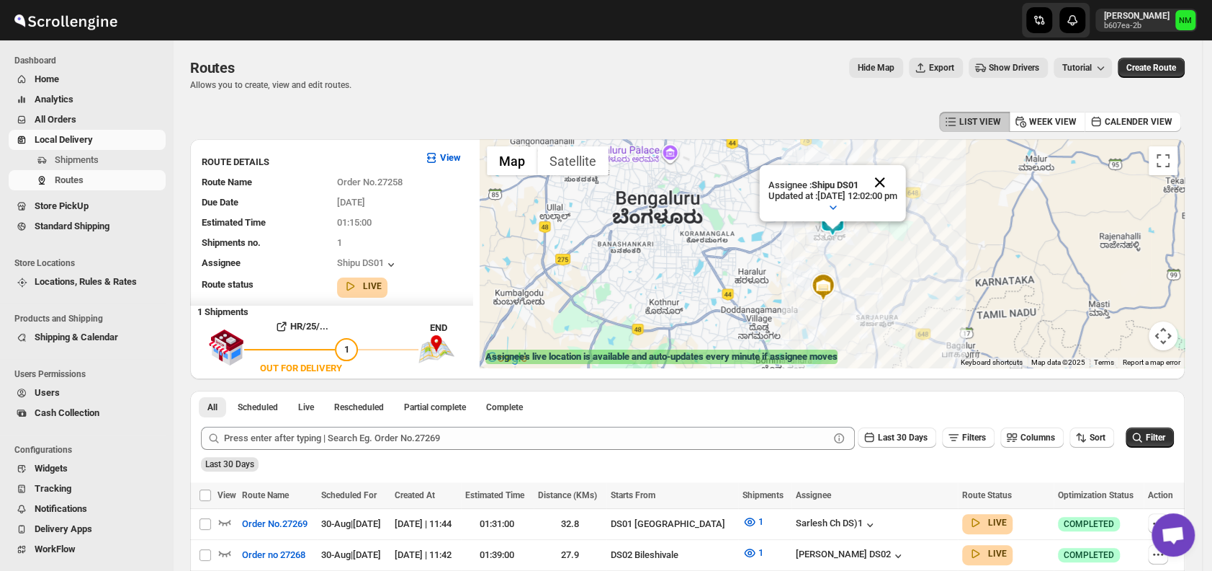
click at [898, 176] on button "Close" at bounding box center [880, 182] width 35 height 35
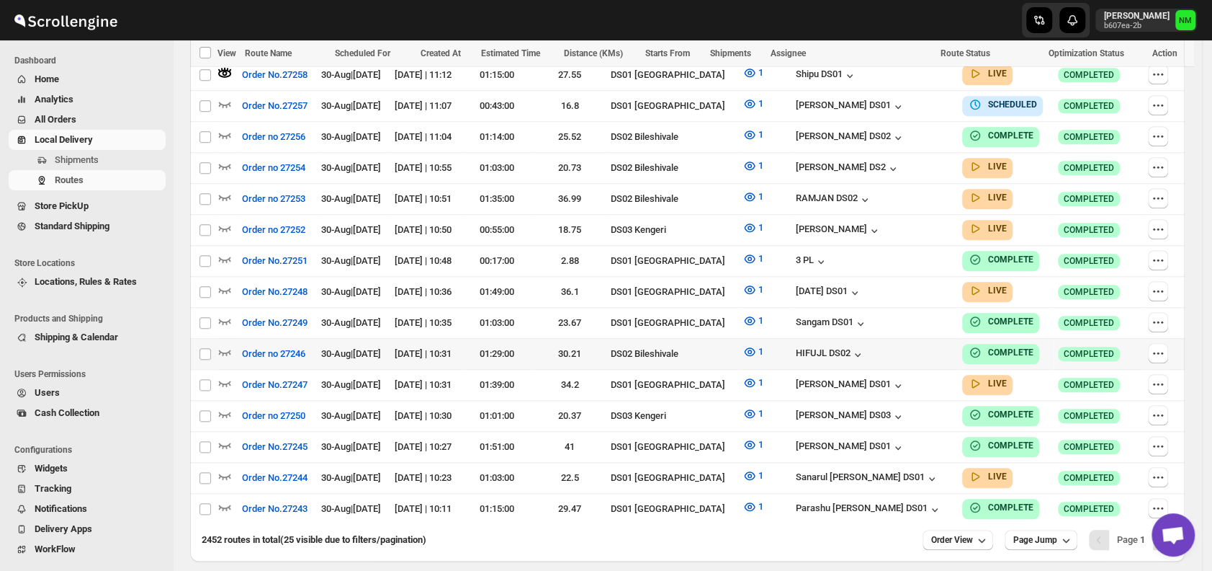
scroll to position [761, 0]
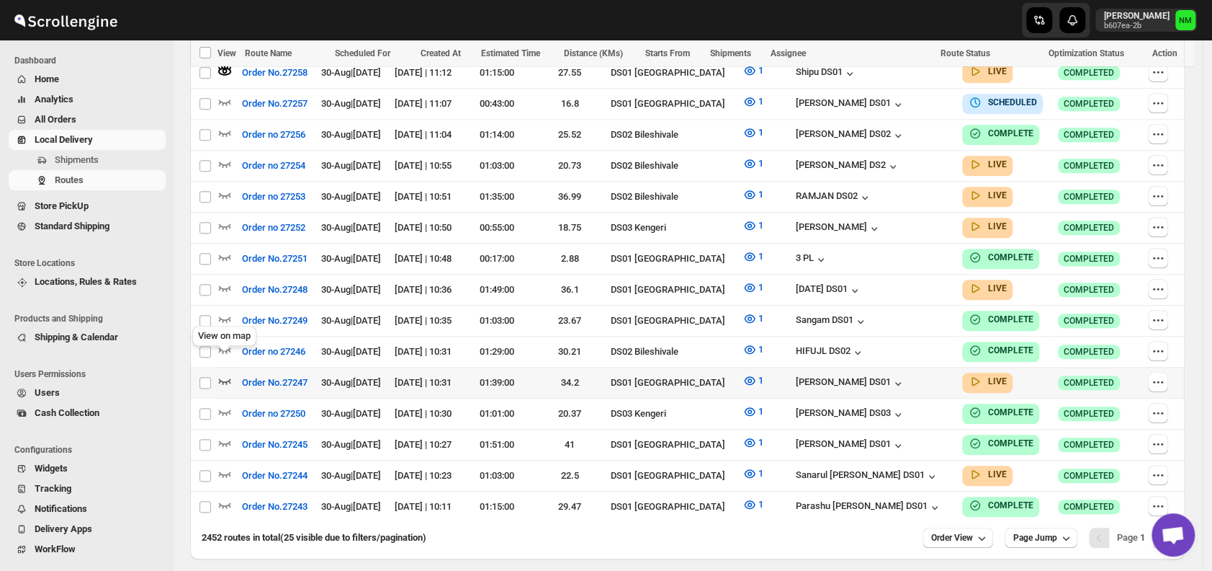
click at [223, 373] on icon "button" at bounding box center [225, 380] width 14 height 14
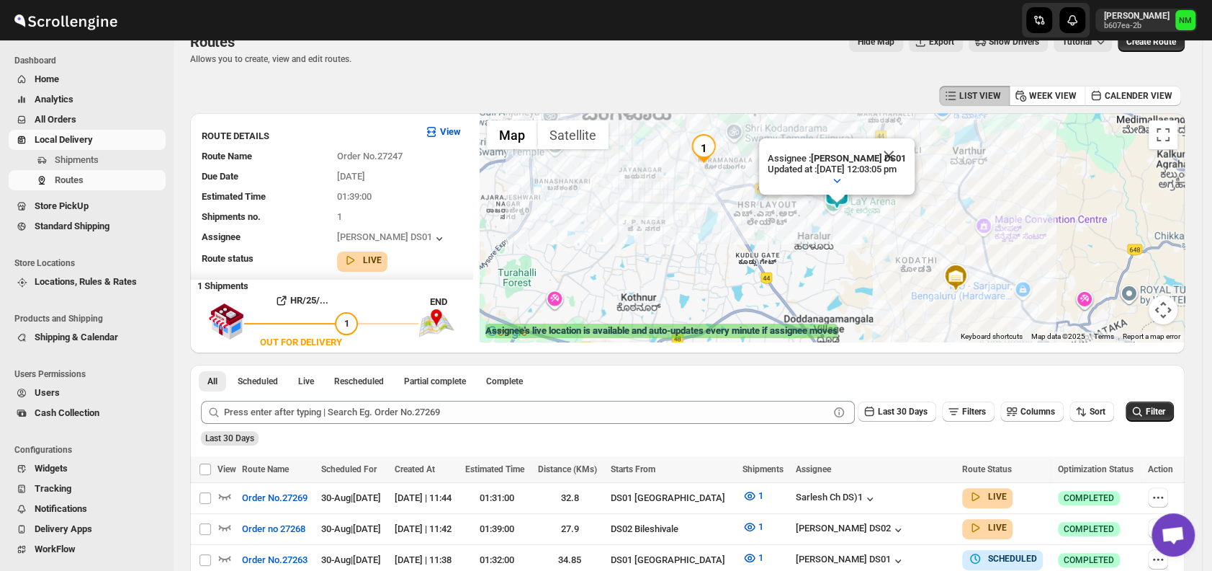
scroll to position [0, 0]
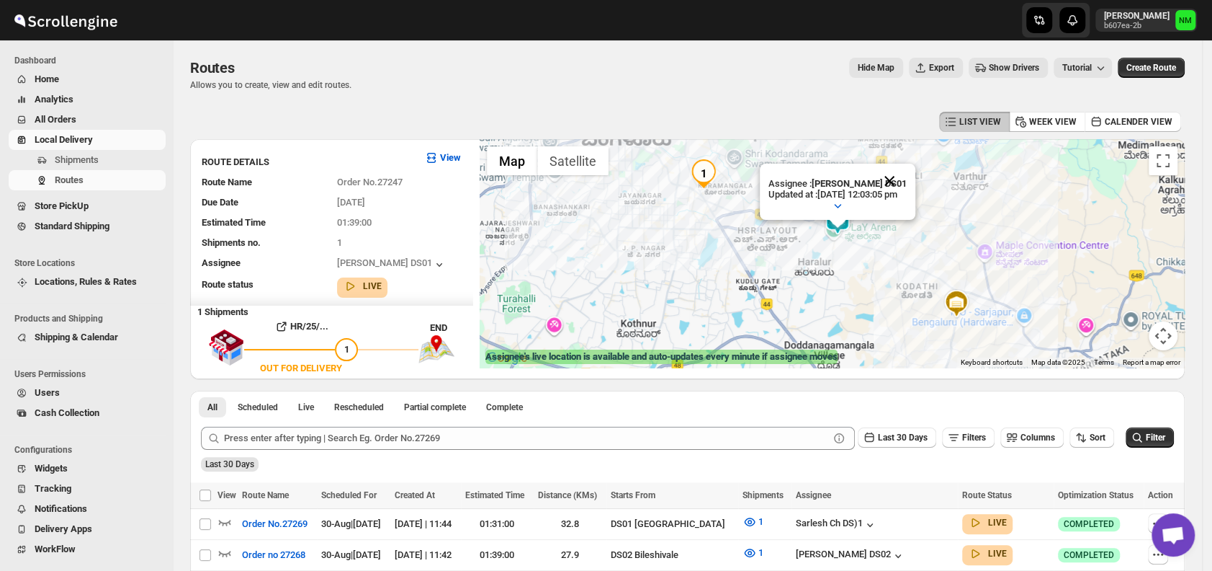
click at [905, 184] on button "Close" at bounding box center [889, 181] width 35 height 35
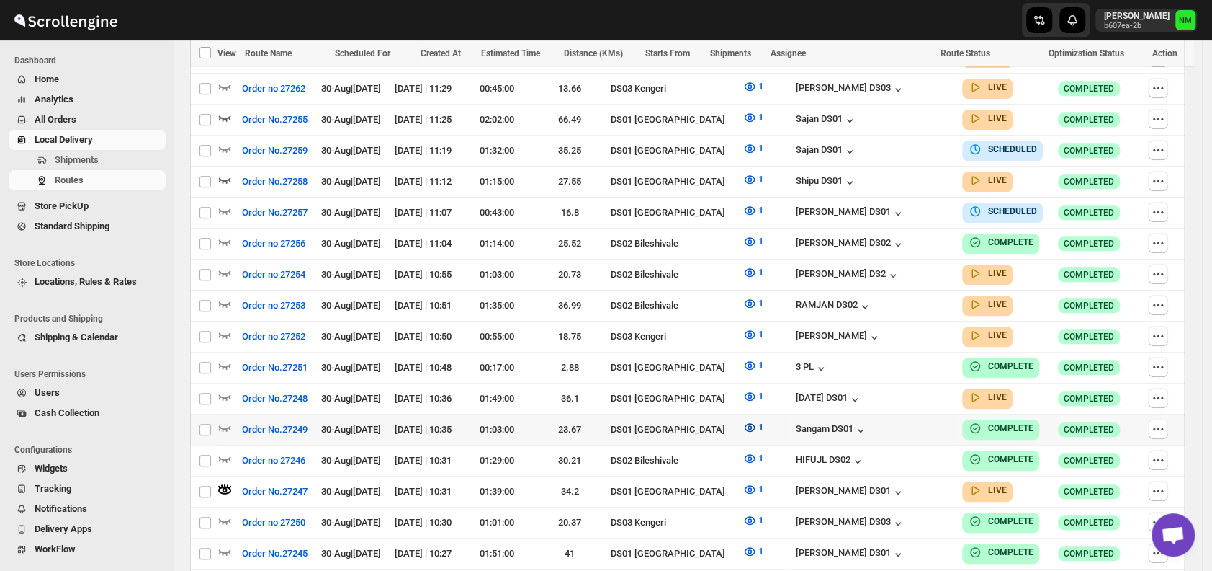
scroll to position [798, 0]
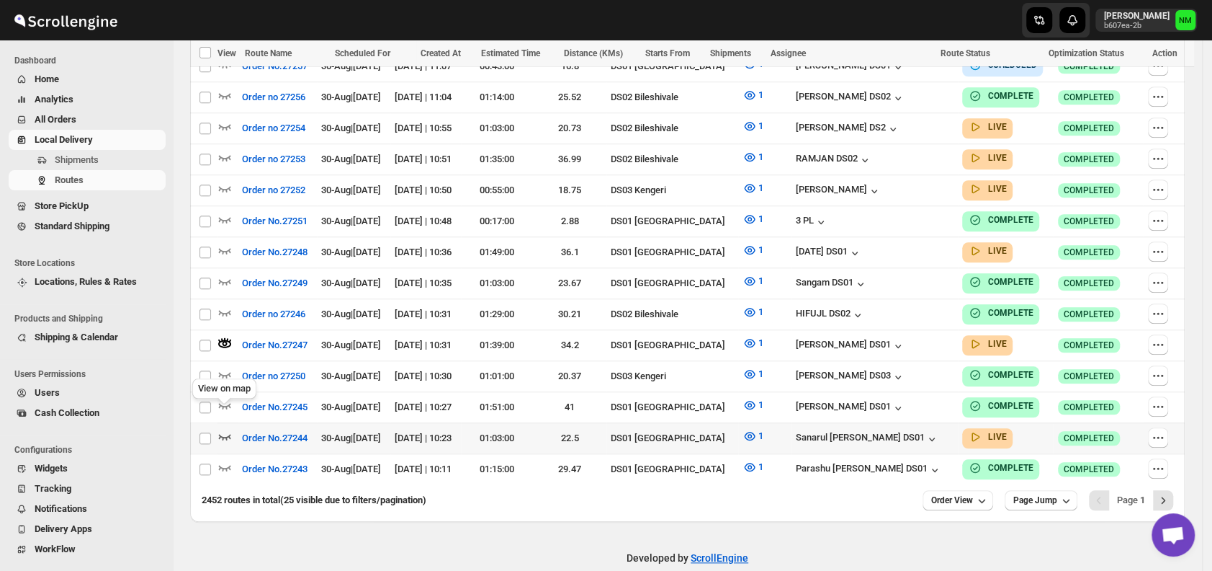
click at [222, 429] on icon "button" at bounding box center [225, 436] width 14 height 14
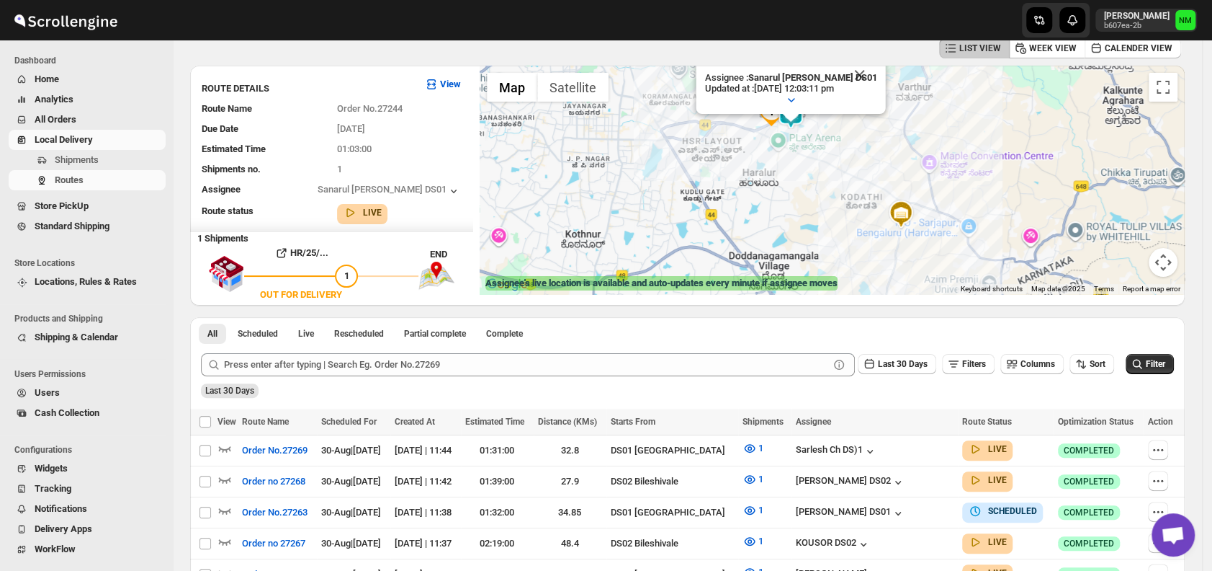
scroll to position [0, 0]
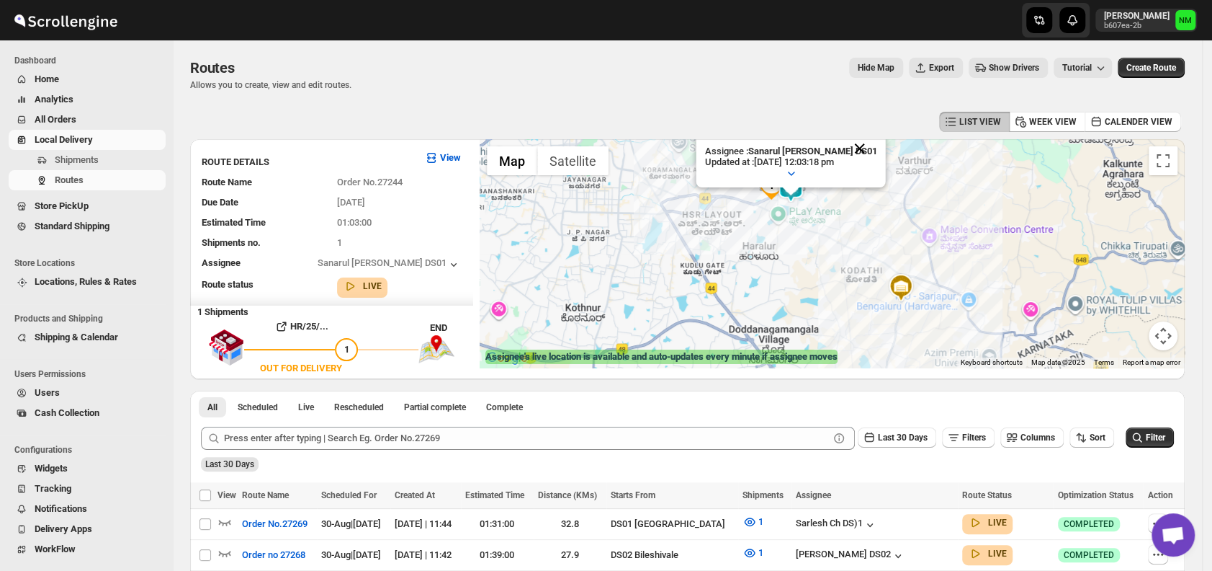
click at [857, 148] on button "Close" at bounding box center [860, 148] width 35 height 35
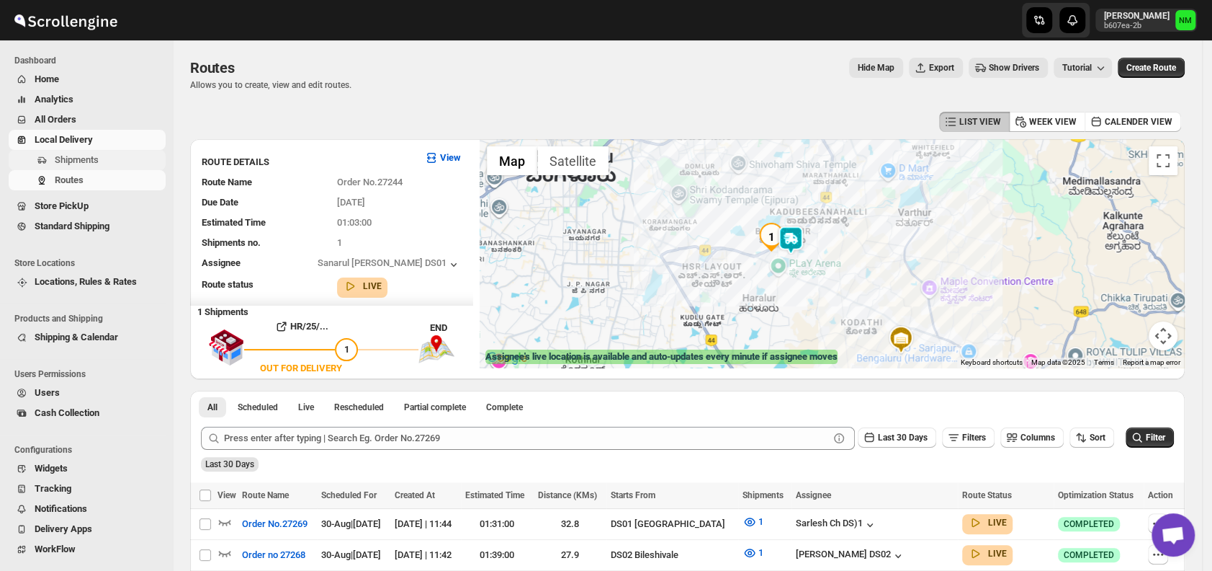
click at [83, 158] on span "Shipments" at bounding box center [77, 159] width 44 height 11
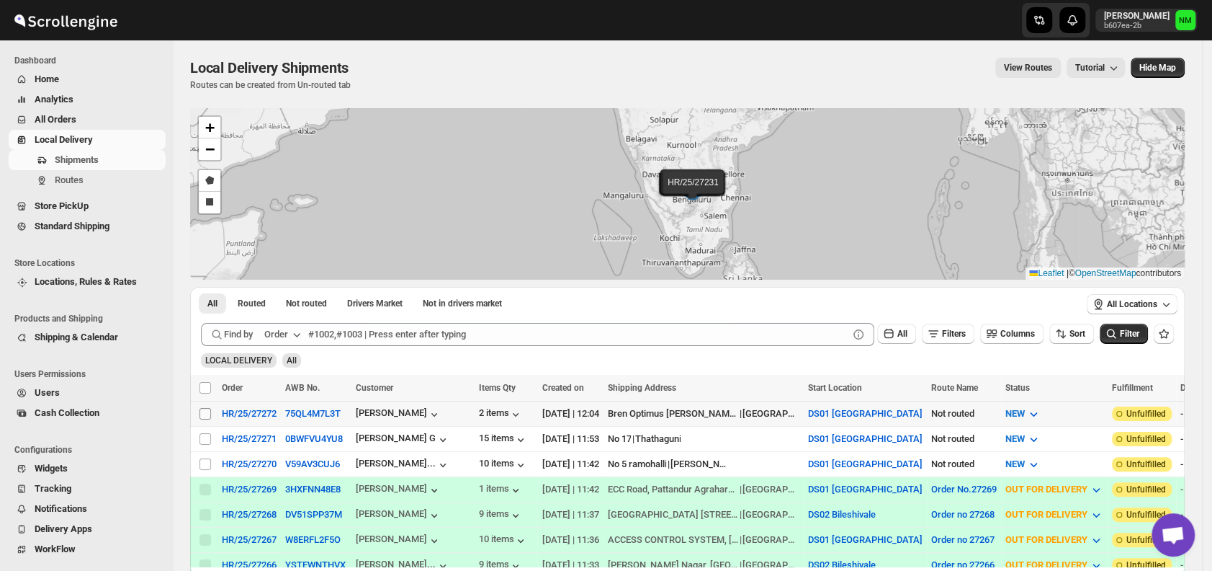
click at [207, 409] on input "Select shipment" at bounding box center [206, 414] width 12 height 12
checkbox input "true"
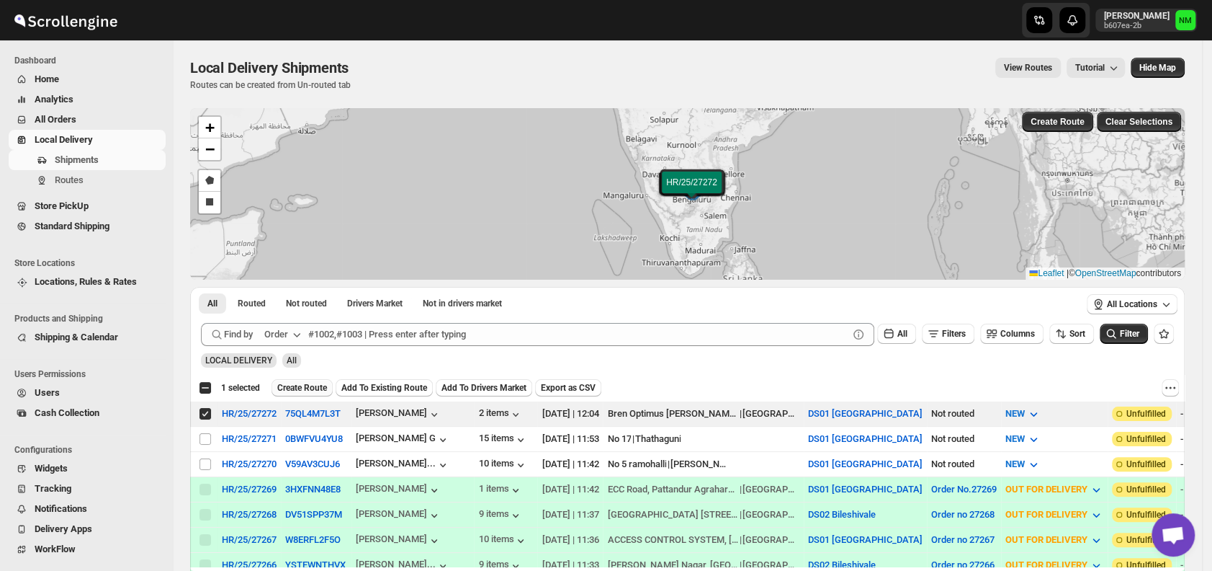
click at [285, 386] on span "Create Route" at bounding box center [302, 388] width 50 height 12
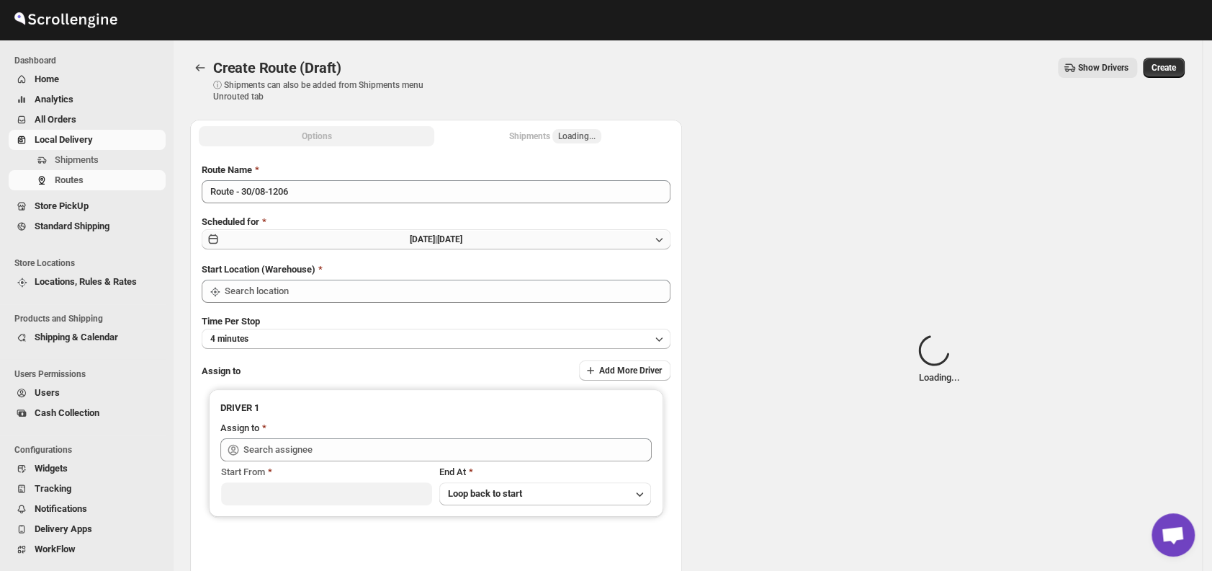
type input "DS01 [GEOGRAPHIC_DATA]"
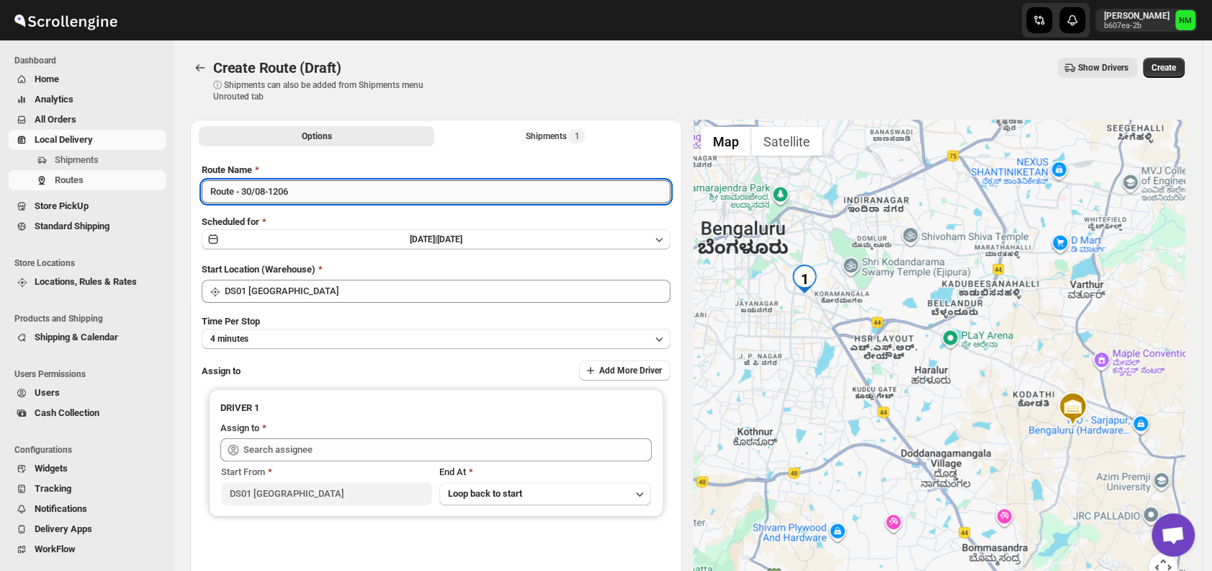
click at [313, 196] on input "Route - 30/08-1206" at bounding box center [436, 191] width 469 height 23
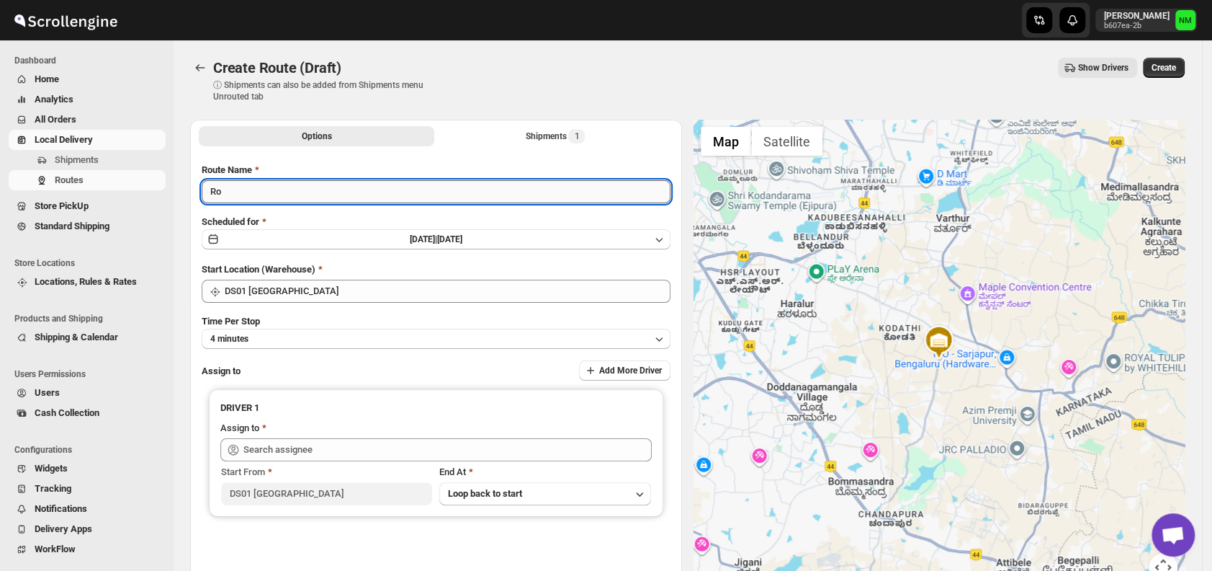
type input "R"
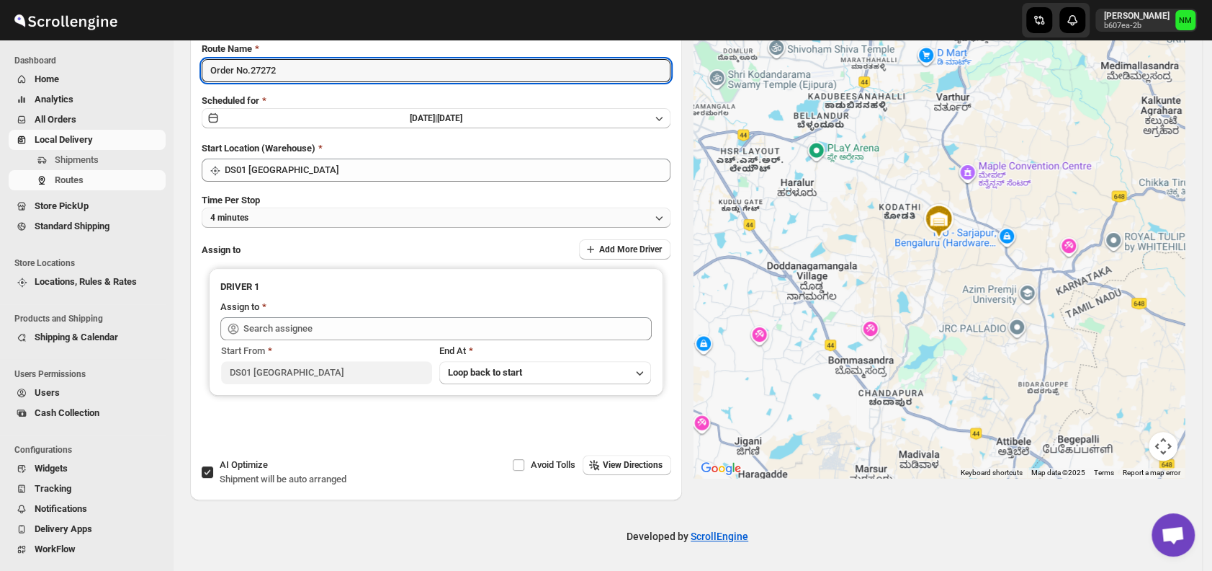
type input "Order No.27272"
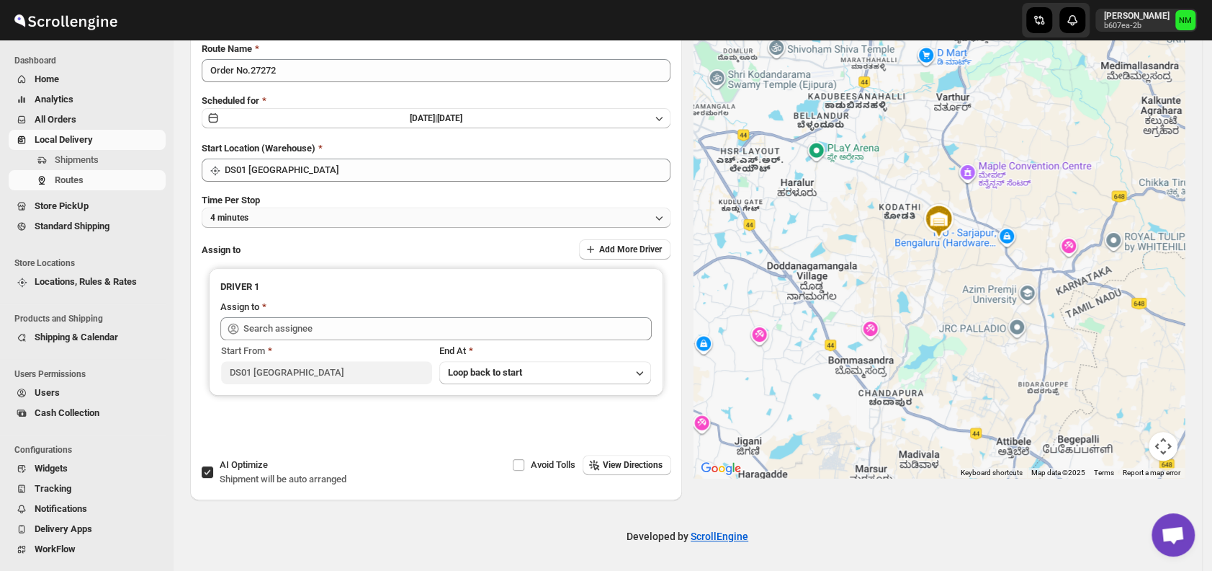
click at [254, 219] on button "4 minutes" at bounding box center [436, 217] width 469 height 20
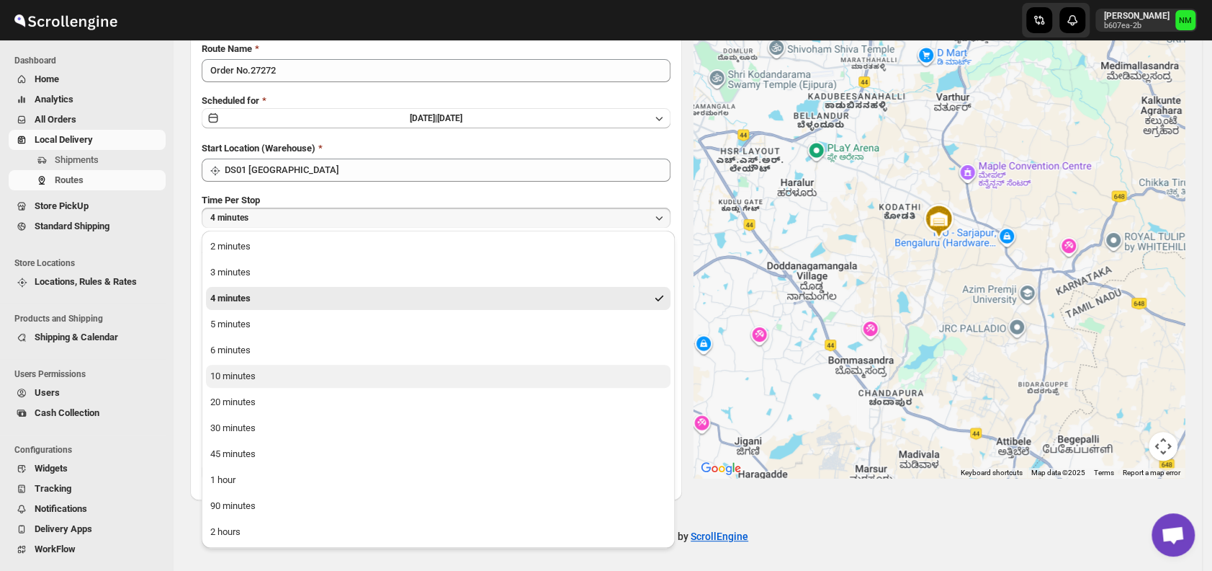
click at [231, 377] on div "10 minutes" at bounding box center [232, 376] width 45 height 14
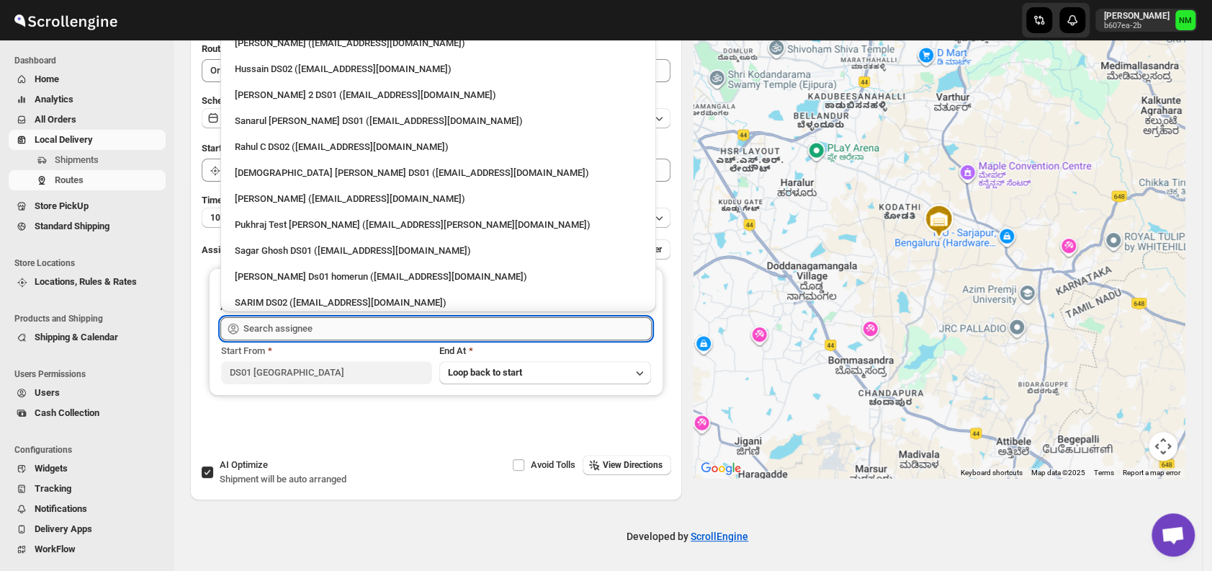
click at [312, 331] on input "text" at bounding box center [447, 328] width 408 height 23
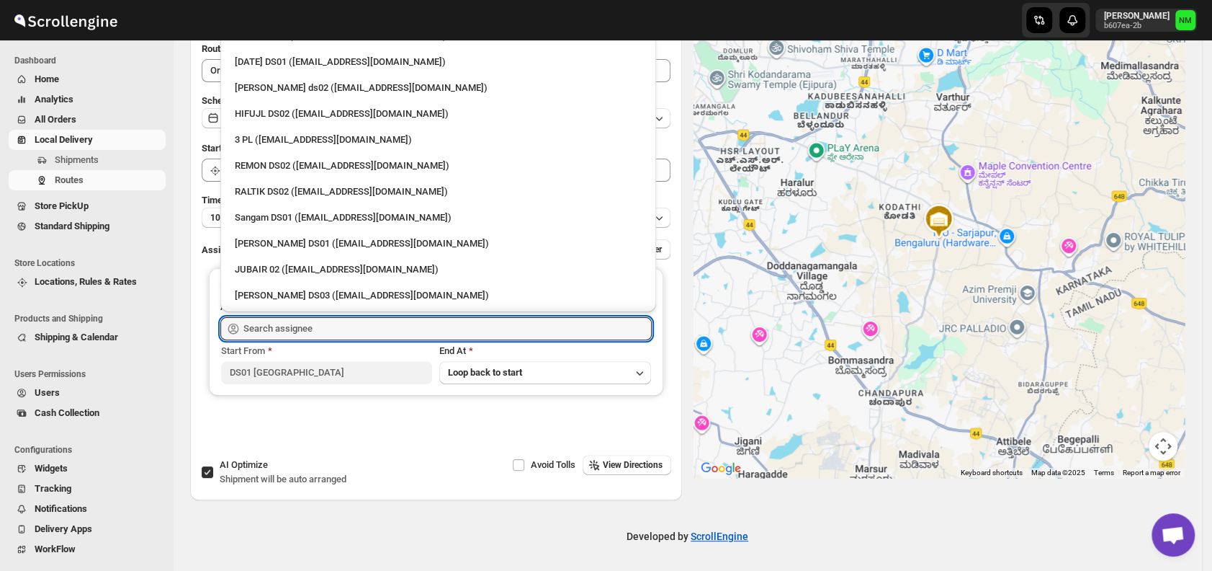
scroll to position [299, 0]
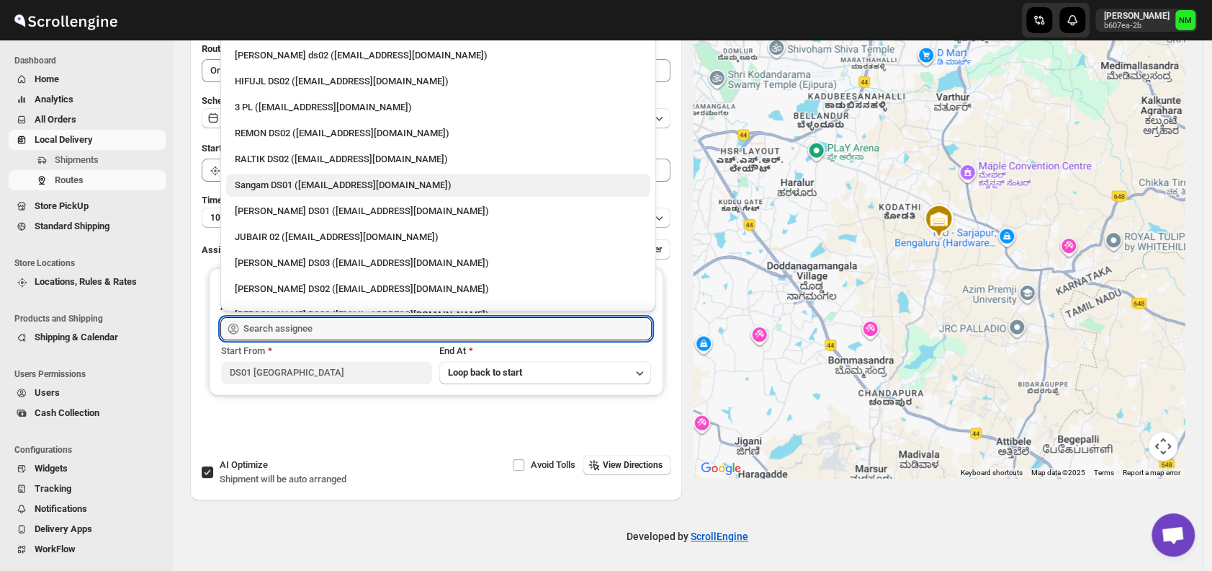
click at [264, 186] on div "Sangam DS01 ([EMAIL_ADDRESS][DOMAIN_NAME])" at bounding box center [438, 185] width 407 height 14
type input "Sangam DS01 ([EMAIL_ADDRESS][DOMAIN_NAME])"
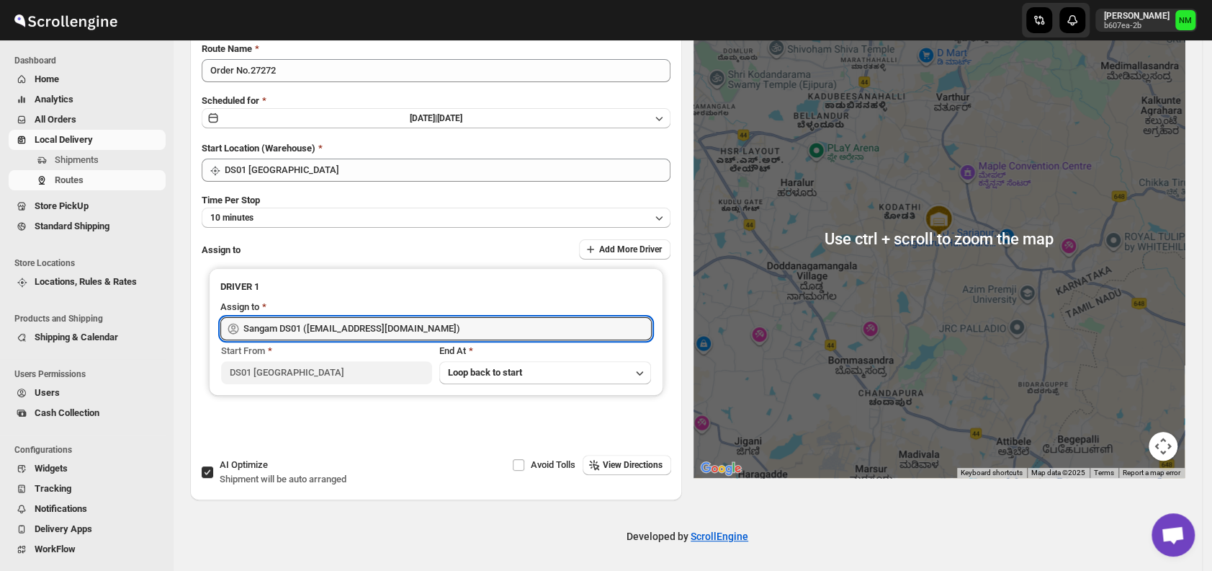
scroll to position [0, 0]
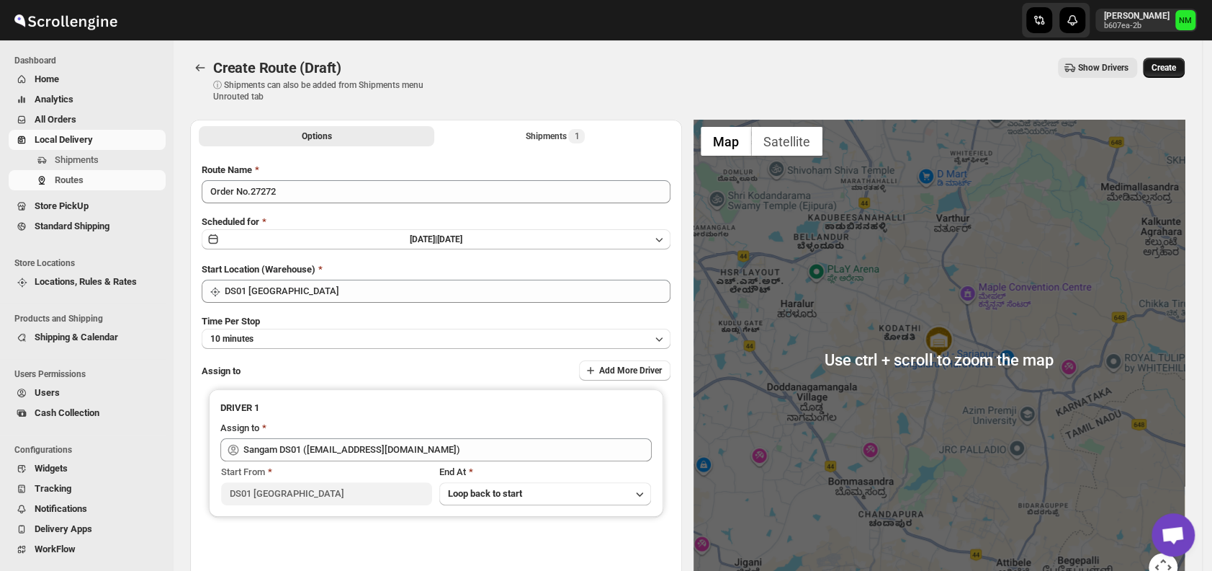
click at [1161, 58] on button "Create" at bounding box center [1164, 68] width 42 height 20
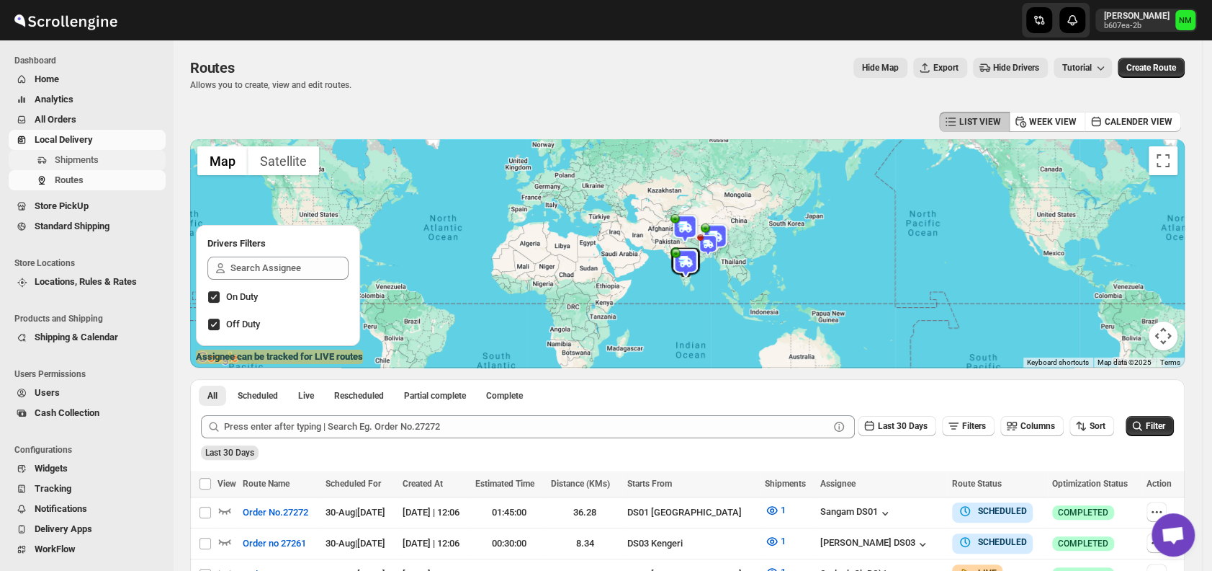
click at [66, 160] on span "Shipments" at bounding box center [77, 159] width 44 height 11
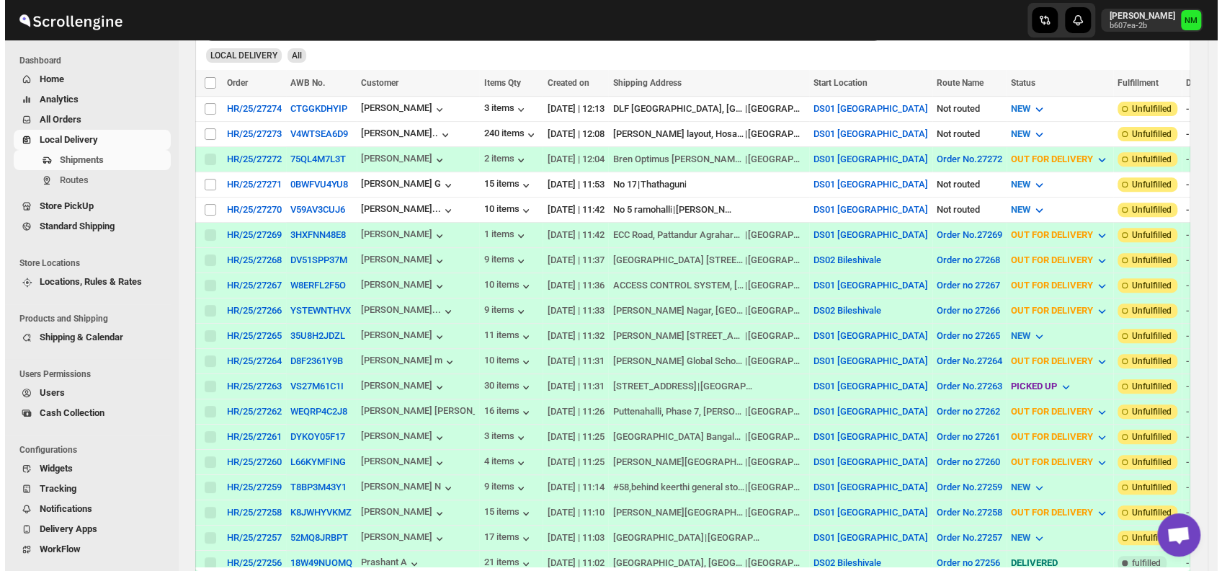
scroll to position [305, 0]
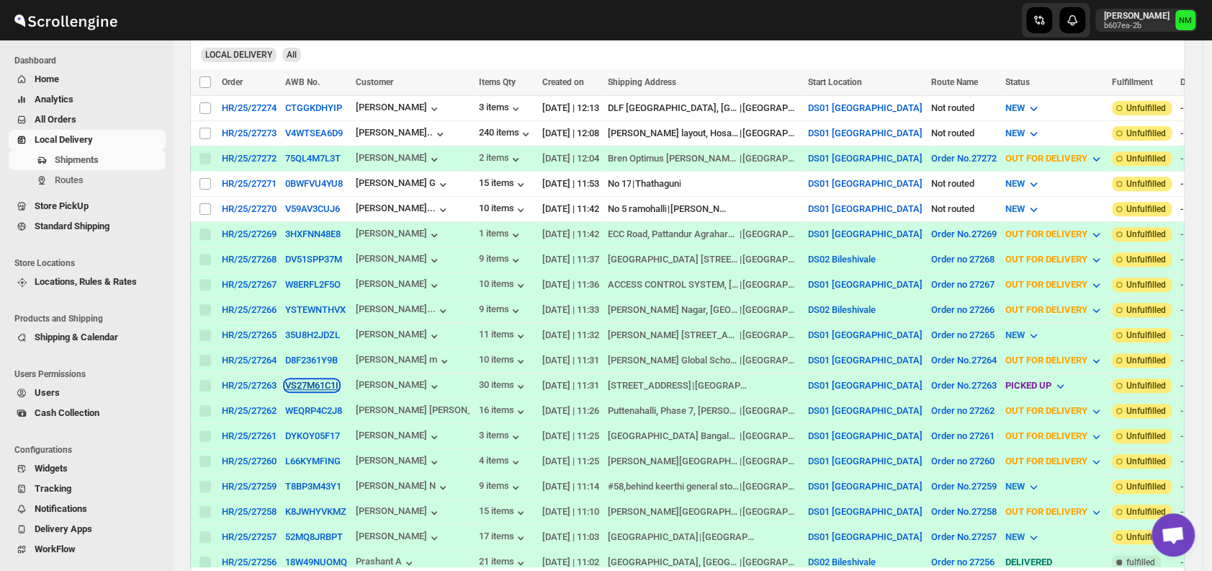
click at [320, 380] on button "VS27M61C1I" at bounding box center [311, 385] width 53 height 11
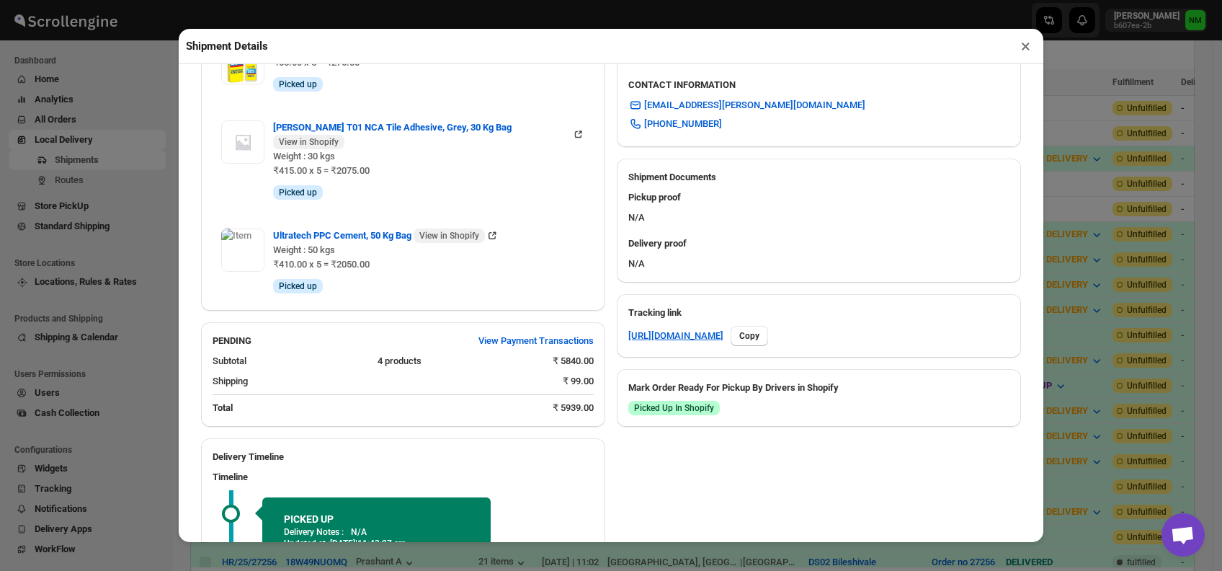
scroll to position [720, 0]
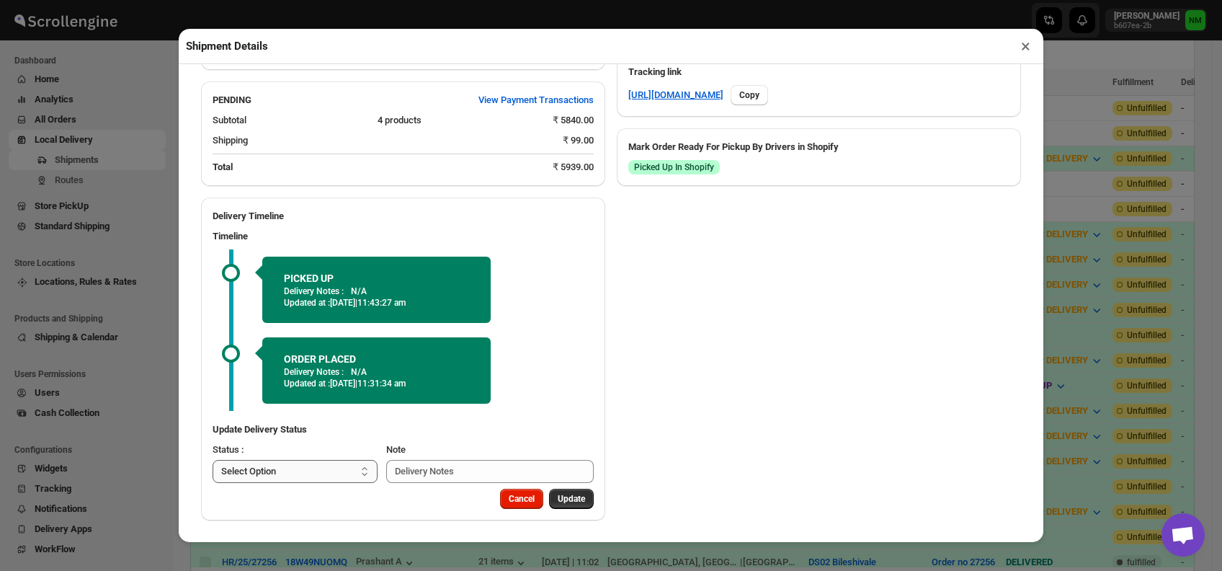
click at [308, 469] on select "Select Option PICKED UP OUT FOR DELIVERY RESCHEDULE DELIVERED CANCELLED" at bounding box center [295, 471] width 165 height 23
select select "OUT_FOR_DELIVERY"
click at [213, 460] on select "Select Option PICKED UP OUT FOR DELIVERY RESCHEDULE DELIVERED CANCELLED" at bounding box center [295, 471] width 165 height 23
click at [558, 501] on span "Update" at bounding box center [571, 499] width 27 height 12
select select
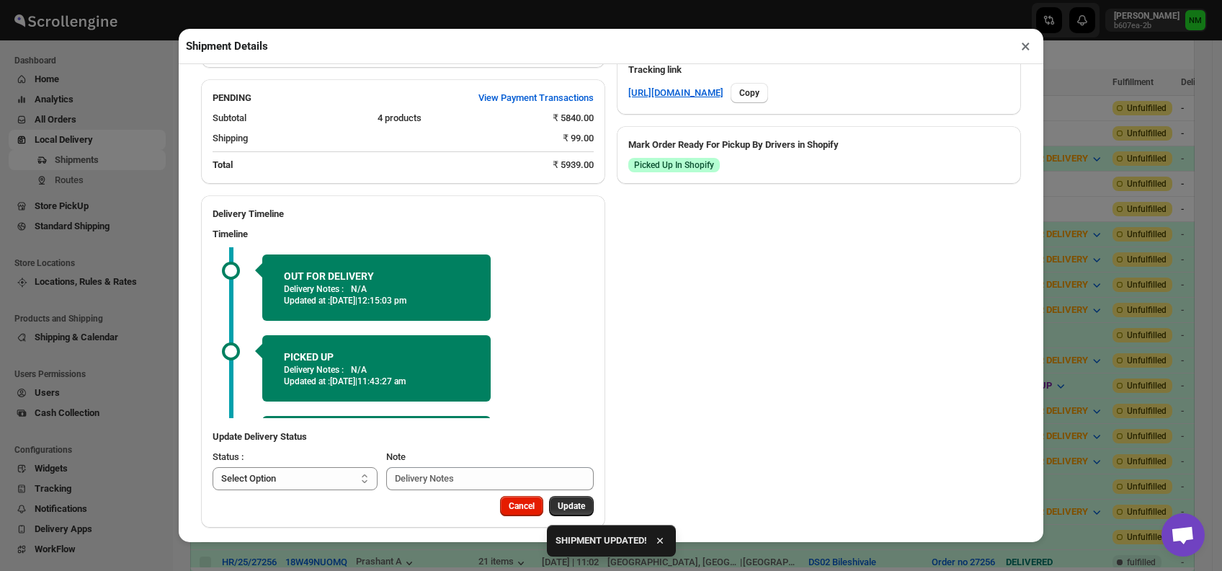
click at [1027, 58] on div "Shipment Details ×" at bounding box center [611, 46] width 864 height 35
drag, startPoint x: 1027, startPoint y: 58, endPoint x: 1027, endPoint y: 49, distance: 9.4
click at [1027, 49] on div "Shipment Details ×" at bounding box center [611, 46] width 864 height 35
click at [1027, 49] on button "×" at bounding box center [1025, 46] width 21 height 20
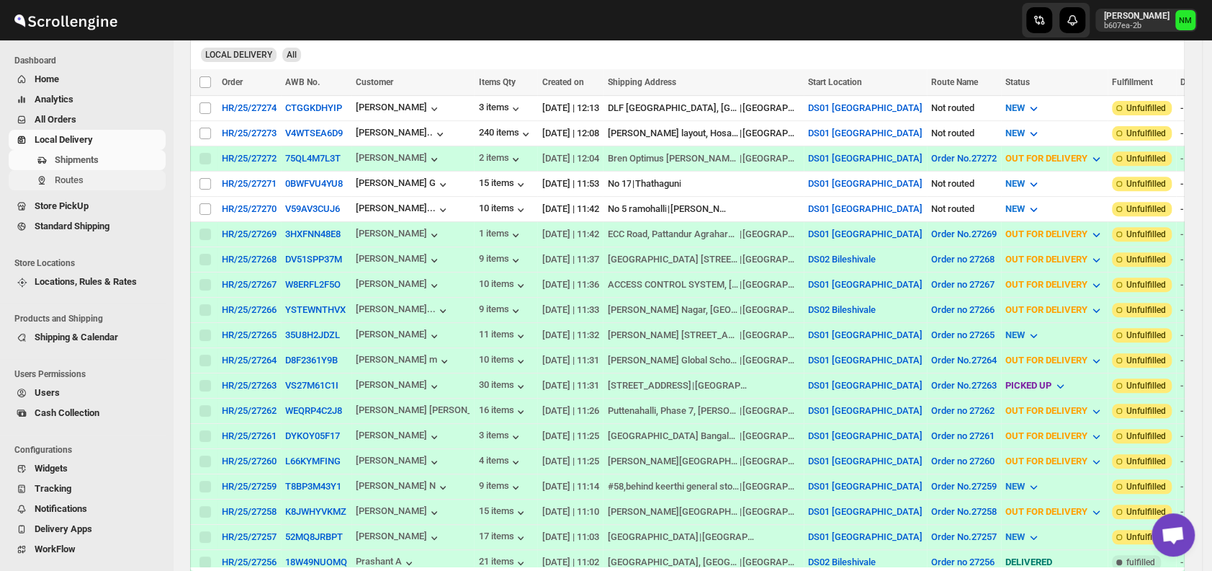
click at [107, 184] on span "Routes" at bounding box center [109, 180] width 108 height 14
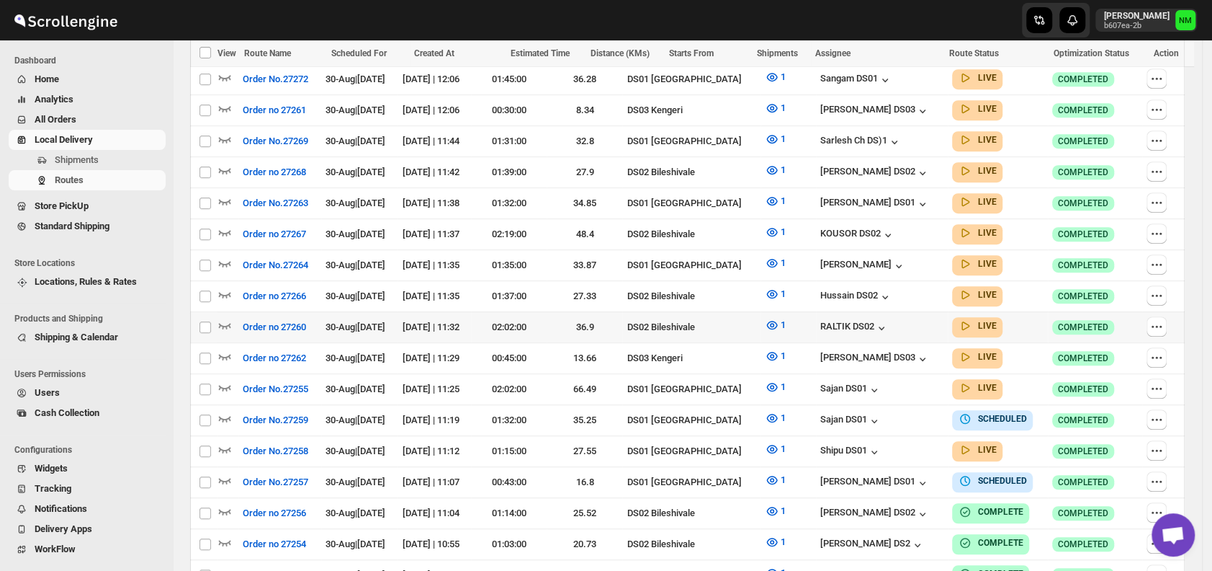
scroll to position [466, 0]
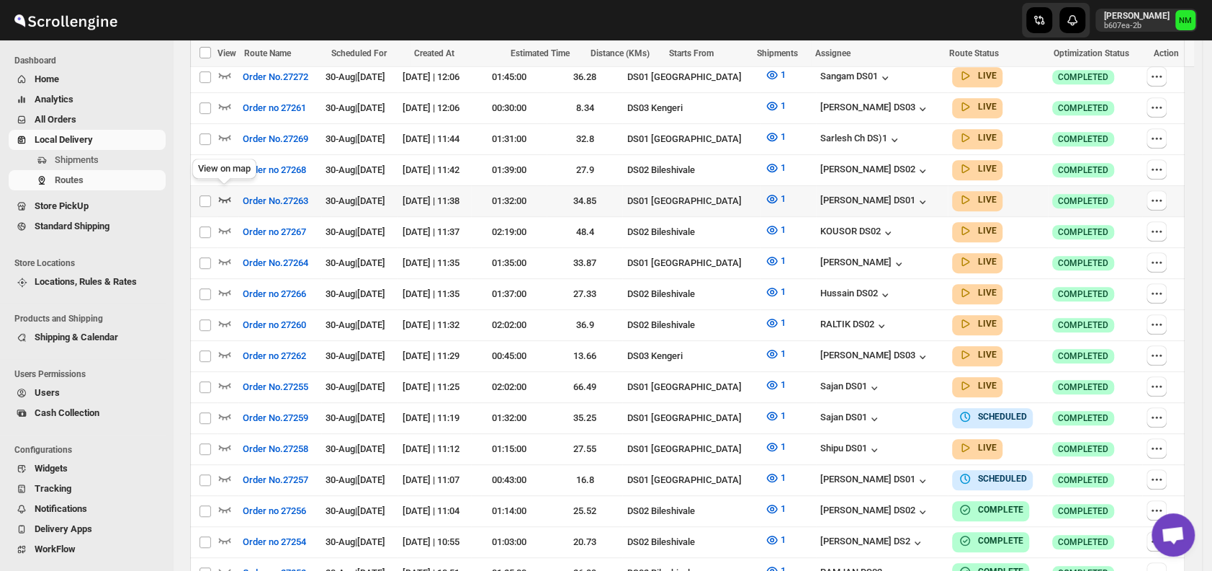
click at [226, 192] on icon "button" at bounding box center [225, 199] width 14 height 14
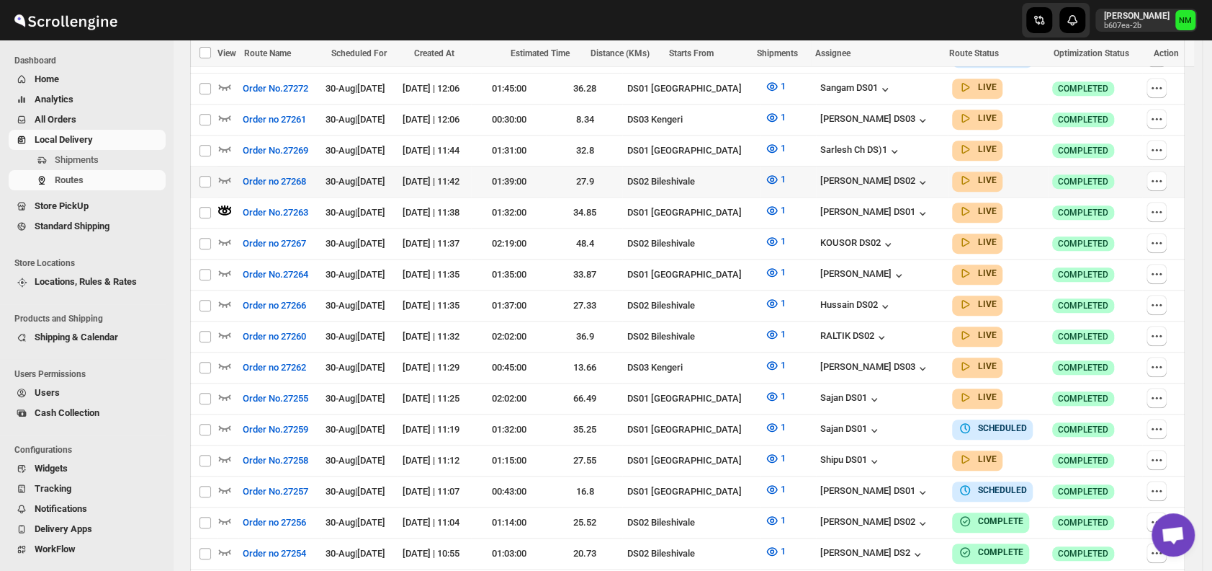
scroll to position [0, 0]
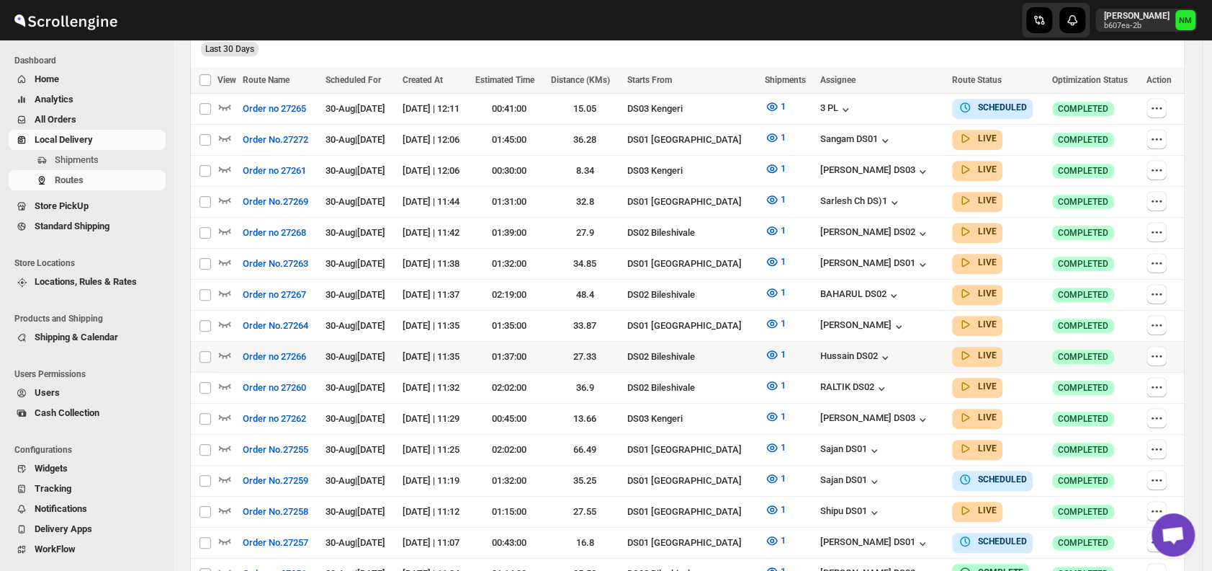
scroll to position [411, 0]
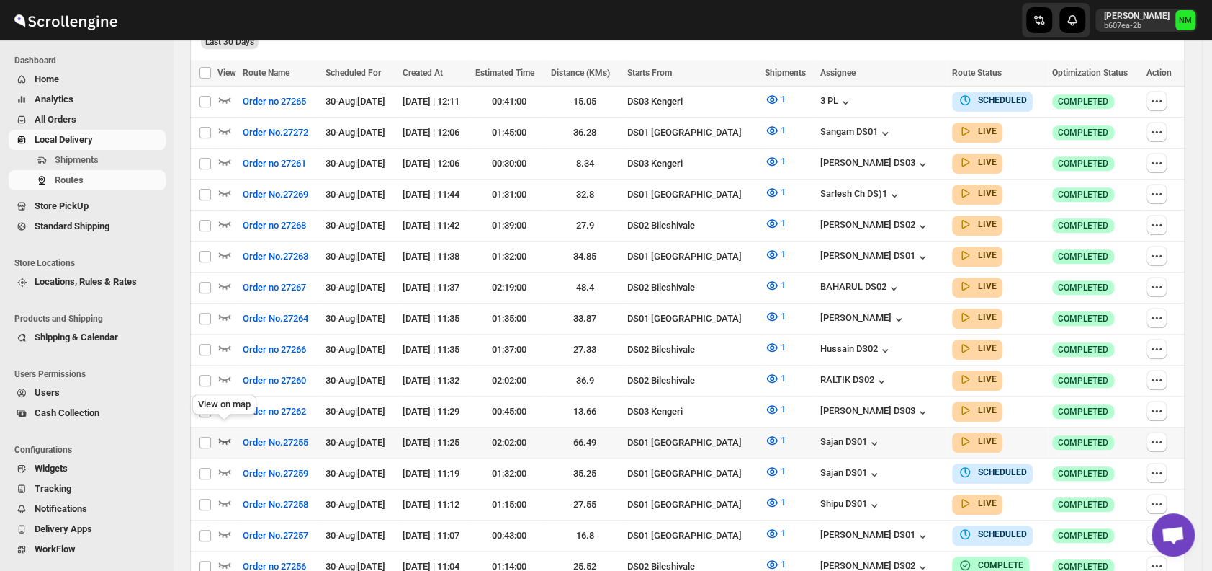
click at [225, 433] on icon "button" at bounding box center [225, 440] width 14 height 14
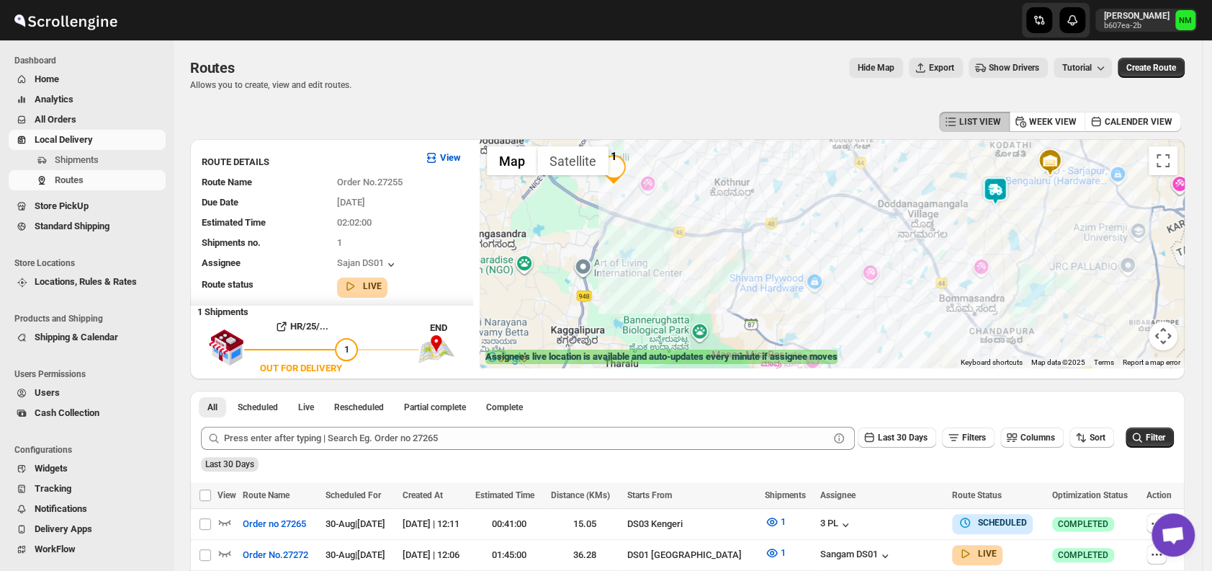
click at [1018, 184] on div at bounding box center [832, 253] width 705 height 228
click at [1016, 186] on div "IBO - Sarjapur, Bengaluru (Hardware, Electricals, Lighting, Appliances, Plywood…" at bounding box center [832, 253] width 705 height 228
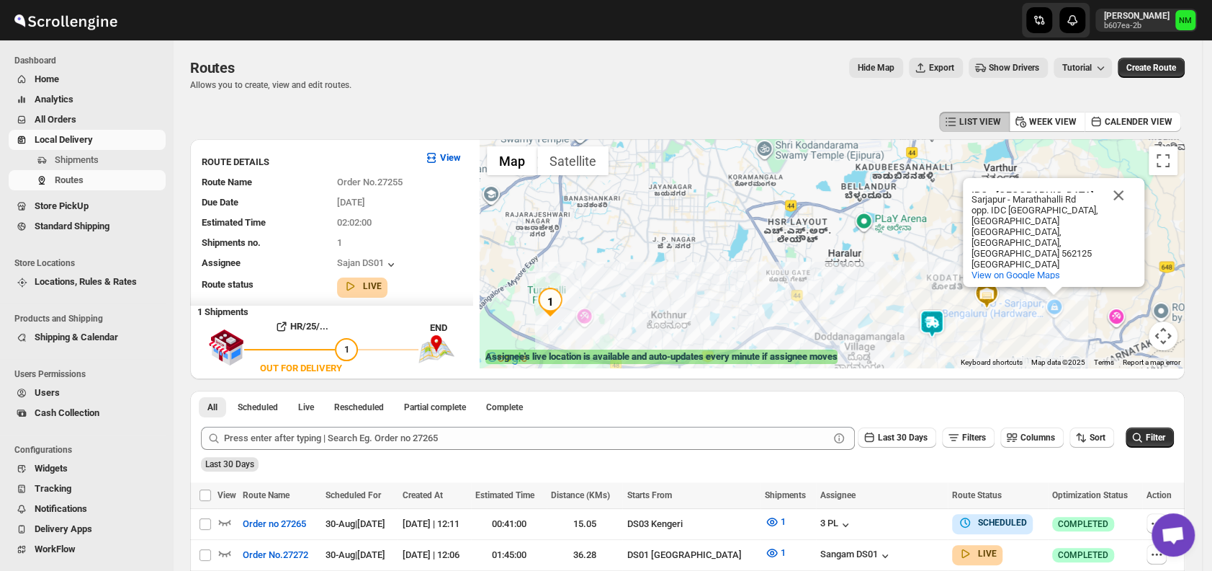
click at [1124, 179] on div "IBO - Sarjapur, Bengaluru (Hardware, Electricals, Lighting, Appliances, Plywood…" at bounding box center [832, 253] width 705 height 228
click at [1131, 194] on button "Close" at bounding box center [1118, 195] width 35 height 35
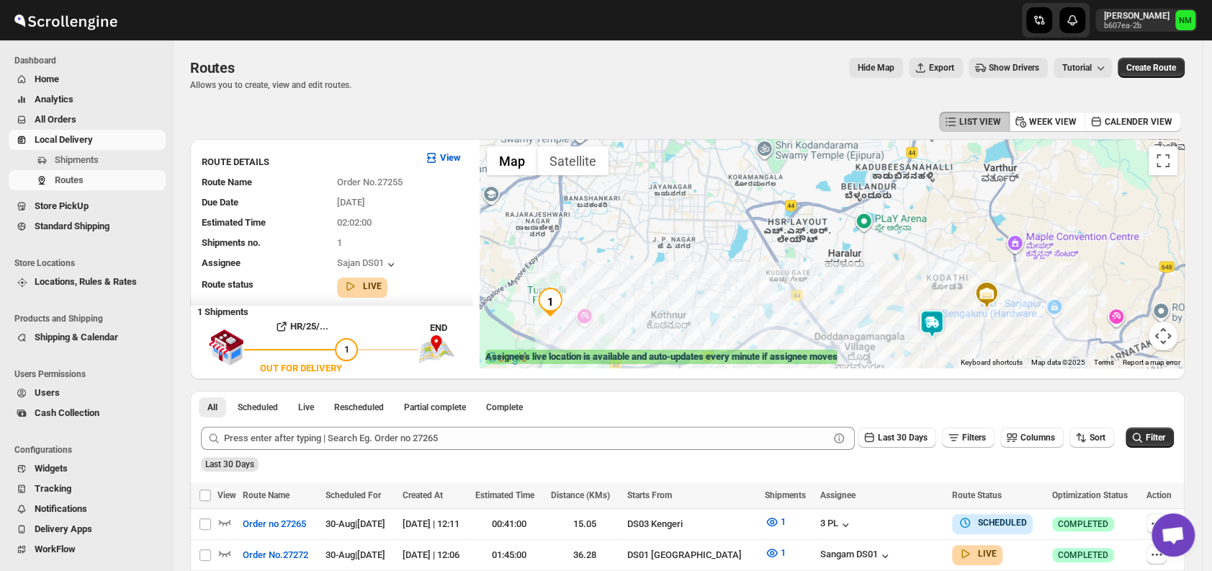
click at [941, 323] on img at bounding box center [932, 323] width 29 height 29
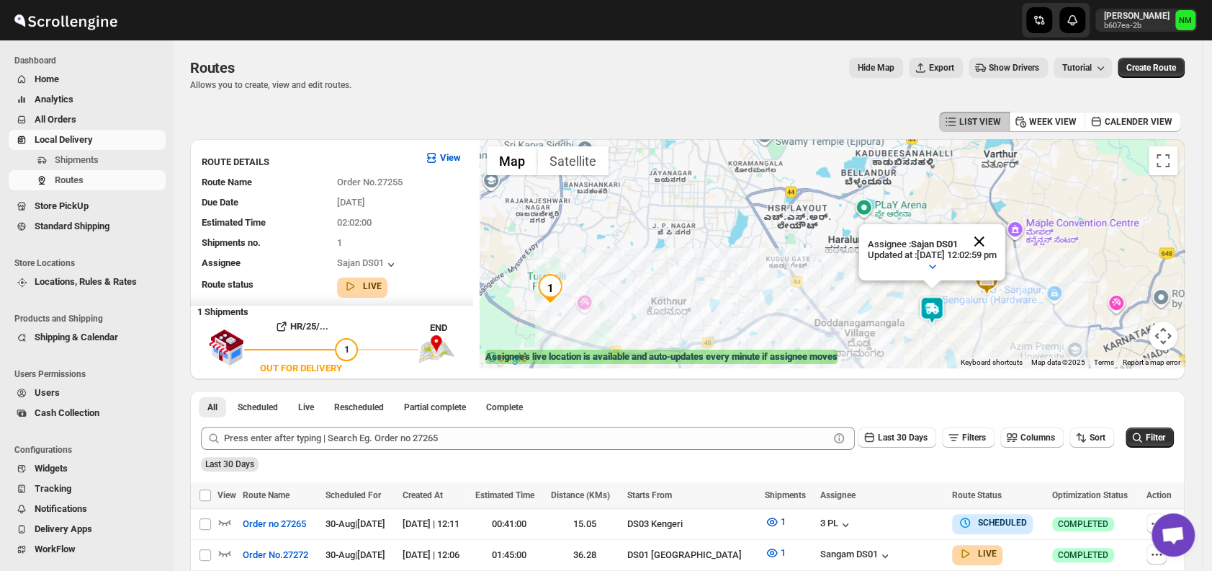
click at [997, 236] on button "Close" at bounding box center [979, 241] width 35 height 35
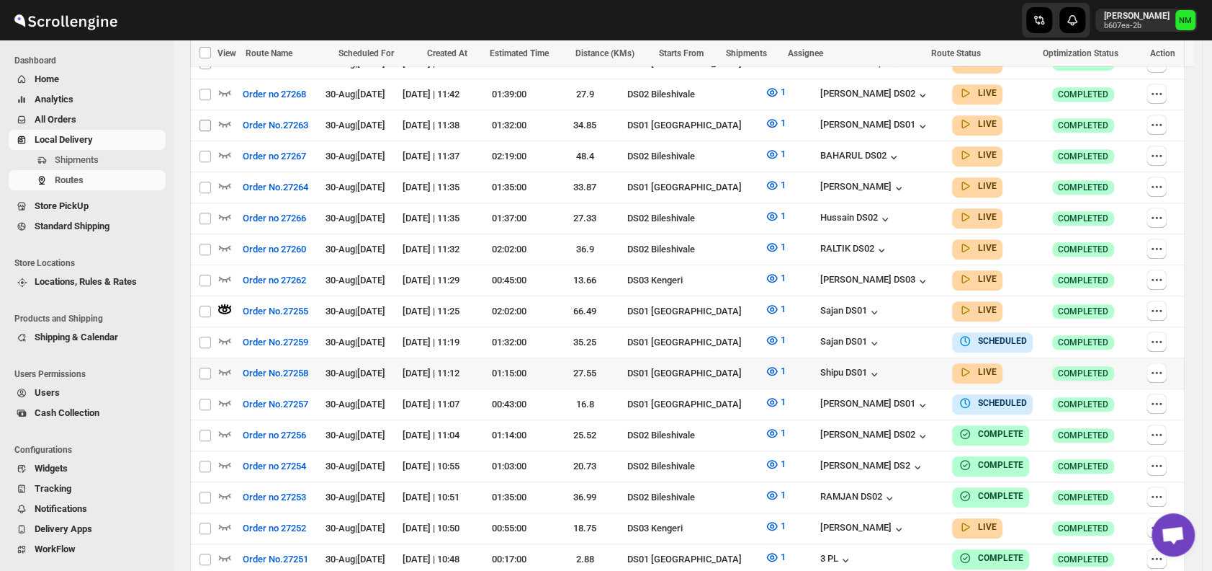
scroll to position [368, 0]
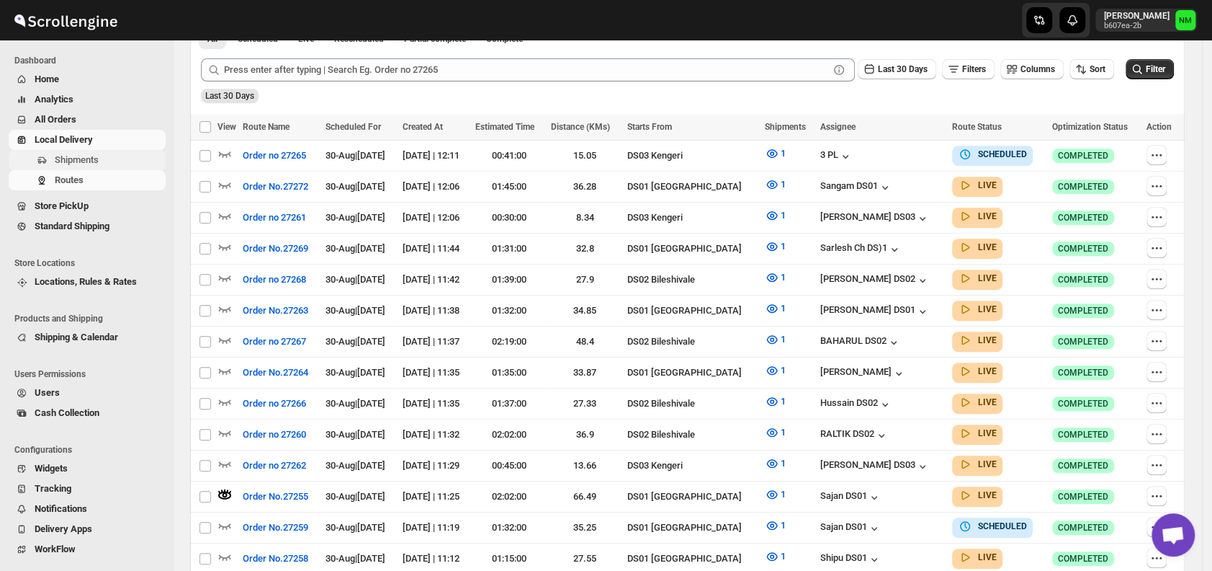
click at [86, 155] on span "Shipments" at bounding box center [77, 159] width 44 height 11
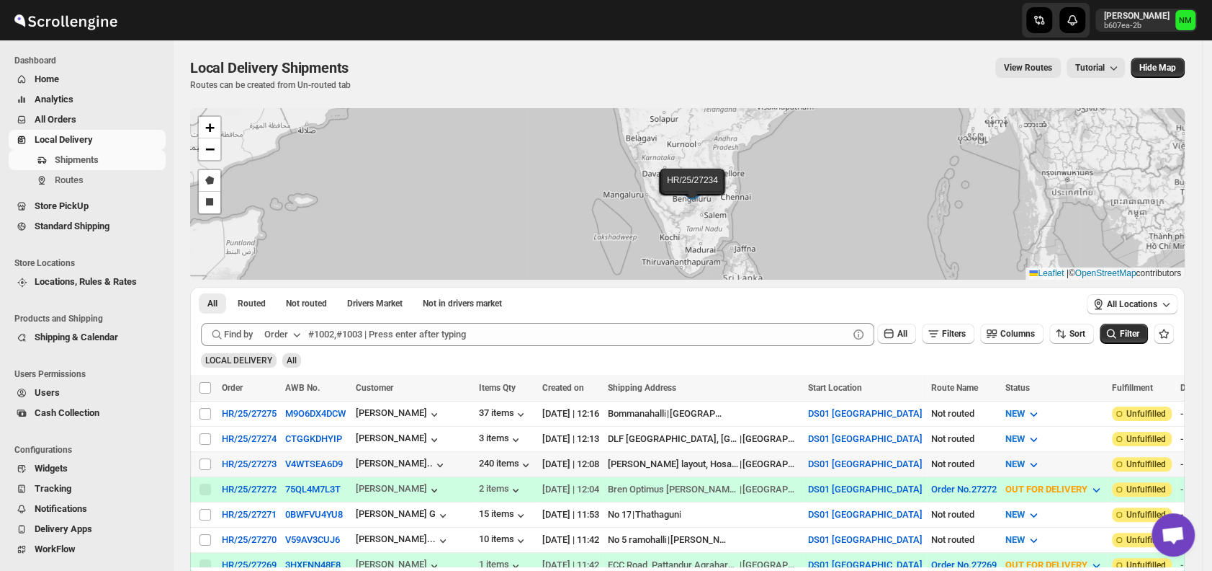
click at [213, 458] on div "Select shipment" at bounding box center [206, 463] width 14 height 13
checkbox input "true"
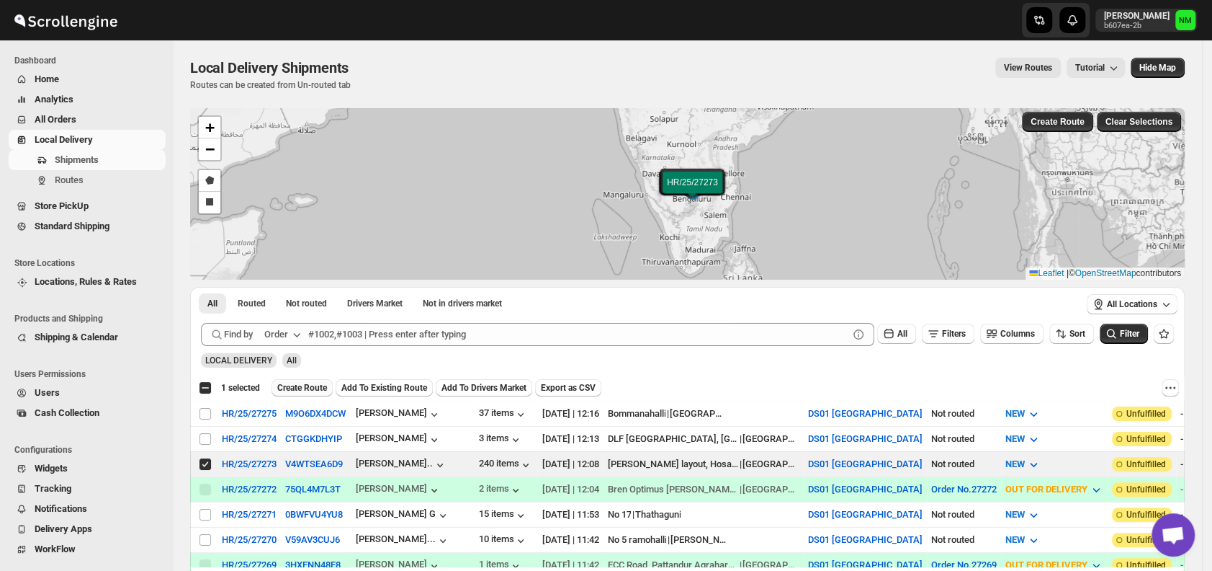
click at [305, 382] on span "Create Route" at bounding box center [302, 388] width 50 height 12
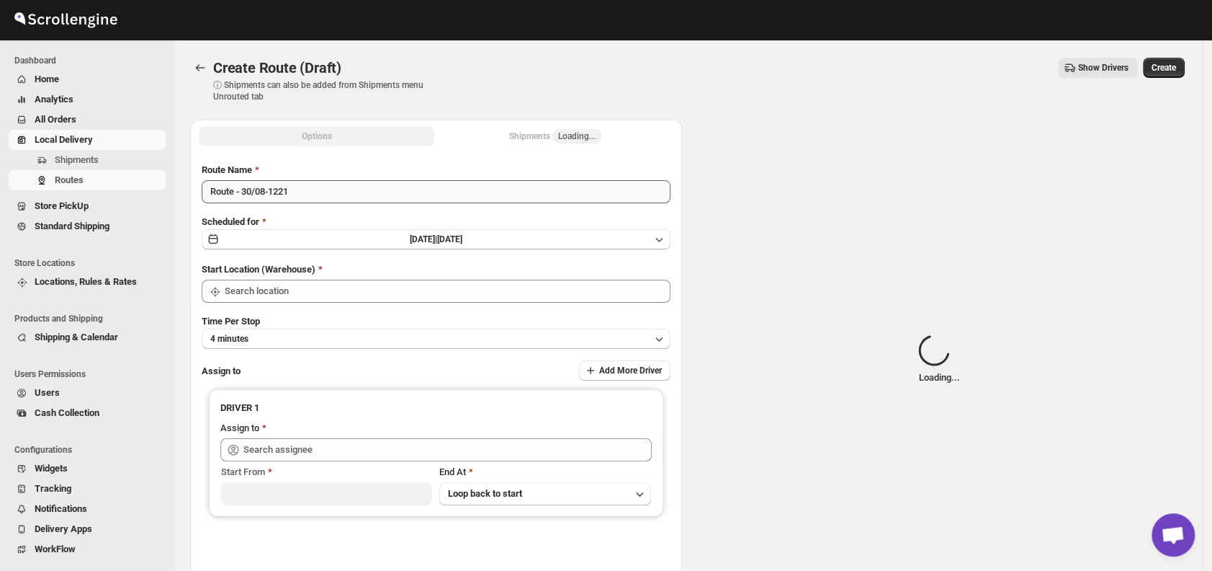
type input "DS01 [GEOGRAPHIC_DATA]"
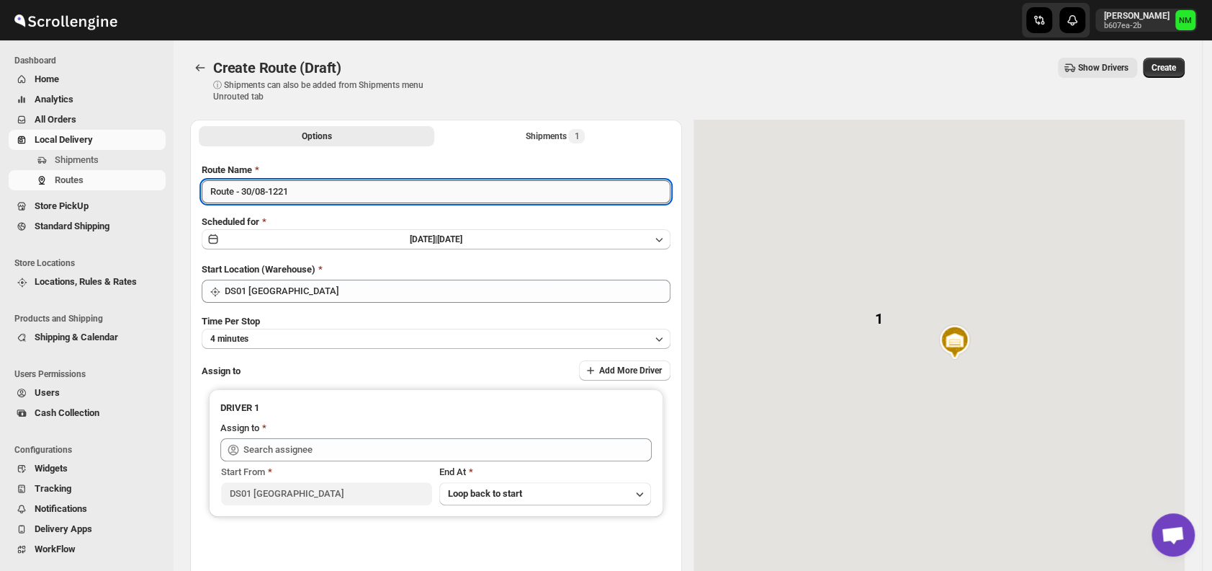
click at [334, 196] on input "Route - 30/08-1221" at bounding box center [436, 191] width 469 height 23
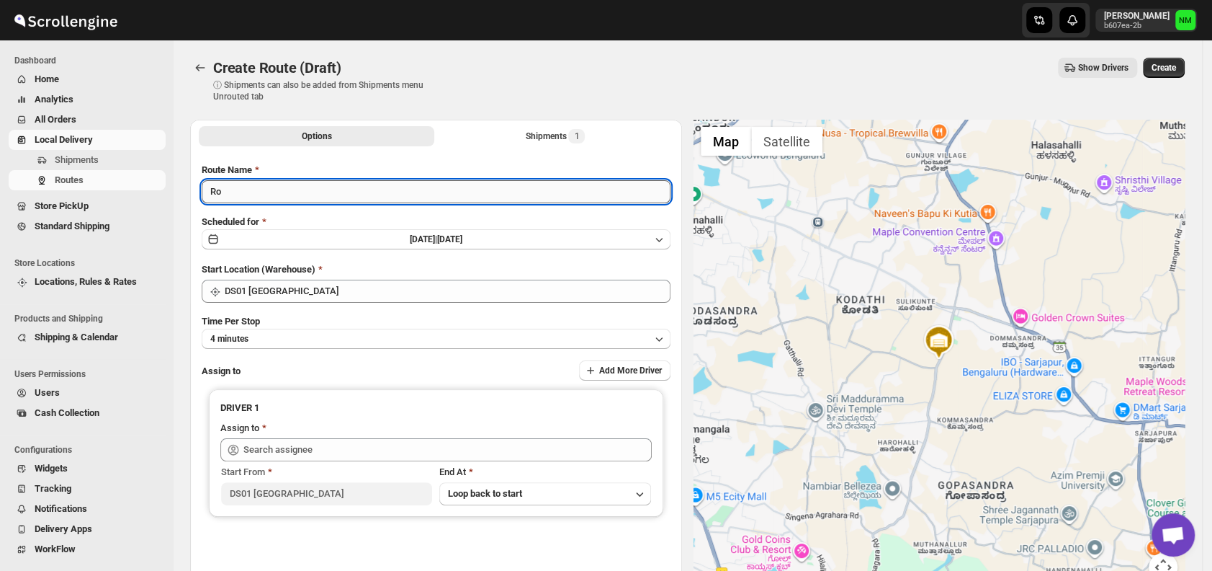
type input "R"
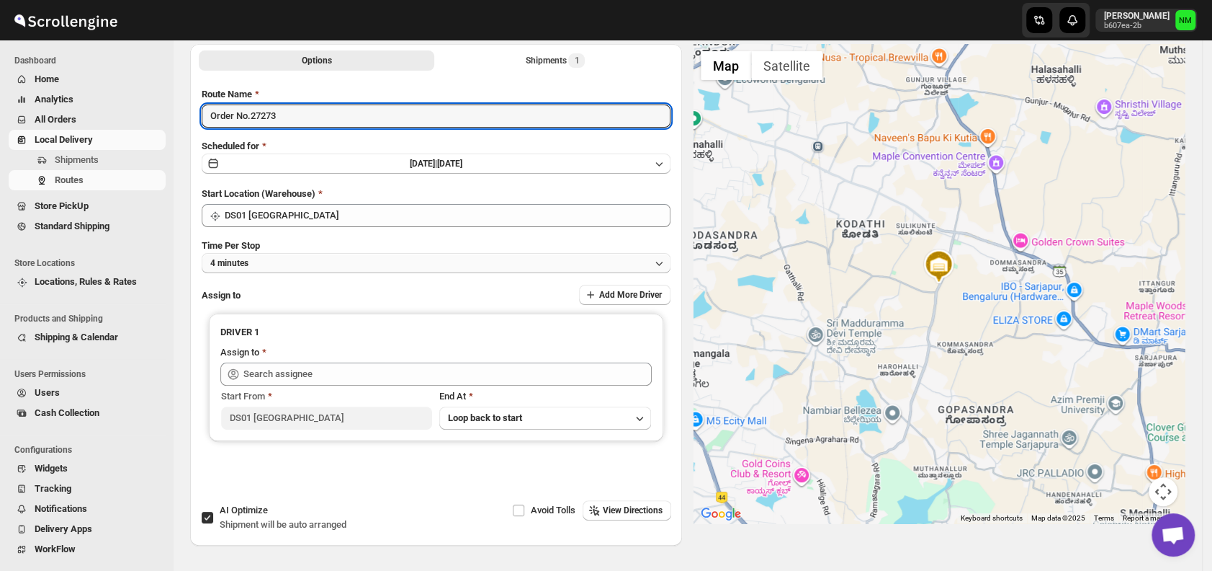
type input "Order No.27273"
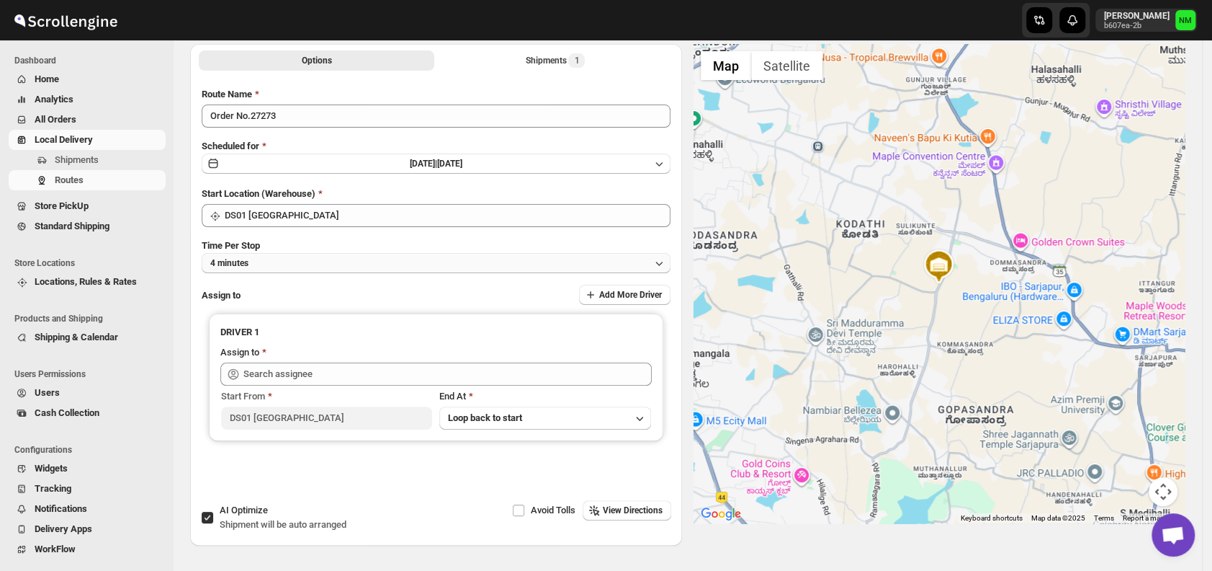
click at [272, 271] on button "4 minutes" at bounding box center [436, 263] width 469 height 20
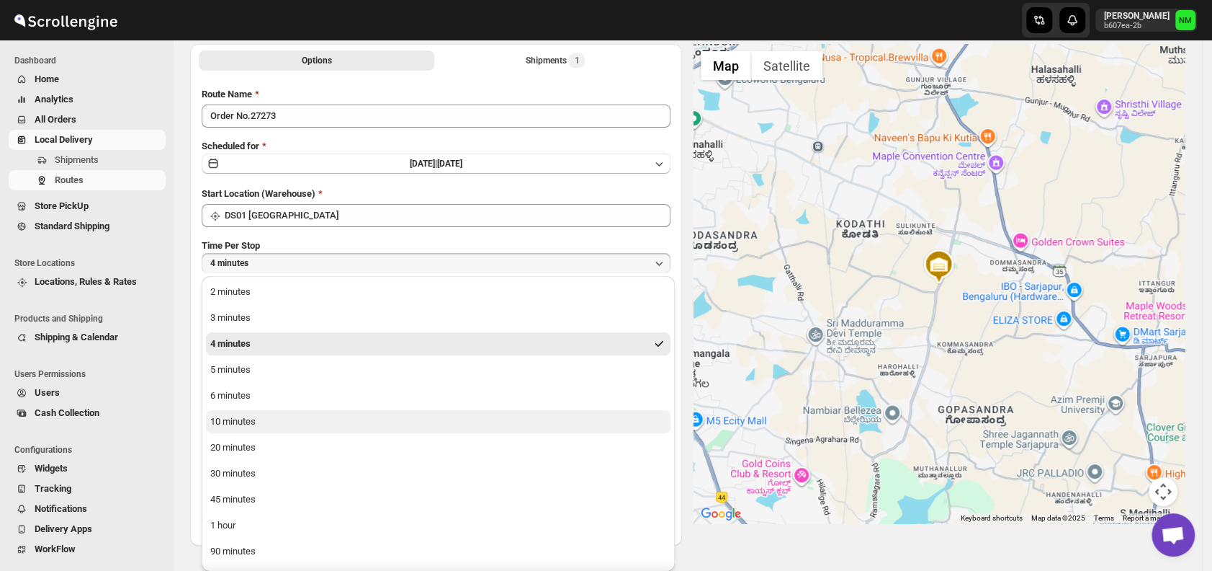
click at [224, 418] on div "10 minutes" at bounding box center [232, 421] width 45 height 14
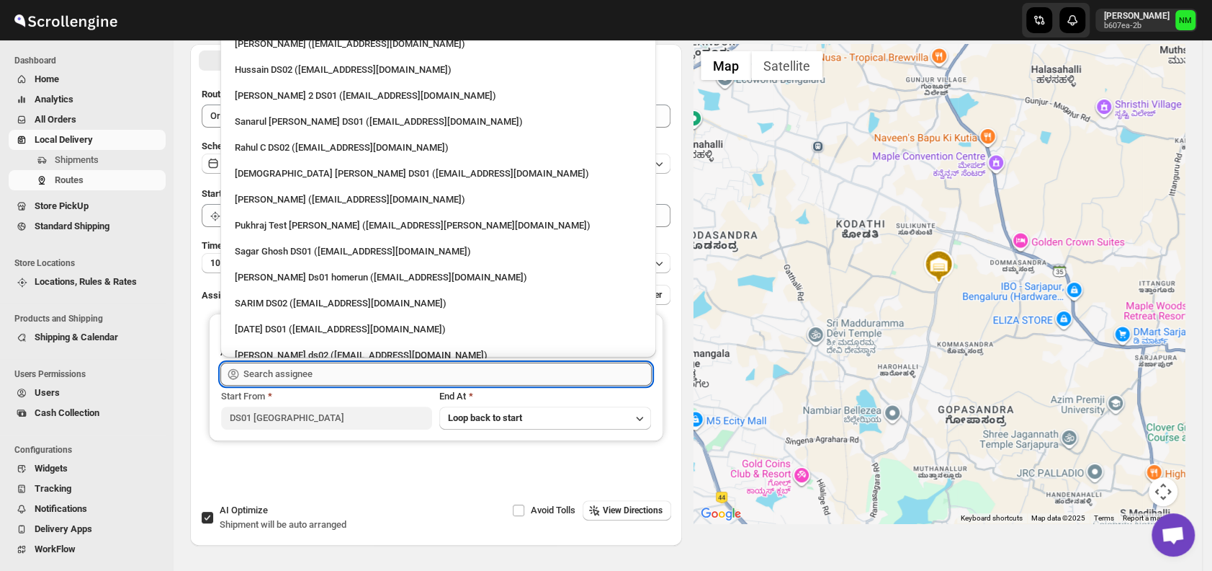
click at [308, 367] on input "text" at bounding box center [447, 373] width 408 height 23
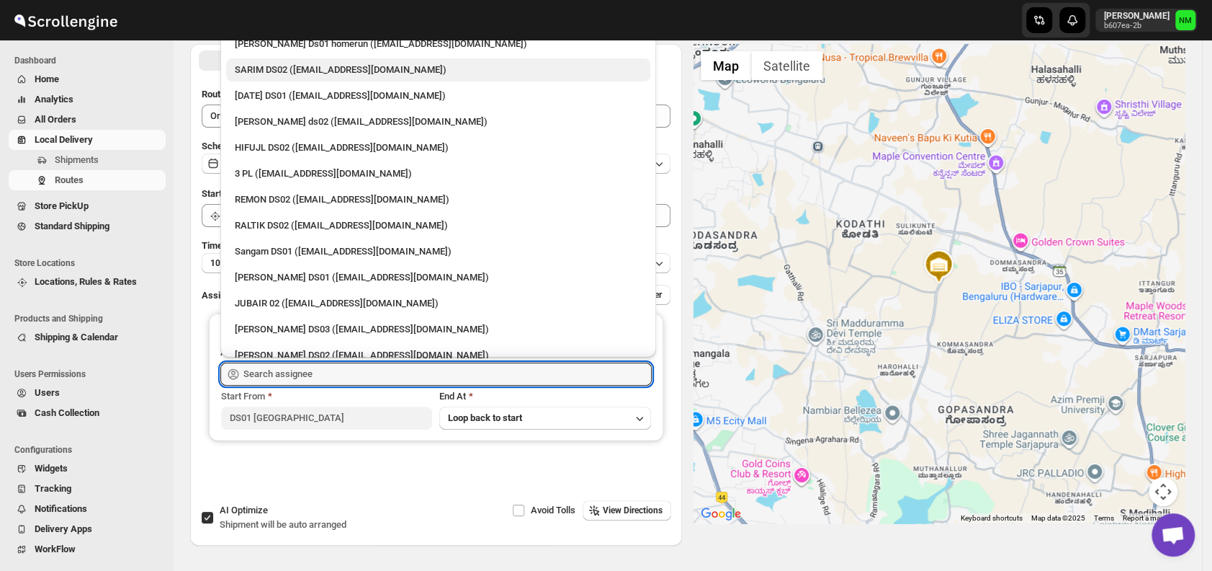
scroll to position [240, 0]
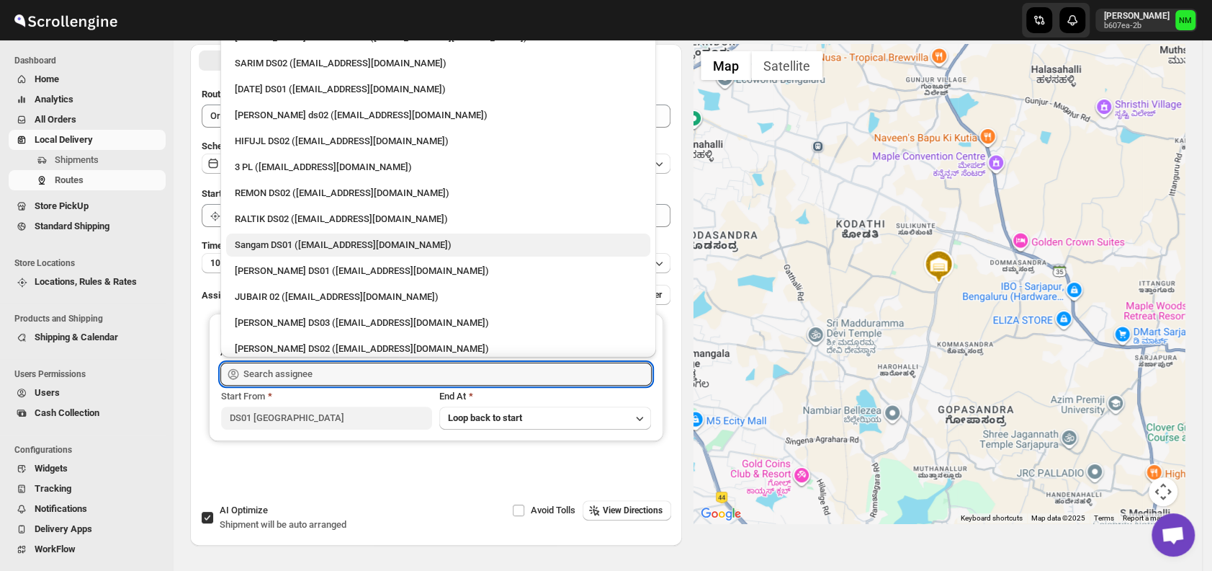
click at [272, 243] on div "Sangam DS01 ([EMAIL_ADDRESS][DOMAIN_NAME])" at bounding box center [438, 245] width 407 height 14
type input "Sangam DS01 ([EMAIL_ADDRESS][DOMAIN_NAME])"
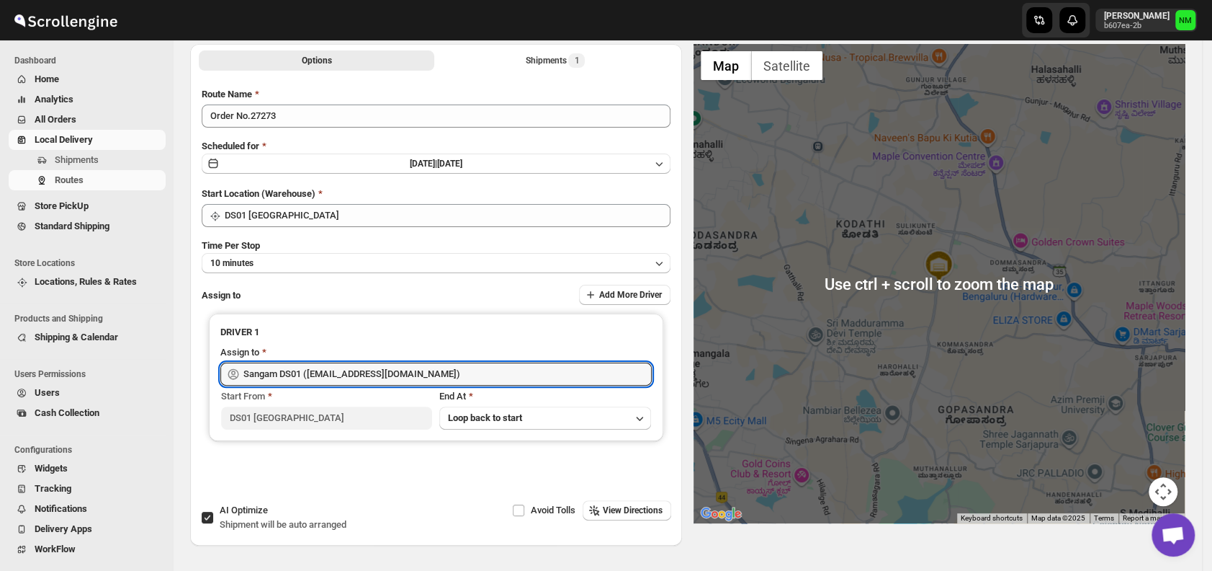
scroll to position [0, 0]
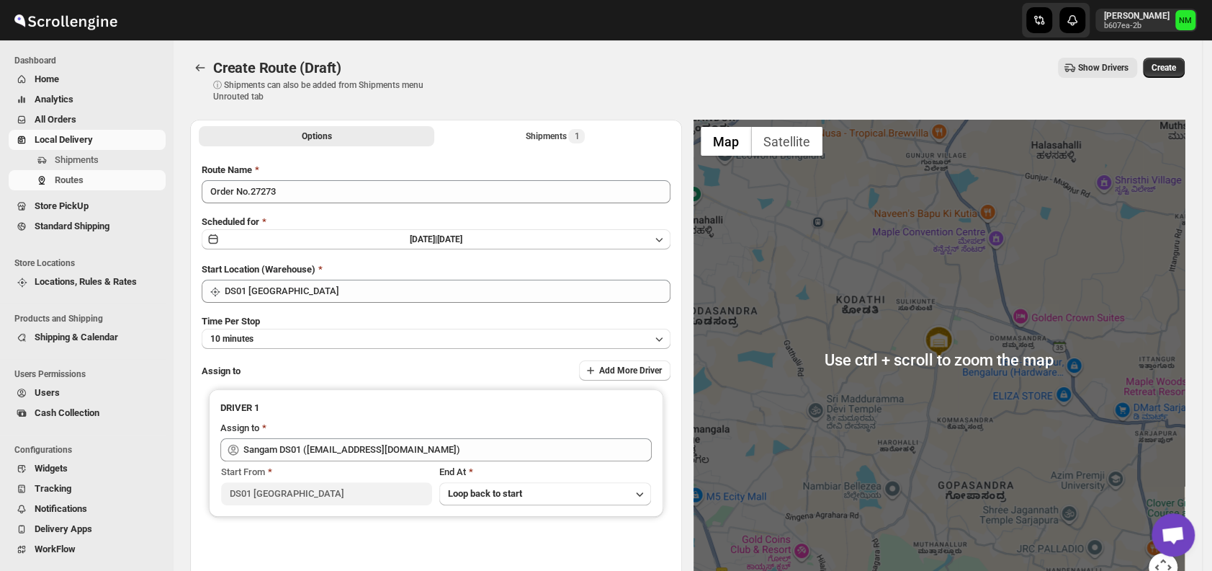
click at [1178, 57] on div "Create Route (Draft). This page is ready Create Route (Draft) ⓘ Shipments can a…" at bounding box center [687, 79] width 995 height 79
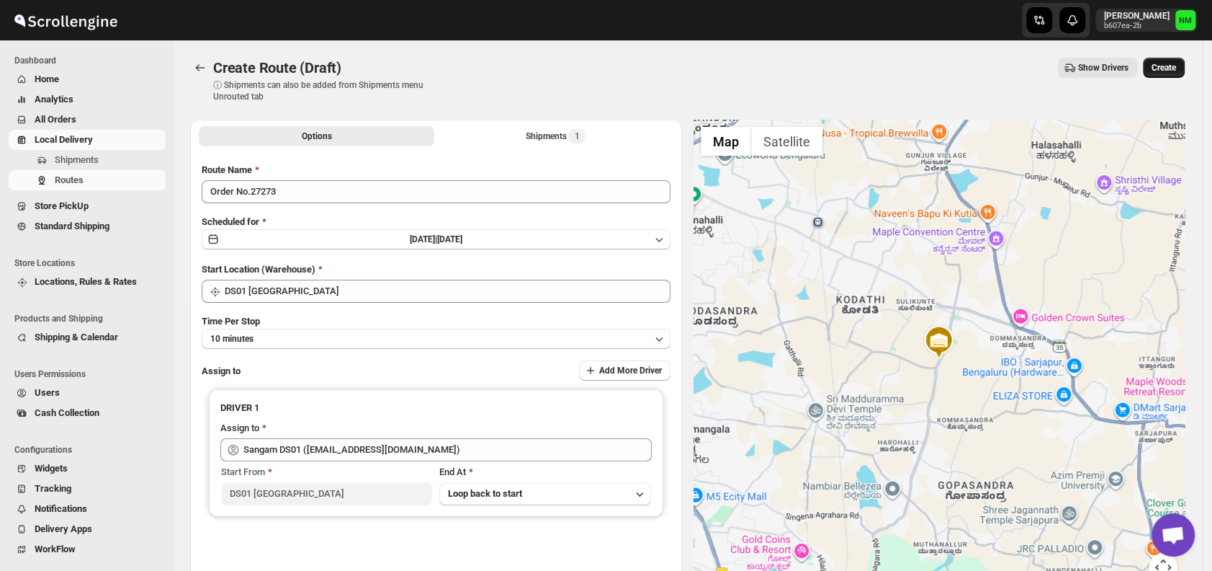
click at [1176, 63] on span "Create" at bounding box center [1164, 68] width 24 height 12
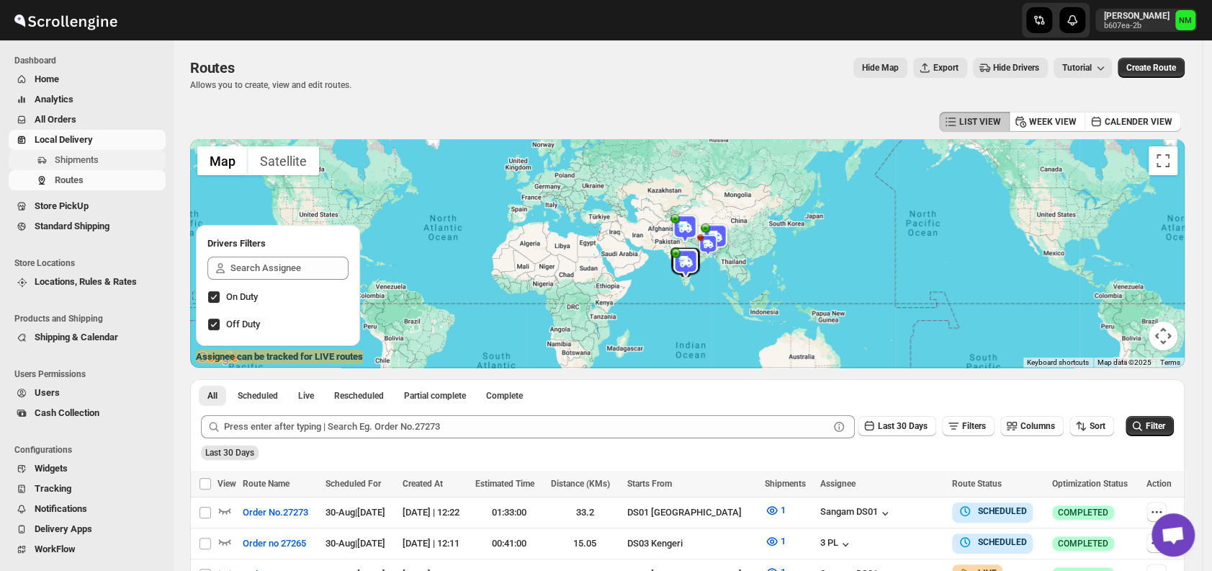
click at [130, 165] on span "Shipments" at bounding box center [109, 160] width 108 height 14
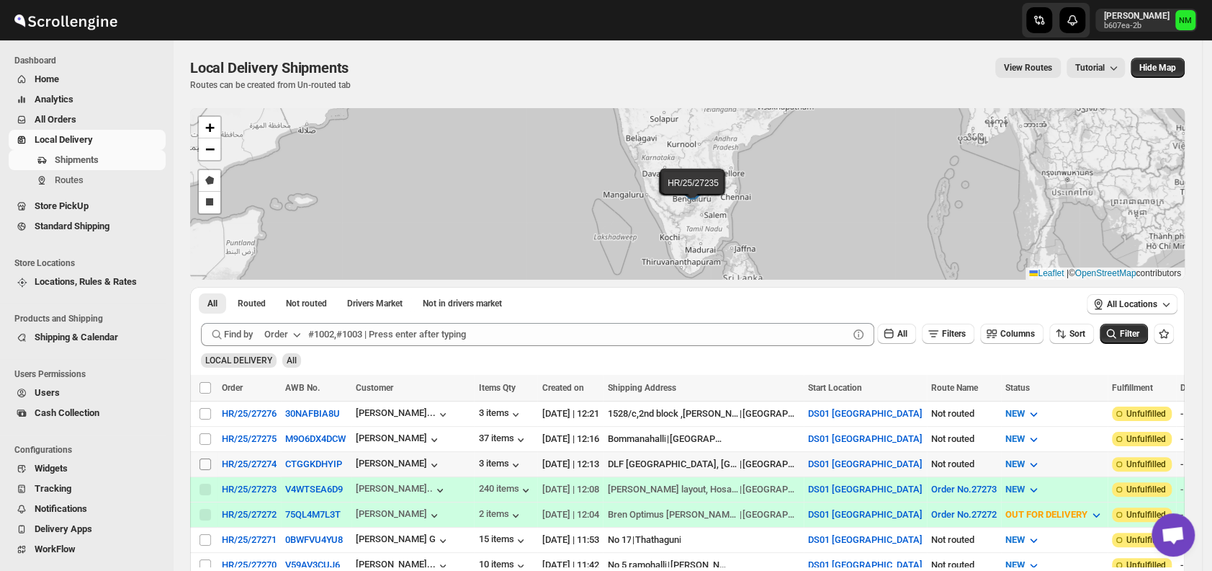
click at [205, 461] on input "Select shipment" at bounding box center [206, 464] width 12 height 12
checkbox input "true"
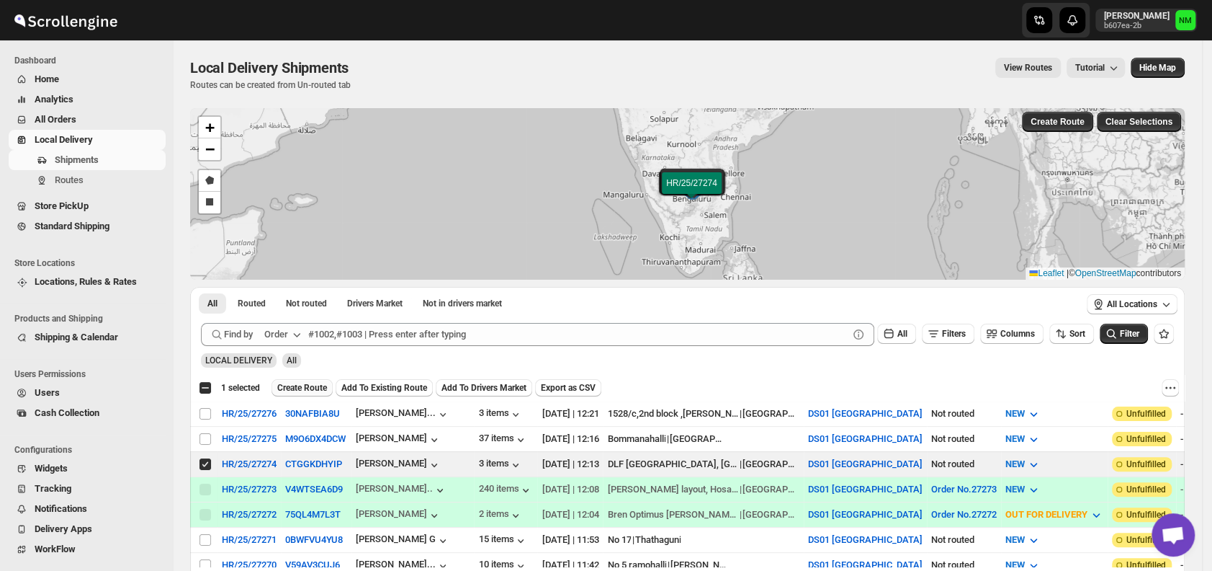
click at [303, 382] on span "Create Route" at bounding box center [302, 388] width 50 height 12
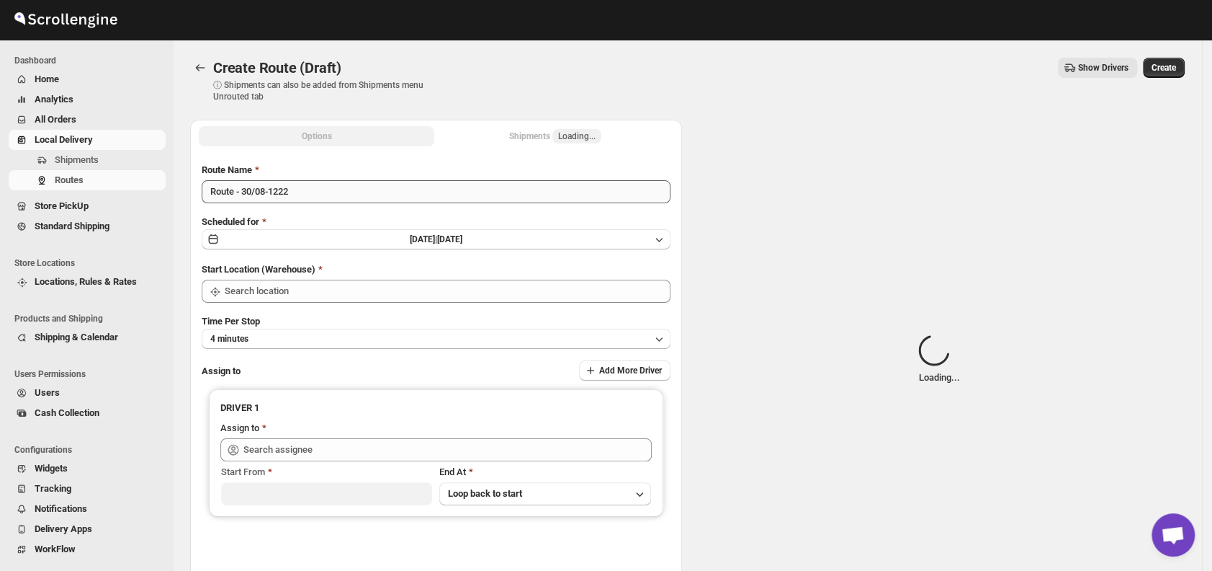
type input "DS01 [GEOGRAPHIC_DATA]"
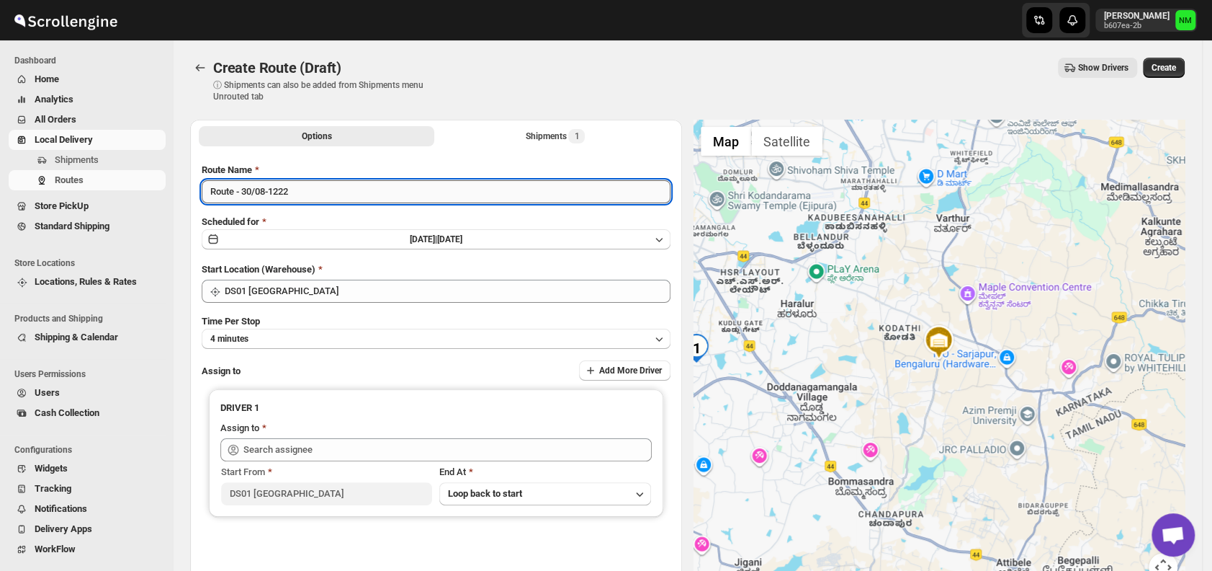
click at [309, 188] on input "Route - 30/08-1222" at bounding box center [436, 191] width 469 height 23
type input "R"
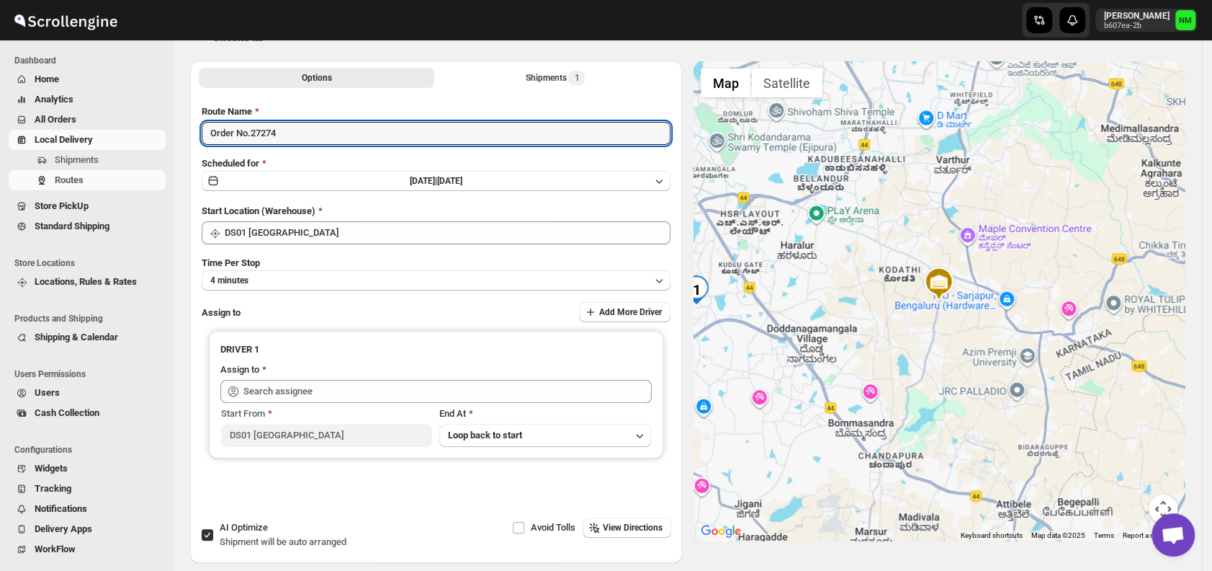
scroll to position [59, 0]
type input "Order No.27274"
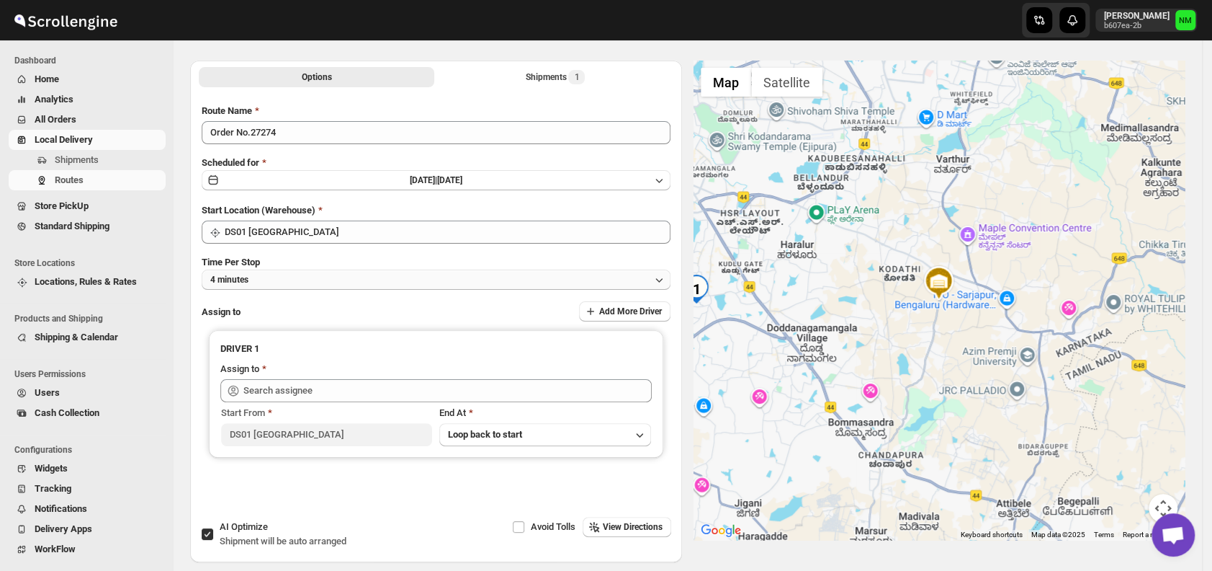
click at [279, 272] on button "4 minutes" at bounding box center [436, 279] width 469 height 20
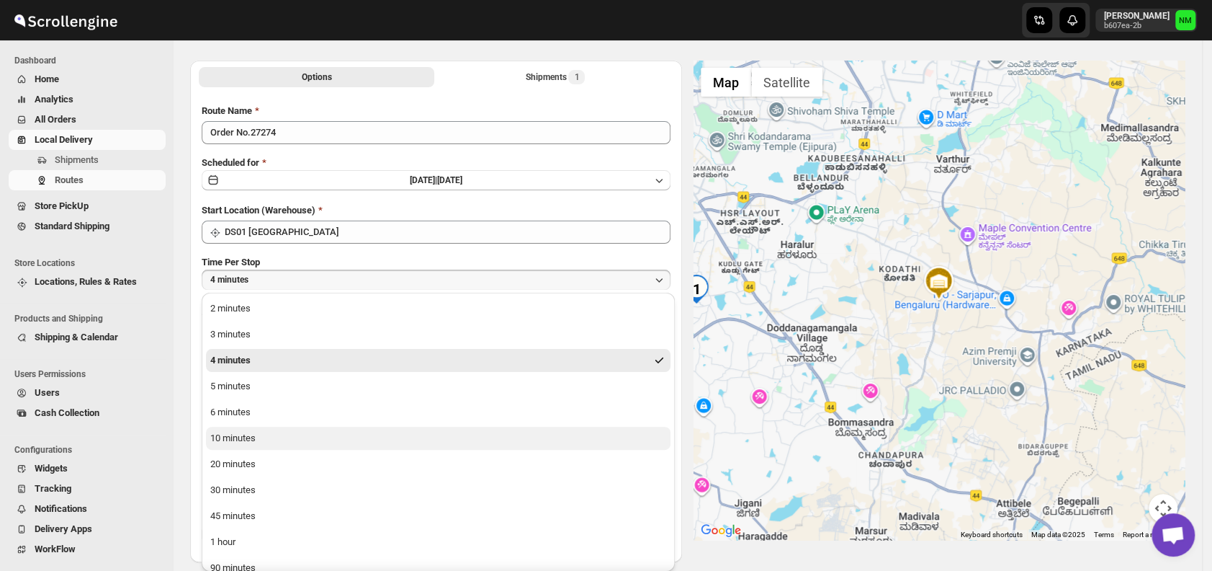
click at [286, 435] on button "10 minutes" at bounding box center [438, 437] width 465 height 23
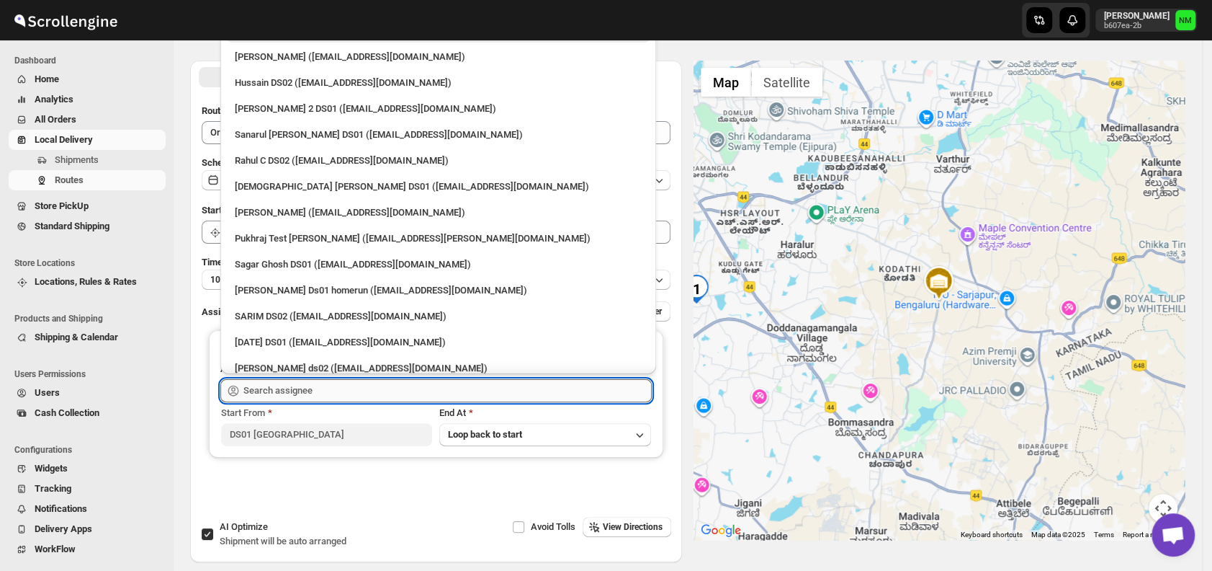
click at [334, 390] on input "text" at bounding box center [447, 390] width 408 height 23
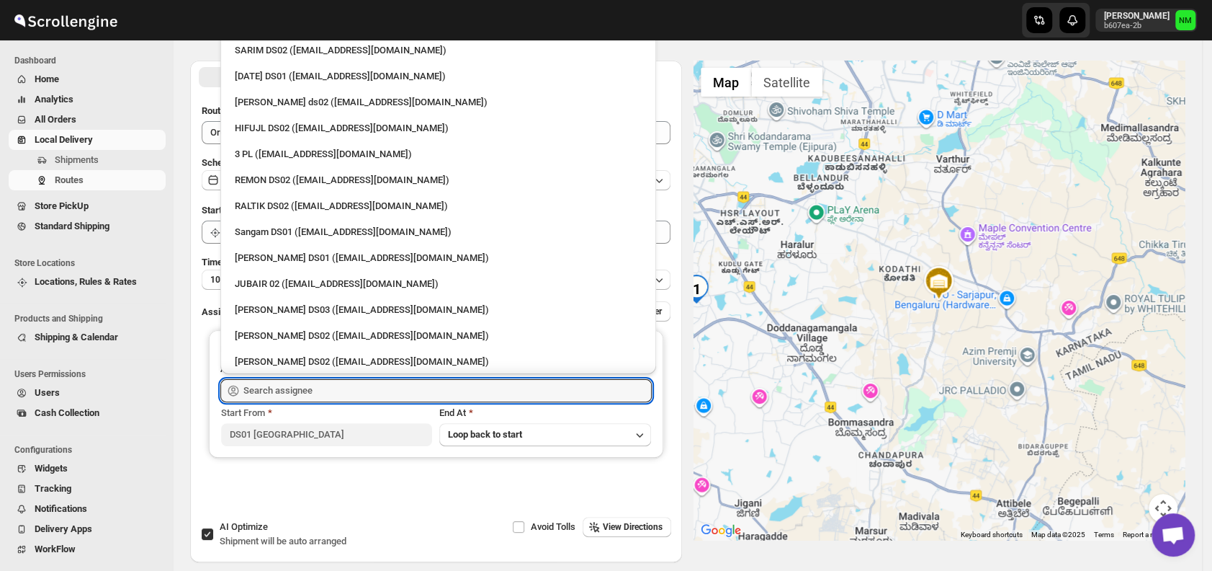
scroll to position [267, 0]
click at [278, 231] on div "Sangam DS01 (relov34542@lassora.com)" at bounding box center [438, 231] width 407 height 14
type input "Sangam DS01 (relov34542@lassora.com)"
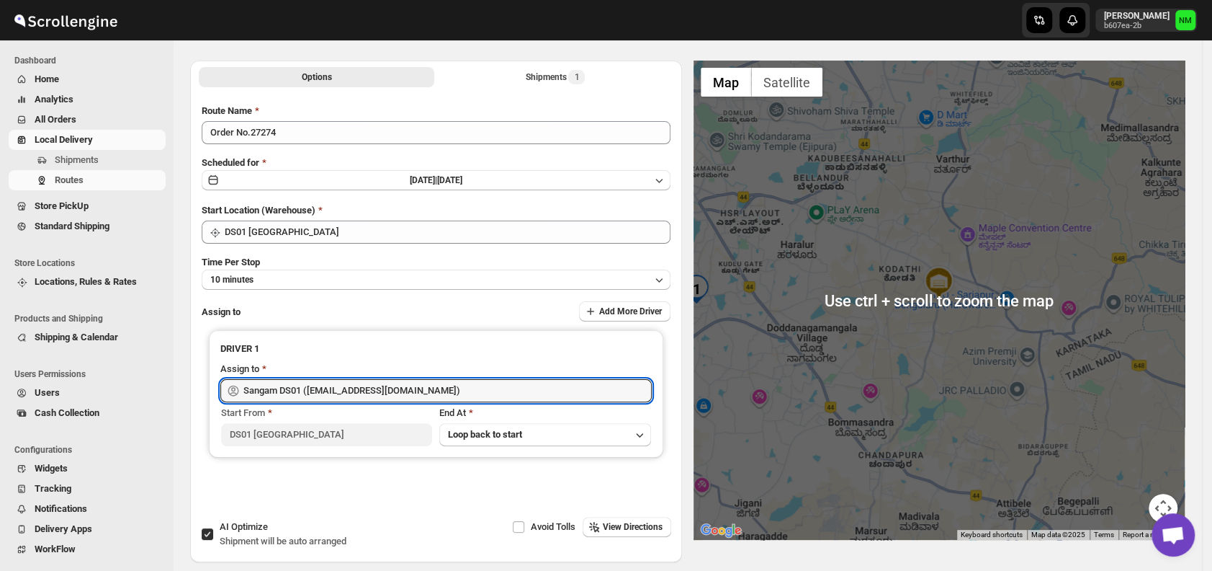
scroll to position [0, 0]
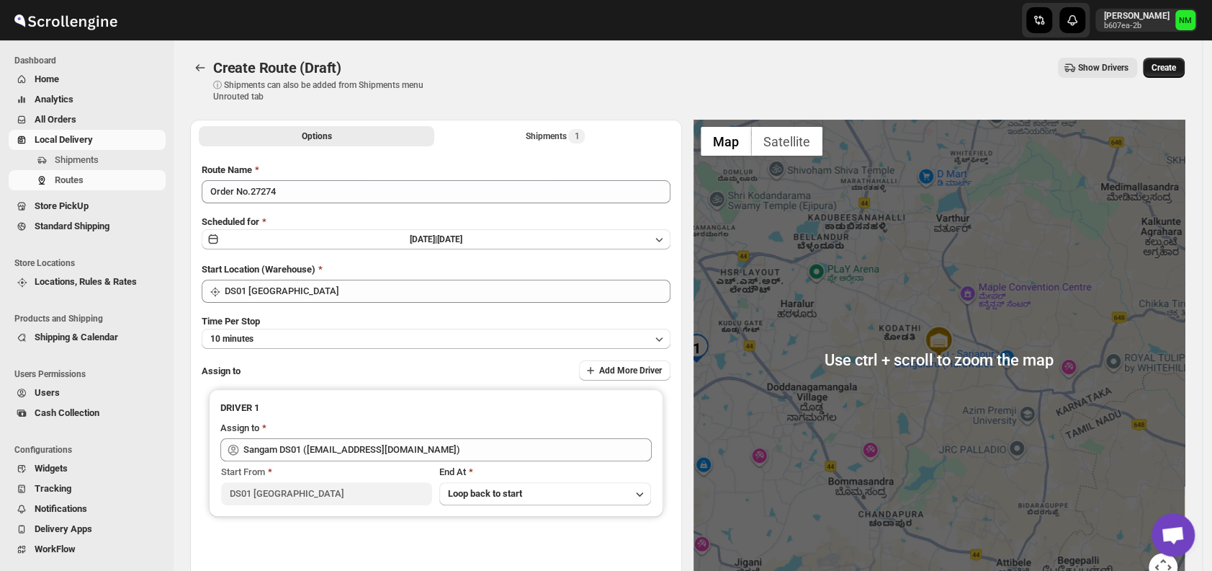
click at [1176, 63] on span "Create" at bounding box center [1164, 68] width 24 height 12
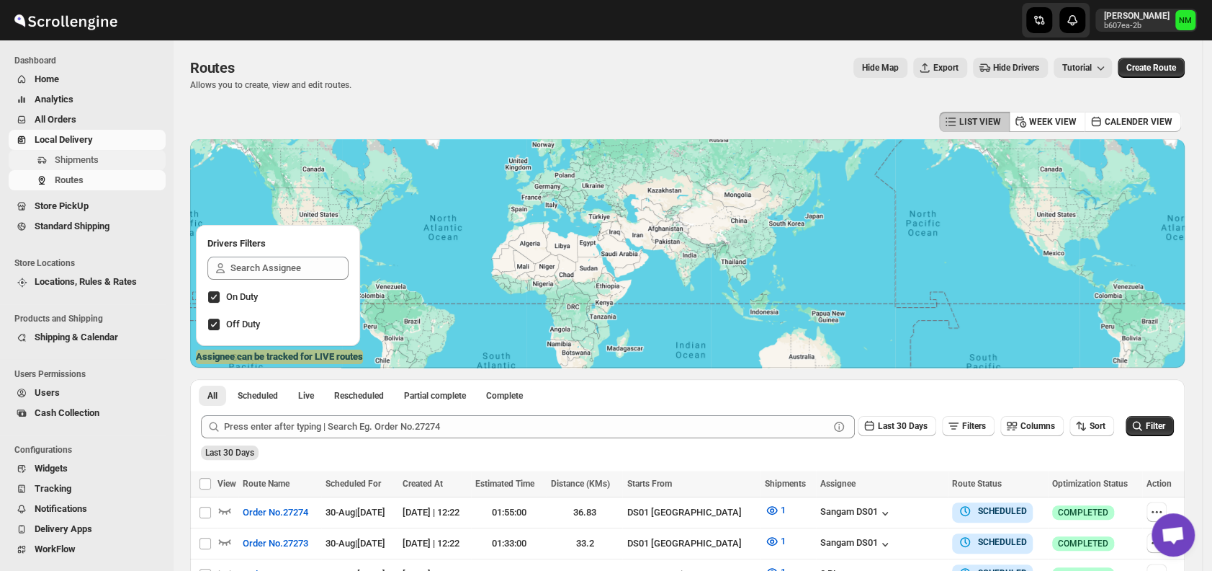
click at [102, 158] on span "Shipments" at bounding box center [109, 160] width 108 height 14
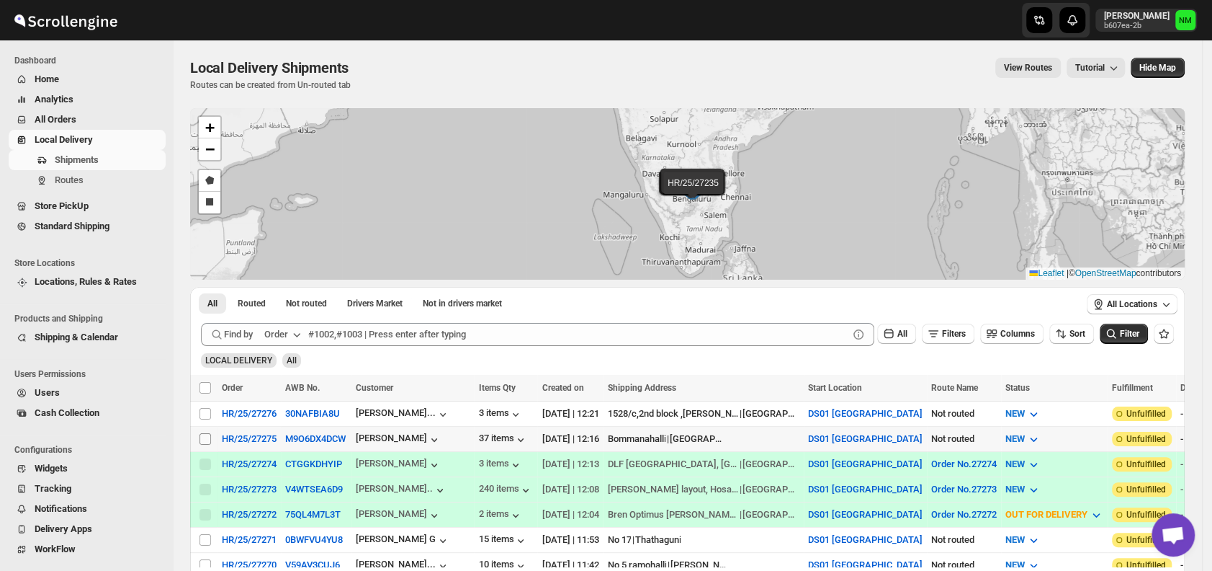
click at [207, 433] on input "Select shipment" at bounding box center [206, 439] width 12 height 12
checkbox input "true"
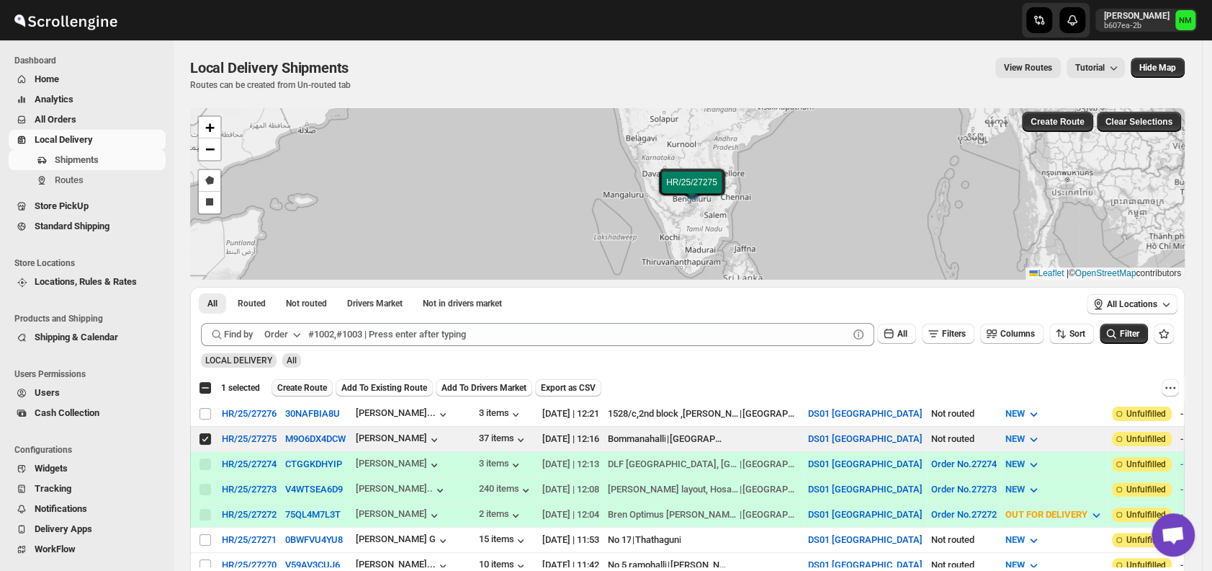
click at [305, 392] on span "Create Route" at bounding box center [302, 388] width 50 height 12
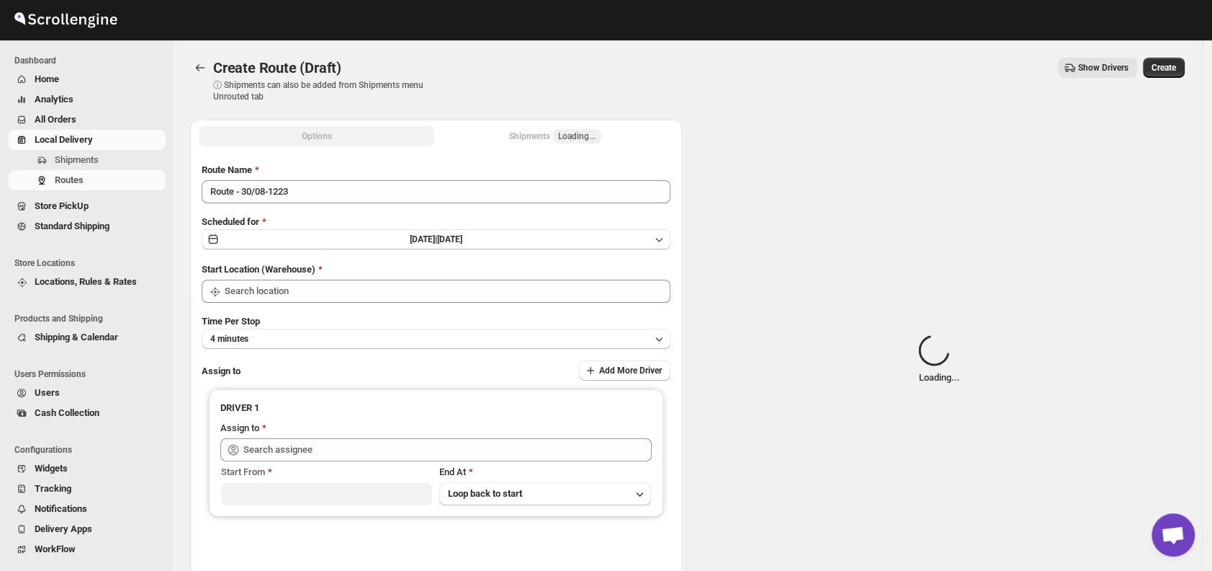
type input "DS01 [GEOGRAPHIC_DATA]"
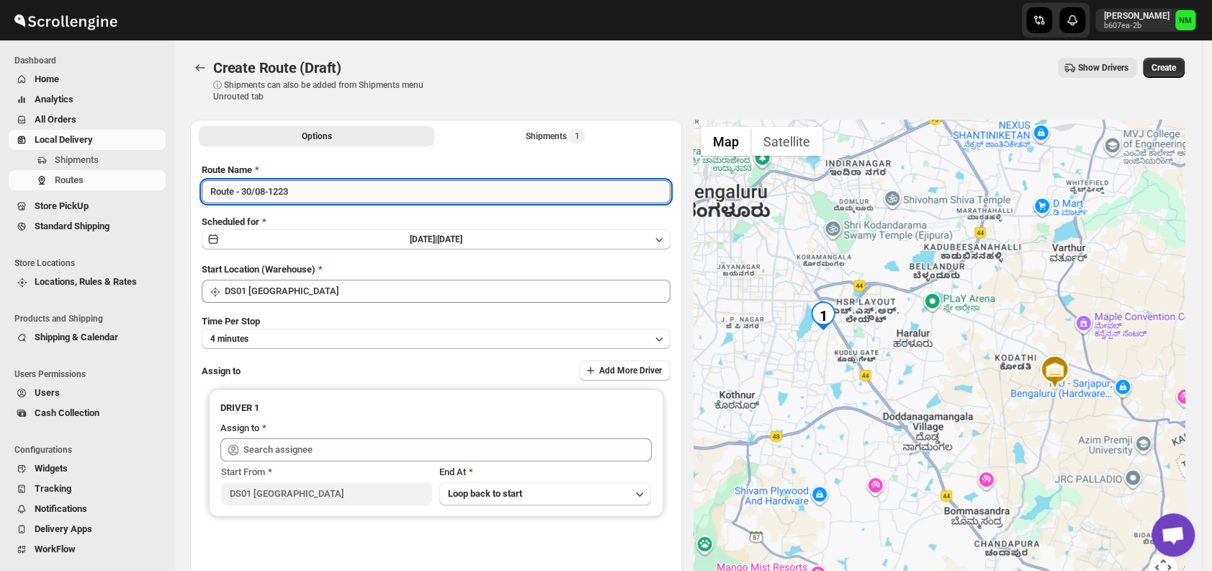
click at [354, 189] on input "Route - 30/08-1223" at bounding box center [436, 191] width 469 height 23
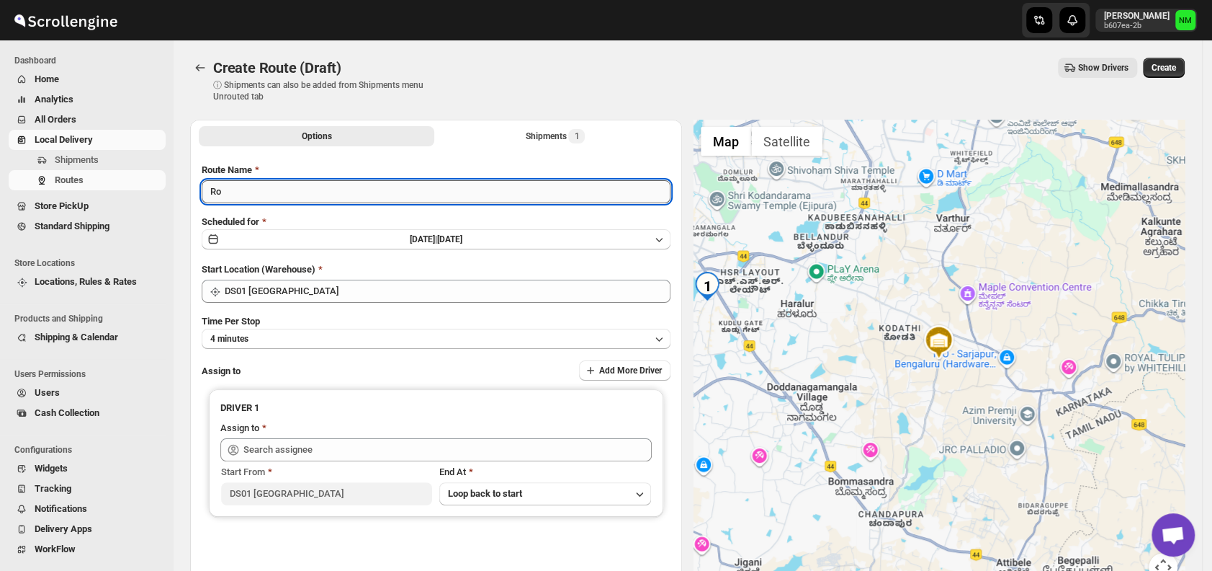
type input "R"
type input "Order No.27275"
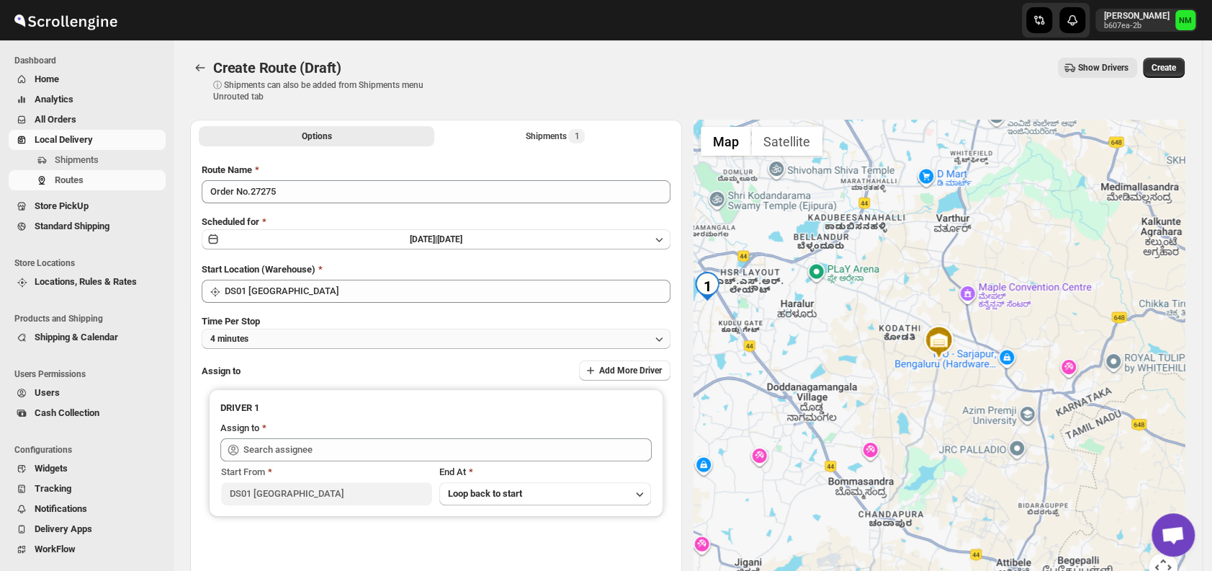
click at [309, 335] on button "4 minutes" at bounding box center [436, 338] width 469 height 20
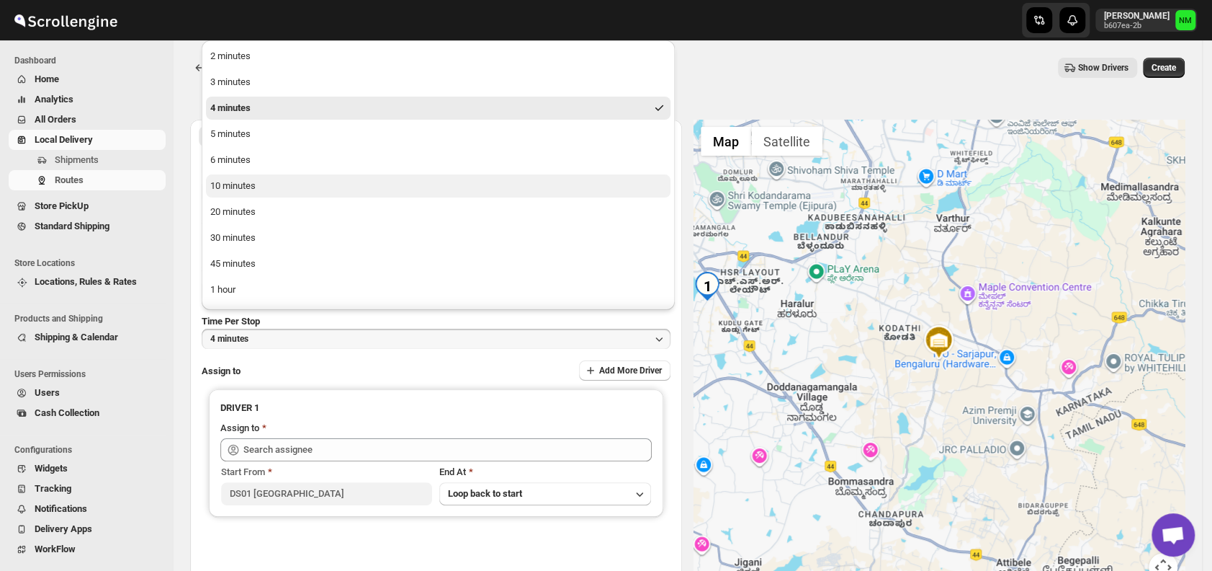
click at [262, 190] on button "10 minutes" at bounding box center [438, 185] width 465 height 23
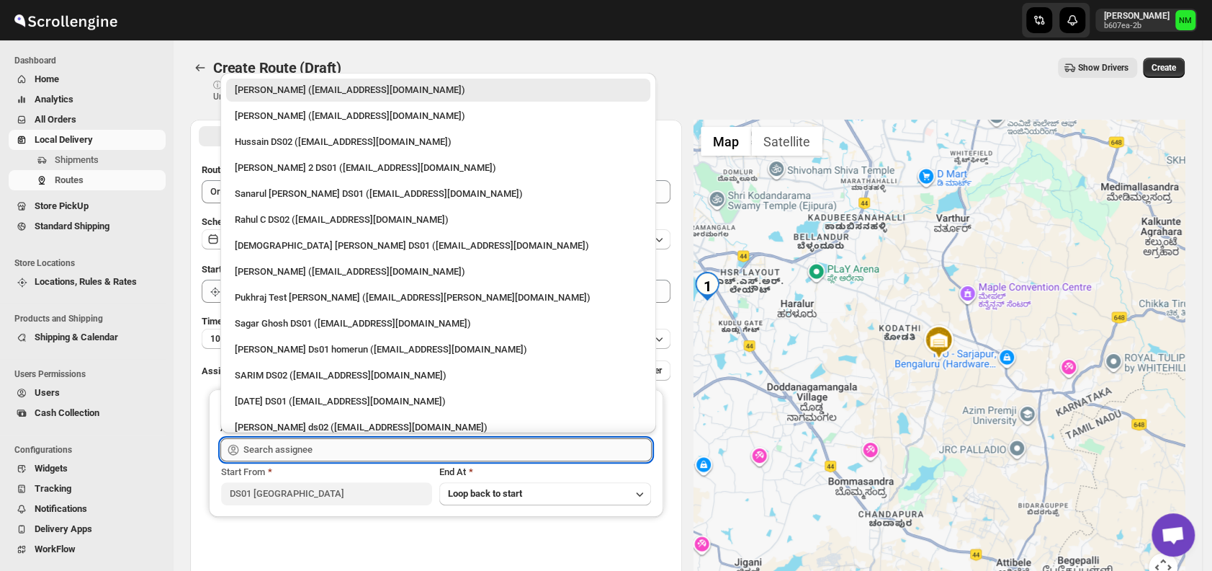
click at [310, 442] on input "text" at bounding box center [447, 449] width 408 height 23
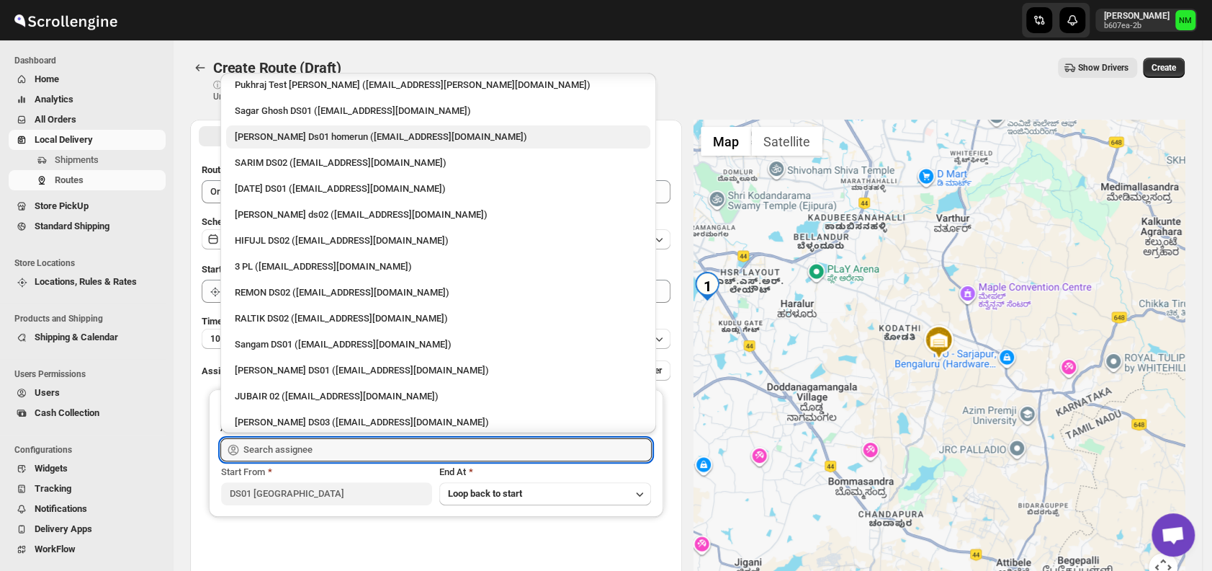
scroll to position [215, 0]
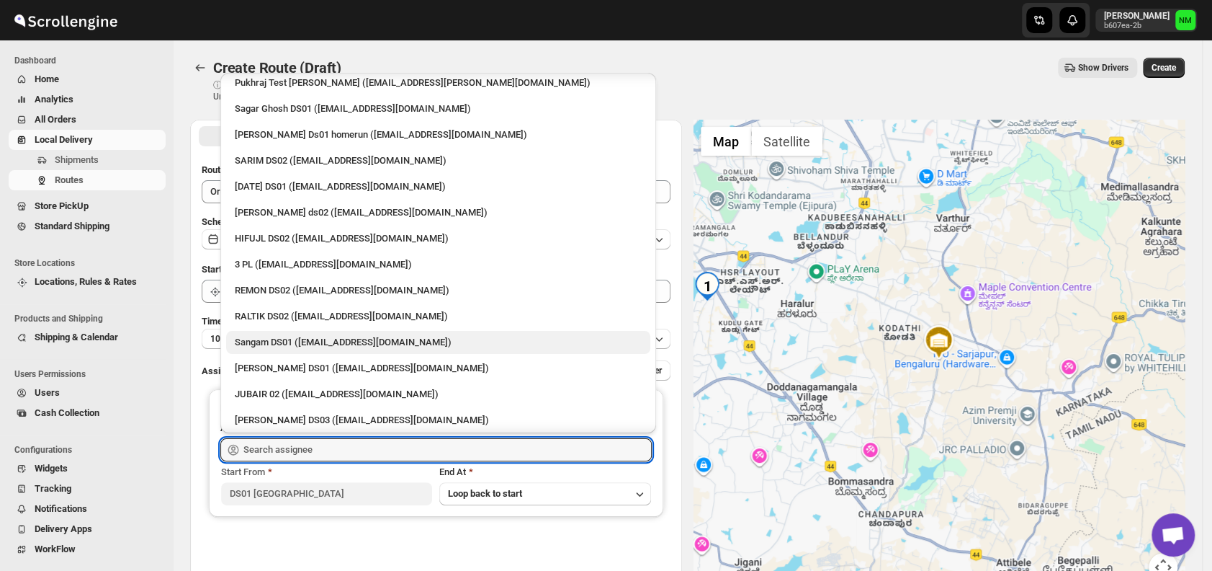
click at [280, 342] on div "Sangam DS01 ([EMAIL_ADDRESS][DOMAIN_NAME])" at bounding box center [438, 342] width 407 height 14
type input "Sangam DS01 ([EMAIL_ADDRESS][DOMAIN_NAME])"
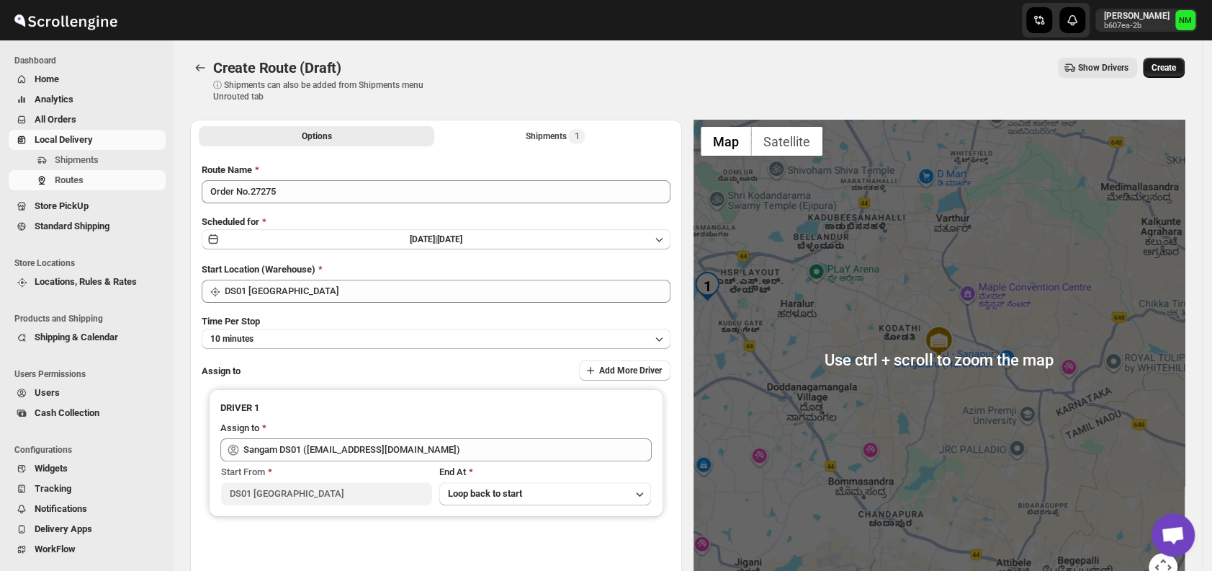
click at [1181, 58] on button "Create" at bounding box center [1164, 68] width 42 height 20
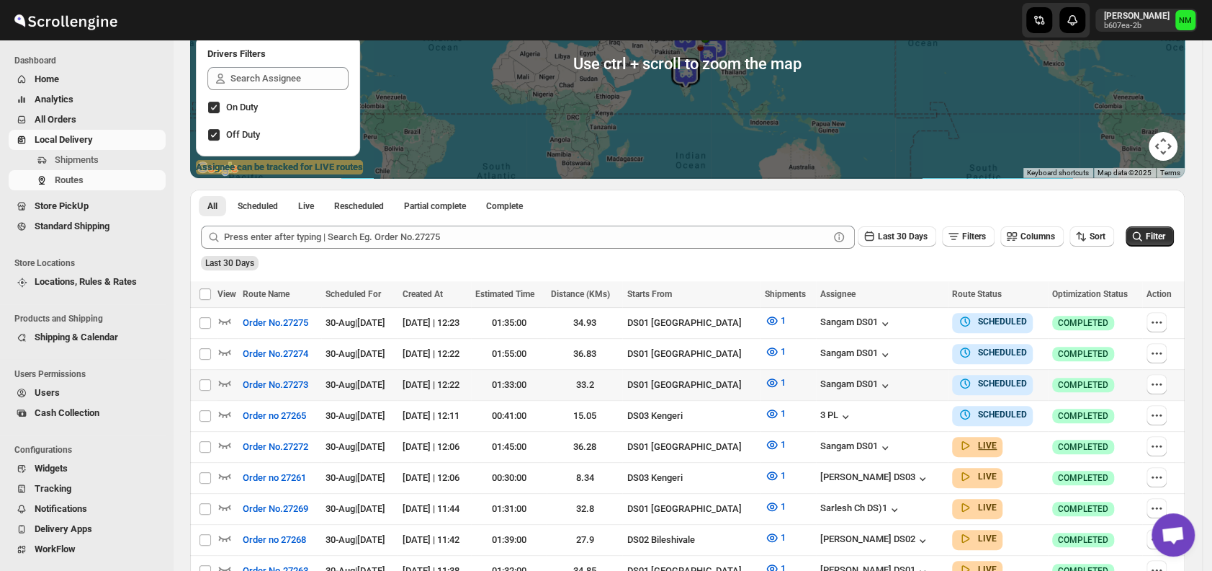
scroll to position [282, 0]
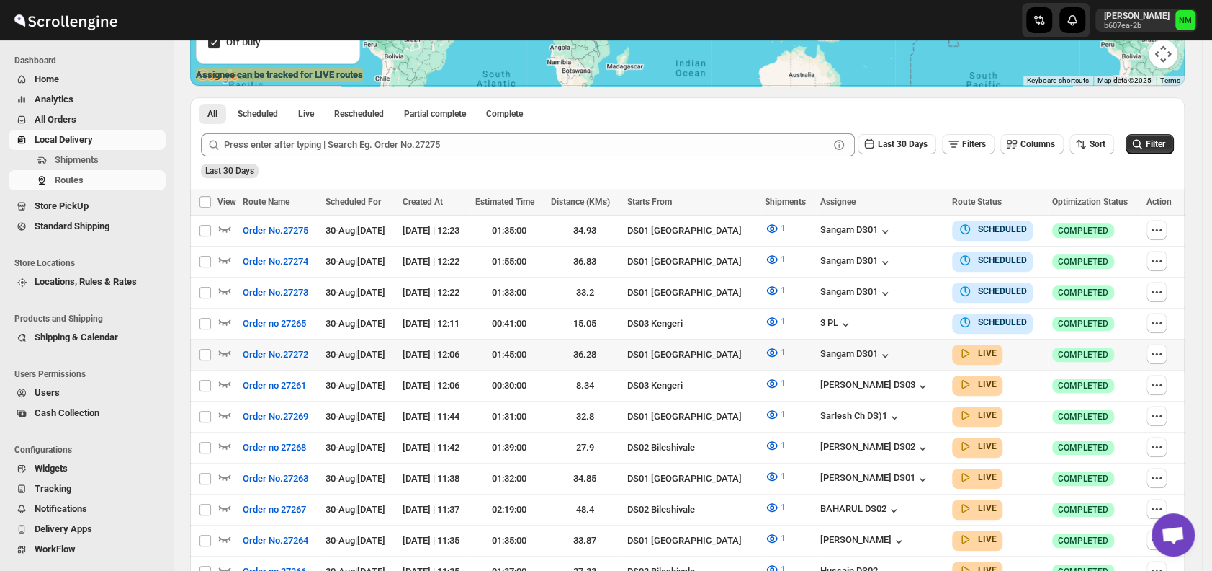
click at [1150, 353] on td at bounding box center [1163, 354] width 43 height 31
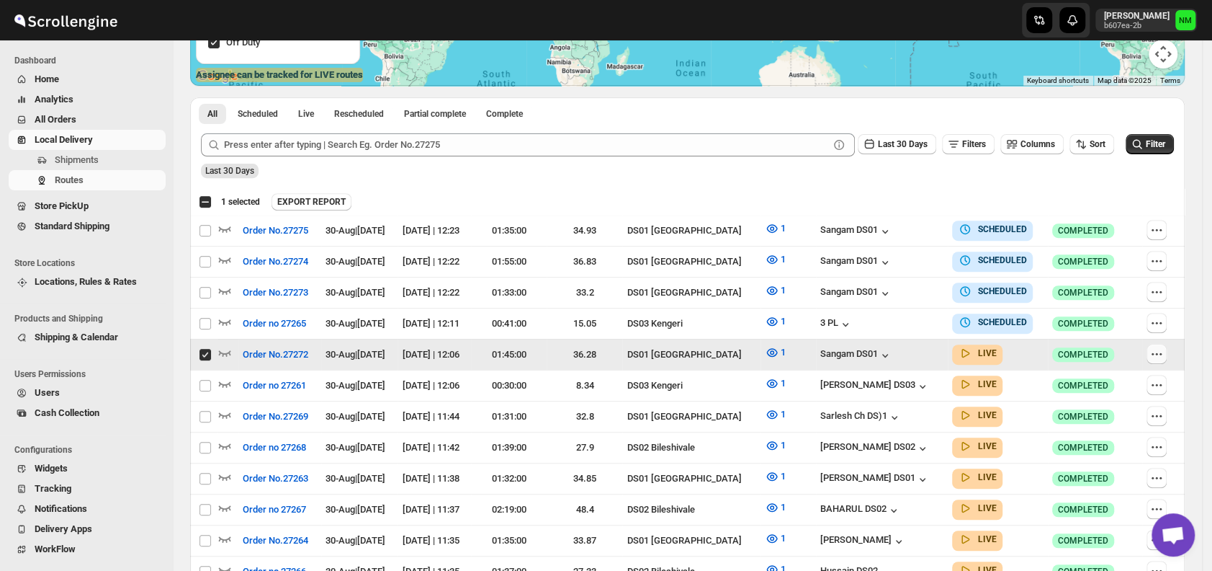
click at [1164, 354] on icon "button" at bounding box center [1157, 353] width 14 height 14
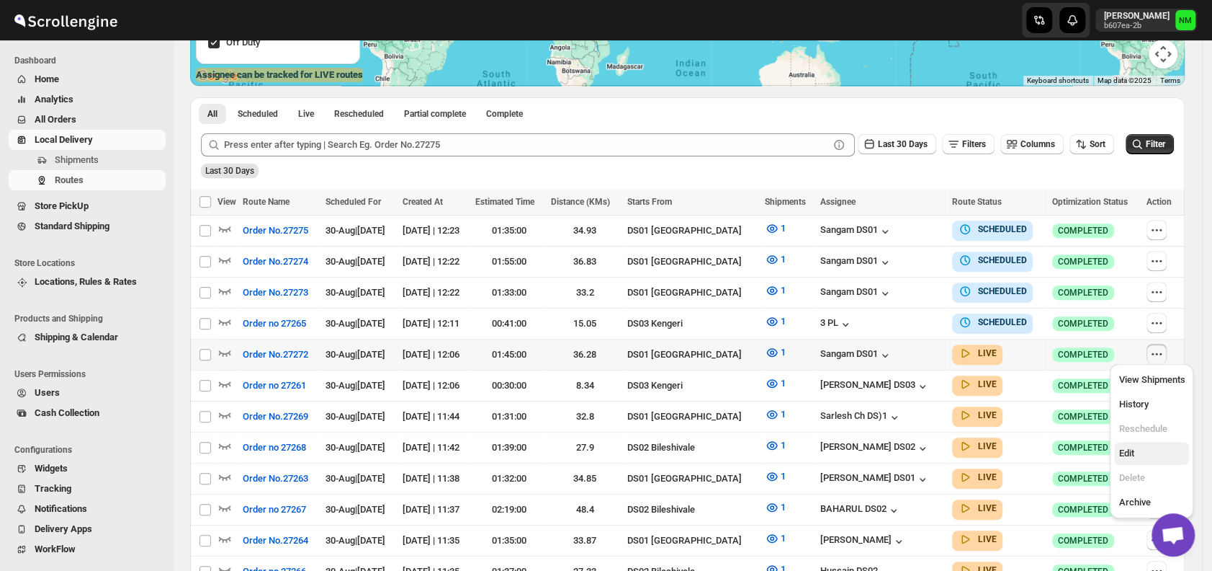
click at [1131, 462] on button "Edit" at bounding box center [1151, 453] width 75 height 23
checkbox input "true"
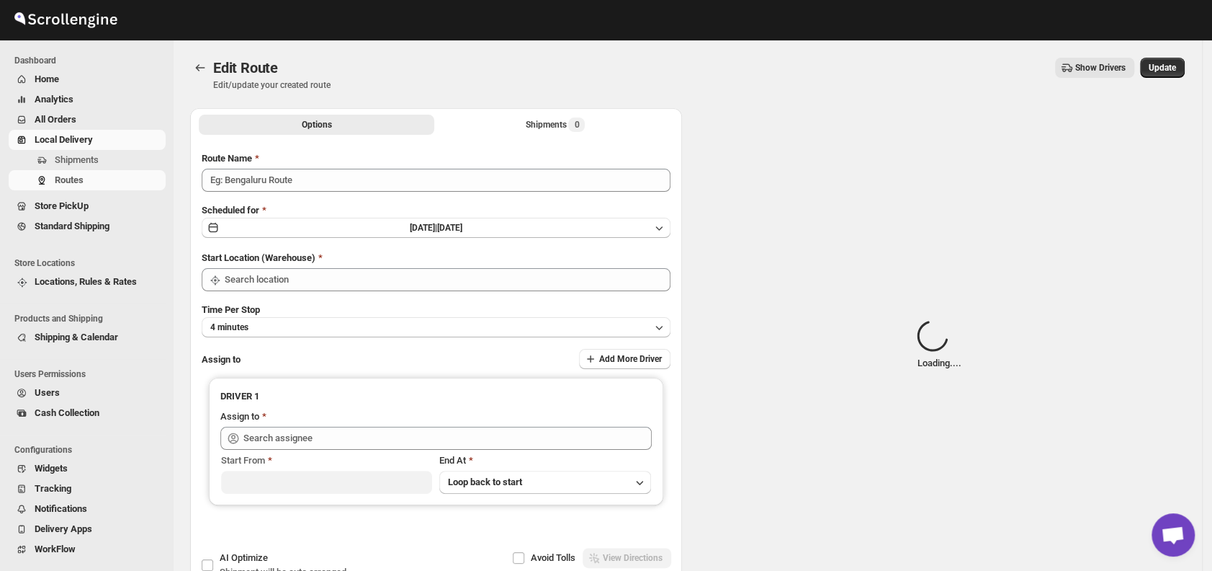
type input "Order No.27272"
type input "DS01 [GEOGRAPHIC_DATA]"
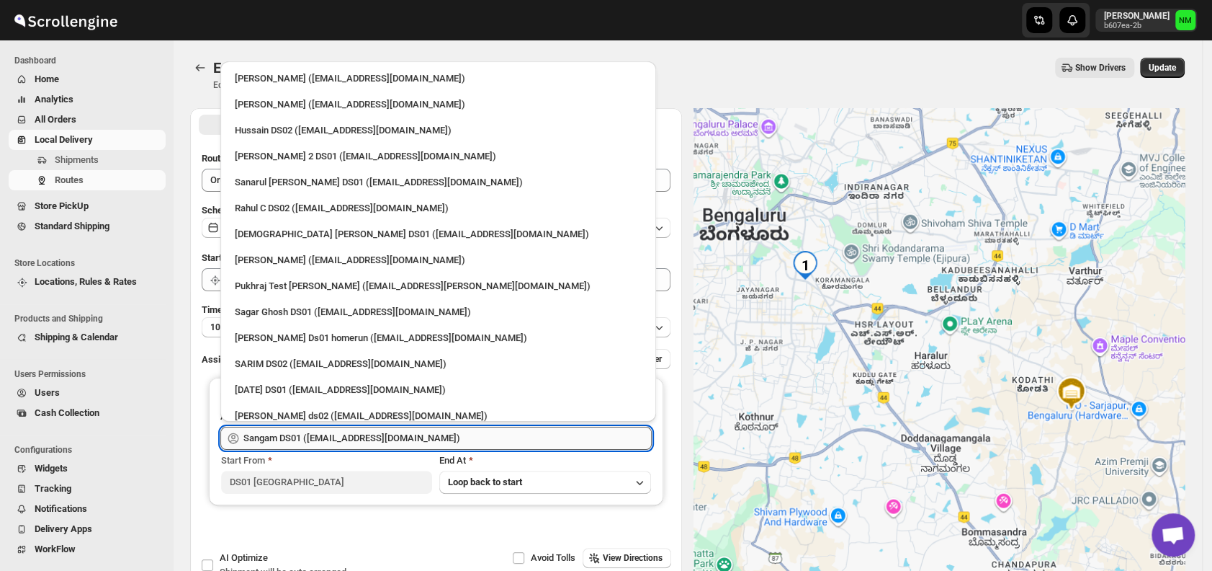
click at [421, 438] on input "Sangam DS01 ([EMAIL_ADDRESS][DOMAIN_NAME])" at bounding box center [447, 437] width 408 height 23
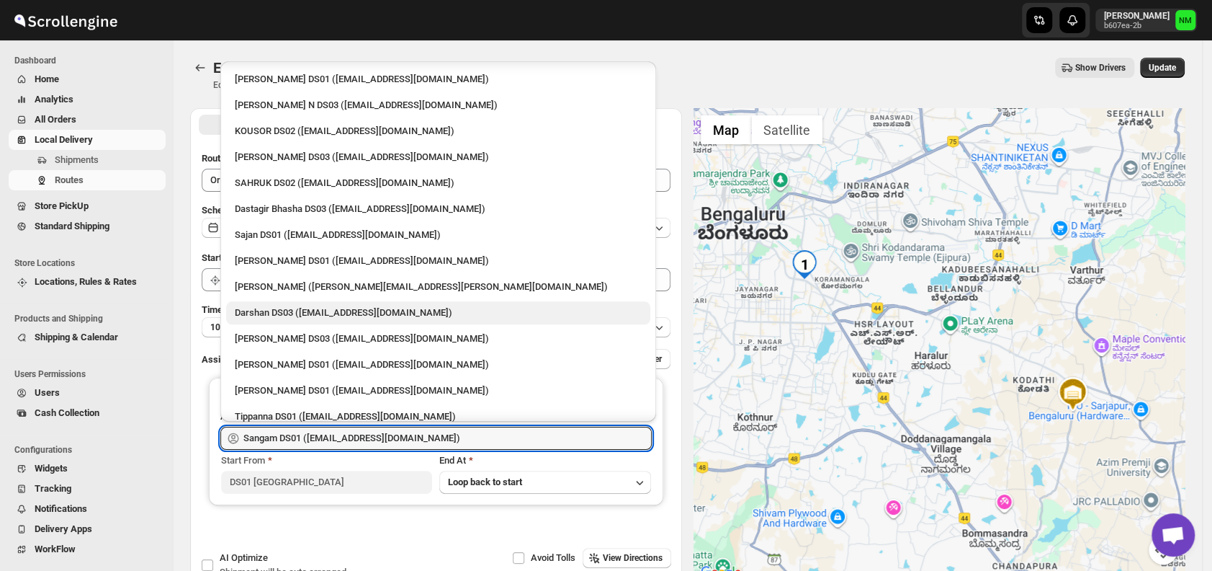
scroll to position [985, 0]
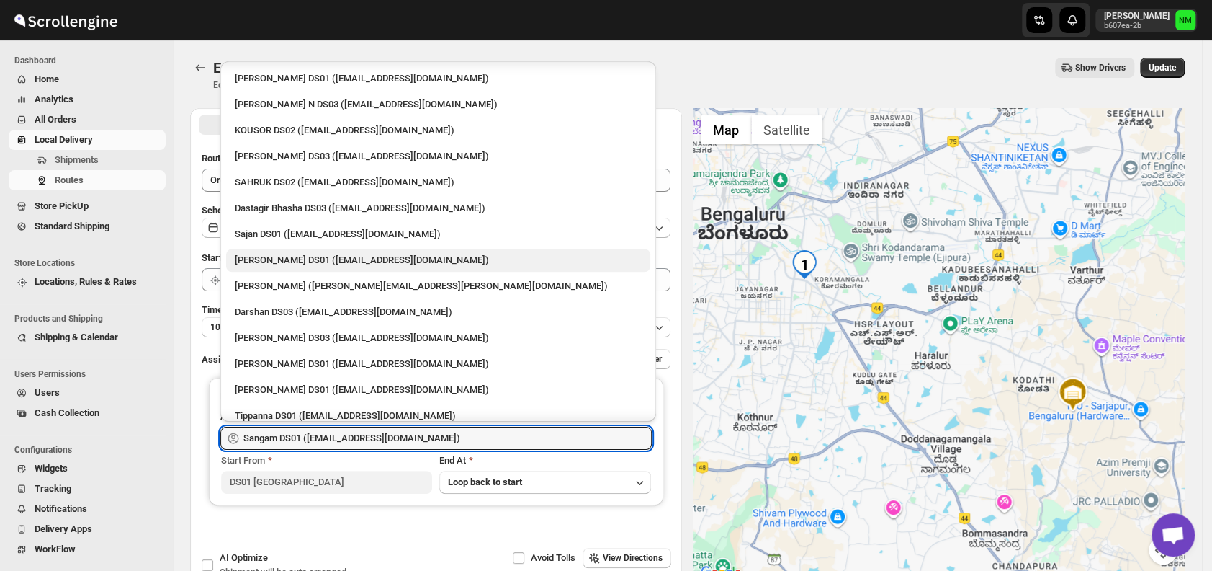
click at [287, 257] on div "[PERSON_NAME] DS01 ([EMAIL_ADDRESS][DOMAIN_NAME])" at bounding box center [438, 260] width 407 height 14
type input "[PERSON_NAME] DS01 ([EMAIL_ADDRESS][DOMAIN_NAME])"
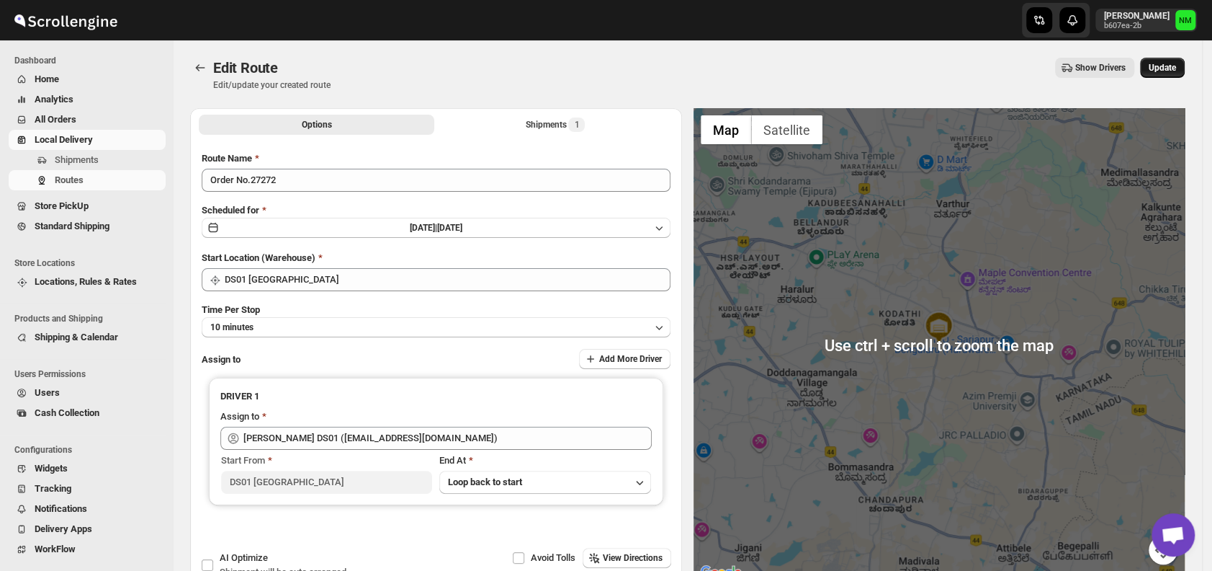
click at [1170, 76] on button "Update" at bounding box center [1162, 68] width 45 height 20
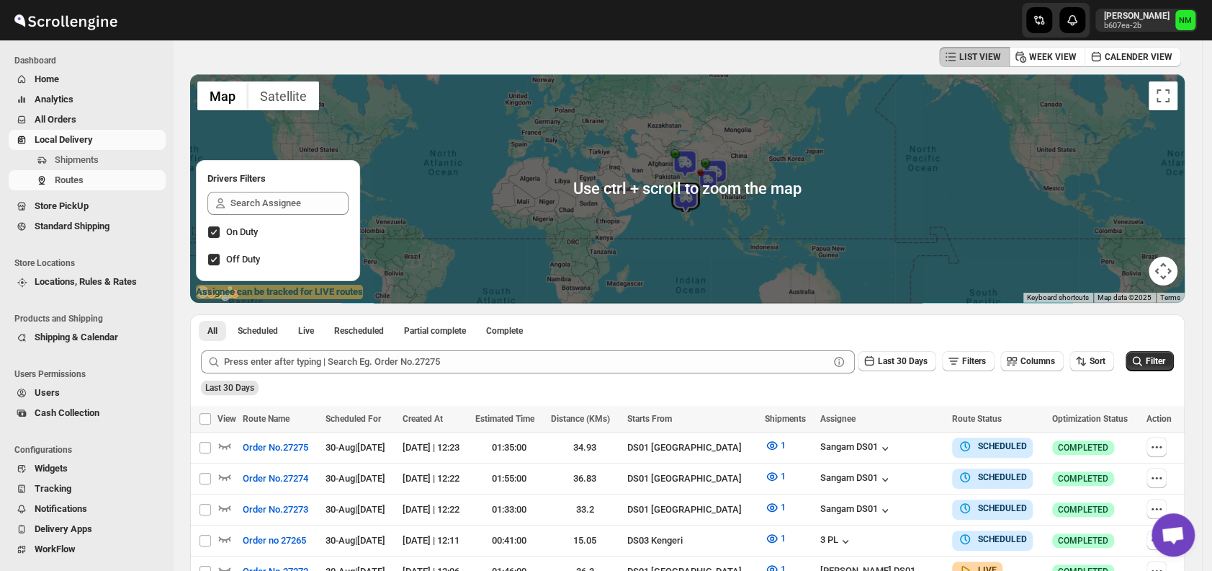
scroll to position [80, 0]
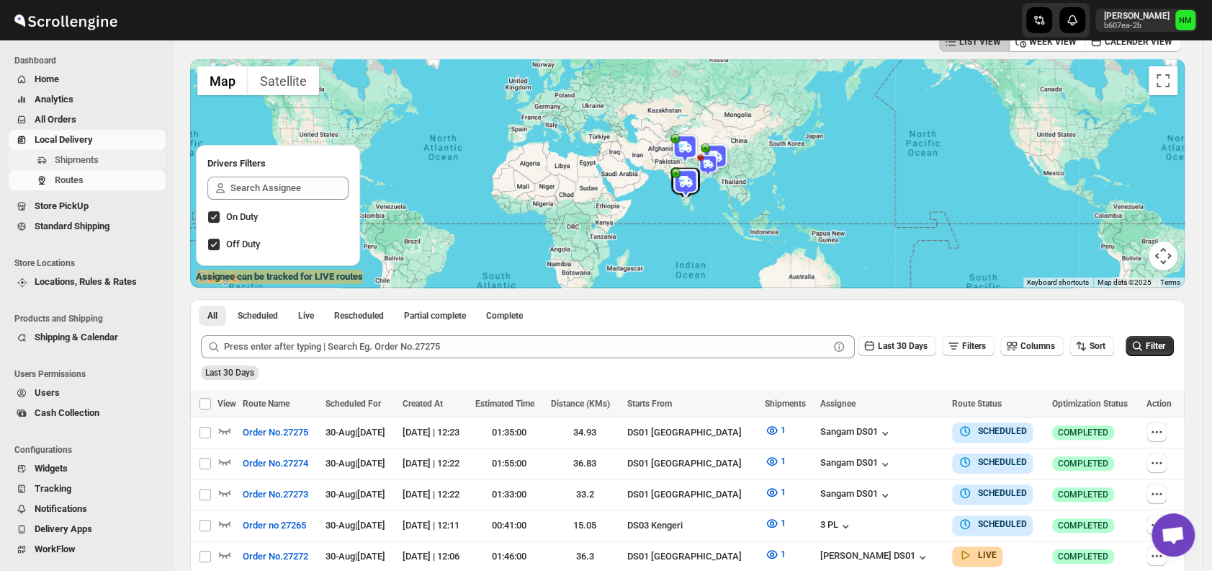
click at [81, 162] on span "Shipments" at bounding box center [77, 159] width 44 height 11
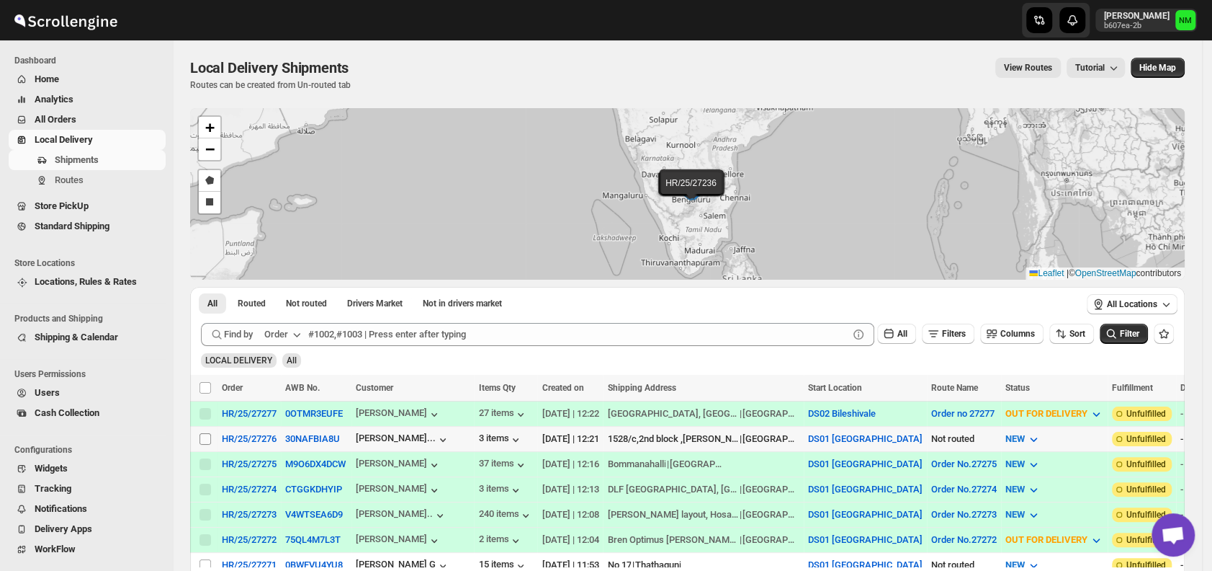
click at [201, 438] on input "Select shipment" at bounding box center [206, 439] width 12 height 12
checkbox input "true"
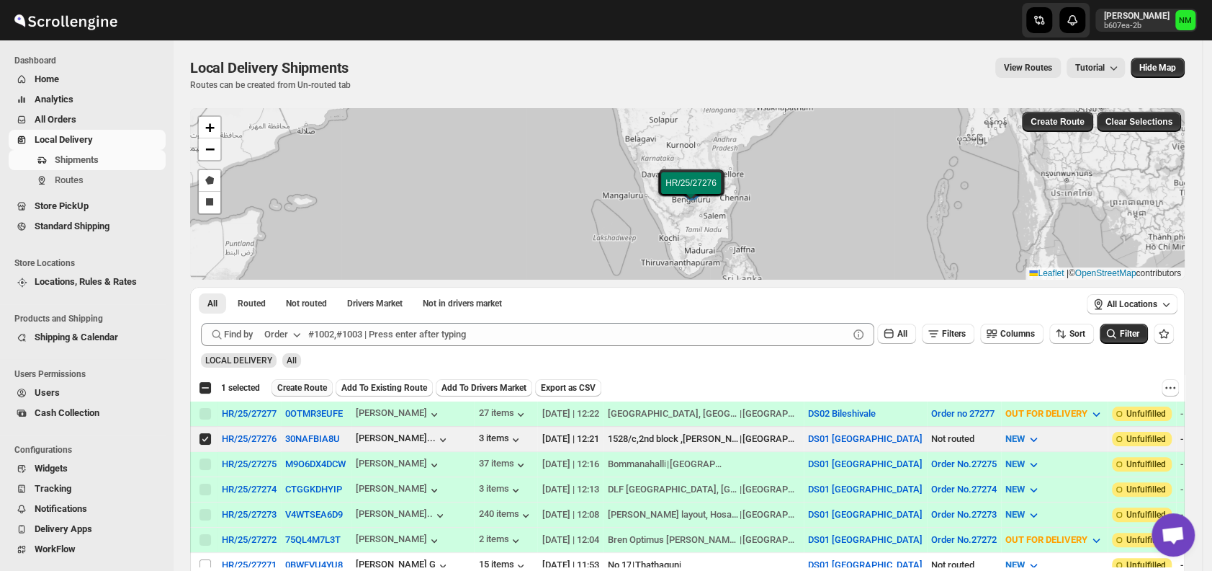
click at [282, 388] on span "Create Route" at bounding box center [302, 388] width 50 height 12
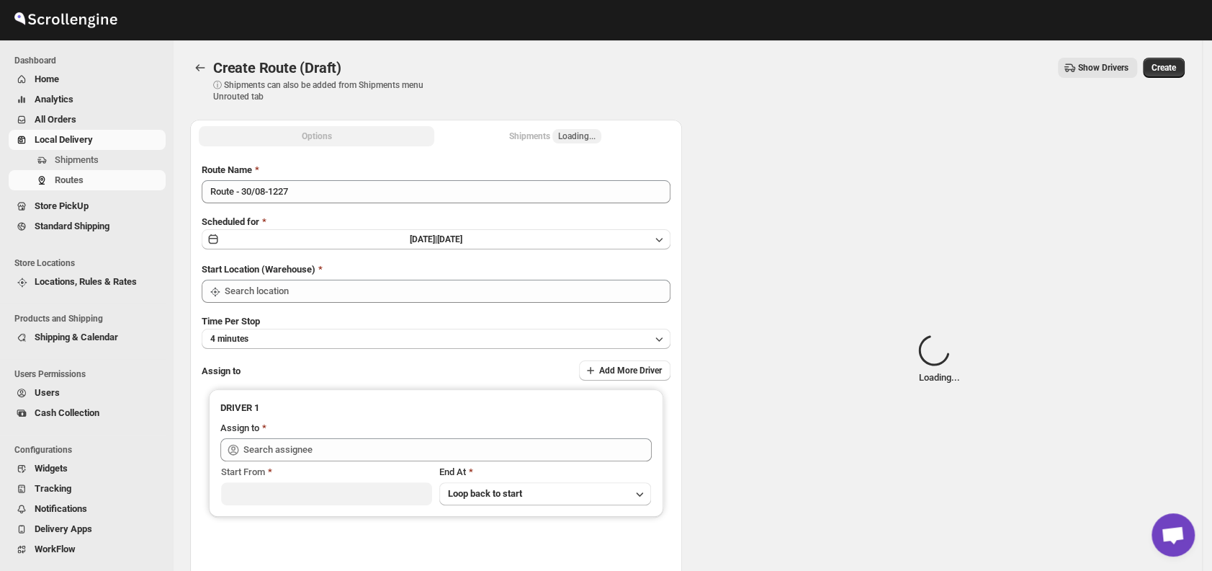
type input "DS01 [GEOGRAPHIC_DATA]"
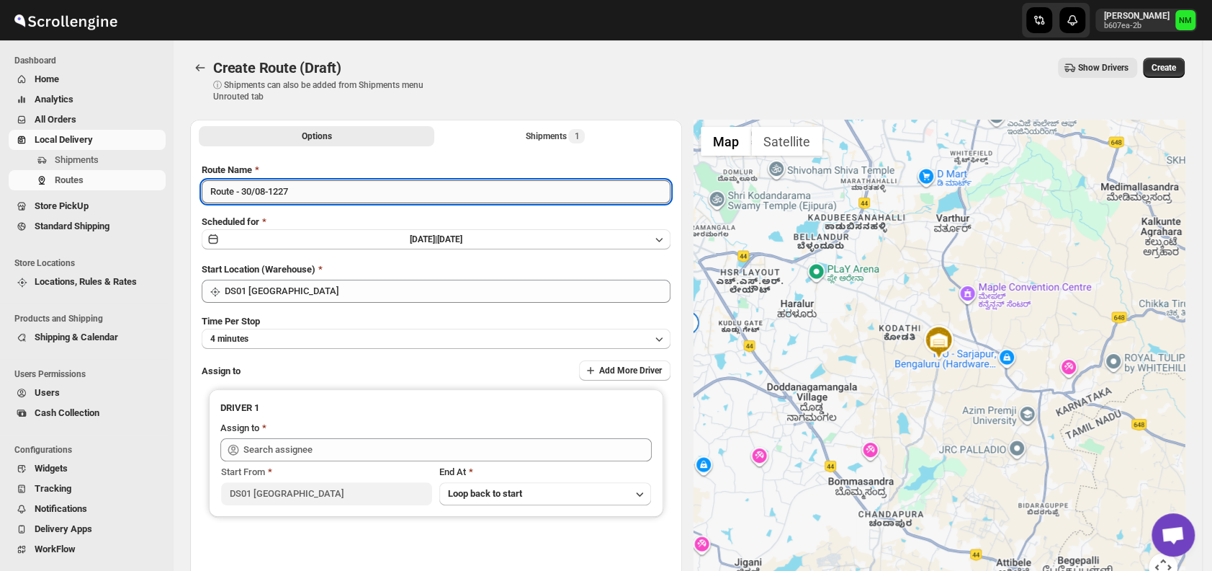
click at [345, 187] on input "Route - 30/08-1227" at bounding box center [436, 191] width 469 height 23
type input "R"
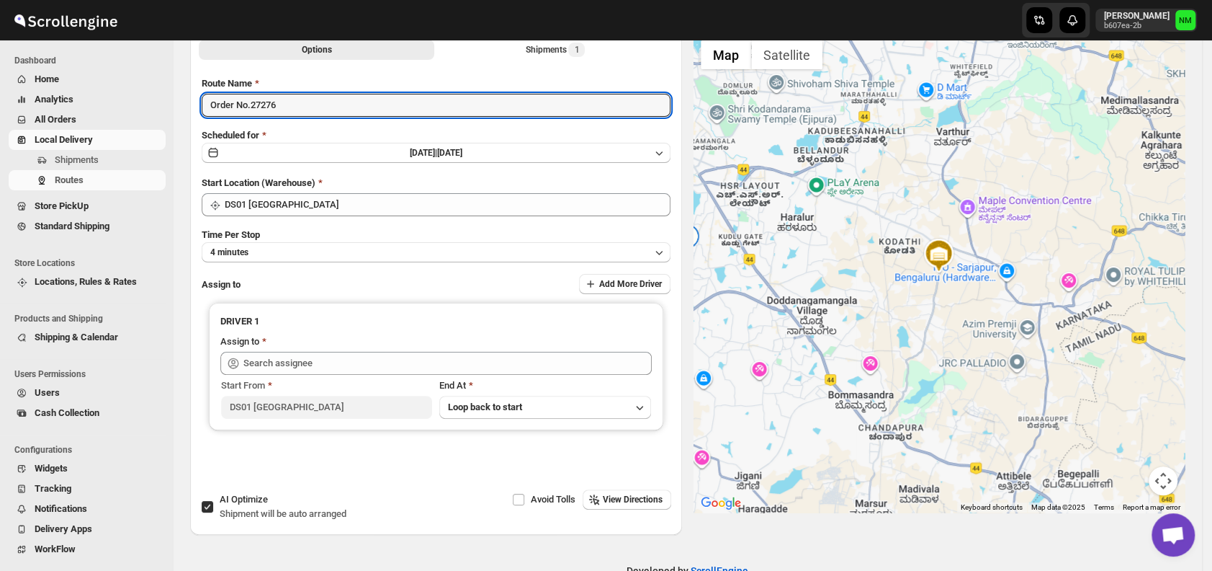
scroll to position [88, 0]
type input "Order No.27276"
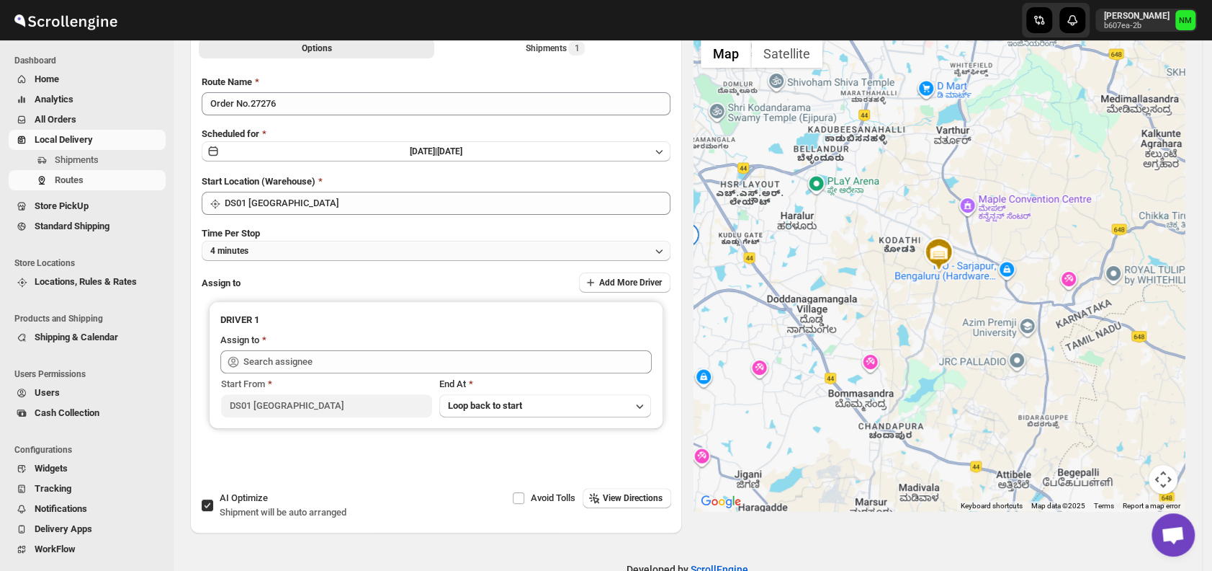
click at [293, 254] on button "4 minutes" at bounding box center [436, 251] width 469 height 20
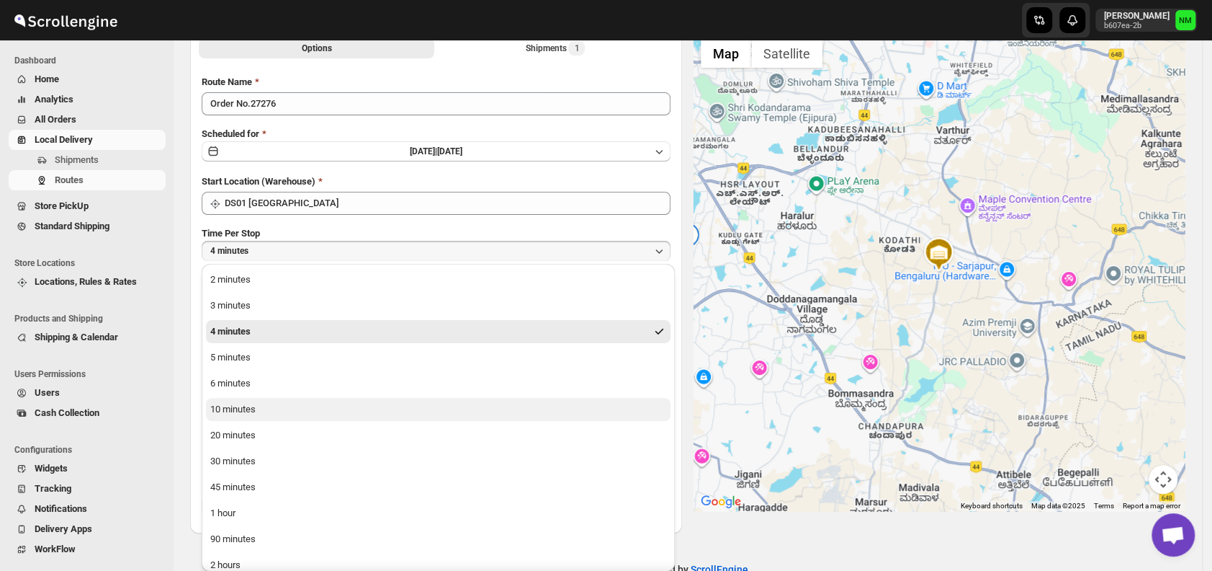
click at [233, 405] on div "10 minutes" at bounding box center [232, 409] width 45 height 14
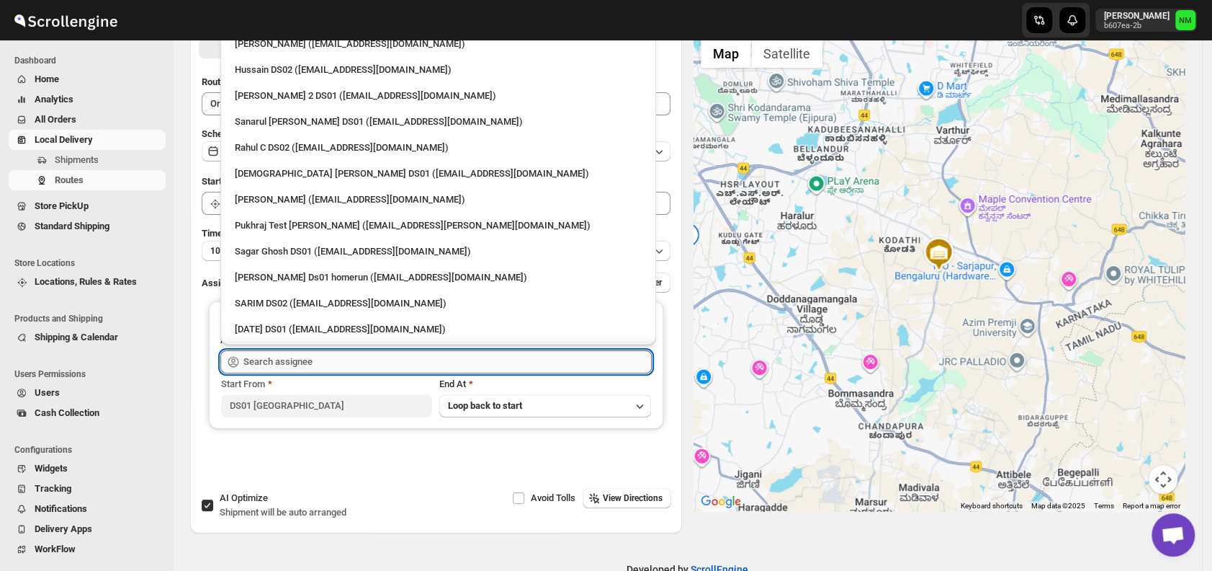
click at [284, 369] on input "text" at bounding box center [447, 361] width 408 height 23
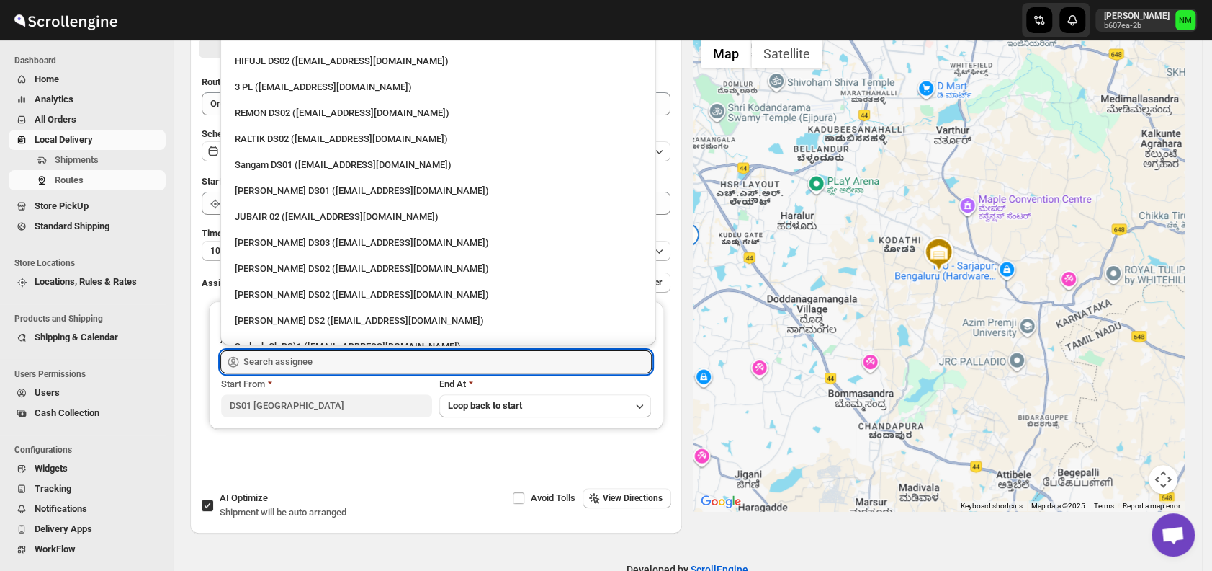
scroll to position [321, 0]
click at [280, 165] on div "Sangam DS01 (relov34542@lassora.com)" at bounding box center [438, 164] width 407 height 14
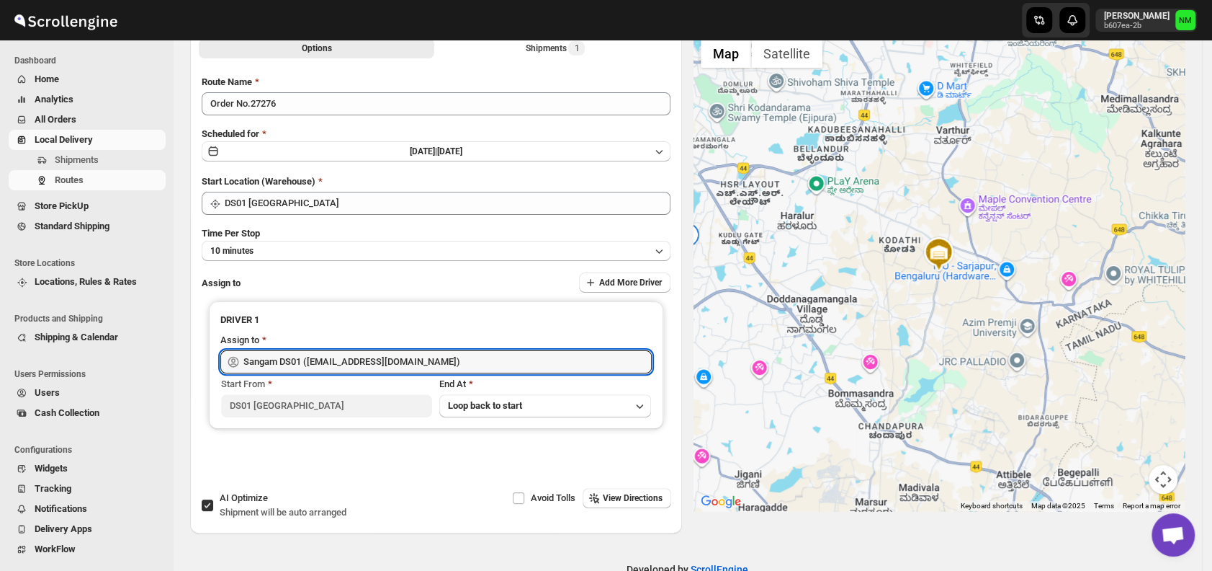
type input "Sangam DS01 (relov34542@lassora.com)"
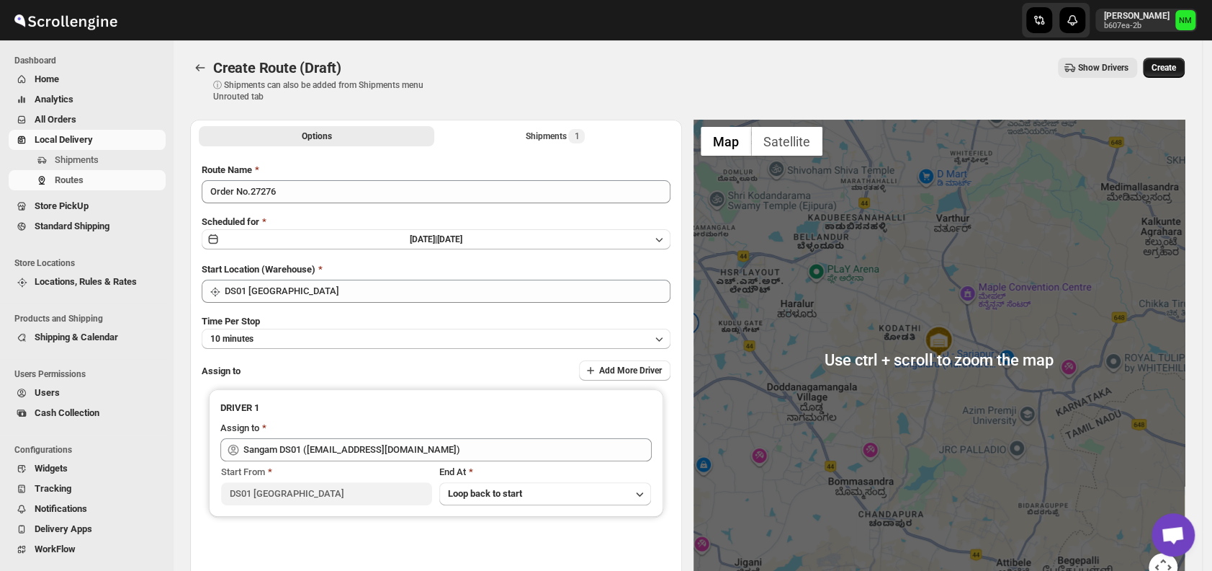
click at [1170, 65] on span "Create" at bounding box center [1164, 68] width 24 height 12
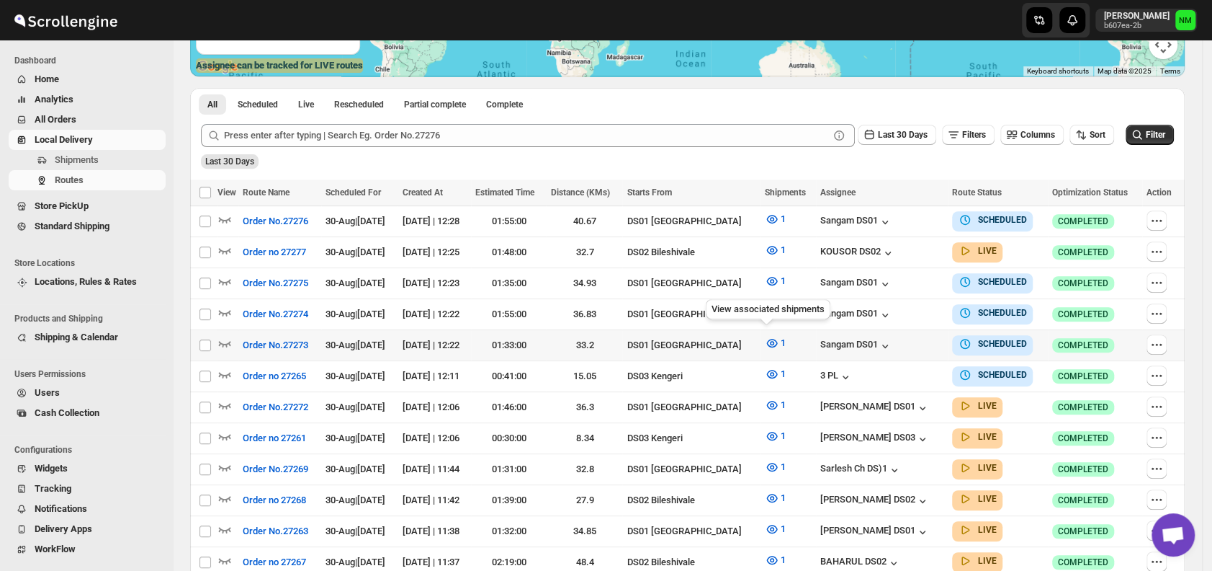
scroll to position [317, 0]
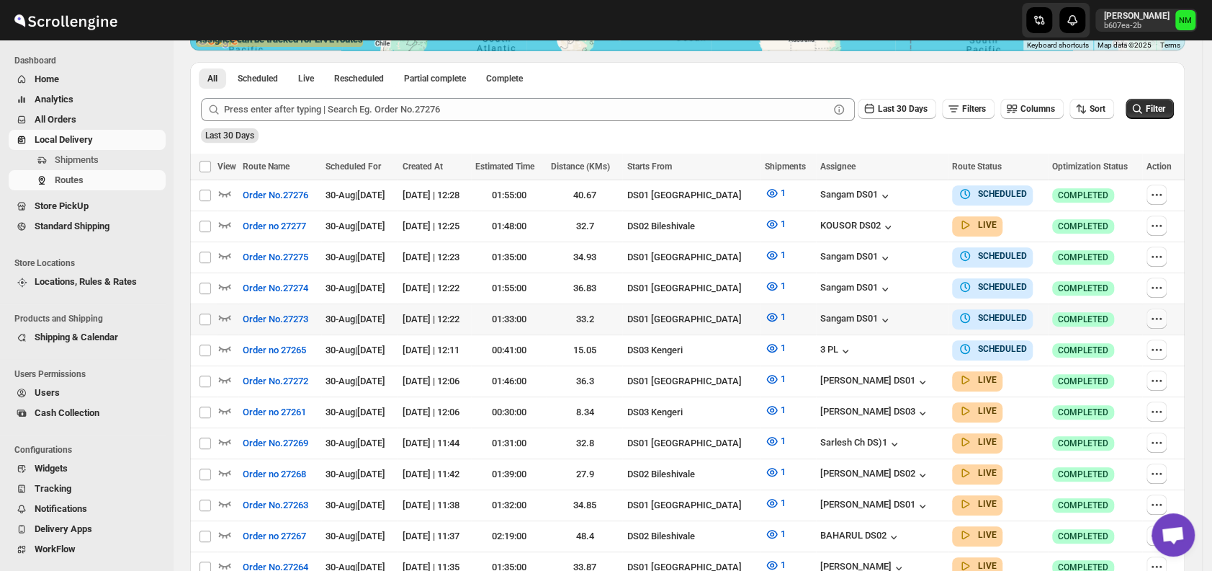
click at [1161, 313] on icon "button" at bounding box center [1157, 318] width 14 height 14
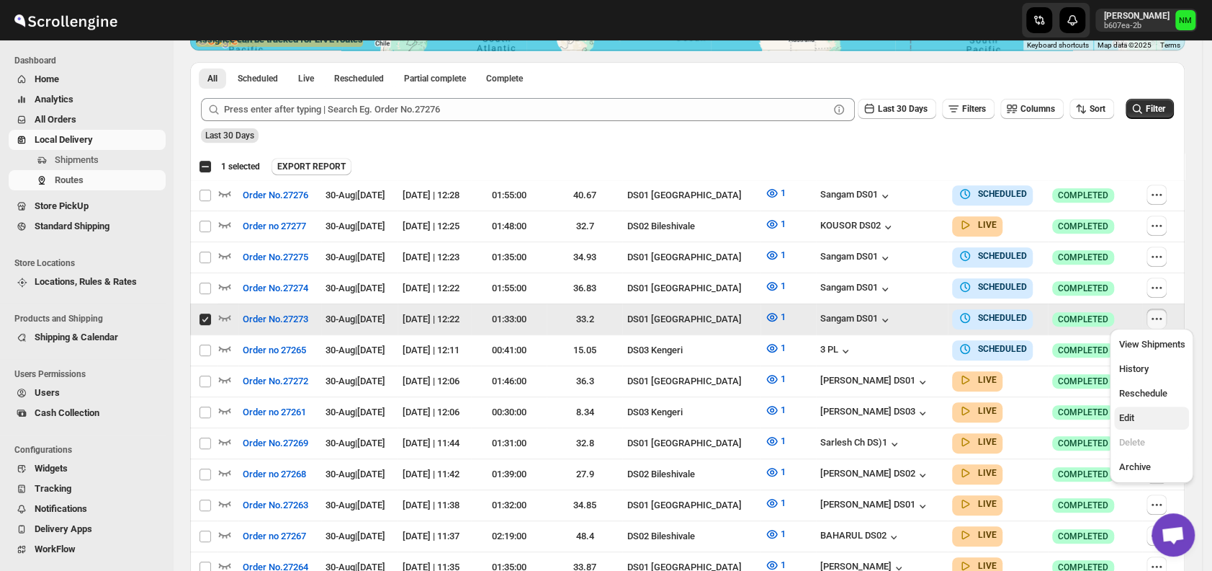
click at [1130, 416] on span "Edit" at bounding box center [1126, 417] width 15 height 11
checkbox input "false"
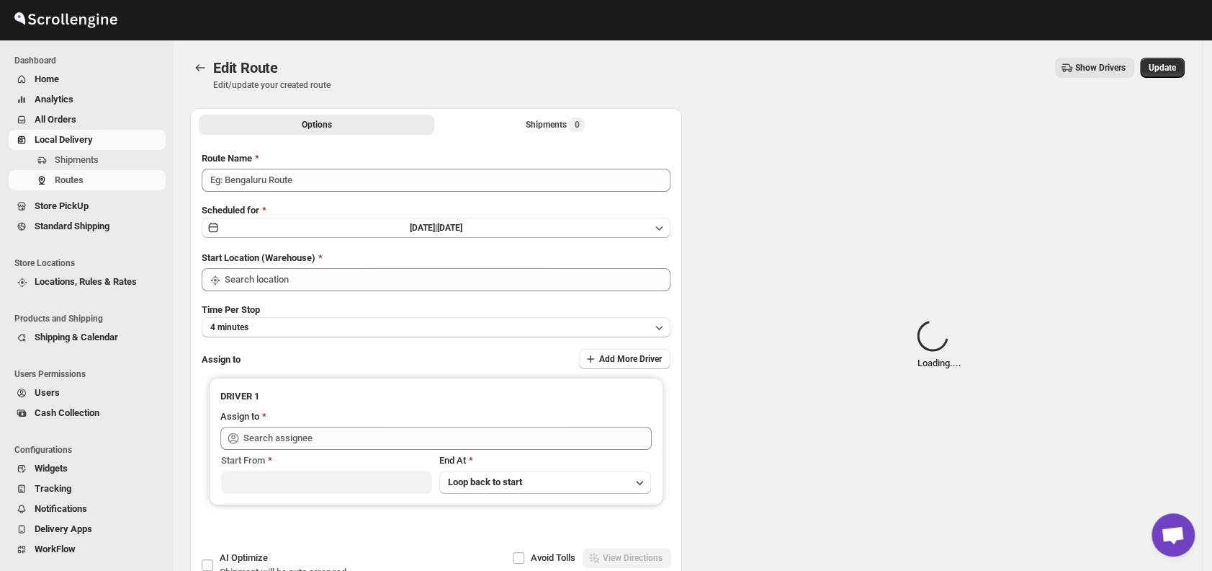
type input "Order No.27273"
type input "DS01 [GEOGRAPHIC_DATA]"
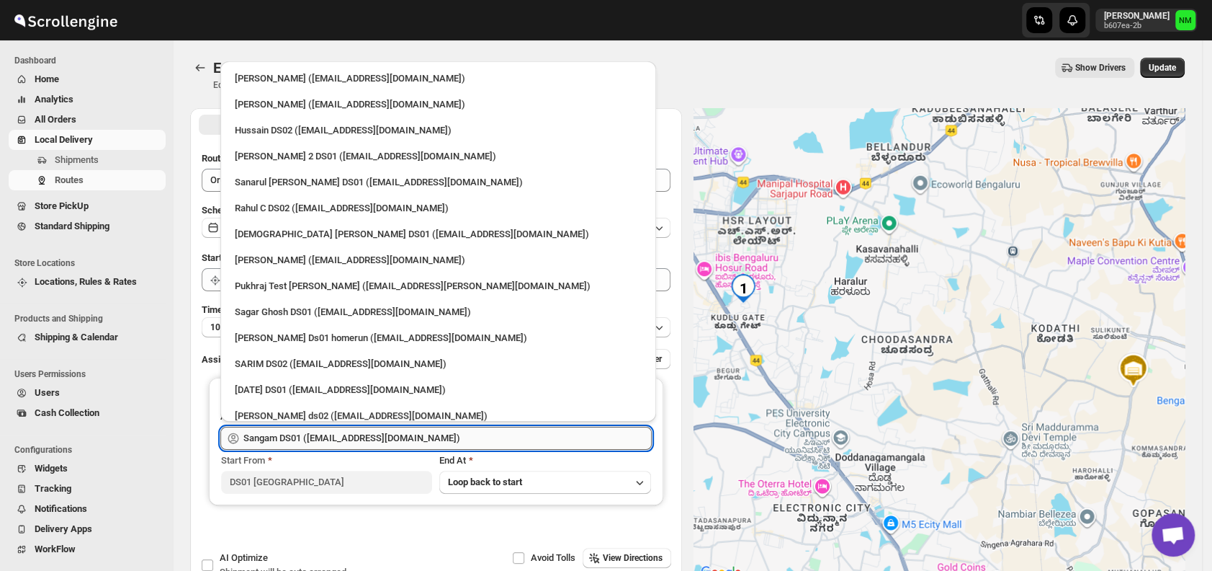
click at [450, 439] on input "Sangam DS01 (relov34542@lassora.com)" at bounding box center [447, 437] width 408 height 23
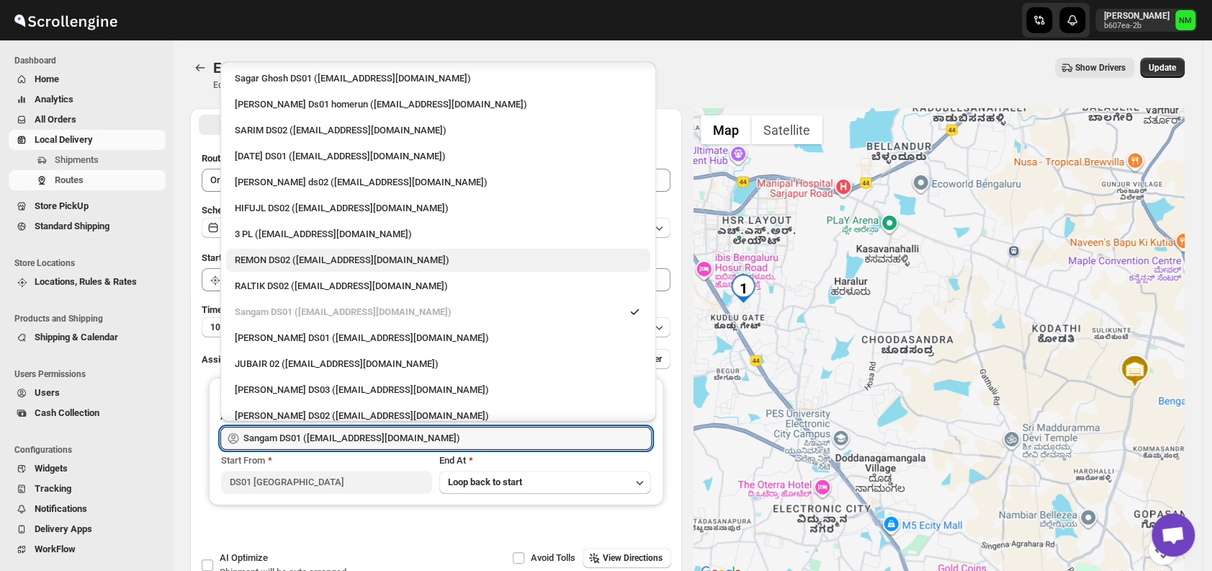
scroll to position [234, 0]
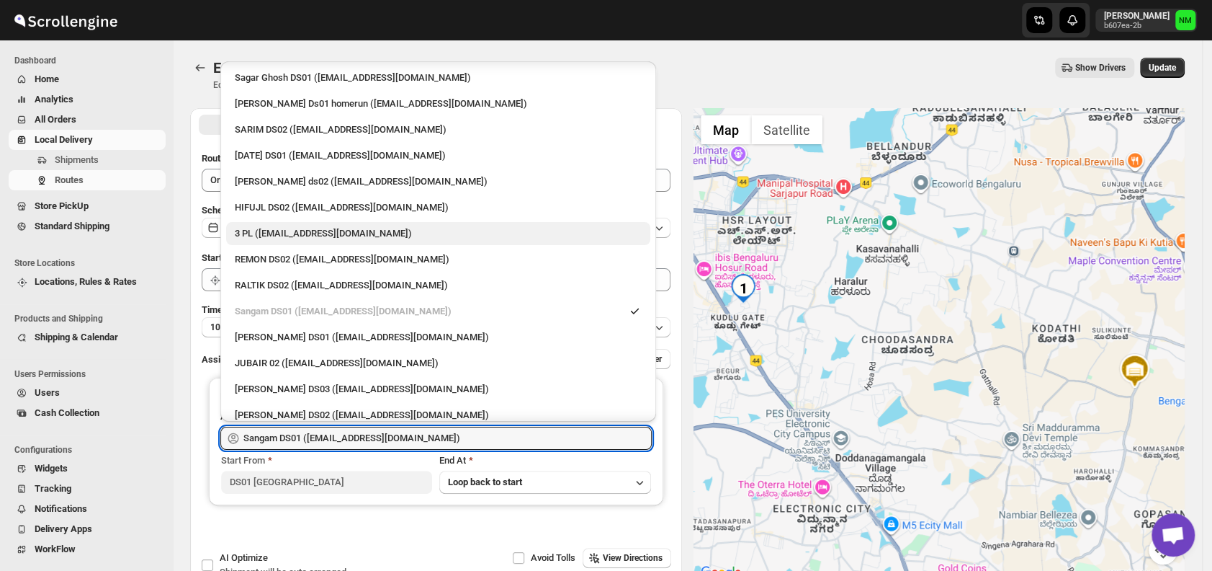
click at [310, 233] on div "3 PL (hello@home-run.co)" at bounding box center [438, 233] width 407 height 14
type input "3 PL (hello@home-run.co)"
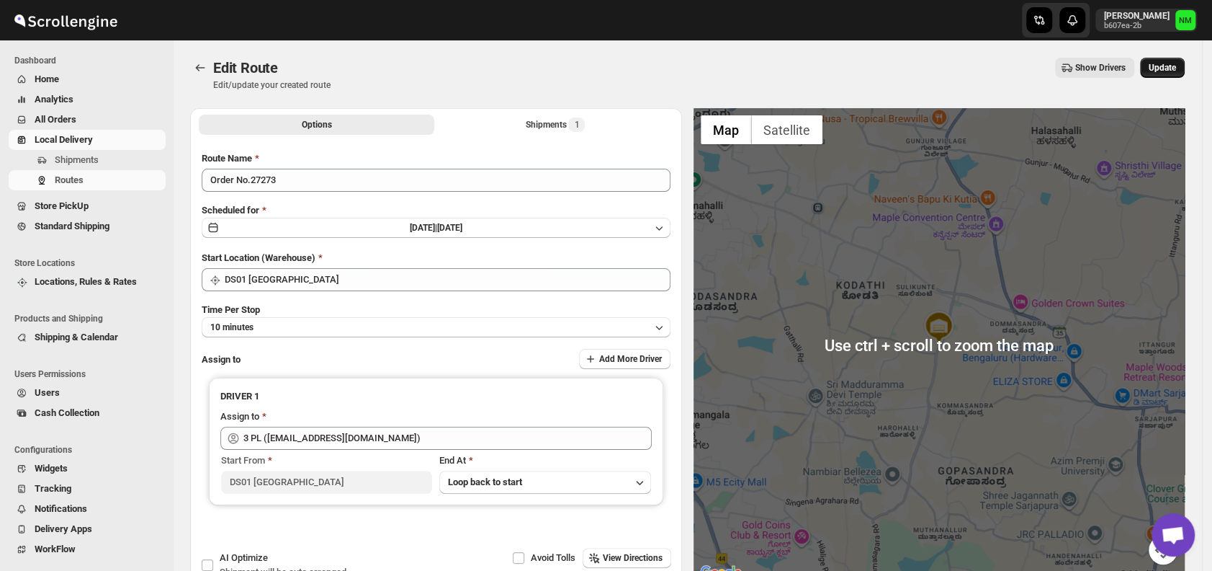
click at [1168, 71] on span "Update" at bounding box center [1162, 68] width 27 height 12
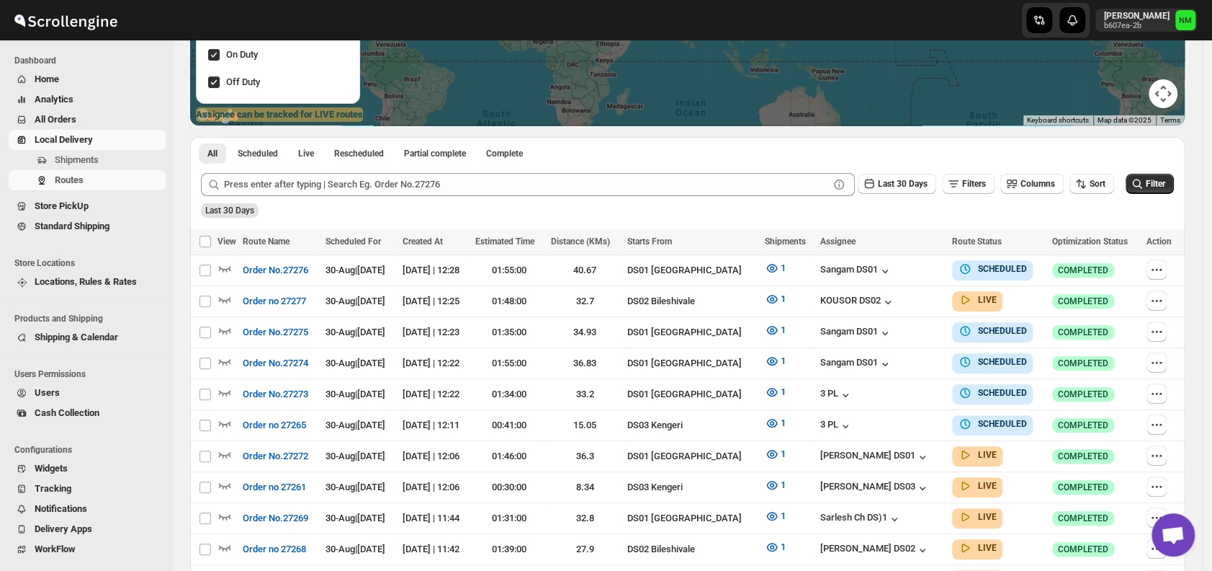
scroll to position [243, 0]
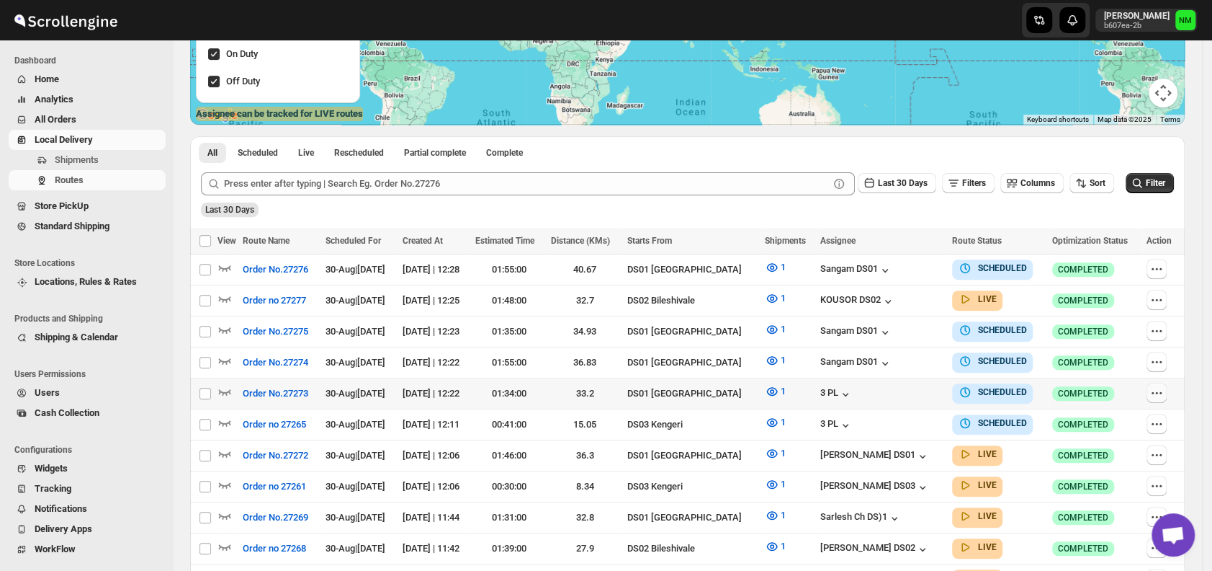
click at [1158, 385] on icon "button" at bounding box center [1157, 392] width 14 height 14
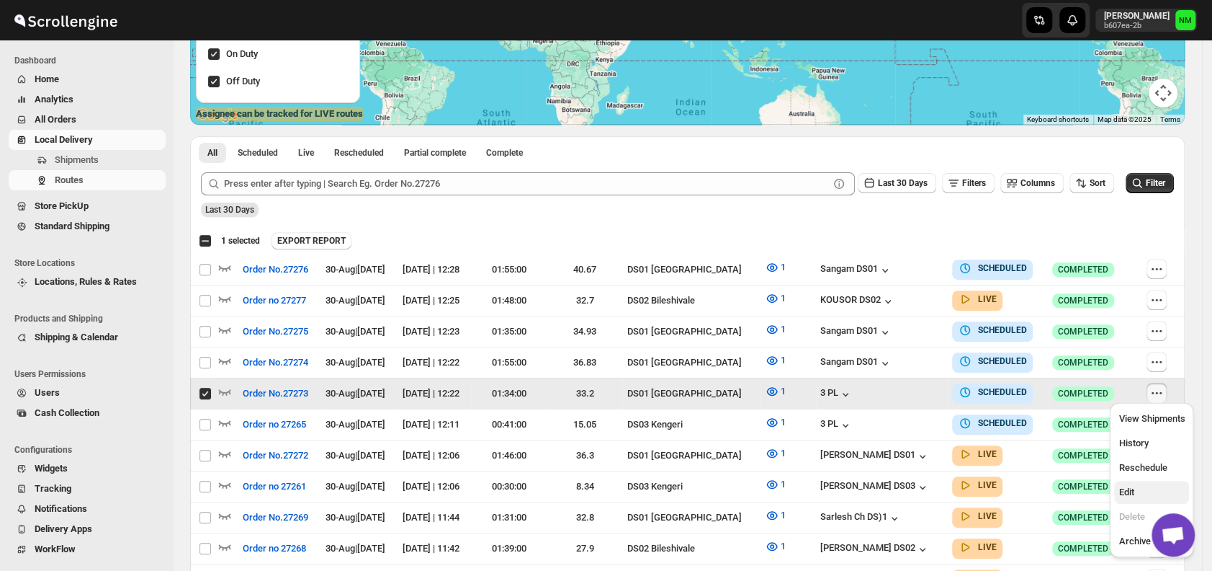
click at [1130, 486] on span "Edit" at bounding box center [1126, 491] width 15 height 11
checkbox input "false"
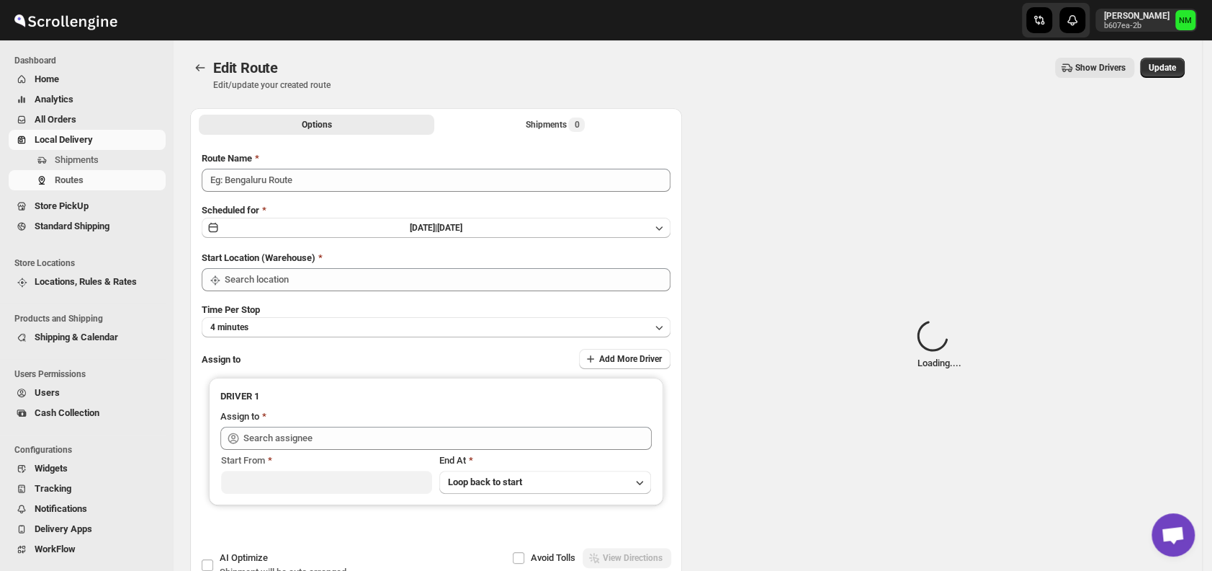
type input "Order No.27273"
type input "DS01 [GEOGRAPHIC_DATA]"
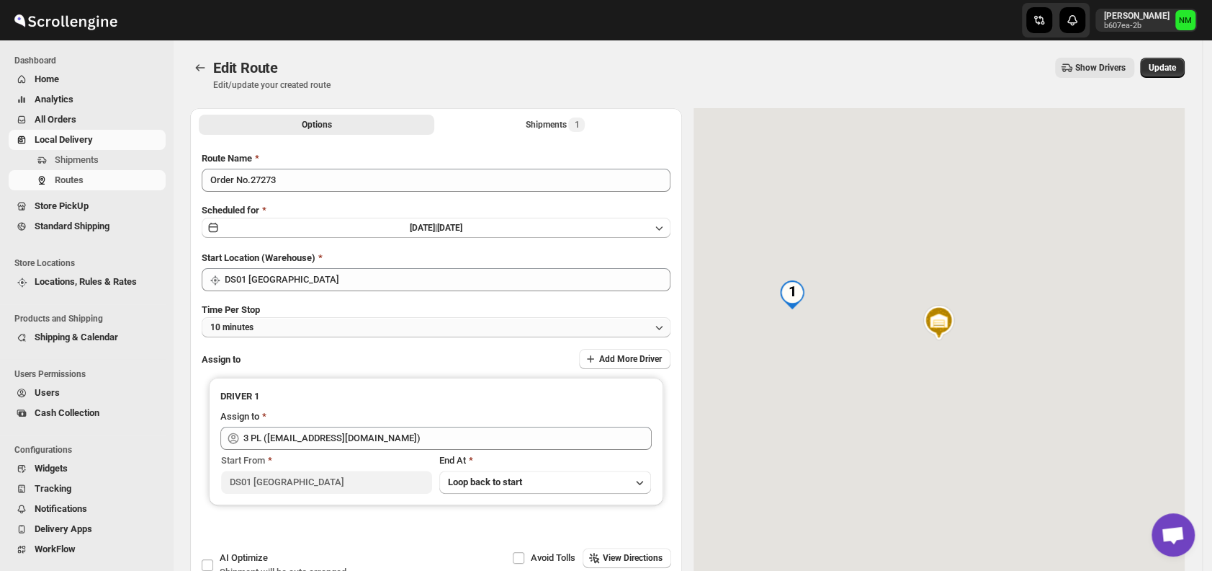
click at [298, 329] on button "10 minutes" at bounding box center [436, 327] width 469 height 20
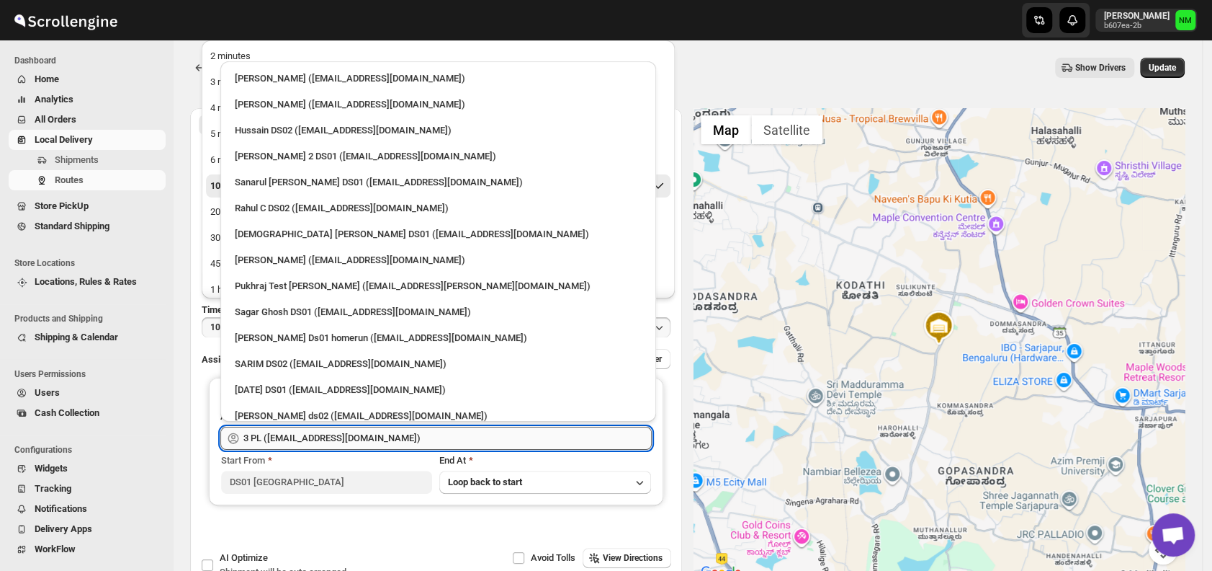
click at [364, 447] on input "3 PL (hello@home-run.co)" at bounding box center [447, 437] width 408 height 23
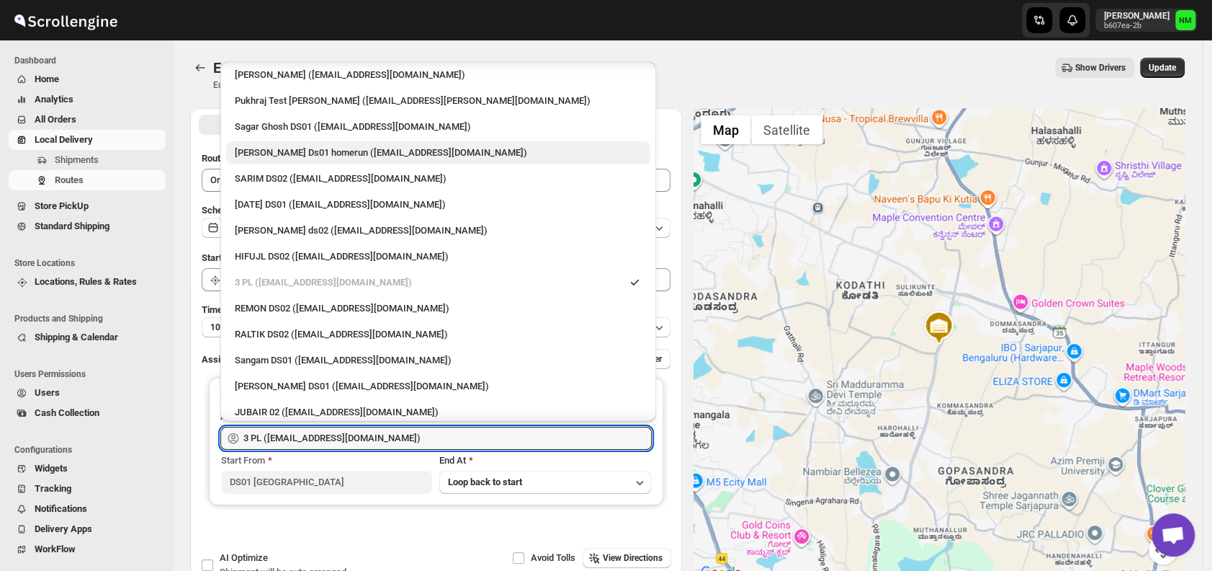
scroll to position [186, 0]
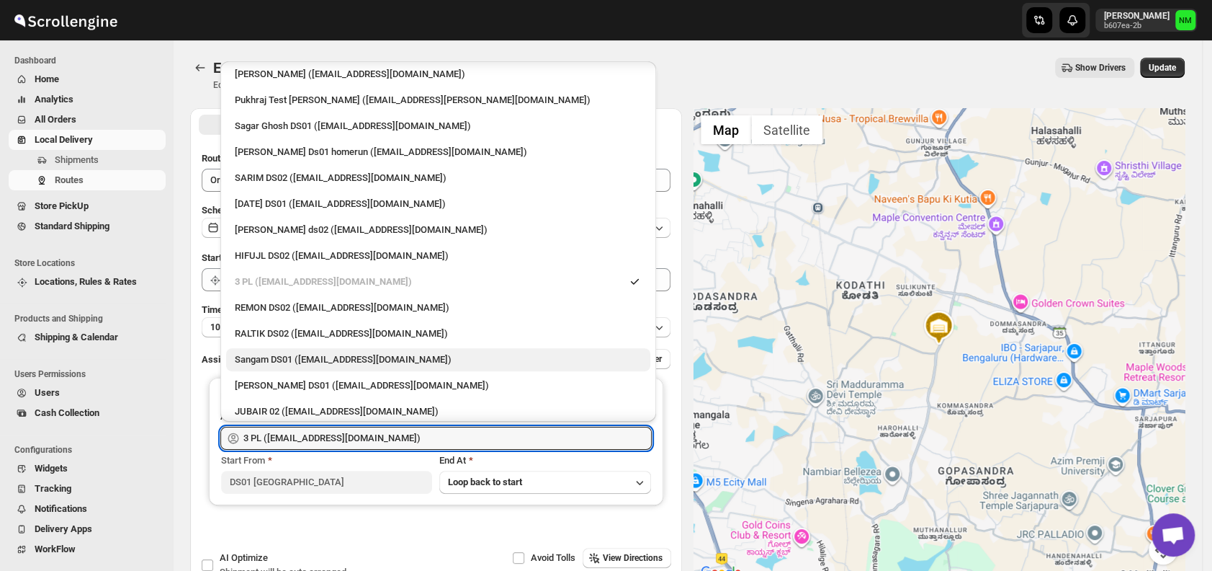
click at [290, 354] on div "Sangam DS01 (relov34542@lassora.com)" at bounding box center [438, 359] width 407 height 14
type input "Sangam DS01 (relov34542@lassora.com)"
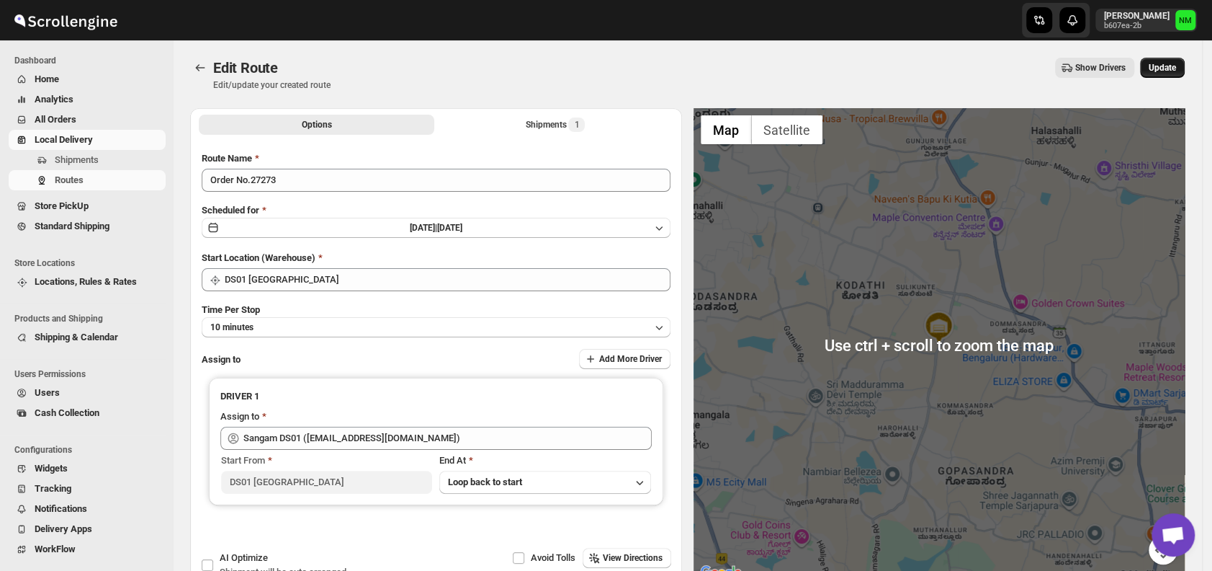
click at [1164, 70] on span "Update" at bounding box center [1162, 68] width 27 height 12
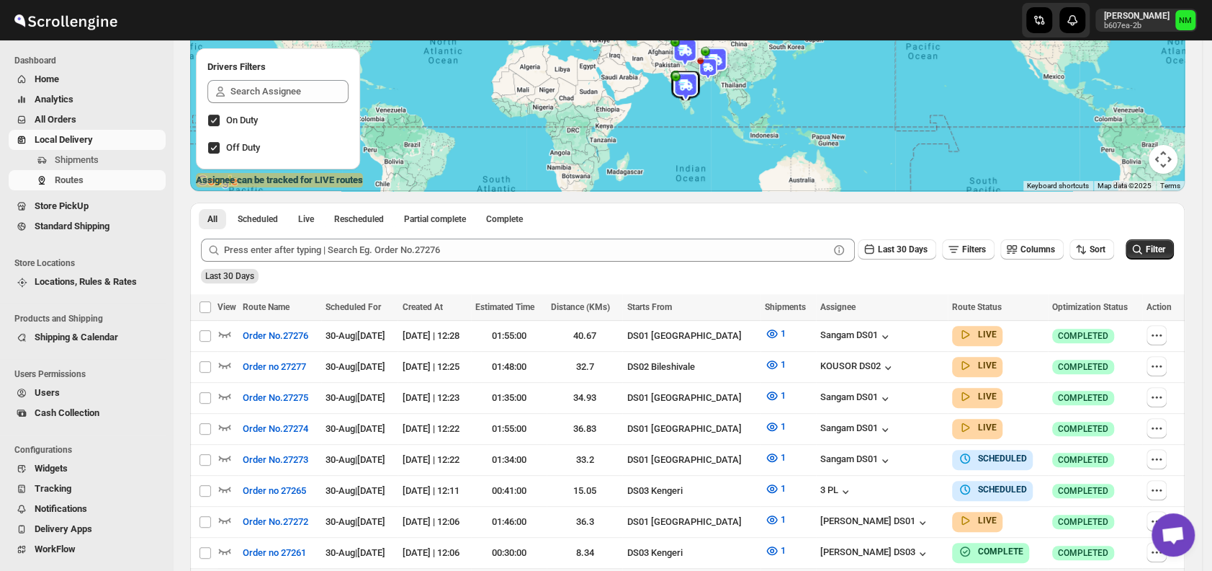
scroll to position [335, 0]
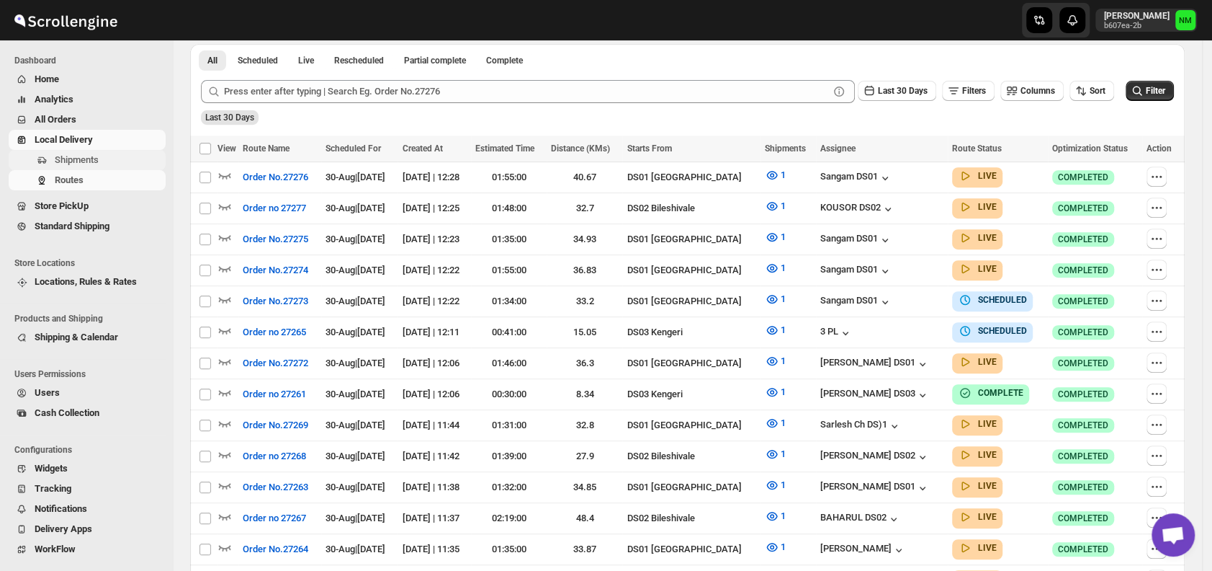
click at [94, 159] on span "Shipments" at bounding box center [77, 159] width 44 height 11
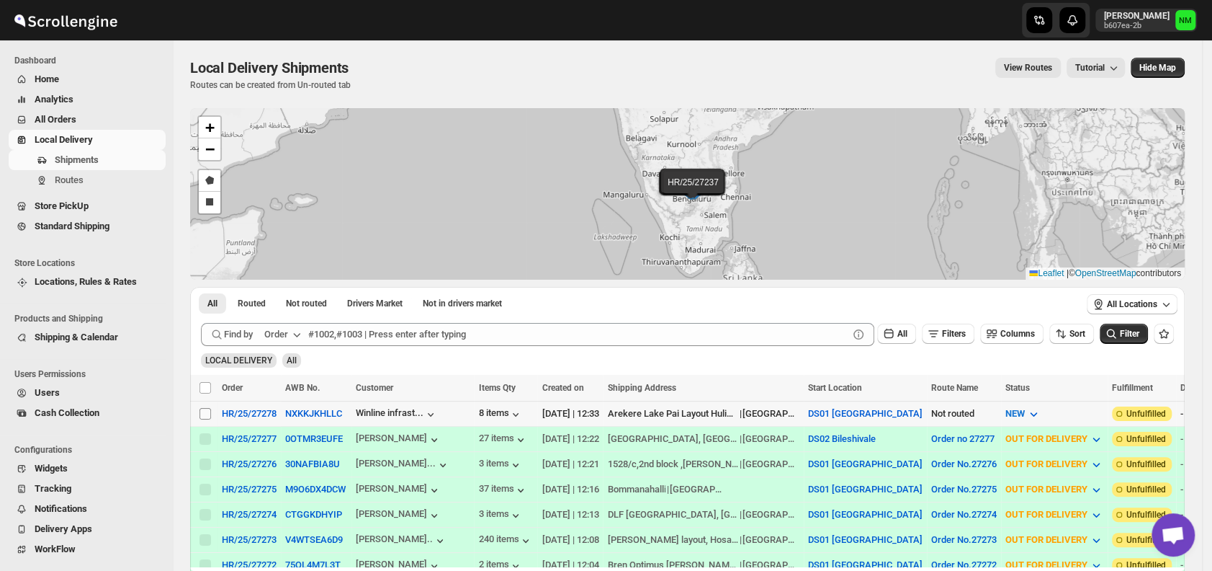
click at [210, 412] on input "Select shipment" at bounding box center [206, 414] width 12 height 12
checkbox input "true"
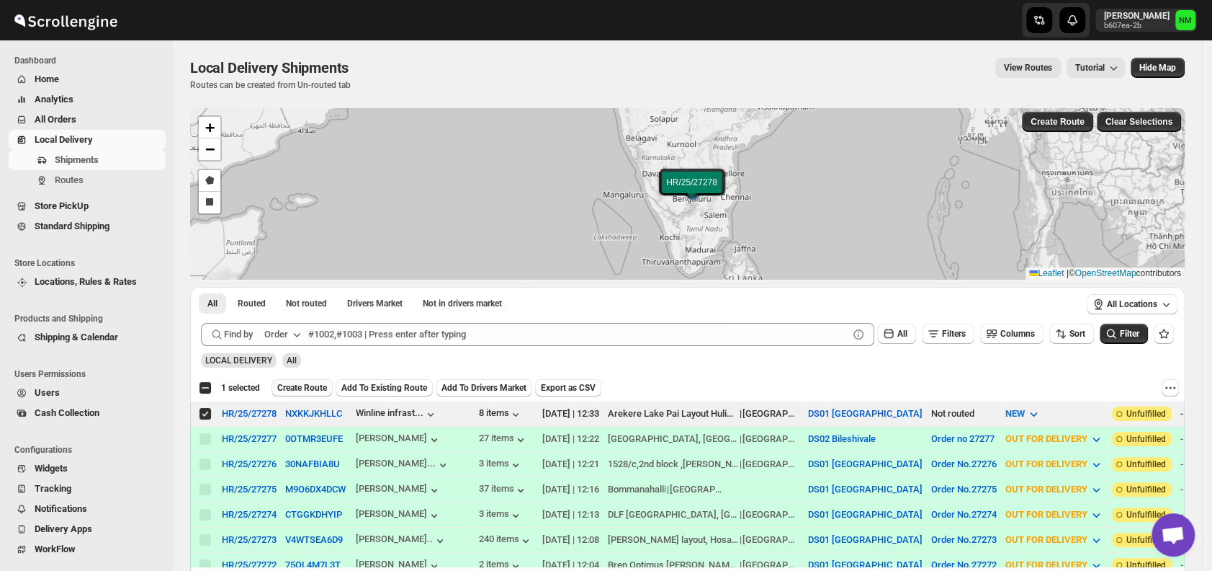
click at [313, 384] on span "Create Route" at bounding box center [302, 388] width 50 height 12
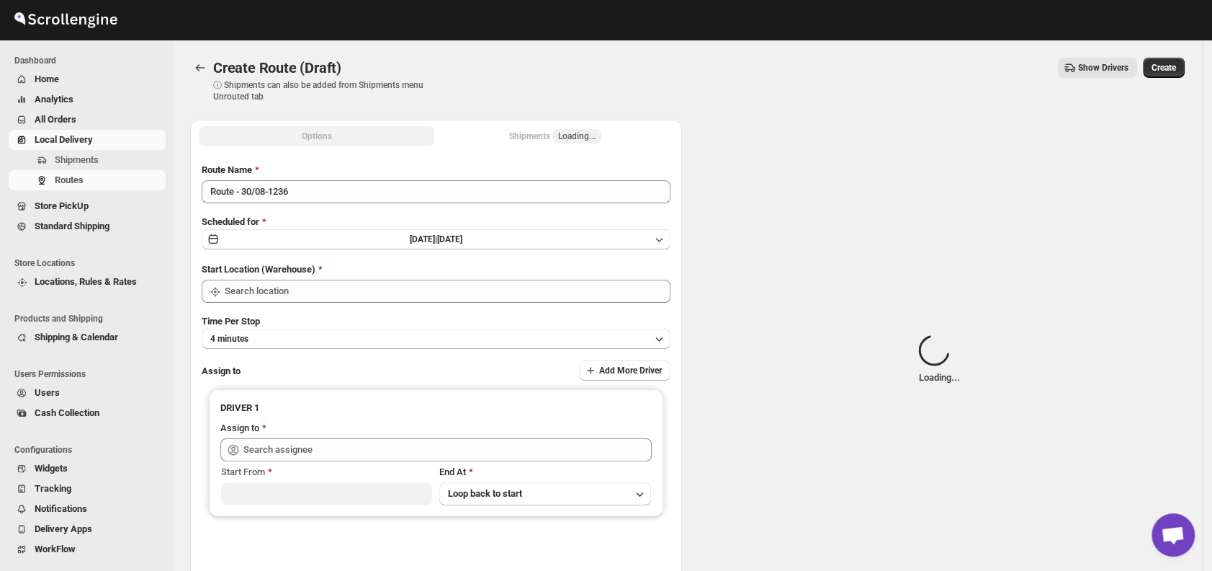
type input "DS01 [GEOGRAPHIC_DATA]"
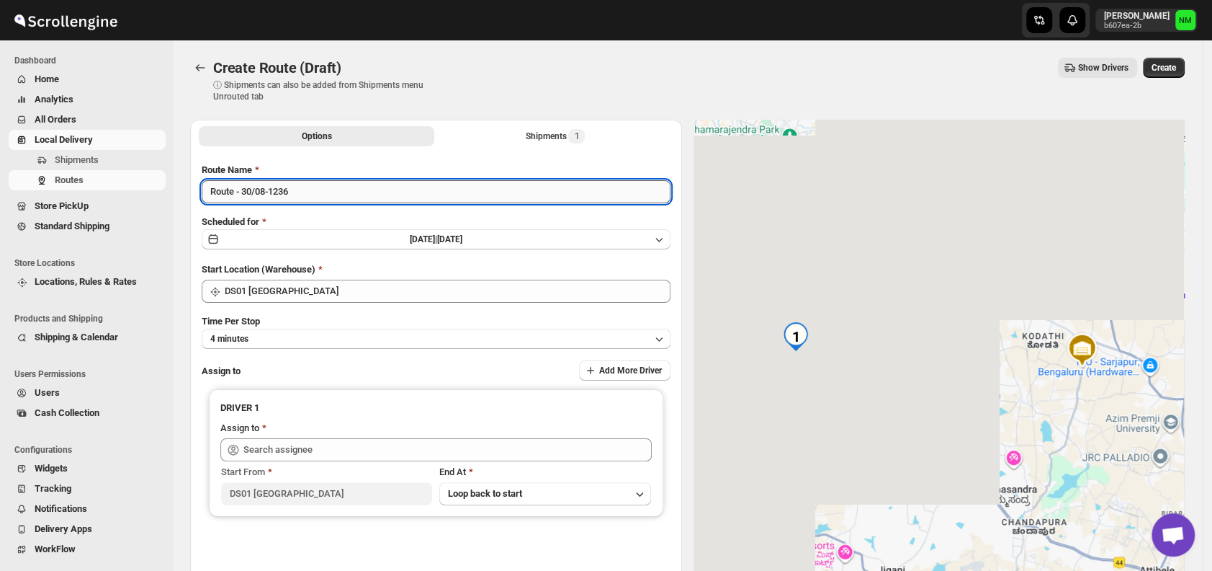
click at [318, 196] on input "Route - 30/08-1236" at bounding box center [436, 191] width 469 height 23
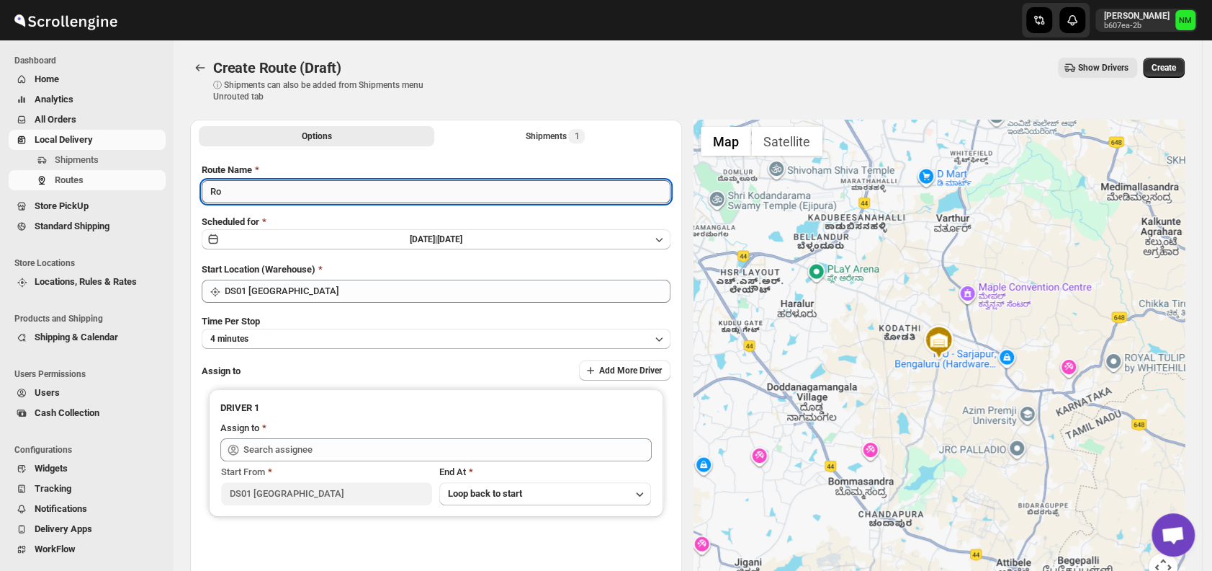
type input "R"
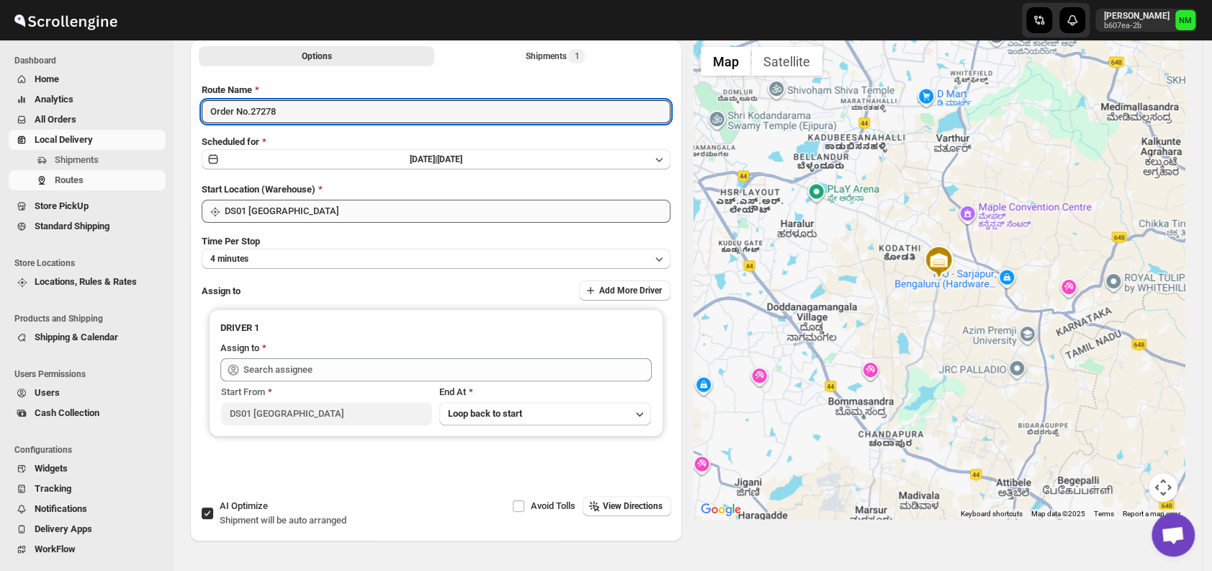
scroll to position [103, 0]
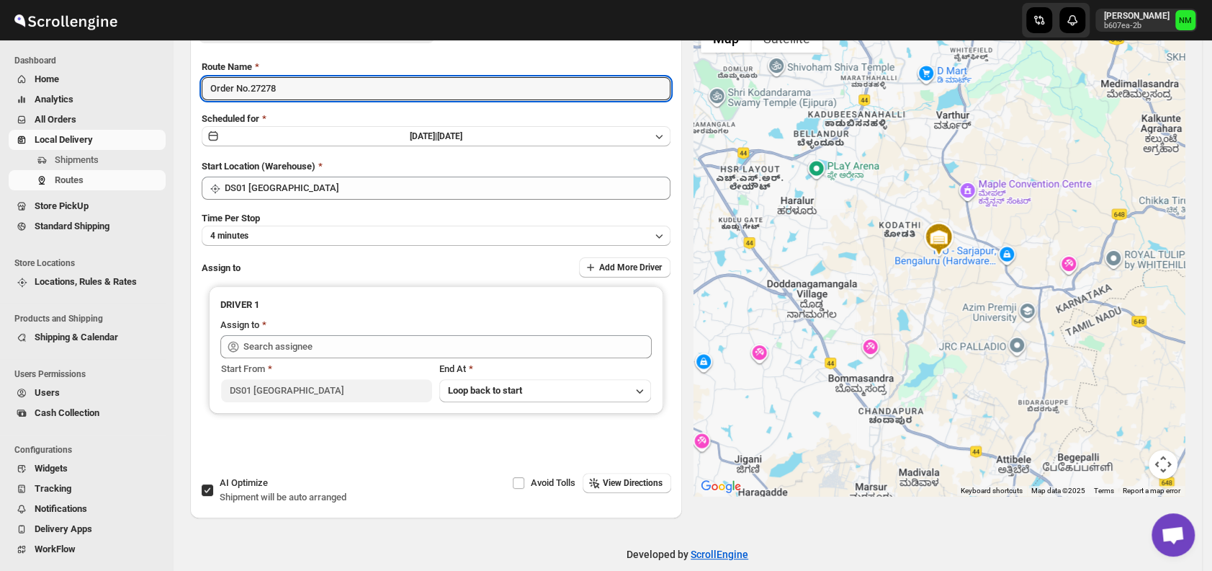
type input "Order No.27278"
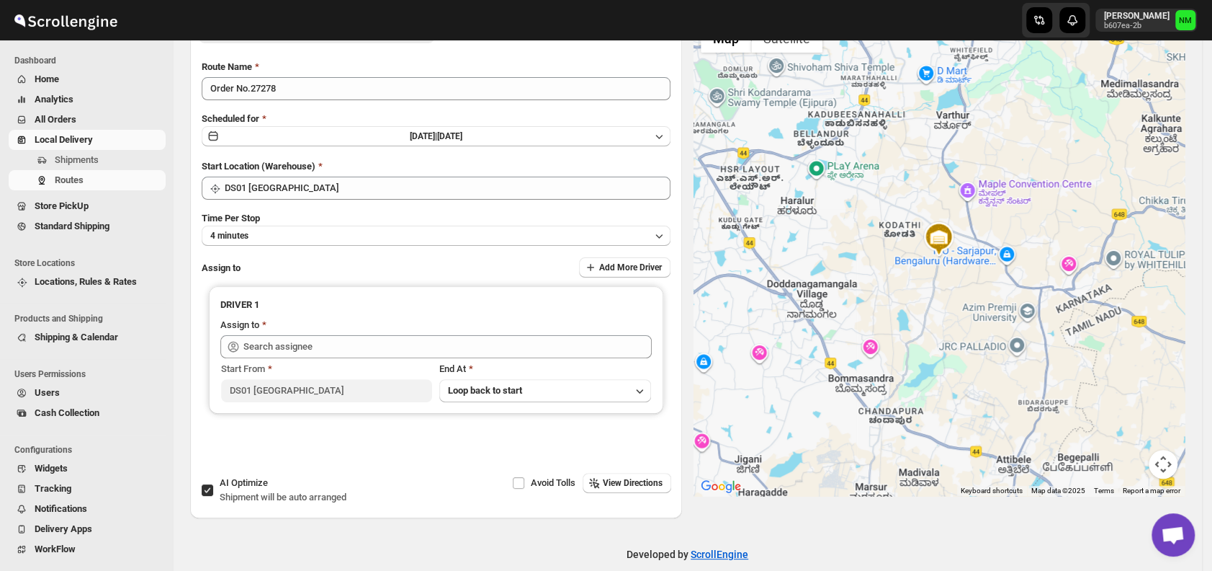
click at [271, 248] on div "Route Name Order No.27278 Scheduled for Sat Aug 30 2025 | Today Start Location …" at bounding box center [436, 263] width 469 height 407
click at [268, 238] on button "4 minutes" at bounding box center [436, 235] width 469 height 20
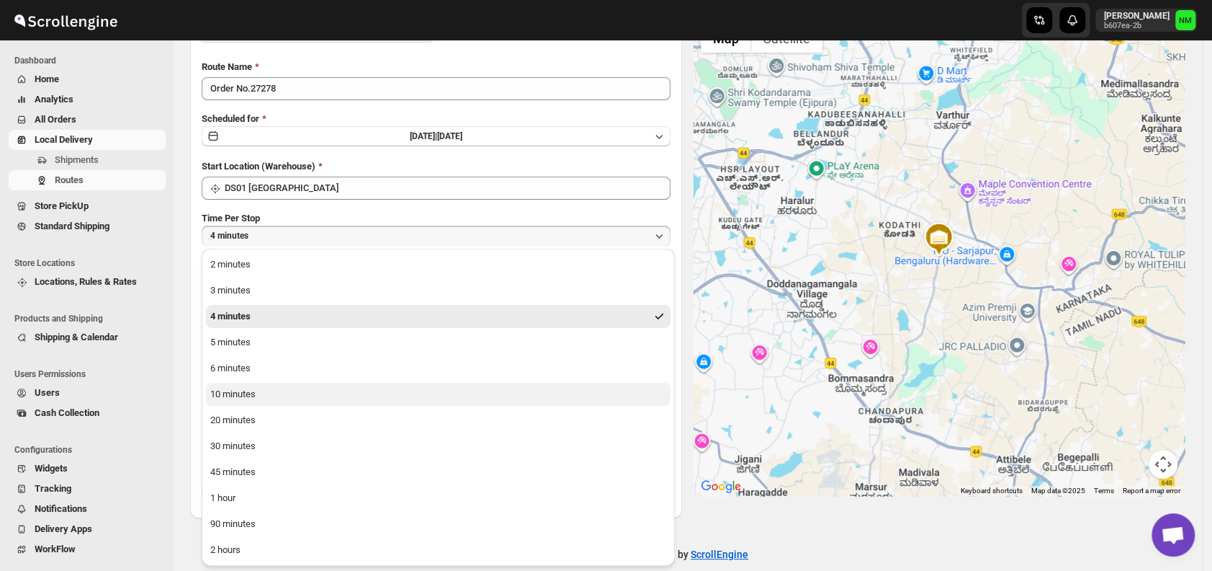
click at [259, 395] on button "10 minutes" at bounding box center [438, 394] width 465 height 23
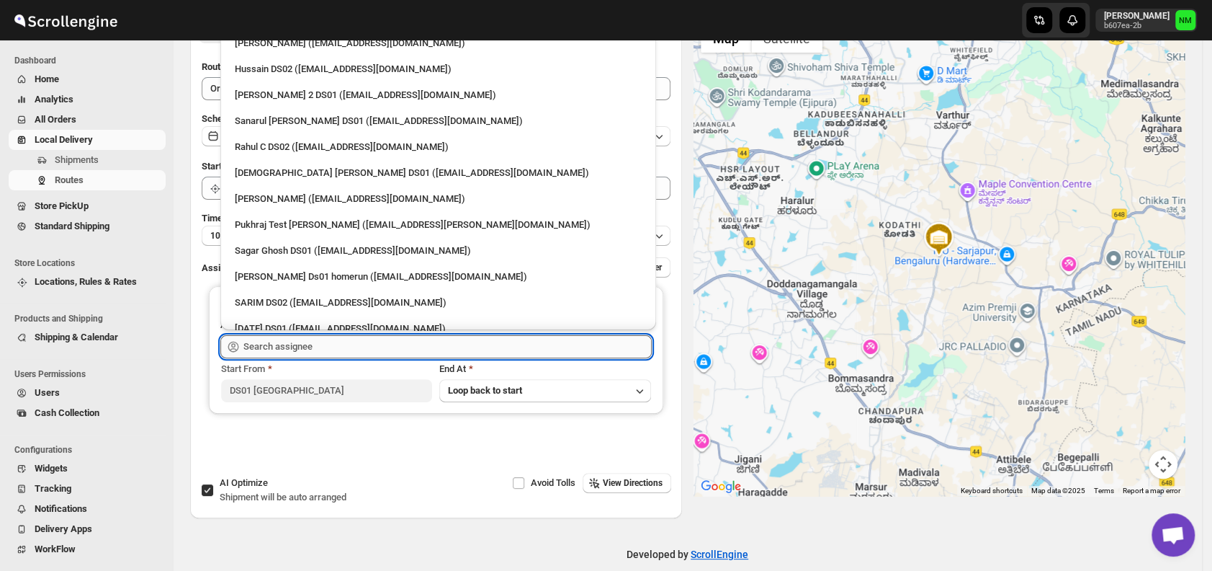
click at [316, 346] on input "text" at bounding box center [447, 346] width 408 height 23
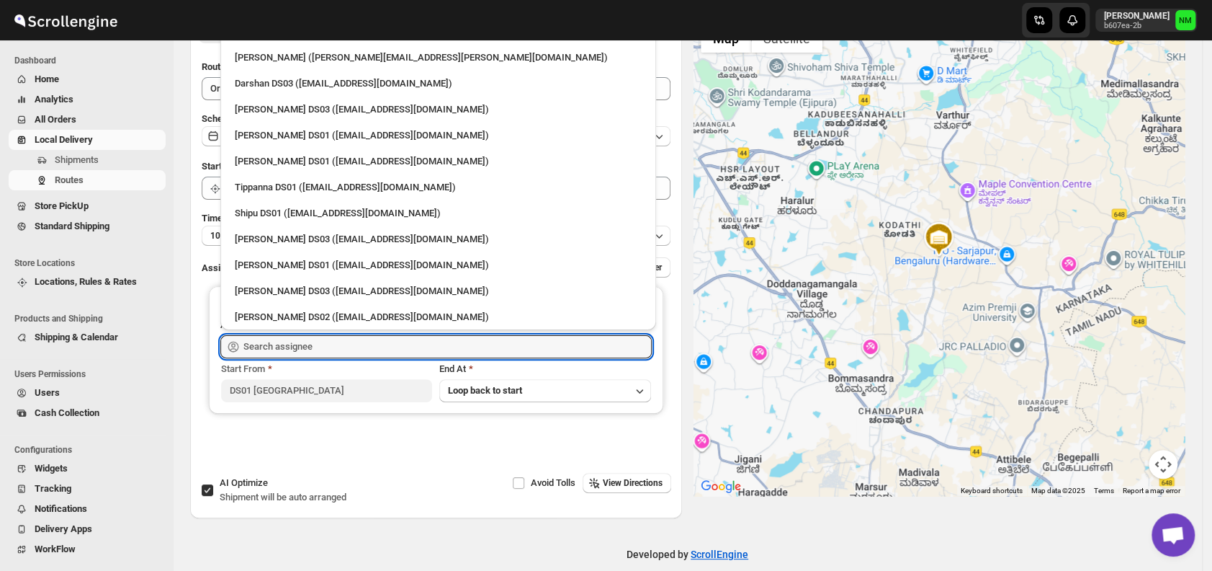
scroll to position [1235, 0]
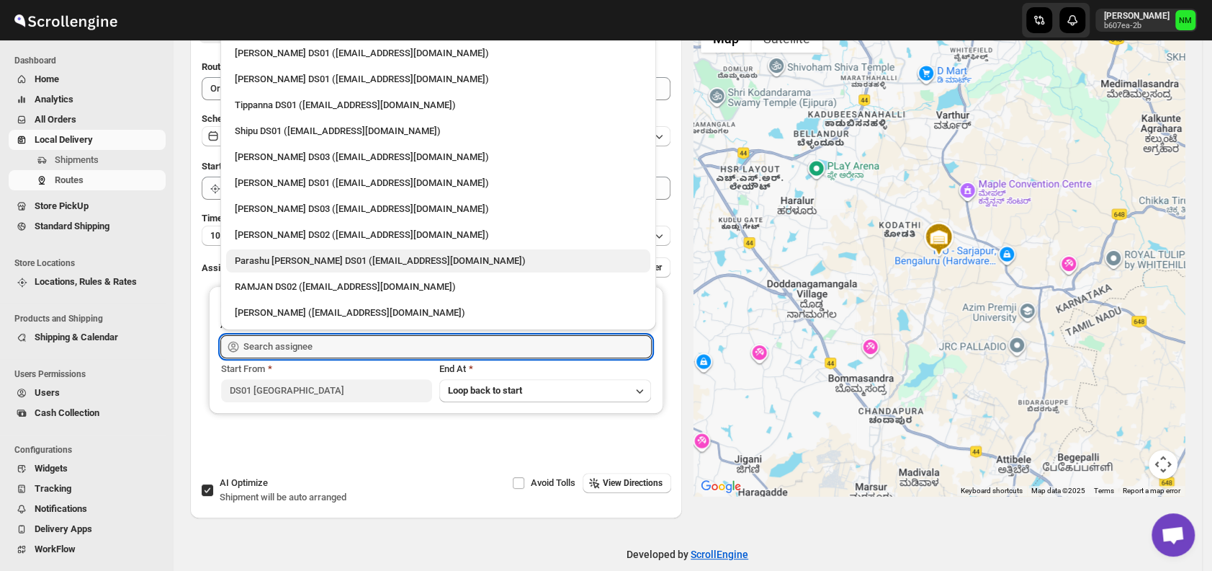
click at [260, 264] on div "Parashu Veera Kesavan DS01 (biwenel172@amcret.com)" at bounding box center [438, 261] width 407 height 14
type input "Parashu Veera Kesavan DS01 (biwenel172@amcret.com)"
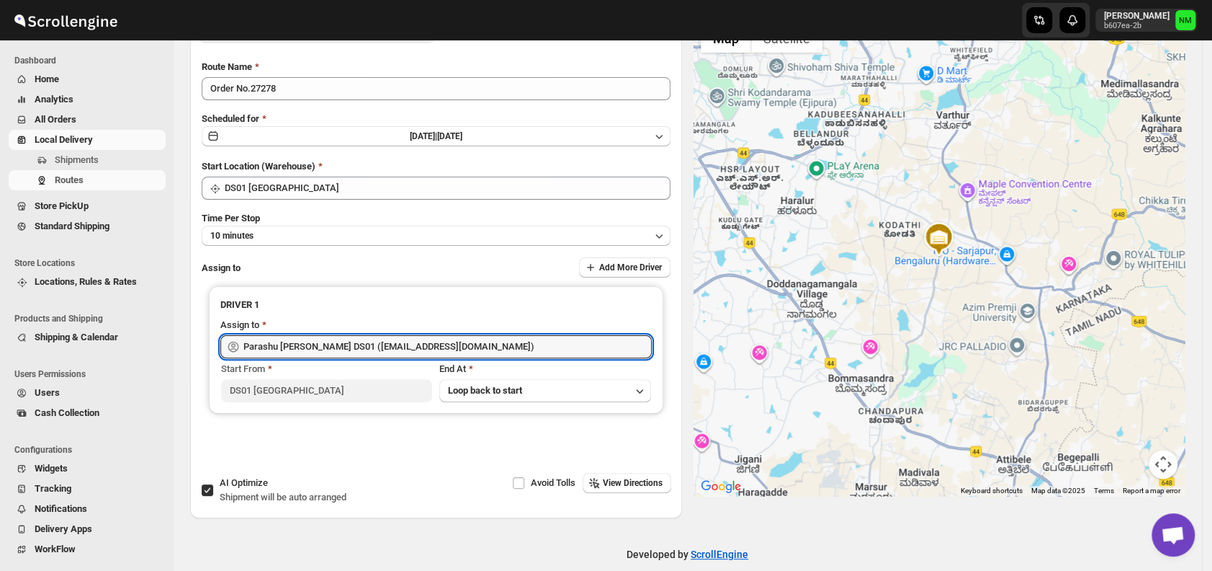
scroll to position [0, 0]
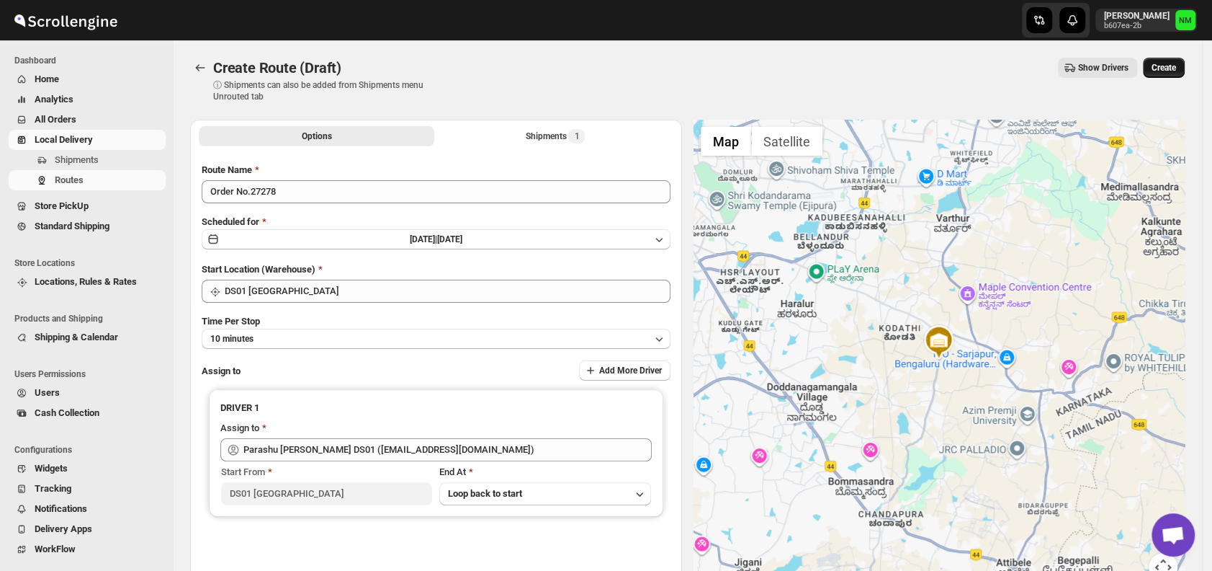
click at [1179, 75] on button "Create" at bounding box center [1164, 68] width 42 height 20
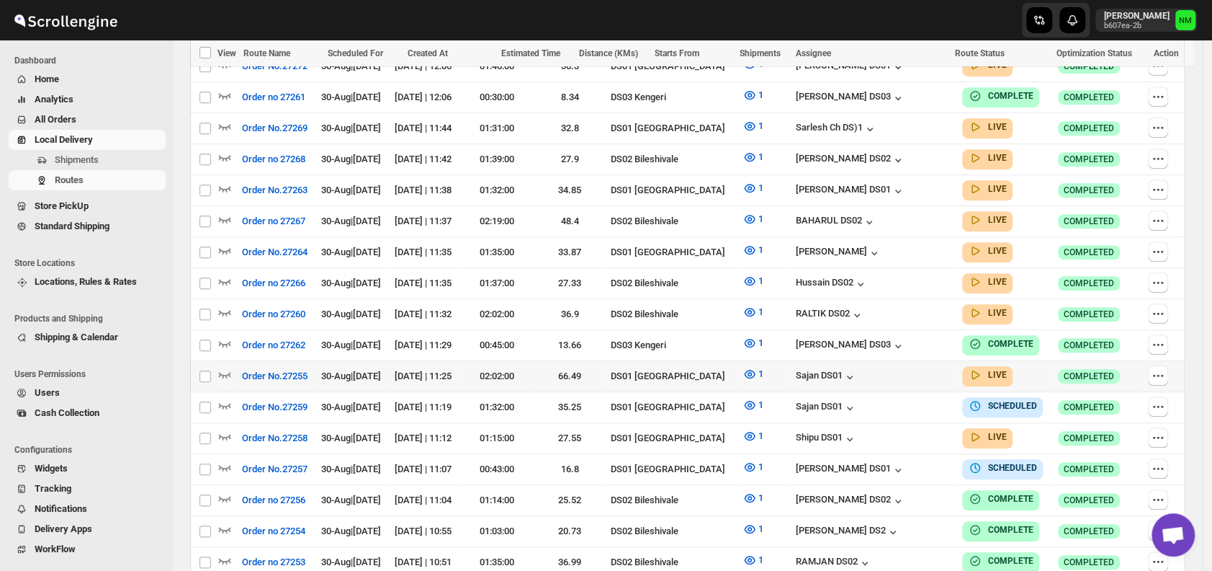
scroll to position [787, 0]
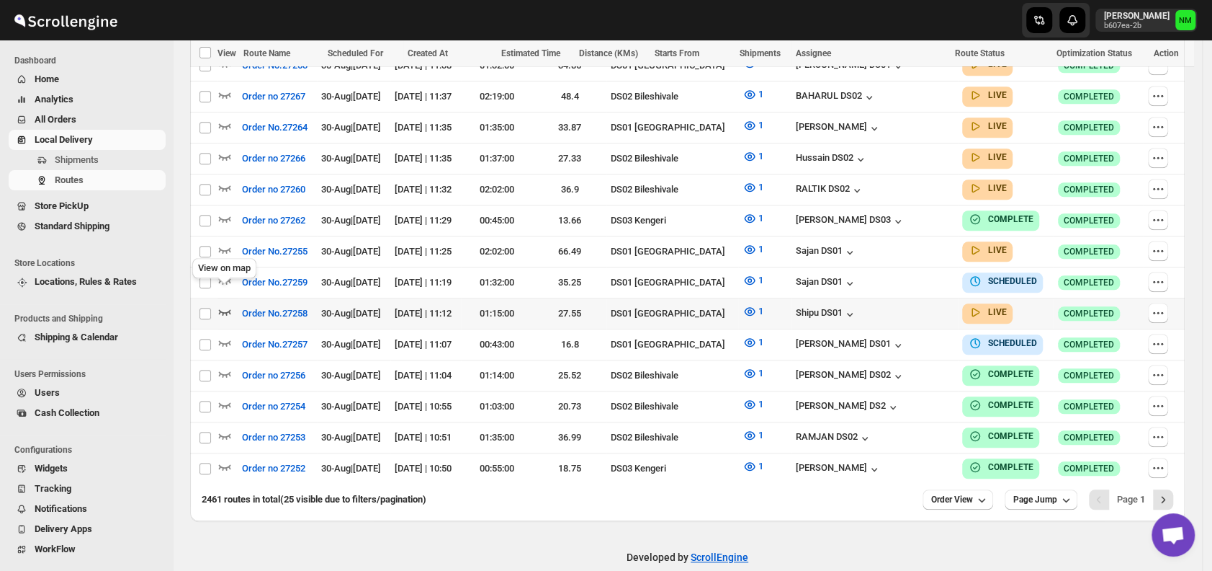
click at [224, 304] on icon "button" at bounding box center [225, 311] width 14 height 14
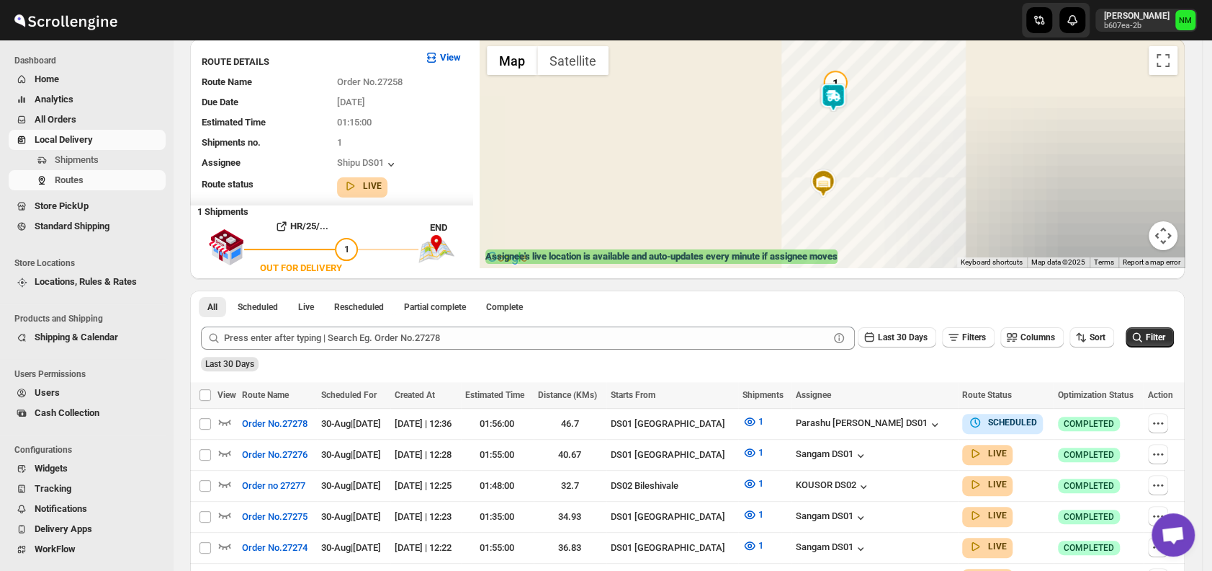
scroll to position [0, 0]
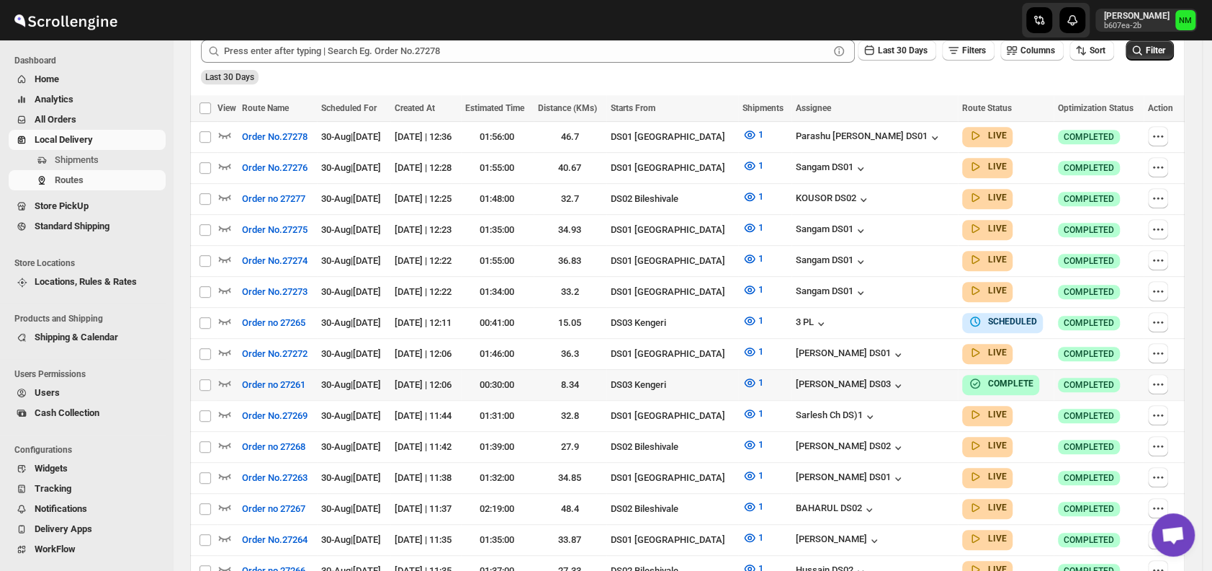
scroll to position [376, 0]
click at [228, 406] on icon "button" at bounding box center [225, 413] width 14 height 14
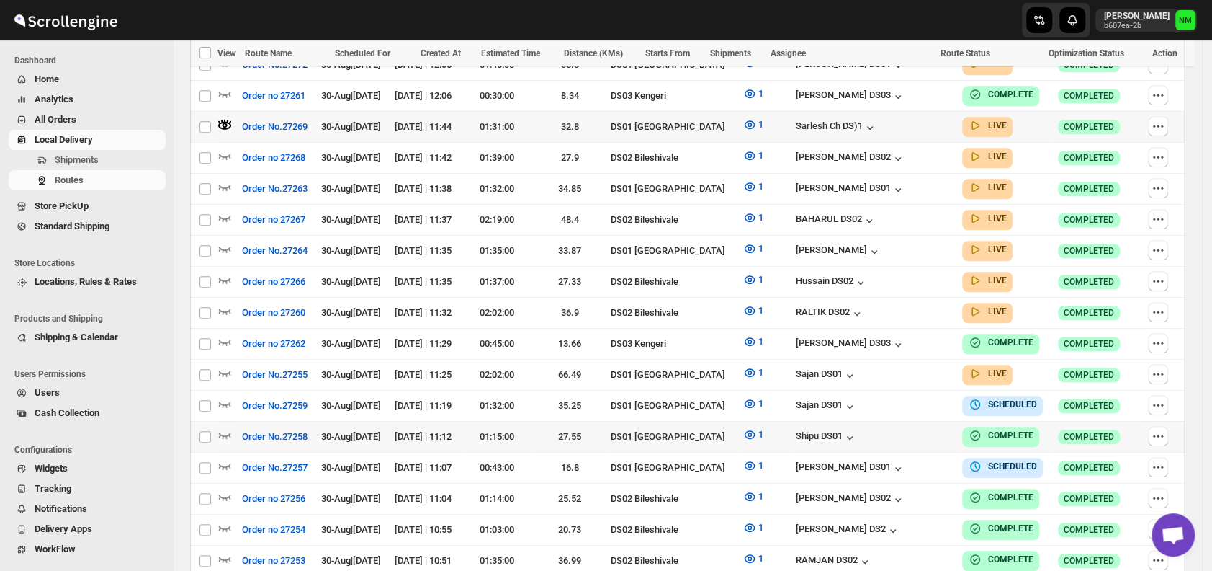
scroll to position [679, 0]
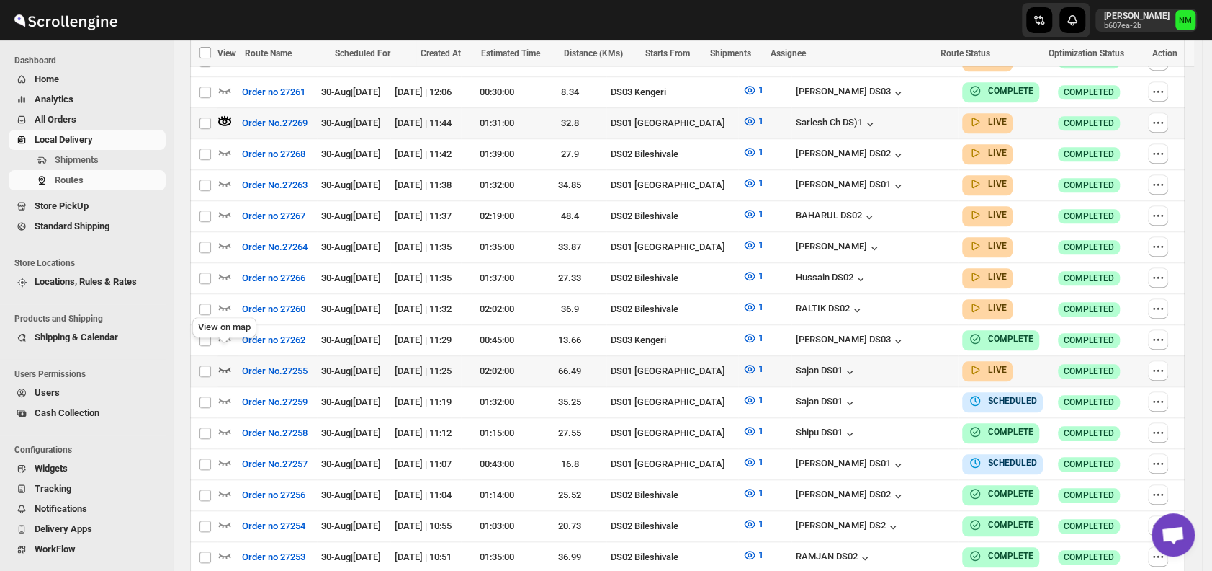
click at [222, 362] on icon "button" at bounding box center [225, 369] width 14 height 14
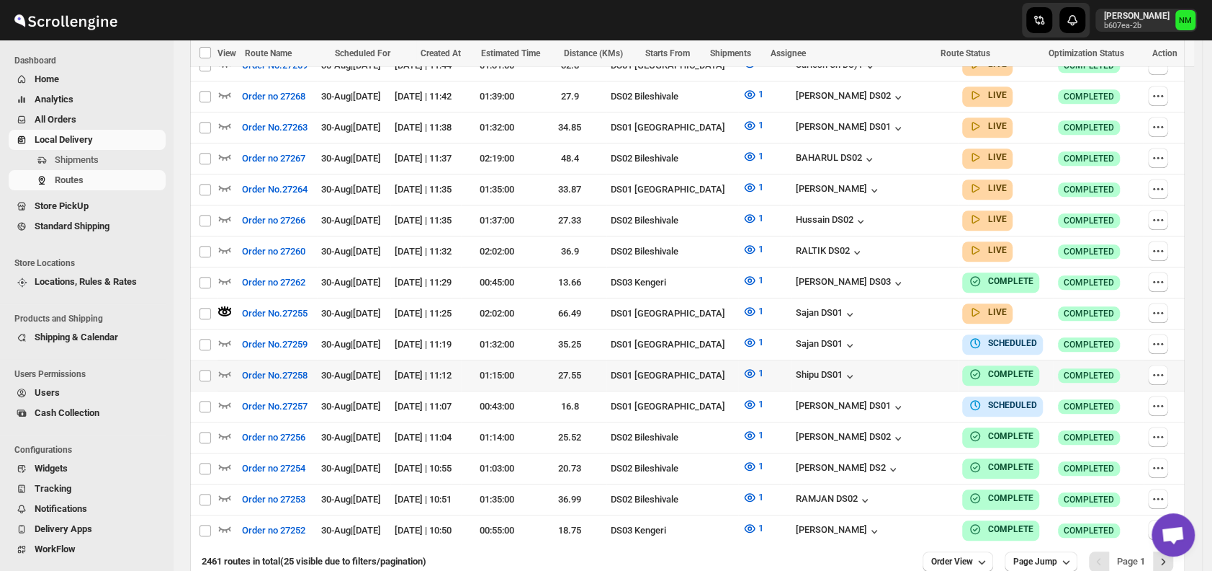
scroll to position [798, 0]
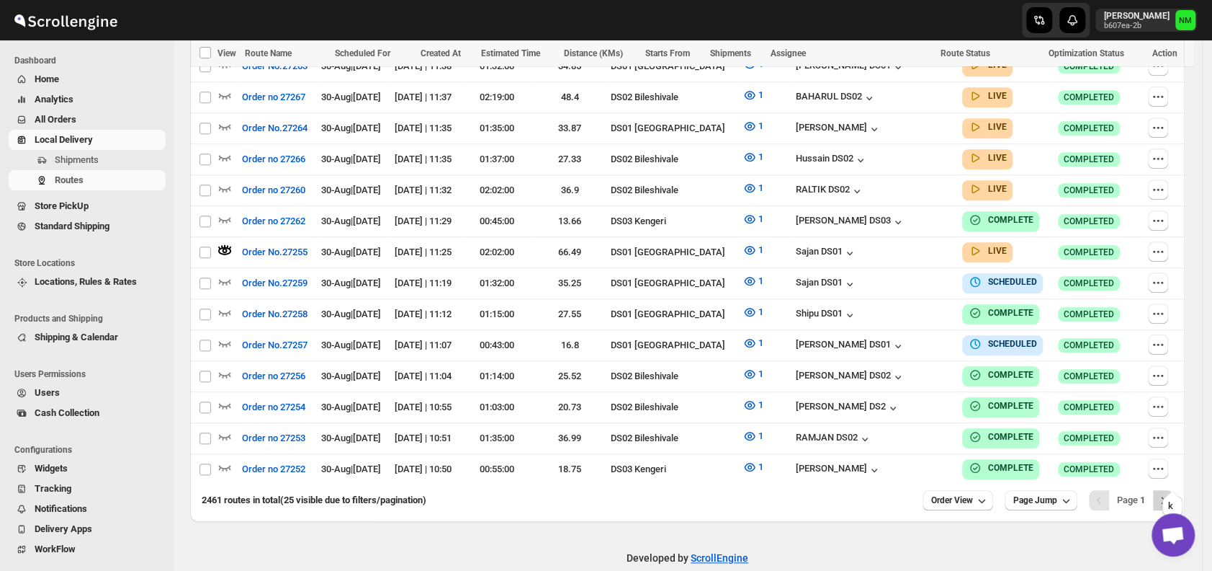
click at [1171, 493] on icon "Next" at bounding box center [1163, 500] width 14 height 14
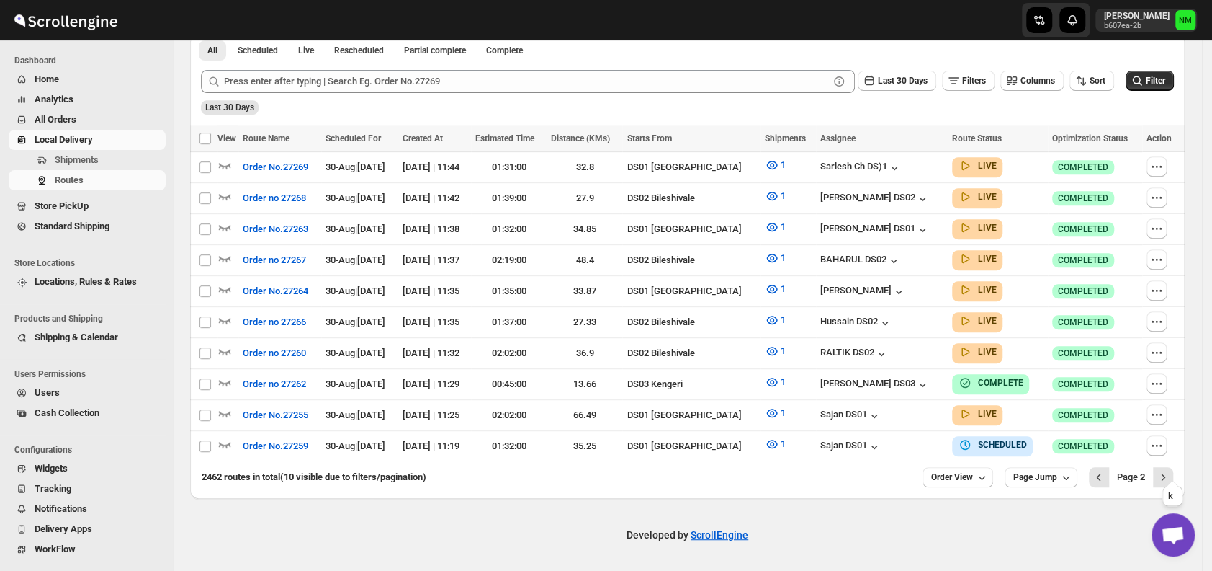
scroll to position [346, 0]
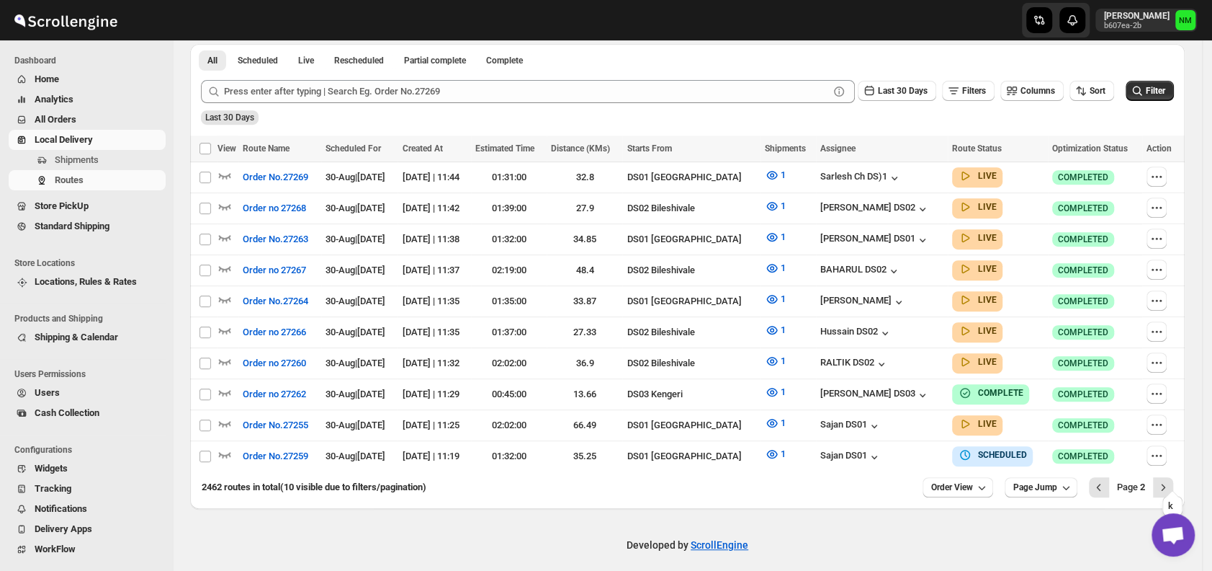
click at [1171, 480] on icon "Next" at bounding box center [1163, 487] width 14 height 14
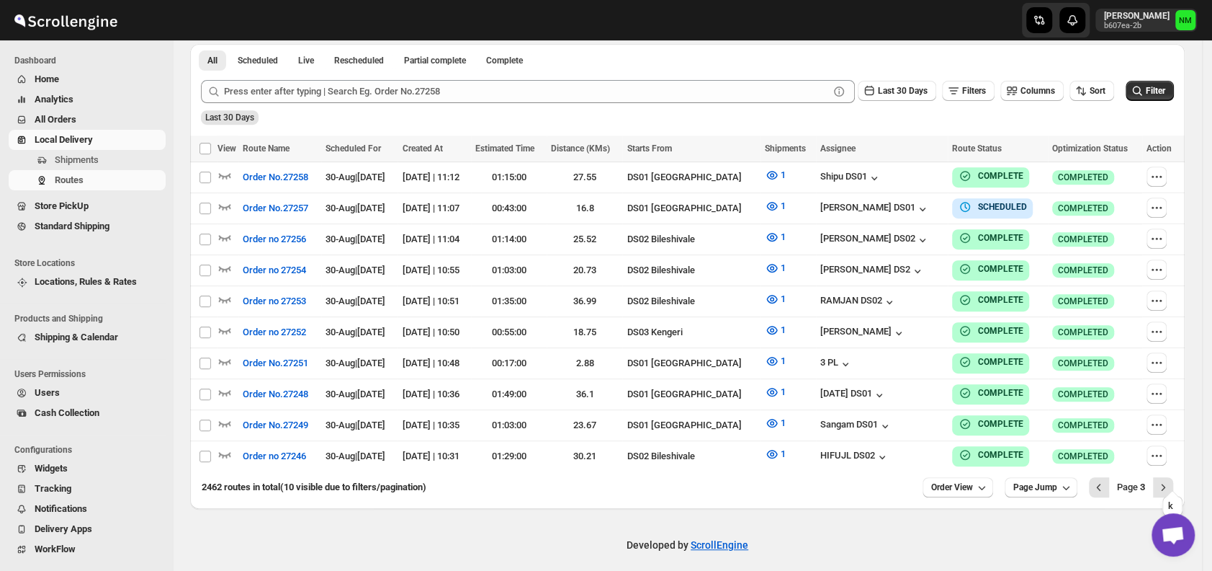
click at [1171, 480] on icon "Next" at bounding box center [1163, 487] width 14 height 14
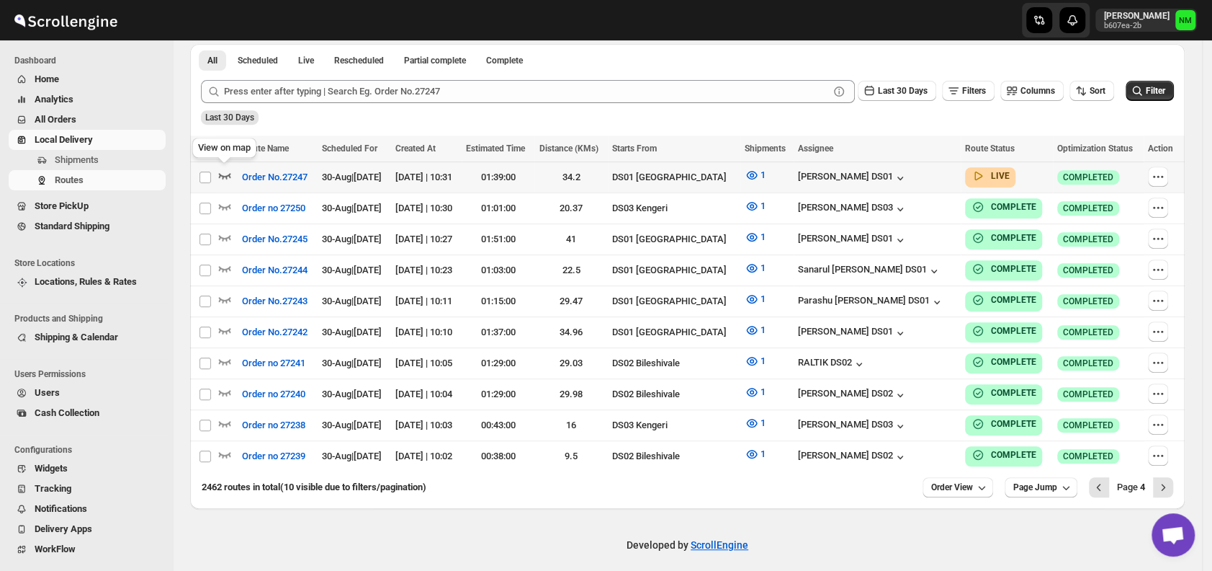
click at [225, 176] on icon "button" at bounding box center [225, 175] width 14 height 14
click at [1118, 482] on div "Page 4" at bounding box center [1131, 486] width 45 height 9
click at [1106, 480] on icon "Previous" at bounding box center [1099, 487] width 14 height 14
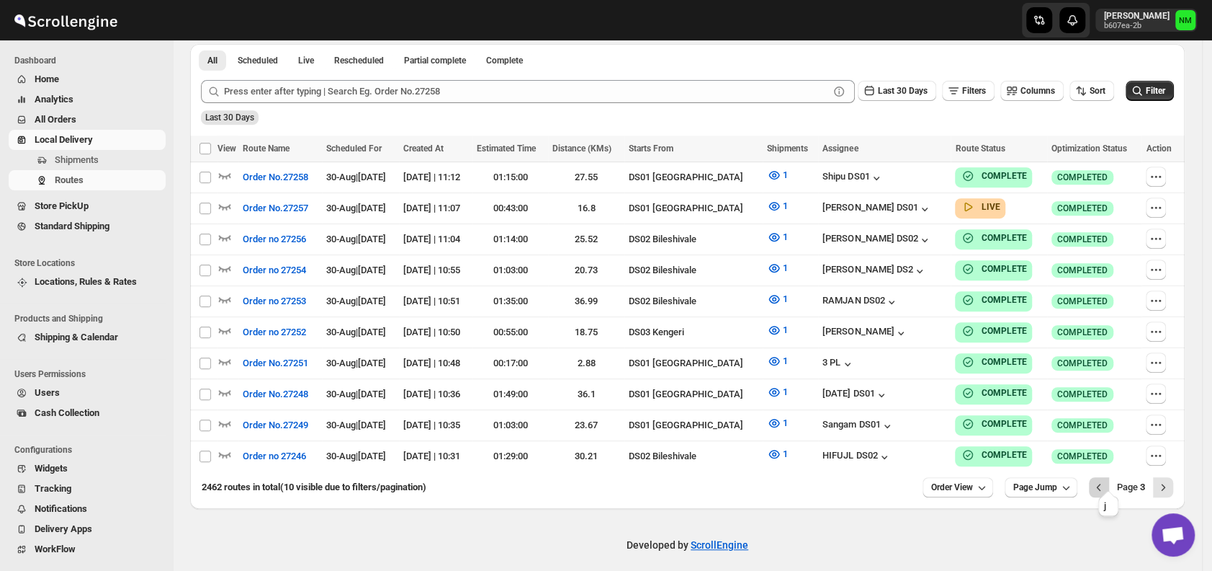
click at [1099, 477] on button "Previous" at bounding box center [1099, 487] width 20 height 20
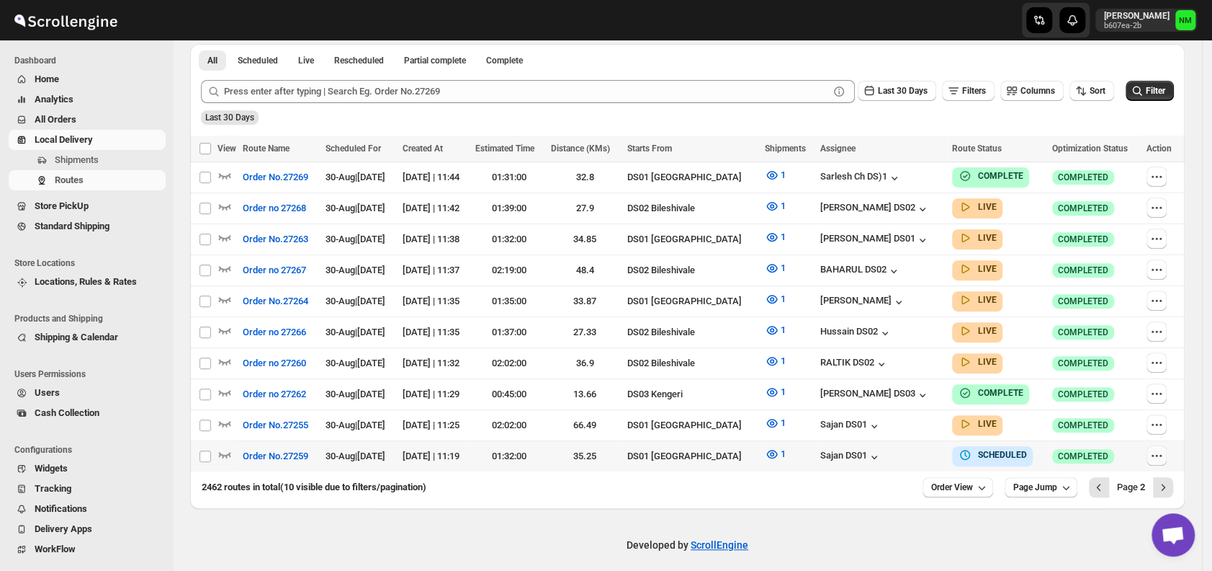
click at [1164, 448] on icon "button" at bounding box center [1157, 455] width 14 height 14
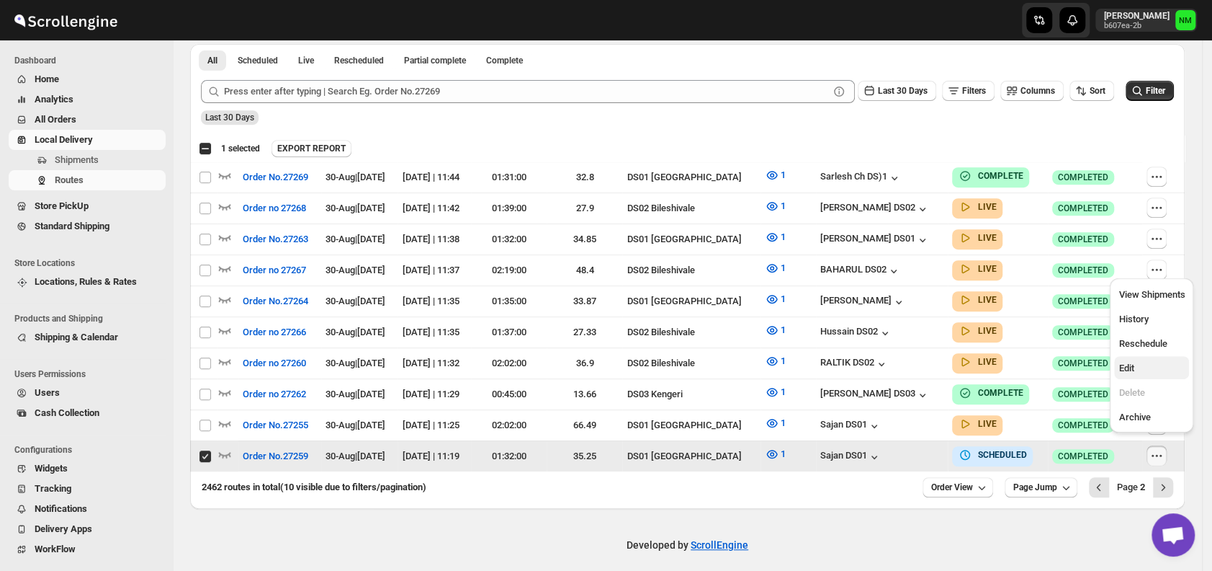
click at [1138, 367] on span "Edit" at bounding box center [1152, 368] width 66 height 14
checkbox input "false"
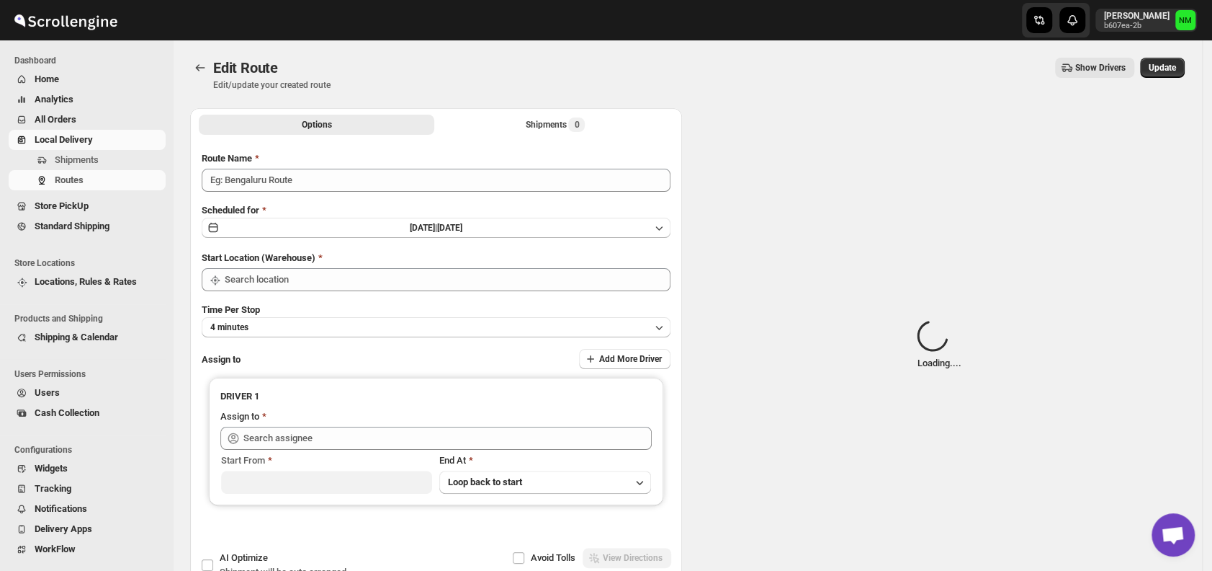
type input "Order No.27259"
type input "DS01 [GEOGRAPHIC_DATA]"
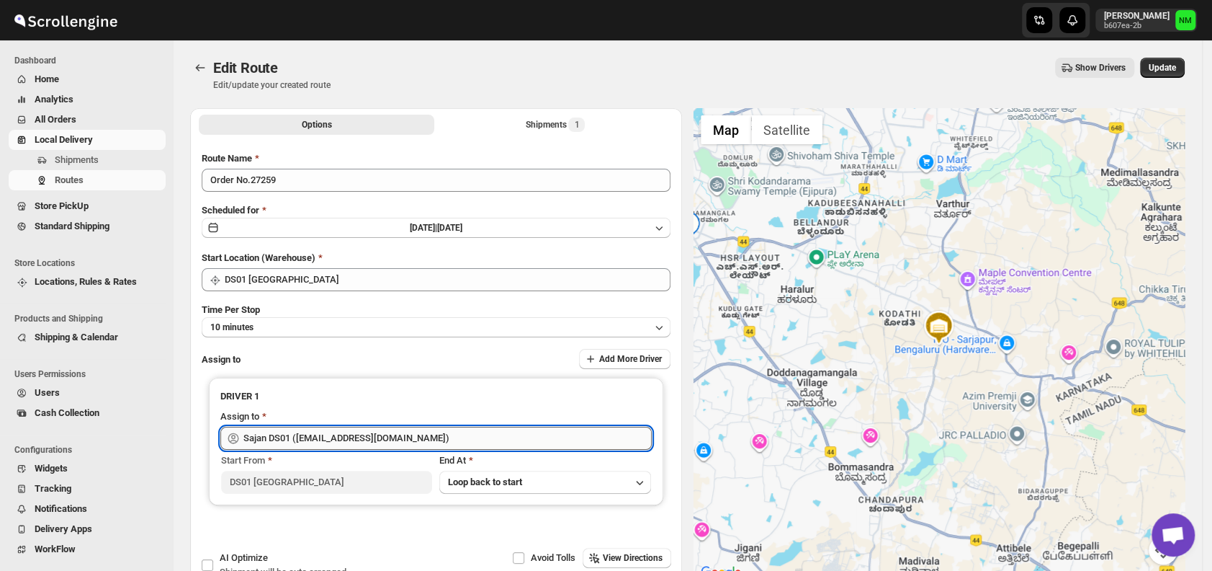
click at [415, 442] on input "Sajan DS01 ([EMAIL_ADDRESS][DOMAIN_NAME])" at bounding box center [447, 437] width 408 height 23
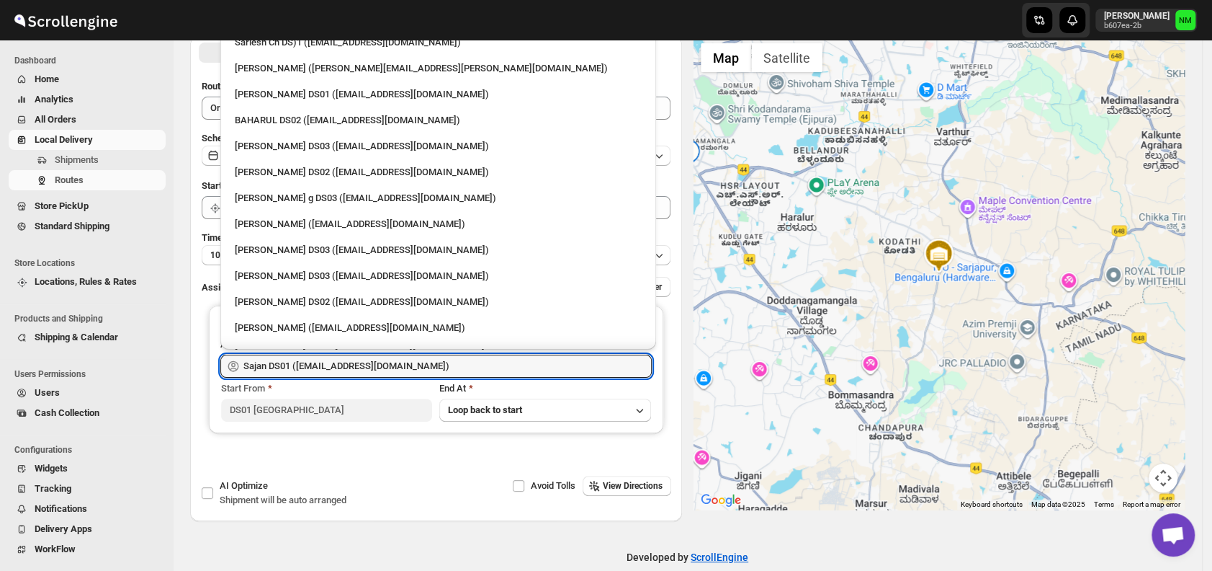
scroll to position [612, 0]
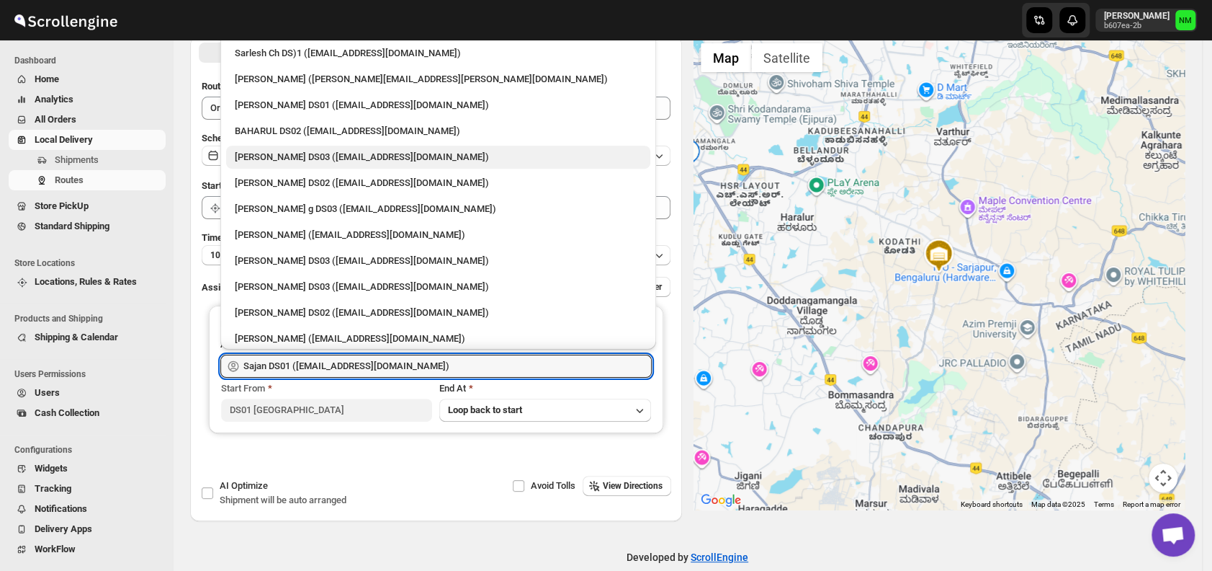
click at [269, 146] on div "[PERSON_NAME] DS03 ([EMAIL_ADDRESS][DOMAIN_NAME])" at bounding box center [438, 157] width 424 height 23
type input "[PERSON_NAME] DS03 ([EMAIL_ADDRESS][DOMAIN_NAME])"
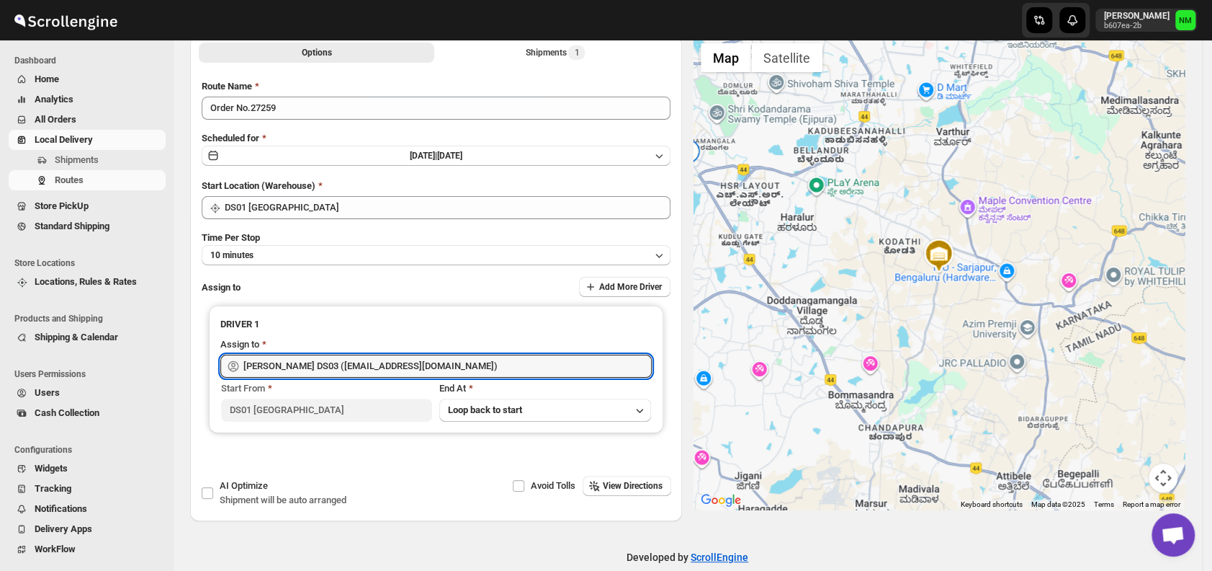
scroll to position [0, 0]
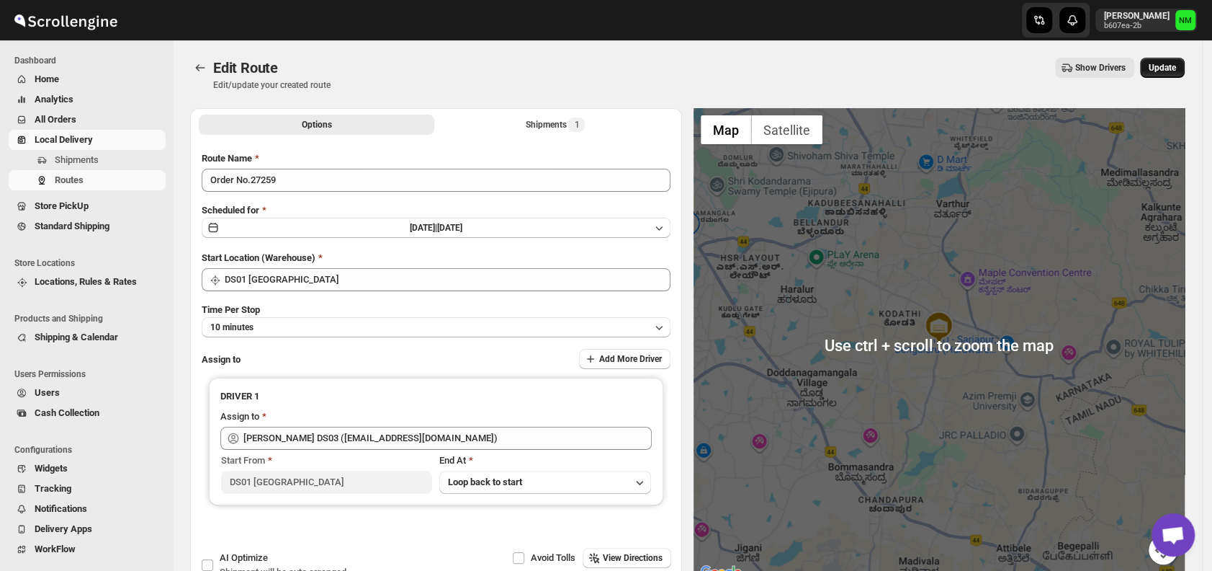
click at [1165, 64] on span "Update" at bounding box center [1162, 68] width 27 height 12
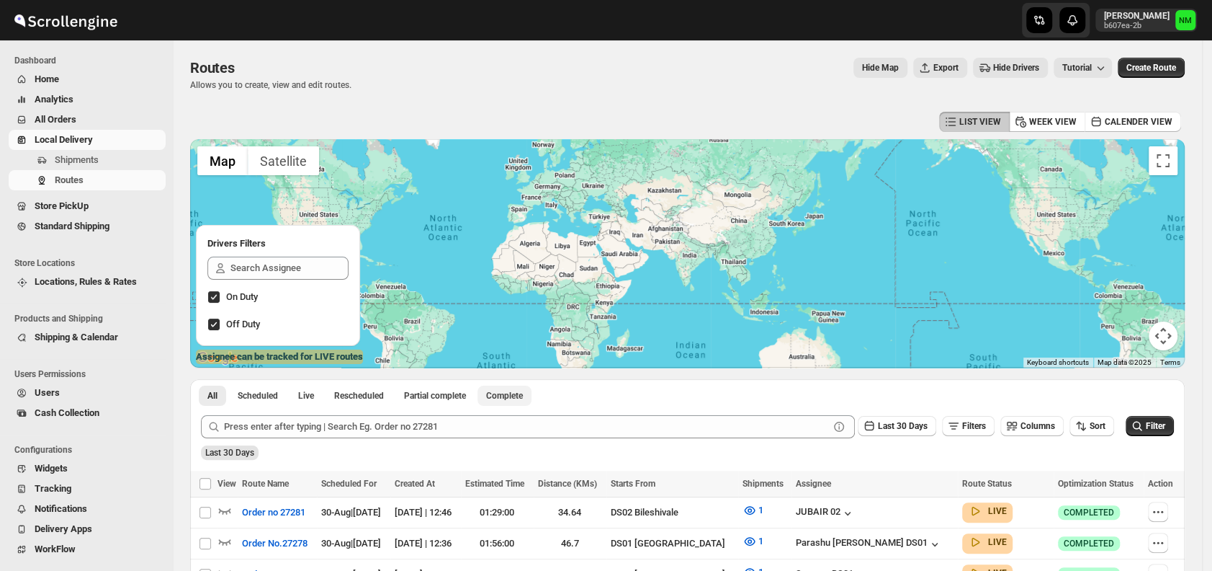
scroll to position [35, 0]
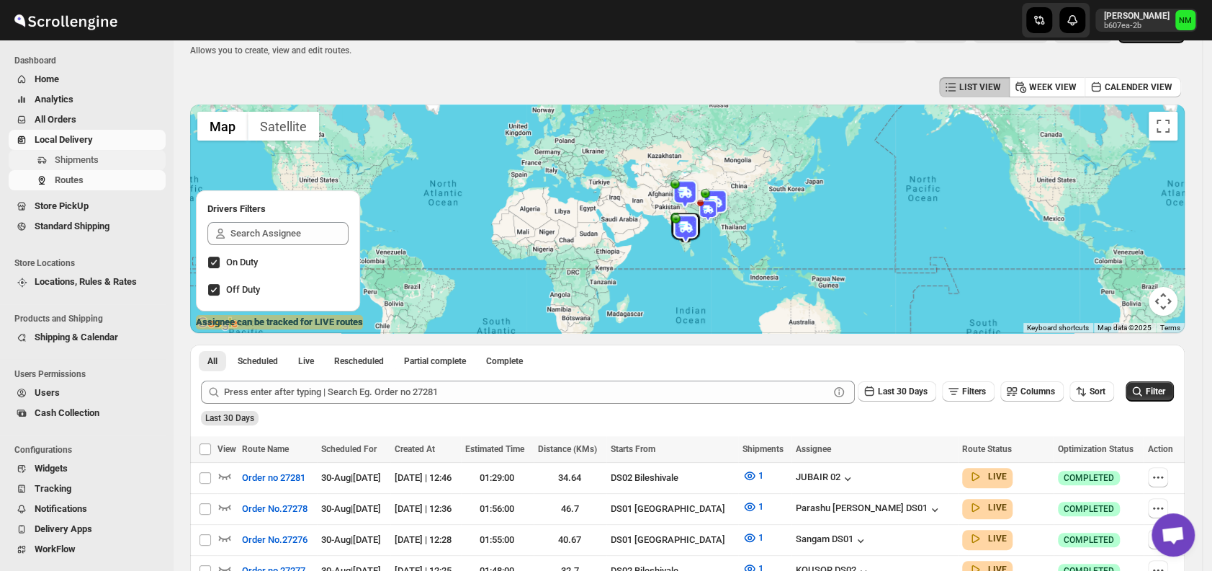
click at [81, 158] on span "Shipments" at bounding box center [77, 159] width 44 height 11
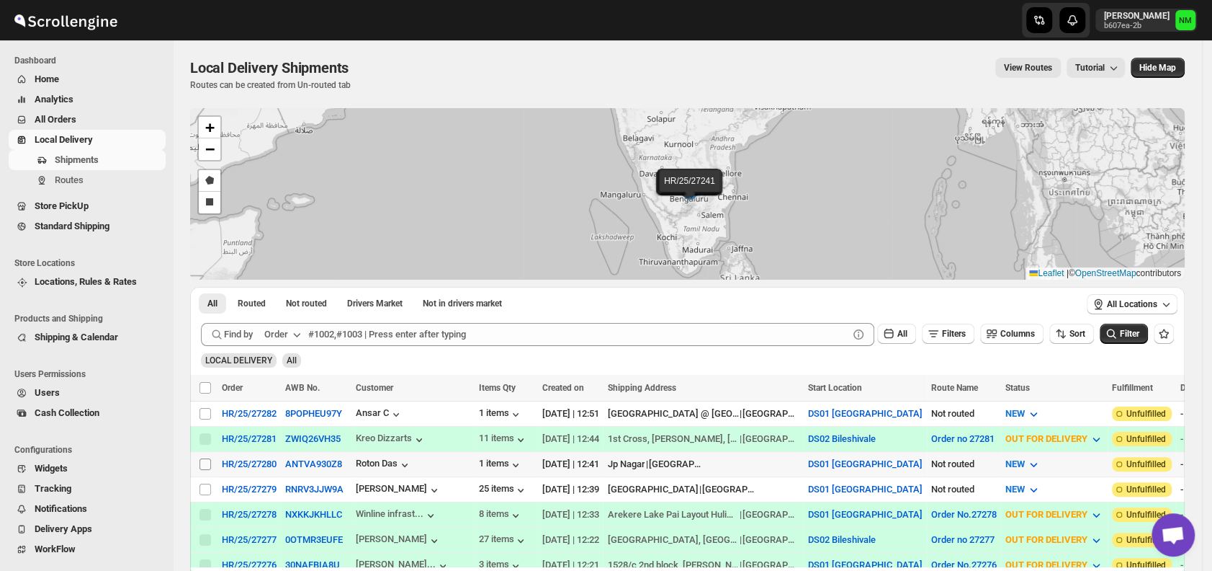
click at [202, 463] on input "Select shipment" at bounding box center [206, 464] width 12 height 12
checkbox input "true"
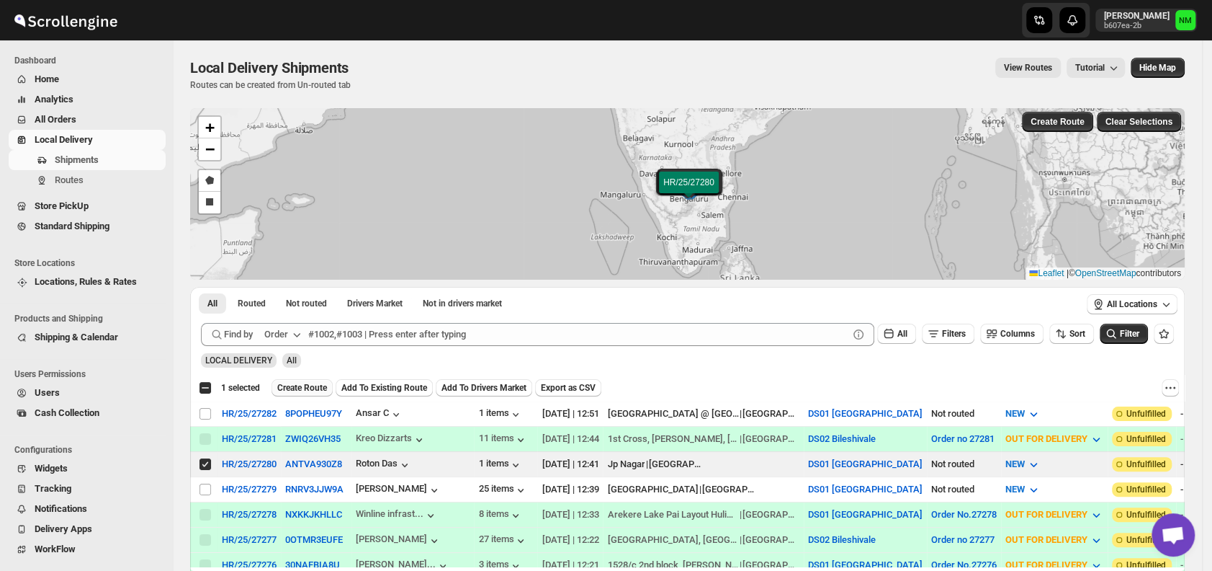
click at [297, 386] on span "Create Route" at bounding box center [302, 388] width 50 height 12
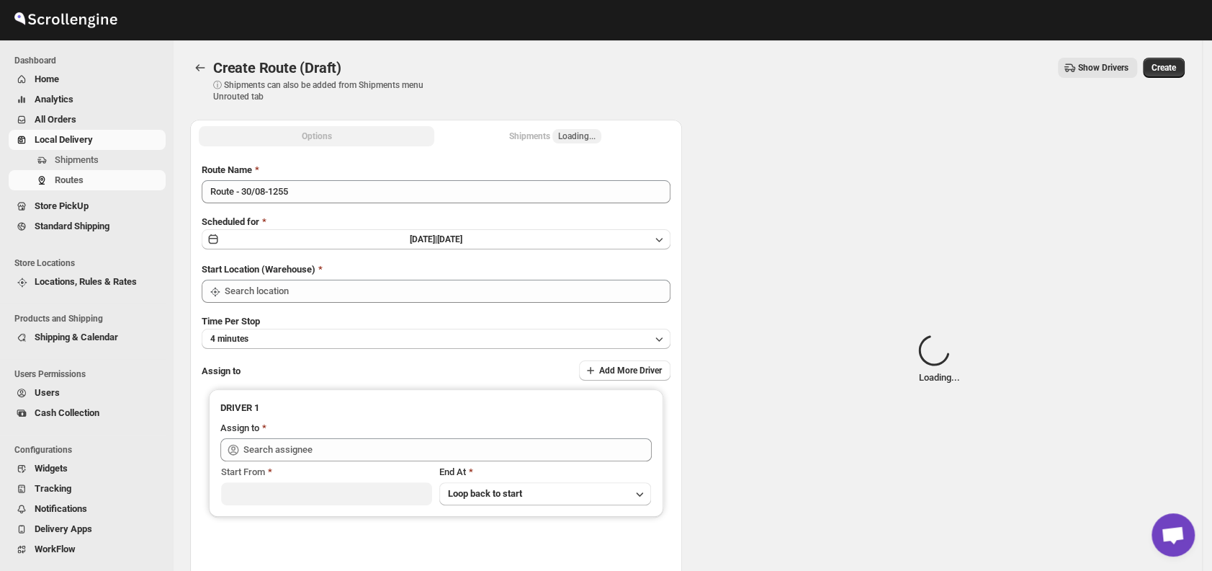
type input "DS01 [GEOGRAPHIC_DATA]"
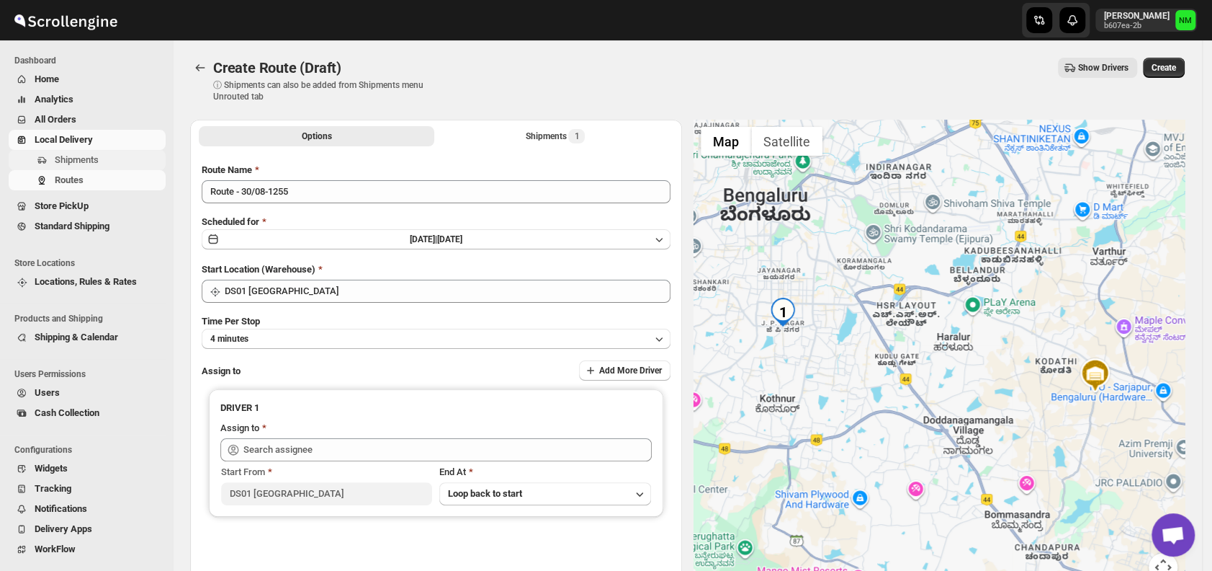
click at [117, 164] on span "Shipments" at bounding box center [109, 160] width 108 height 14
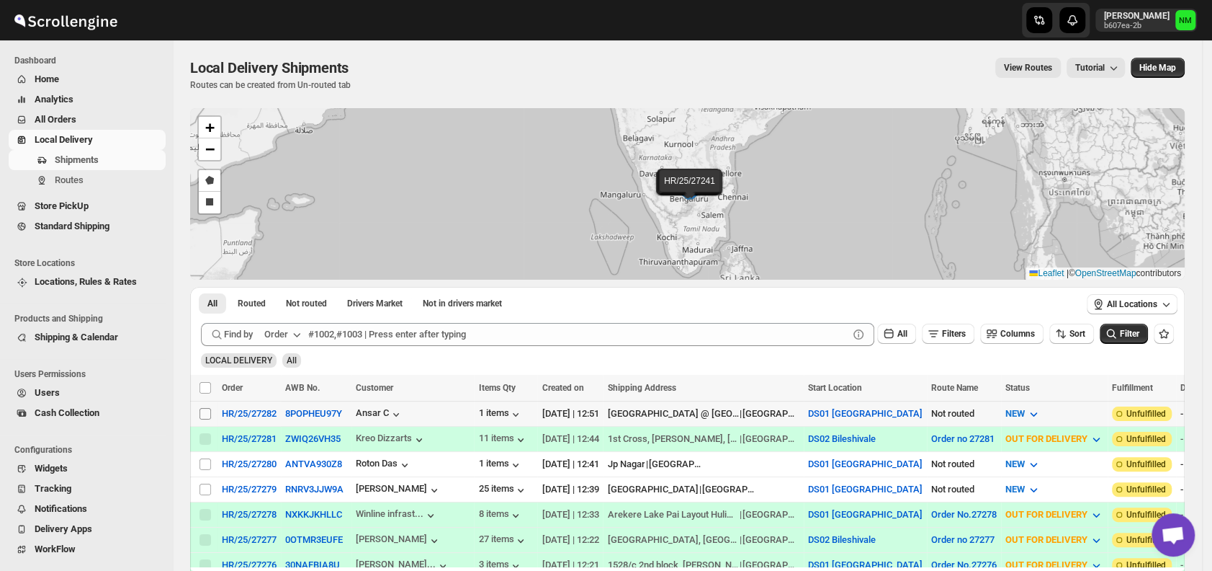
click at [202, 409] on input "Select shipment" at bounding box center [206, 414] width 12 height 12
checkbox input "true"
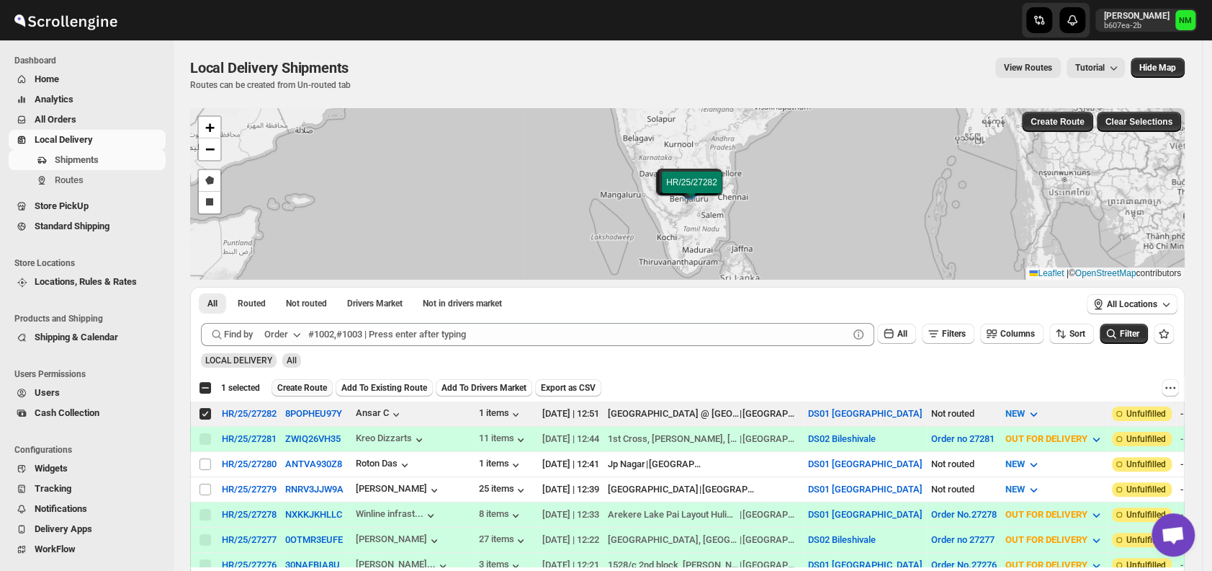
click at [303, 386] on span "Create Route" at bounding box center [302, 388] width 50 height 12
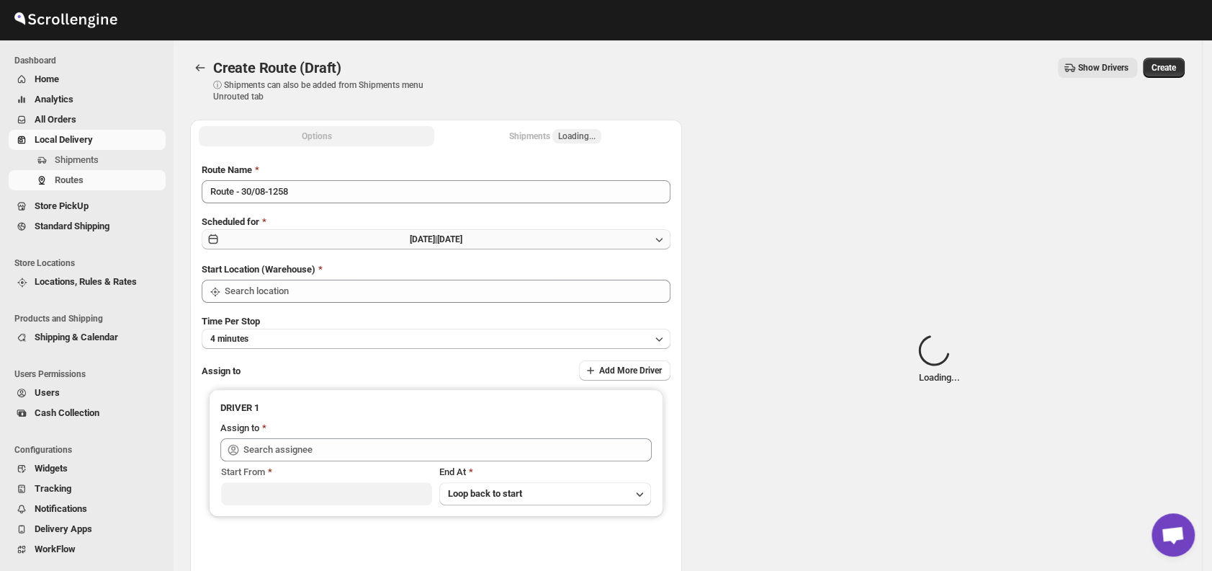
type input "DS01 [GEOGRAPHIC_DATA]"
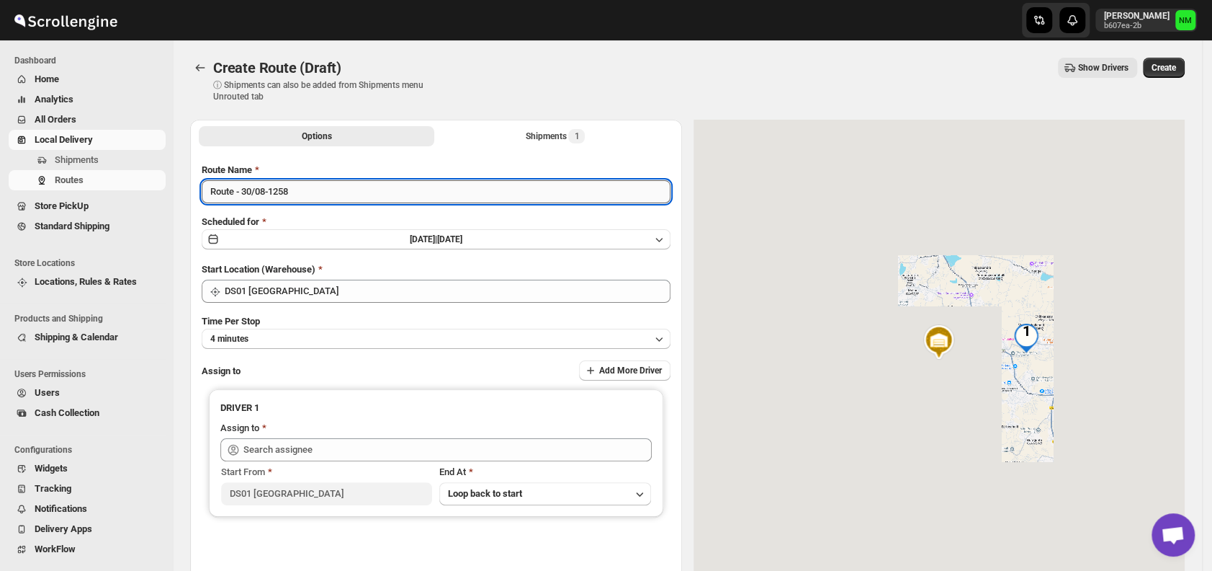
click at [334, 194] on input "Route - 30/08-1258" at bounding box center [436, 191] width 469 height 23
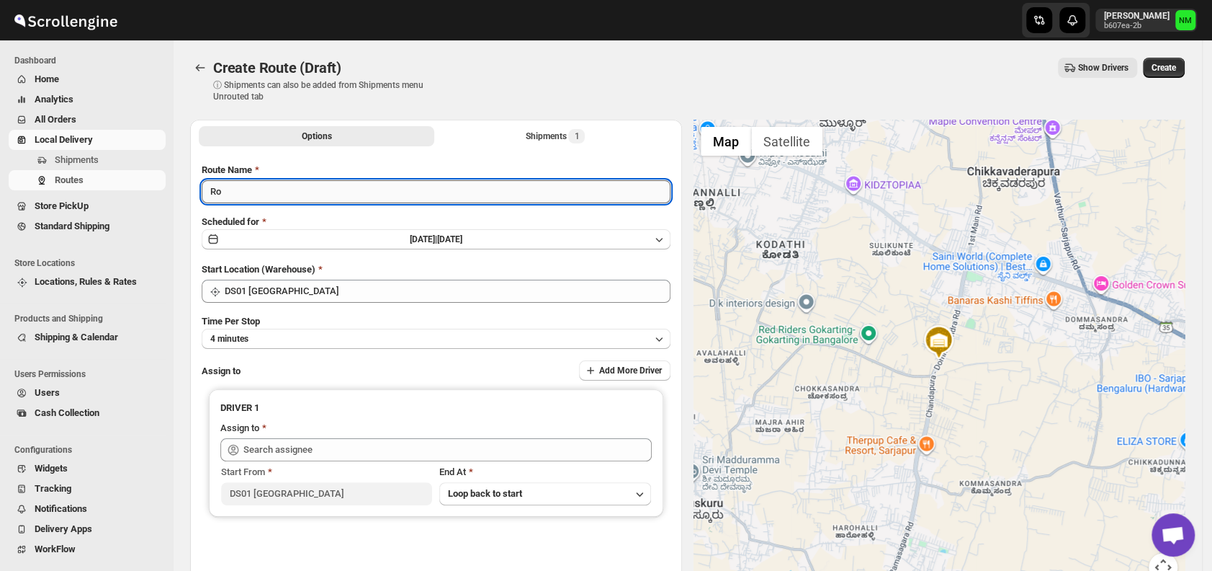
type input "R"
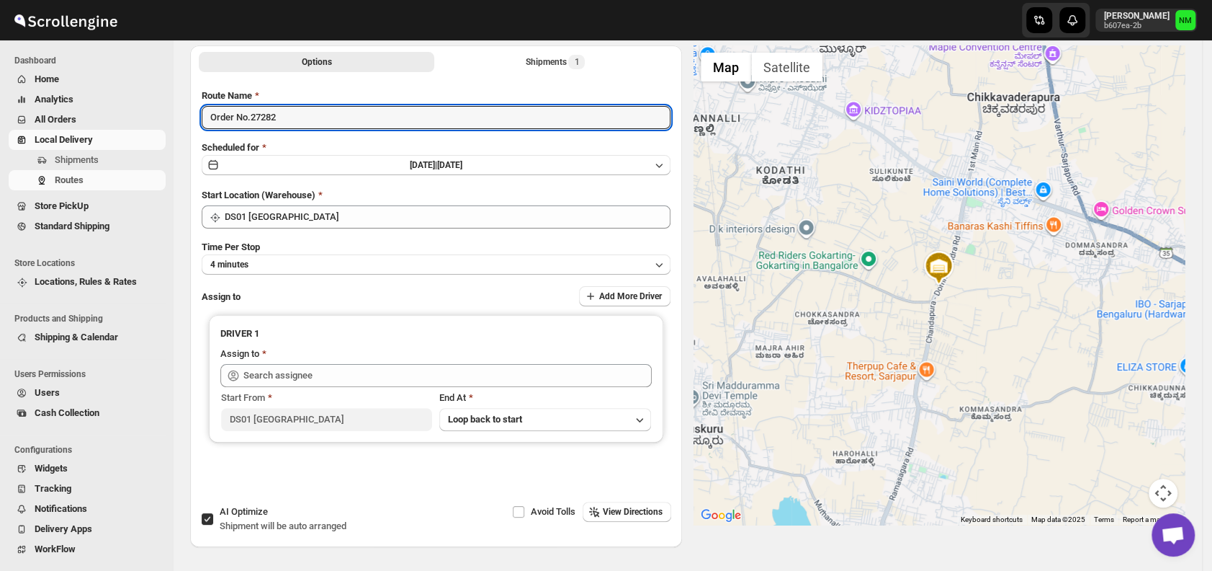
scroll to position [76, 0]
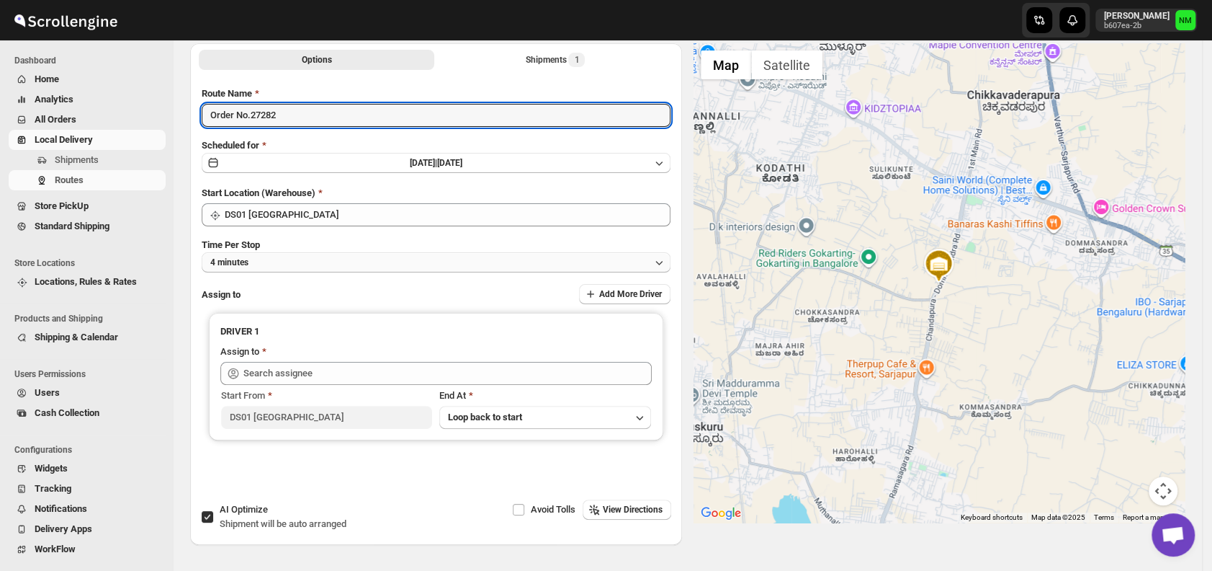
type input "Order No.27282"
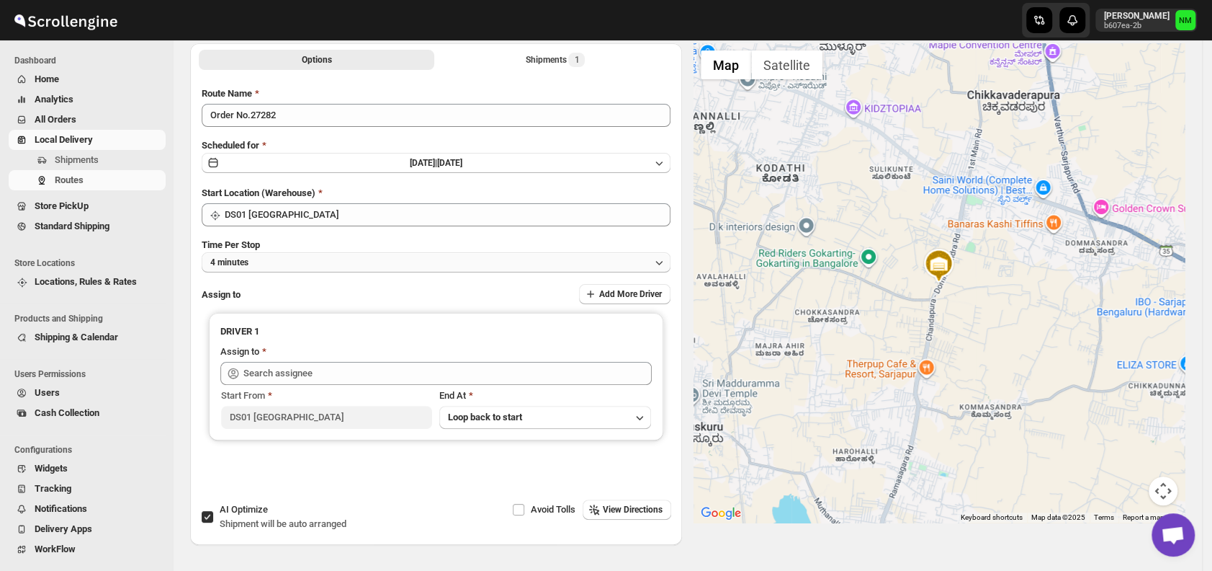
click at [290, 260] on button "4 minutes" at bounding box center [436, 262] width 469 height 20
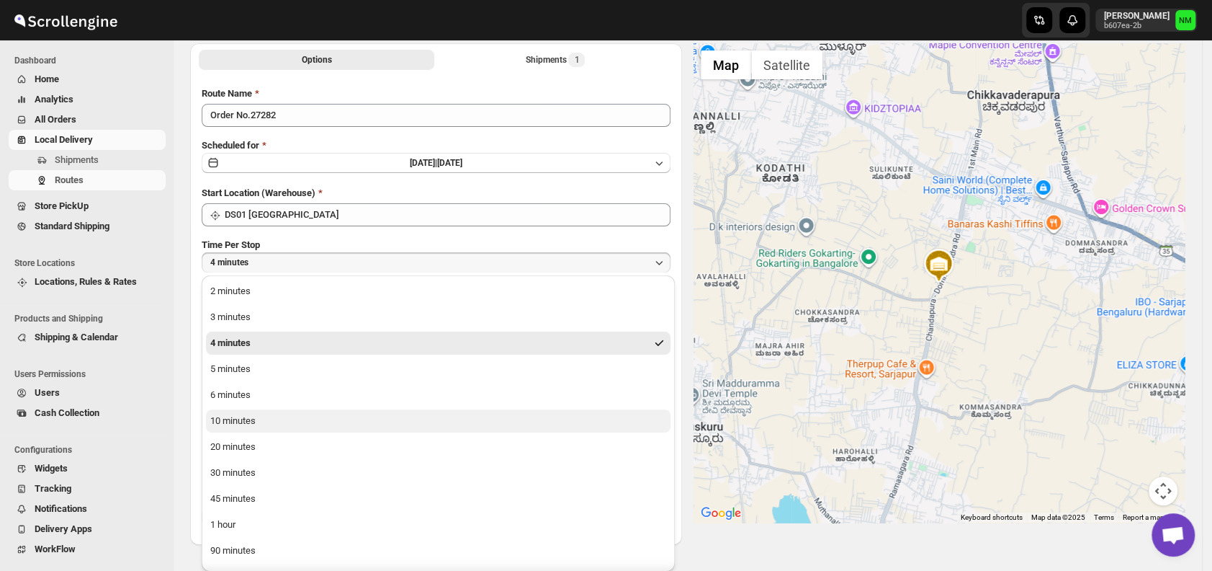
click at [255, 422] on div "10 minutes" at bounding box center [232, 420] width 45 height 14
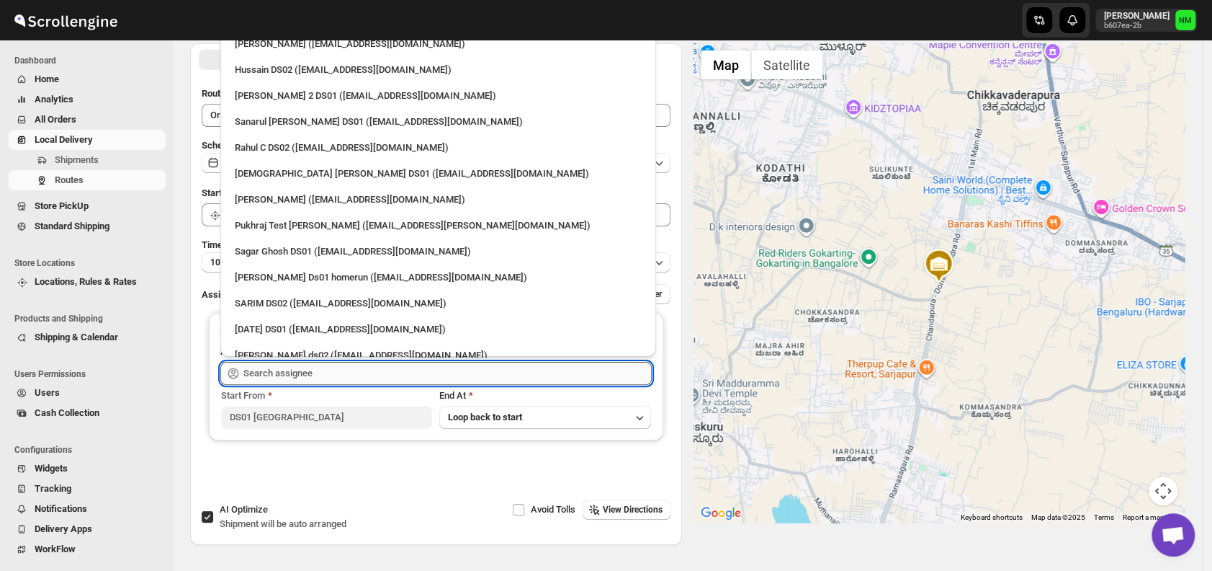
click at [337, 375] on input "text" at bounding box center [447, 373] width 408 height 23
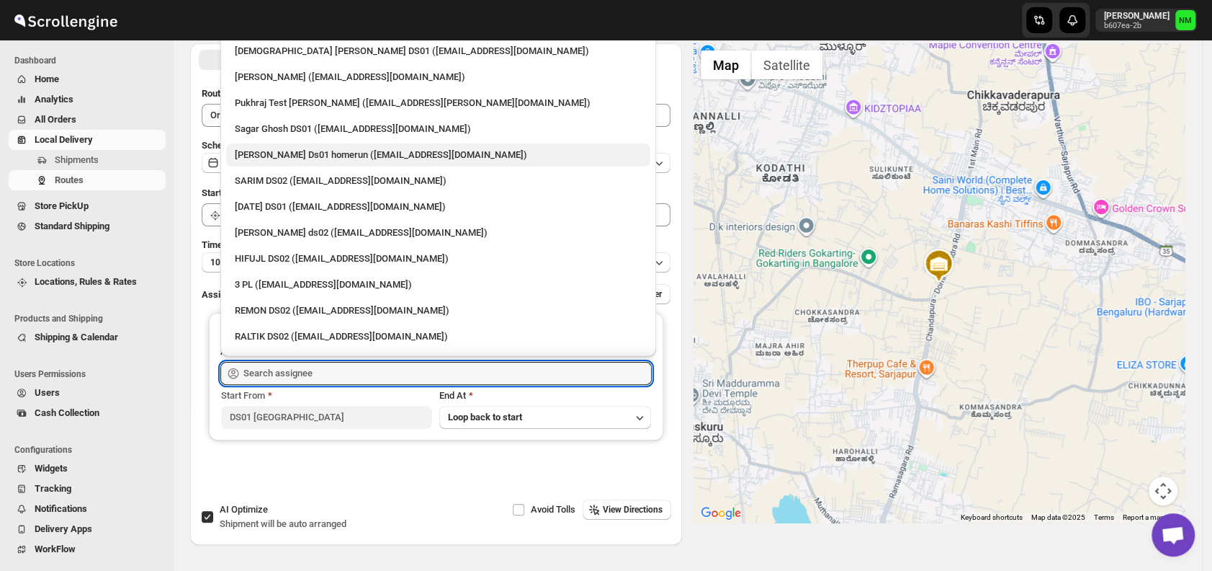
scroll to position [180, 0]
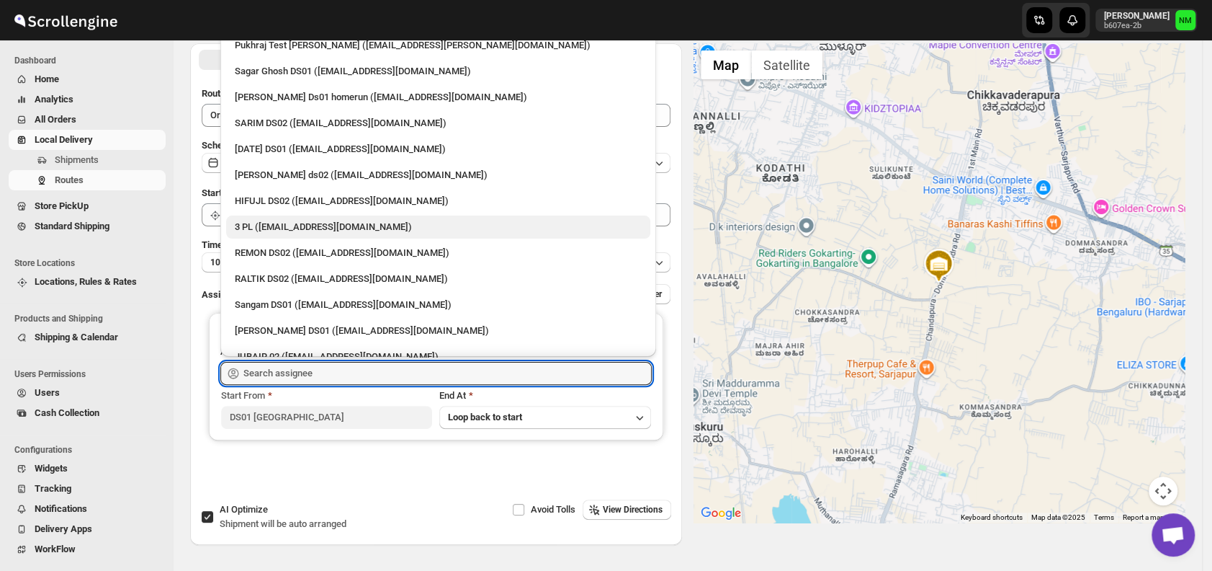
click at [286, 224] on div "3 PL ([EMAIL_ADDRESS][DOMAIN_NAME])" at bounding box center [438, 227] width 407 height 14
type input "3 PL ([EMAIL_ADDRESS][DOMAIN_NAME])"
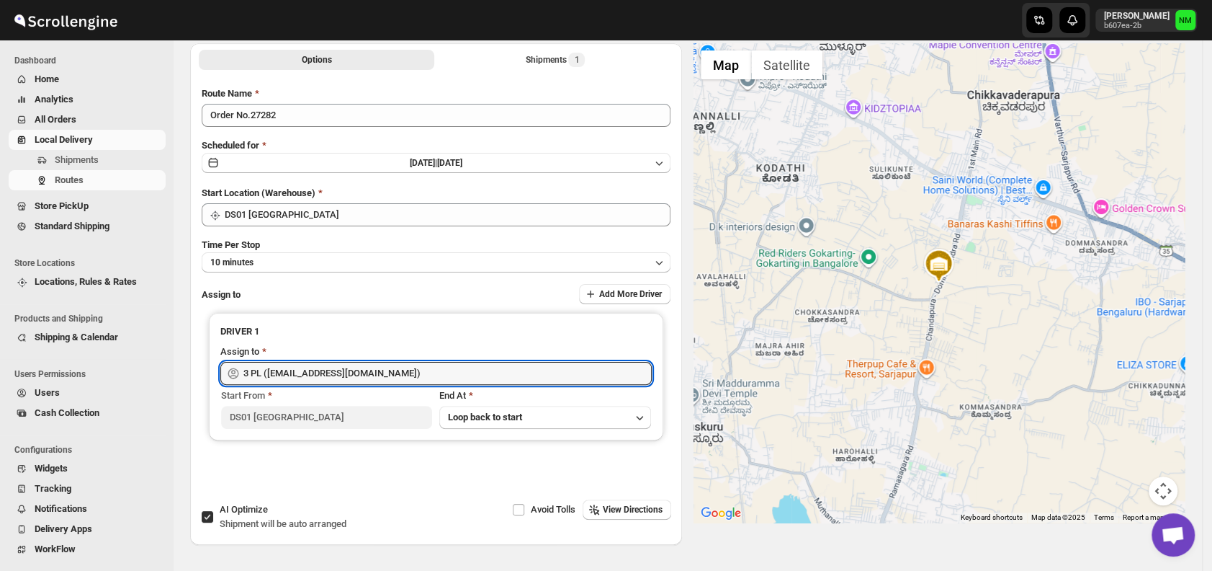
scroll to position [0, 0]
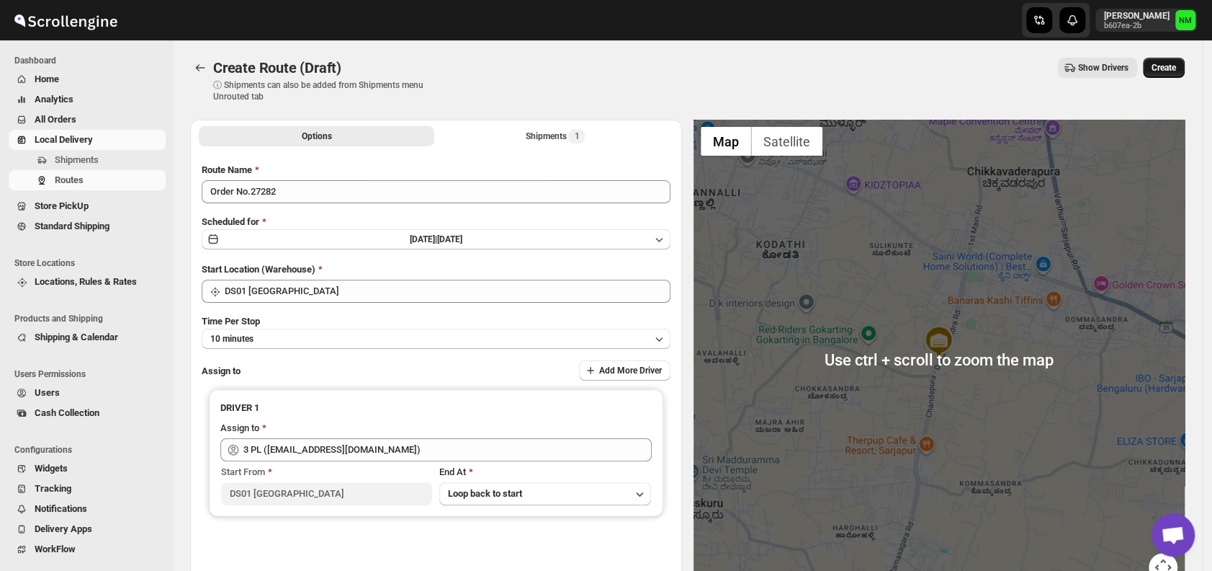
click at [1171, 66] on span "Create" at bounding box center [1164, 68] width 24 height 12
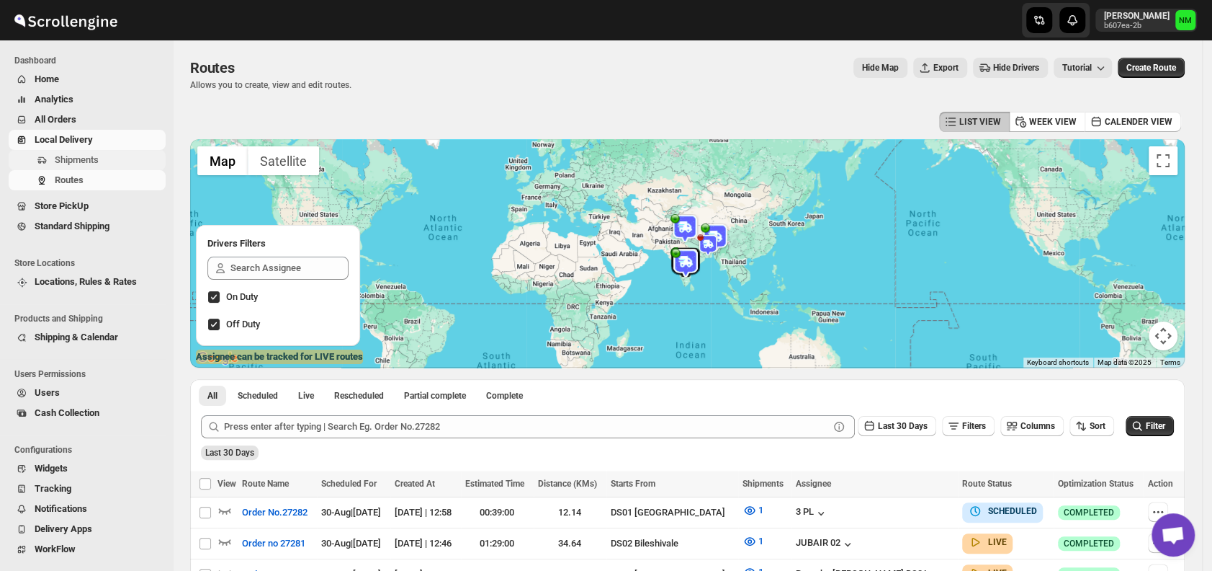
click at [97, 158] on span "Shipments" at bounding box center [77, 159] width 44 height 11
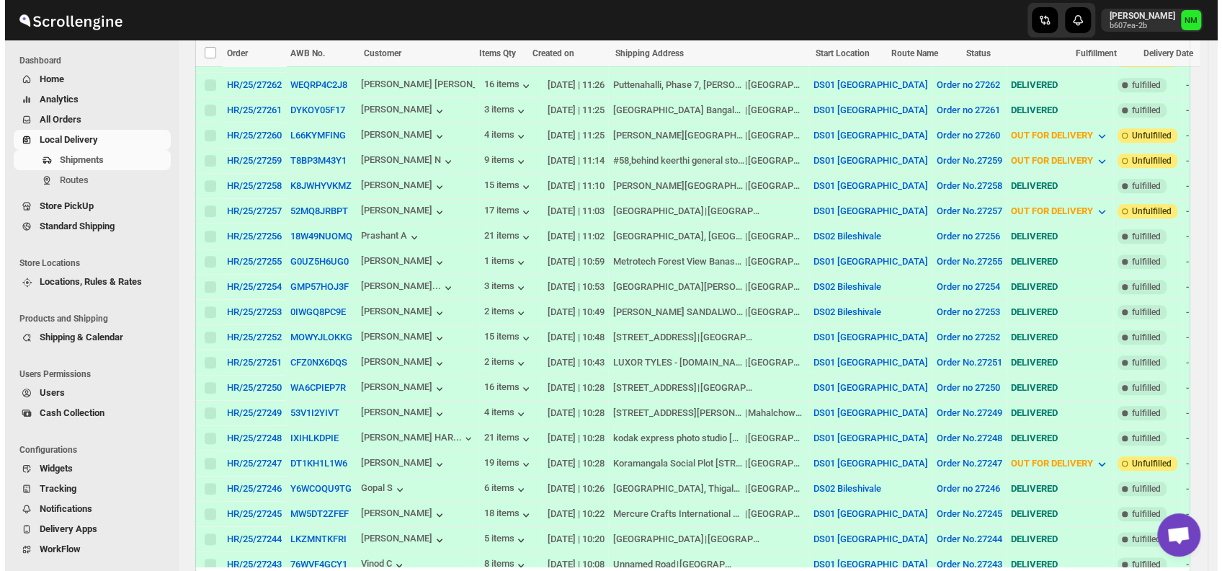
scroll to position [833, 0]
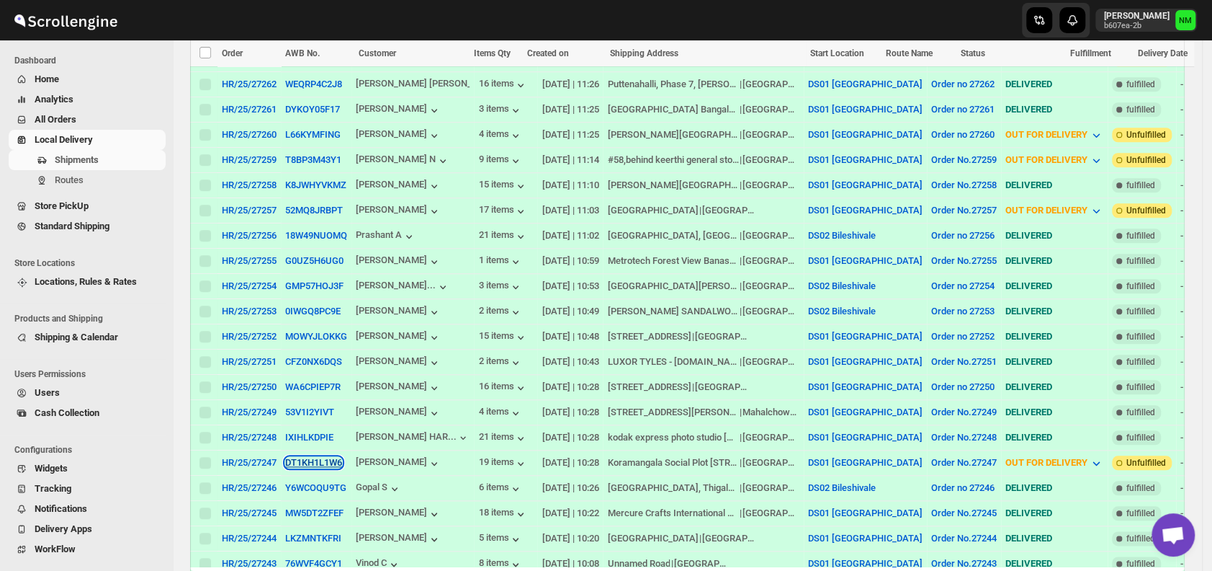
click at [305, 457] on button "DT1KH1L1W6" at bounding box center [313, 462] width 57 height 11
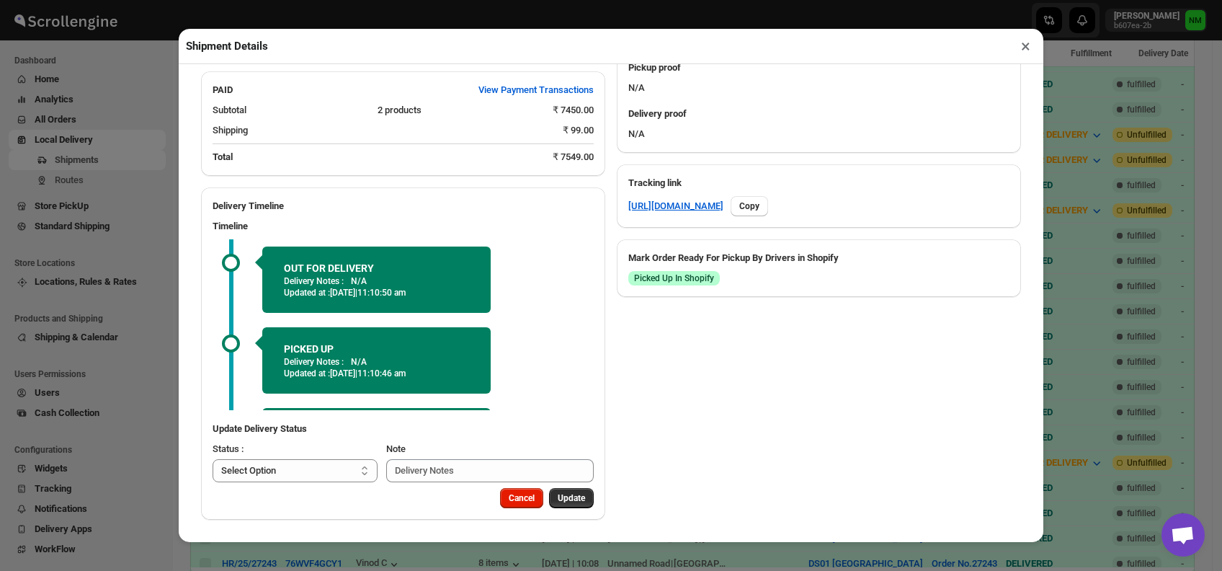
scroll to position [71, 0]
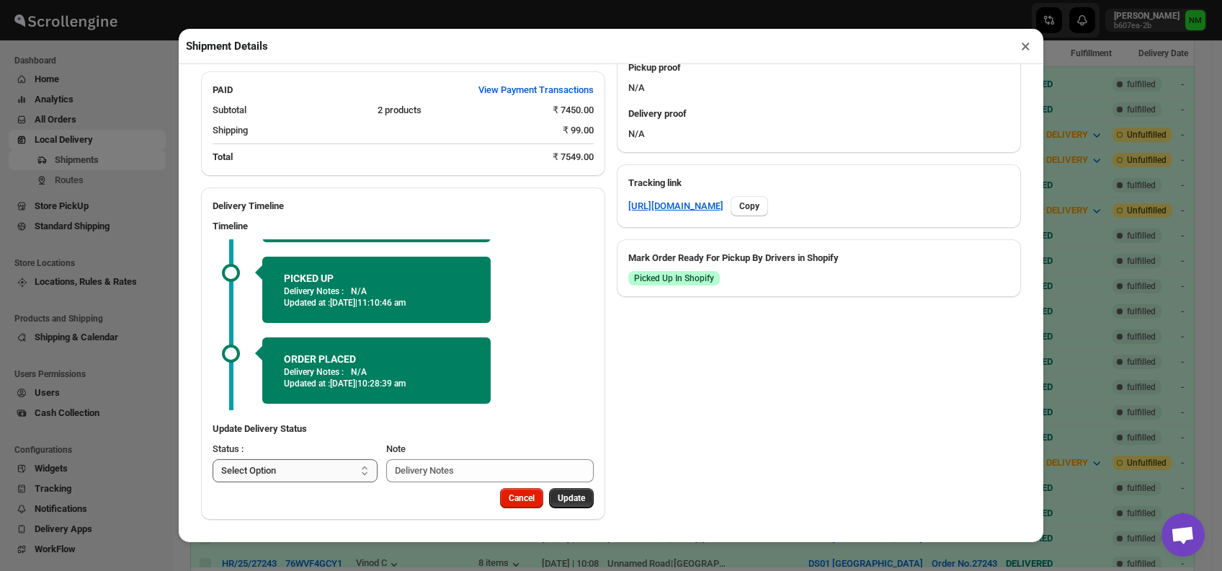
click at [288, 473] on select "Select Option PICKED UP OUT FOR DELIVERY RESCHEDULE DELIVERED CANCELLED" at bounding box center [295, 470] width 165 height 23
select select "DELIVERED"
click at [213, 459] on select "Select Option PICKED UP OUT FOR DELIVERY RESCHEDULE DELIVERED CANCELLED" at bounding box center [295, 470] width 165 height 23
click at [565, 493] on span "Update" at bounding box center [571, 498] width 27 height 12
select select
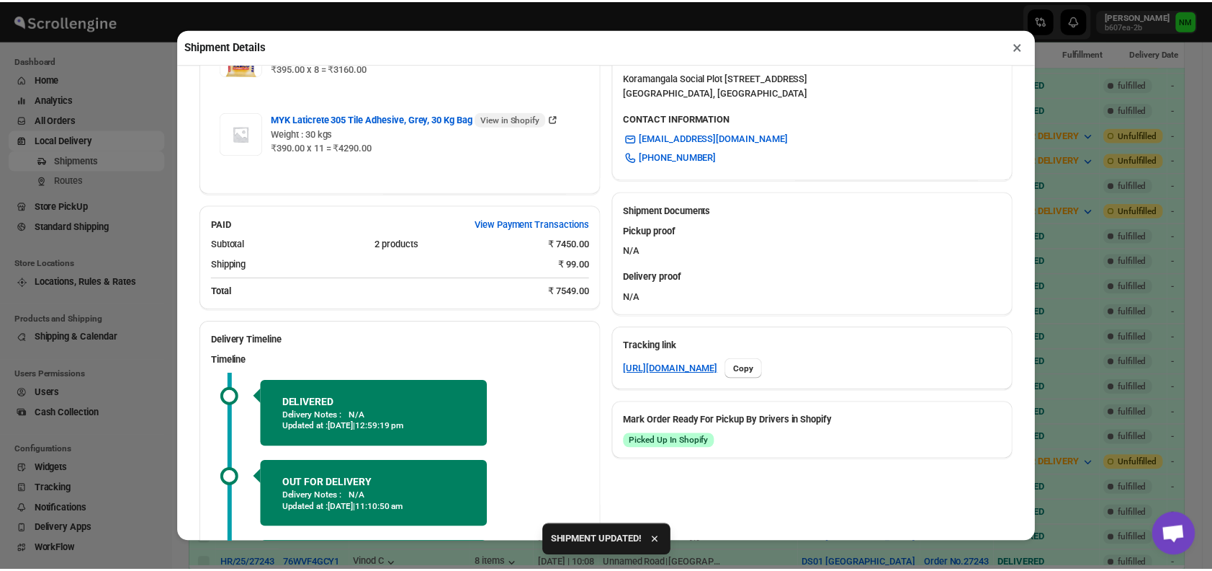
scroll to position [622, 0]
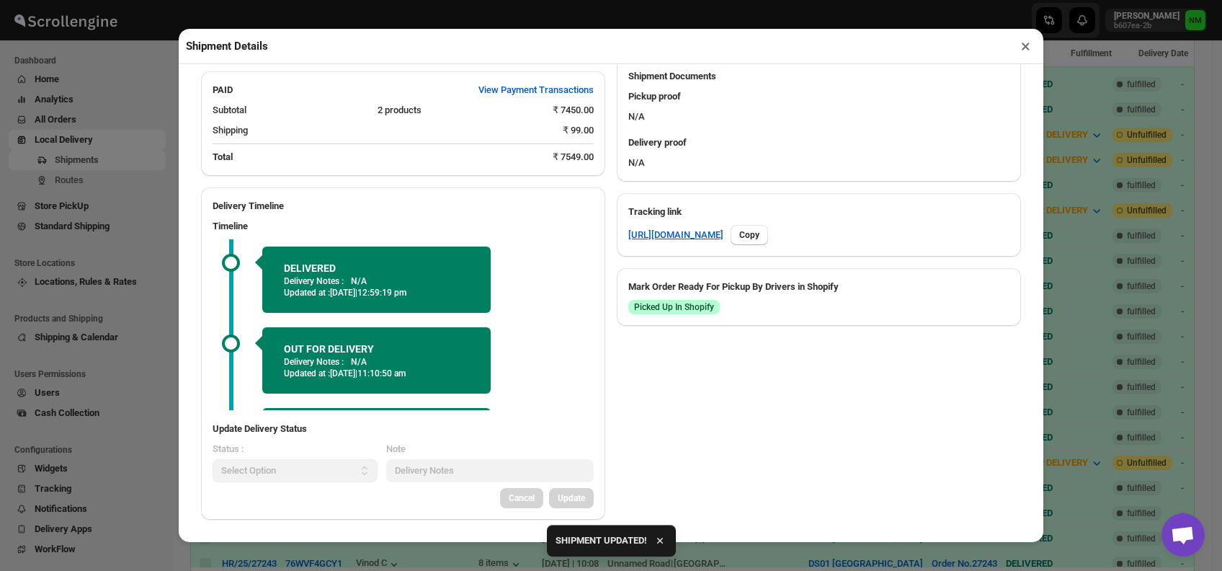
click at [1023, 48] on button "×" at bounding box center [1025, 46] width 21 height 20
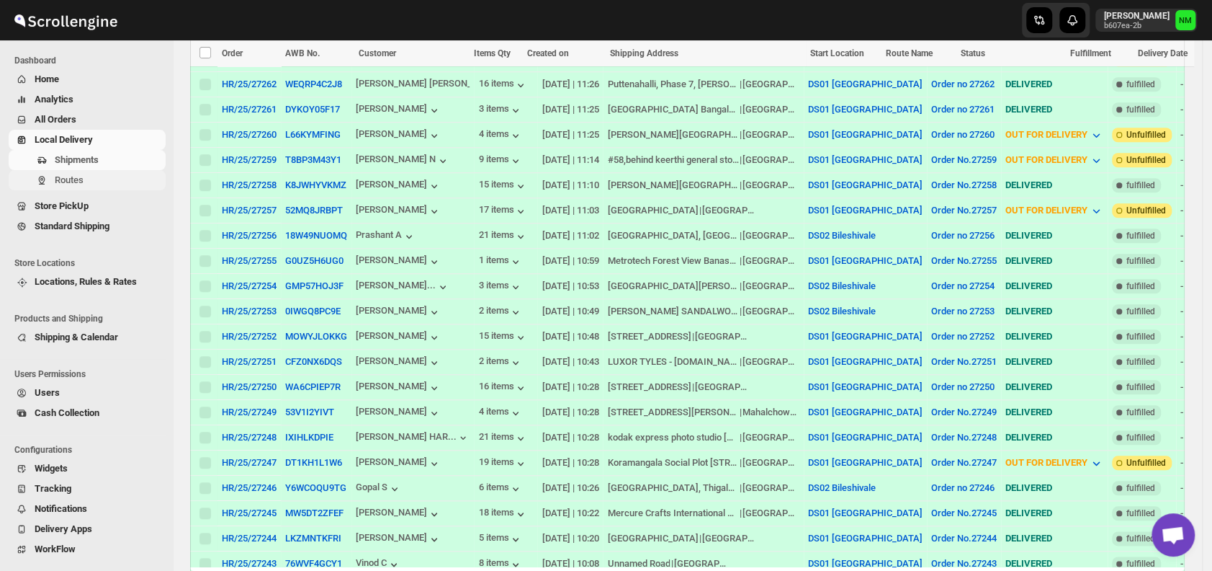
click at [76, 178] on span "Routes" at bounding box center [69, 179] width 29 height 11
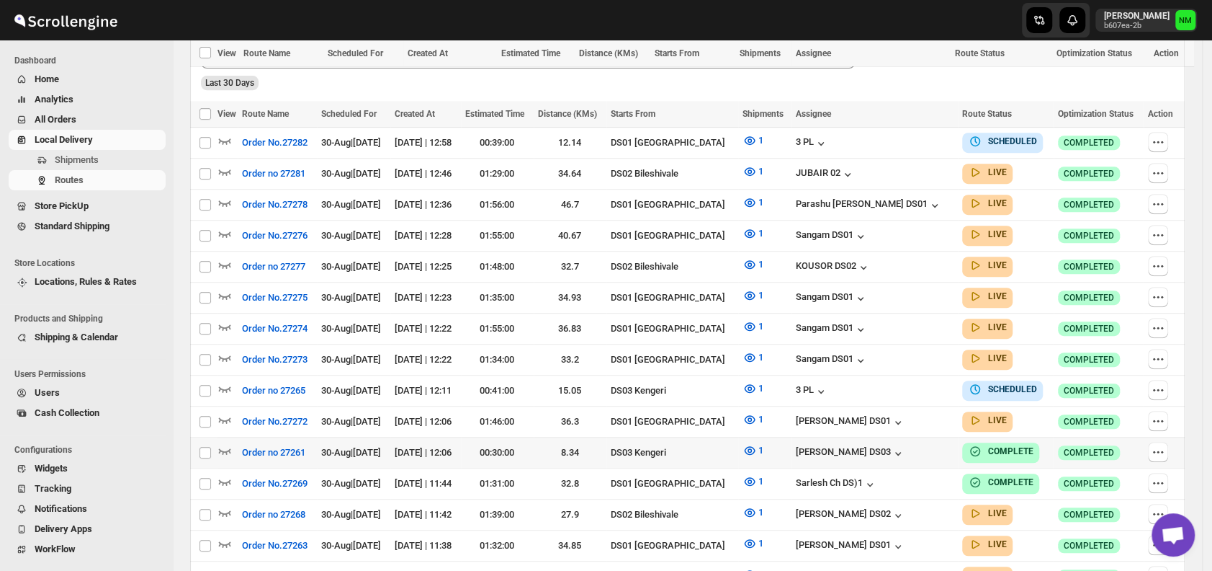
scroll to position [452, 0]
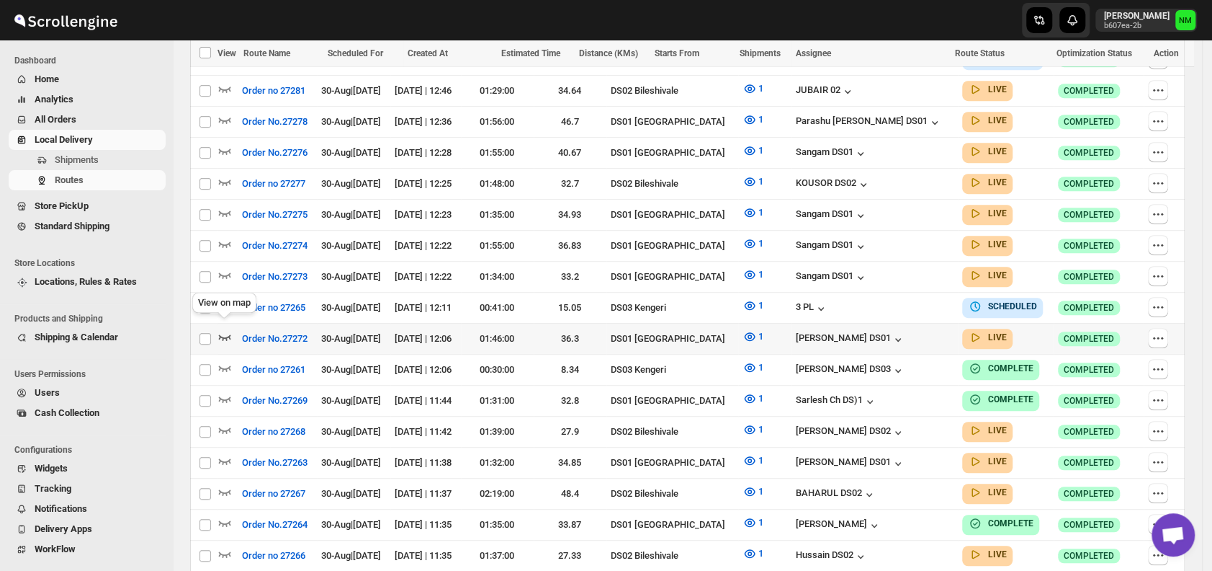
click at [225, 329] on icon "button" at bounding box center [225, 336] width 14 height 14
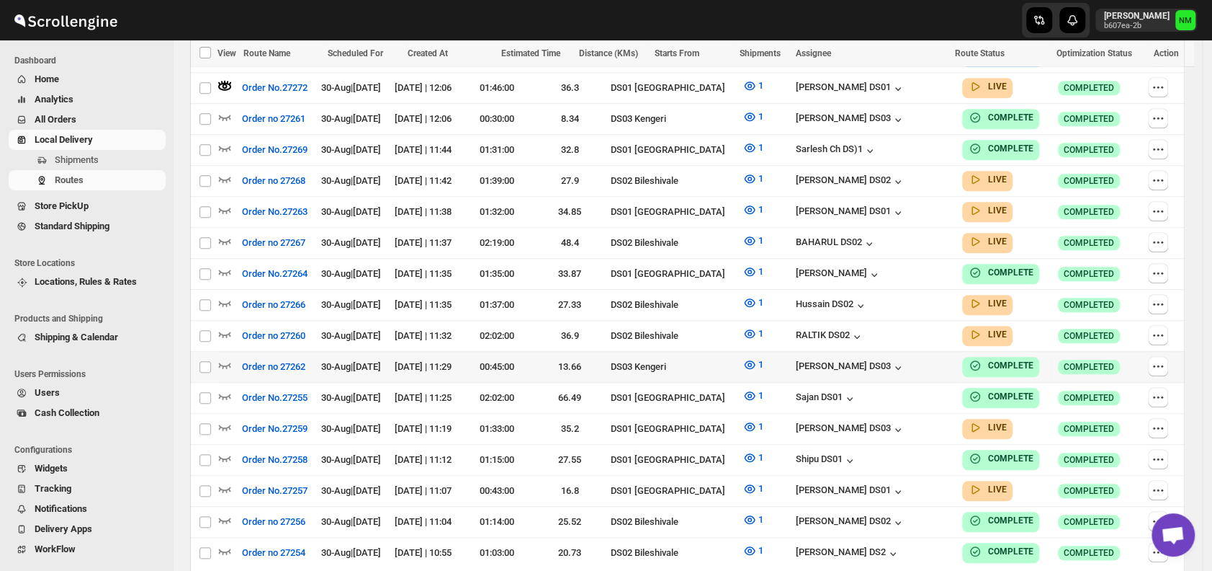
scroll to position [715, 0]
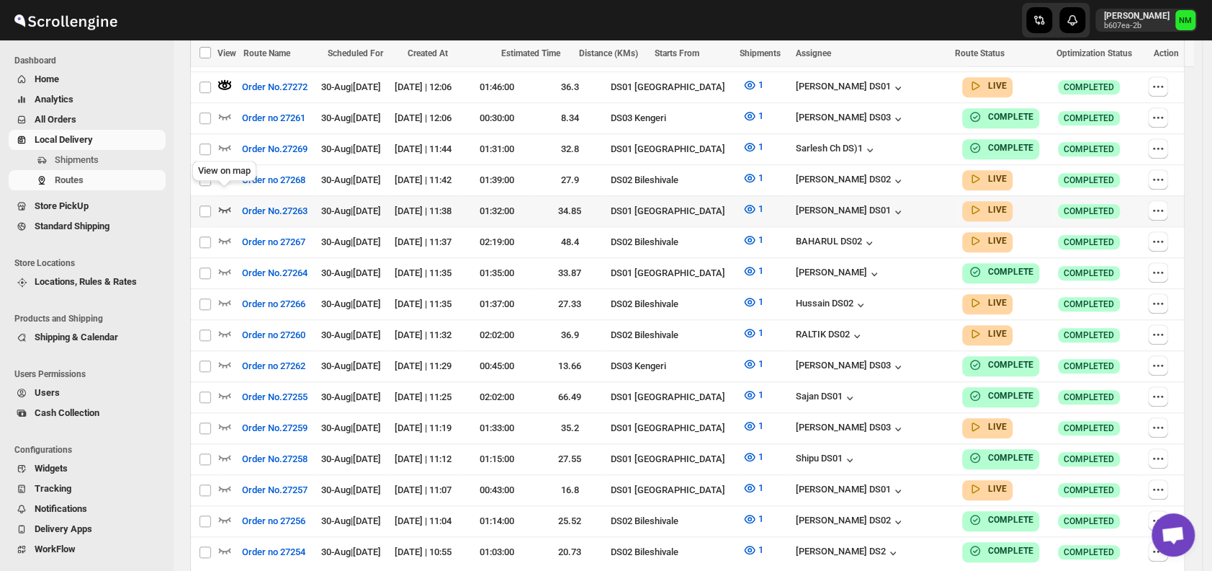
click at [229, 207] on icon "button" at bounding box center [225, 210] width 12 height 6
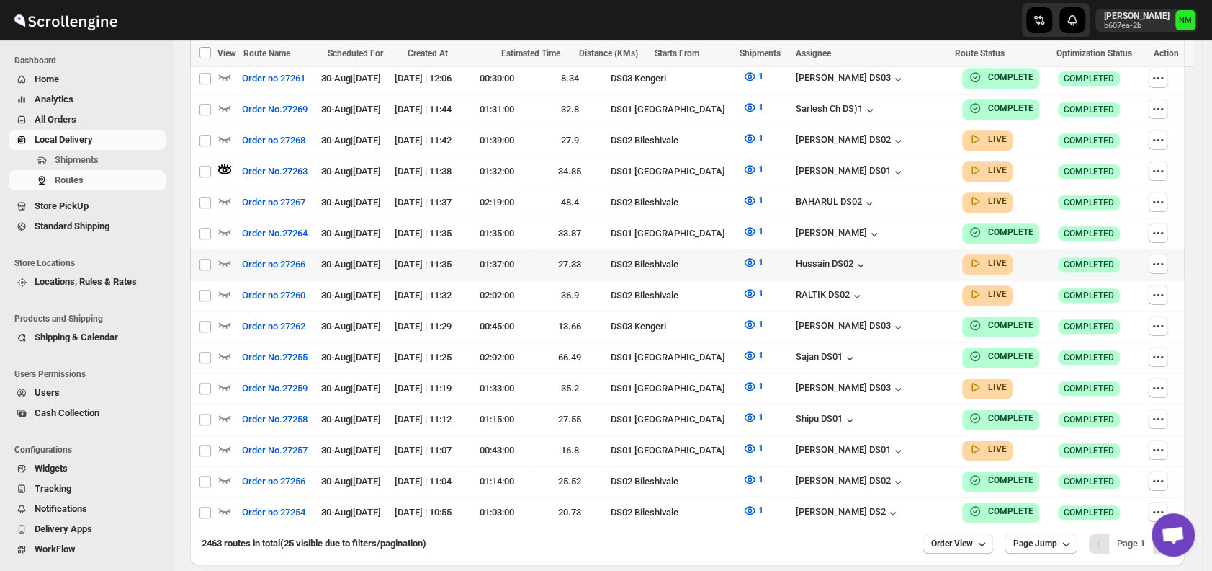
scroll to position [798, 0]
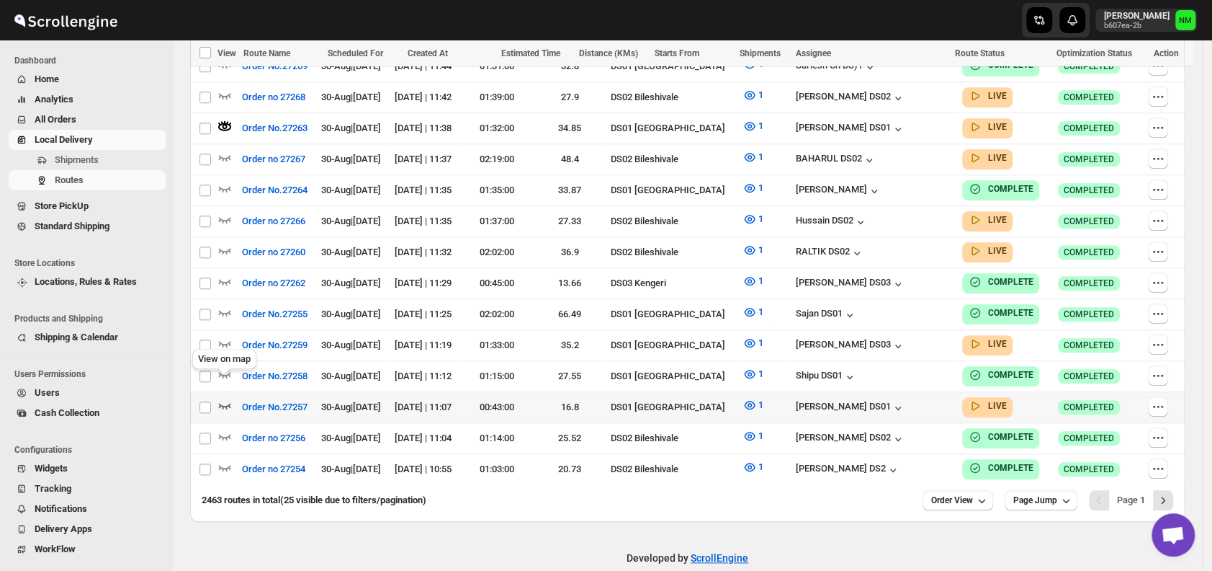
click at [229, 398] on icon "button" at bounding box center [225, 405] width 14 height 14
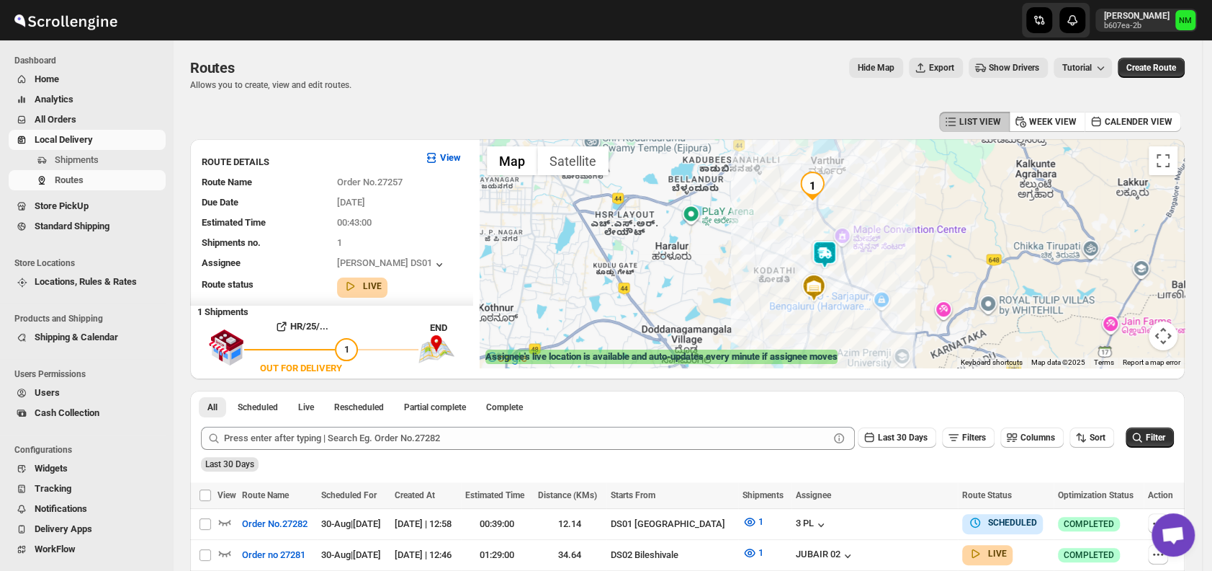
click at [820, 253] on img at bounding box center [824, 254] width 29 height 29
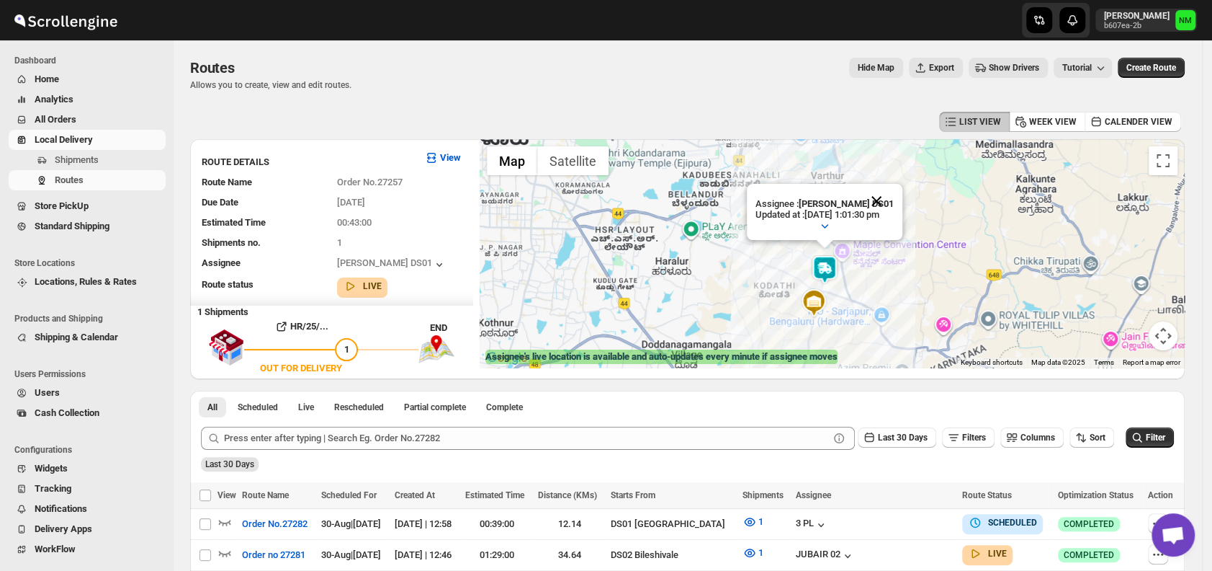
click at [894, 195] on button "Close" at bounding box center [876, 201] width 35 height 35
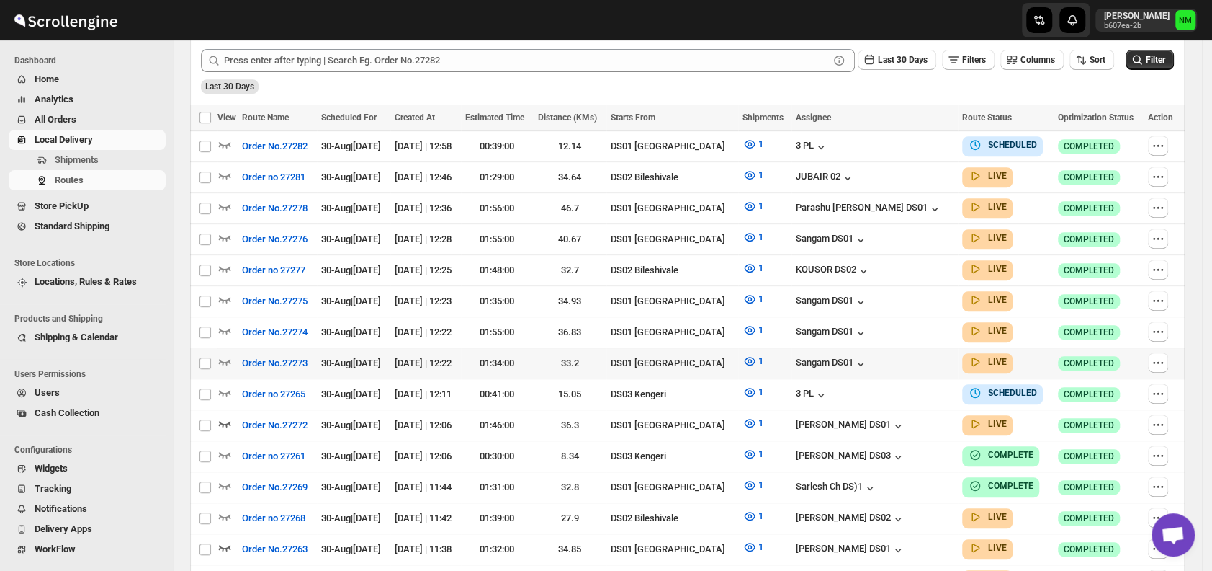
scroll to position [378, 0]
click at [224, 205] on icon "button" at bounding box center [225, 205] width 14 height 14
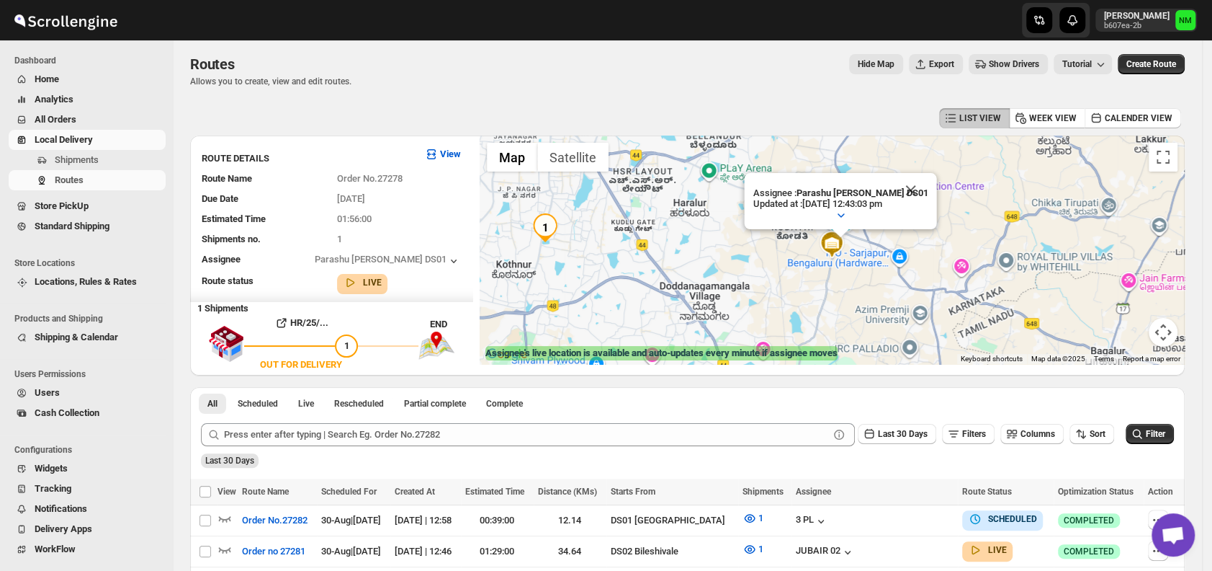
scroll to position [0, 0]
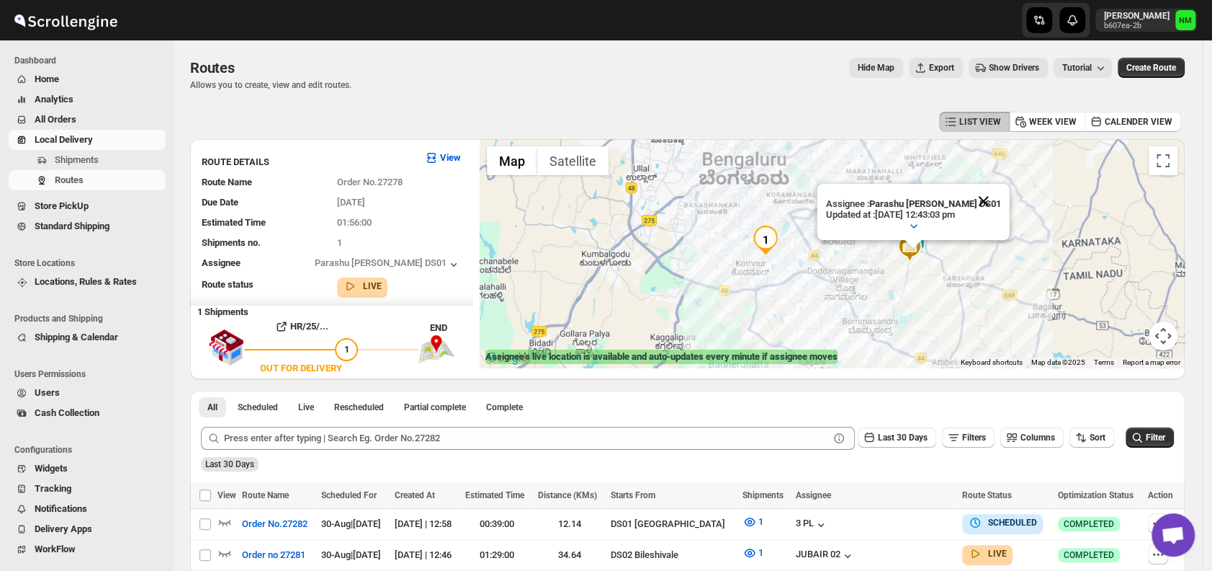
click at [997, 193] on button "Close" at bounding box center [984, 201] width 35 height 35
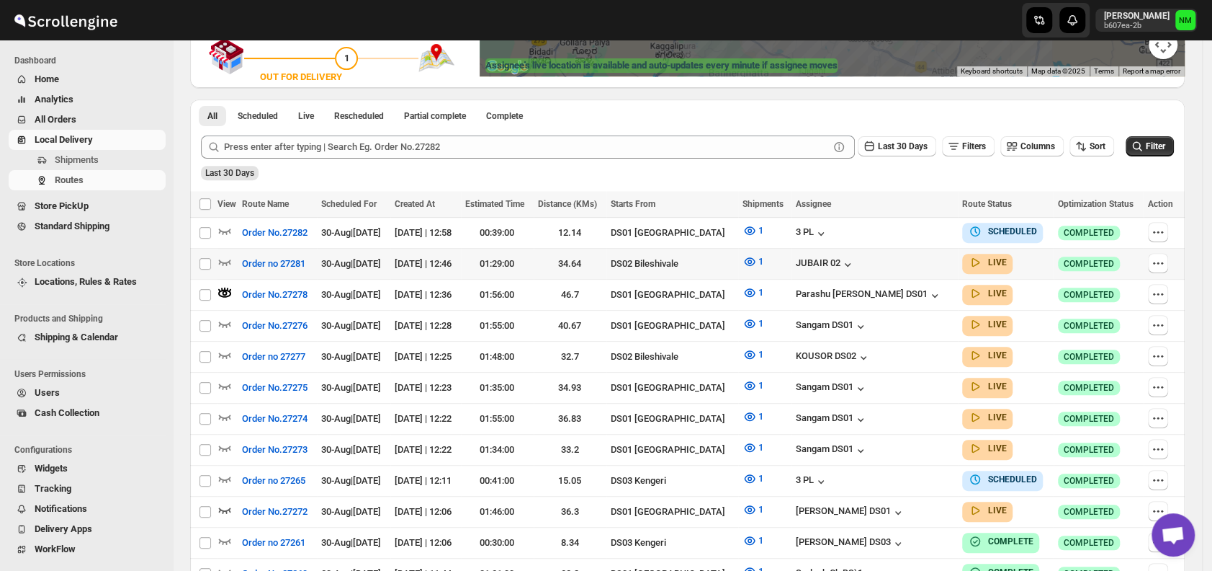
scroll to position [295, 0]
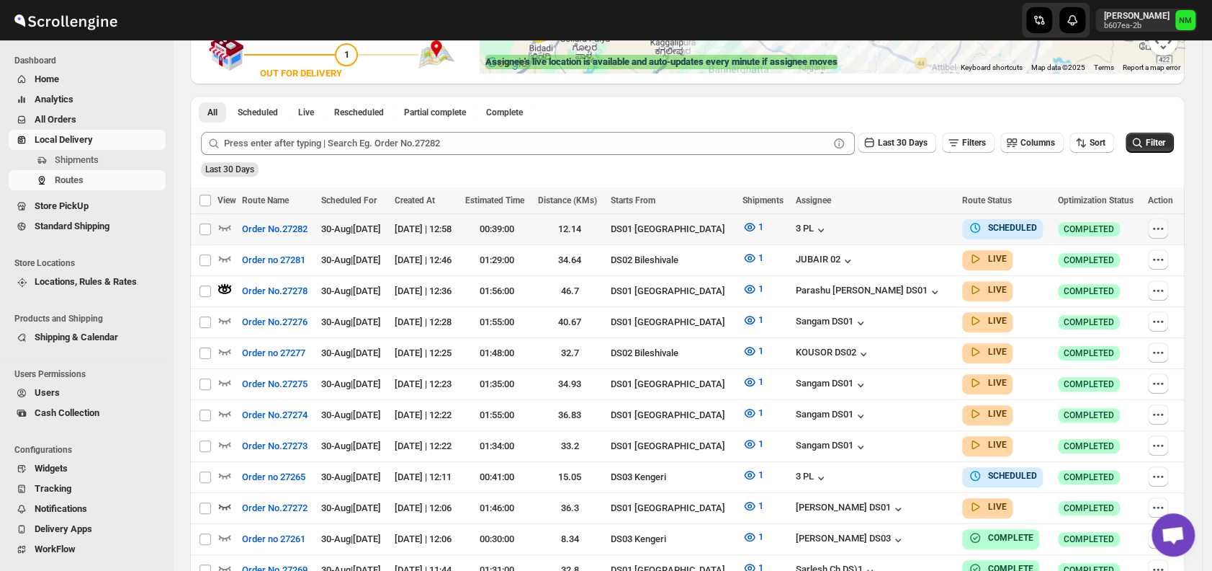
click at [1163, 227] on icon "button" at bounding box center [1162, 228] width 2 height 2
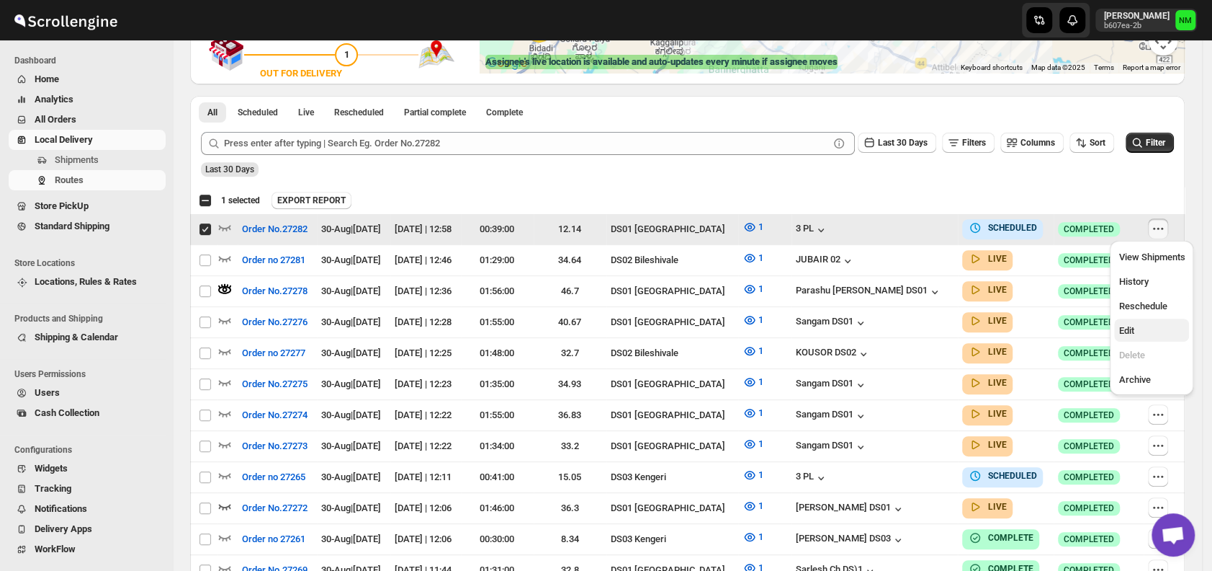
click at [1134, 326] on span "Edit" at bounding box center [1126, 330] width 15 height 11
checkbox input "false"
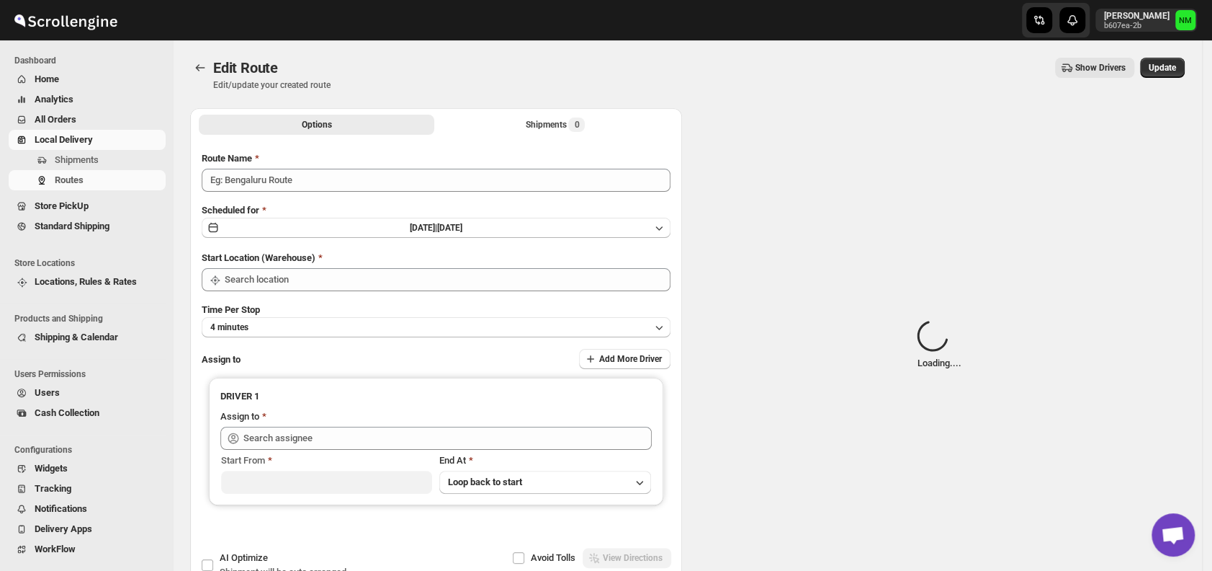
type input "Order No.27282"
type input "DS01 [GEOGRAPHIC_DATA]"
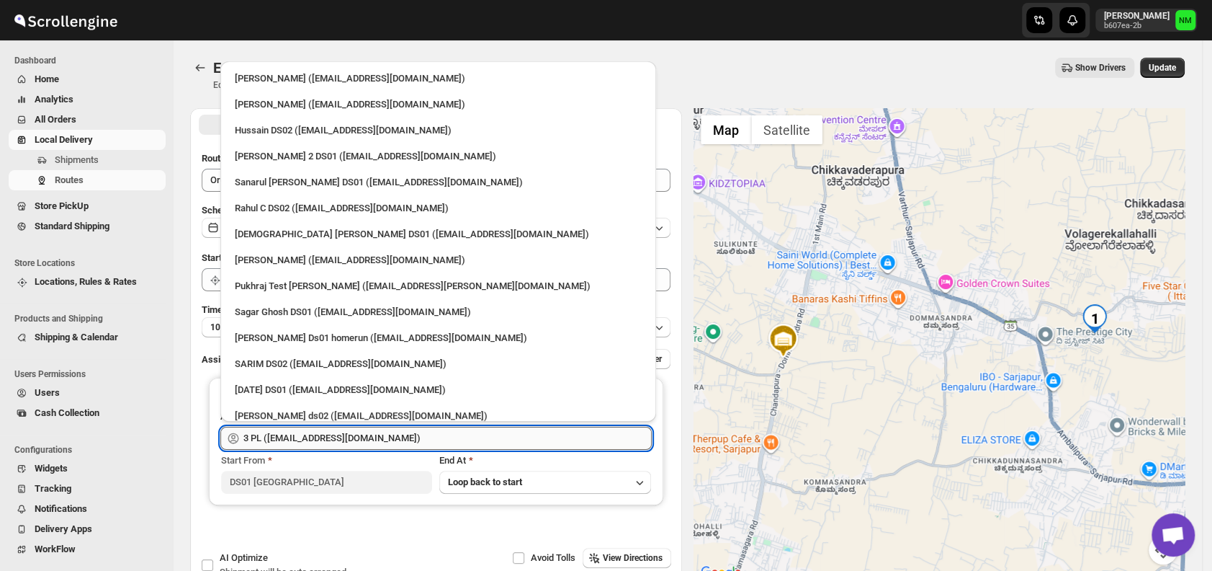
click at [369, 432] on input "3 PL ([EMAIL_ADDRESS][DOMAIN_NAME])" at bounding box center [447, 437] width 408 height 23
click at [279, 184] on div "Sanarul [PERSON_NAME] DS01 ([EMAIL_ADDRESS][DOMAIN_NAME])" at bounding box center [438, 182] width 407 height 14
type input "Sanarul Haque DS01 (fefifag638@adosnan.com)"
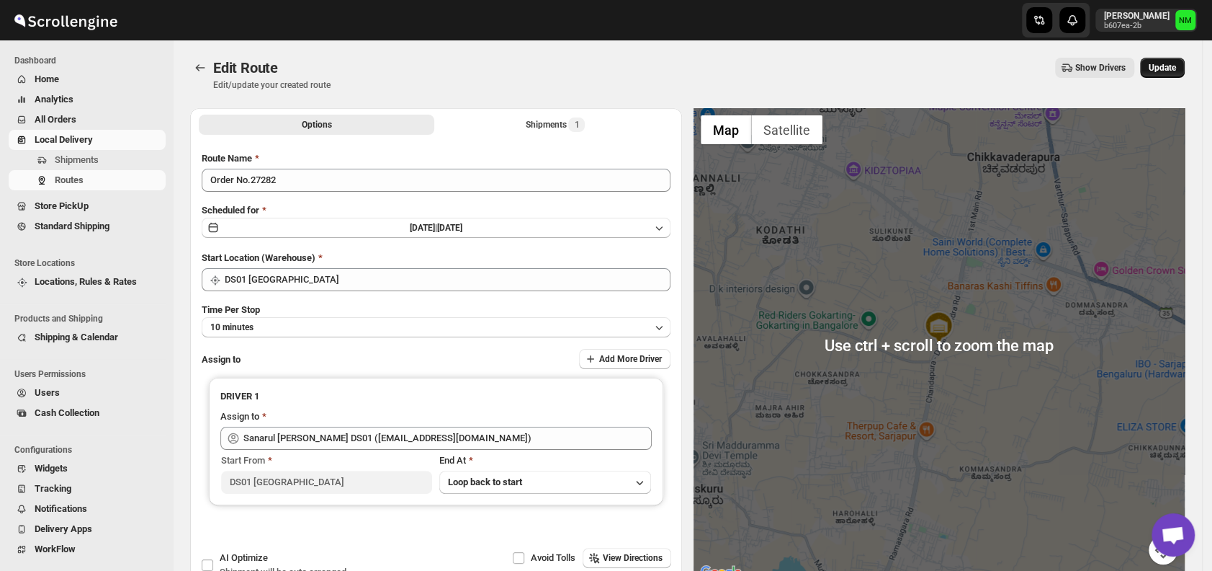
click at [1162, 68] on span "Update" at bounding box center [1162, 68] width 27 height 12
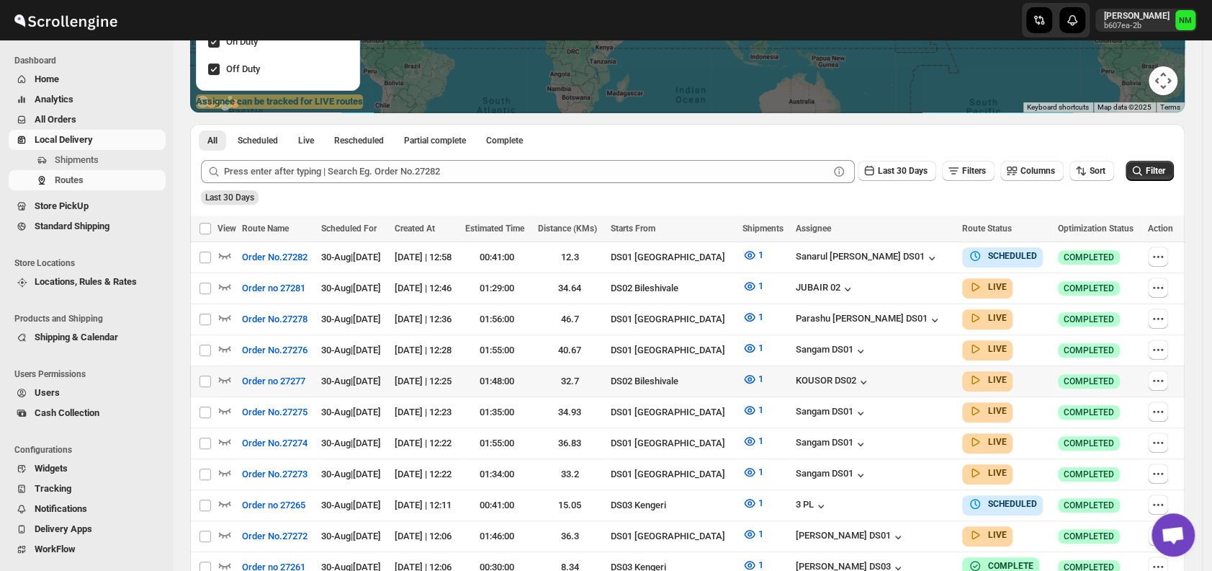
scroll to position [340, 0]
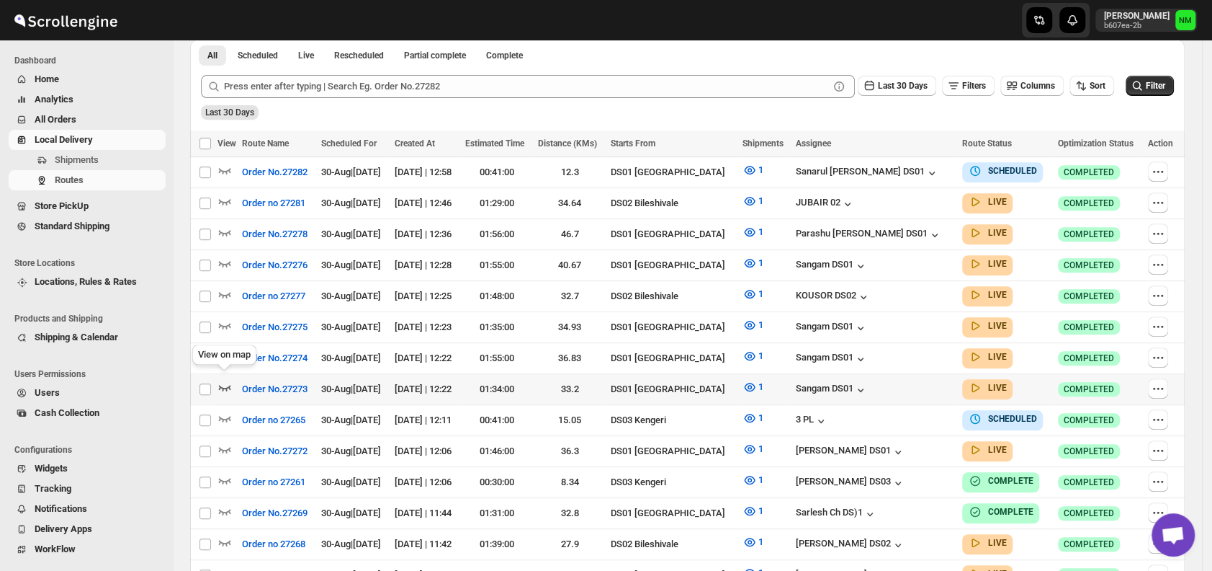
click at [227, 380] on icon "button" at bounding box center [225, 387] width 14 height 14
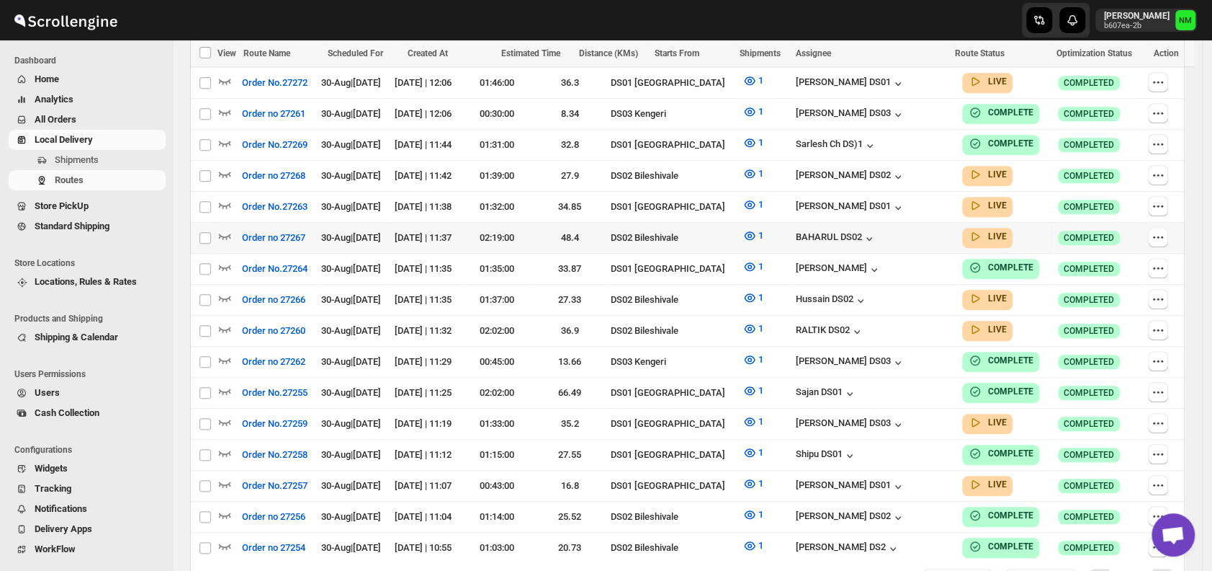
scroll to position [599, 0]
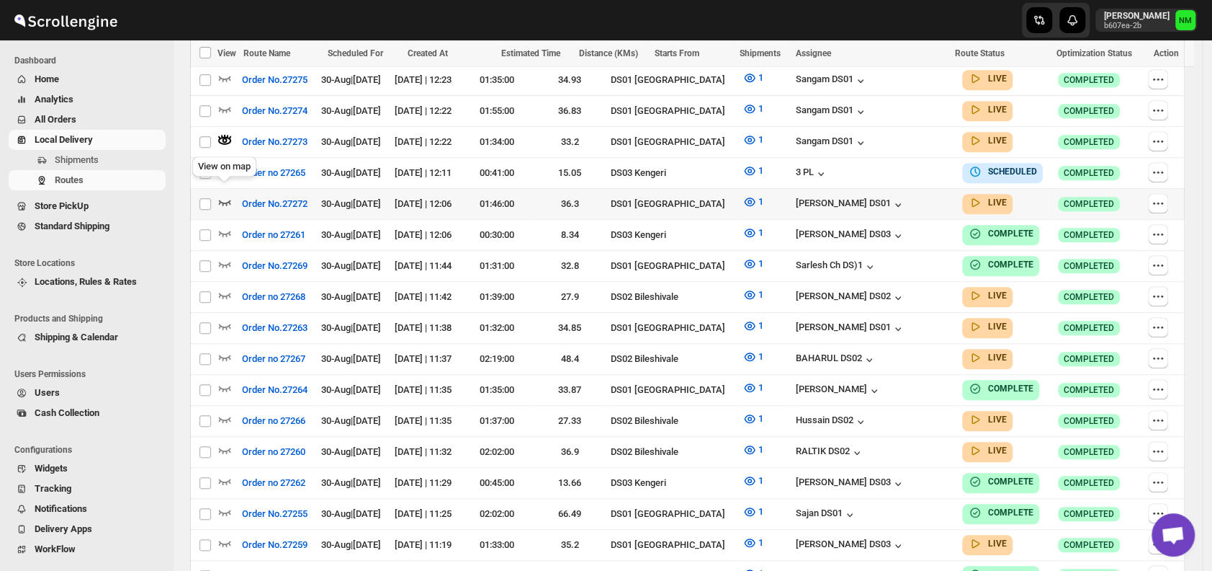
click at [227, 195] on icon "button" at bounding box center [225, 201] width 14 height 14
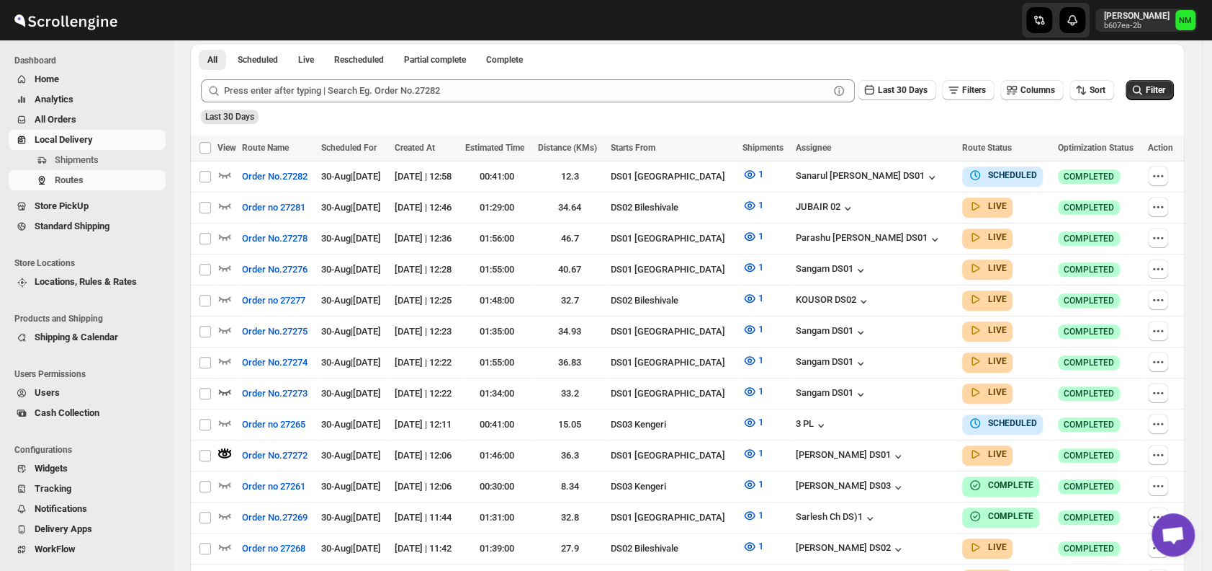
scroll to position [349, 0]
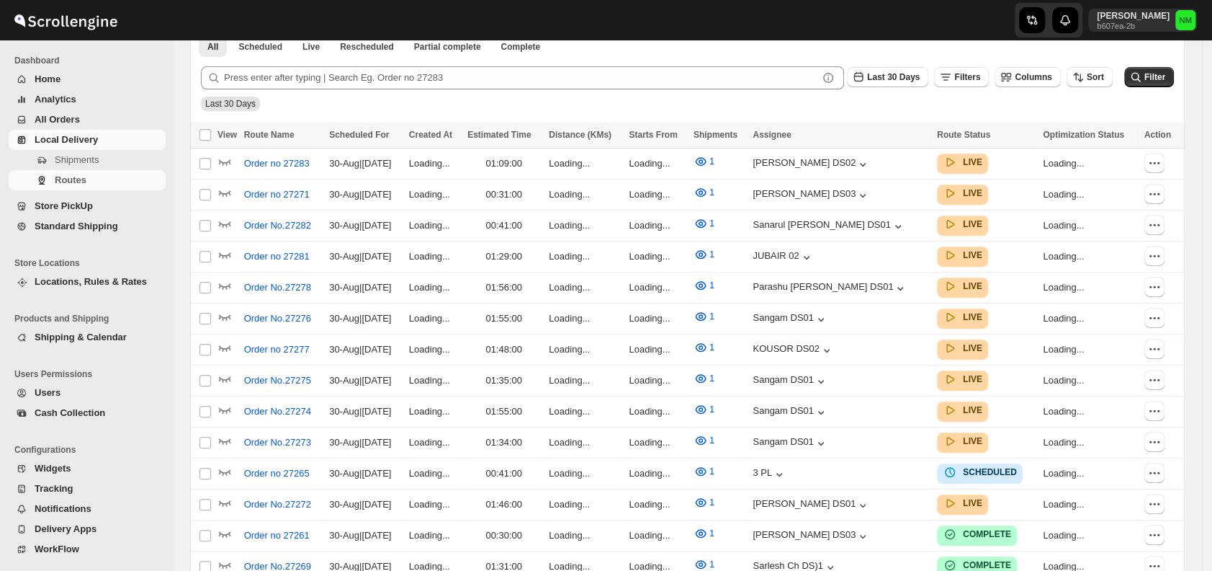
scroll to position [349, 0]
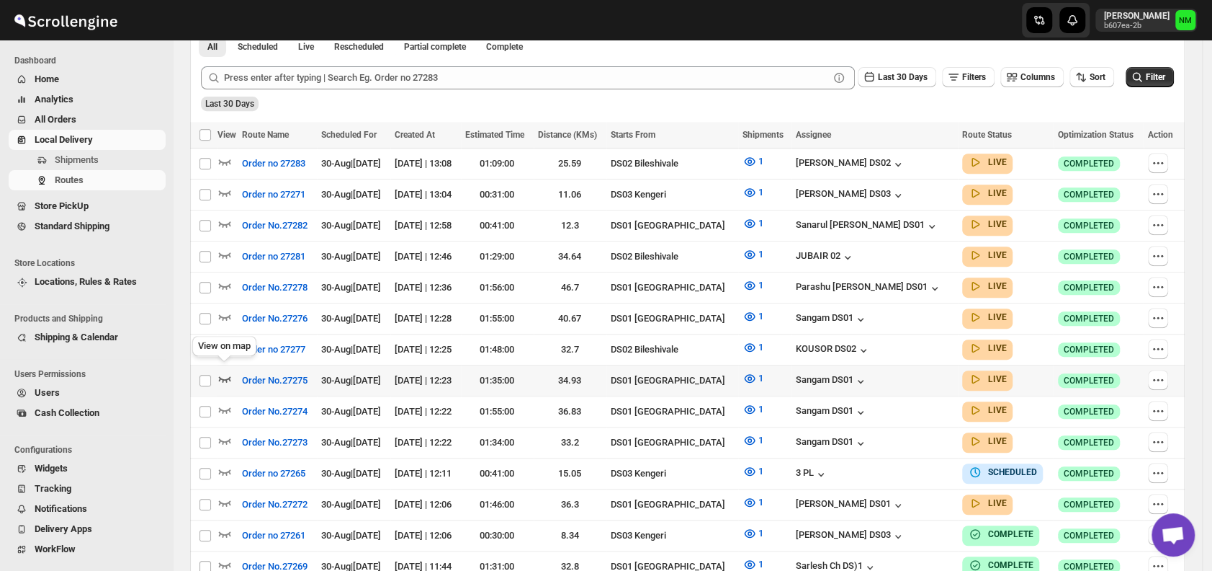
click at [227, 371] on icon "button" at bounding box center [225, 378] width 14 height 14
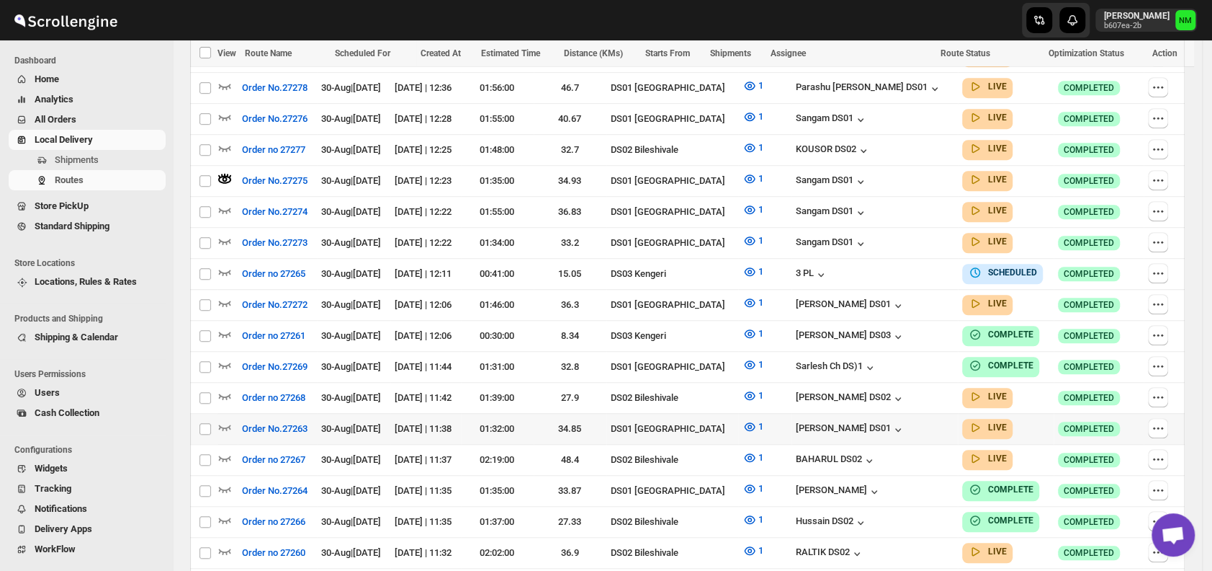
scroll to position [565, 0]
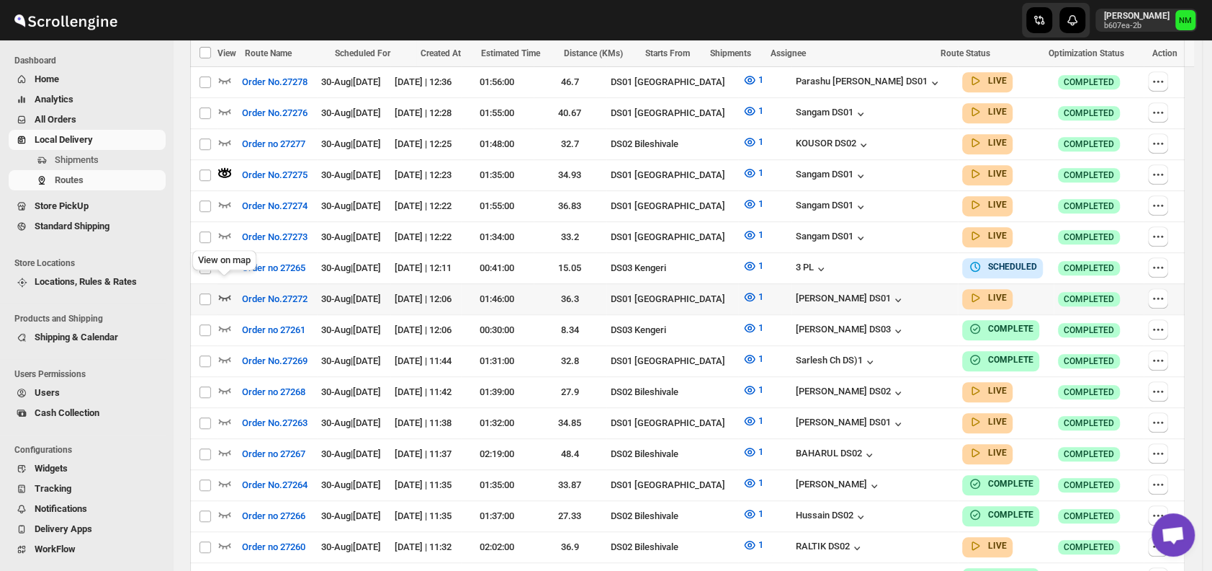
click at [220, 290] on icon "button" at bounding box center [225, 297] width 14 height 14
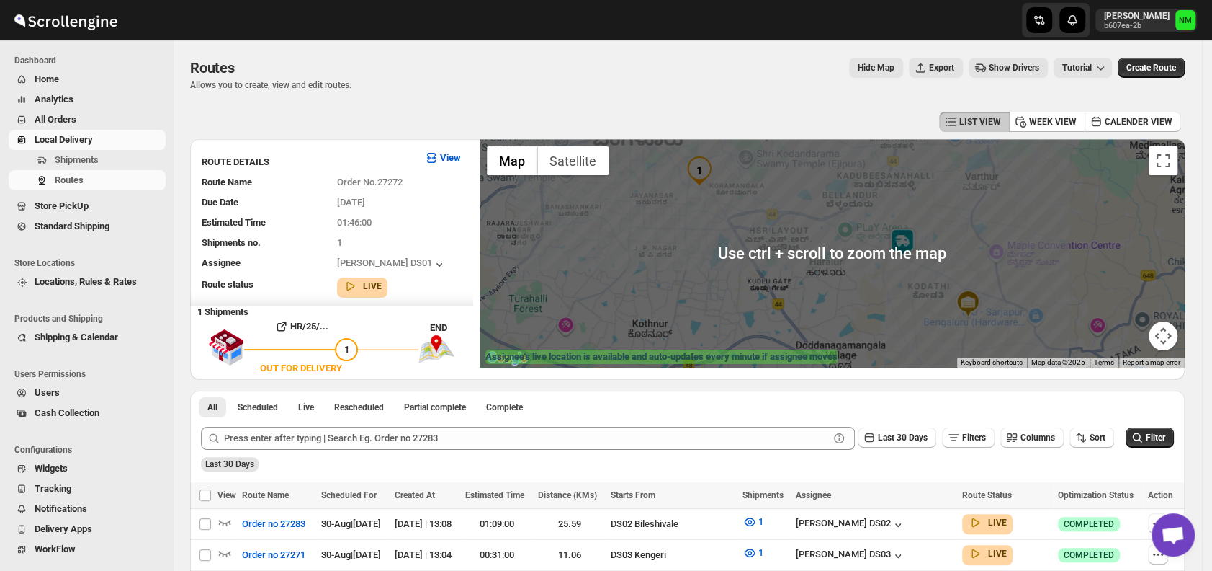
click at [1063, 241] on div at bounding box center [832, 253] width 705 height 228
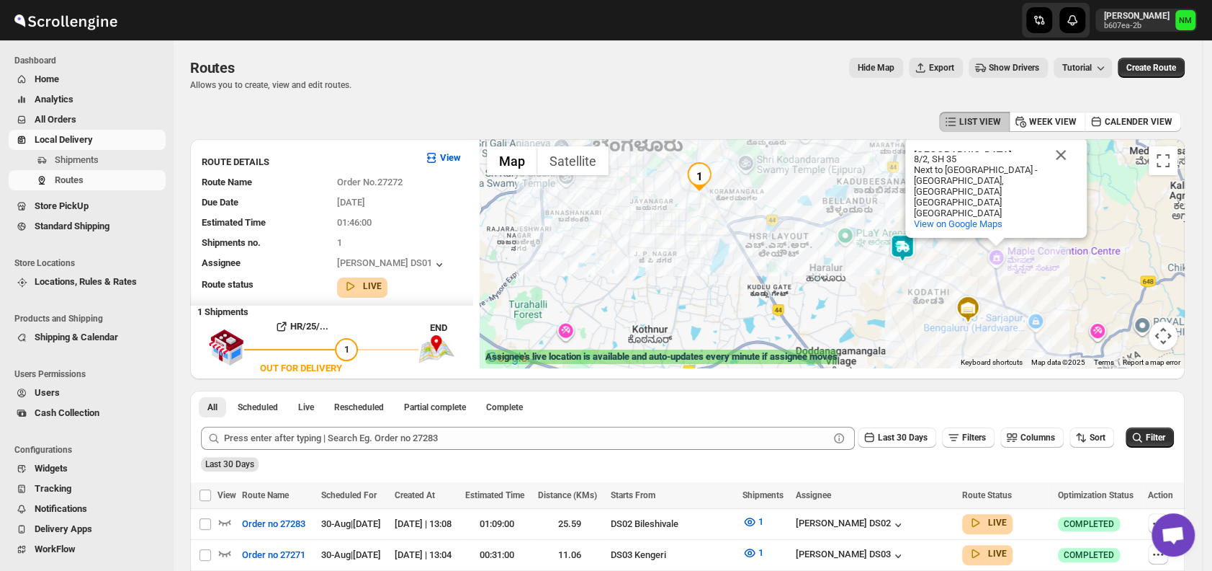
click at [1063, 241] on div "[GEOGRAPHIC_DATA] 8/2, SH 35 Next to [GEOGRAPHIC_DATA] - [GEOGRAPHIC_DATA], [GE…" at bounding box center [832, 253] width 705 height 228
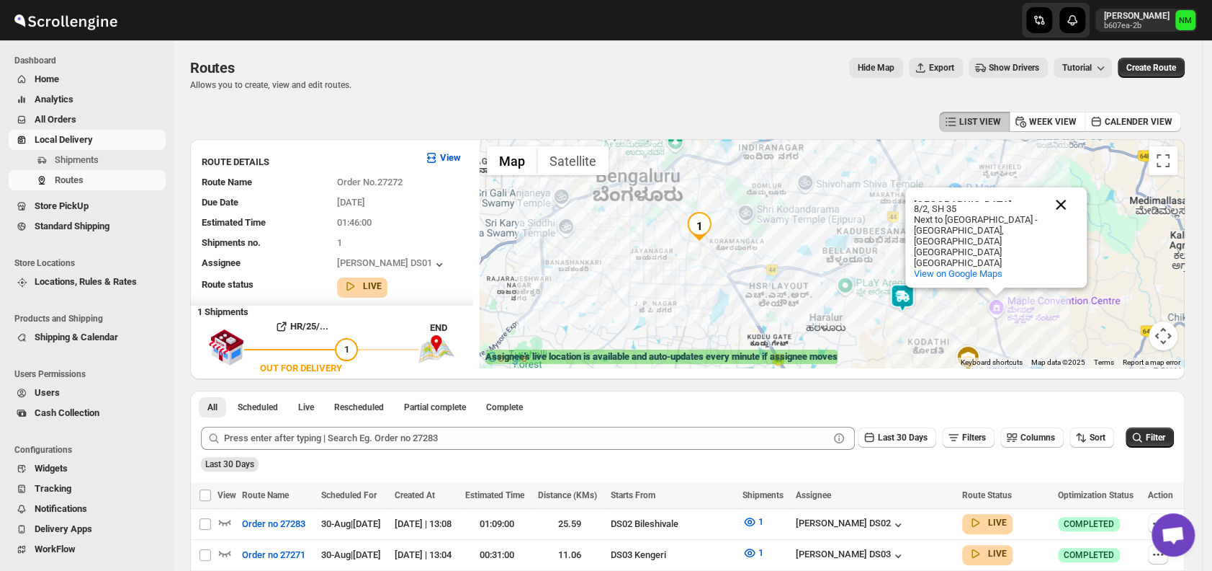
click at [1073, 198] on button "Close" at bounding box center [1061, 204] width 35 height 35
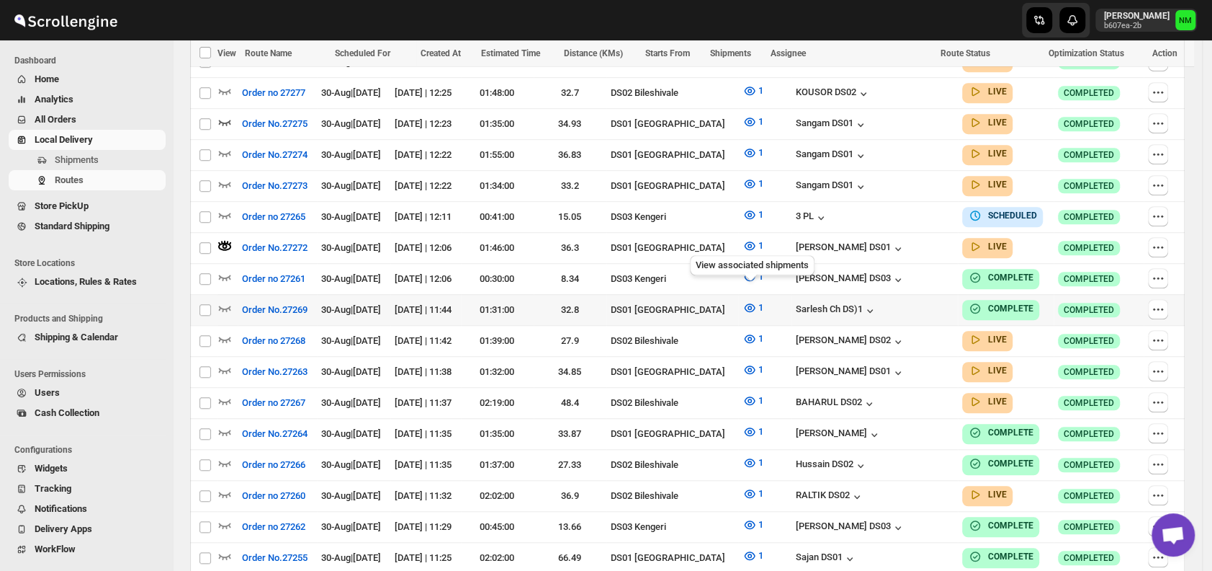
scroll to position [617, 0]
click at [224, 367] on icon "button" at bounding box center [225, 370] width 12 height 6
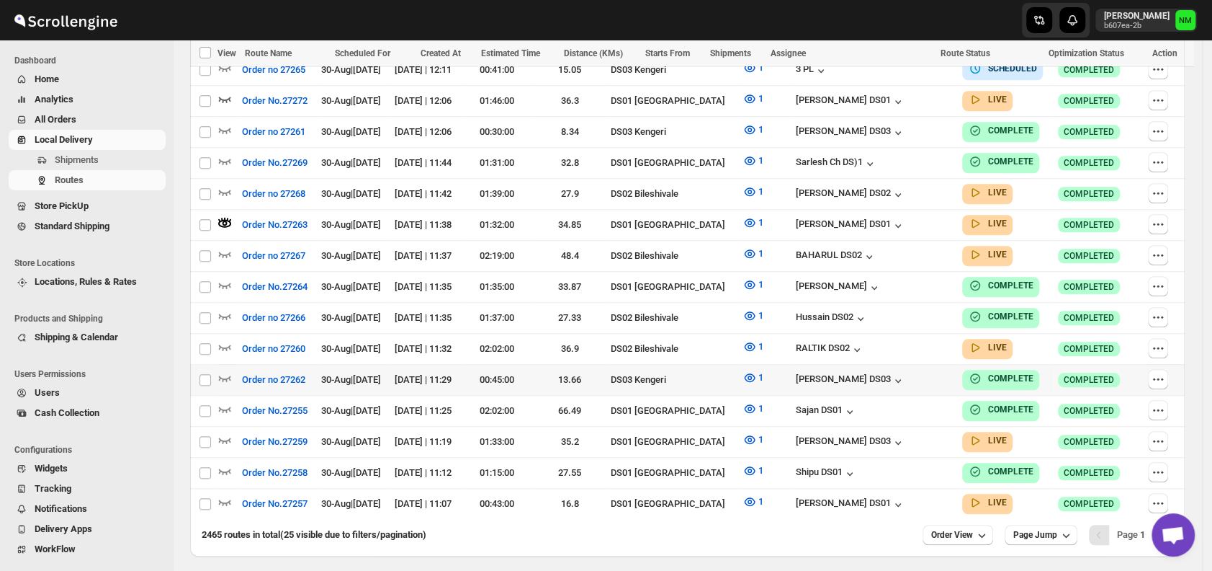
scroll to position [764, 0]
click at [115, 153] on span "Shipments" at bounding box center [109, 160] width 108 height 14
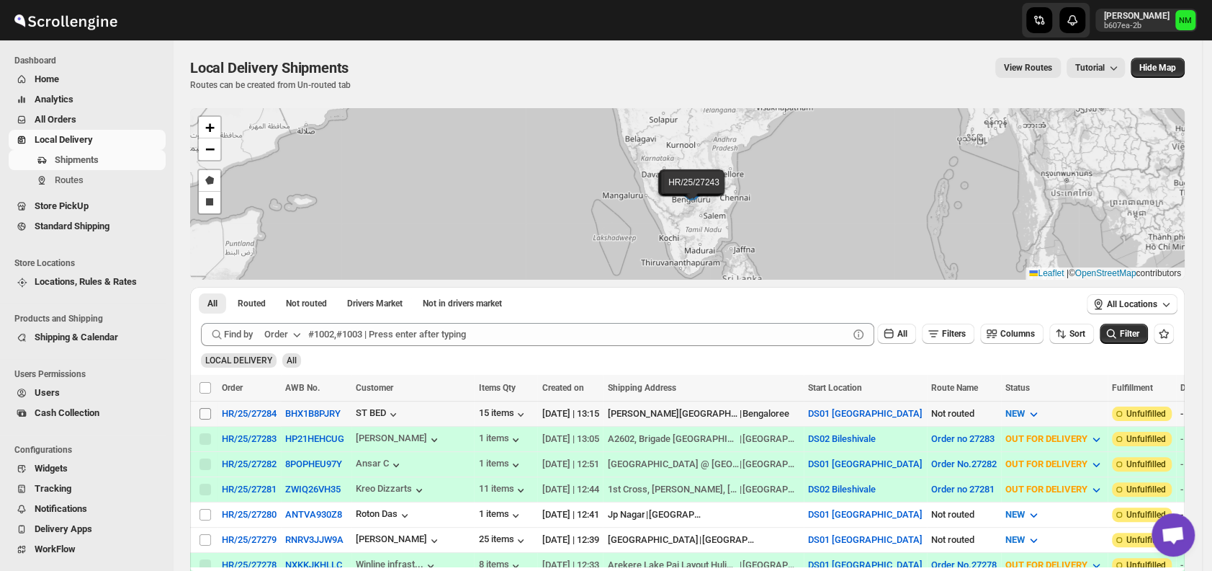
click at [206, 414] on input "Select shipment" at bounding box center [206, 414] width 12 height 12
checkbox input "true"
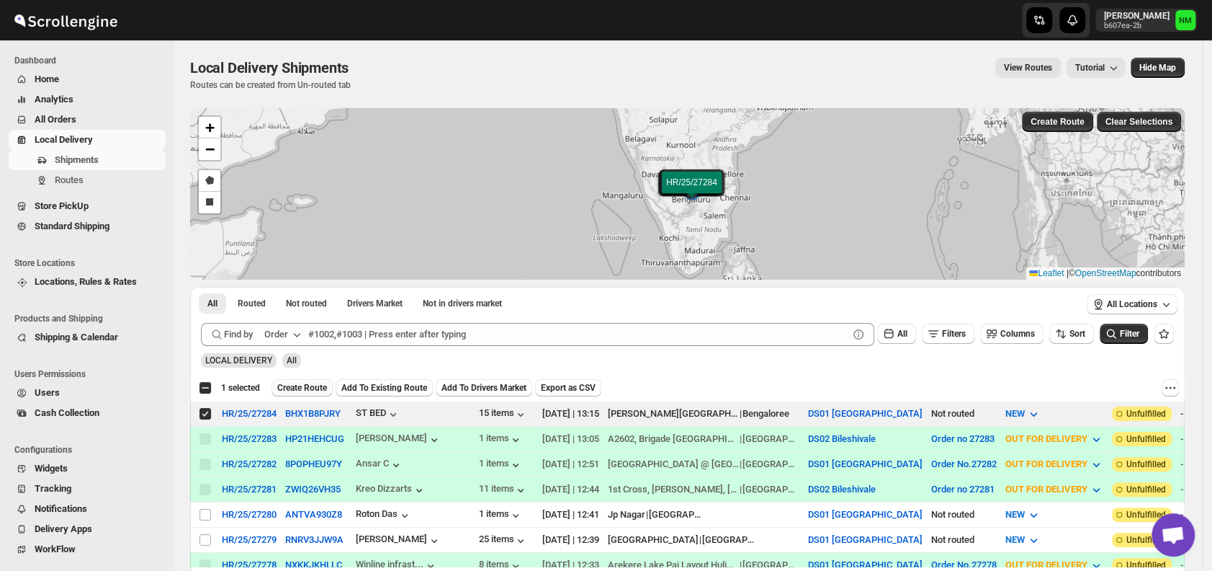
click at [290, 388] on span "Create Route" at bounding box center [302, 388] width 50 height 12
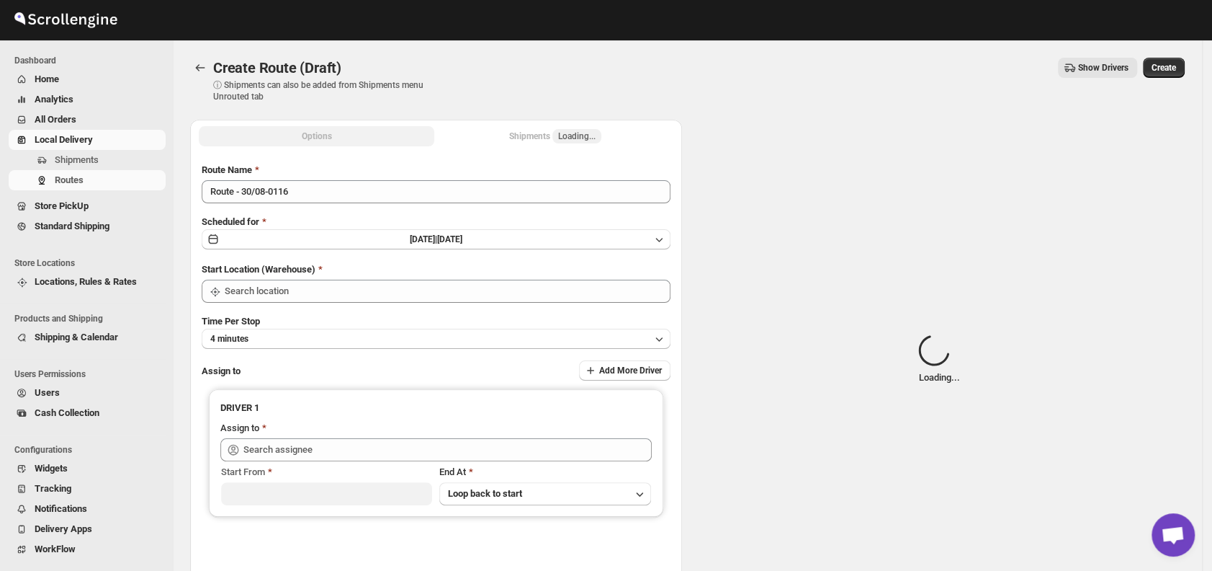
type input "DS01 [GEOGRAPHIC_DATA]"
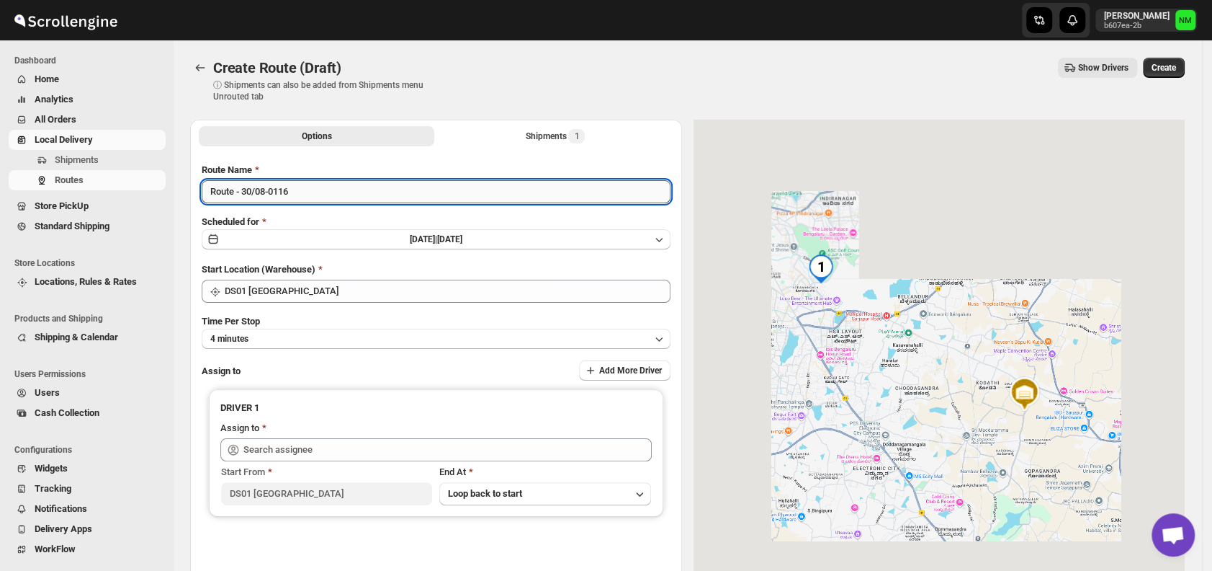
click at [325, 195] on input "Route - 30/08-0116" at bounding box center [436, 191] width 469 height 23
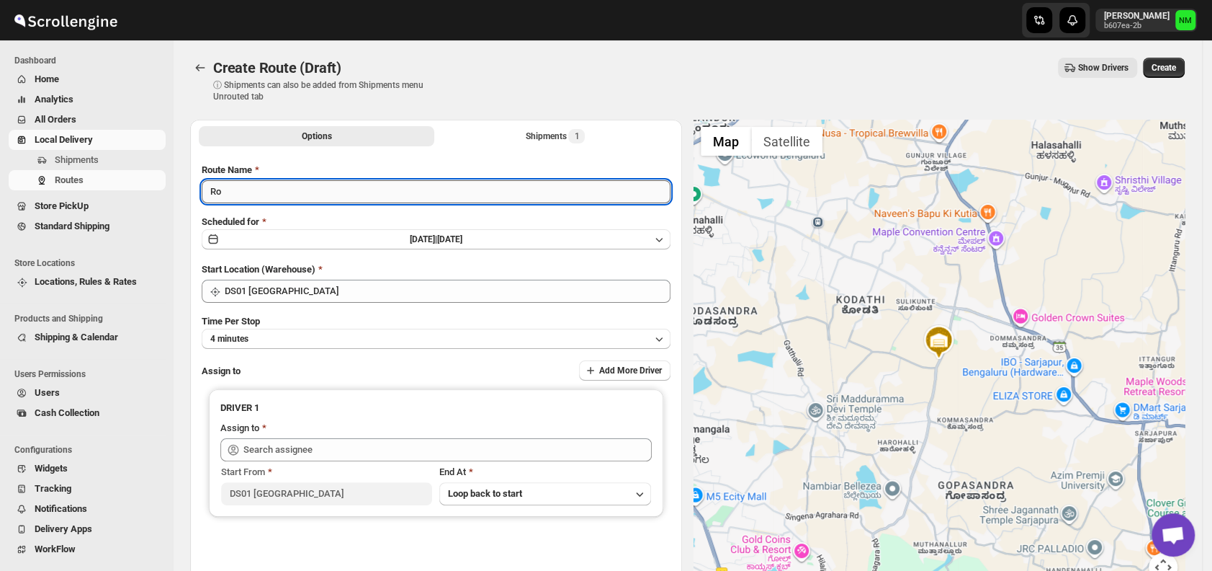
type input "R"
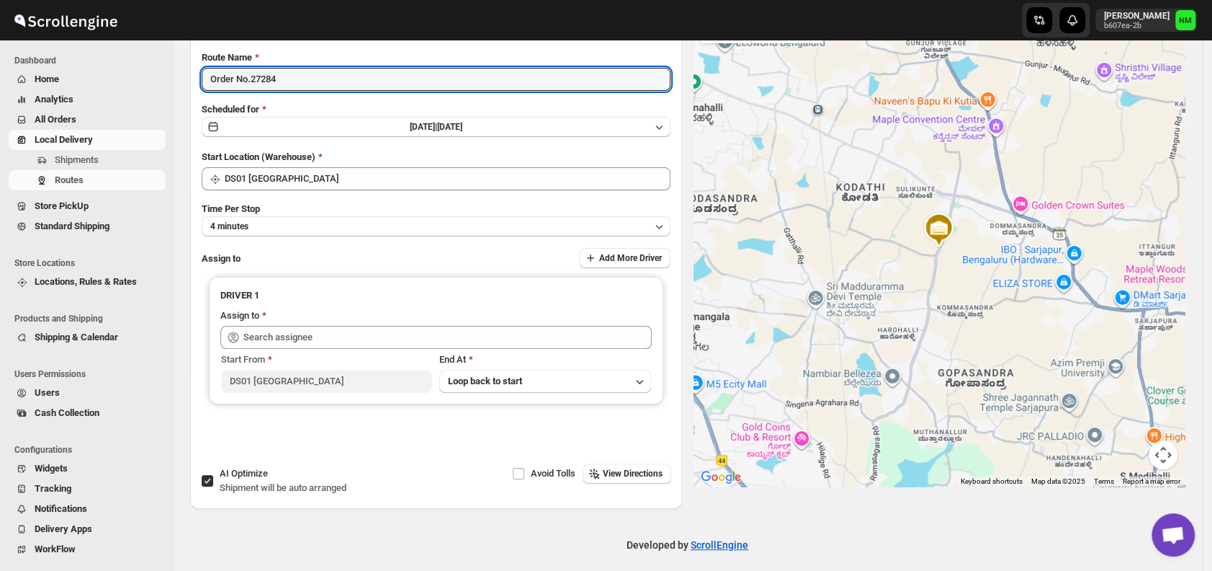
scroll to position [121, 0]
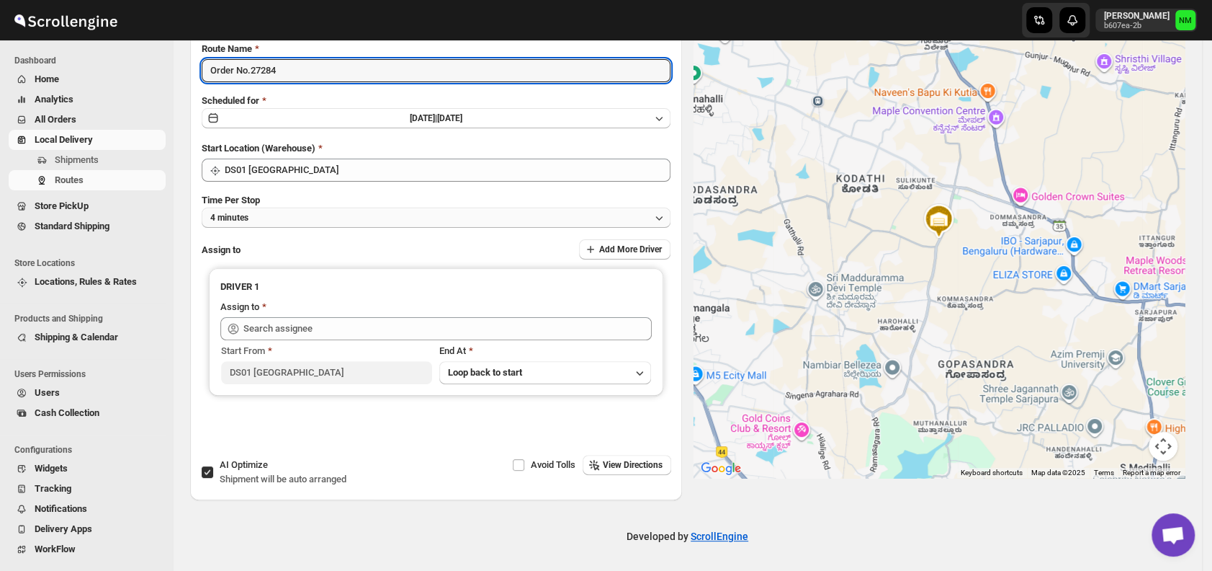
type input "Order No.27284"
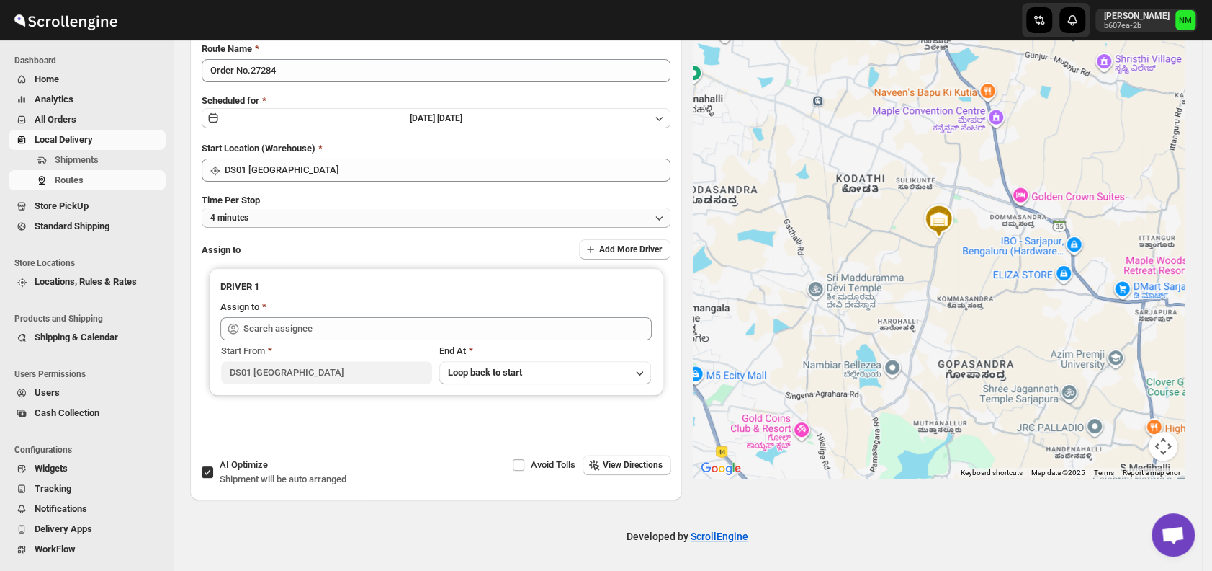
click at [282, 224] on button "4 minutes" at bounding box center [436, 217] width 469 height 20
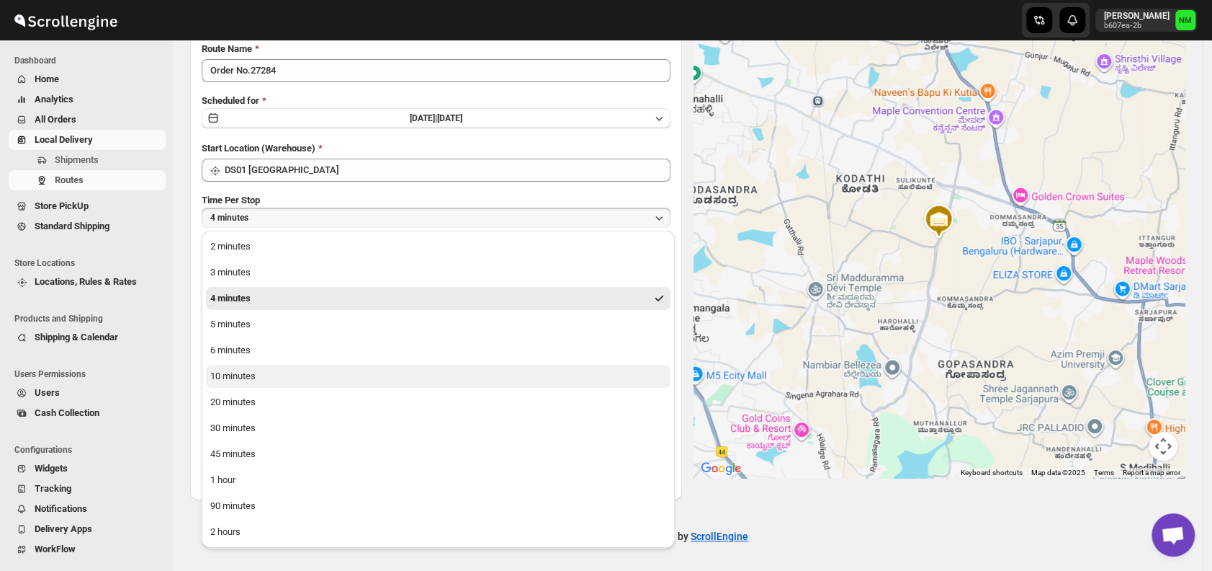
click at [238, 384] on button "10 minutes" at bounding box center [438, 376] width 465 height 23
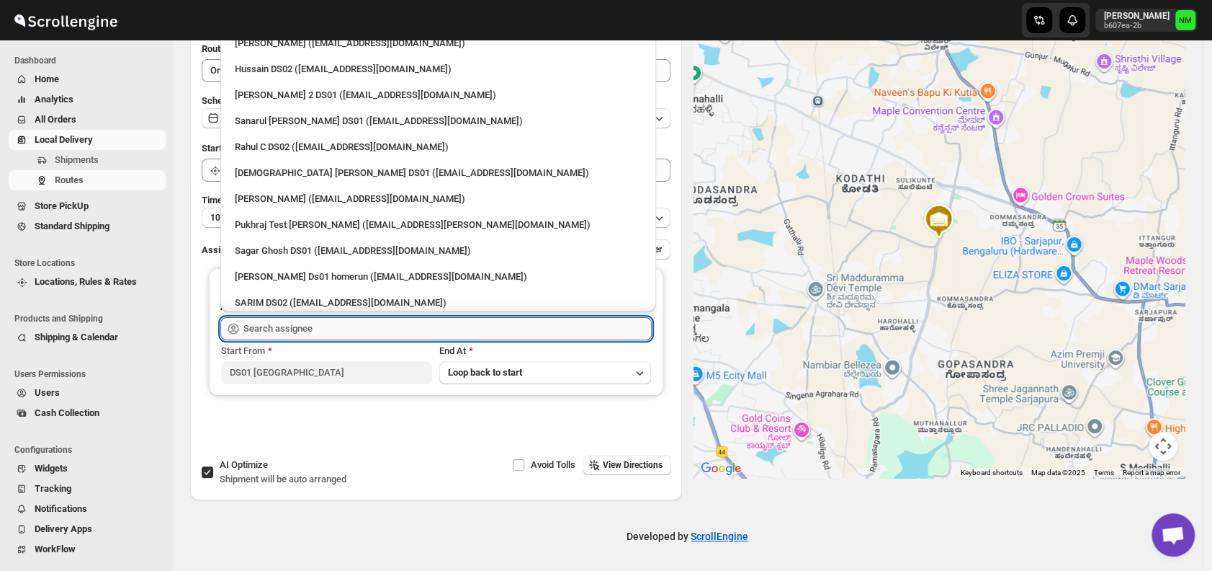
click at [328, 328] on input "text" at bounding box center [447, 328] width 408 height 23
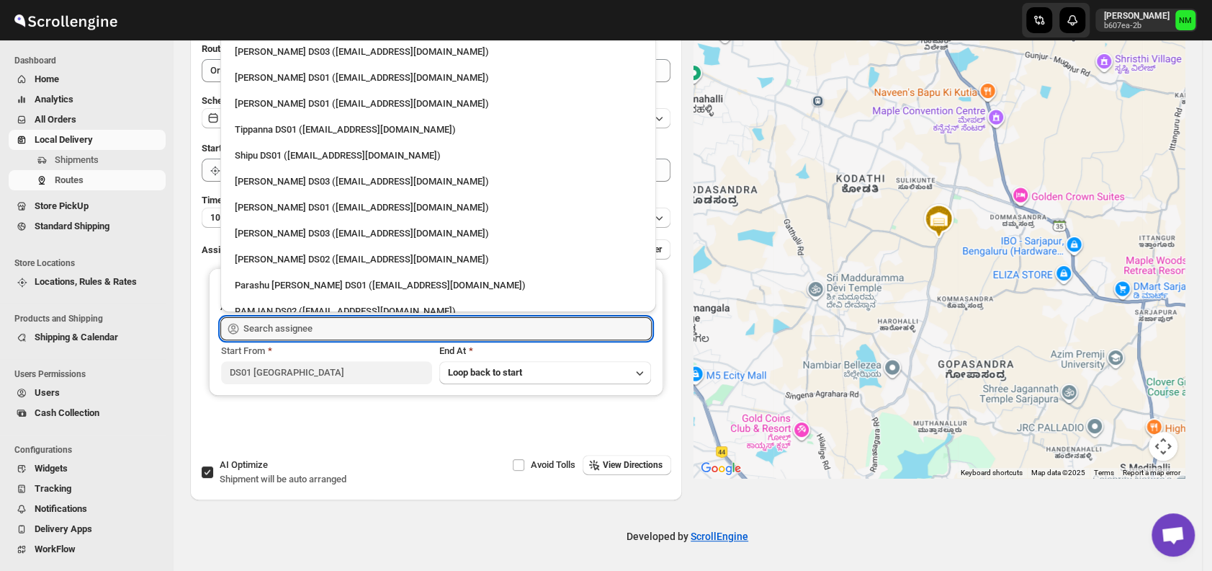
scroll to position [1253, 0]
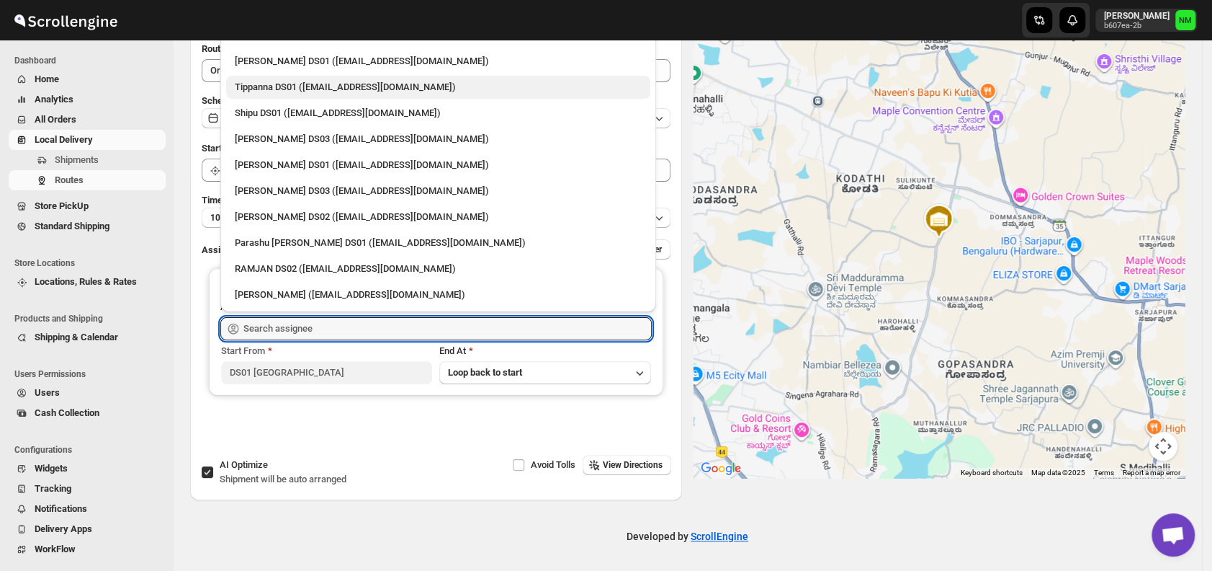
click at [288, 91] on div "Tippanna DS01 ([EMAIL_ADDRESS][DOMAIN_NAME])" at bounding box center [438, 87] width 407 height 14
type input "Tippanna DS01 ([EMAIL_ADDRESS][DOMAIN_NAME])"
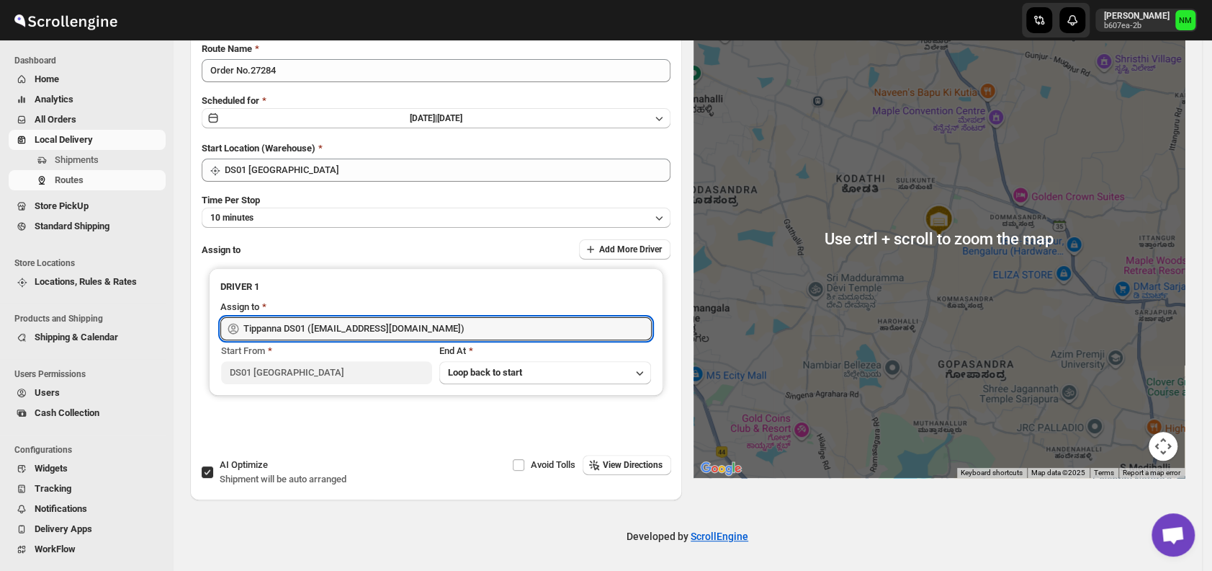
scroll to position [0, 0]
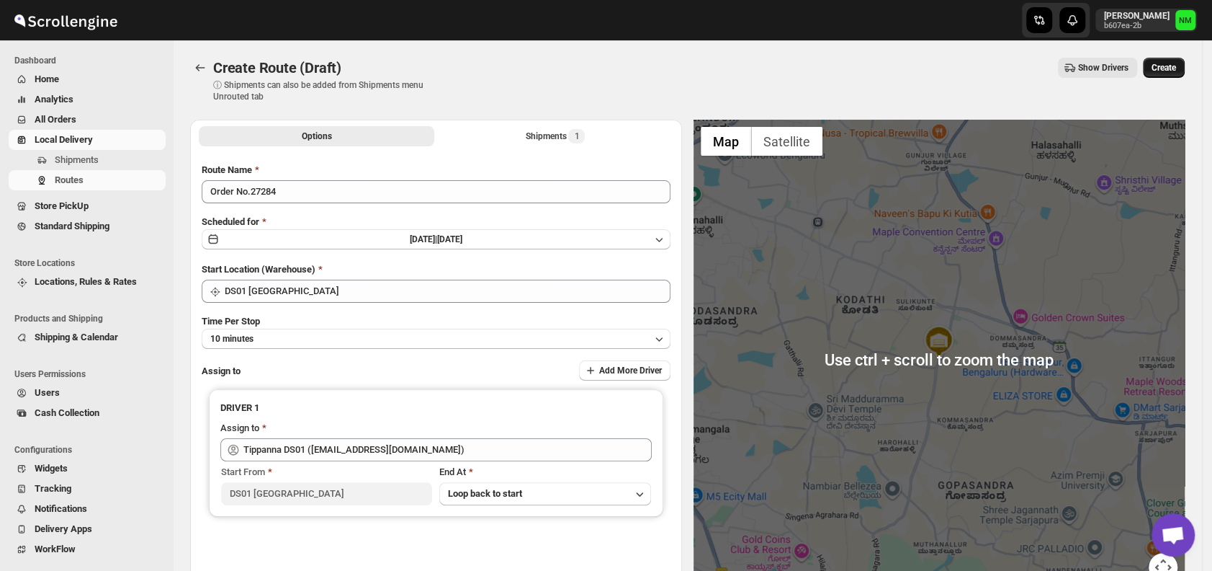
drag, startPoint x: 1167, startPoint y: 81, endPoint x: 1167, endPoint y: 73, distance: 8.6
click at [1167, 73] on div "Create Route (Draft) ⓘ Shipments can also be added from Shipments menu Unrouted…" at bounding box center [687, 80] width 995 height 45
click at [1167, 73] on span "Create" at bounding box center [1164, 68] width 24 height 12
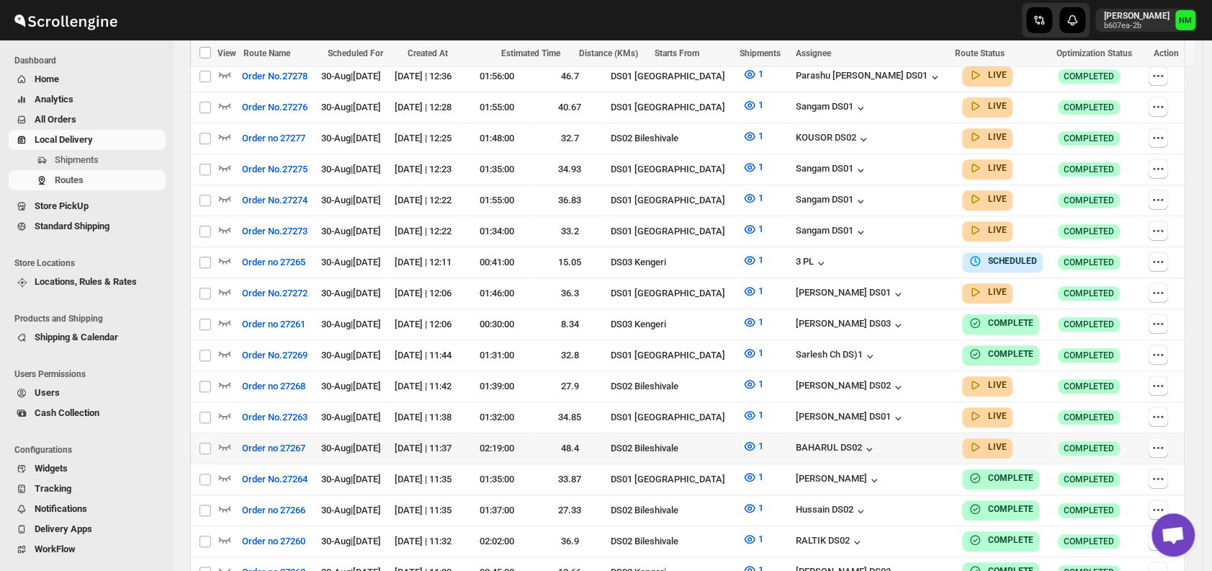
scroll to position [591, 0]
click at [228, 407] on icon "button" at bounding box center [225, 414] width 14 height 14
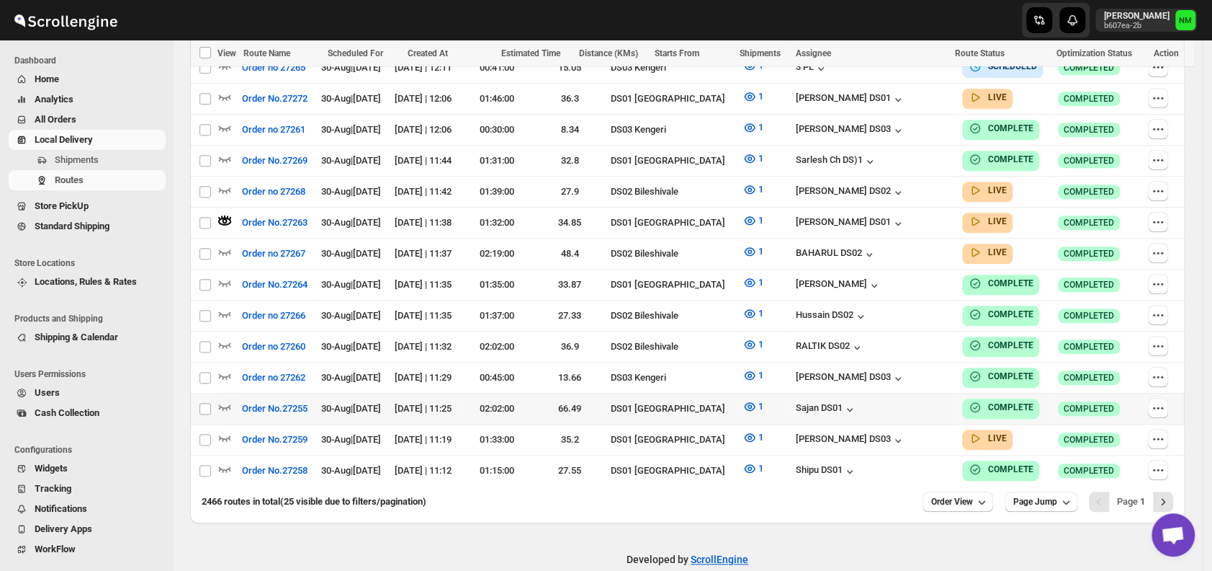
scroll to position [798, 0]
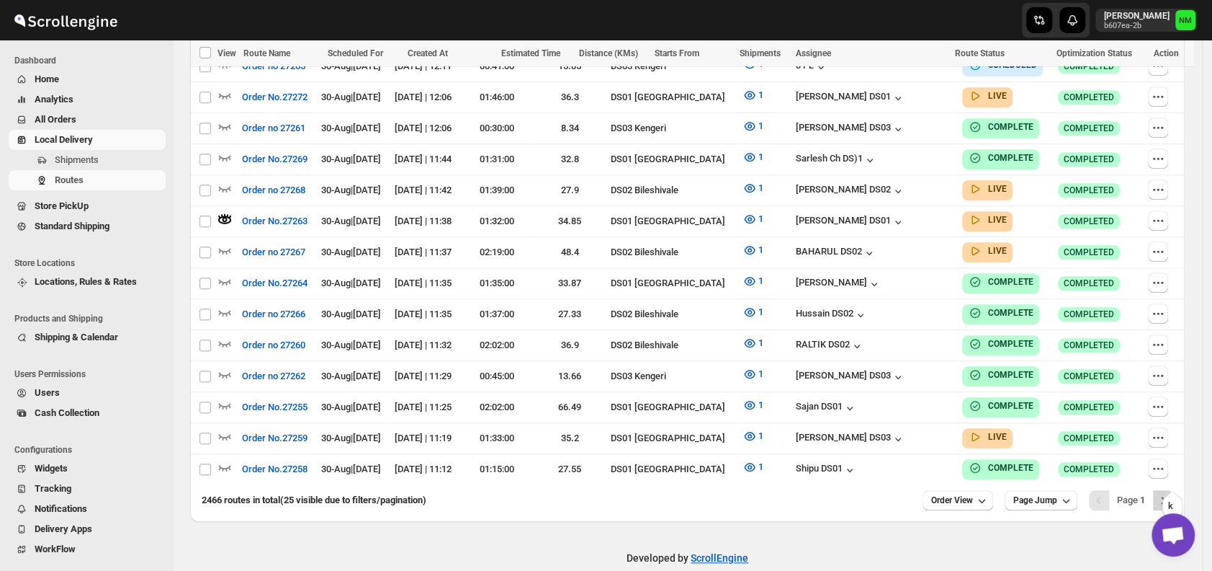
click at [1171, 493] on icon "Next" at bounding box center [1163, 500] width 14 height 14
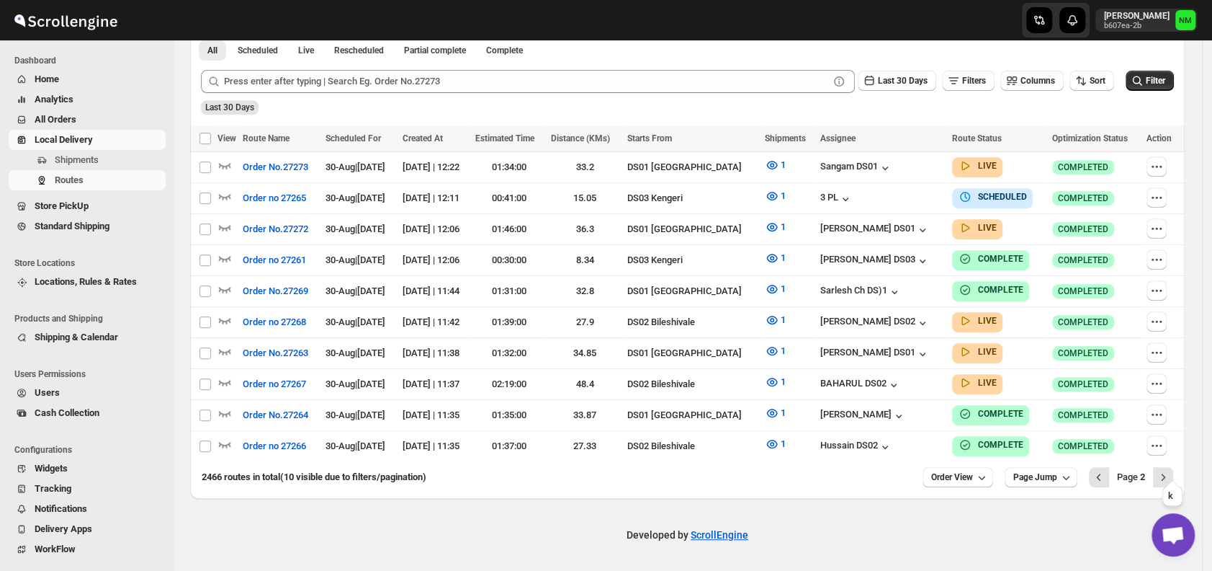
scroll to position [346, 0]
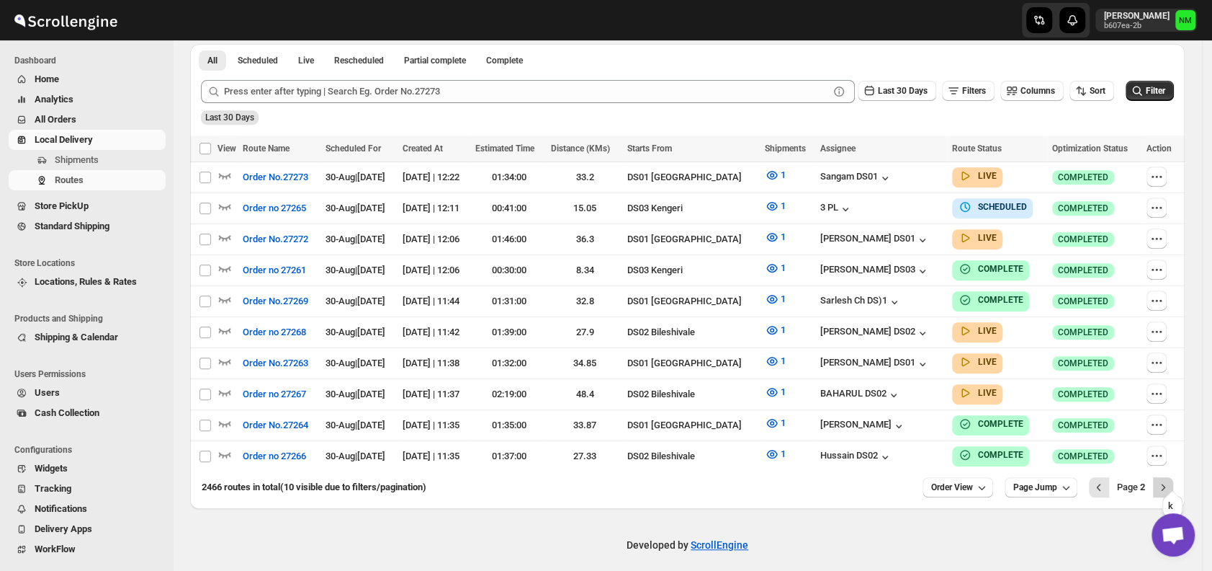
click at [1167, 480] on icon "Next" at bounding box center [1163, 487] width 14 height 14
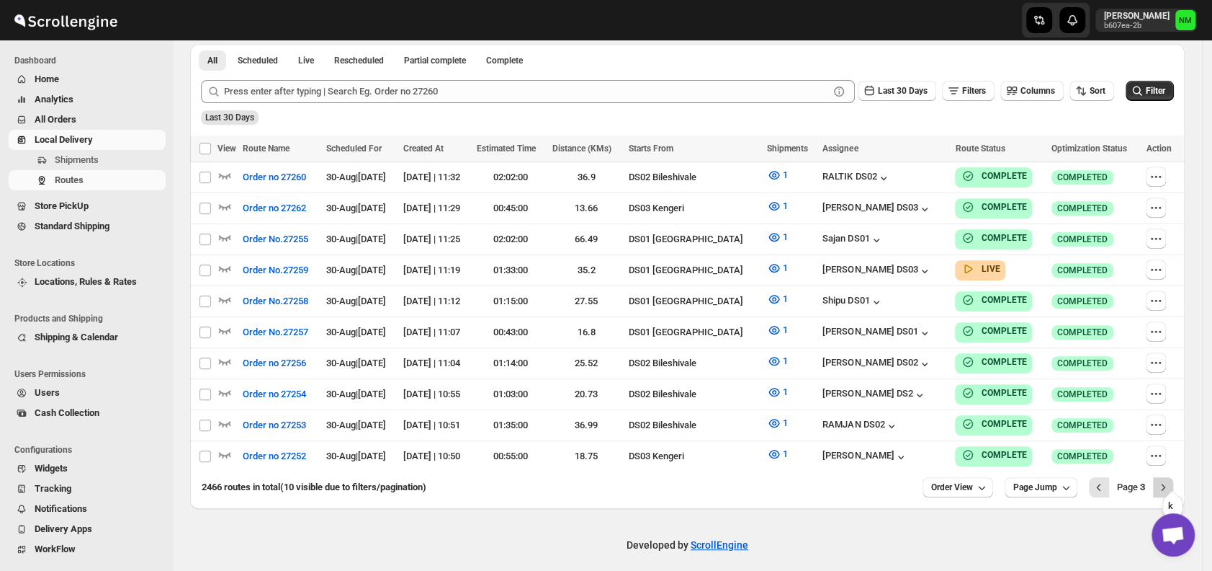
click at [1168, 480] on icon "Next" at bounding box center [1163, 487] width 14 height 14
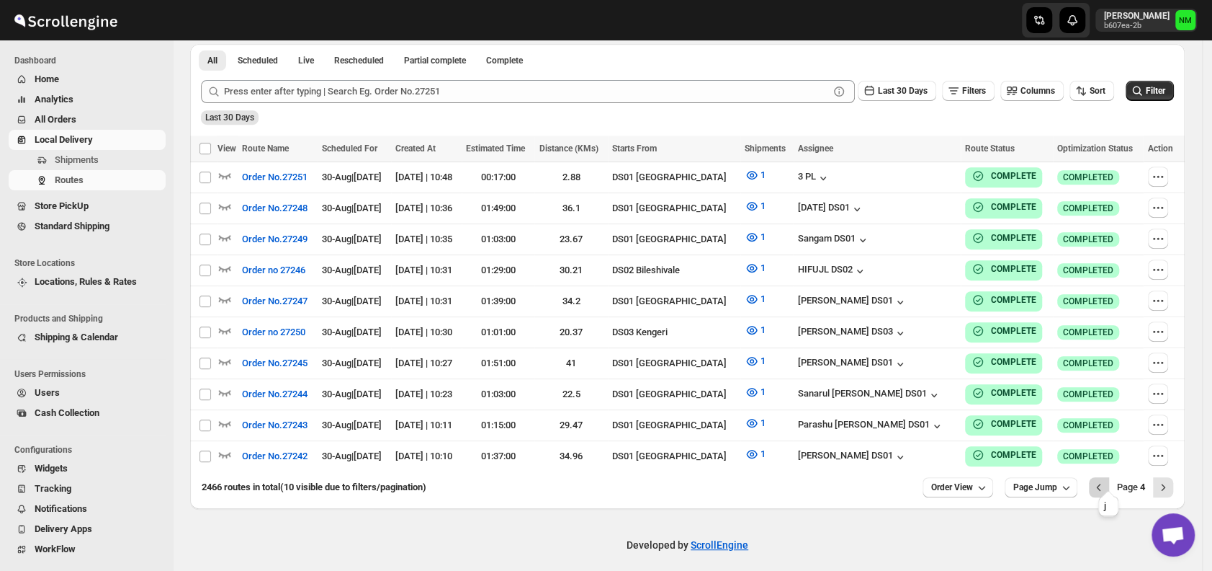
click at [1106, 480] on icon "Previous" at bounding box center [1099, 487] width 14 height 14
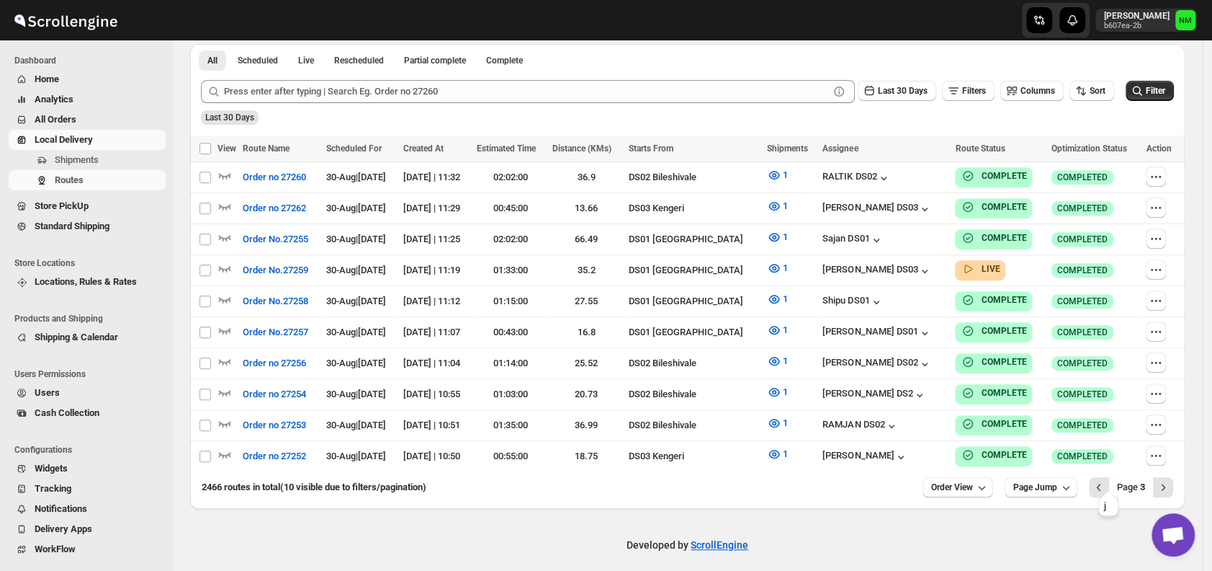
click at [1106, 480] on icon "Previous" at bounding box center [1099, 487] width 14 height 14
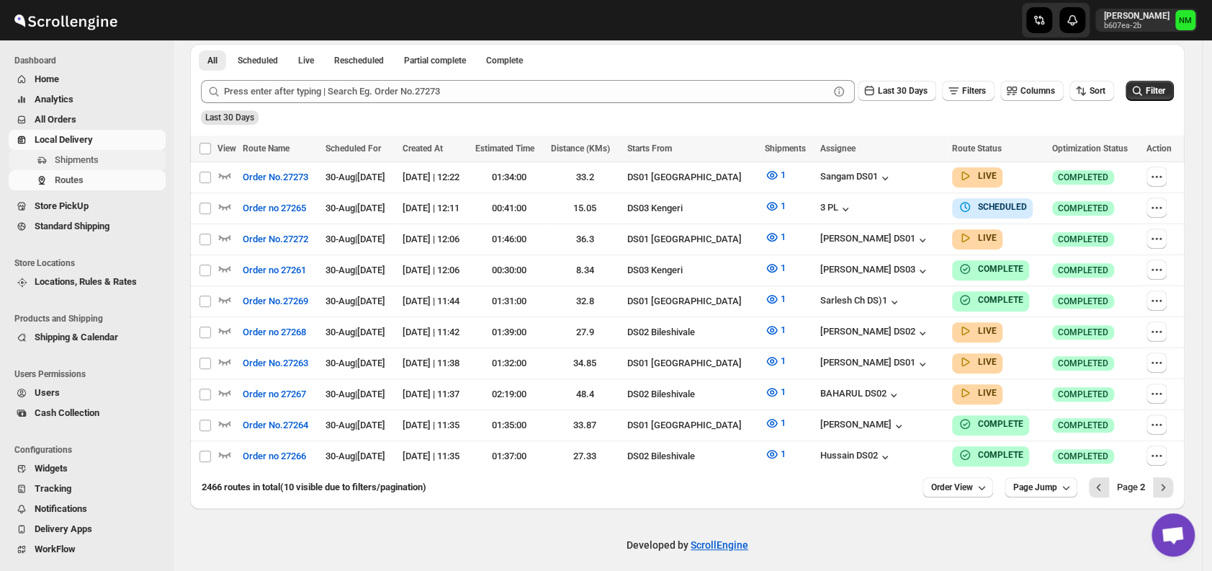
click at [105, 156] on span "Shipments" at bounding box center [109, 160] width 108 height 14
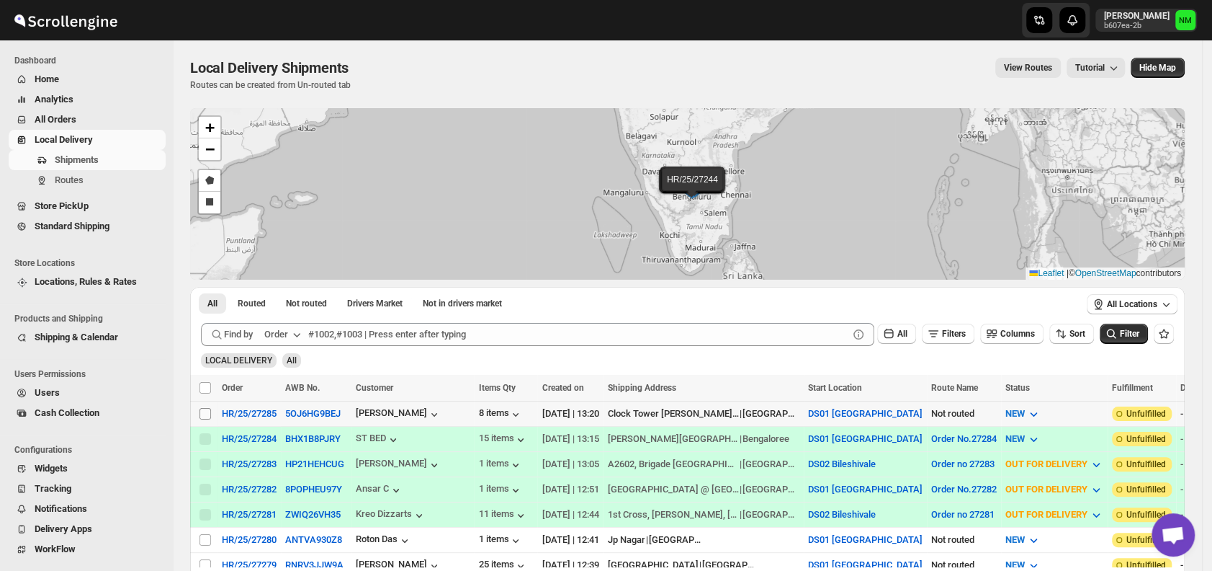
click at [201, 415] on input "Select shipment" at bounding box center [206, 414] width 12 height 12
checkbox input "true"
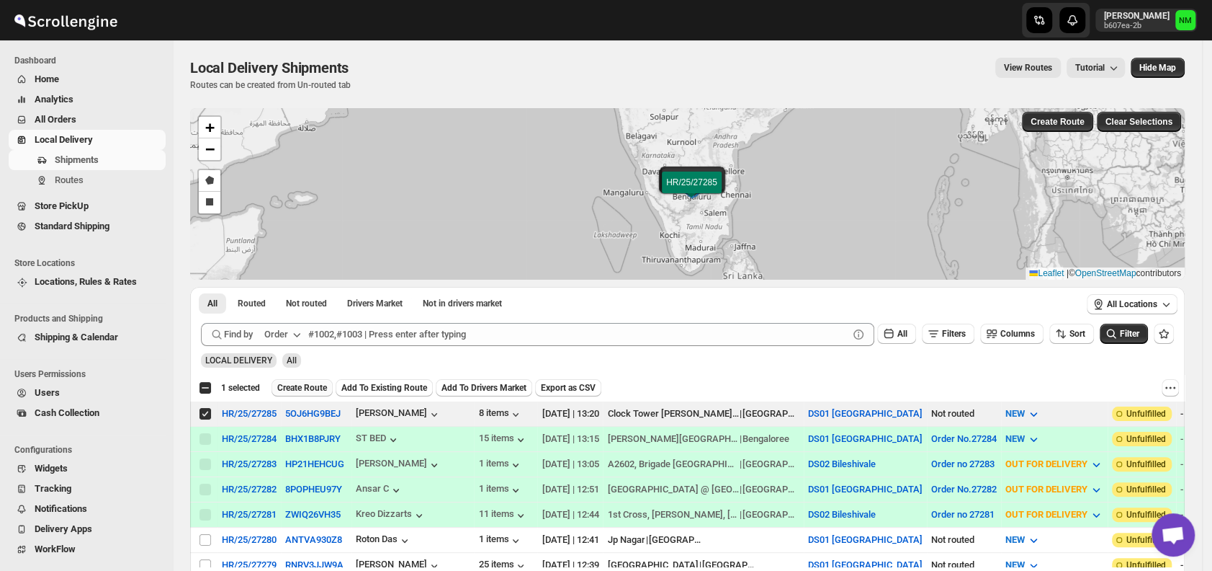
click at [298, 389] on span "Create Route" at bounding box center [302, 388] width 50 height 12
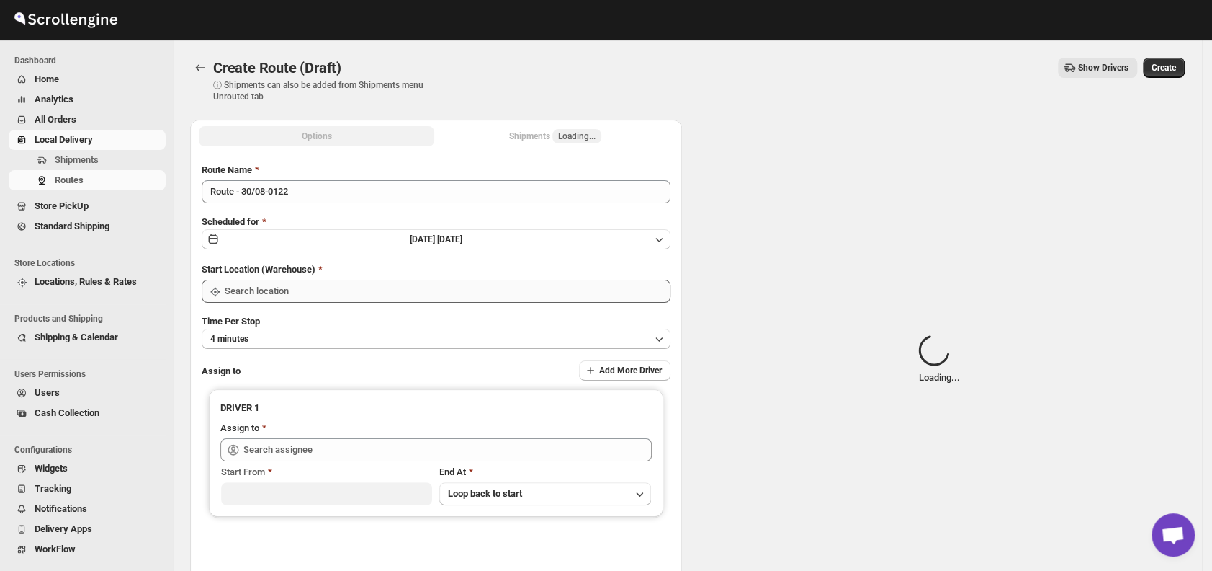
type input "DS01 [GEOGRAPHIC_DATA]"
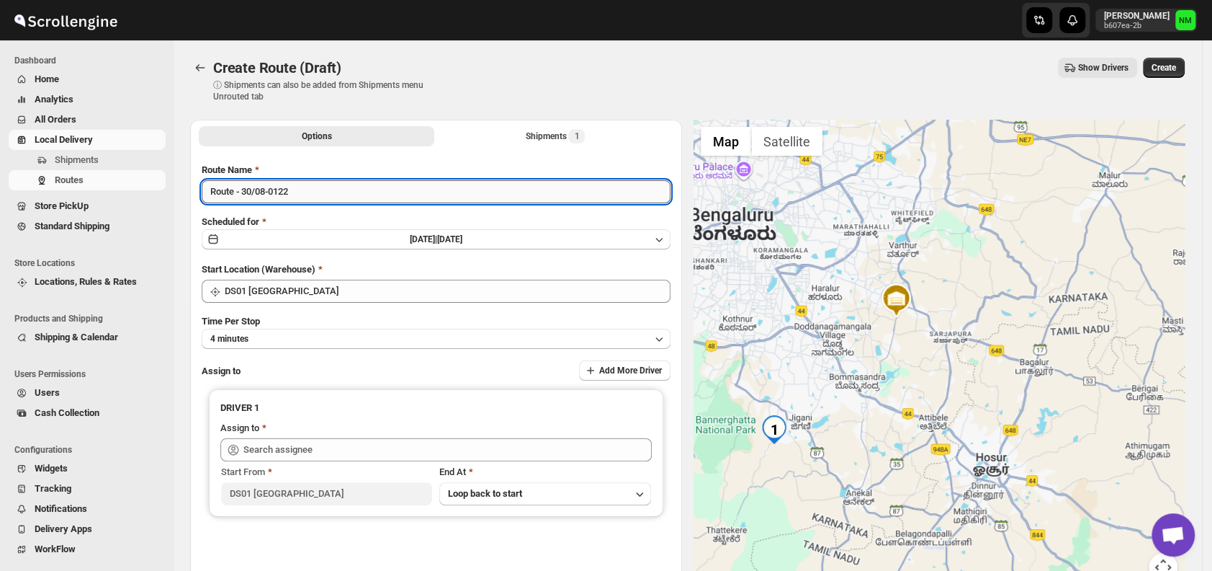
click at [310, 194] on input "Route - 30/08-0122" at bounding box center [436, 191] width 469 height 23
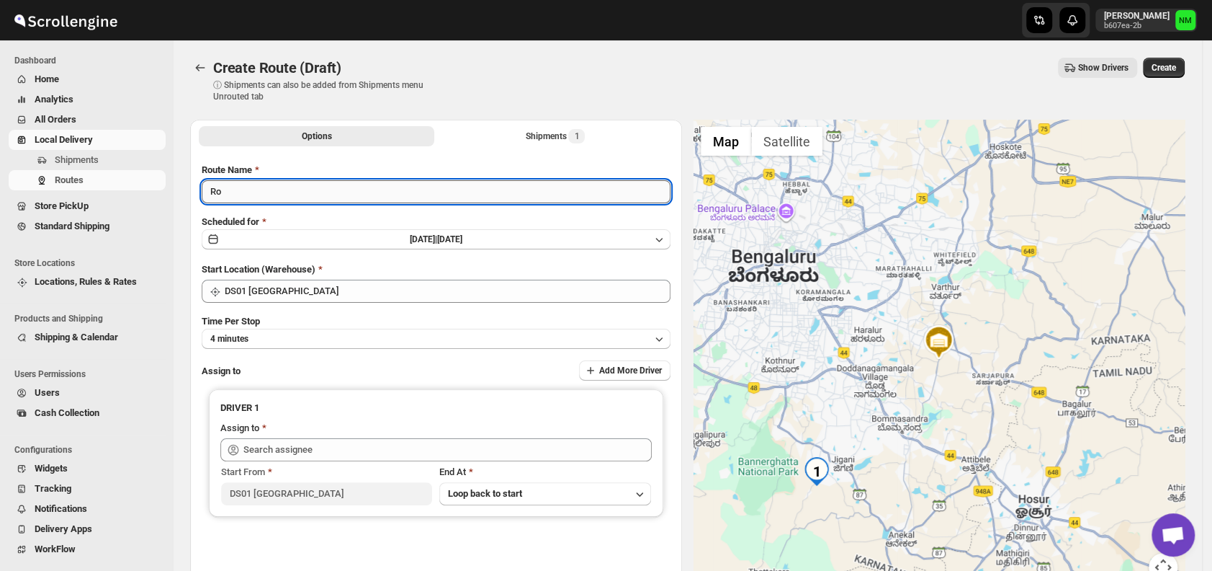
type input "R"
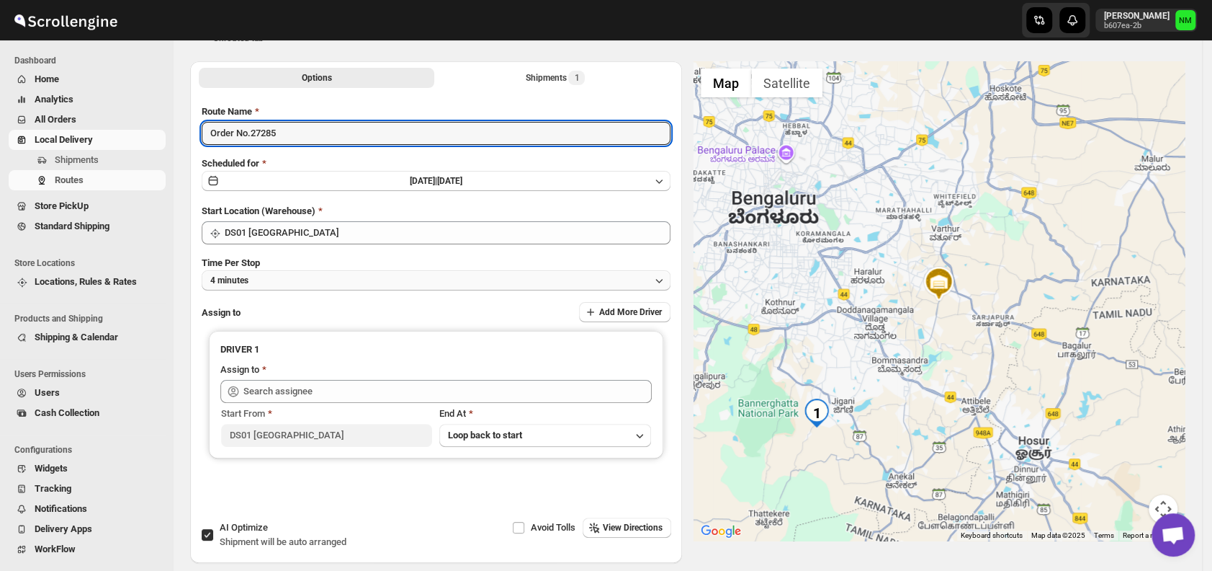
type input "Order No.27285"
click at [300, 281] on button "4 minutes" at bounding box center [436, 280] width 469 height 20
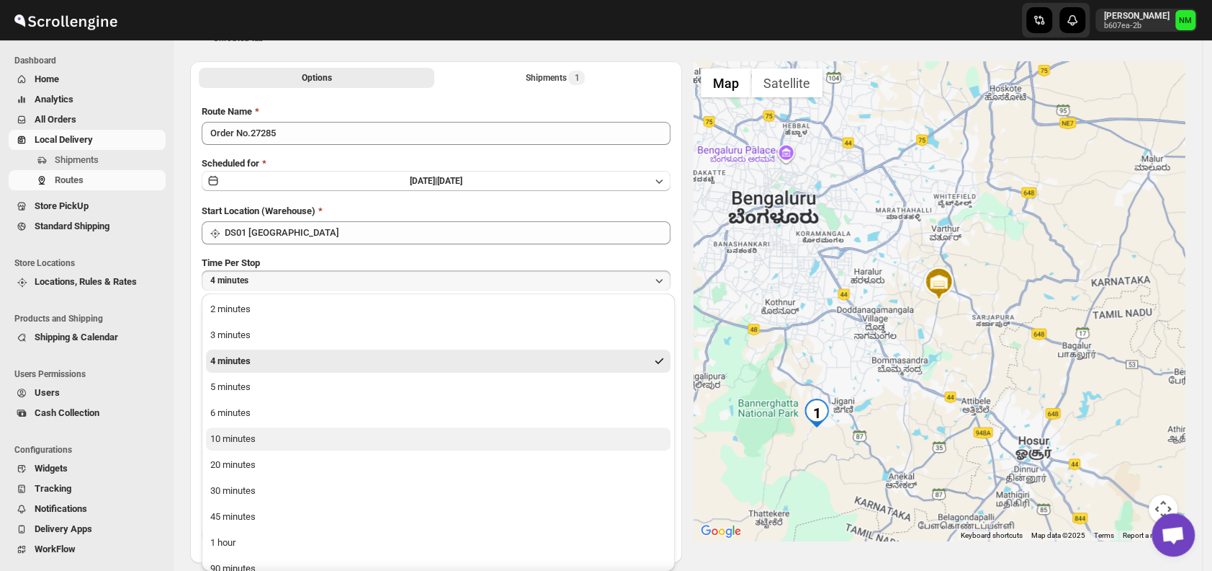
click at [287, 440] on button "10 minutes" at bounding box center [438, 438] width 465 height 23
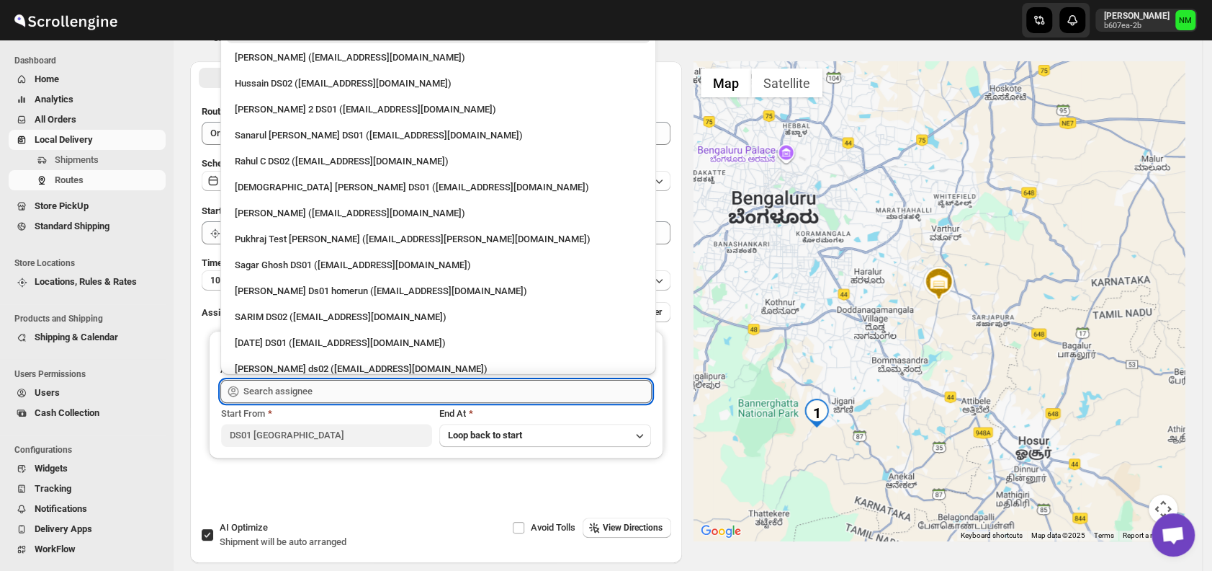
click at [365, 392] on input "text" at bounding box center [447, 391] width 408 height 23
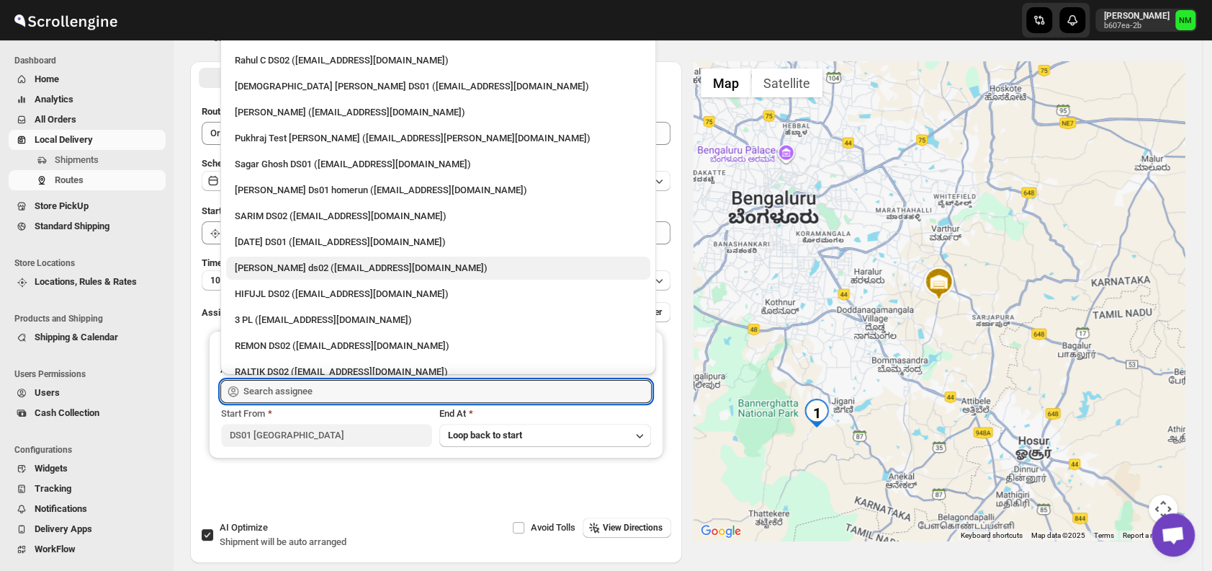
scroll to position [102, 0]
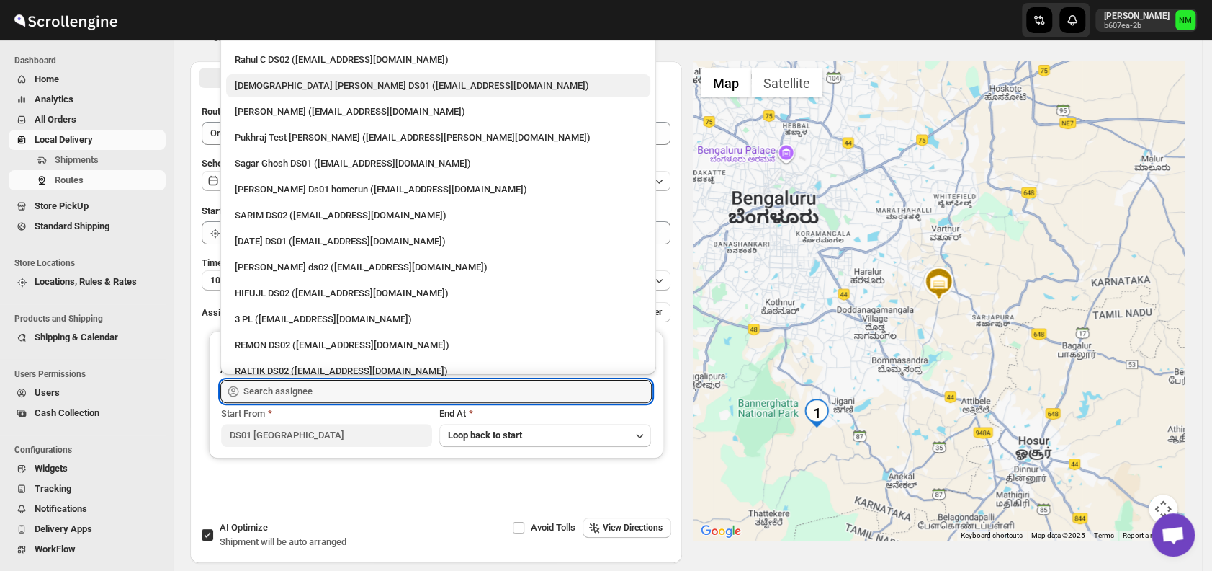
click at [259, 92] on div "[DEMOGRAPHIC_DATA] [PERSON_NAME] DS01 ([EMAIL_ADDRESS][DOMAIN_NAME])" at bounding box center [438, 85] width 424 height 23
type input "[DEMOGRAPHIC_DATA] [PERSON_NAME] DS01 ([EMAIL_ADDRESS][DOMAIN_NAME])"
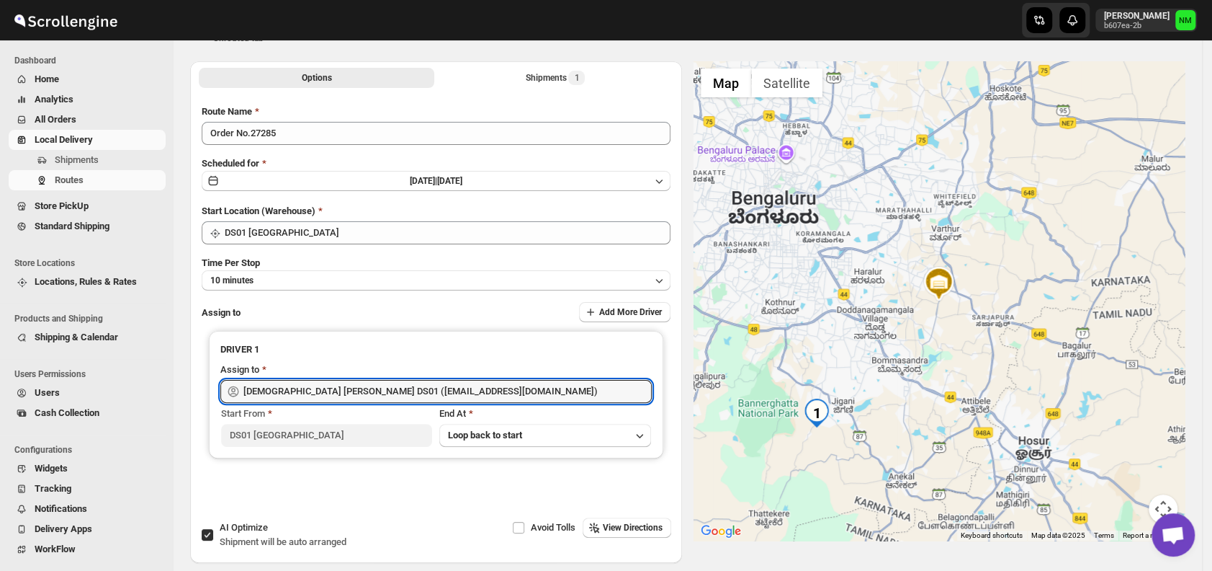
scroll to position [0, 0]
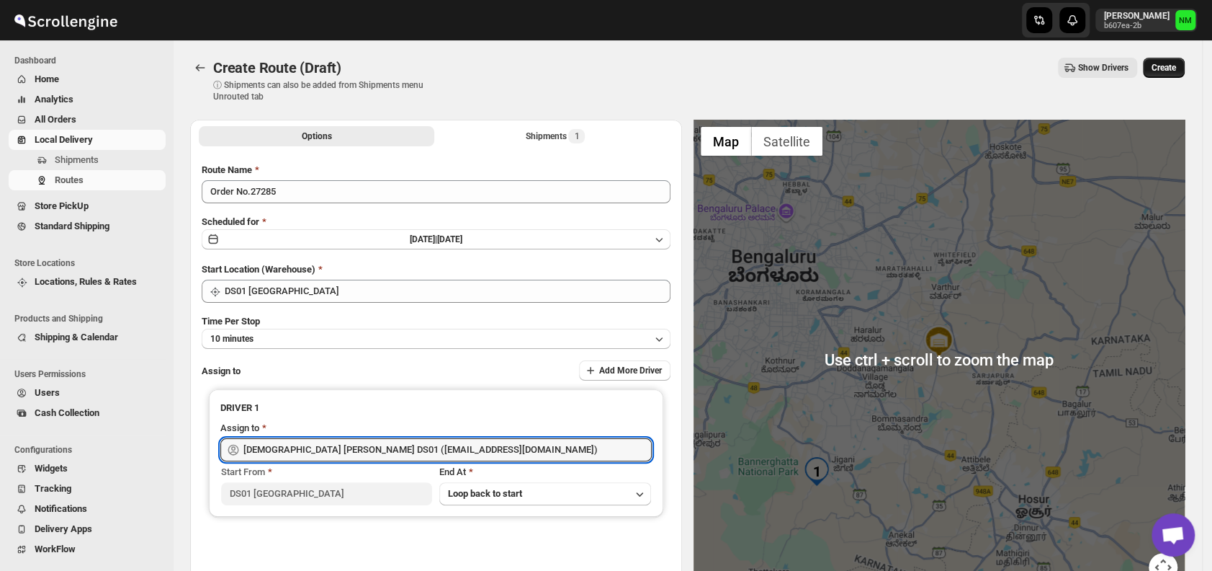
click at [1176, 72] on span "Create" at bounding box center [1164, 68] width 24 height 12
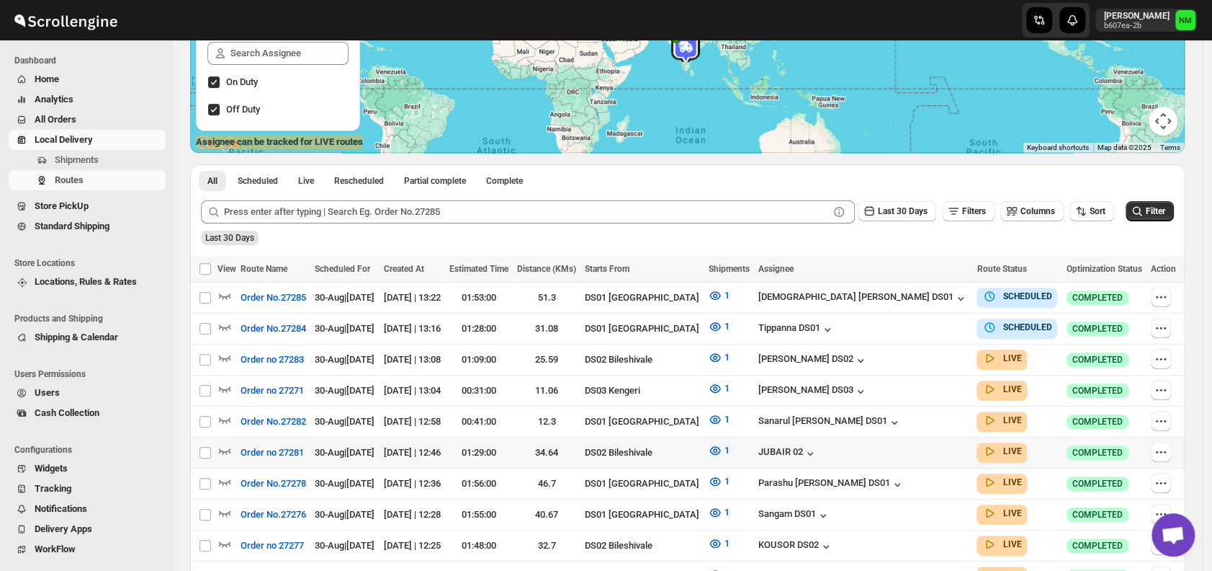
scroll to position [336, 0]
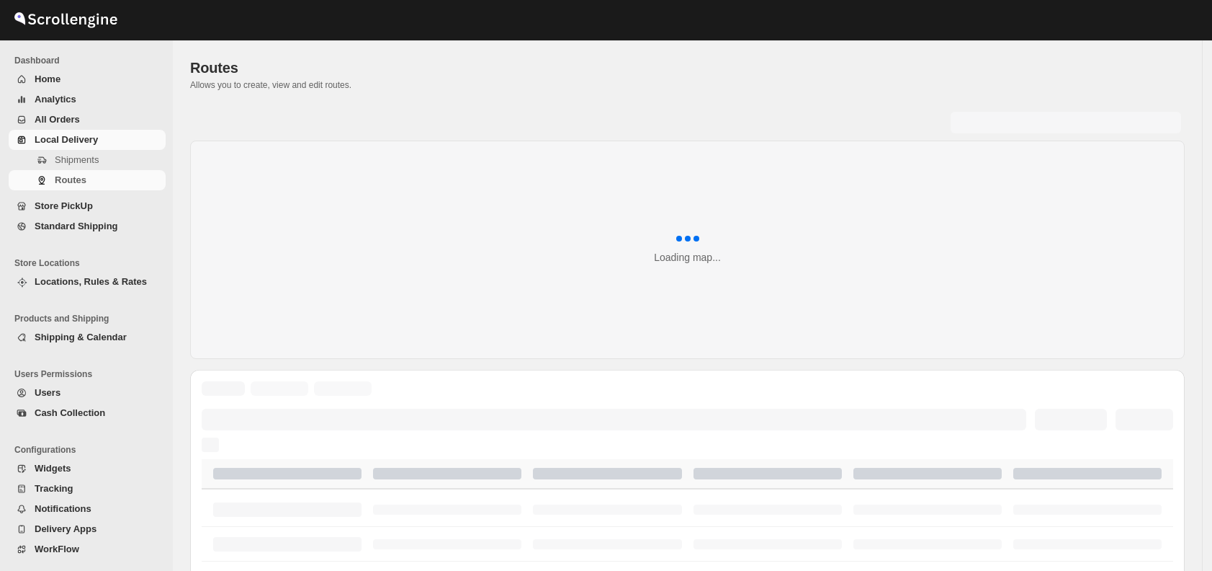
scroll to position [336, 0]
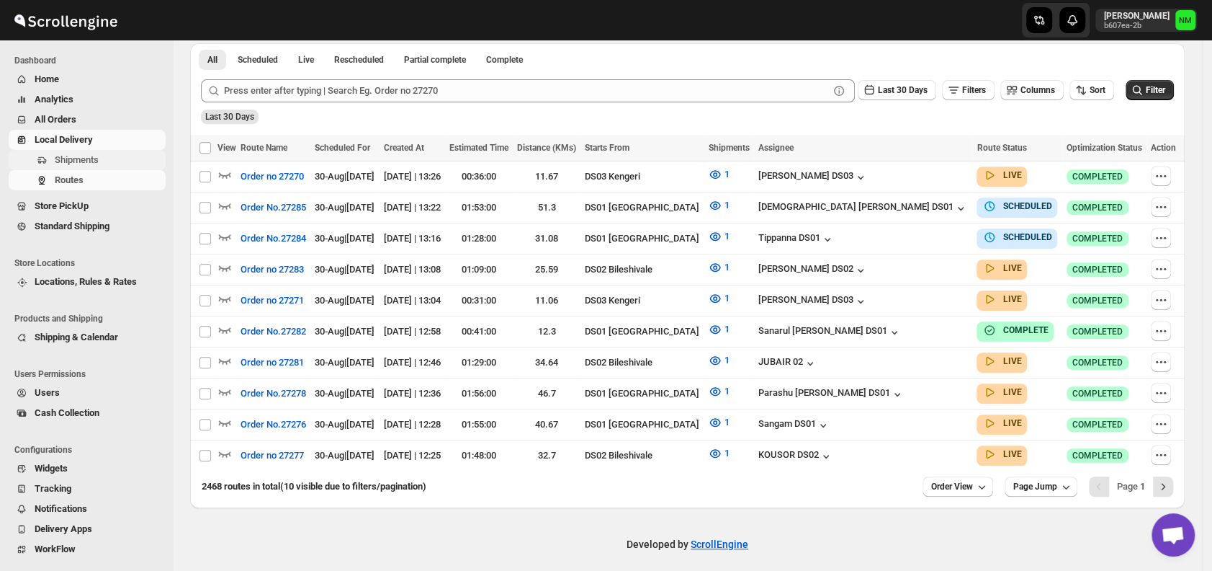
click at [97, 156] on span "Shipments" at bounding box center [77, 159] width 44 height 11
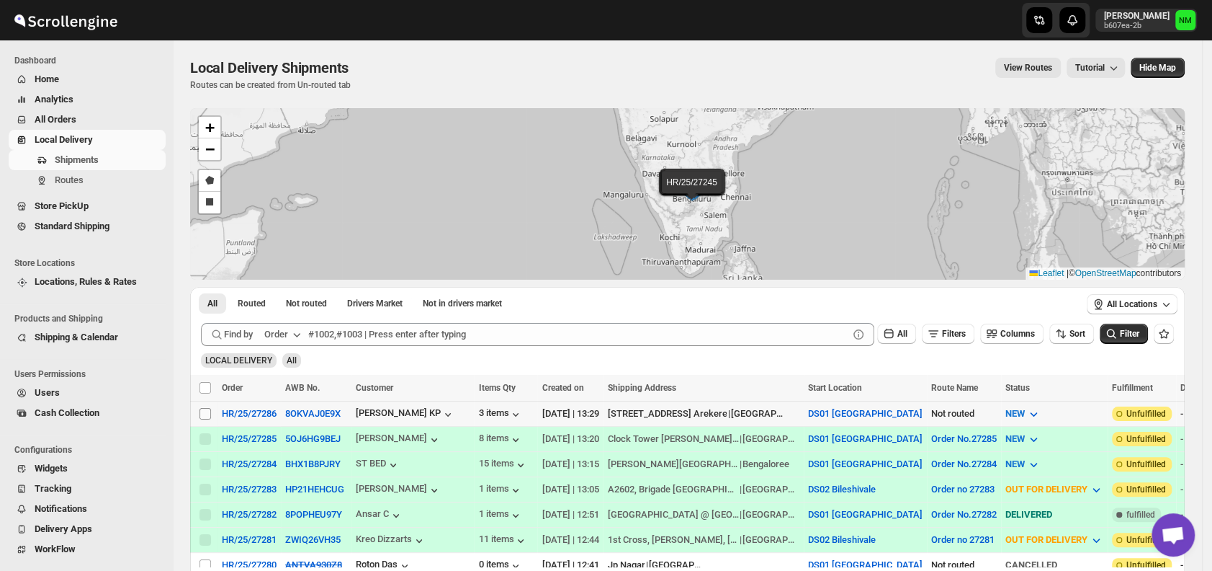
click at [207, 413] on input "Select shipment" at bounding box center [206, 414] width 12 height 12
checkbox input "true"
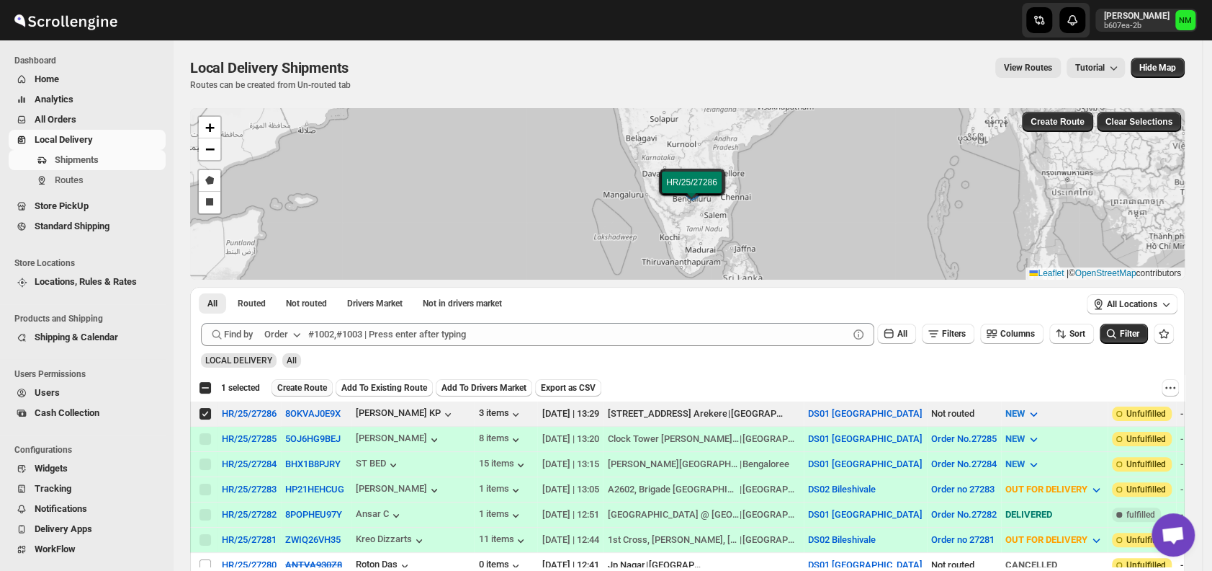
click at [289, 388] on span "Create Route" at bounding box center [302, 388] width 50 height 12
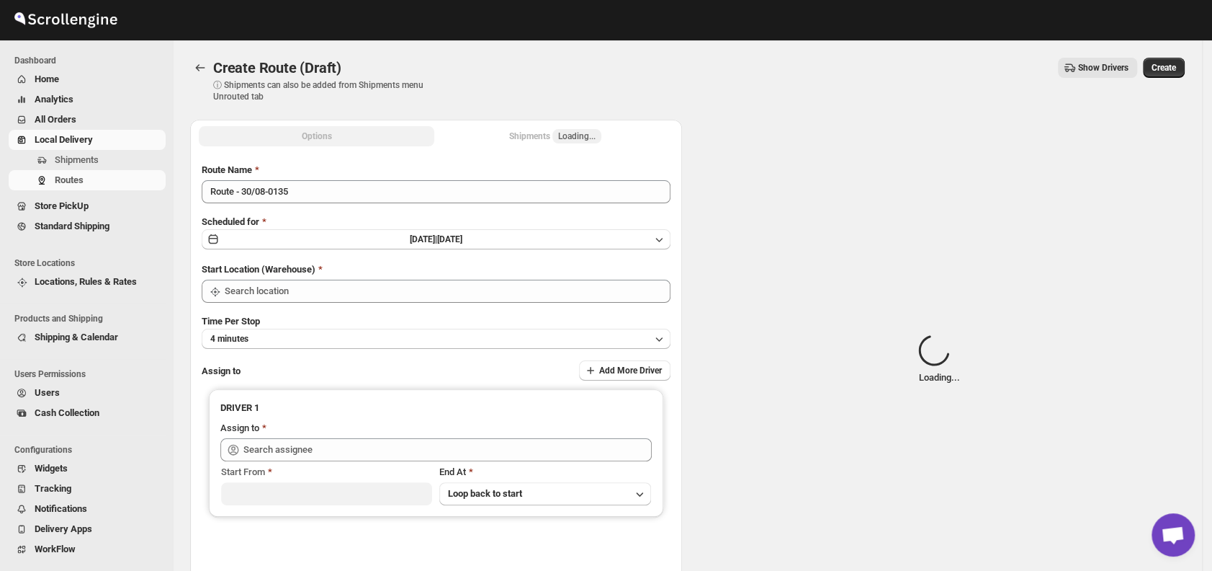
type input "DS01 [GEOGRAPHIC_DATA]"
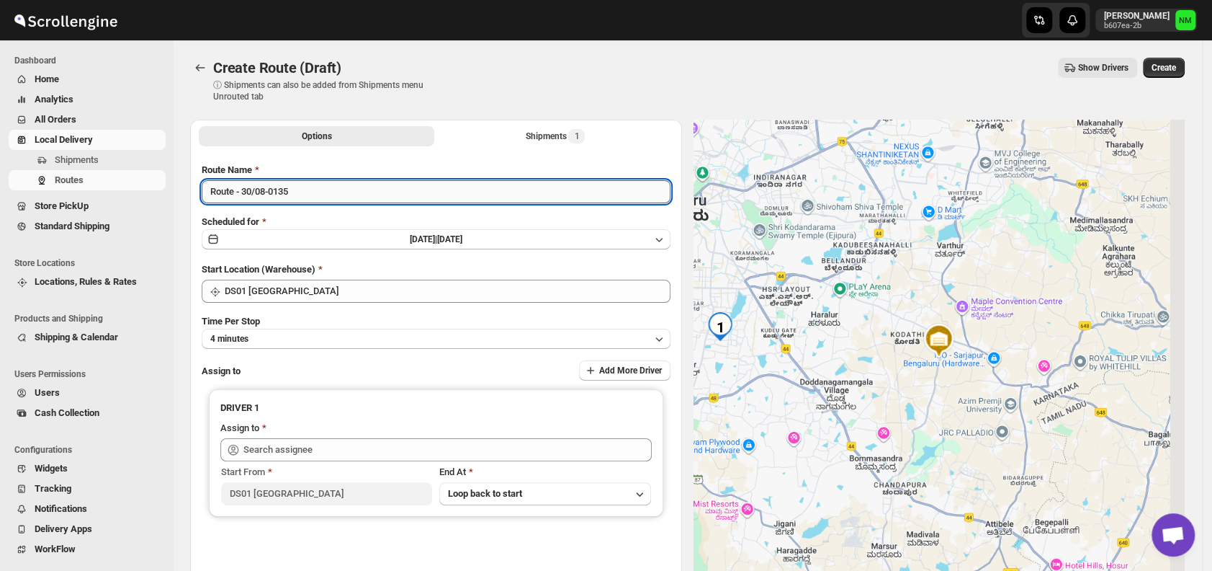
click at [317, 194] on input "Route - 30/08-0135" at bounding box center [436, 191] width 469 height 23
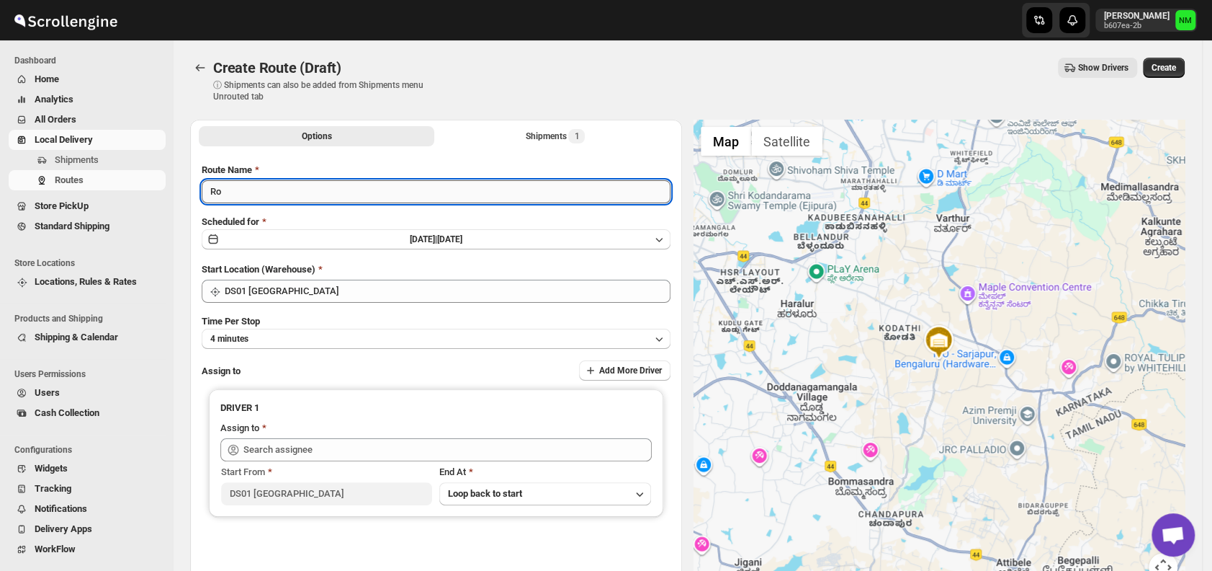
type input "R"
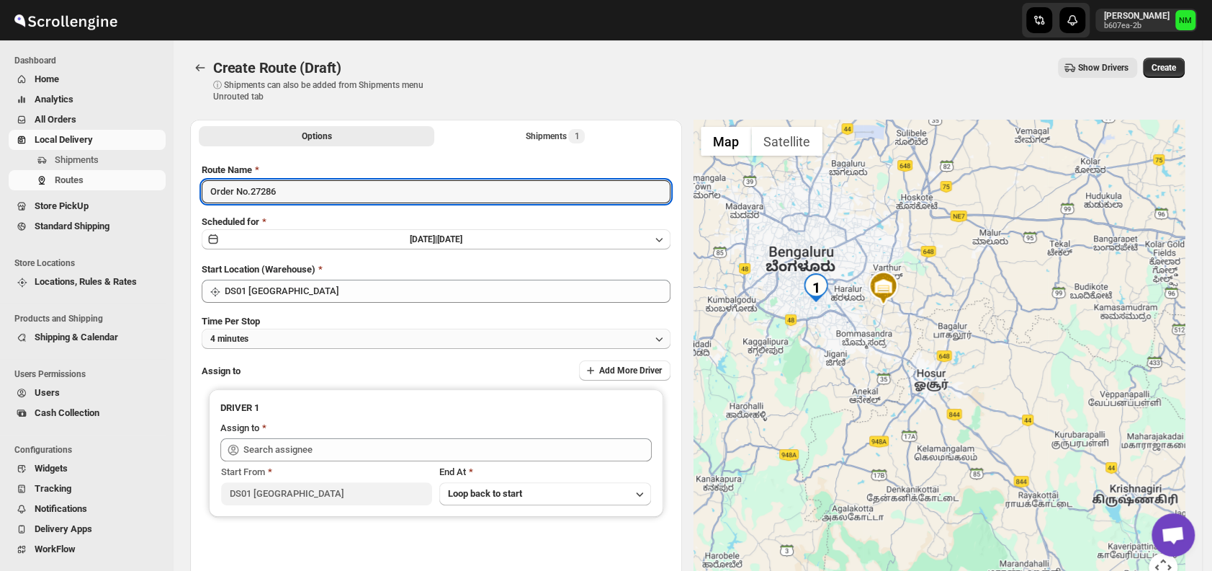
type input "Order No.27286"
click at [337, 331] on button "4 minutes" at bounding box center [436, 338] width 469 height 20
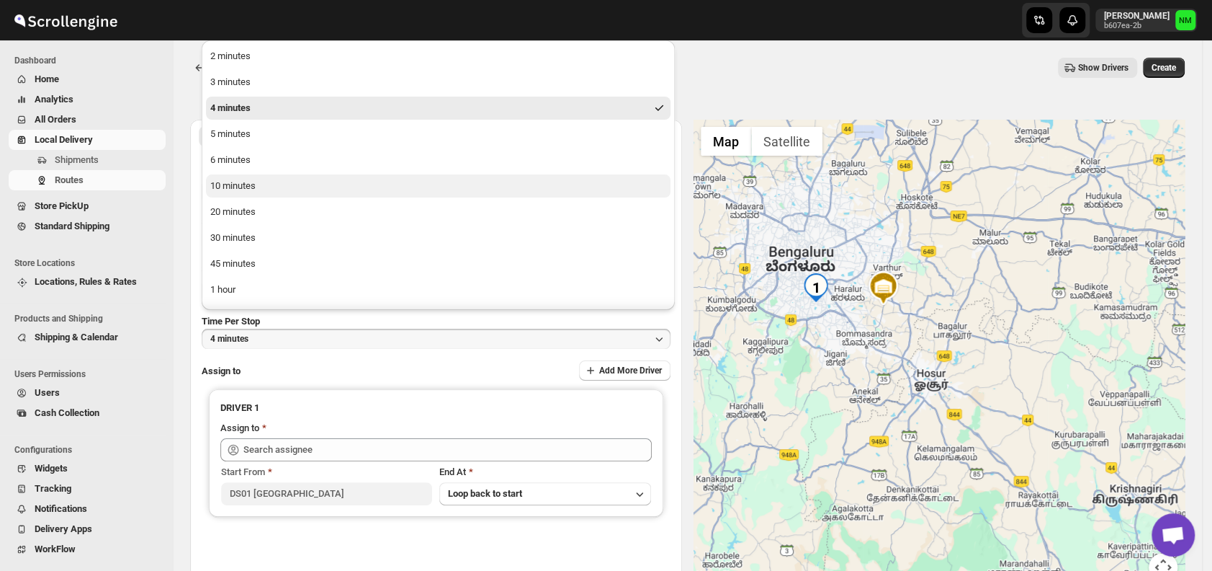
click at [243, 192] on div "10 minutes" at bounding box center [232, 186] width 45 height 14
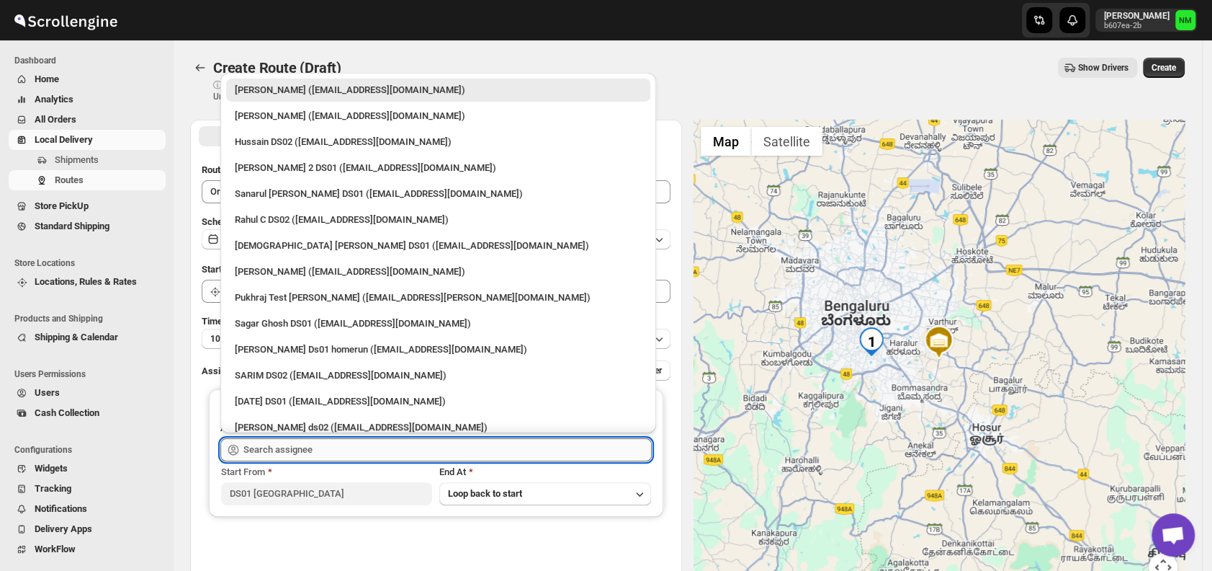
click at [352, 451] on input "text" at bounding box center [447, 449] width 408 height 23
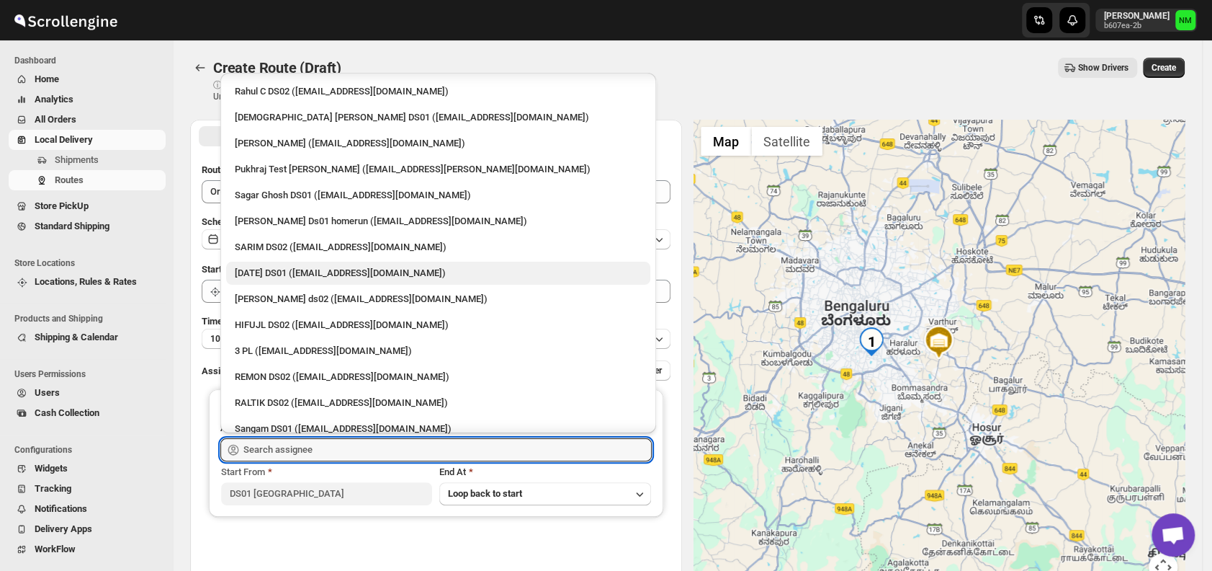
click at [253, 272] on div "[DATE] DS01 ([EMAIL_ADDRESS][DOMAIN_NAME])" at bounding box center [438, 273] width 407 height 14
type input "[DATE] DS01 ([EMAIL_ADDRESS][DOMAIN_NAME])"
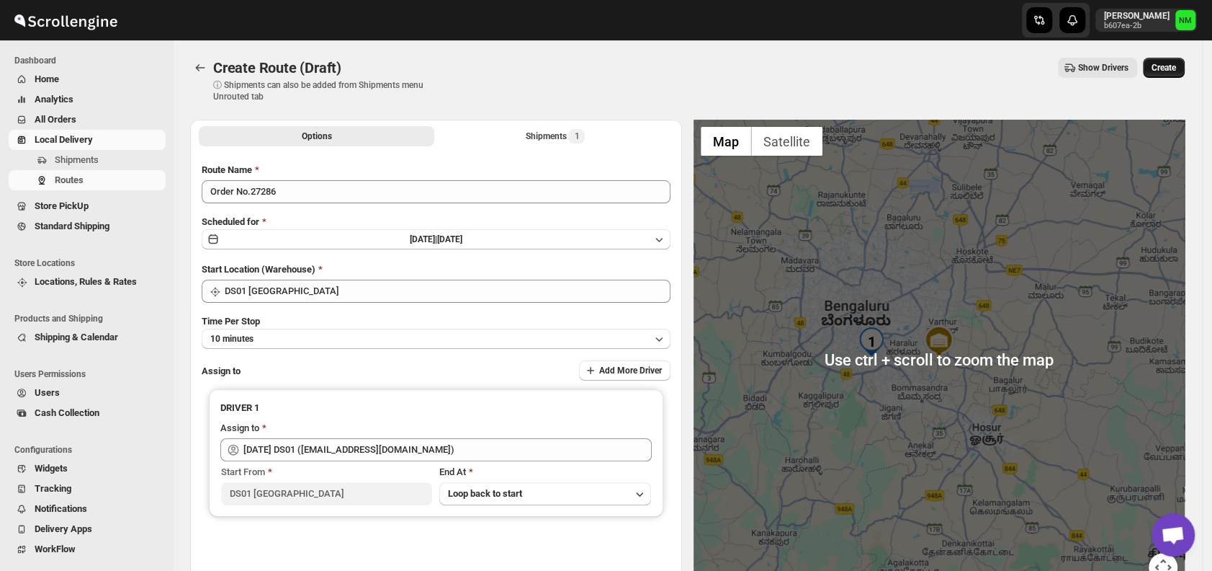
click at [1166, 72] on span "Create" at bounding box center [1164, 68] width 24 height 12
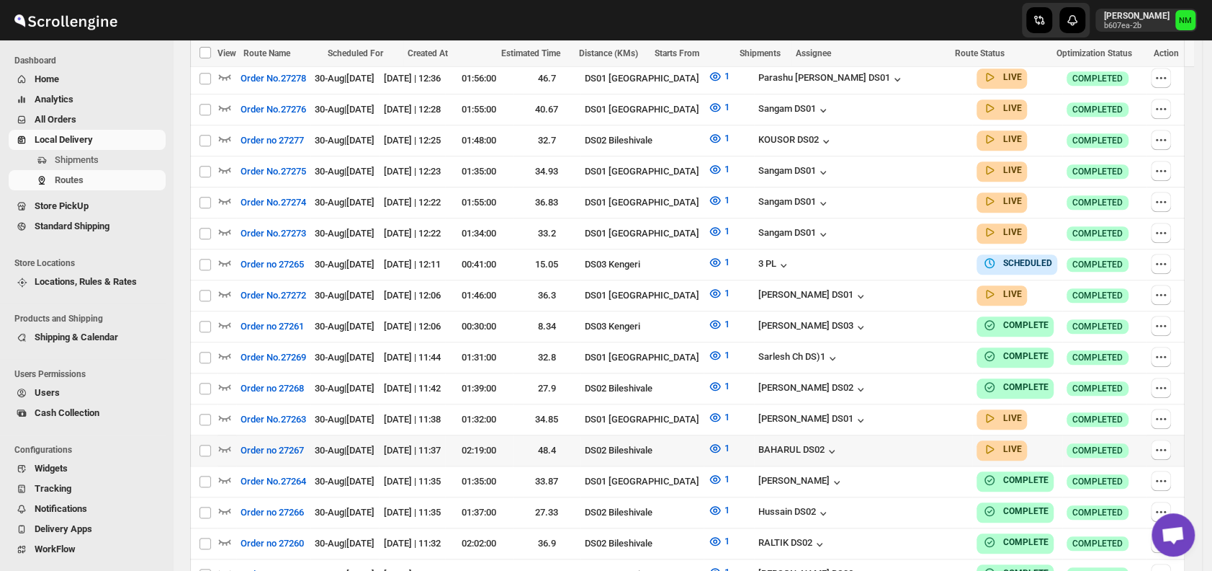
scroll to position [787, 0]
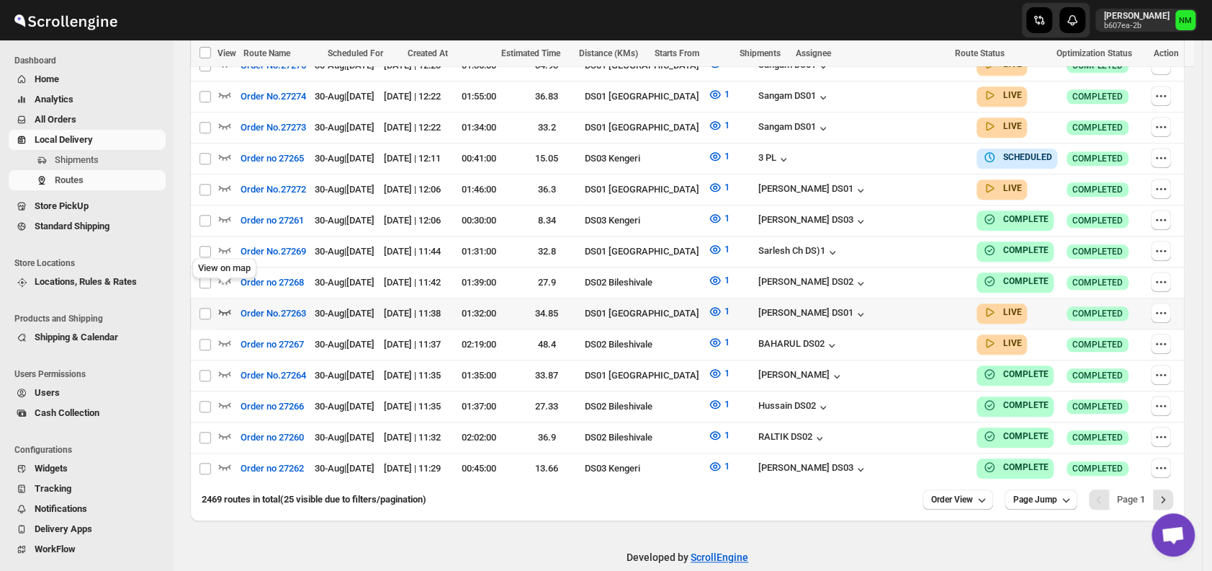
click at [225, 304] on icon "button" at bounding box center [225, 311] width 14 height 14
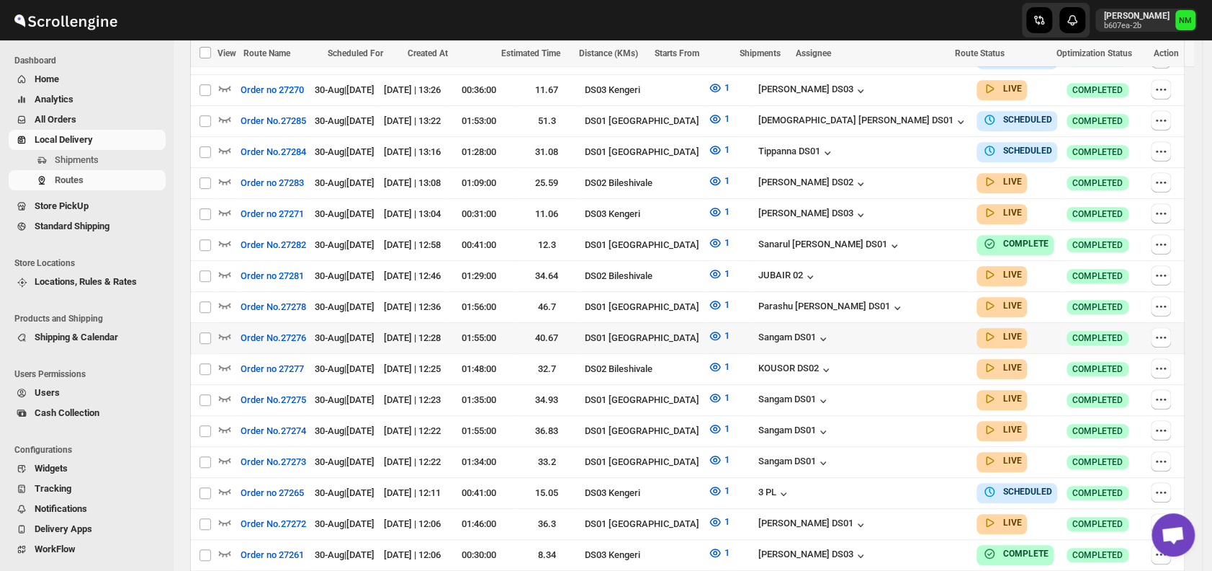
scroll to position [473, 0]
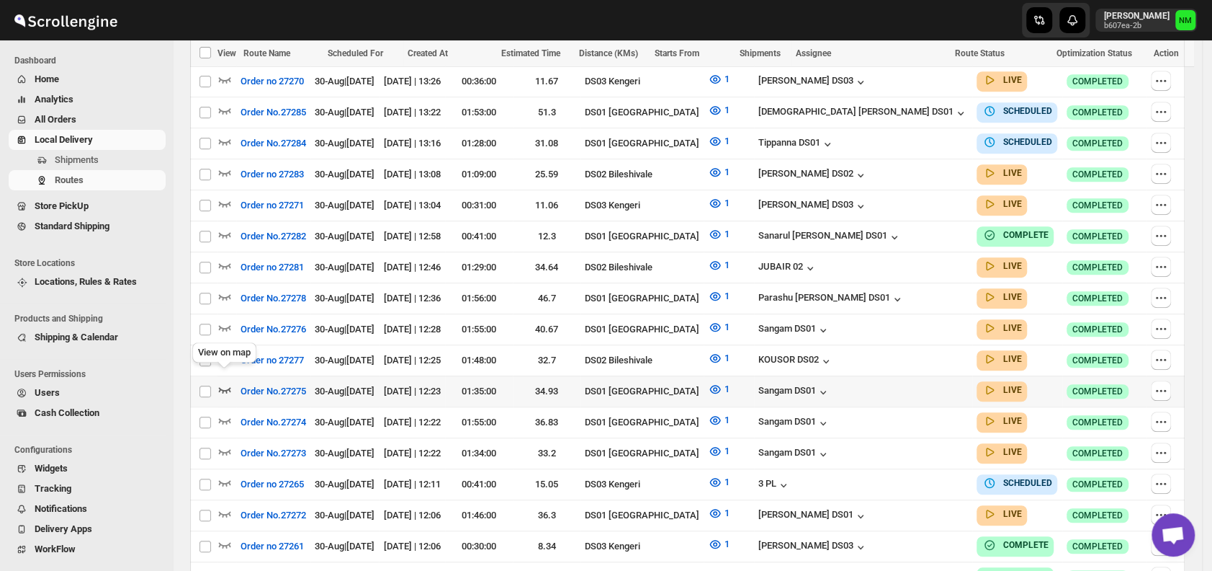
click at [228, 382] on icon "button" at bounding box center [225, 389] width 14 height 14
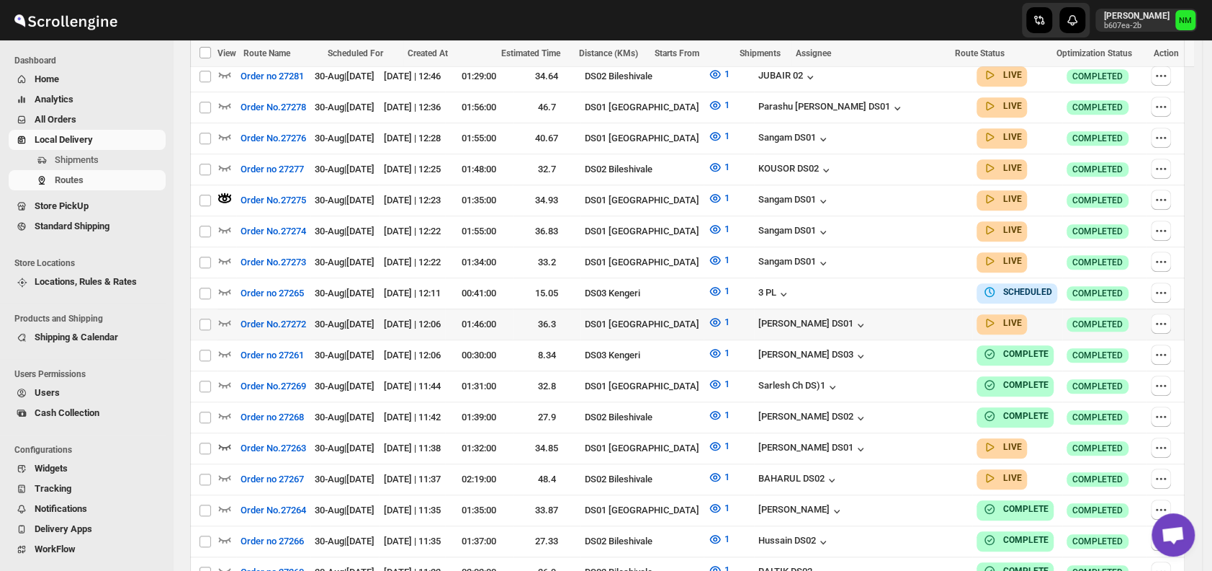
scroll to position [671, 0]
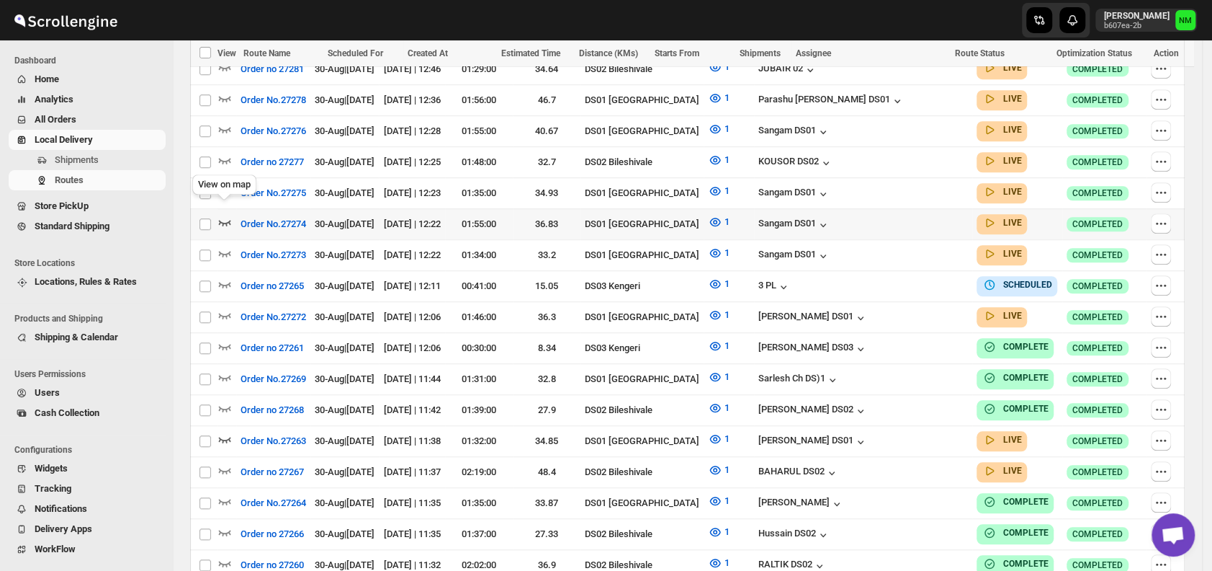
click at [230, 215] on icon "button" at bounding box center [225, 222] width 14 height 14
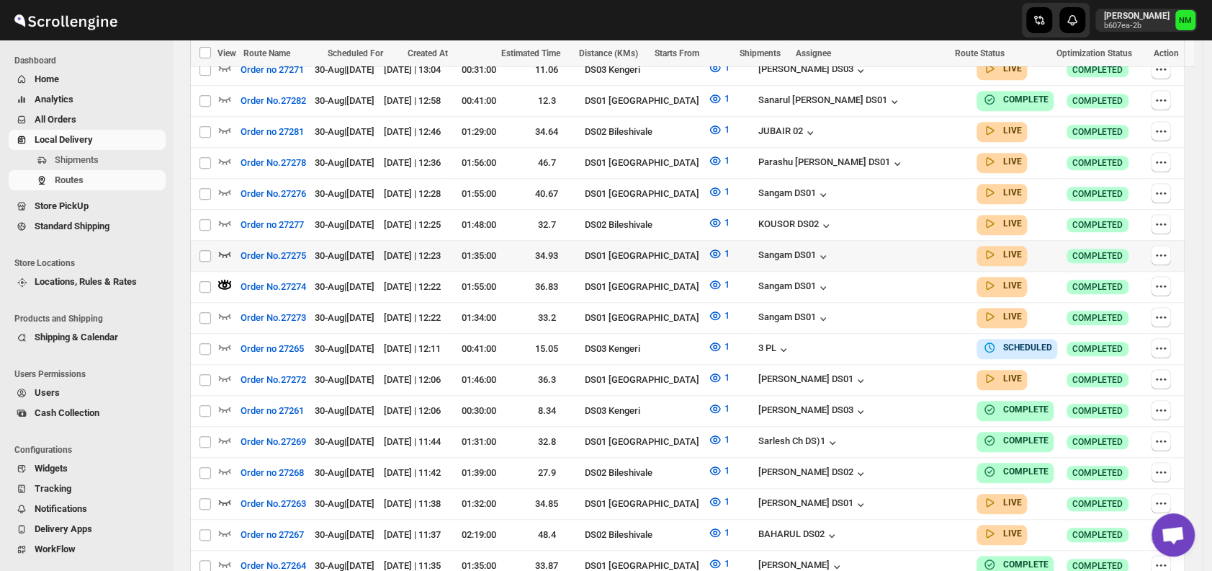
scroll to position [622, 0]
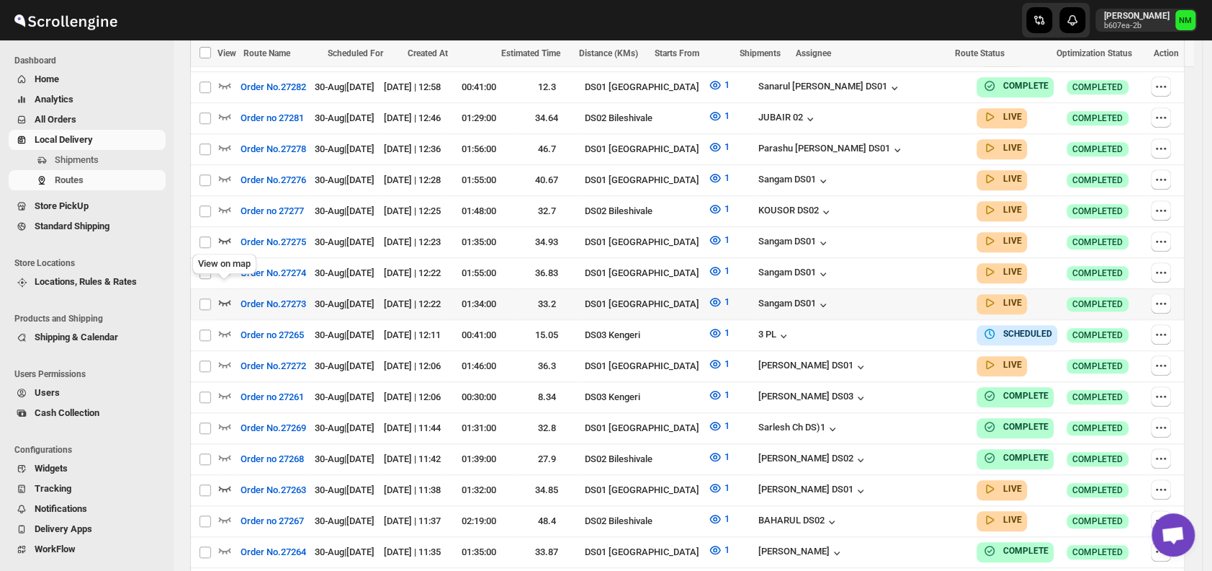
click at [218, 295] on icon "button" at bounding box center [225, 302] width 14 height 14
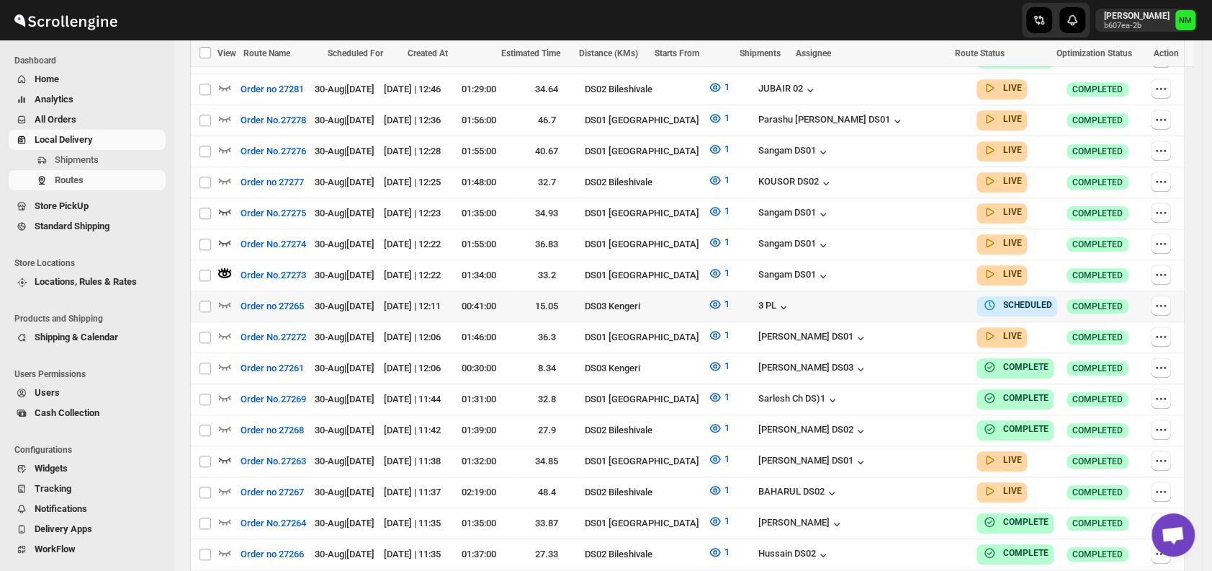
scroll to position [652, 0]
click at [228, 327] on icon "button" at bounding box center [225, 334] width 14 height 14
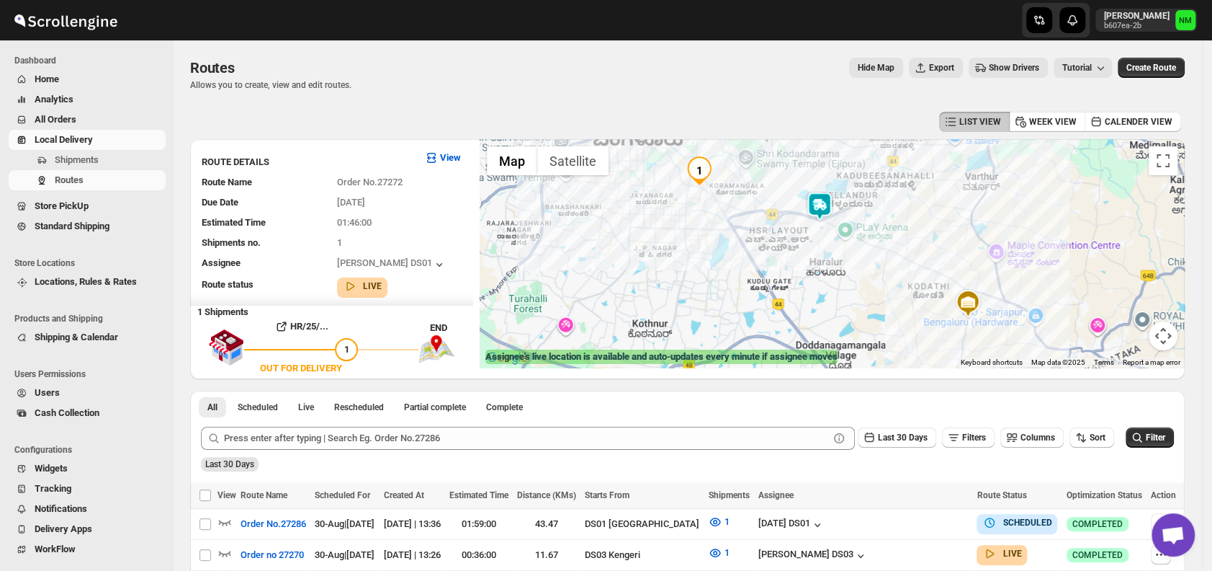
click at [814, 202] on img at bounding box center [819, 206] width 29 height 29
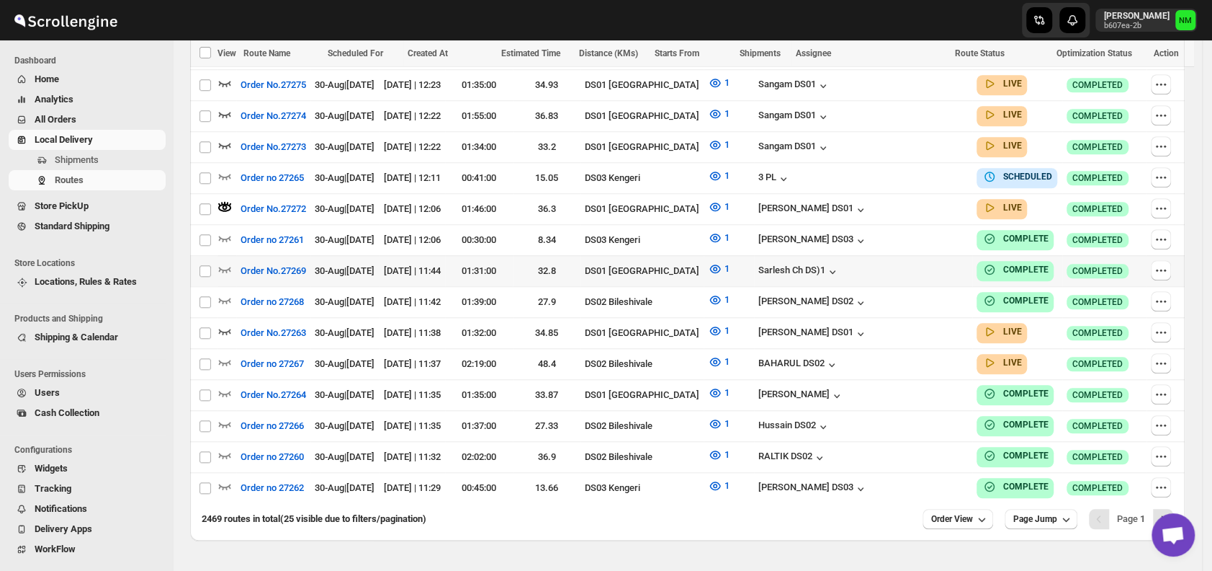
scroll to position [781, 0]
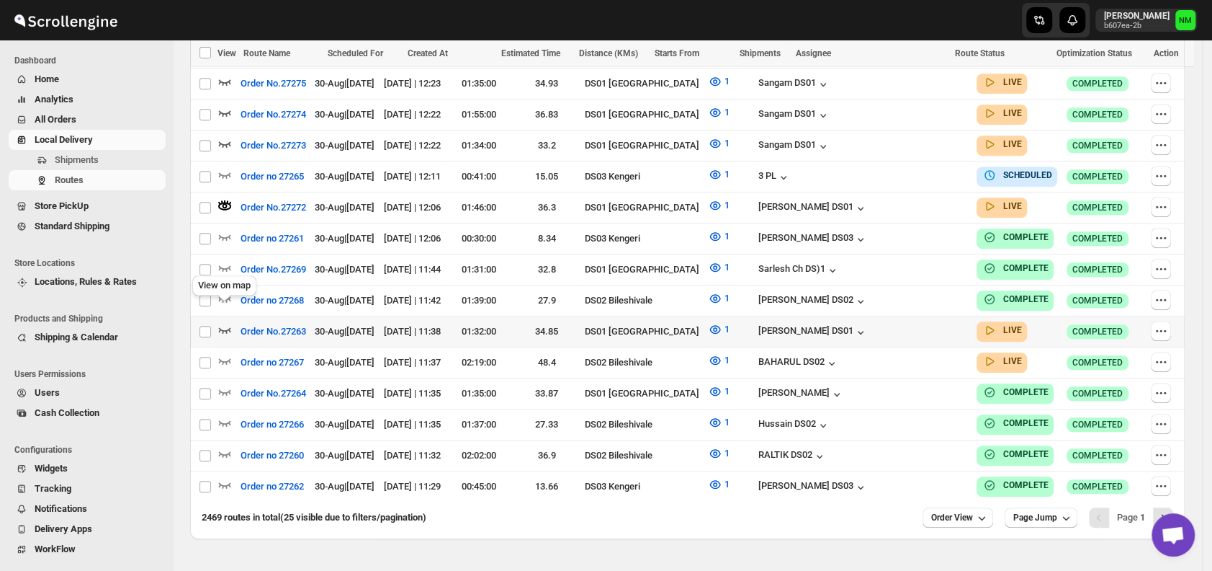
click at [225, 322] on icon "button" at bounding box center [225, 329] width 14 height 14
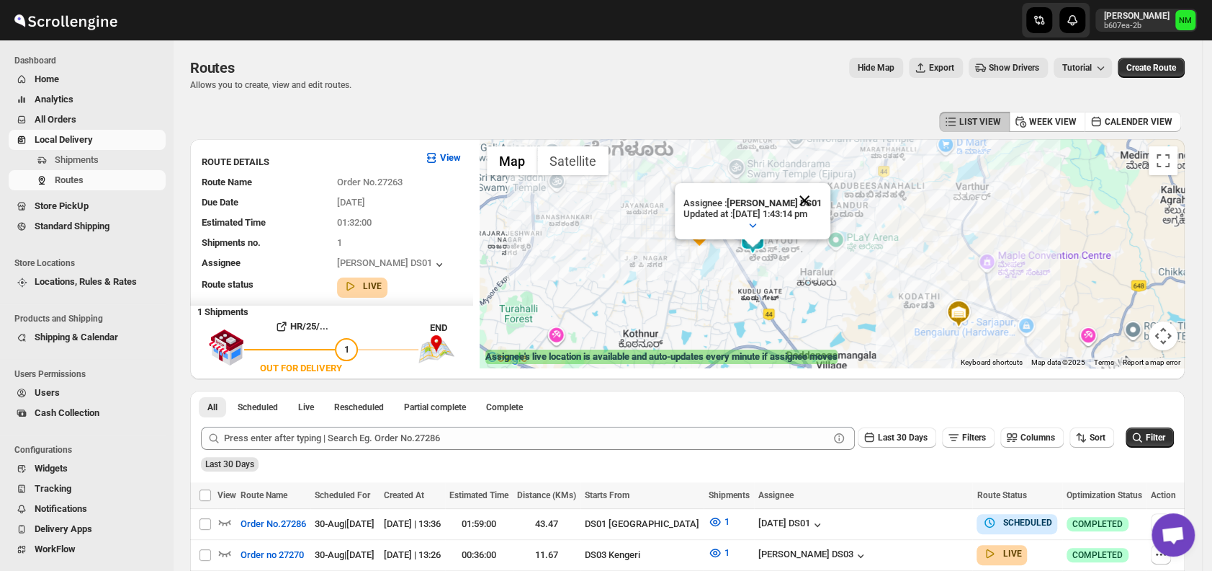
click at [822, 189] on button "Close" at bounding box center [804, 200] width 35 height 35
click at [762, 237] on img at bounding box center [752, 239] width 29 height 29
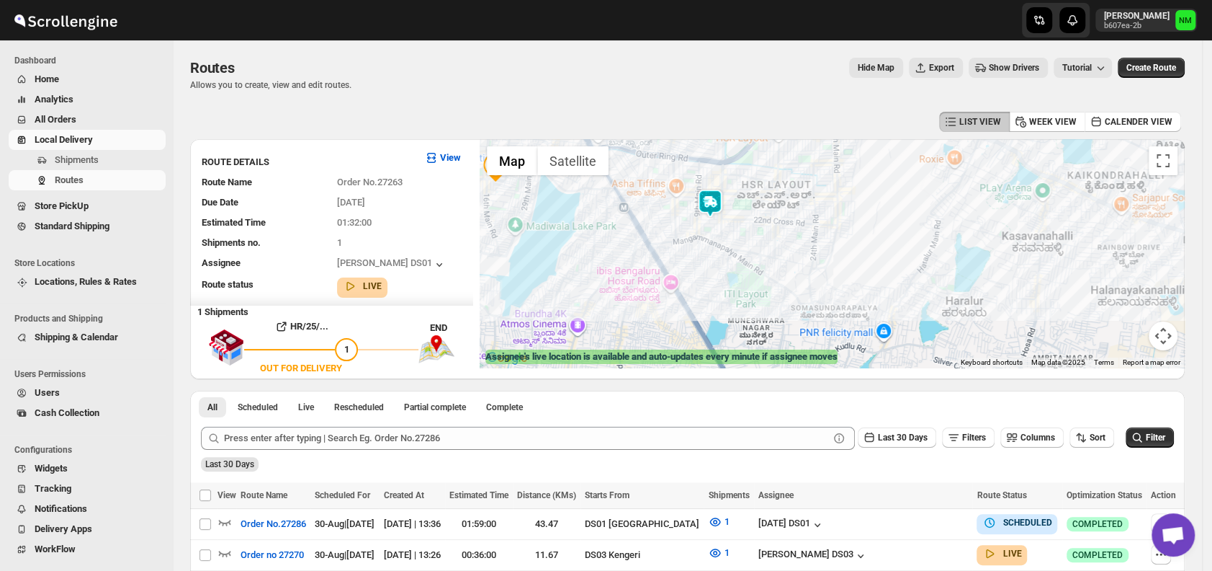
click at [715, 224] on div "To navigate, press the arrow keys." at bounding box center [832, 253] width 705 height 228
click at [717, 207] on img at bounding box center [710, 203] width 29 height 29
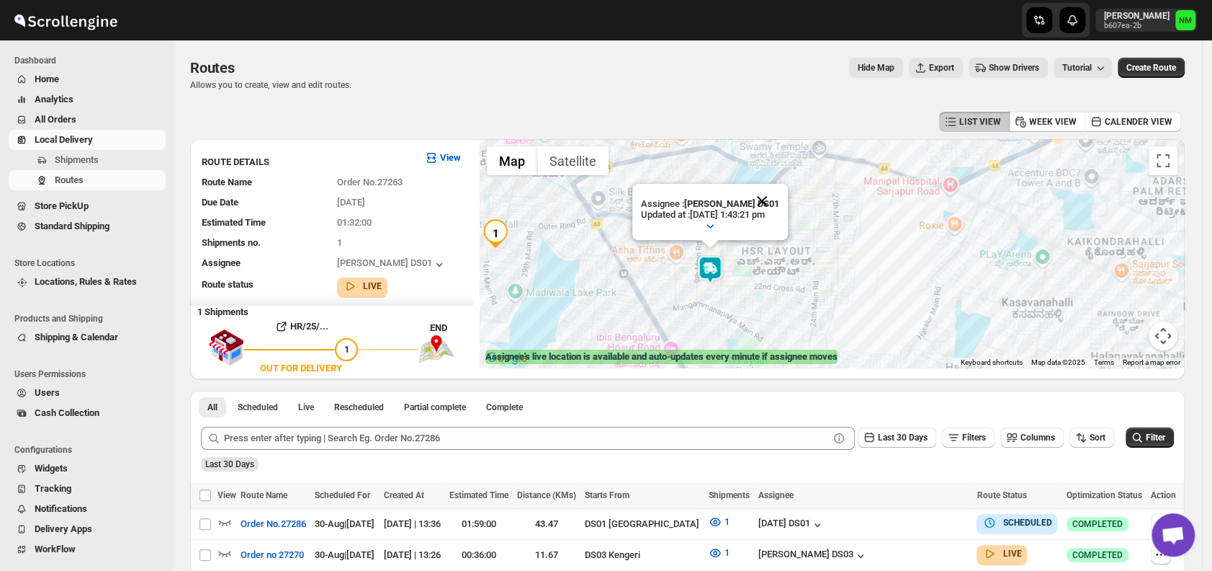
click at [779, 191] on button "Close" at bounding box center [762, 201] width 35 height 35
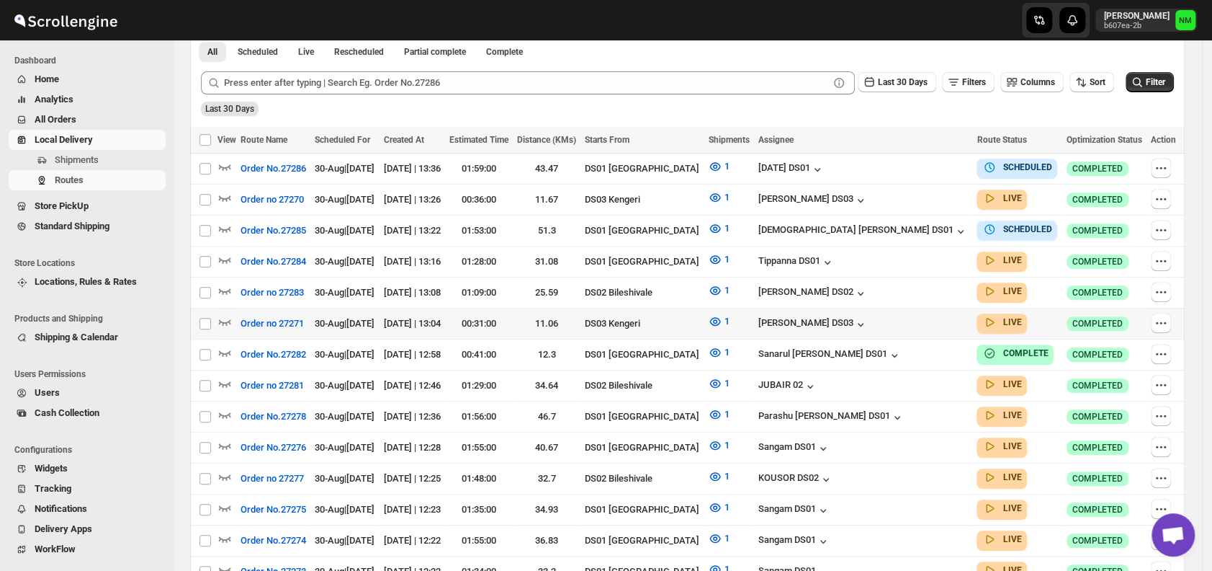
scroll to position [351, 0]
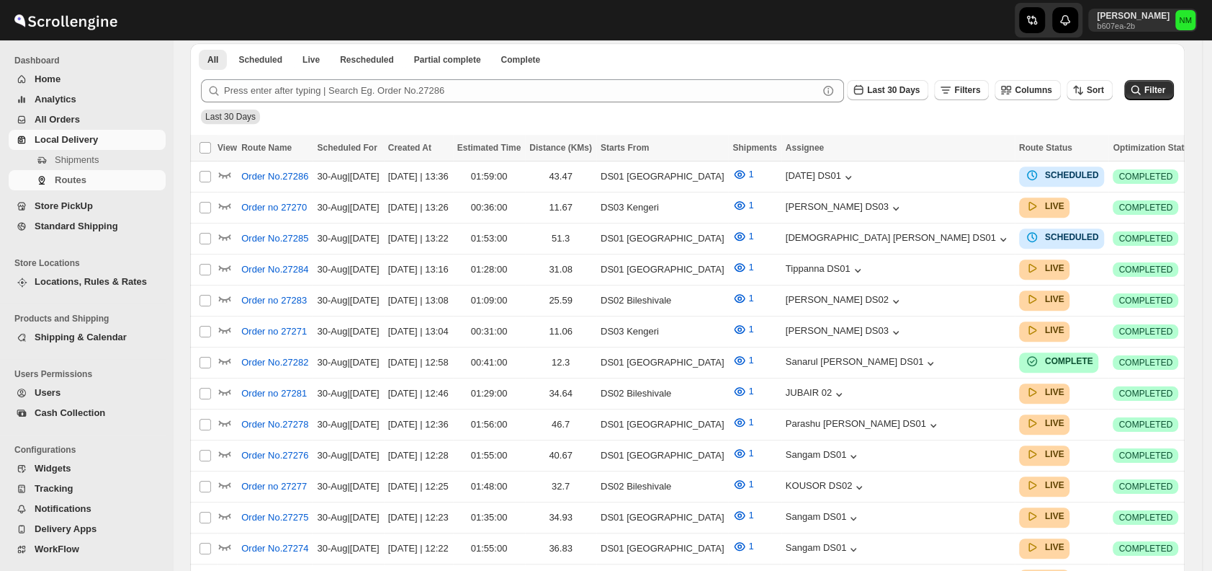
scroll to position [351, 0]
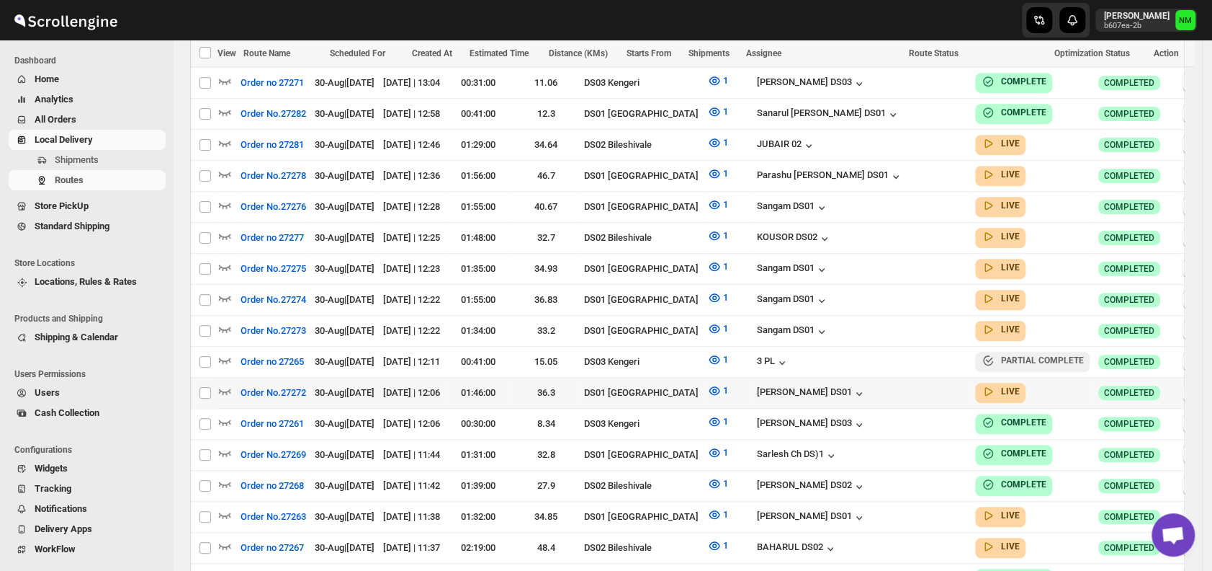
scroll to position [648, 0]
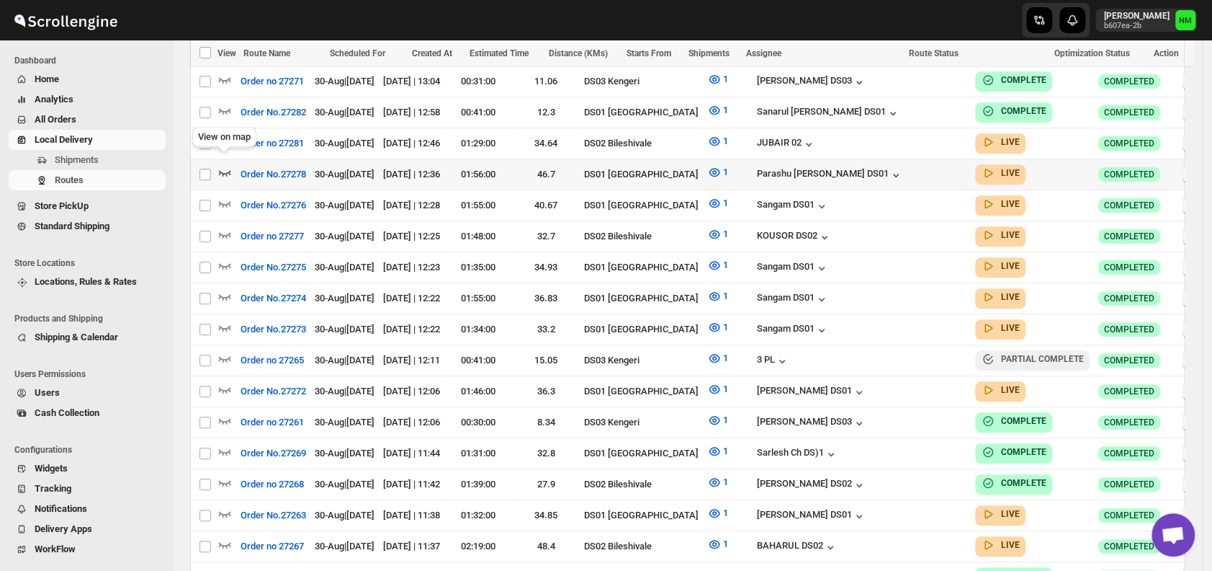
click at [227, 165] on icon "button" at bounding box center [225, 172] width 14 height 14
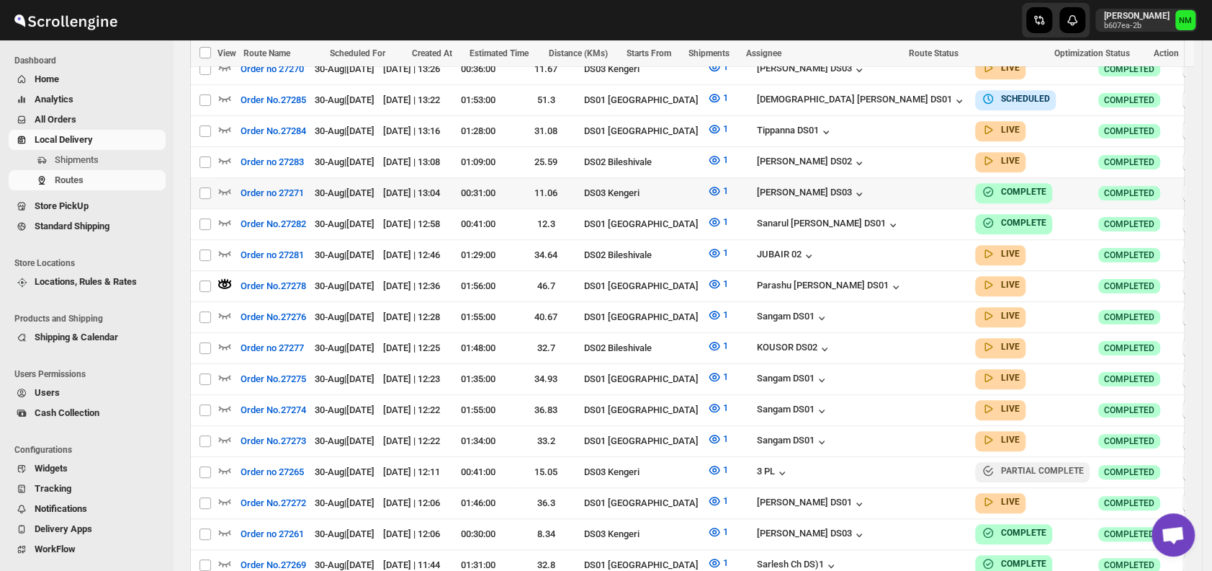
scroll to position [548, 0]
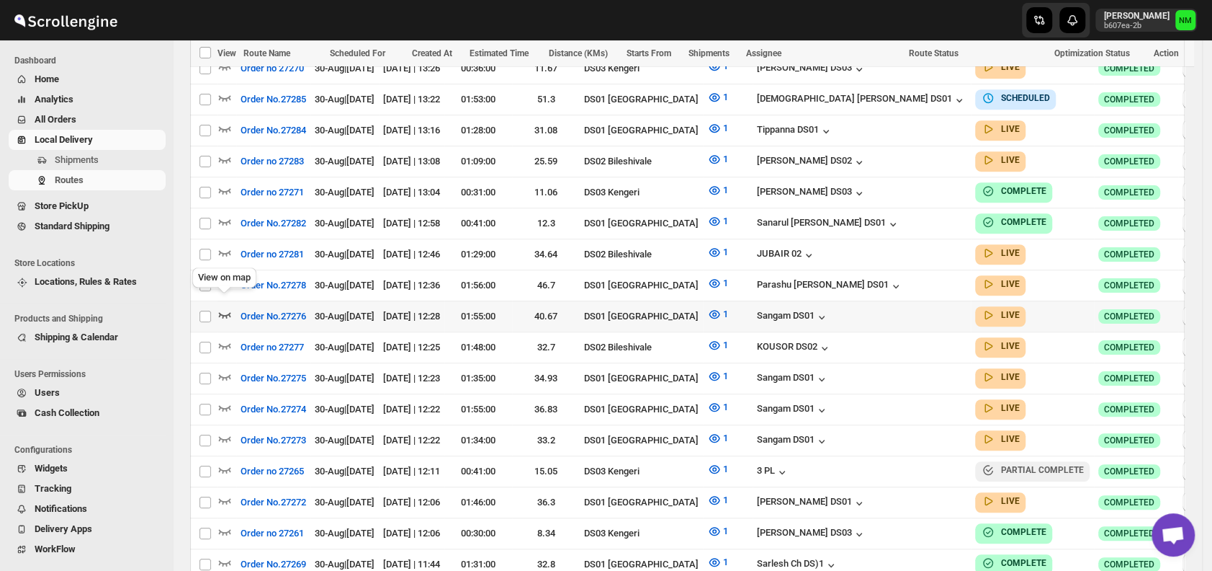
click at [226, 307] on icon "button" at bounding box center [225, 314] width 14 height 14
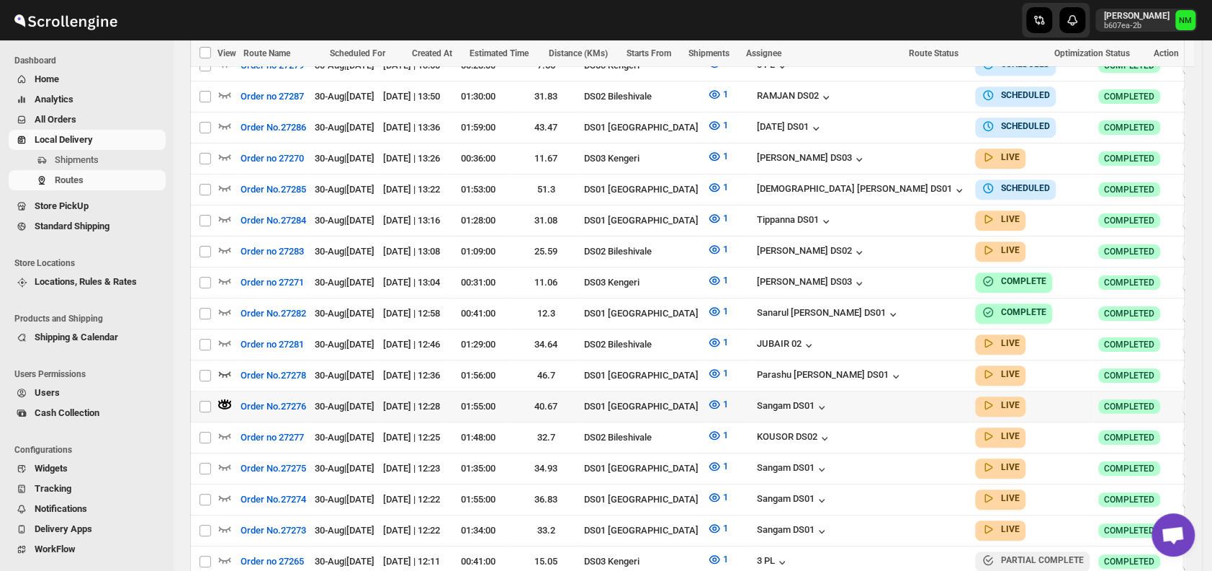
scroll to position [459, 0]
click at [225, 463] on icon "button" at bounding box center [225, 466] width 12 height 6
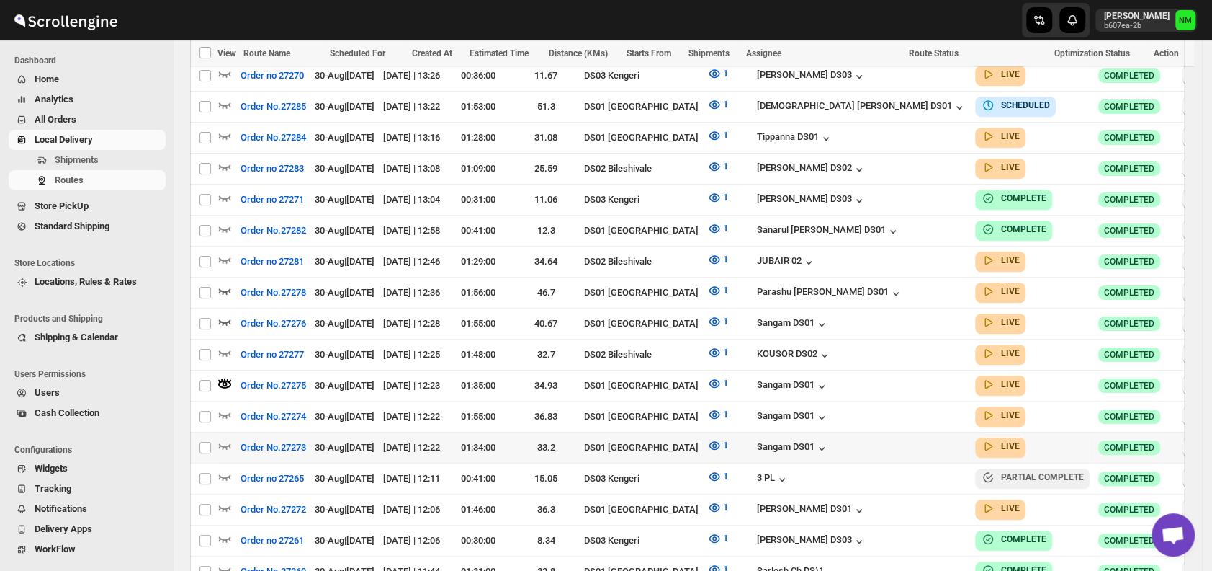
scroll to position [542, 0]
click at [229, 349] on icon "button" at bounding box center [225, 352] width 12 height 6
click at [229, 380] on icon "button" at bounding box center [225, 383] width 12 height 6
click at [223, 406] on icon "button" at bounding box center [225, 413] width 14 height 14
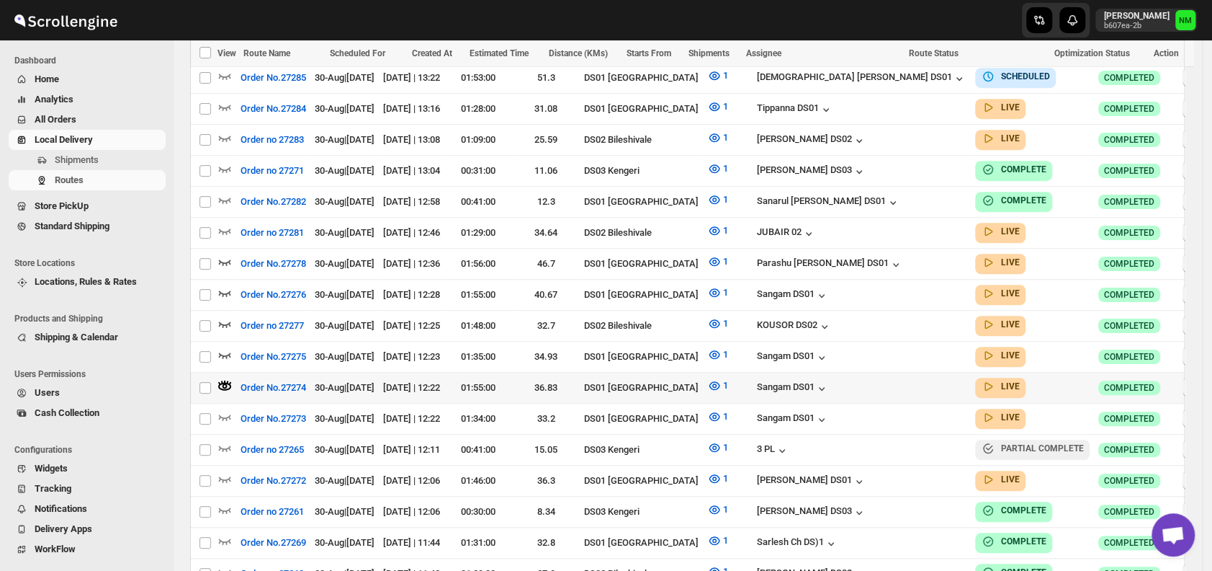
scroll to position [572, 0]
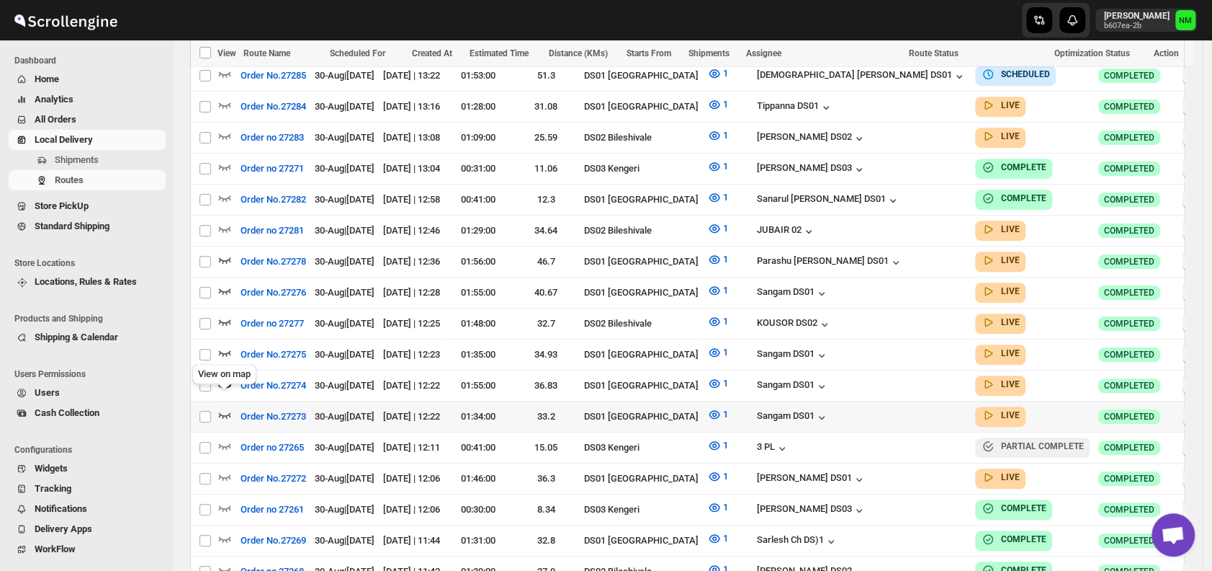
click at [228, 407] on icon "button" at bounding box center [225, 414] width 14 height 14
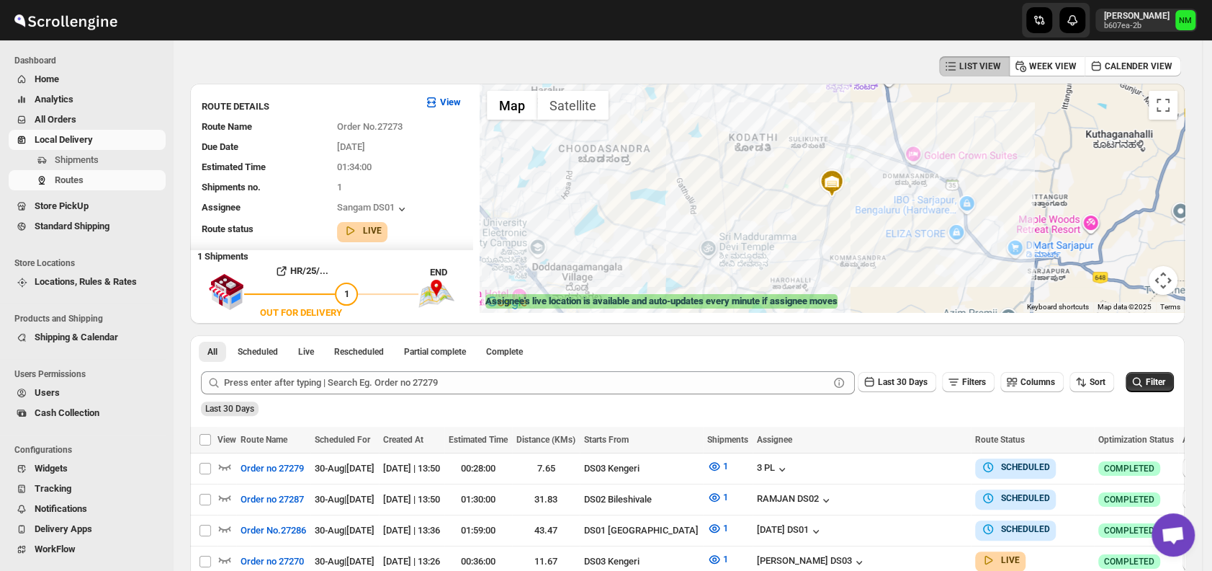
scroll to position [0, 0]
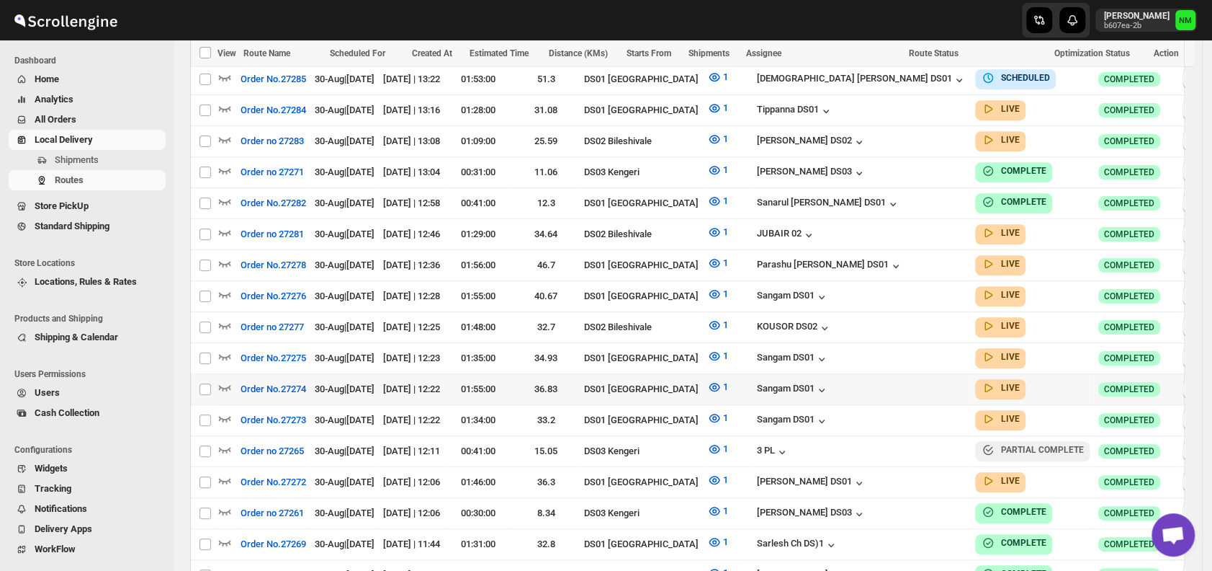
scroll to position [560, 0]
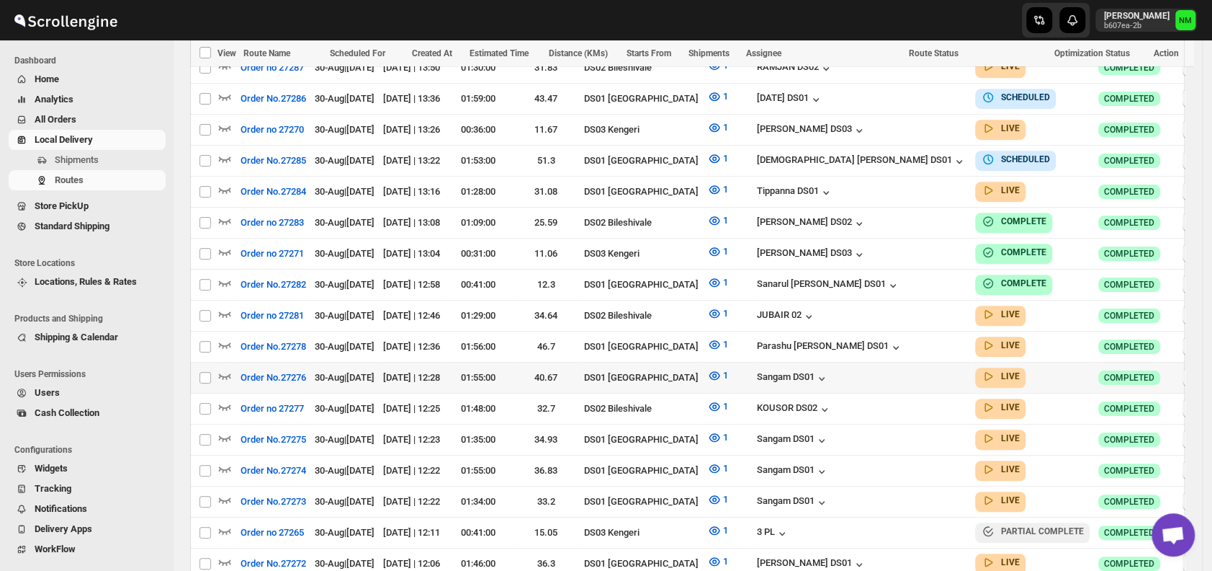
scroll to position [608, 0]
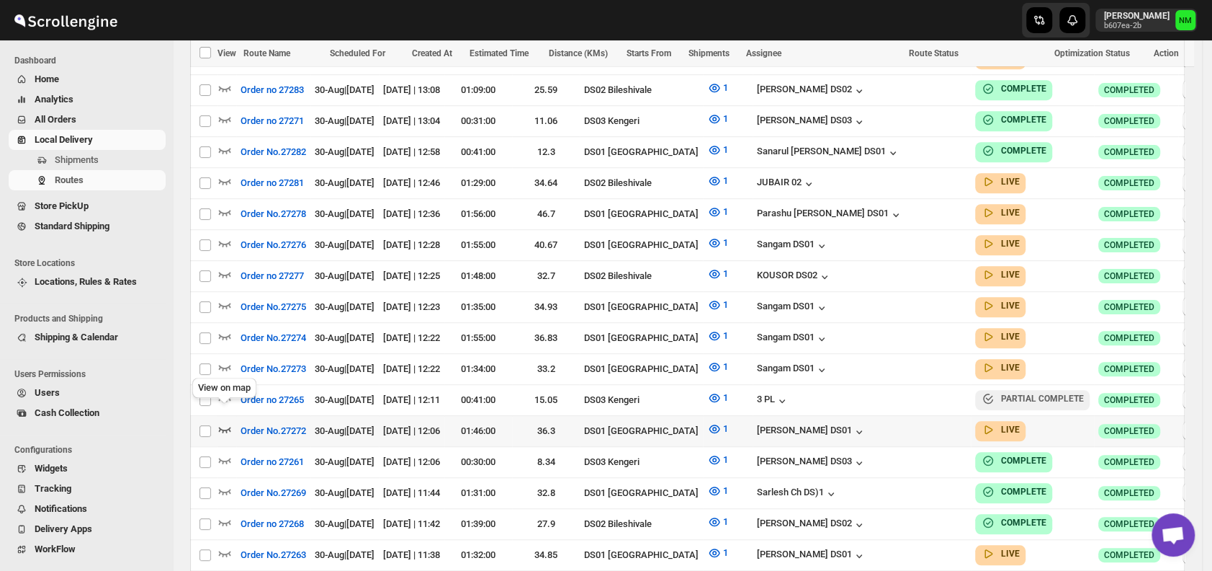
click at [220, 426] on icon "button" at bounding box center [225, 429] width 12 height 6
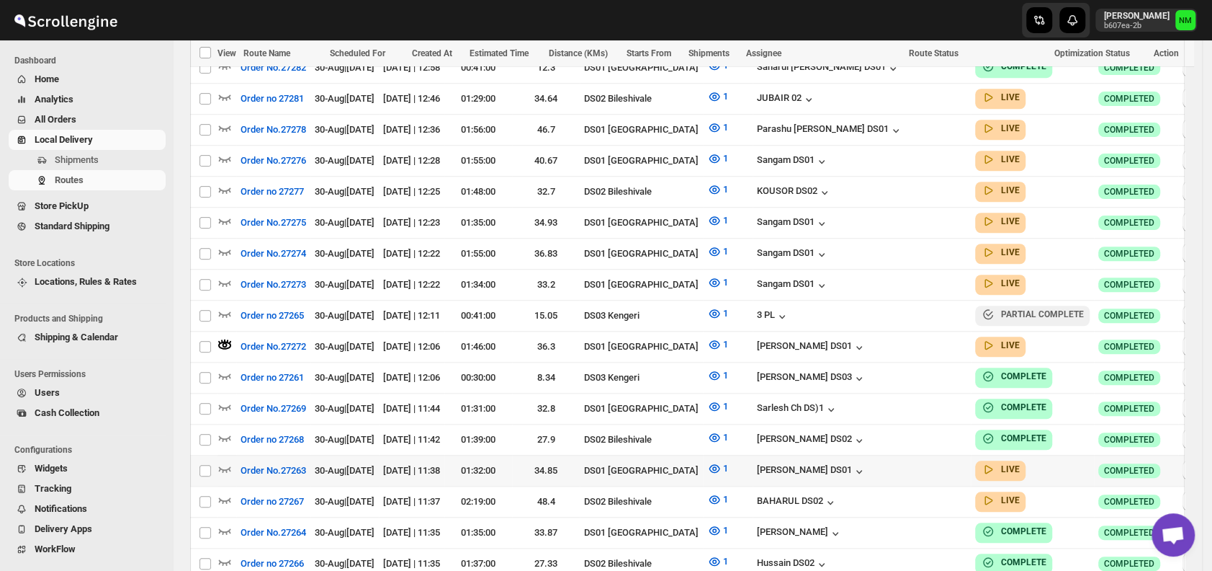
scroll to position [798, 0]
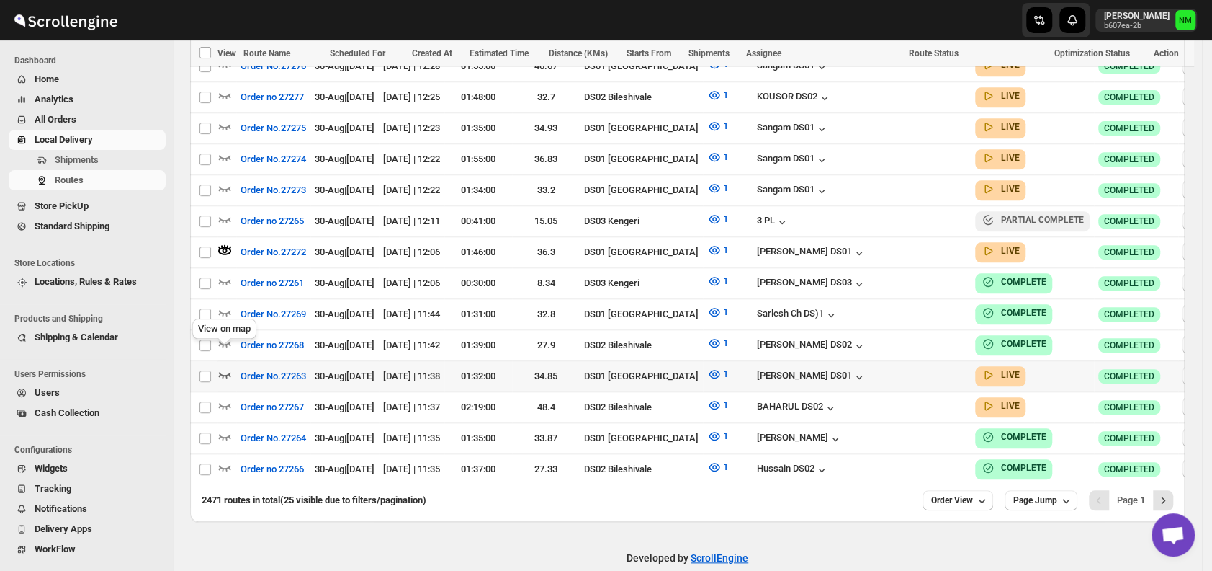
click at [222, 372] on icon "button" at bounding box center [225, 375] width 12 height 6
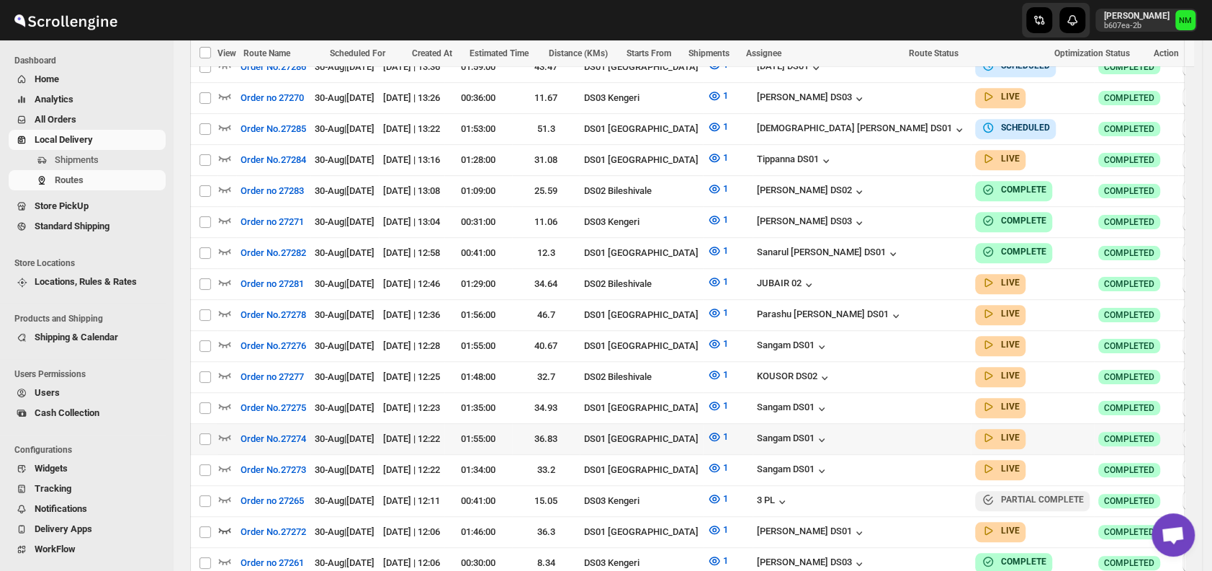
scroll to position [534, 0]
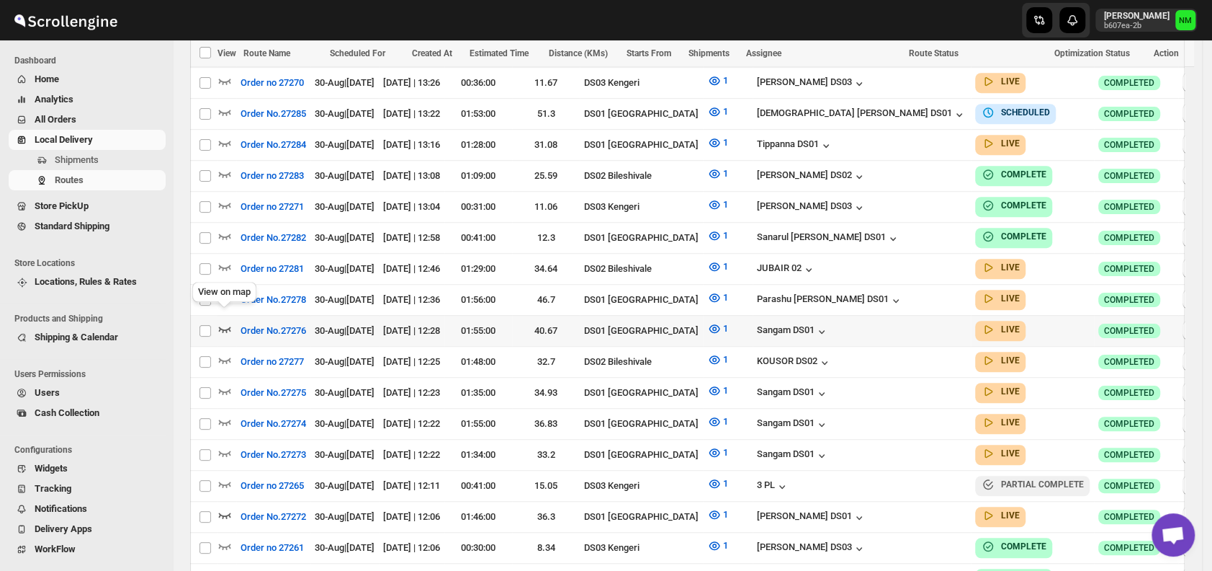
click at [227, 321] on icon "button" at bounding box center [225, 328] width 14 height 14
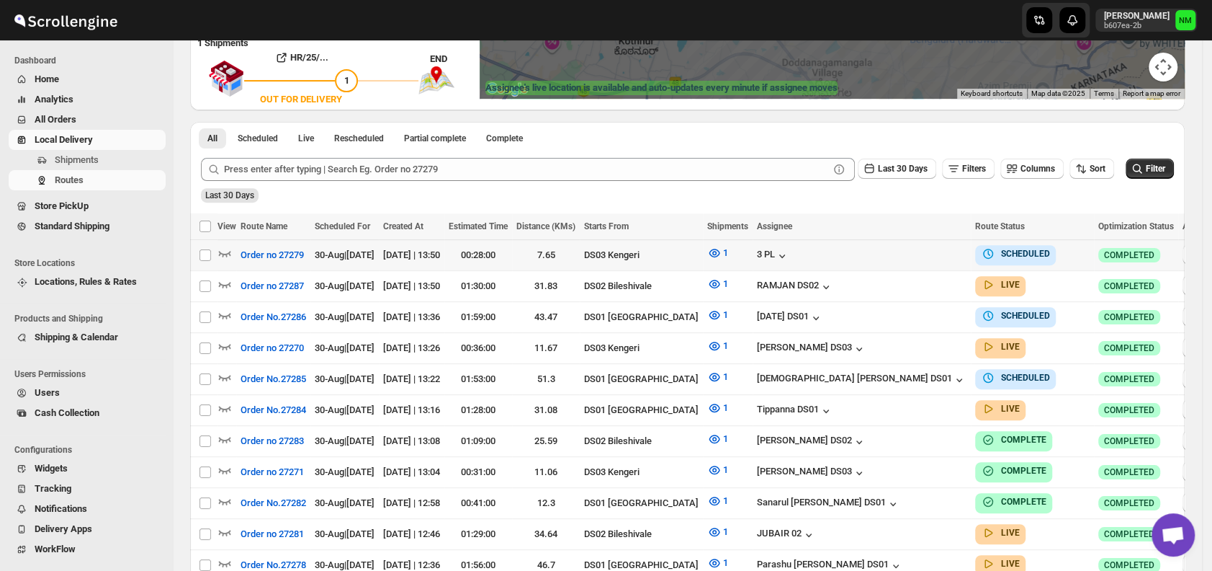
scroll to position [271, 0]
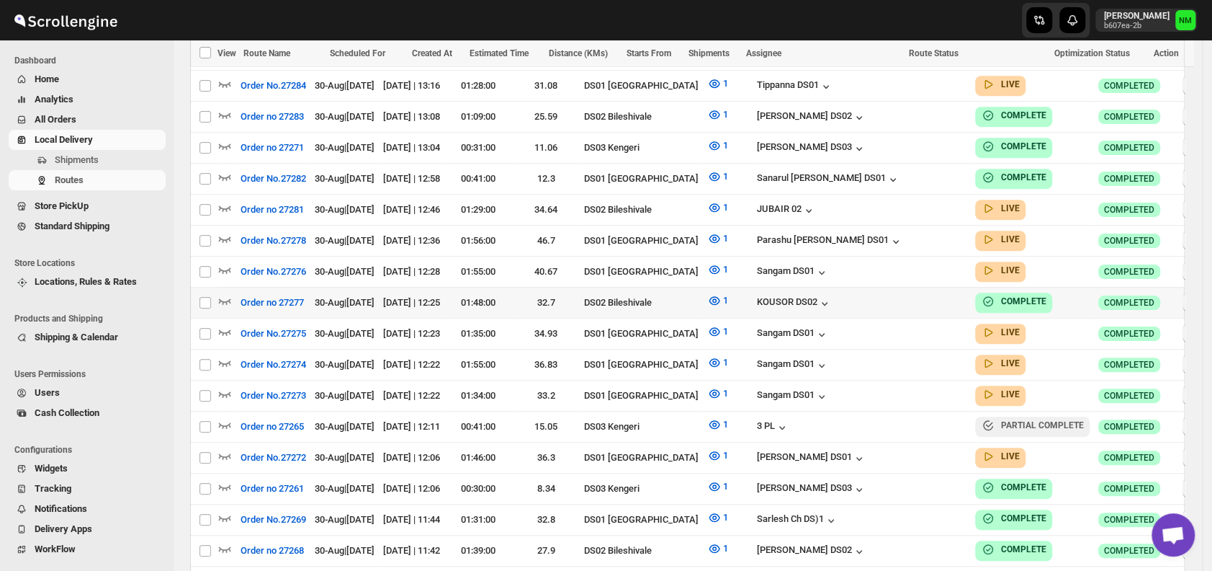
scroll to position [594, 0]
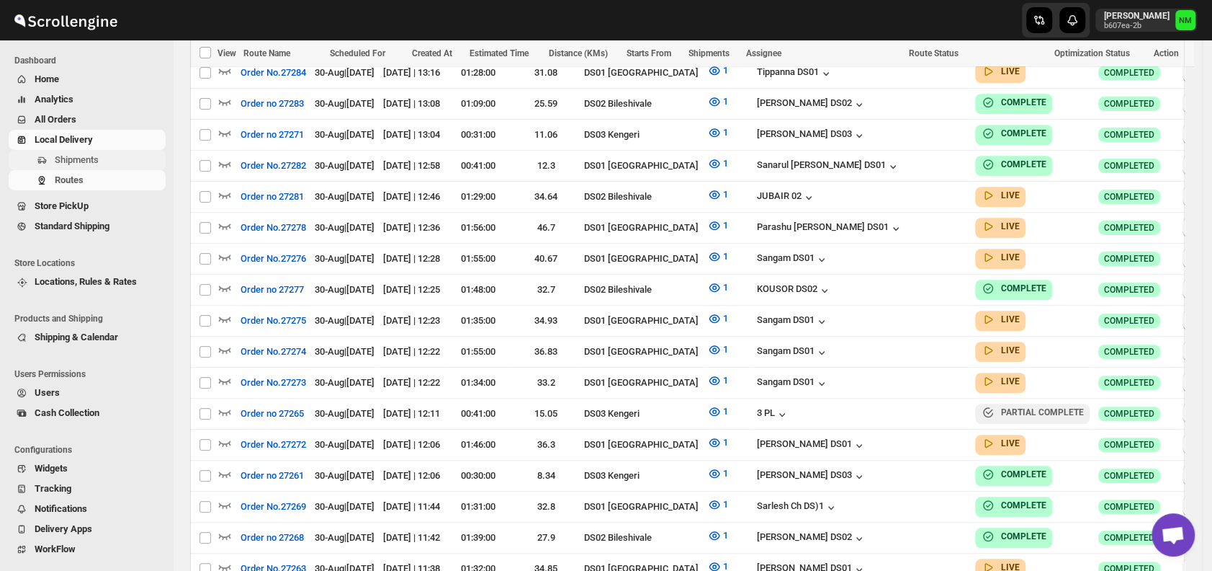
click at [112, 164] on span "Shipments" at bounding box center [109, 160] width 108 height 14
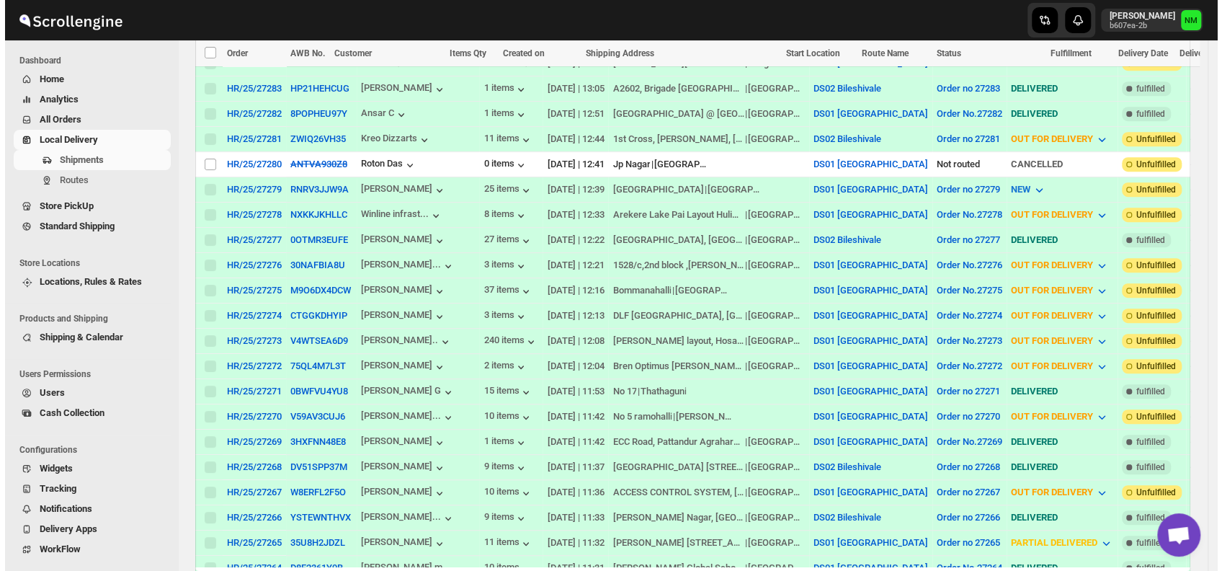
scroll to position [432, 0]
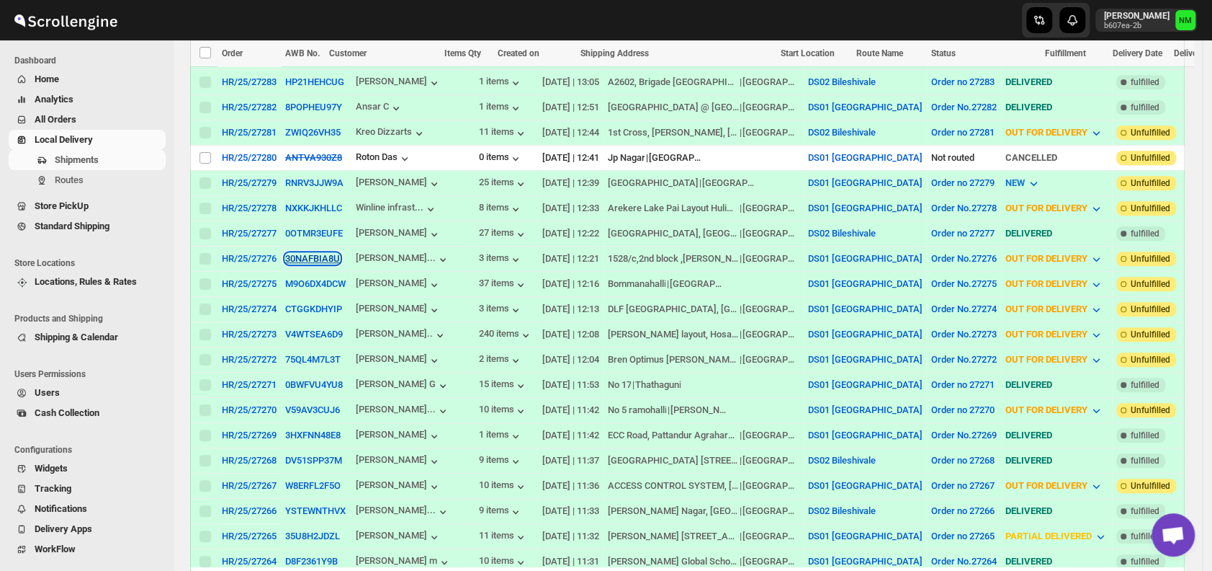
click at [307, 253] on button "30NAFBIA8U" at bounding box center [312, 258] width 55 height 11
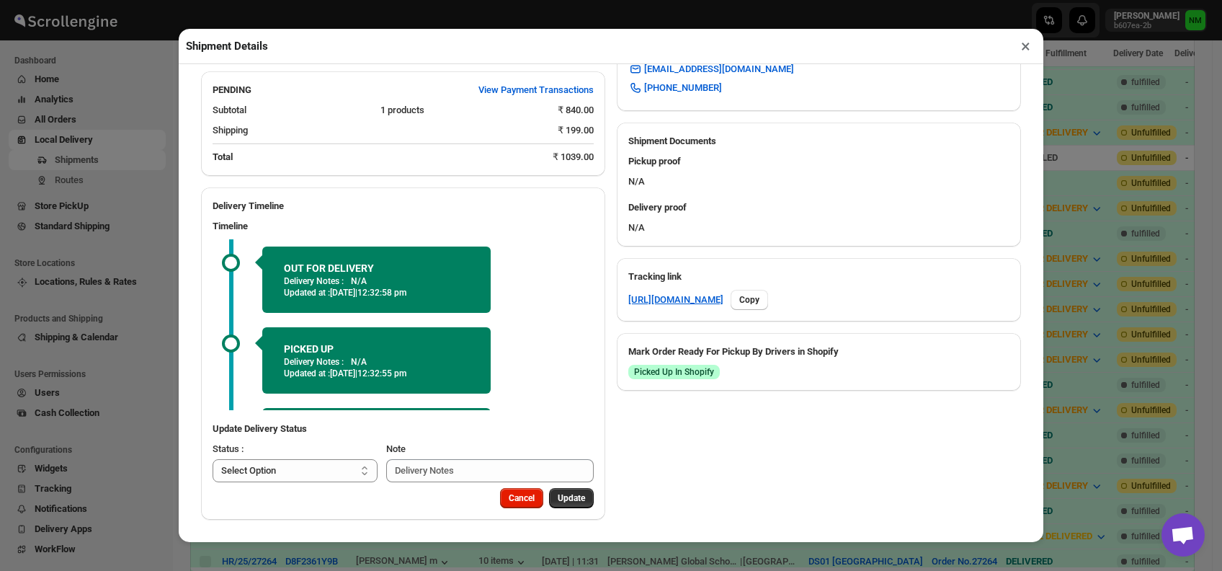
scroll to position [71, 0]
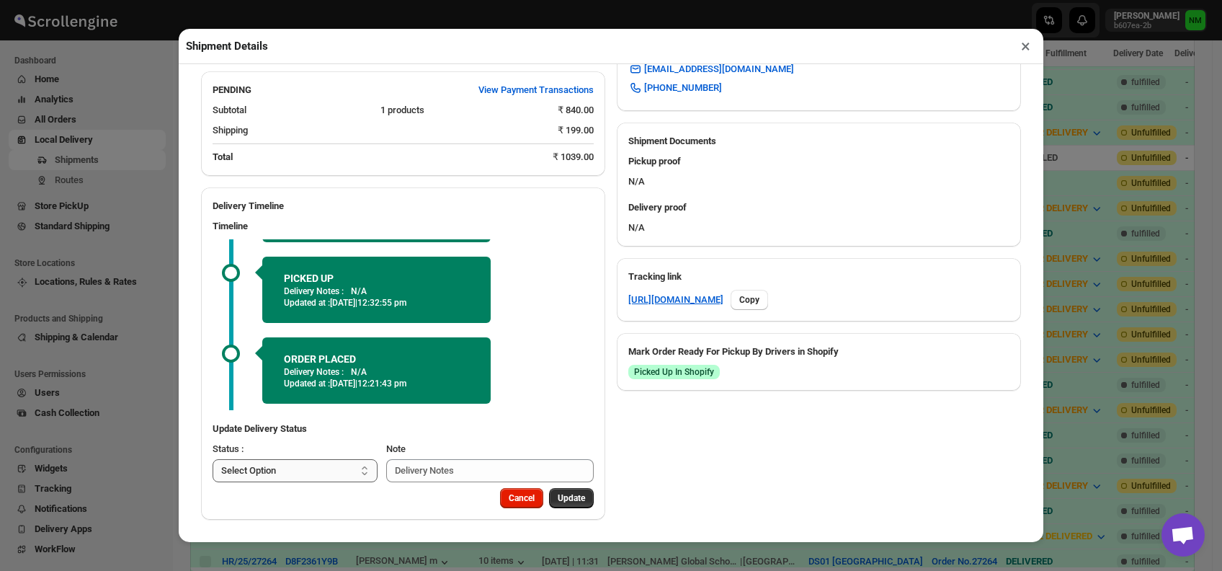
click at [288, 467] on select "Select Option PICKED UP OUT FOR DELIVERY RESCHEDULE DELIVERED CANCELLED" at bounding box center [295, 470] width 165 height 23
select select "DELIVERED"
click at [213, 459] on select "Select Option PICKED UP OUT FOR DELIVERY RESCHEDULE DELIVERED CANCELLED" at bounding box center [295, 470] width 165 height 23
click at [565, 500] on span "Update" at bounding box center [571, 498] width 27 height 12
select select
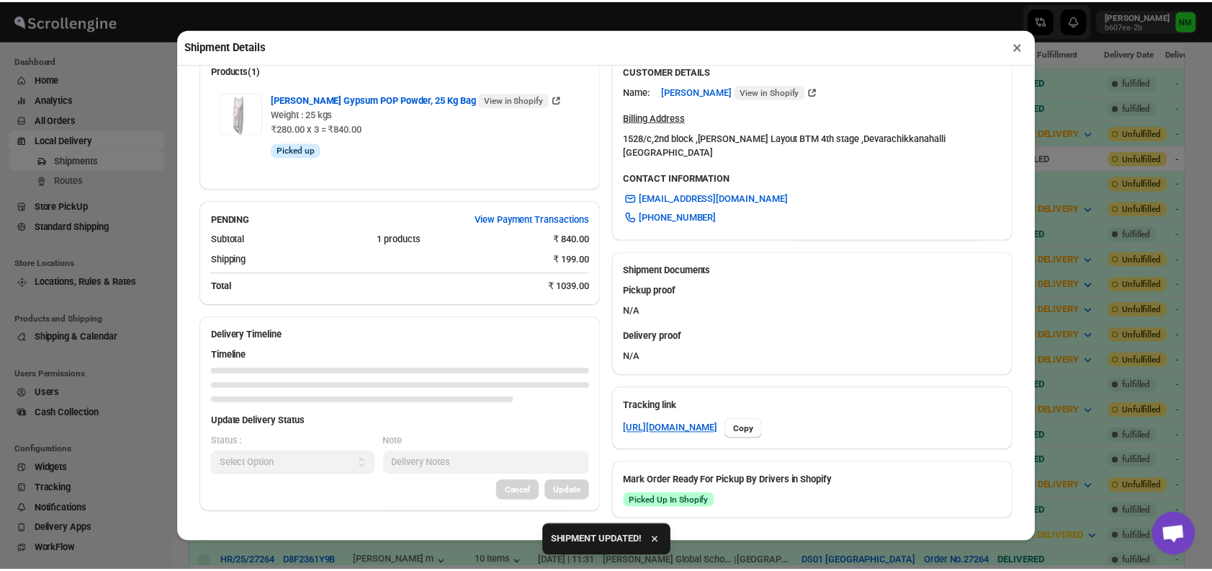
scroll to position [426, 0]
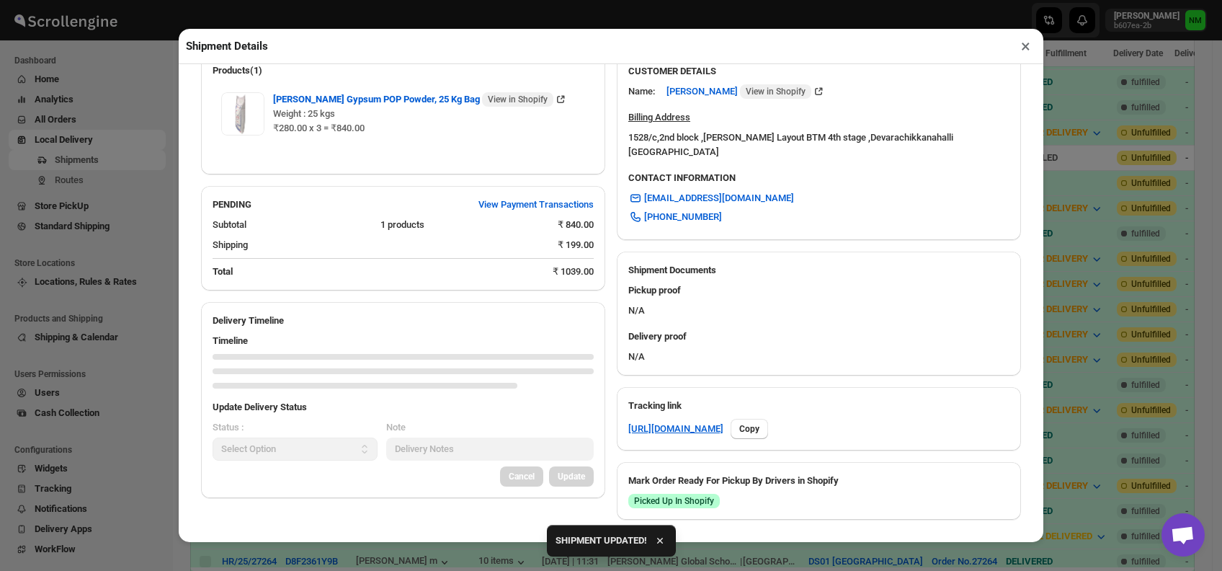
click at [1025, 56] on button "×" at bounding box center [1025, 46] width 21 height 20
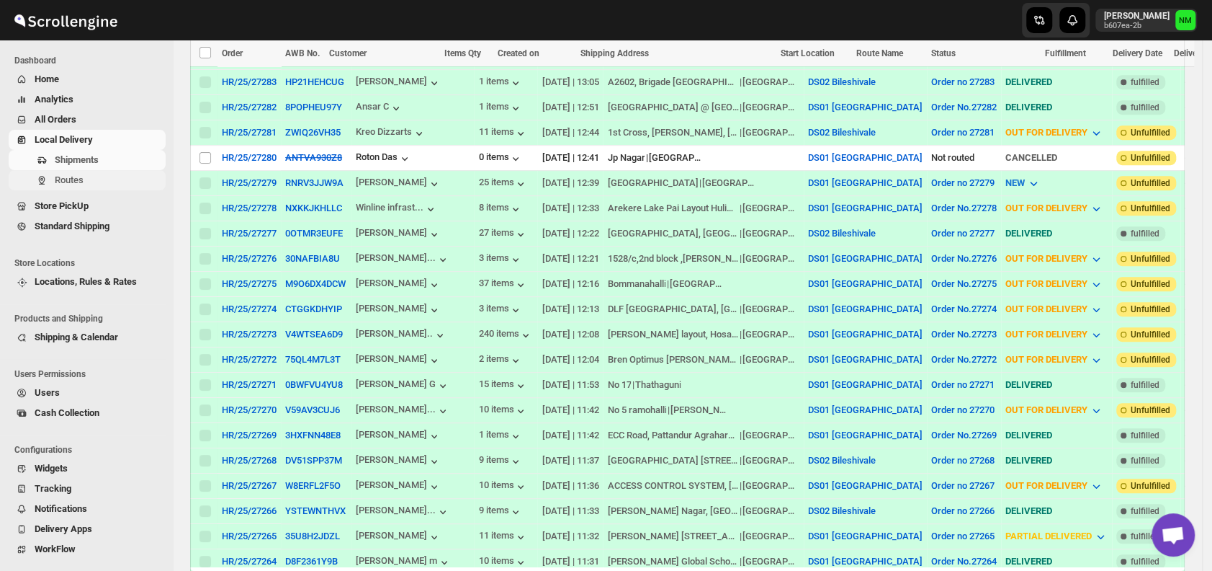
click at [86, 184] on span "Routes" at bounding box center [109, 180] width 108 height 14
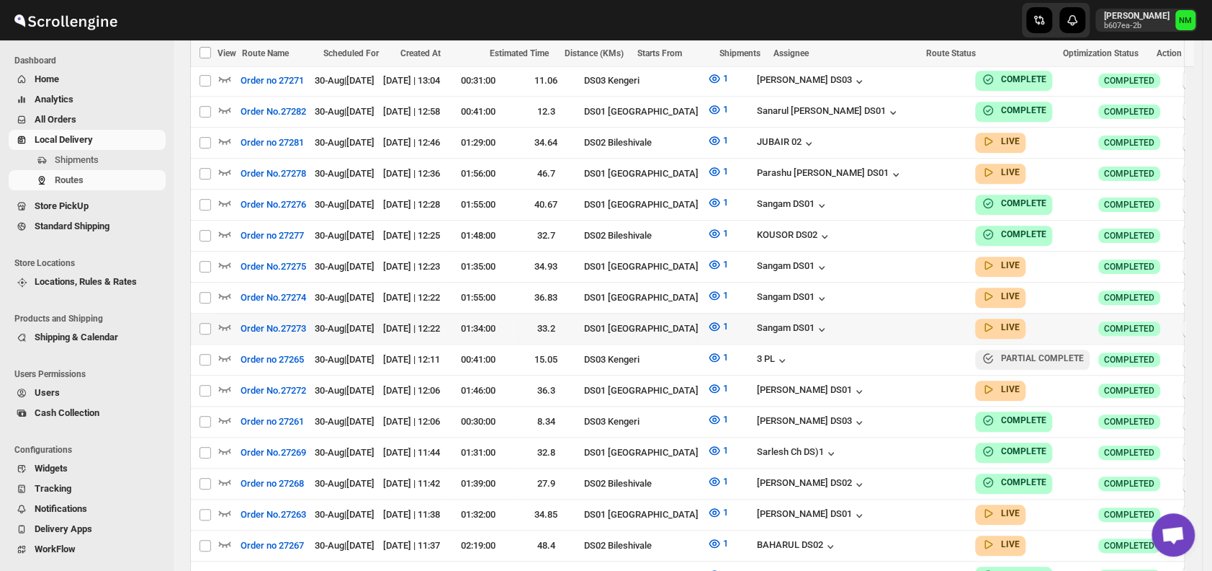
scroll to position [663, 0]
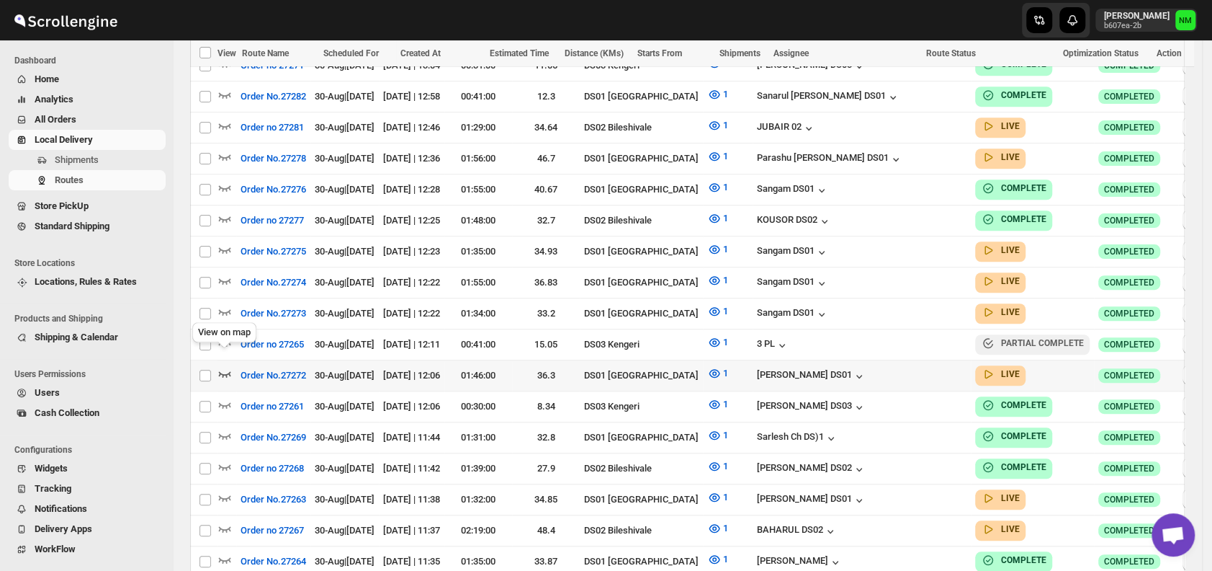
click at [225, 371] on icon "button" at bounding box center [225, 374] width 12 height 6
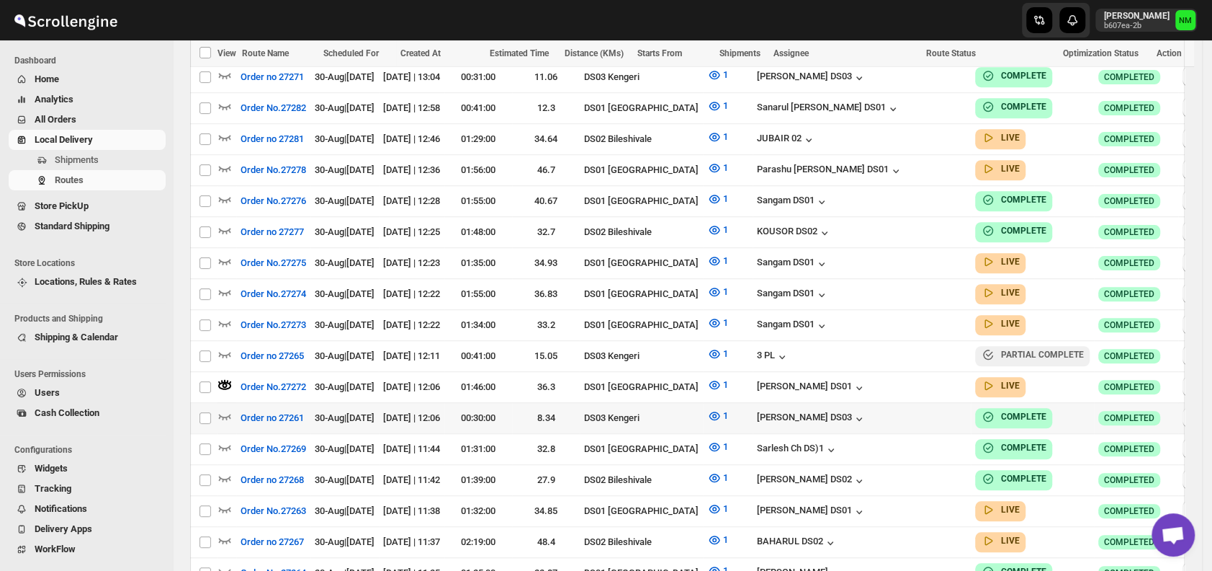
scroll to position [0, 0]
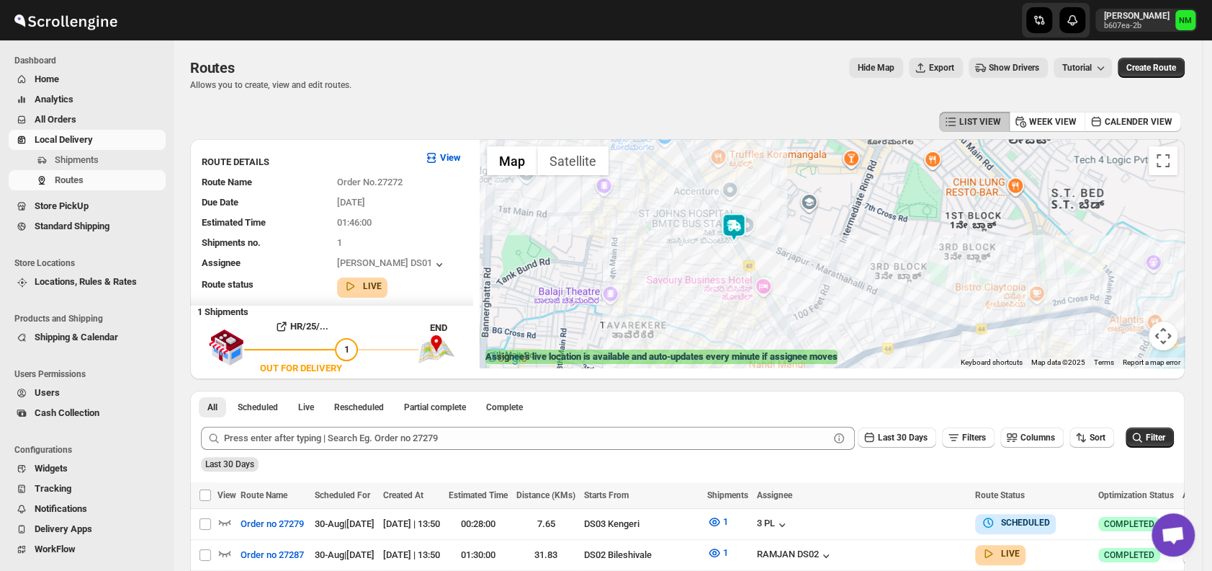
click at [733, 225] on img at bounding box center [734, 227] width 29 height 29
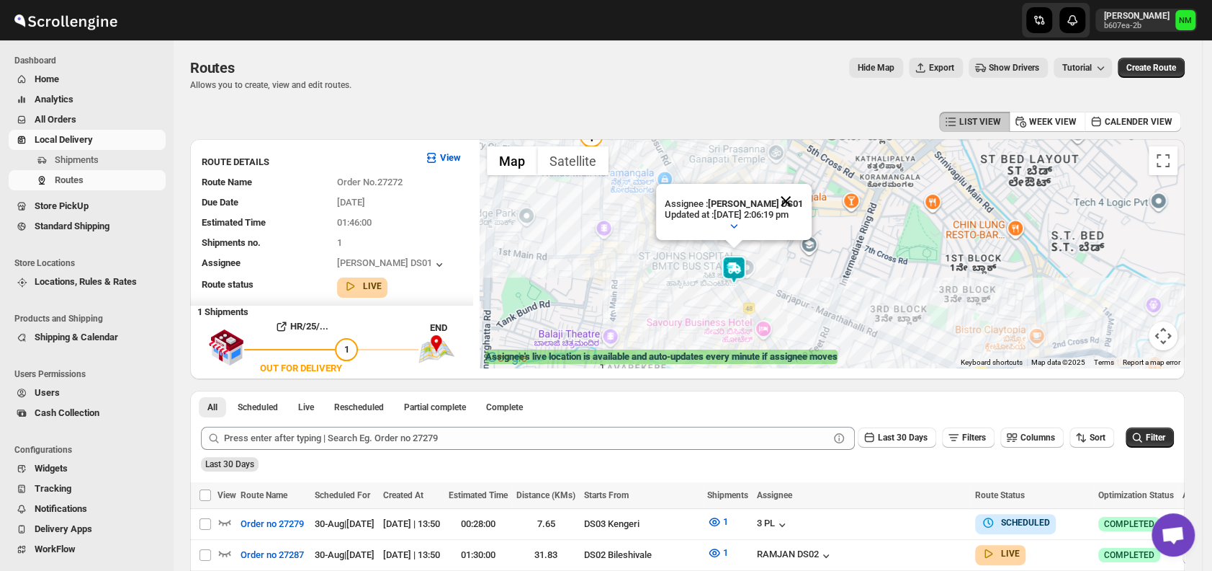
click at [797, 203] on button "Close" at bounding box center [786, 201] width 35 height 35
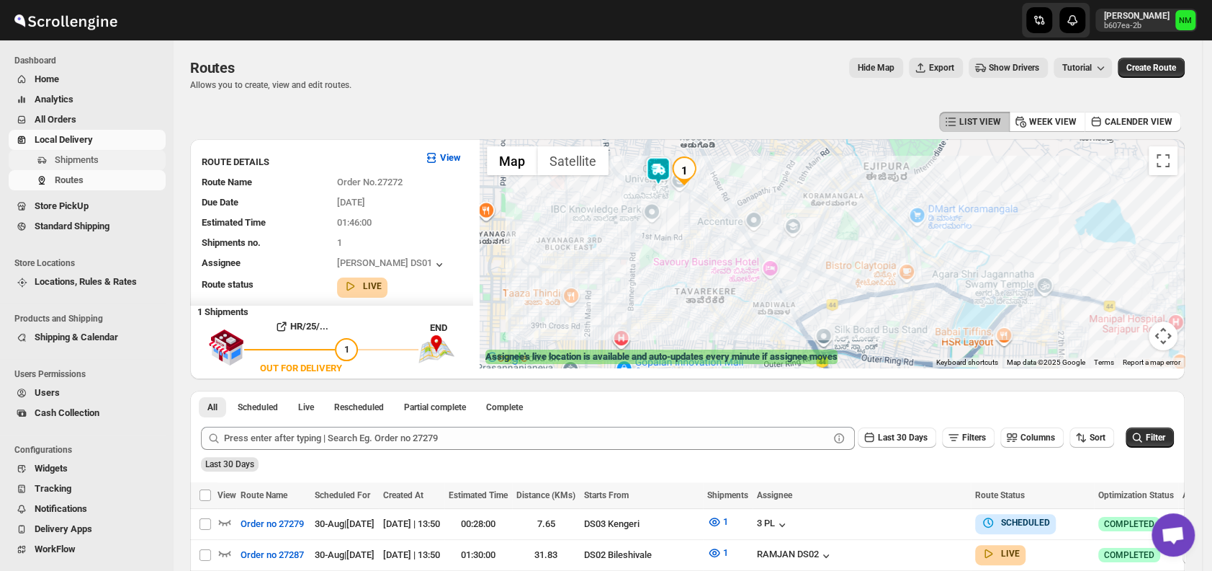
click at [68, 154] on span "Shipments" at bounding box center [77, 159] width 44 height 11
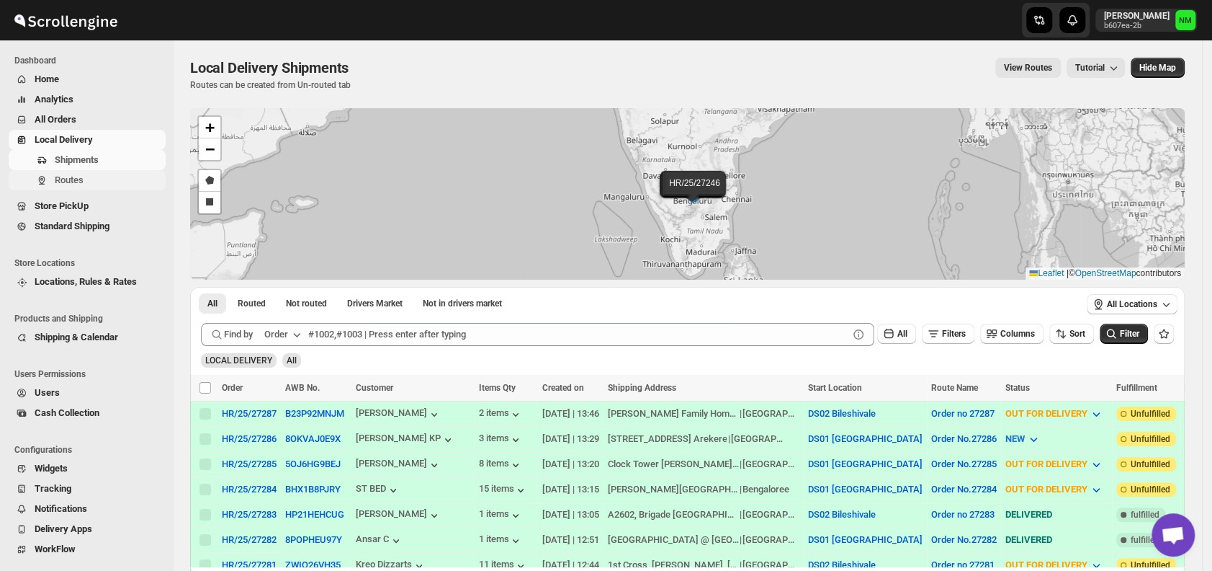
click at [58, 179] on span "Routes" at bounding box center [69, 179] width 29 height 11
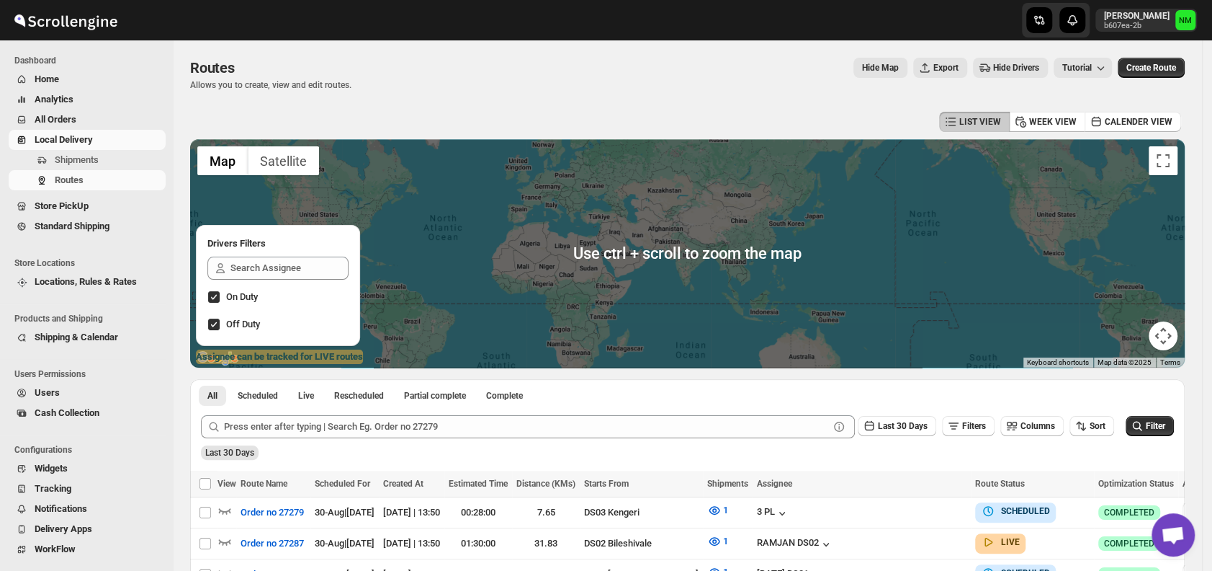
scroll to position [189, 0]
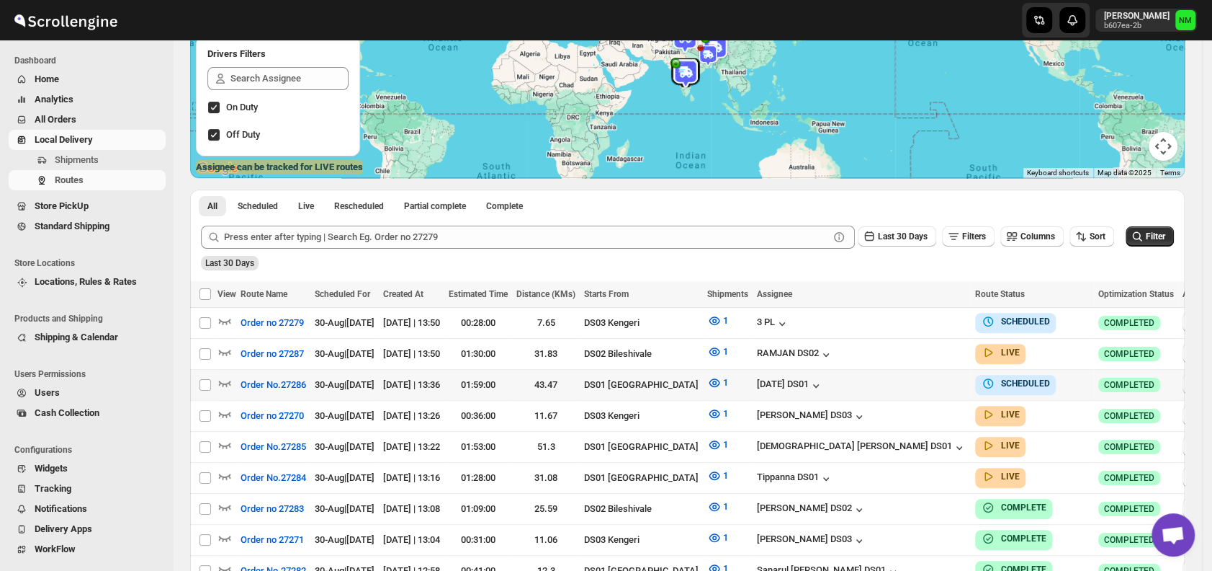
click at [1186, 377] on icon "button" at bounding box center [1193, 384] width 14 height 14
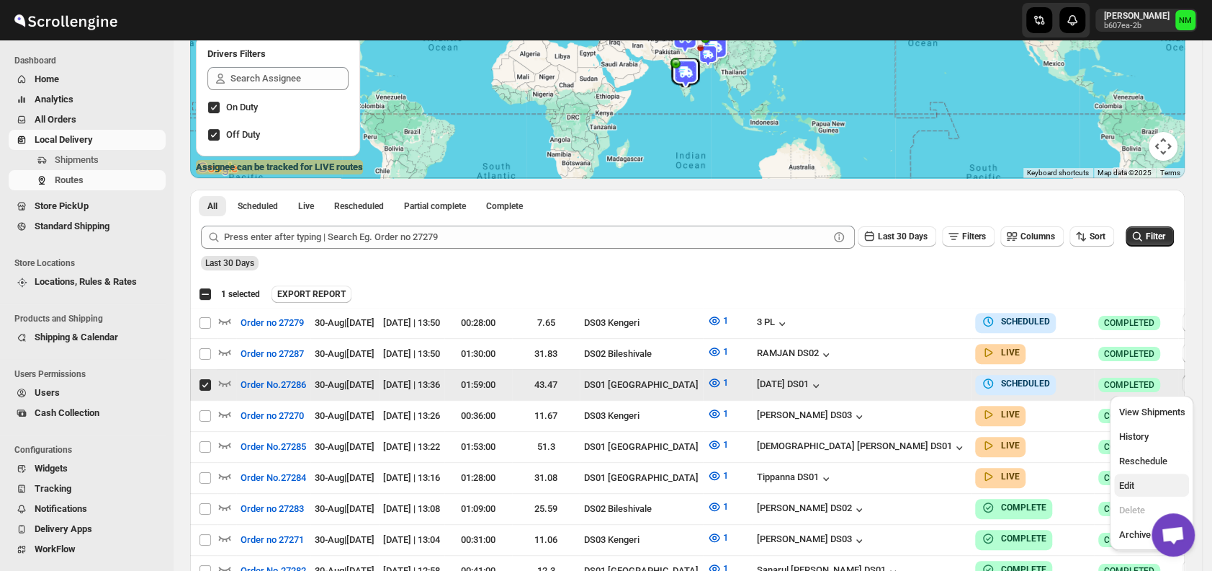
click at [1137, 478] on span "Edit" at bounding box center [1152, 485] width 66 height 14
checkbox input "false"
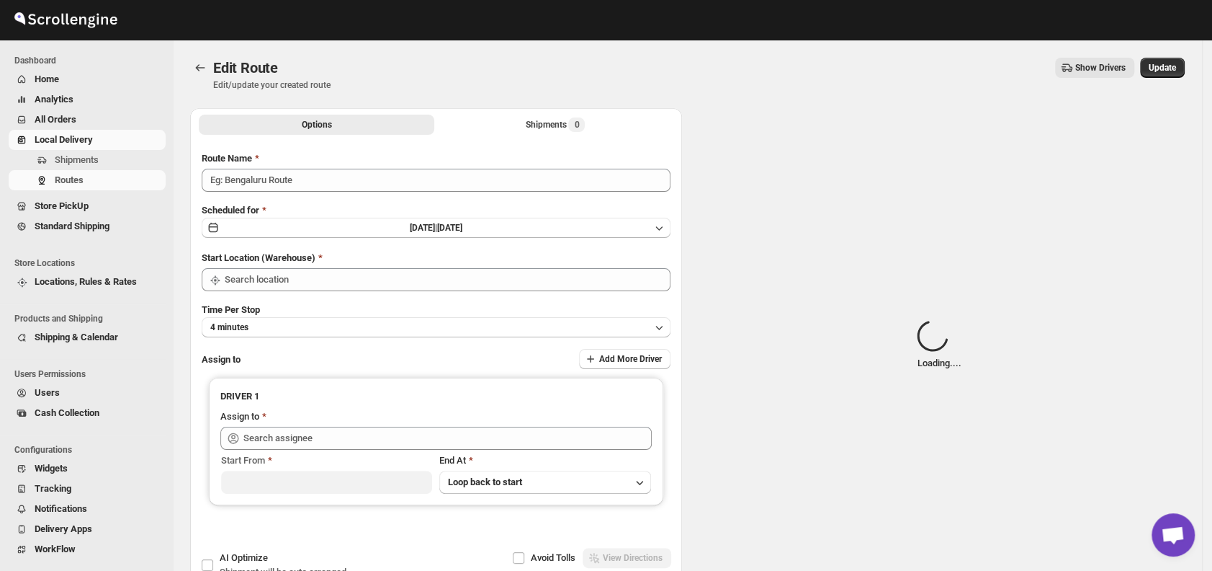
type input "Order No.27286"
type input "DS01 [GEOGRAPHIC_DATA]"
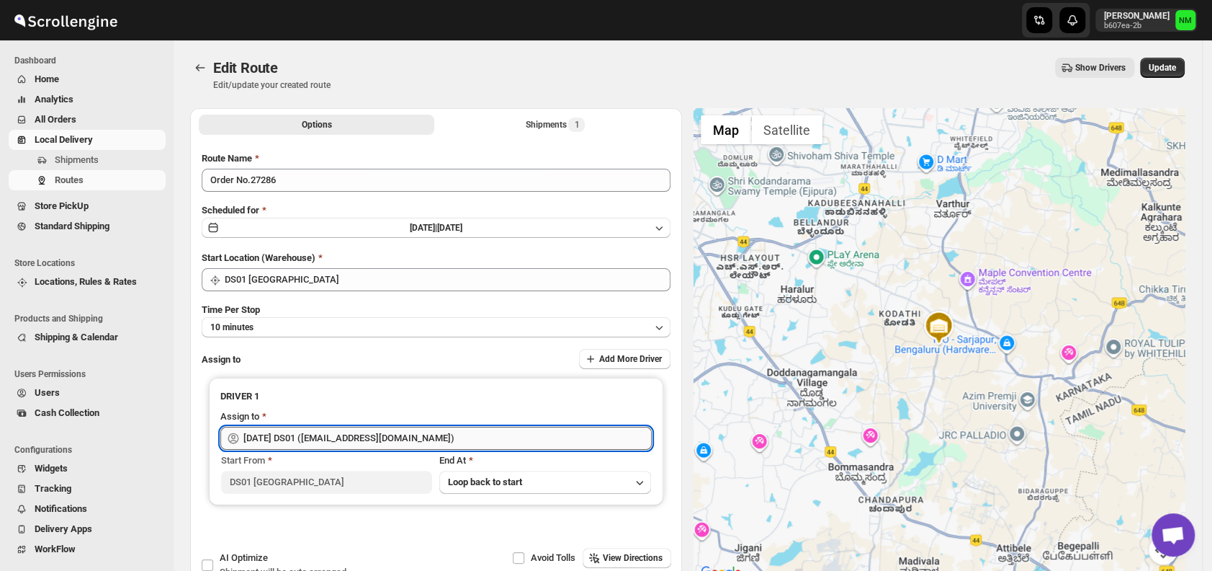
click at [452, 439] on input "[DATE] DS01 ([EMAIL_ADDRESS][DOMAIN_NAME])" at bounding box center [447, 437] width 408 height 23
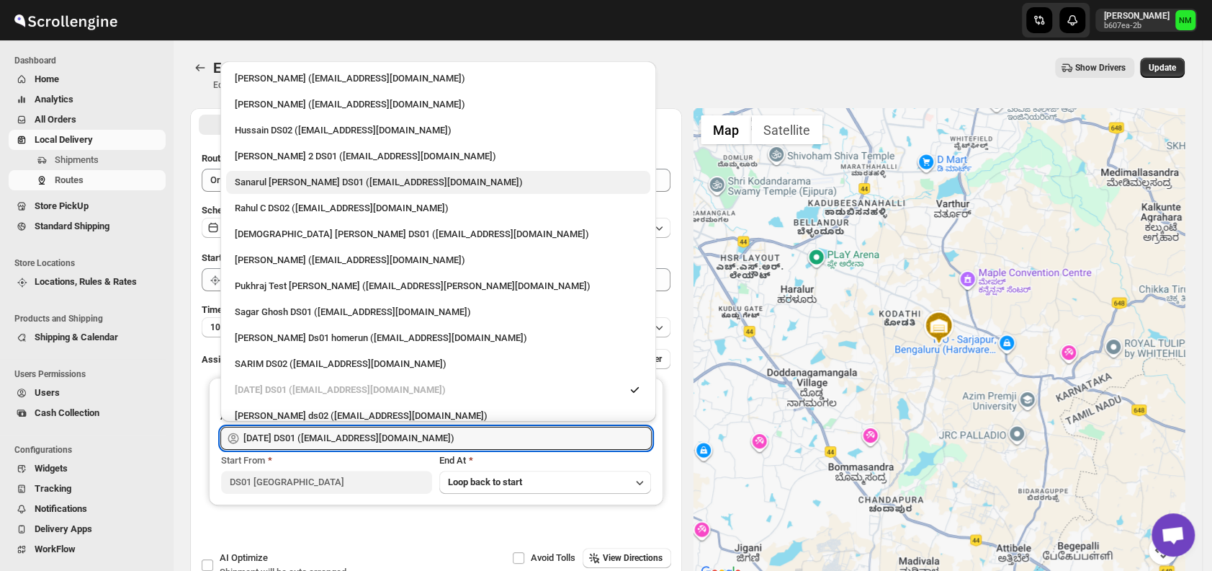
click at [277, 171] on div "Sanarul [PERSON_NAME] DS01 ([EMAIL_ADDRESS][DOMAIN_NAME])" at bounding box center [438, 182] width 424 height 23
type input "Sanarul [PERSON_NAME] DS01 ([EMAIL_ADDRESS][DOMAIN_NAME])"
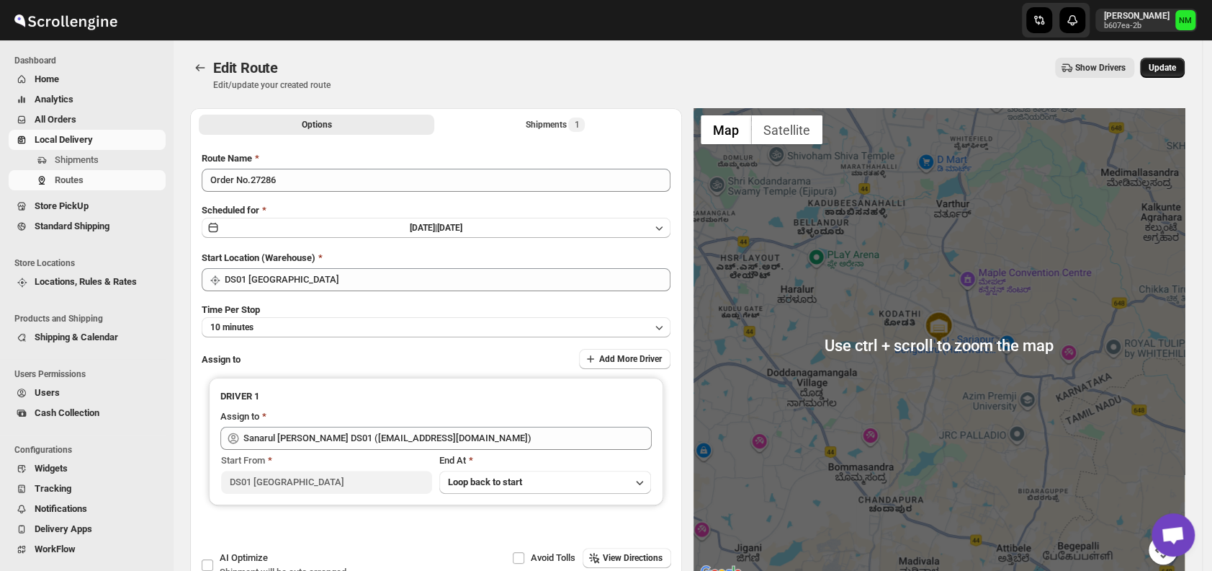
click at [1176, 69] on span "Update" at bounding box center [1162, 68] width 27 height 12
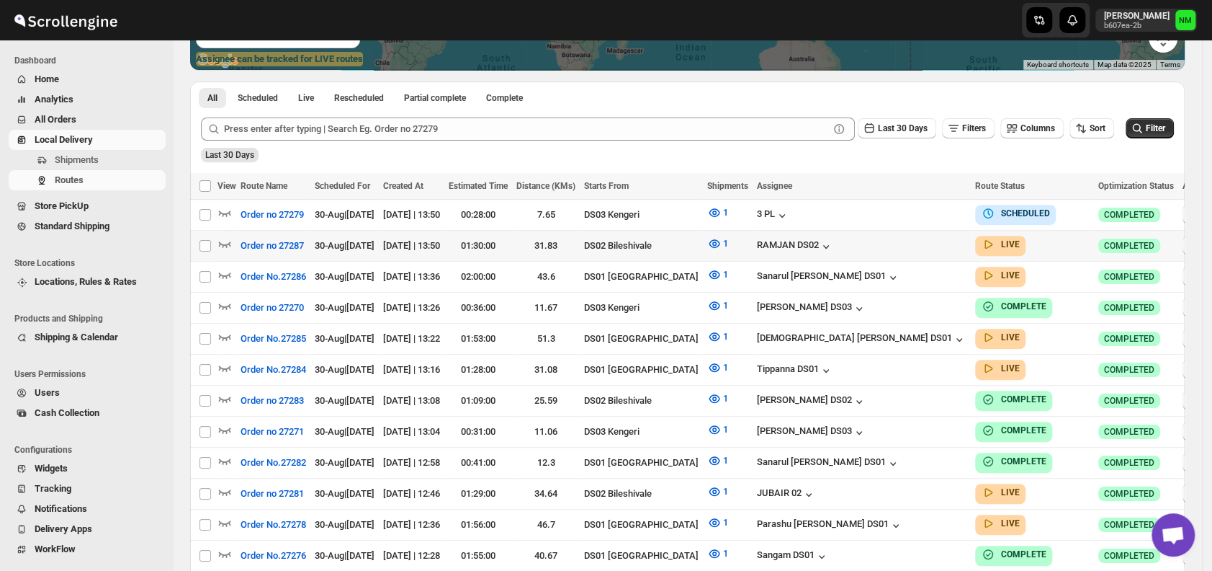
scroll to position [299, 0]
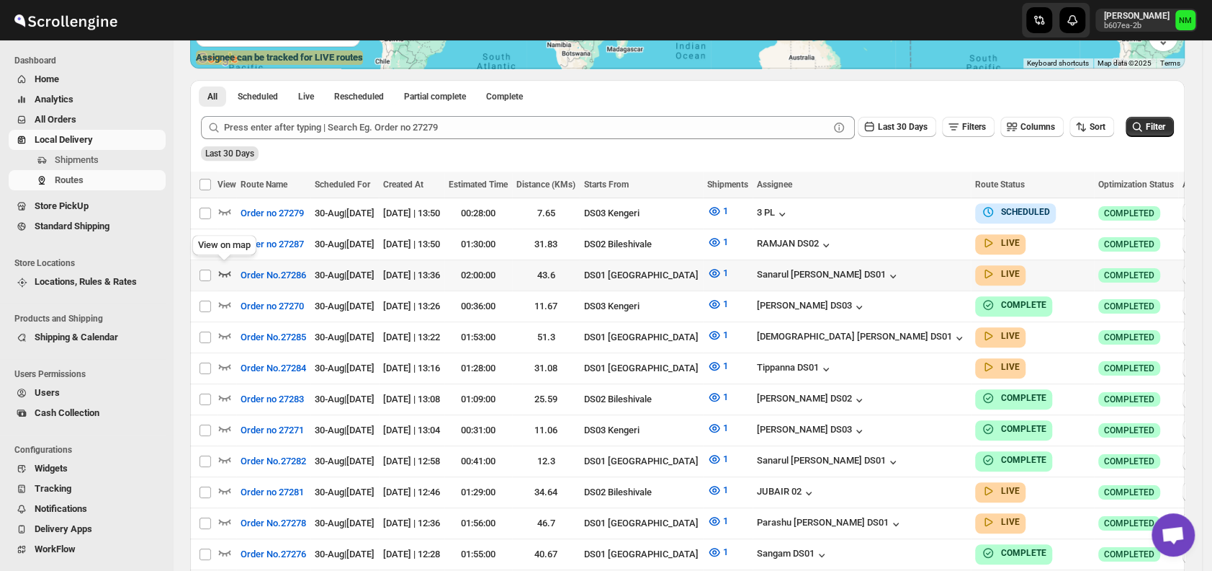
click at [226, 269] on icon "button" at bounding box center [225, 273] width 14 height 14
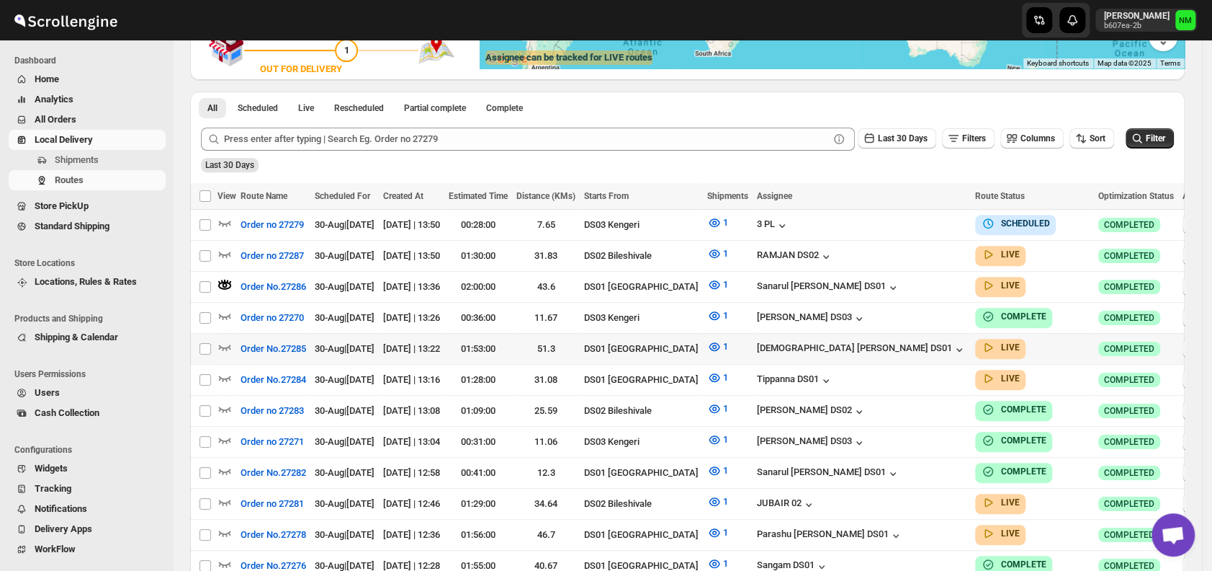
scroll to position [0, 0]
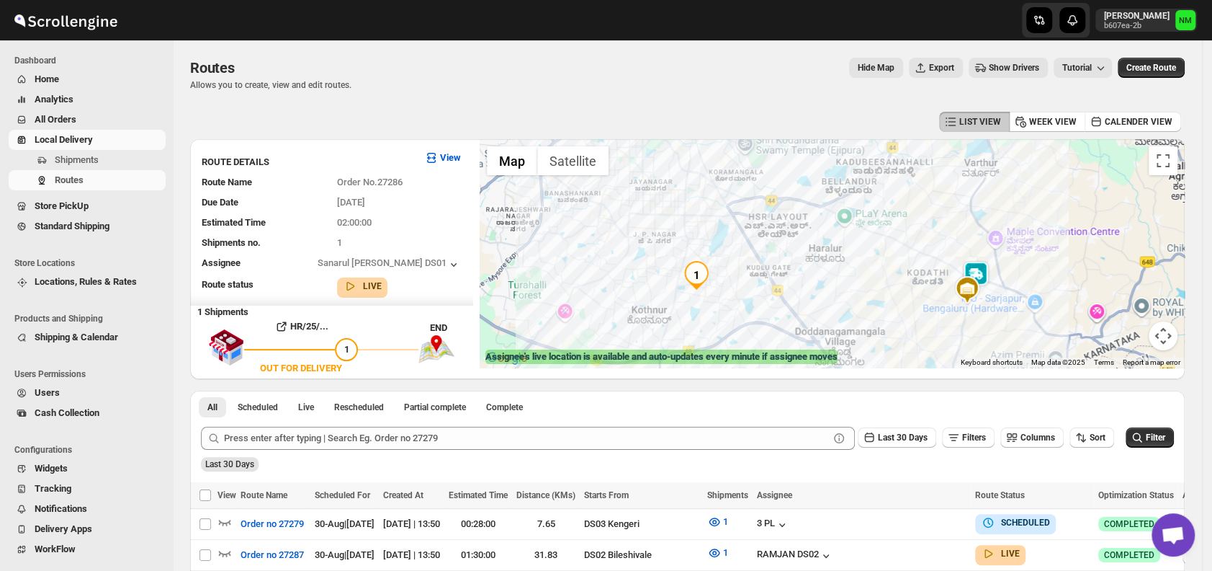
click at [990, 274] on img at bounding box center [976, 275] width 29 height 29
click at [1047, 203] on button "Close" at bounding box center [1045, 206] width 35 height 35
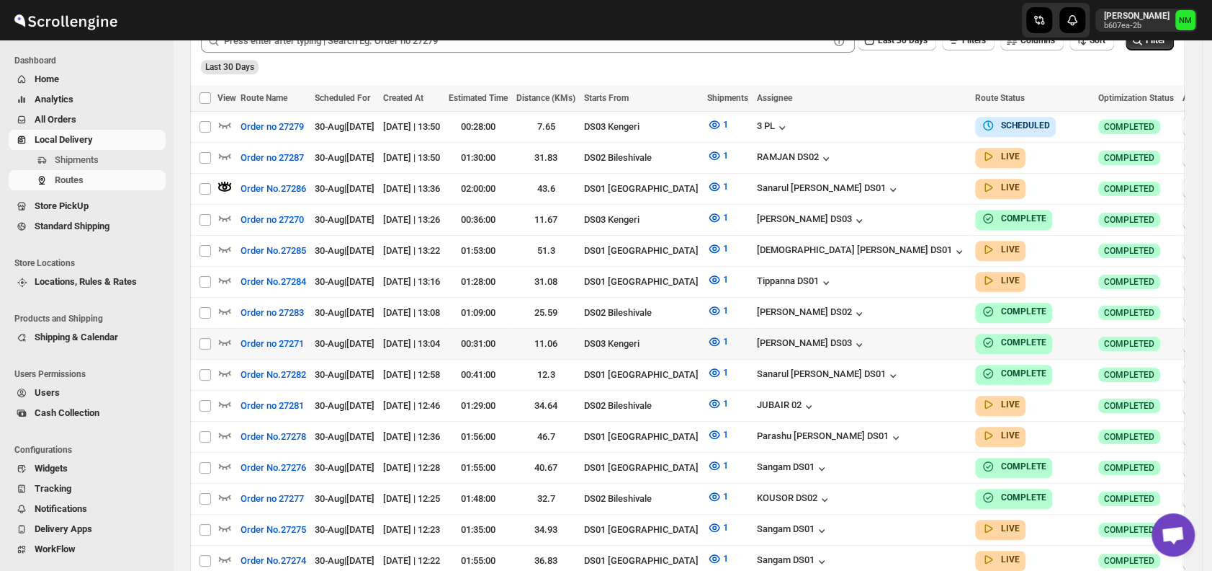
scroll to position [398, 0]
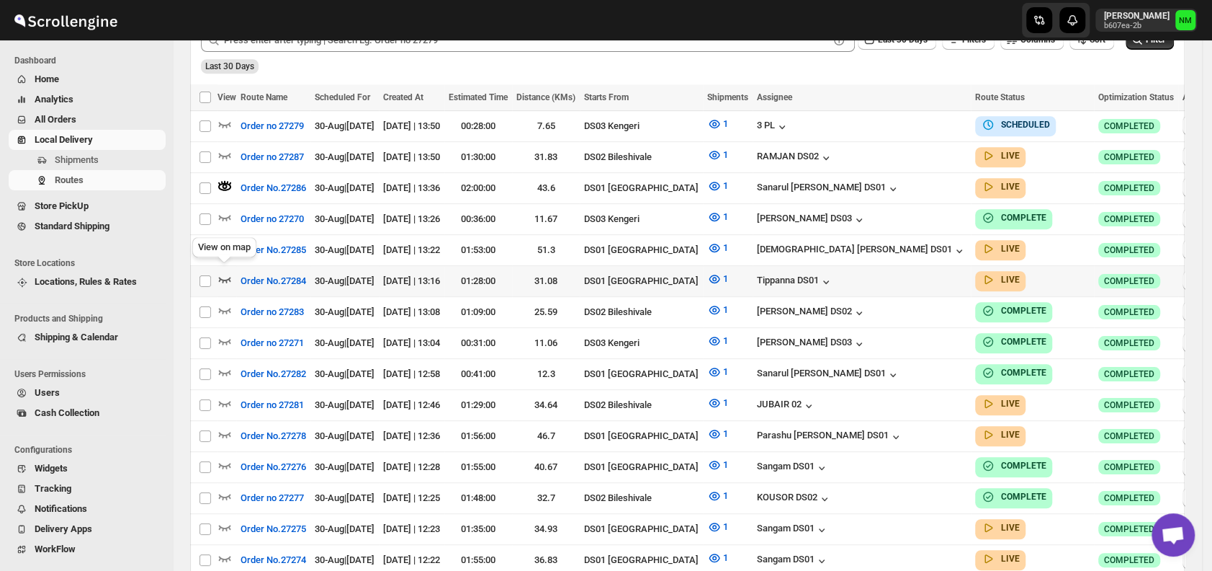
click at [223, 272] on icon "button" at bounding box center [225, 279] width 14 height 14
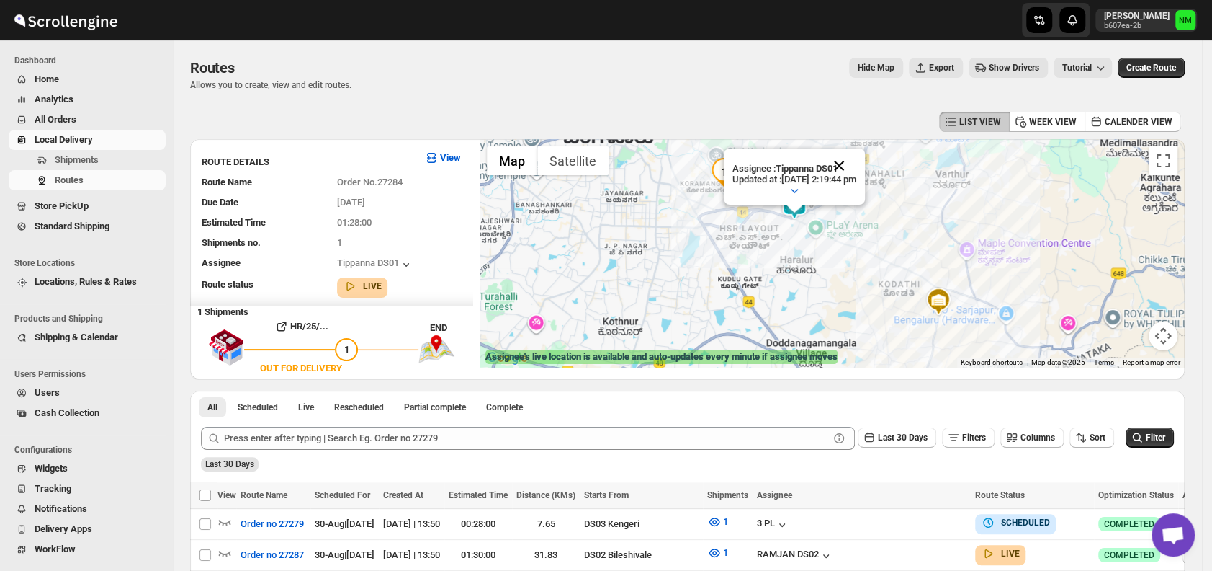
click at [857, 153] on button "Close" at bounding box center [839, 165] width 35 height 35
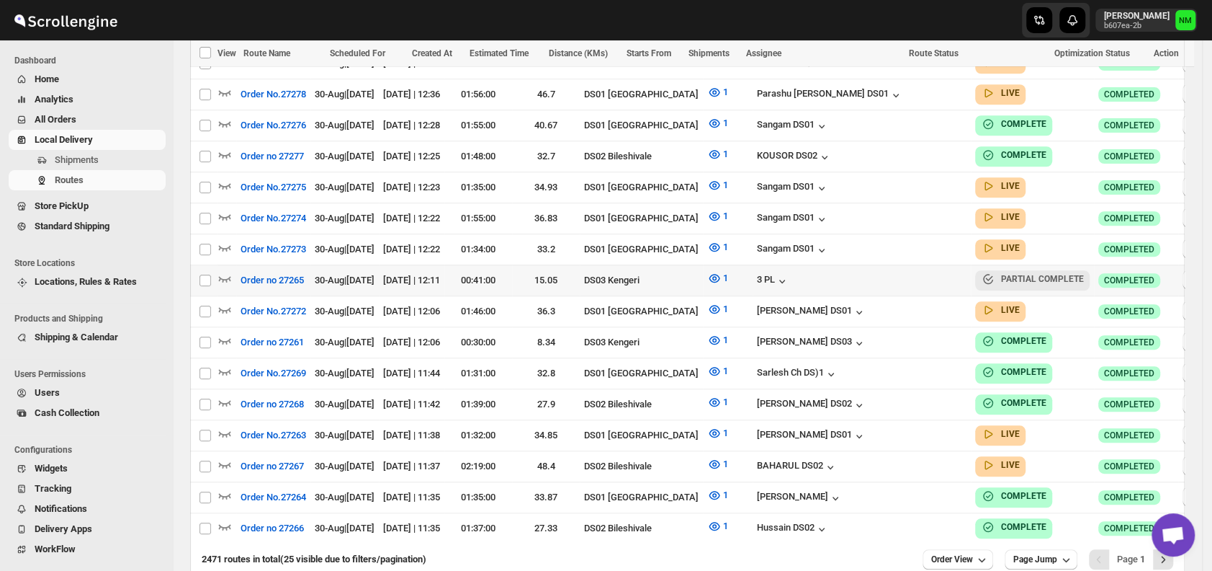
scroll to position [741, 0]
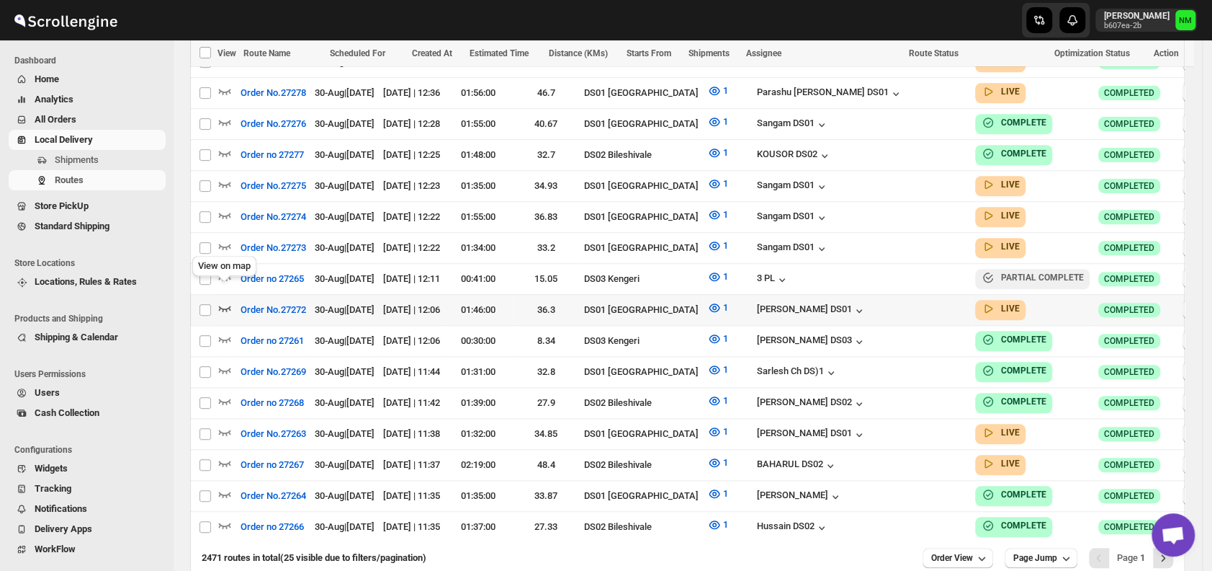
click at [219, 305] on icon "button" at bounding box center [225, 308] width 12 height 6
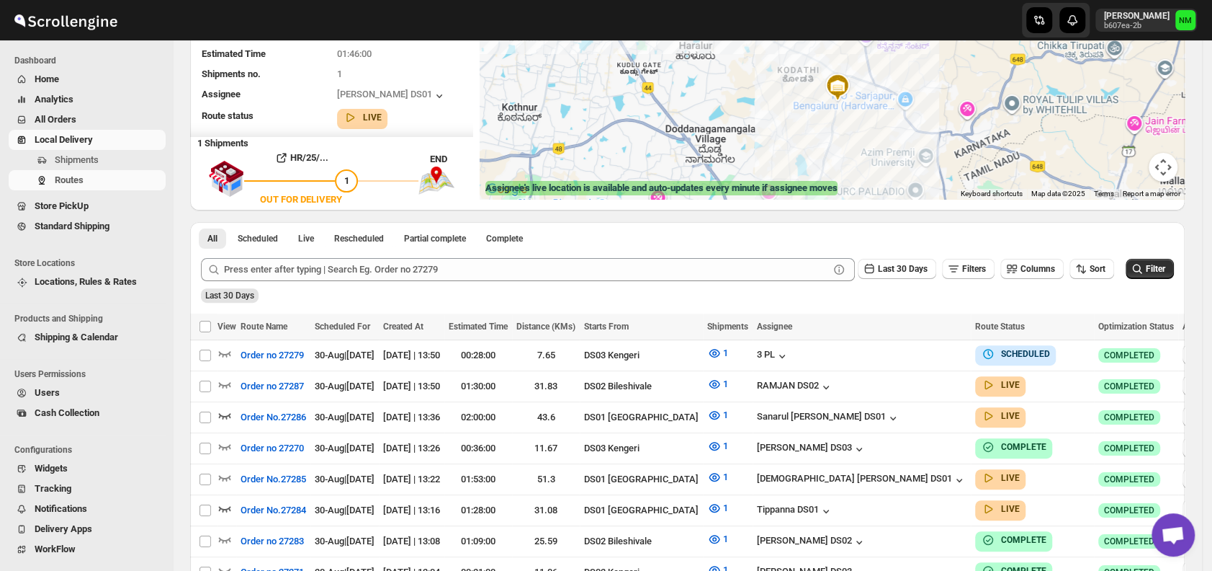
scroll to position [0, 0]
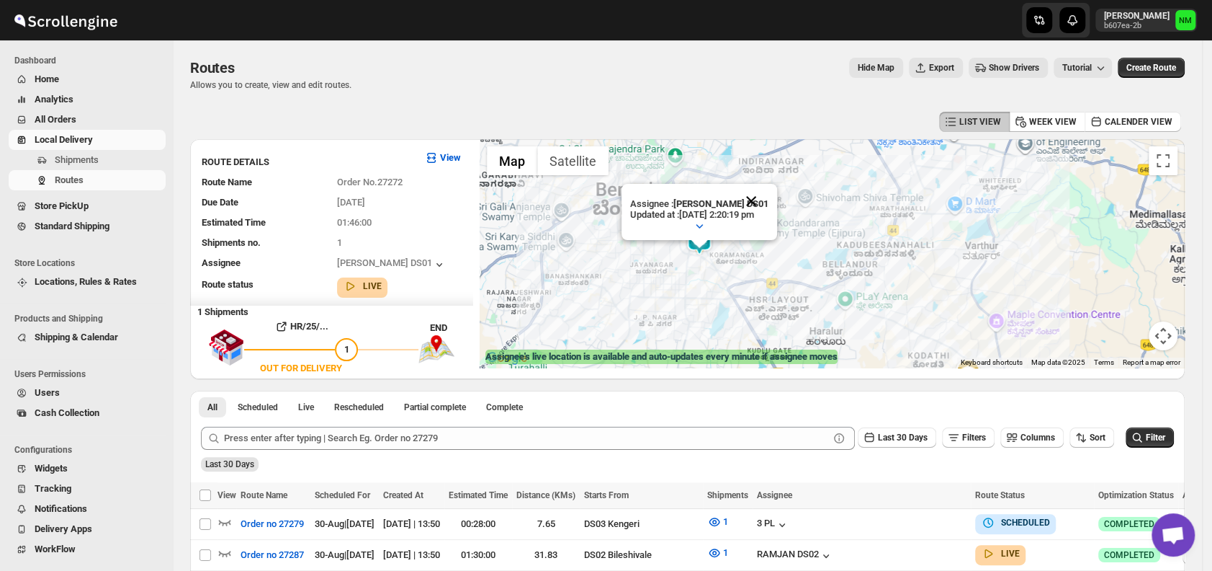
click at [769, 197] on button "Close" at bounding box center [751, 201] width 35 height 35
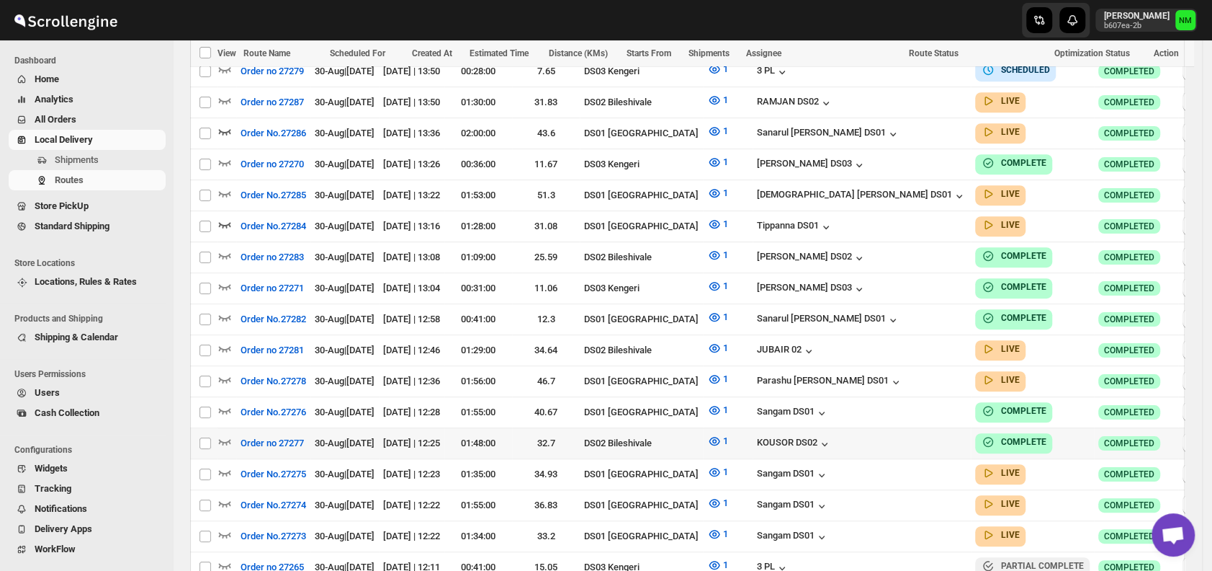
scroll to position [453, 0]
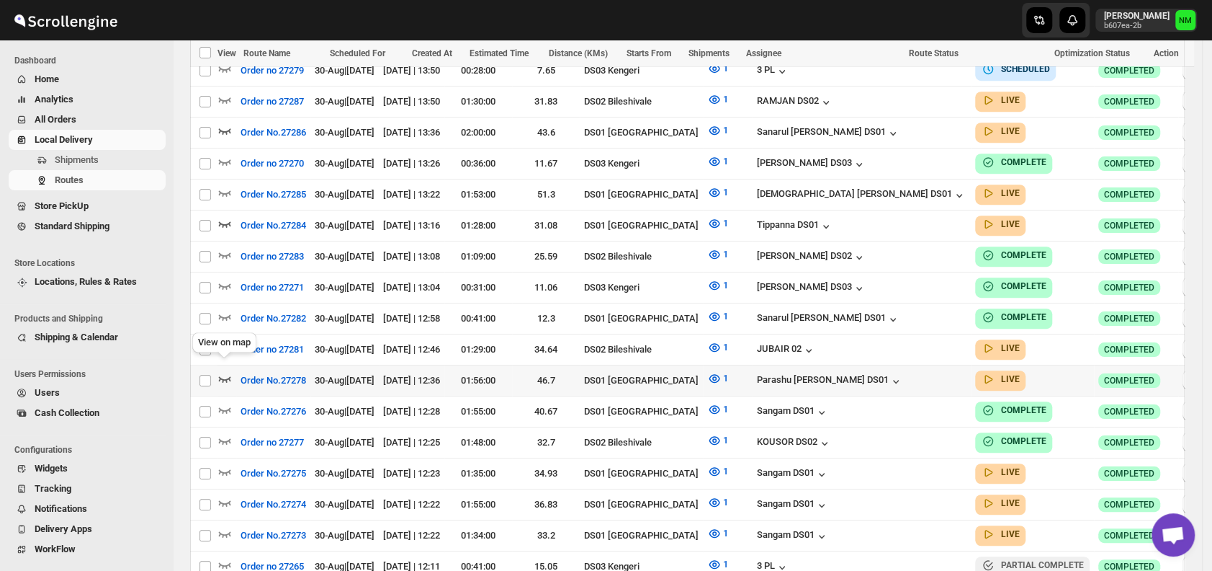
click at [220, 371] on icon "button" at bounding box center [225, 378] width 14 height 14
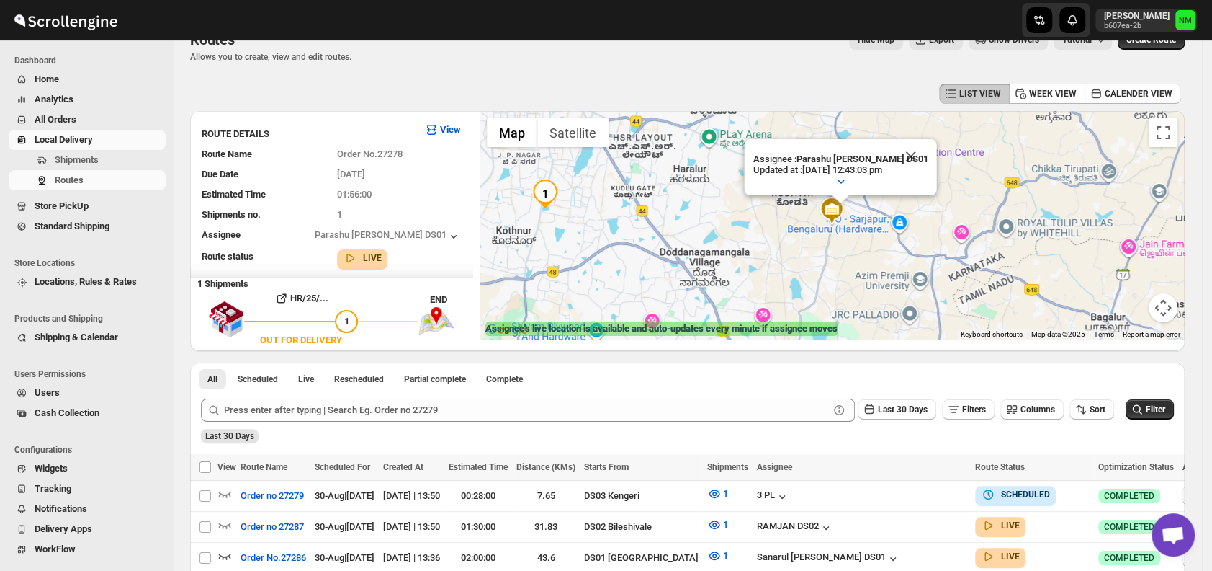
scroll to position [0, 0]
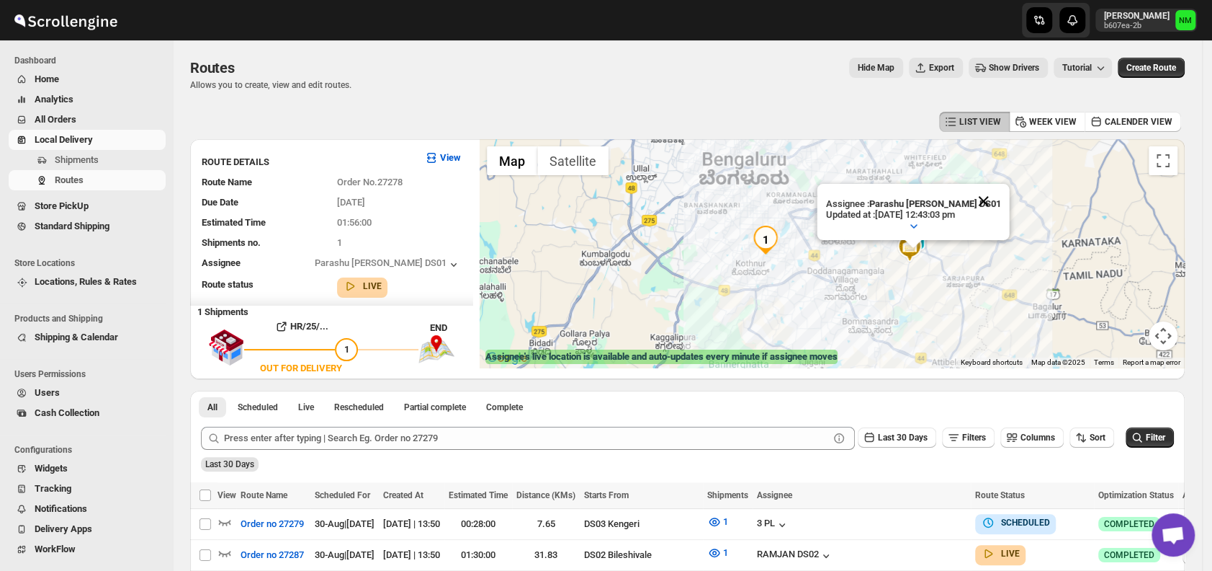
click at [990, 195] on button "Close" at bounding box center [984, 201] width 35 height 35
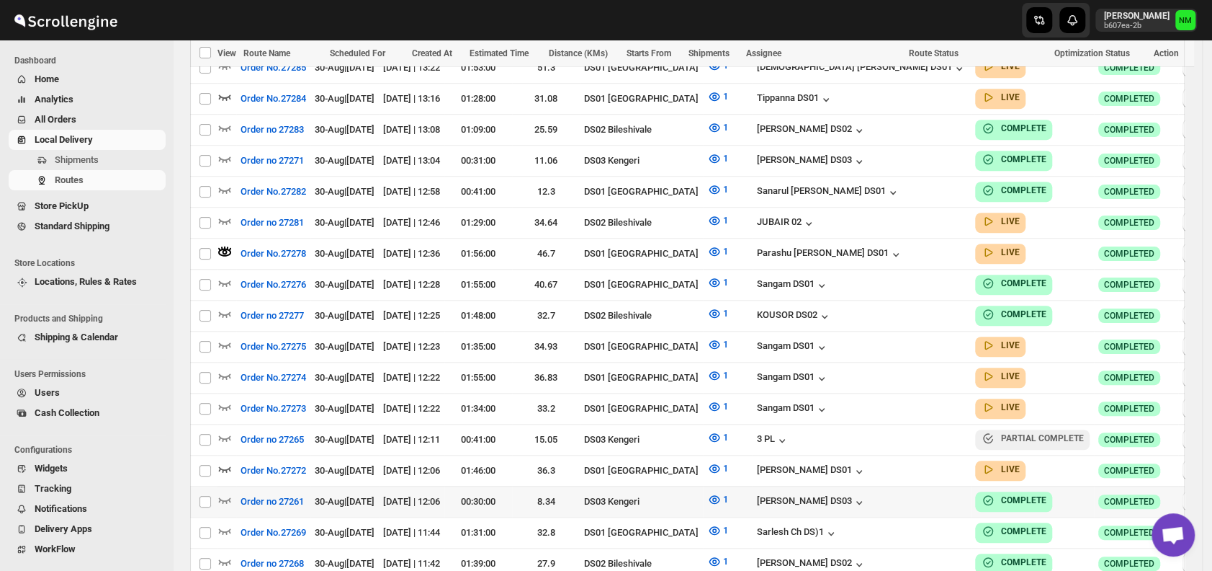
scroll to position [583, 0]
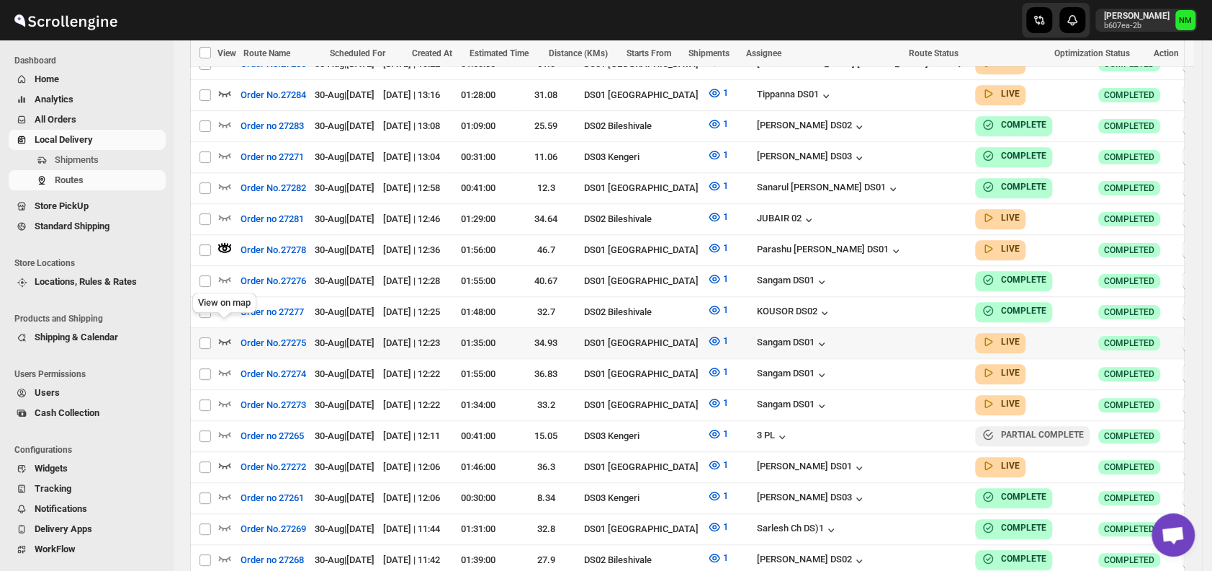
click at [227, 334] on icon "button" at bounding box center [225, 341] width 14 height 14
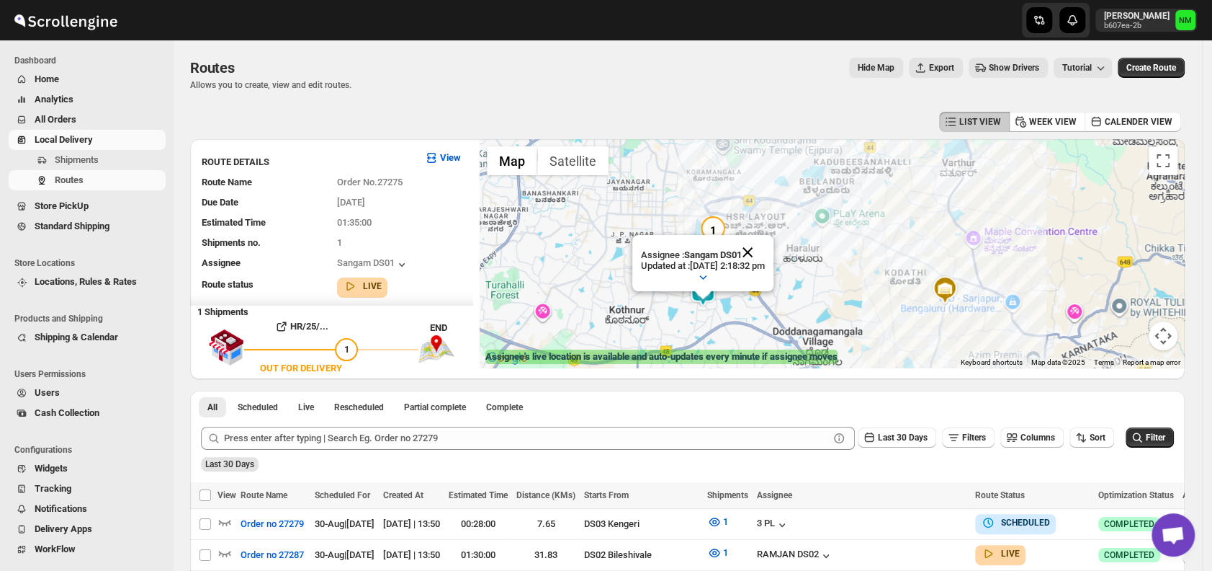
click at [765, 243] on button "Close" at bounding box center [747, 252] width 35 height 35
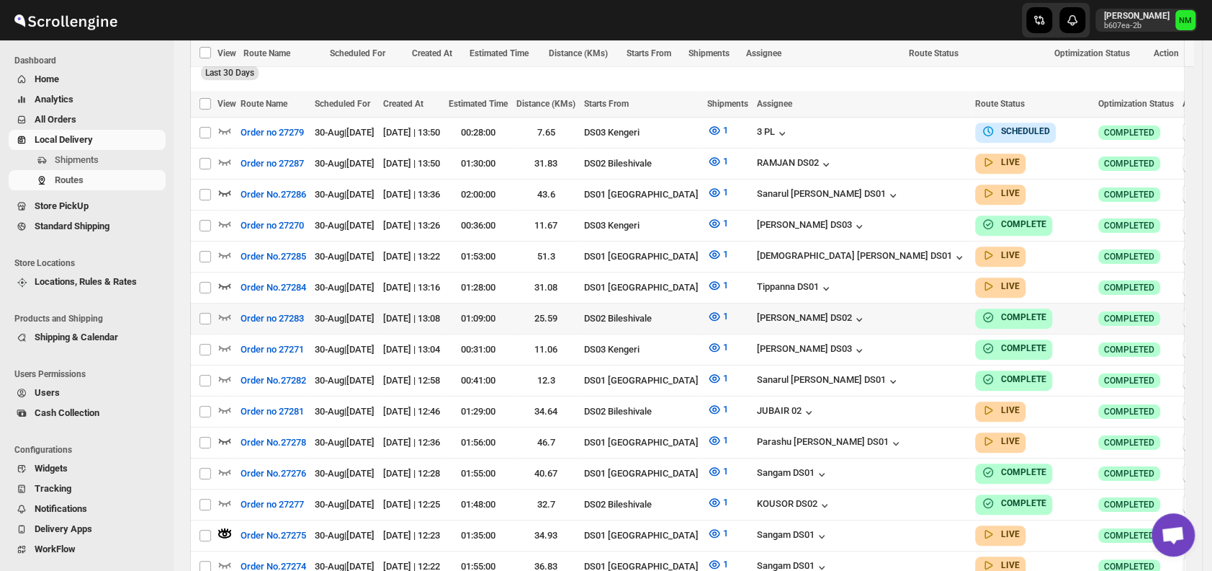
scroll to position [496, 0]
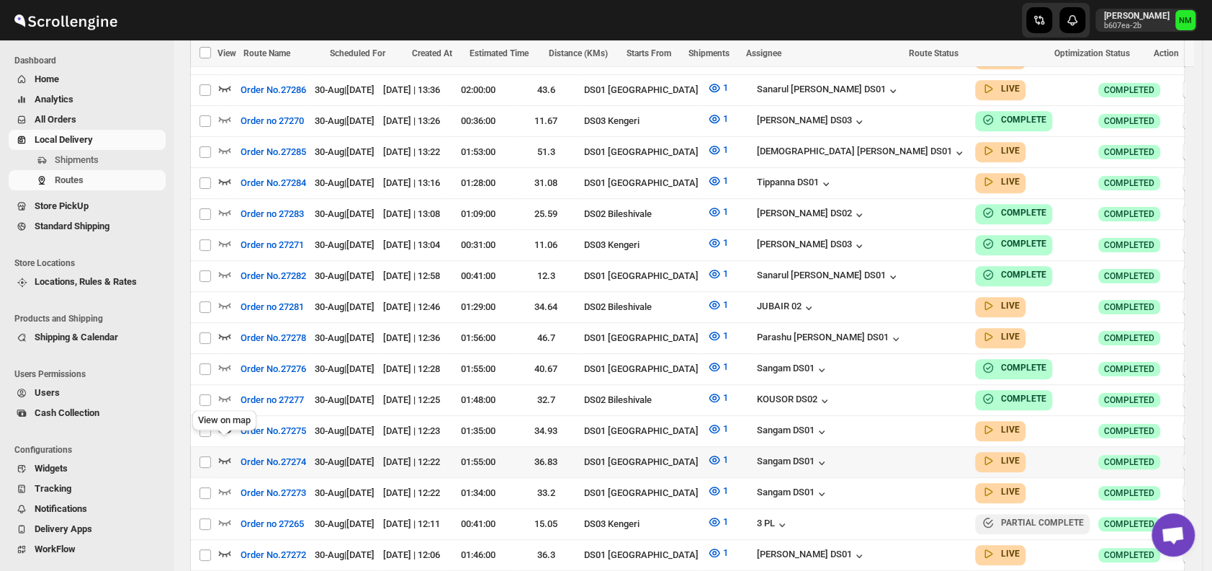
click at [227, 452] on icon "button" at bounding box center [225, 459] width 14 height 14
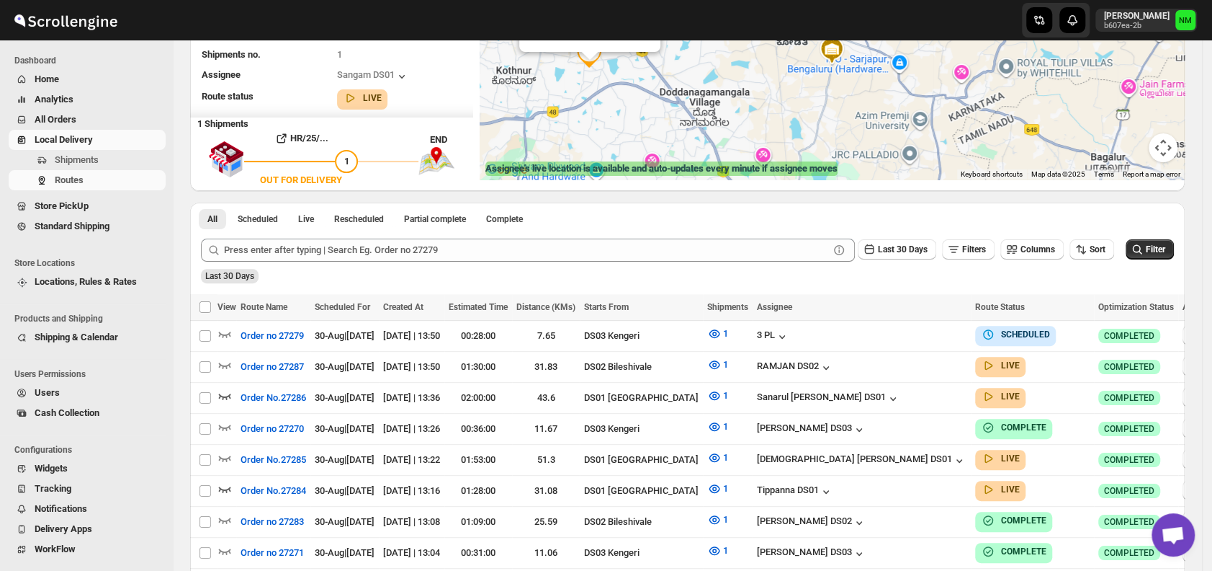
scroll to position [0, 0]
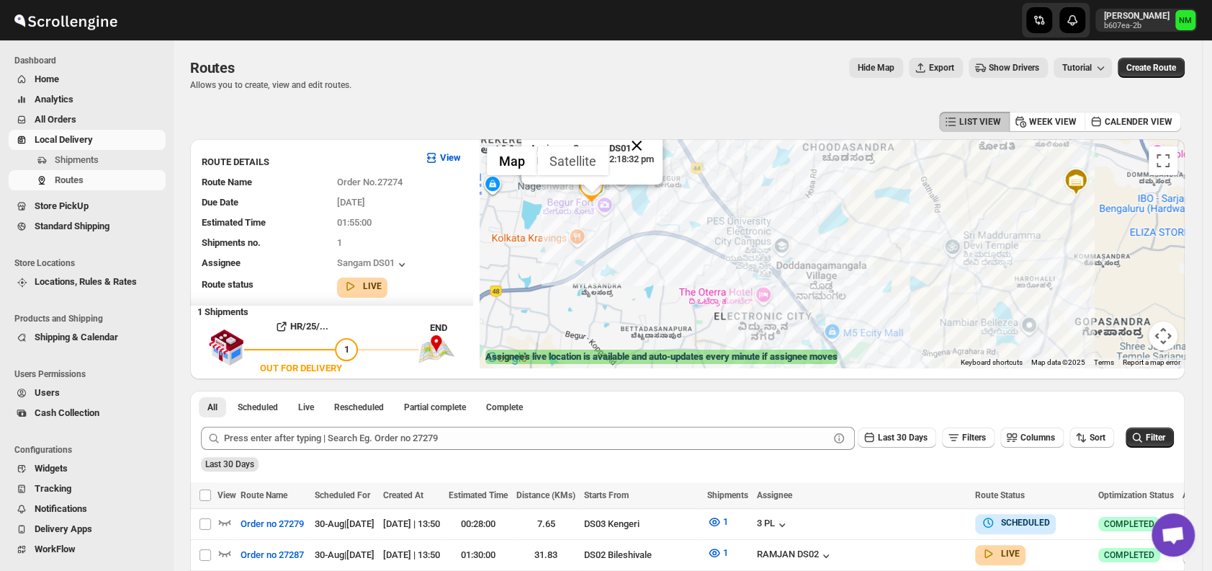
click at [654, 148] on button "Close" at bounding box center [637, 145] width 35 height 35
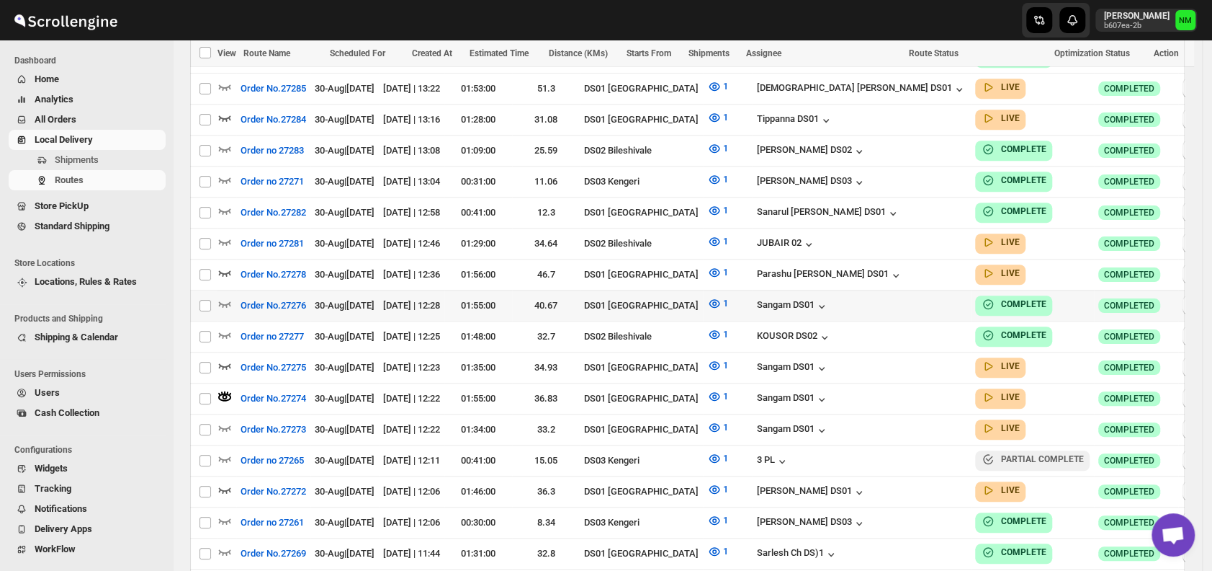
scroll to position [595, 0]
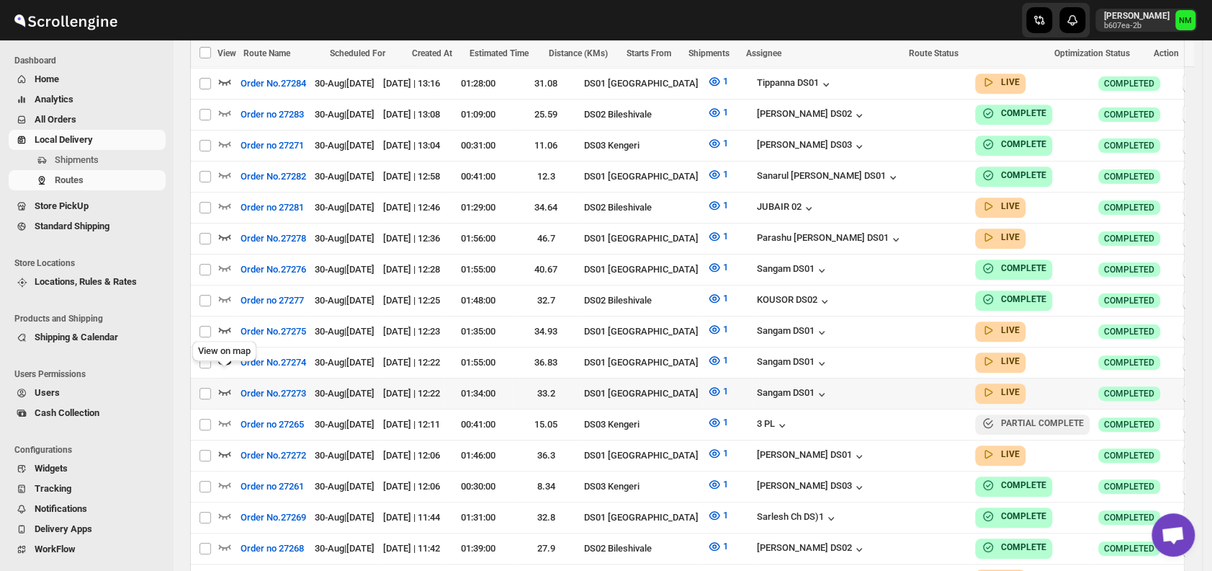
click at [226, 384] on icon "button" at bounding box center [225, 391] width 14 height 14
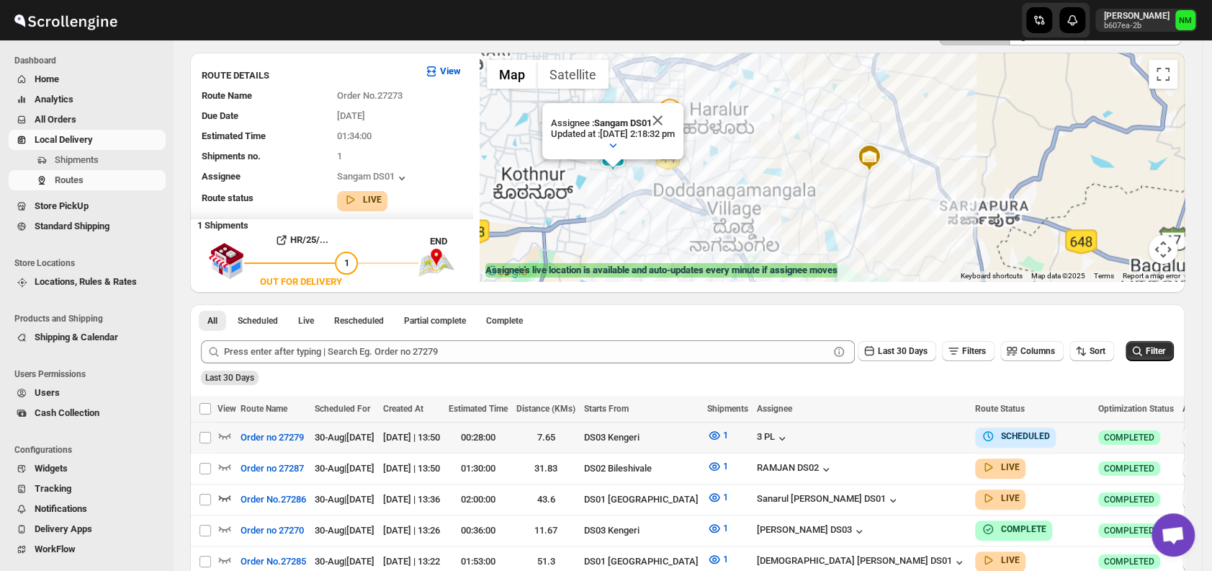
scroll to position [0, 0]
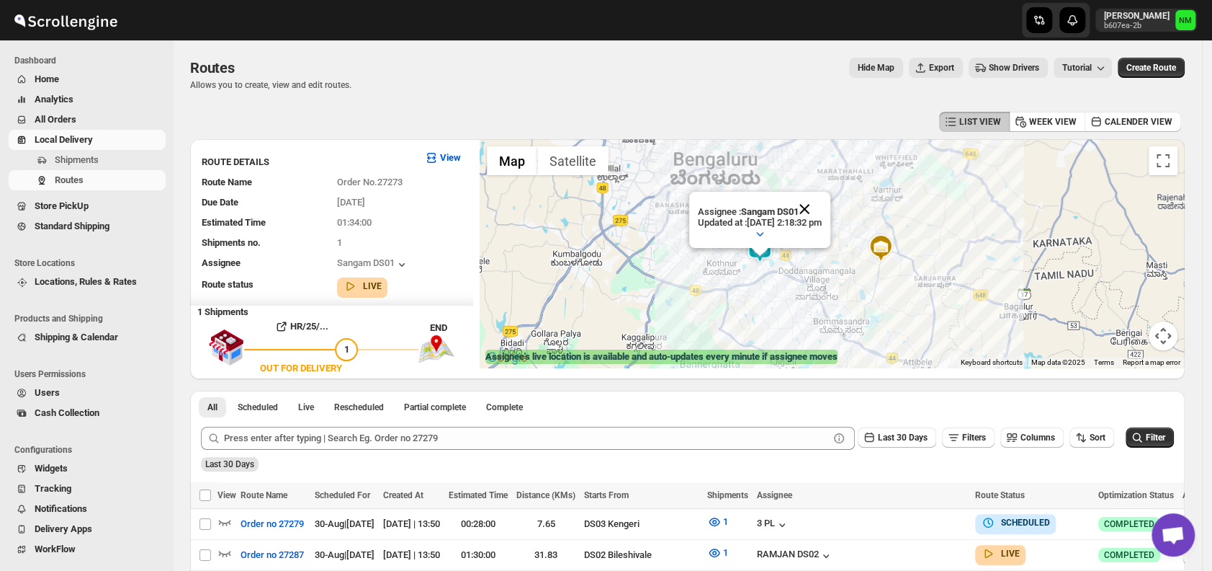
click at [822, 198] on button "Close" at bounding box center [804, 209] width 35 height 35
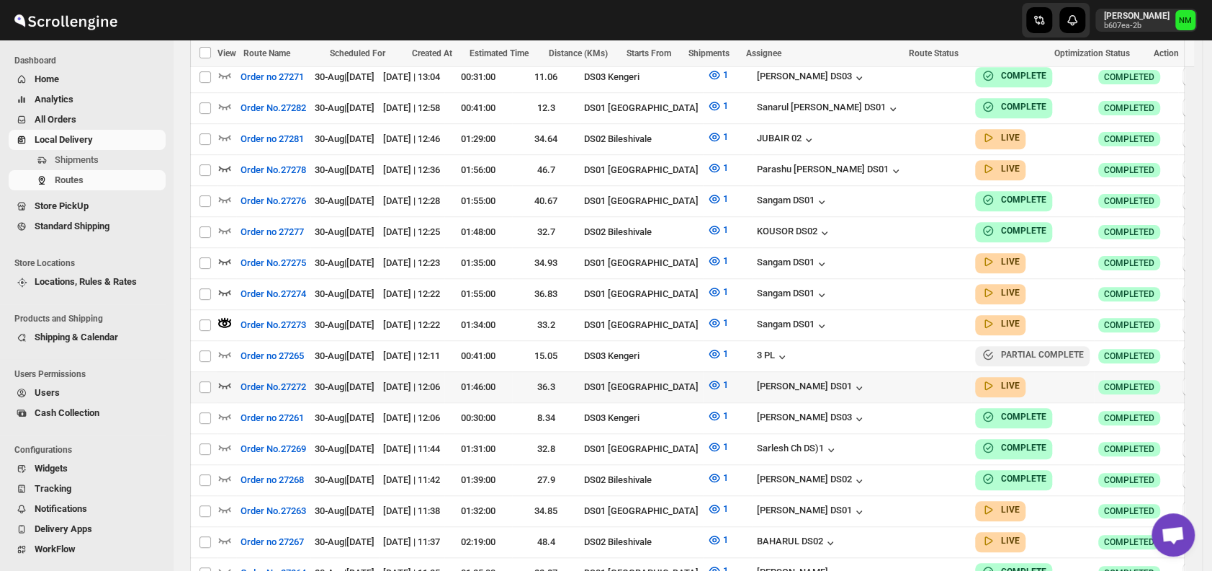
scroll to position [668, 0]
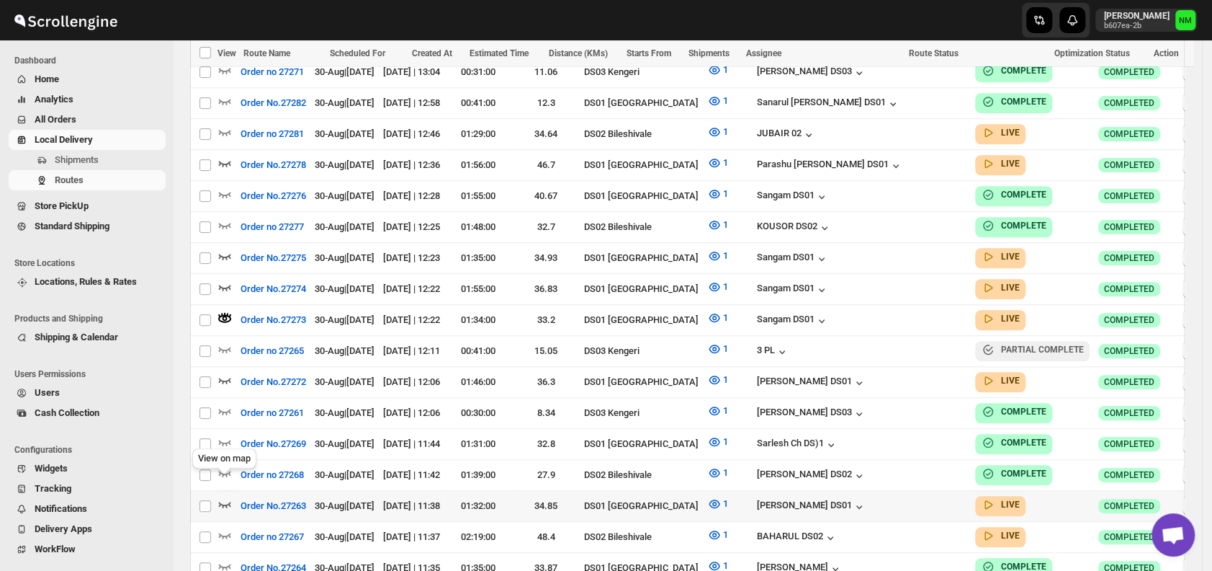
click at [223, 496] on icon "button" at bounding box center [225, 503] width 14 height 14
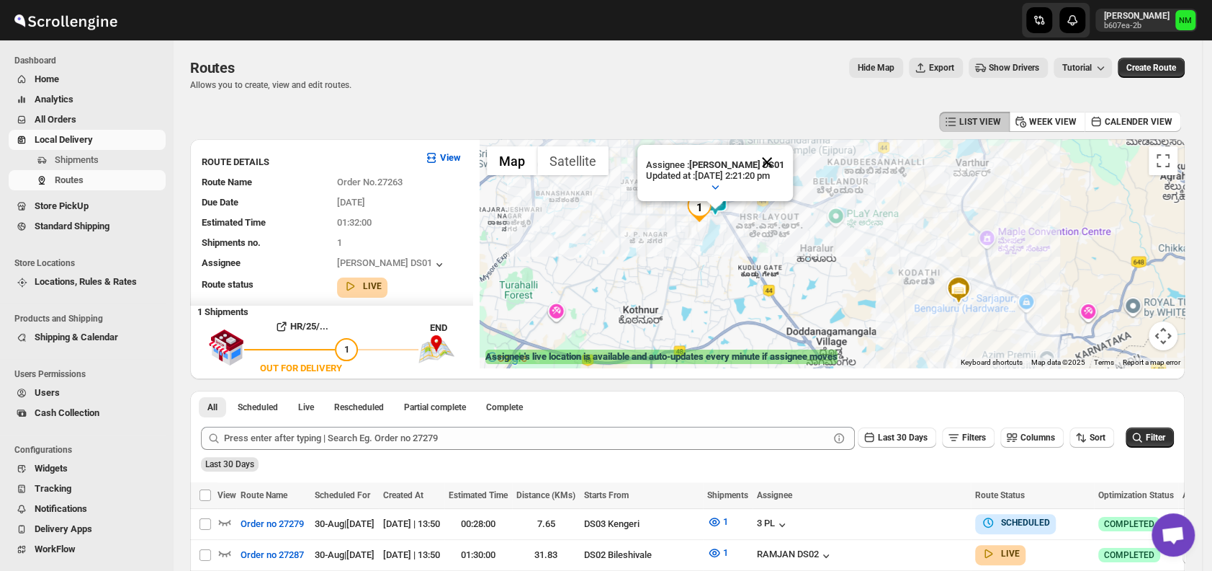
click at [784, 155] on button "Close" at bounding box center [767, 162] width 35 height 35
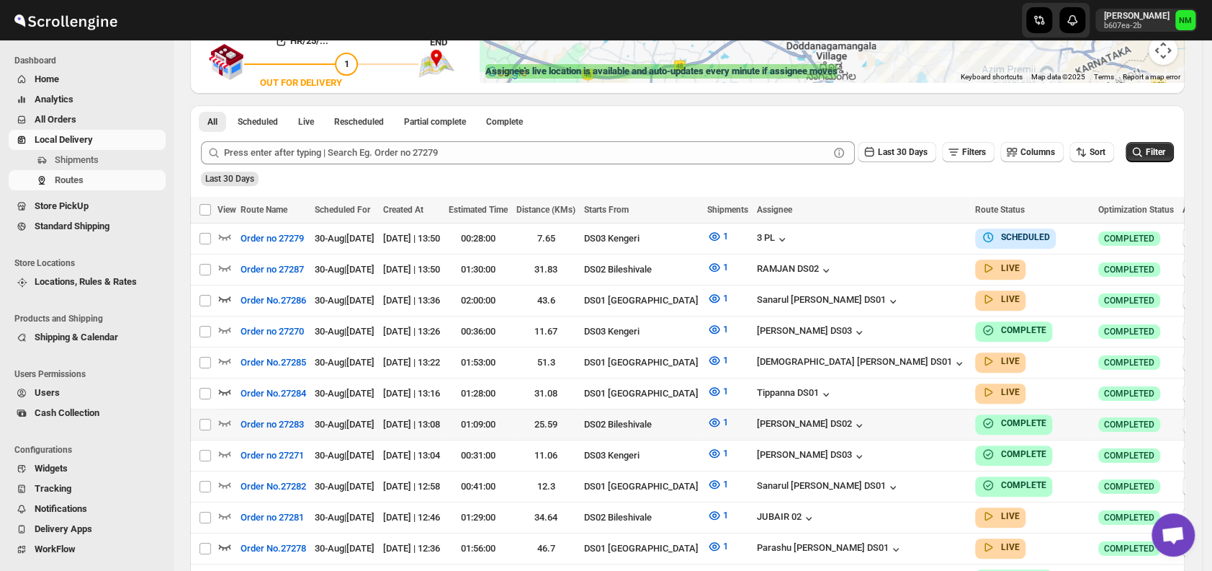
scroll to position [291, 0]
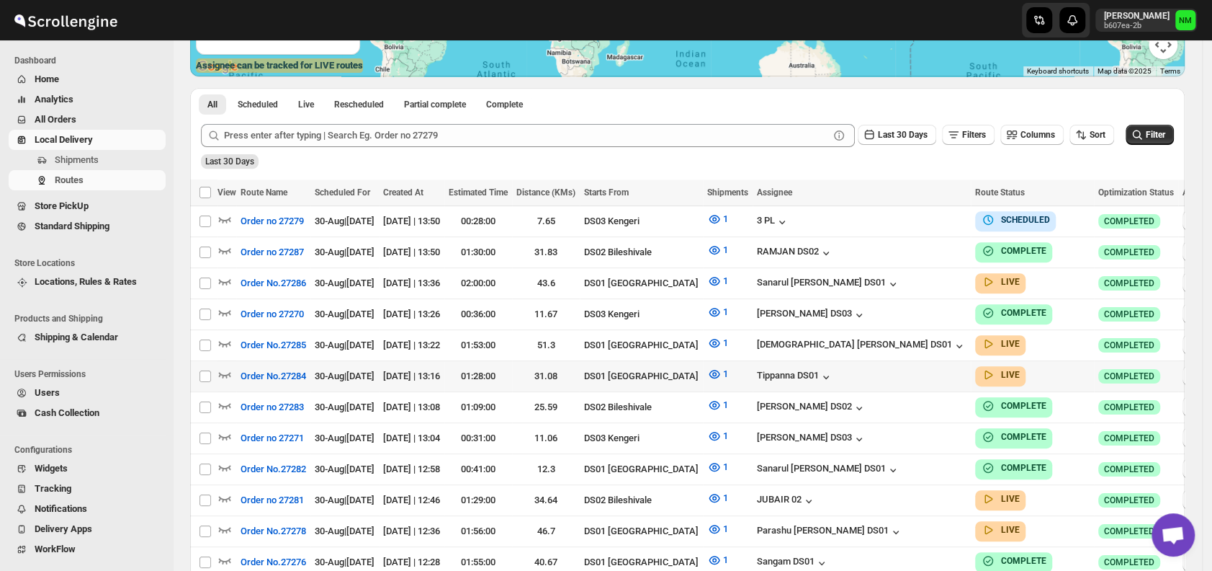
scroll to position [346, 0]
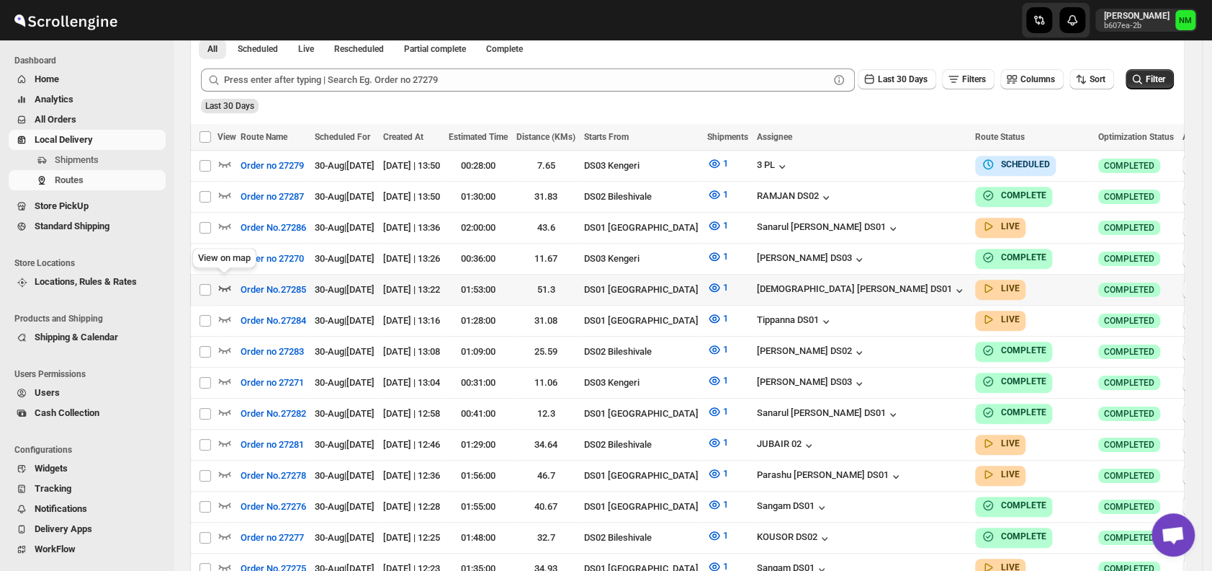
click at [225, 283] on icon "button" at bounding box center [225, 287] width 14 height 14
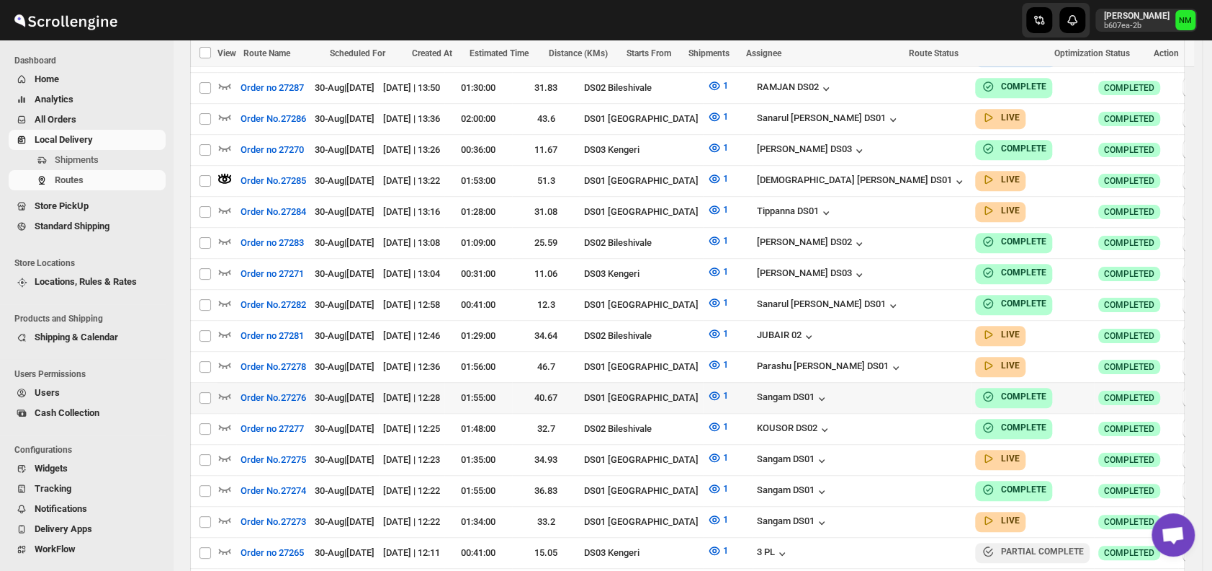
scroll to position [537, 0]
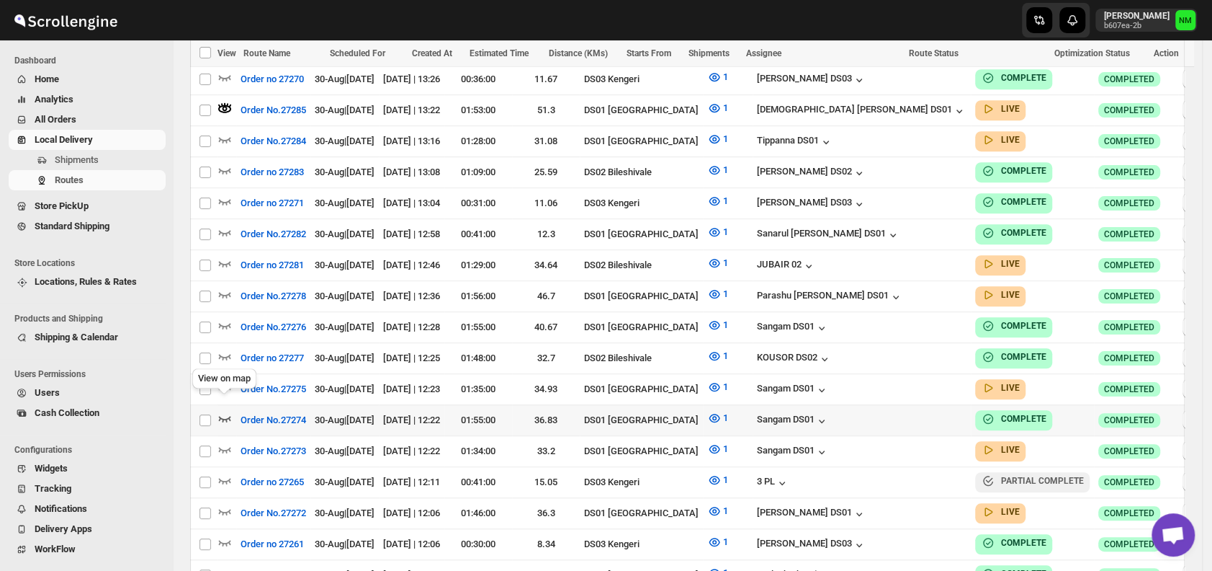
click at [221, 411] on icon "button" at bounding box center [225, 418] width 14 height 14
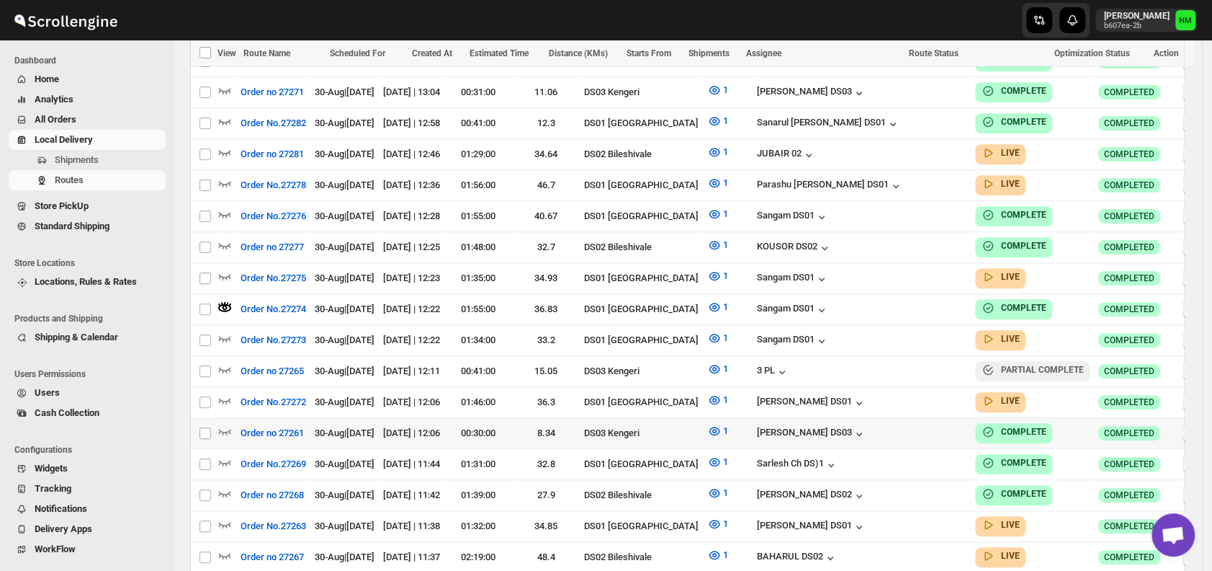
scroll to position [649, 0]
click at [231, 268] on icon "button" at bounding box center [225, 275] width 14 height 14
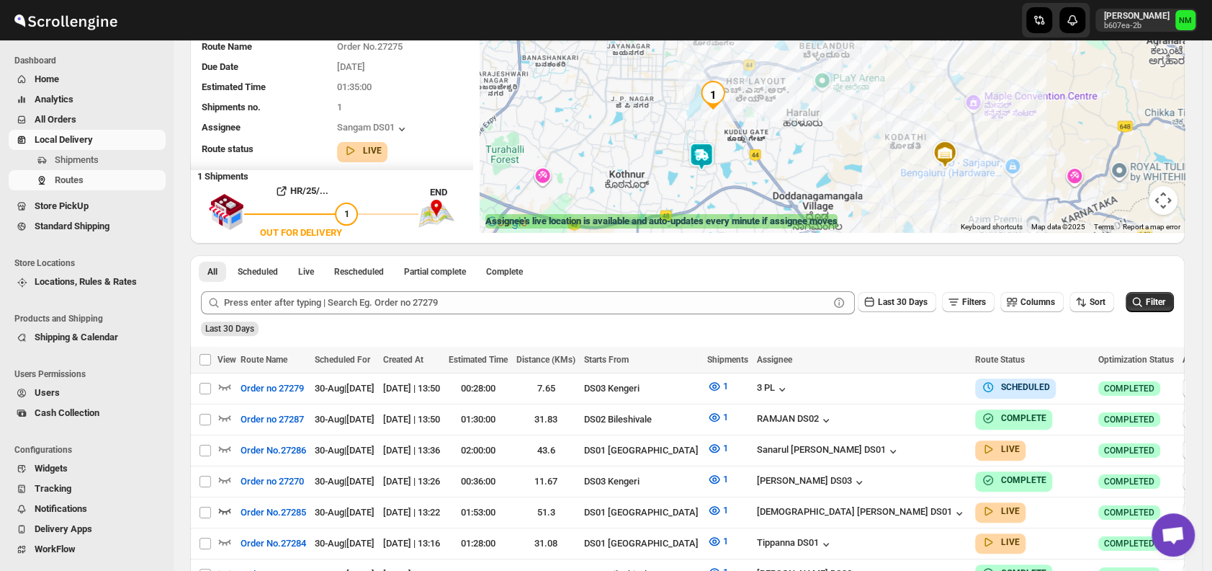
scroll to position [0, 0]
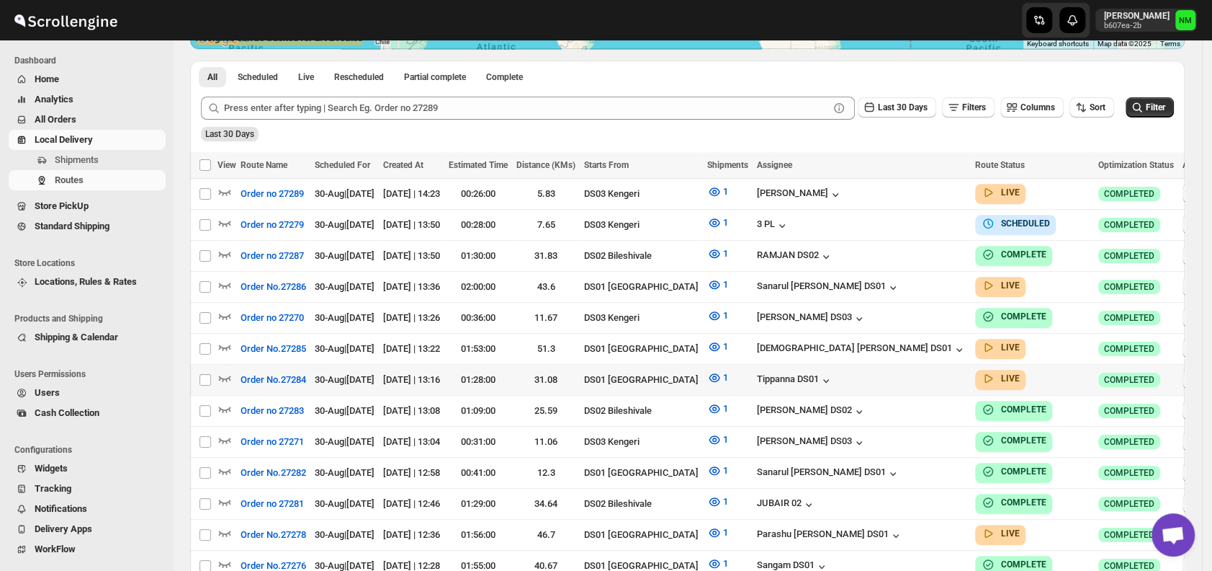
scroll to position [320, 0]
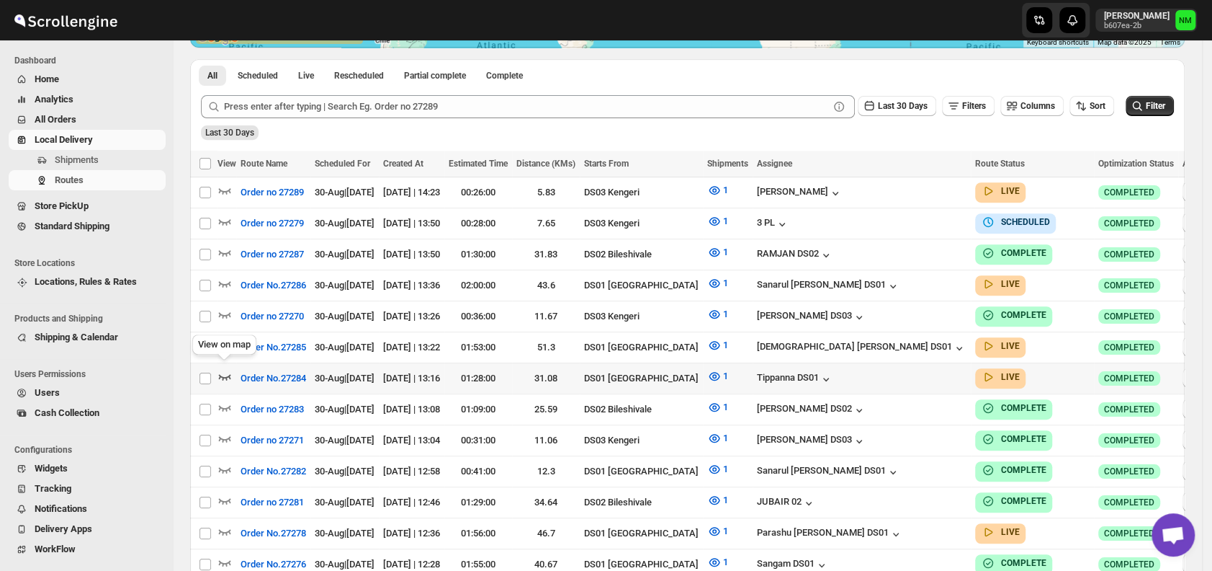
click at [231, 369] on icon "button" at bounding box center [225, 376] width 14 height 14
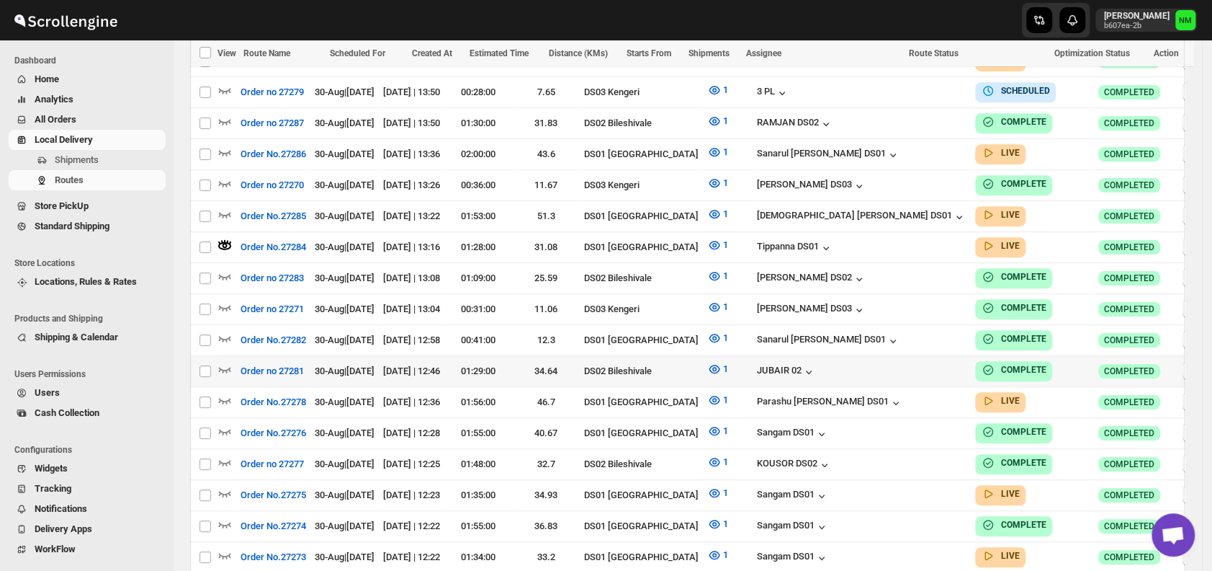
scroll to position [525, 0]
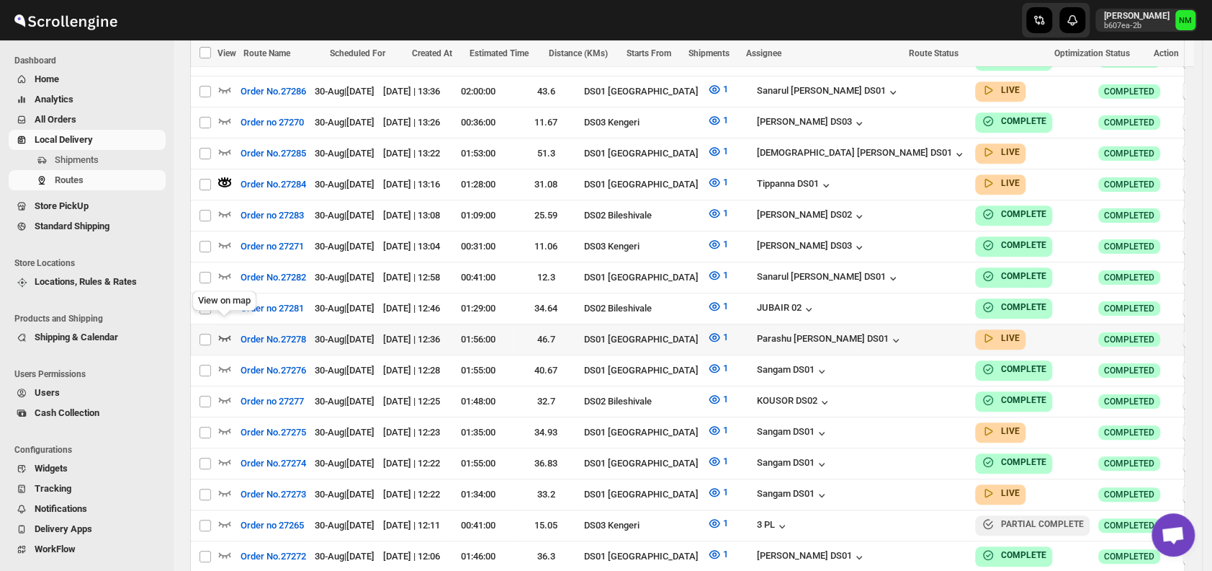
click at [222, 330] on icon "button" at bounding box center [225, 337] width 14 height 14
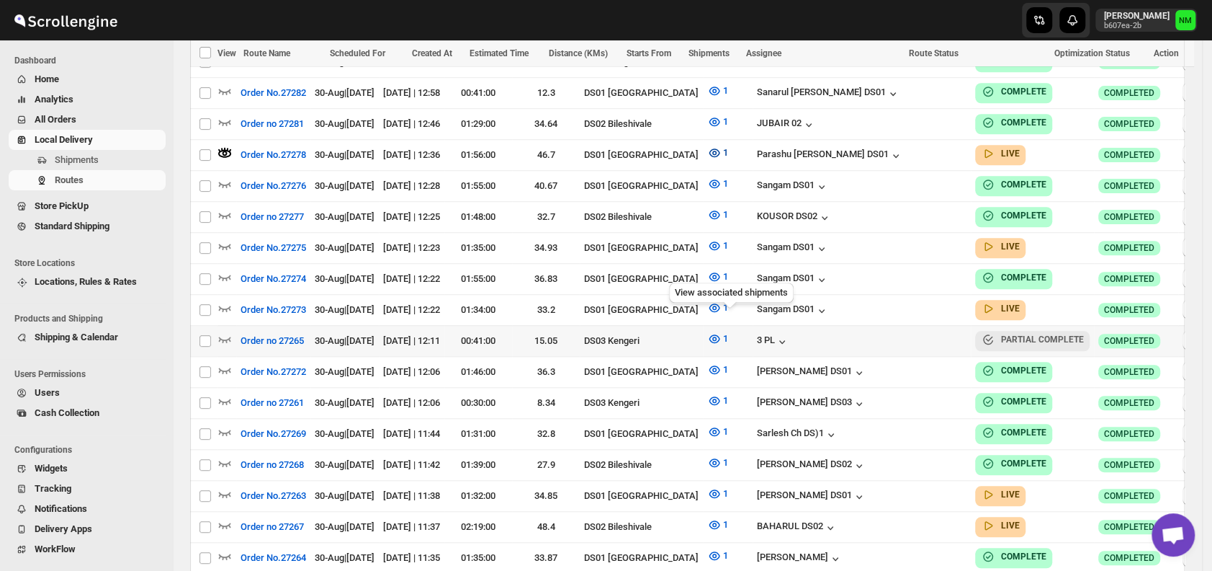
scroll to position [710, 0]
click at [228, 238] on icon "button" at bounding box center [225, 245] width 14 height 14
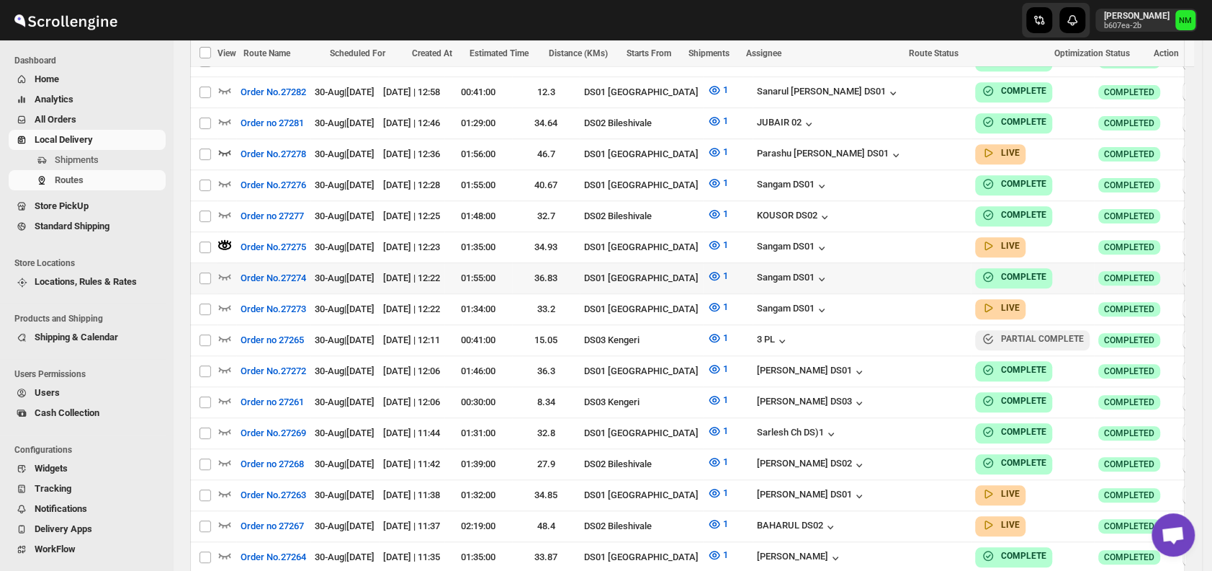
scroll to position [0, 0]
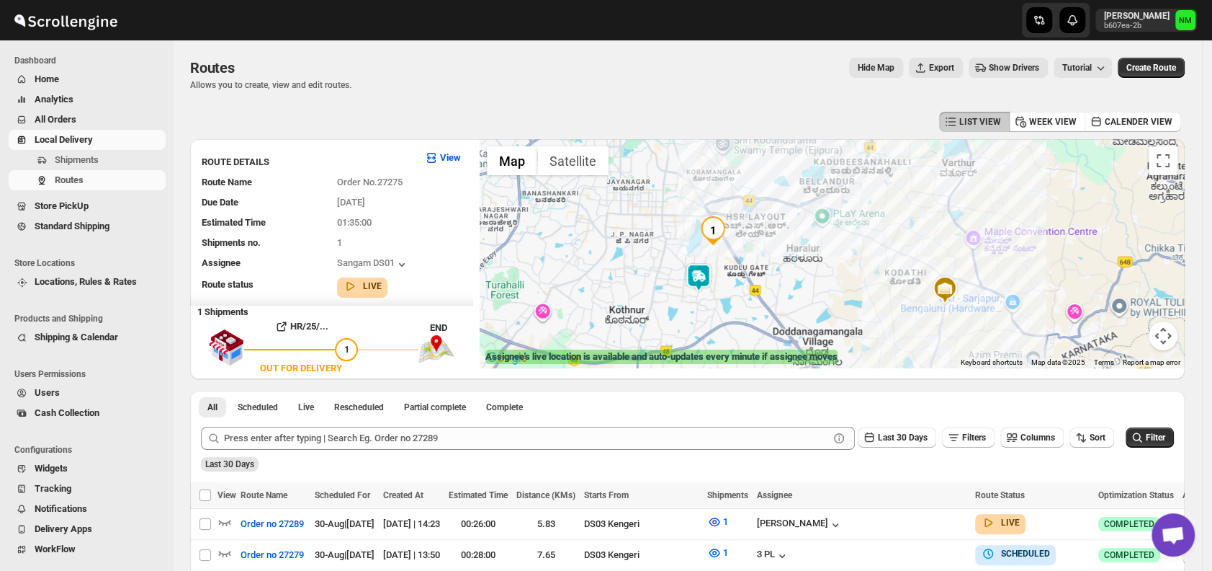
click at [699, 277] on img at bounding box center [698, 277] width 29 height 29
click at [761, 213] on button "Close" at bounding box center [743, 209] width 35 height 35
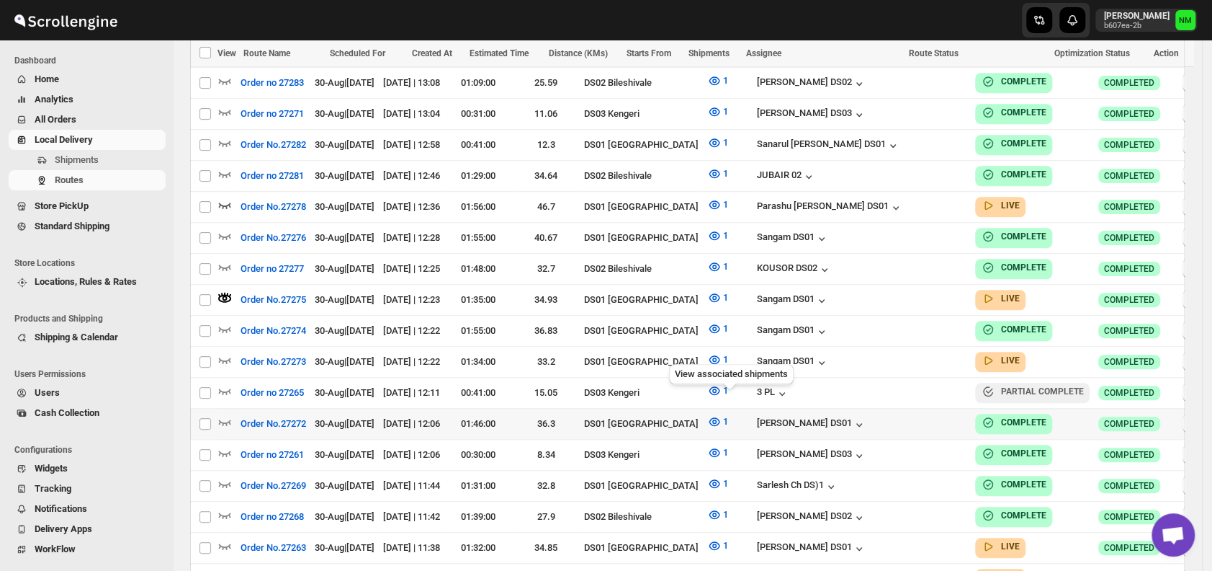
scroll to position [784, 0]
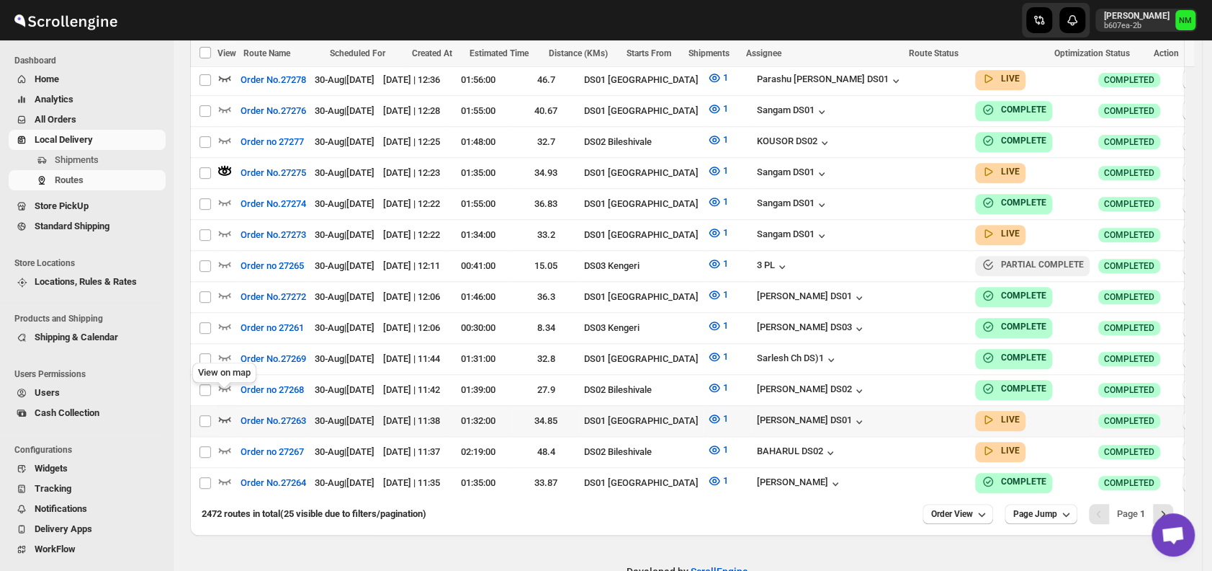
click at [226, 411] on icon "button" at bounding box center [225, 418] width 14 height 14
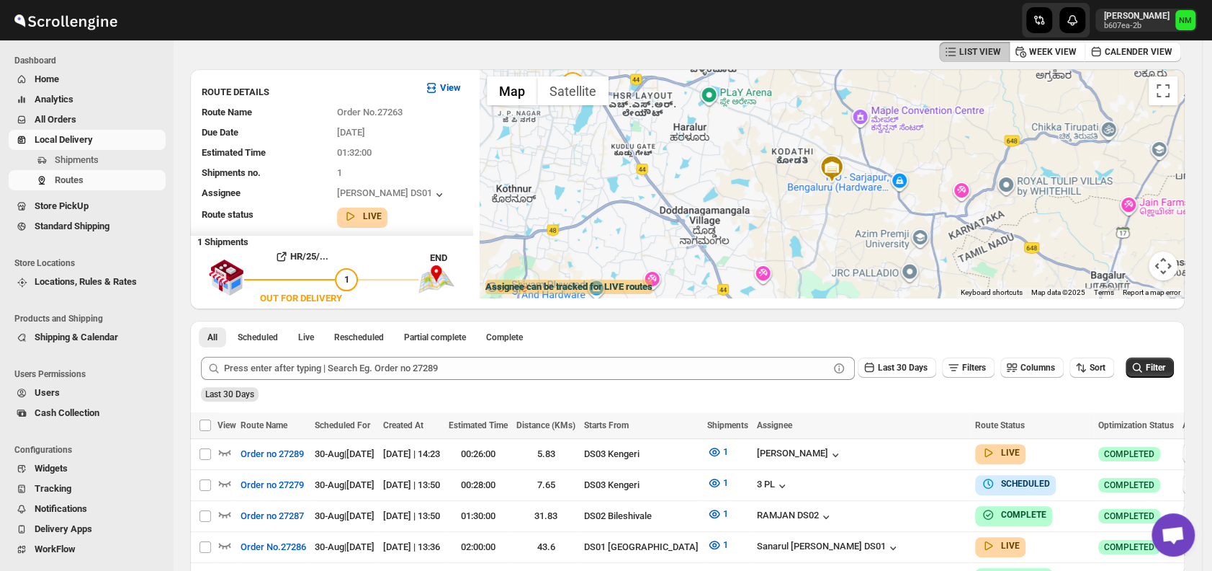
scroll to position [0, 0]
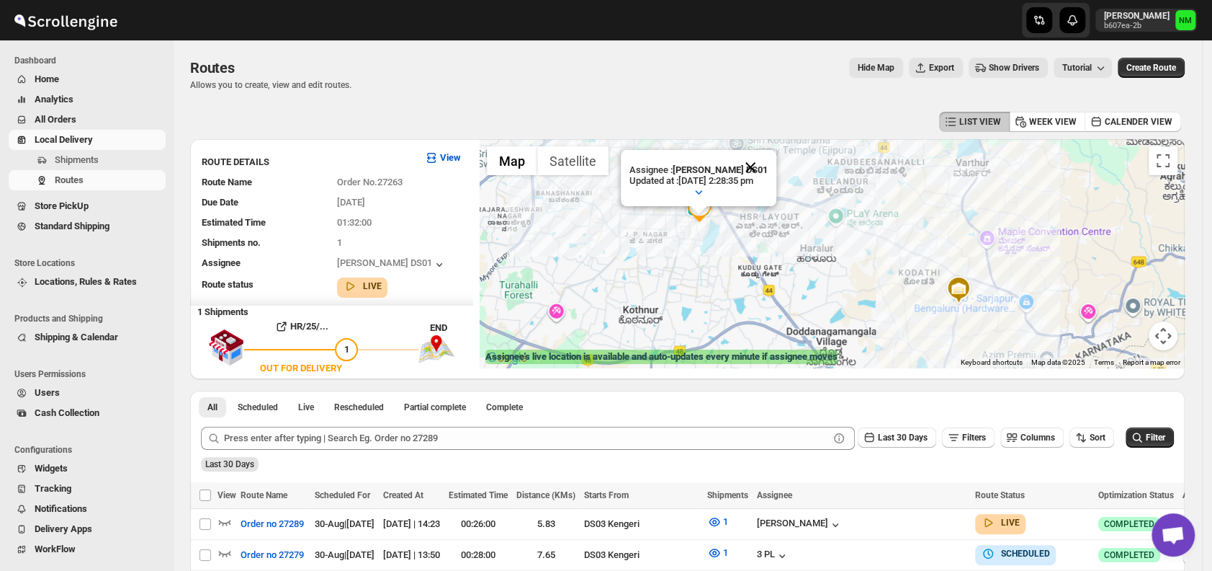
click at [768, 166] on button "Close" at bounding box center [750, 167] width 35 height 35
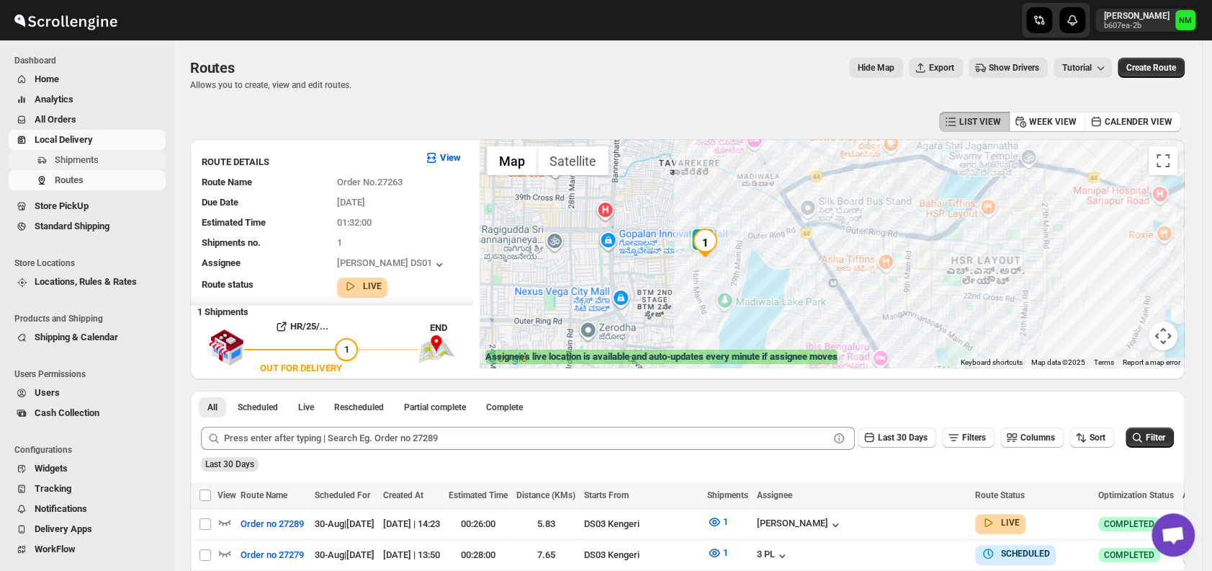
click at [97, 157] on span "Shipments" at bounding box center [77, 159] width 44 height 11
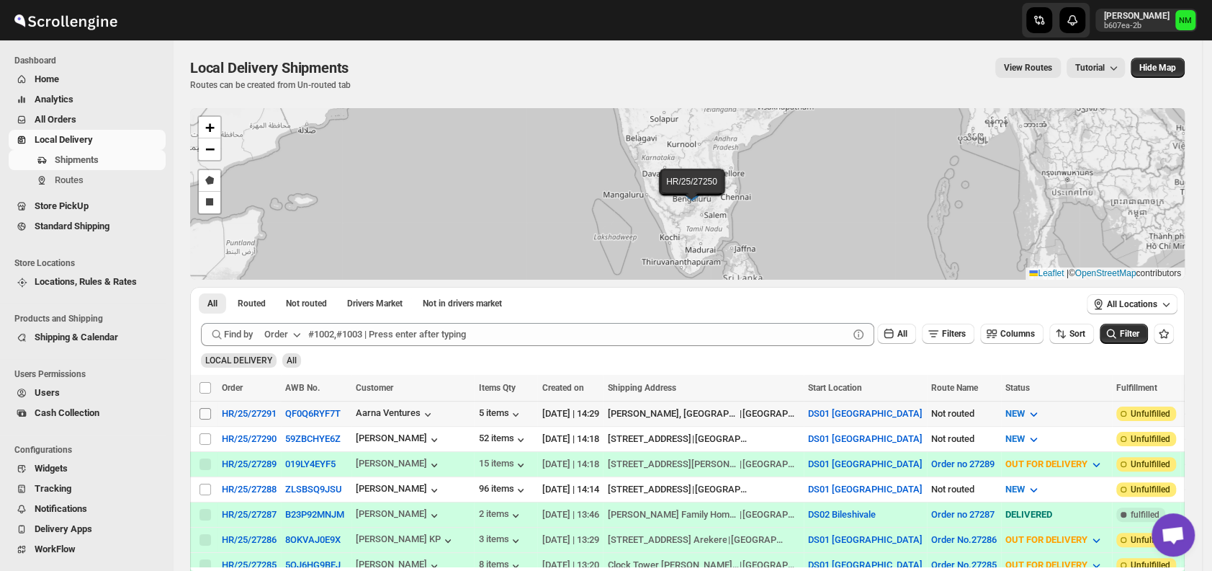
click at [201, 409] on input "Select shipment" at bounding box center [206, 414] width 12 height 12
checkbox input "true"
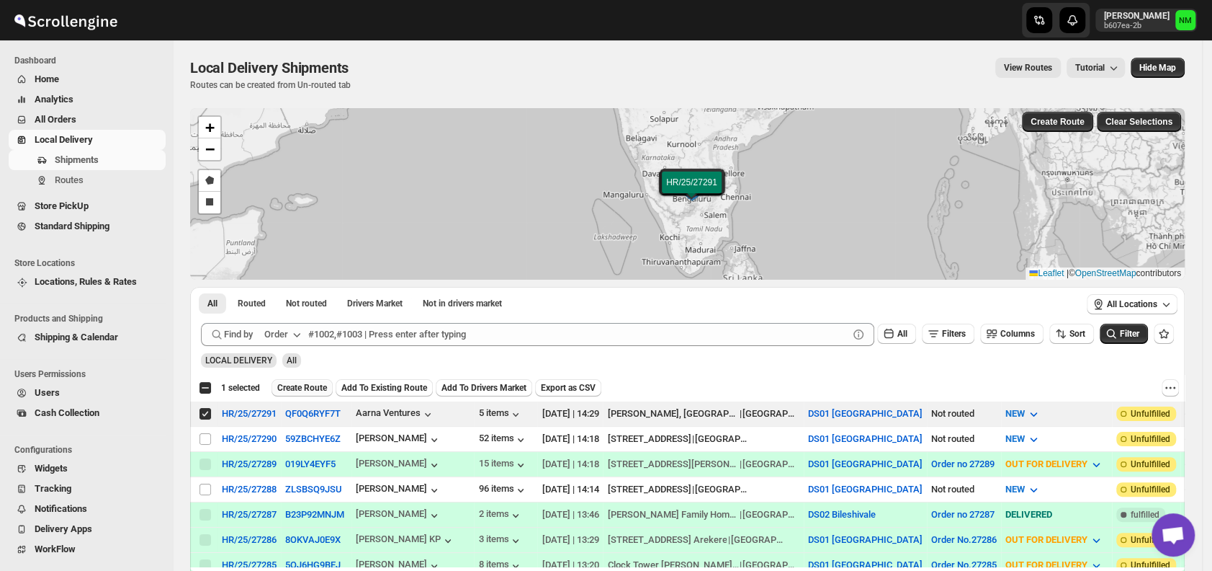
click at [311, 385] on span "Create Route" at bounding box center [302, 388] width 50 height 12
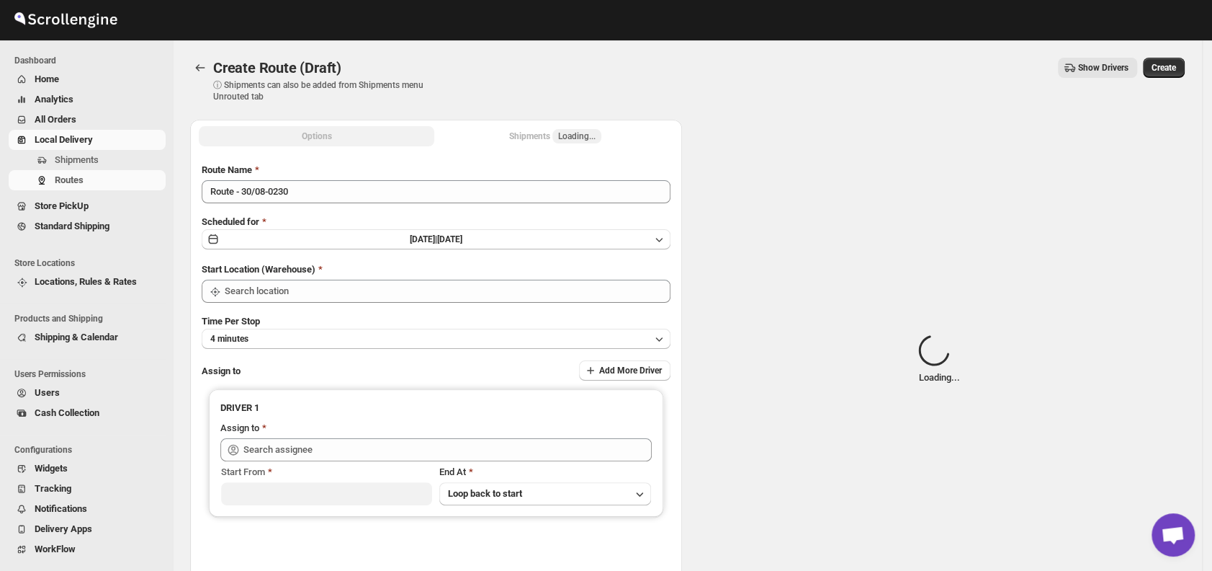
type input "DS01 [GEOGRAPHIC_DATA]"
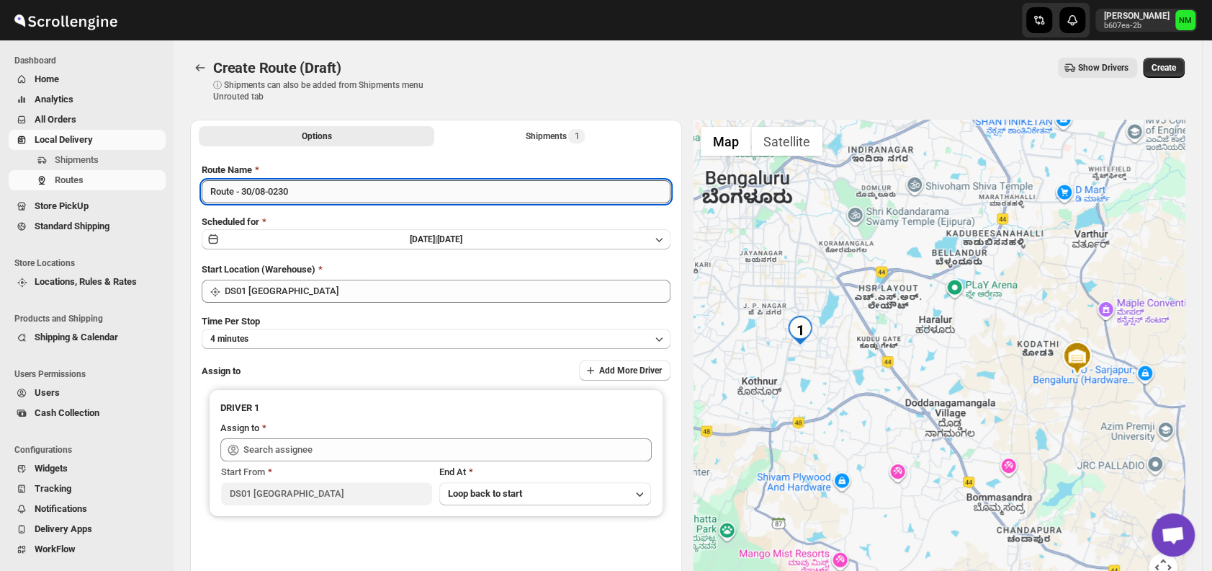
click at [321, 193] on input "Route - 30/08-0230" at bounding box center [436, 191] width 469 height 23
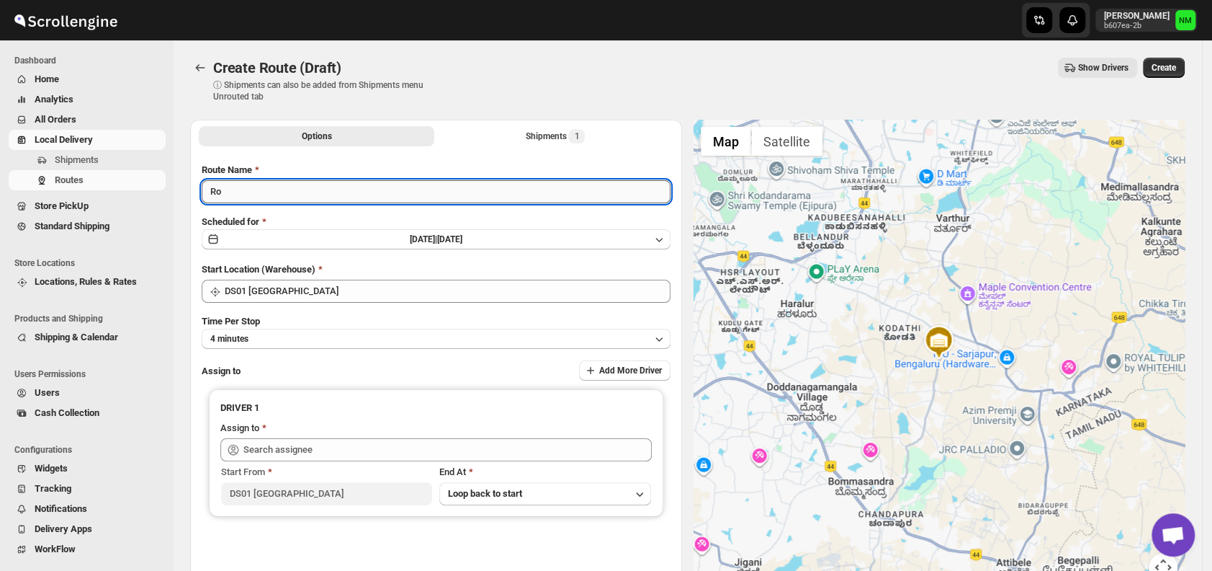
type input "R"
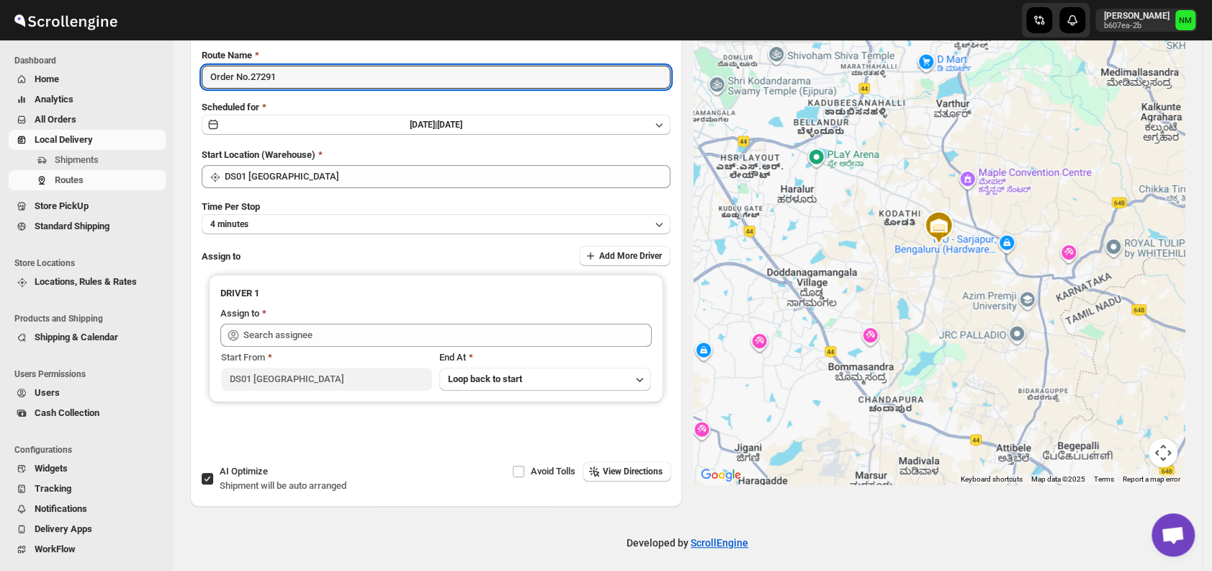
scroll to position [115, 0]
type input "Order No.27291"
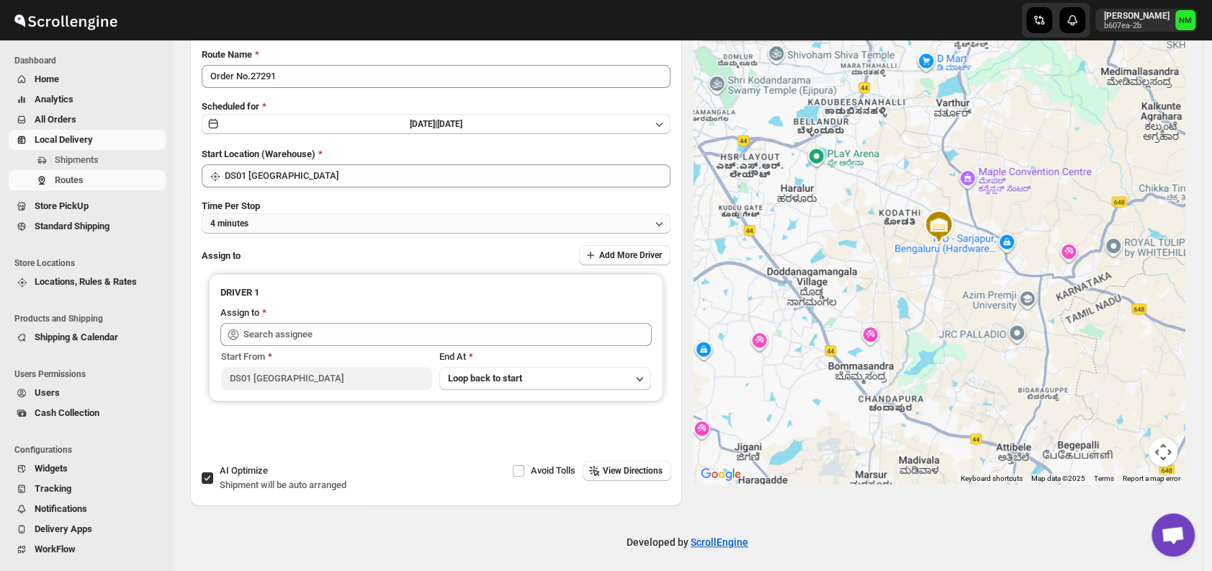
click at [277, 228] on button "4 minutes" at bounding box center [436, 223] width 469 height 20
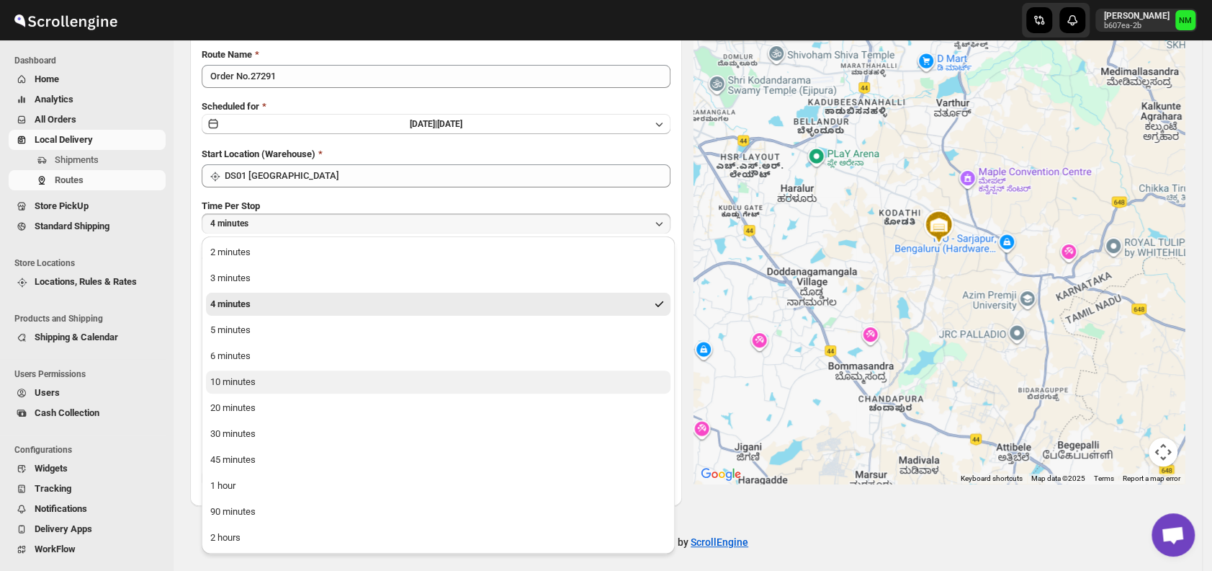
click at [249, 383] on div "10 minutes" at bounding box center [232, 382] width 45 height 14
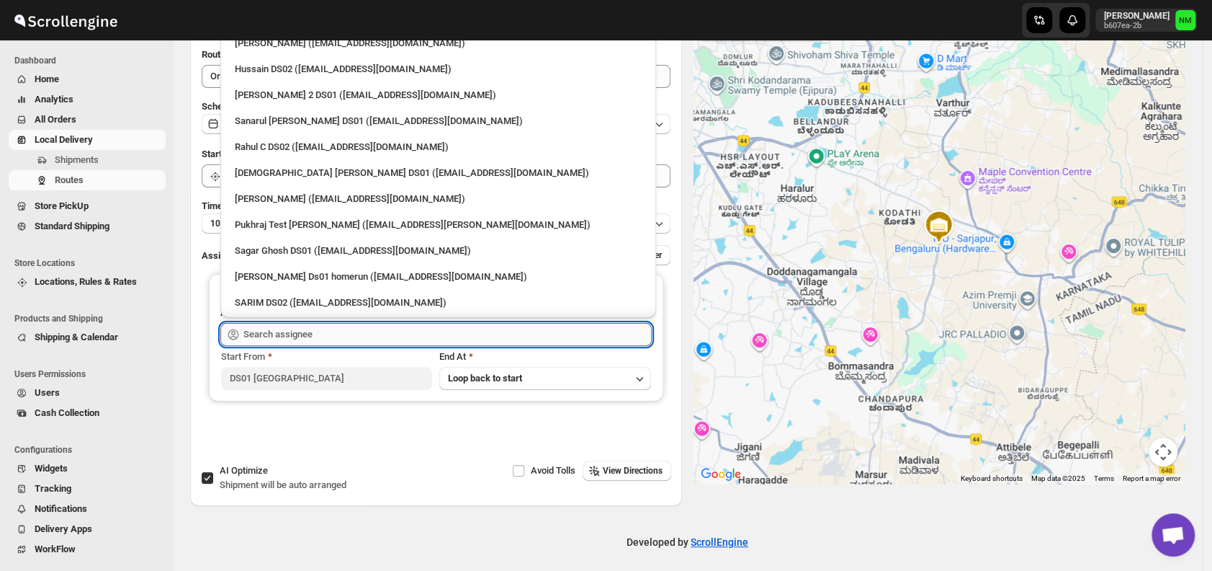
click at [318, 335] on input "text" at bounding box center [447, 334] width 408 height 23
click at [272, 125] on div "Sanarul [PERSON_NAME] DS01 ([EMAIL_ADDRESS][DOMAIN_NAME])" at bounding box center [438, 121] width 407 height 14
type input "Sanarul [PERSON_NAME] DS01 ([EMAIL_ADDRESS][DOMAIN_NAME])"
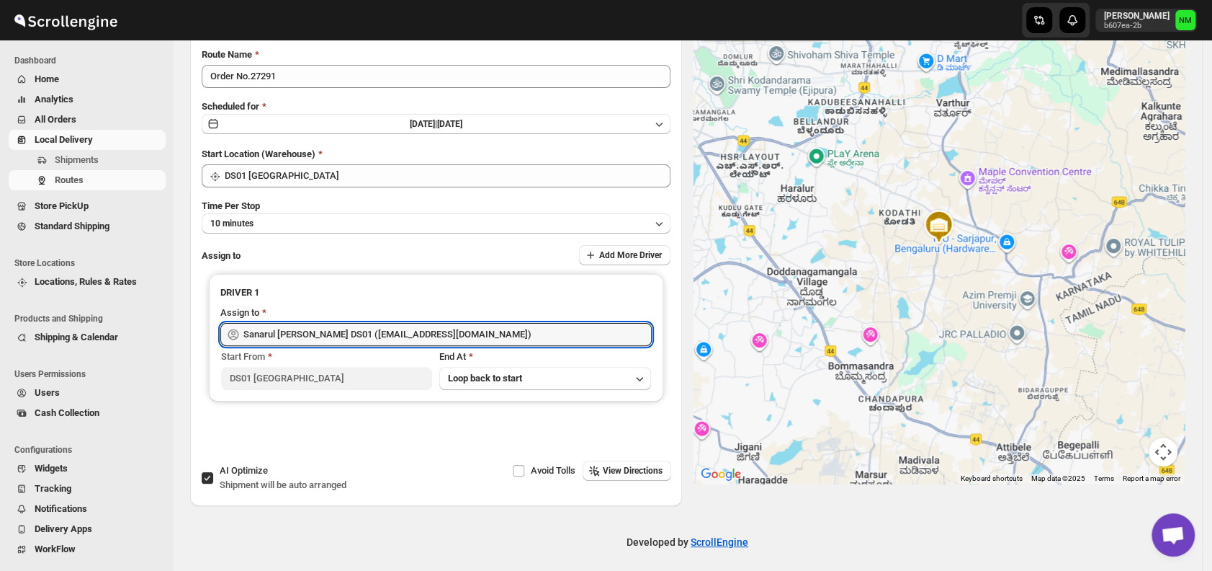
scroll to position [0, 0]
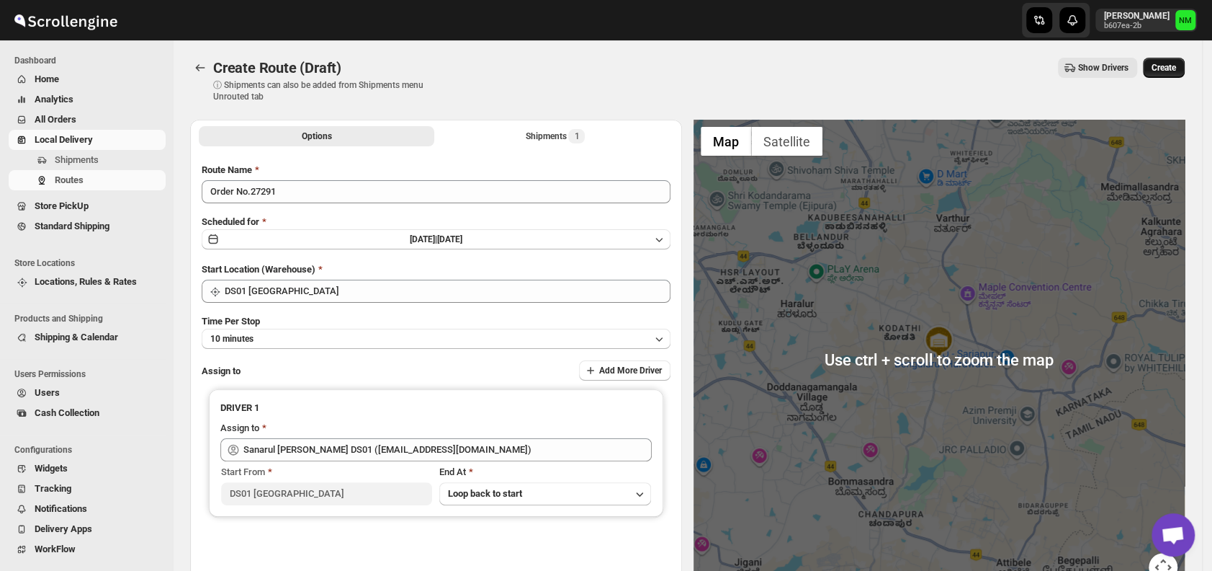
click at [1176, 66] on span "Create" at bounding box center [1164, 68] width 24 height 12
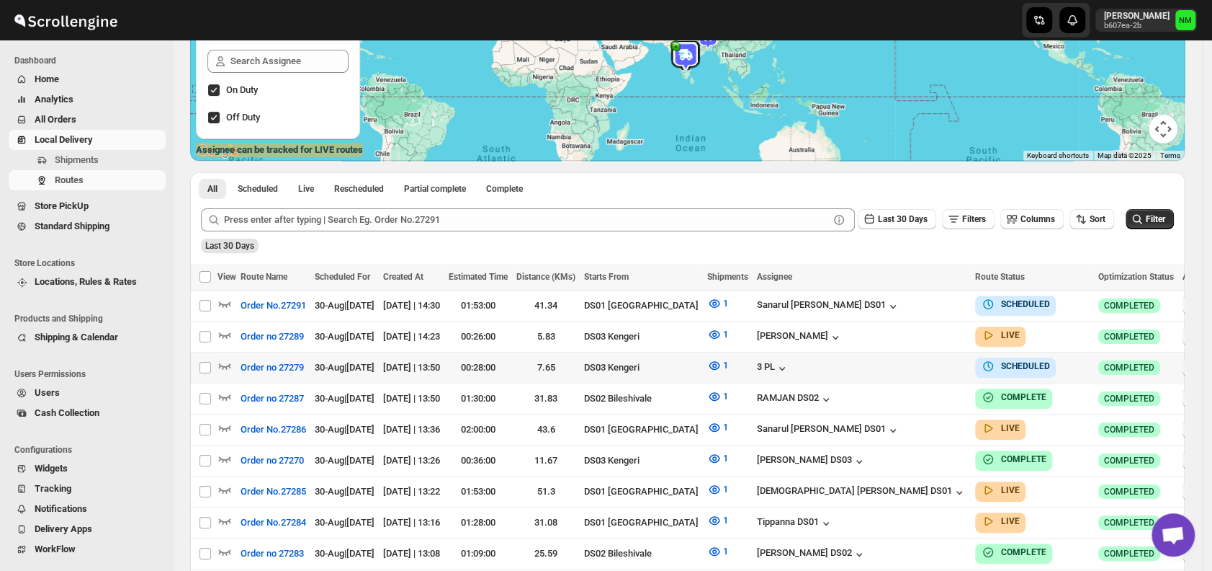
scroll to position [213, 0]
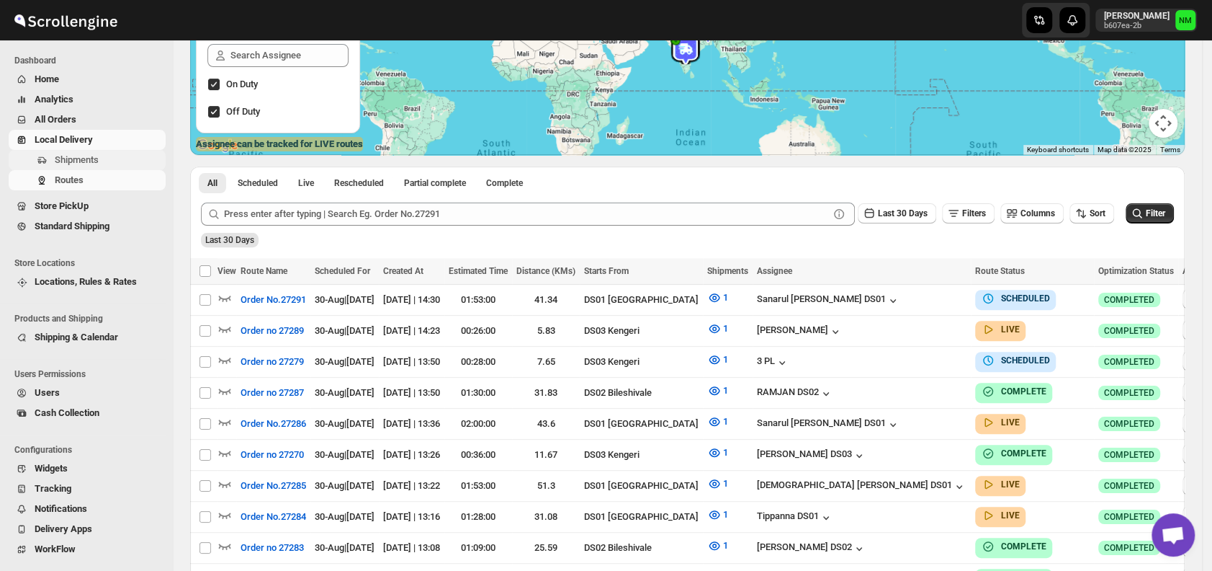
click at [96, 162] on span "Shipments" at bounding box center [77, 159] width 44 height 11
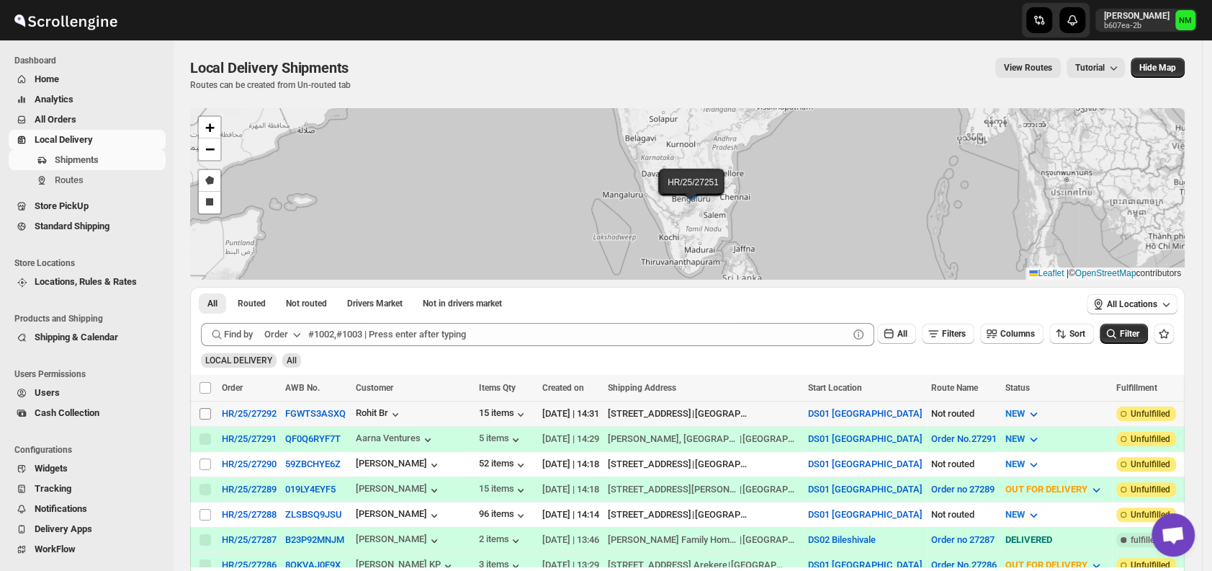
click at [205, 411] on input "Select shipment" at bounding box center [206, 414] width 12 height 12
checkbox input "true"
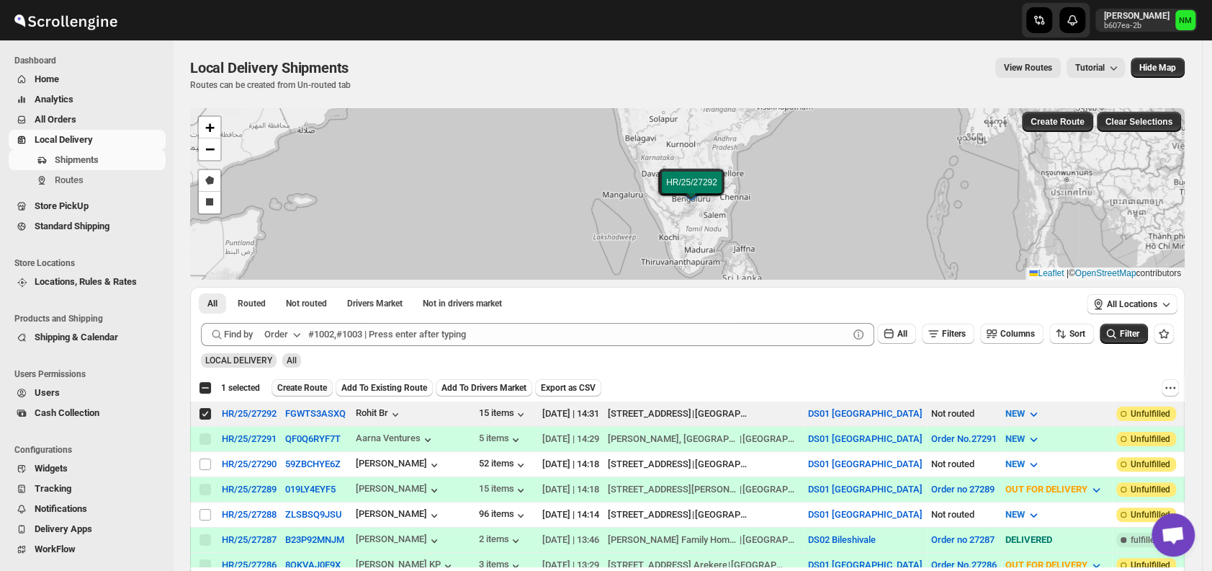
click at [303, 385] on span "Create Route" at bounding box center [302, 388] width 50 height 12
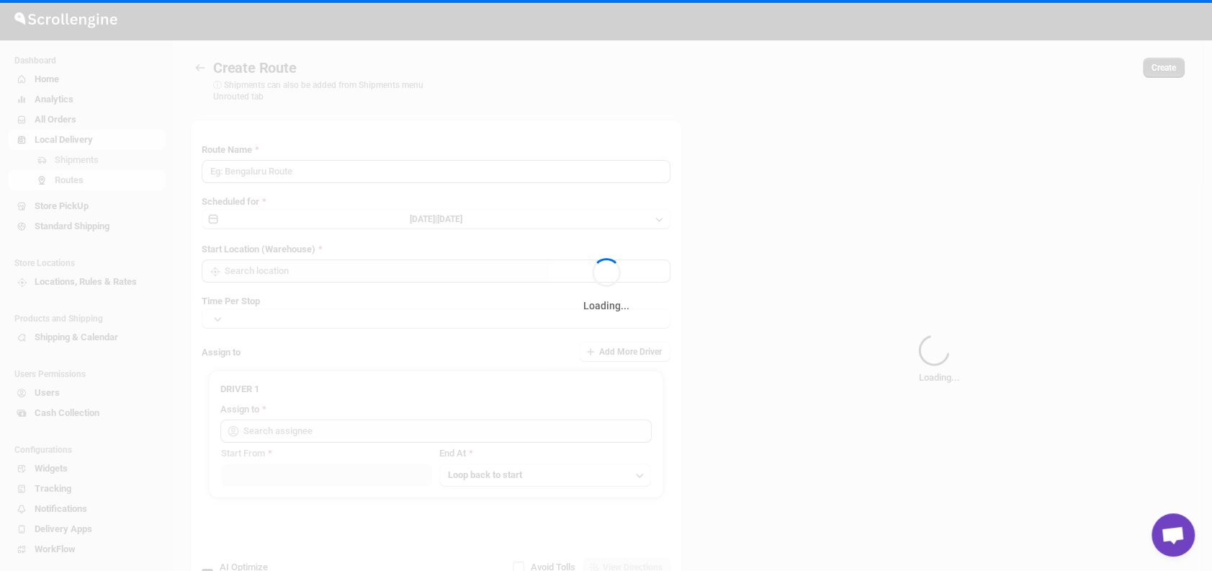
type input "Route - 30/08-0232"
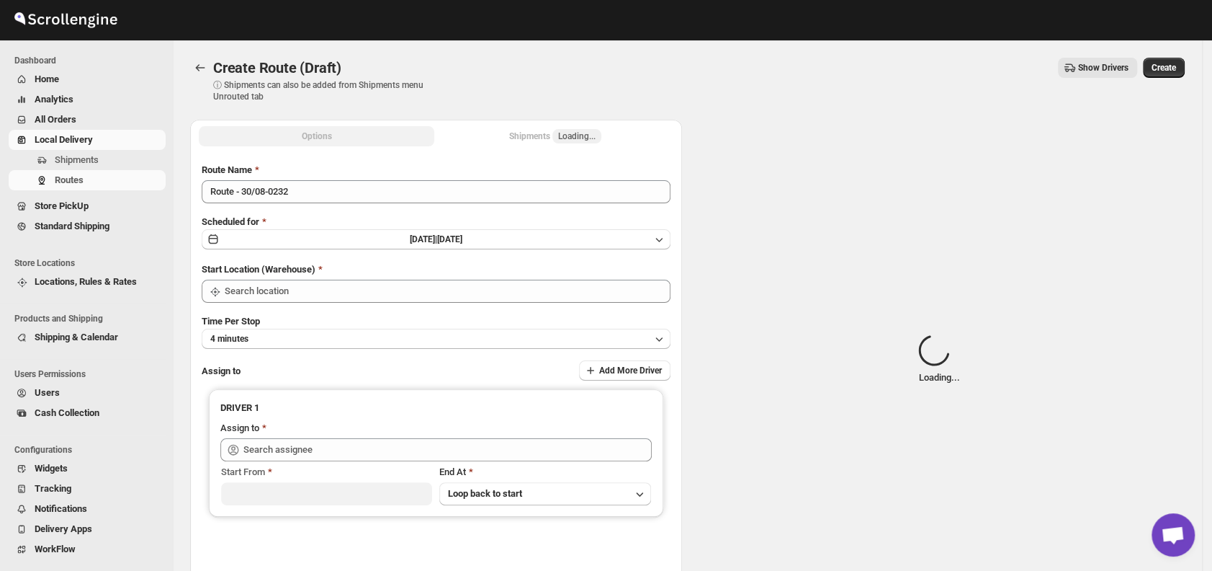
type input "DS01 [GEOGRAPHIC_DATA]"
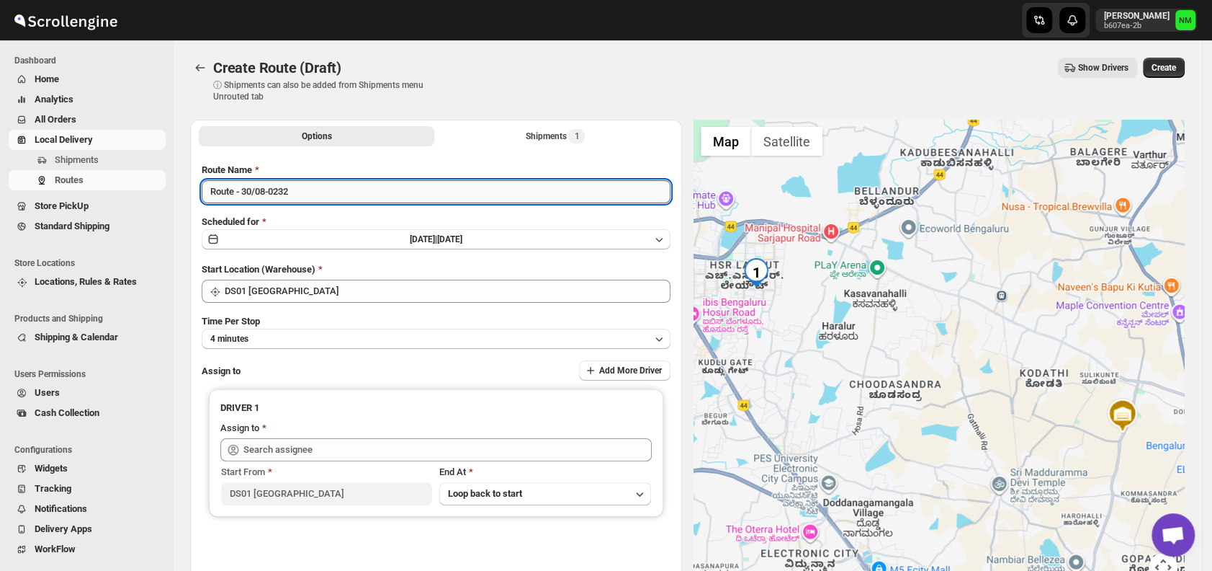
click at [334, 192] on input "Route - 30/08-0232" at bounding box center [436, 191] width 469 height 23
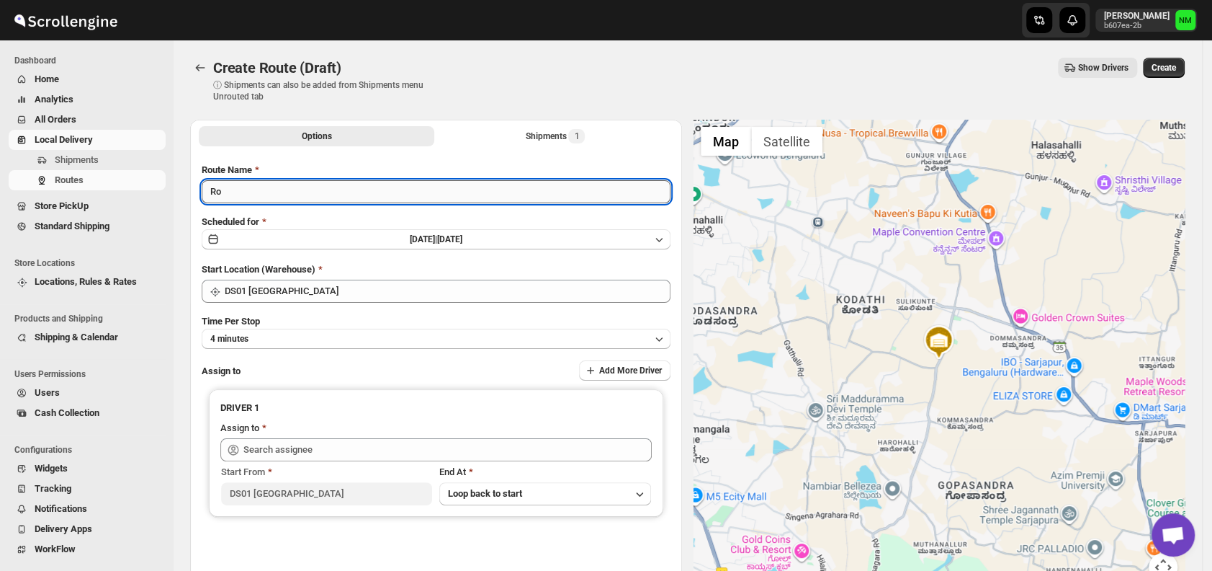
type input "R"
type input "Order No.27292"
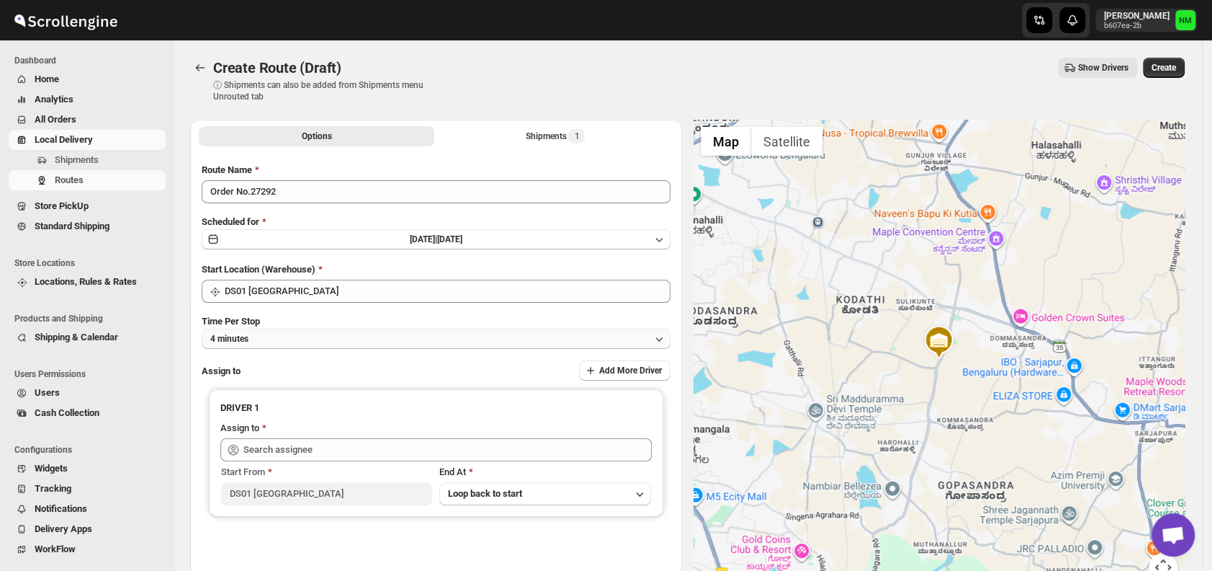
click at [283, 338] on button "4 minutes" at bounding box center [436, 338] width 469 height 20
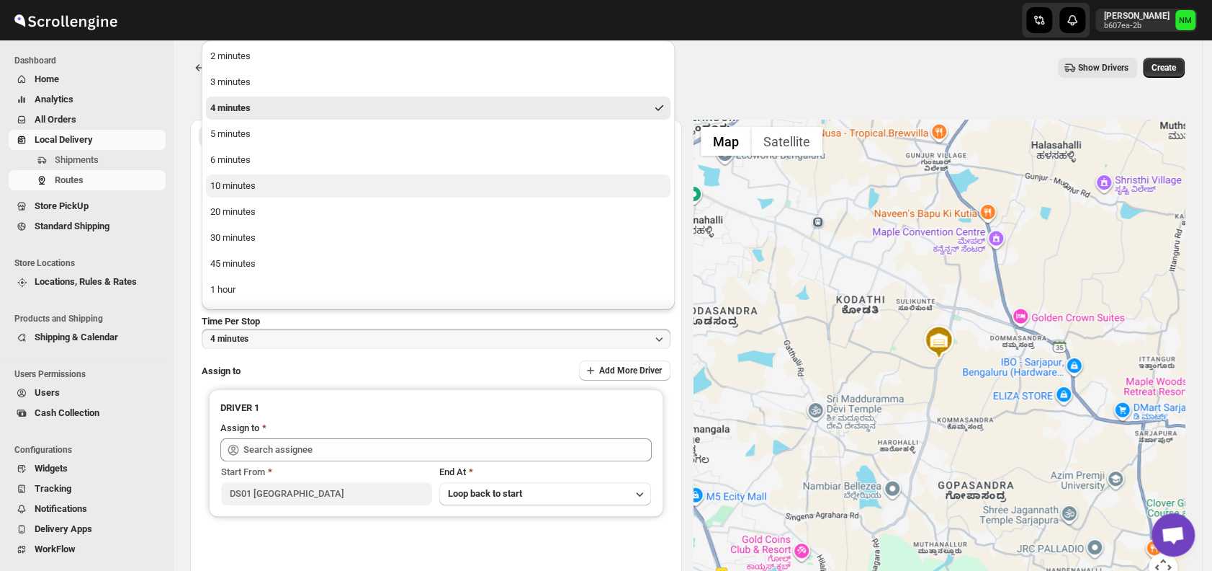
click at [272, 185] on button "10 minutes" at bounding box center [438, 185] width 465 height 23
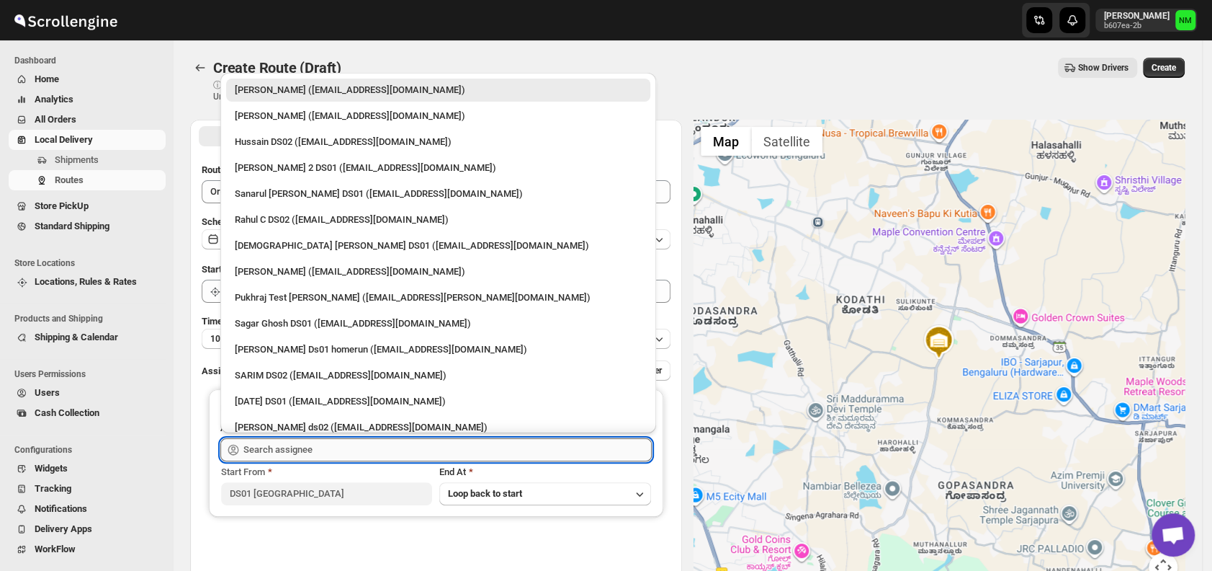
click at [305, 454] on input "text" at bounding box center [447, 449] width 408 height 23
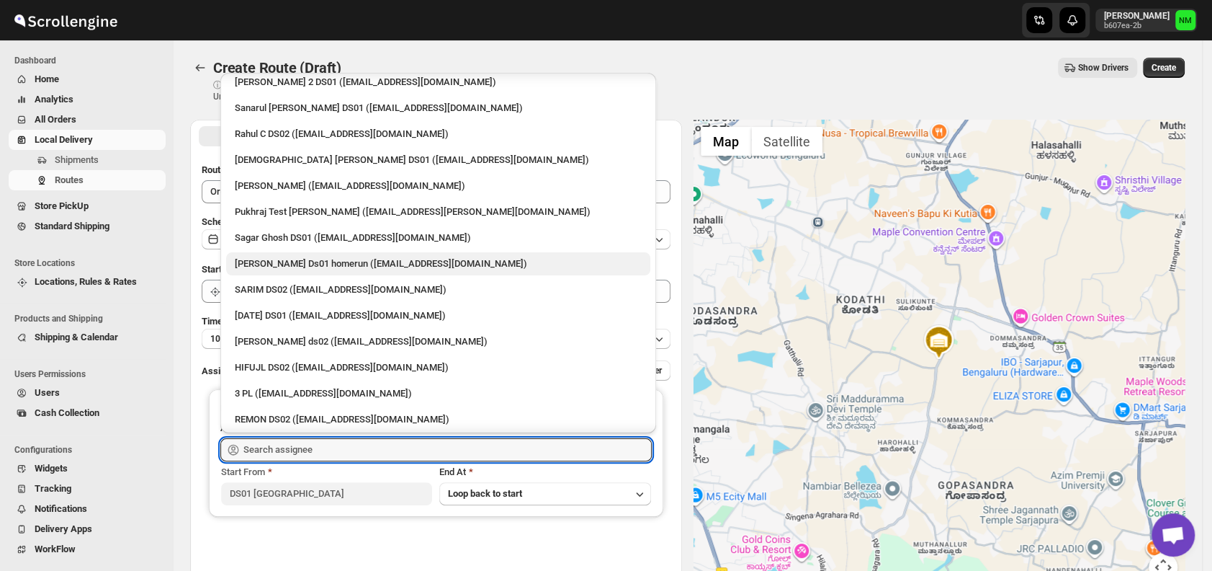
scroll to position [86, 0]
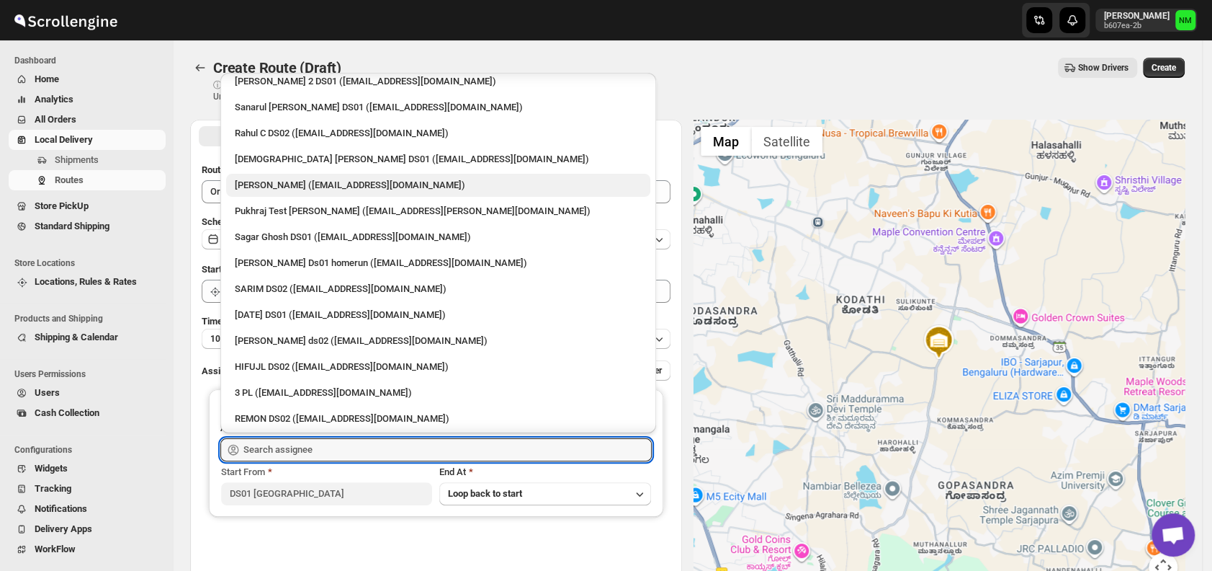
click at [251, 187] on div "Vikas Rathod (lolegiy458@nalwan.com)" at bounding box center [438, 185] width 407 height 14
type input "Vikas Rathod (lolegiy458@nalwan.com)"
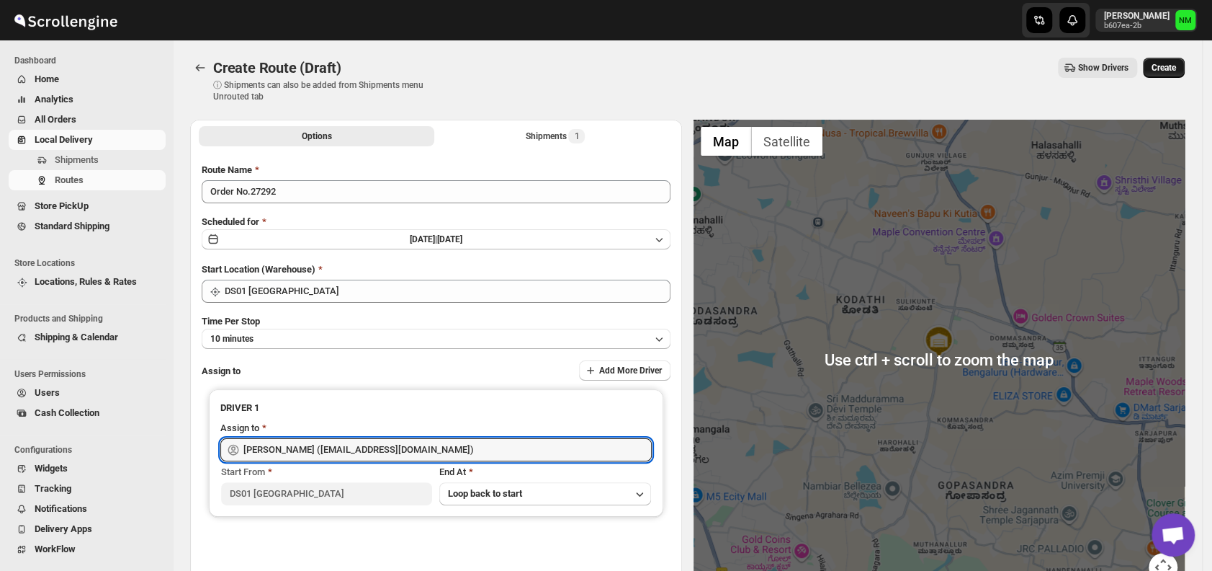
click at [1173, 68] on span "Create" at bounding box center [1164, 68] width 24 height 12
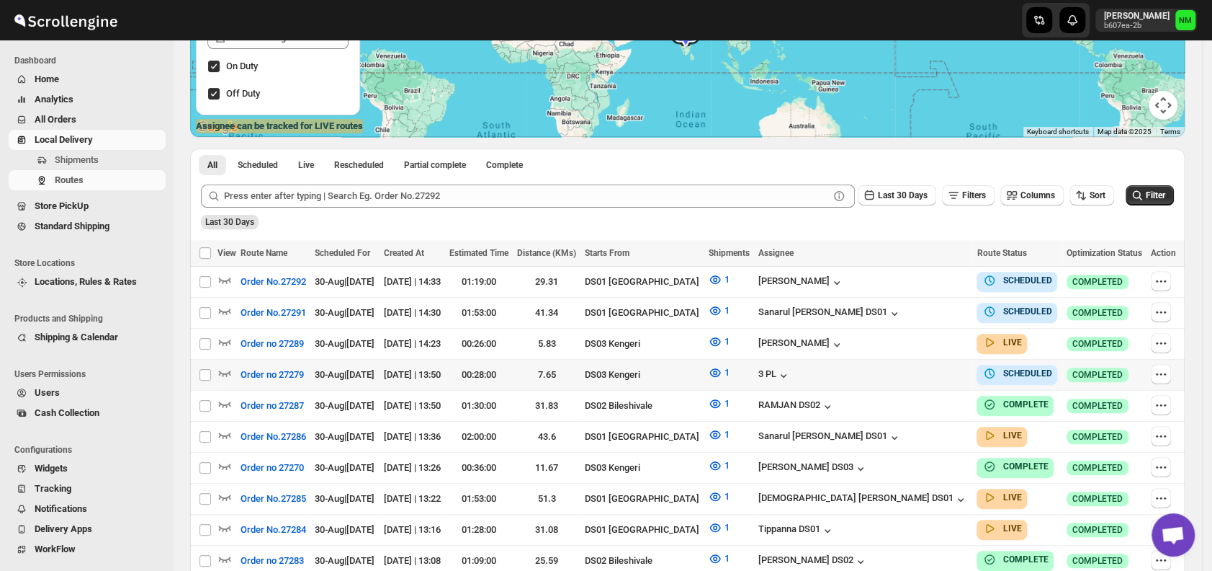
scroll to position [336, 0]
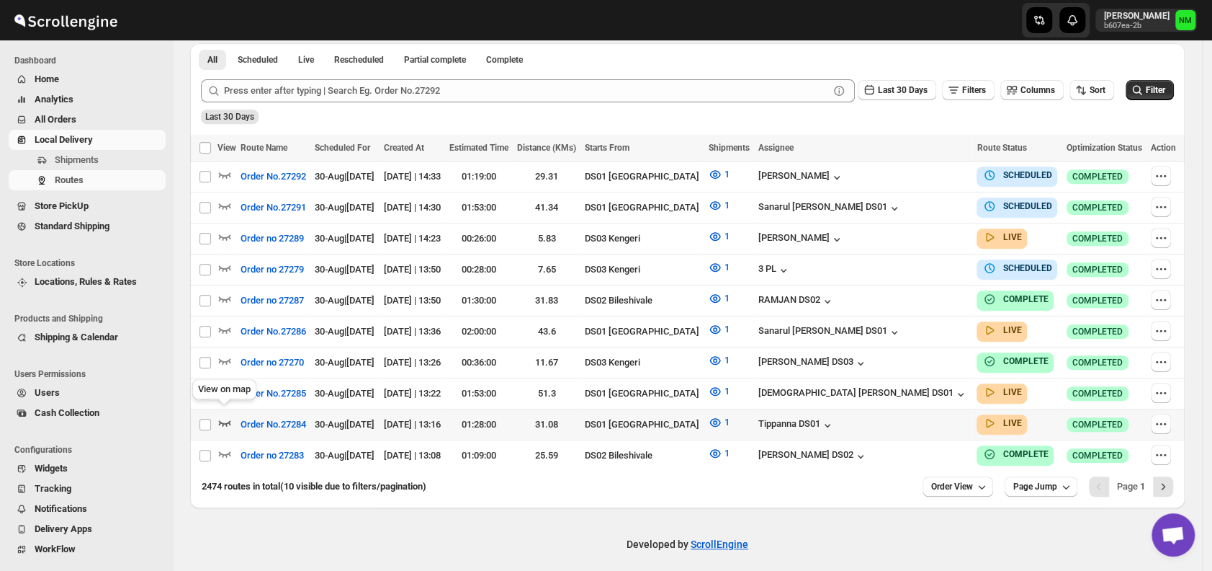
click at [231, 420] on icon "button" at bounding box center [225, 423] width 12 height 6
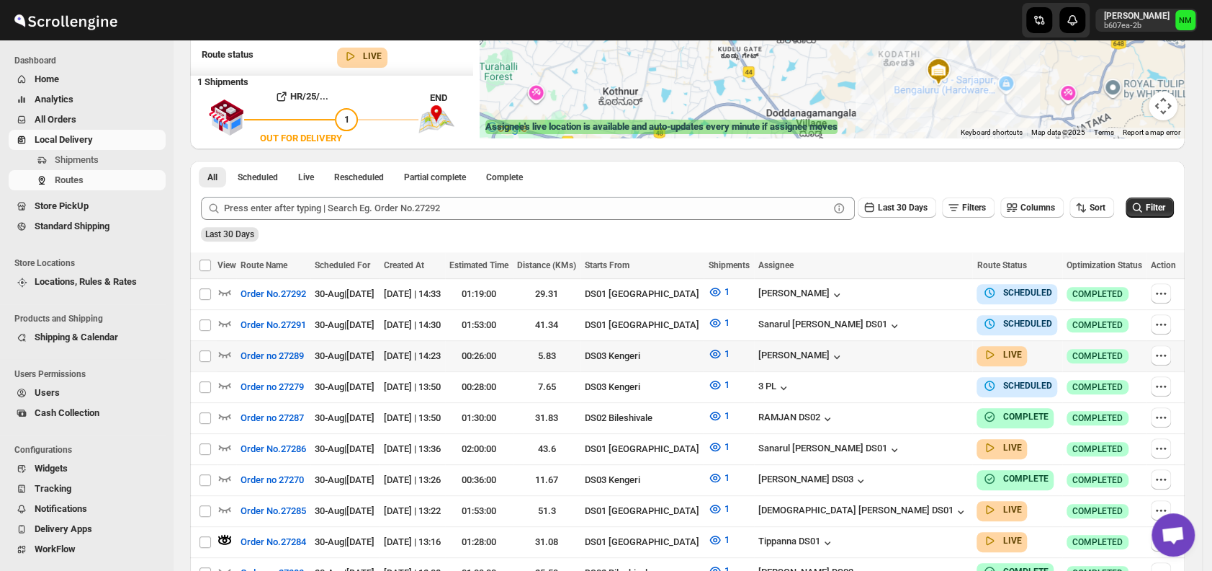
scroll to position [346, 0]
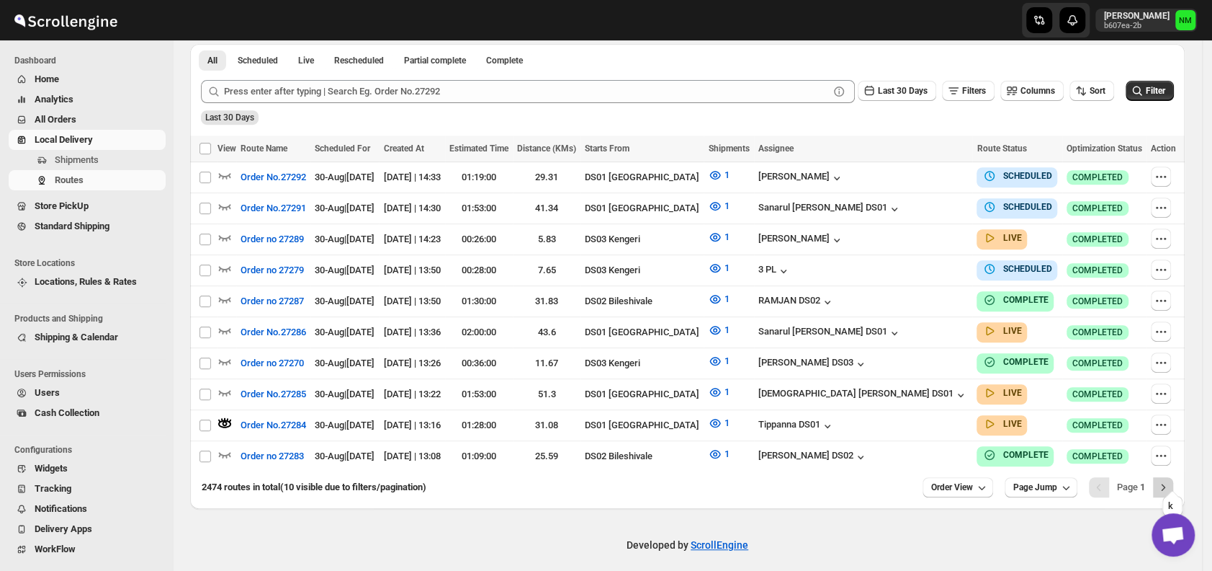
click at [1170, 480] on icon "Next" at bounding box center [1163, 487] width 14 height 14
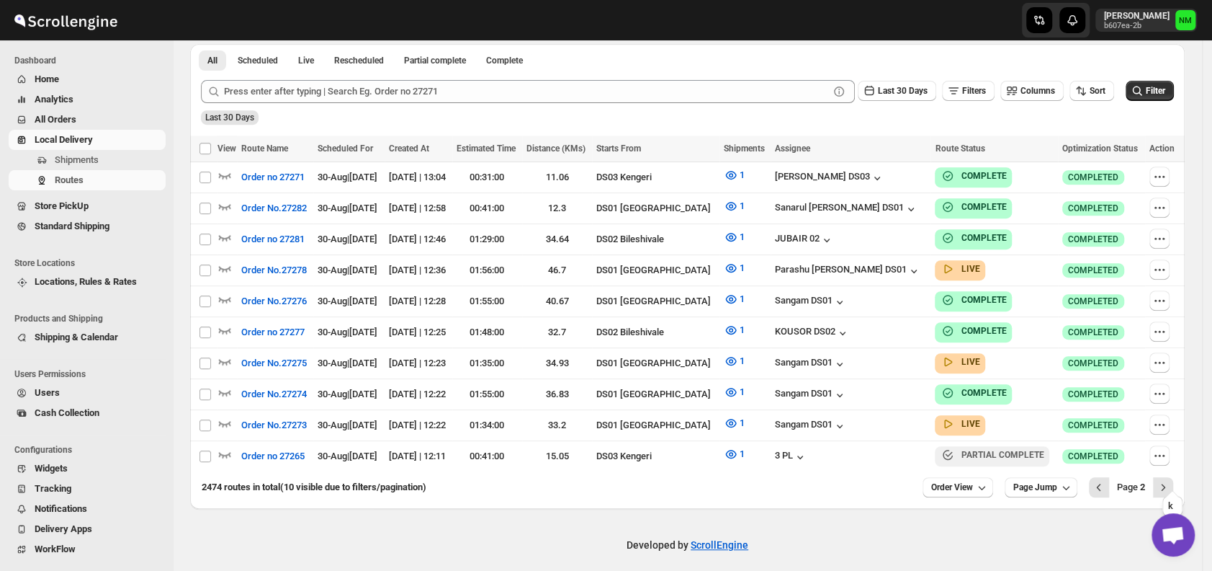
click at [1170, 480] on icon "Next" at bounding box center [1163, 487] width 14 height 14
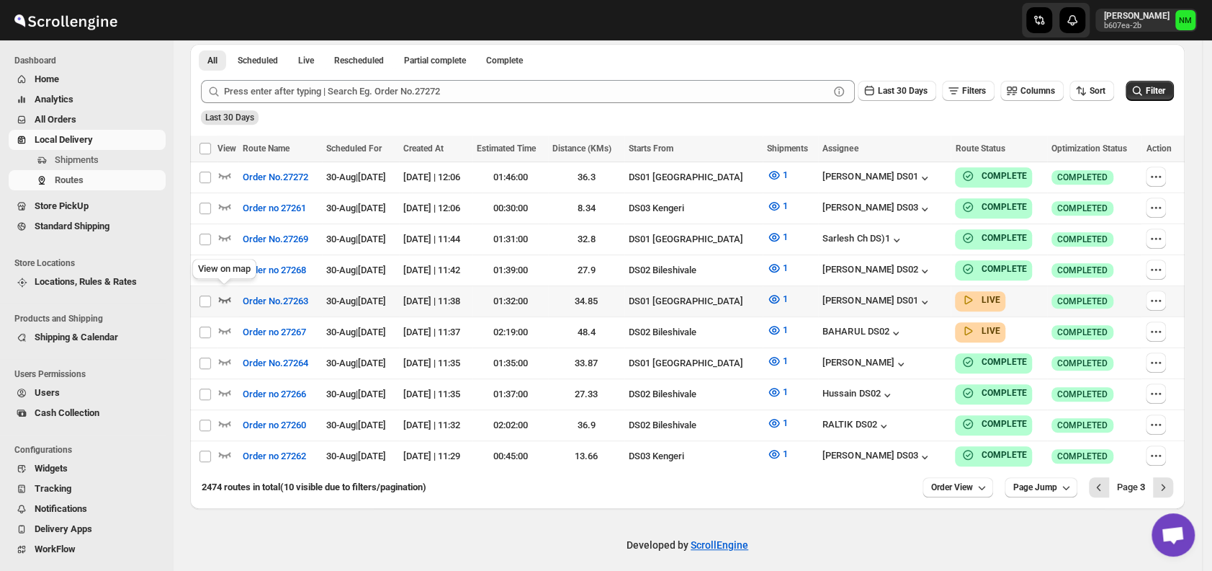
click at [229, 297] on icon "button" at bounding box center [225, 300] width 12 height 6
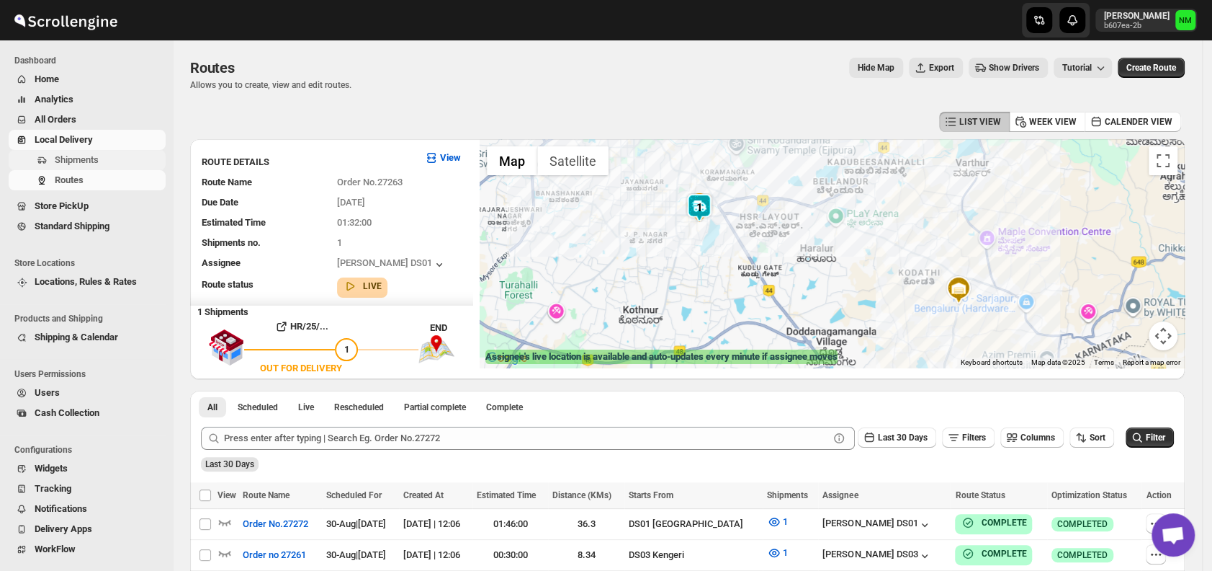
click at [115, 161] on span "Shipments" at bounding box center [109, 160] width 108 height 14
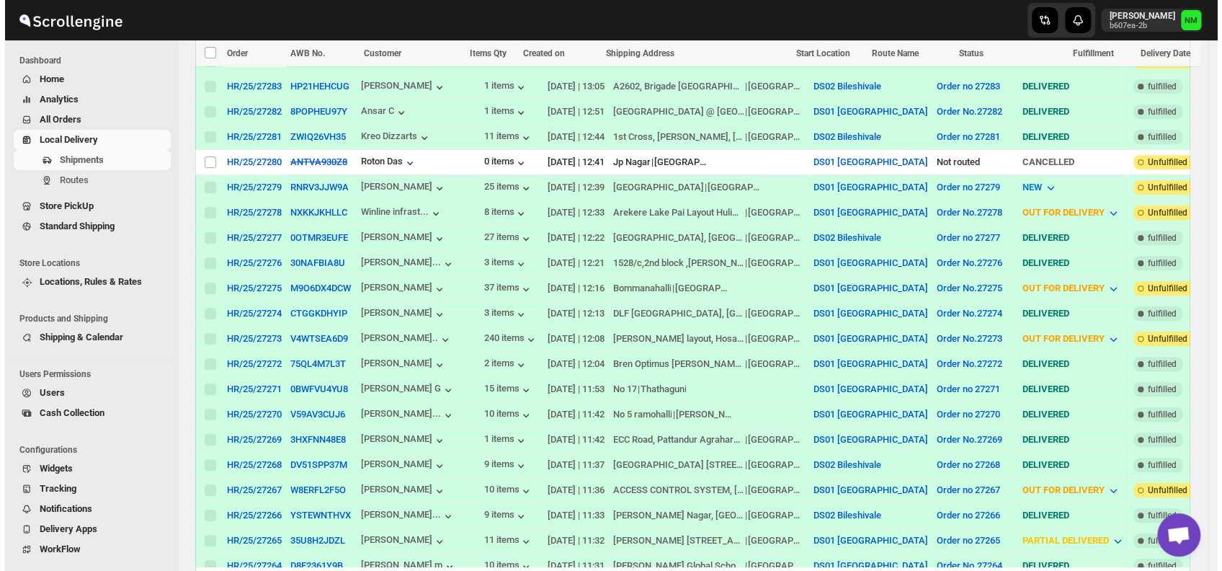
scroll to position [473, 0]
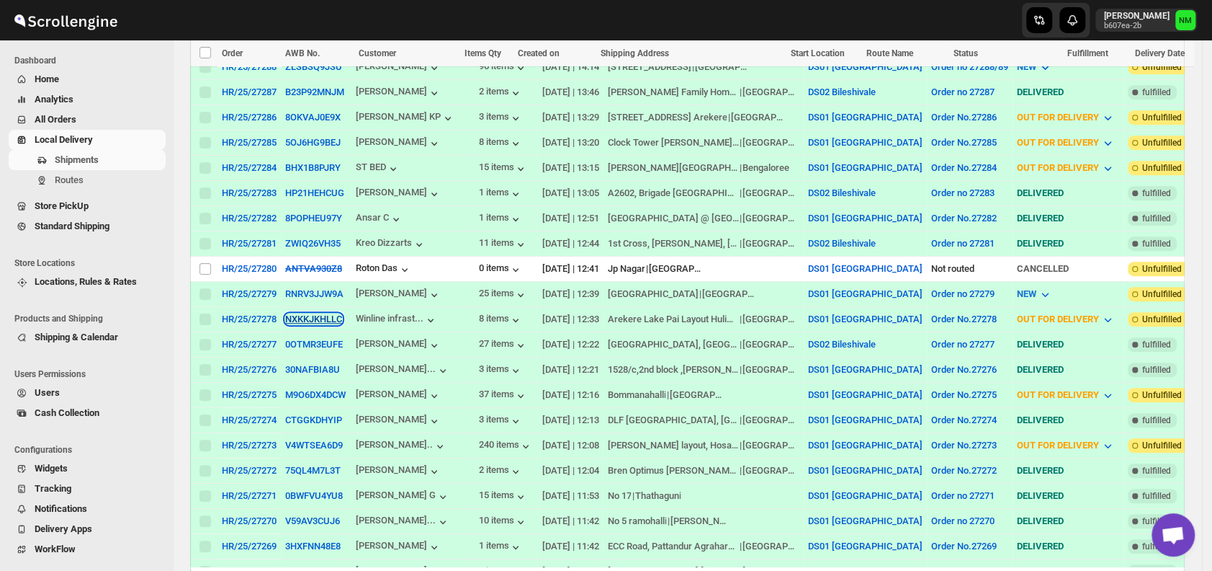
click at [294, 313] on button "NXKKJKHLLC" at bounding box center [313, 318] width 57 height 11
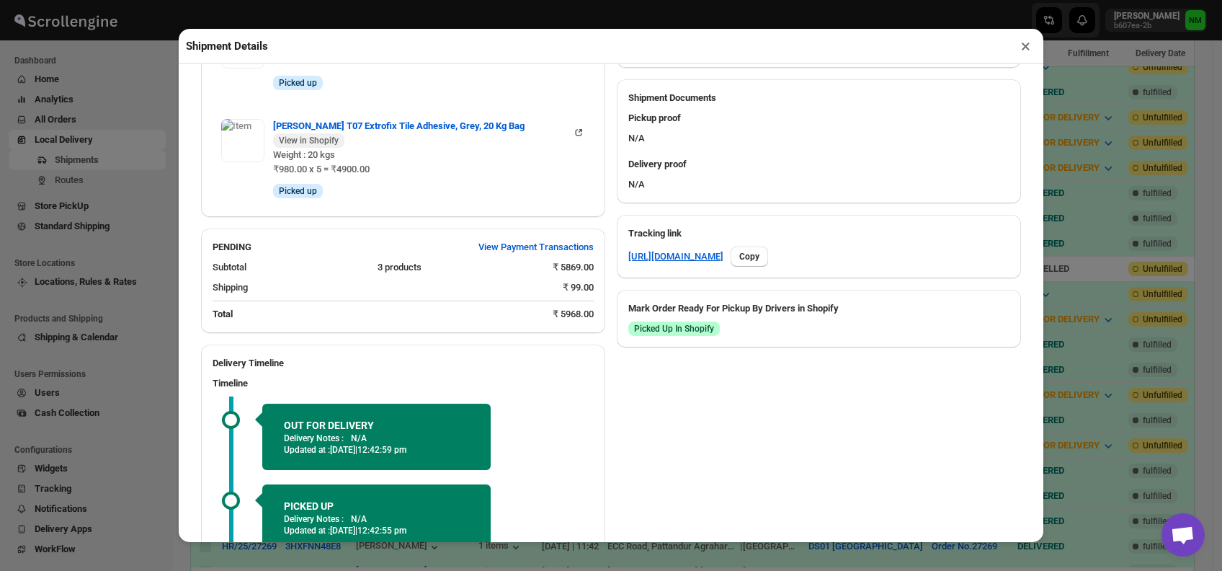
scroll to position [730, 0]
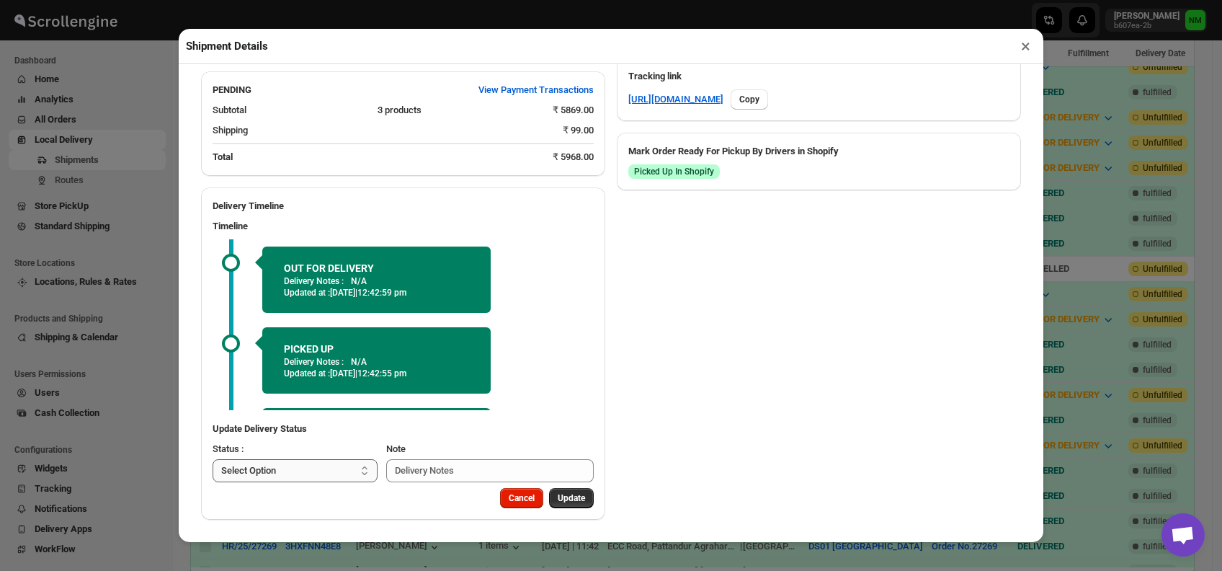
click at [321, 466] on select "Select Option PICKED UP OUT FOR DELIVERY RESCHEDULE DELIVERED CANCELLED" at bounding box center [295, 470] width 165 height 23
select select "DELIVERED"
click at [213, 459] on select "Select Option PICKED UP OUT FOR DELIVERY RESCHEDULE DELIVERED CANCELLED" at bounding box center [295, 470] width 165 height 23
click at [558, 498] on span "Update" at bounding box center [571, 498] width 27 height 12
select select
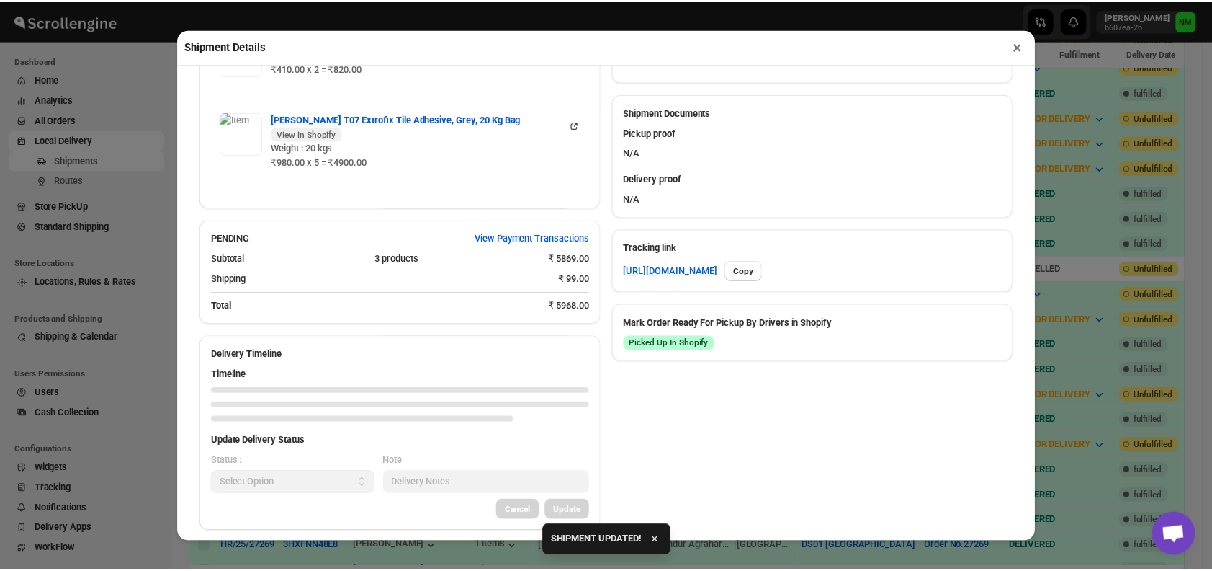
scroll to position [693, 0]
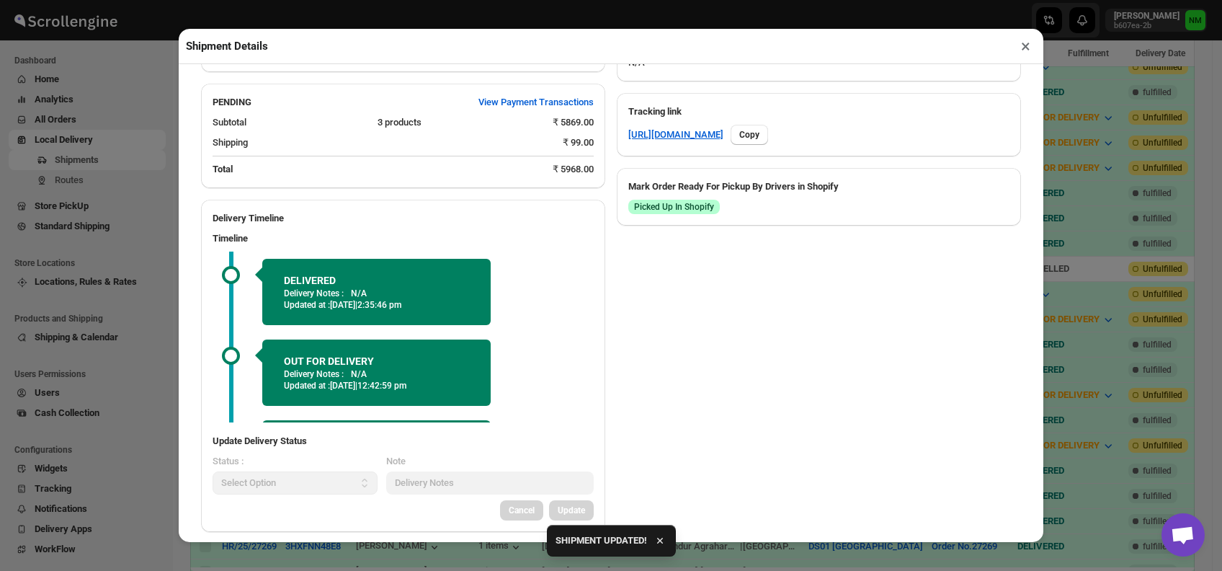
click at [1022, 50] on button "×" at bounding box center [1025, 46] width 21 height 20
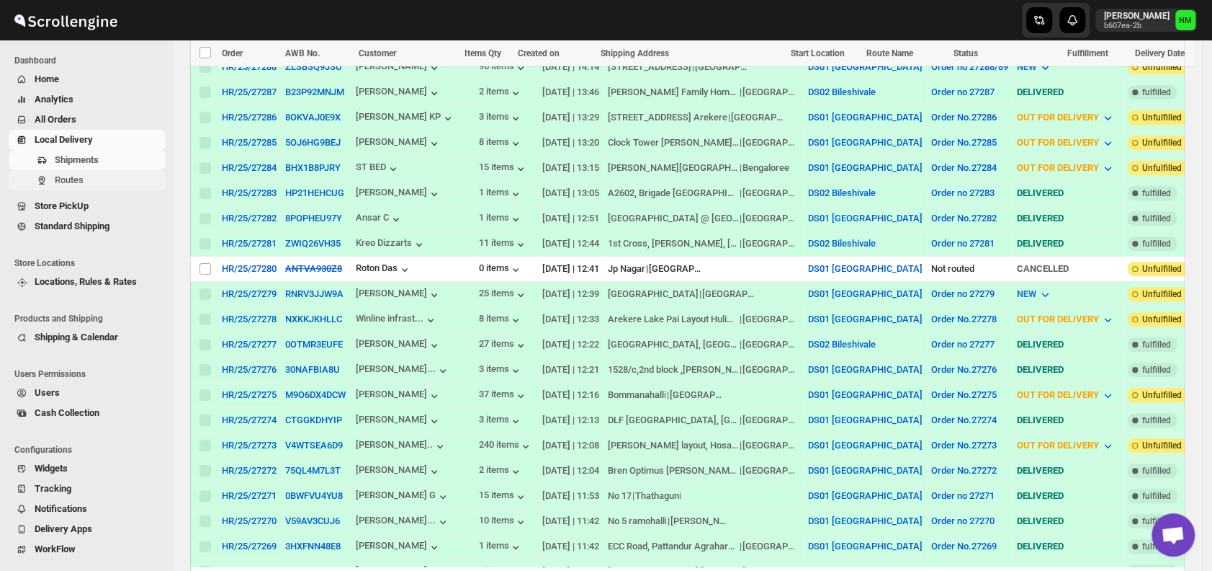
click at [92, 172] on button "Routes" at bounding box center [87, 180] width 157 height 20
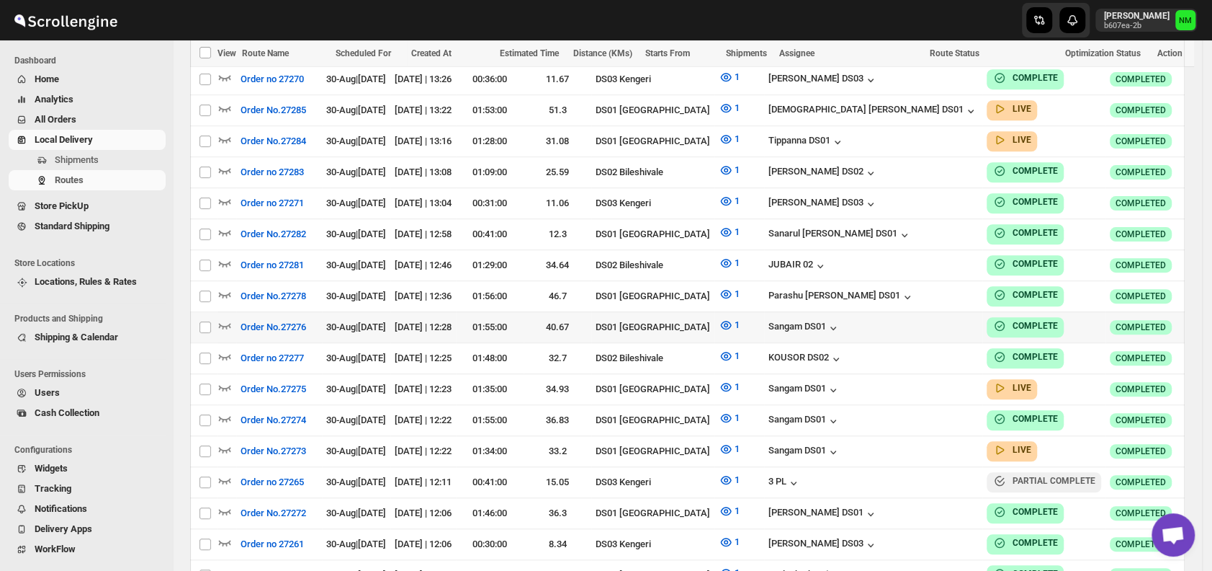
scroll to position [681, 0]
click at [229, 379] on icon "button" at bounding box center [225, 386] width 14 height 14
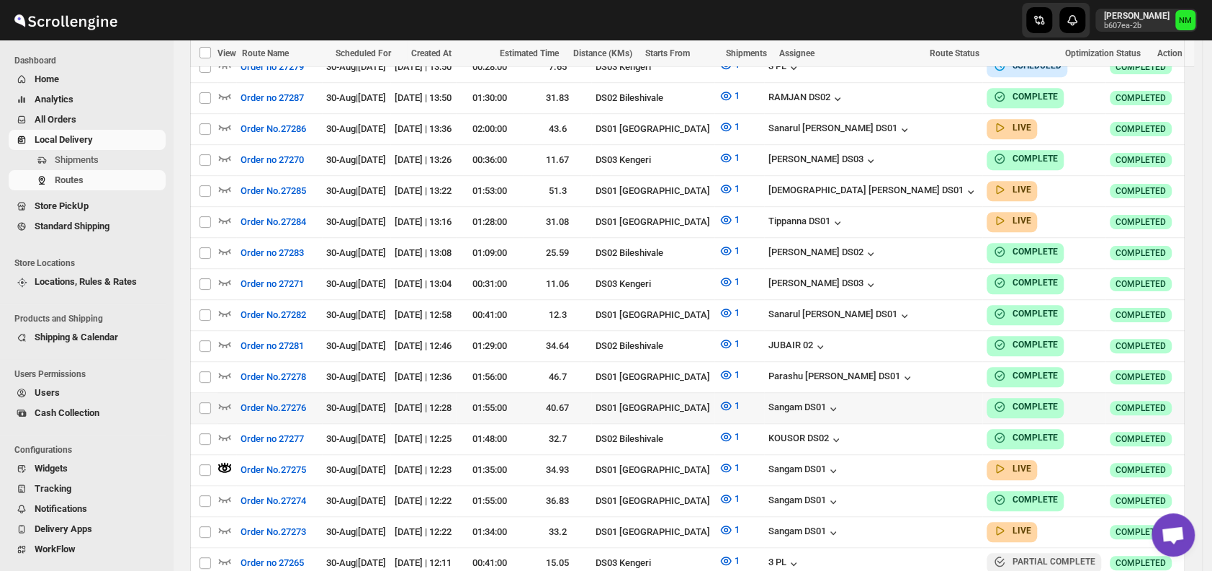
scroll to position [614, 0]
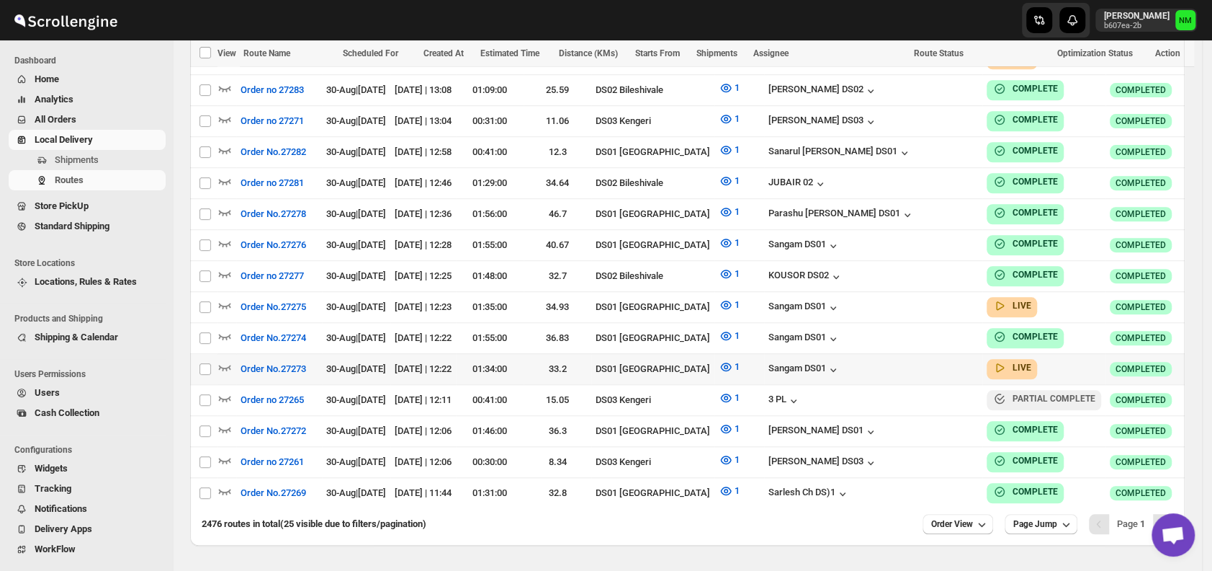
scroll to position [766, 0]
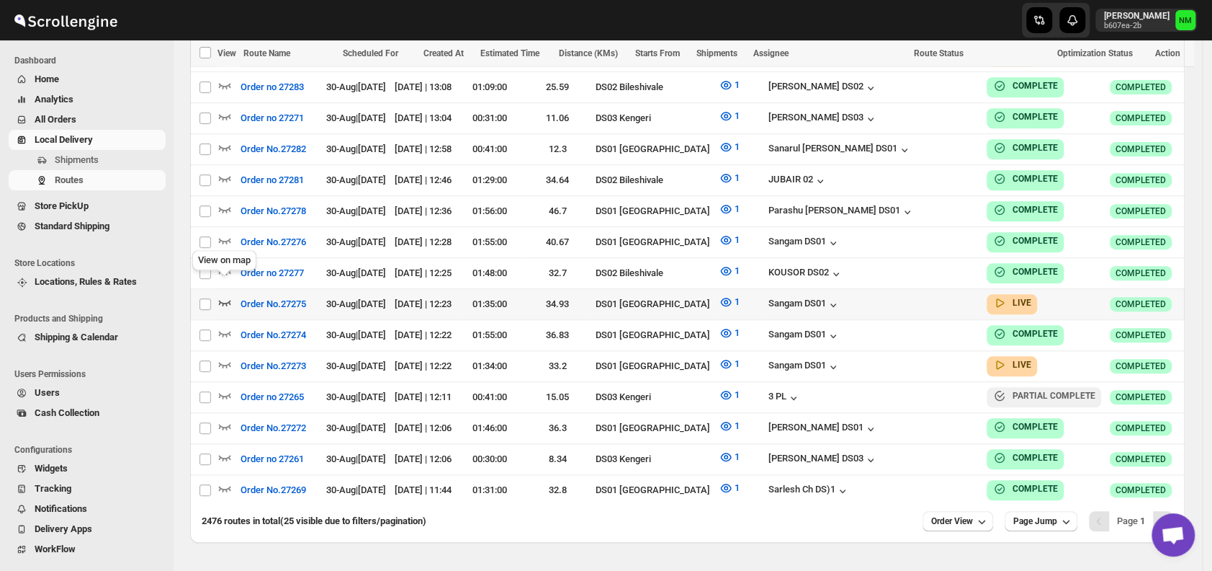
click at [222, 295] on icon "button" at bounding box center [225, 302] width 14 height 14
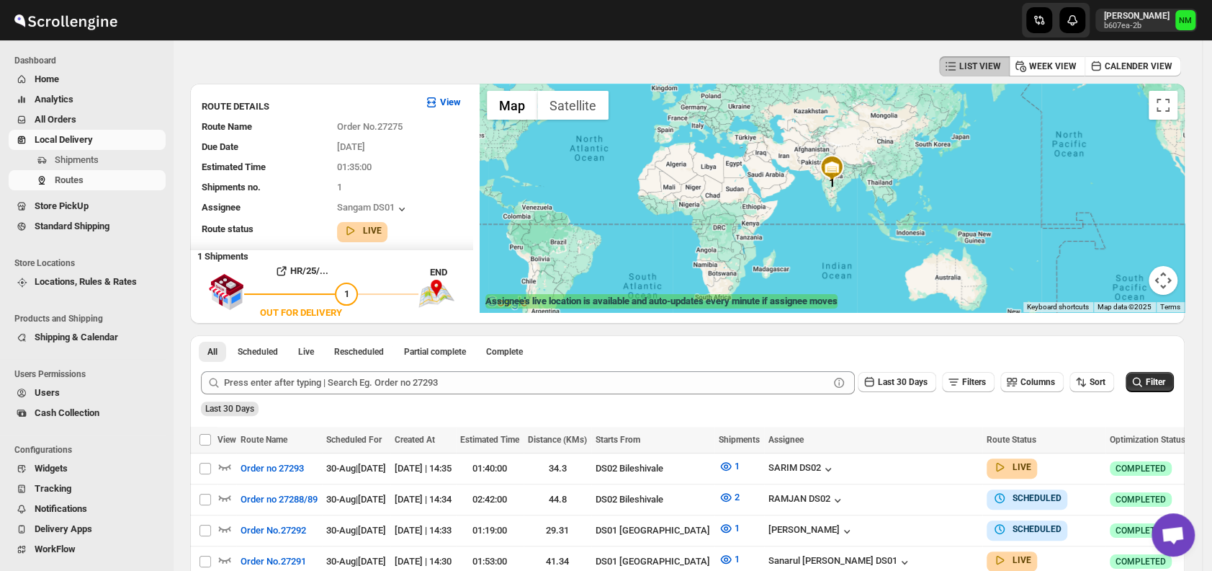
scroll to position [0, 0]
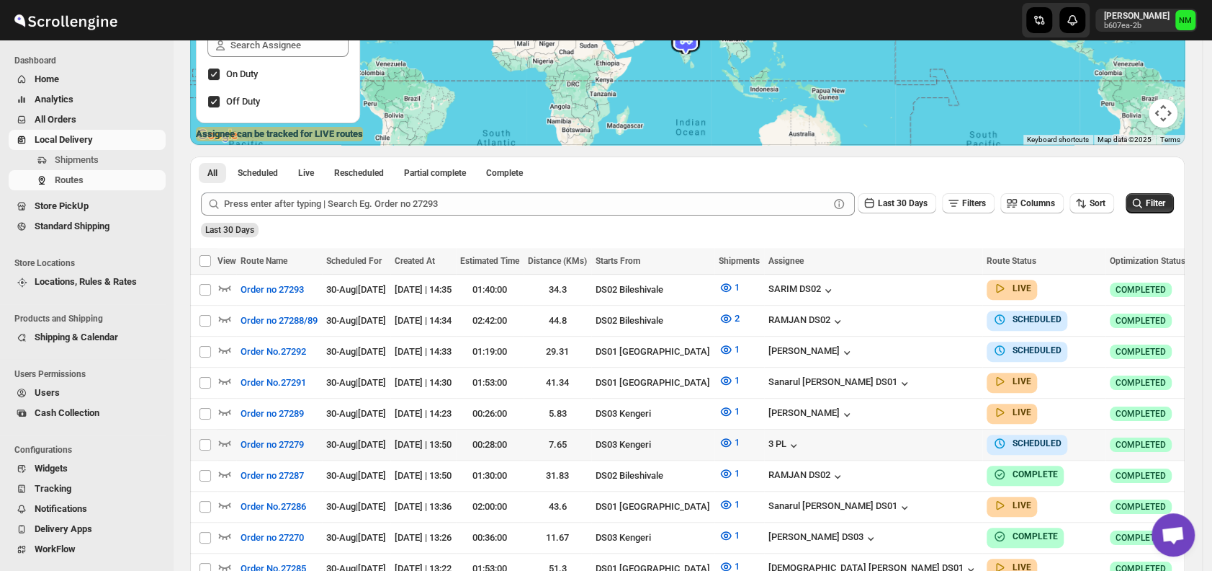
scroll to position [266, 0]
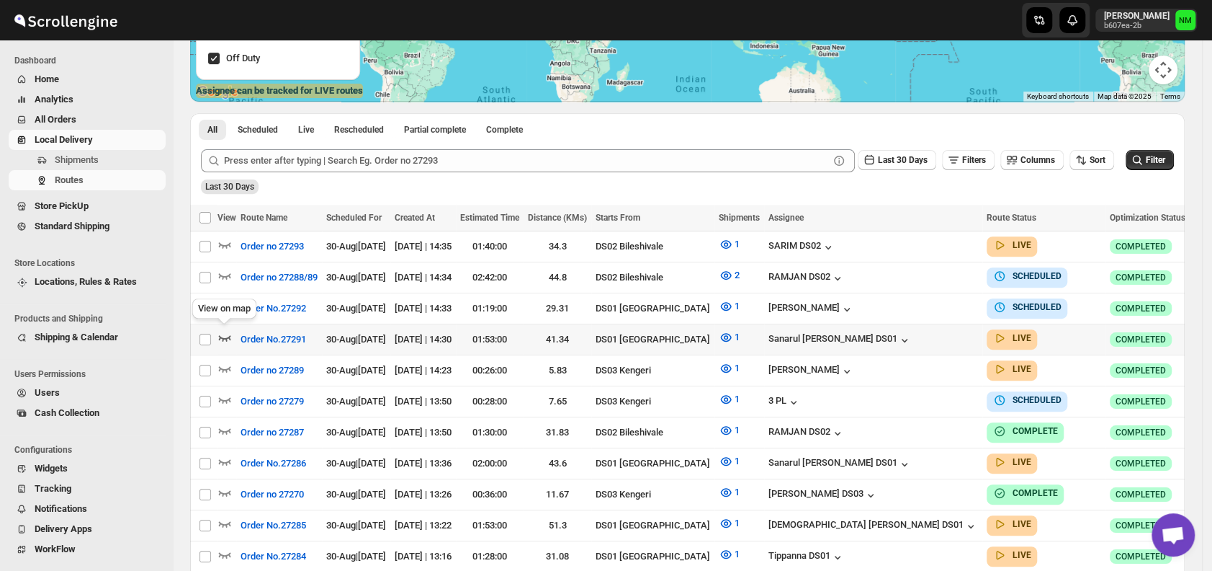
click at [228, 332] on icon "button" at bounding box center [225, 337] width 14 height 14
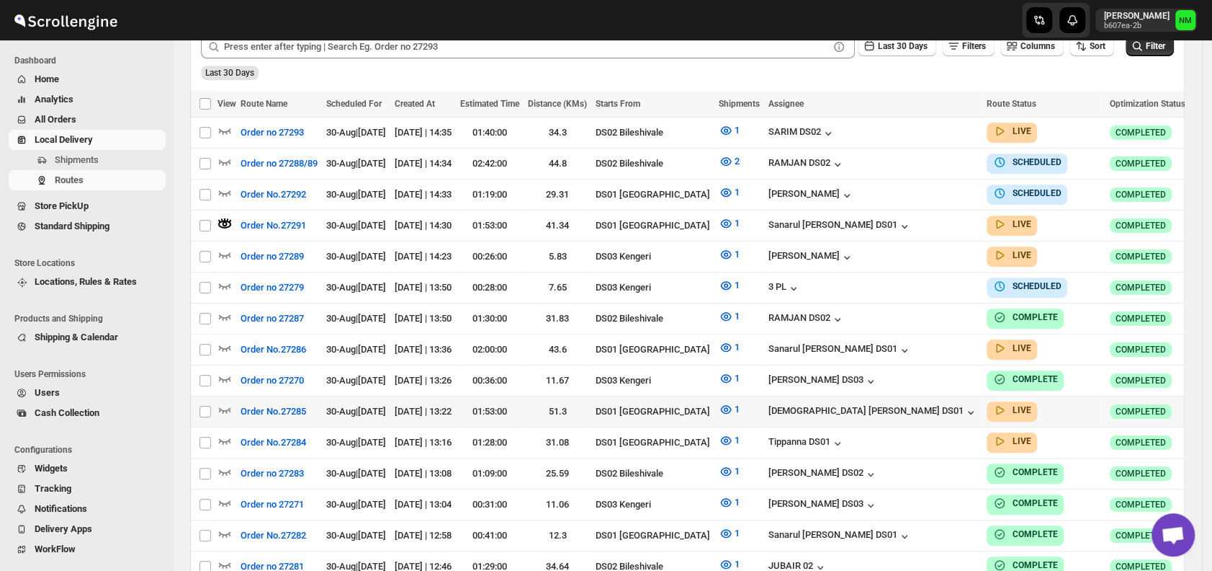
scroll to position [427, 0]
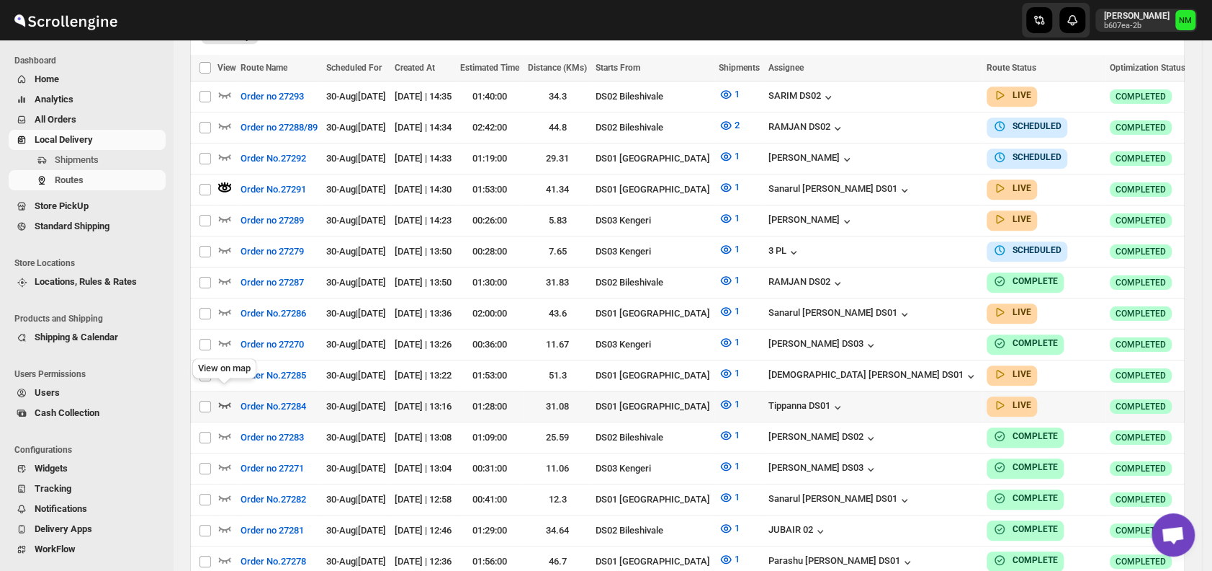
click at [220, 402] on icon "button" at bounding box center [225, 405] width 12 height 6
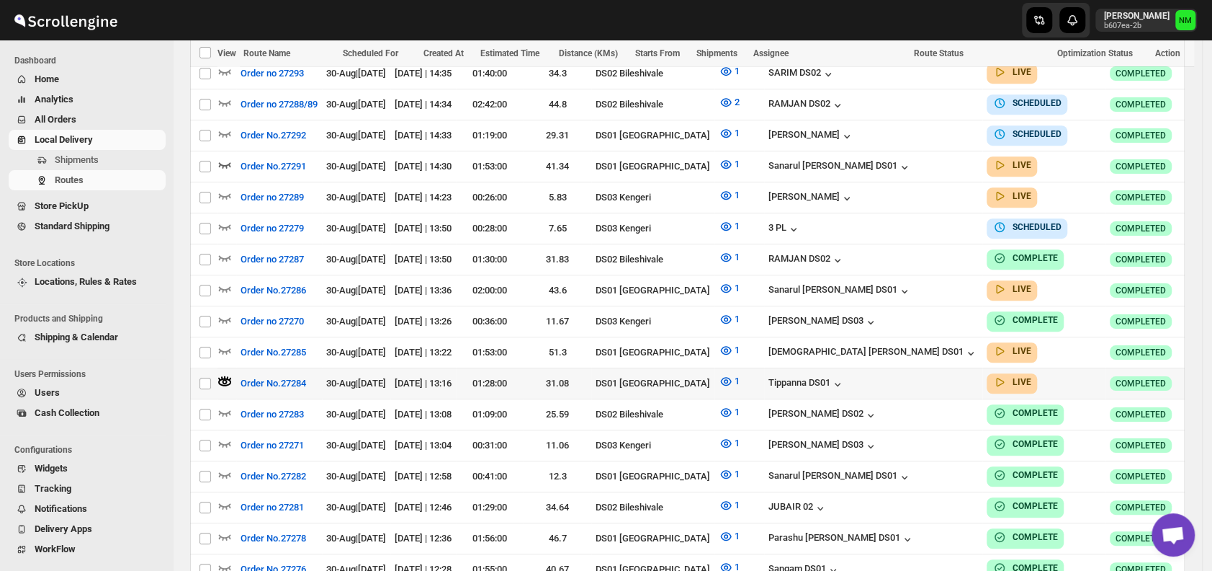
scroll to position [460, 0]
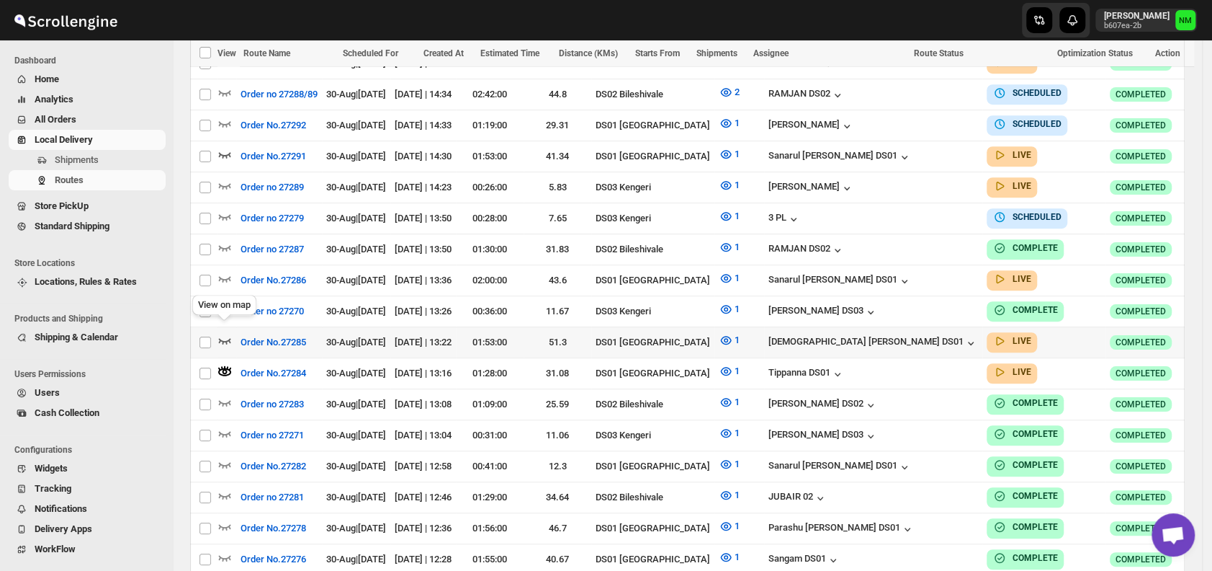
click at [225, 333] on icon "button" at bounding box center [225, 340] width 14 height 14
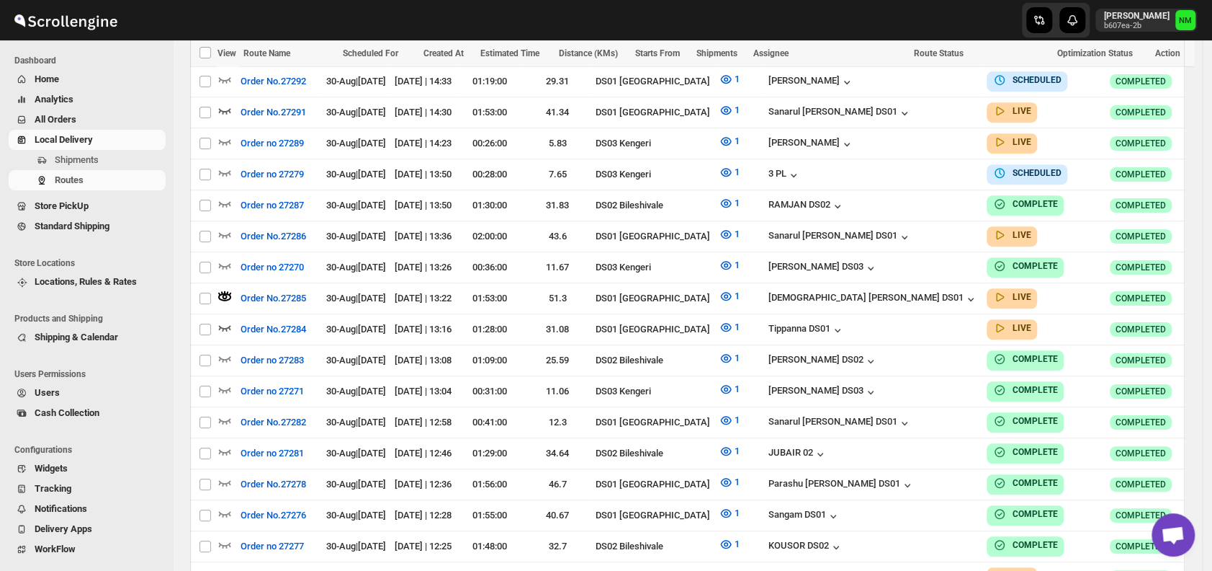
scroll to position [798, 0]
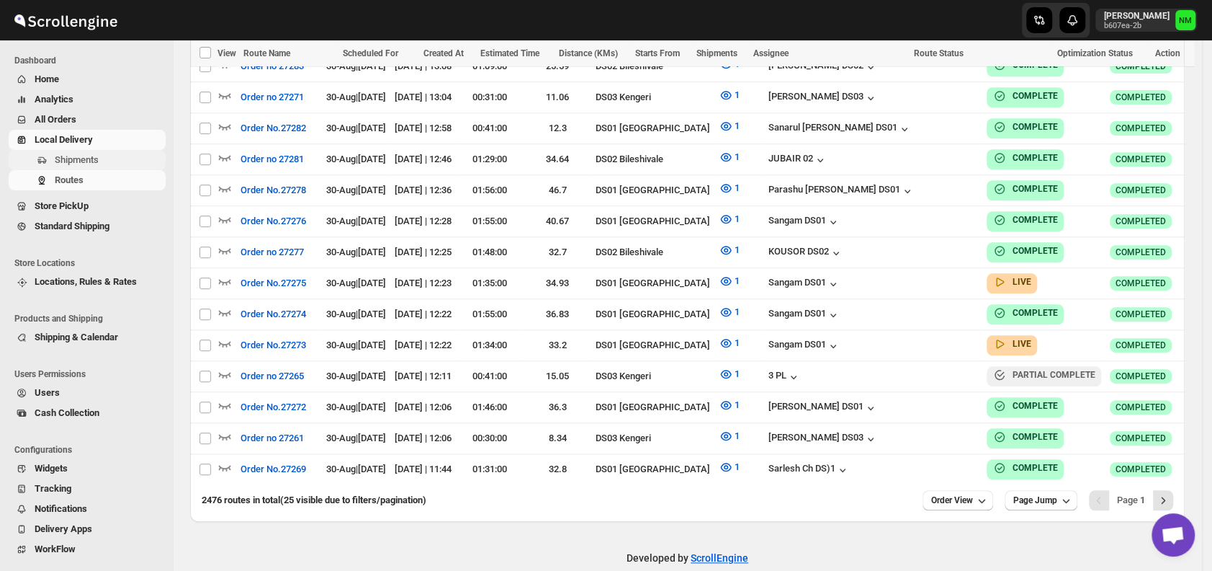
click at [77, 154] on span "Shipments" at bounding box center [77, 159] width 44 height 11
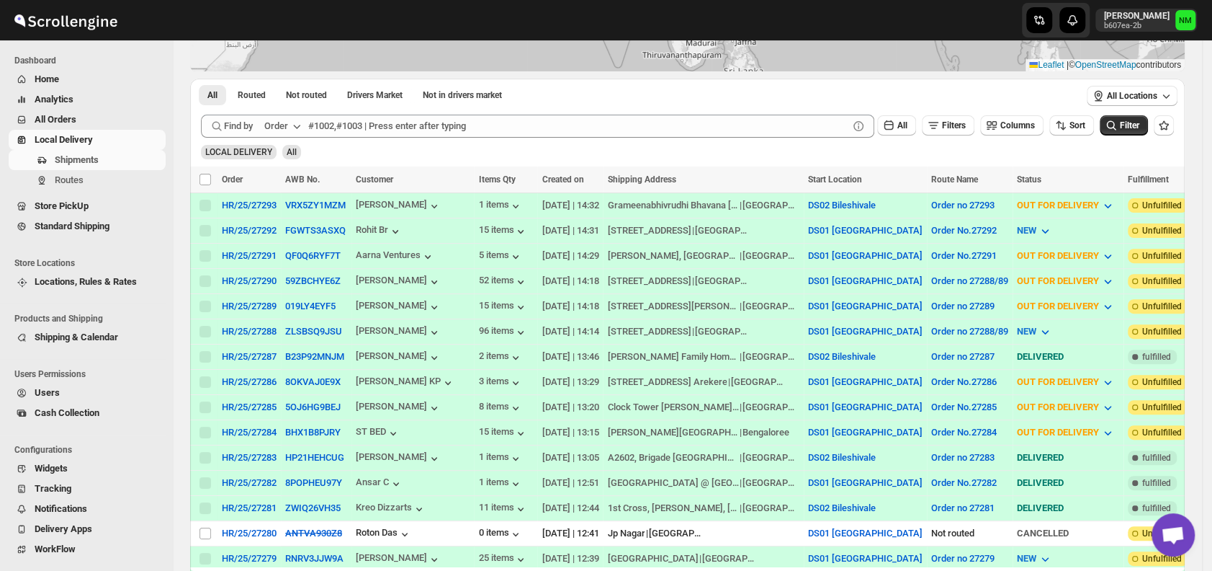
scroll to position [209, 0]
click at [105, 179] on span "Routes" at bounding box center [109, 180] width 108 height 14
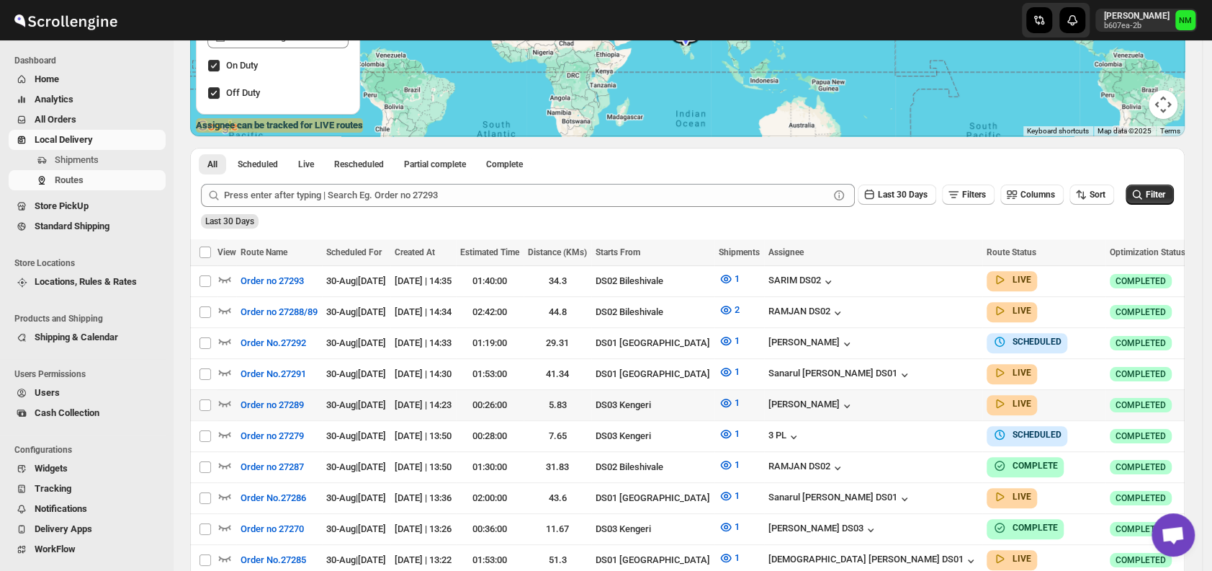
scroll to position [232, 0]
click at [104, 168] on button "Shipments" at bounding box center [87, 160] width 157 height 20
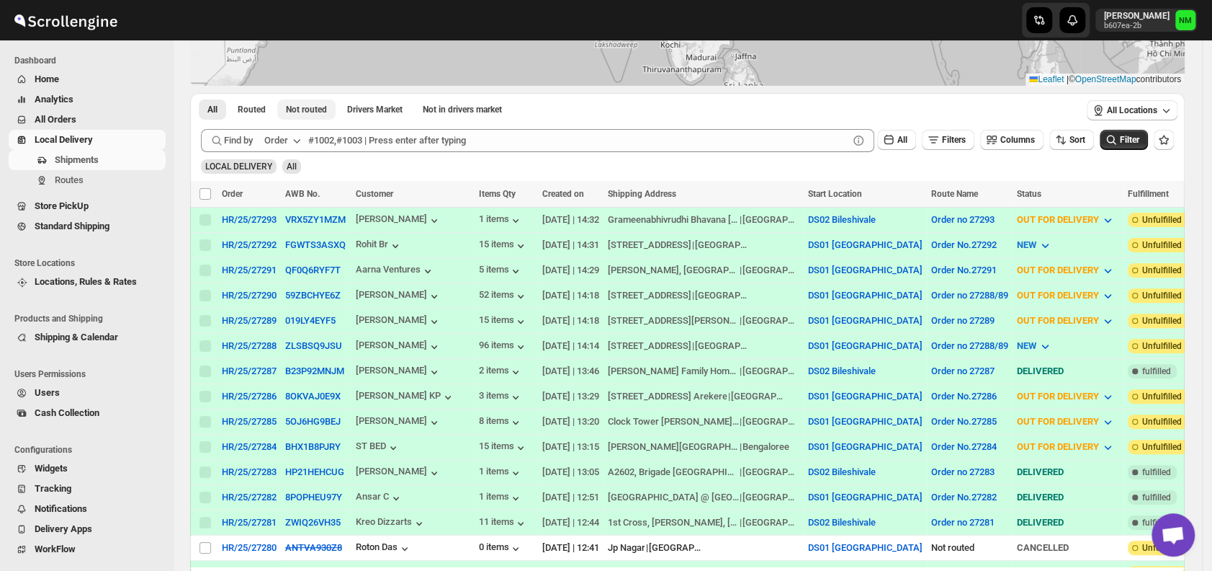
scroll to position [197, 0]
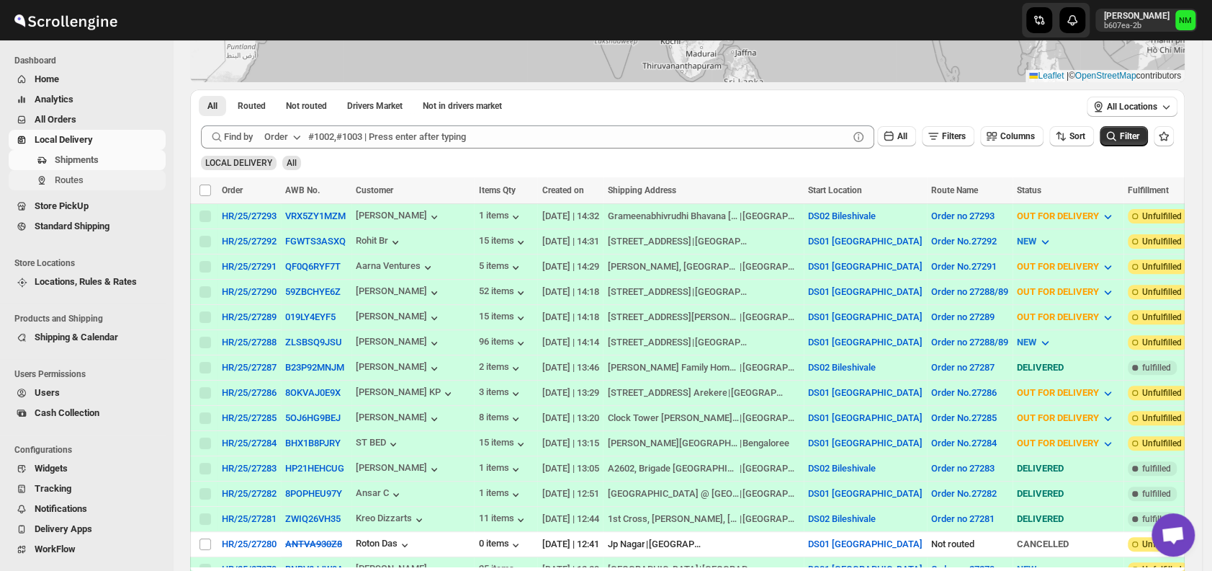
click at [87, 179] on span "Routes" at bounding box center [109, 180] width 108 height 14
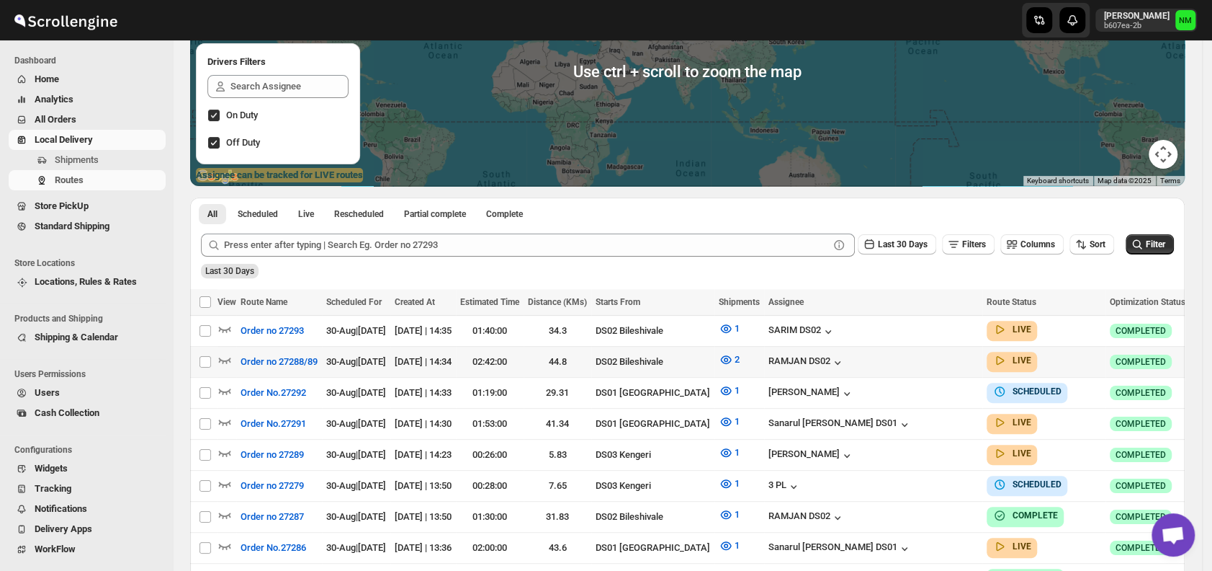
scroll to position [184, 0]
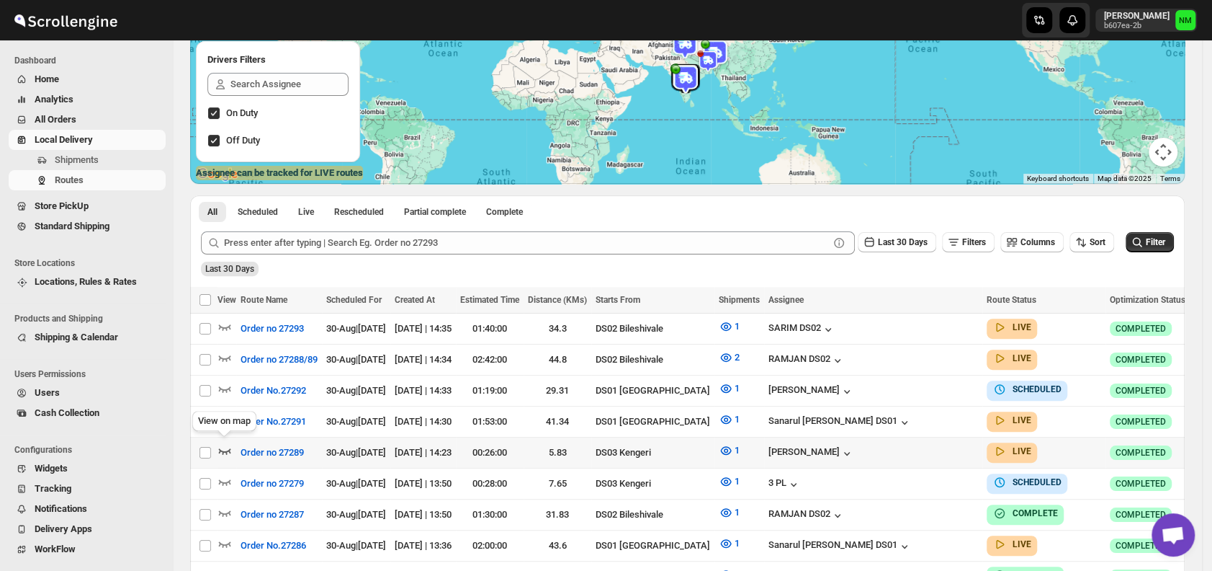
click at [226, 450] on icon "button" at bounding box center [225, 451] width 12 height 6
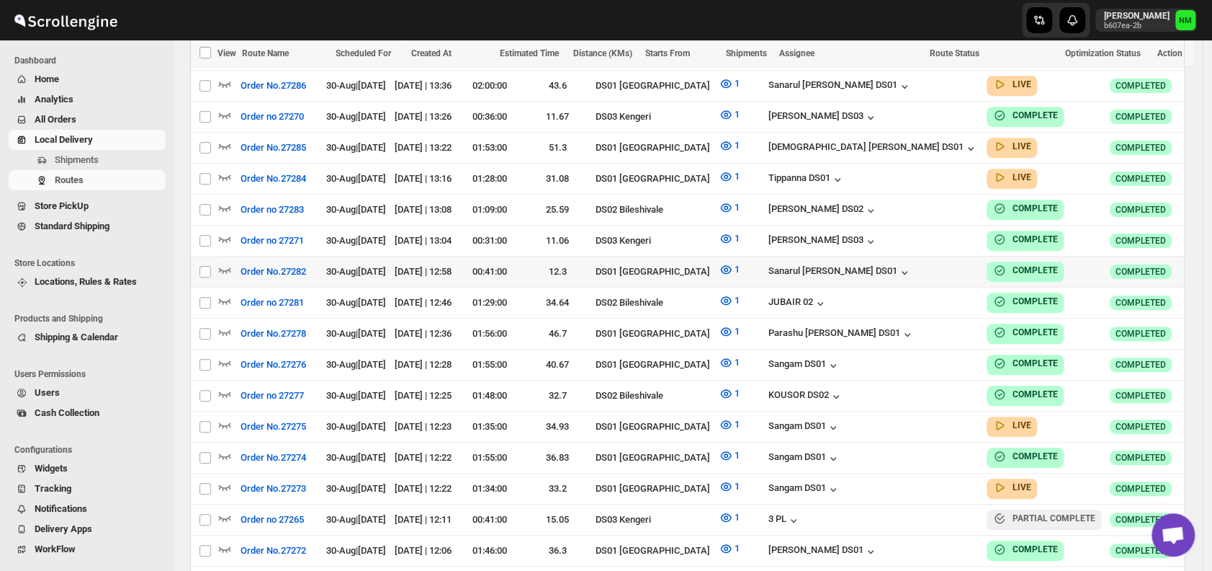
scroll to position [798, 0]
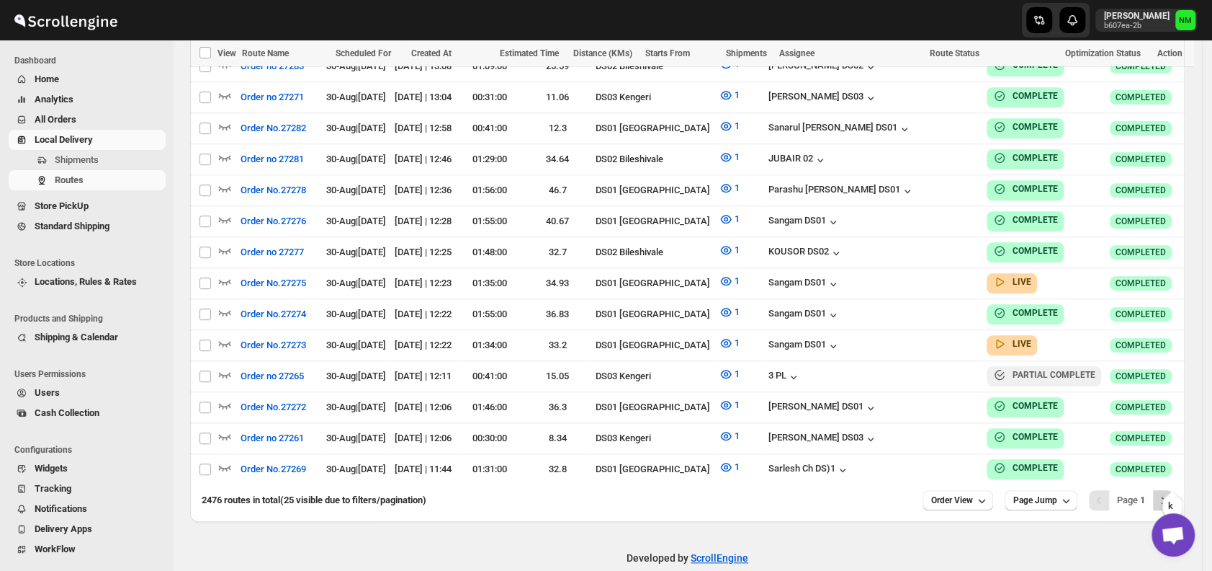
click at [1171, 493] on icon "Next" at bounding box center [1163, 500] width 14 height 14
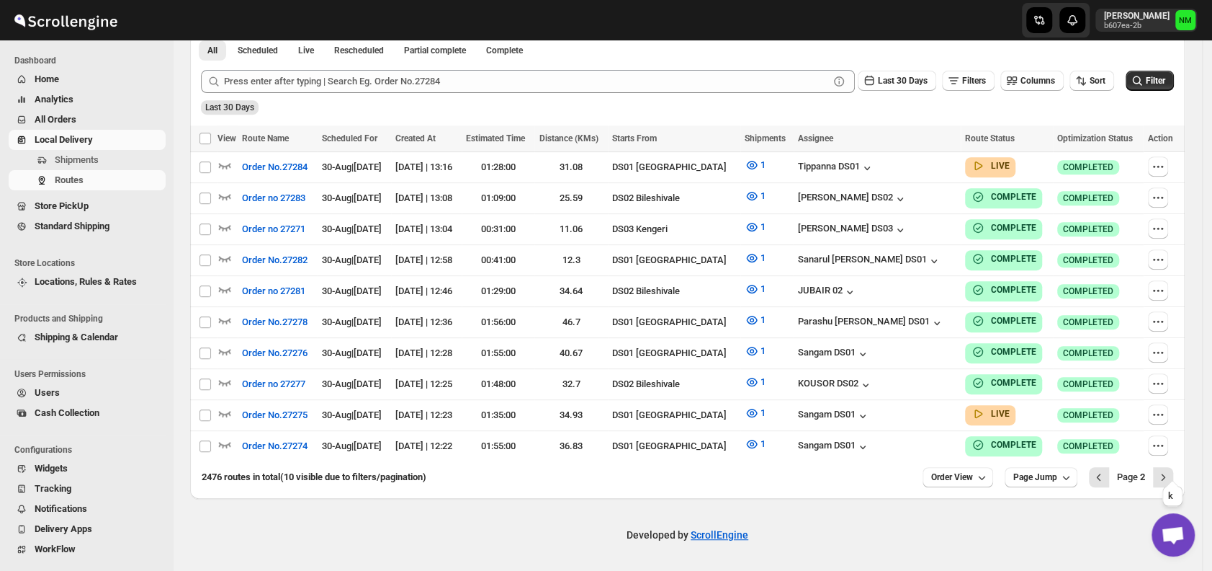
scroll to position [346, 0]
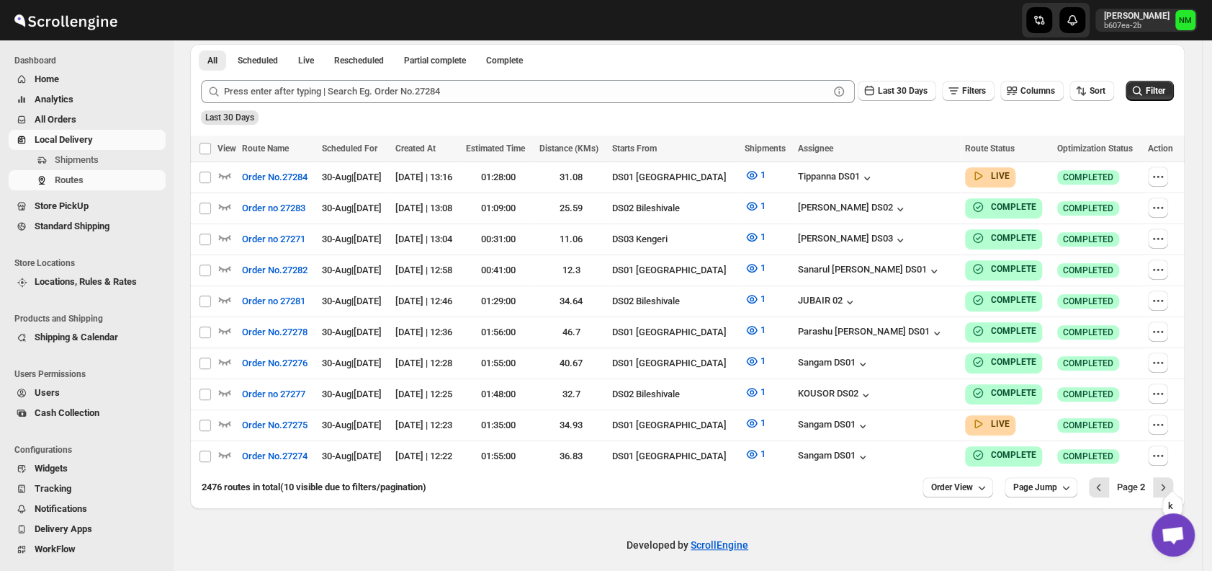
click at [1171, 480] on icon "Next" at bounding box center [1163, 487] width 14 height 14
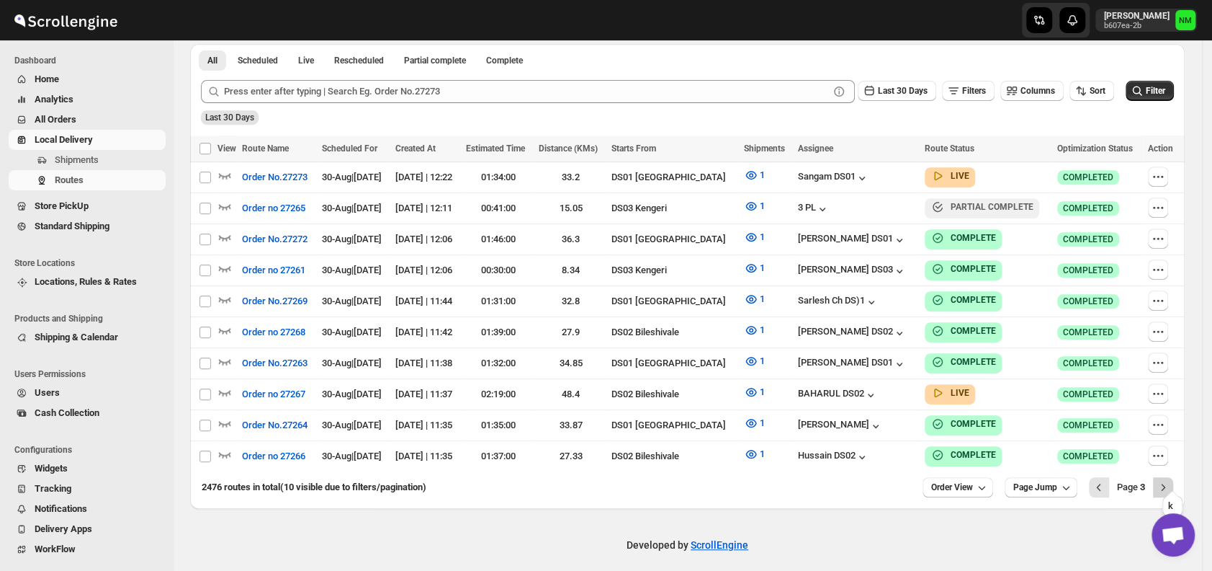
click at [1171, 480] on icon "Next" at bounding box center [1163, 487] width 14 height 14
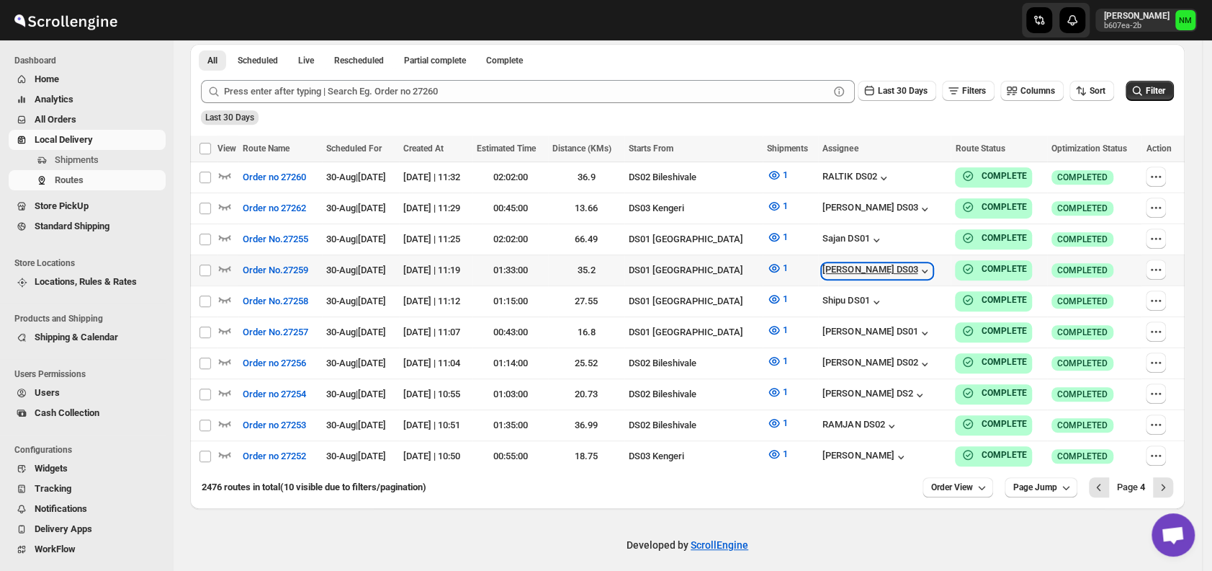
click at [901, 272] on div "Saibur Rahman DS03" at bounding box center [877, 271] width 109 height 14
click at [1099, 479] on button "Previous" at bounding box center [1099, 487] width 20 height 20
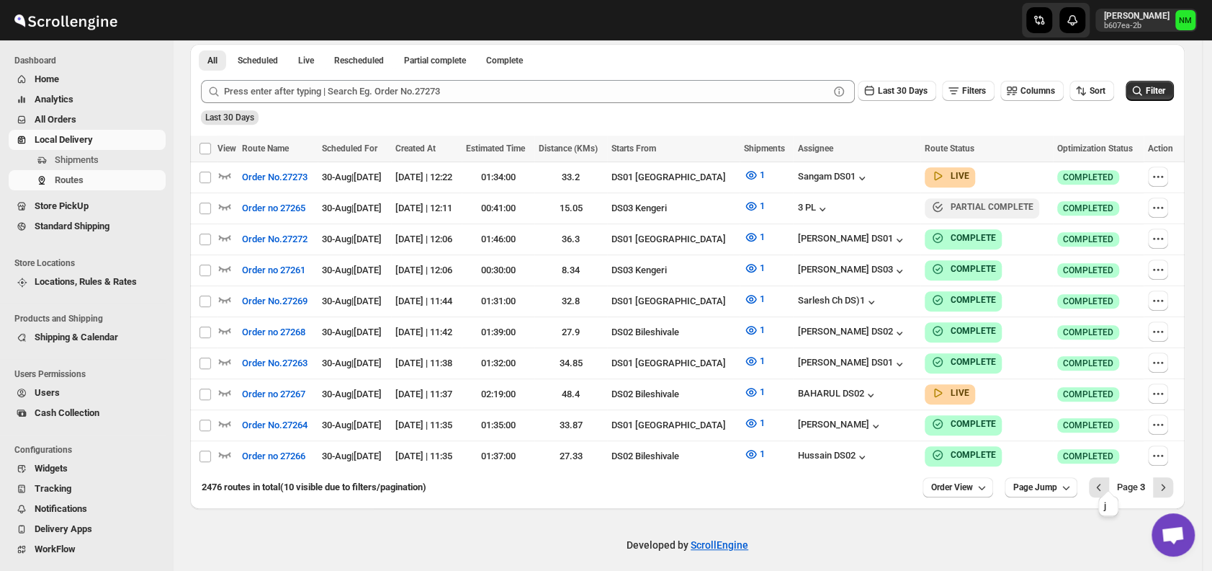
click at [1099, 479] on button "Previous" at bounding box center [1099, 487] width 20 height 20
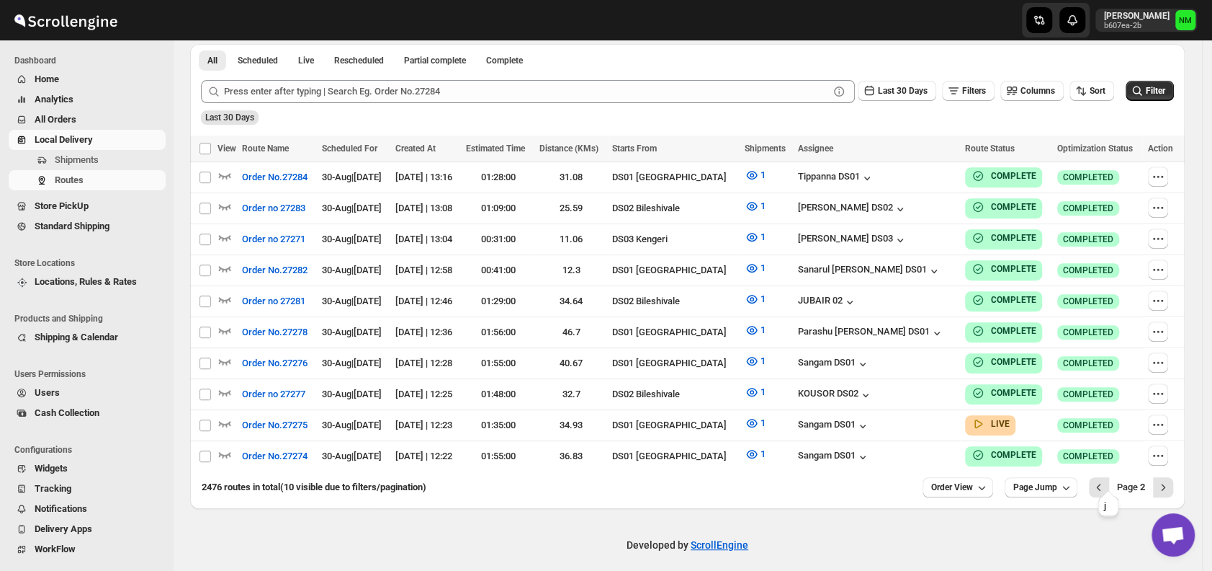
click at [1099, 479] on button "Previous" at bounding box center [1099, 487] width 20 height 20
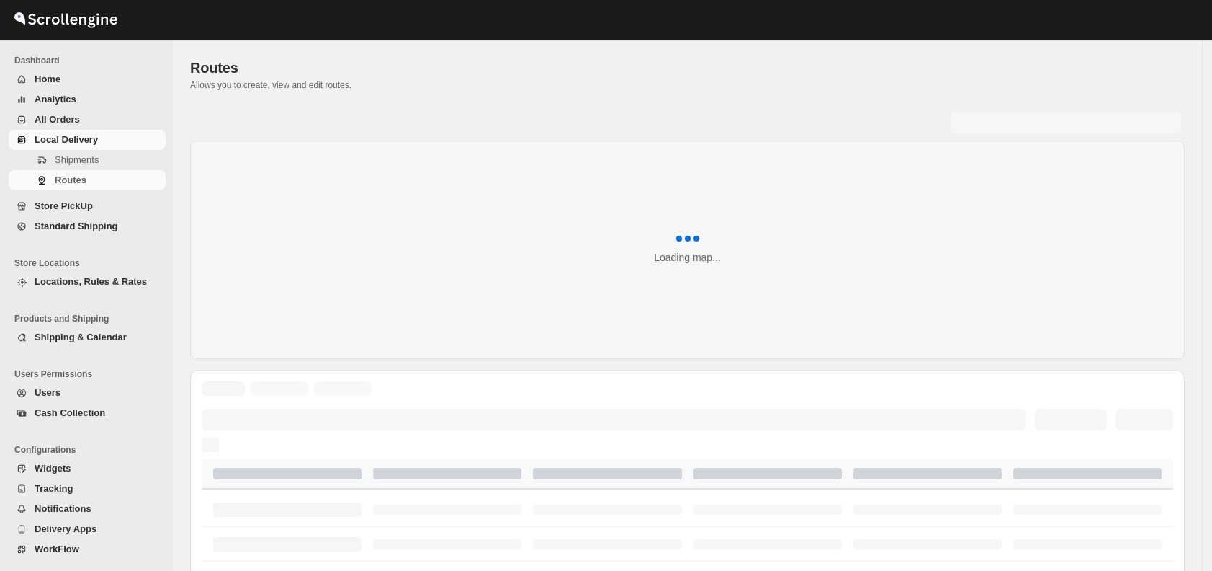
scroll to position [346, 0]
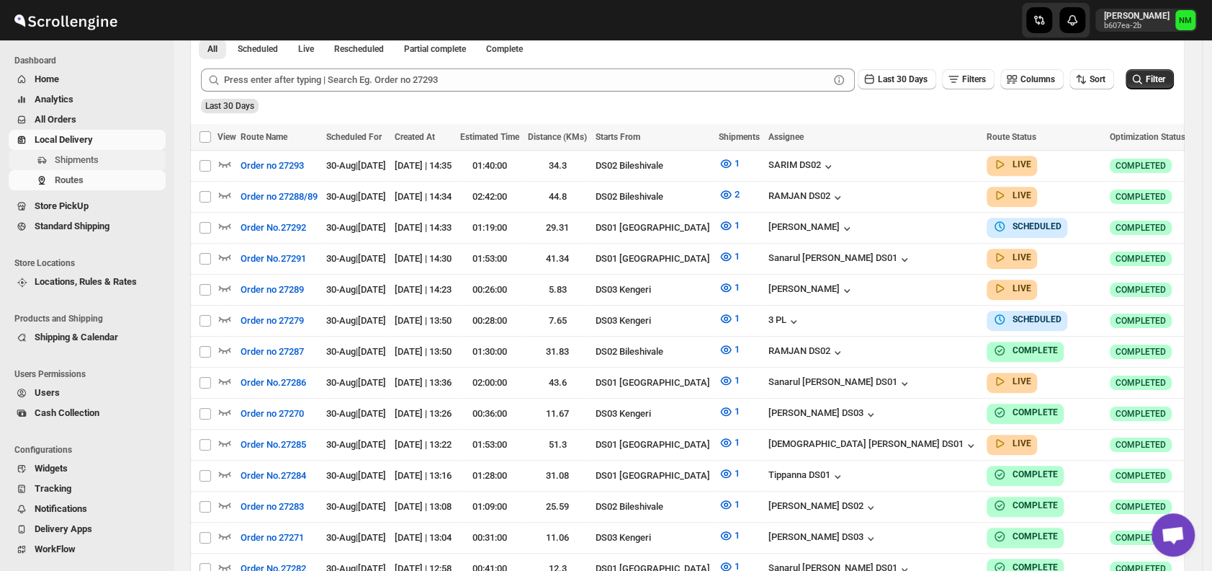
click at [110, 161] on span "Shipments" at bounding box center [109, 160] width 108 height 14
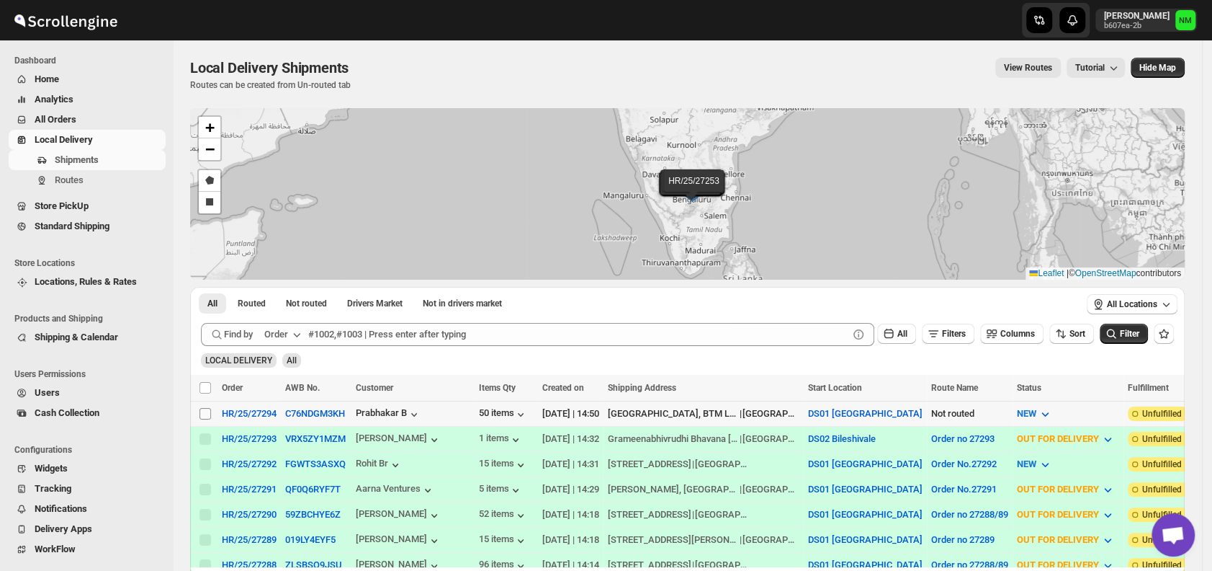
click at [205, 409] on input "Select shipment" at bounding box center [206, 414] width 12 height 12
checkbox input "true"
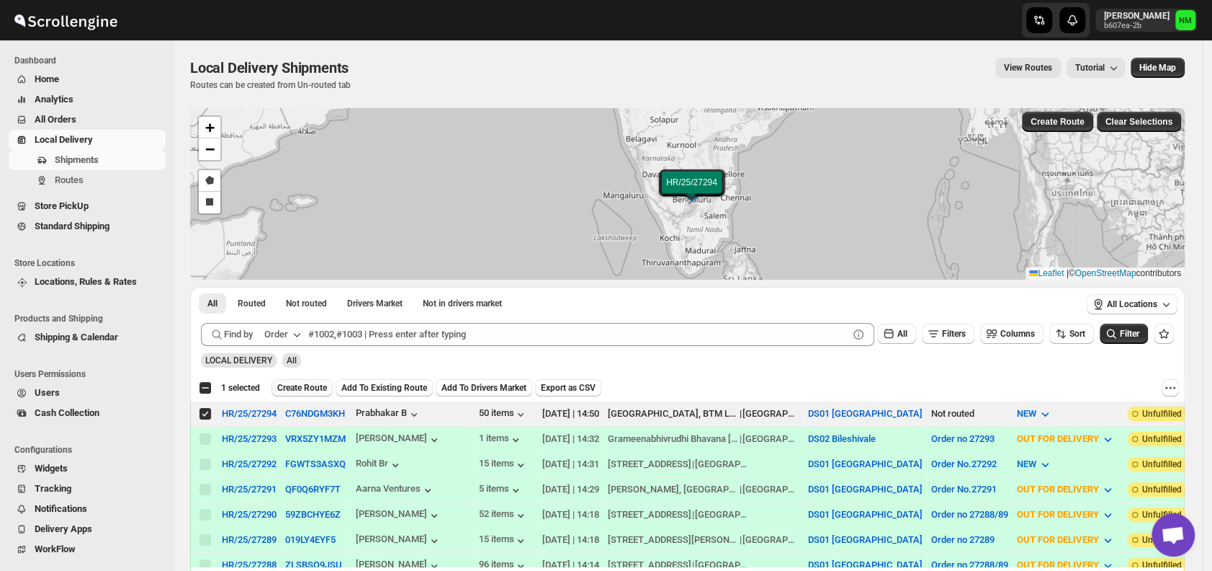
click at [300, 385] on span "Create Route" at bounding box center [302, 388] width 50 height 12
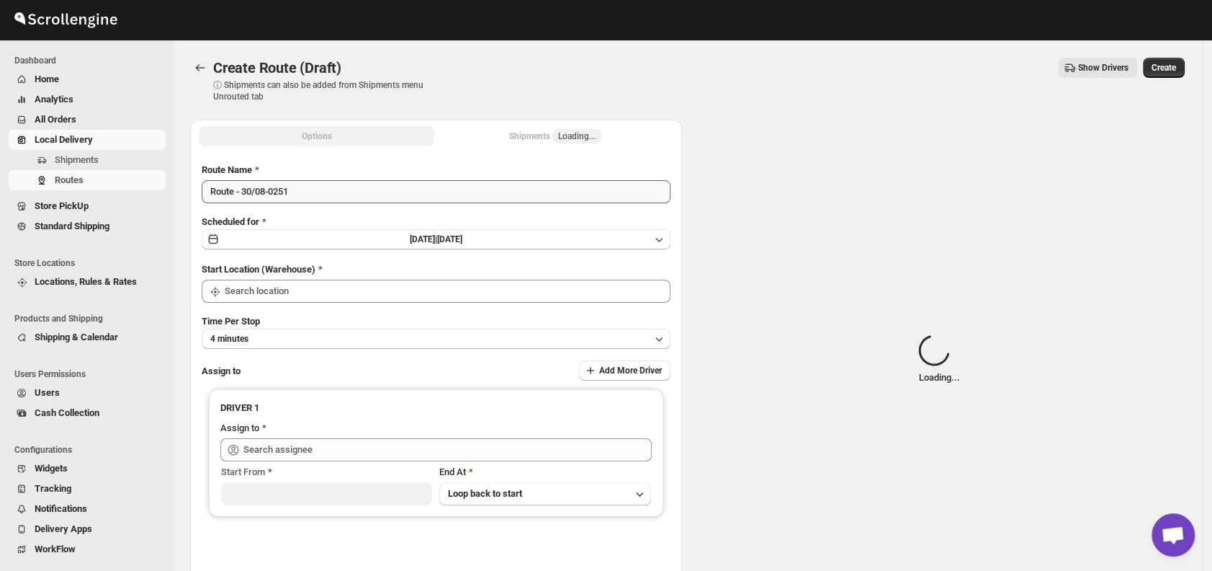
type input "DS01 [GEOGRAPHIC_DATA]"
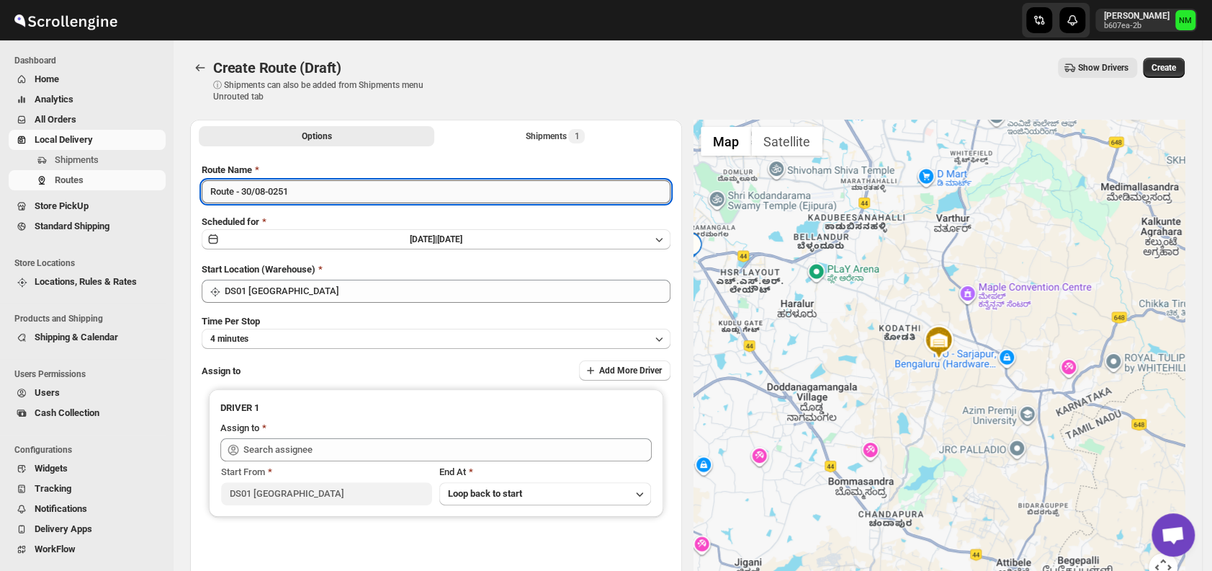
click at [306, 196] on input "Route - 30/08-0251" at bounding box center [436, 191] width 469 height 23
type input "R"
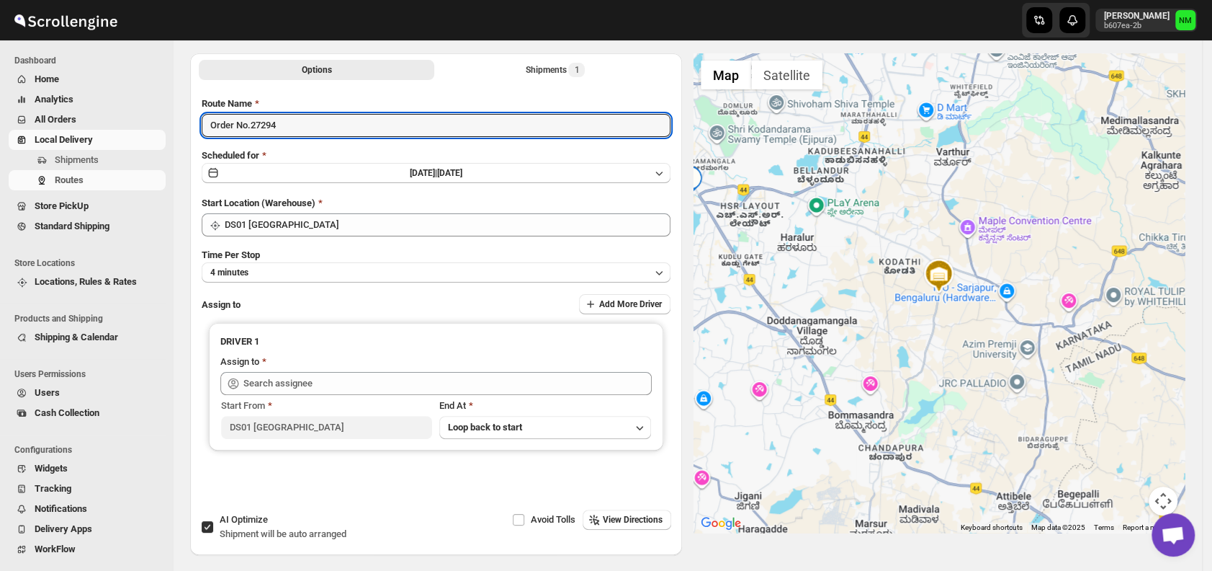
type input "Order No.27294"
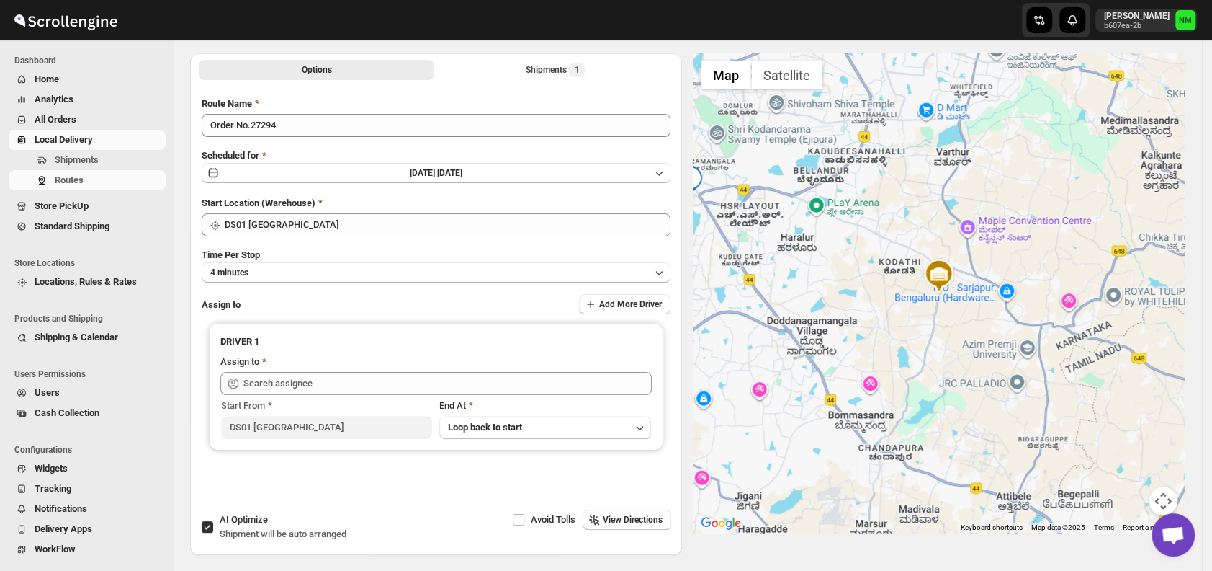
click at [287, 282] on div "Route Name Order No.27294 Scheduled for [DATE] | [DATE] Start Location (Warehou…" at bounding box center [436, 300] width 469 height 407
click at [284, 272] on button "4 minutes" at bounding box center [436, 272] width 469 height 20
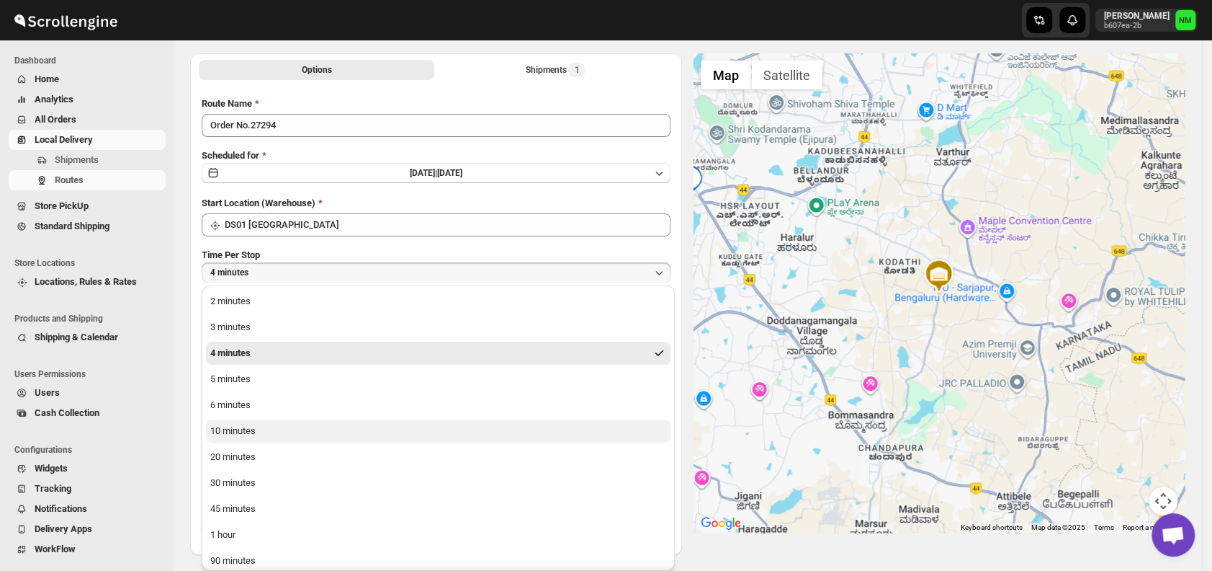
click at [254, 425] on div "10 minutes" at bounding box center [232, 431] width 45 height 14
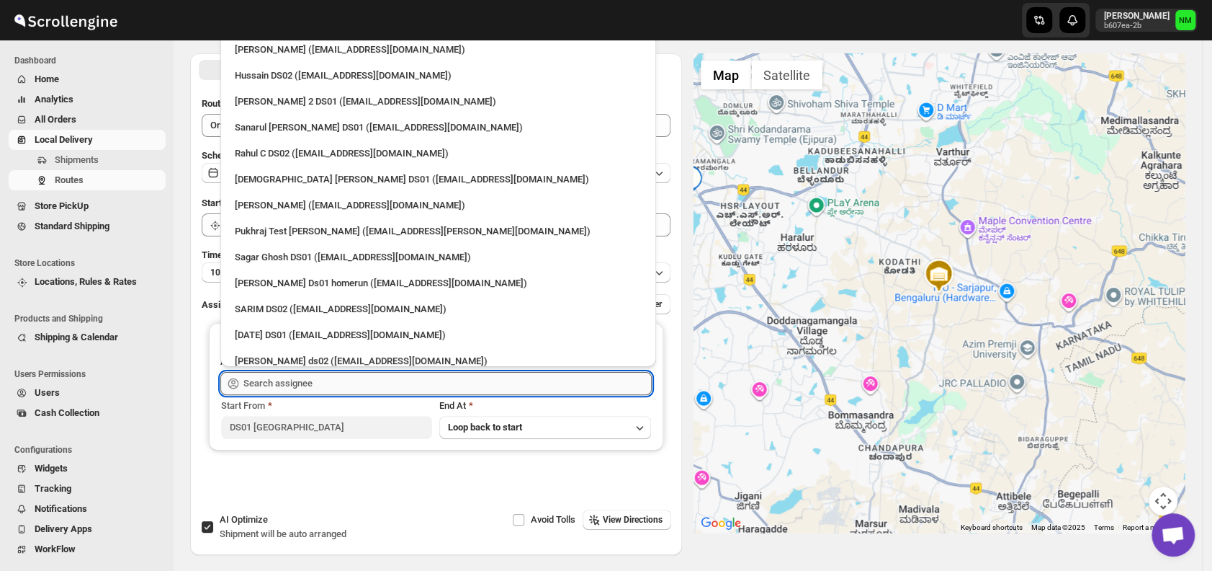
click at [331, 386] on input "text" at bounding box center [447, 383] width 408 height 23
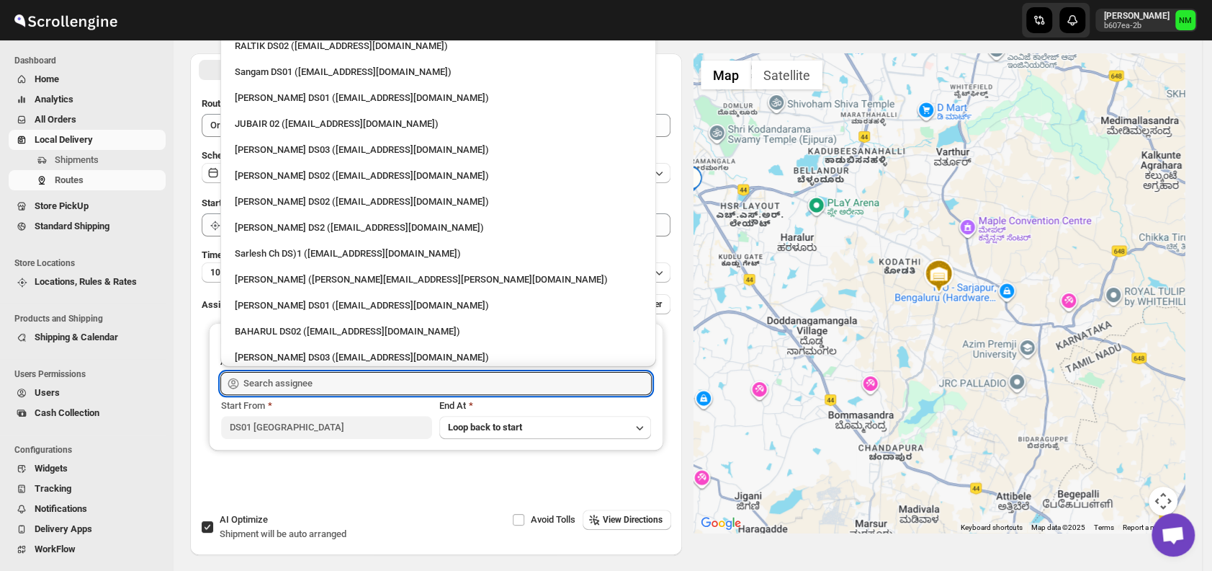
scroll to position [422, 0]
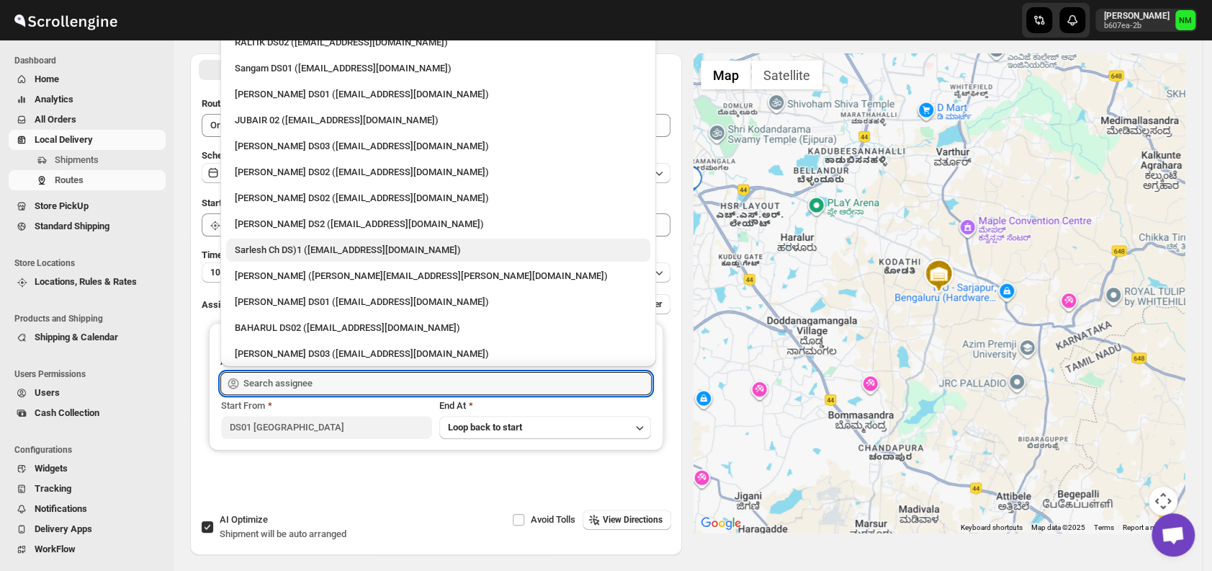
click at [368, 257] on div "Sarlesh Ch DS)1 ([EMAIL_ADDRESS][DOMAIN_NAME])" at bounding box center [438, 249] width 424 height 23
type input "Sarlesh Ch DS)1 ([EMAIL_ADDRESS][DOMAIN_NAME])"
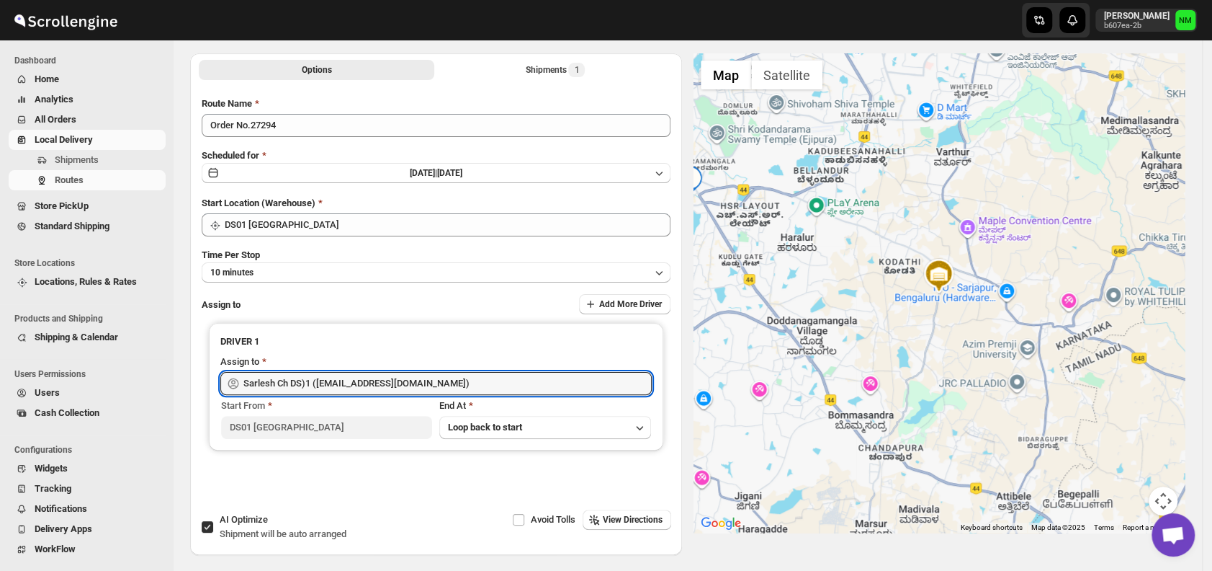
scroll to position [0, 0]
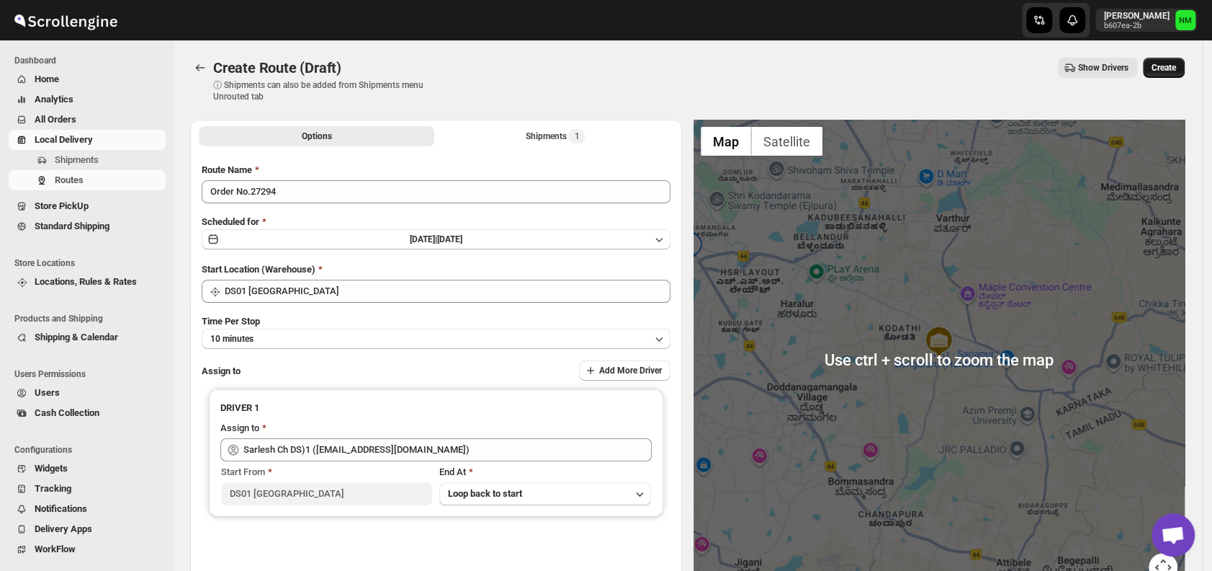
click at [1173, 61] on button "Create" at bounding box center [1164, 68] width 42 height 20
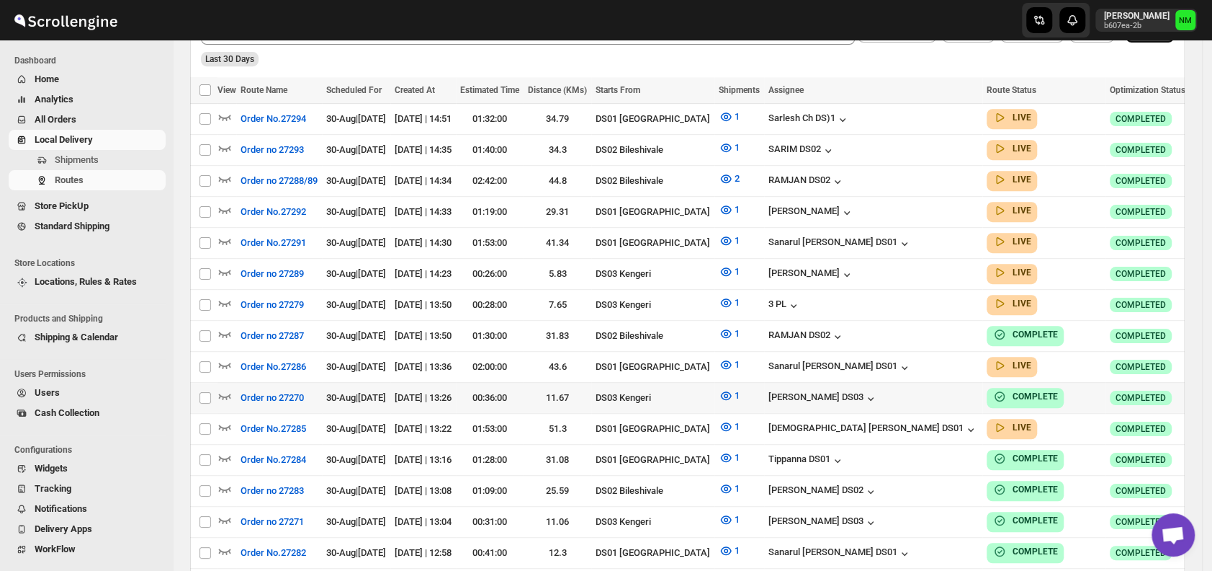
scroll to position [439, 0]
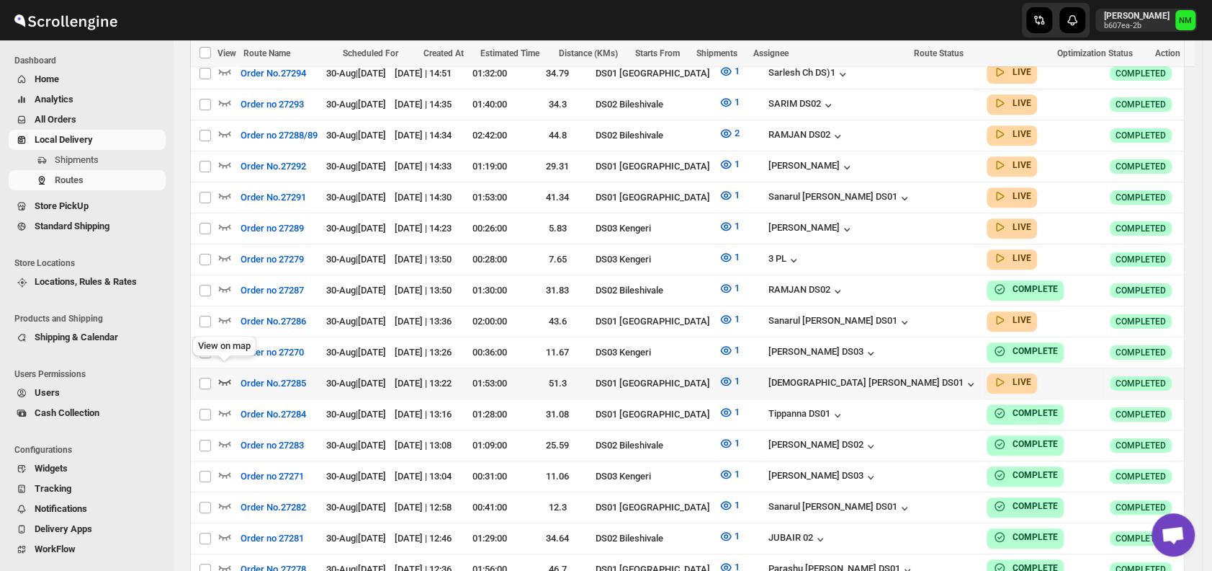
click at [228, 374] on icon "button" at bounding box center [225, 381] width 14 height 14
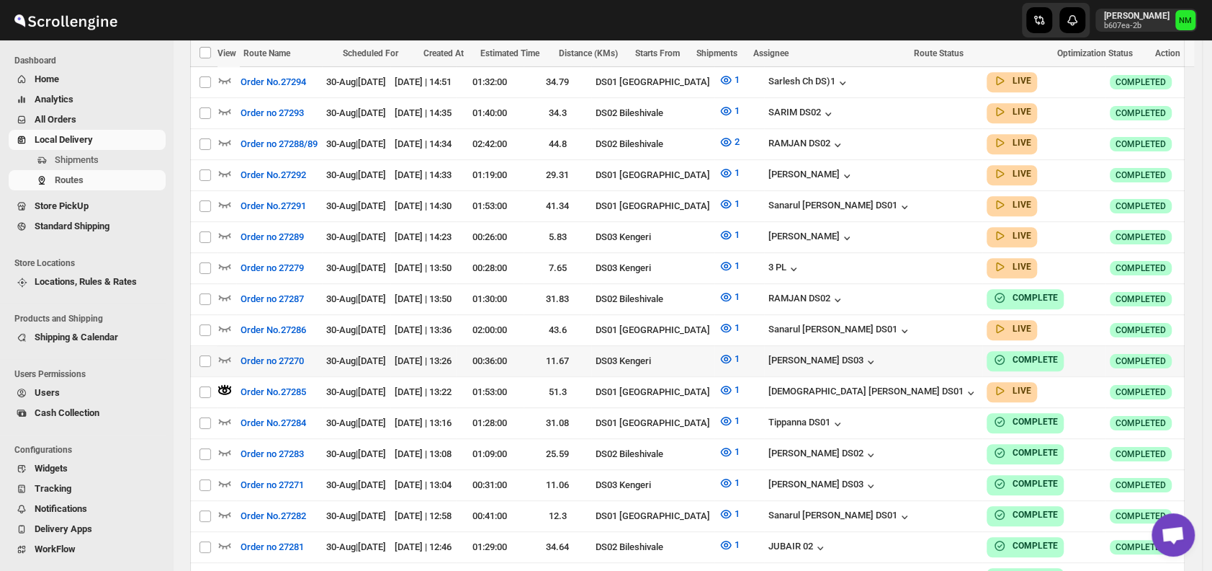
scroll to position [458, 0]
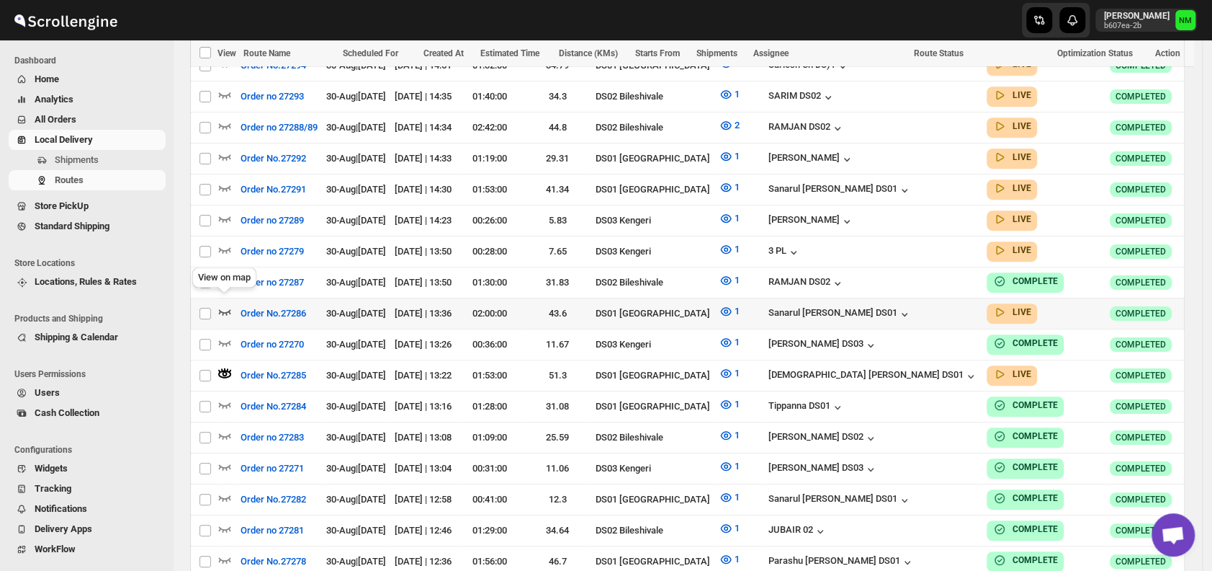
click at [225, 304] on icon "button" at bounding box center [225, 311] width 14 height 14
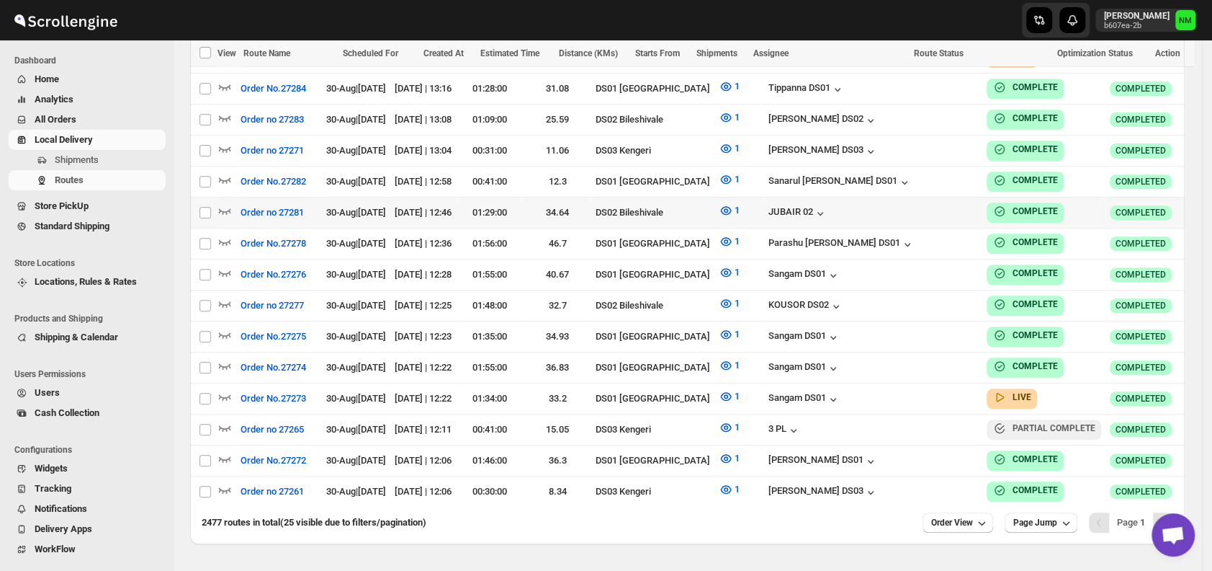
scroll to position [778, 0]
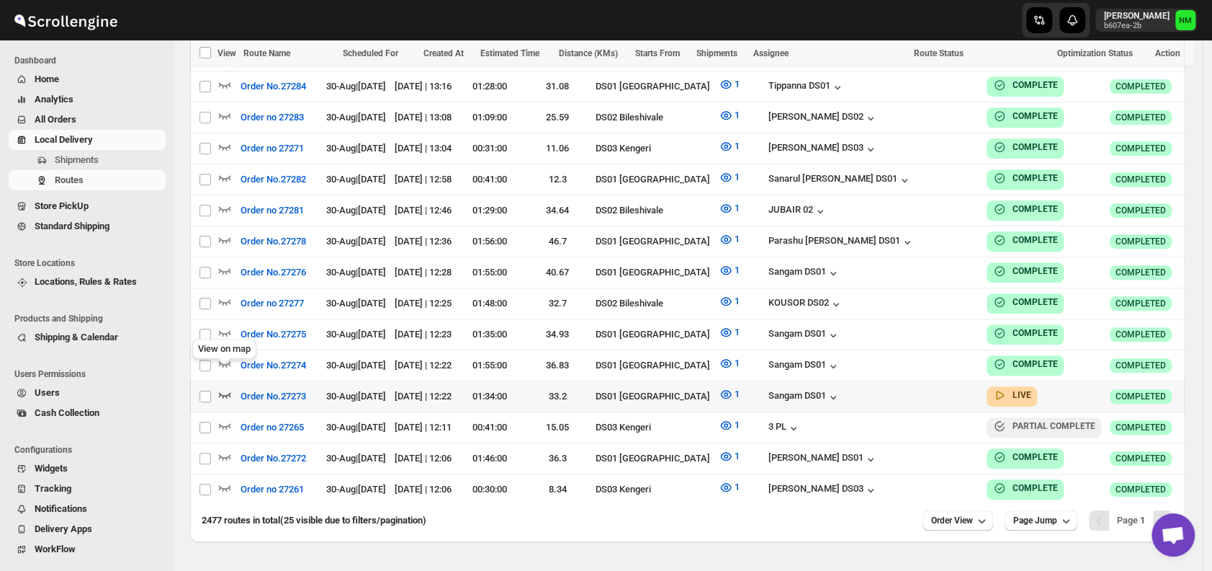
click at [225, 387] on icon "button" at bounding box center [225, 394] width 14 height 14
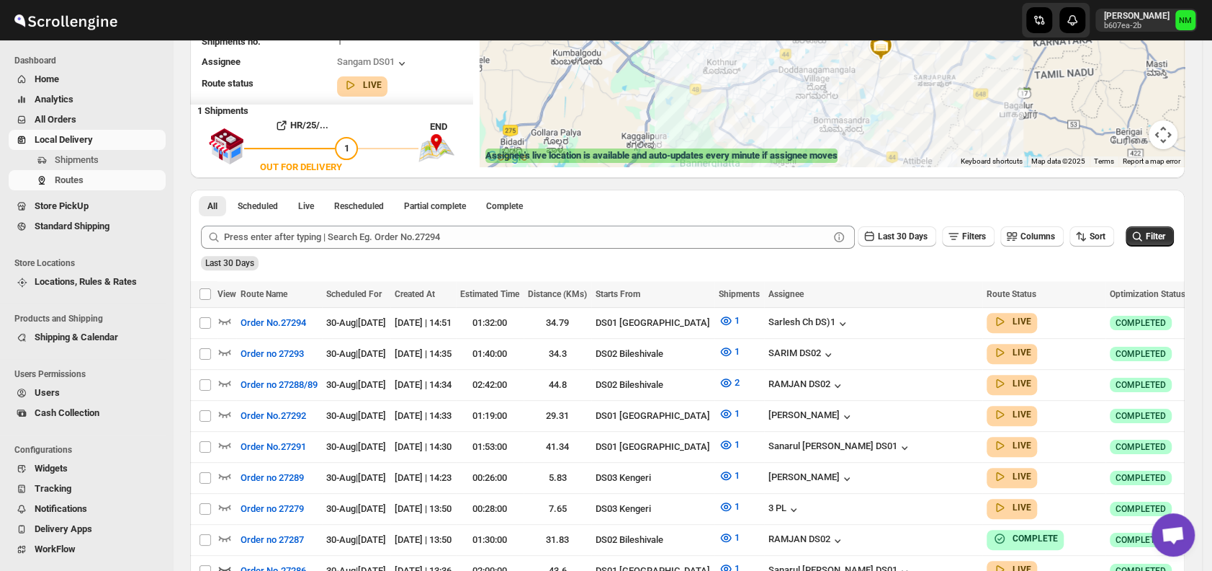
scroll to position [113, 0]
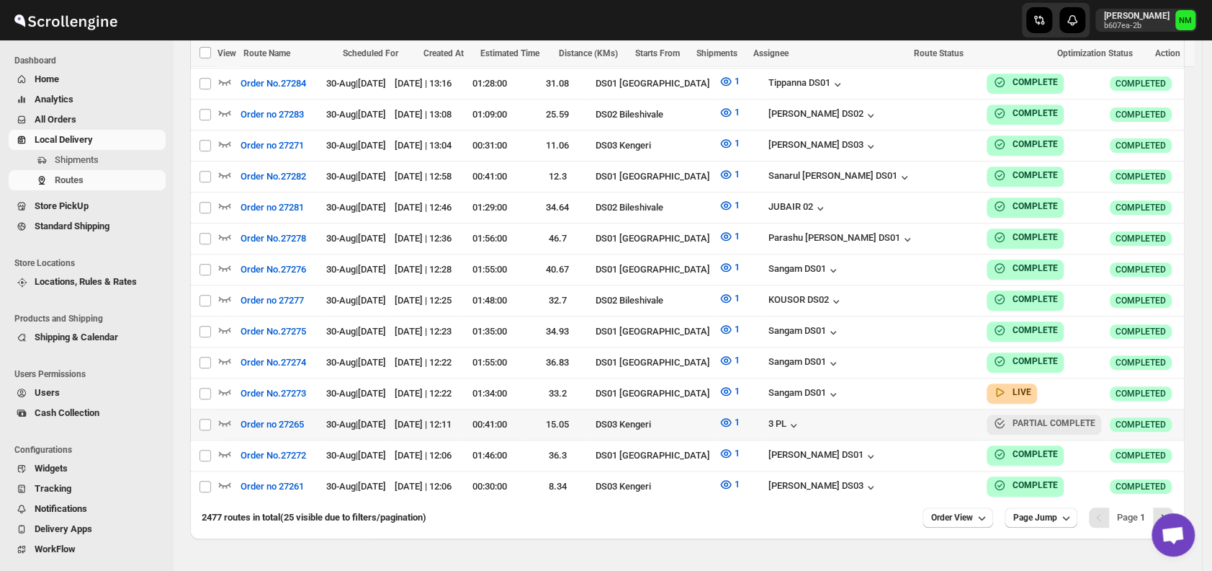
scroll to position [787, 0]
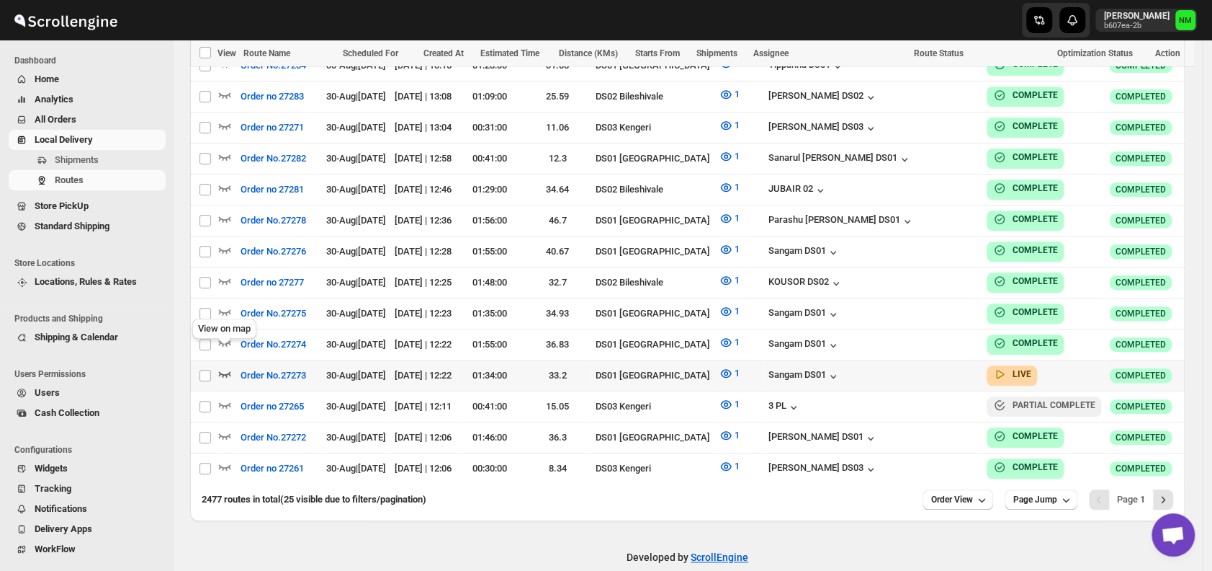
click at [227, 366] on icon "button" at bounding box center [225, 373] width 14 height 14
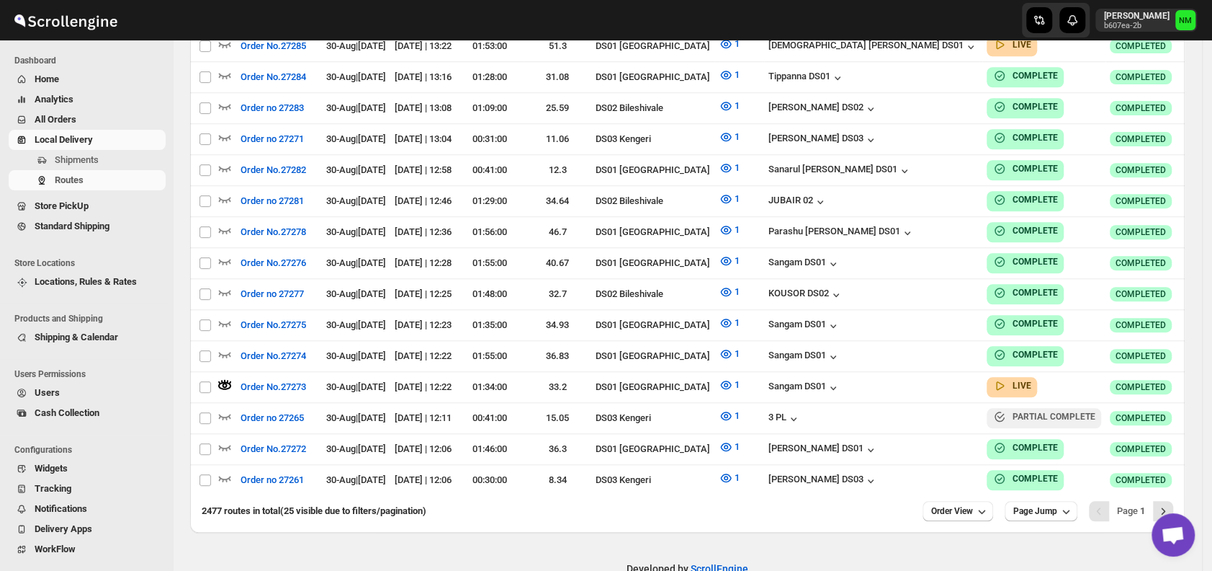
scroll to position [0, 0]
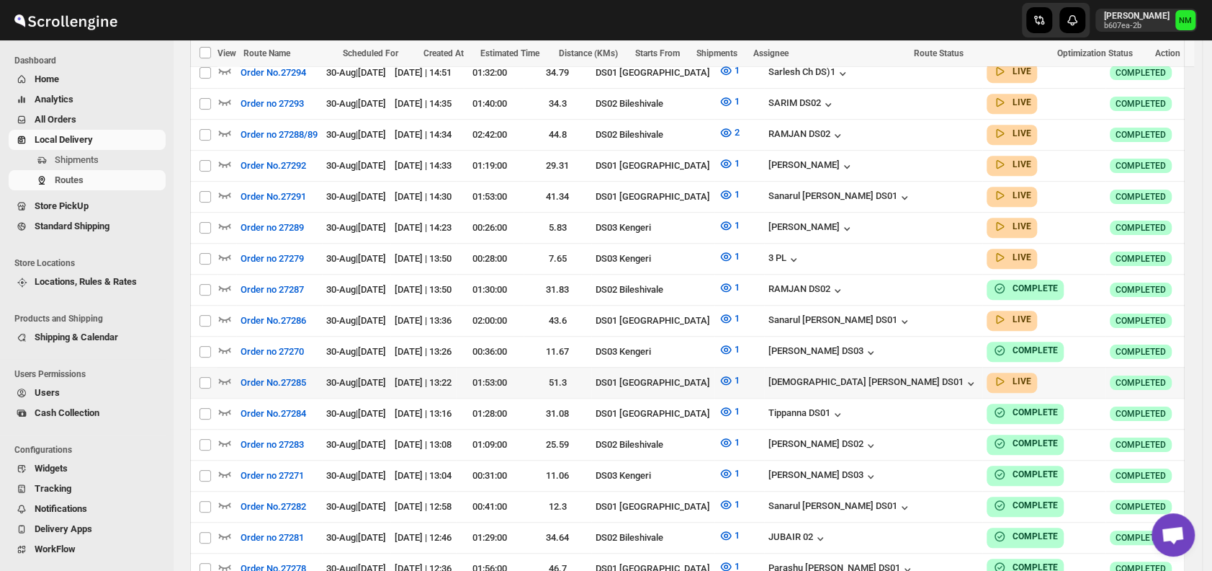
scroll to position [441, 0]
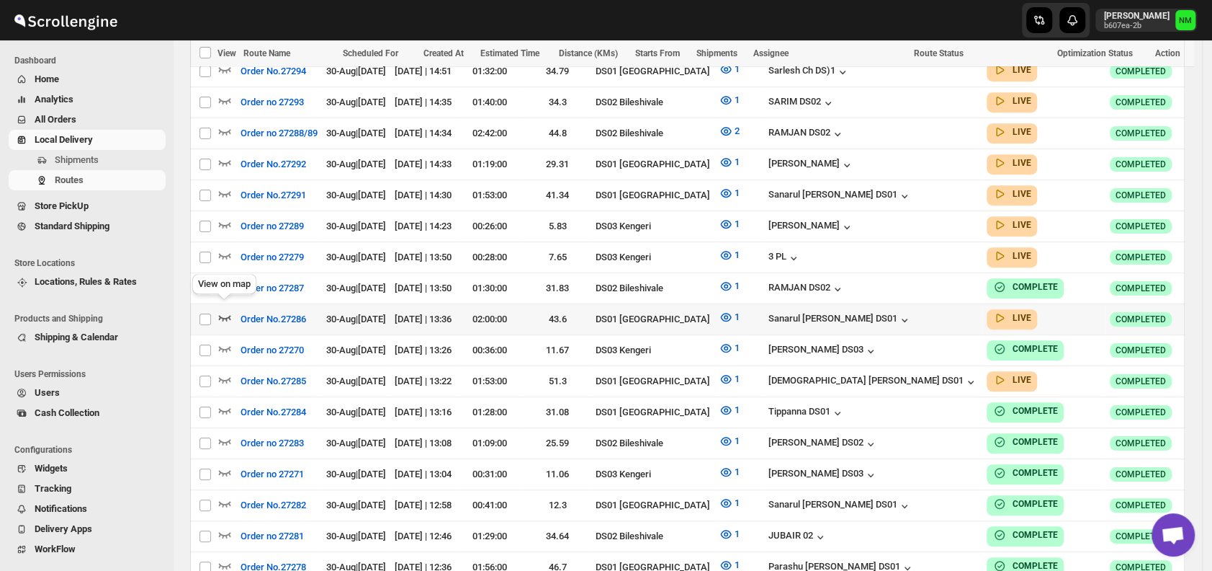
click at [228, 310] on icon "button" at bounding box center [225, 317] width 14 height 14
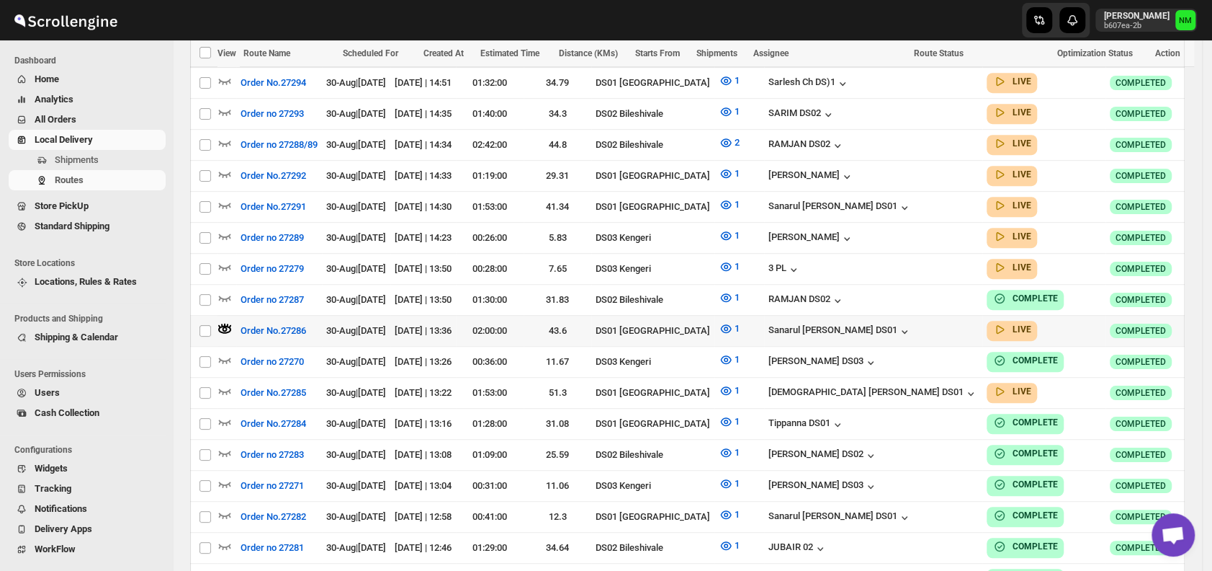
scroll to position [0, 0]
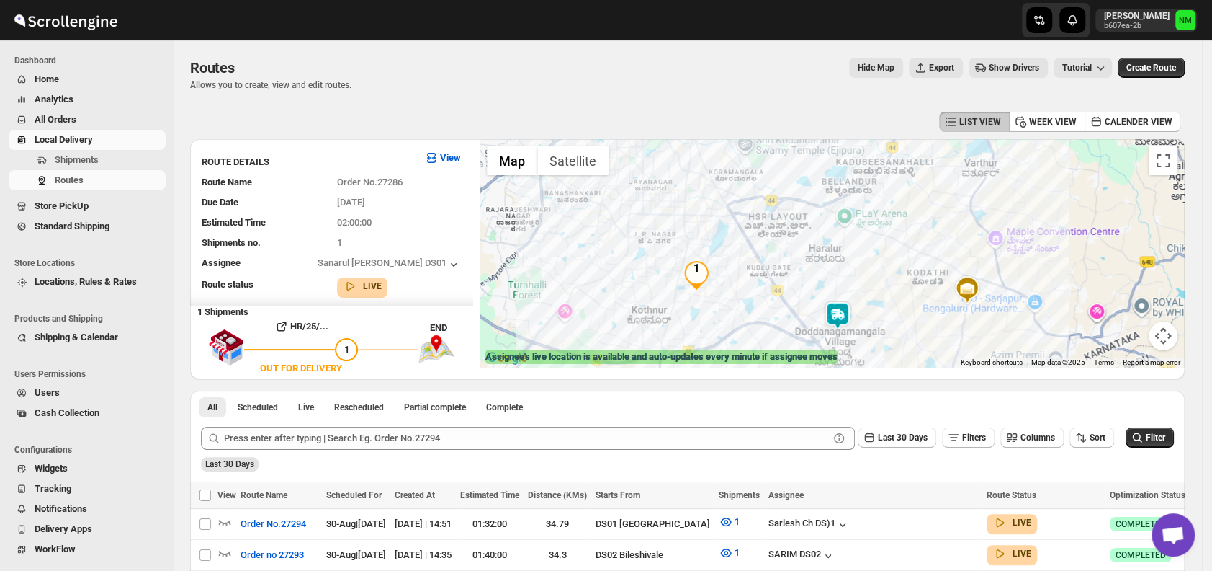
click at [842, 313] on img at bounding box center [837, 315] width 29 height 29
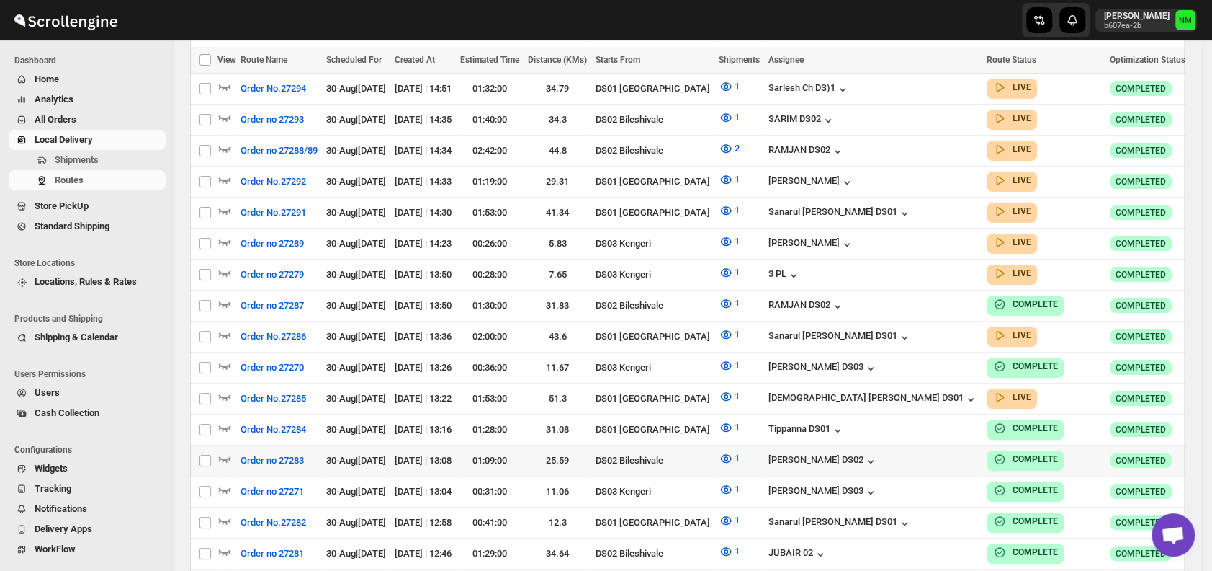
scroll to position [426, 0]
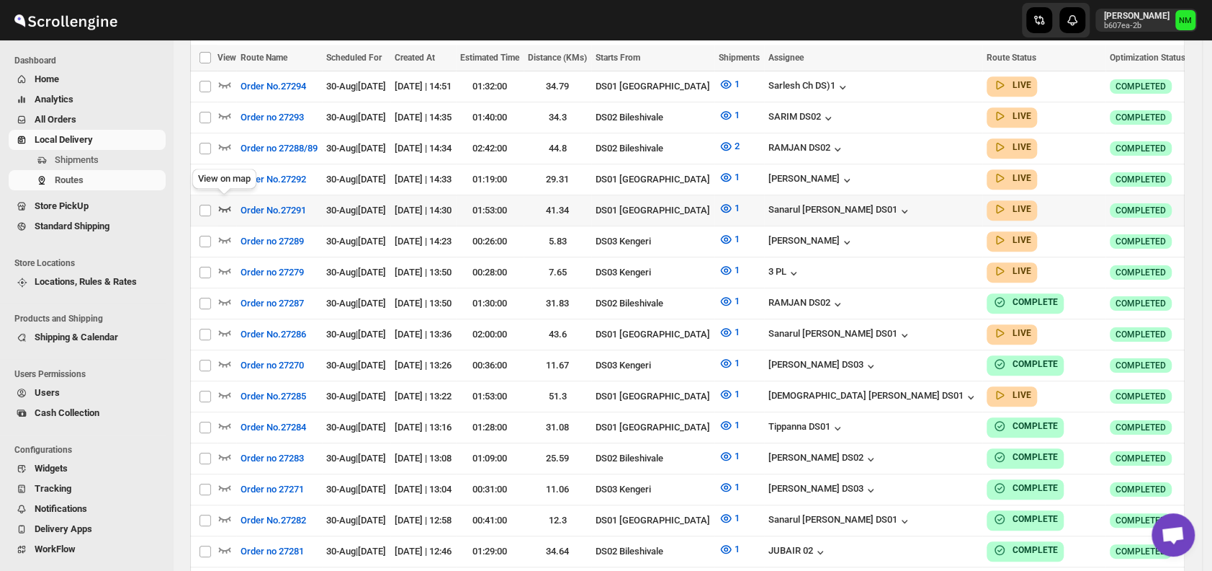
click at [225, 204] on icon "button" at bounding box center [225, 208] width 14 height 14
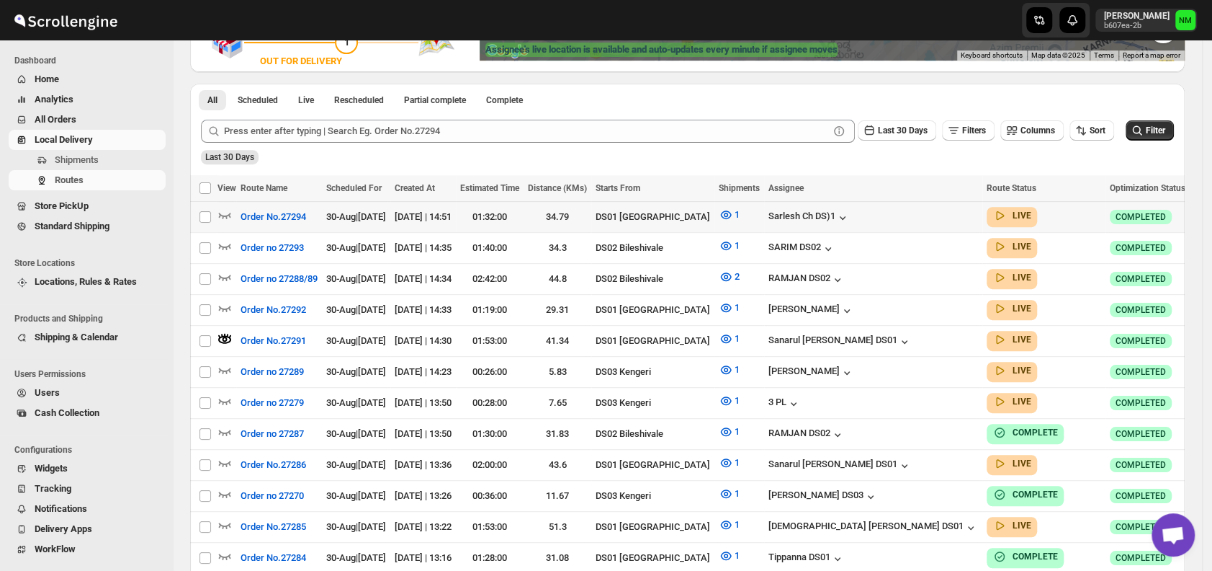
scroll to position [308, 0]
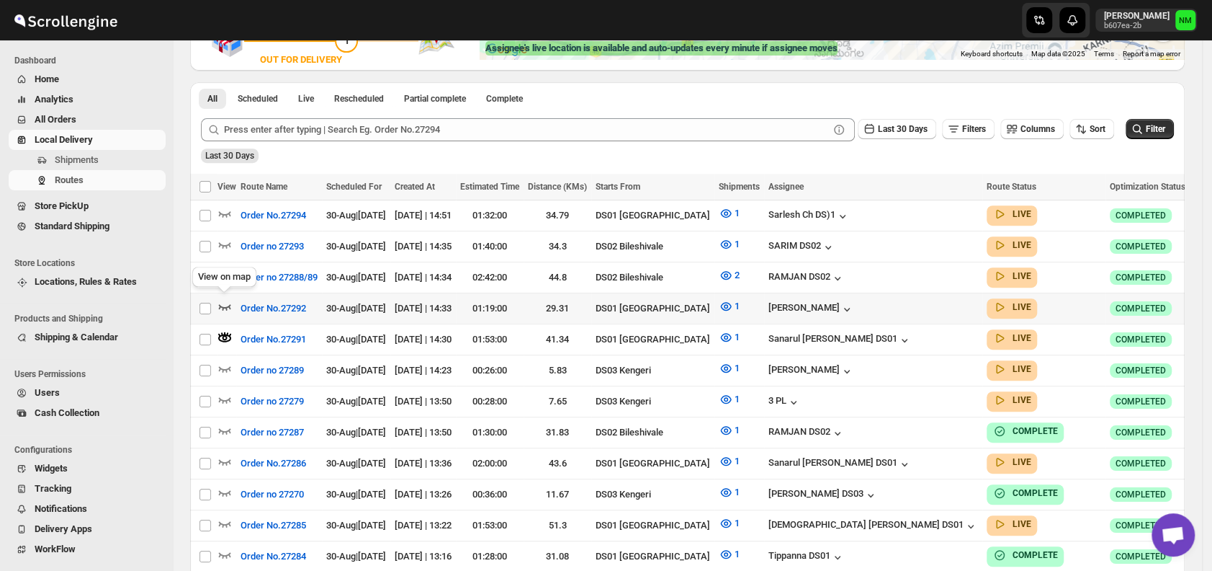
click at [226, 300] on icon "button" at bounding box center [225, 306] width 14 height 14
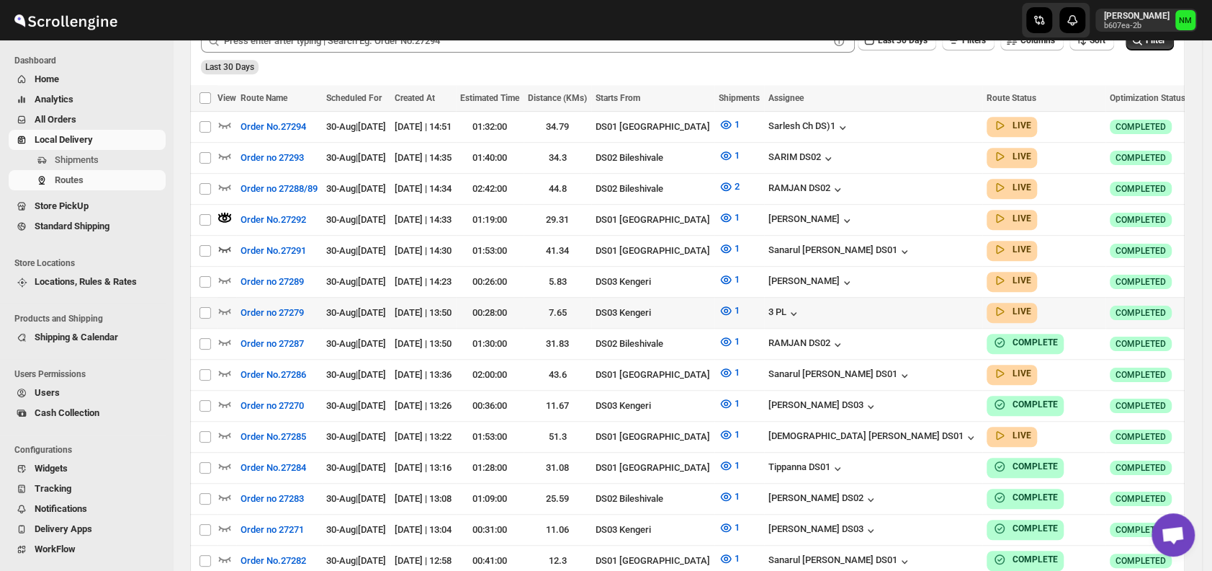
scroll to position [398, 0]
click at [231, 124] on icon "button" at bounding box center [225, 124] width 14 height 14
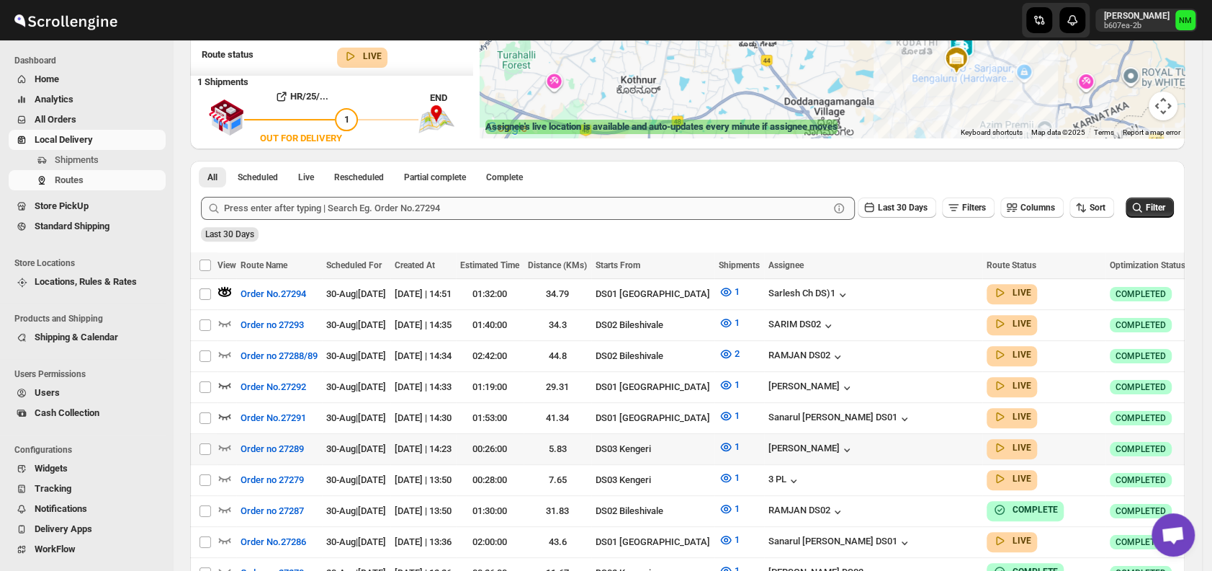
scroll to position [231, 0]
click at [103, 156] on span "Shipments" at bounding box center [109, 160] width 108 height 14
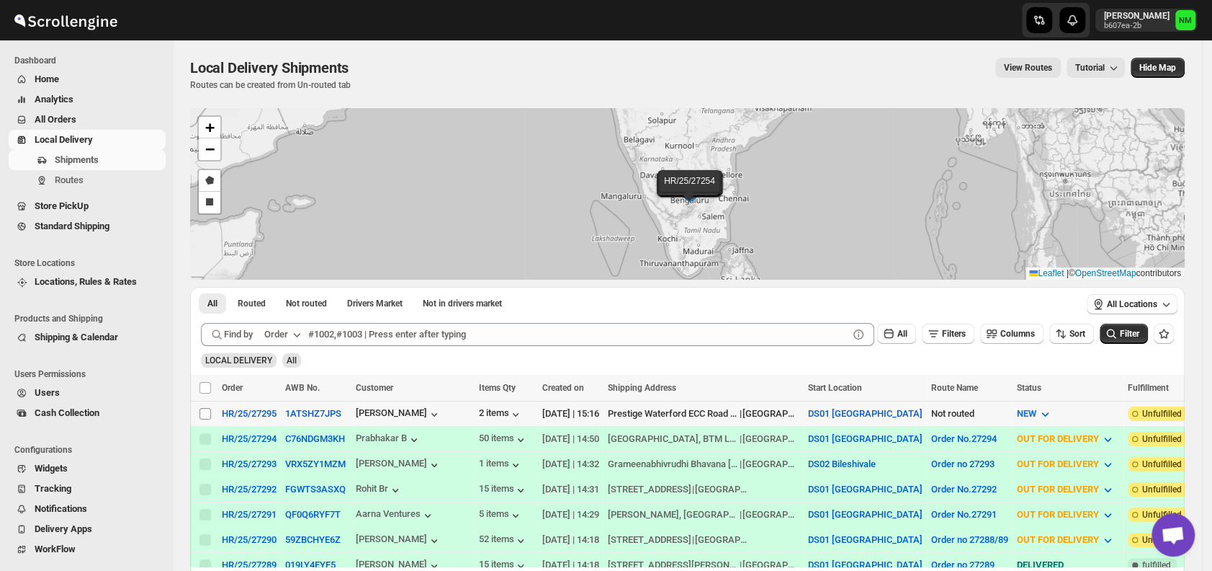
click at [207, 411] on input "Select shipment" at bounding box center [206, 414] width 12 height 12
checkbox input "true"
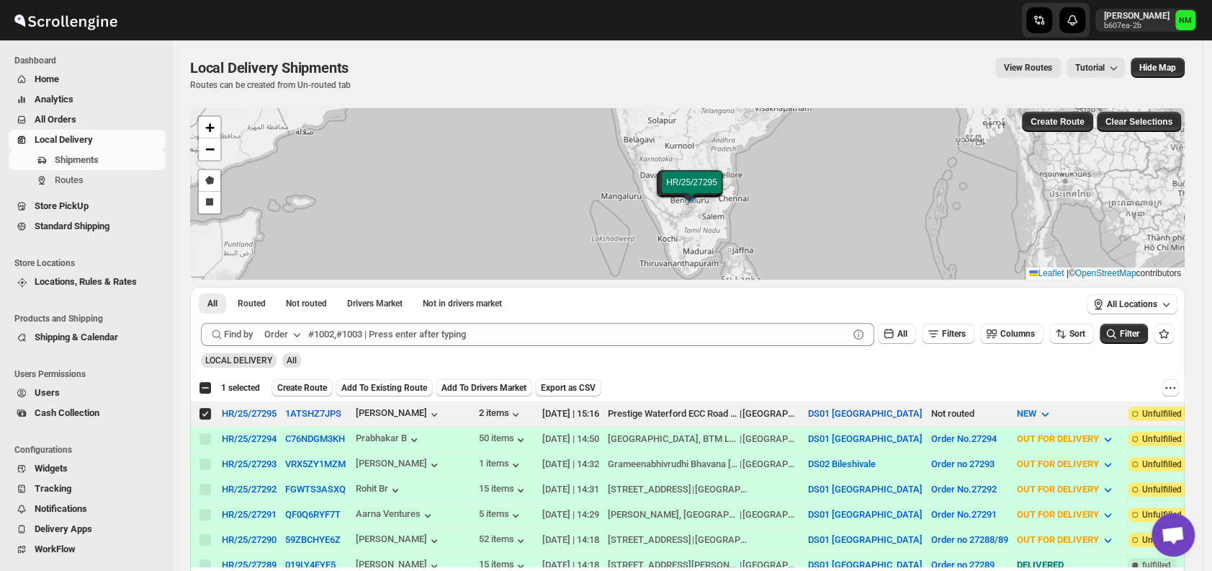
click at [287, 388] on span "Create Route" at bounding box center [302, 388] width 50 height 12
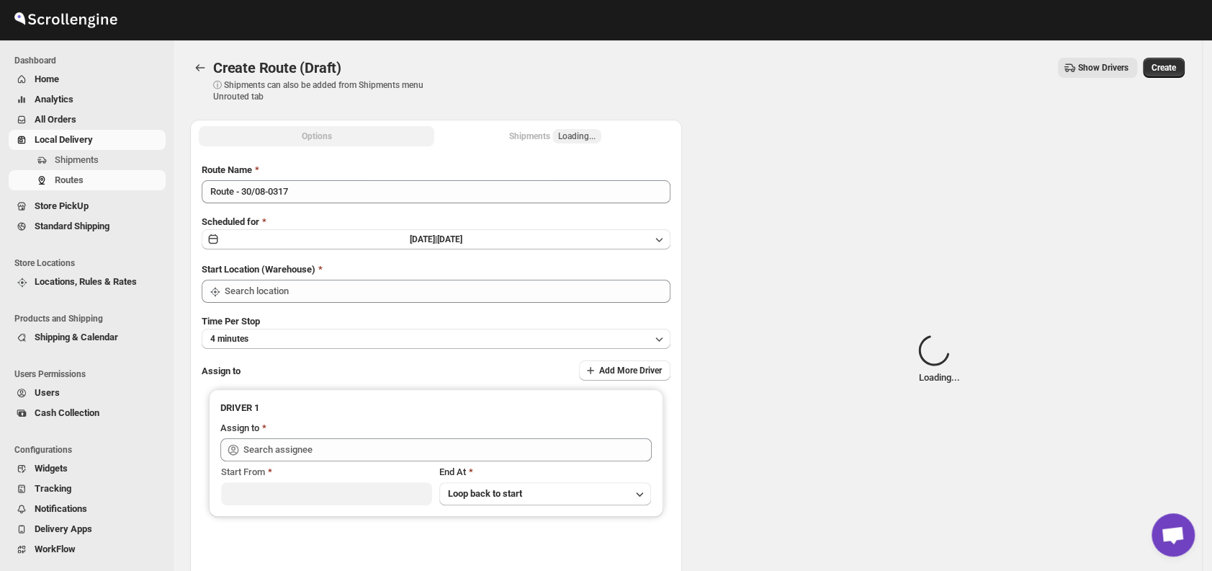
type input "DS01 [GEOGRAPHIC_DATA]"
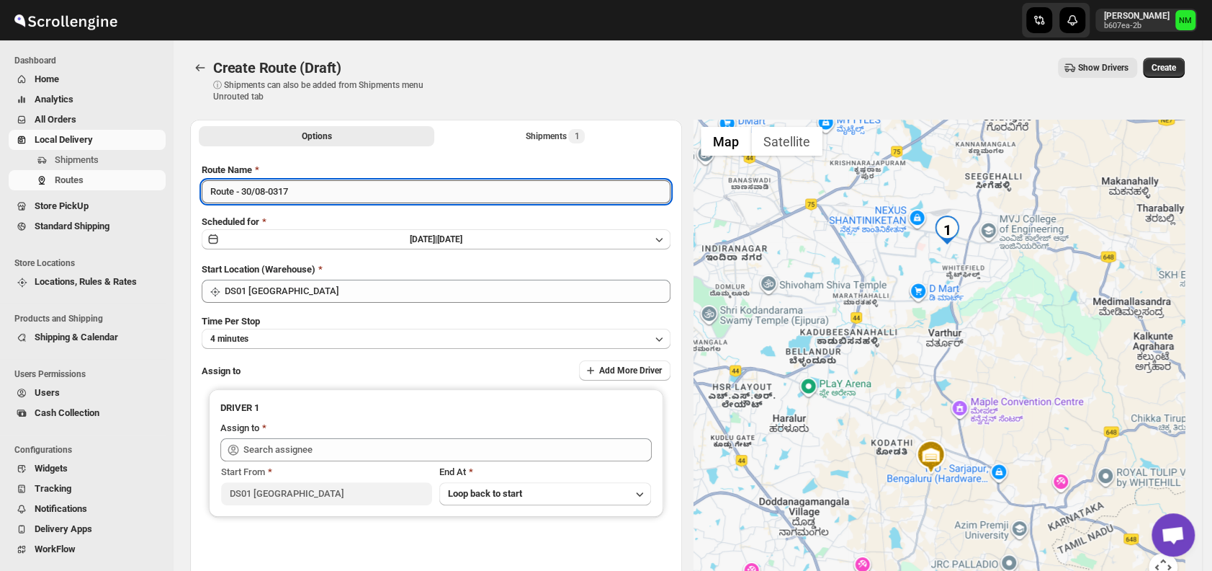
click at [338, 193] on input "Route - 30/08-0317" at bounding box center [436, 191] width 469 height 23
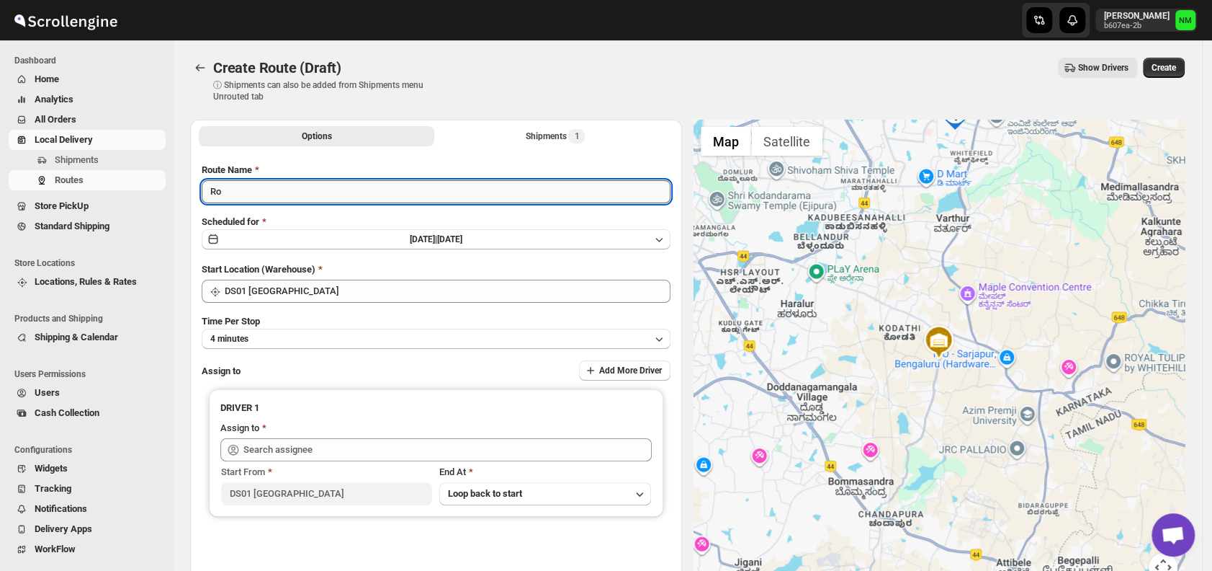
type input "R"
type input "P"
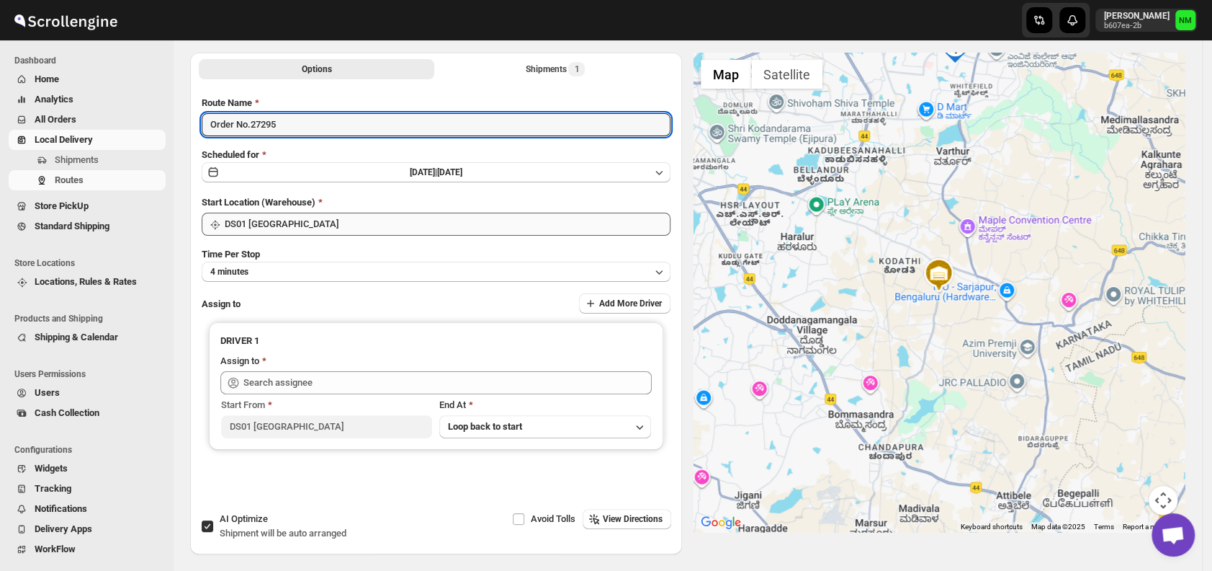
scroll to position [70, 0]
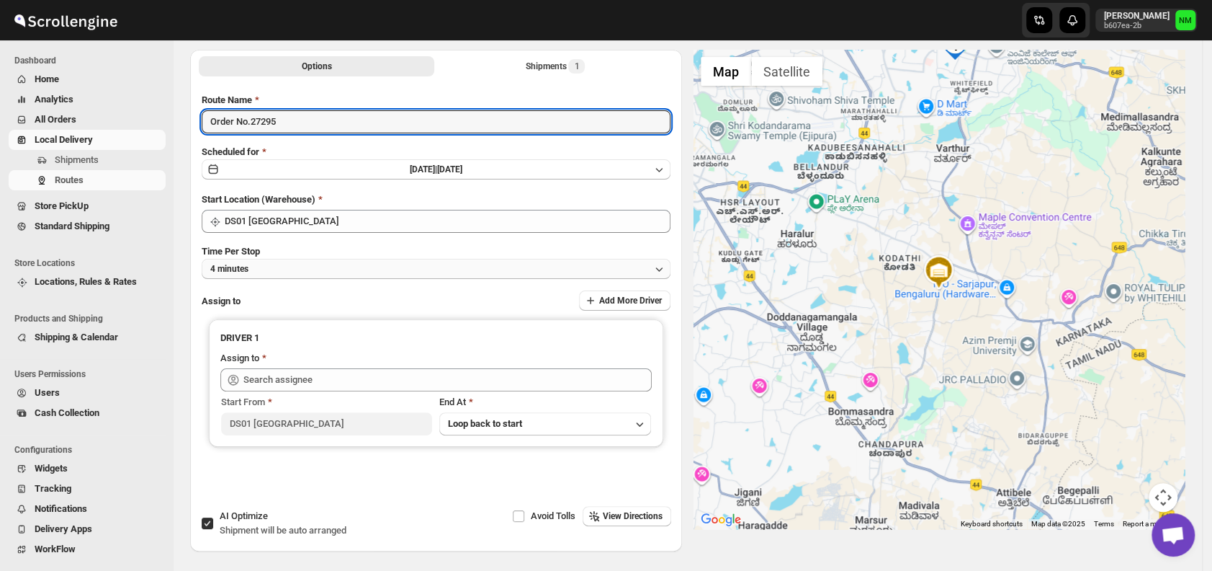
type input "Order No.27295"
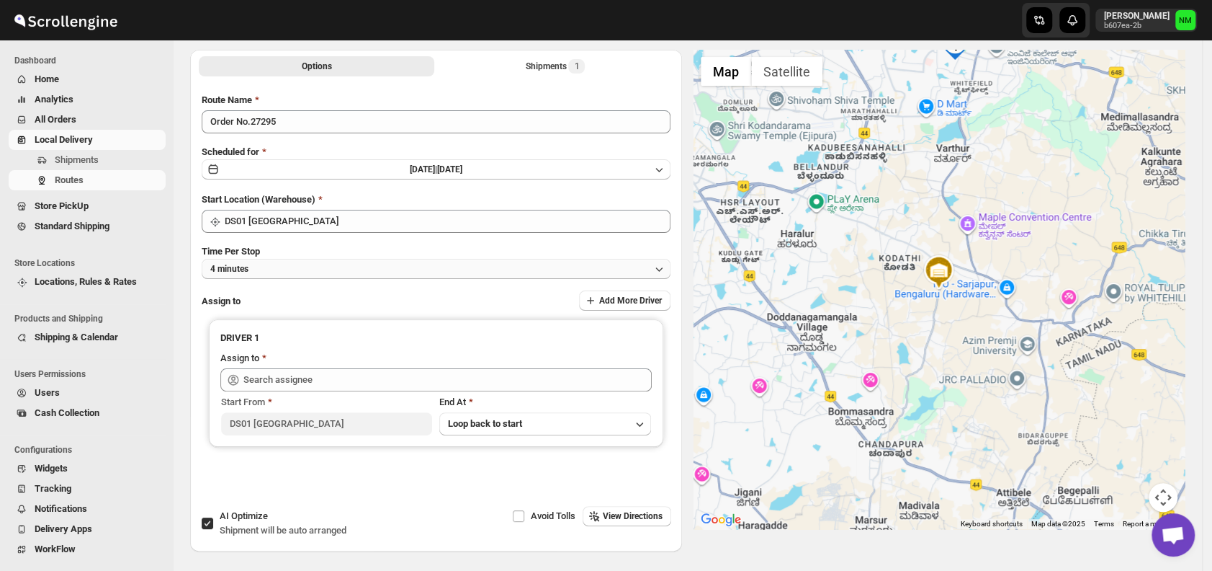
click at [308, 264] on button "4 minutes" at bounding box center [436, 269] width 469 height 20
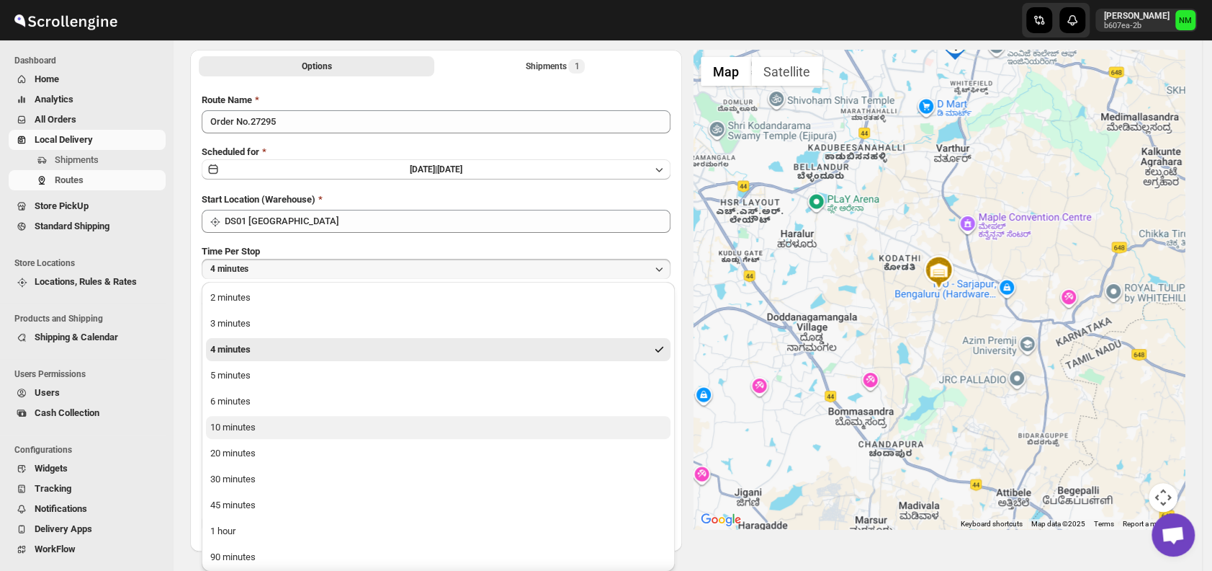
click at [251, 421] on div "10 minutes" at bounding box center [232, 427] width 45 height 14
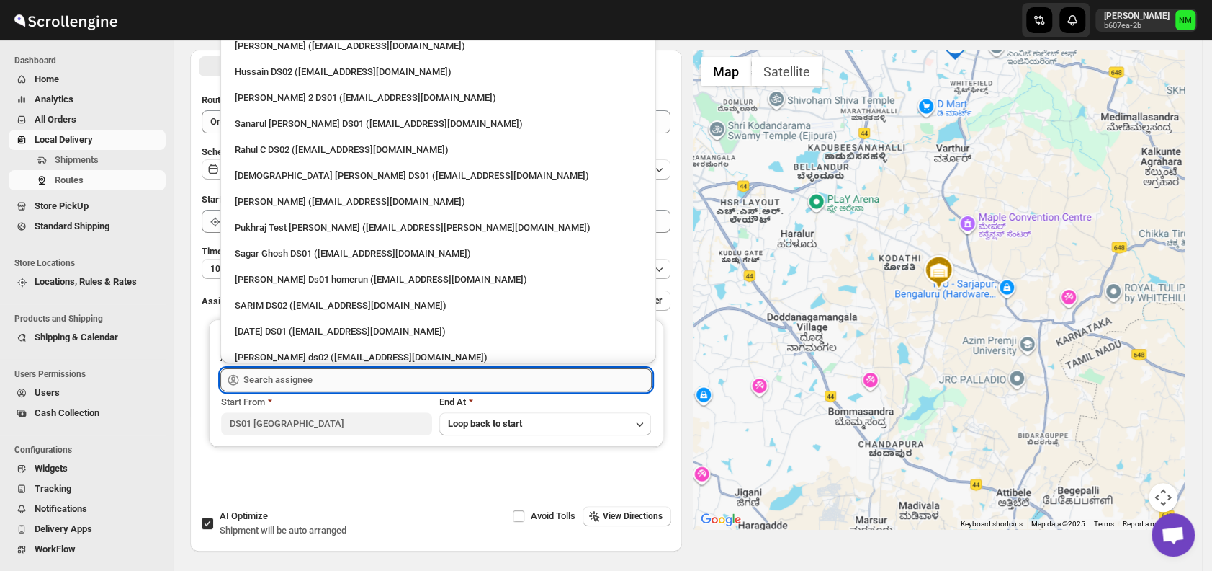
click at [289, 380] on input "text" at bounding box center [447, 379] width 408 height 23
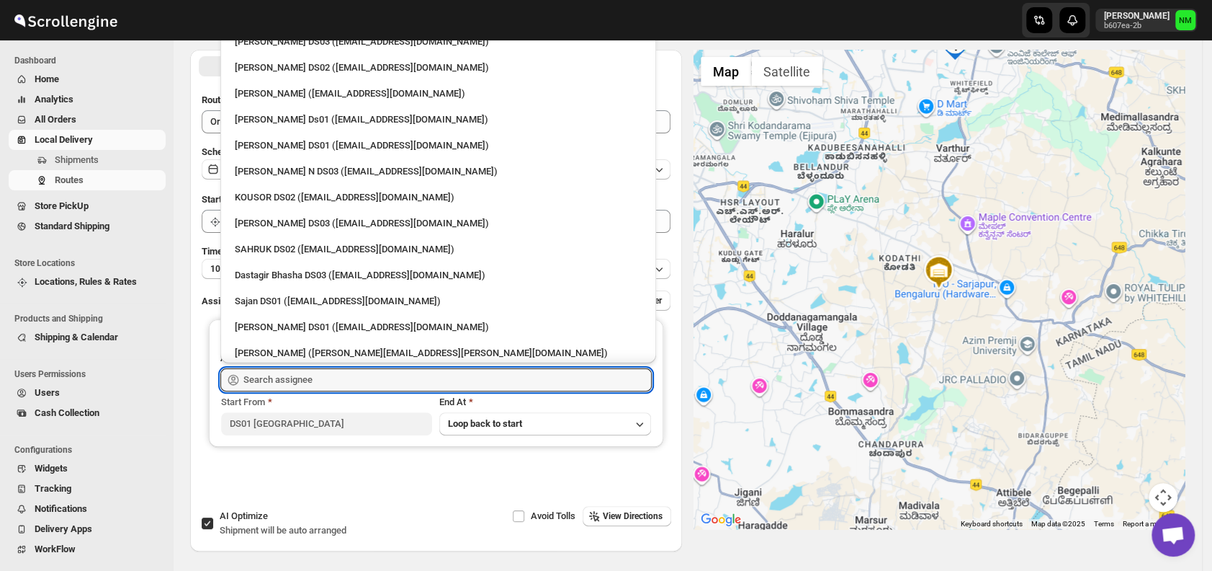
scroll to position [862, 0]
click at [300, 300] on div "Sajan DS01 ([EMAIL_ADDRESS][DOMAIN_NAME])" at bounding box center [438, 299] width 407 height 14
type input "Sajan DS01 ([EMAIL_ADDRESS][DOMAIN_NAME])"
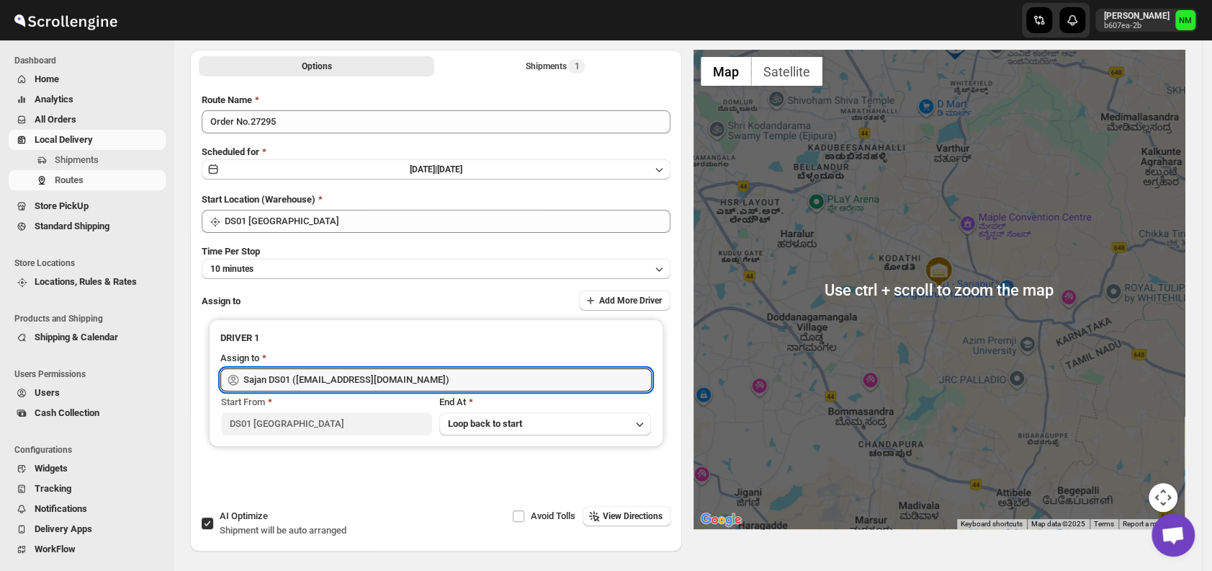
scroll to position [0, 0]
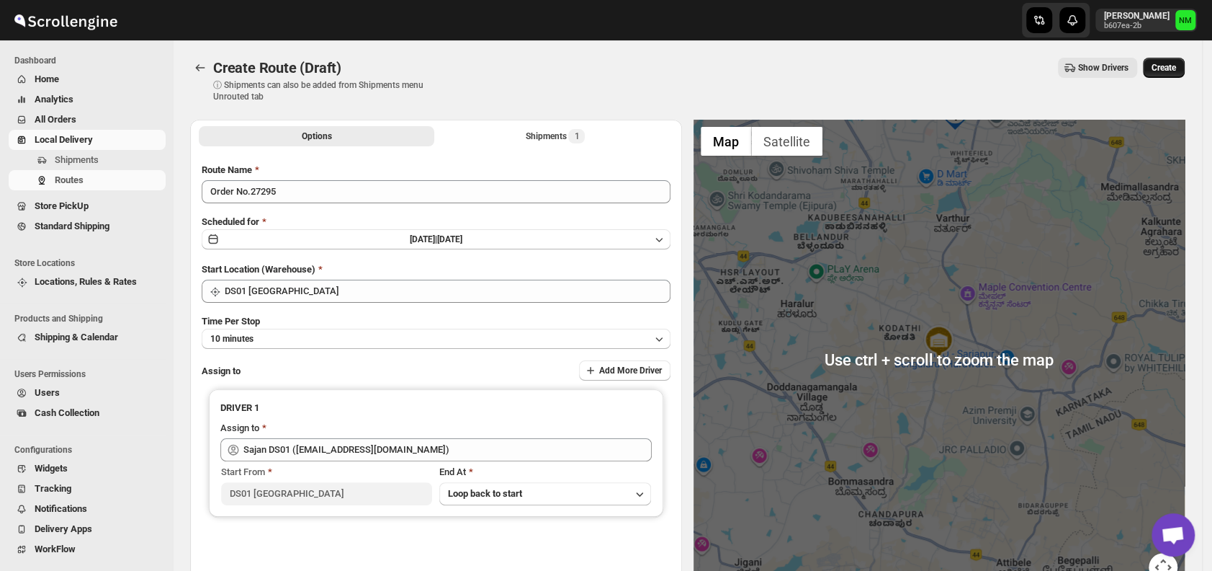
click at [1169, 66] on span "Create" at bounding box center [1164, 68] width 24 height 12
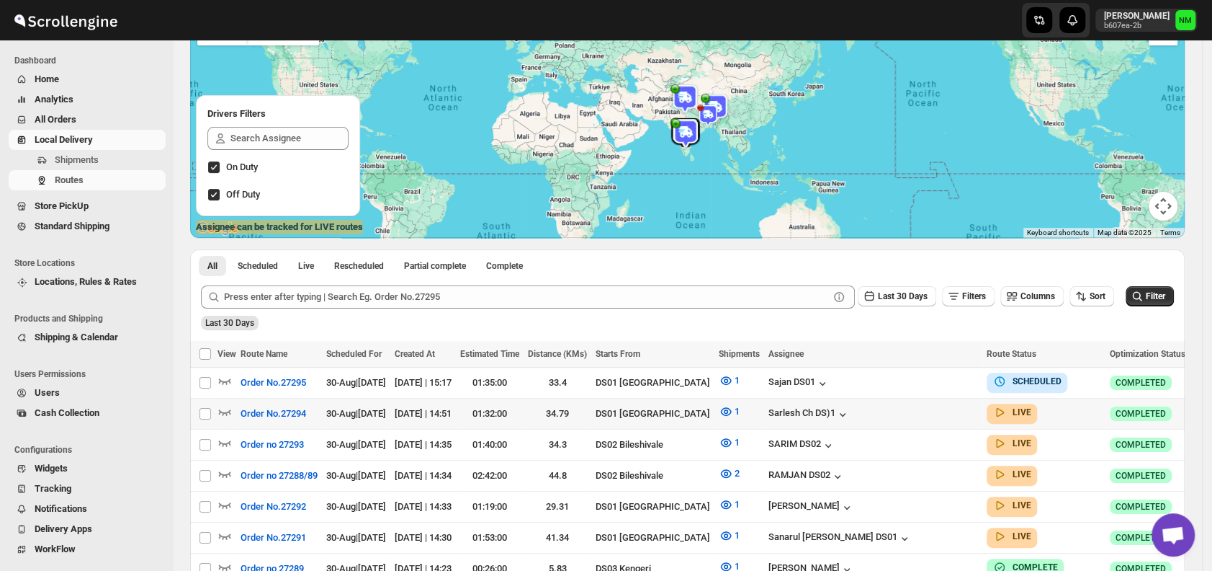
scroll to position [130, 0]
click at [225, 411] on icon "button" at bounding box center [225, 411] width 12 height 6
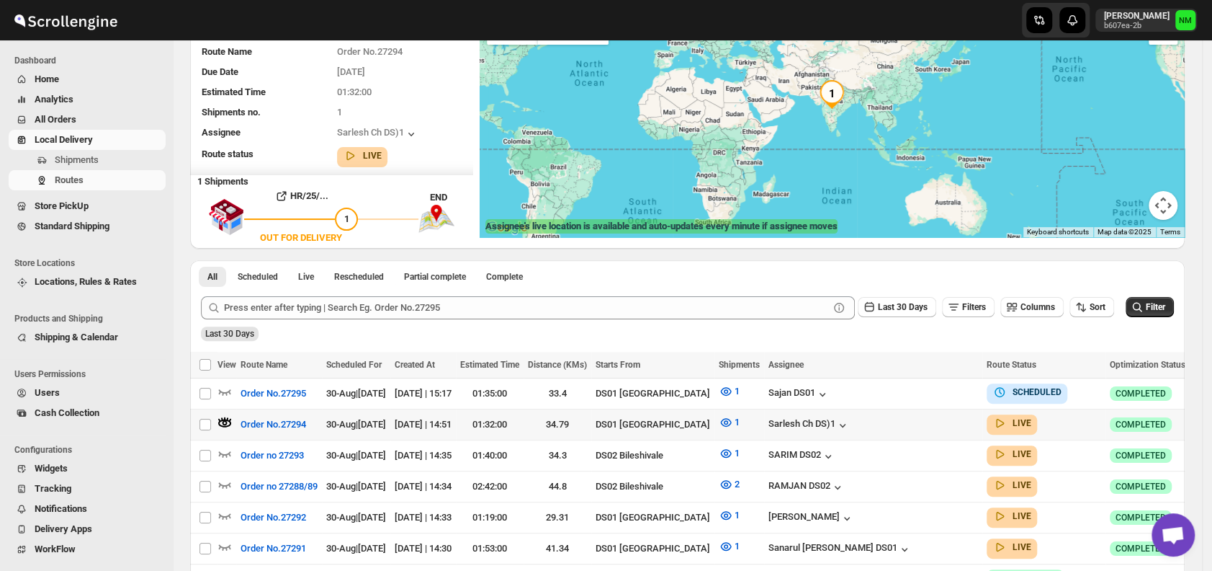
scroll to position [0, 0]
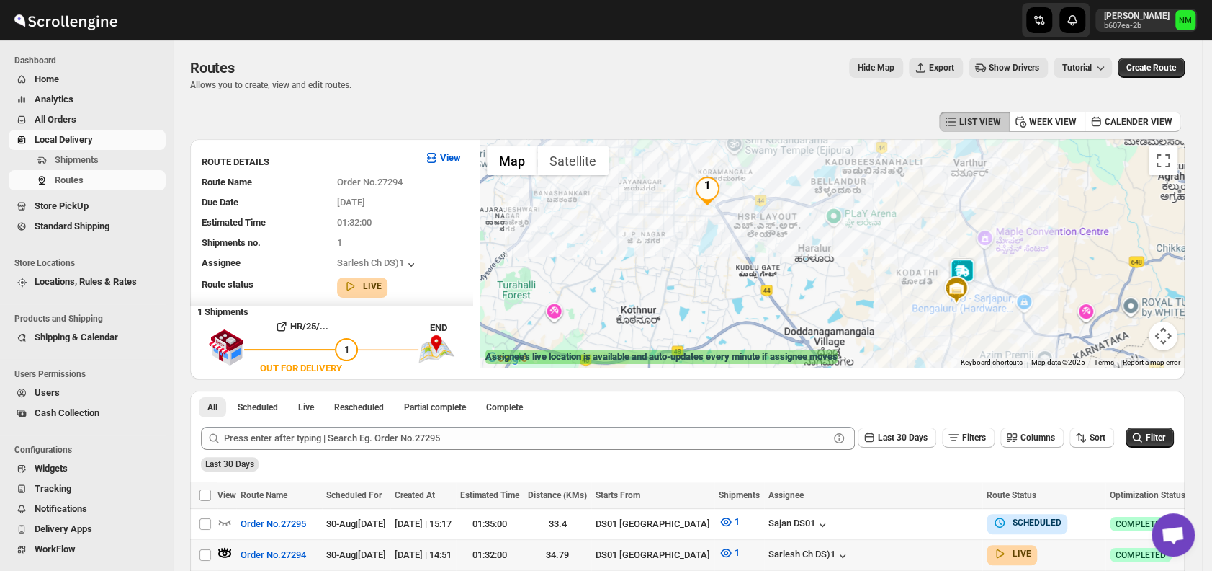
click at [968, 269] on img at bounding box center [962, 272] width 29 height 29
click at [1024, 196] on button "Close" at bounding box center [1007, 201] width 35 height 35
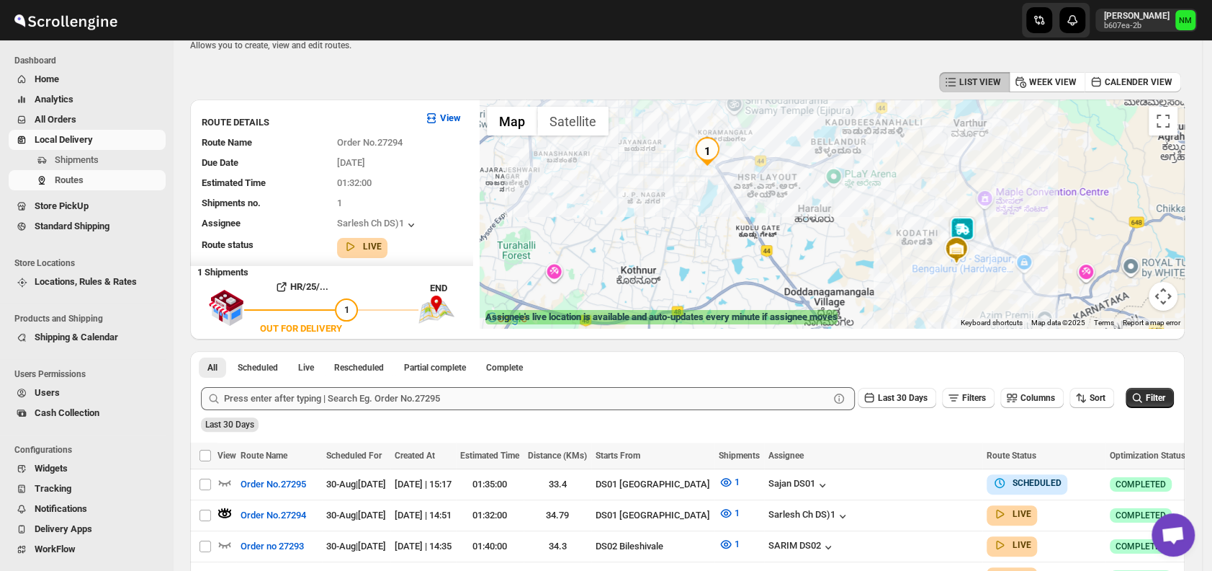
scroll to position [209, 0]
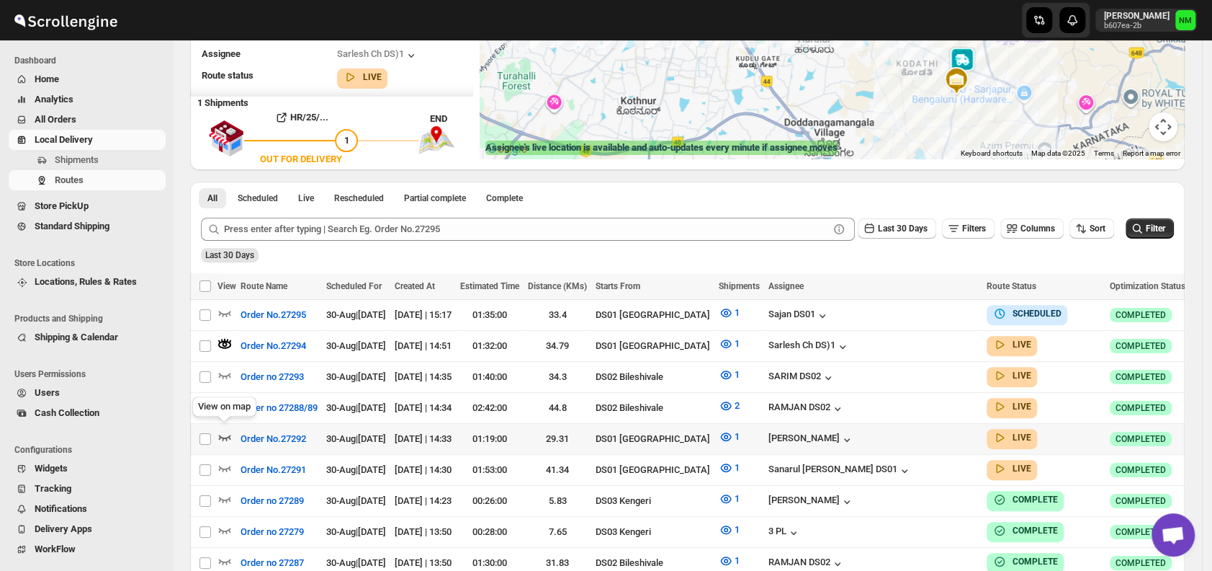
click at [221, 434] on icon "button" at bounding box center [225, 437] width 12 height 6
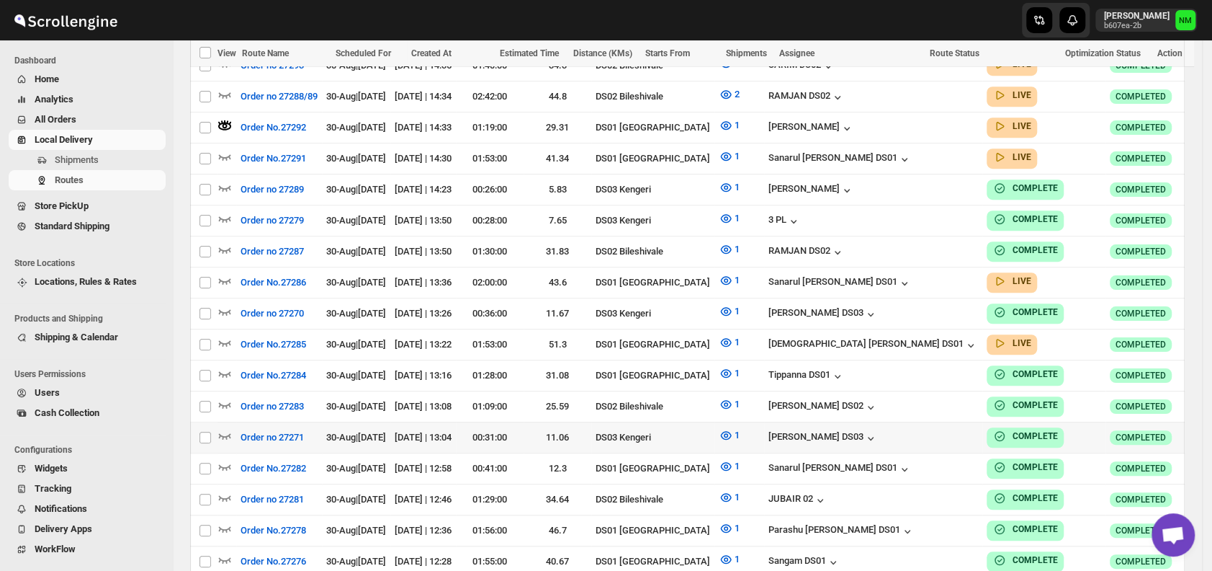
scroll to position [524, 0]
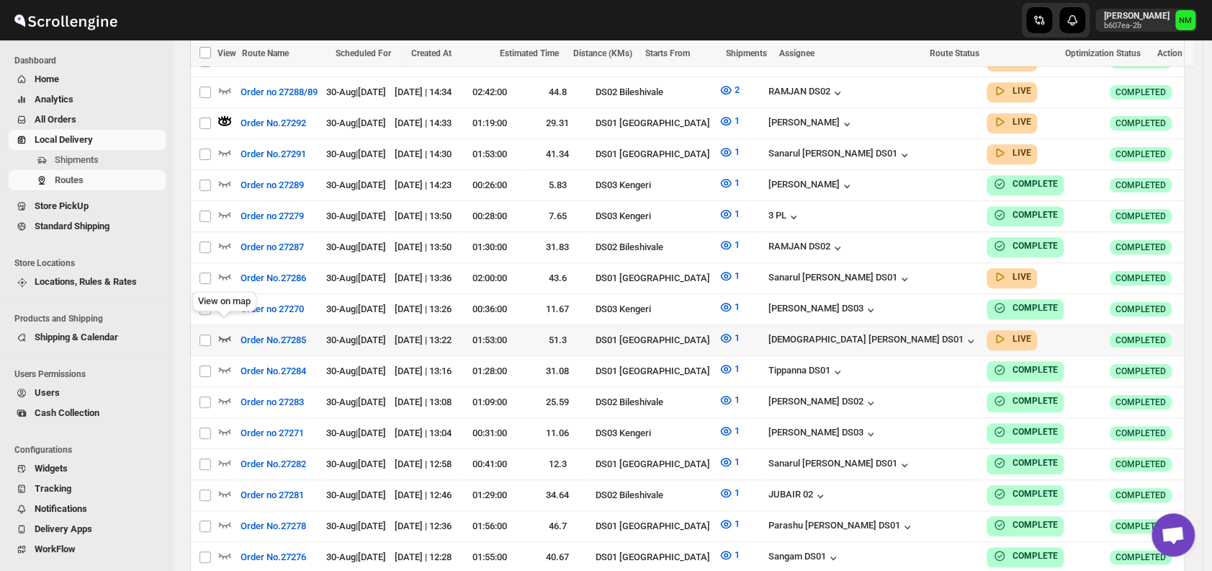
click at [225, 331] on icon "button" at bounding box center [225, 338] width 14 height 14
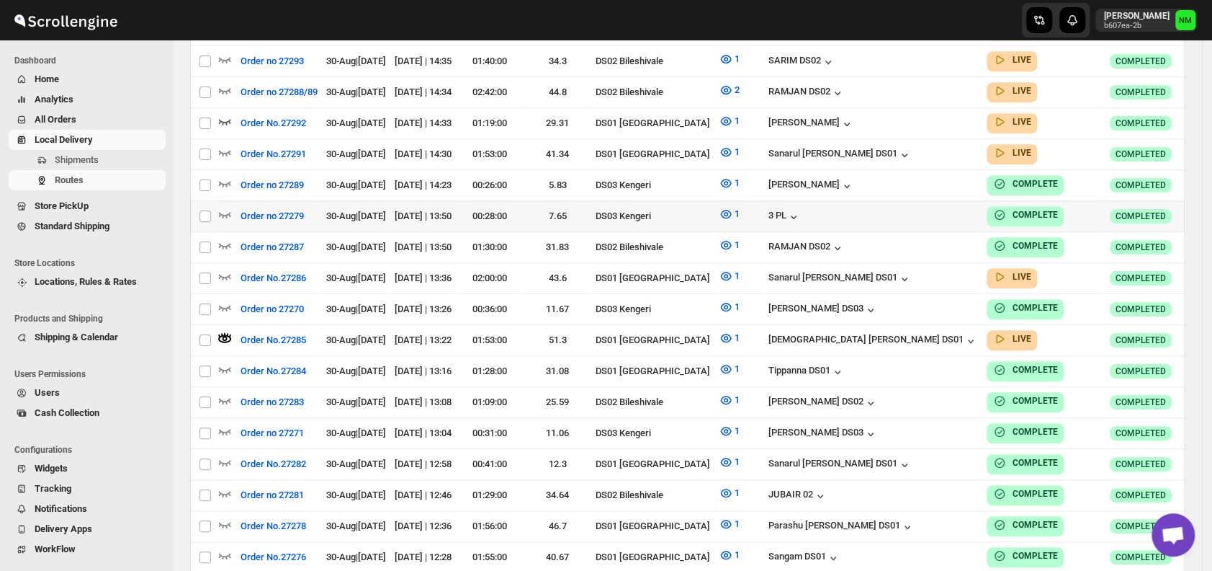
scroll to position [0, 0]
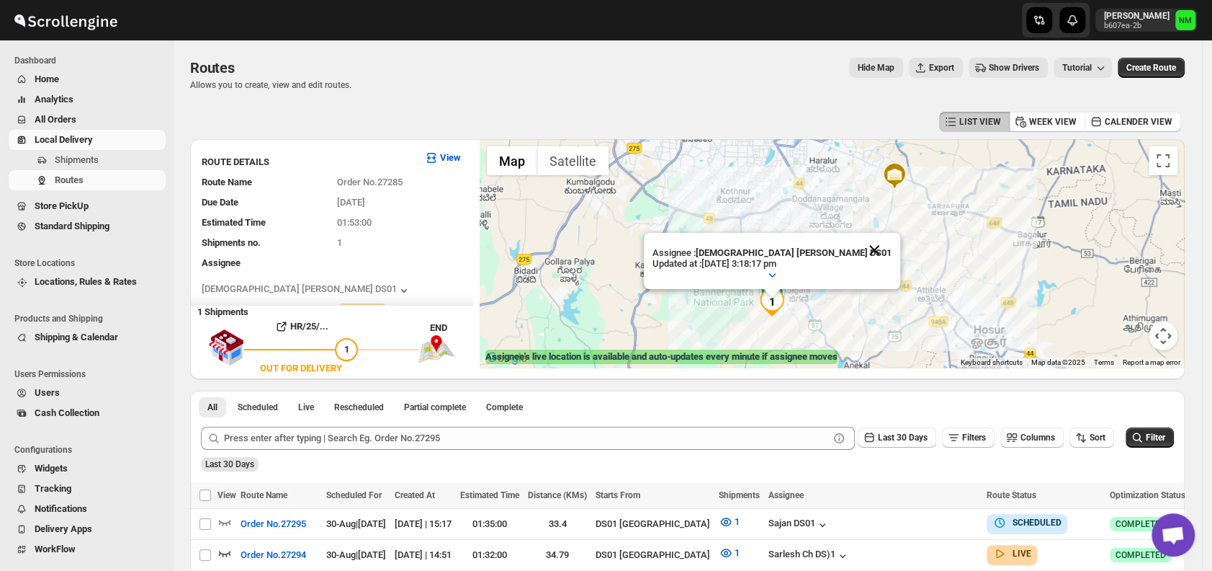
click at [857, 248] on button "Close" at bounding box center [874, 250] width 35 height 35
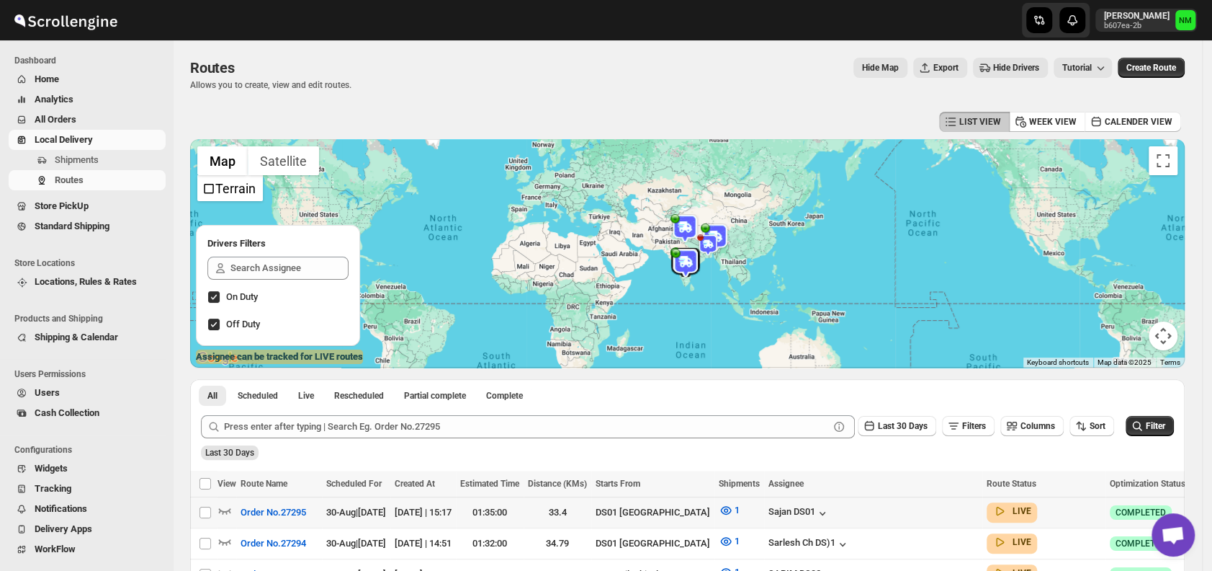
scroll to position [211, 0]
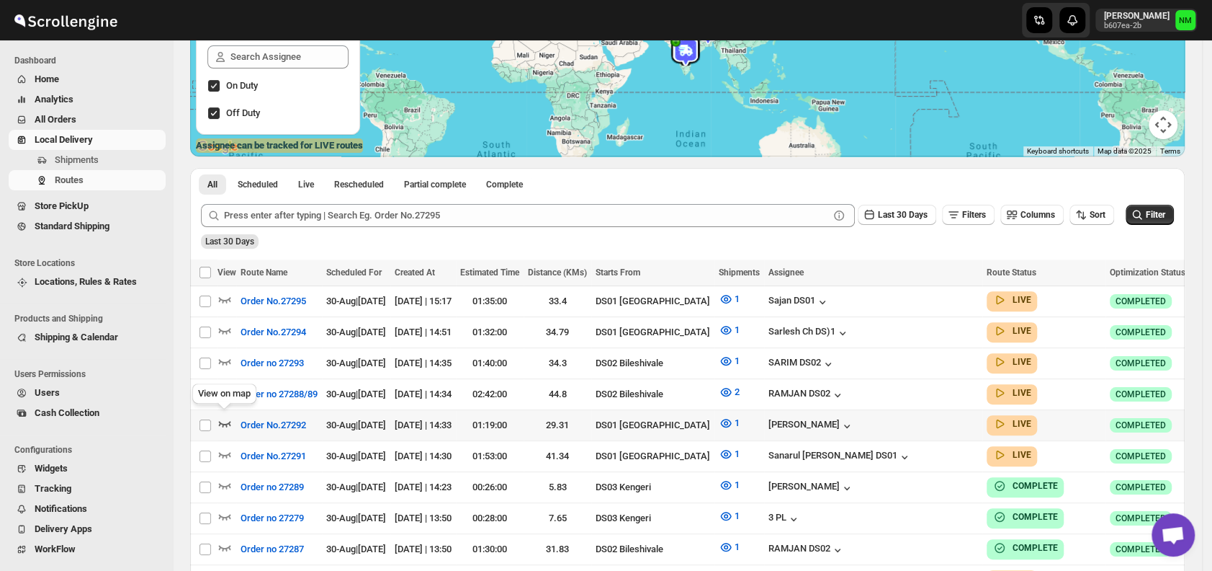
click at [228, 421] on icon "button" at bounding box center [225, 424] width 12 height 6
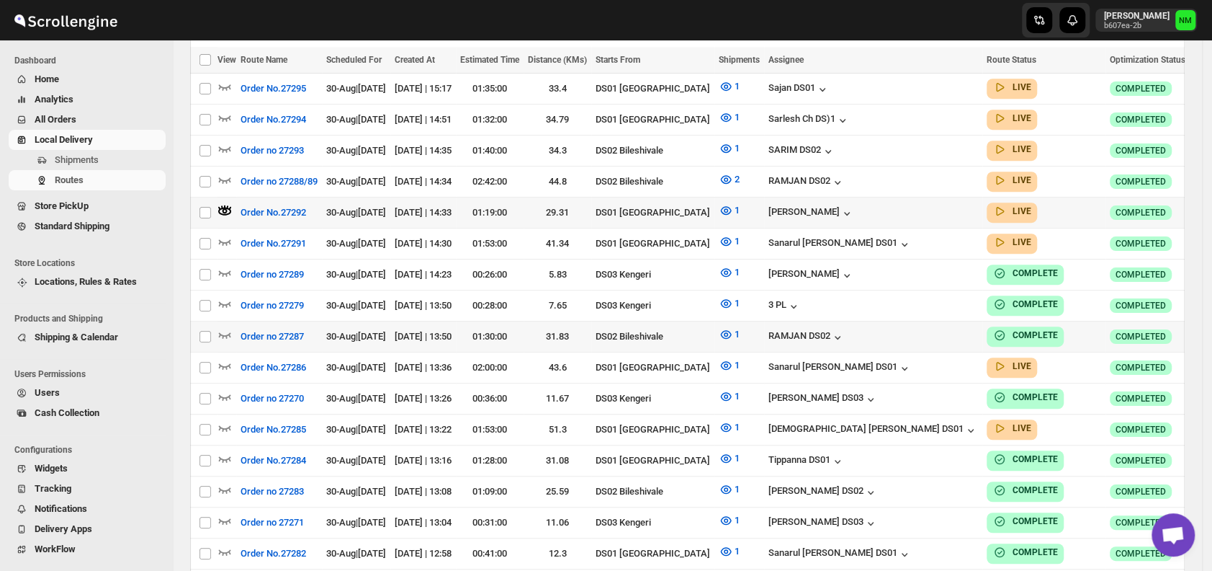
scroll to position [498, 0]
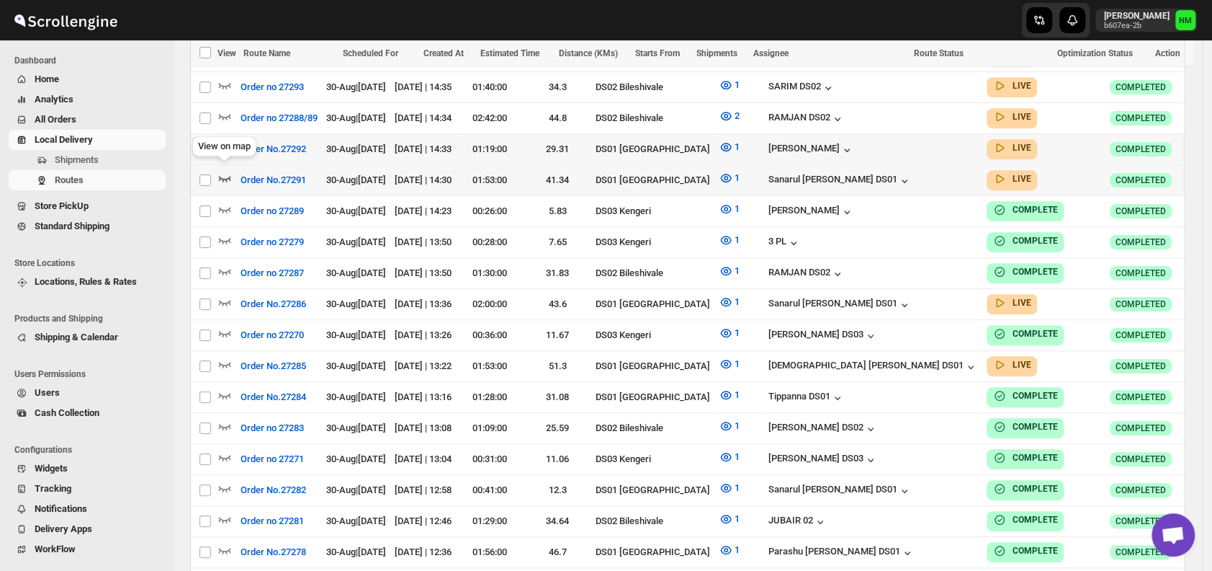
click at [225, 172] on icon "button" at bounding box center [225, 178] width 14 height 14
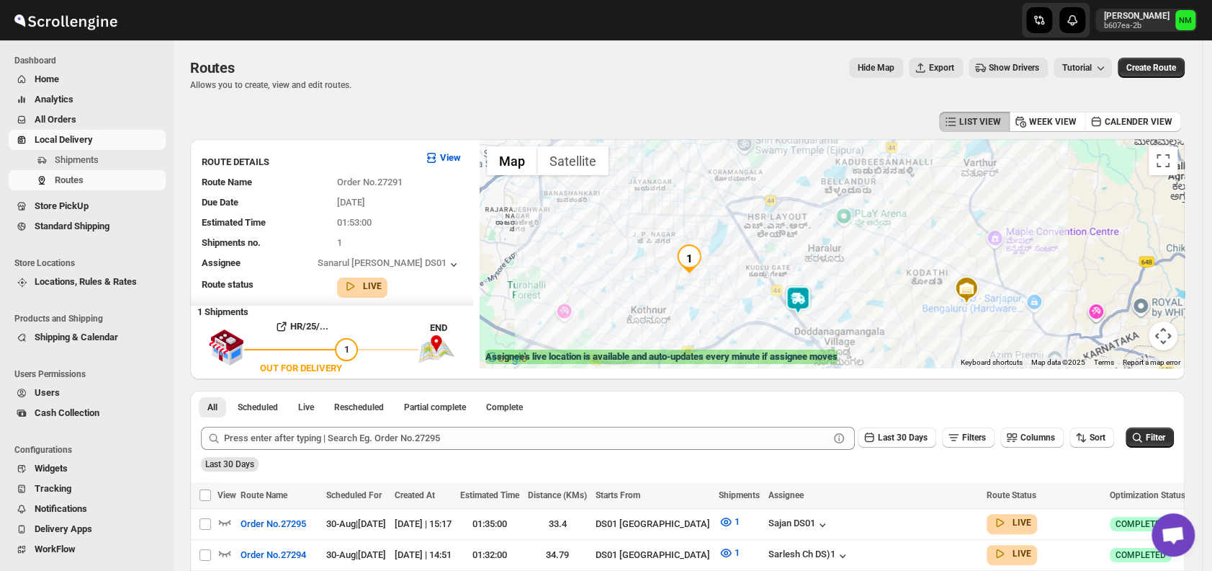
click at [800, 309] on img at bounding box center [798, 299] width 29 height 29
click at [869, 225] on button "Close" at bounding box center [867, 231] width 35 height 35
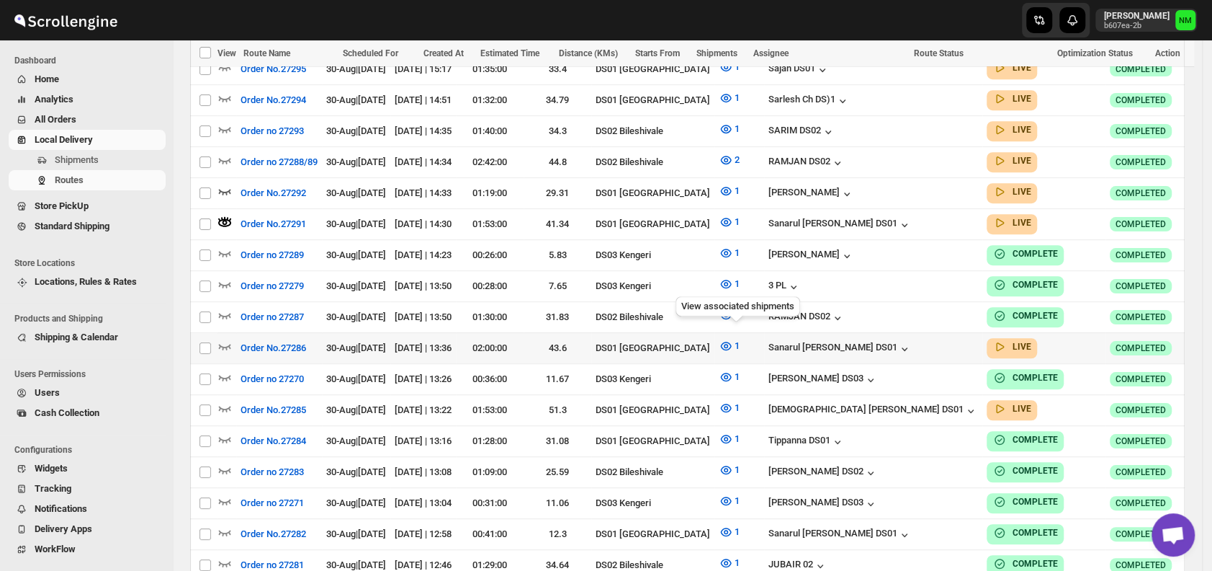
scroll to position [455, 0]
click at [233, 340] on button "Order No.27286" at bounding box center [273, 347] width 83 height 23
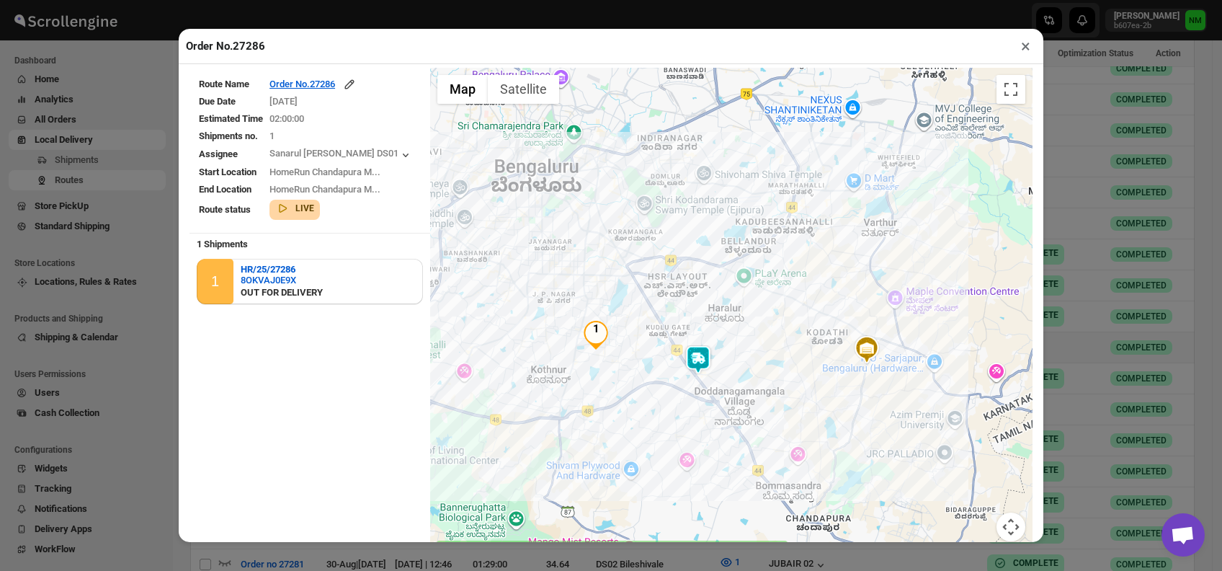
click at [1016, 50] on button "×" at bounding box center [1025, 46] width 21 height 20
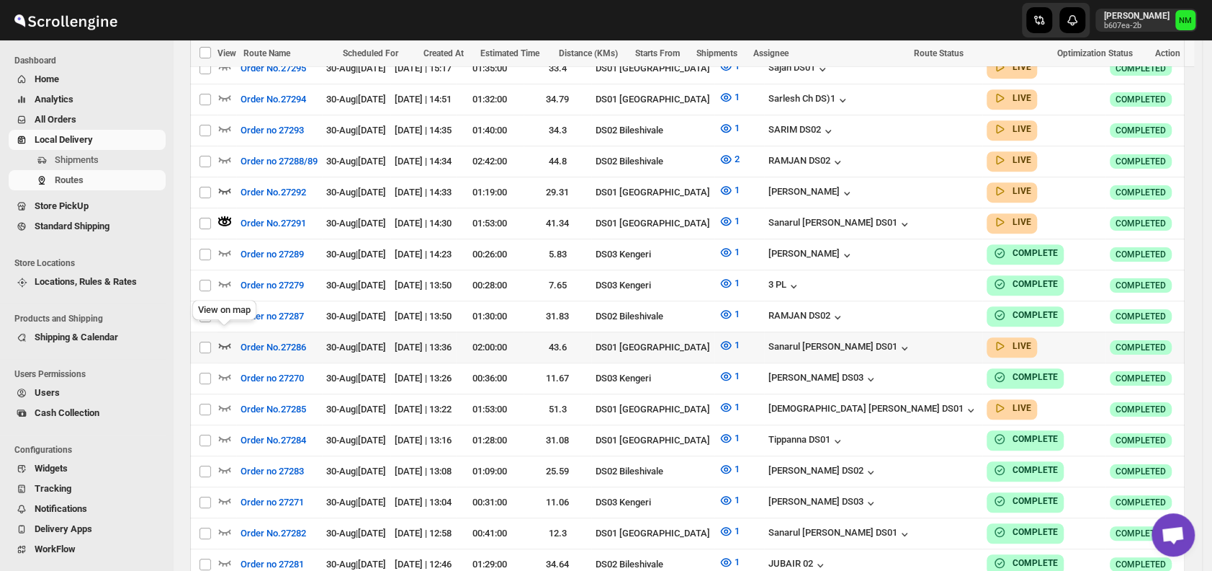
click at [229, 343] on icon "button" at bounding box center [225, 346] width 12 height 6
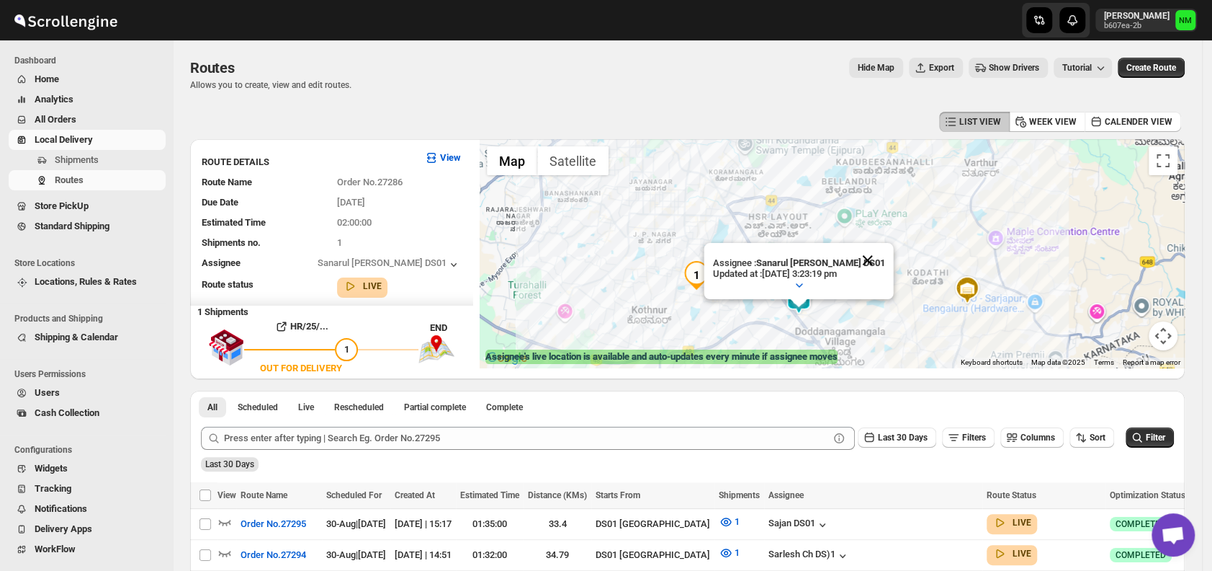
click at [870, 254] on button "Close" at bounding box center [868, 260] width 35 height 35
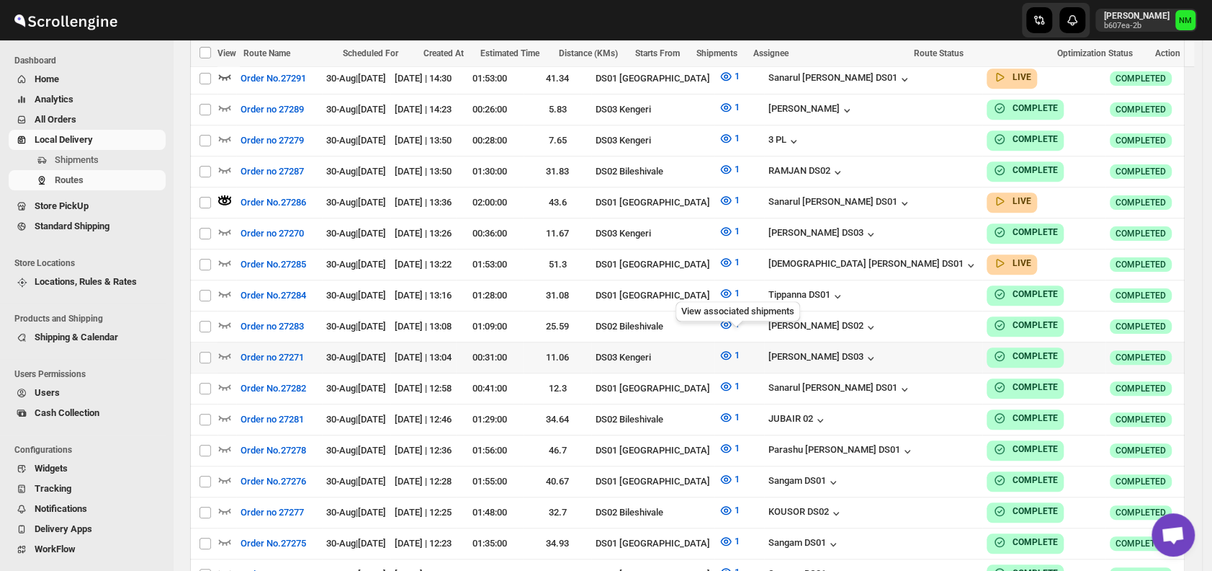
scroll to position [601, 0]
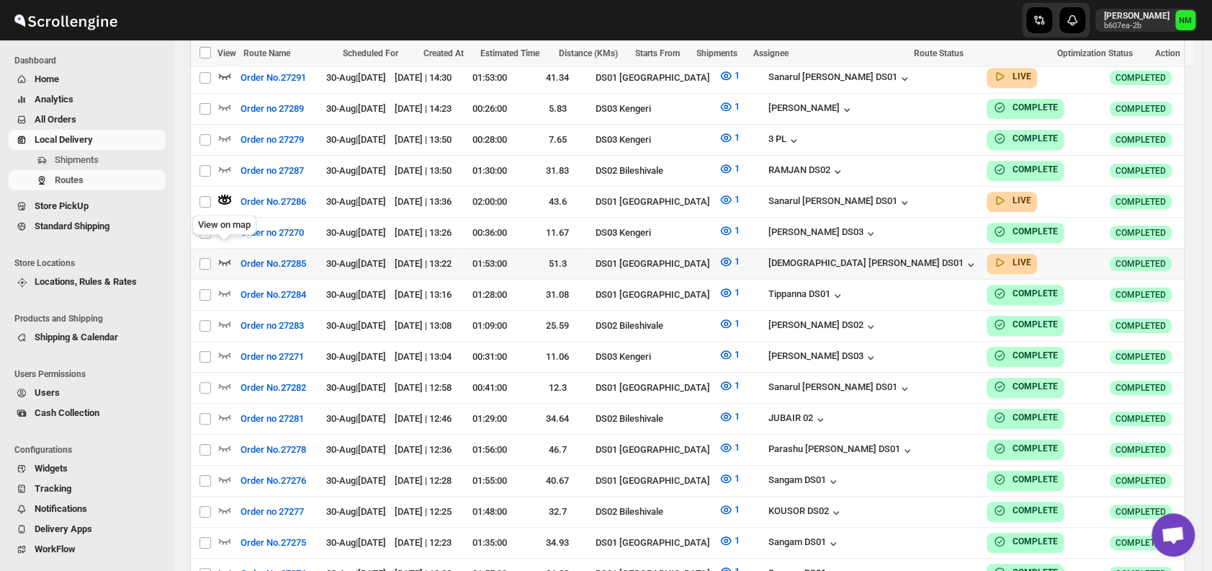
click at [222, 254] on icon "button" at bounding box center [225, 261] width 14 height 14
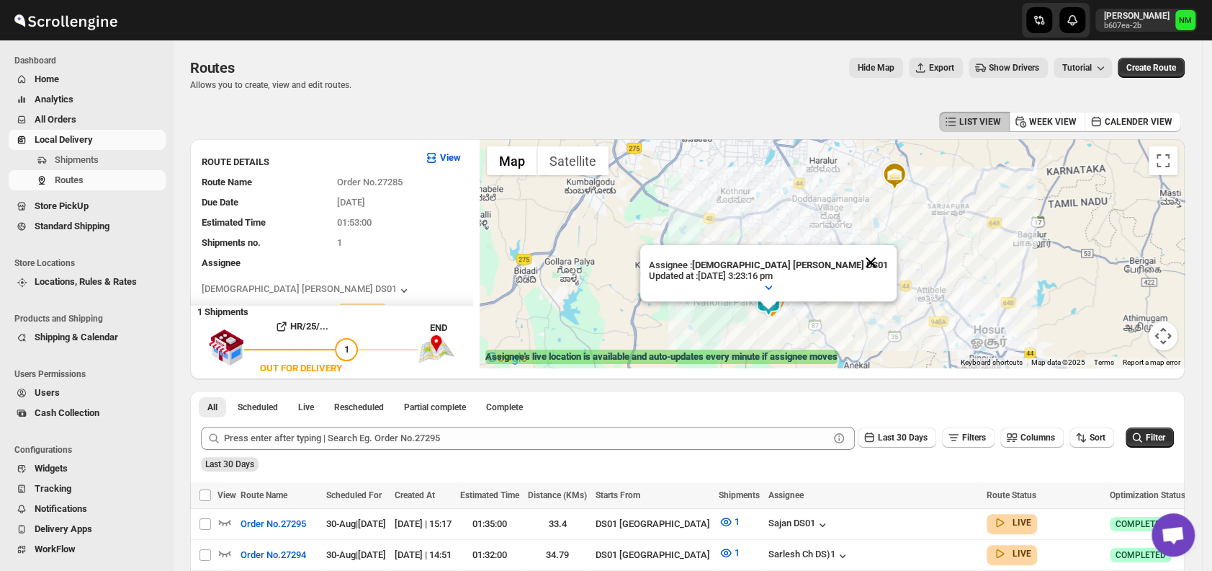
click at [854, 261] on button "Close" at bounding box center [871, 262] width 35 height 35
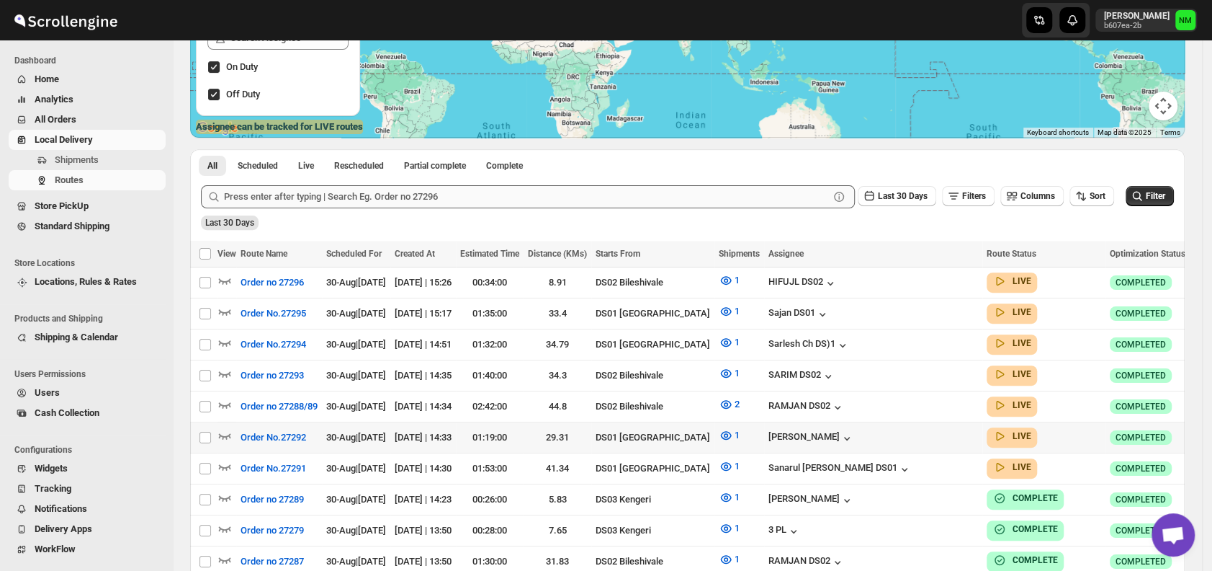
scroll to position [231, 0]
click at [223, 458] on icon "button" at bounding box center [225, 465] width 14 height 14
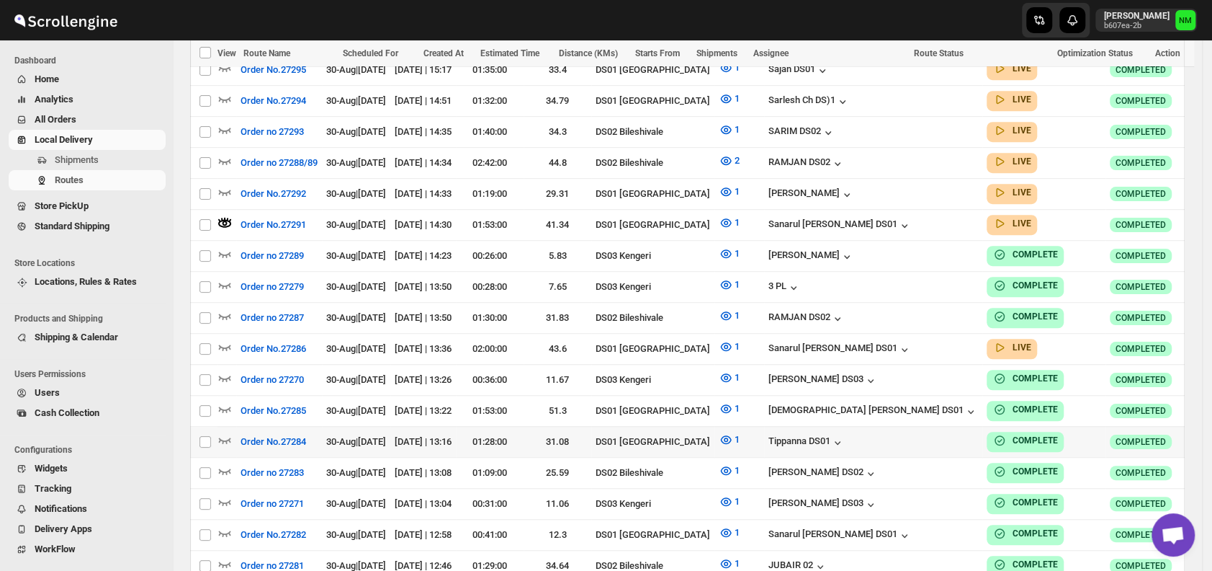
scroll to position [488, 0]
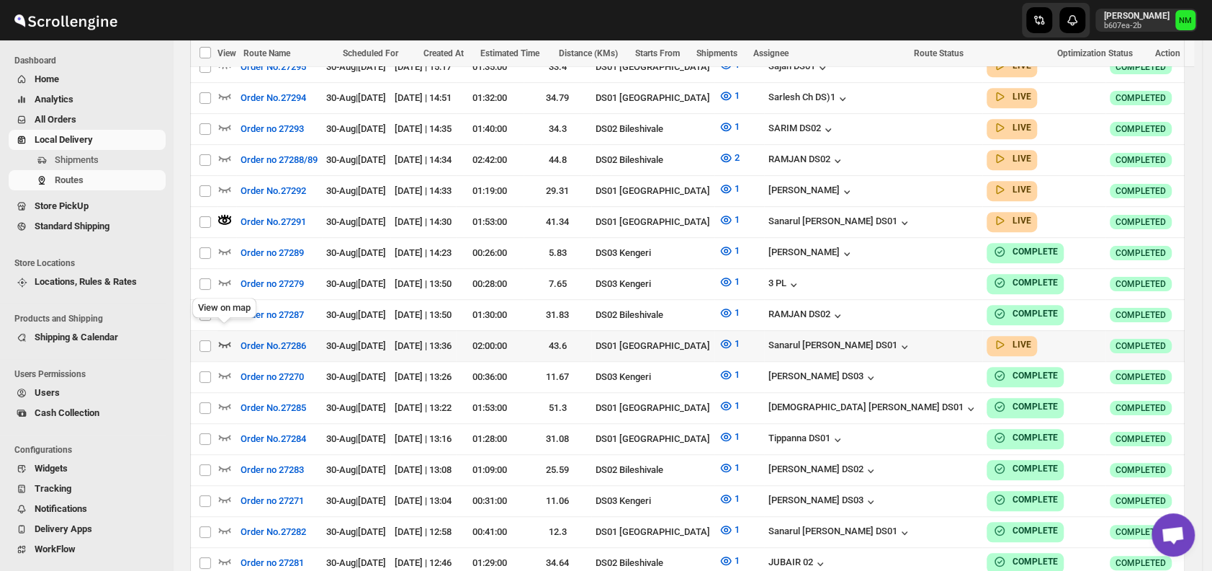
click at [224, 336] on icon "button" at bounding box center [225, 343] width 14 height 14
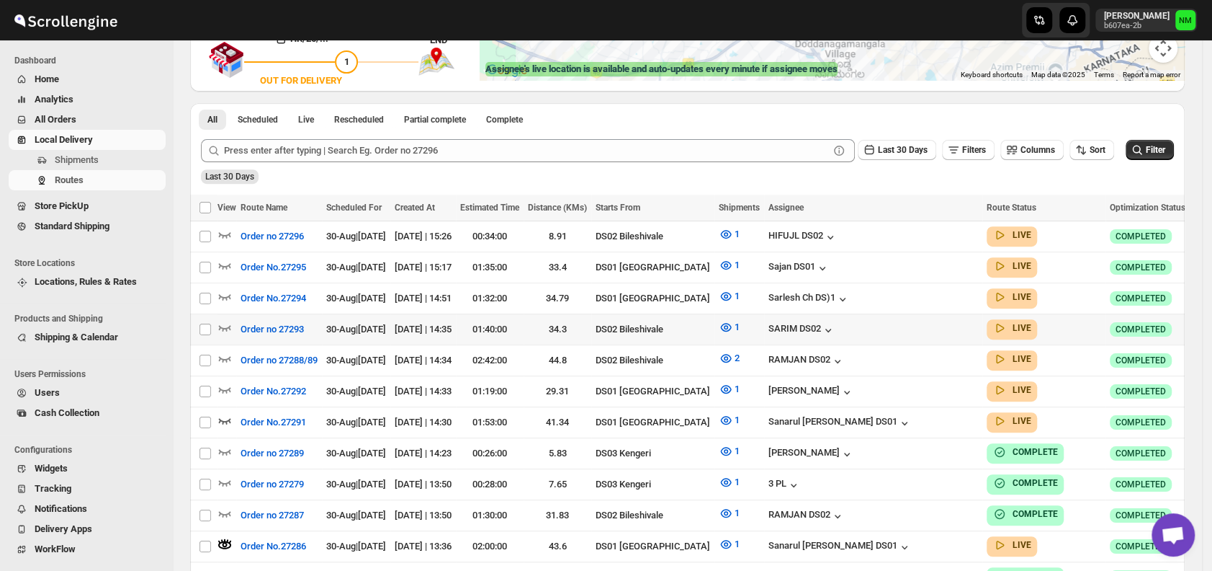
scroll to position [288, 0]
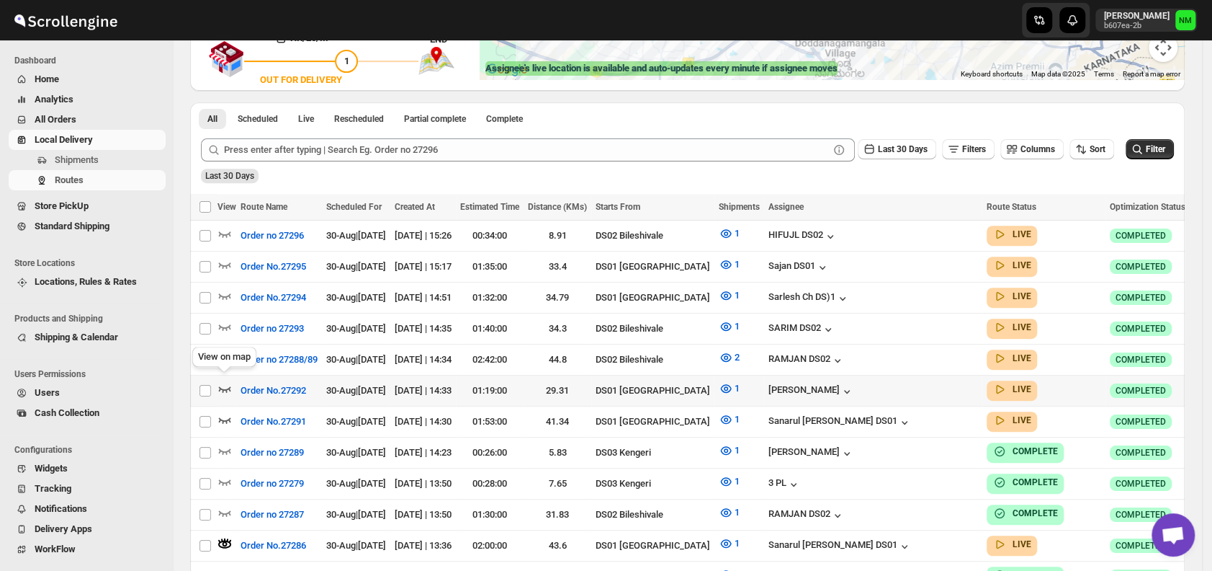
click at [222, 386] on icon "button" at bounding box center [225, 389] width 12 height 6
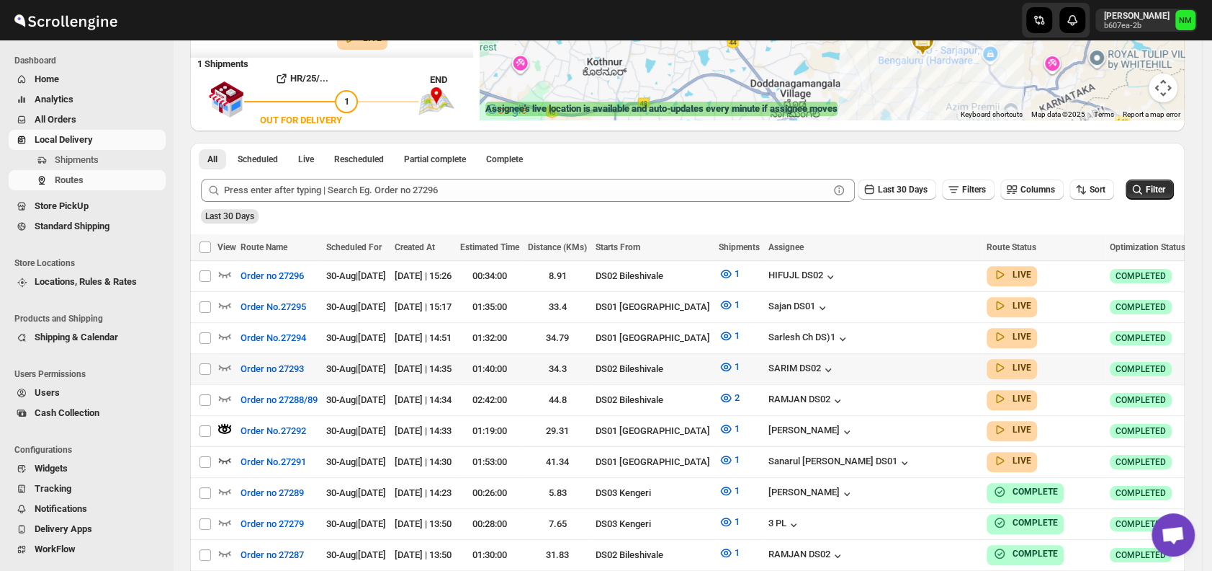
scroll to position [249, 0]
click at [233, 333] on button "Order No.27294" at bounding box center [273, 337] width 83 height 23
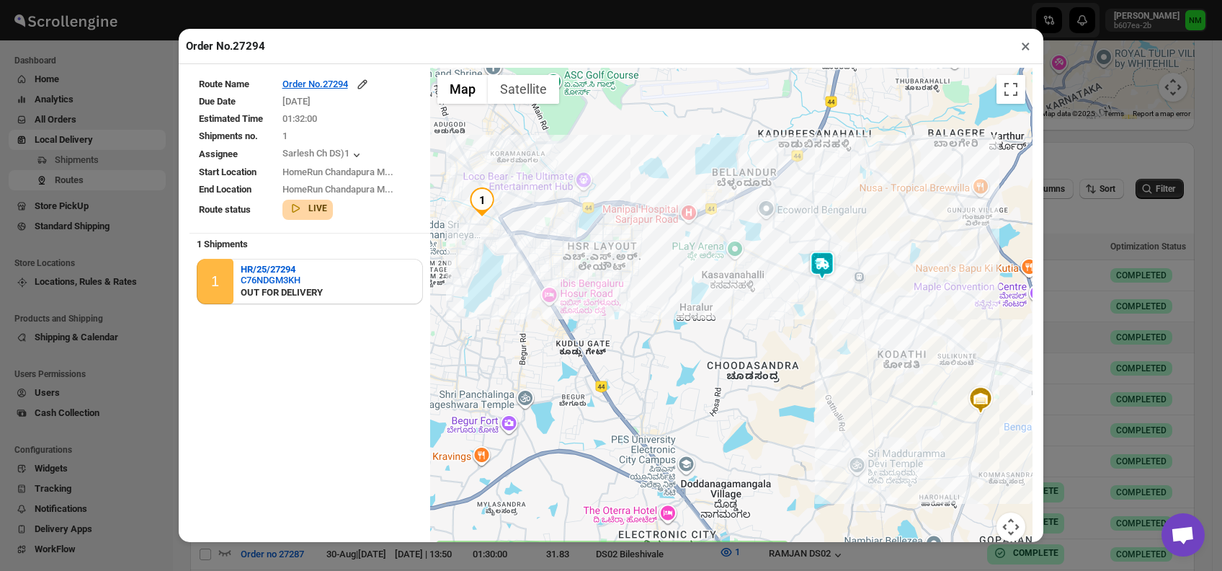
click at [1024, 48] on button "×" at bounding box center [1025, 46] width 21 height 20
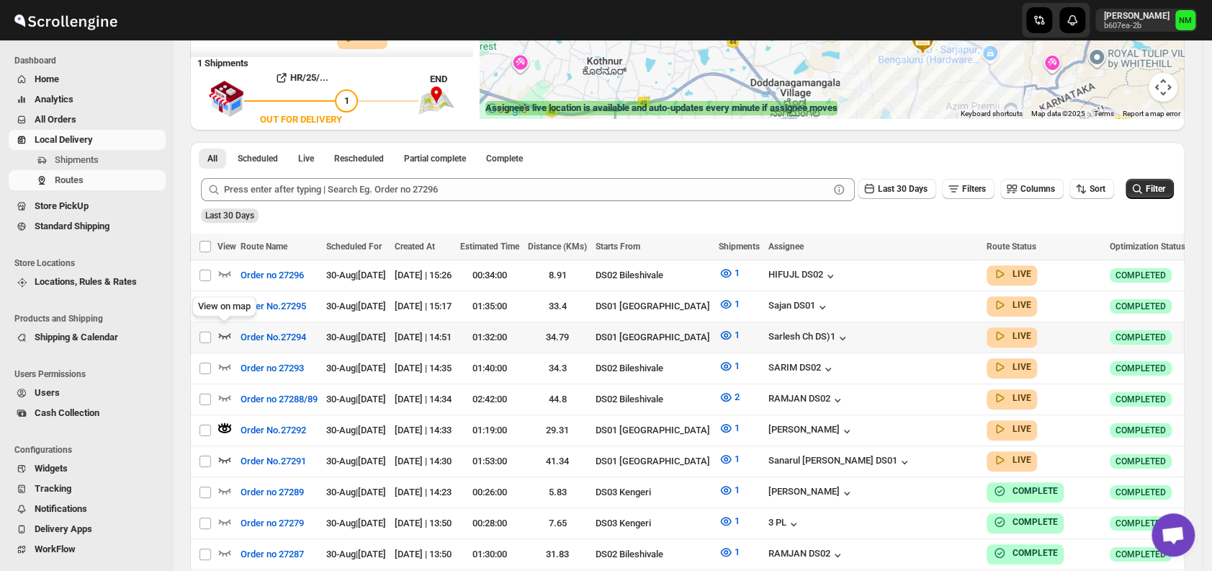
click at [230, 333] on icon "button" at bounding box center [225, 336] width 12 height 6
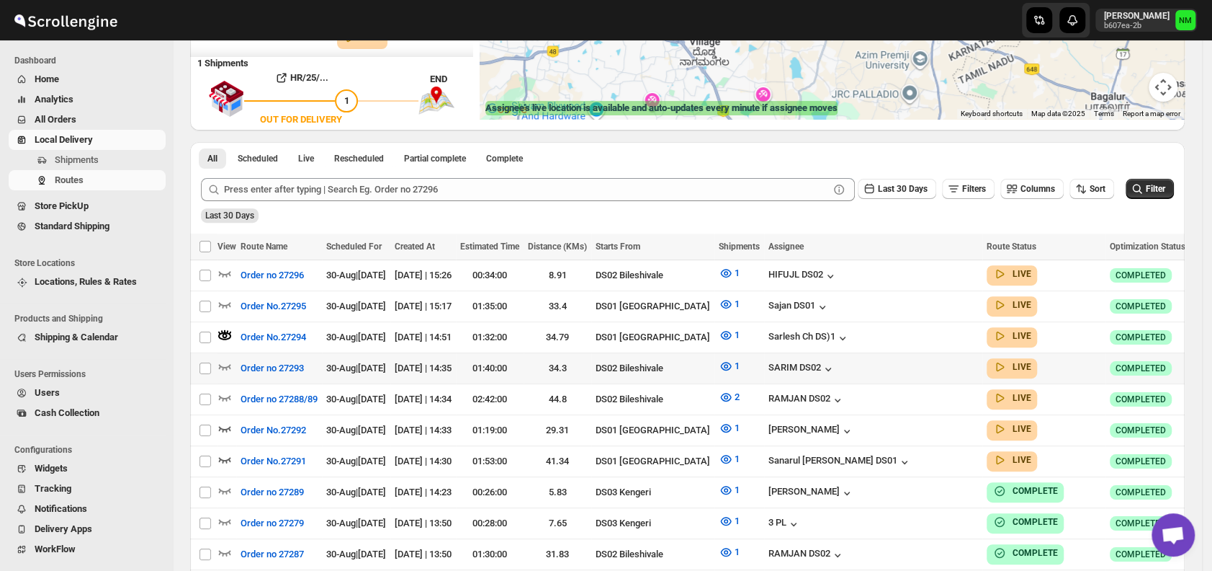
scroll to position [0, 0]
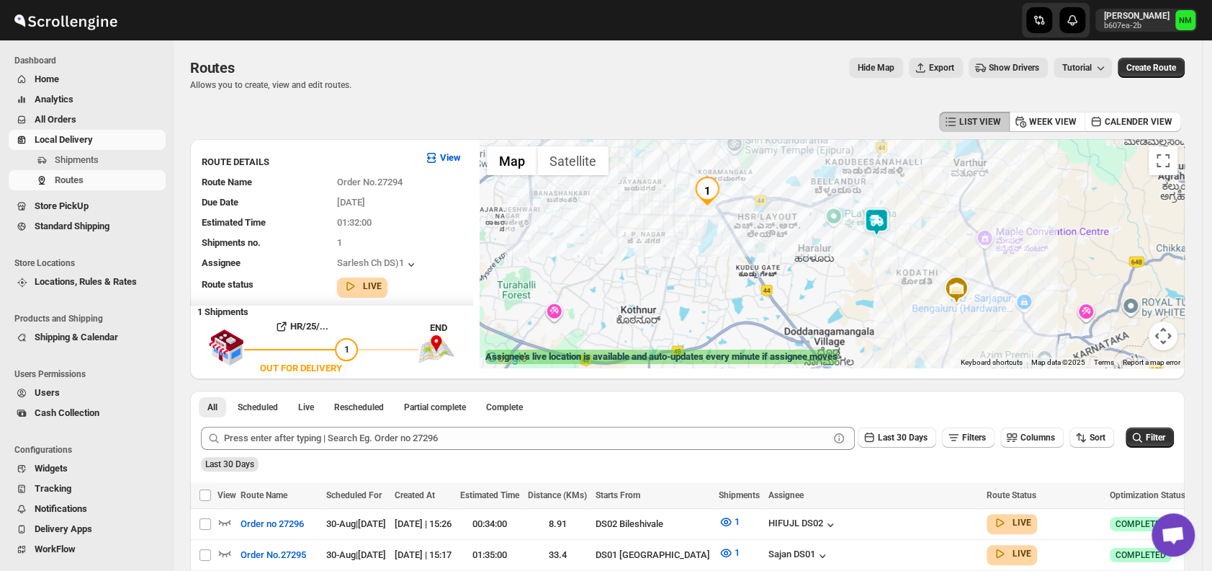
click at [883, 225] on img at bounding box center [876, 221] width 29 height 29
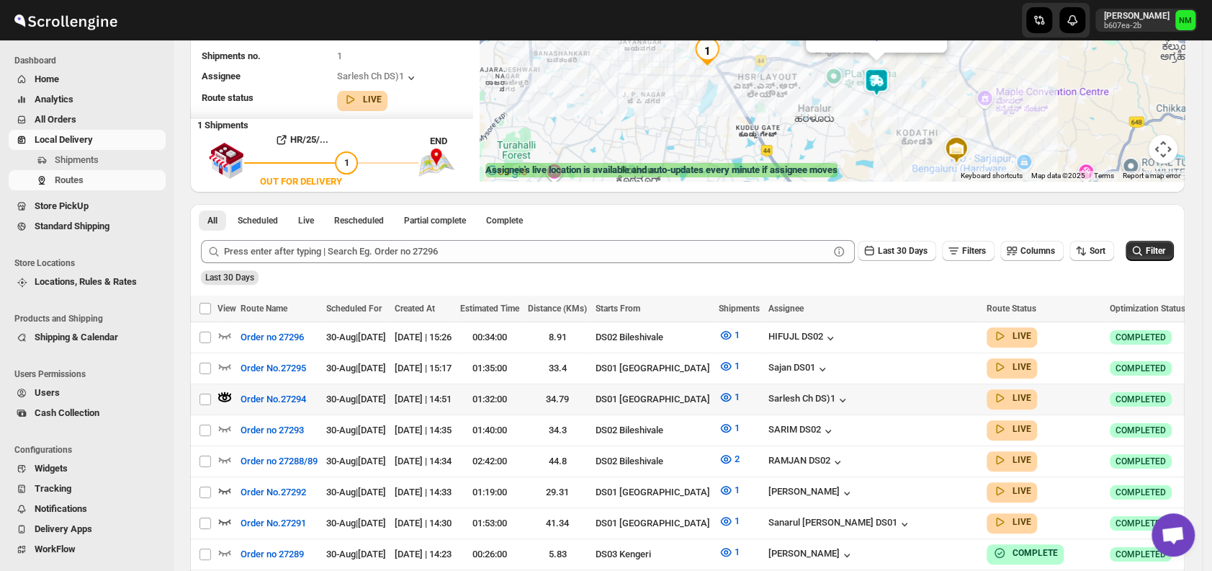
scroll to position [203, 0]
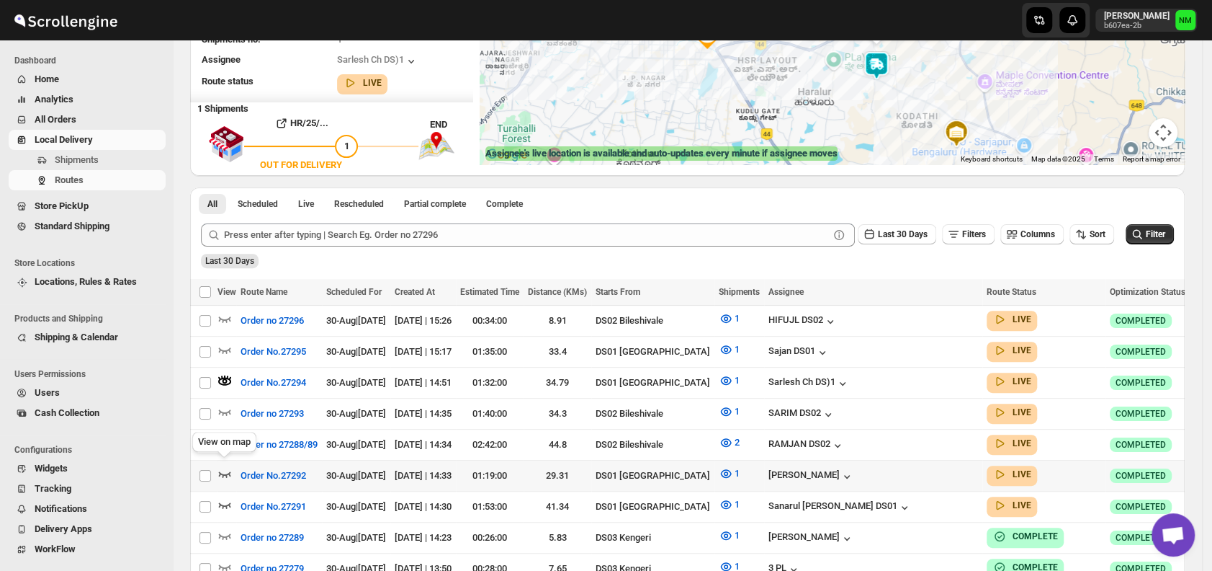
click at [230, 466] on icon "button" at bounding box center [225, 473] width 14 height 14
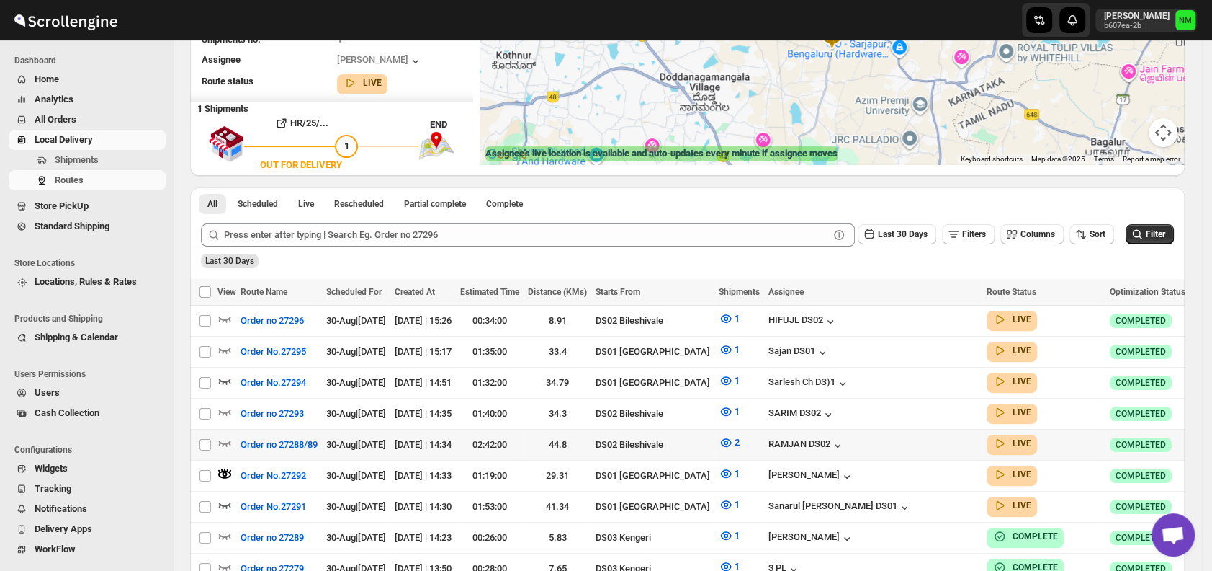
scroll to position [0, 0]
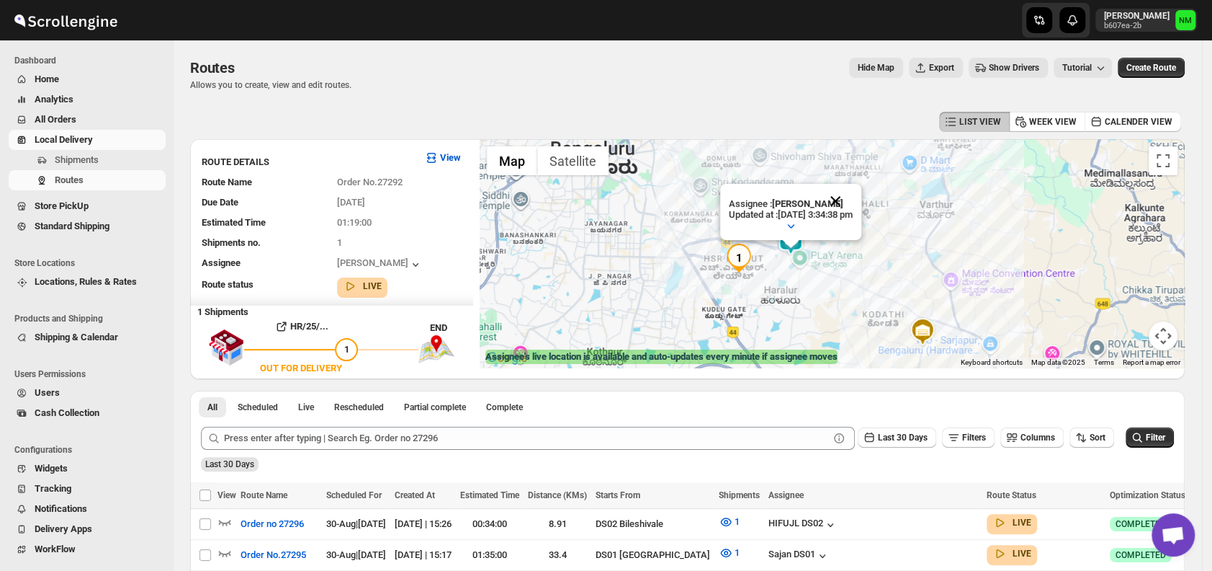
click at [853, 190] on button "Close" at bounding box center [835, 201] width 35 height 35
click at [96, 167] on button "Shipments" at bounding box center [87, 160] width 157 height 20
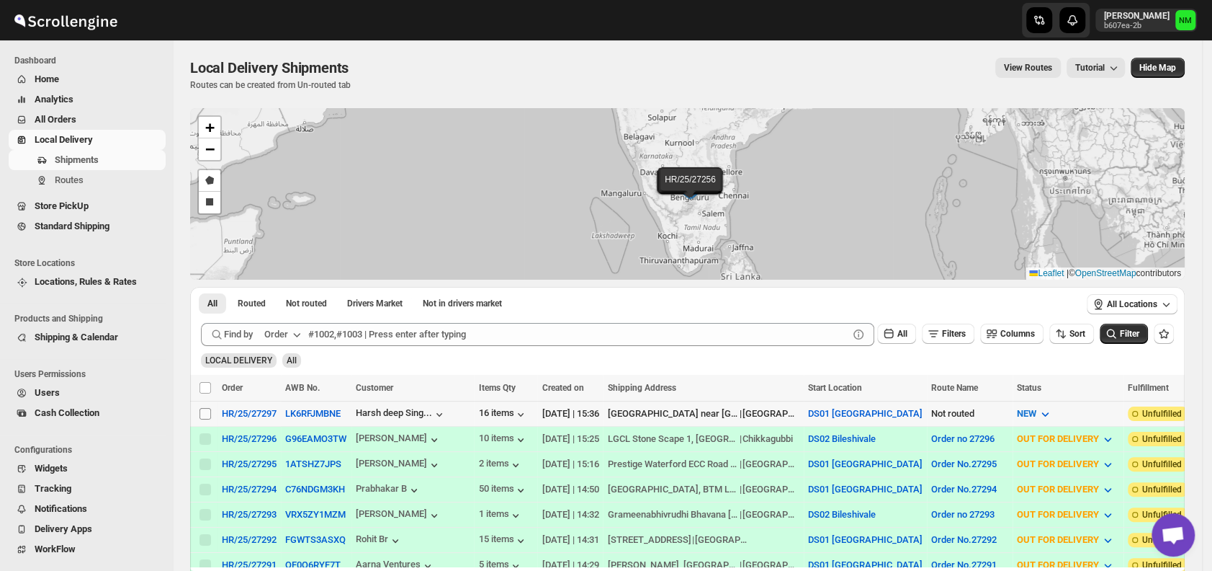
click at [205, 410] on input "Select shipment" at bounding box center [206, 414] width 12 height 12
checkbox input "true"
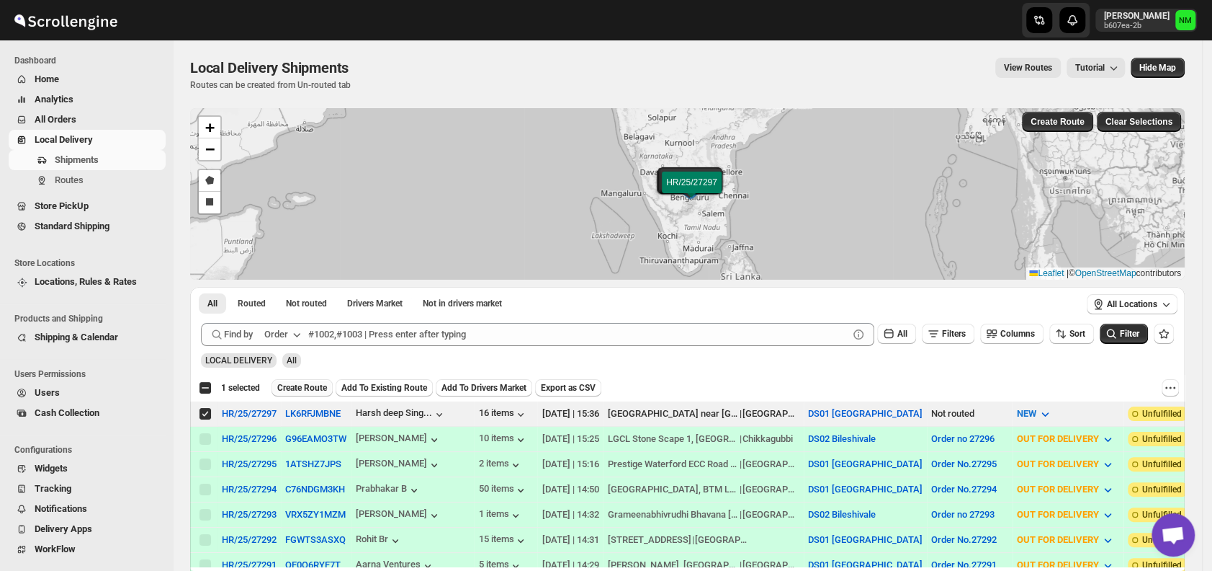
click at [288, 392] on span "Create Route" at bounding box center [302, 388] width 50 height 12
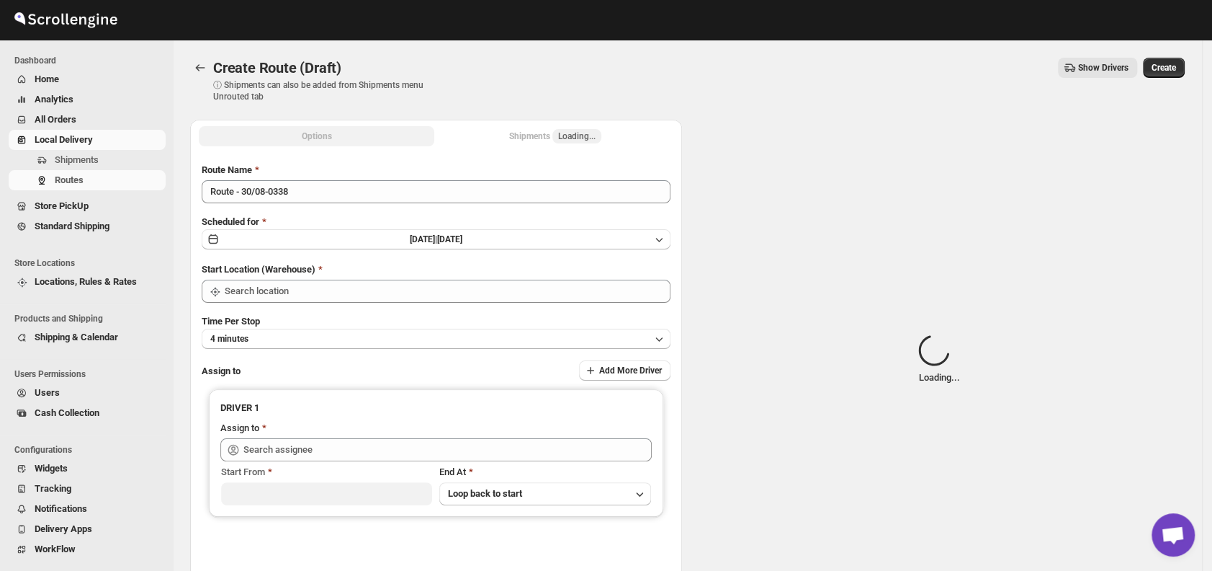
type input "DS01 [GEOGRAPHIC_DATA]"
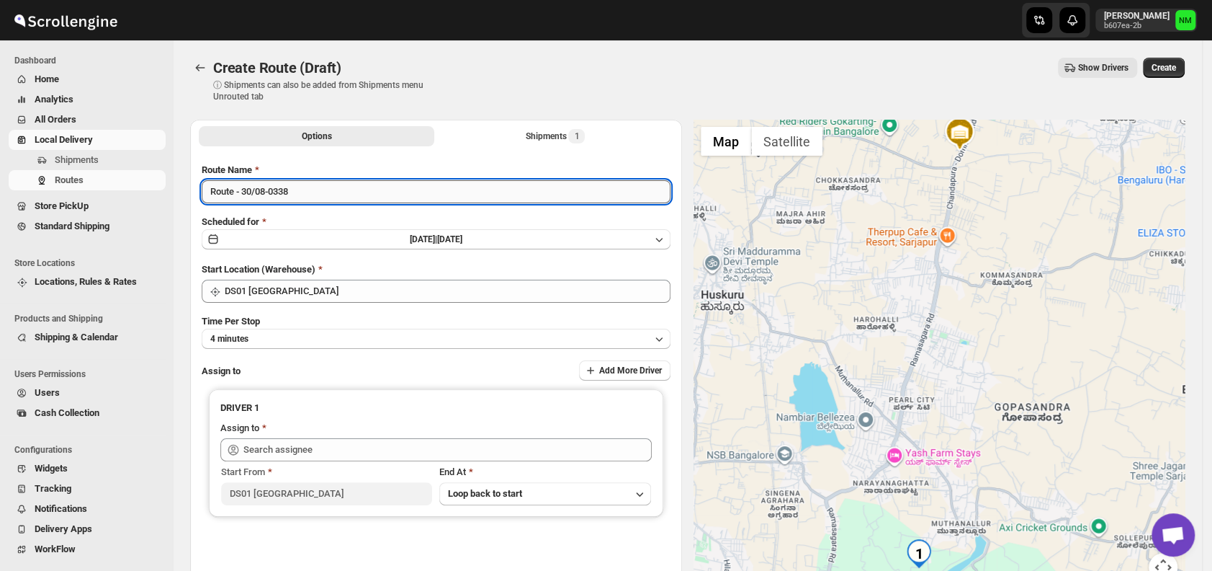
click at [313, 183] on input "Route - 30/08-0338" at bounding box center [436, 191] width 469 height 23
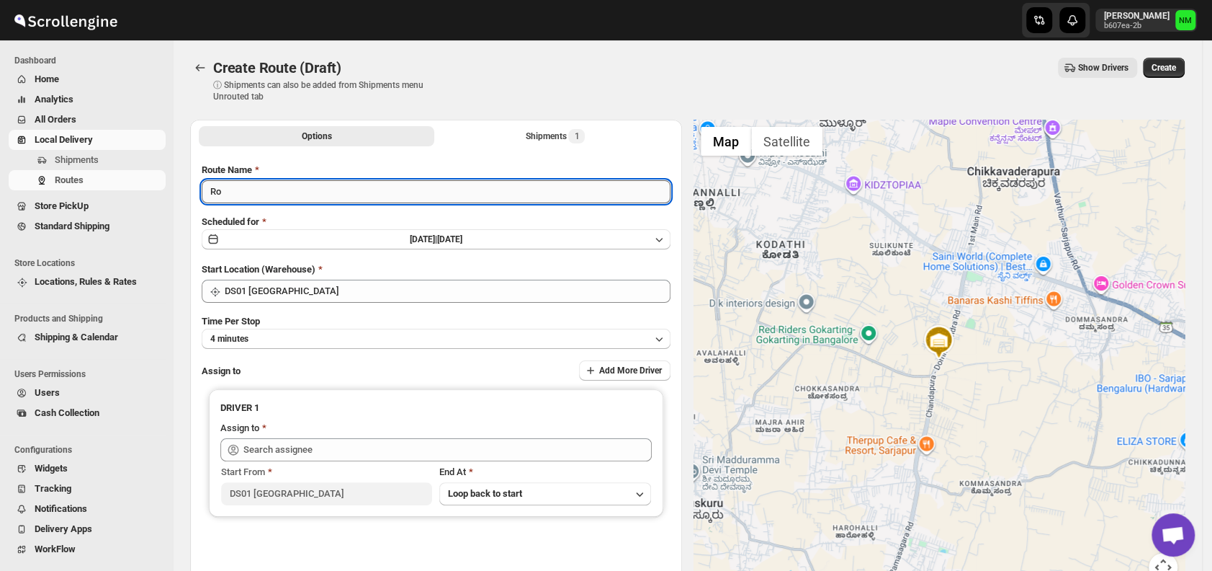
type input "R"
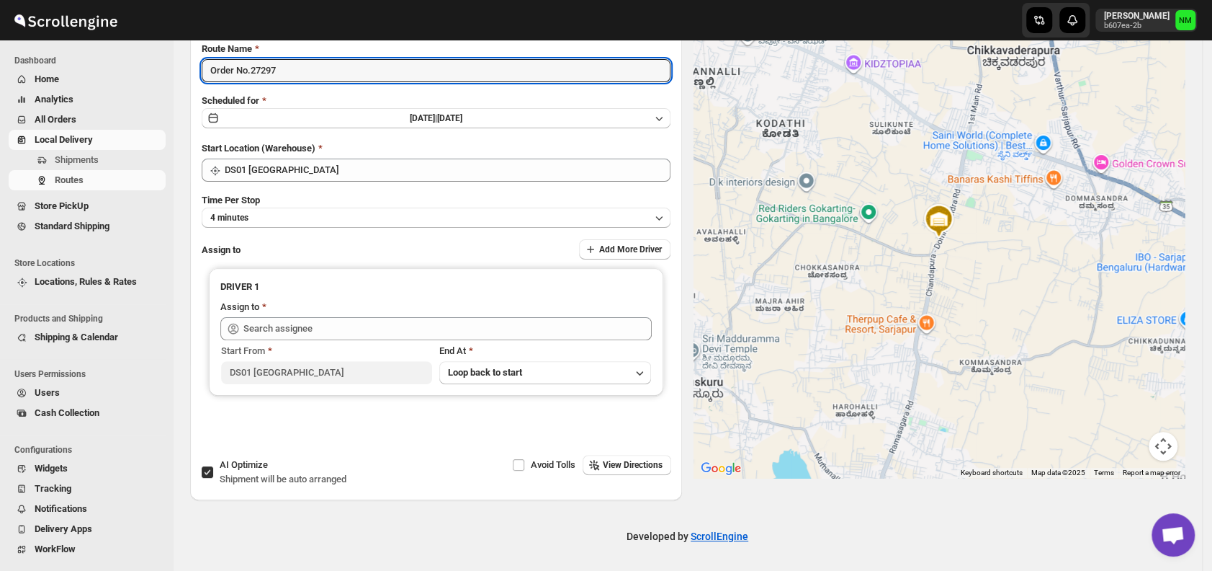
type input "Order No.27297"
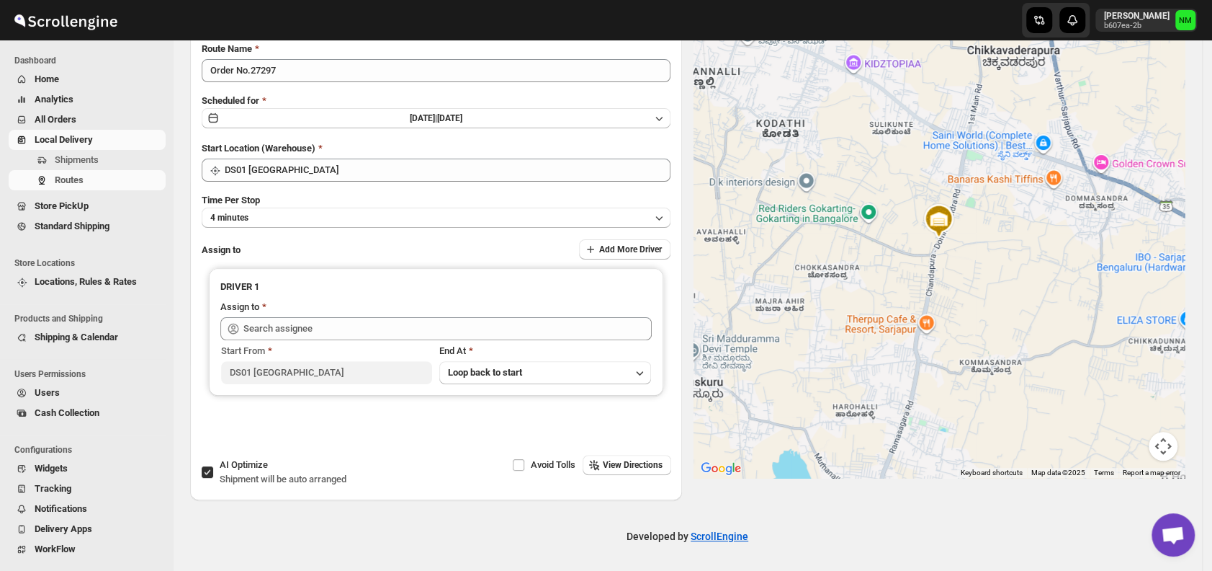
click at [318, 228] on div "Route Name Order No.27297 Scheduled for Sat Aug 30 2025 | Today Start Location …" at bounding box center [436, 245] width 469 height 407
click at [301, 219] on button "4 minutes" at bounding box center [436, 217] width 469 height 20
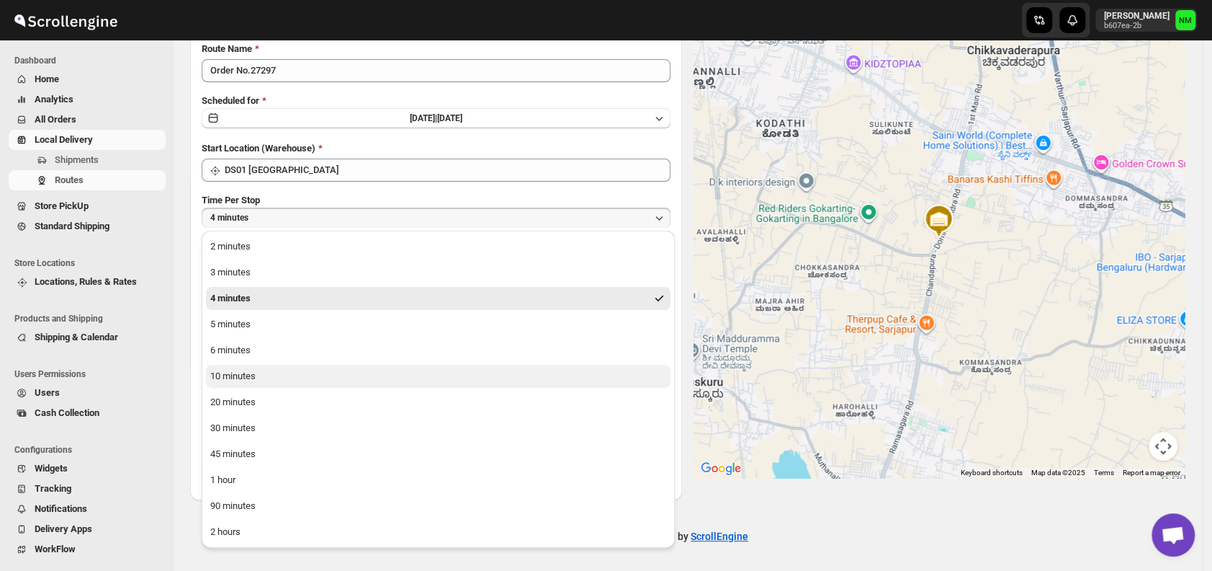
click at [274, 375] on button "10 minutes" at bounding box center [438, 376] width 465 height 23
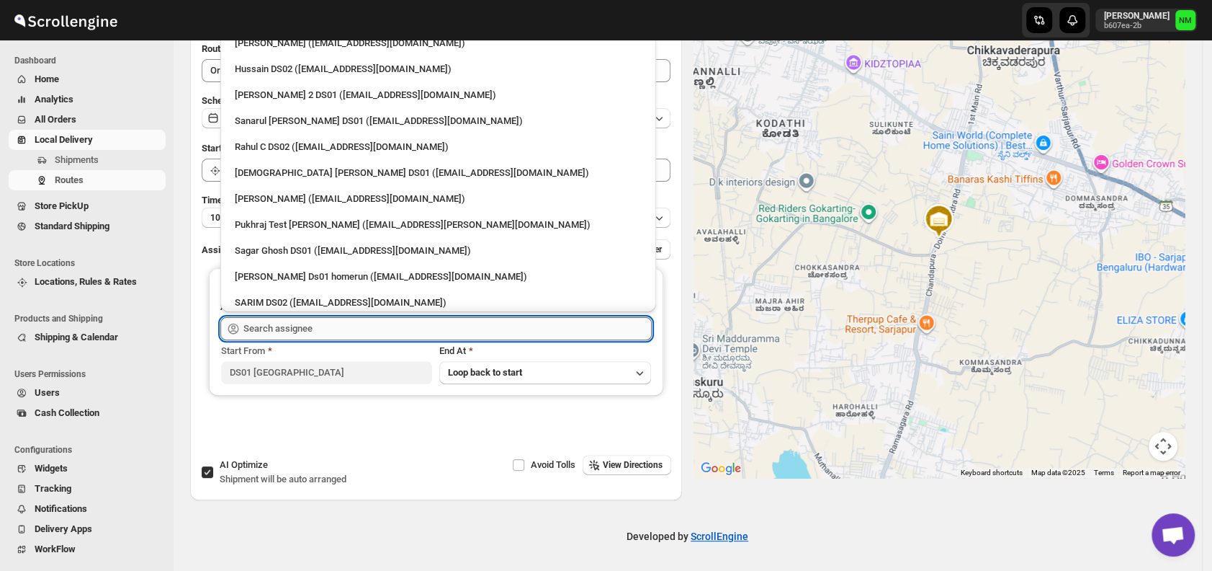
click at [349, 328] on input "text" at bounding box center [447, 328] width 408 height 23
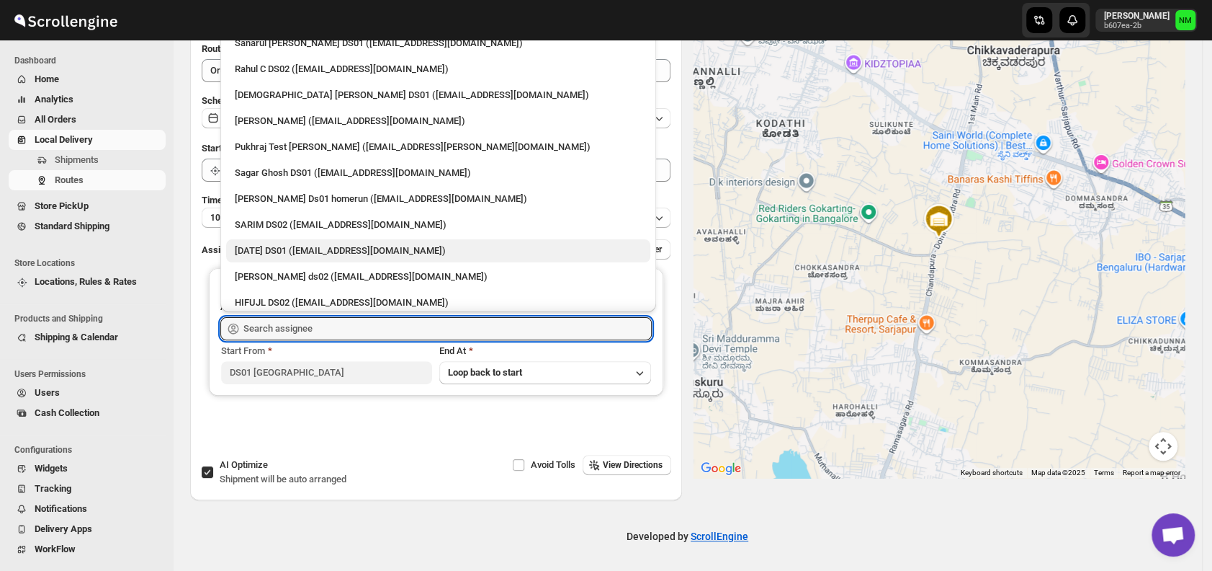
click at [255, 246] on div "Raja DS01 (gasecig398@owlny.com)" at bounding box center [438, 250] width 407 height 14
type input "Raja DS01 (gasecig398@owlny.com)"
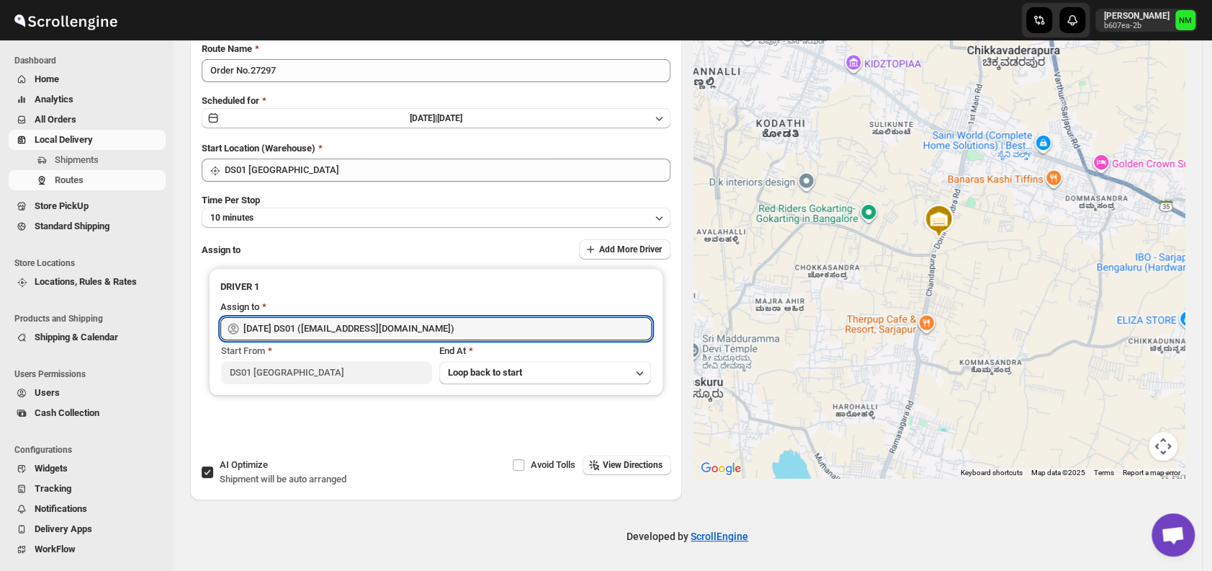
scroll to position [0, 0]
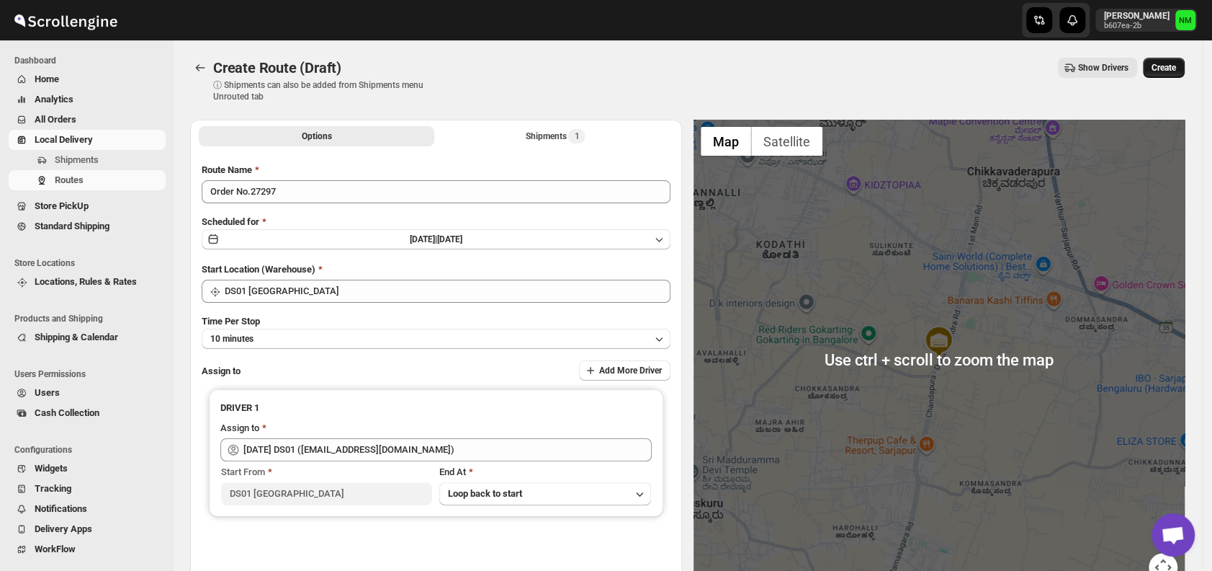
click at [1173, 69] on span "Create" at bounding box center [1164, 68] width 24 height 12
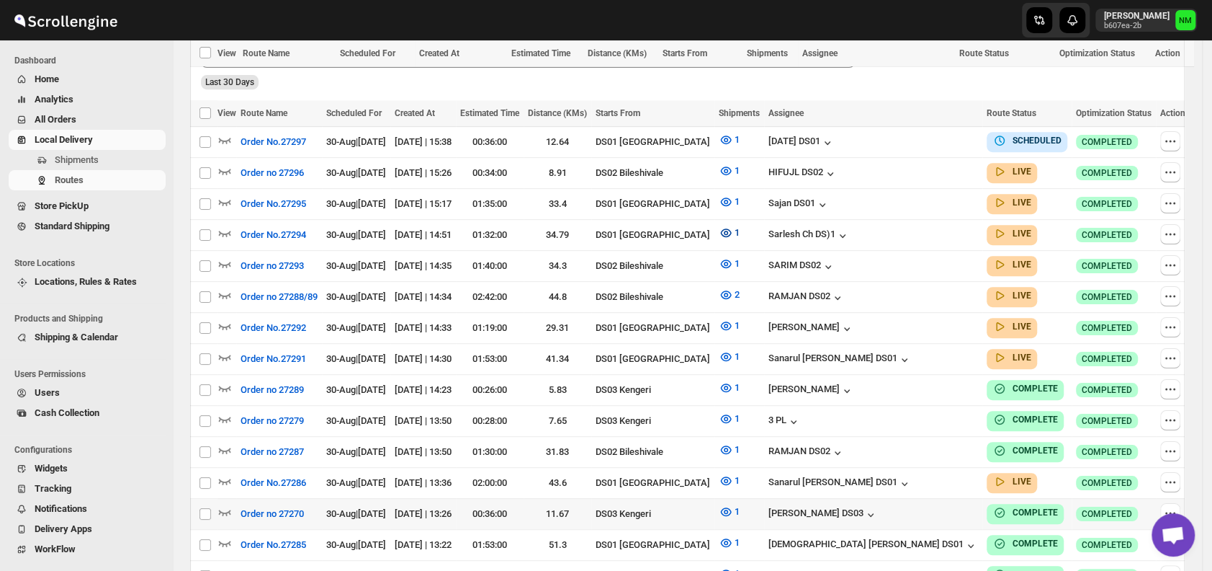
scroll to position [497, 0]
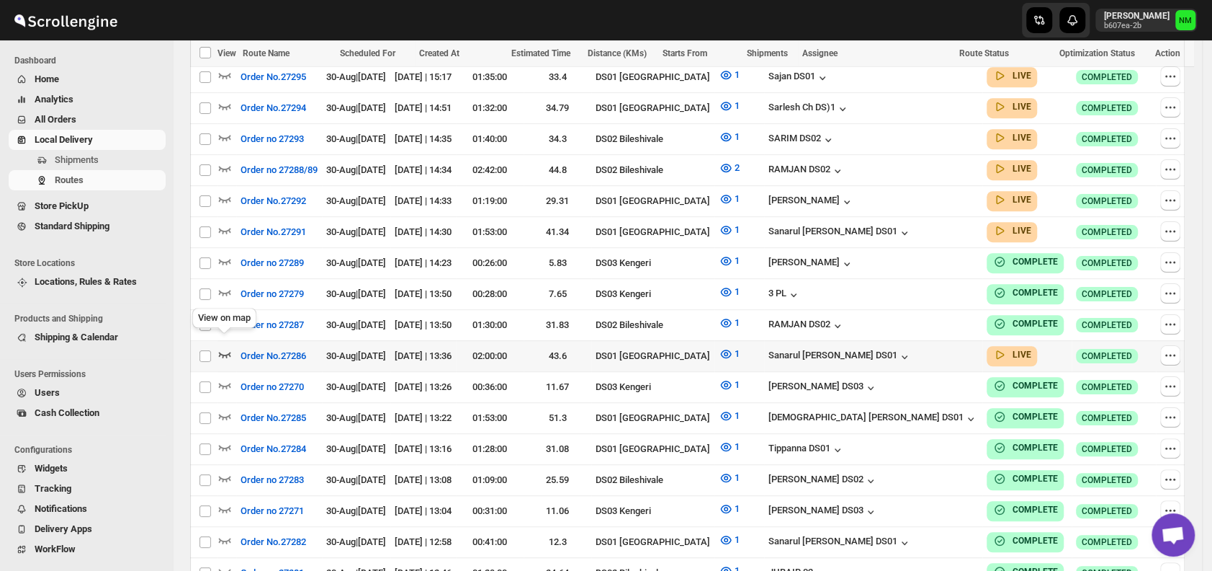
click at [222, 346] on icon "button" at bounding box center [225, 353] width 14 height 14
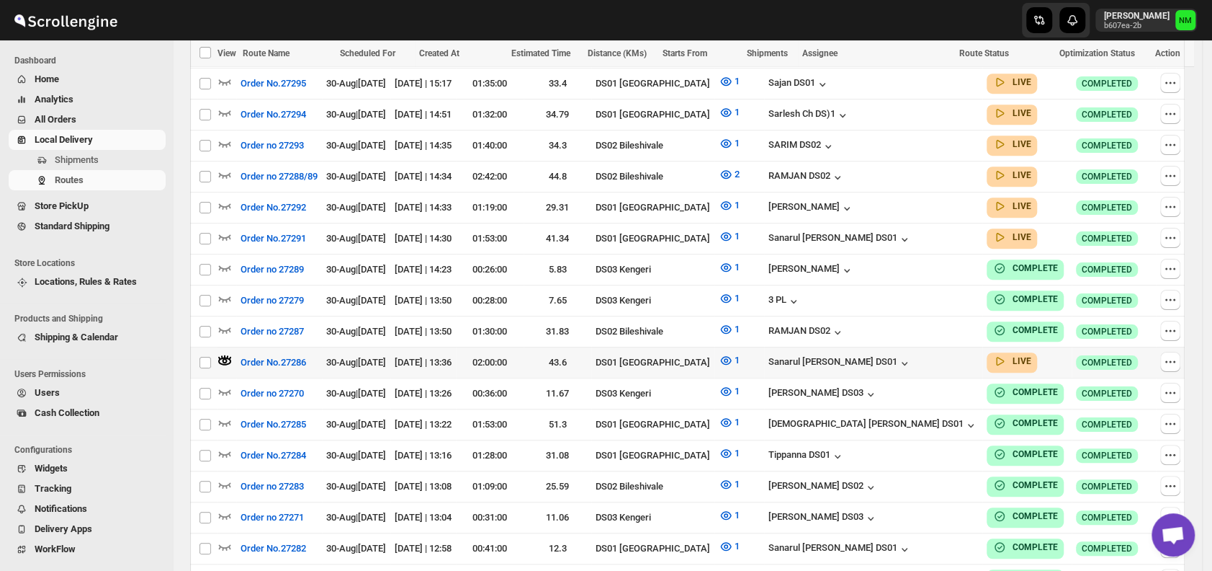
scroll to position [504, 0]
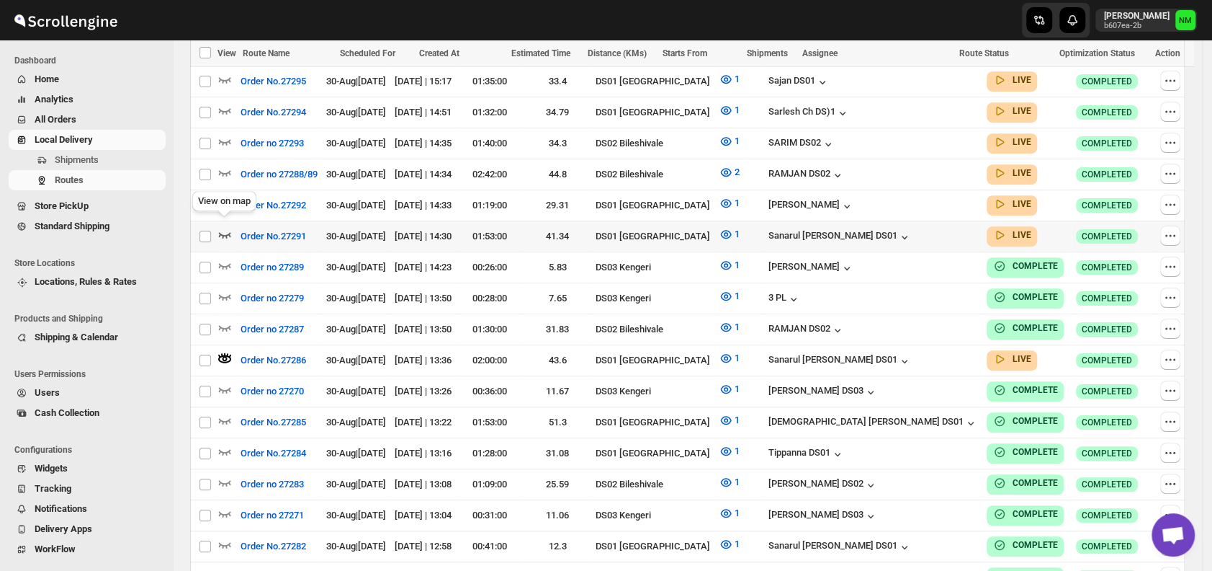
click at [225, 227] on icon "button" at bounding box center [225, 234] width 14 height 14
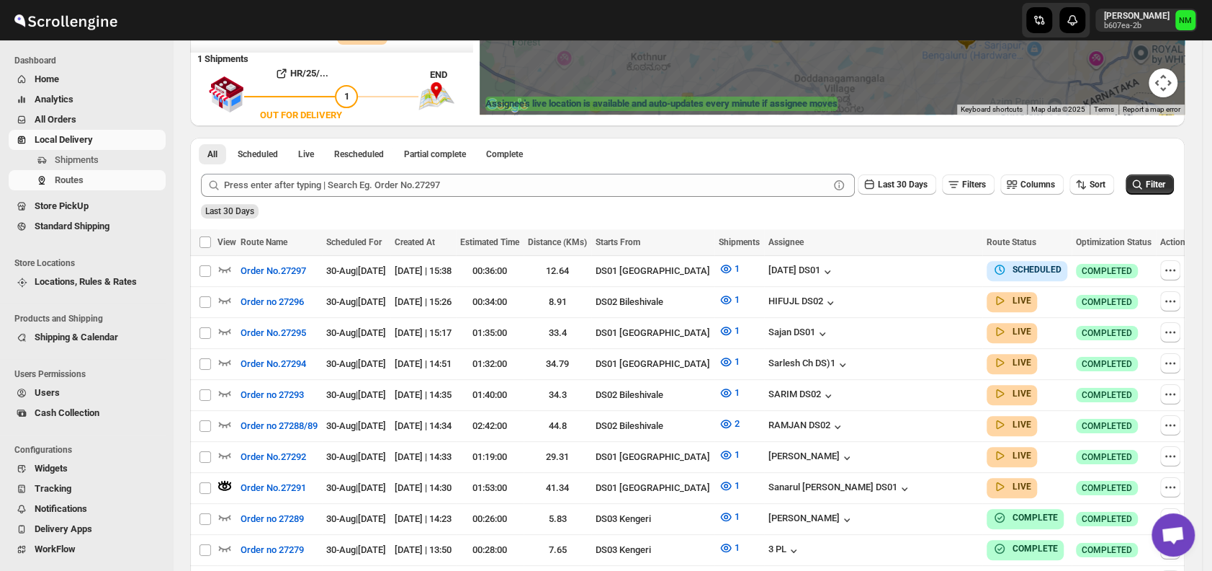
scroll to position [254, 0]
click at [228, 328] on icon "button" at bounding box center [225, 331] width 12 height 6
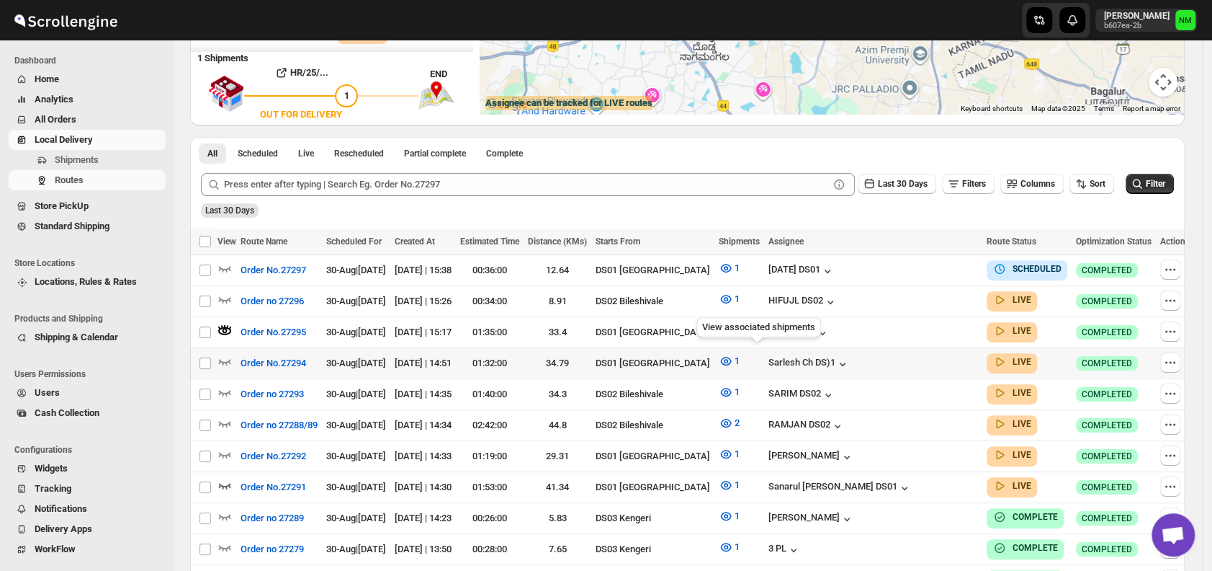
scroll to position [0, 0]
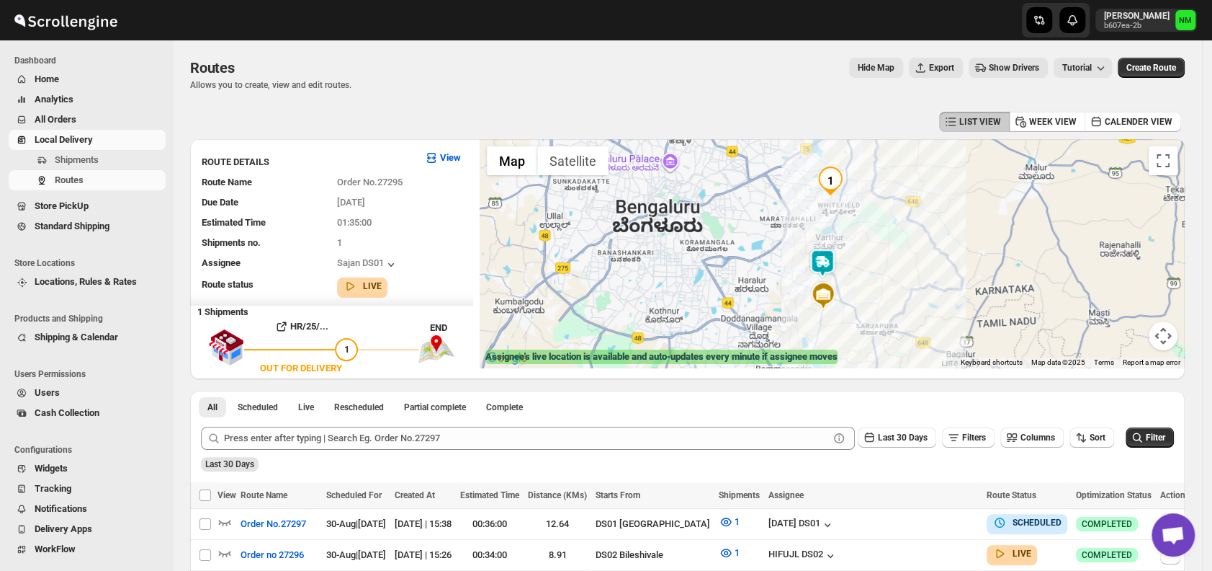
click at [831, 265] on img at bounding box center [822, 263] width 29 height 29
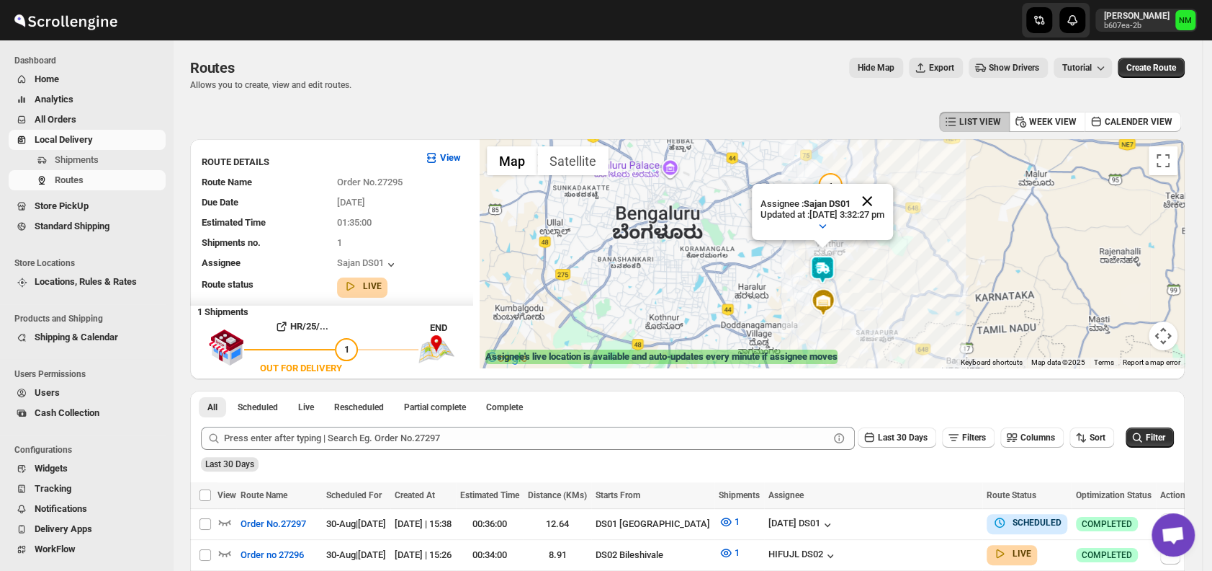
click at [885, 202] on button "Close" at bounding box center [867, 201] width 35 height 35
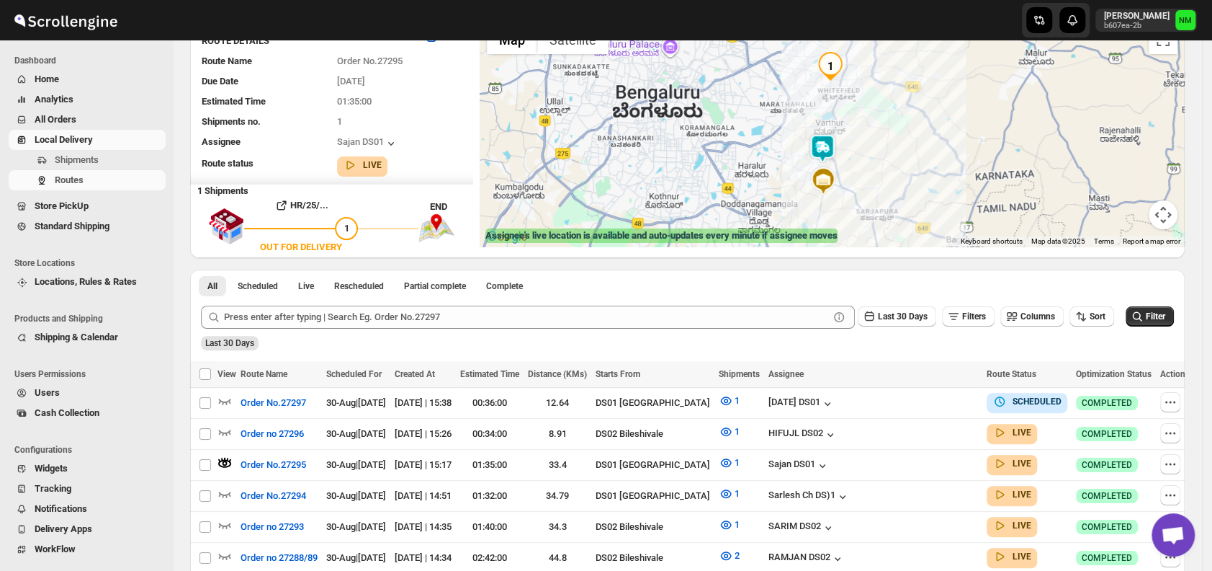
scroll to position [122, 0]
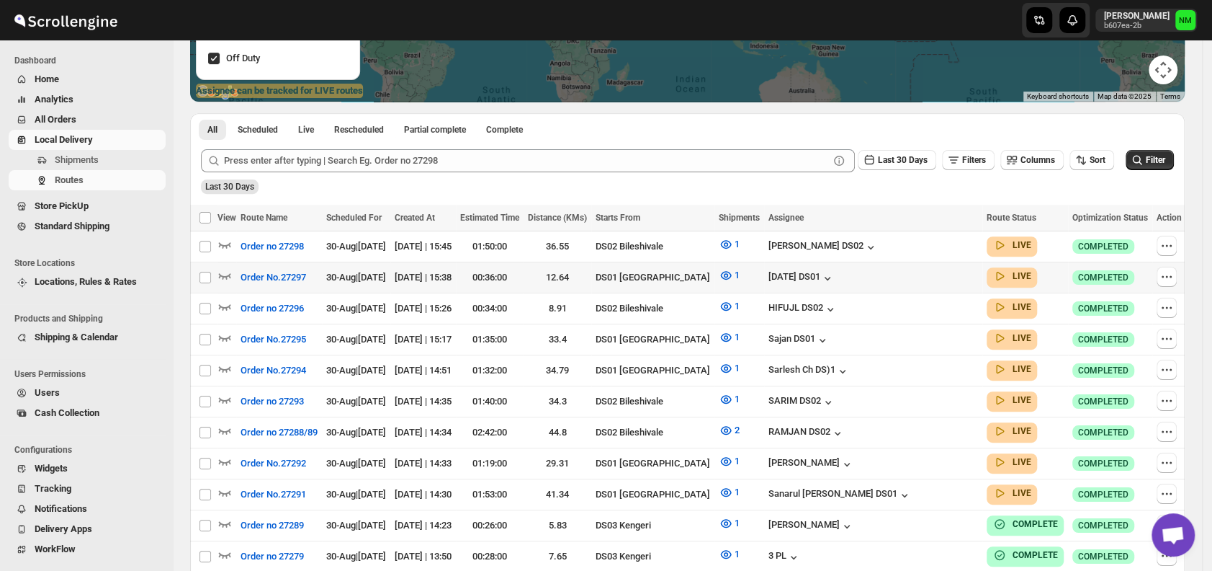
scroll to position [349, 0]
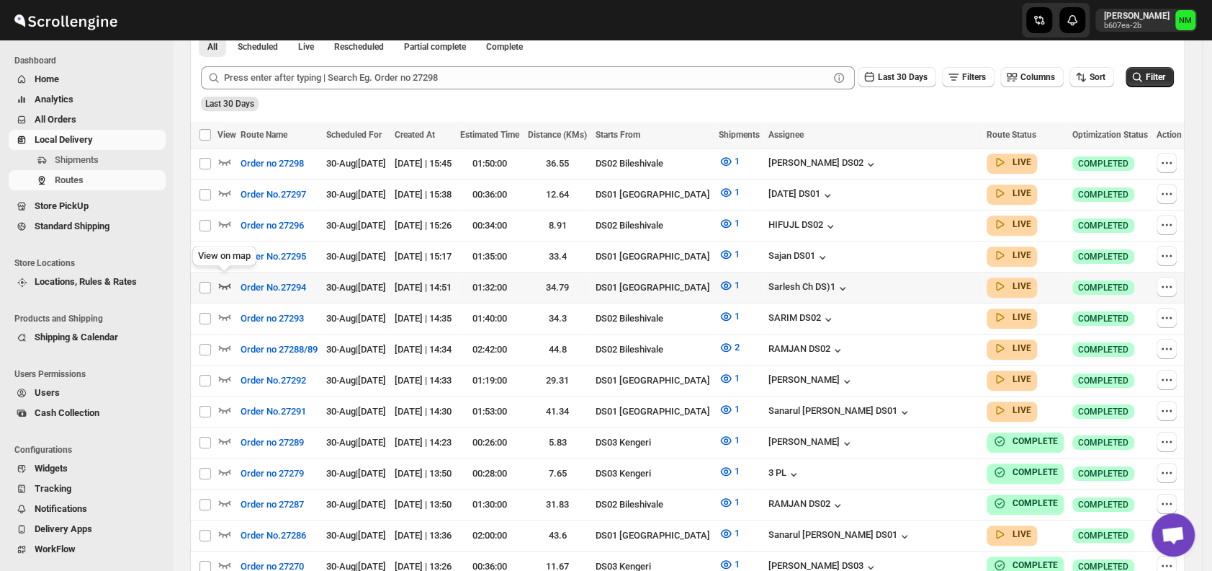
click at [228, 278] on icon "button" at bounding box center [225, 285] width 14 height 14
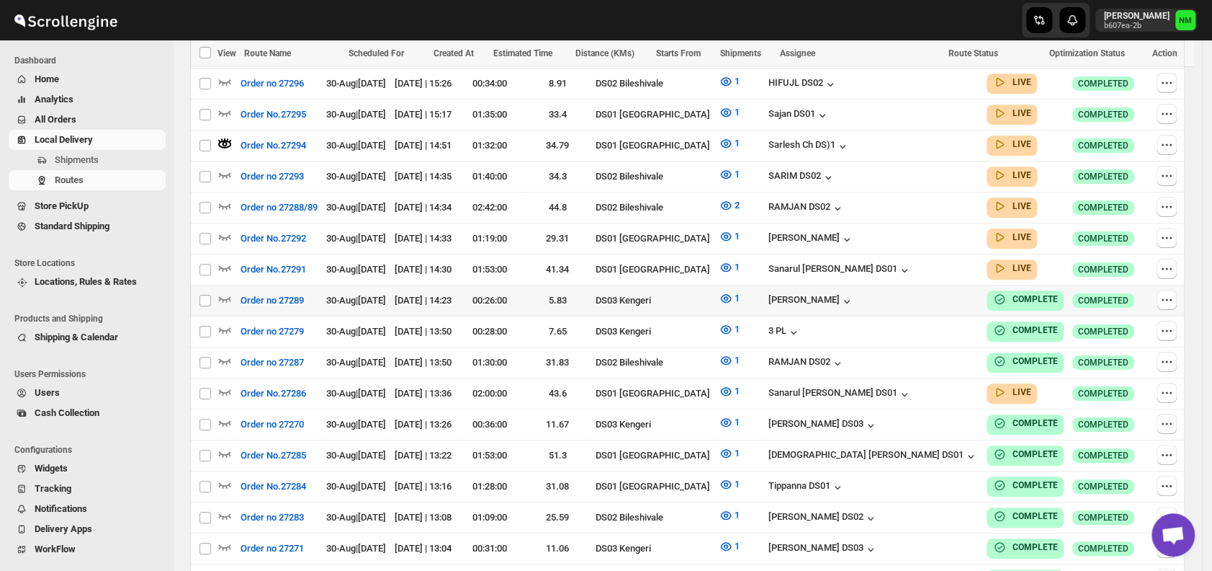
scroll to position [503, 0]
click at [225, 233] on icon "button" at bounding box center [225, 236] width 12 height 6
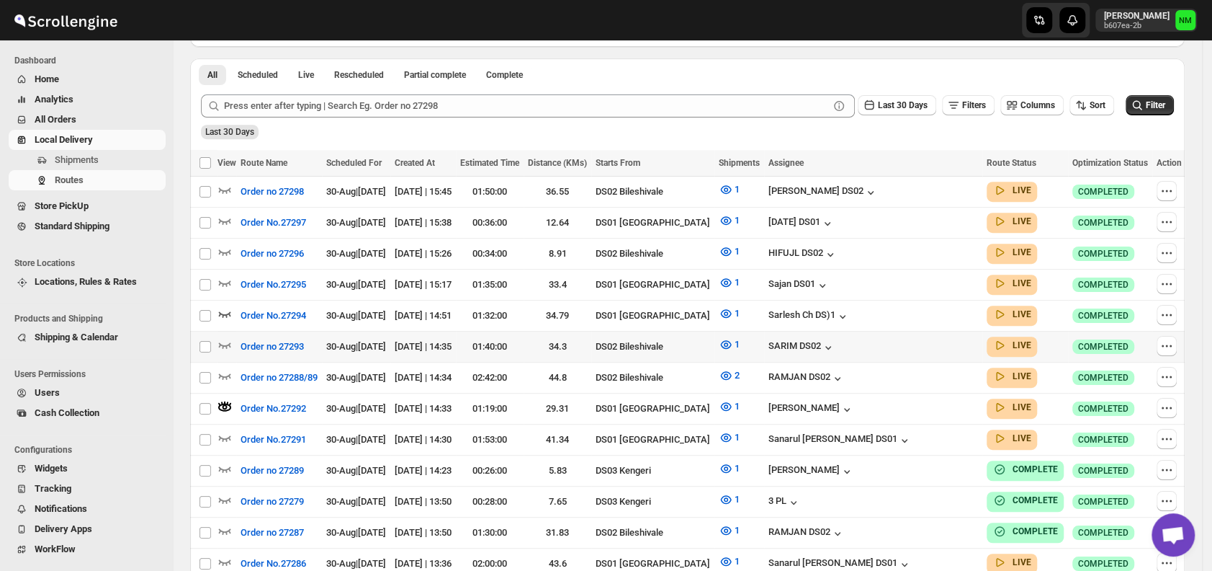
scroll to position [424, 0]
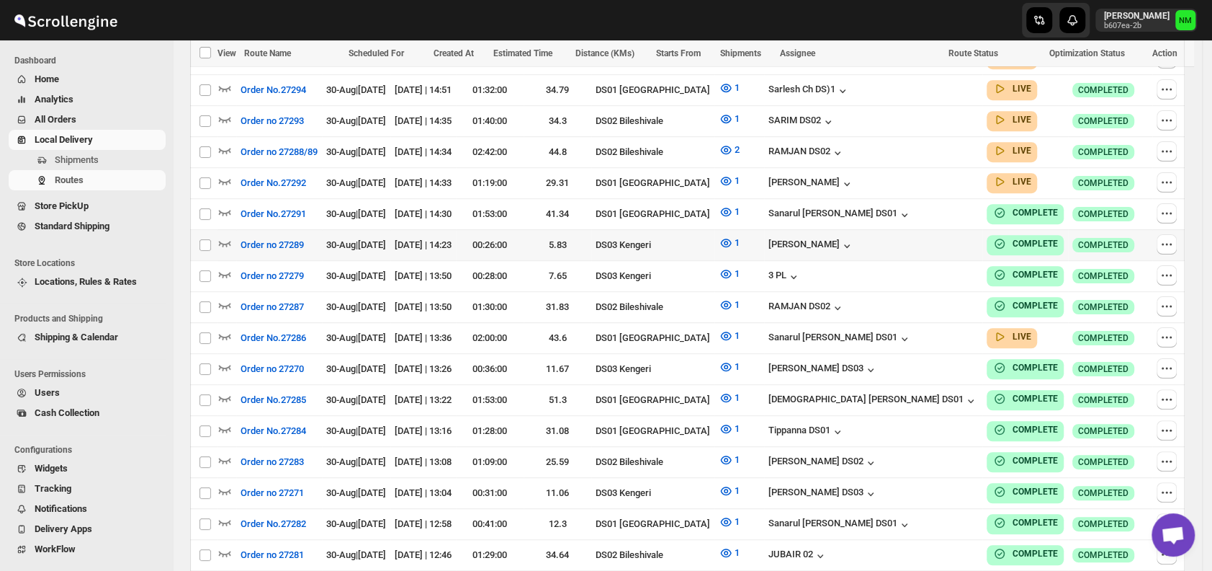
scroll to position [547, 0]
click at [225, 333] on icon "button" at bounding box center [225, 336] width 12 height 6
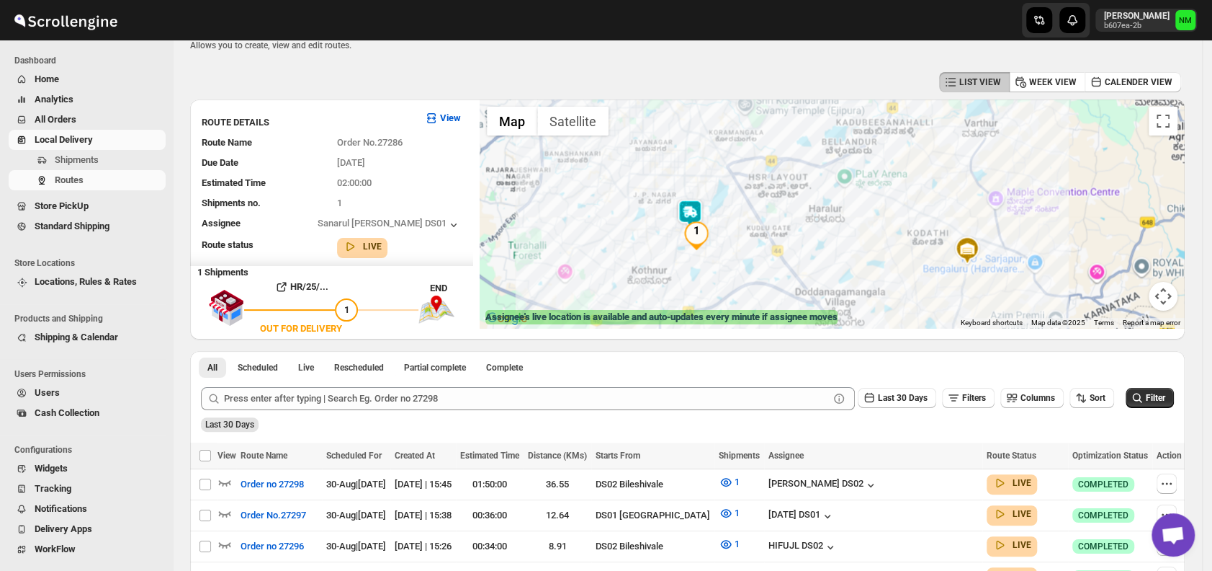
scroll to position [0, 0]
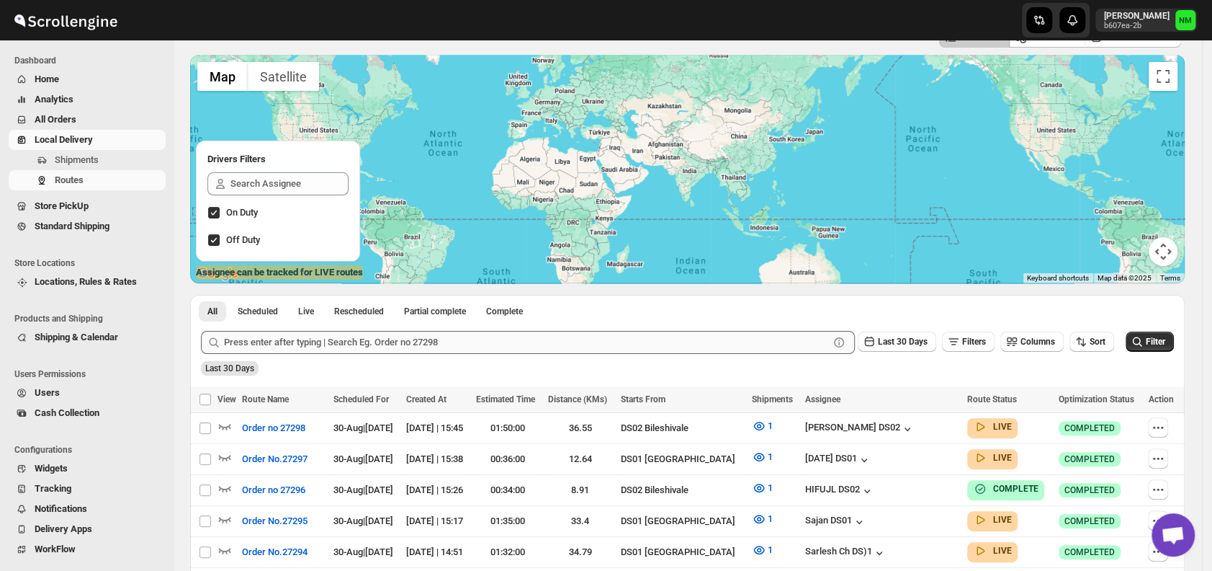
scroll to position [196, 0]
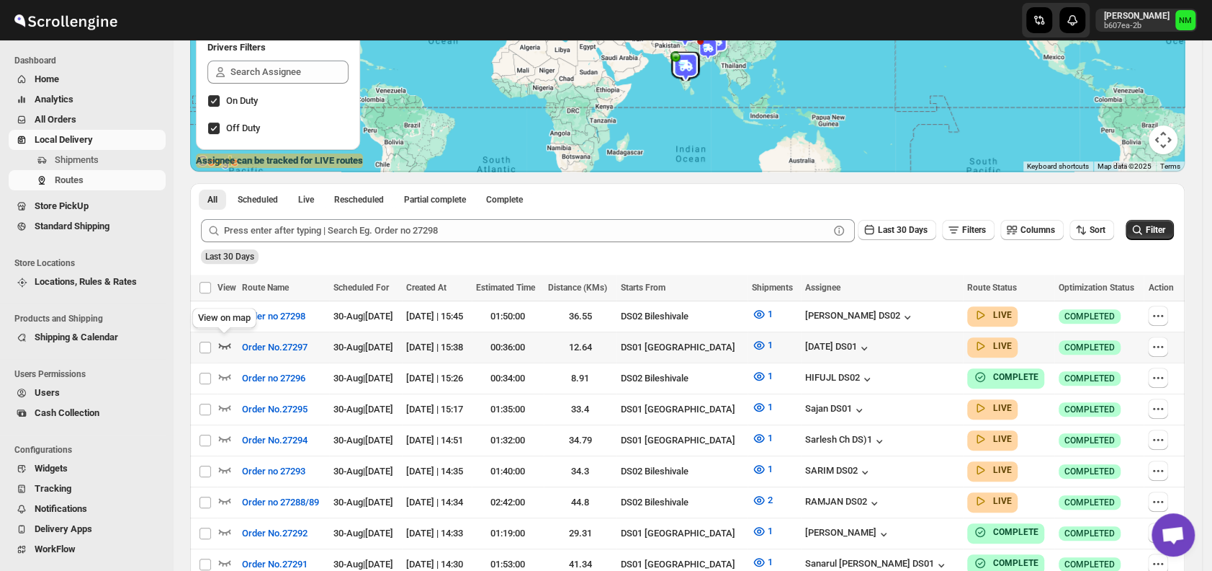
click at [225, 345] on icon "button" at bounding box center [225, 346] width 12 height 6
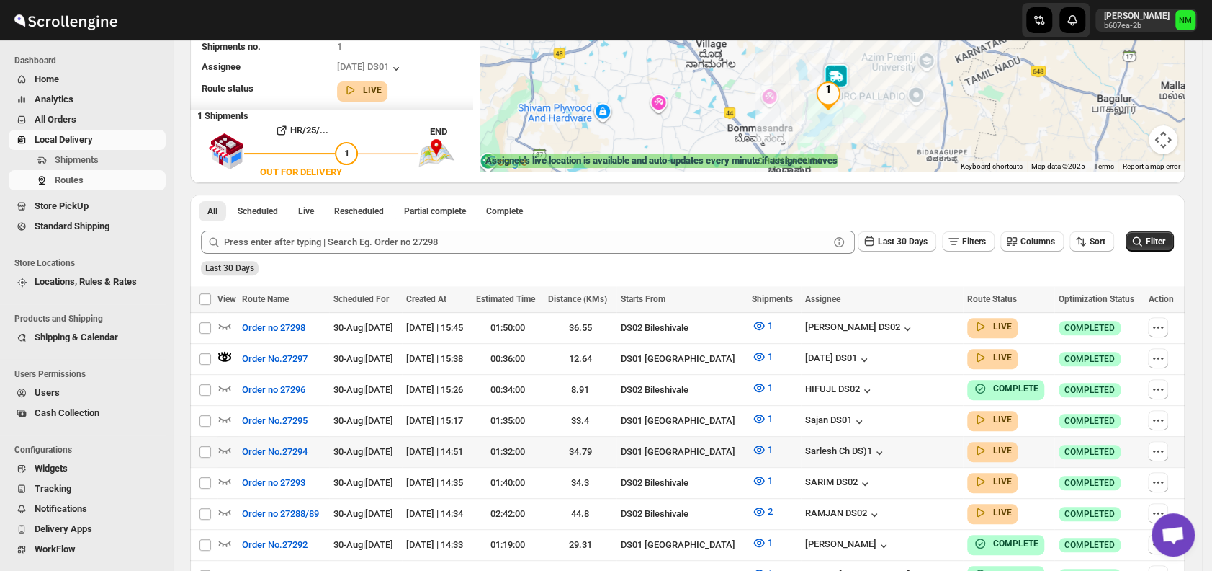
scroll to position [346, 0]
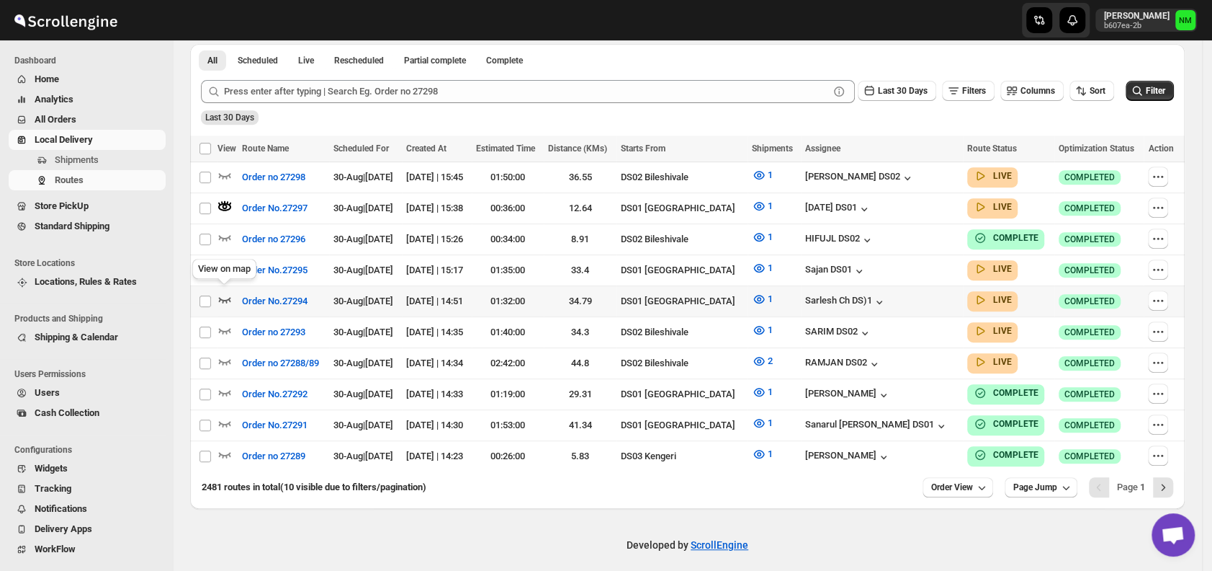
click at [228, 292] on icon "button" at bounding box center [225, 299] width 14 height 14
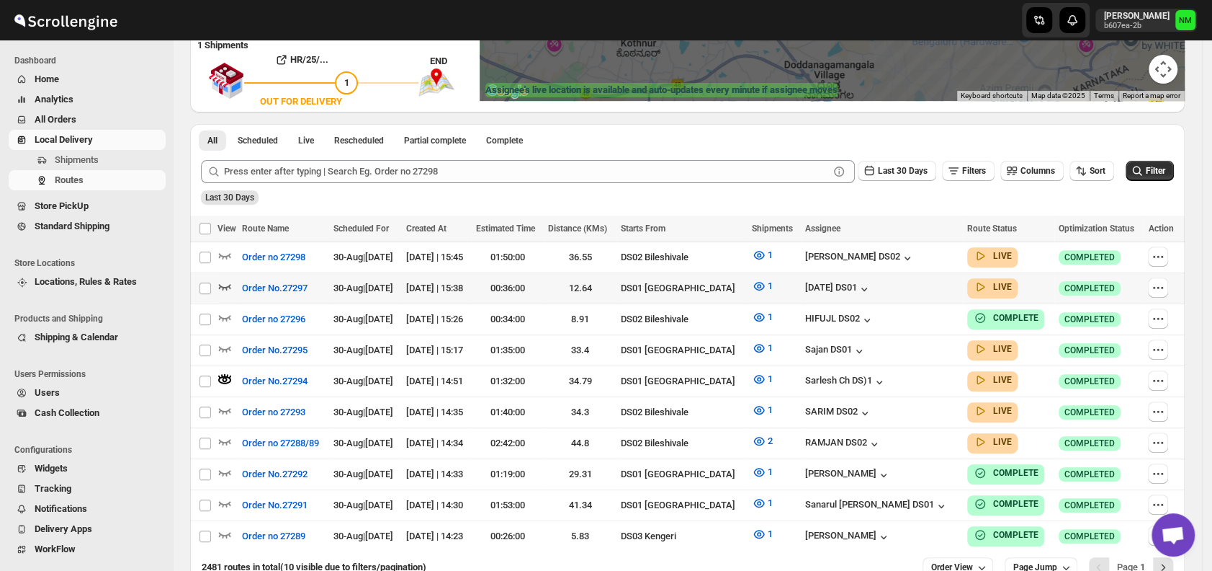
scroll to position [269, 0]
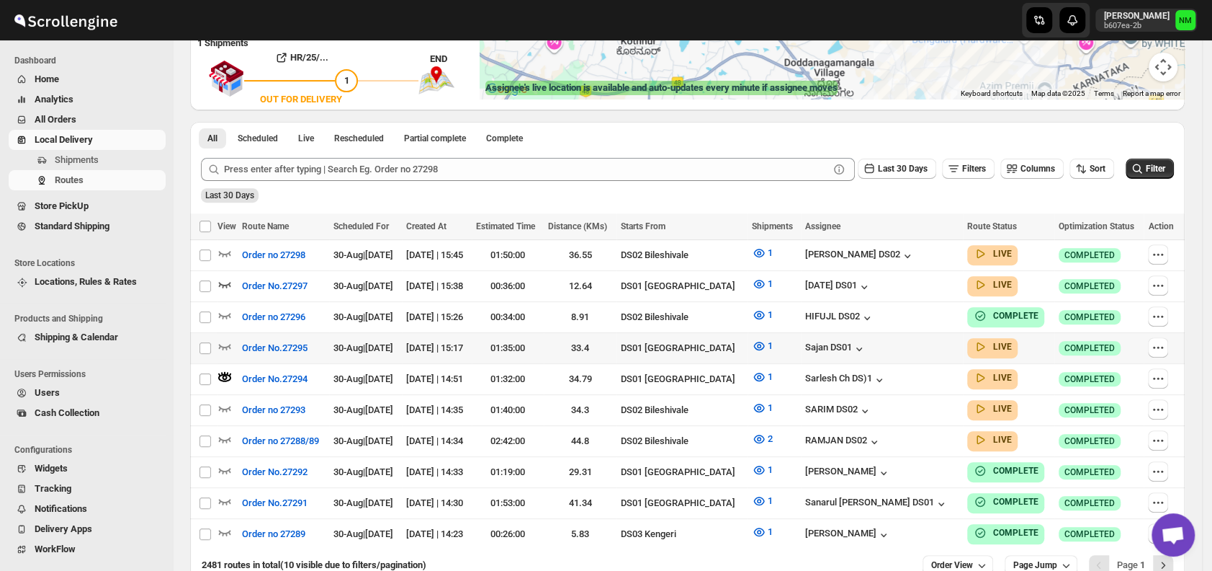
click at [233, 346] on div at bounding box center [228, 348] width 20 height 19
click at [220, 339] on icon "button" at bounding box center [225, 346] width 14 height 14
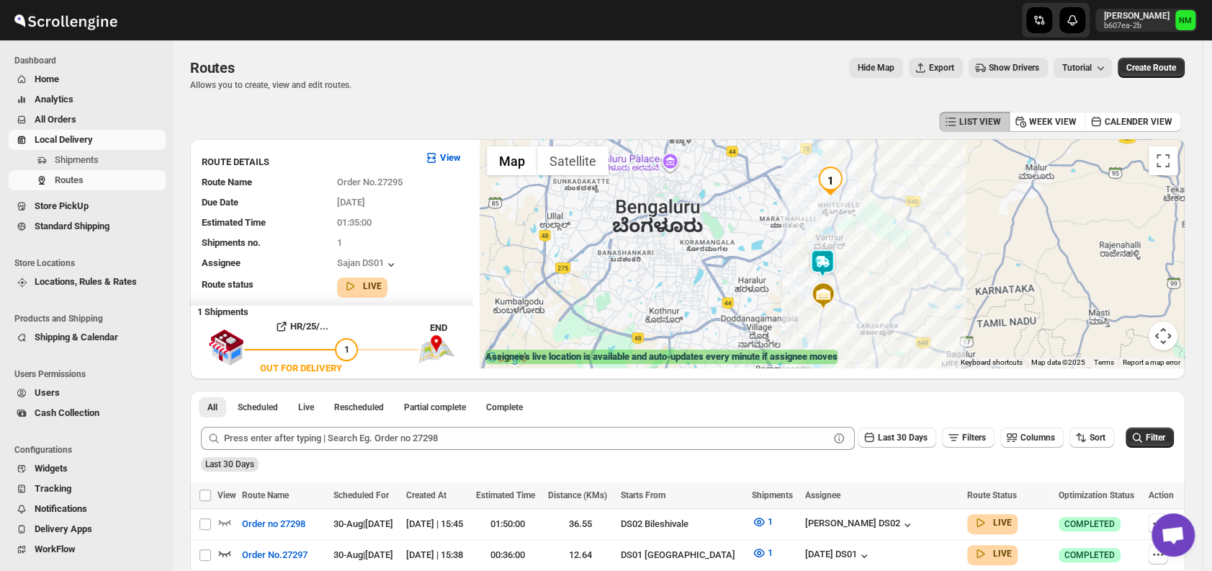
scroll to position [346, 0]
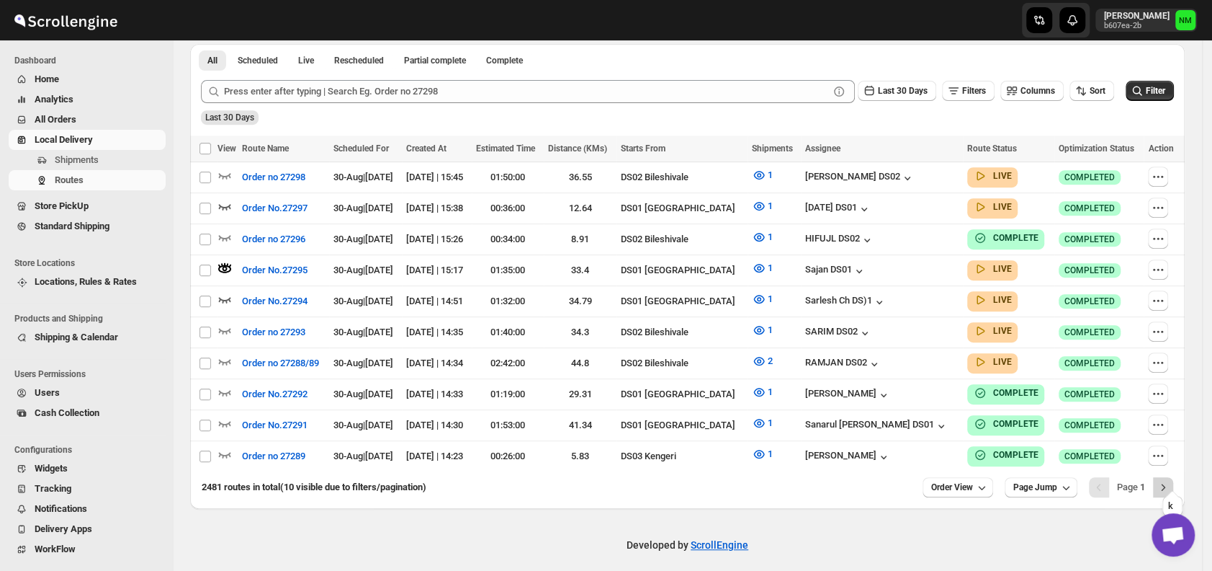
click at [1171, 480] on icon "Next" at bounding box center [1163, 487] width 14 height 14
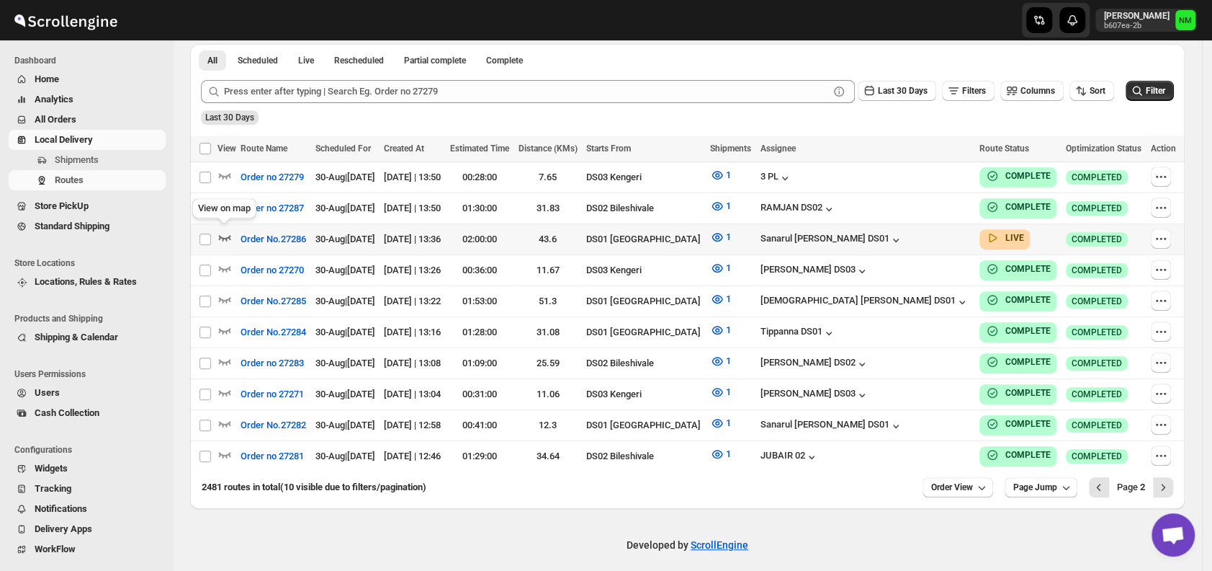
click at [231, 231] on icon "button" at bounding box center [225, 237] width 14 height 14
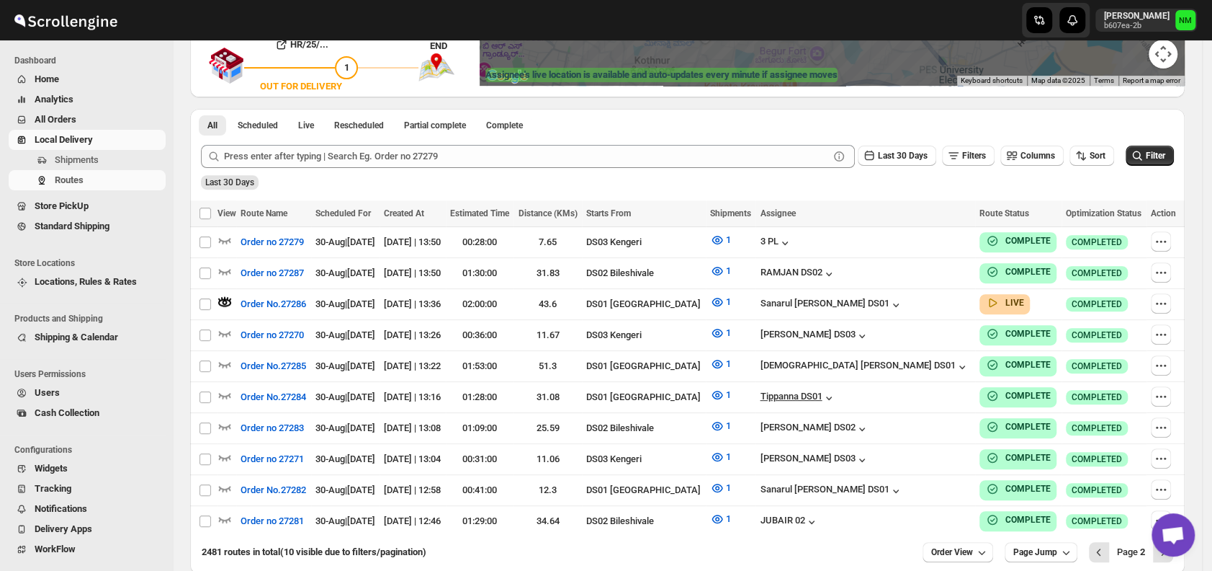
scroll to position [295, 0]
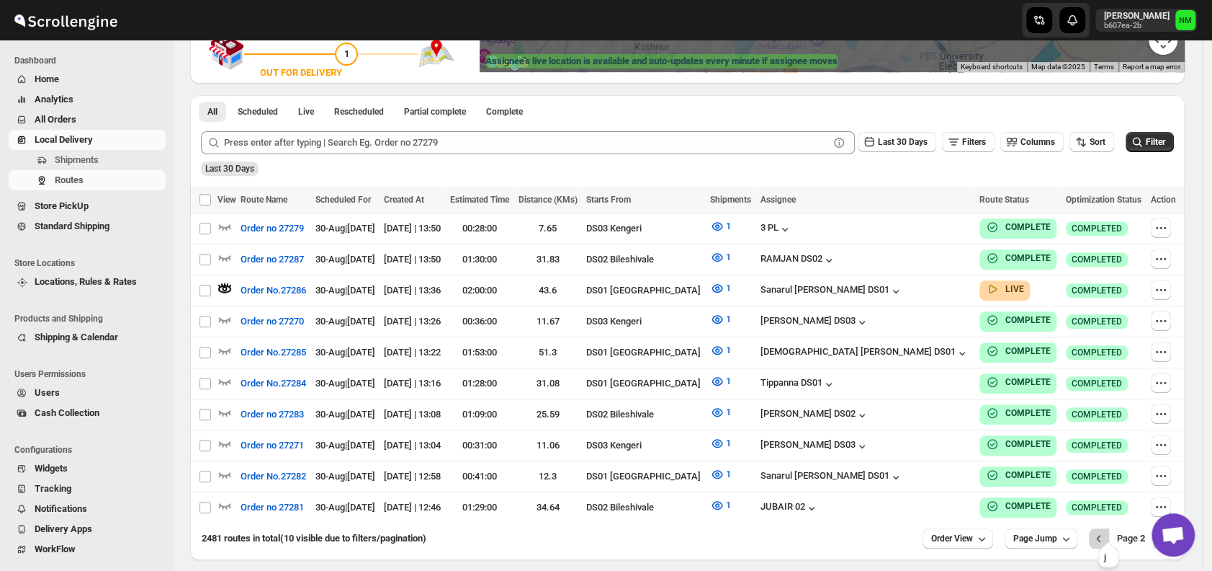
click at [1106, 531] on icon "Previous" at bounding box center [1099, 538] width 14 height 14
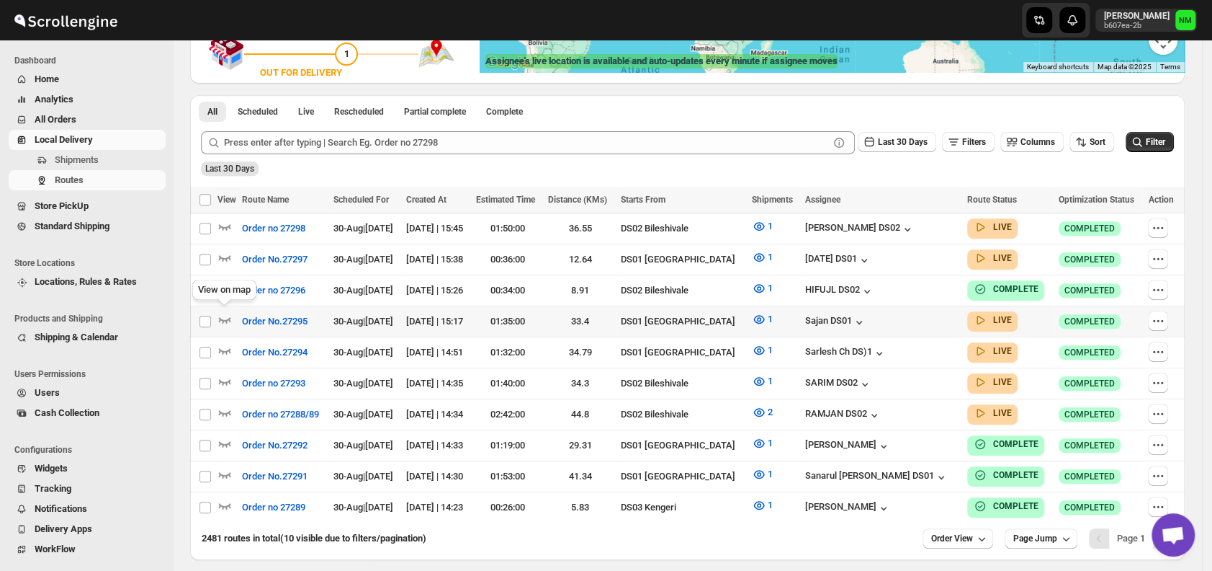
click at [228, 322] on span at bounding box center [225, 323] width 14 height 11
click at [226, 315] on icon "button" at bounding box center [225, 319] width 14 height 14
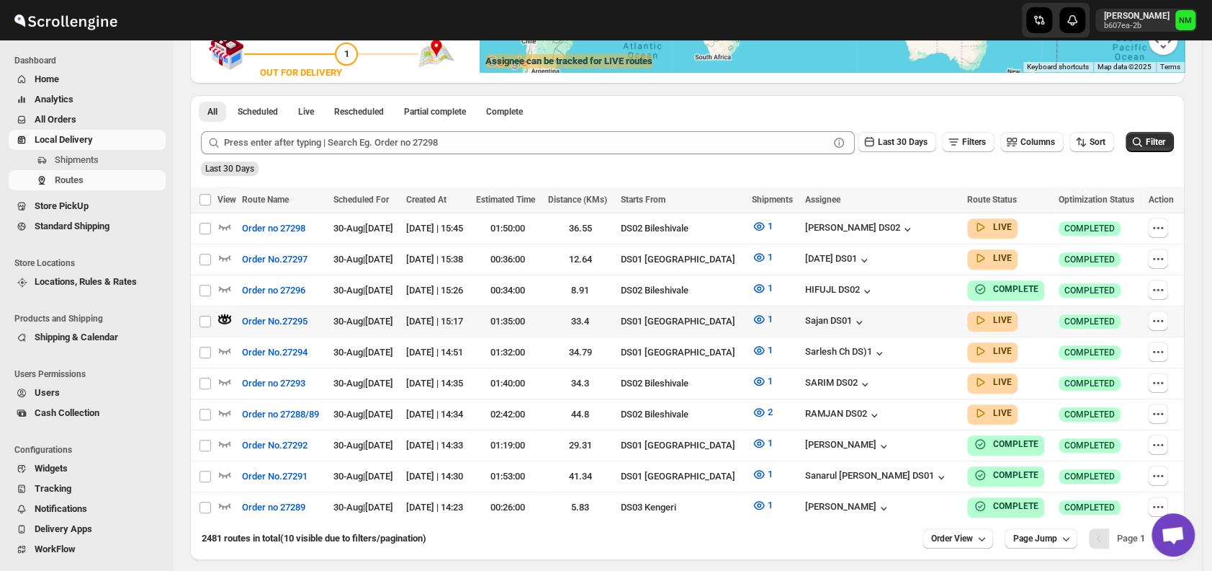
scroll to position [0, 0]
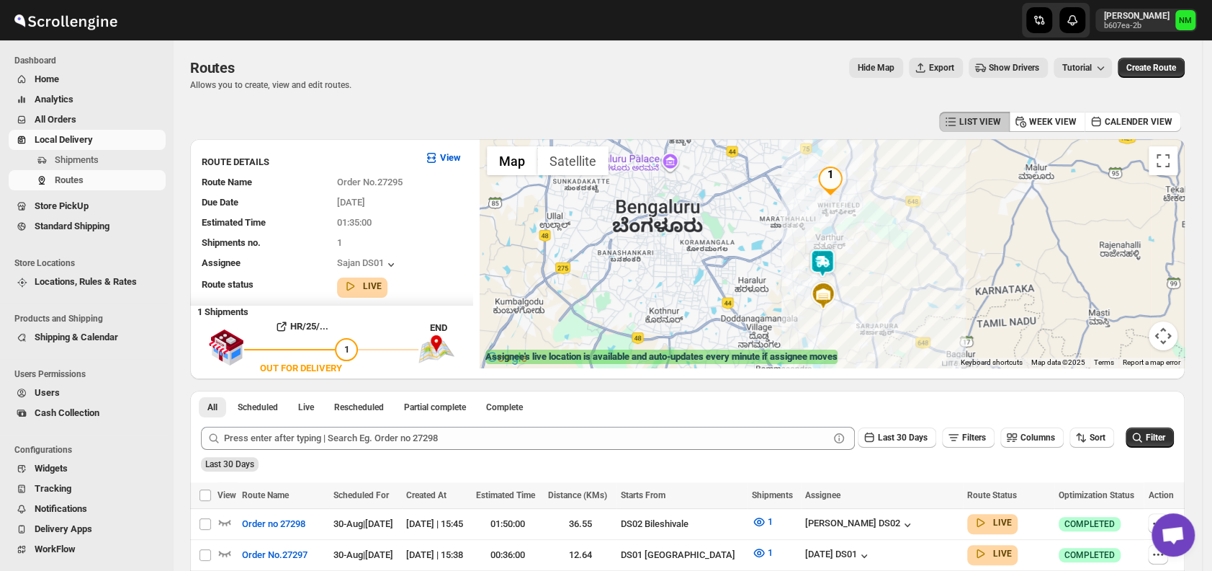
click at [819, 268] on img at bounding box center [822, 263] width 29 height 29
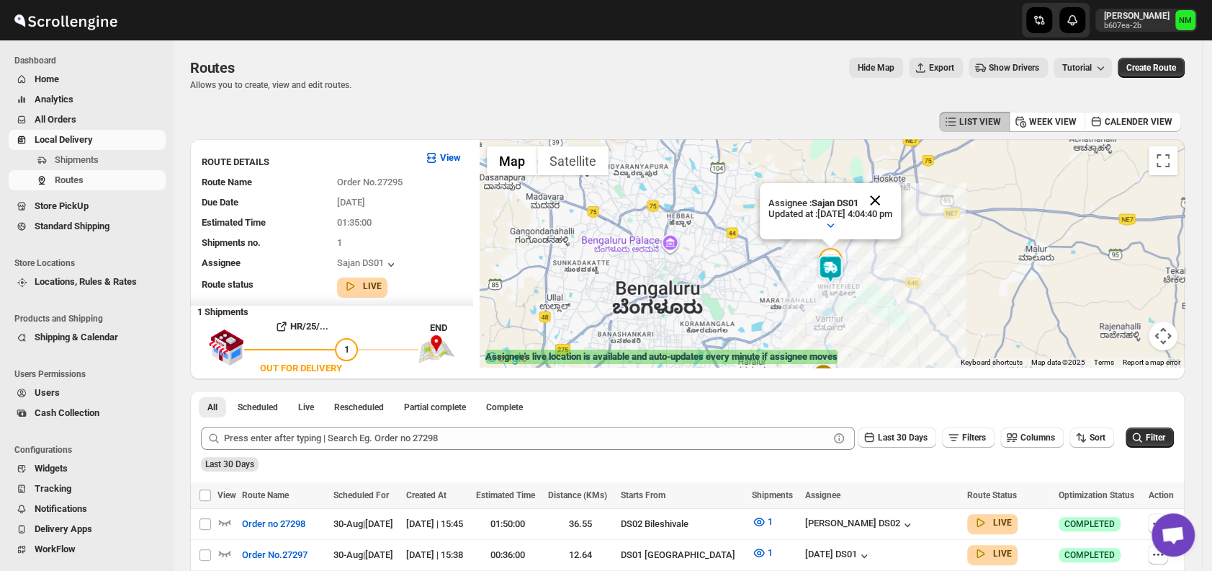
click at [893, 194] on button "Close" at bounding box center [875, 200] width 35 height 35
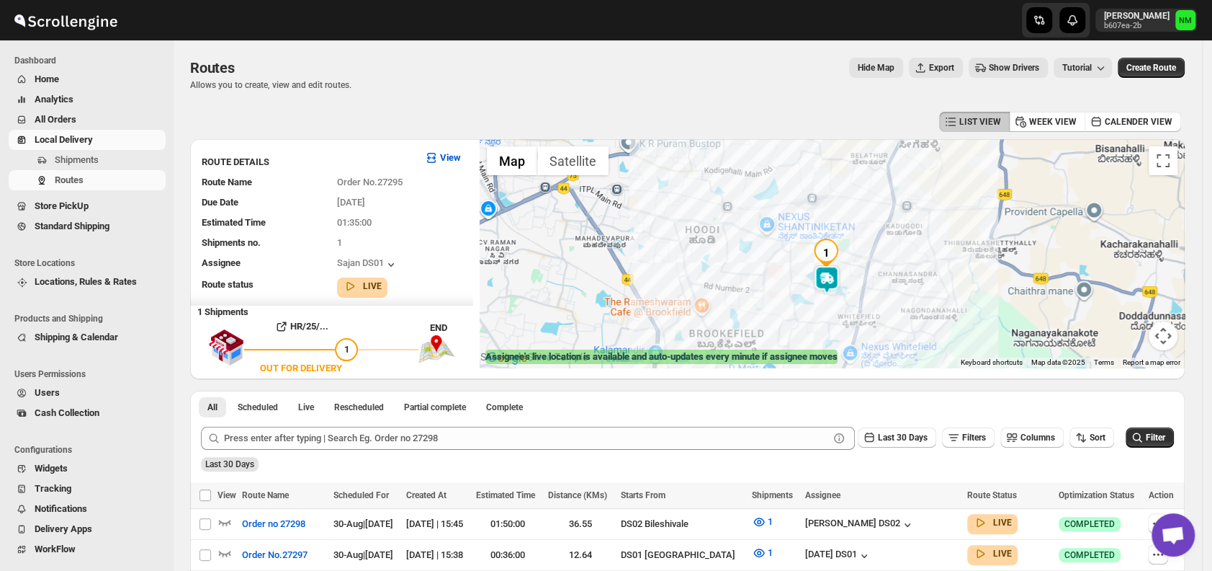
click at [838, 280] on img at bounding box center [827, 279] width 29 height 29
click at [889, 210] on button "Close" at bounding box center [871, 211] width 35 height 35
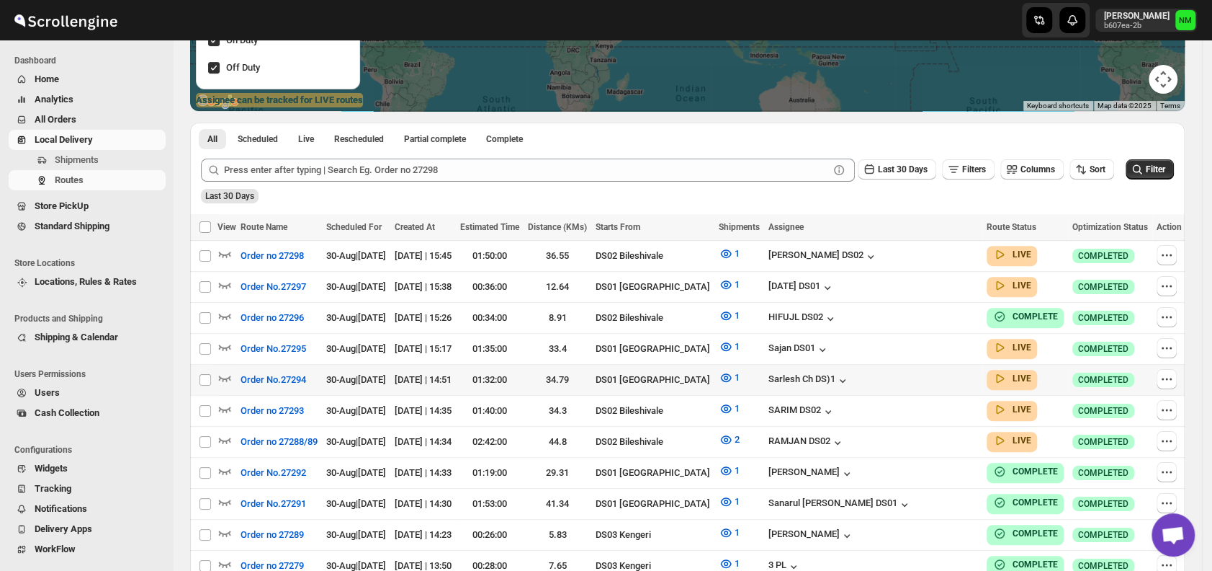
scroll to position [287, 0]
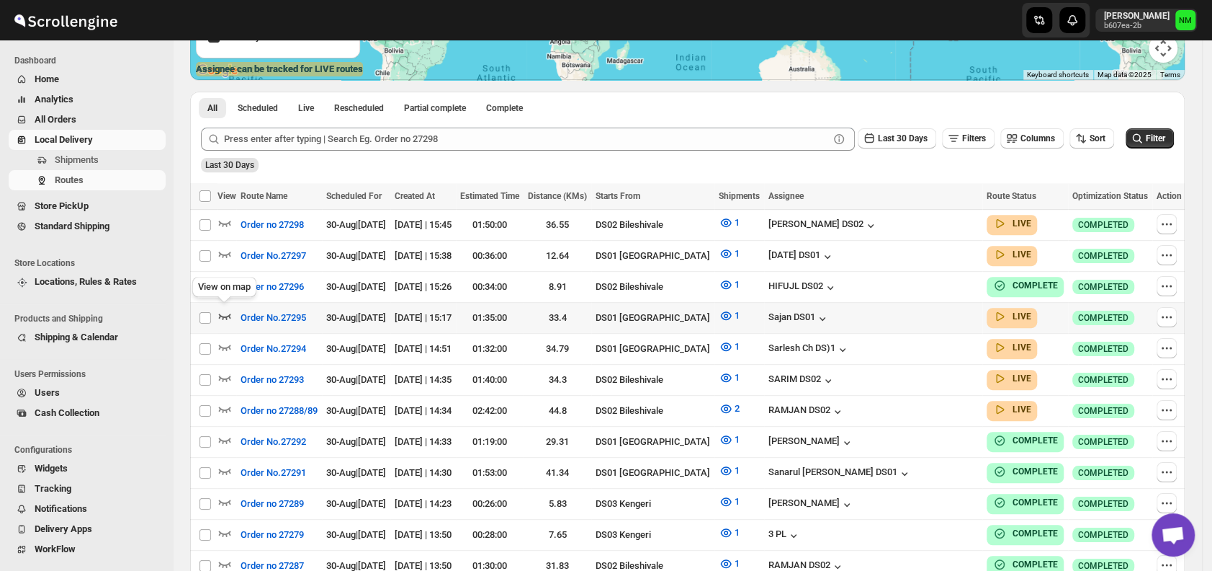
click at [231, 311] on icon "button" at bounding box center [225, 315] width 14 height 14
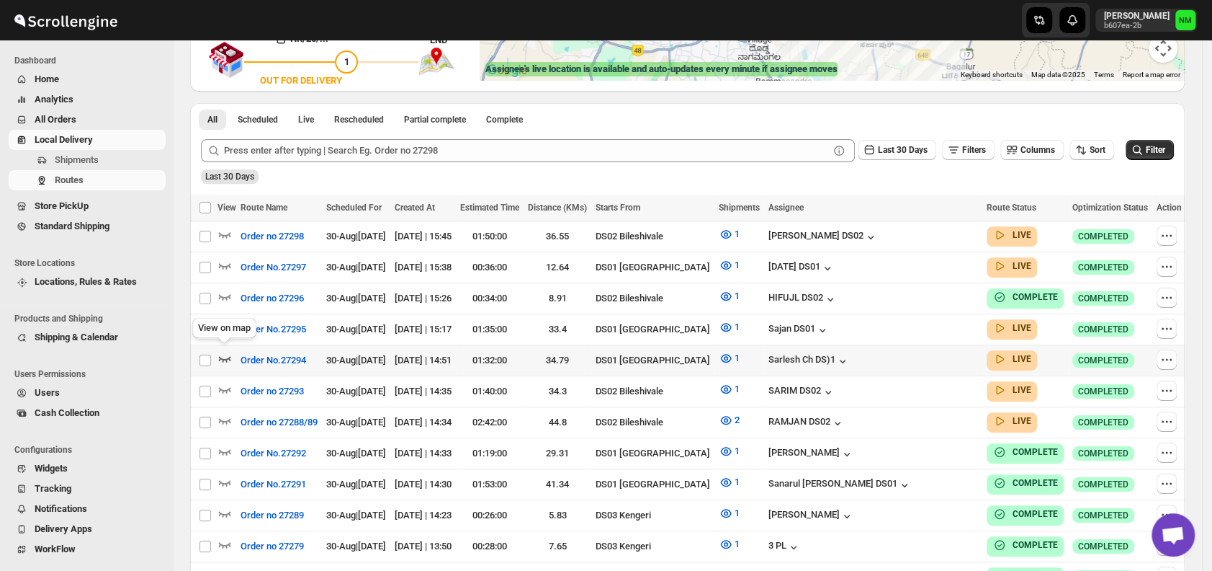
click at [227, 355] on icon "button" at bounding box center [225, 358] width 14 height 14
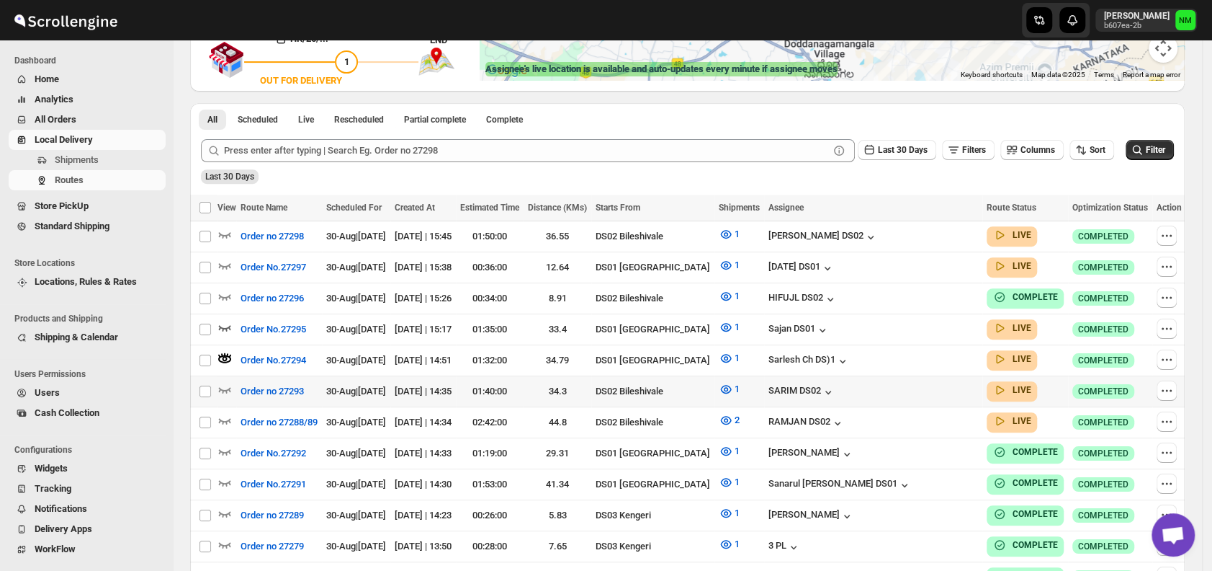
scroll to position [0, 0]
